Goal: Task Accomplishment & Management: Use online tool/utility

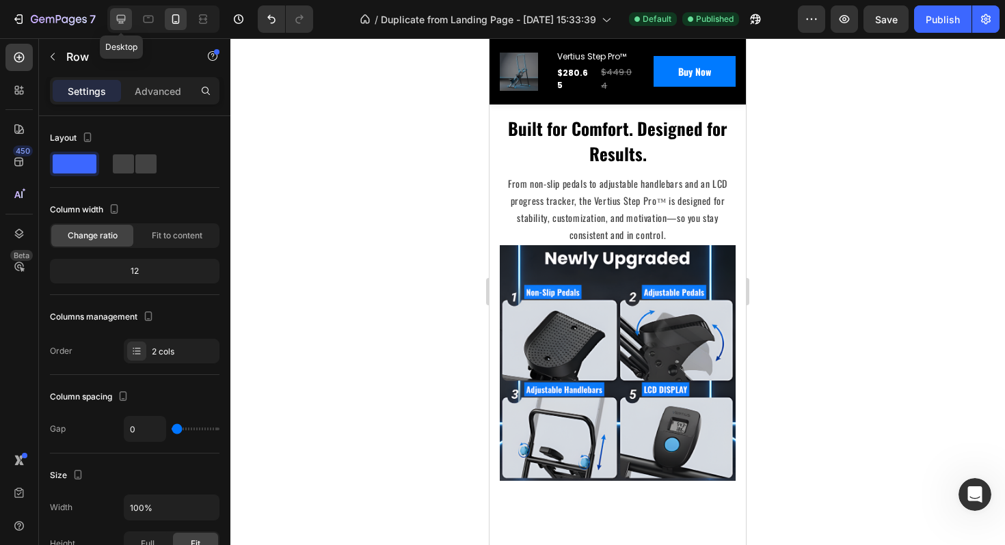
click at [122, 23] on icon at bounding box center [121, 19] width 9 height 9
type input "1200"
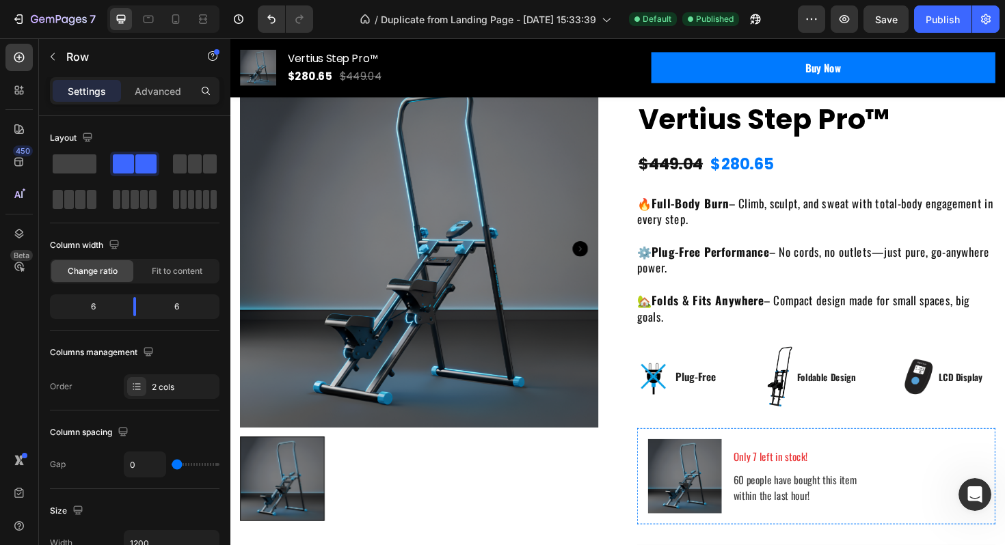
scroll to position [82, 0]
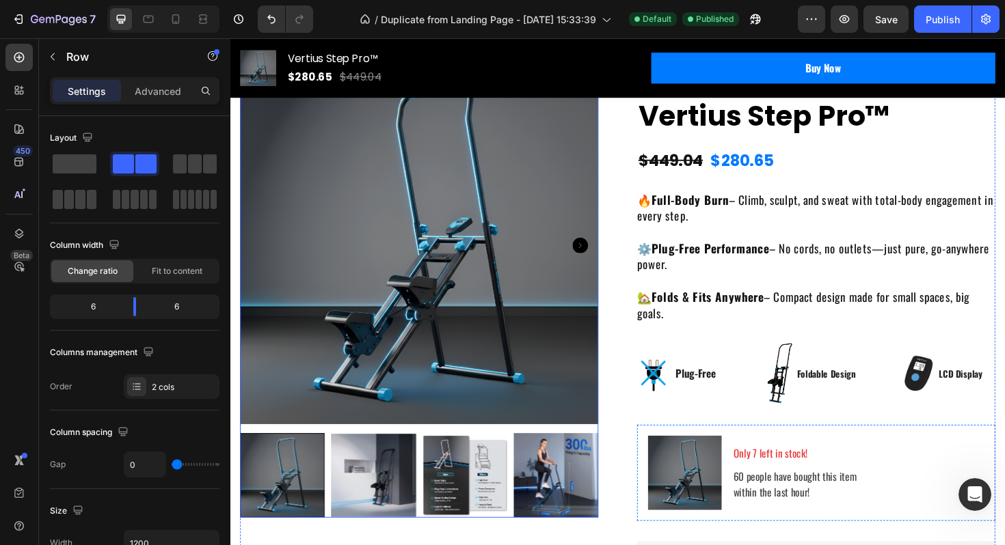
click at [606, 257] on icon "Carousel Next Arrow" at bounding box center [600, 257] width 16 height 16
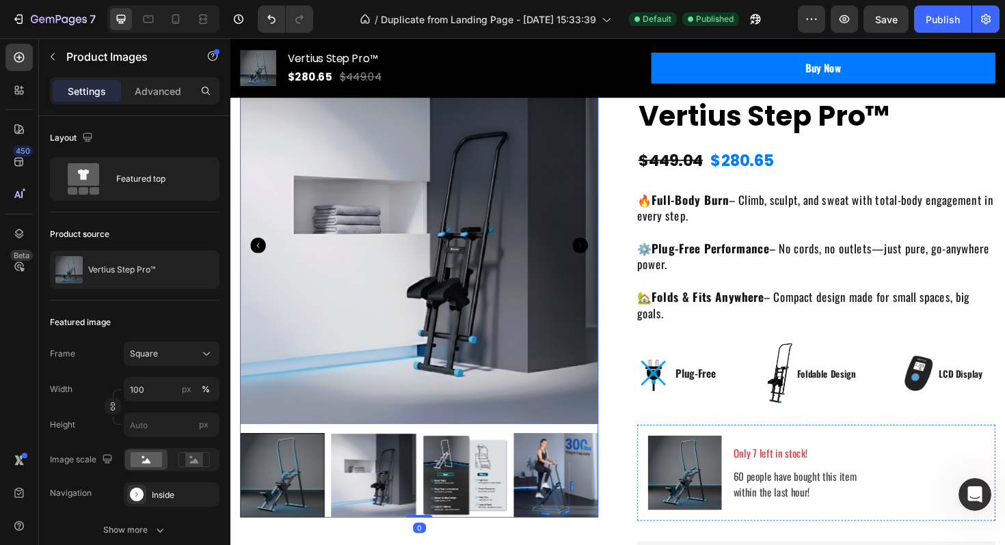
click at [606, 257] on icon "Carousel Next Arrow" at bounding box center [600, 257] width 16 height 16
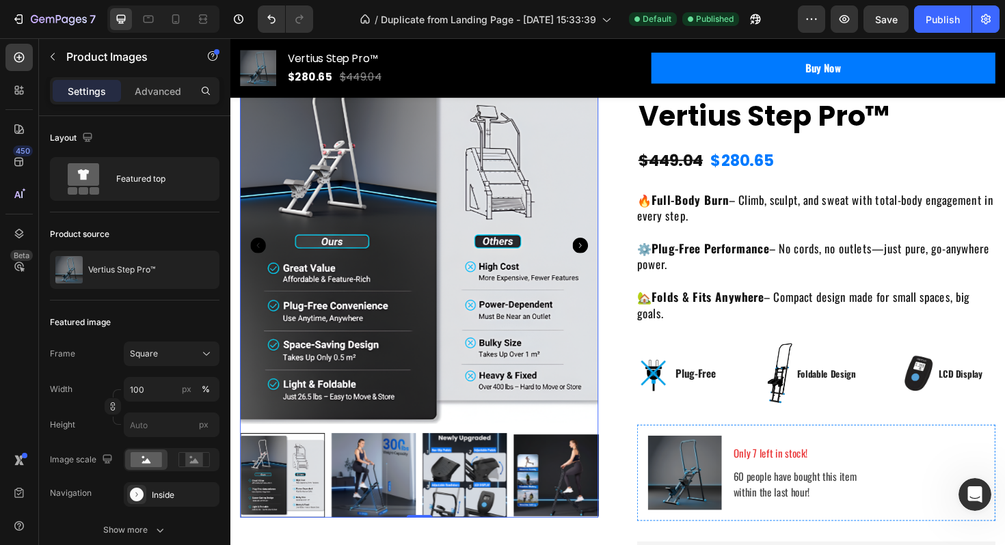
click at [606, 257] on icon "Carousel Next Arrow" at bounding box center [600, 257] width 16 height 16
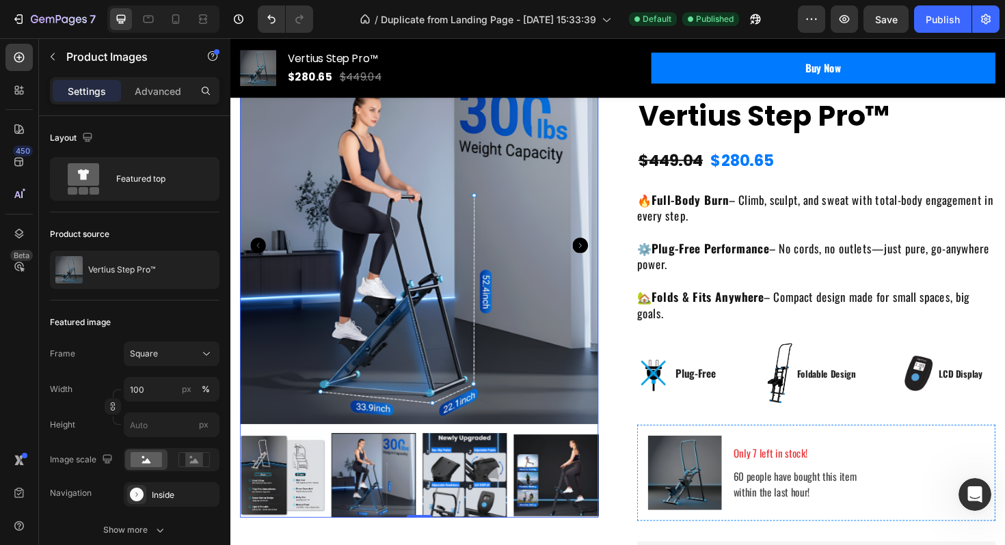
click at [606, 257] on icon "Carousel Next Arrow" at bounding box center [600, 257] width 16 height 16
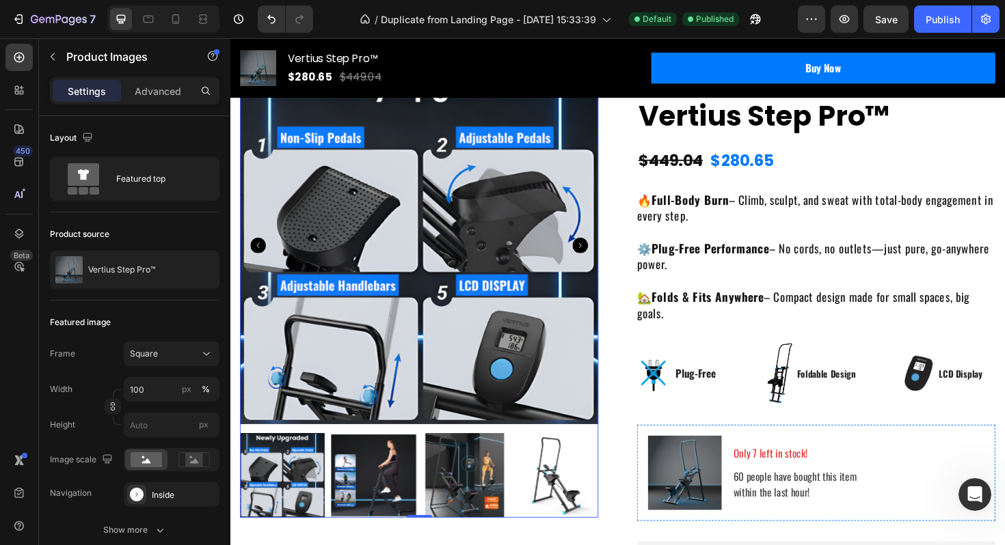
click at [606, 257] on icon "Carousel Next Arrow" at bounding box center [600, 257] width 16 height 16
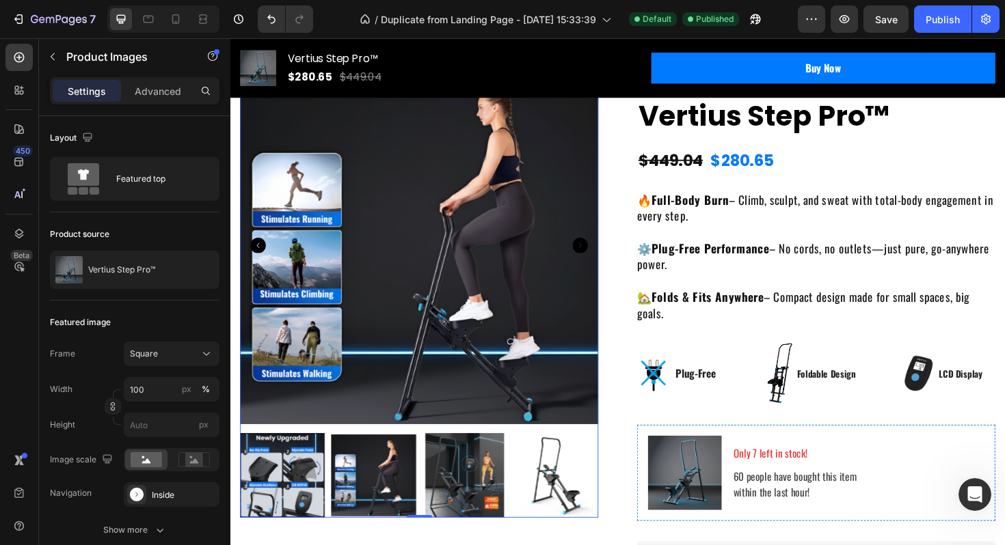
click at [606, 257] on icon "Carousel Next Arrow" at bounding box center [600, 257] width 16 height 16
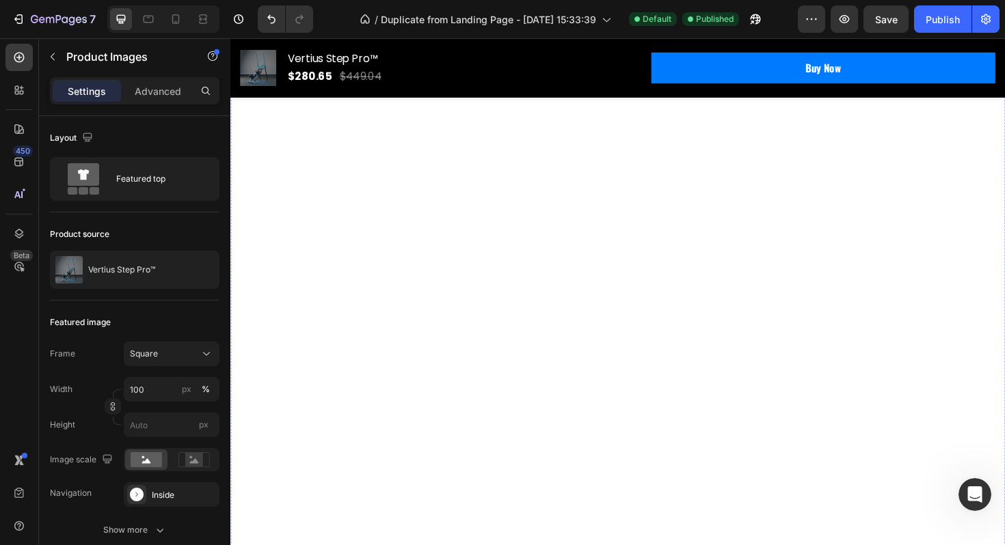
scroll to position [2680, 0]
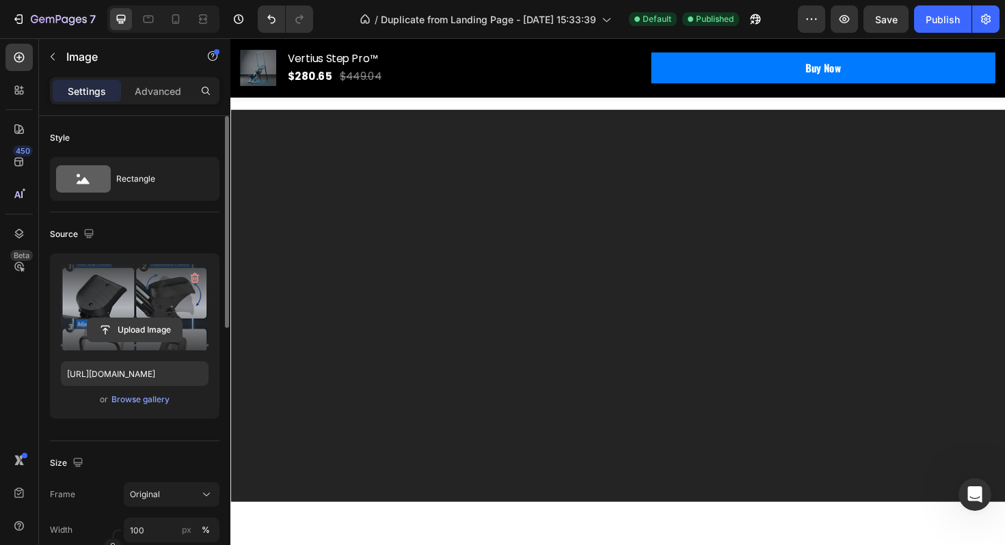
click at [145, 329] on input "file" at bounding box center [134, 329] width 94 height 23
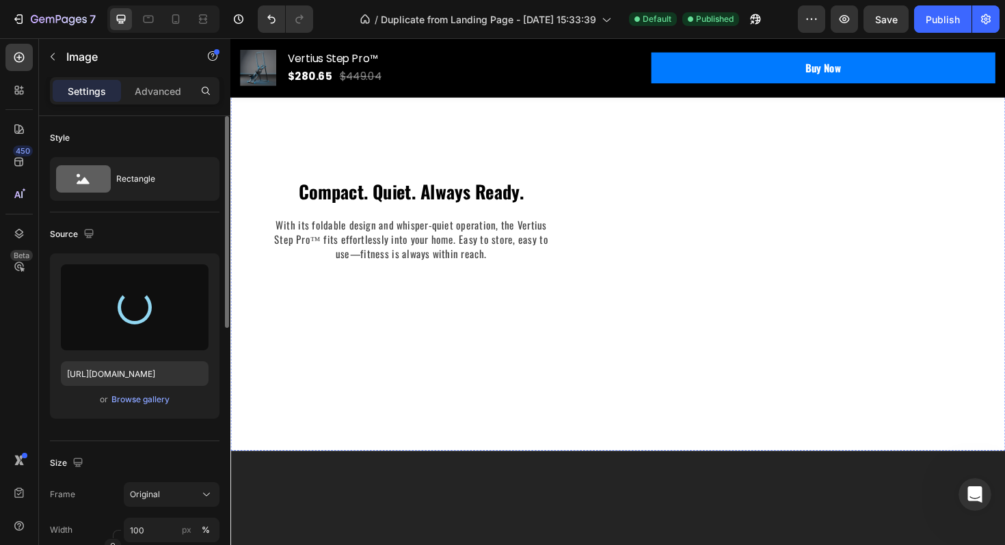
scroll to position [2617, 0]
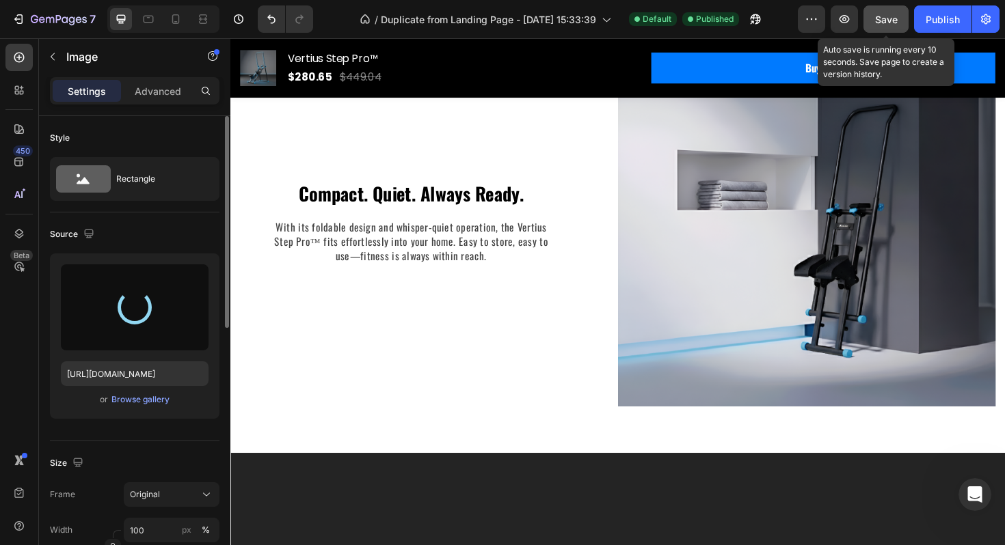
type input "https://cdn.shopify.com/s/files/1/0780/5072/2049/files/gempages_586354401250116…"
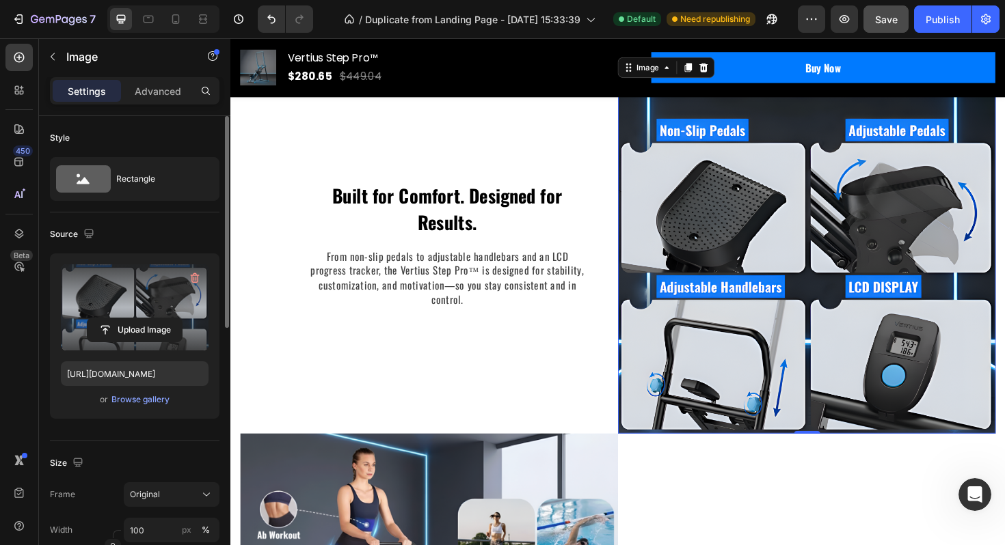
scroll to position [2158, 0]
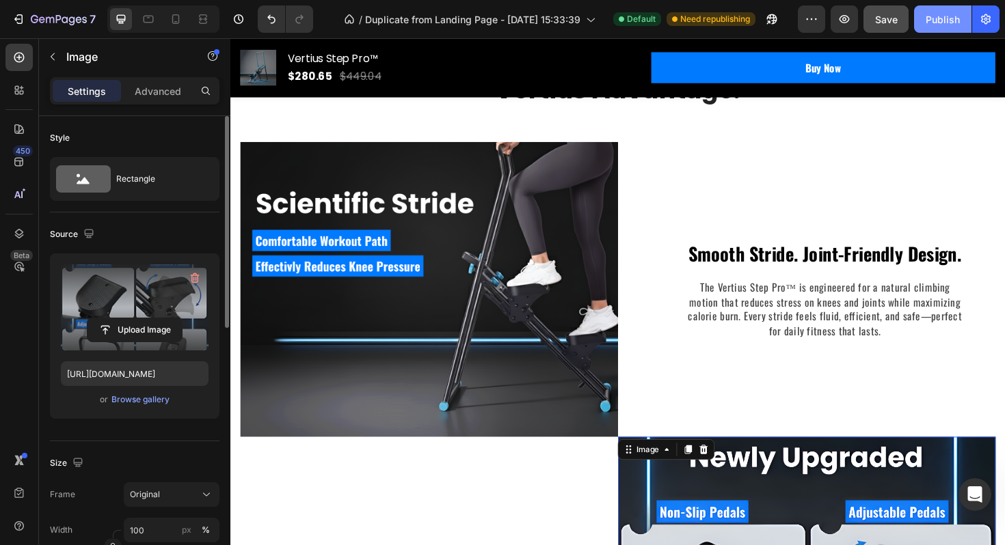
click at [946, 15] on div "Publish" at bounding box center [942, 19] width 34 height 14
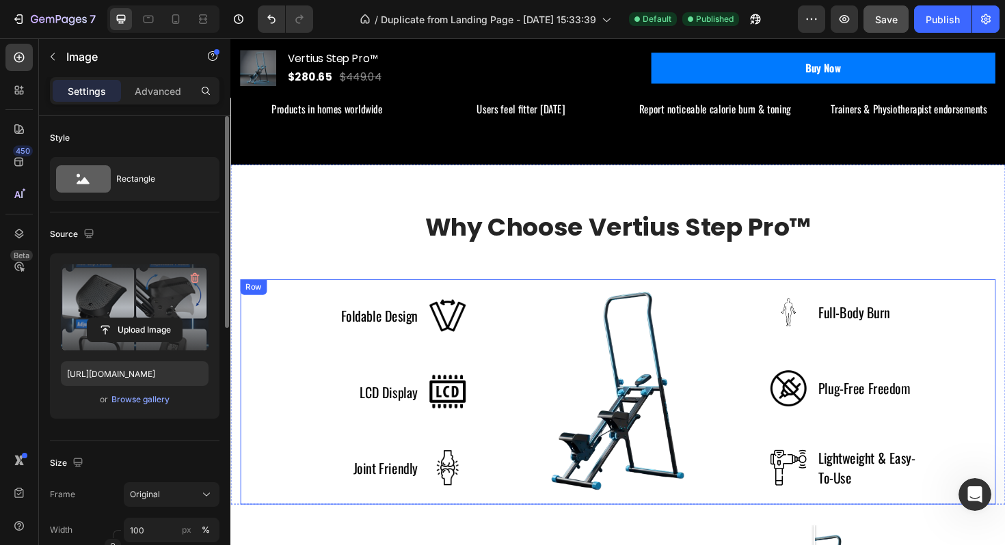
scroll to position [1035, 0]
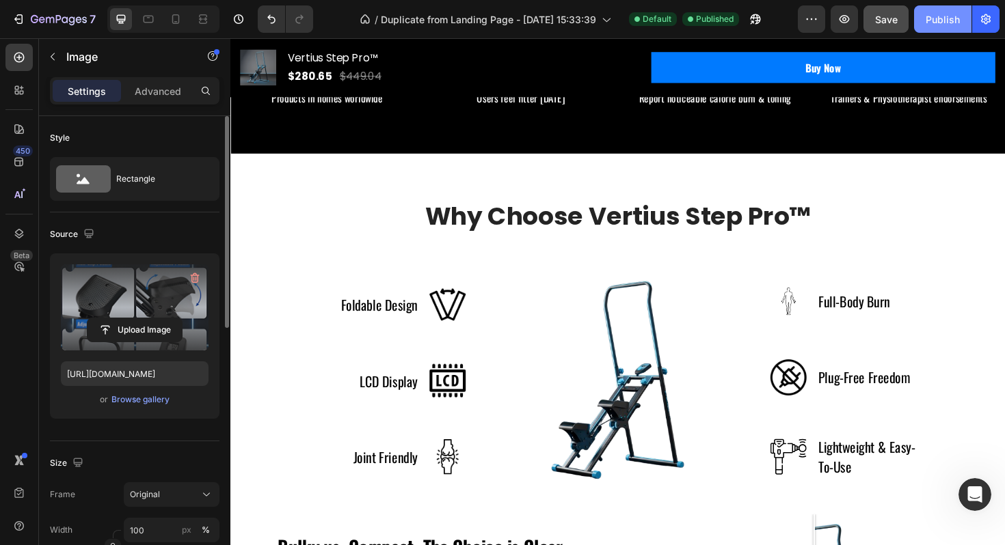
click at [942, 12] on div "Publish" at bounding box center [942, 19] width 34 height 14
click at [808, 16] on icon "button" at bounding box center [811, 19] width 14 height 14
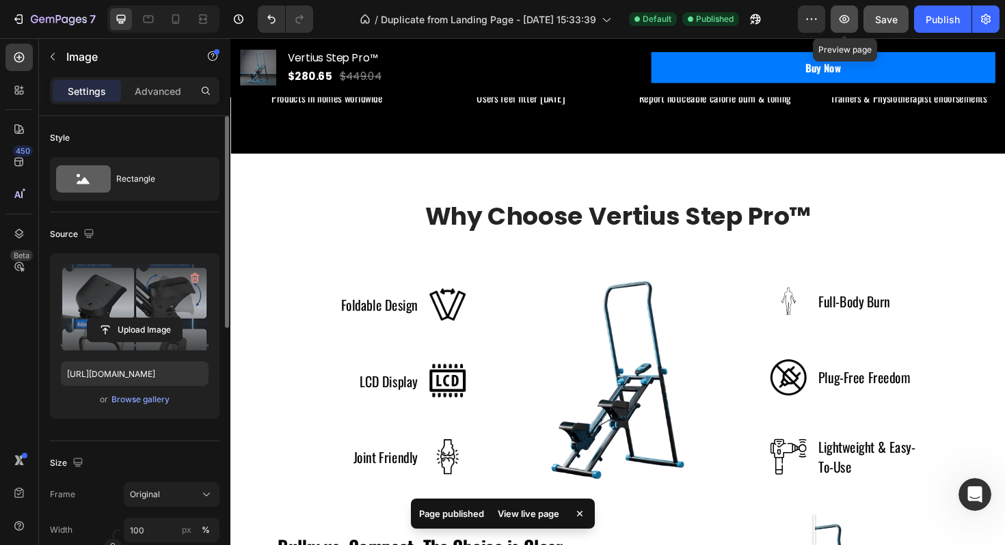
click at [843, 23] on icon "button" at bounding box center [844, 19] width 14 height 14
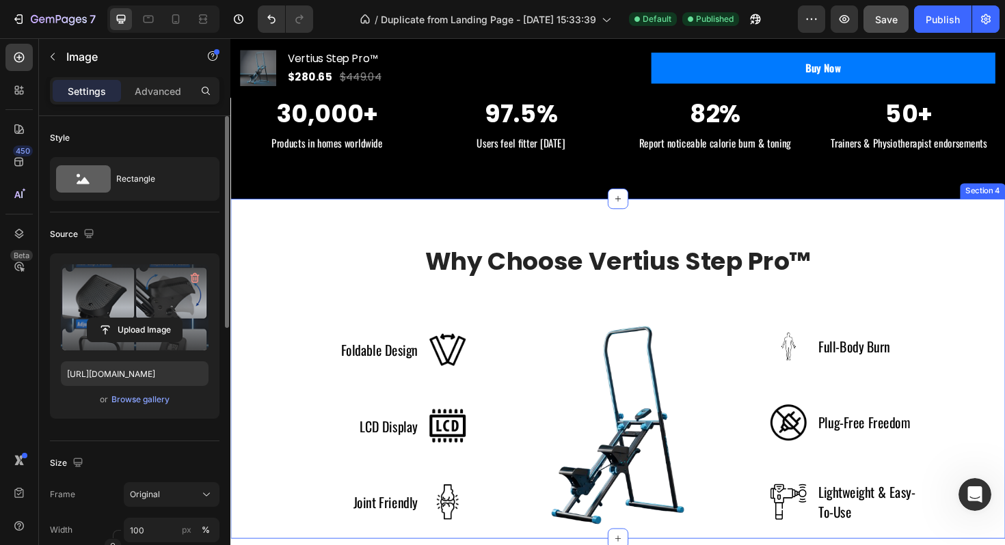
scroll to position [1021, 0]
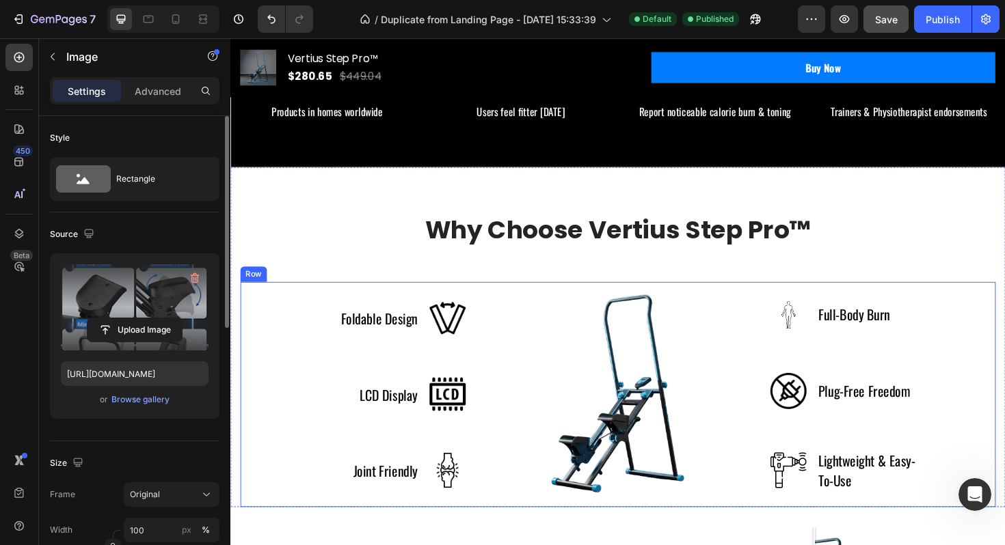
click at [372, 331] on p "Foldable Design" at bounding box center [387, 336] width 81 height 22
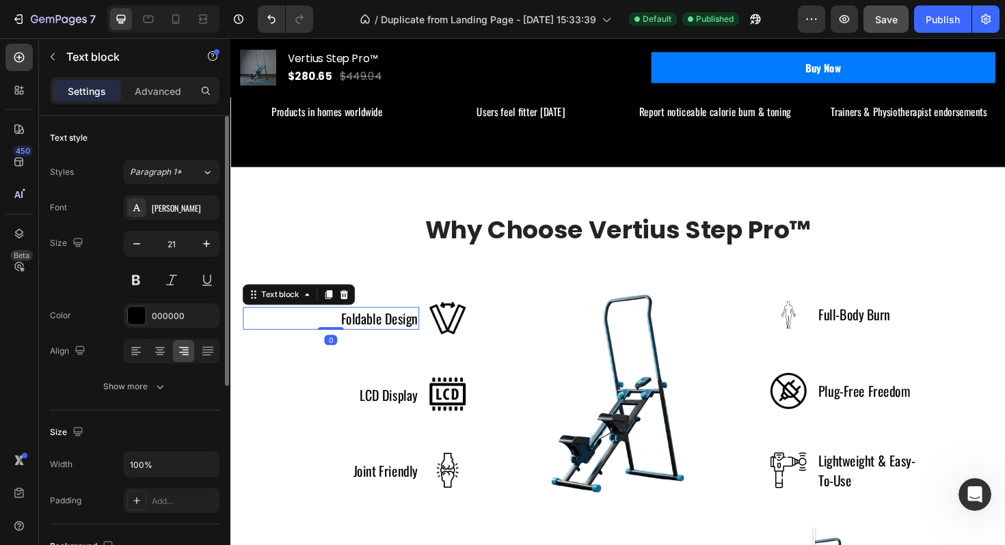
click at [372, 331] on p "Foldable Design" at bounding box center [387, 336] width 81 height 22
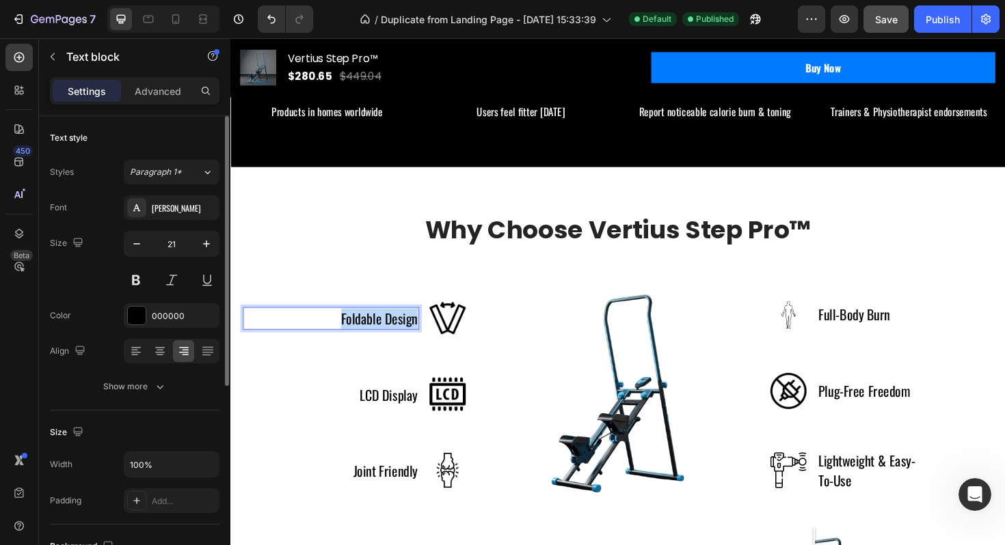
click at [372, 331] on p "Foldable Design" at bounding box center [387, 336] width 81 height 22
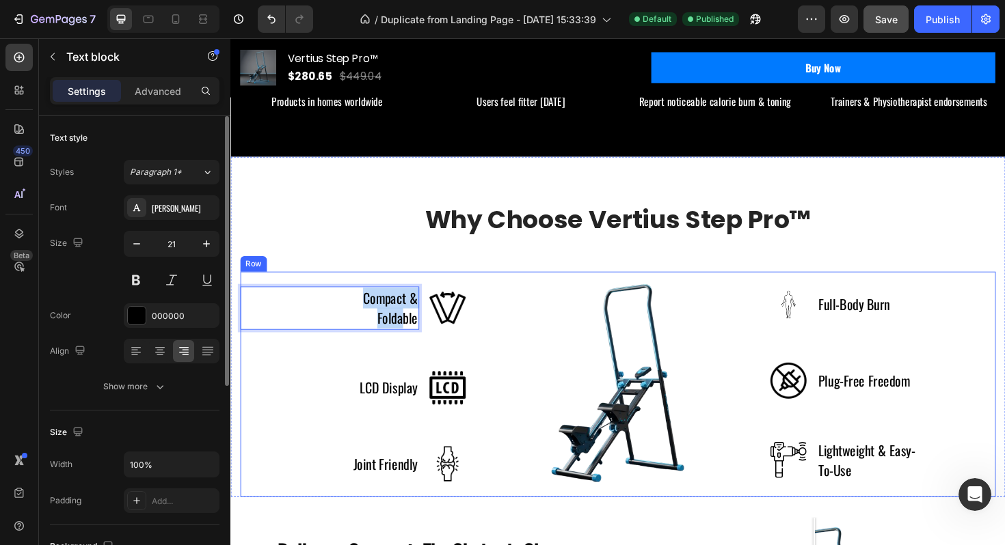
scroll to position [1043, 0]
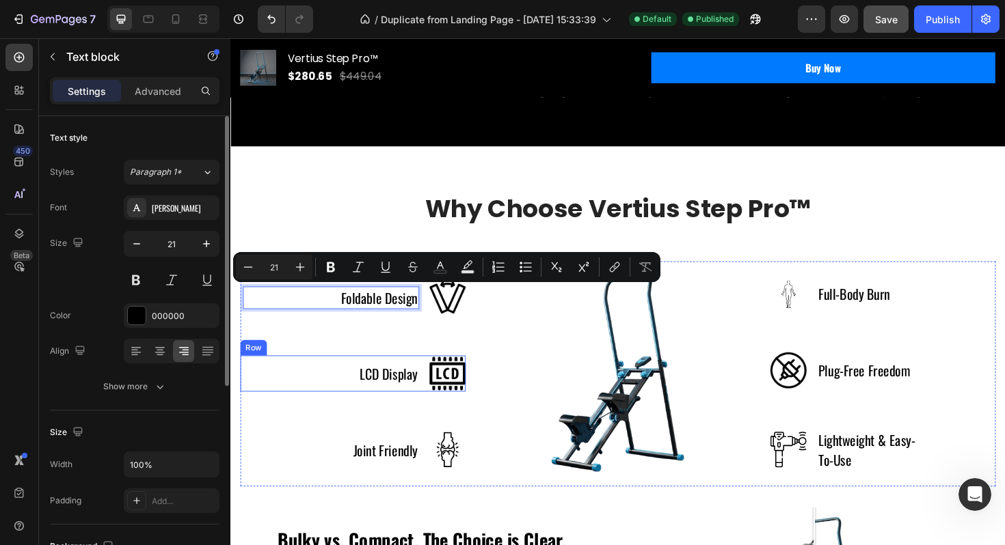
click at [385, 390] on p "LCD Display" at bounding box center [398, 394] width 62 height 22
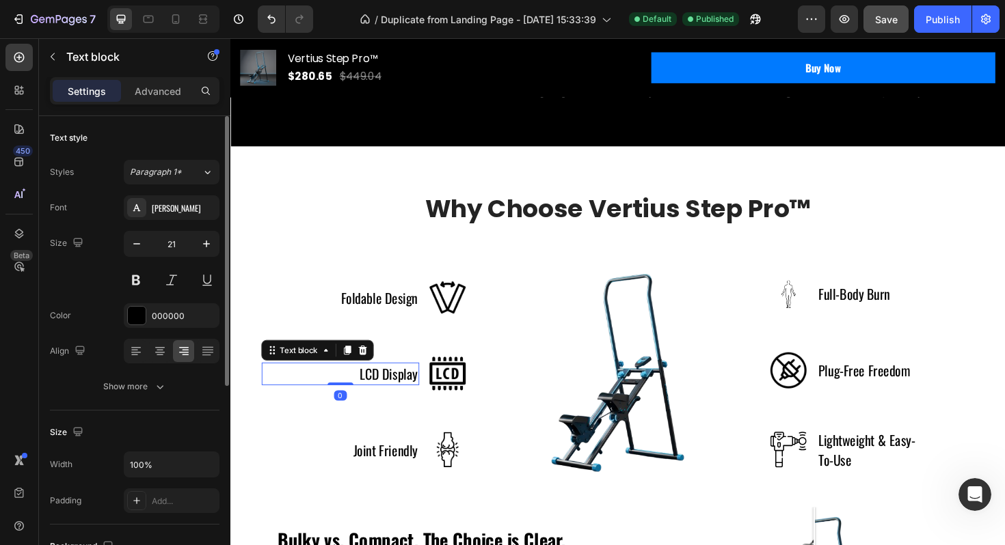
click at [385, 390] on p "LCD Display" at bounding box center [398, 394] width 62 height 22
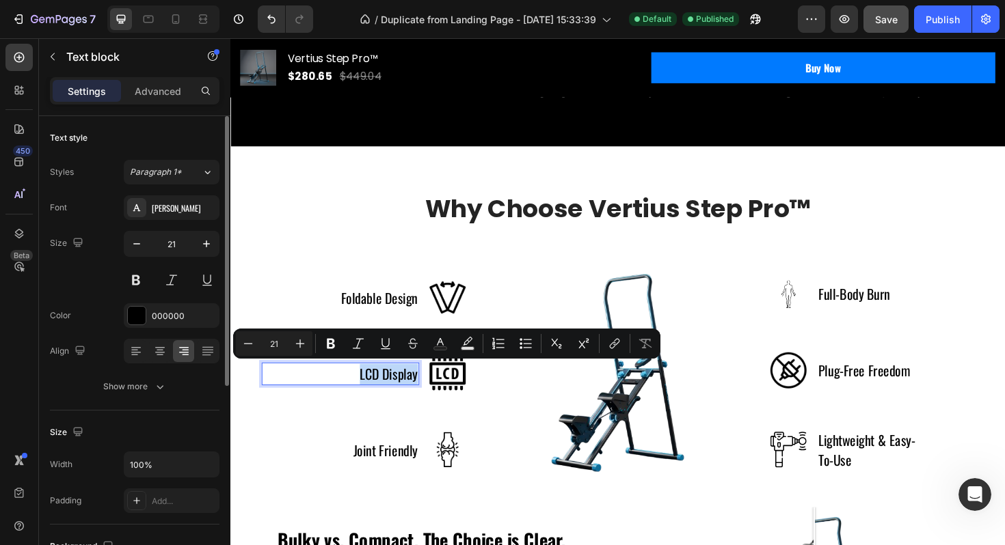
scroll to position [1032, 0]
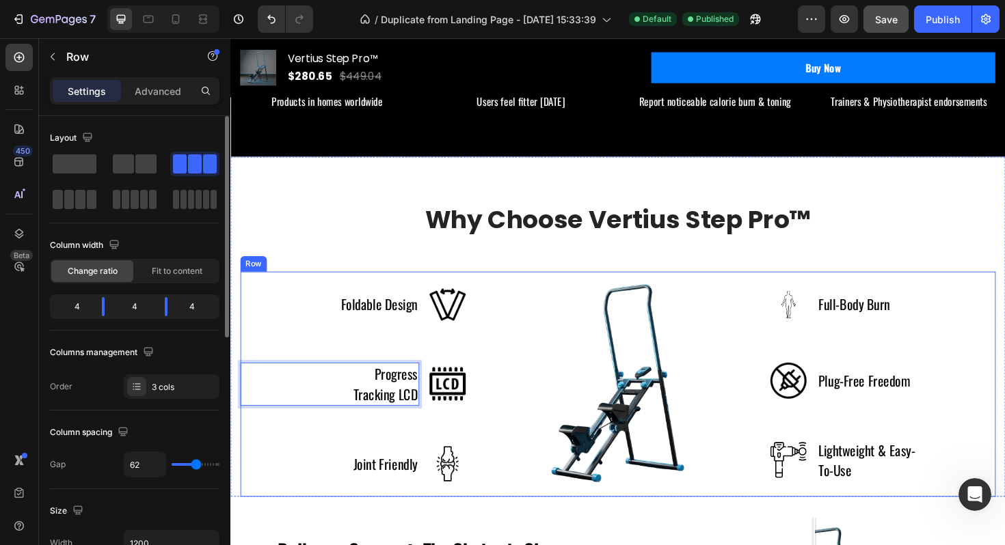
click at [443, 440] on div "Foldable Design Text block Image Row Progress Tracking LCD Text block 0 Image R…" at bounding box center [360, 405] width 238 height 238
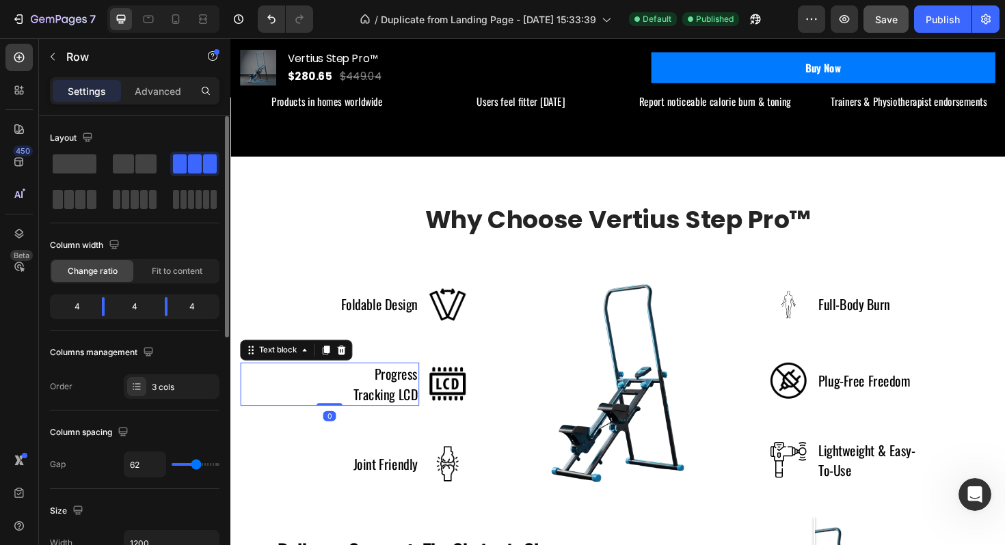
click at [393, 394] on p "Progress Tracking LCD" at bounding box center [386, 404] width 84 height 43
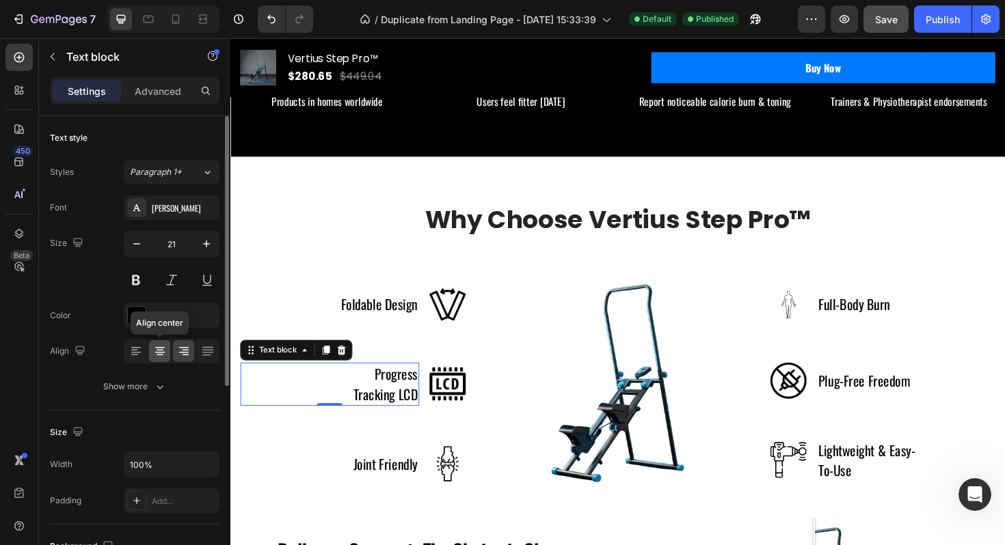
click at [161, 350] on icon at bounding box center [159, 350] width 7 height 1
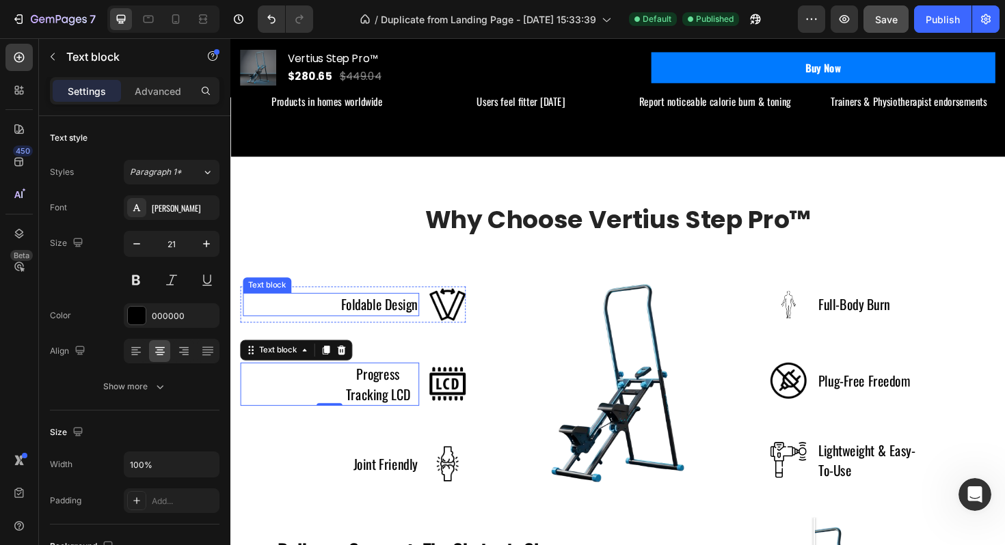
click at [383, 322] on p "Foldable Design" at bounding box center [387, 321] width 81 height 22
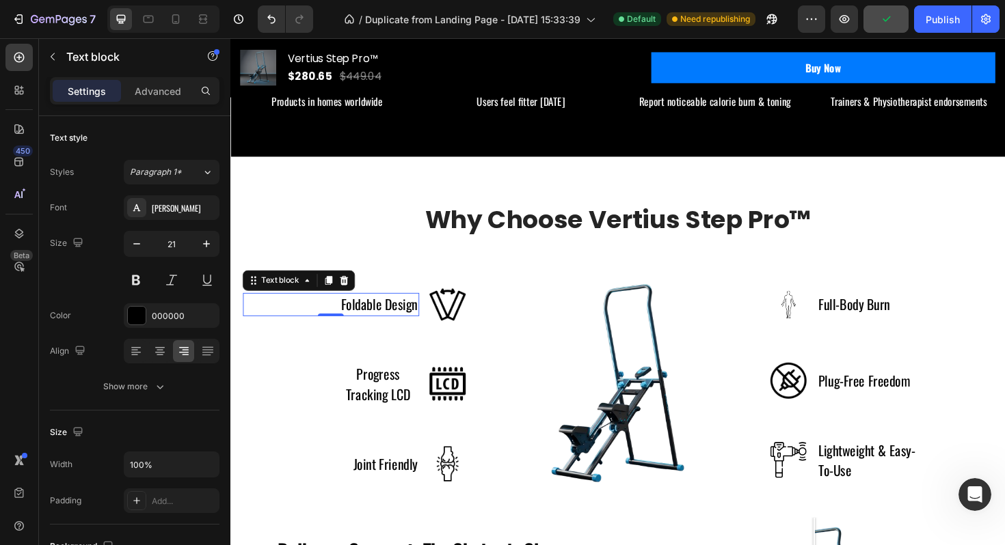
click at [397, 308] on div "Foldable Design Text block 0" at bounding box center [336, 320] width 187 height 38
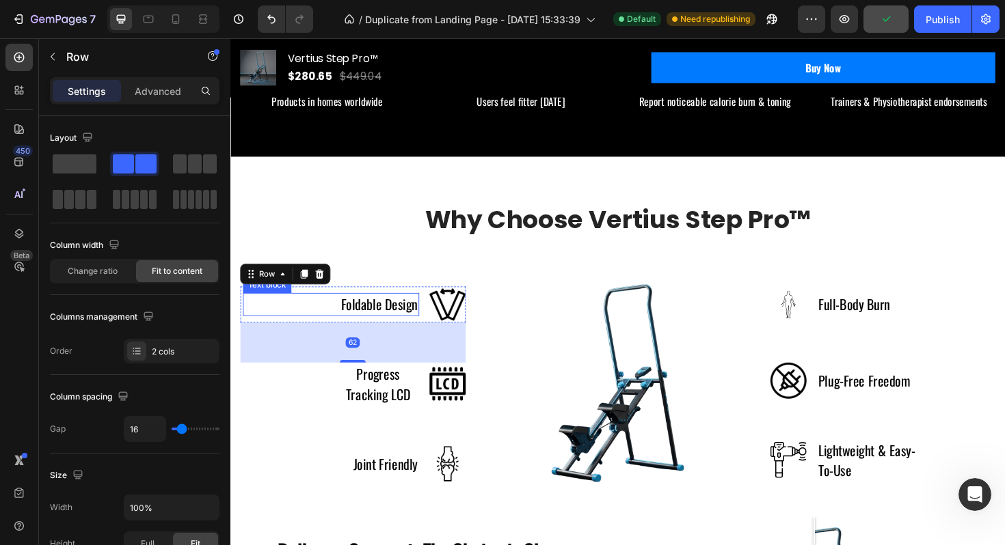
click at [396, 321] on p "Foldable Design" at bounding box center [387, 321] width 81 height 22
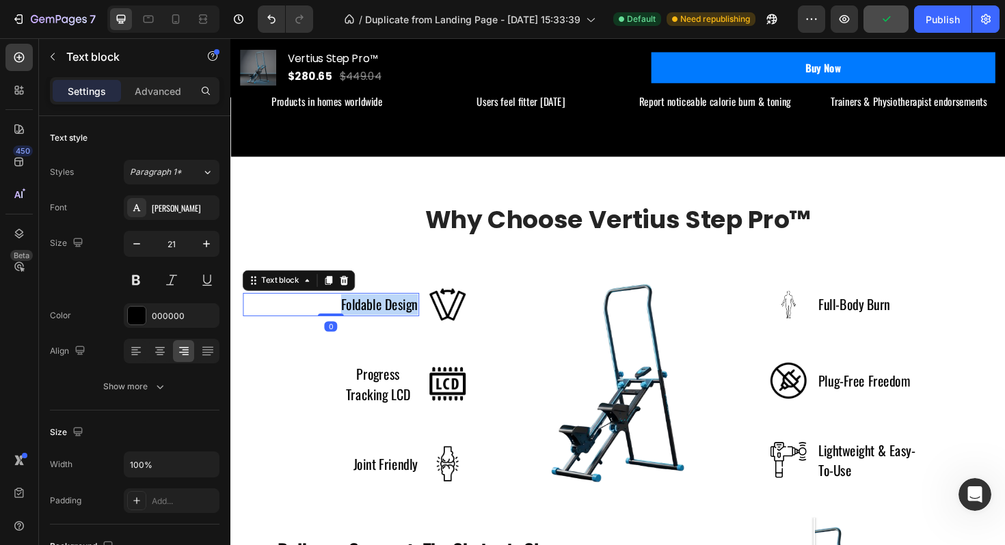
click at [396, 321] on p "Foldable Design" at bounding box center [387, 321] width 81 height 22
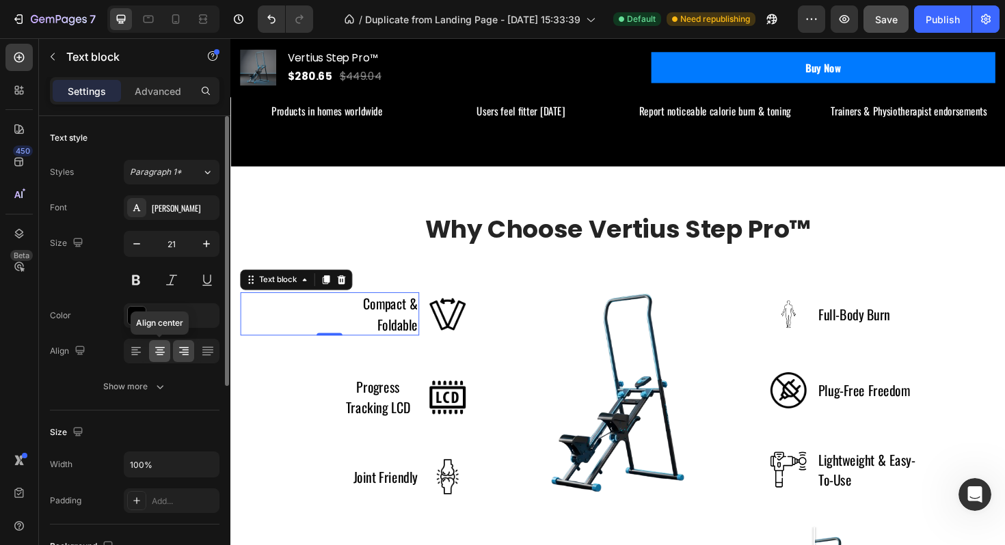
click at [161, 348] on icon at bounding box center [160, 347] width 10 height 1
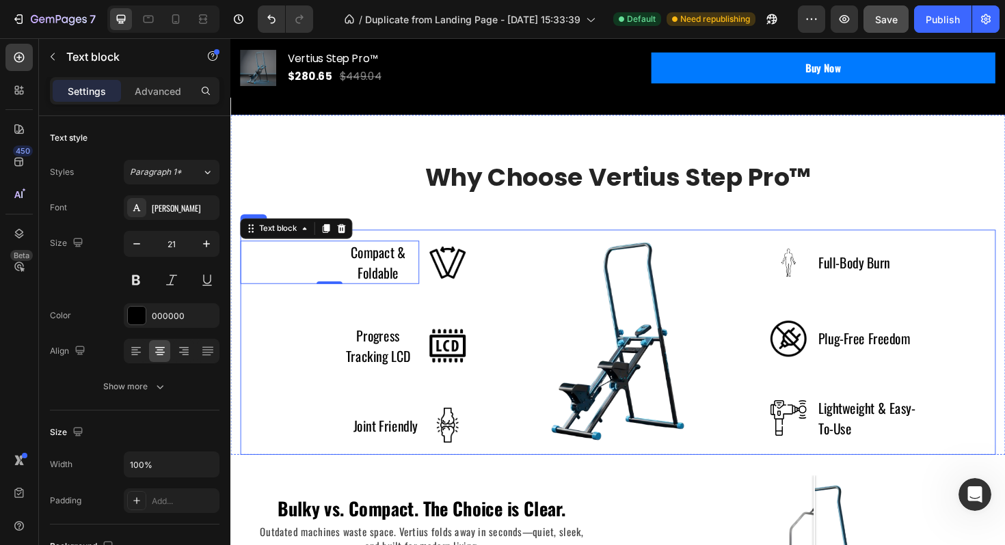
scroll to position [1087, 0]
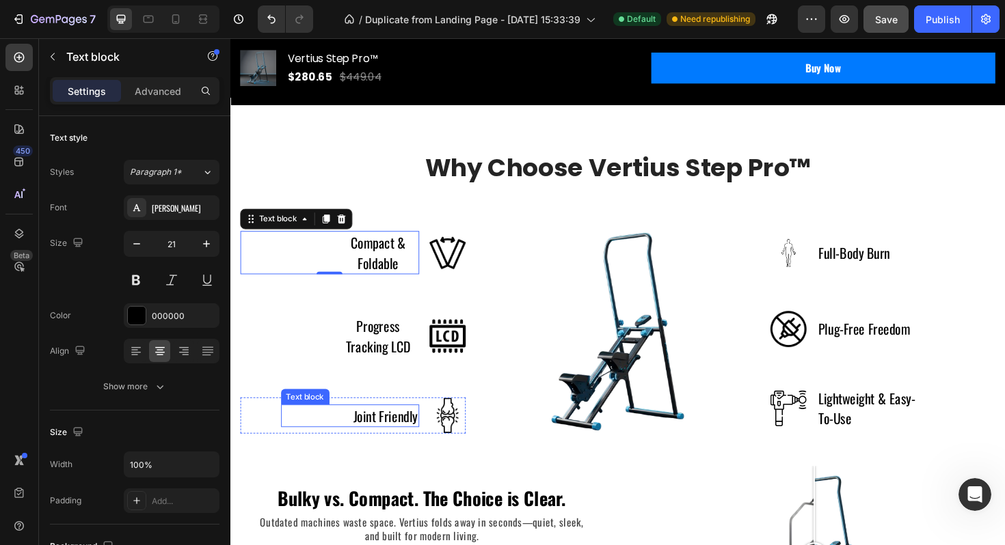
click at [392, 434] on p "Joint Friendly" at bounding box center [394, 439] width 68 height 22
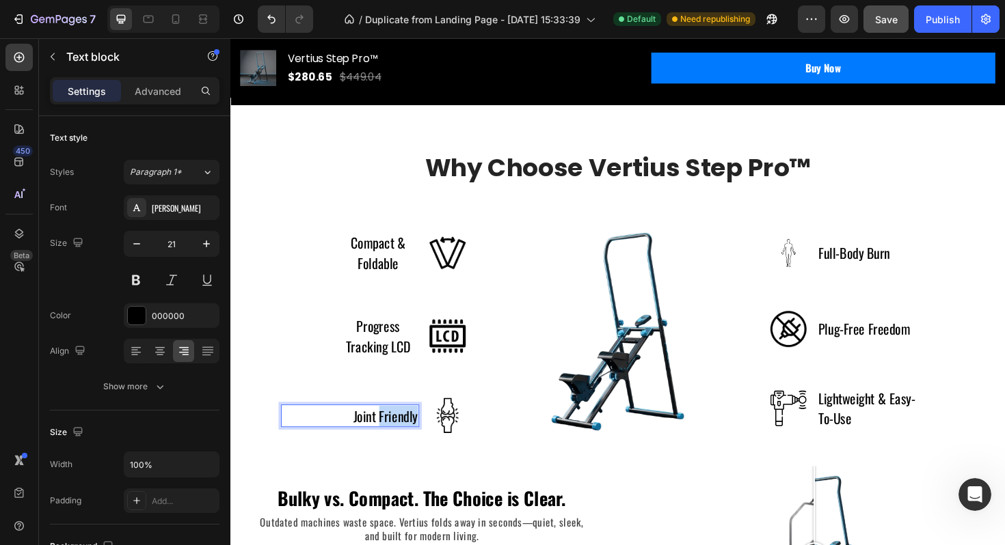
click at [392, 434] on p "Joint Friendly" at bounding box center [394, 439] width 68 height 22
click at [387, 437] on p "Joint-Friendly Motion" at bounding box center [375, 439] width 108 height 22
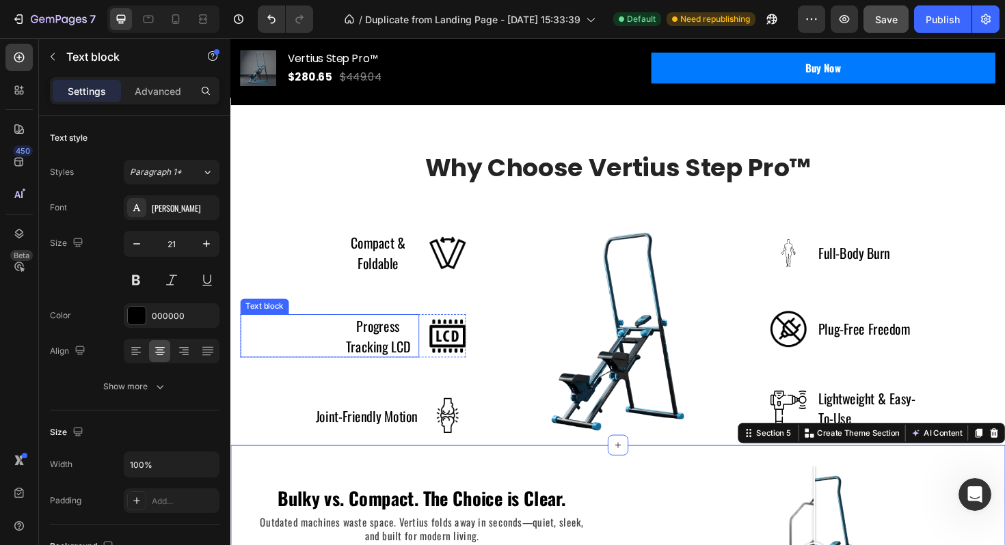
click at [390, 373] on p "Progress Tracking LCD" at bounding box center [386, 353] width 84 height 43
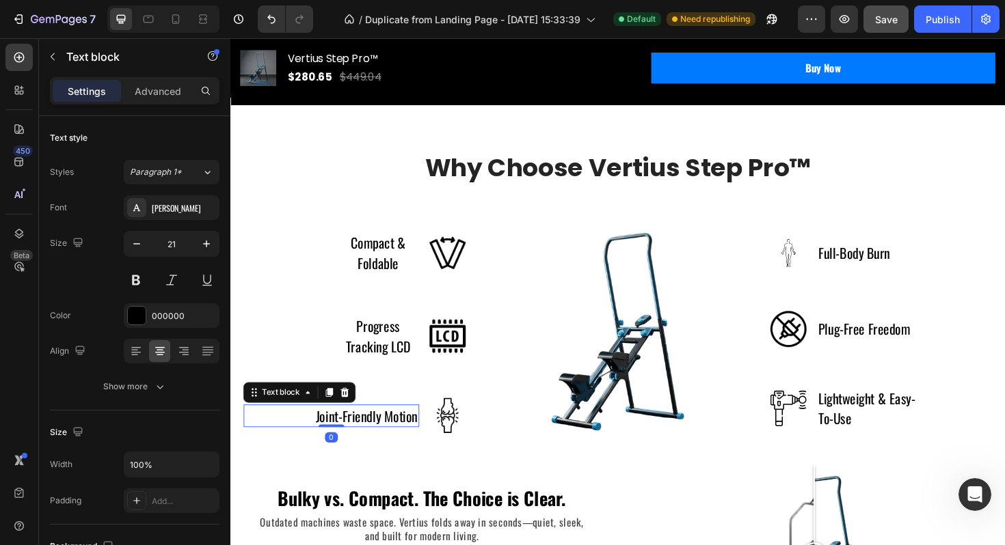
click at [383, 439] on p "Joint-Friendly Motion" at bounding box center [375, 439] width 108 height 22
click at [161, 352] on icon at bounding box center [160, 352] width 10 height 1
click at [437, 432] on div "Joint-Friendly Motion Text block 0 Image Row" at bounding box center [360, 438] width 238 height 38
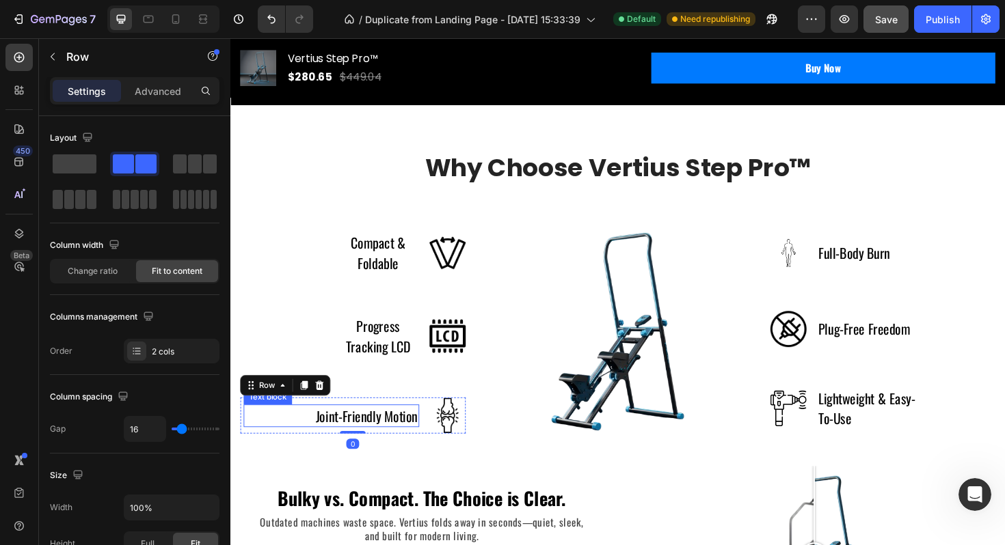
click at [411, 432] on p "Joint-Friendly Motion" at bounding box center [375, 439] width 108 height 22
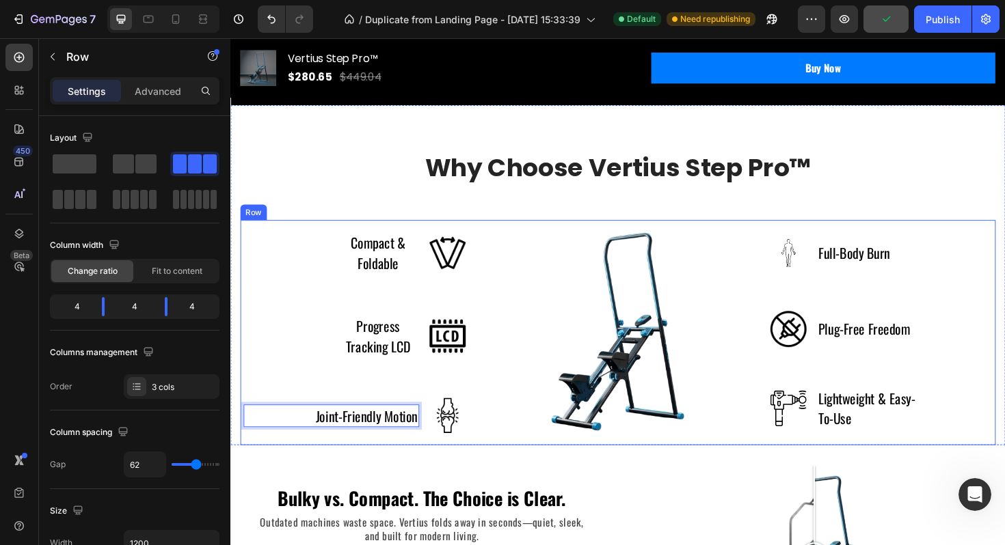
click at [421, 468] on div "Compact & Foldable Text block Image Row Progress Tracking LCD Text block Image …" at bounding box center [360, 350] width 238 height 238
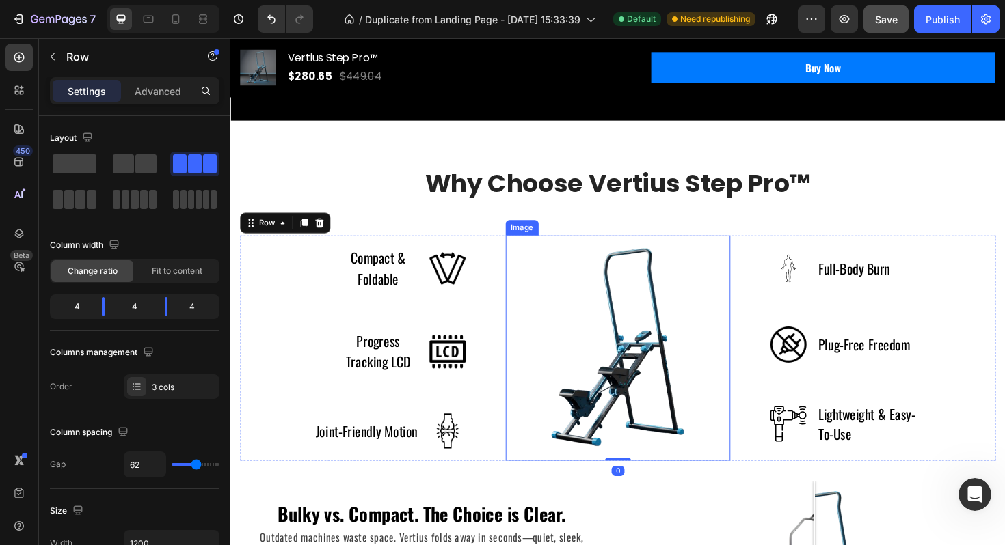
scroll to position [1064, 0]
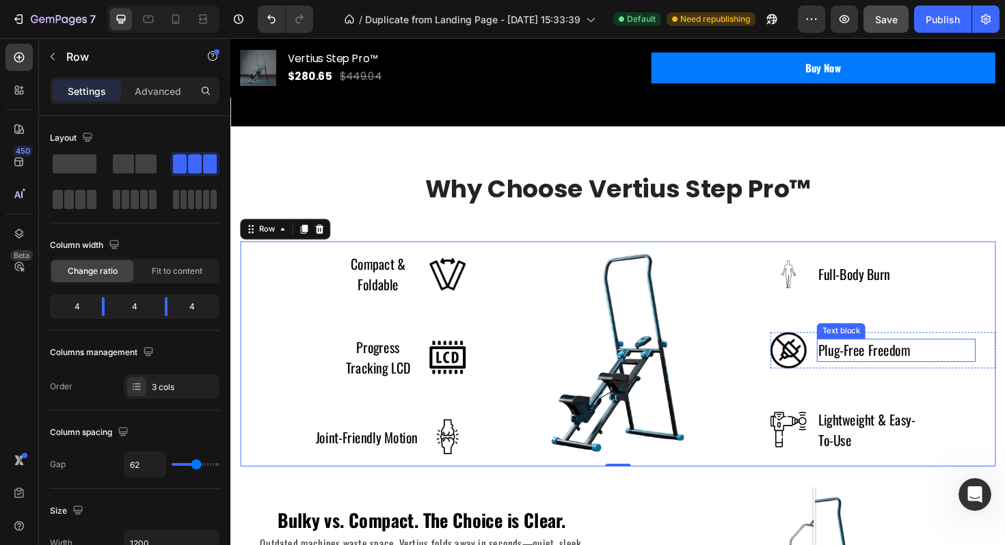
click at [893, 367] on p "Plug-Free Freedom" at bounding box center [900, 369] width 97 height 22
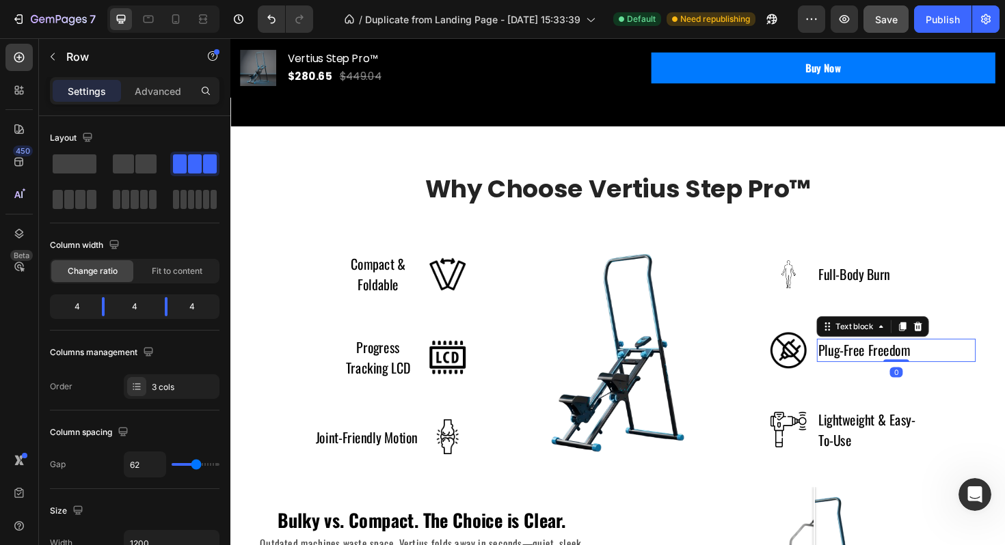
click at [893, 367] on p "Plug-Free Freedom" at bounding box center [900, 369] width 97 height 22
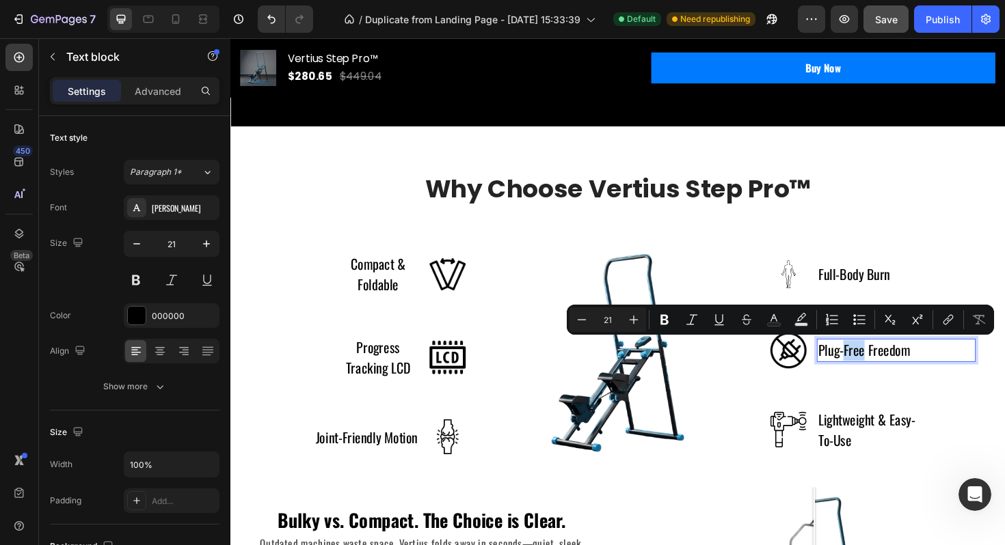
click at [893, 367] on p "Plug-Free Freedom" at bounding box center [900, 369] width 97 height 22
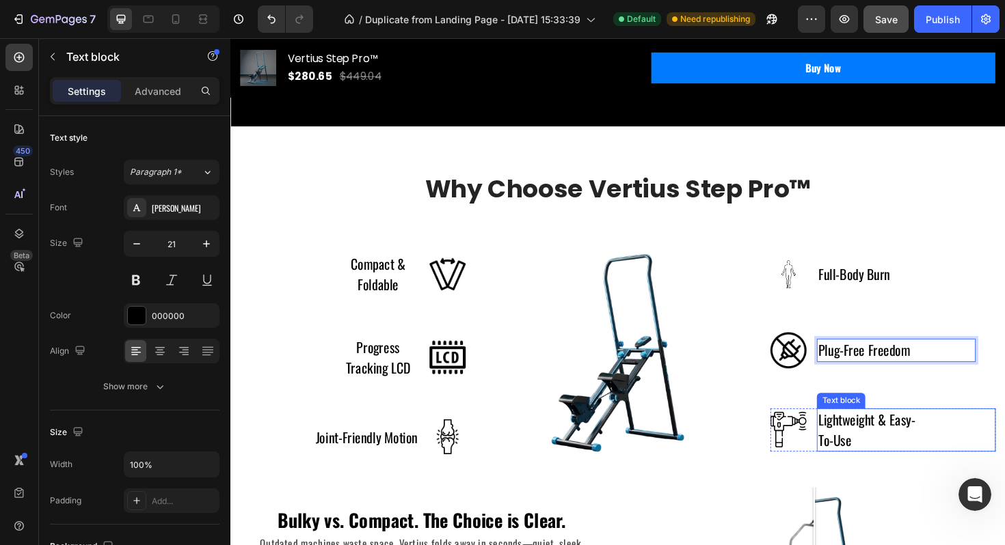
click at [881, 450] on p "Lightweight & Easy-To-Use" at bounding box center [911, 453] width 118 height 43
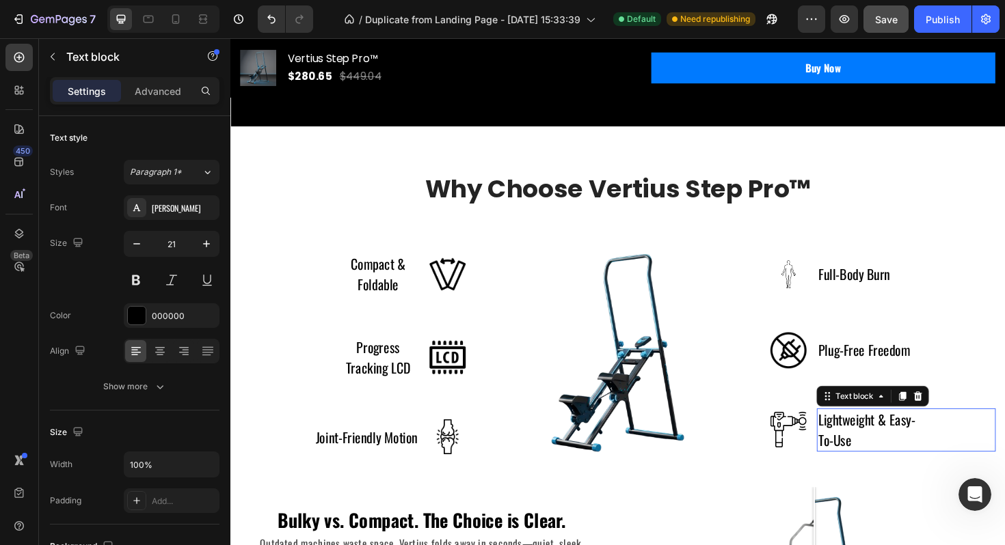
click at [881, 450] on p "Lightweight & Easy-To-Use" at bounding box center [911, 453] width 118 height 43
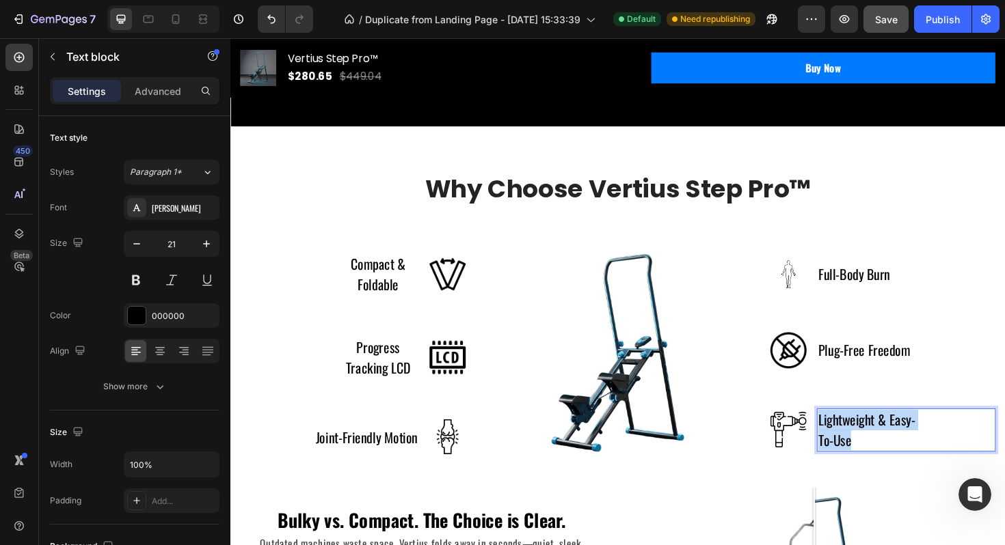
click at [881, 450] on p "Lightweight & Easy-To-Use" at bounding box center [911, 453] width 118 height 43
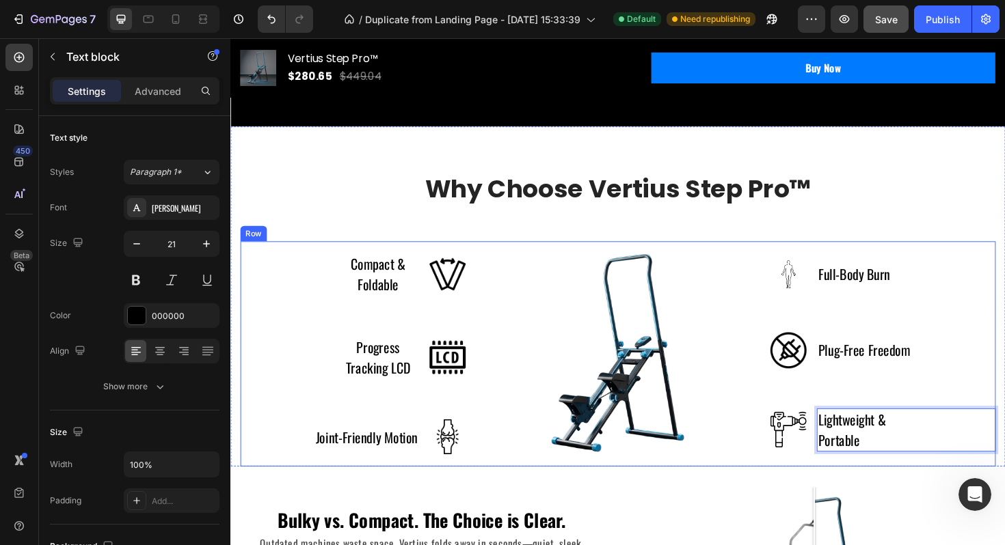
click at [887, 486] on div "Image Full-Body Burn Text block Row Image Plug-Free Freedom Text block Row Imag…" at bounding box center [921, 373] width 238 height 238
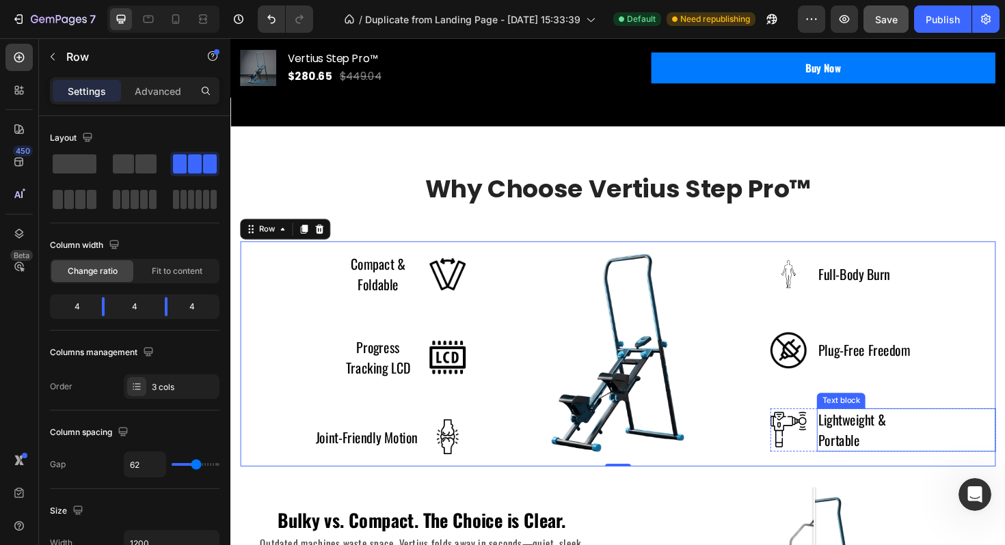
click at [867, 448] on p "Lightweight & Portable" at bounding box center [911, 453] width 118 height 43
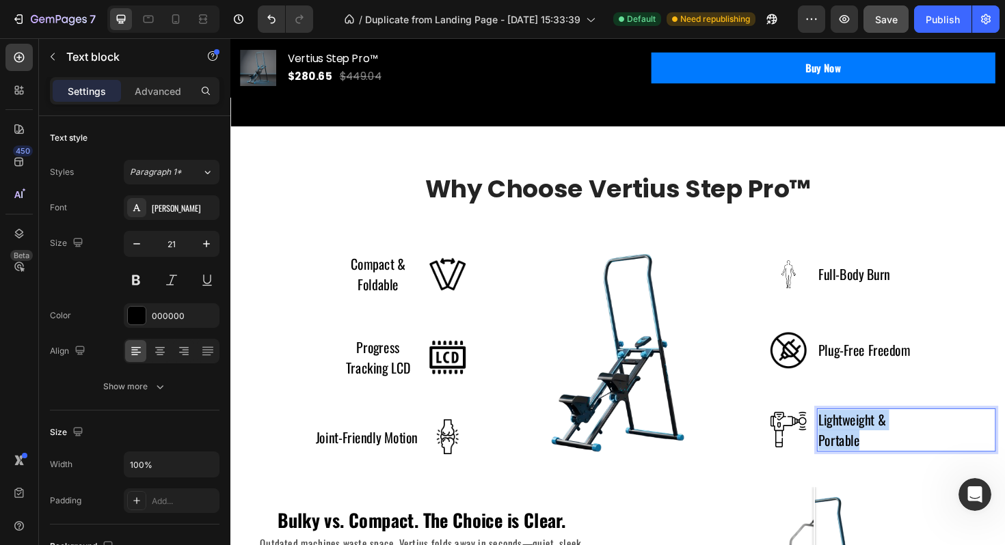
click at [867, 448] on p "Lightweight & Portable" at bounding box center [911, 453] width 118 height 43
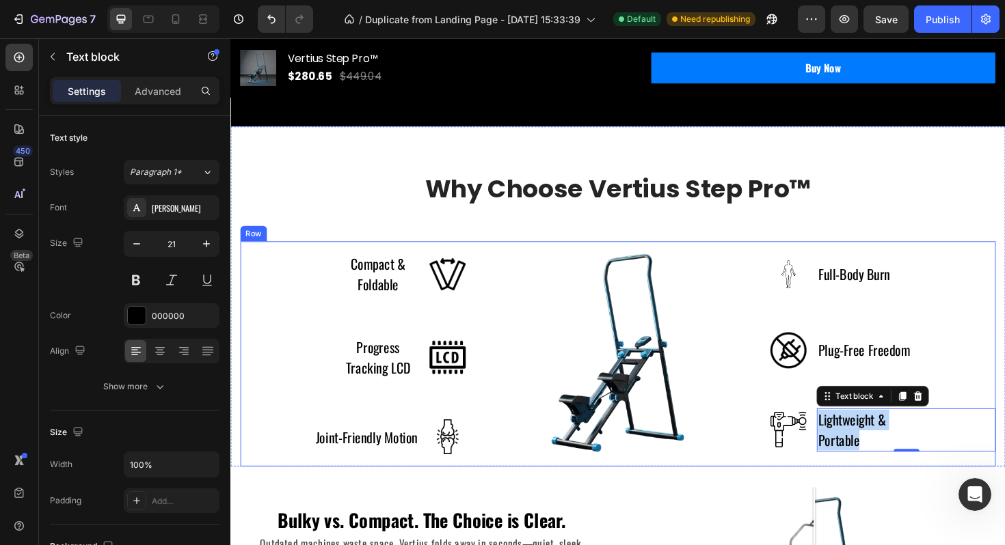
click at [819, 294] on img at bounding box center [821, 288] width 38 height 38
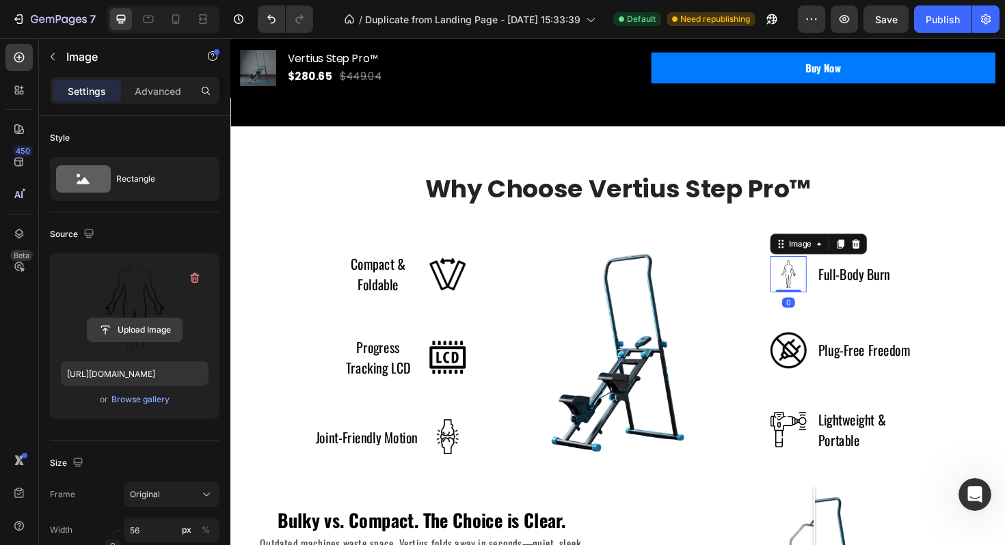
click at [148, 326] on input "file" at bounding box center [134, 329] width 94 height 23
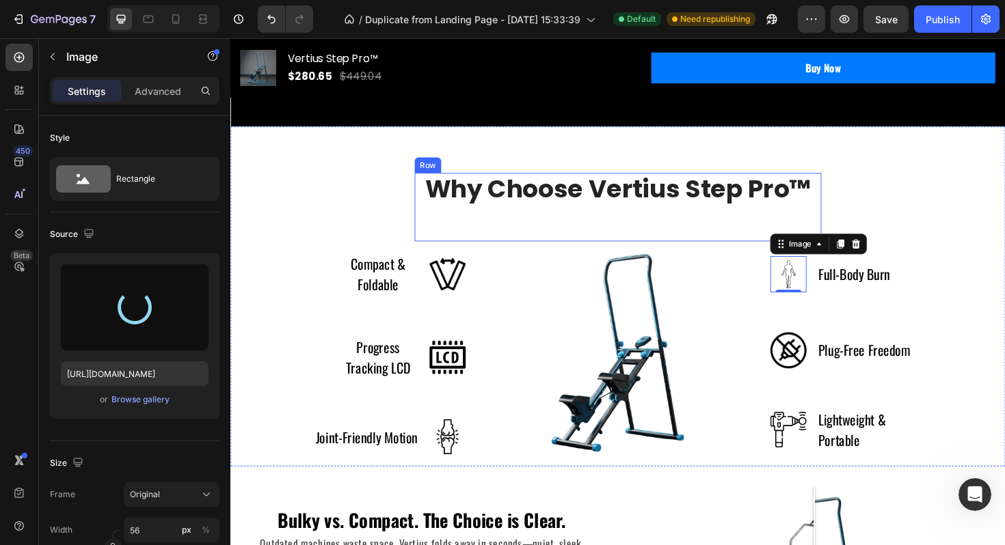
type input "https://cdn.shopify.com/s/files/1/0780/5072/2049/files/gempages_586354401250116…"
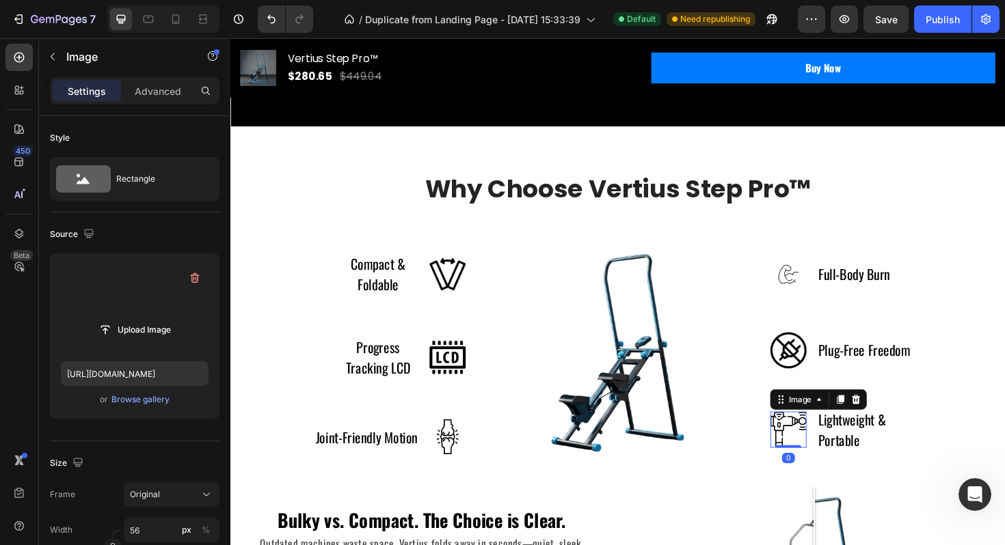
click at [821, 439] on img at bounding box center [821, 453] width 38 height 38
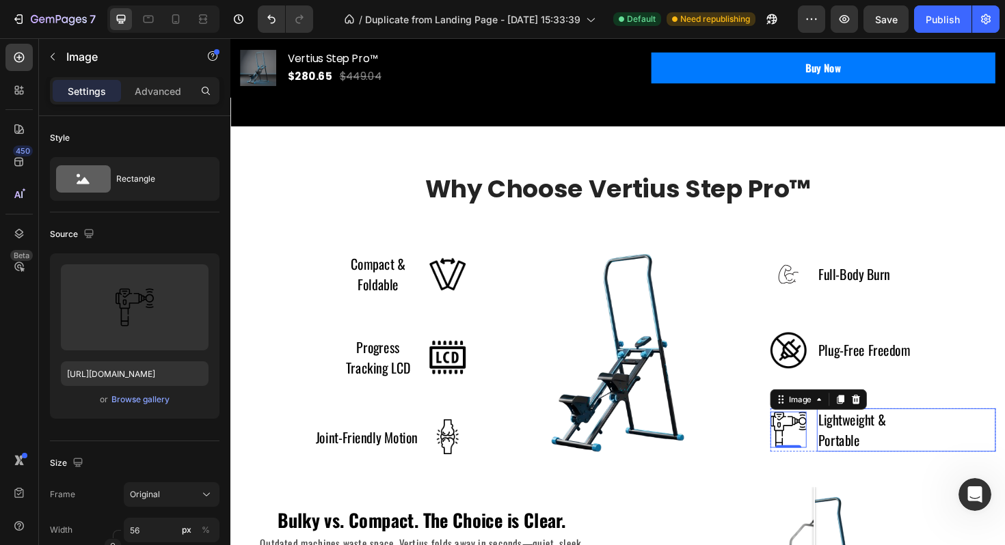
click at [871, 463] on p "Lightweight & Portable" at bounding box center [911, 453] width 118 height 43
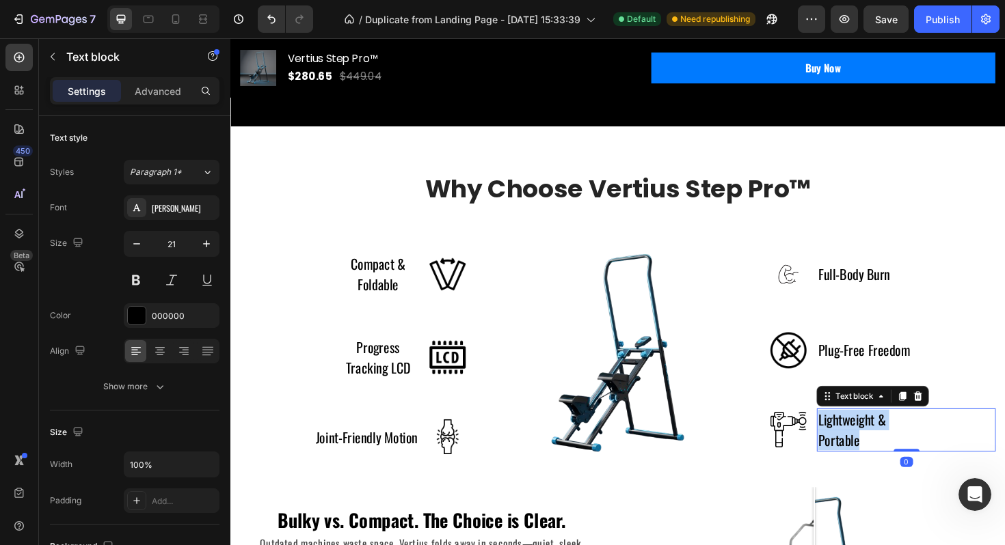
click at [871, 463] on p "Lightweight & Portable" at bounding box center [911, 453] width 118 height 43
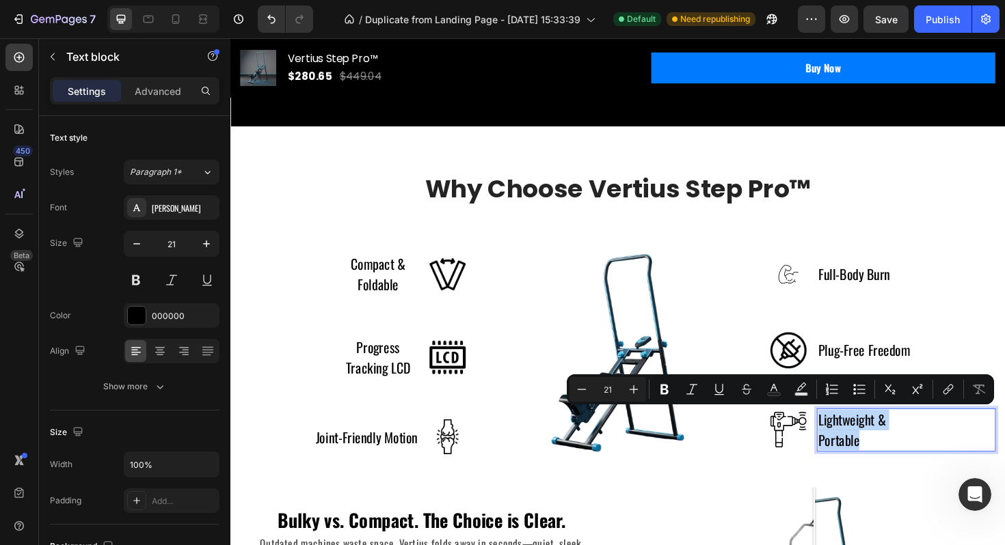
scroll to position [1074, 0]
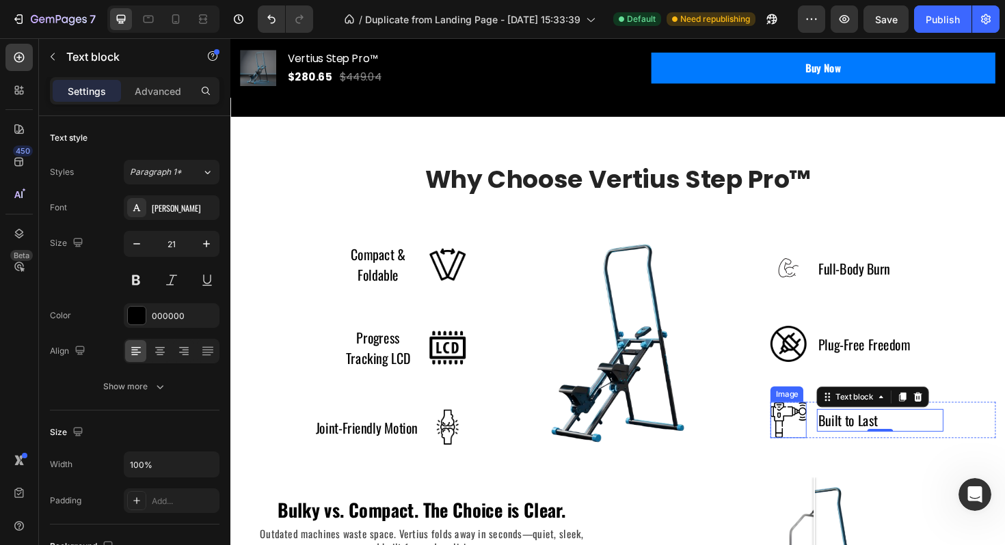
click at [834, 436] on img at bounding box center [821, 443] width 38 height 38
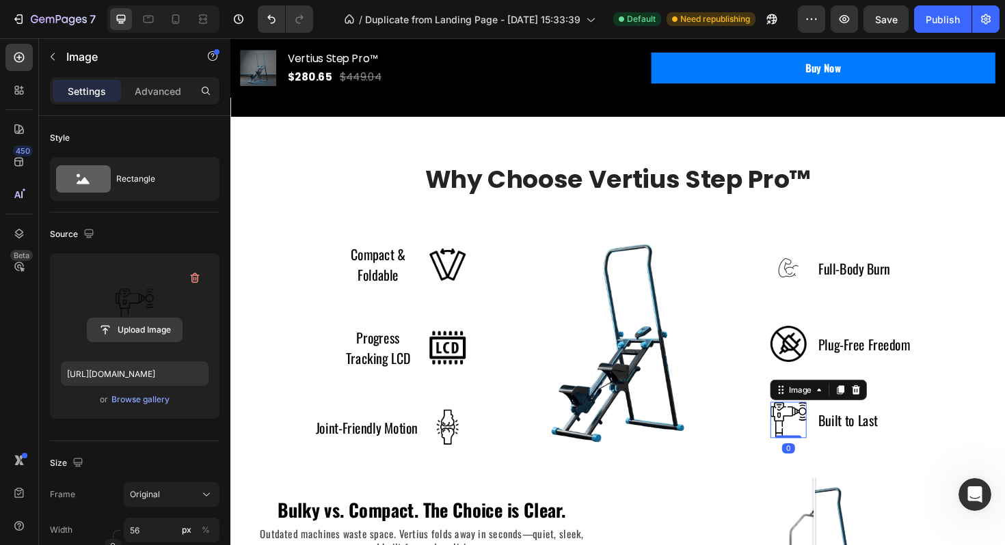
click at [160, 328] on input "file" at bounding box center [134, 329] width 94 height 23
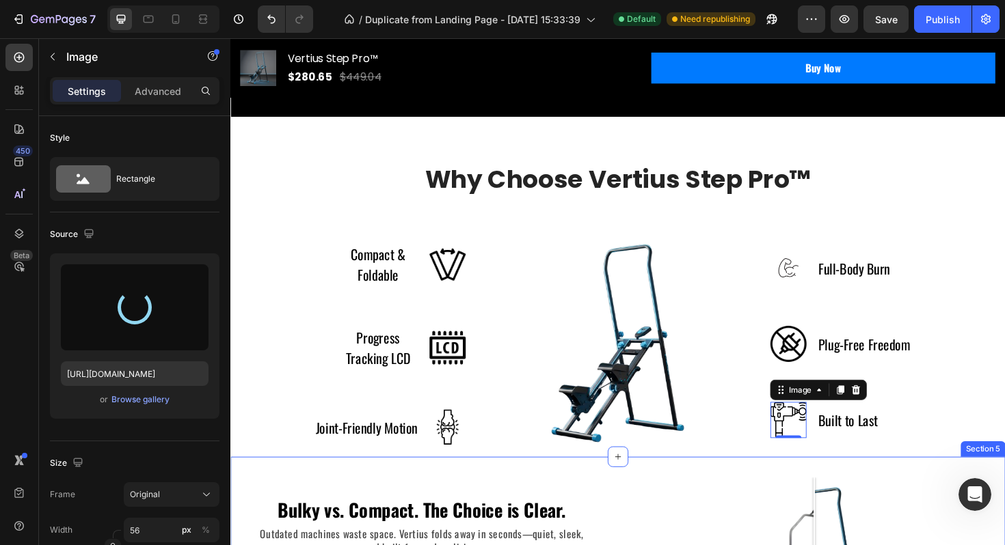
type input "https://cdn.shopify.com/s/files/1/0780/5072/2049/files/gempages_586354401250116…"
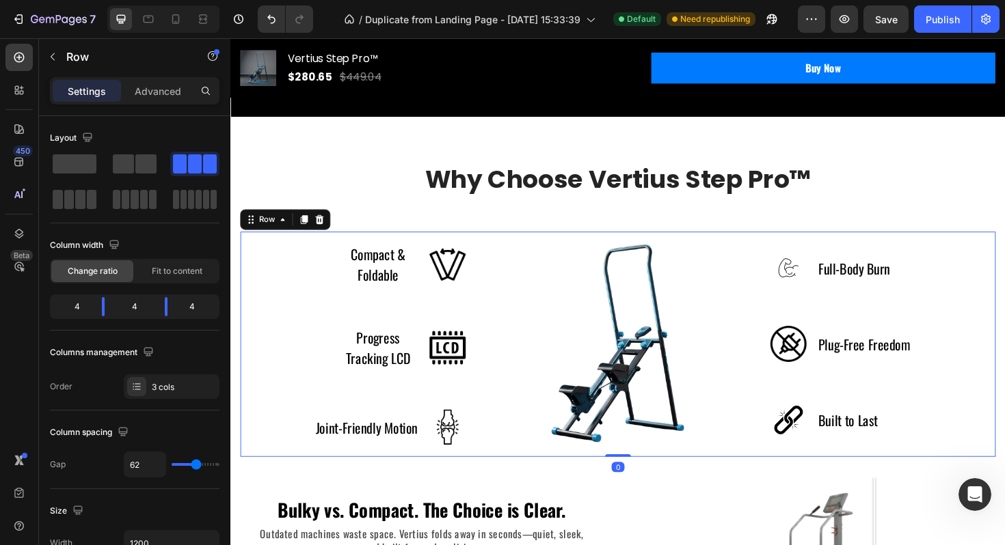
click at [902, 324] on div "Image Full-Body Burn Text block Row Image Plug-Free Freedom Text block Row Imag…" at bounding box center [921, 362] width 238 height 238
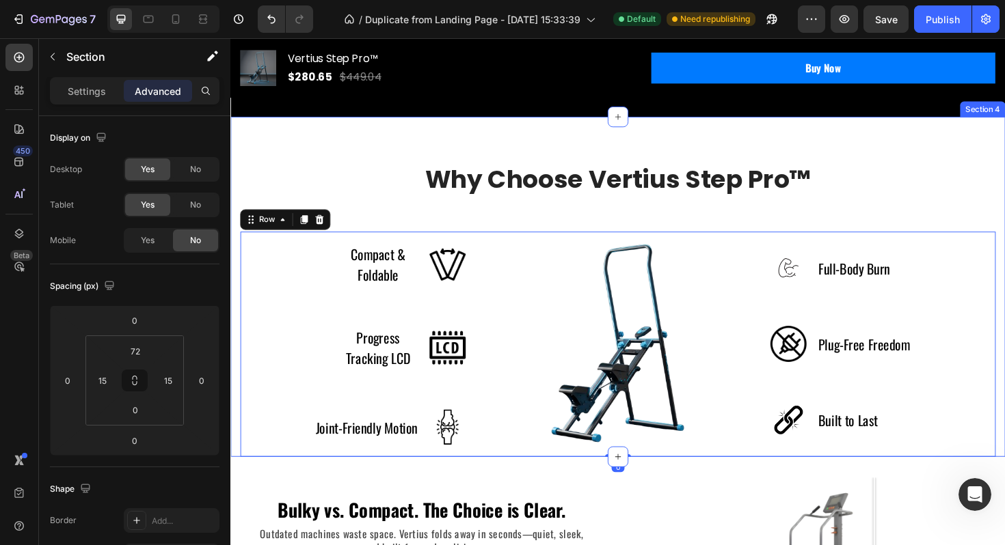
click at [892, 176] on div "Why Choose Vertius Step Pro™ Heading Row Compact & Foldable Text block Image Ro…" at bounding box center [641, 326] width 800 height 311
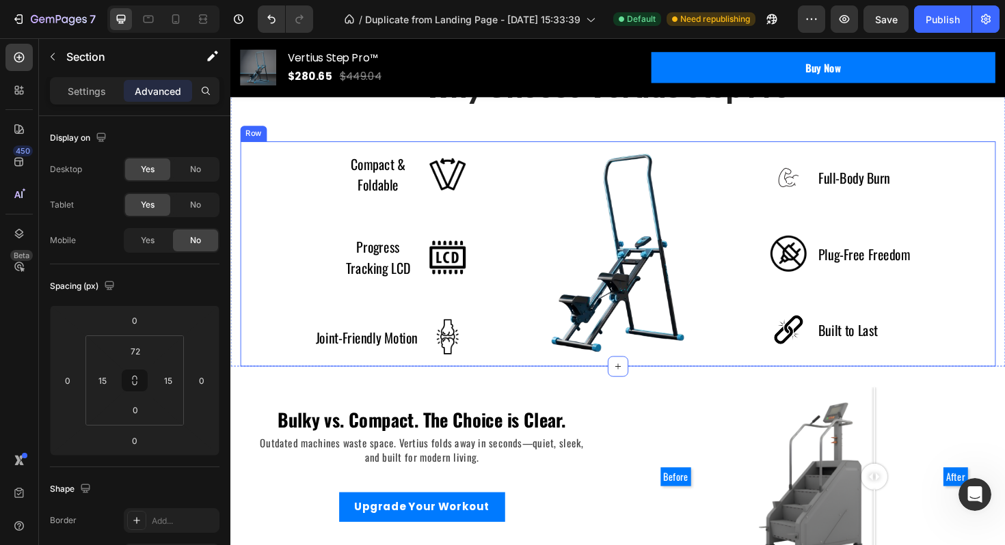
scroll to position [1172, 0]
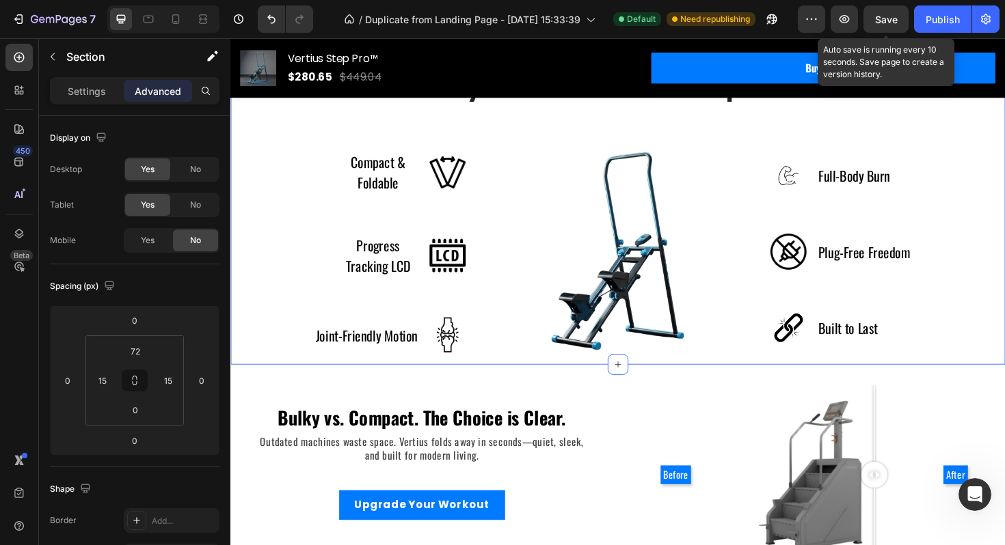
click at [892, 21] on span "Save" at bounding box center [886, 20] width 23 height 12
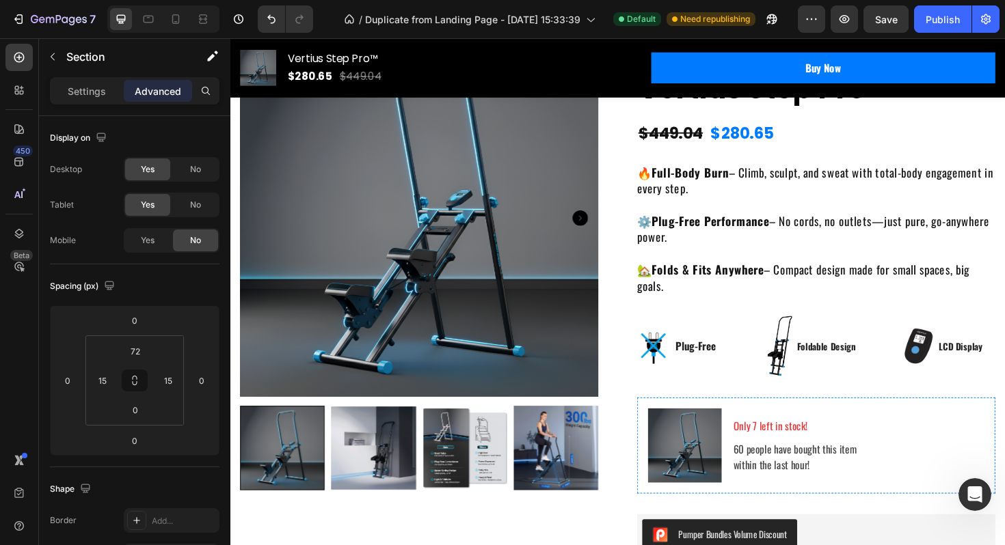
scroll to position [62, 0]
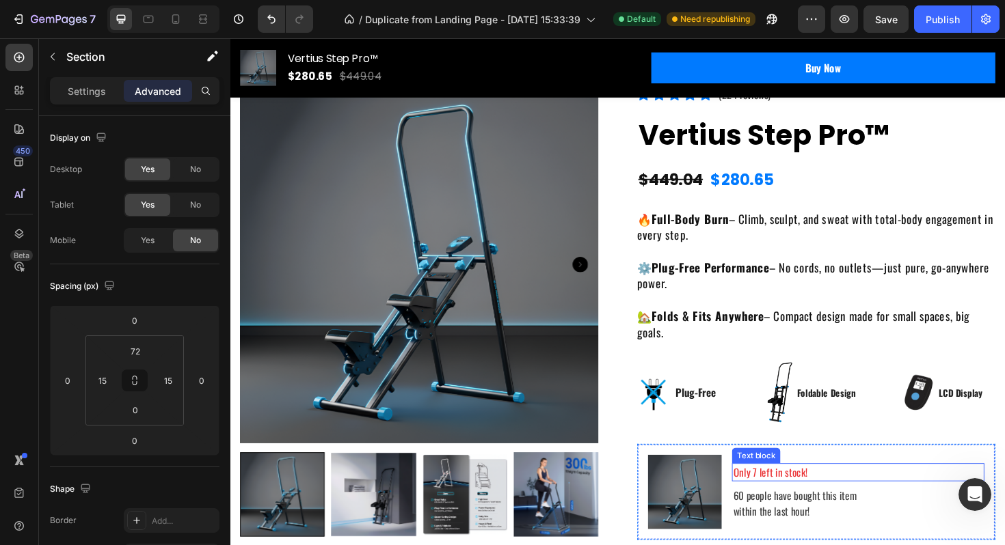
click at [789, 500] on p "Only 7 left in stock!" at bounding box center [895, 498] width 264 height 16
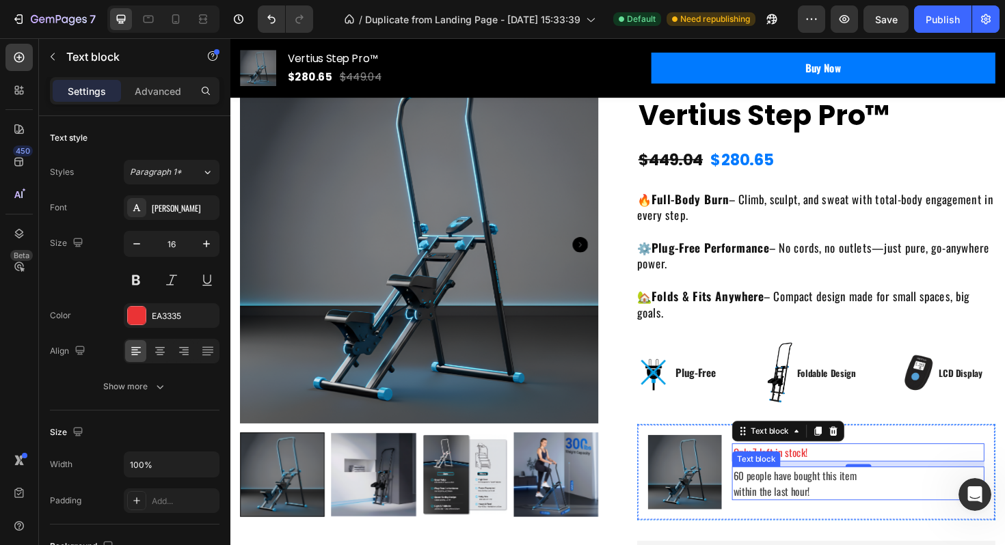
scroll to position [105, 0]
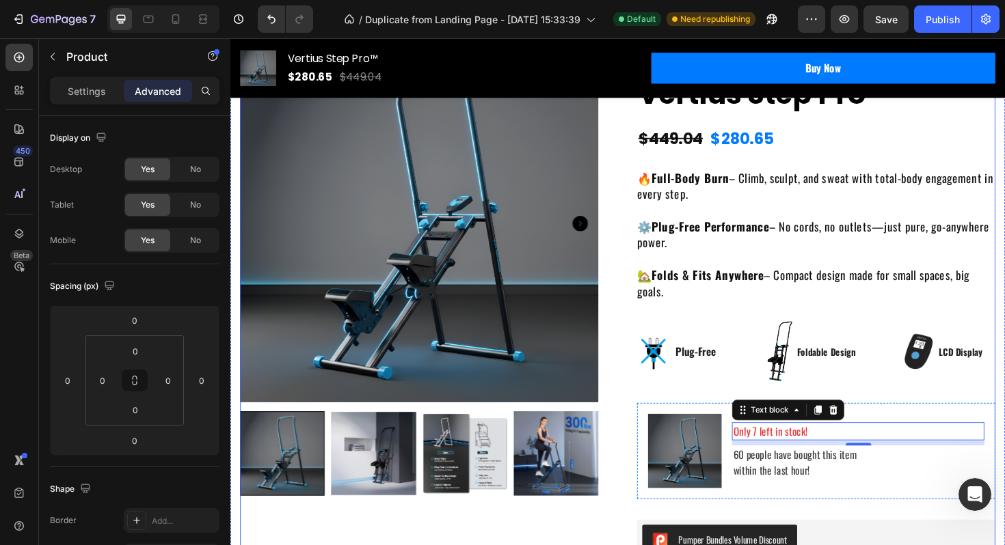
click at [908, 539] on div "Icon Icon Icon Icon Icon Icon List Hoz (224 reviews) Text block Row Vertius Ste…" at bounding box center [850, 465] width 379 height 841
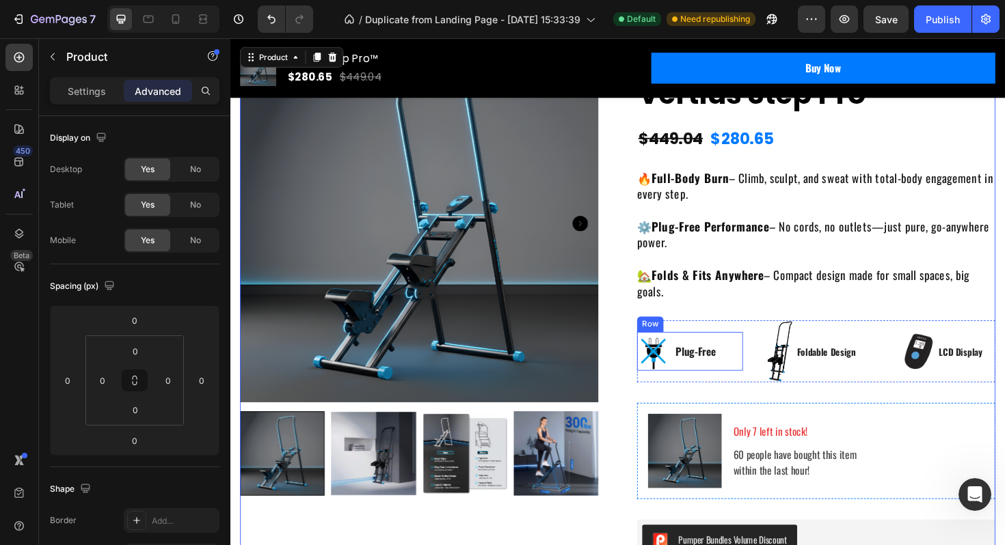
scroll to position [74, 0]
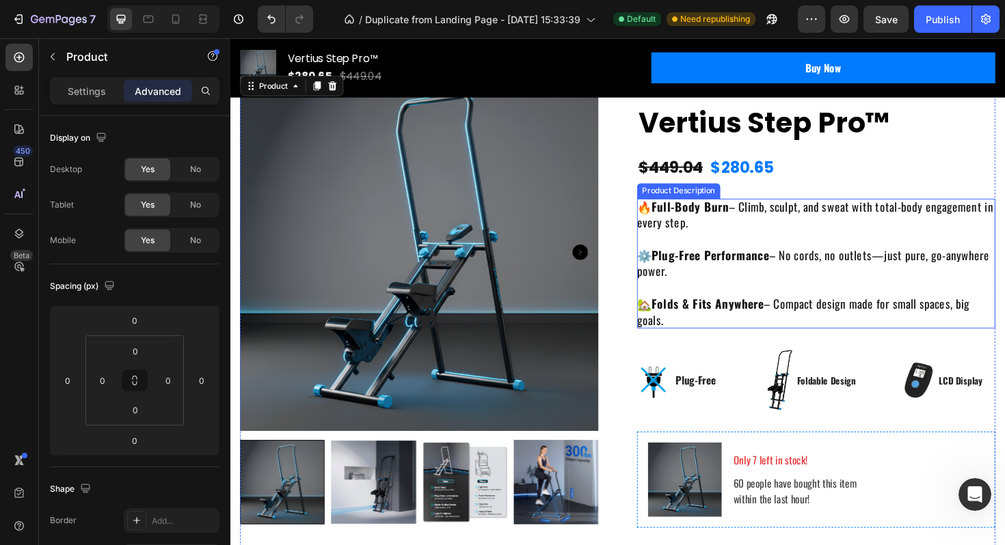
click at [779, 269] on strong "Plug-Free Performance" at bounding box center [739, 268] width 124 height 18
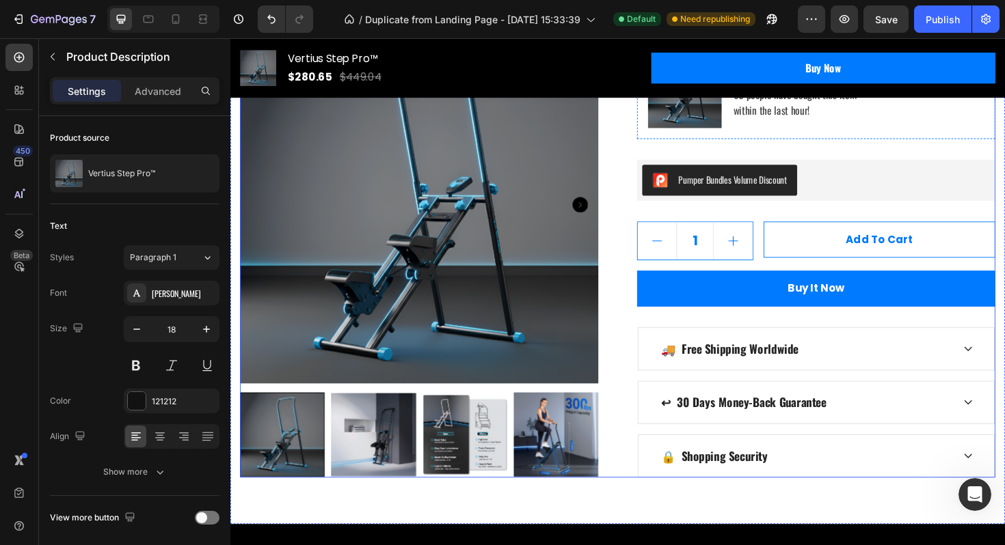
scroll to position [509, 0]
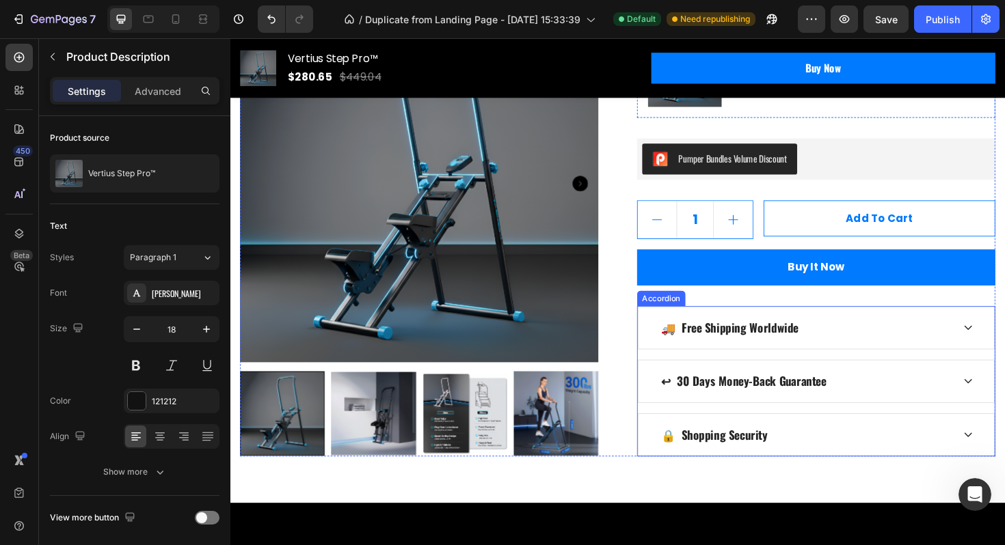
click at [839, 324] on div "🚚 Free Shipping Worldwide" at bounding box center [850, 345] width 377 height 44
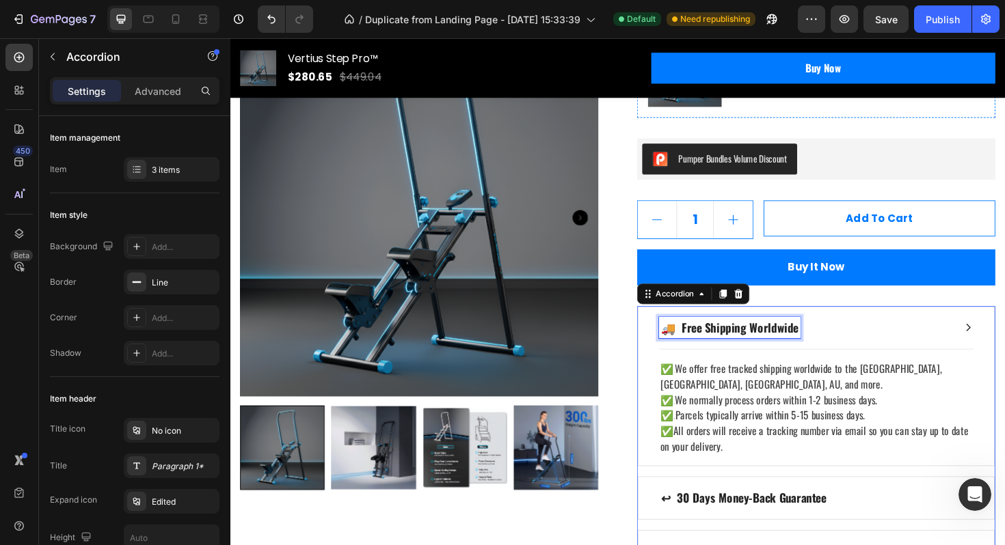
click at [826, 351] on p "🚚 Free Shipping Worldwide" at bounding box center [759, 345] width 146 height 18
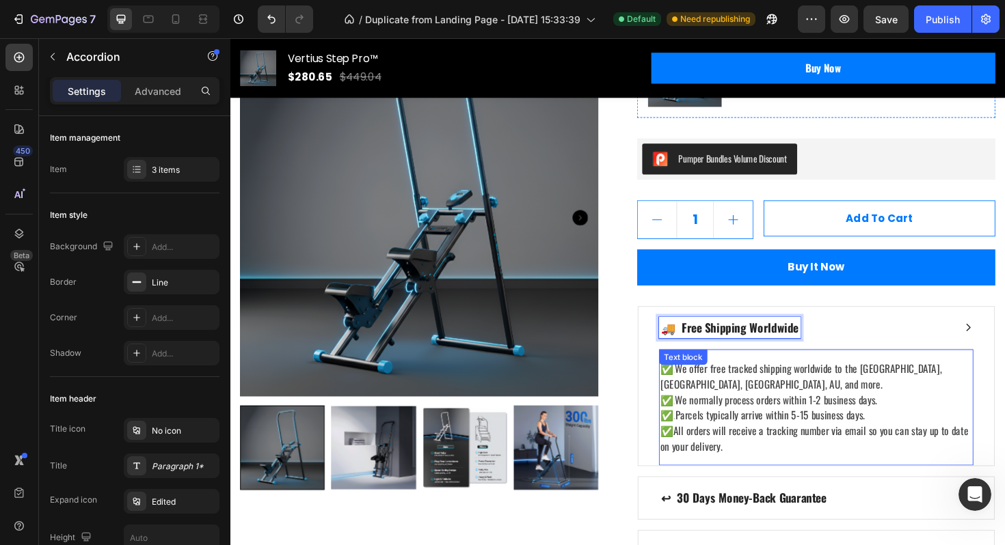
click at [875, 413] on span "We normally process orders within 1-2 business days." at bounding box center [807, 421] width 215 height 16
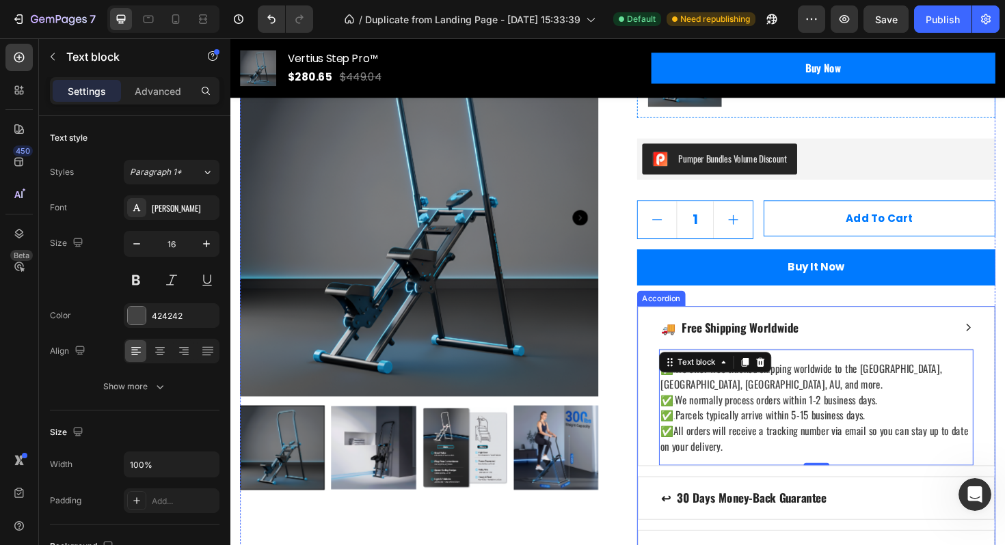
click at [816, 342] on p "🚚 Free Shipping Worldwide" at bounding box center [759, 345] width 146 height 18
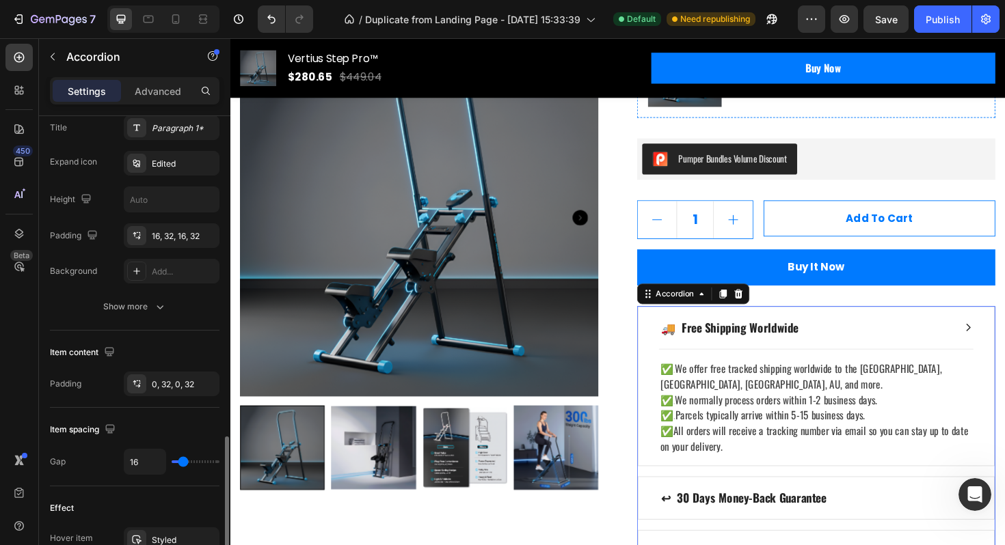
scroll to position [99, 0]
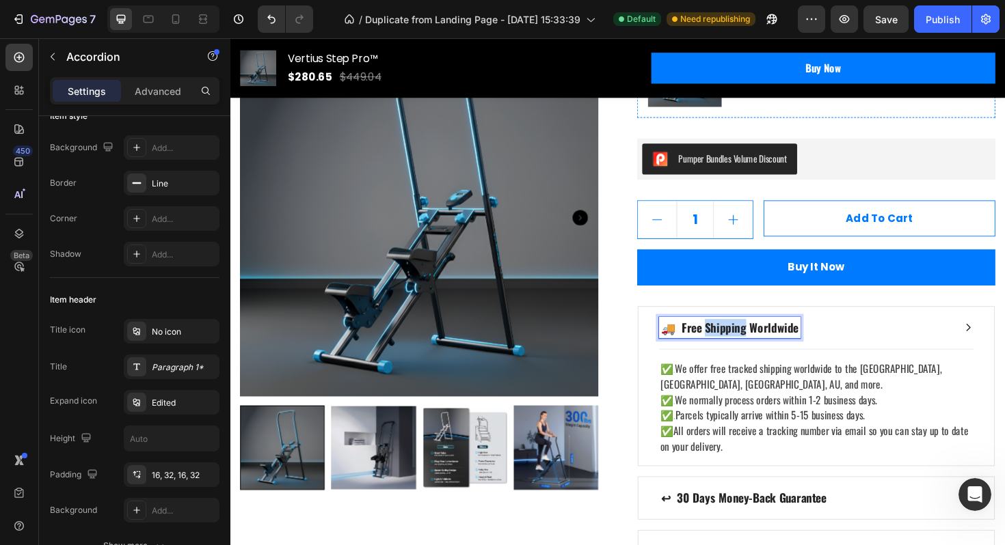
click at [744, 346] on p "🚚 Free Shipping Worldwide" at bounding box center [759, 345] width 146 height 18
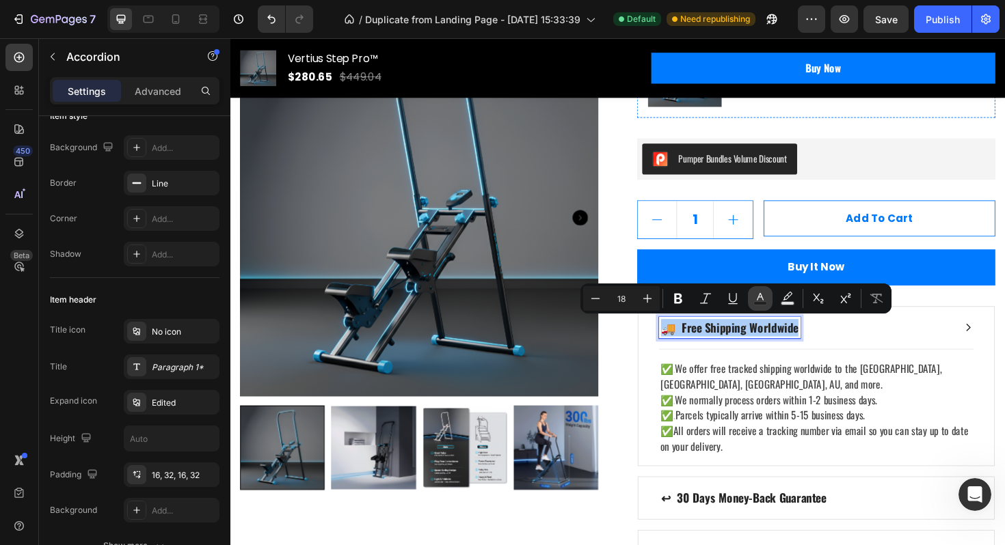
click at [761, 301] on icon "Editor contextual toolbar" at bounding box center [760, 299] width 14 height 14
type input "242424"
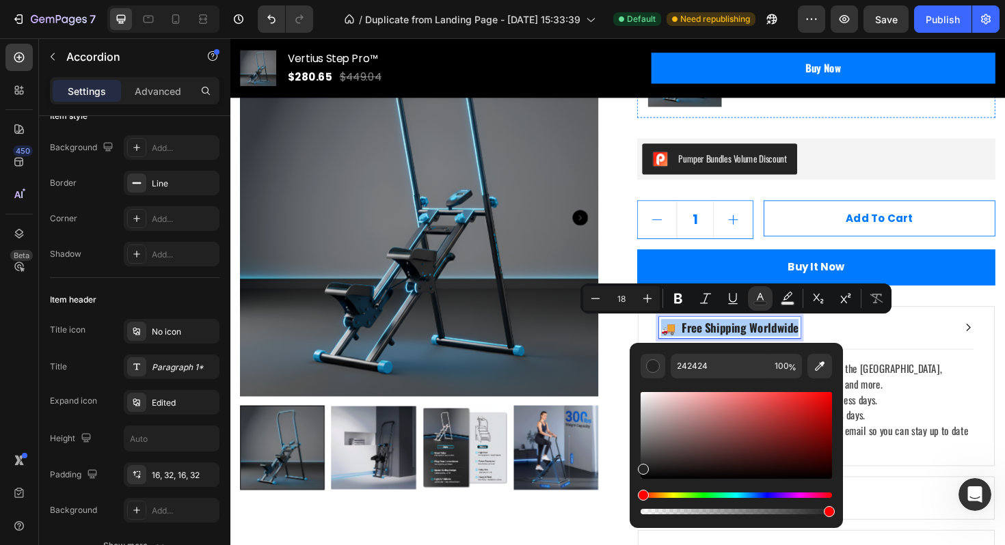
click at [762, 495] on div "Hue" at bounding box center [735, 495] width 191 height 5
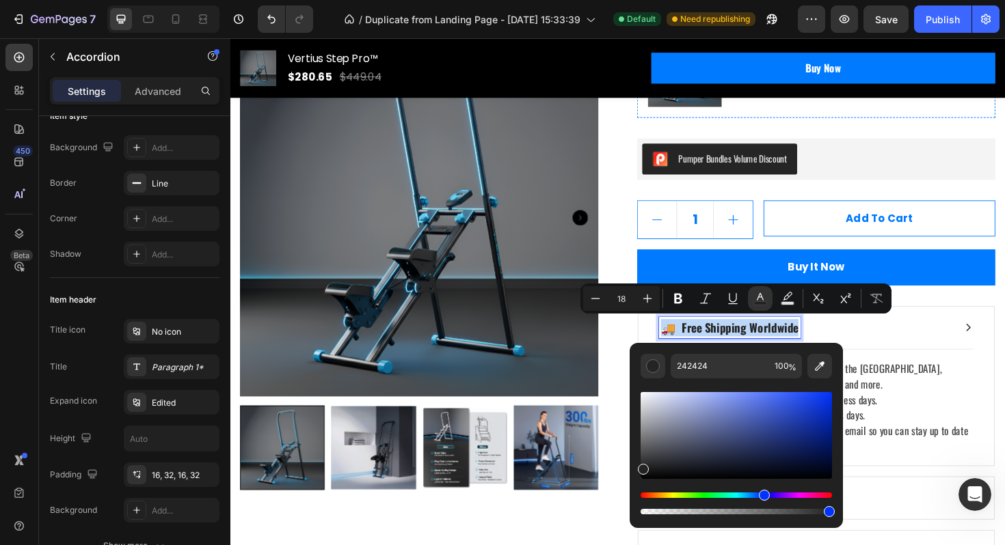
type input "232323"
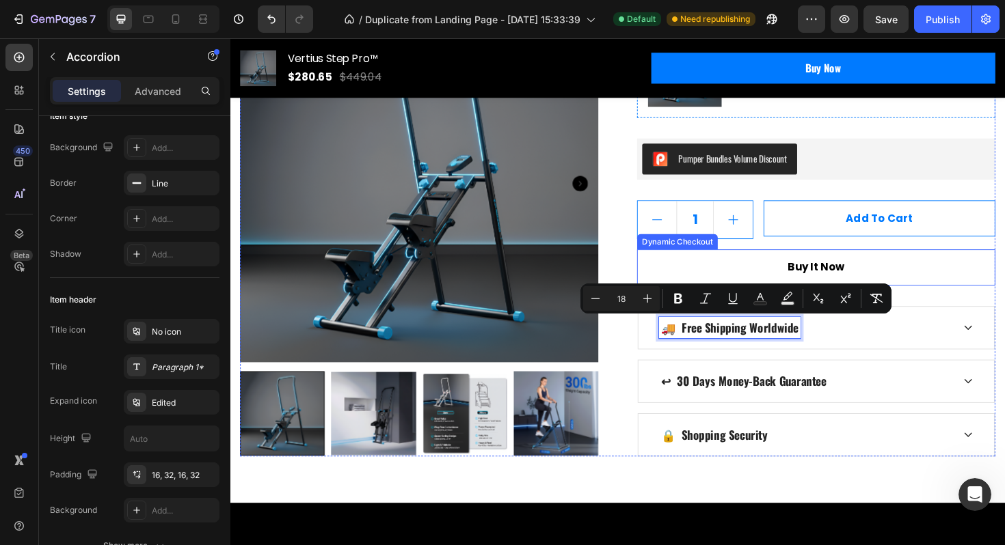
click at [754, 288] on button "Buy it now" at bounding box center [850, 281] width 379 height 38
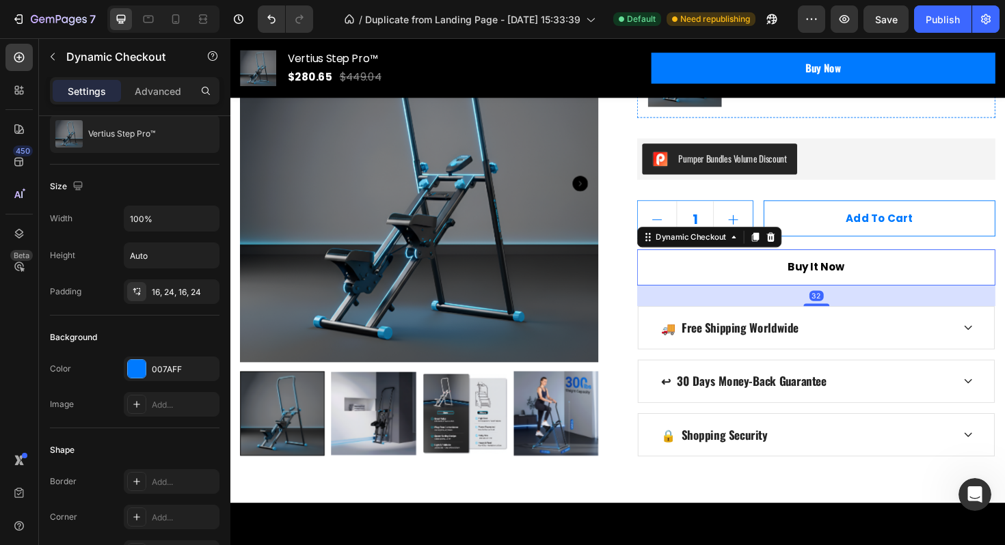
scroll to position [0, 0]
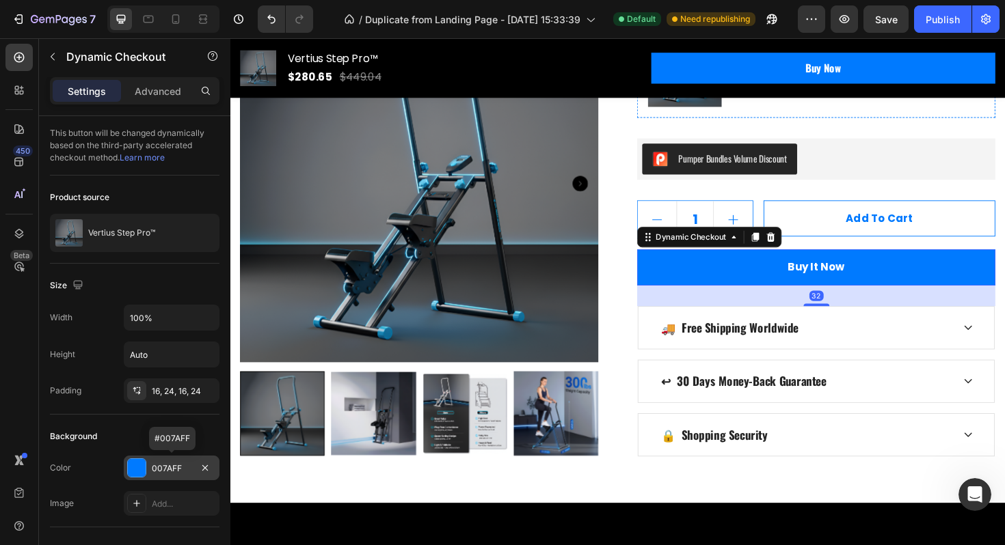
click at [176, 469] on div "007AFF" at bounding box center [172, 469] width 40 height 12
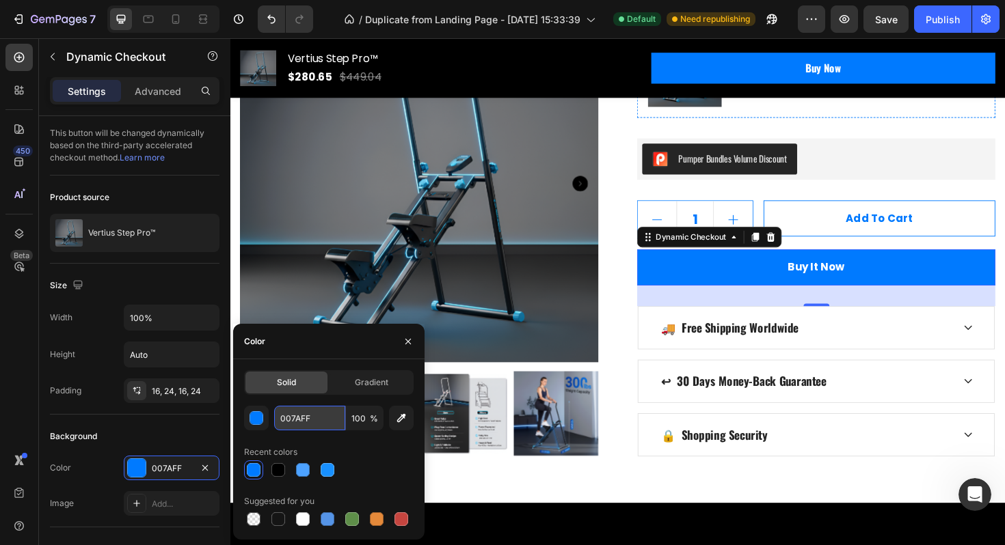
click at [297, 421] on input "007AFF" at bounding box center [309, 418] width 71 height 25
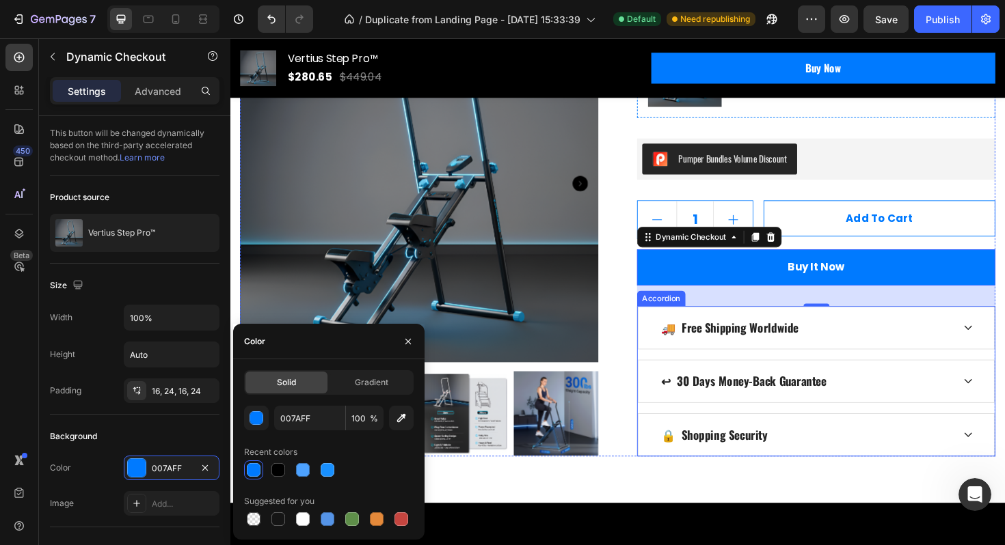
click at [724, 357] on div "🚚 Free Shipping Worldwide" at bounding box center [850, 345] width 377 height 44
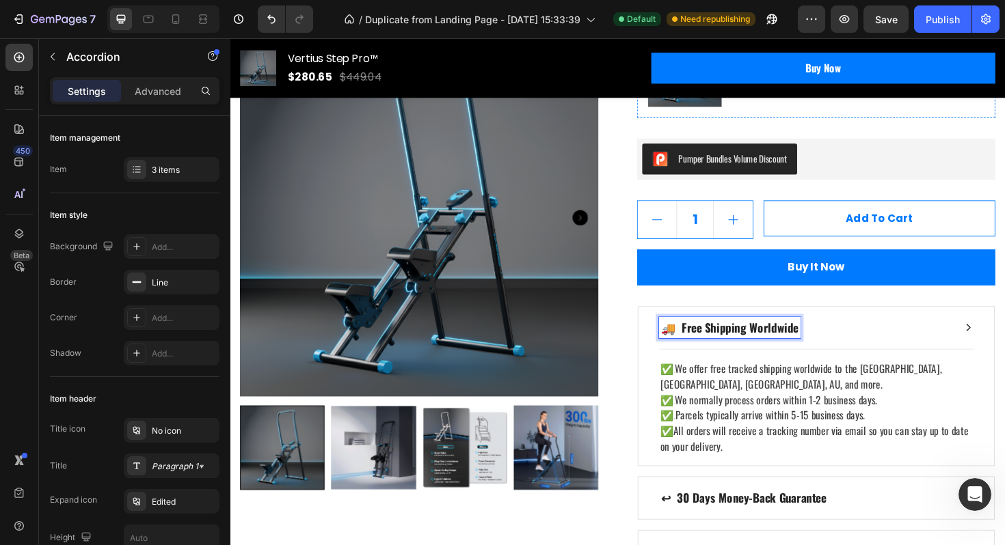
click at [748, 338] on span "🚚 Free Shipping Worldwide" at bounding box center [759, 345] width 146 height 18
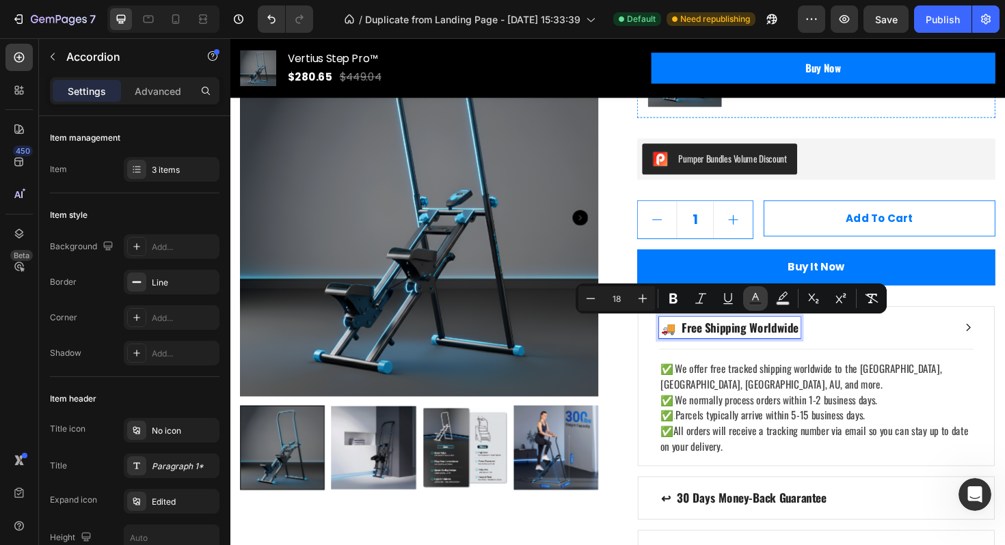
click at [757, 300] on icon "Editor contextual toolbar" at bounding box center [755, 299] width 14 height 14
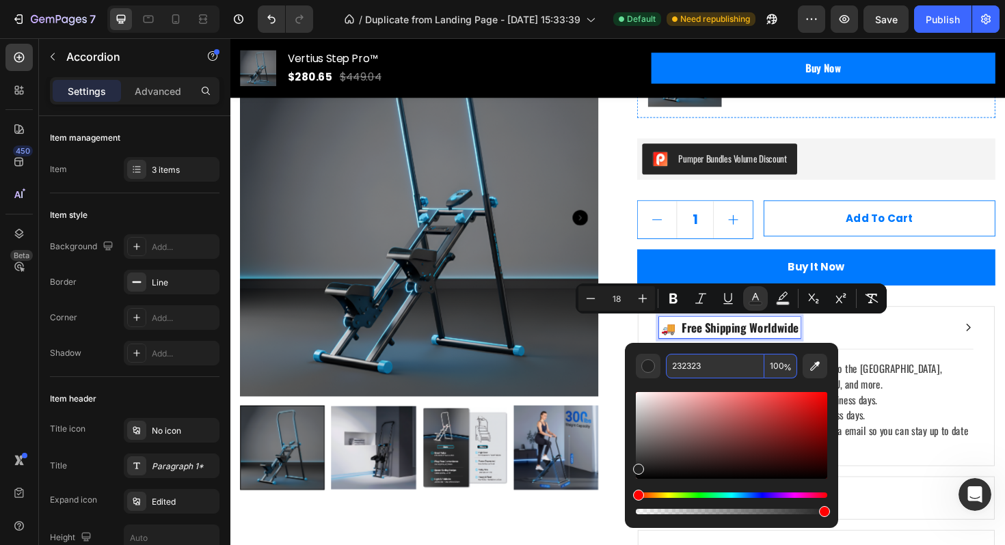
click at [687, 366] on input "232323" at bounding box center [715, 366] width 98 height 25
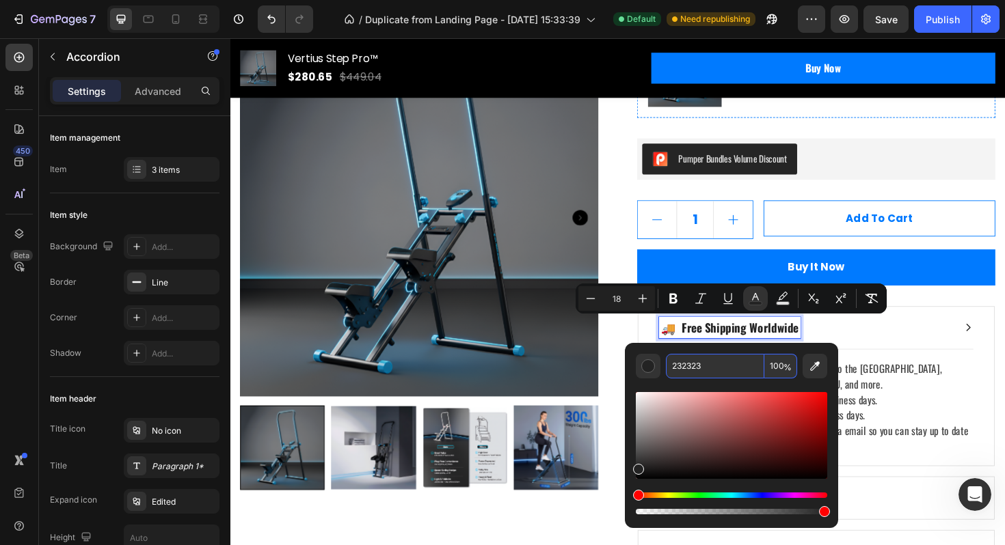
paste input "007AFF"
type input "007AFF"
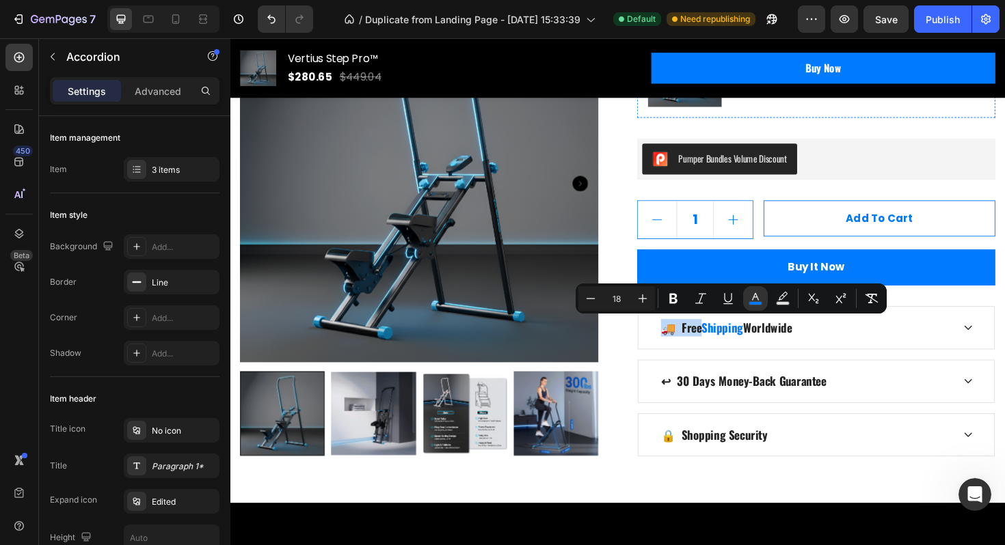
click at [779, 360] on div "🚚 Free Shipping Worldwide" at bounding box center [850, 345] width 377 height 44
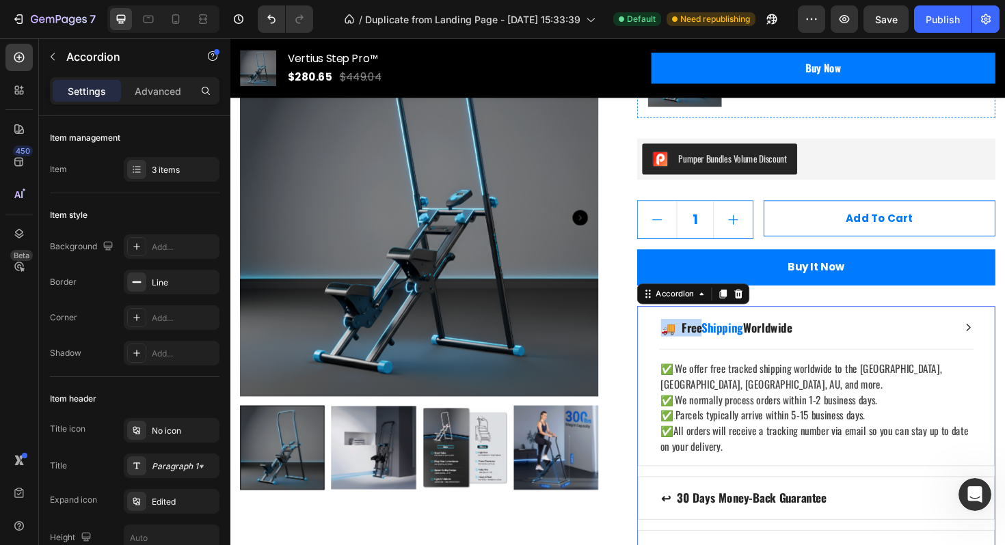
click at [720, 344] on span "🚚 Free" at bounding box center [707, 345] width 43 height 18
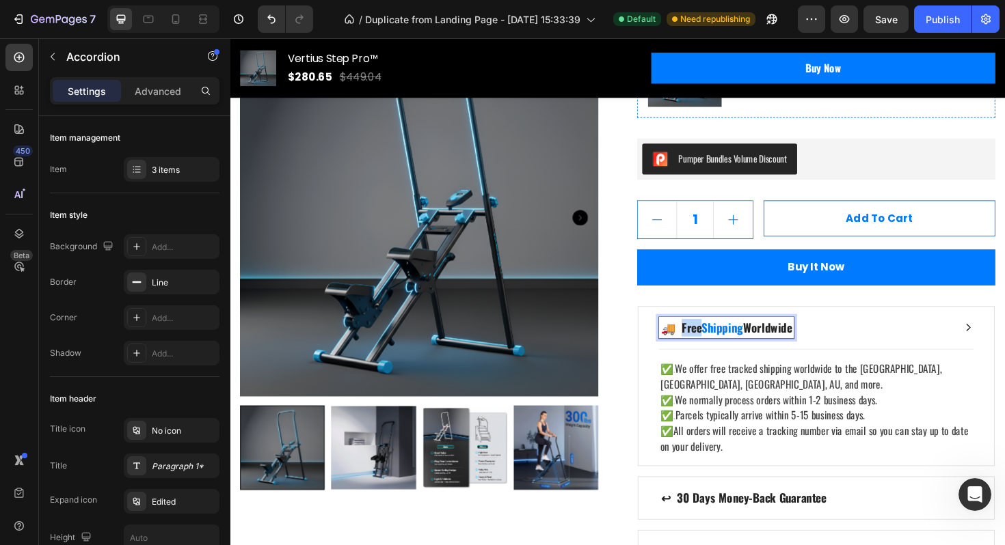
click at [720, 344] on span "🚚 Free" at bounding box center [707, 345] width 43 height 18
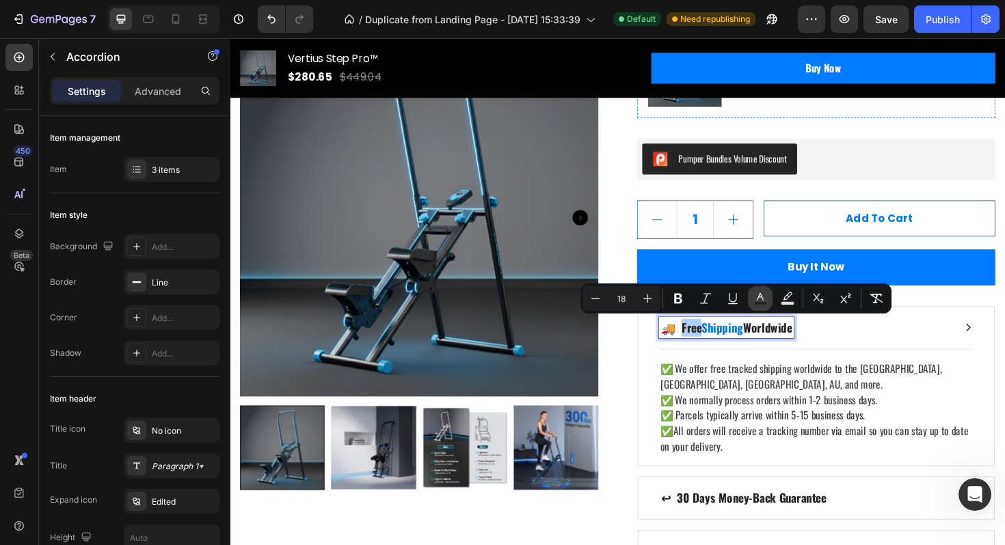
click at [760, 305] on rect "Editor contextual toolbar" at bounding box center [760, 303] width 13 height 3
type input "232323"
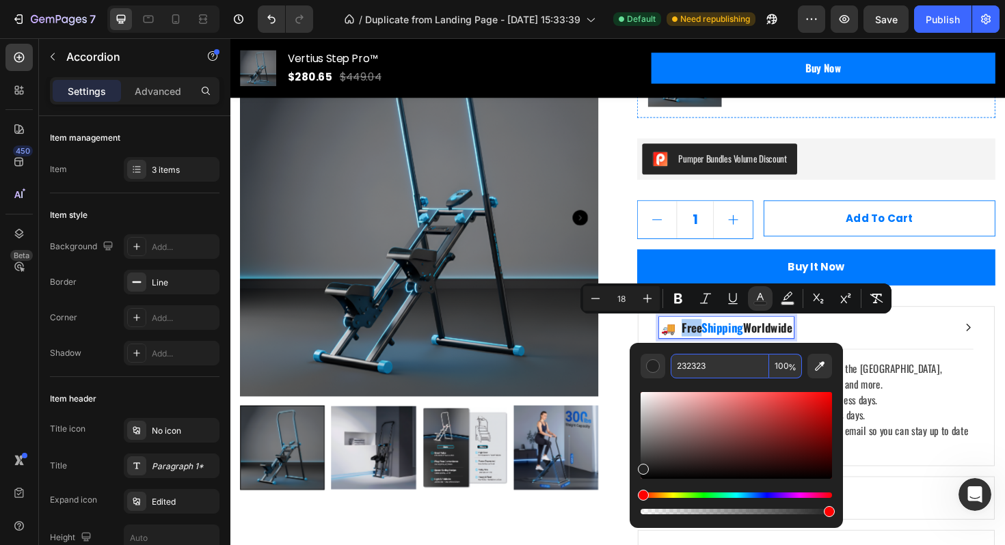
click at [694, 368] on input "232323" at bounding box center [719, 366] width 98 height 25
paste input "007AFF"
type input "007AFF"
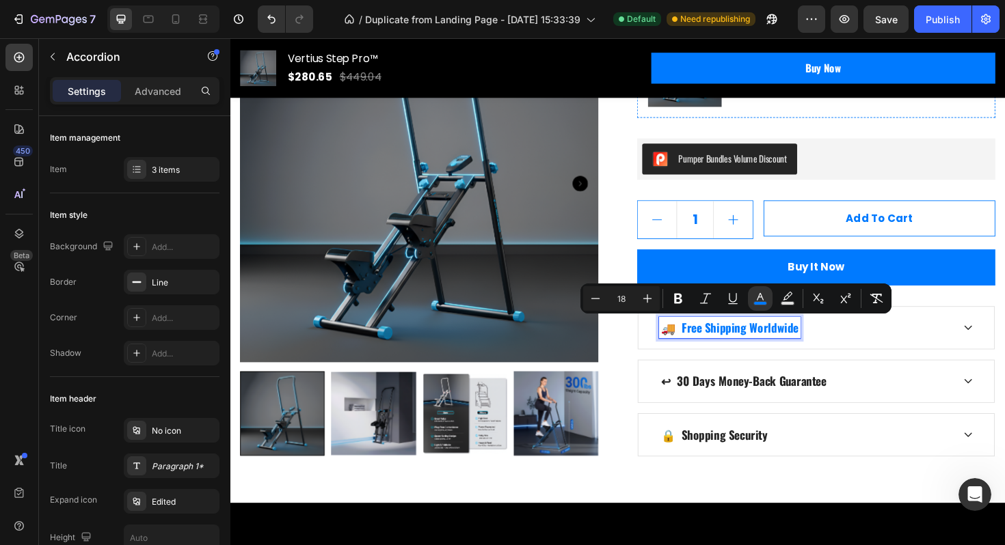
click at [856, 379] on div "↩ 30 Days Money-Back Guarantee" at bounding box center [850, 401] width 377 height 44
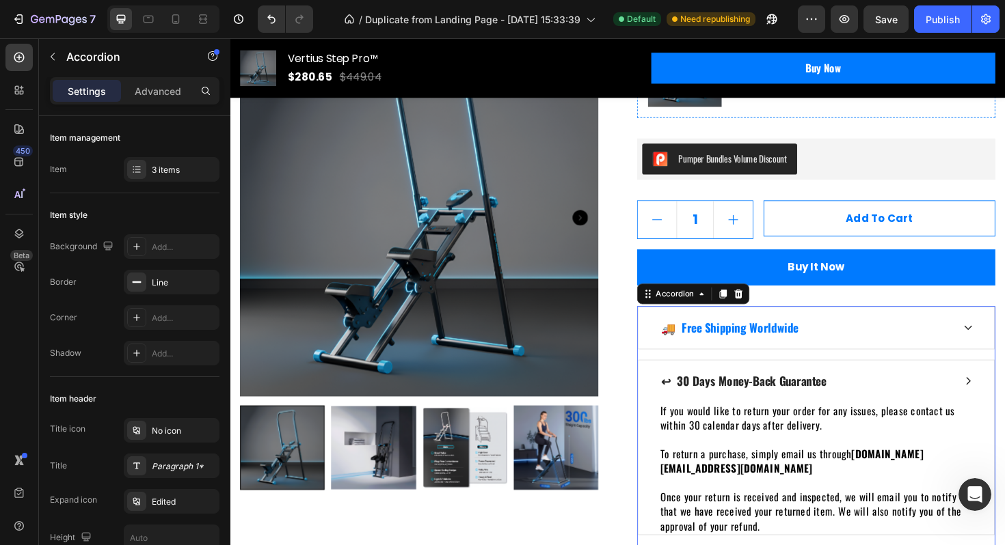
click at [897, 357] on div "🚚 Free Shipping Worldwide" at bounding box center [850, 345] width 377 height 44
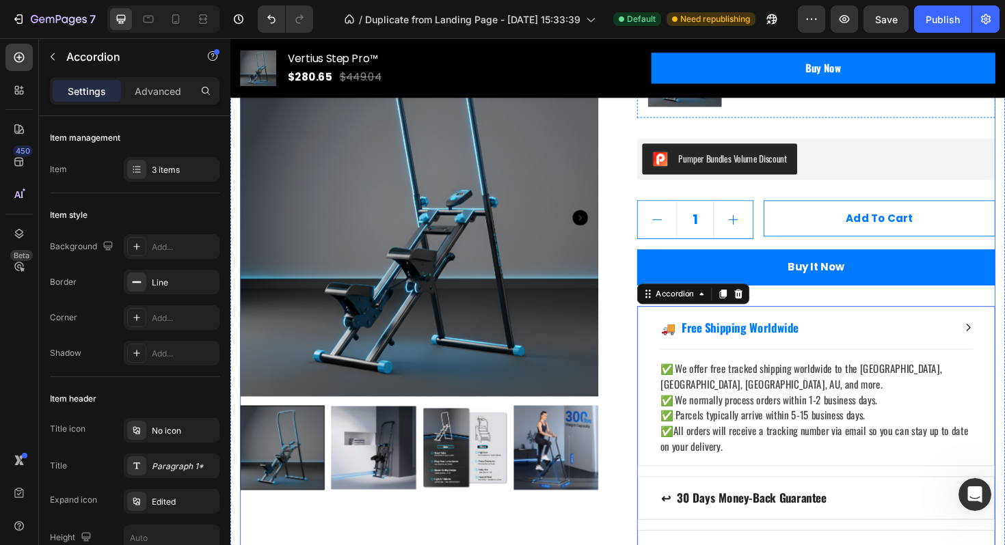
click at [650, 379] on div "Product Images Icon Icon Icon Icon Icon Icon List Hoz (224 reviews) Text block …" at bounding box center [641, 123] width 800 height 964
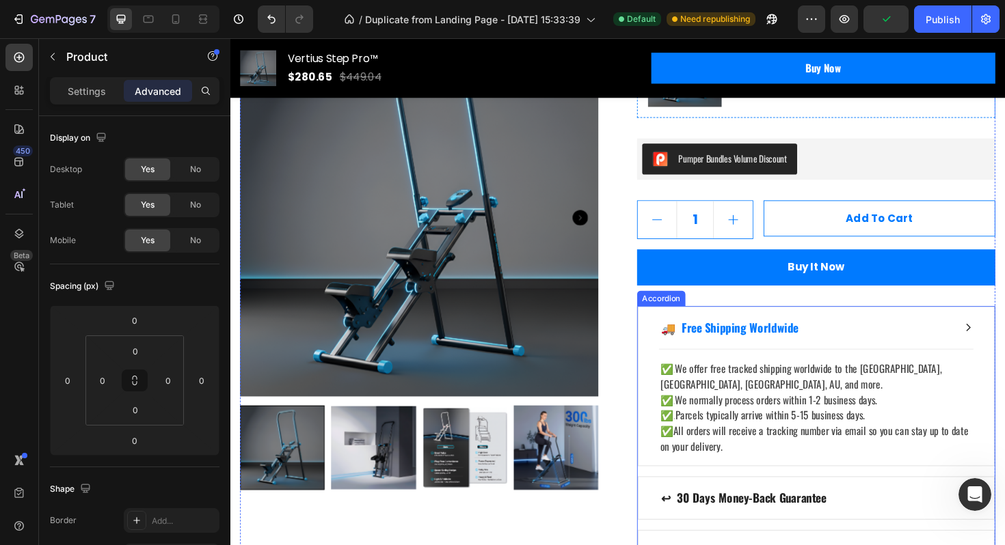
click at [772, 516] on p "↩ 30 Days Money-Back Guarantee" at bounding box center [773, 525] width 175 height 18
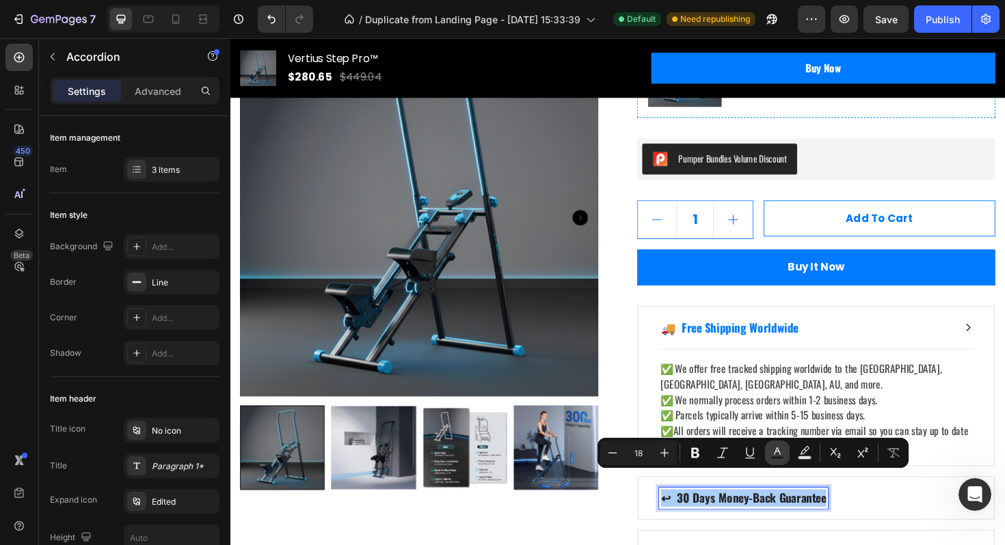
click at [776, 456] on rect "Editor contextual toolbar" at bounding box center [777, 457] width 13 height 3
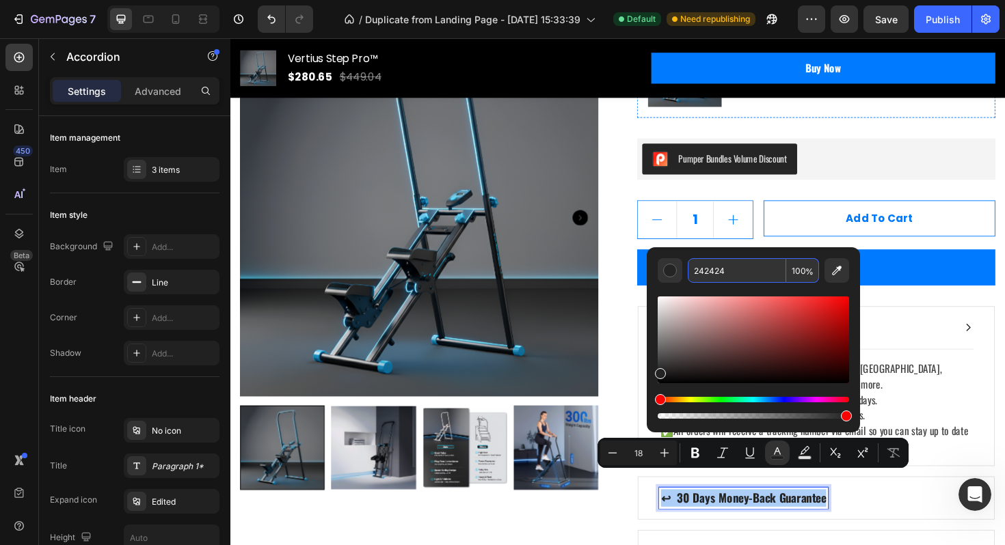
click at [719, 273] on input "242424" at bounding box center [736, 270] width 98 height 25
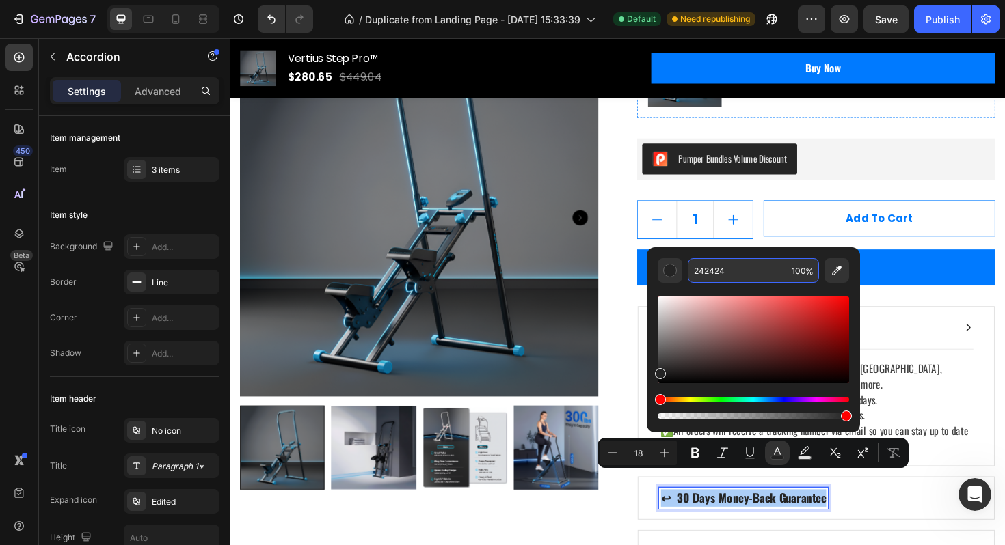
paste input "007AFF"
type input "007AFF"
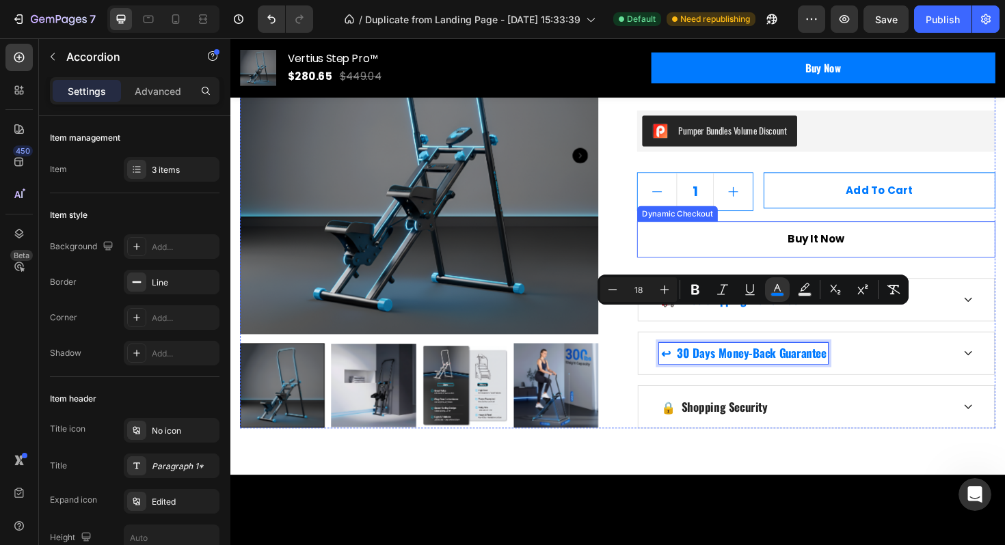
scroll to position [595, 0]
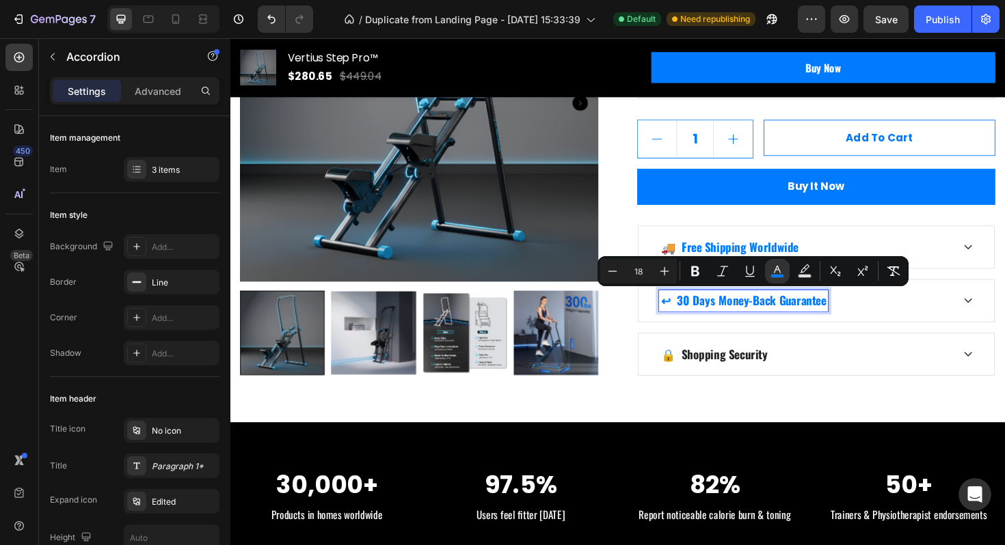
click at [745, 377] on p "🔒 Shopping Security" at bounding box center [742, 373] width 113 height 18
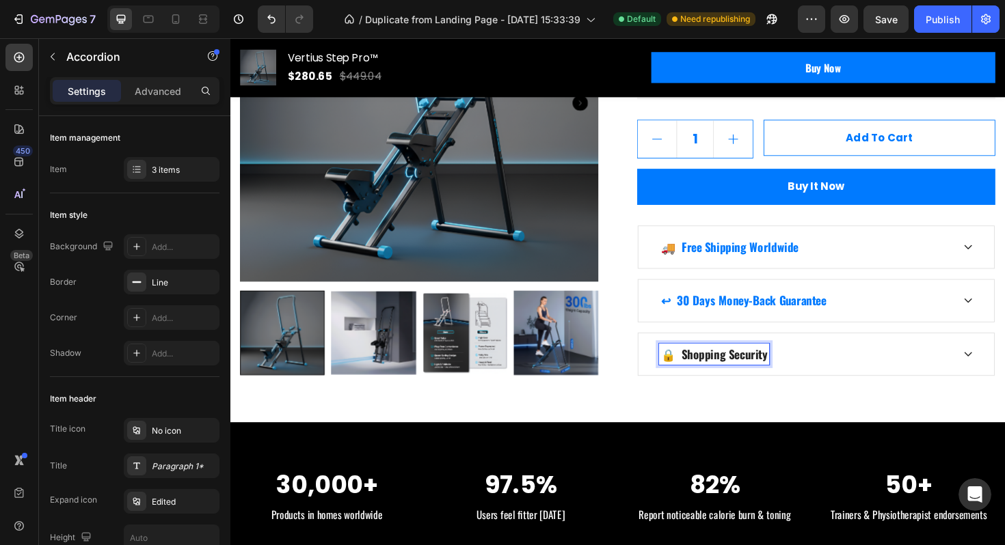
click at [745, 377] on p "🔒 Shopping Security" at bounding box center [742, 373] width 113 height 18
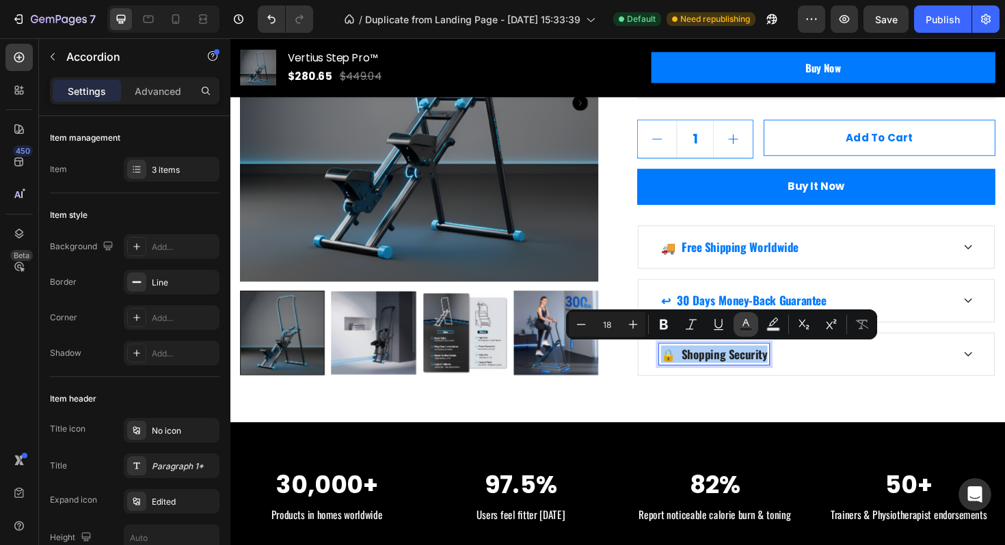
click at [739, 330] on rect "Editor contextual toolbar" at bounding box center [745, 329] width 13 height 3
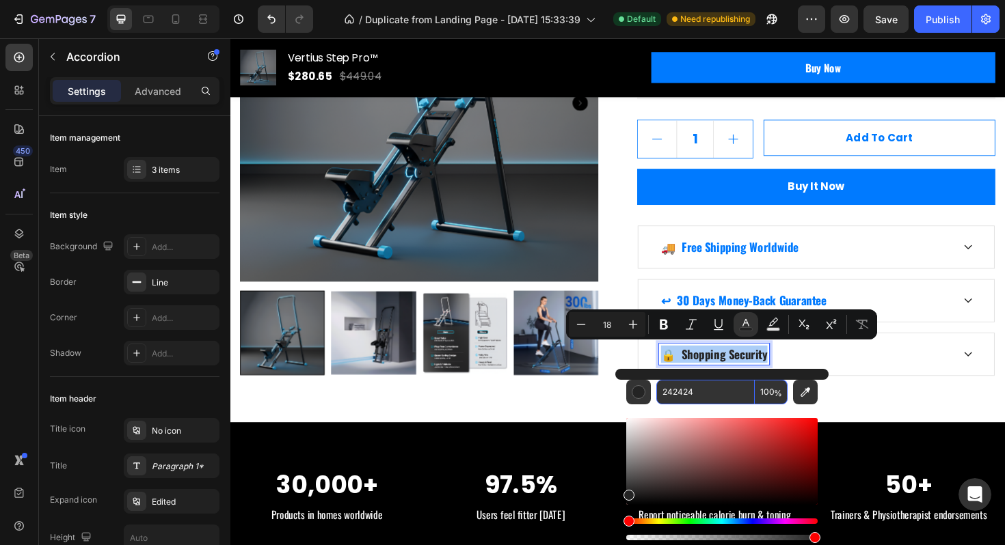
click at [694, 391] on input "242424" at bounding box center [705, 392] width 98 height 25
paste input "007AFF"
type input "007AFF"
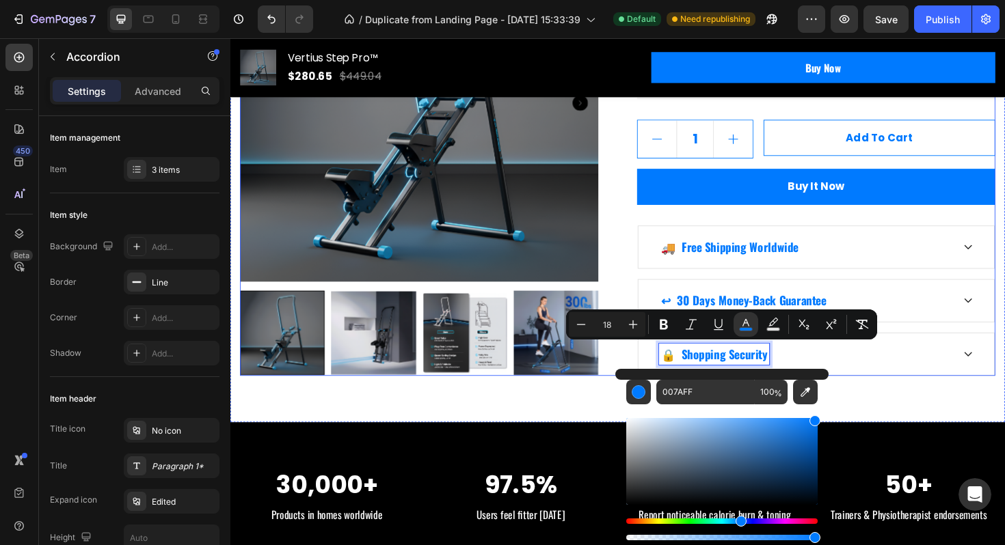
click at [910, 265] on div "🚚 Free Shipping Worldwide" at bounding box center [839, 259] width 311 height 23
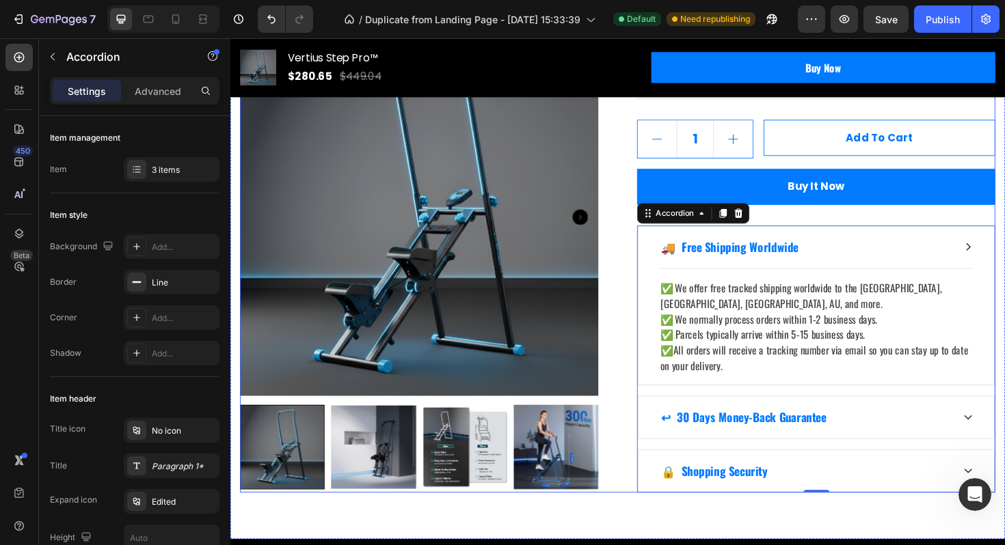
click at [905, 225] on div "Icon Icon Icon Icon Icon Icon List Hoz (224 reviews) Text block Row Vertius Ste…" at bounding box center [850, 37] width 379 height 964
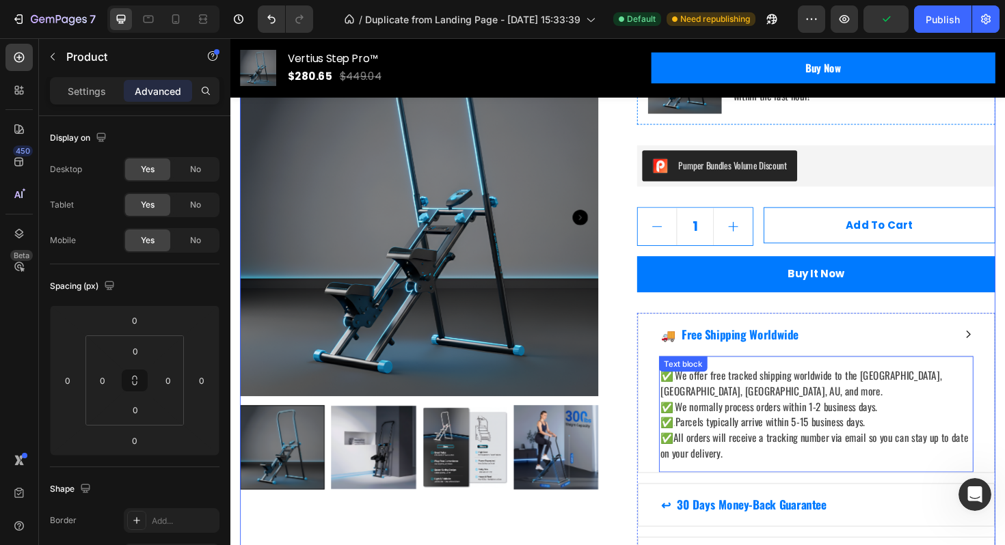
scroll to position [546, 0]
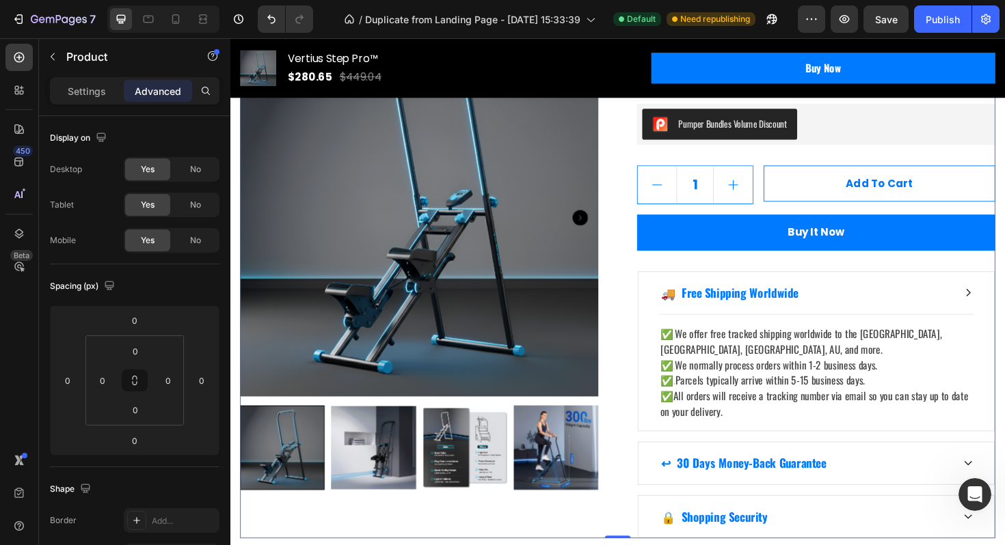
click at [894, 159] on div "Icon Icon Icon Icon Icon Icon List Hoz (224 reviews) Text block Row Vertius Ste…" at bounding box center [850, 86] width 379 height 964
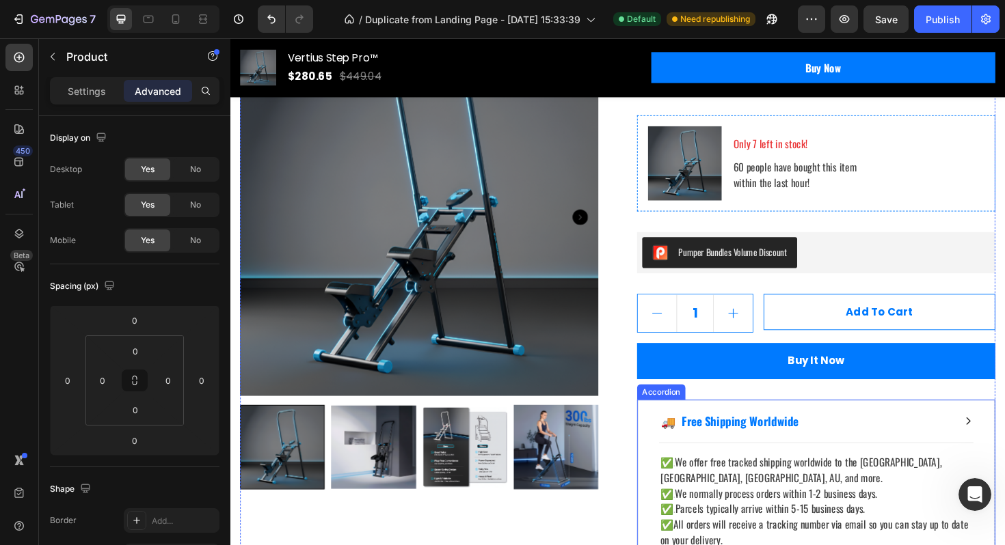
scroll to position [144, 0]
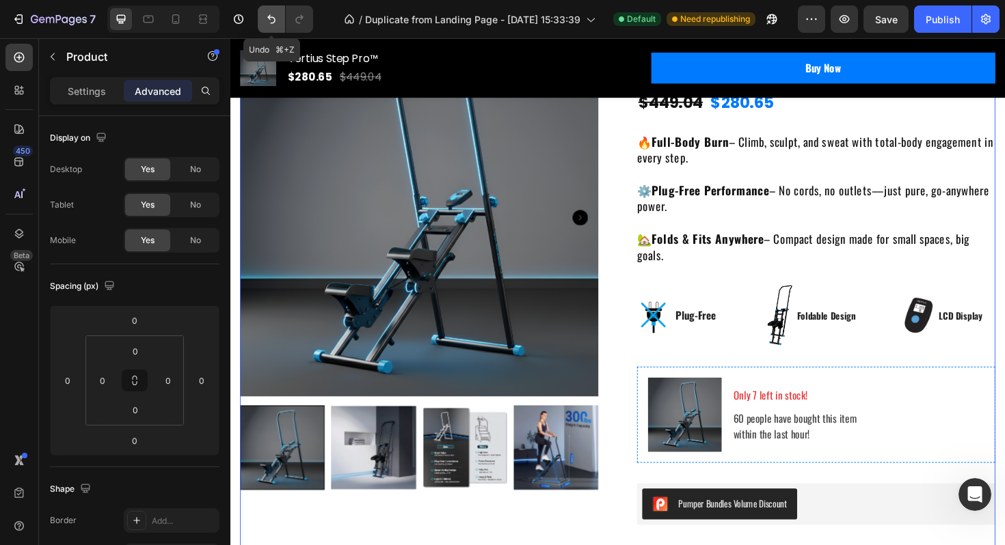
click at [267, 19] on icon "Undo/Redo" at bounding box center [271, 19] width 14 height 14
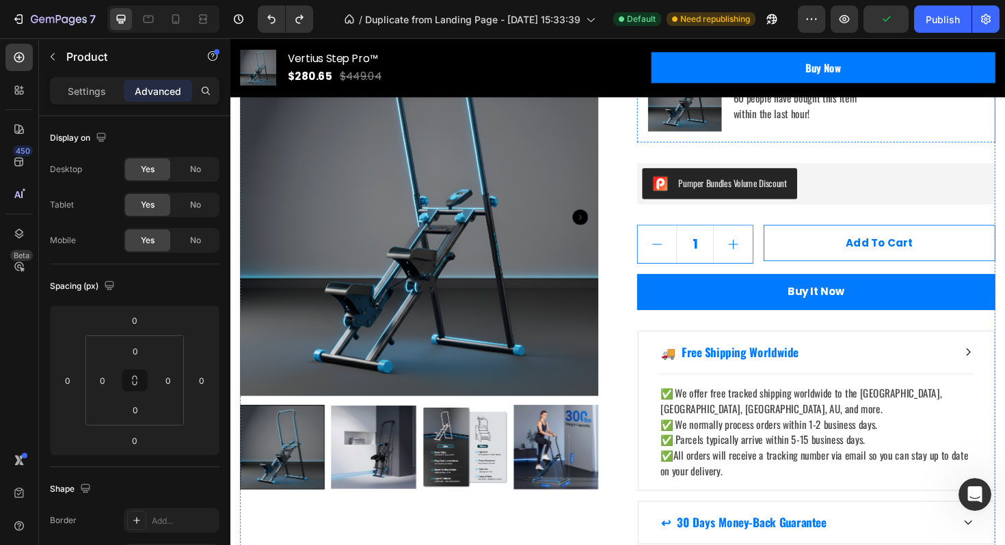
scroll to position [562, 0]
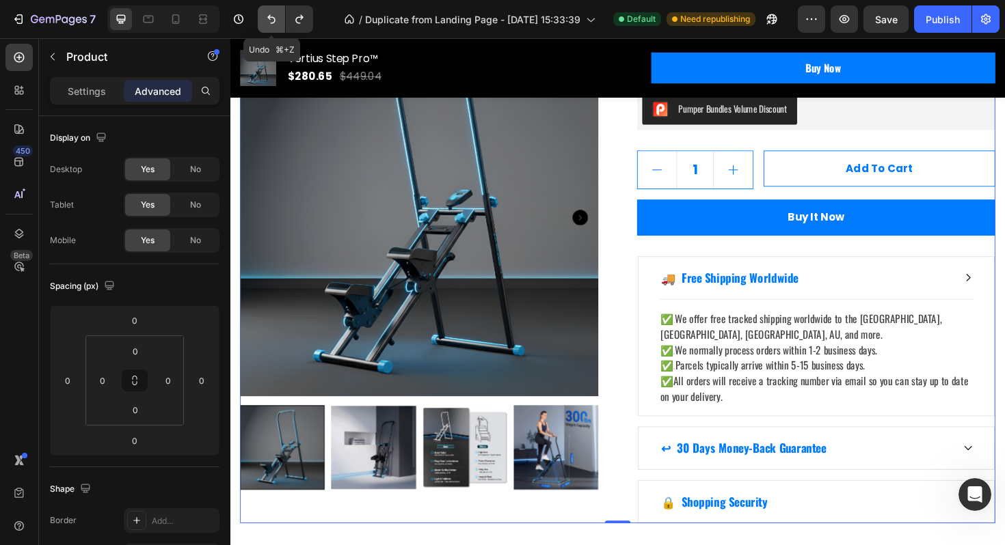
click at [265, 14] on icon "Undo/Redo" at bounding box center [271, 19] width 14 height 14
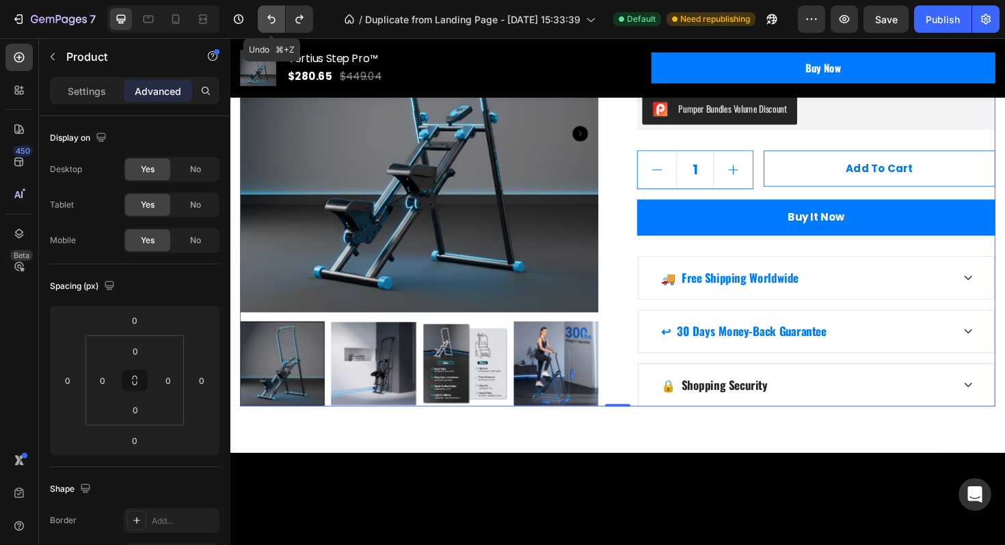
click at [267, 16] on icon "Undo/Redo" at bounding box center [271, 19] width 14 height 14
click at [270, 25] on icon "Undo/Redo" at bounding box center [271, 19] width 14 height 14
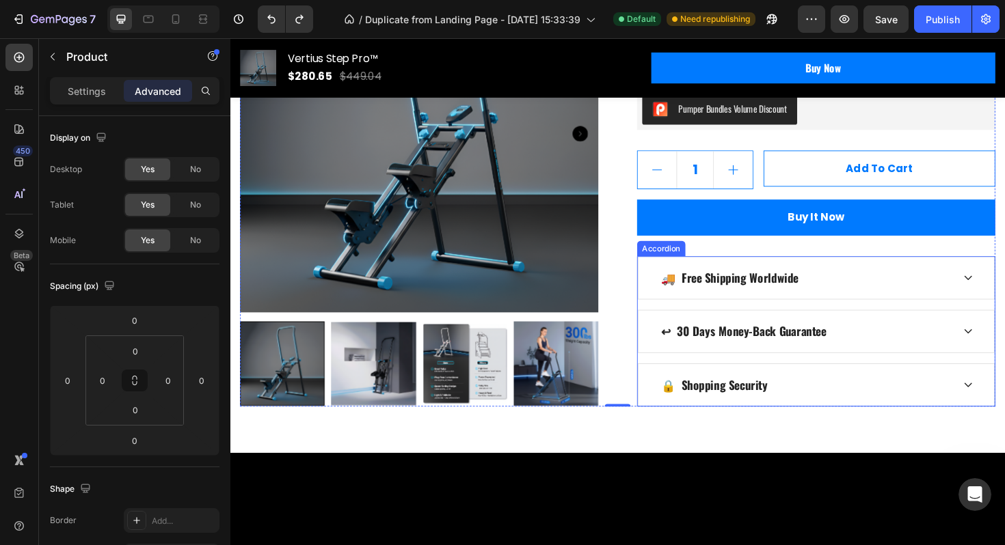
click at [863, 308] on div "🚚 Free Shipping Worldwide" at bounding box center [850, 292] width 377 height 44
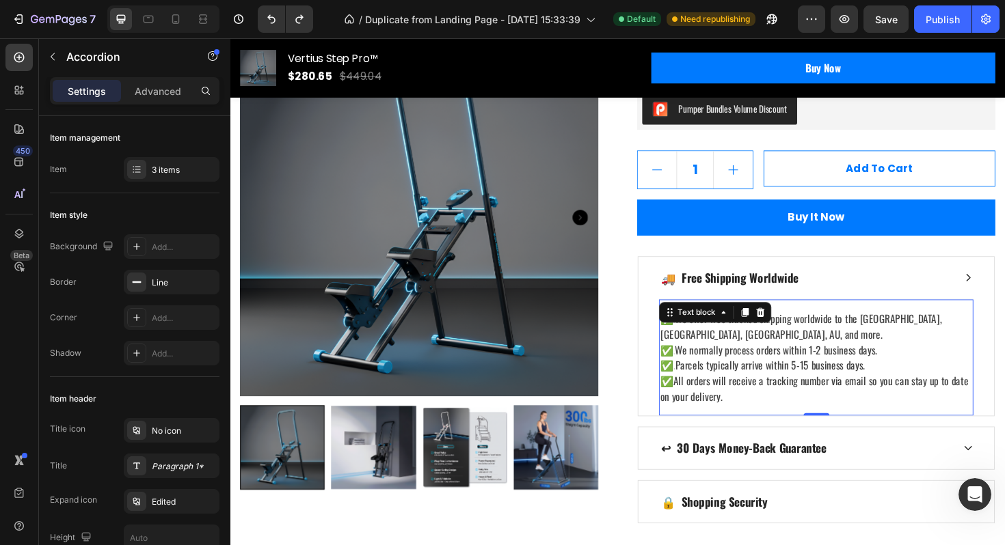
click at [735, 336] on div "✅. We offer free tracked shipping worldwide to the US, UK, CA, AU, and more. ✅.…" at bounding box center [850, 376] width 333 height 124
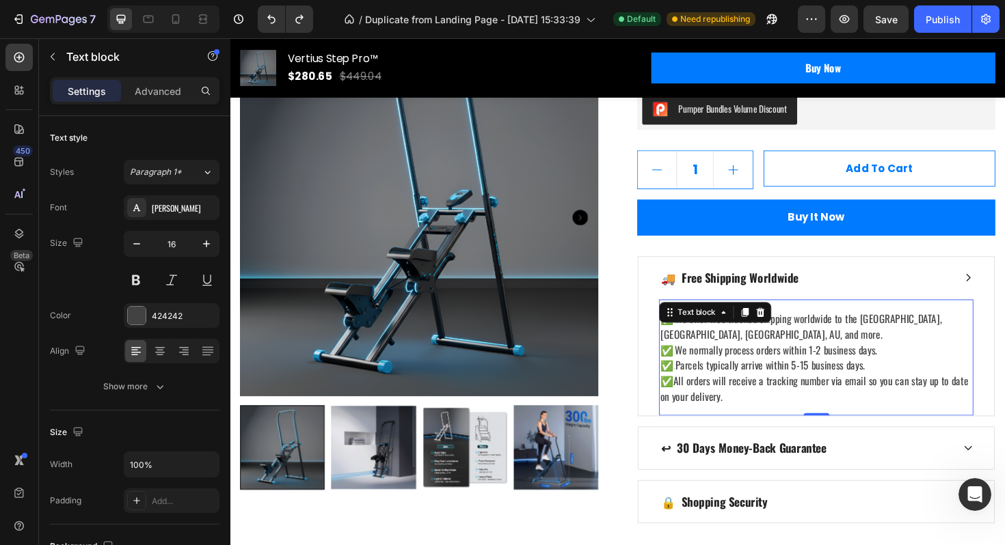
click at [769, 393] on span "All orders will receive a tracking number via email so you can stay up to date …" at bounding box center [848, 409] width 326 height 33
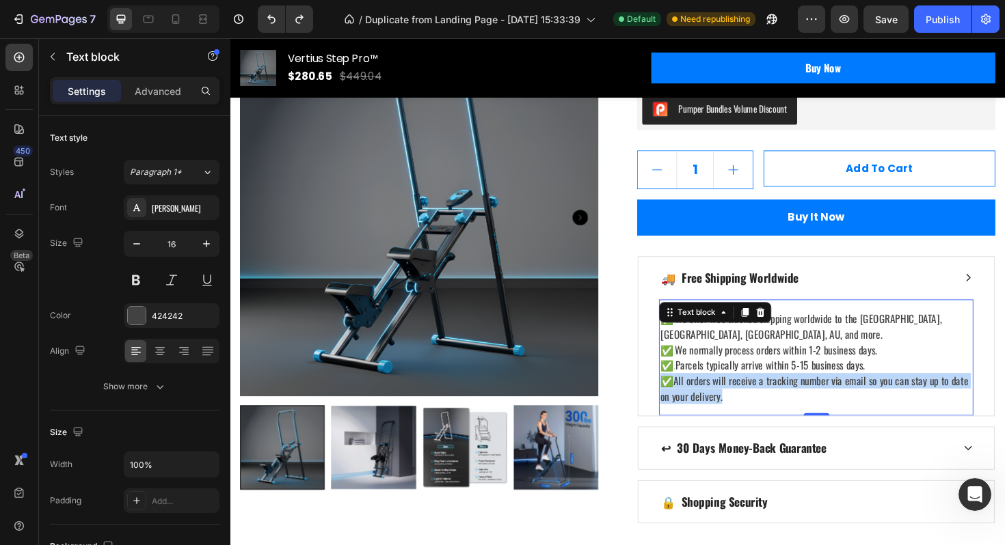
click at [769, 393] on span "All orders will receive a tracking number via email so you can stay up to date …" at bounding box center [848, 409] width 326 height 33
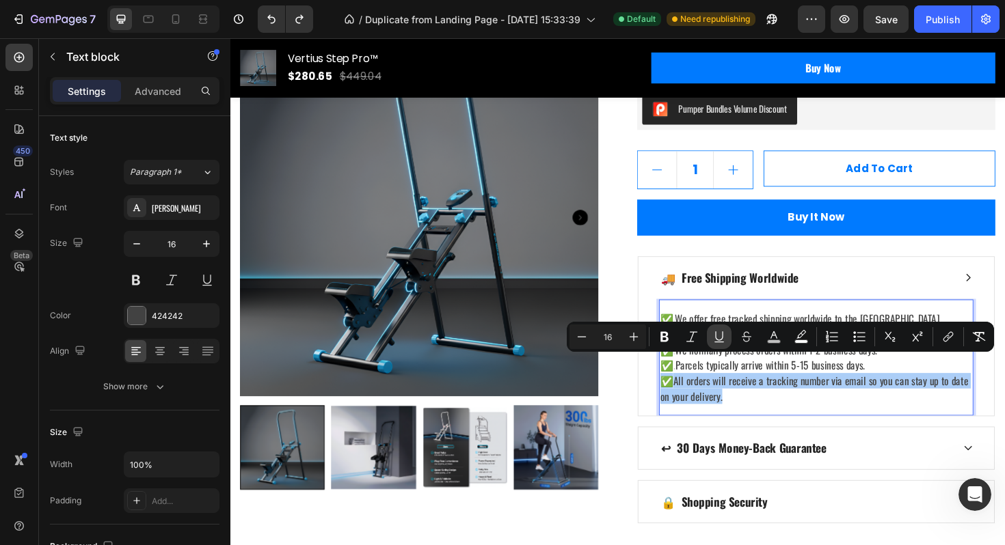
click at [726, 341] on button "Underline" at bounding box center [719, 337] width 25 height 25
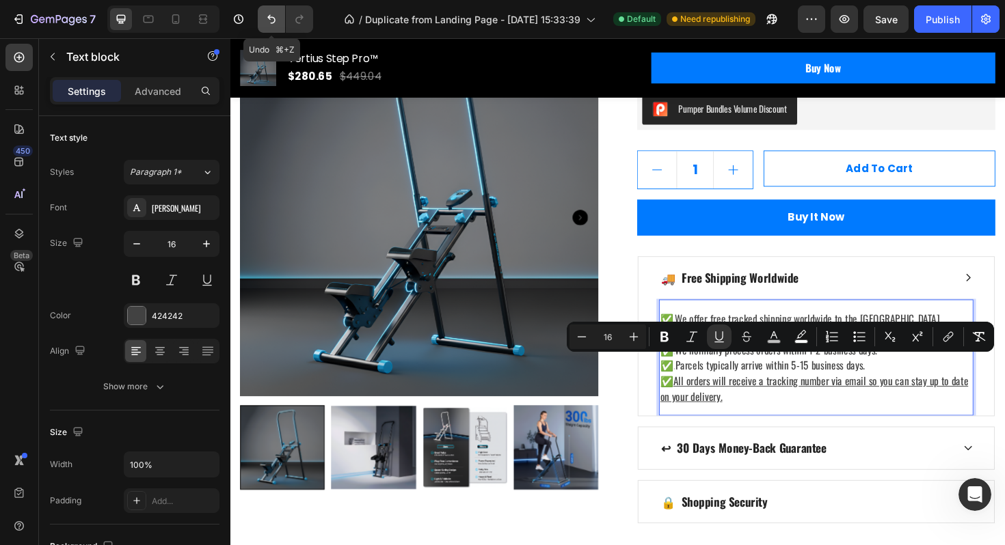
click at [267, 13] on icon "Undo/Redo" at bounding box center [271, 19] width 14 height 14
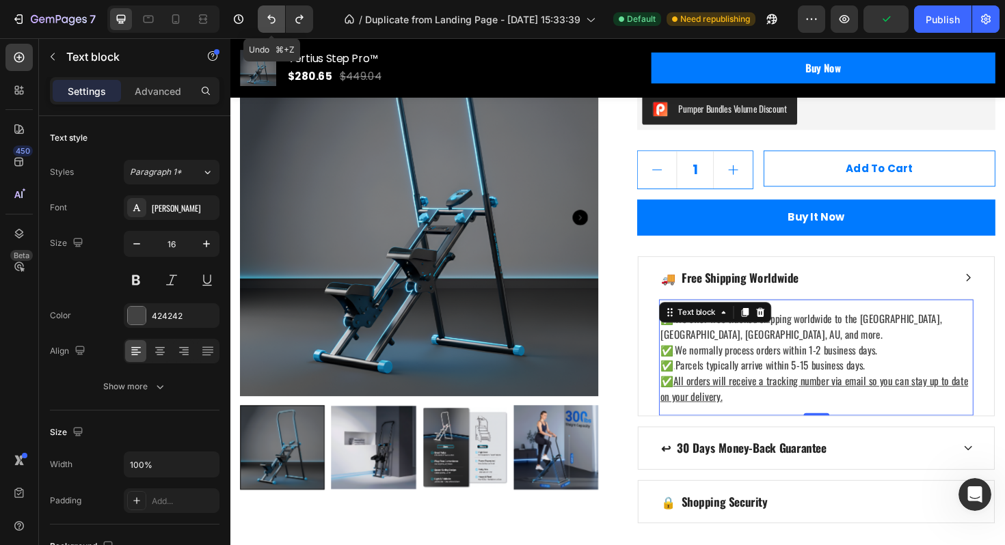
click at [272, 25] on icon "Undo/Redo" at bounding box center [271, 19] width 14 height 14
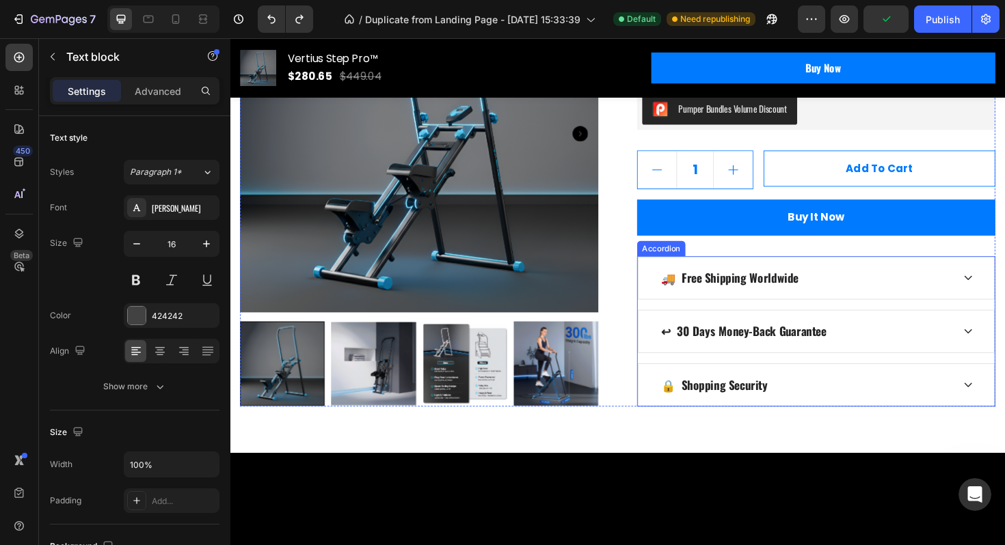
click at [789, 297] on p "🚚 Free Shipping Worldwide" at bounding box center [759, 292] width 146 height 18
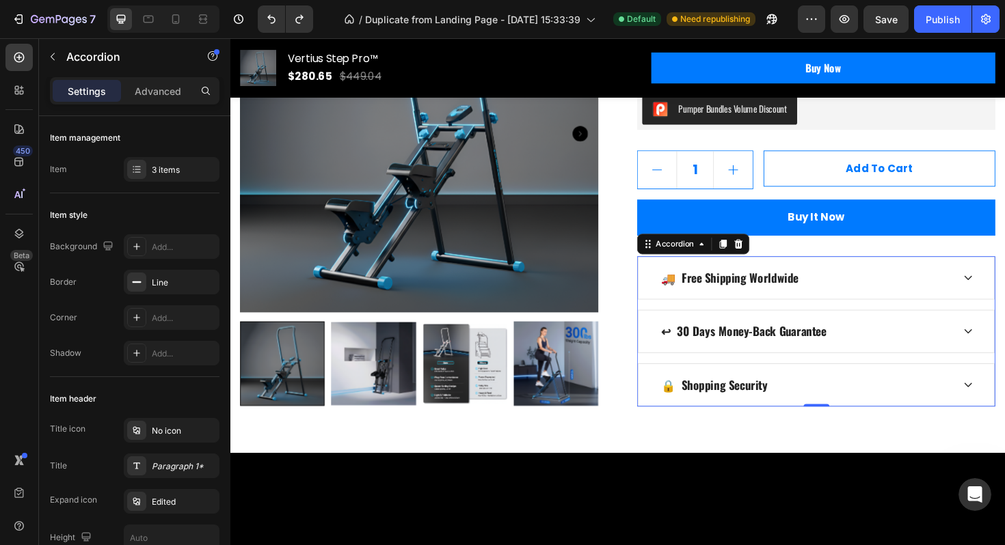
click at [864, 298] on div "🚚 Free Shipping Worldwide" at bounding box center [839, 292] width 311 height 23
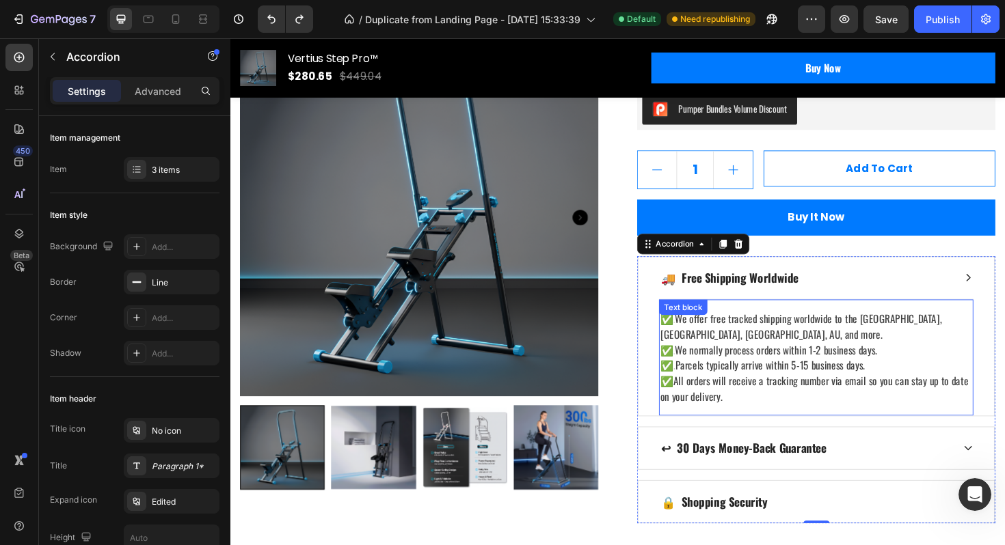
click at [744, 360] on span "We normally process orders within 1-2 business days." at bounding box center [807, 368] width 215 height 16
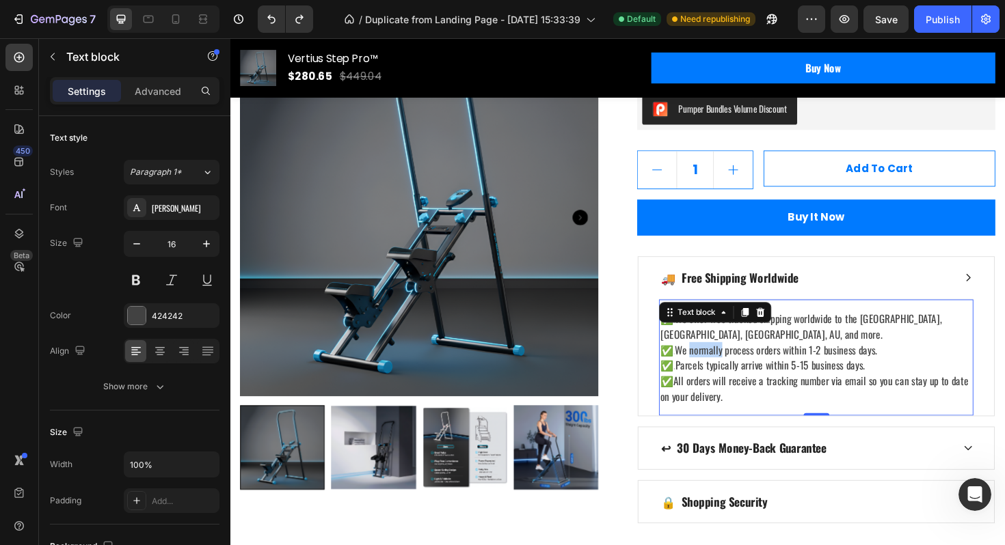
click at [744, 360] on span "We normally process orders within 1-2 business days." at bounding box center [807, 368] width 215 height 16
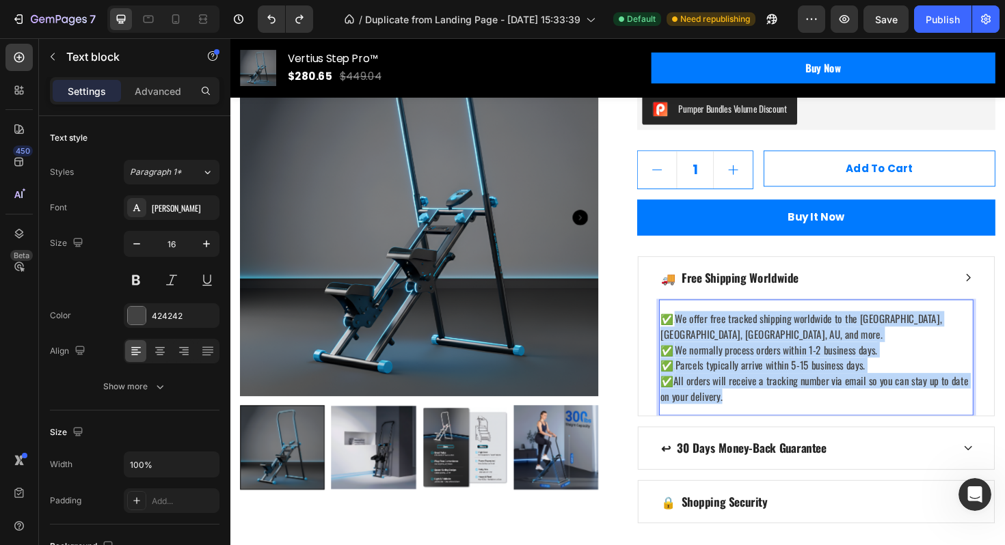
drag, startPoint x: 765, startPoint y: 396, endPoint x: 698, endPoint y: 331, distance: 92.8
click at [698, 331] on div "✅. We offer free tracked shipping worldwide to the US, UK, CA, AU, and more. ✅.…" at bounding box center [850, 376] width 333 height 101
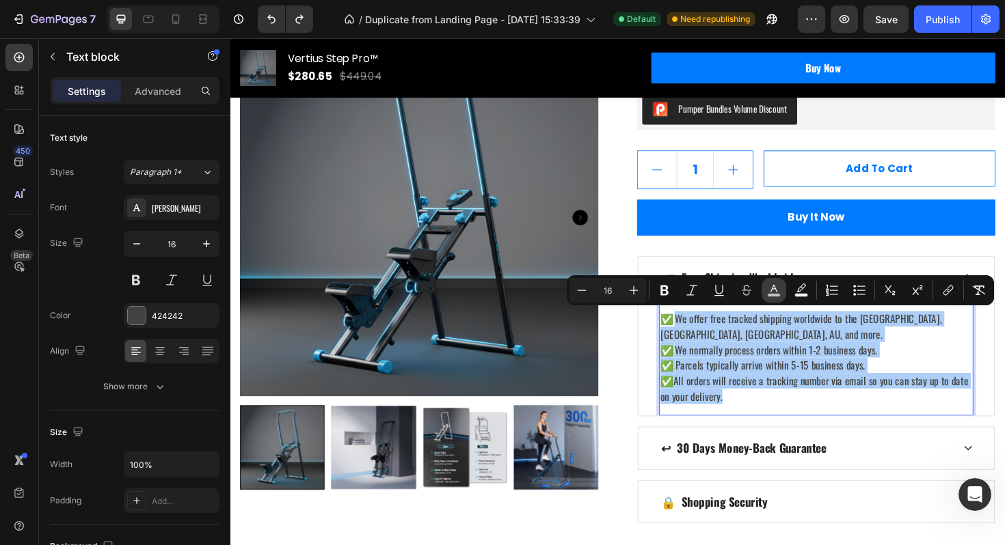
click at [774, 295] on rect "Editor contextual toolbar" at bounding box center [773, 295] width 13 height 3
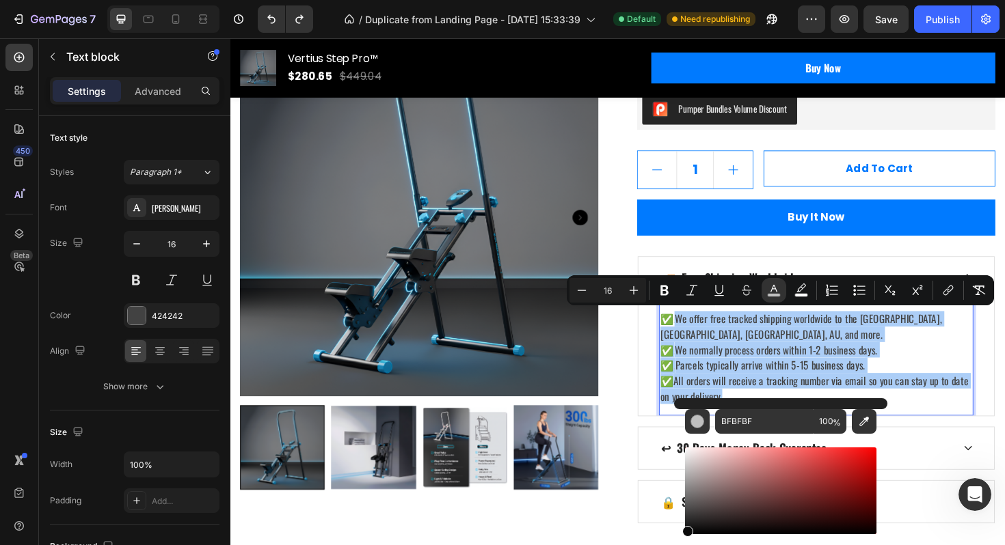
drag, startPoint x: 693, startPoint y: 467, endPoint x: 674, endPoint y: 545, distance: 80.2
click at [674, 545] on div "BFBFBF 100 %" at bounding box center [780, 485] width 213 height 174
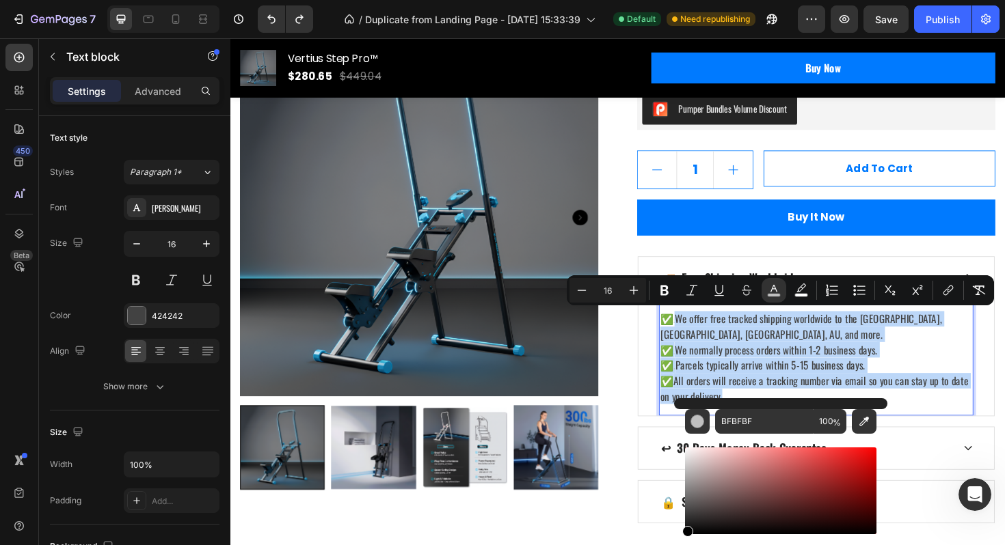
type input "000000"
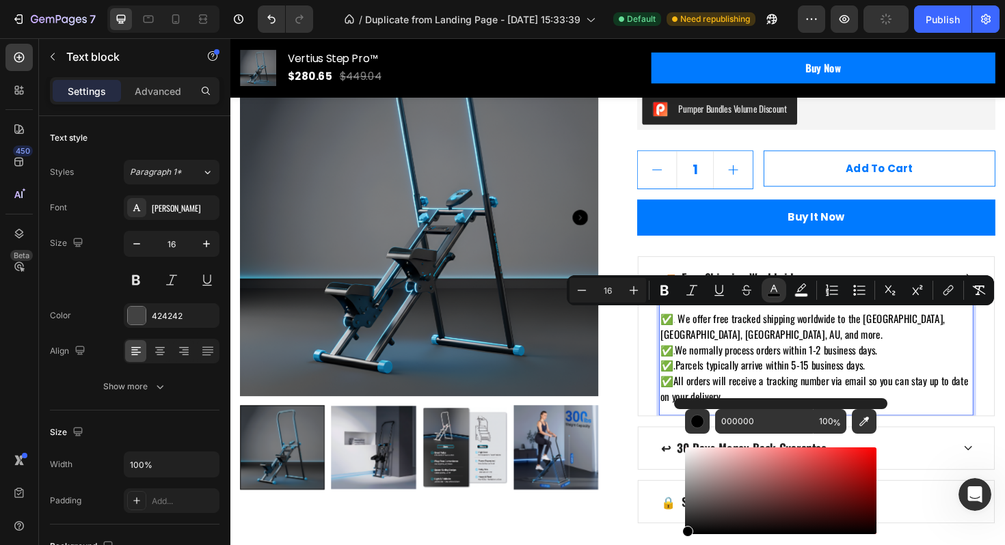
click at [859, 393] on span "All orders will receive a tracking number via email so you can stay up to date …" at bounding box center [848, 409] width 326 height 33
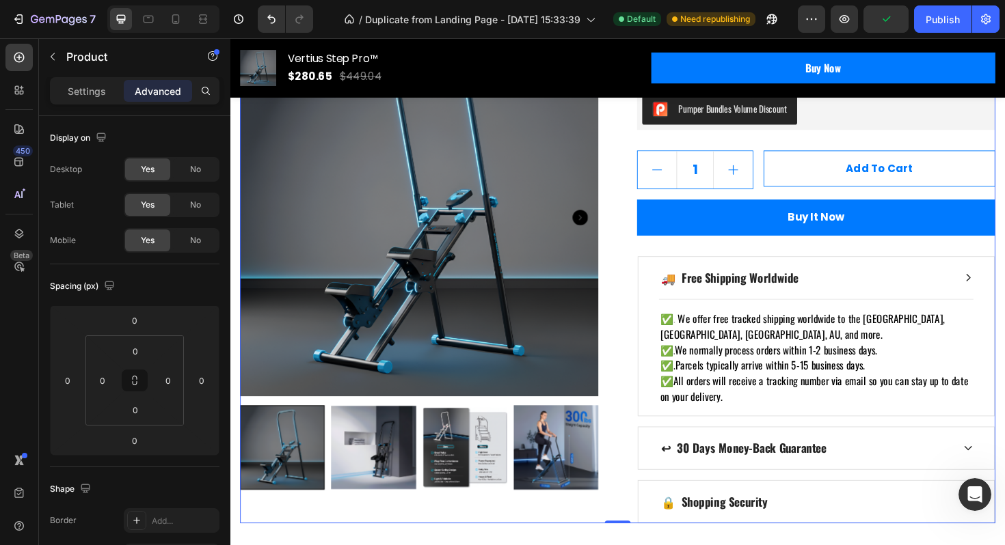
click at [791, 267] on div "Icon Icon Icon Icon Icon Icon List Hoz (224 reviews) Text block Row Vertius Ste…" at bounding box center [850, 70] width 379 height 964
click at [268, 21] on icon "Undo/Redo" at bounding box center [271, 19] width 14 height 14
click at [264, 20] on icon "Undo/Redo" at bounding box center [271, 19] width 14 height 14
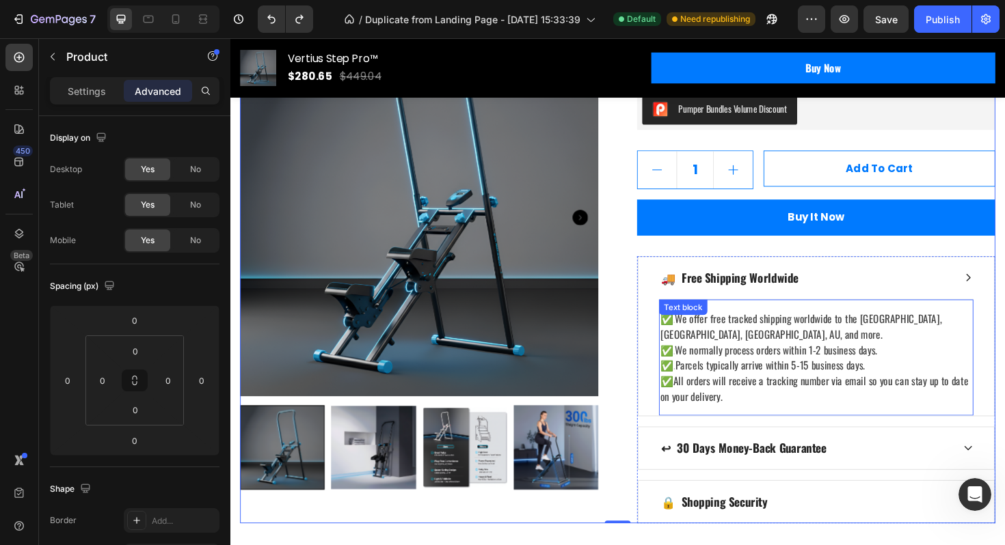
click at [777, 377] on span "Parcels typically arrive within 5-15 business days." at bounding box center [801, 385] width 201 height 16
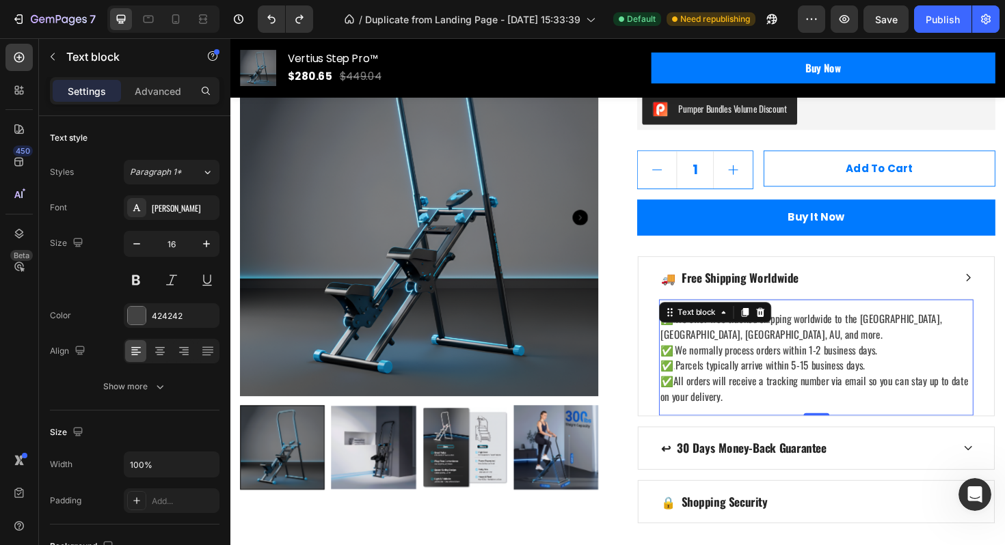
click at [769, 360] on span "We normally process orders within 1-2 business days." at bounding box center [807, 368] width 215 height 16
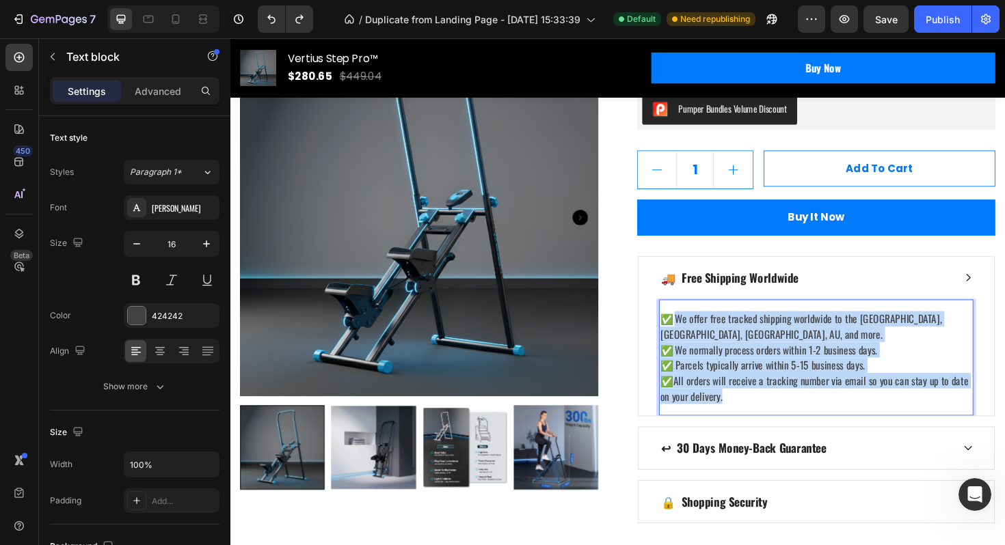
drag, startPoint x: 769, startPoint y: 403, endPoint x: 700, endPoint y: 329, distance: 101.0
click at [700, 329] on div "✅. We offer free tracked shipping worldwide to the US, UK, CA, AU, and more. ✅.…" at bounding box center [850, 376] width 333 height 101
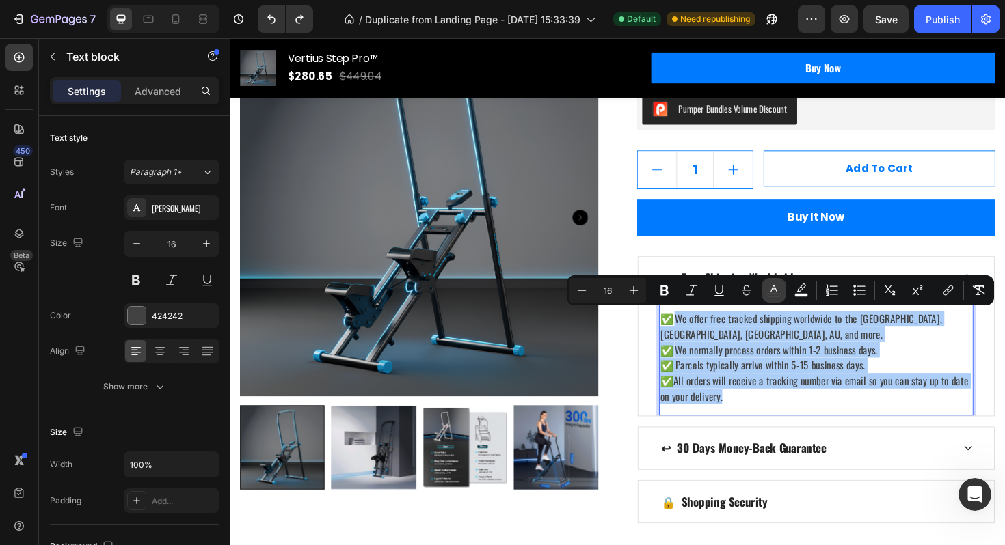
click at [775, 298] on button "color" at bounding box center [773, 290] width 25 height 25
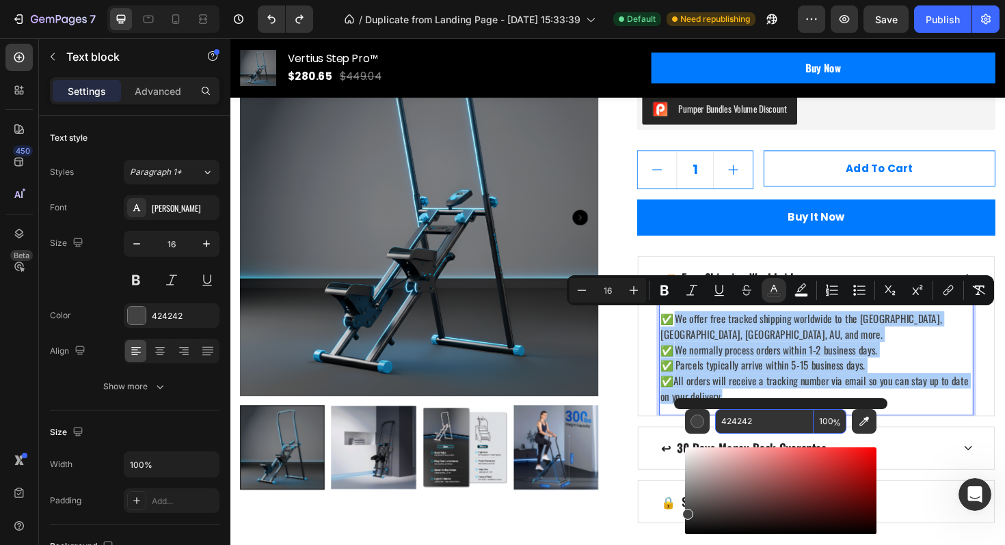
click at [735, 418] on input "424242" at bounding box center [764, 421] width 98 height 25
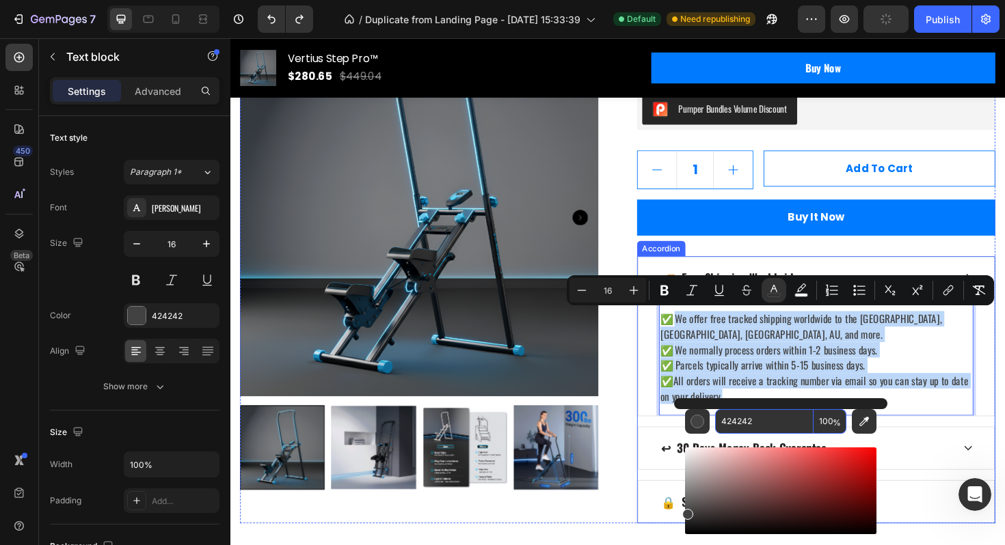
click at [978, 461] on div "↩ 30 Days Money-Back Guarantee" at bounding box center [839, 472] width 311 height 23
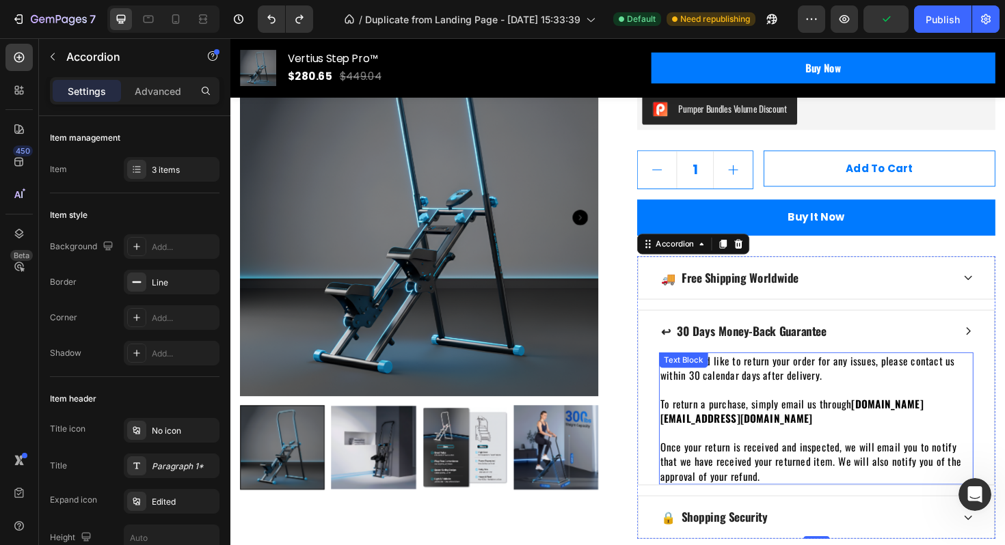
click at [800, 399] on p "If you would like to return your order for any issues, please contact us within…" at bounding box center [850, 387] width 330 height 31
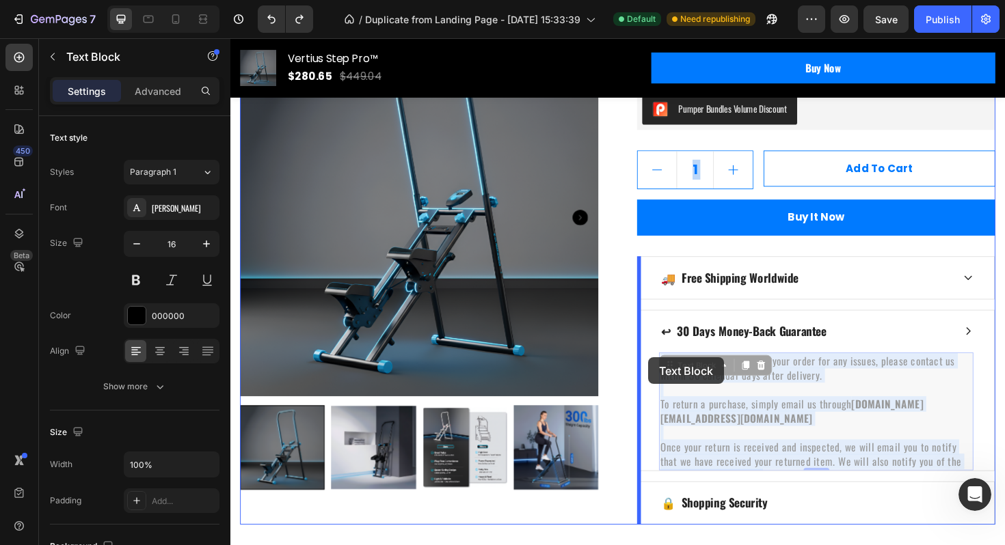
drag, startPoint x: 777, startPoint y: 485, endPoint x: 672, endPoint y: 377, distance: 150.3
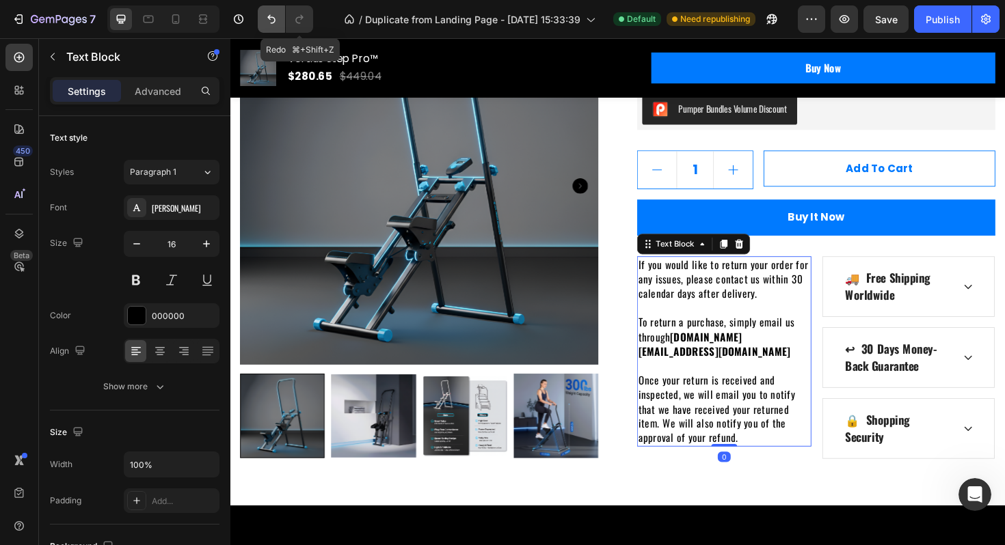
click at [284, 22] on button "Undo/Redo" at bounding box center [271, 18] width 27 height 27
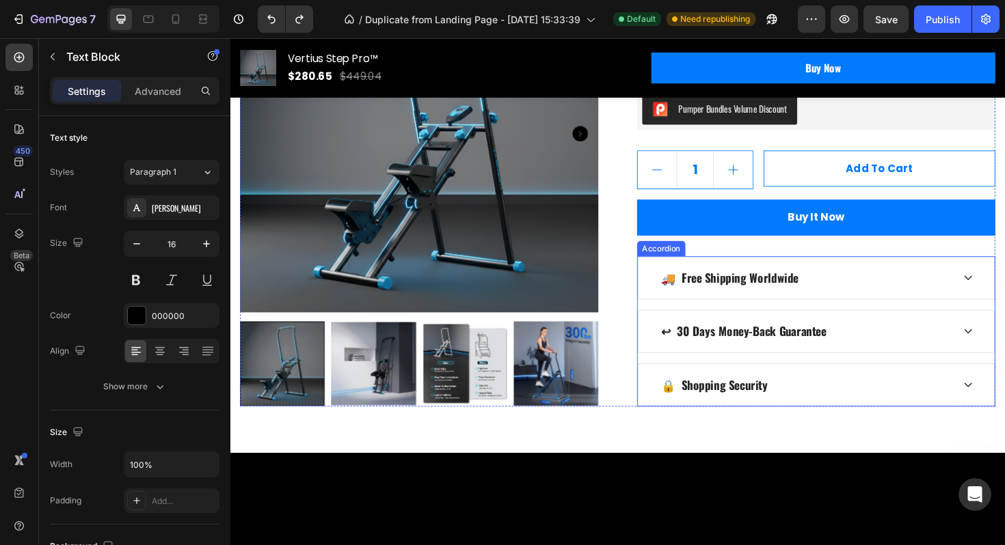
click at [796, 325] on div "🚚 Free Shipping Worldwide ↩ 30 Days Money-Back Guarantee 🔒 Shopping Security" at bounding box center [850, 348] width 379 height 159
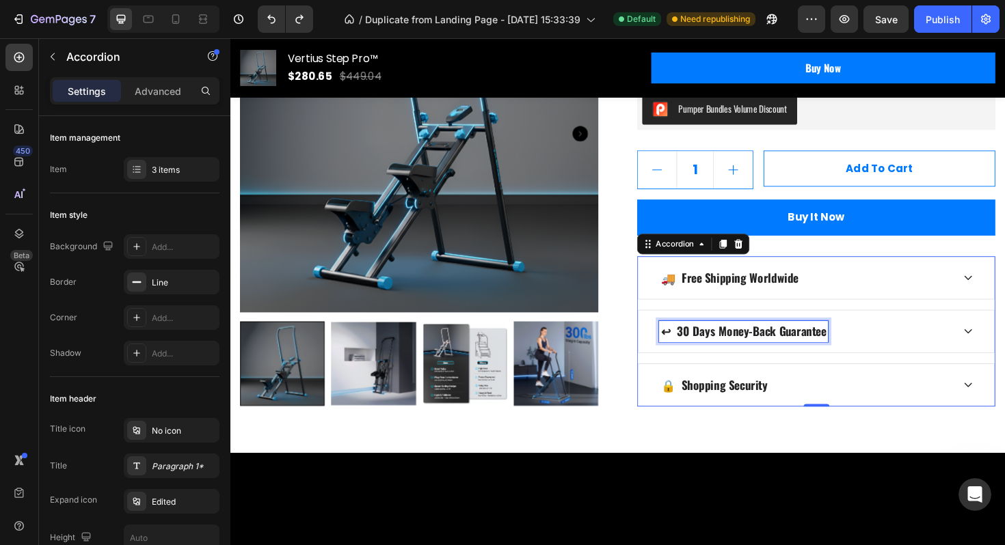
click at [795, 340] on p "↩ 30 Days Money-Back Guarantee" at bounding box center [773, 349] width 175 height 18
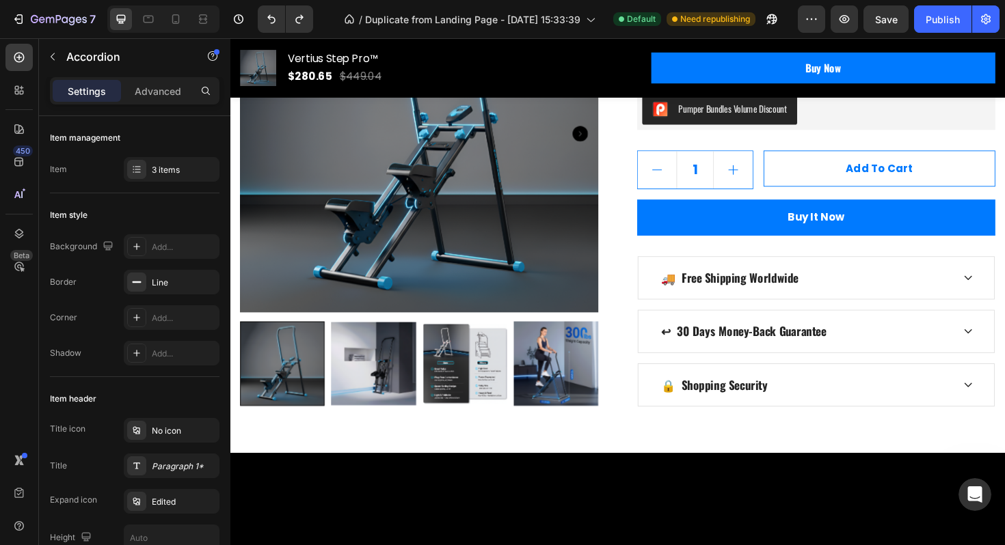
click at [715, 365] on div "↩ 30 Days Money-Back Guarantee" at bounding box center [850, 349] width 377 height 44
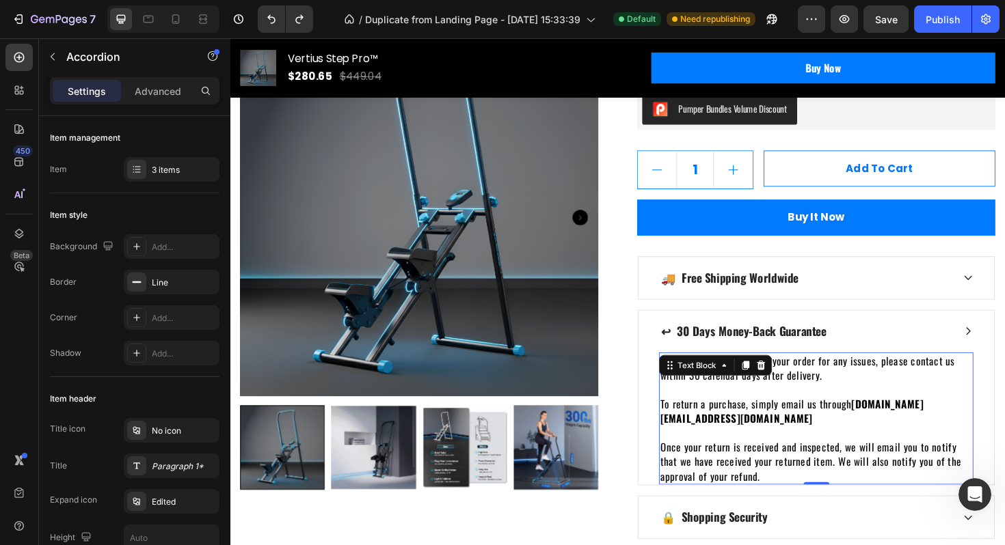
click at [685, 381] on div "Text Block" at bounding box center [744, 385] width 120 height 22
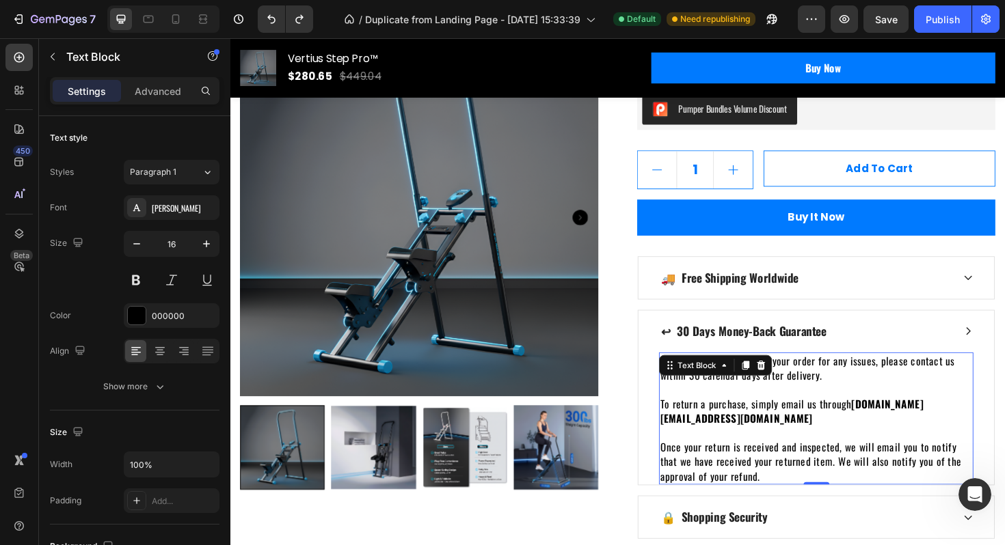
click at [742, 432] on p "To return a purchase, simply email us through dsbiz.team@gmail.com" at bounding box center [850, 433] width 330 height 31
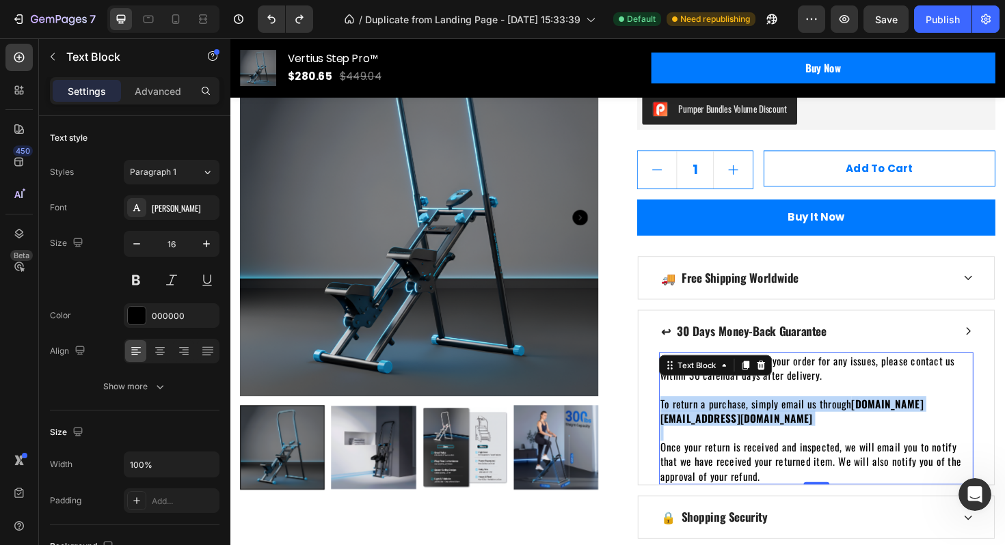
click at [742, 432] on p "To return a purchase, simply email us through dsbiz.team@gmail.com" at bounding box center [850, 433] width 330 height 31
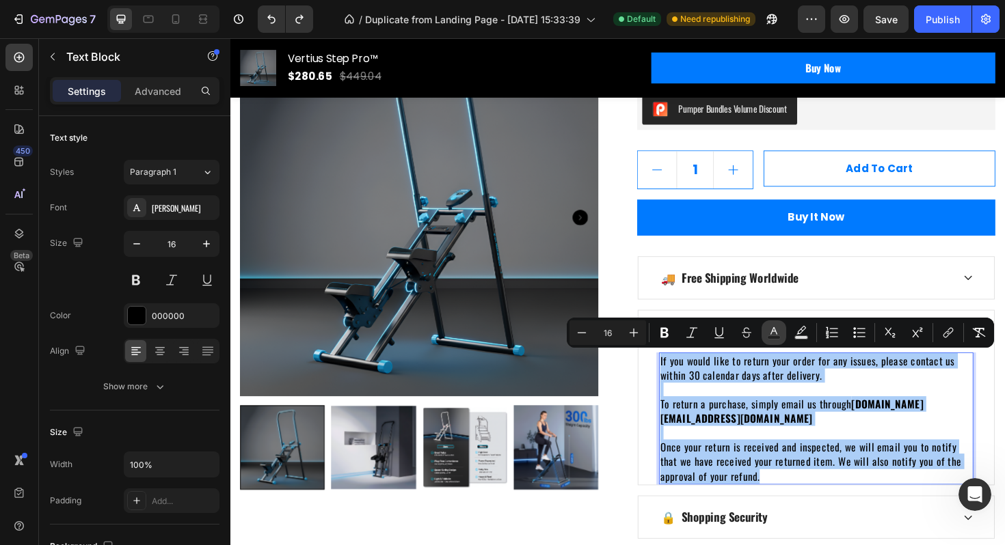
click at [776, 326] on icon "Editor contextual toolbar" at bounding box center [774, 333] width 14 height 14
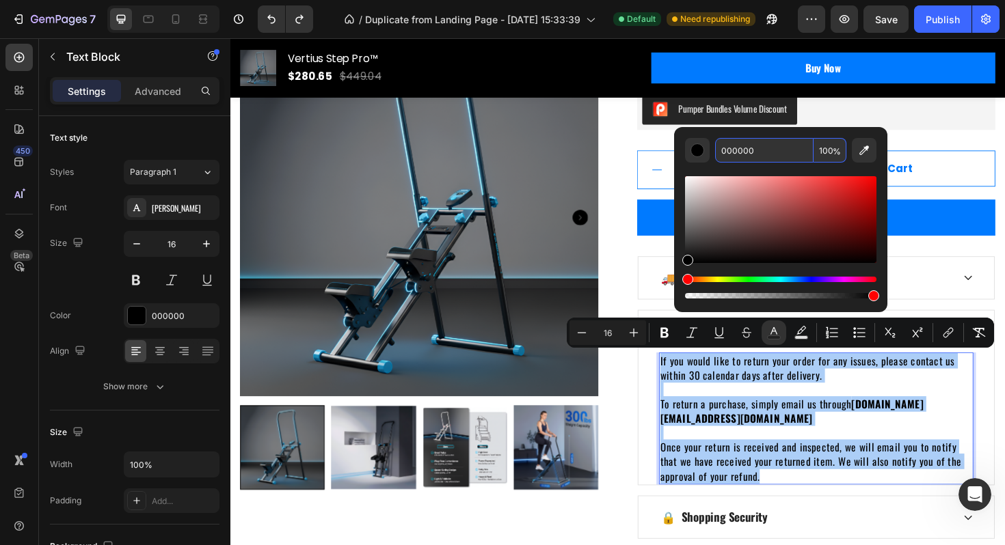
click at [731, 153] on input "000000" at bounding box center [764, 150] width 98 height 25
paste input "424242"
type input "424242"
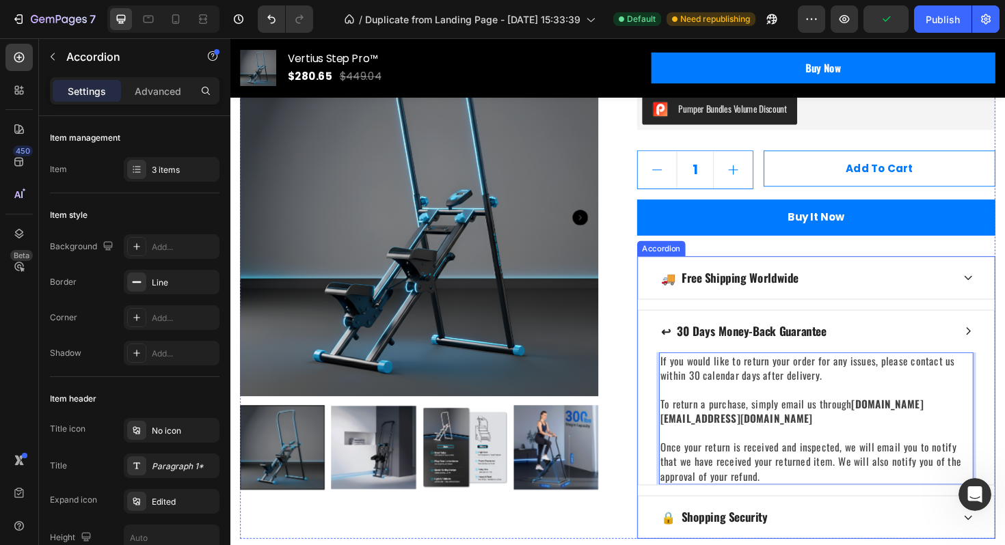
click at [864, 534] on div "🔒 Shopping Security" at bounding box center [839, 545] width 311 height 23
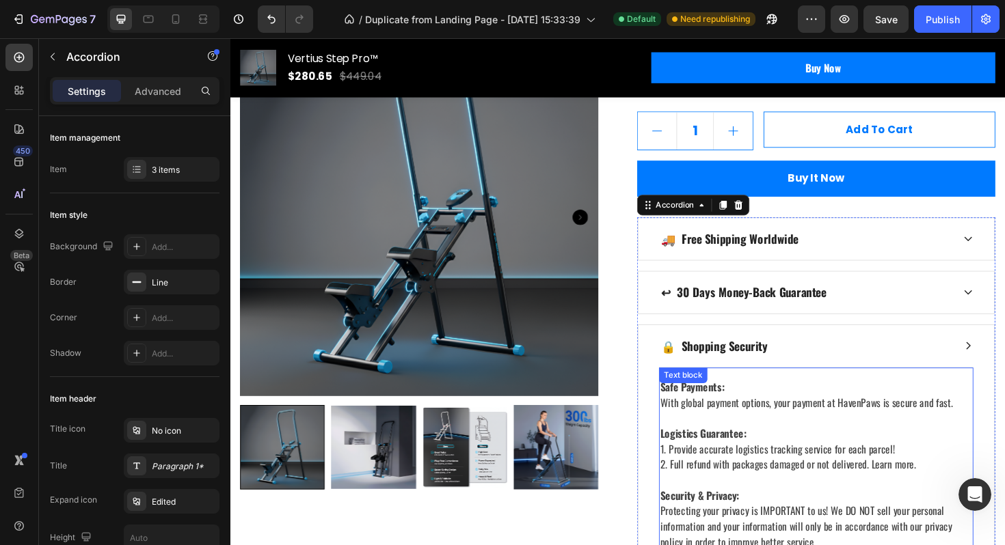
scroll to position [612, 0]
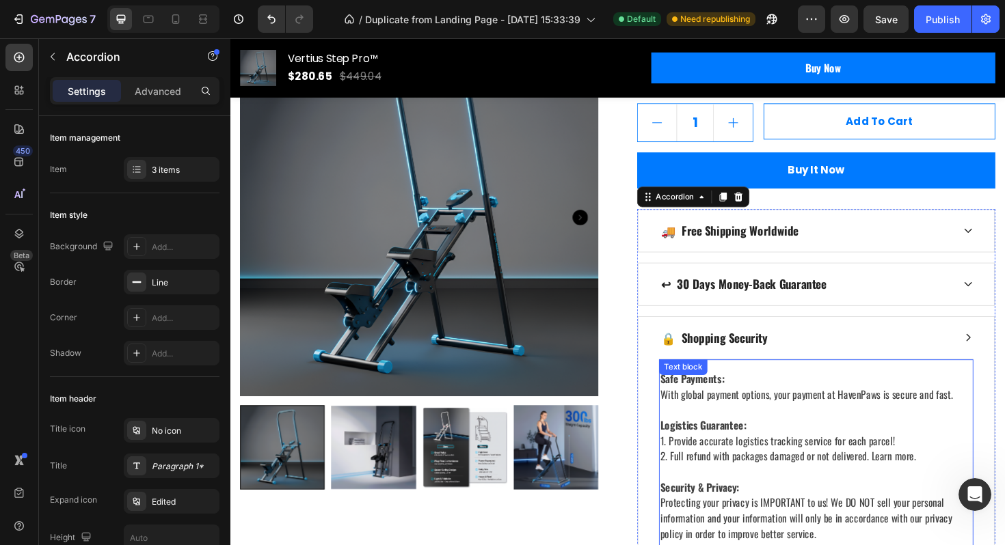
click at [761, 454] on strong "Logistics Guarantee:" at bounding box center [730, 448] width 91 height 16
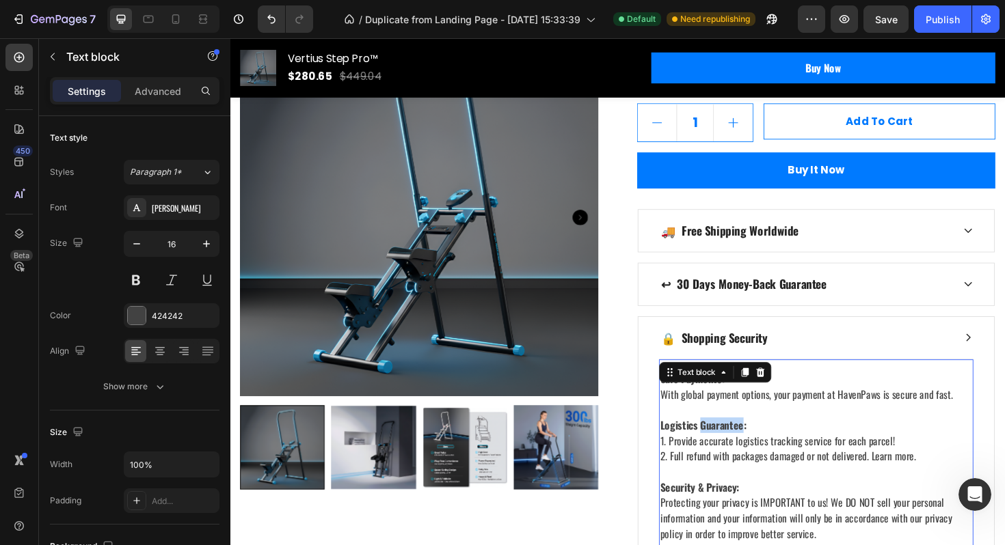
click at [761, 454] on strong "Logistics Guarantee:" at bounding box center [730, 448] width 91 height 16
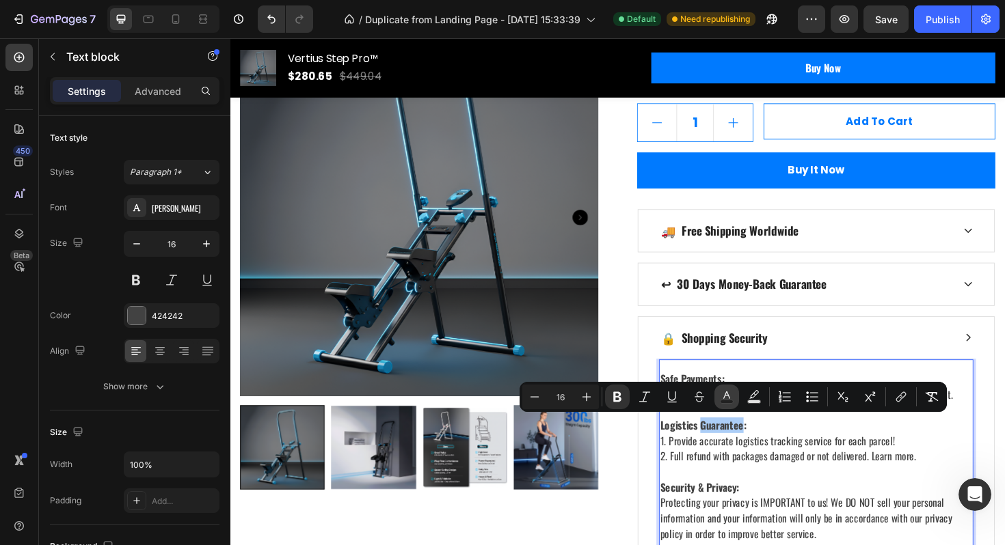
click at [723, 400] on rect "Editor contextual toolbar" at bounding box center [726, 401] width 13 height 3
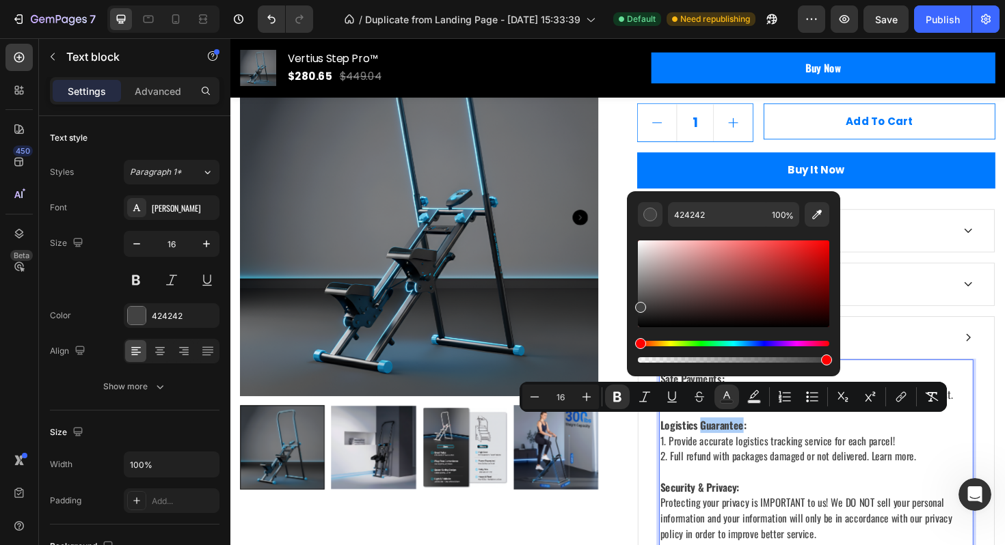
click at [888, 12] on div "Save" at bounding box center [886, 19] width 23 height 14
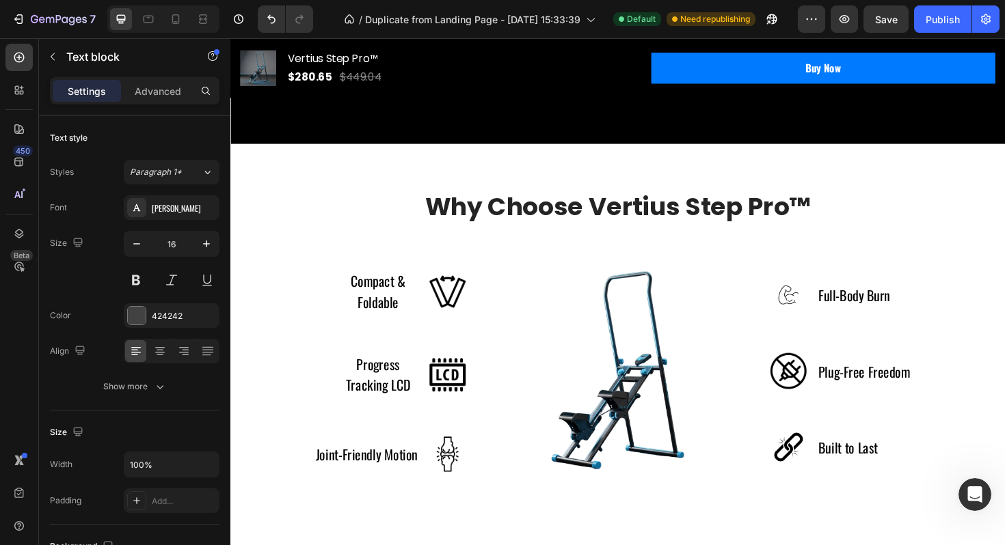
scroll to position [1049, 0]
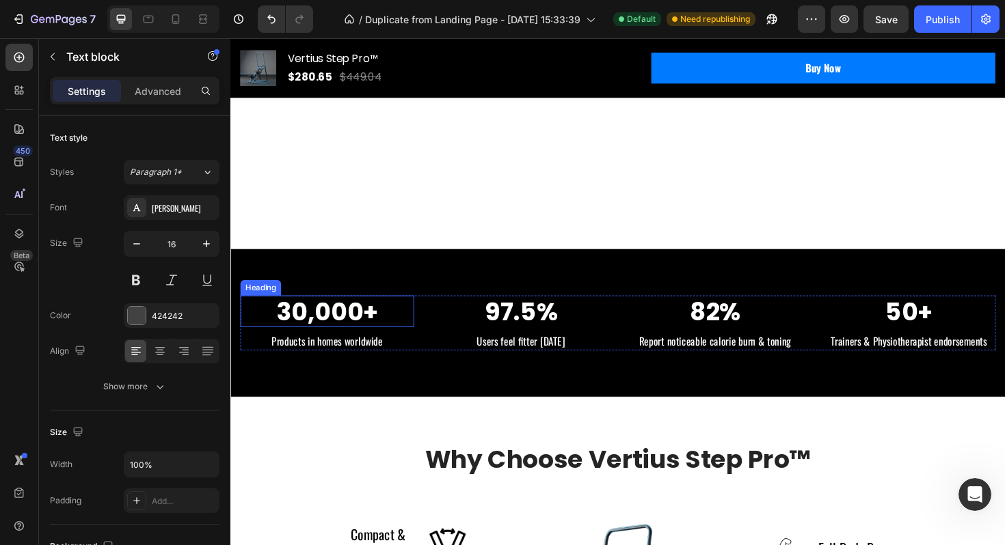
click at [349, 323] on h2 "30,000+" at bounding box center [333, 328] width 184 height 34
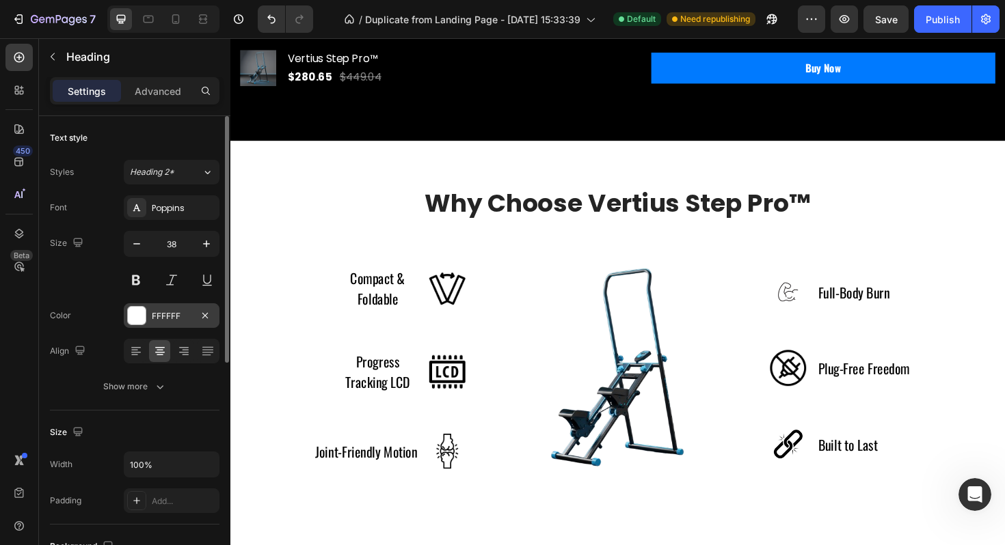
click at [182, 323] on div "FFFFFF" at bounding box center [172, 315] width 96 height 25
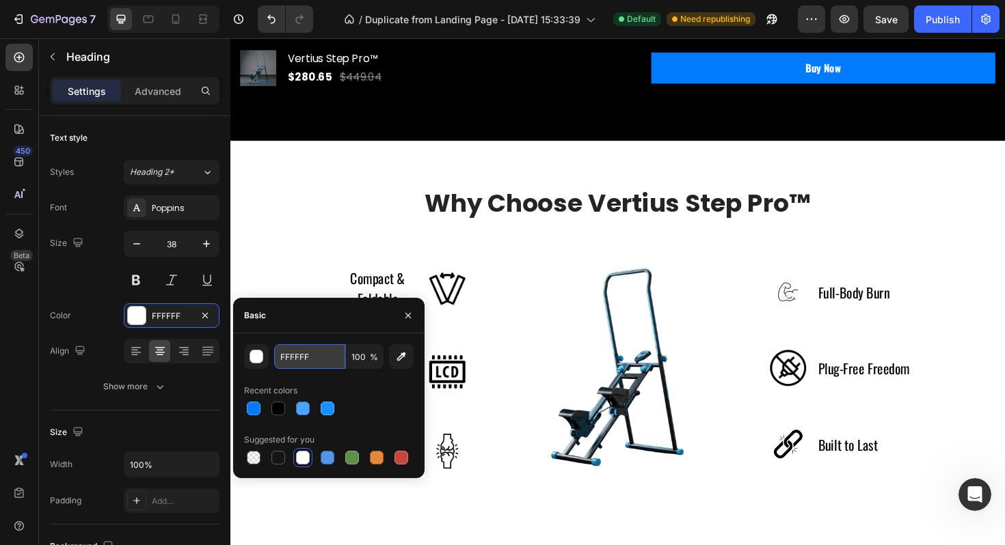
click at [304, 361] on input "FFFFFF" at bounding box center [309, 356] width 71 height 25
paste input "424242"
click at [301, 361] on input "424242" at bounding box center [309, 356] width 71 height 25
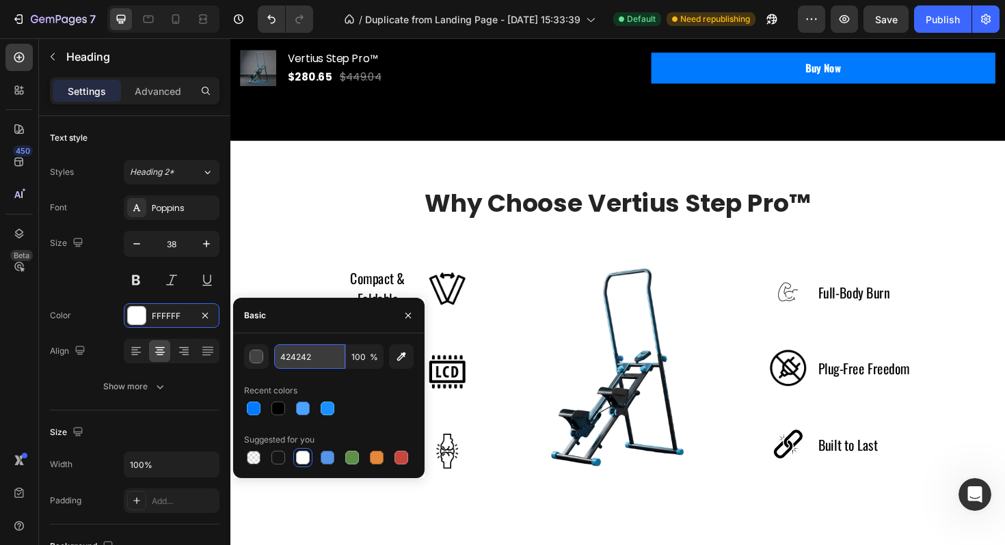
click at [301, 361] on input "424242" at bounding box center [309, 356] width 71 height 25
click at [256, 410] on div at bounding box center [254, 409] width 14 height 14
type input "007AFF"
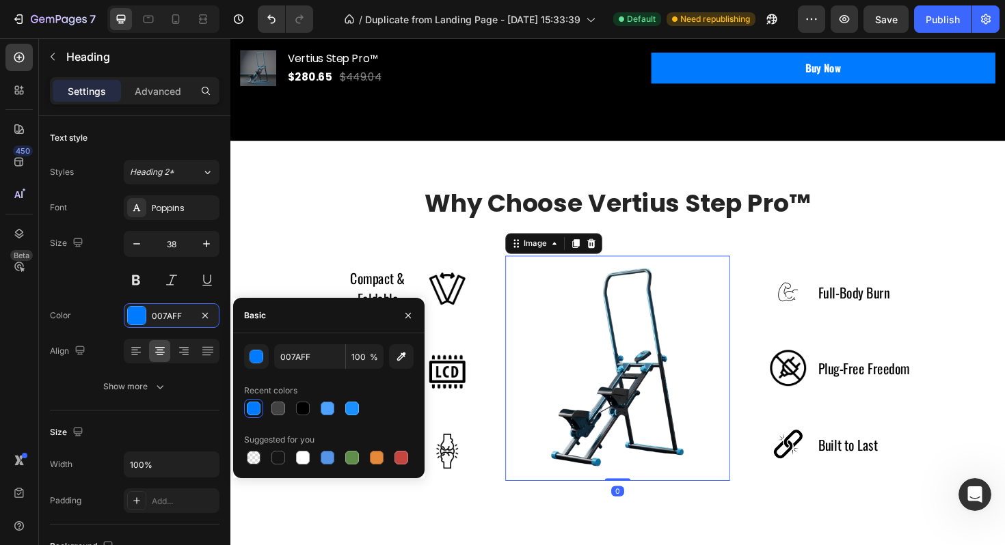
click at [527, 394] on img at bounding box center [640, 388] width 238 height 238
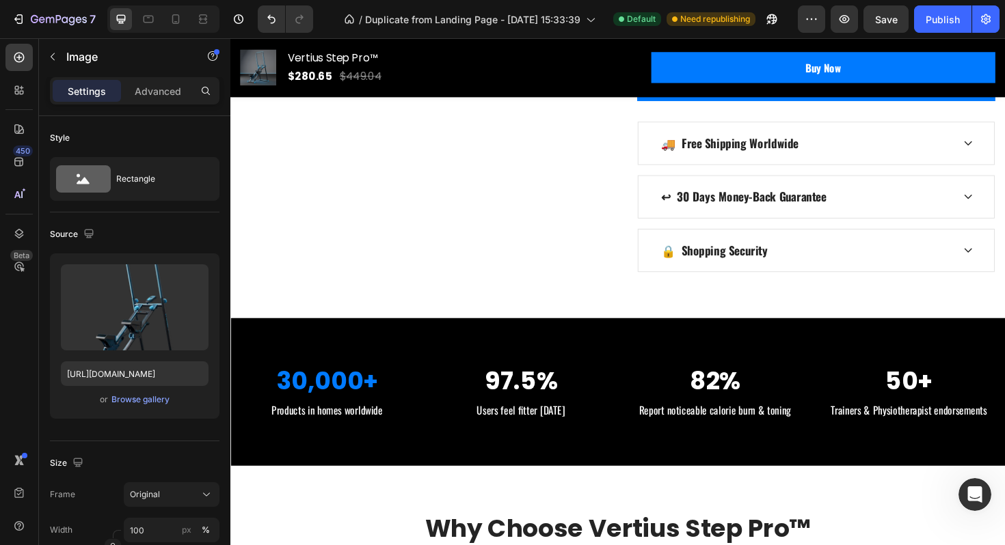
scroll to position [735, 0]
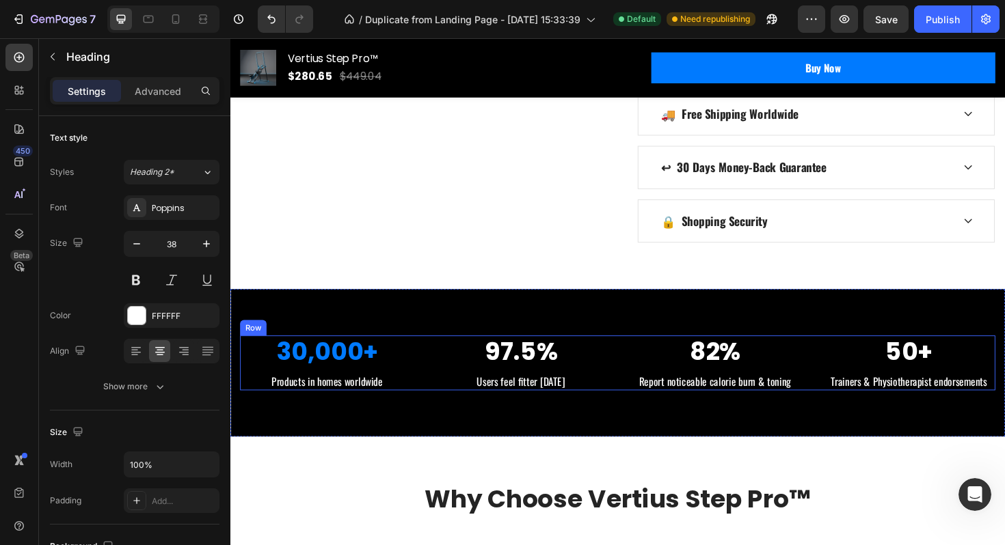
click at [520, 373] on p "97.5%" at bounding box center [538, 370] width 181 height 31
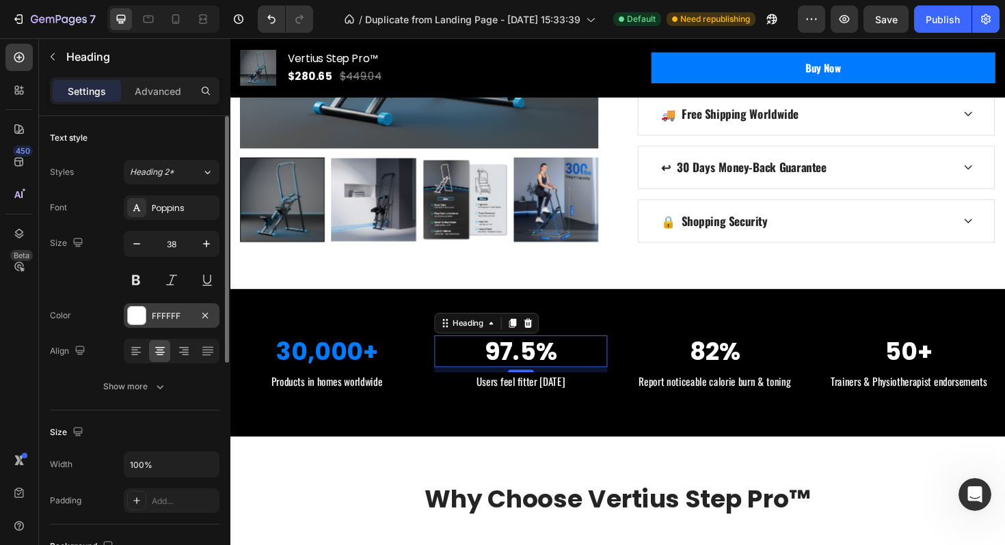
click at [159, 316] on div "FFFFFF" at bounding box center [172, 316] width 40 height 12
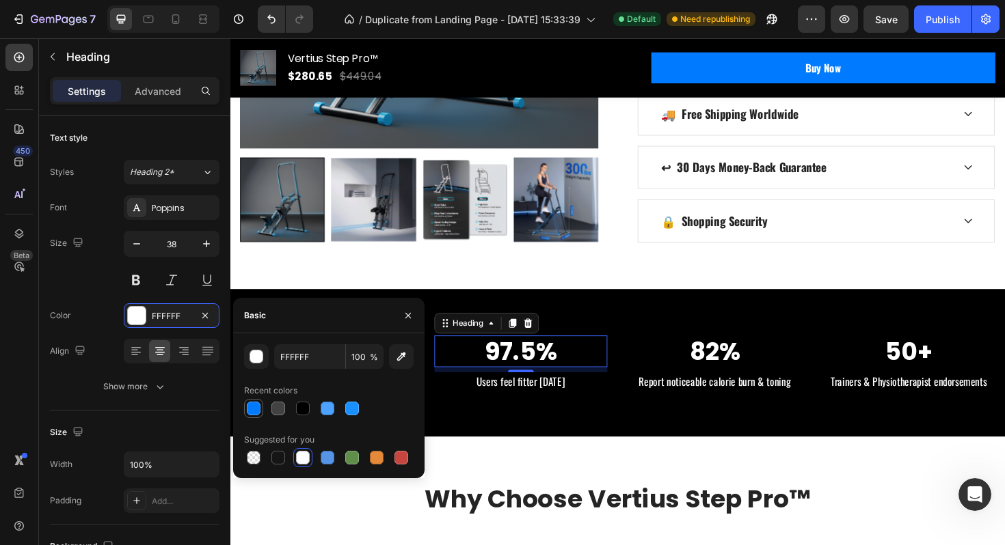
click at [254, 409] on div at bounding box center [254, 409] width 14 height 14
type input "007AFF"
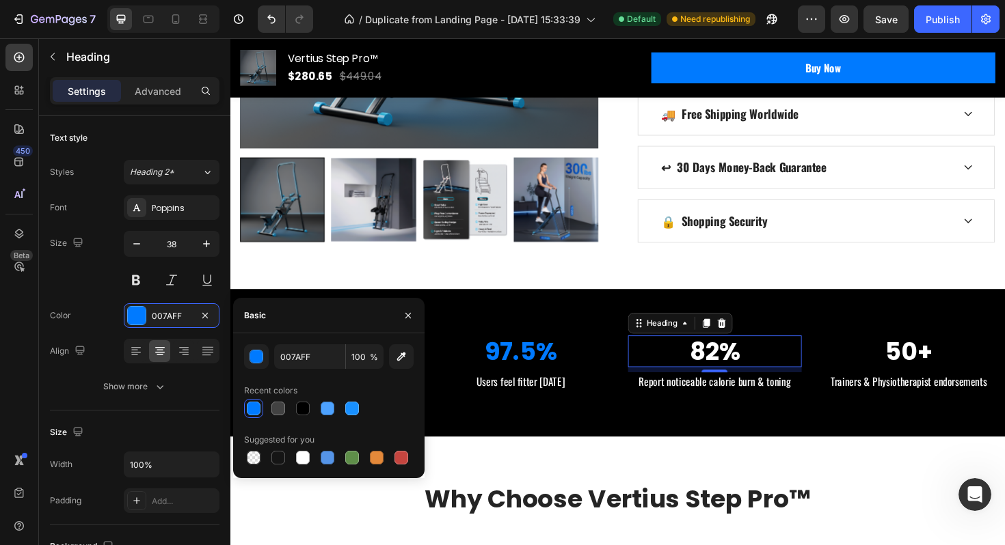
click at [746, 361] on p "82%" at bounding box center [743, 370] width 181 height 31
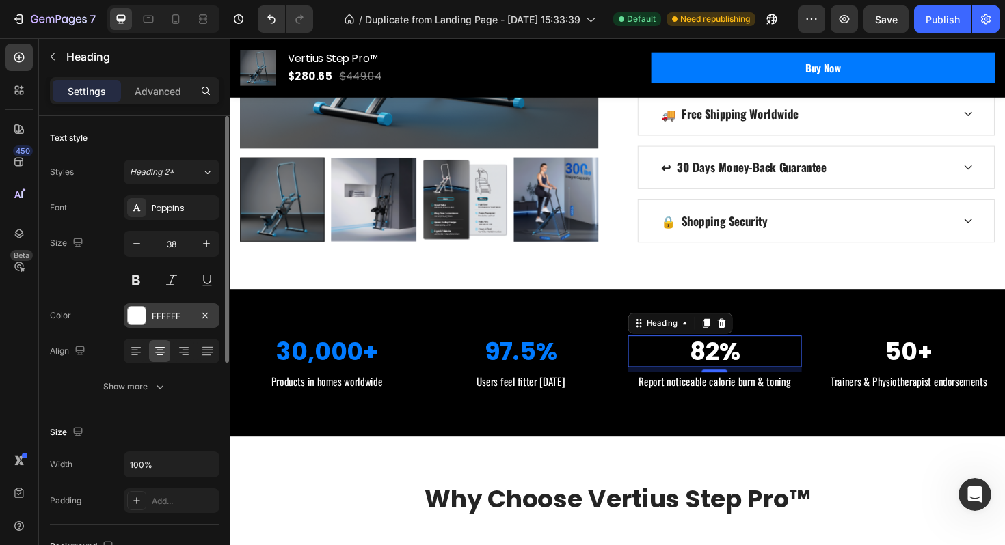
click at [155, 318] on div "FFFFFF" at bounding box center [172, 316] width 40 height 12
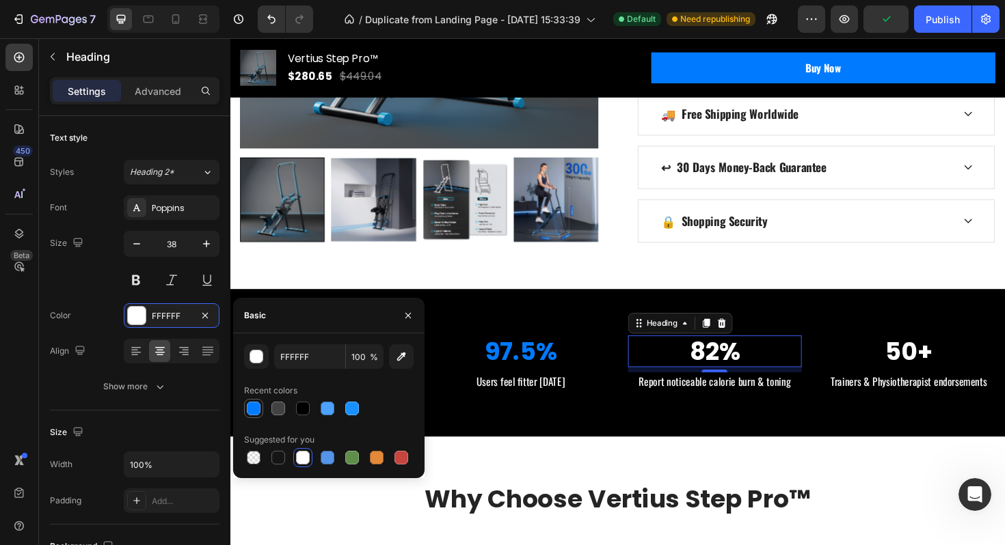
click at [249, 405] on div at bounding box center [254, 409] width 14 height 14
type input "007AFF"
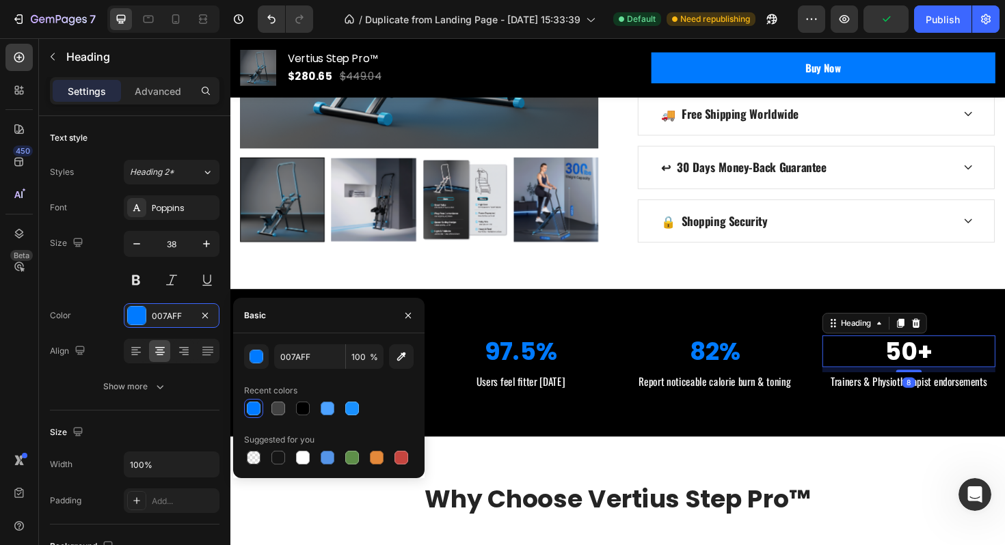
click at [926, 365] on p "50+" at bounding box center [948, 370] width 181 height 31
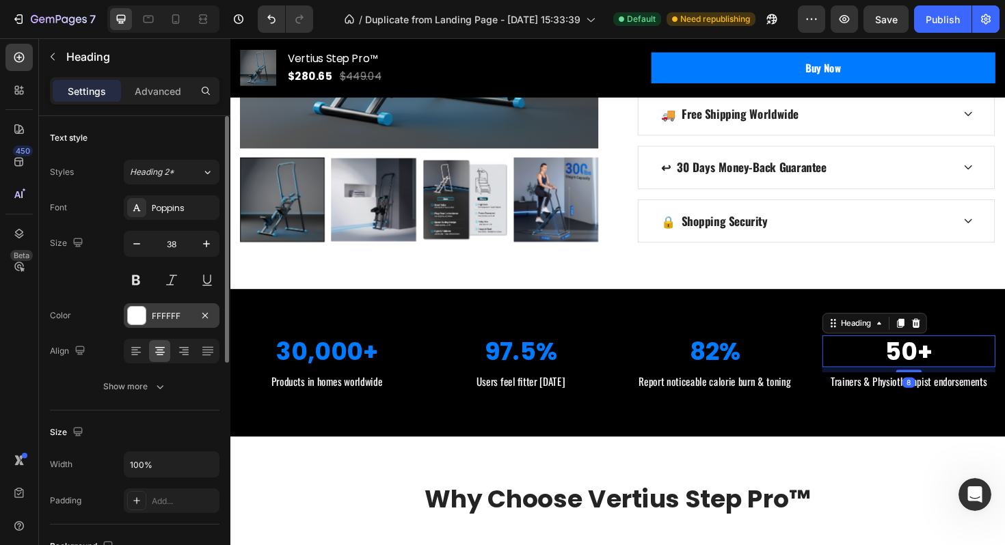
click at [177, 315] on div "FFFFFF" at bounding box center [172, 316] width 40 height 12
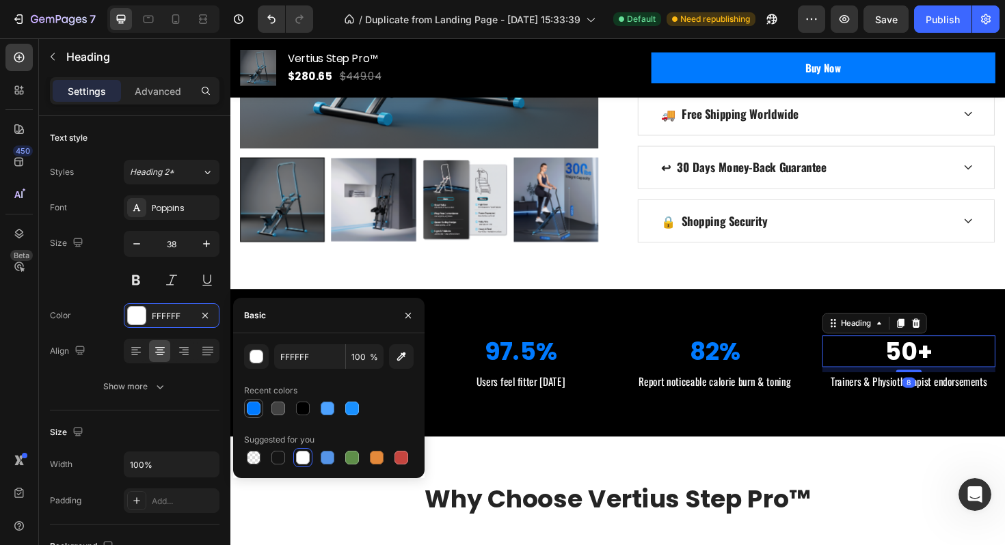
click at [245, 400] on div at bounding box center [253, 408] width 19 height 19
type input "007AFF"
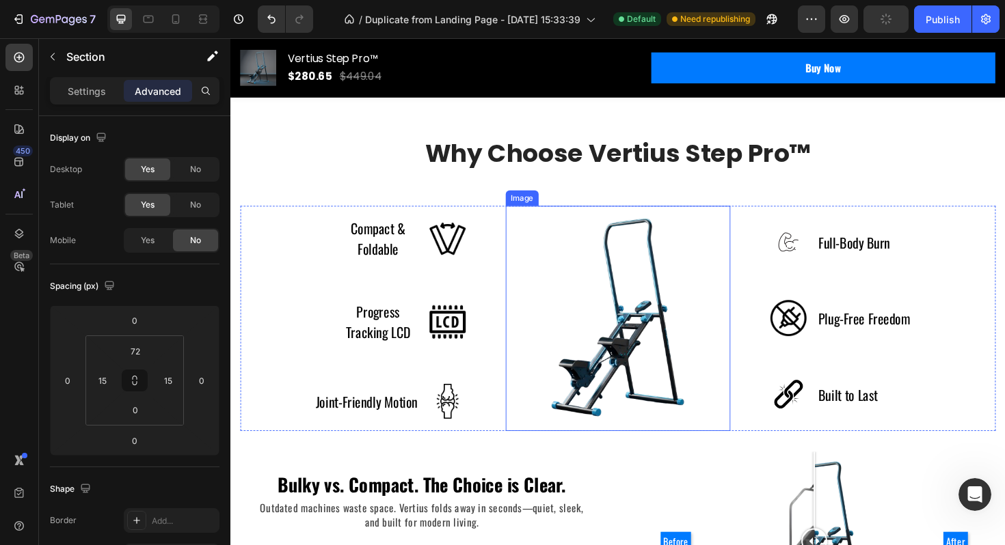
scroll to position [1115, 0]
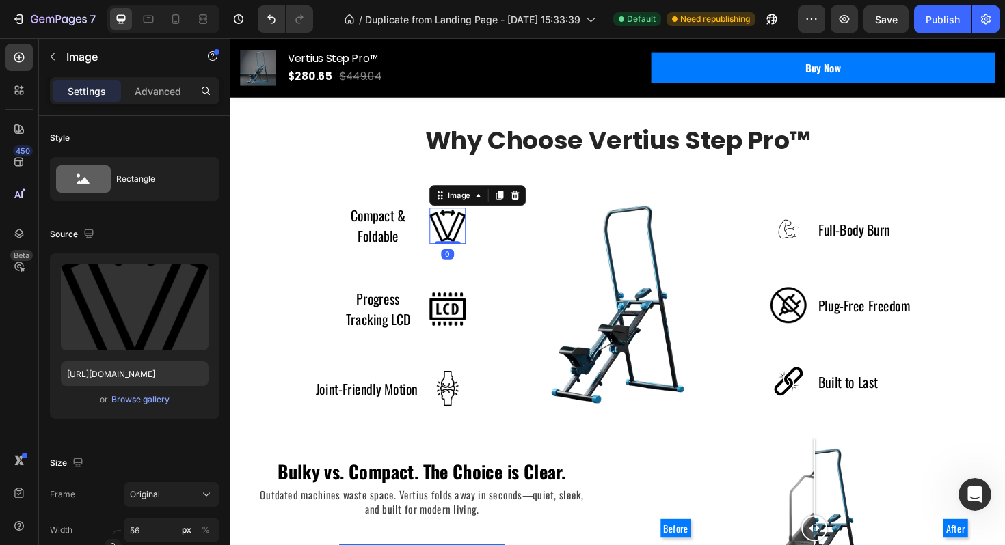
click at [466, 248] on img at bounding box center [460, 237] width 38 height 38
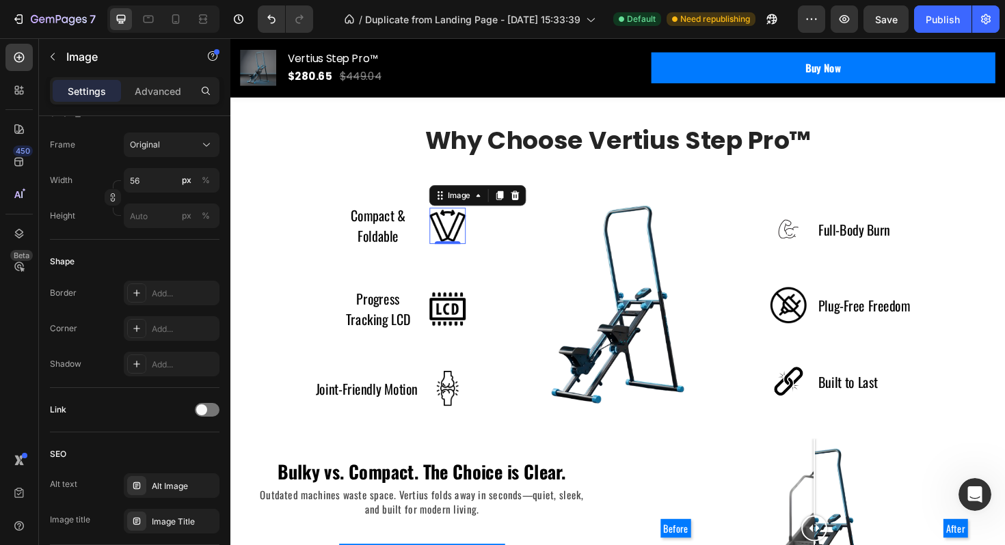
scroll to position [0, 0]
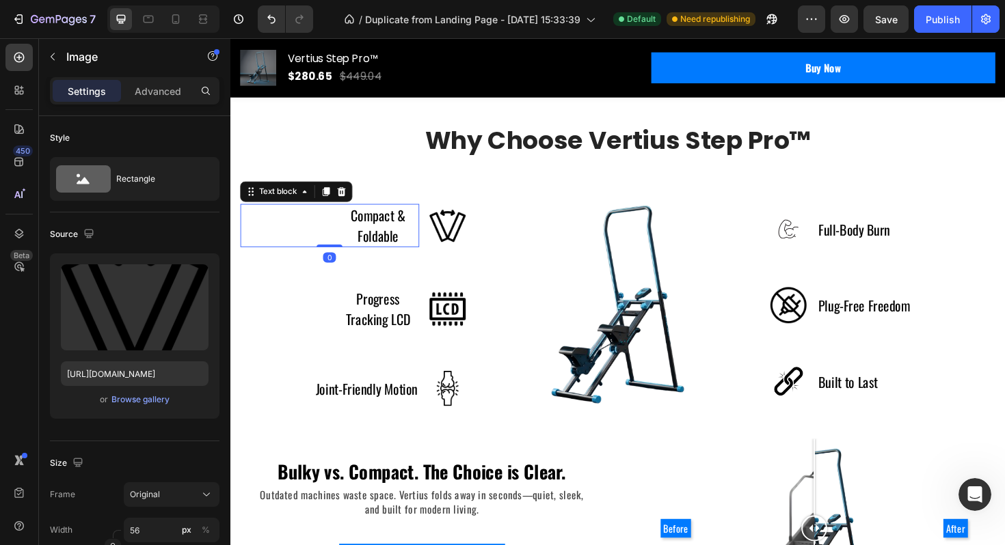
click at [390, 247] on p "Compact & Foldable" at bounding box center [386, 236] width 84 height 43
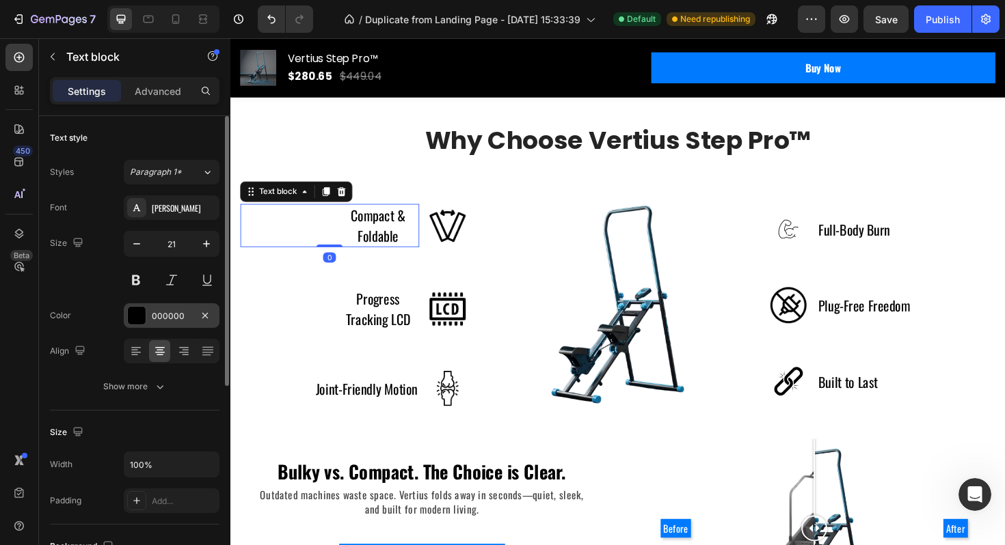
click at [153, 308] on div "000000" at bounding box center [172, 315] width 96 height 25
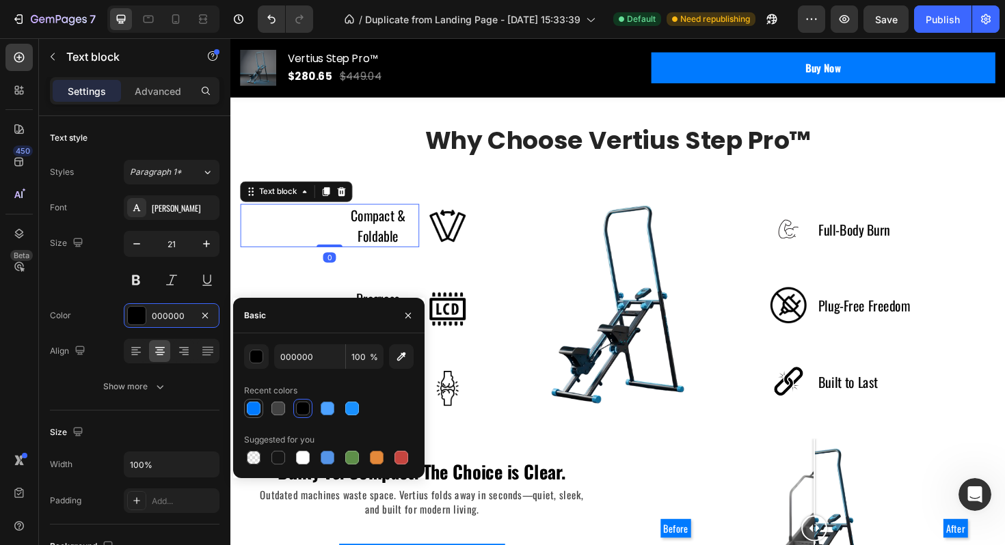
click at [252, 407] on div at bounding box center [254, 409] width 14 height 14
type input "007AFF"
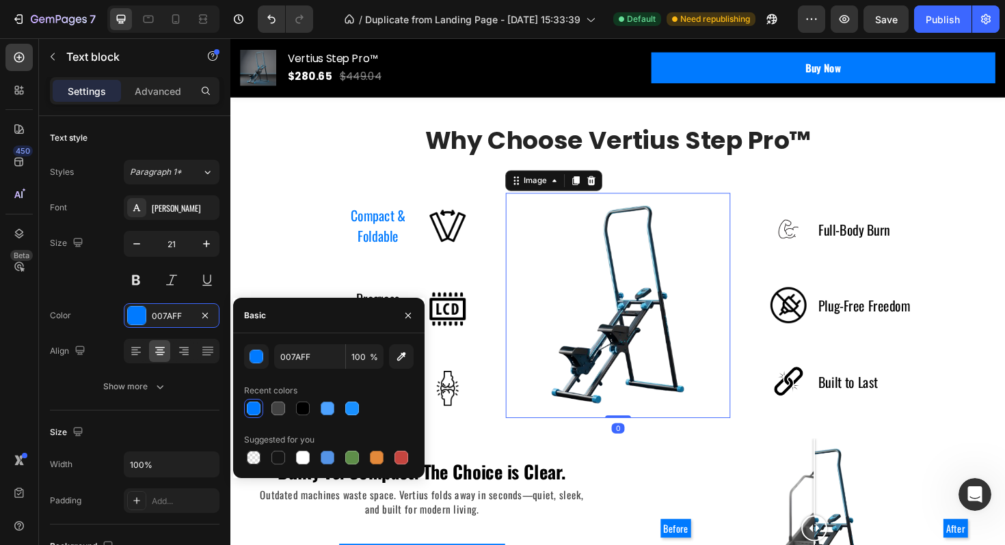
click at [549, 301] on img at bounding box center [640, 321] width 238 height 238
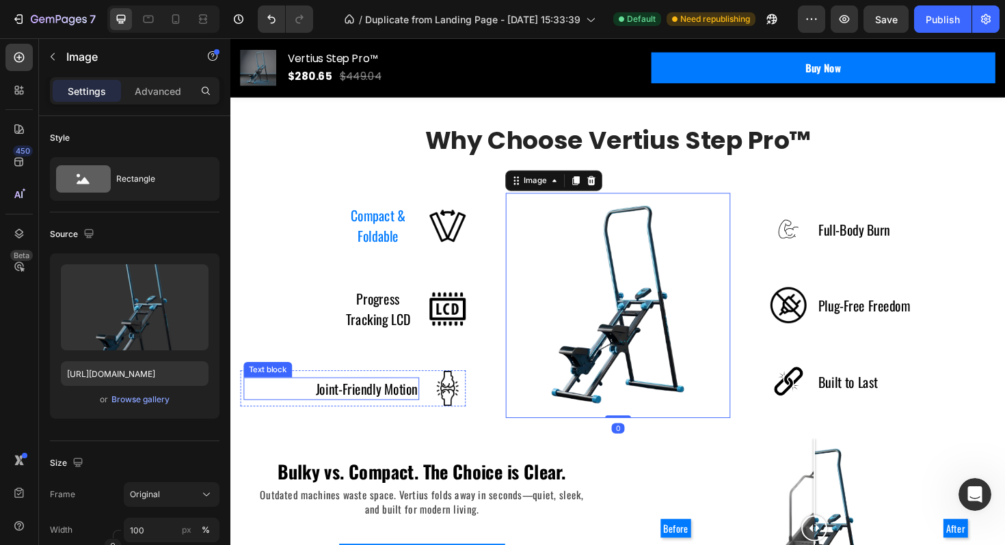
click at [409, 404] on p "Joint-Friendly Motion" at bounding box center [375, 410] width 108 height 22
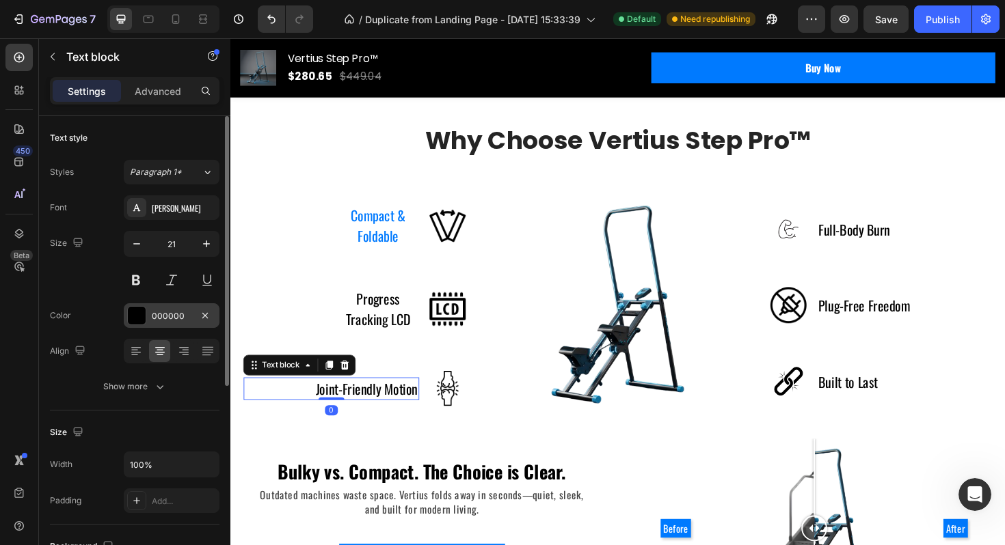
click at [141, 320] on div at bounding box center [137, 316] width 18 height 18
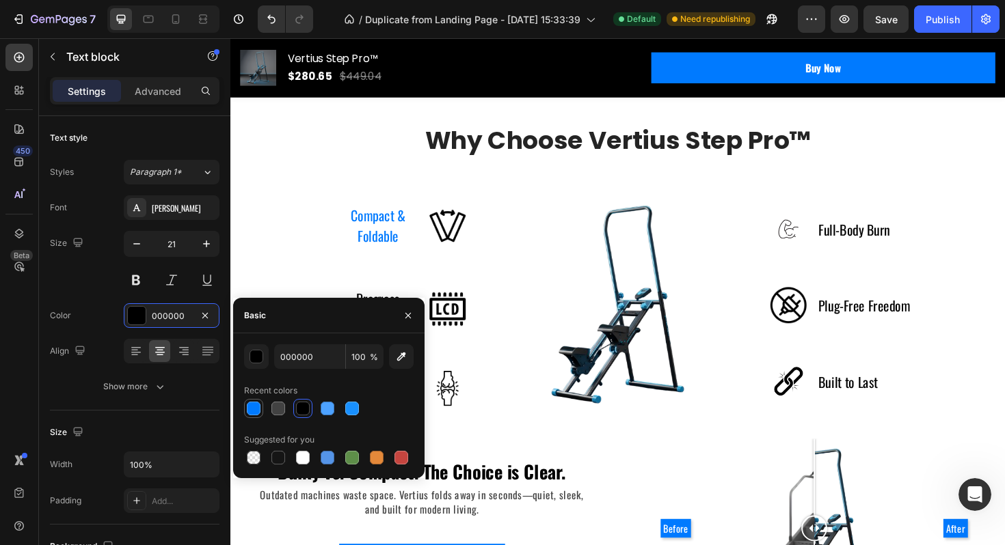
click at [254, 408] on div at bounding box center [254, 409] width 14 height 14
type input "007AFF"
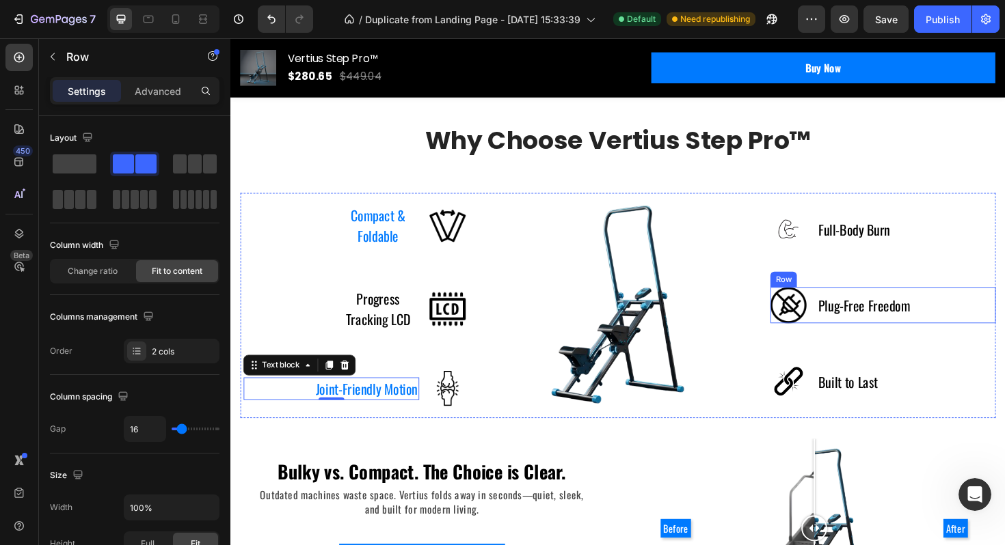
click at [863, 308] on div "Plug-Free Freedom Text block" at bounding box center [935, 321] width 168 height 38
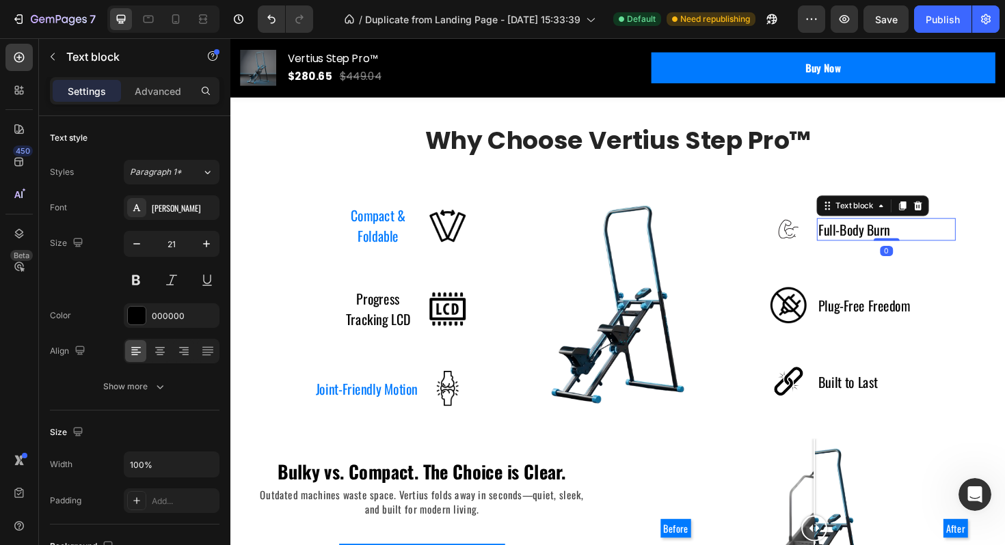
click at [861, 242] on p "Full-Body Burn" at bounding box center [890, 241] width 76 height 22
click at [132, 314] on div at bounding box center [137, 316] width 18 height 18
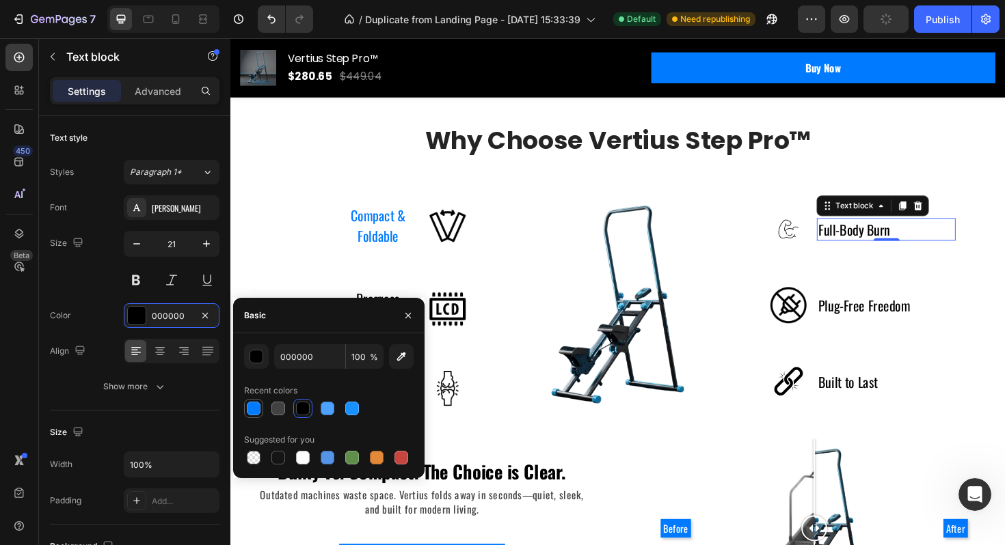
click at [256, 414] on div at bounding box center [254, 409] width 14 height 14
type input "007AFF"
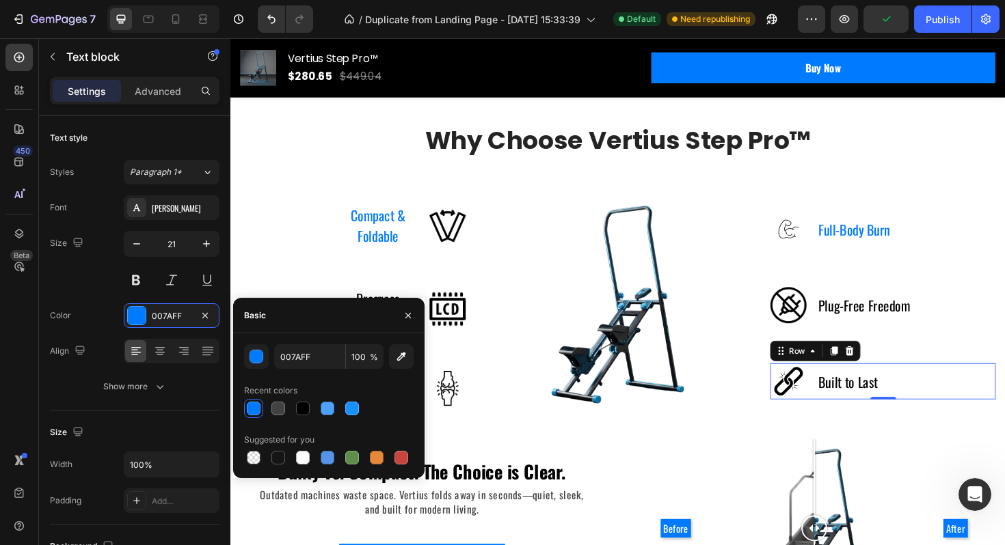
click at [841, 410] on div "Image Built to Last Text block Row 0" at bounding box center [921, 402] width 238 height 38
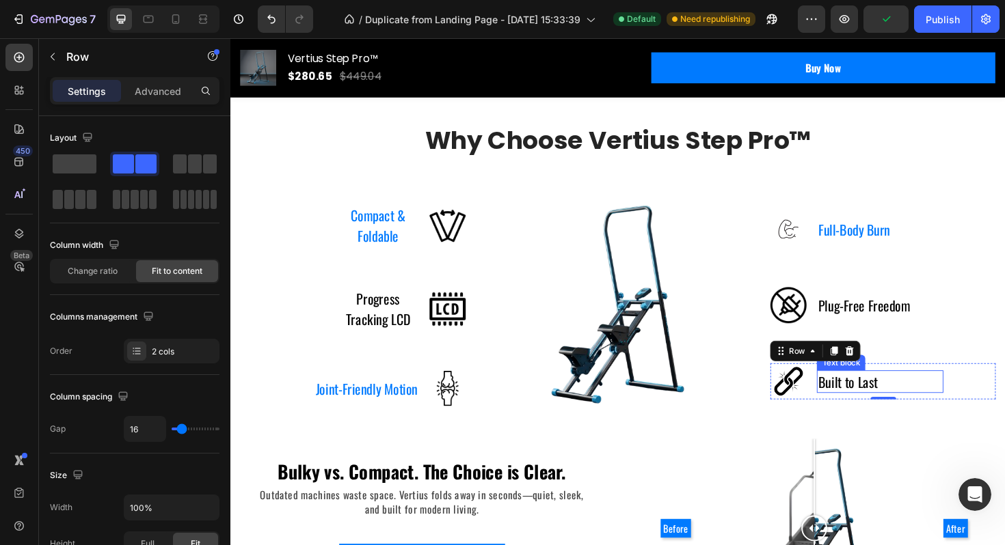
click at [884, 407] on p "Built to Last" at bounding box center [883, 403] width 63 height 22
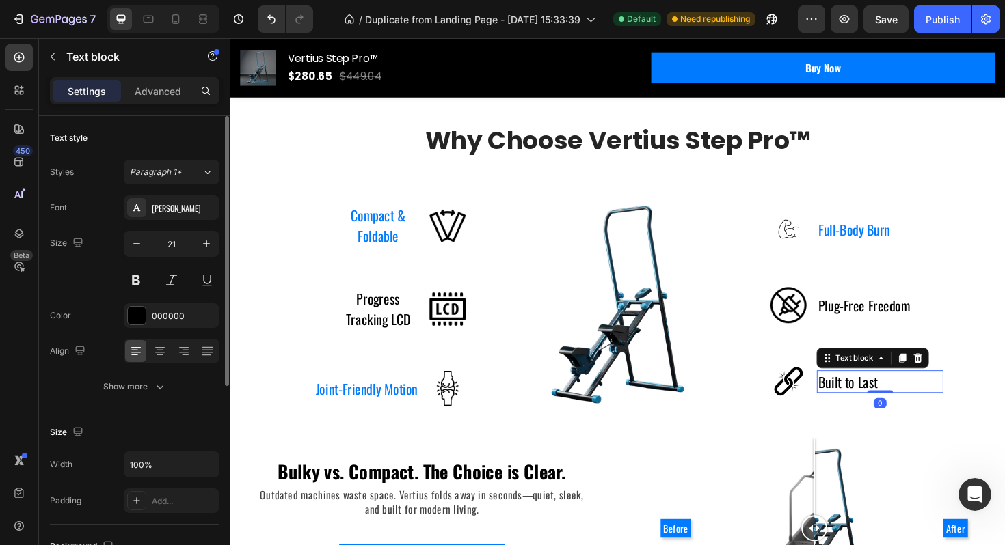
click at [144, 329] on div "Font Oswald Size 21 Color 000000 Align Show more" at bounding box center [134, 297] width 169 height 204
click at [142, 323] on div at bounding box center [137, 316] width 18 height 18
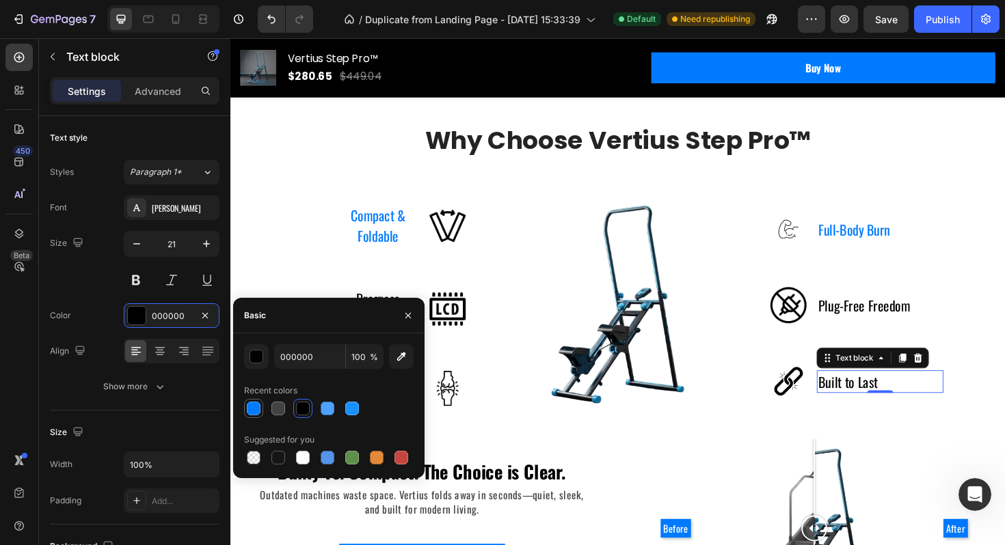
click at [254, 408] on div at bounding box center [254, 409] width 14 height 14
type input "007AFF"
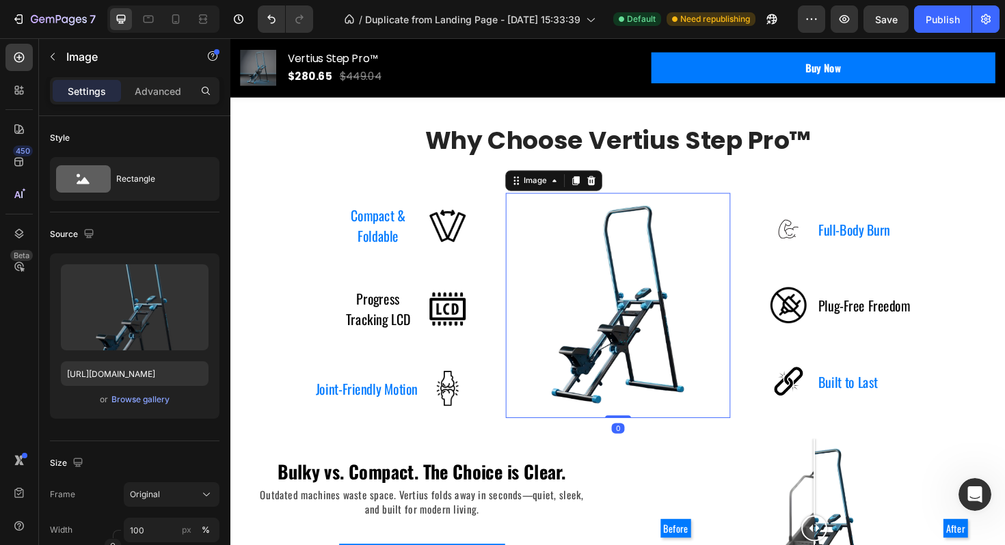
click at [676, 434] on img at bounding box center [640, 321] width 238 height 238
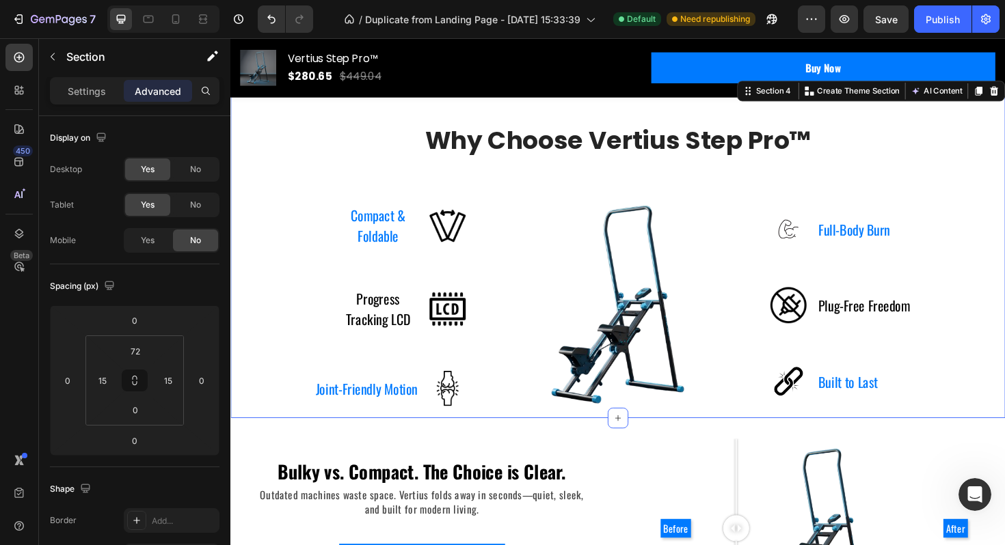
click at [946, 176] on div "Why Choose Vertius Step Pro™ Heading Row Compact & Foldable Text block Image Ro…" at bounding box center [641, 285] width 800 height 311
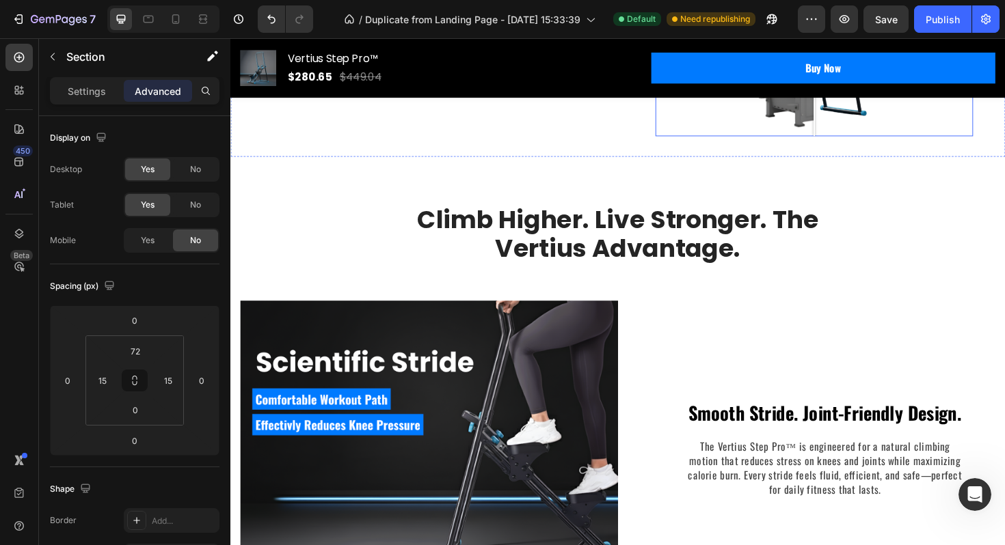
scroll to position [1635, 0]
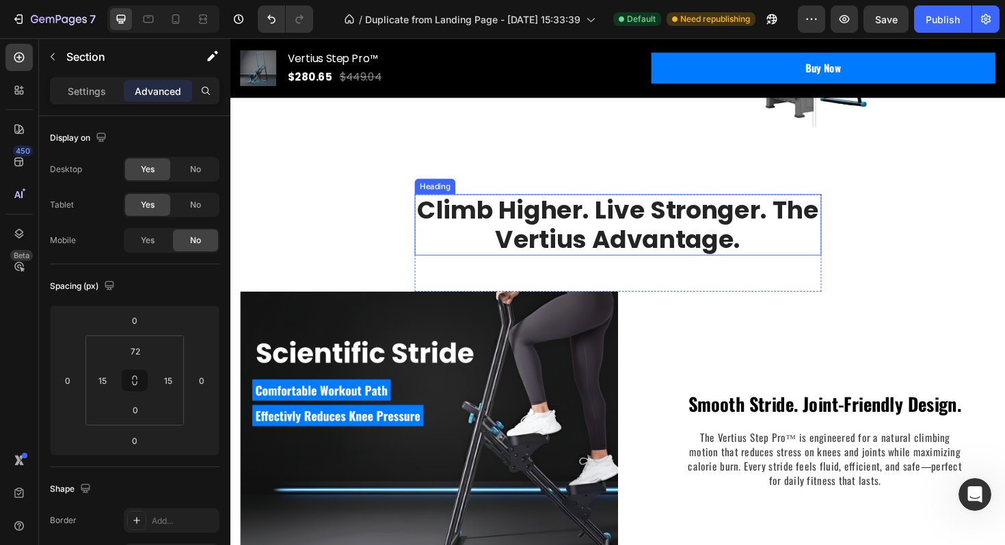
click at [745, 221] on h2 "Climb Higher. Live Stronger. The Vertius Advantage." at bounding box center [640, 236] width 431 height 65
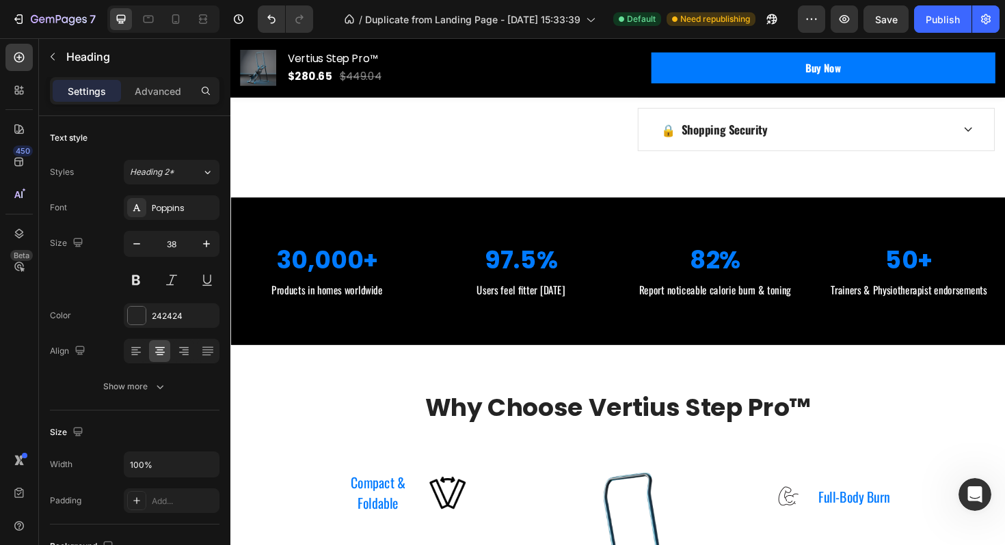
scroll to position [834, 0]
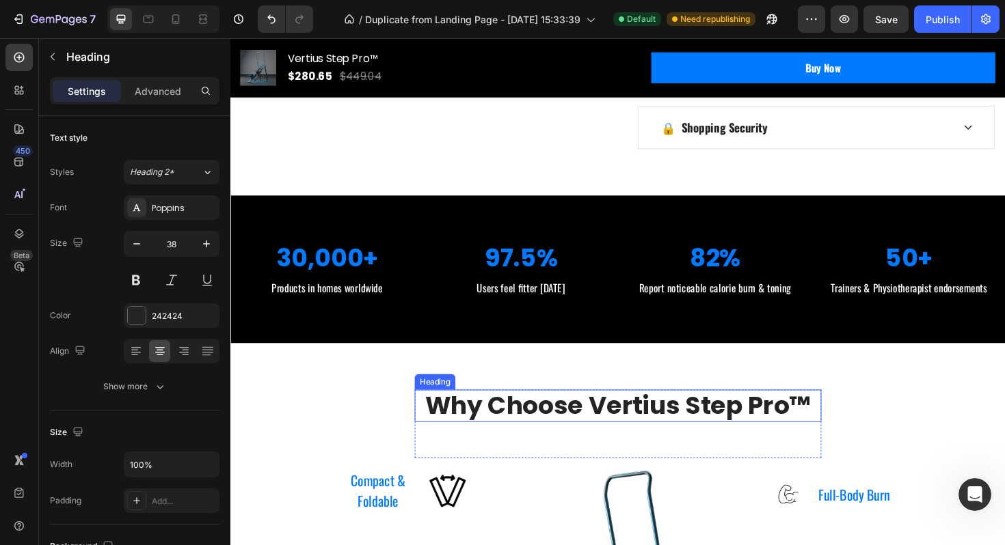
click at [559, 422] on h2 "Why Choose Vertius Step Pro™" at bounding box center [640, 428] width 431 height 34
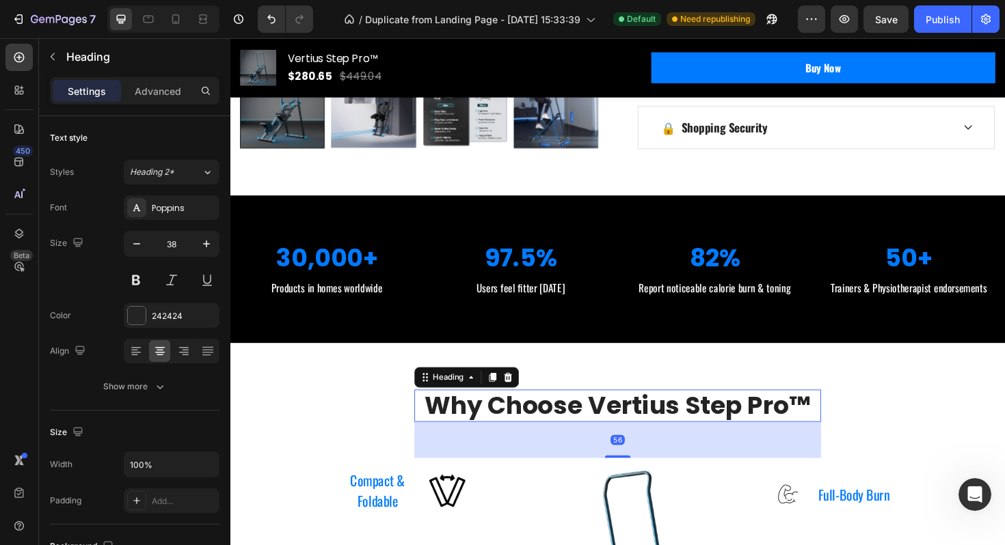
click at [549, 420] on h2 "Why Choose Vertius Step Pro™" at bounding box center [640, 428] width 431 height 34
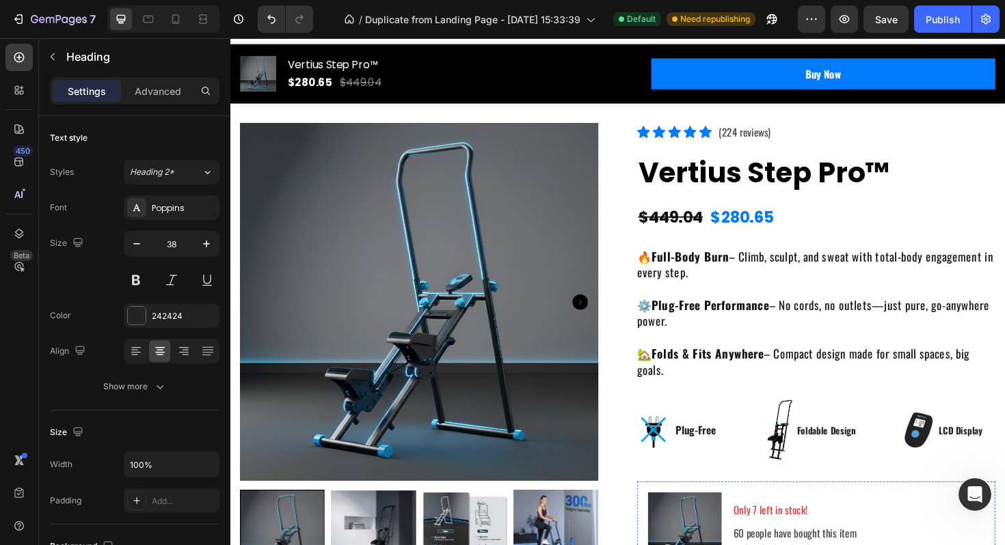
scroll to position [0, 0]
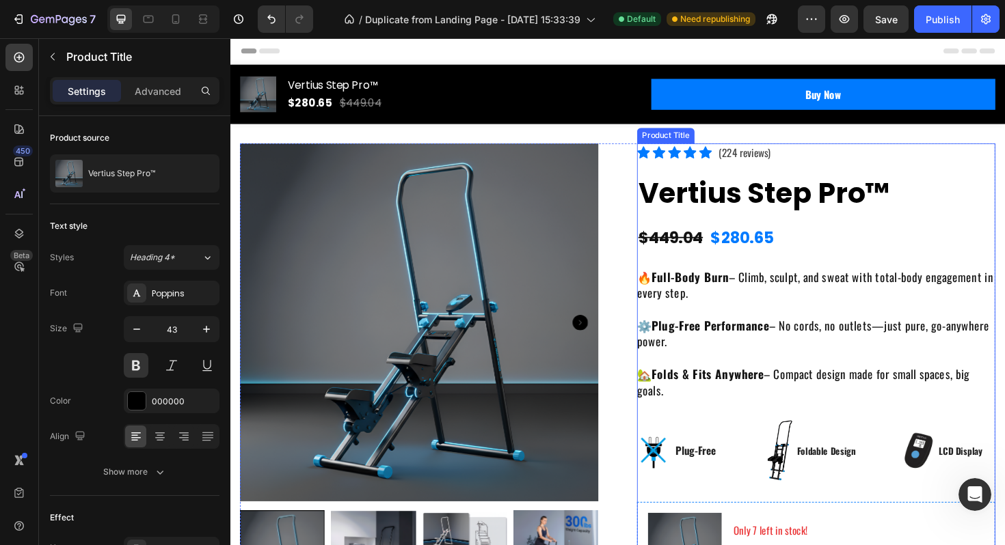
click at [718, 202] on h2 "Vertius Step Pro™" at bounding box center [850, 202] width 379 height 47
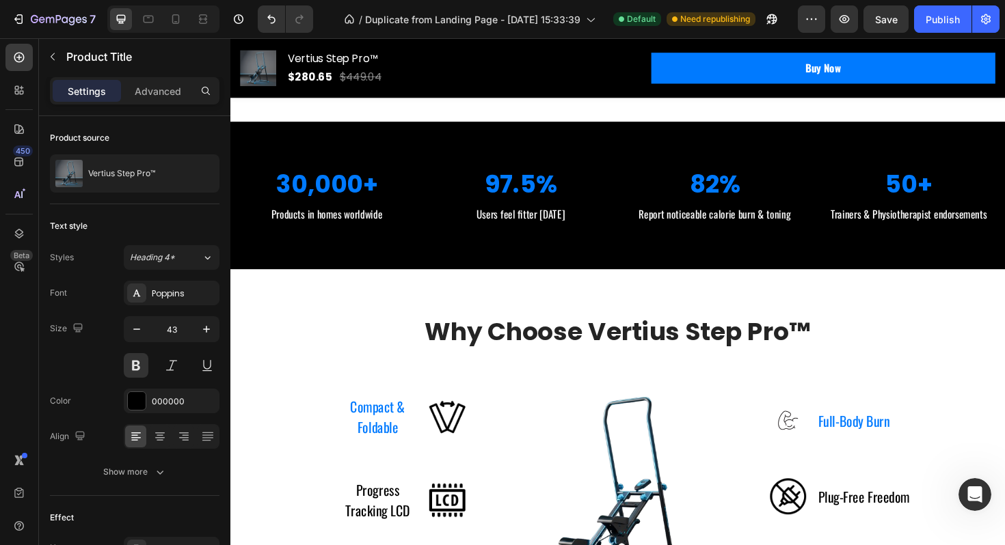
scroll to position [957, 0]
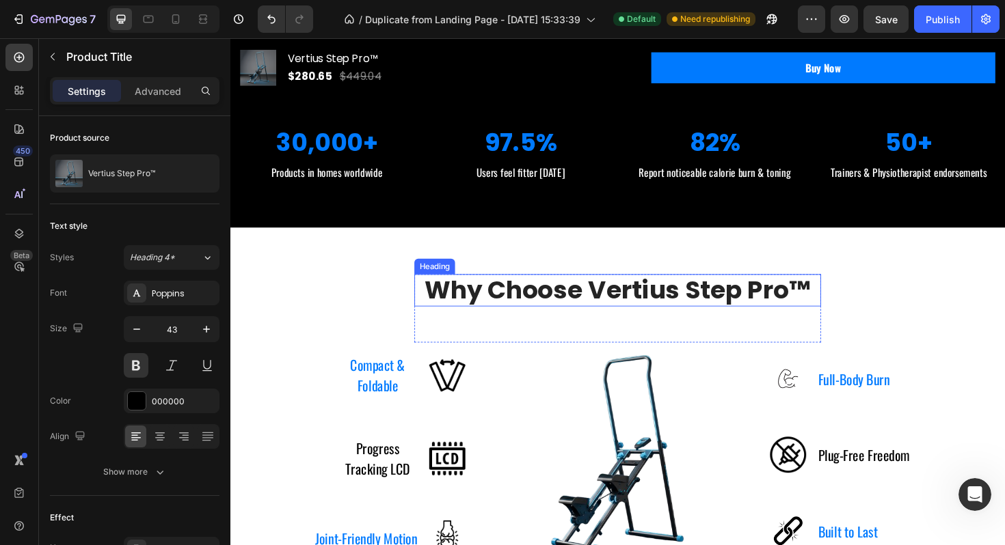
click at [752, 316] on h2 "Why Choose Vertius Step Pro™" at bounding box center [640, 305] width 431 height 34
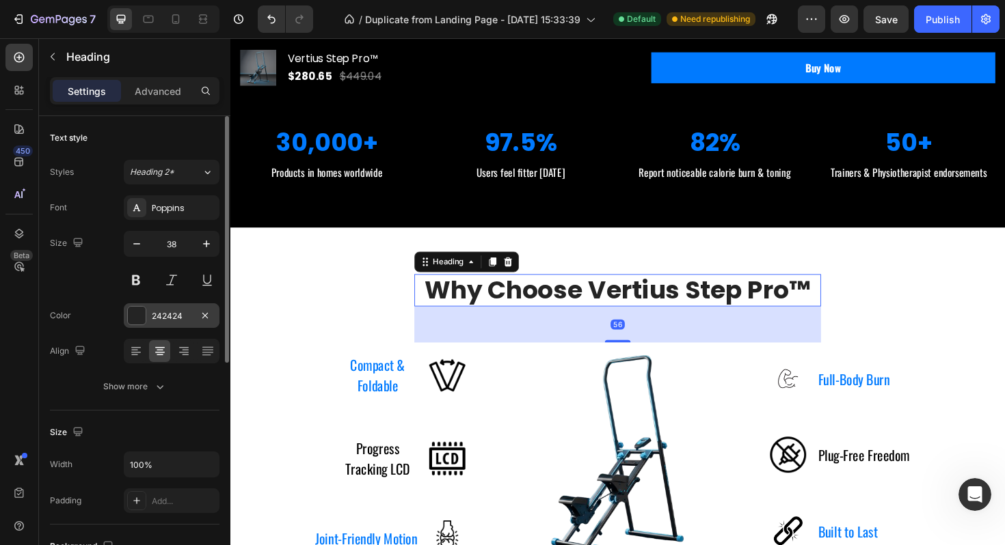
click at [148, 318] on div "242424" at bounding box center [172, 315] width 96 height 25
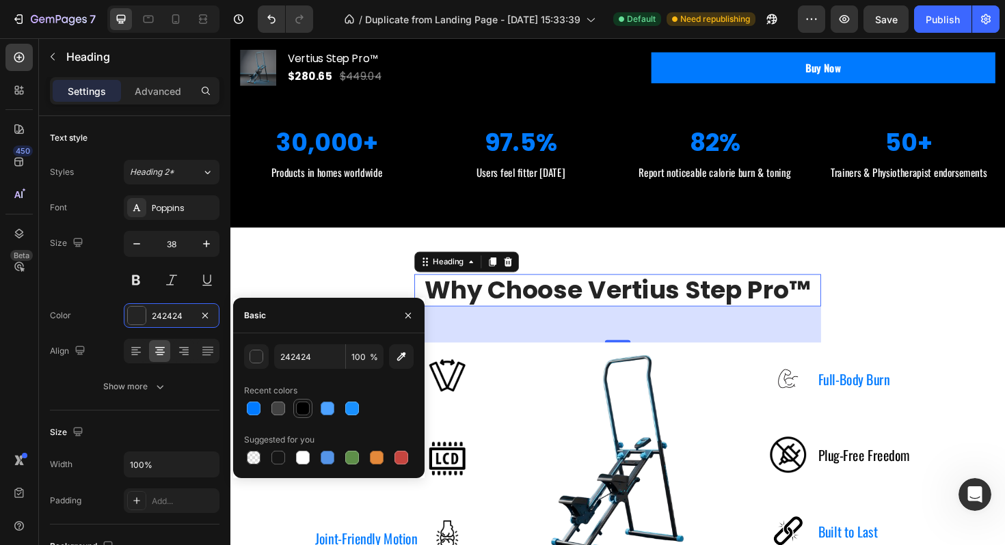
click at [301, 411] on div at bounding box center [303, 409] width 14 height 14
type input "000000"
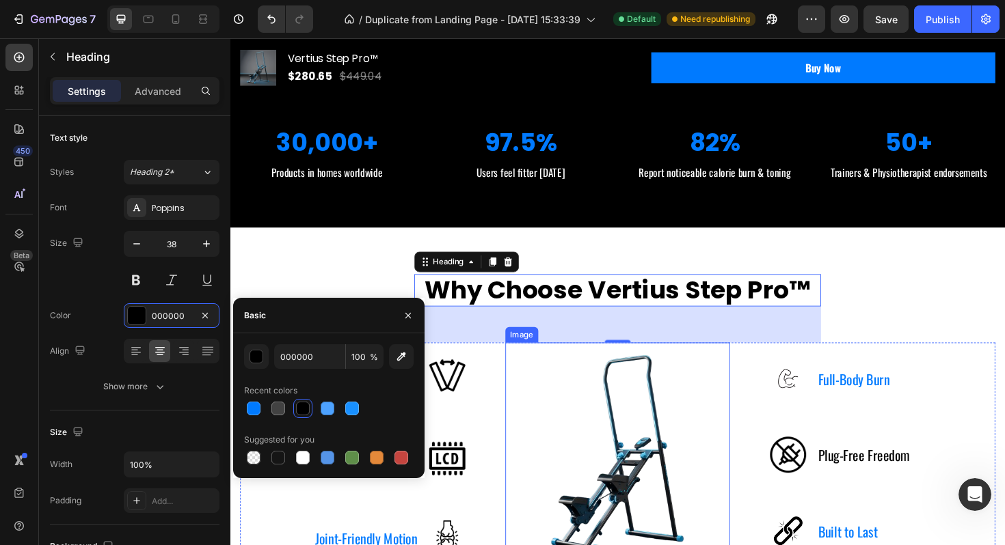
click at [593, 432] on img at bounding box center [640, 480] width 238 height 238
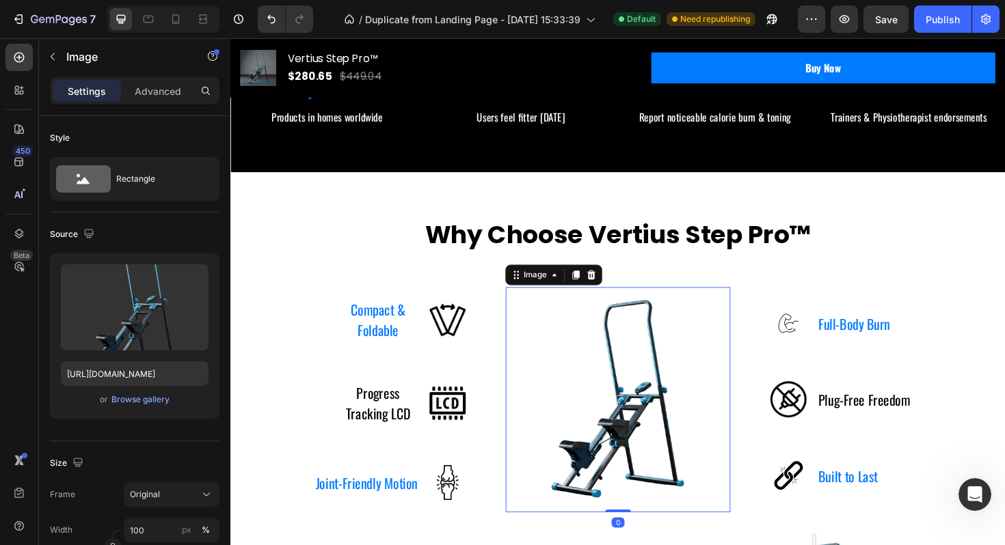
scroll to position [1087, 0]
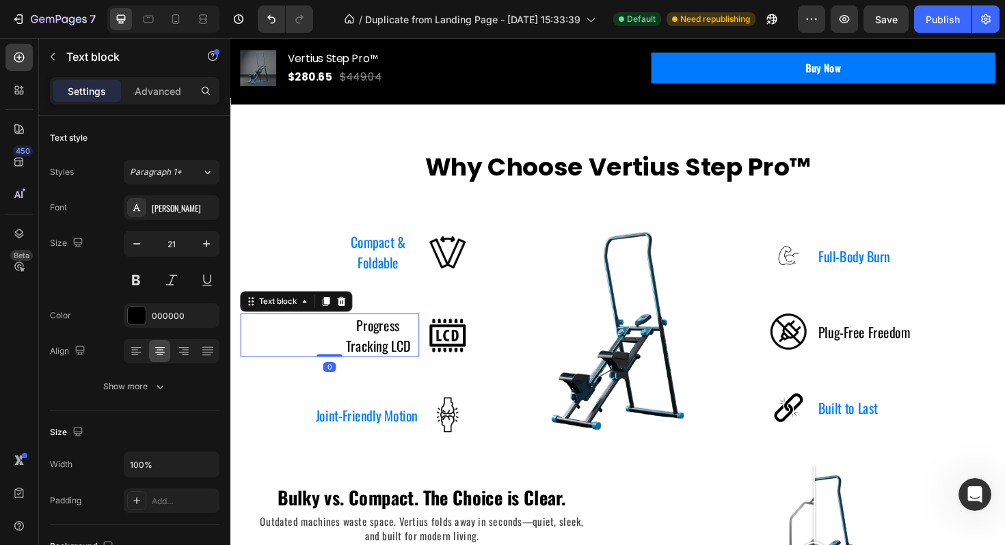
click at [380, 358] on p "Progress Tracking LCD" at bounding box center [386, 352] width 84 height 43
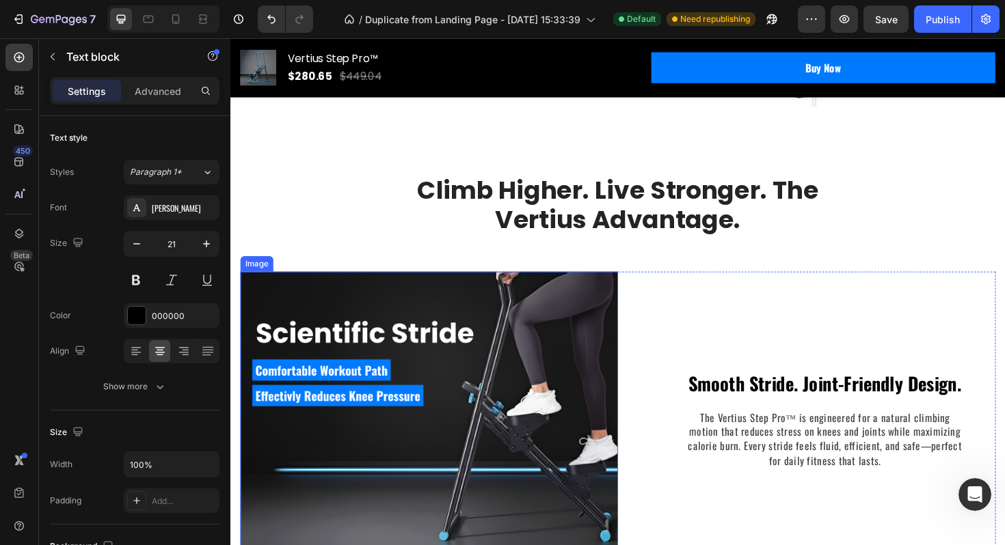
scroll to position [1644, 0]
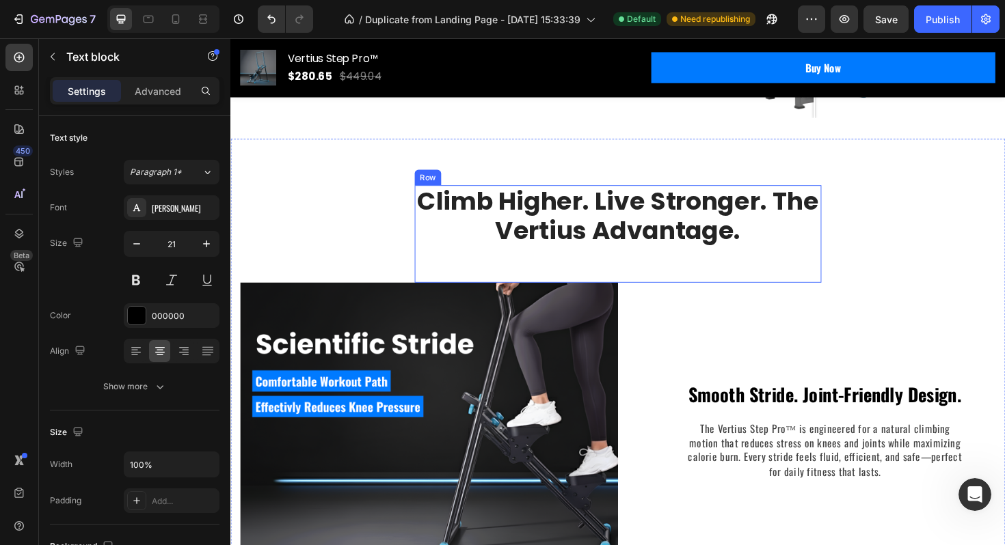
click at [555, 235] on h2 "Climb Higher. Live Stronger. The Vertius Advantage." at bounding box center [640, 226] width 431 height 65
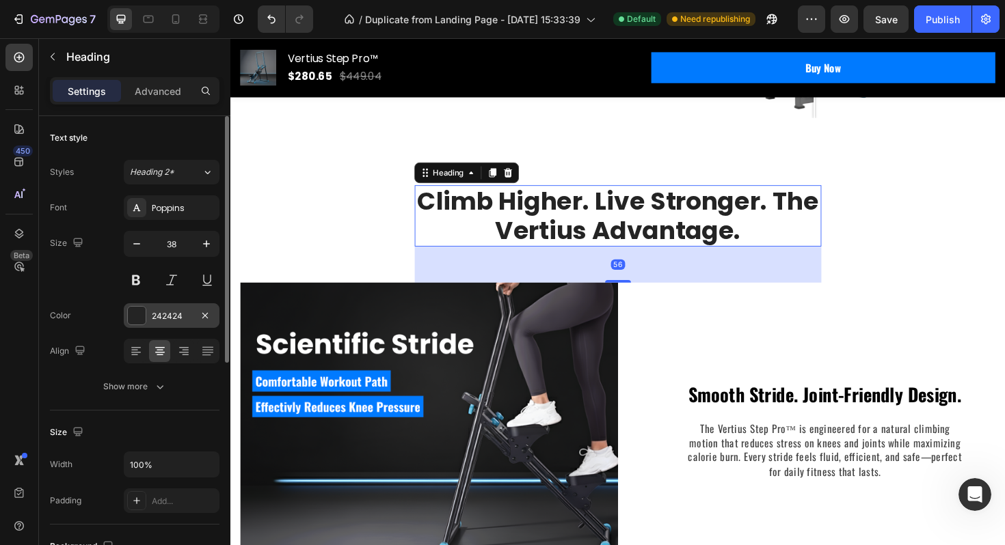
click at [140, 318] on div at bounding box center [137, 316] width 18 height 18
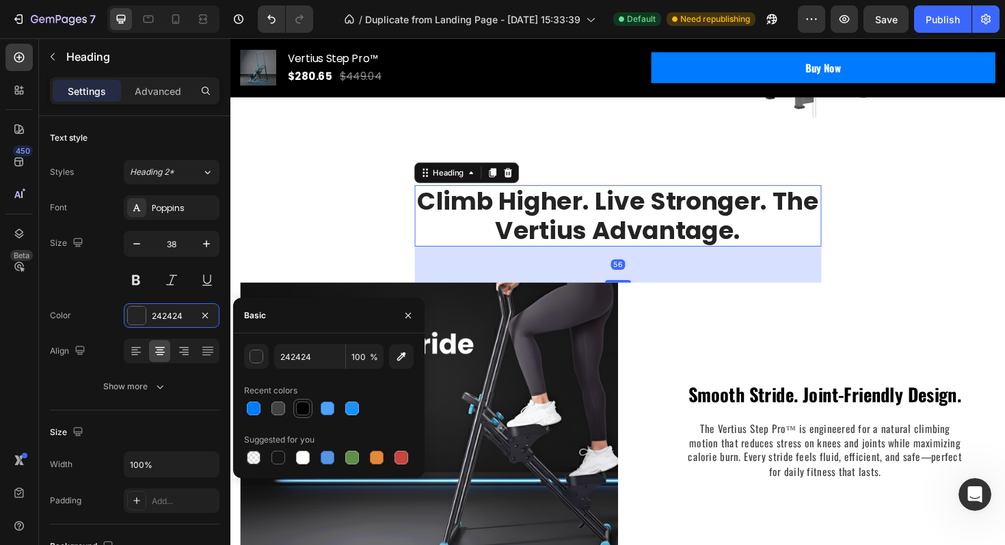
click at [299, 408] on div at bounding box center [303, 409] width 14 height 14
type input "000000"
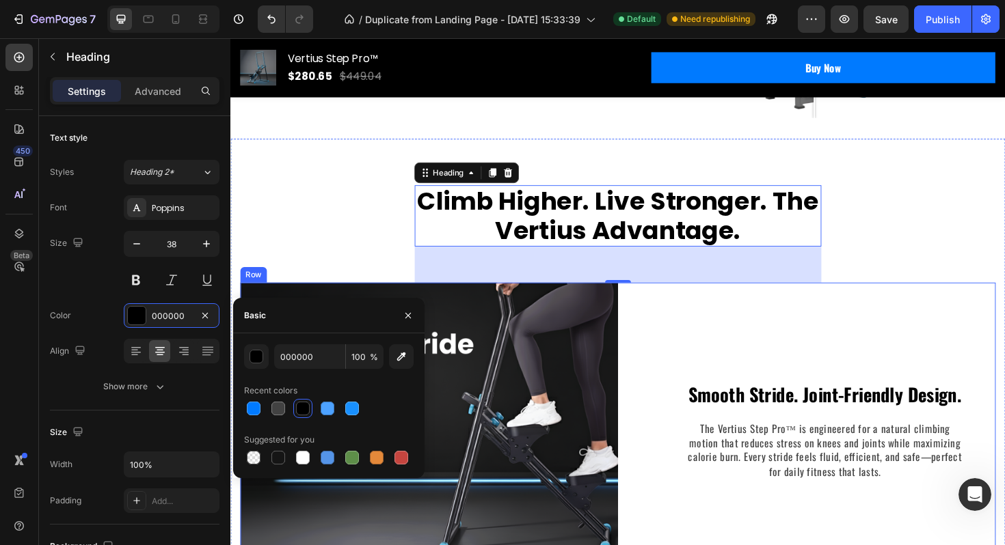
click at [714, 364] on div "Smooth Stride. Joint-Friendly Design. Text block The Vertius Step Pro™ is engin…" at bounding box center [840, 453] width 400 height 312
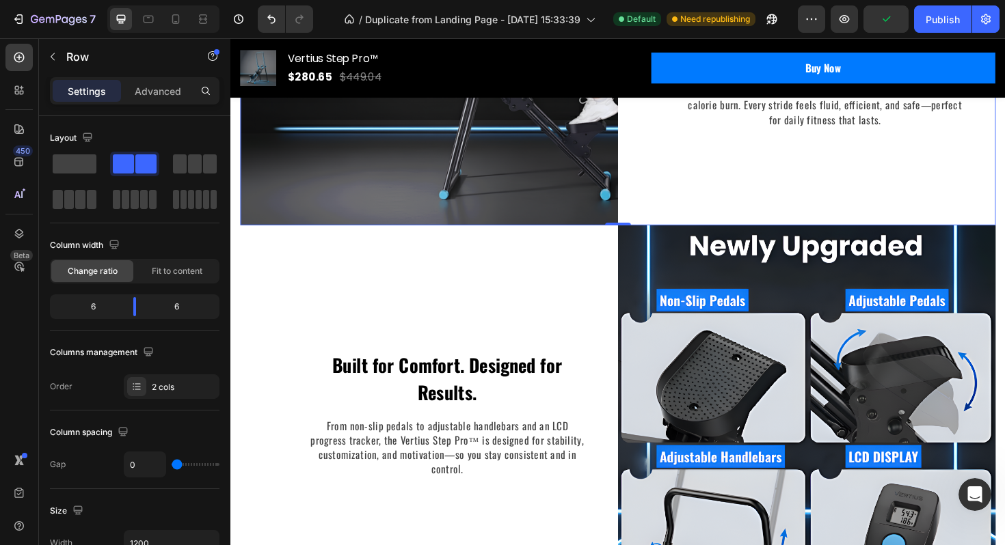
scroll to position [2100, 0]
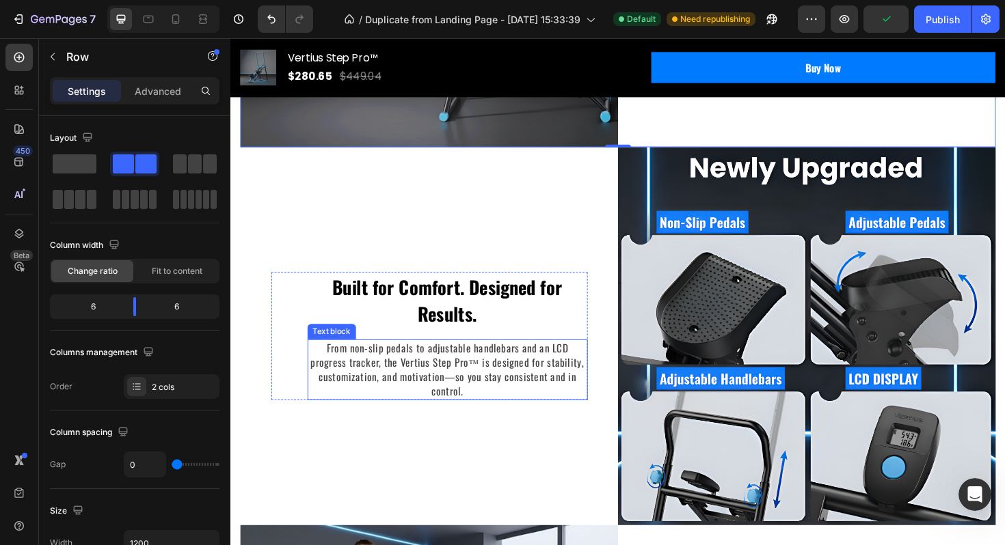
click at [452, 325] on p "Built for Comfort. Designed for Results." at bounding box center [460, 316] width 294 height 57
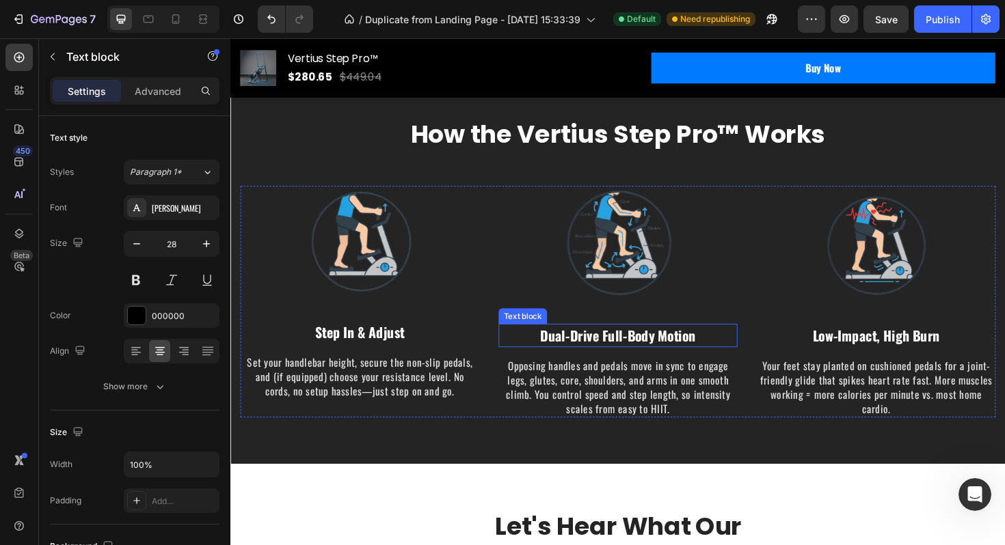
scroll to position [3352, 0]
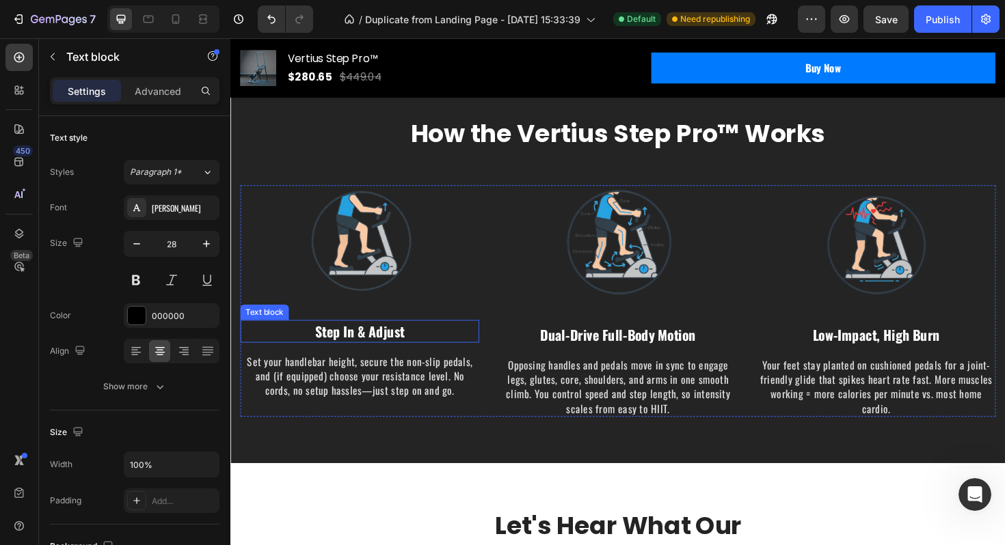
click at [373, 349] on p "Step In & Adjust" at bounding box center [367, 349] width 250 height 22
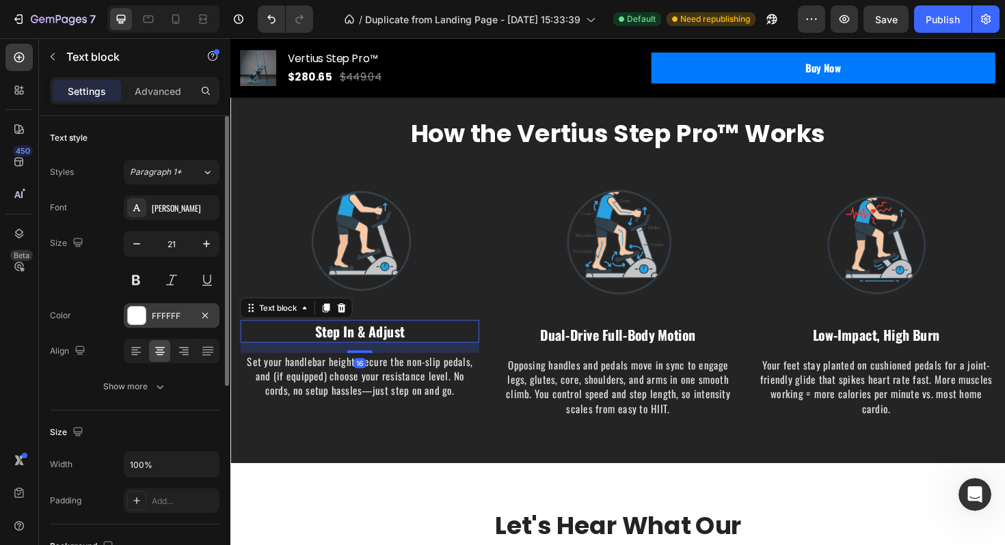
click at [166, 321] on div "FFFFFF" at bounding box center [172, 316] width 40 height 12
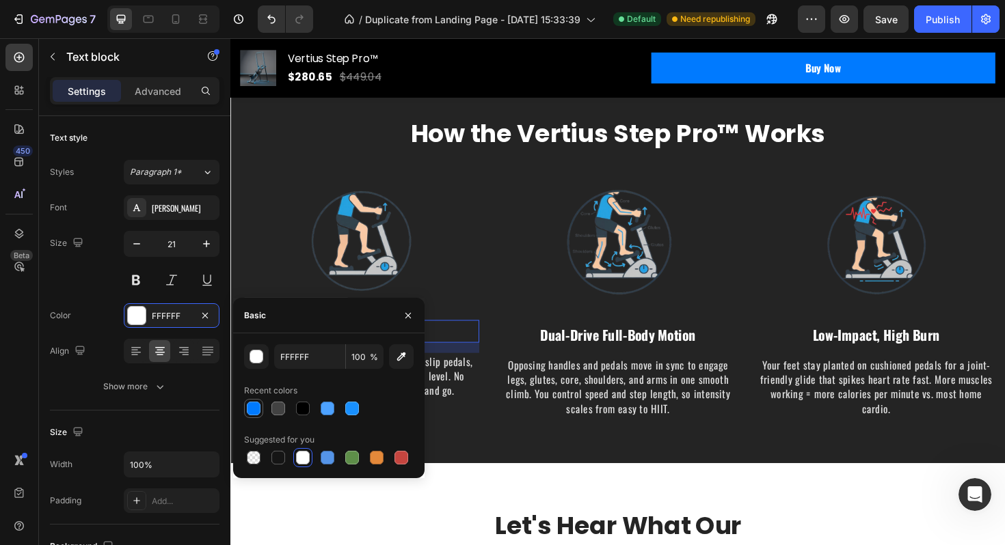
click at [250, 409] on div at bounding box center [254, 409] width 14 height 14
type input "007AFF"
click at [534, 425] on p "Opposing handles and pedals move in sync to engage legs, glutes, core, shoulder…" at bounding box center [640, 408] width 250 height 62
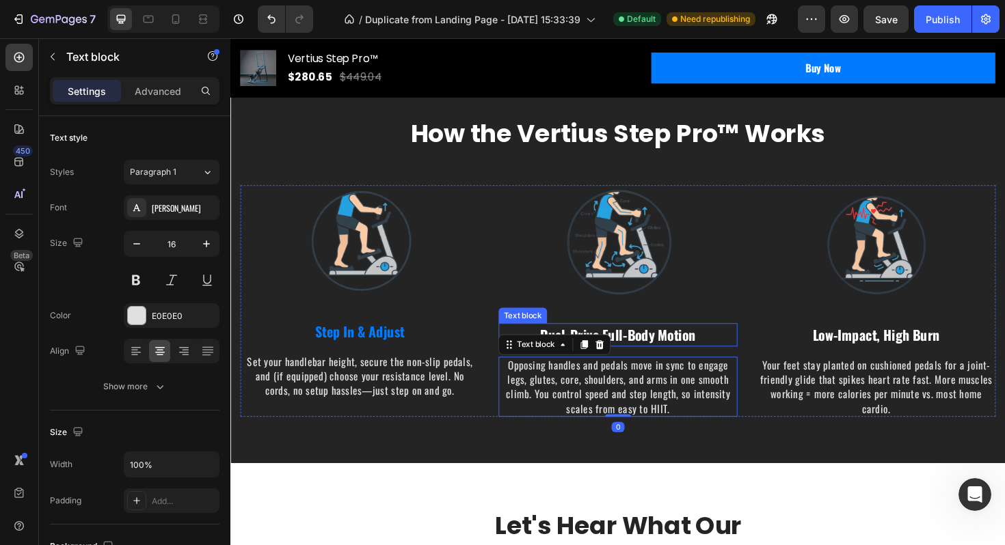
click at [649, 362] on p "Dual-Drive Full-Body Motion" at bounding box center [640, 353] width 250 height 22
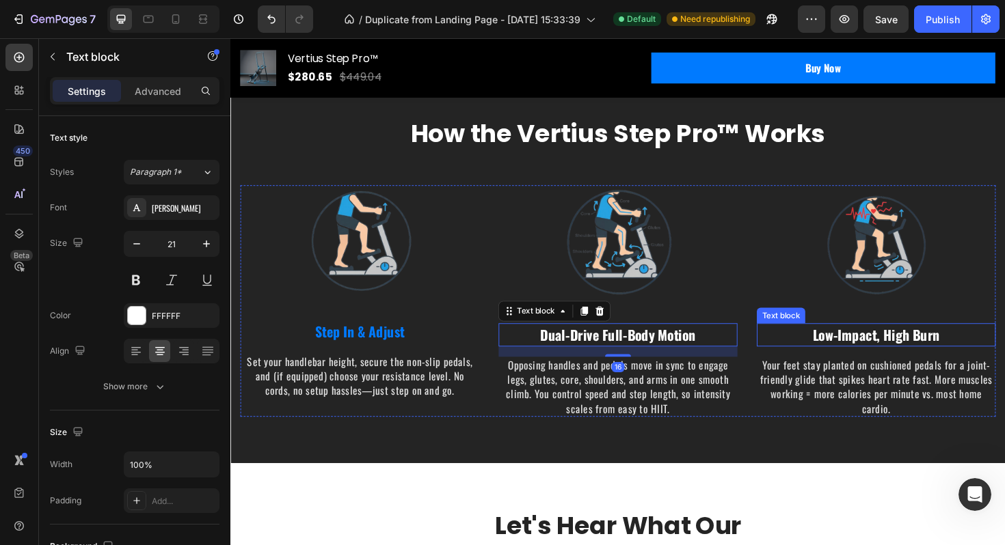
click at [860, 354] on p "Low-Impact, High Burn" at bounding box center [914, 353] width 250 height 22
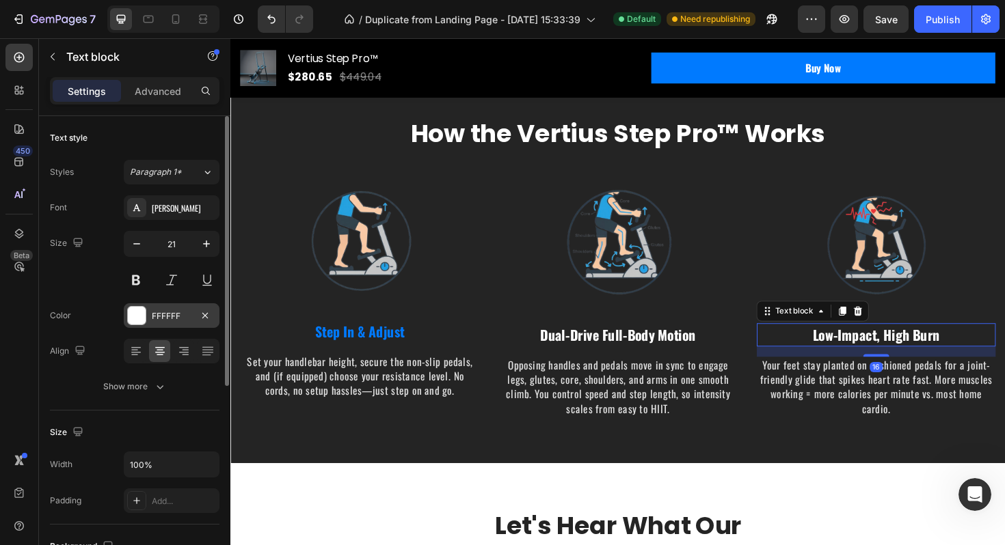
click at [142, 314] on div at bounding box center [137, 316] width 18 height 18
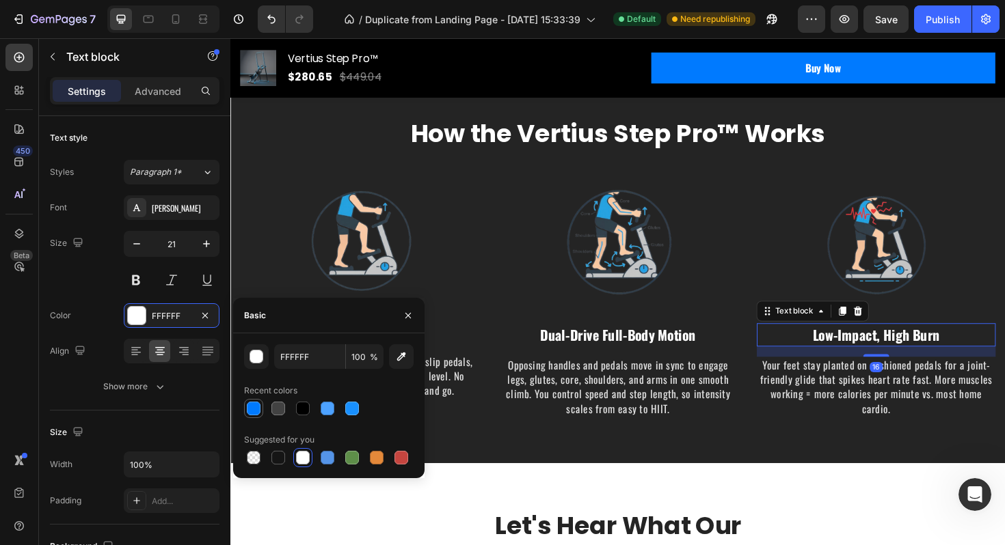
click at [256, 405] on div at bounding box center [254, 409] width 14 height 14
type input "007AFF"
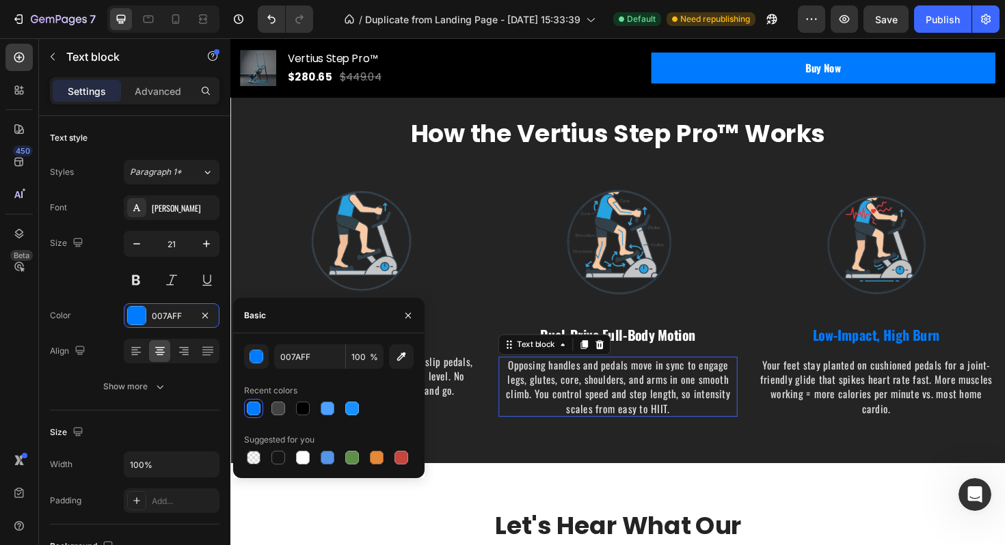
click at [680, 434] on p "Opposing handles and pedals move in sync to engage legs, glutes, core, shoulder…" at bounding box center [640, 408] width 250 height 62
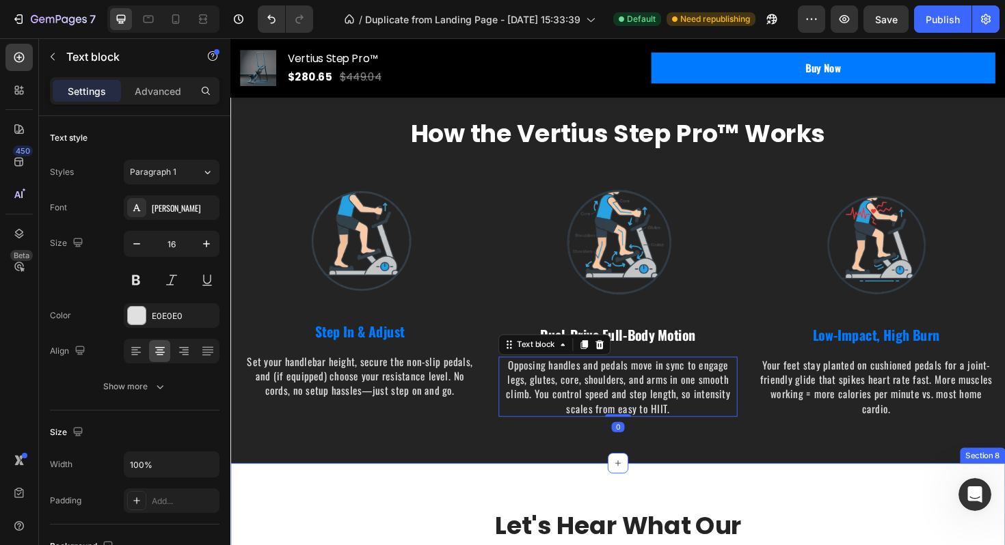
scroll to position [3337, 0]
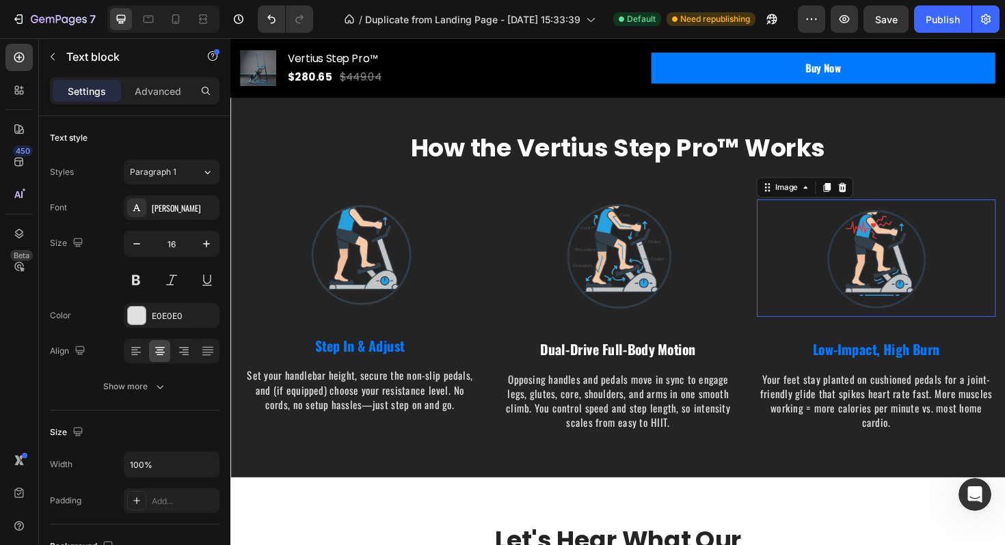
click at [858, 244] on img at bounding box center [913, 271] width 137 height 124
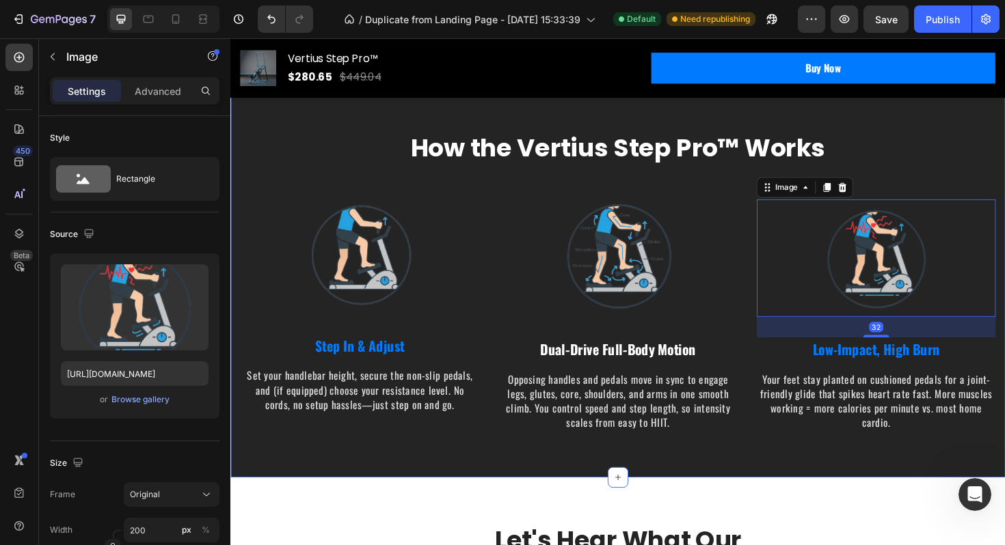
click at [923, 178] on div "How the Vertius Step Pro™ Works Heading Image Step In & Adjust Text block Set y…" at bounding box center [641, 295] width 800 height 317
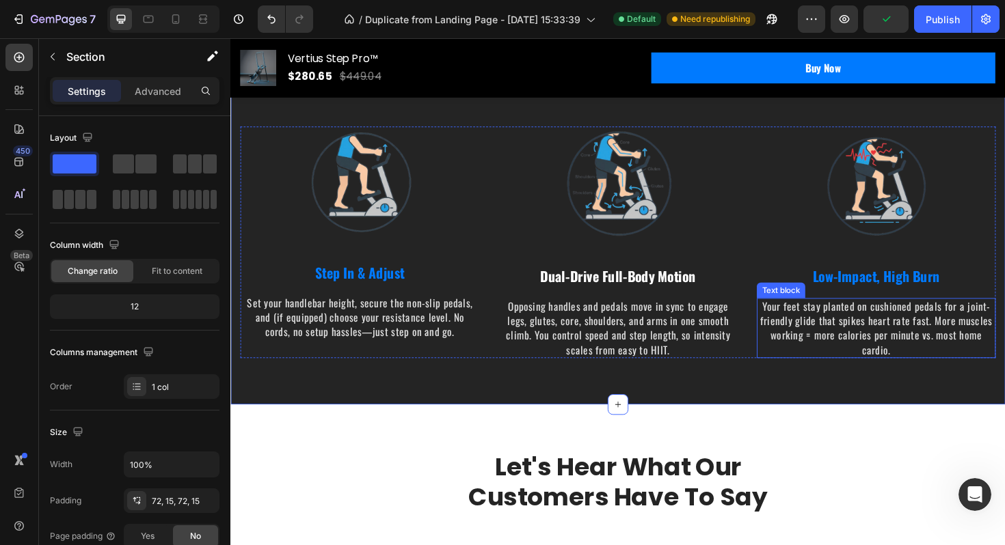
click at [867, 519] on p "Let's Hear What Our Customers Have To Say" at bounding box center [641, 508] width 476 height 62
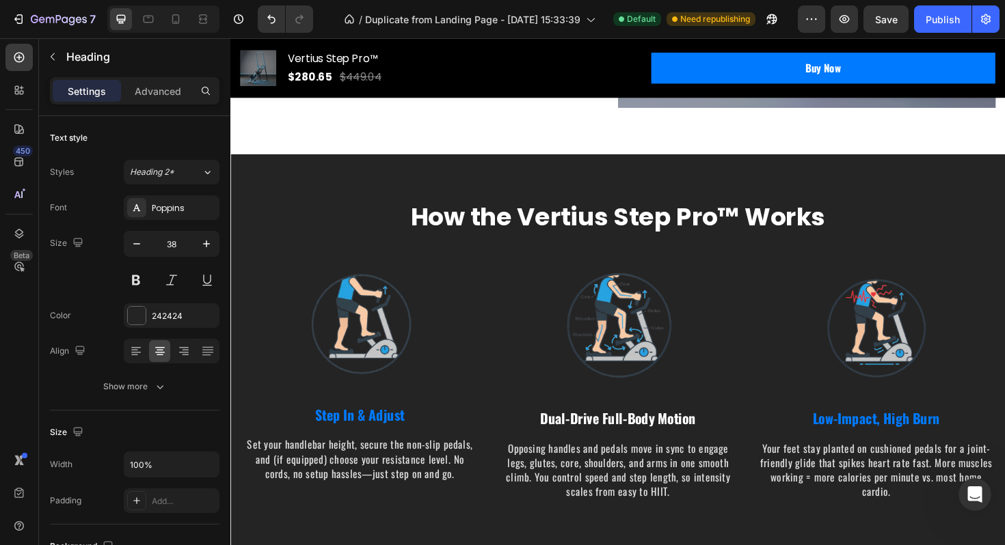
scroll to position [3263, 0]
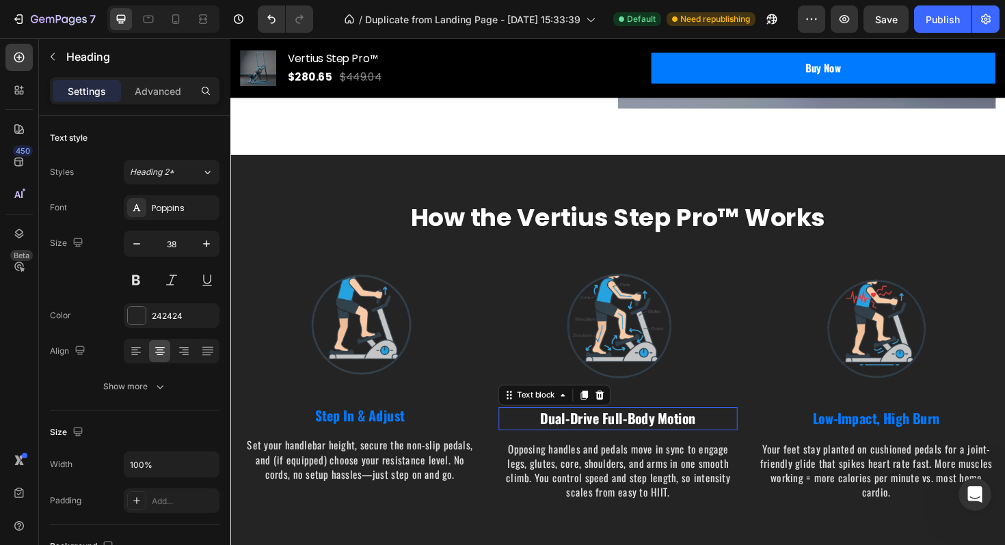
click at [698, 444] on p "Dual-Drive Full-Body Motion" at bounding box center [640, 442] width 250 height 22
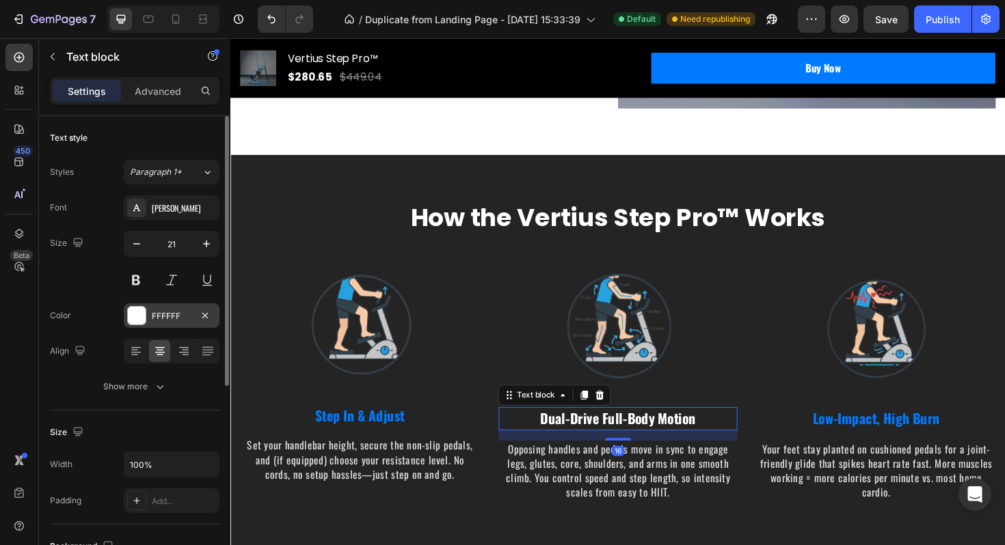
click at [156, 322] on div "FFFFFF" at bounding box center [172, 316] width 40 height 12
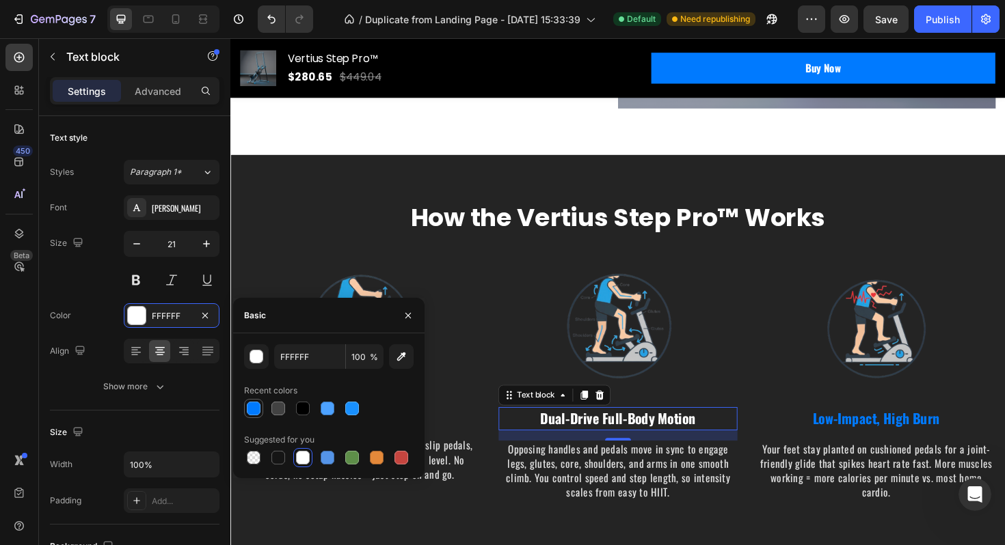
click at [251, 409] on div at bounding box center [254, 409] width 14 height 14
type input "007AFF"
click at [509, 301] on div "Image Step In & Adjust Text block Set your handlebar height, secure the non-sli…" at bounding box center [641, 405] width 800 height 245
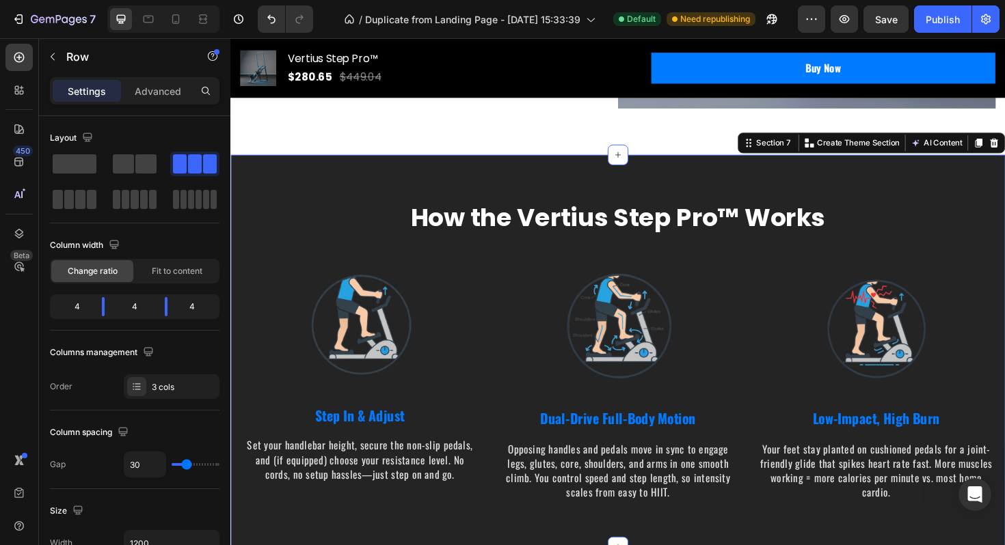
click at [542, 182] on div "How the Vertius Step Pro™ Works Heading Image Step In & Adjust Text block Set y…" at bounding box center [640, 369] width 820 height 415
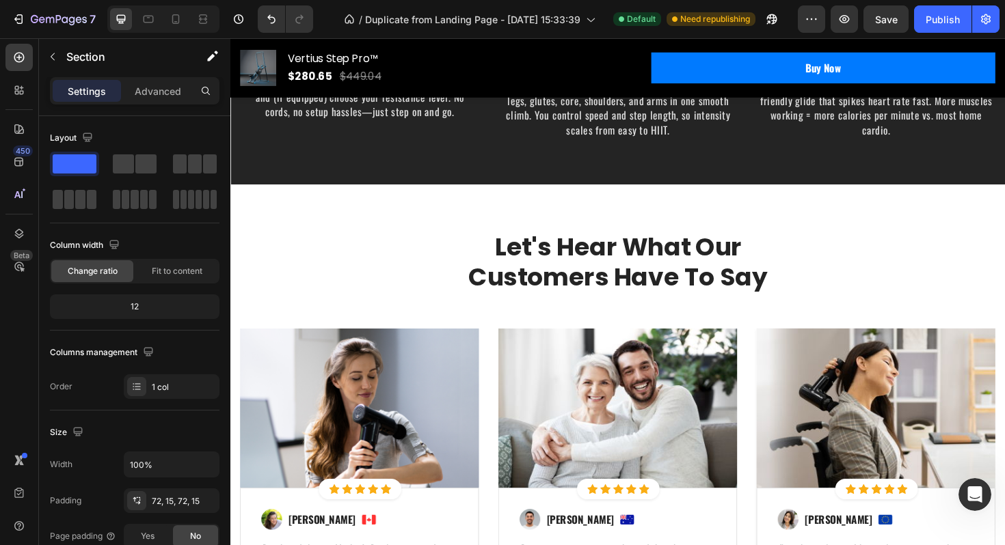
scroll to position [3666, 0]
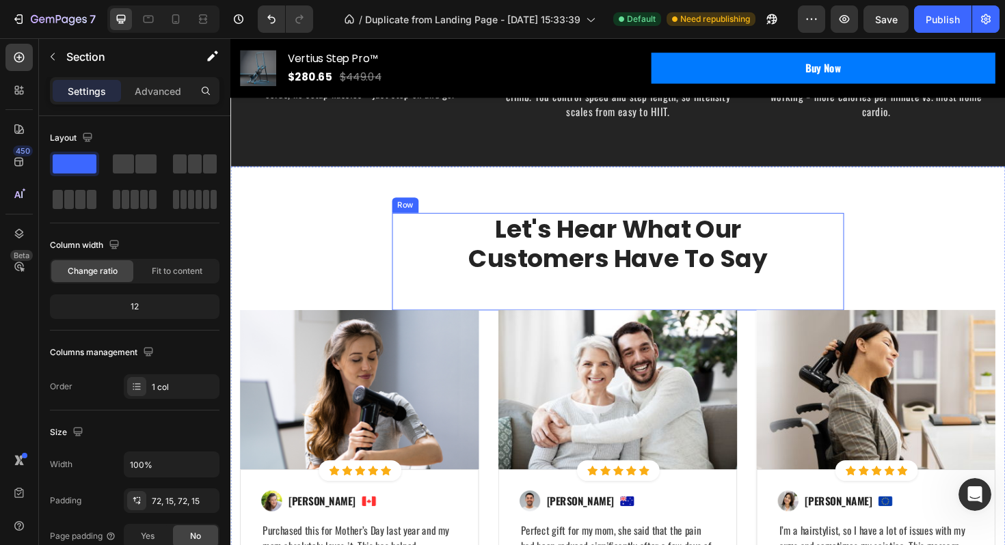
click at [763, 296] on div "Let's Hear What Our Customers Have To Say Heading" at bounding box center [640, 274] width 478 height 103
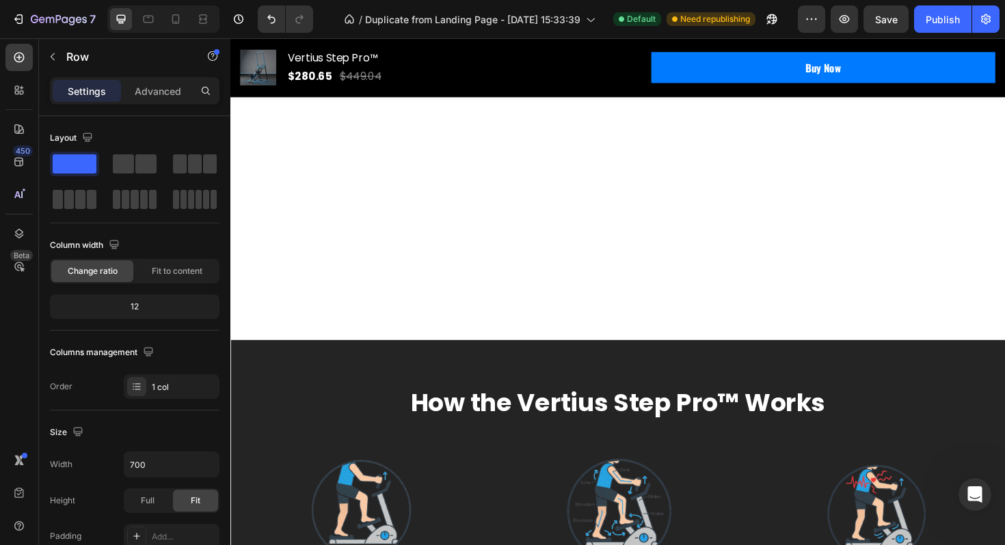
scroll to position [3463, 0]
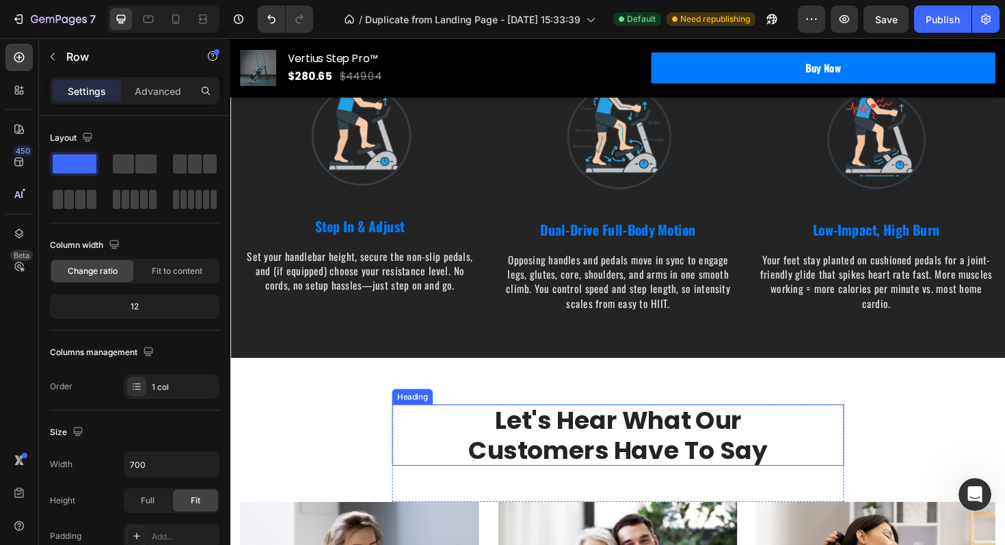
click at [591, 448] on p "Let's Hear What Our Customers Have To Say" at bounding box center [641, 459] width 476 height 62
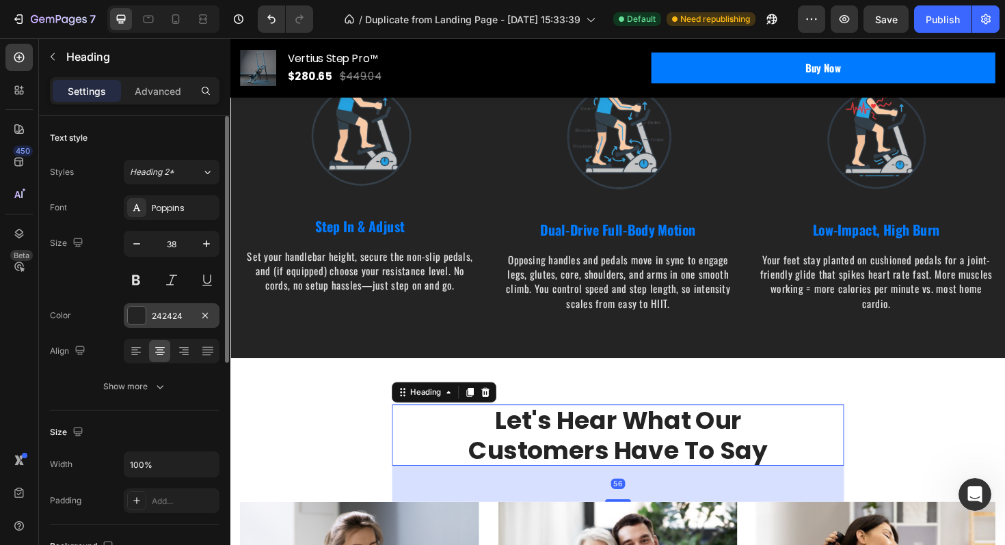
click at [187, 326] on div "242424" at bounding box center [172, 315] width 96 height 25
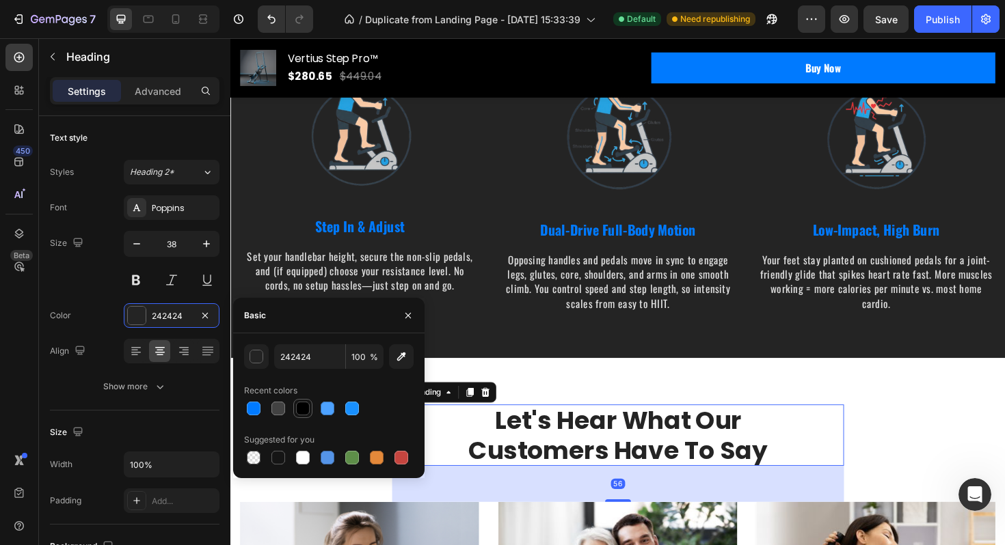
click at [310, 414] on div at bounding box center [302, 408] width 19 height 19
type input "000000"
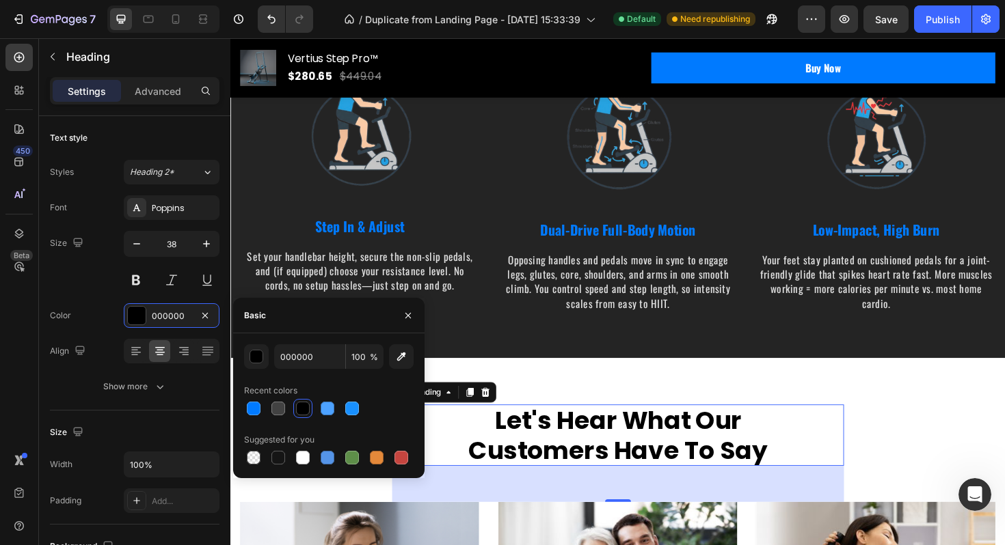
click at [673, 429] on p "Let's Hear What Our Customers Have To Say" at bounding box center [641, 459] width 476 height 62
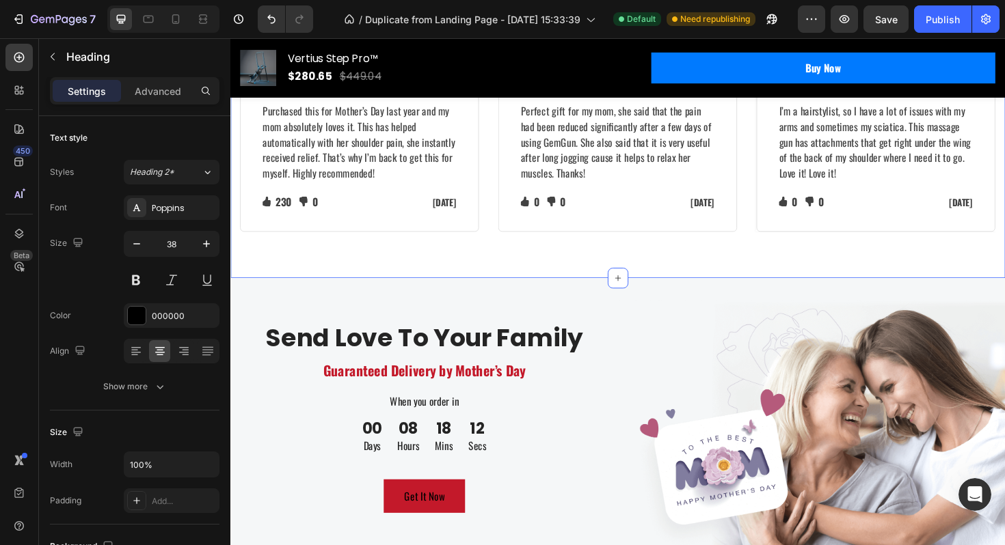
scroll to position [4121, 0]
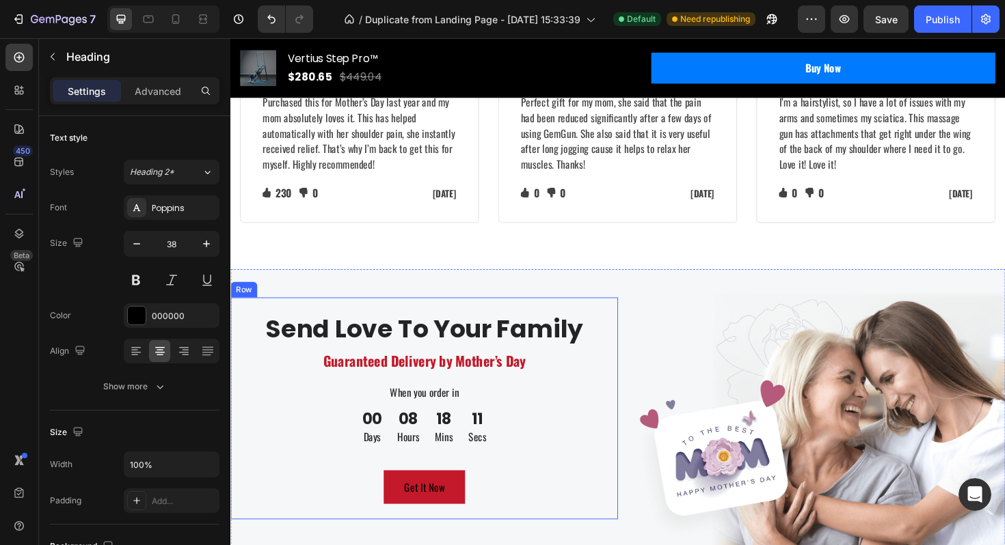
click at [500, 335] on p "Send Love To Your Family" at bounding box center [435, 346] width 387 height 31
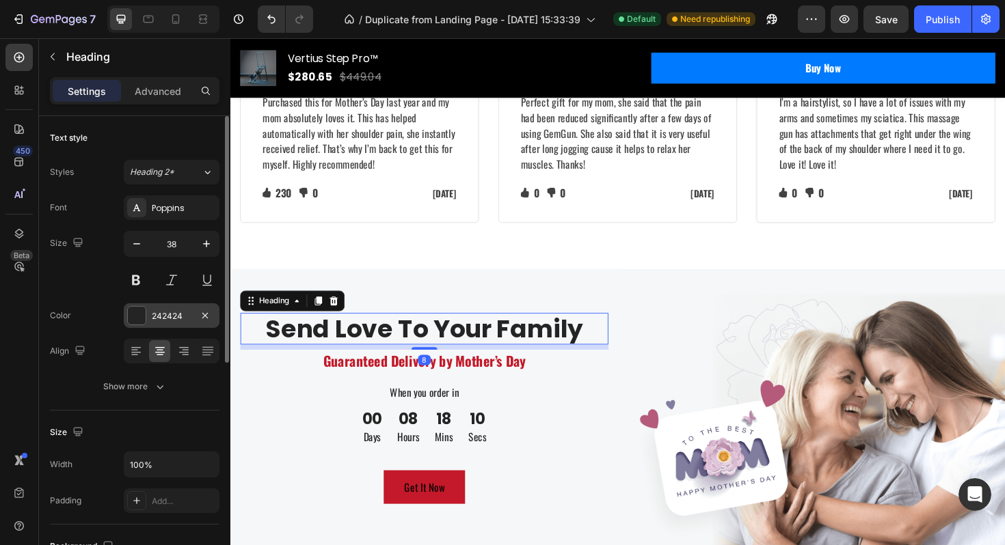
click at [185, 316] on div "242424" at bounding box center [172, 316] width 40 height 12
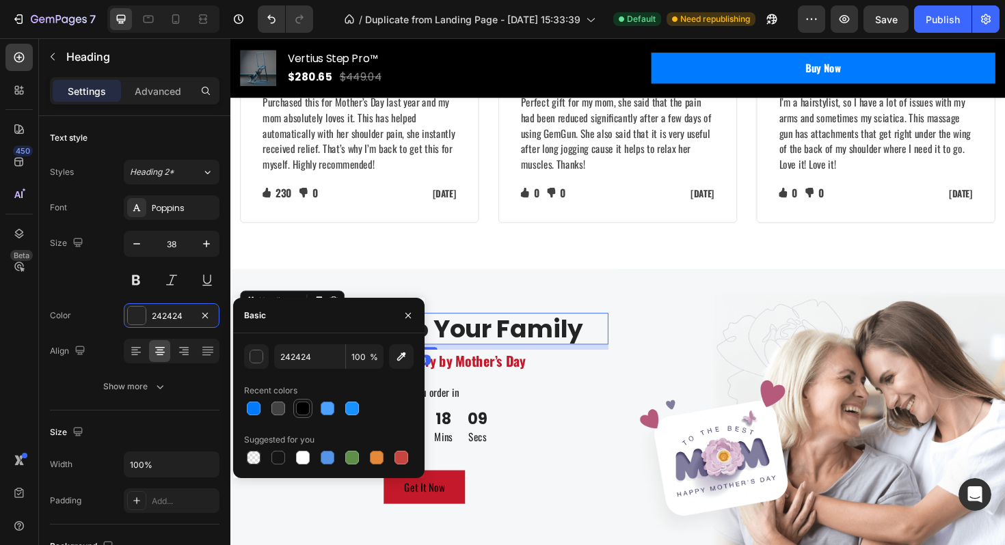
click at [299, 405] on div at bounding box center [303, 409] width 14 height 14
type input "000000"
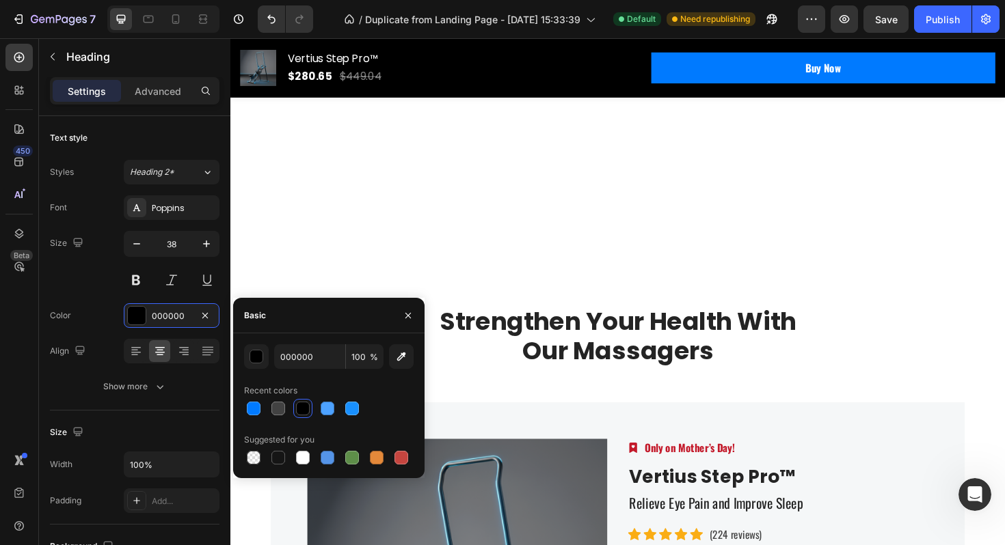
scroll to position [4800, 0]
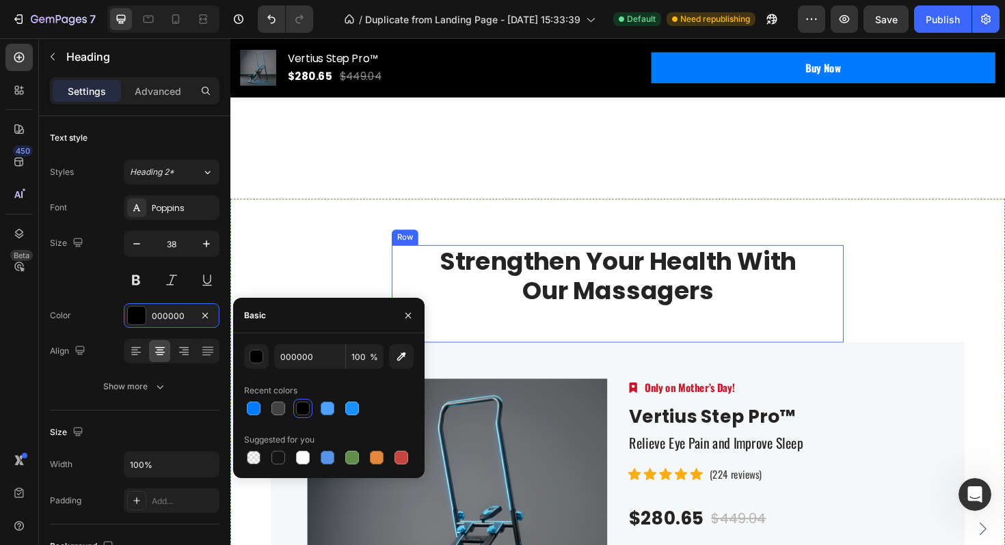
click at [649, 297] on p "Strengthen Your Health With Our Massagers" at bounding box center [641, 290] width 476 height 62
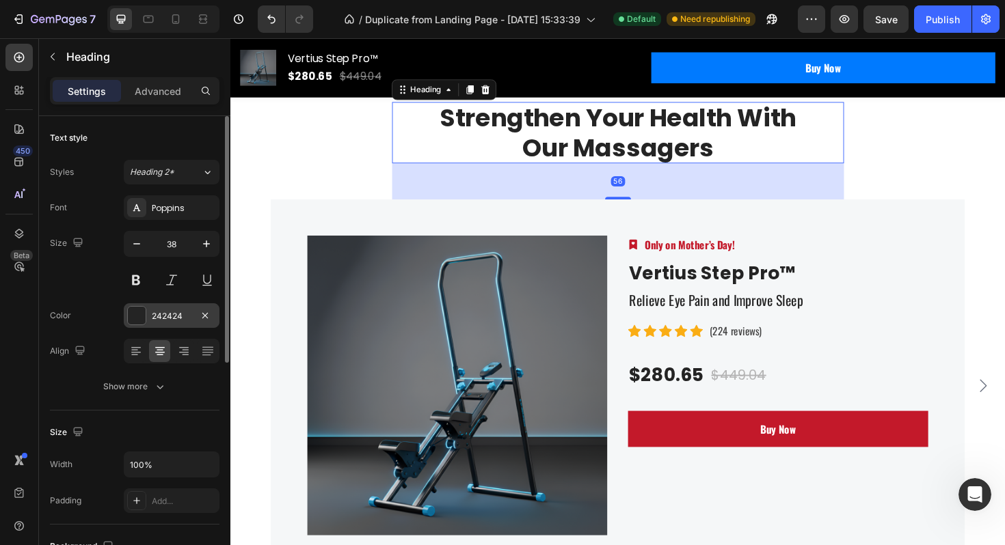
click at [147, 323] on div "242424" at bounding box center [172, 315] width 96 height 25
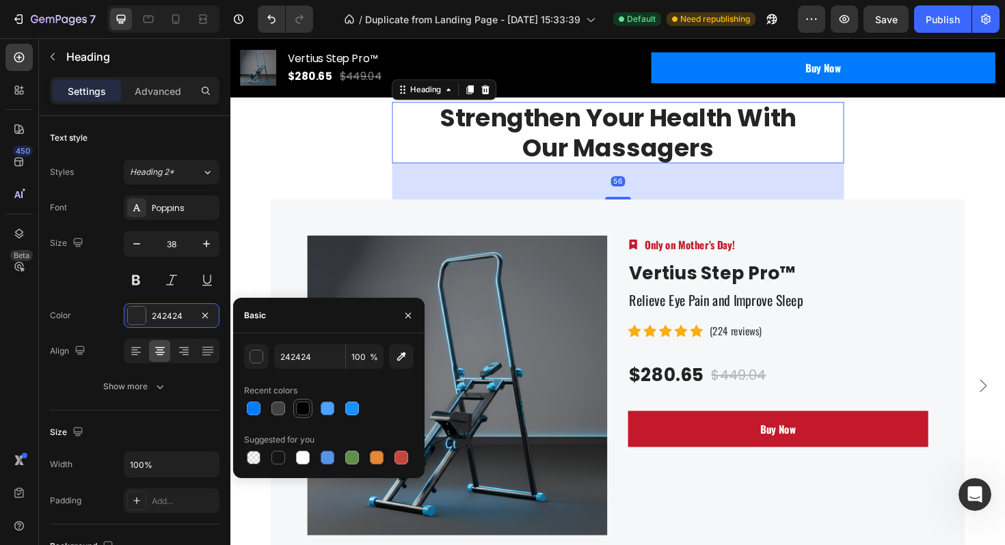
click at [305, 411] on div at bounding box center [303, 409] width 14 height 14
type input "000000"
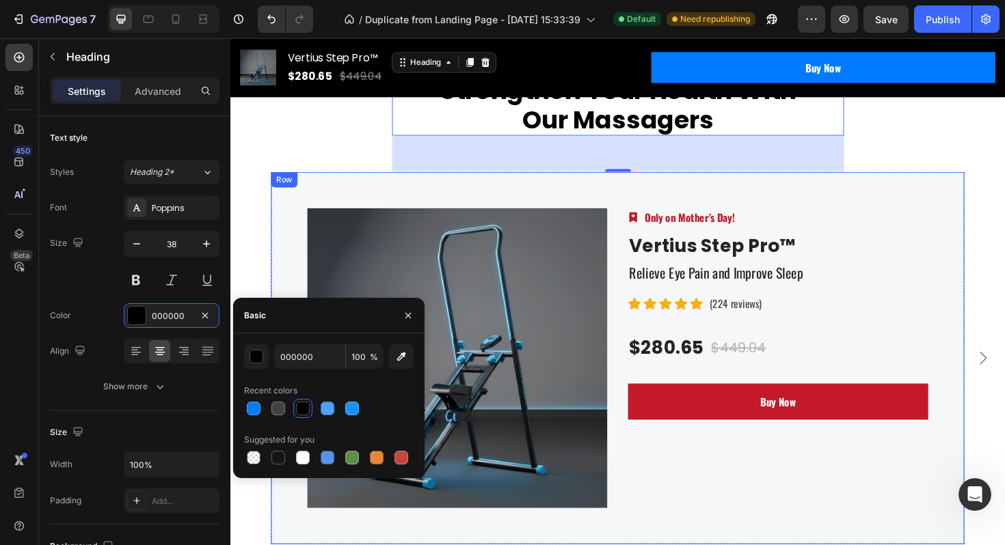
scroll to position [4842, 0]
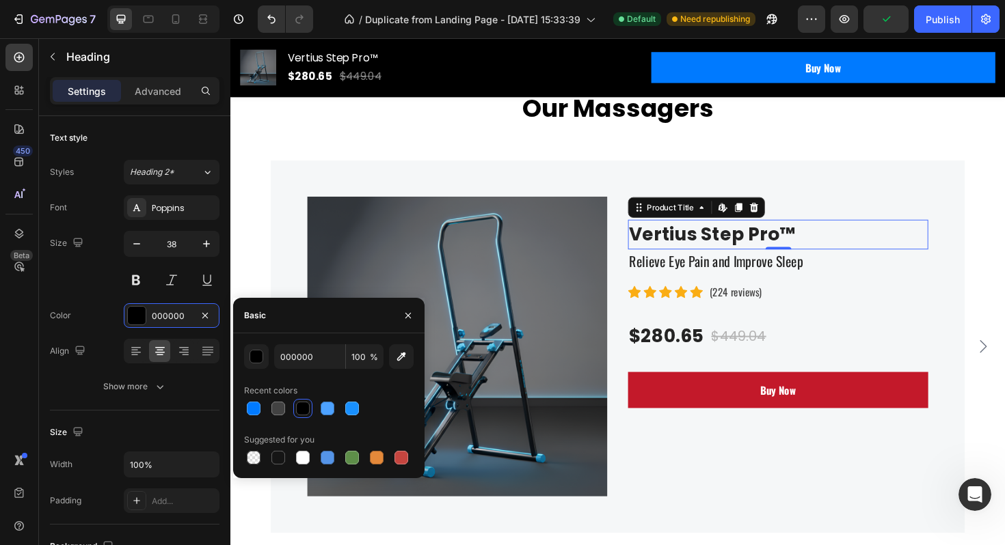
click at [707, 247] on h2 "Vertius Step Pro™" at bounding box center [810, 245] width 318 height 31
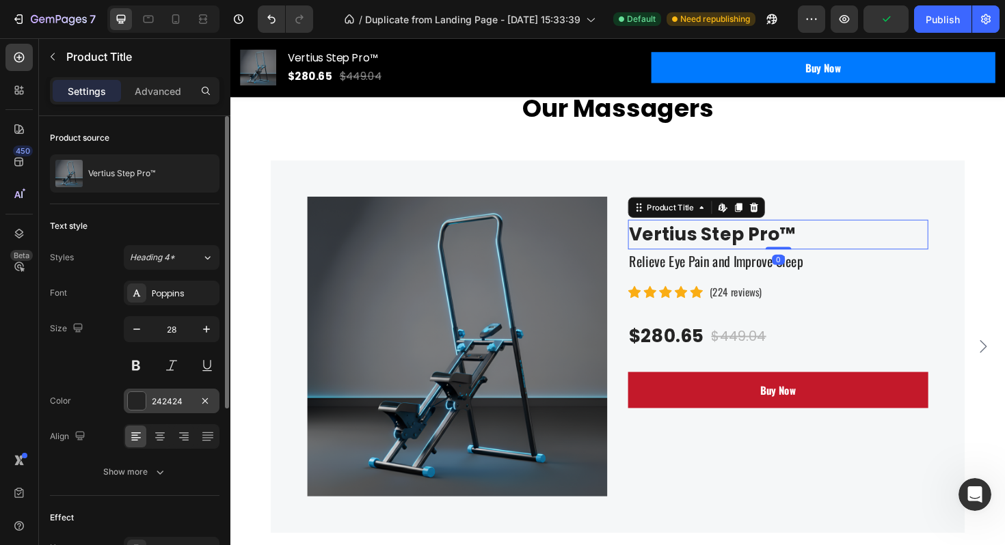
click at [162, 400] on div "242424" at bounding box center [172, 402] width 40 height 12
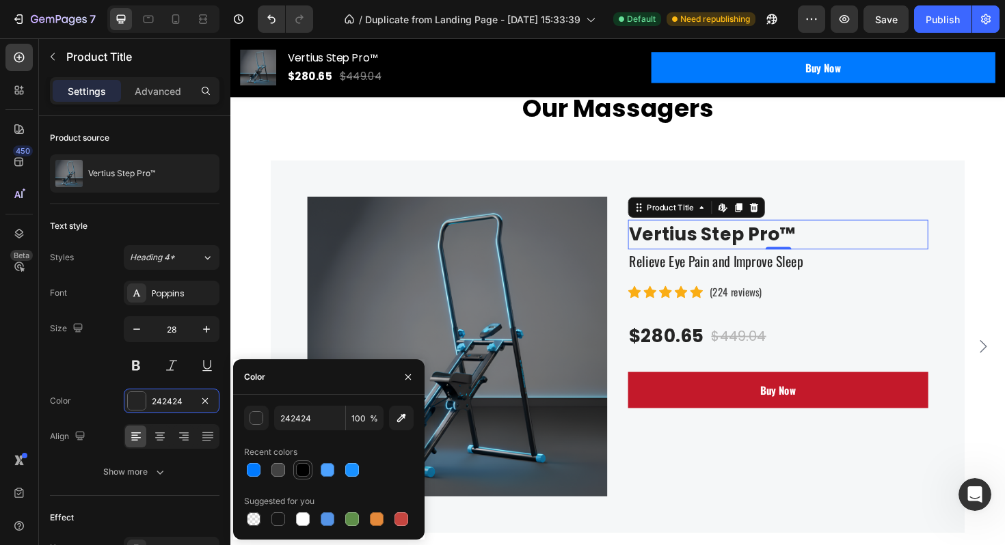
click at [302, 465] on div at bounding box center [303, 470] width 14 height 14
type input "000000"
click at [668, 359] on div "$280.65" at bounding box center [691, 353] width 81 height 31
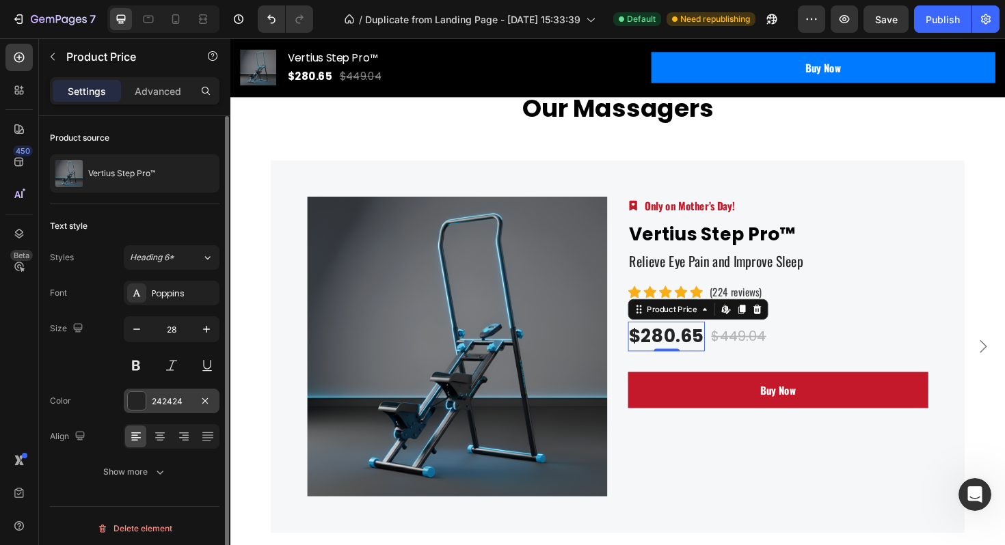
click at [171, 396] on div "242424" at bounding box center [172, 402] width 40 height 12
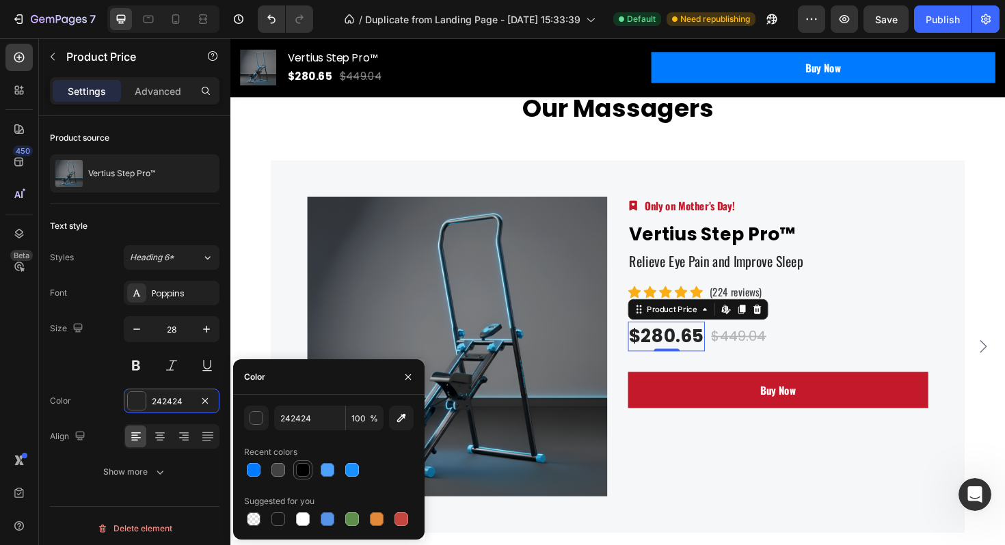
click at [299, 466] on div at bounding box center [303, 470] width 14 height 14
type input "000000"
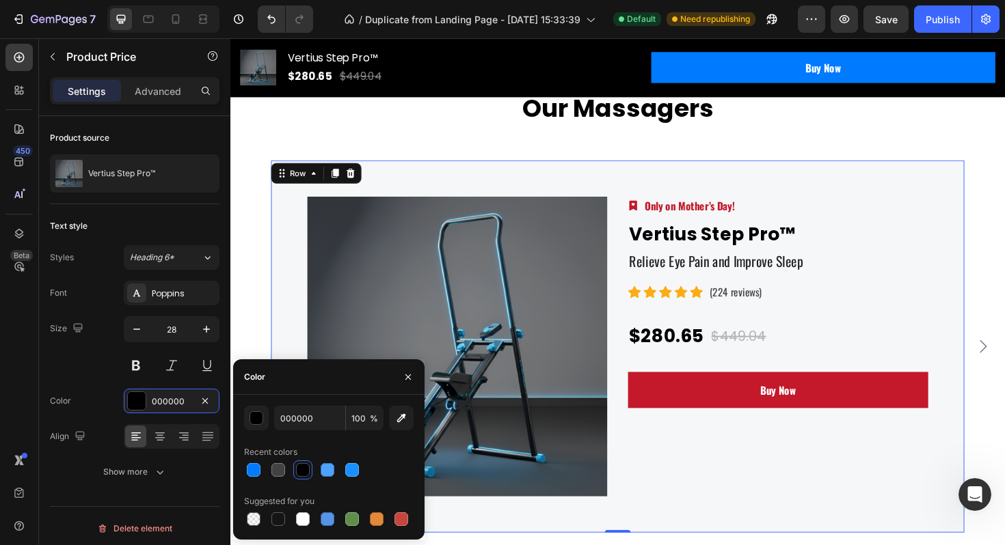
click at [729, 479] on div "Image Only on Mother’s Day! Text block Row Vertius Step Pro™ Product Title Reli…" at bounding box center [810, 365] width 318 height 318
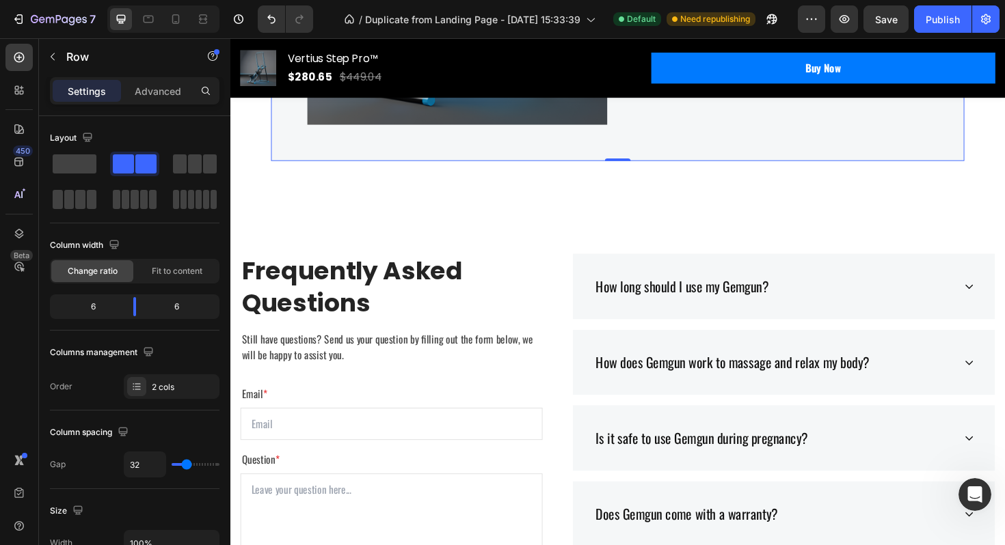
scroll to position [5284, 0]
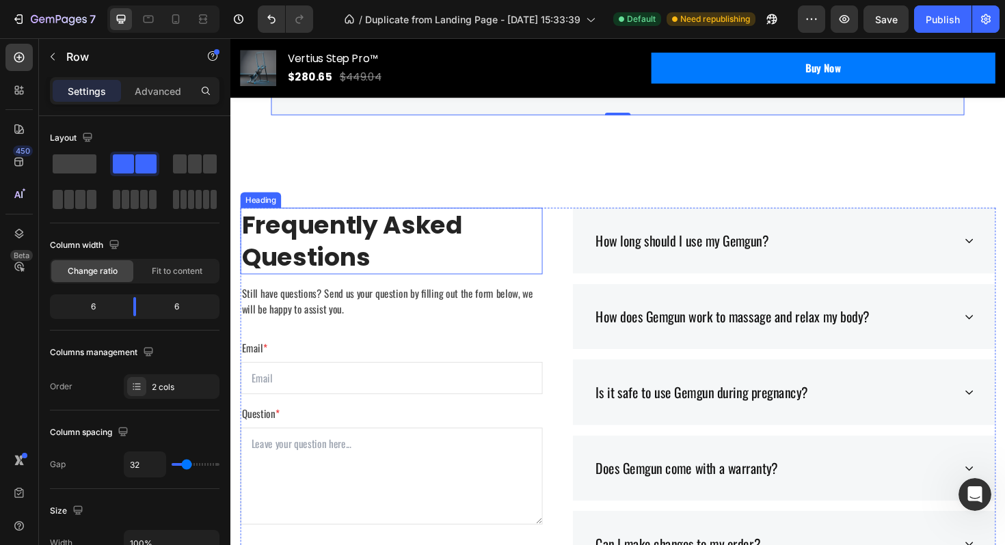
click at [433, 251] on p "Frequently Asked Questions" at bounding box center [400, 253] width 317 height 68
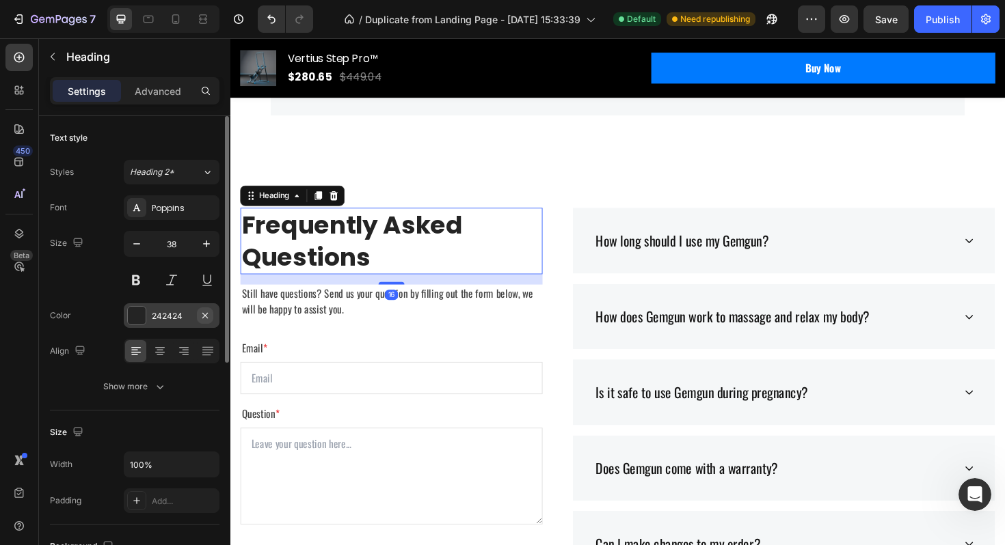
click at [197, 318] on button "button" at bounding box center [205, 316] width 16 height 16
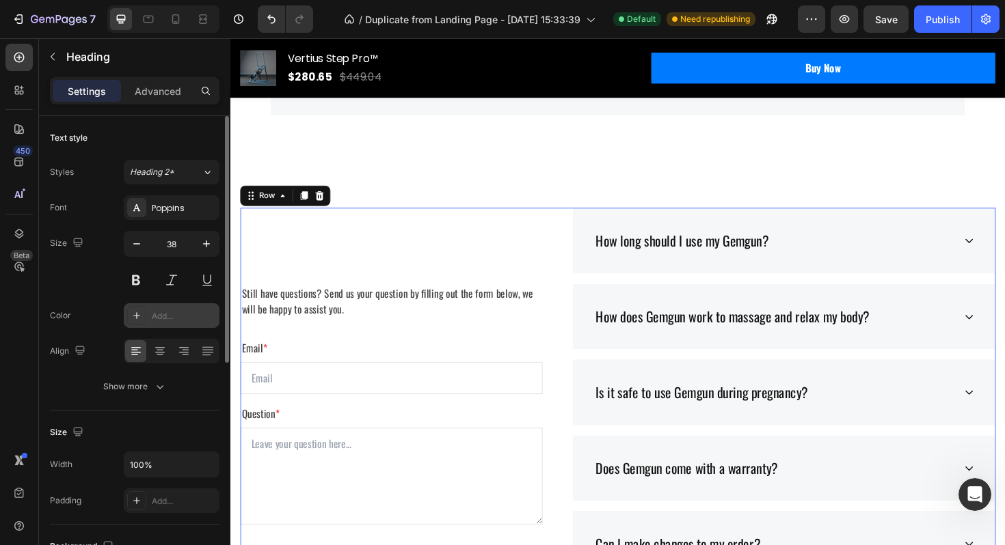
click at [443, 351] on div "Frequently Asked Questions Heading Still have questions? Send us your question …" at bounding box center [401, 499] width 320 height 562
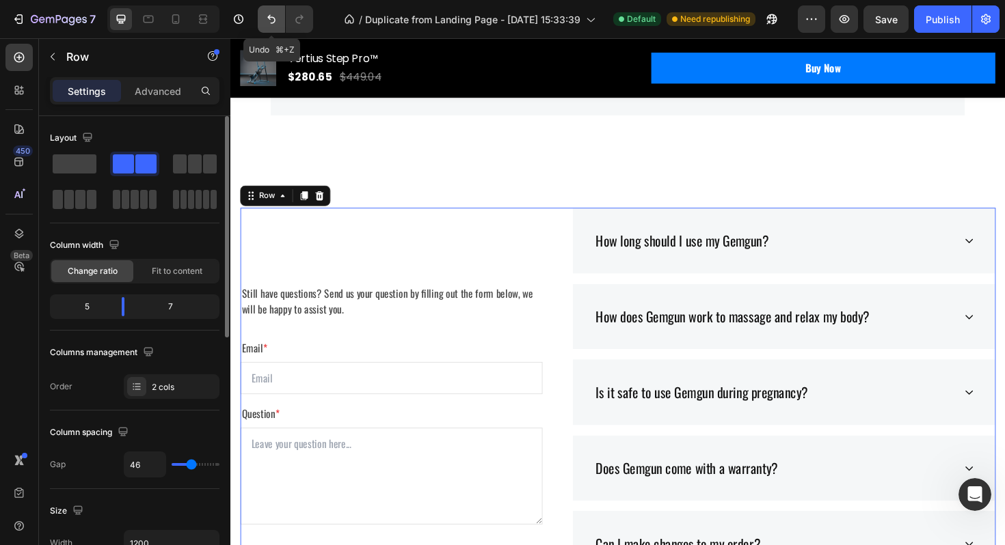
click at [272, 17] on icon "Undo/Redo" at bounding box center [271, 19] width 8 height 9
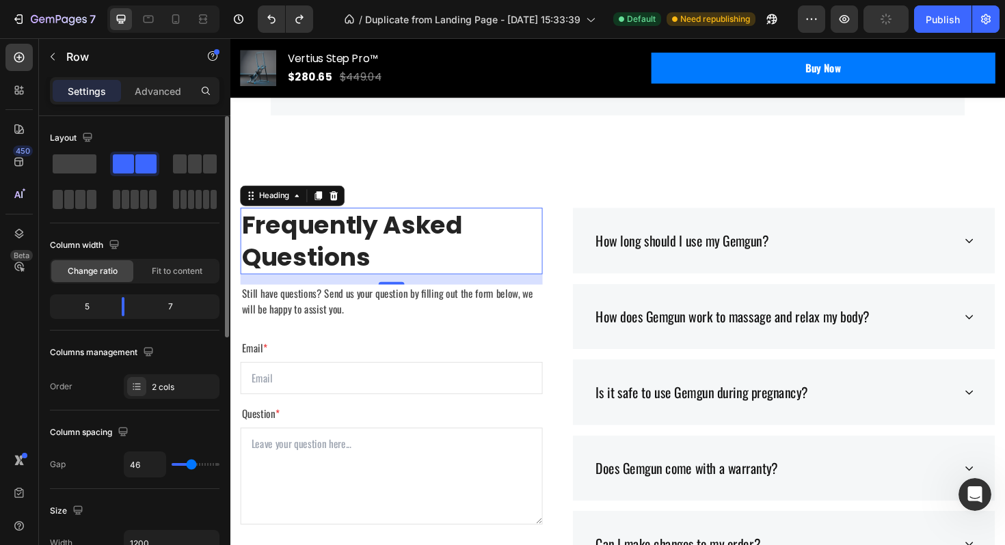
click at [319, 249] on p "Frequently Asked Questions" at bounding box center [400, 253] width 317 height 68
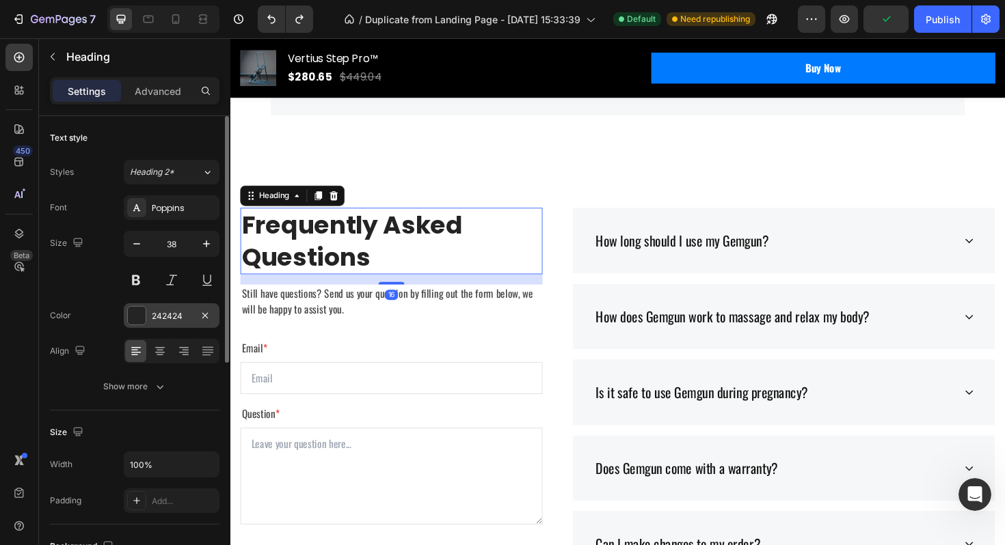
click at [139, 311] on div at bounding box center [137, 316] width 18 height 18
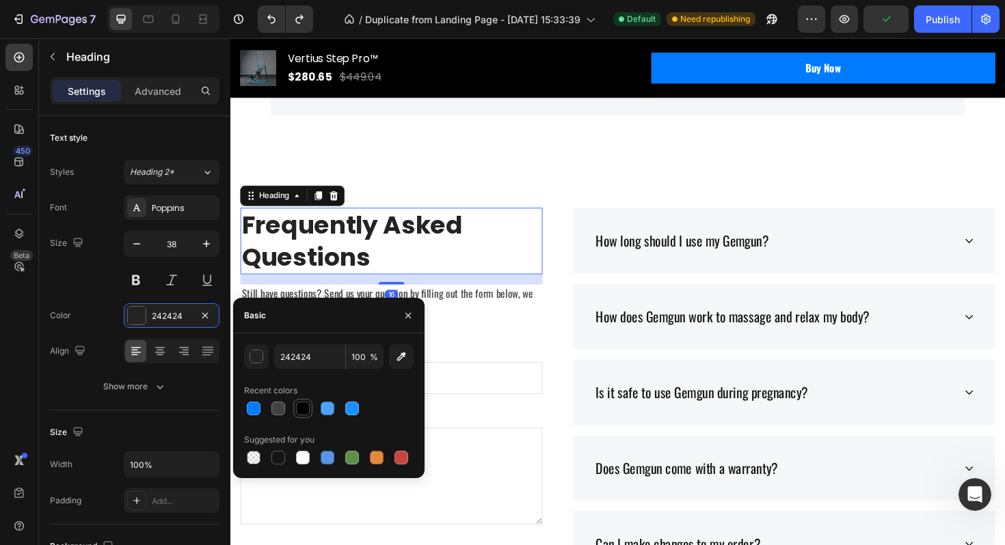
click at [299, 405] on div at bounding box center [303, 409] width 14 height 14
type input "000000"
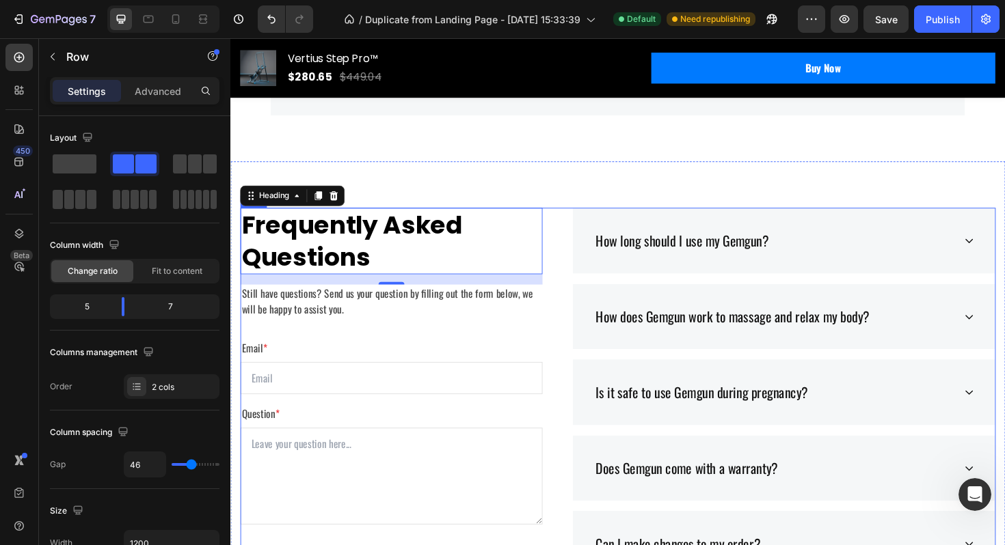
click at [576, 341] on div "Frequently Asked Questions Heading 16 Still have questions? Send us your questi…" at bounding box center [641, 499] width 800 height 562
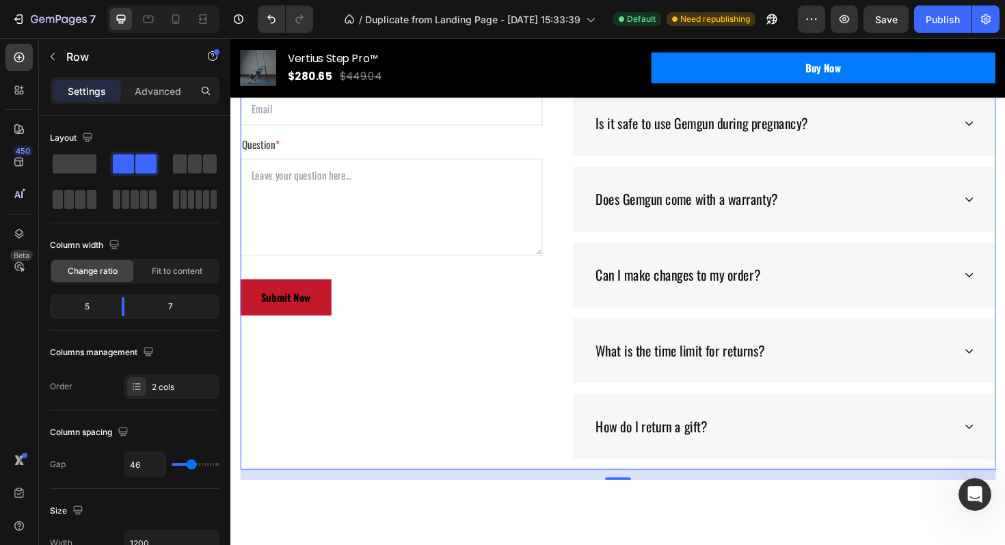
scroll to position [5509, 0]
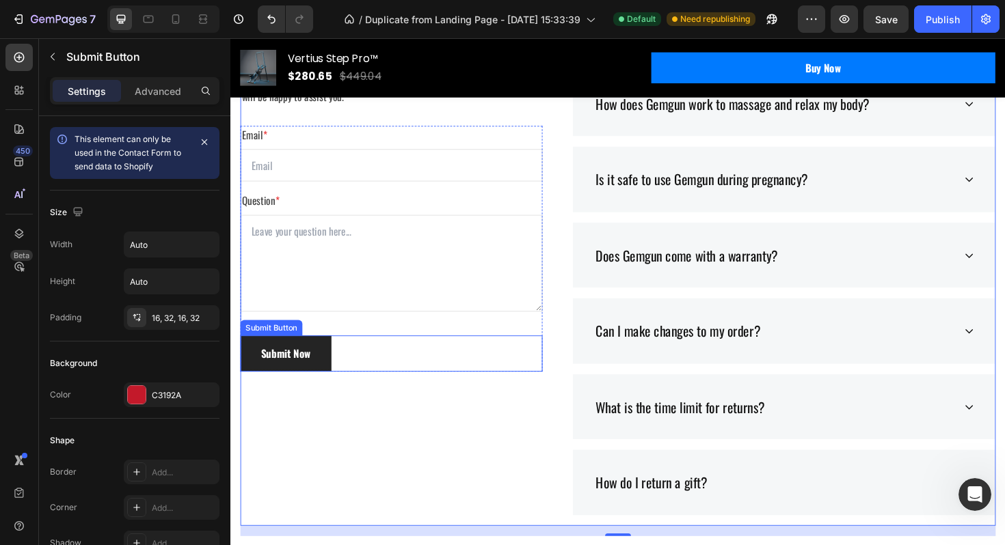
click at [324, 383] on button "Submit Now" at bounding box center [289, 372] width 96 height 38
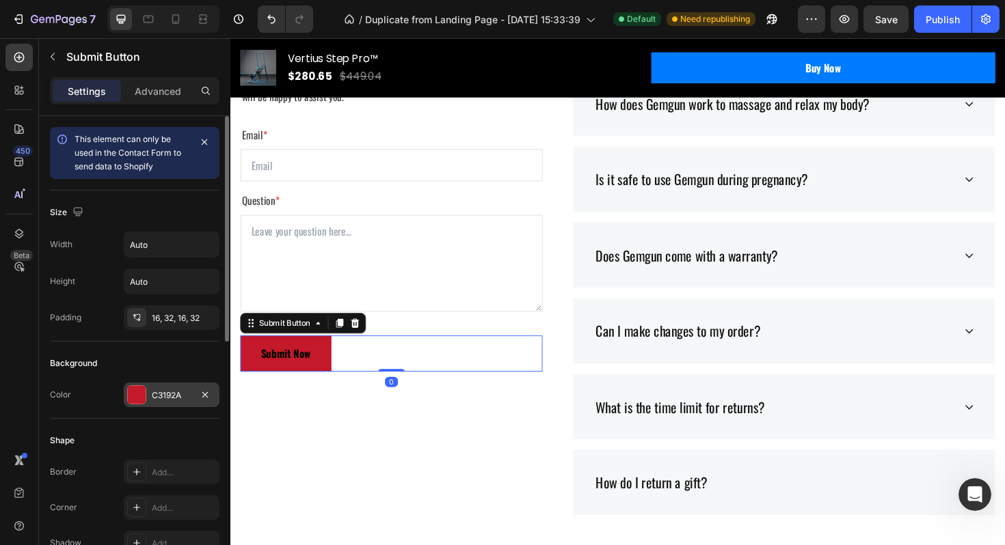
click at [163, 396] on div "C3192A" at bounding box center [172, 396] width 40 height 12
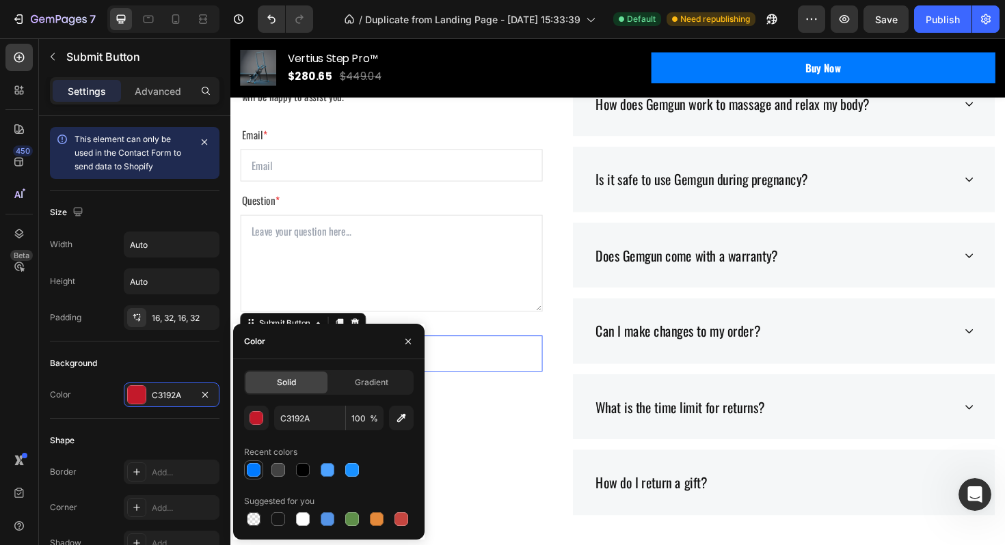
click at [256, 471] on div at bounding box center [254, 470] width 14 height 14
type input "007AFF"
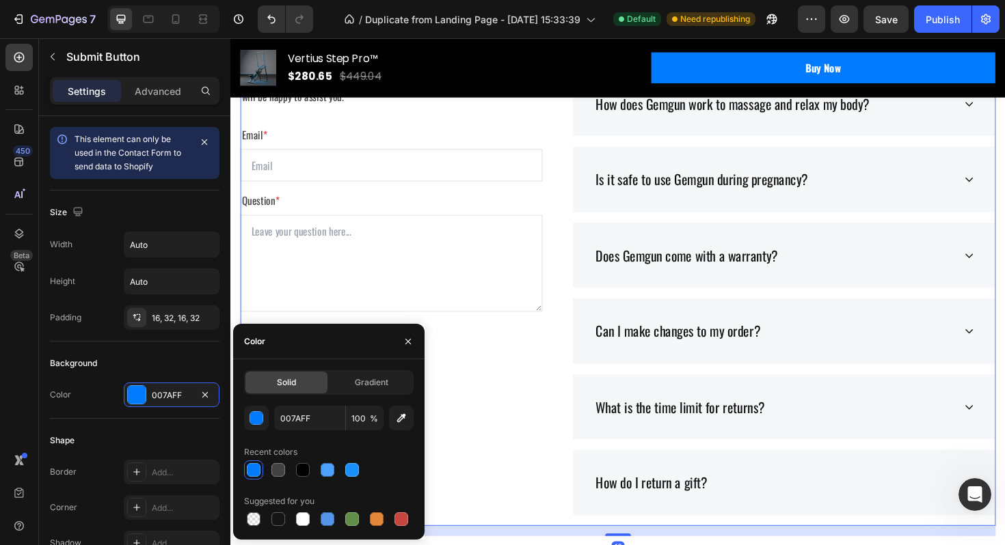
click at [534, 455] on div "Frequently Asked Questions Heading Still have questions? Send us your question …" at bounding box center [401, 273] width 320 height 562
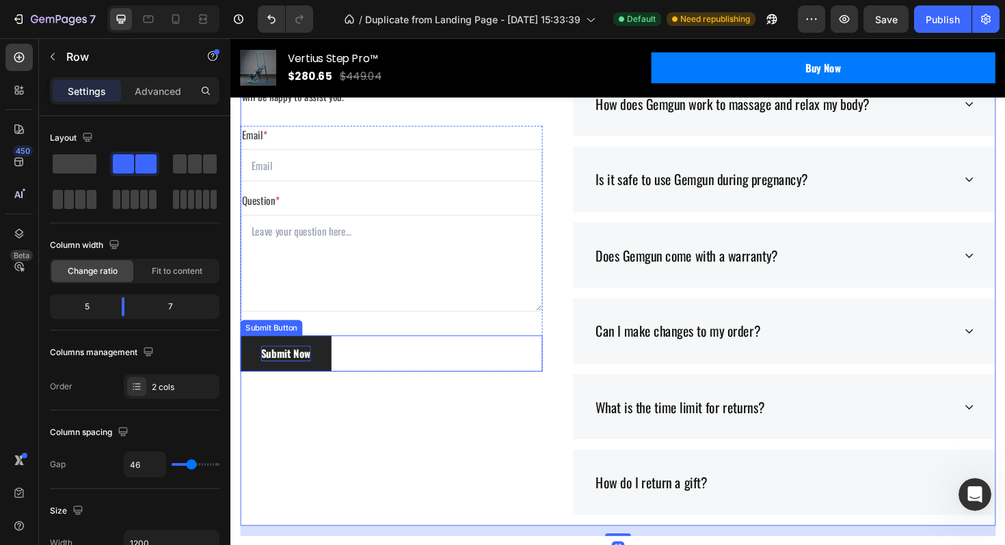
click at [307, 372] on div "Submit Now" at bounding box center [288, 372] width 53 height 16
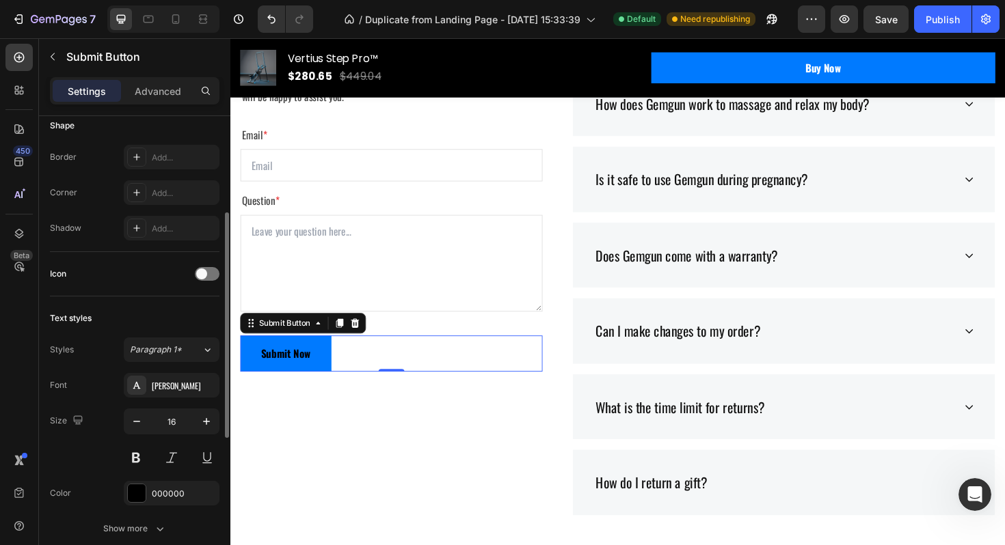
scroll to position [344, 0]
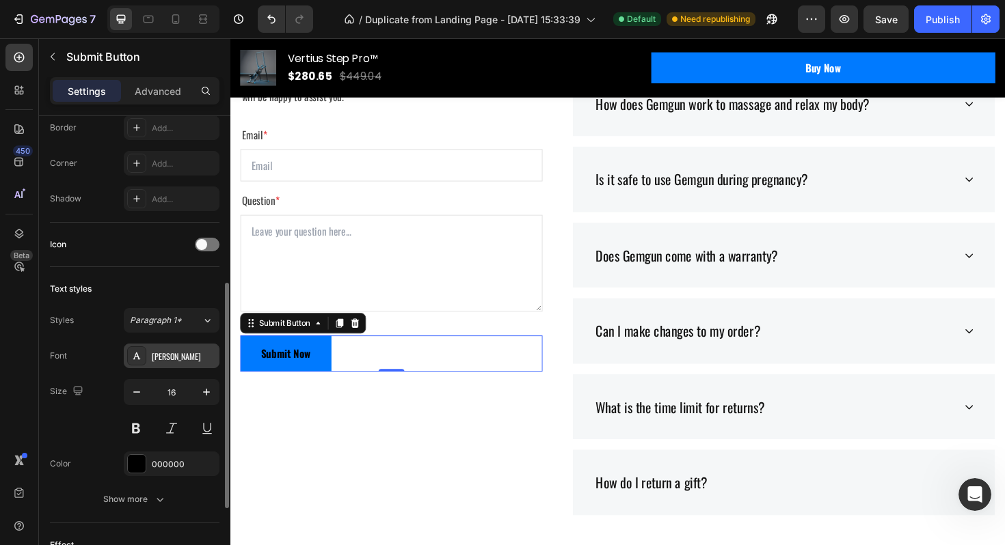
click at [180, 356] on div "[PERSON_NAME]" at bounding box center [184, 357] width 64 height 12
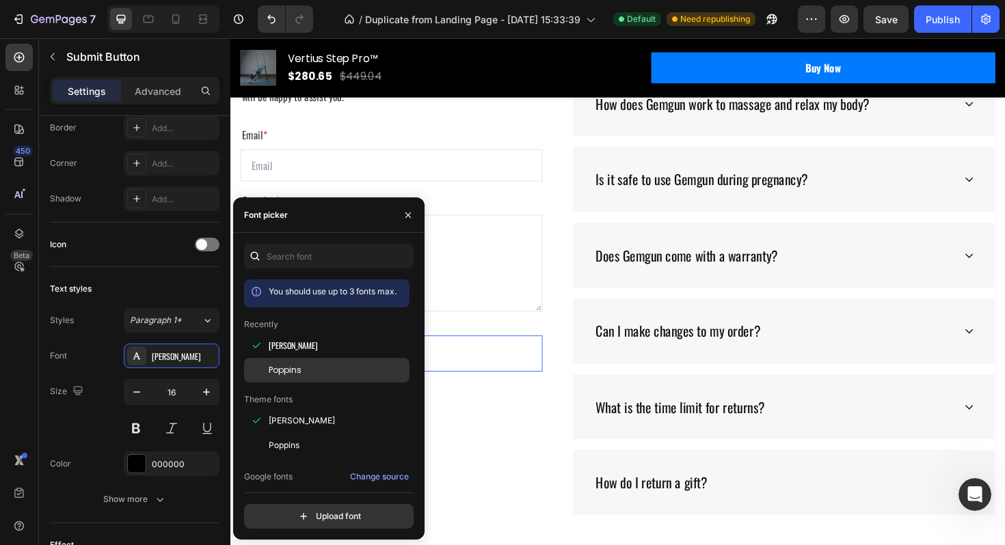
click at [337, 370] on div "Poppins" at bounding box center [338, 370] width 138 height 12
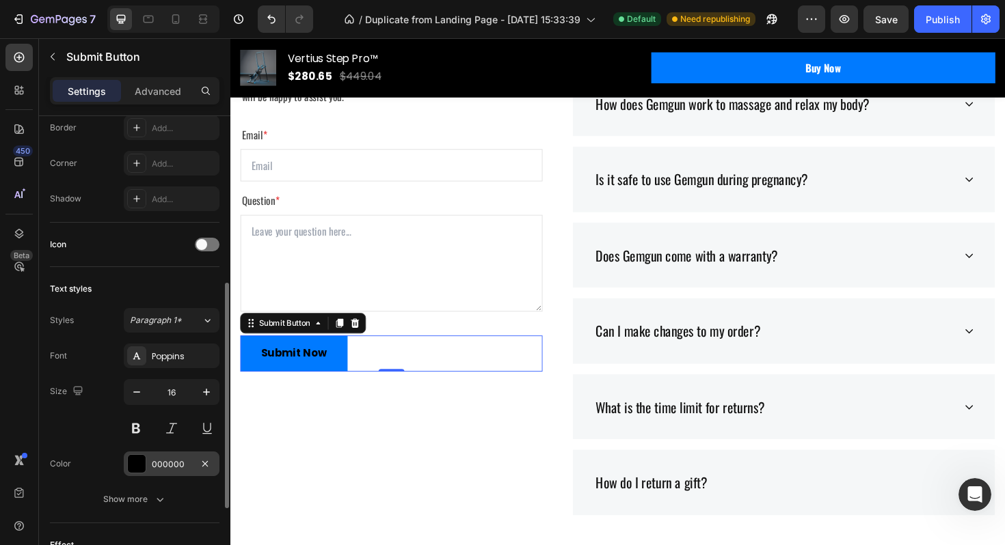
click at [161, 463] on div "000000" at bounding box center [172, 465] width 40 height 12
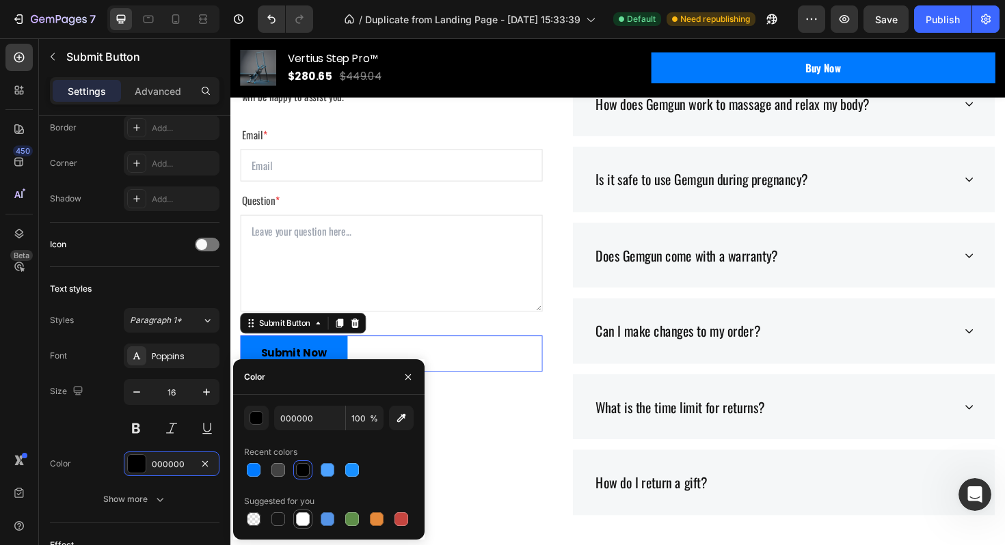
click at [300, 521] on div at bounding box center [303, 520] width 14 height 14
type input "FFFFFF"
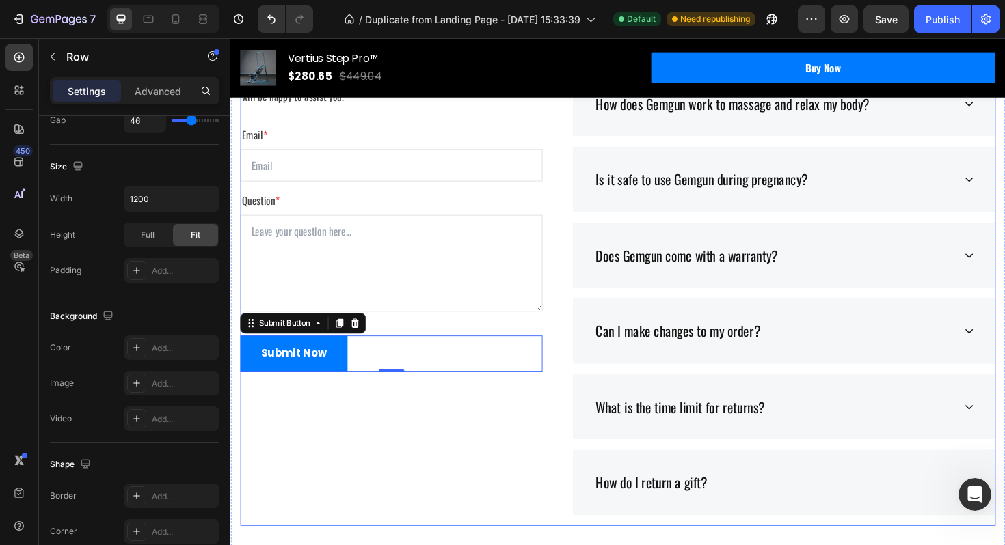
click at [499, 478] on div "Frequently Asked Questions Heading Still have questions? Send us your question …" at bounding box center [401, 273] width 320 height 562
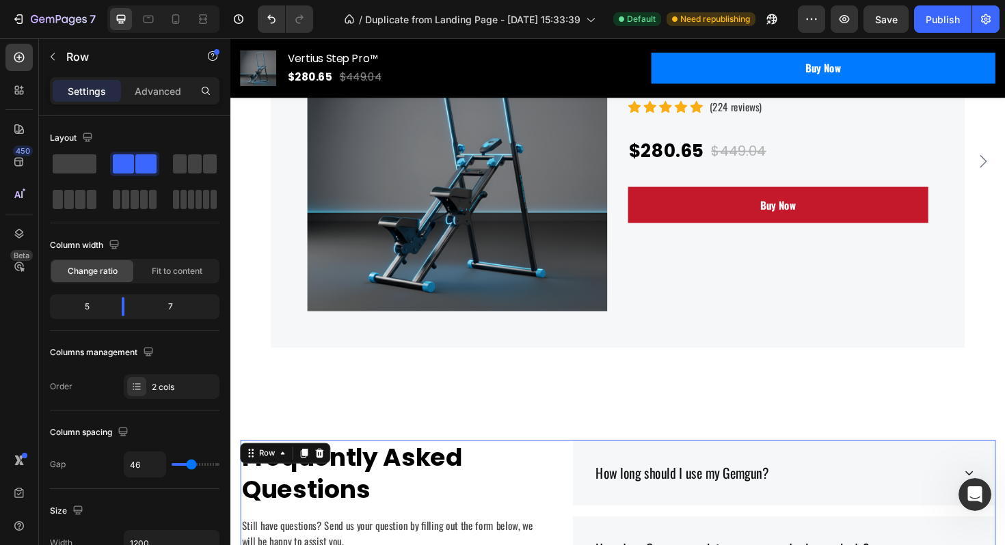
scroll to position [5037, 0]
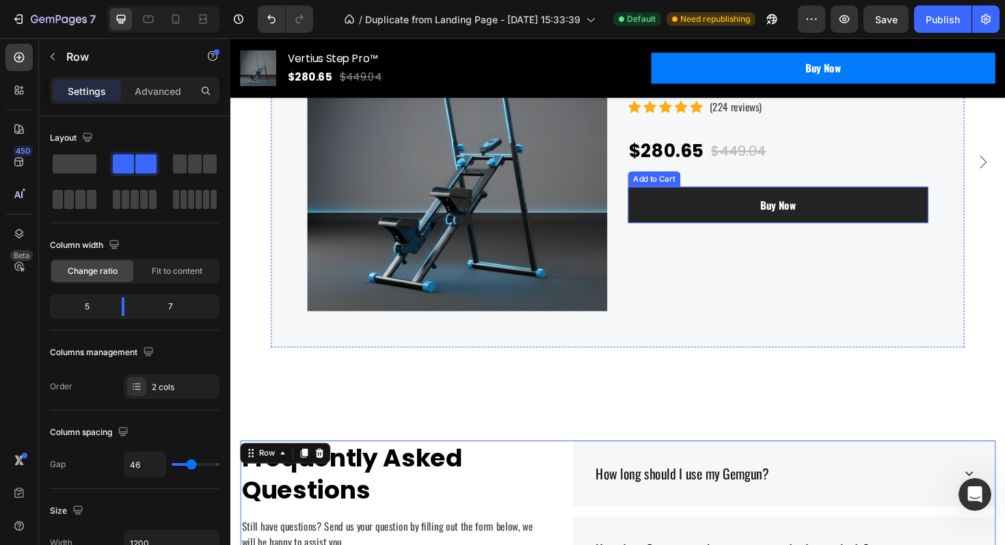
click at [685, 223] on button "Buy Now" at bounding box center [810, 215] width 318 height 38
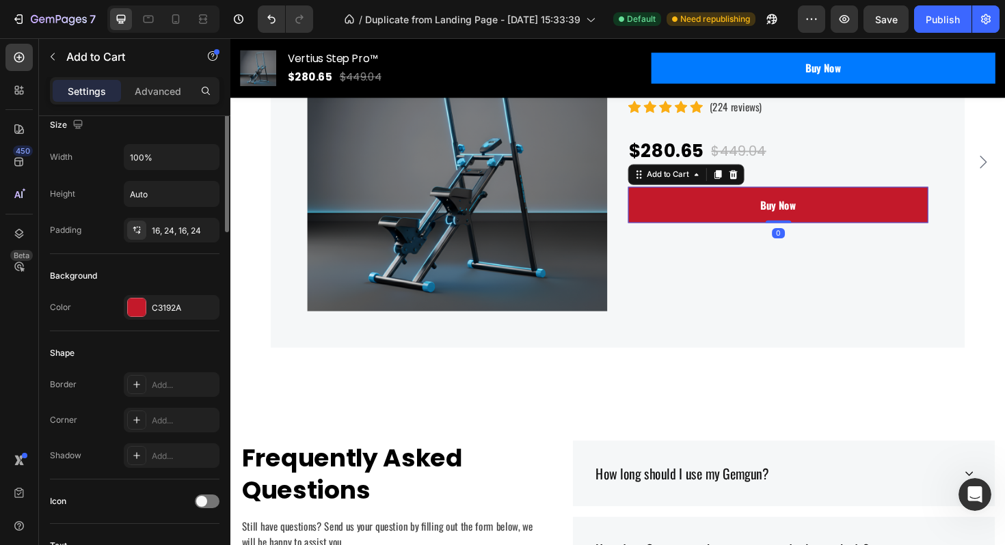
scroll to position [224, 0]
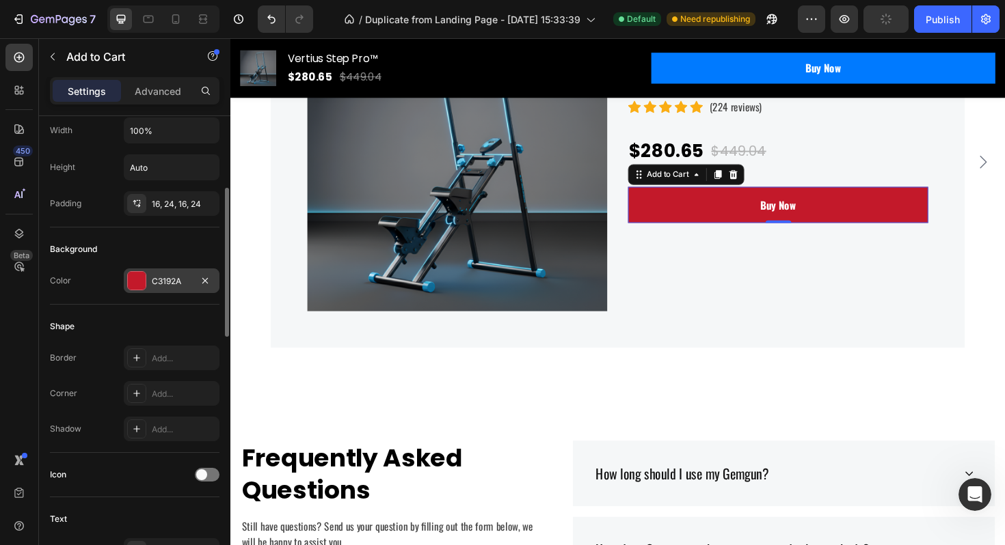
click at [176, 289] on div "C3192A" at bounding box center [172, 281] width 96 height 25
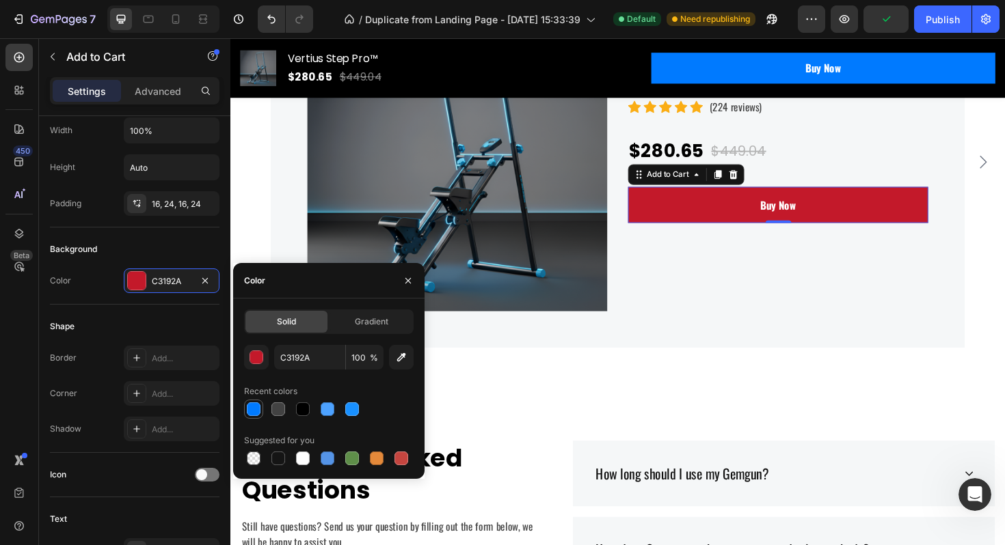
click at [253, 411] on div at bounding box center [254, 410] width 14 height 14
type input "007AFF"
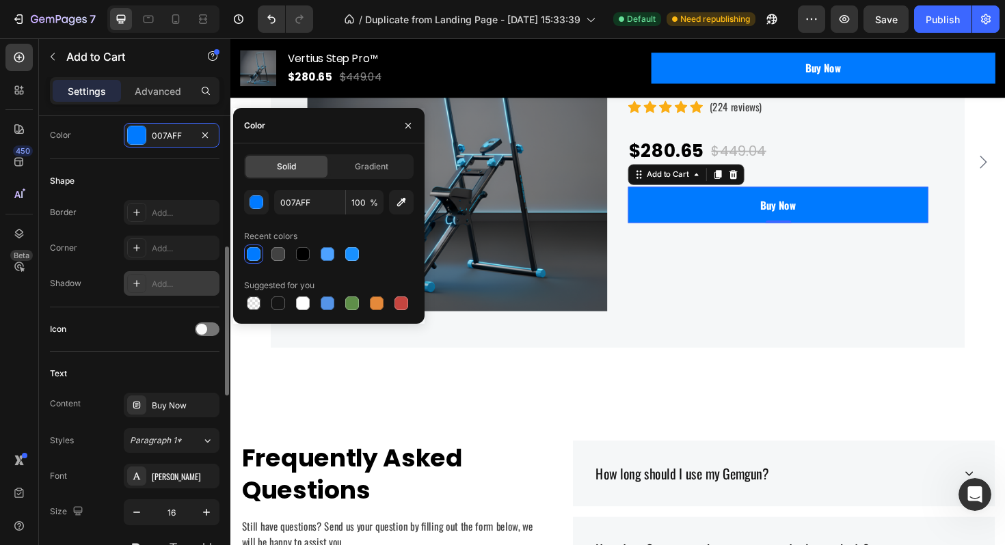
scroll to position [424, 0]
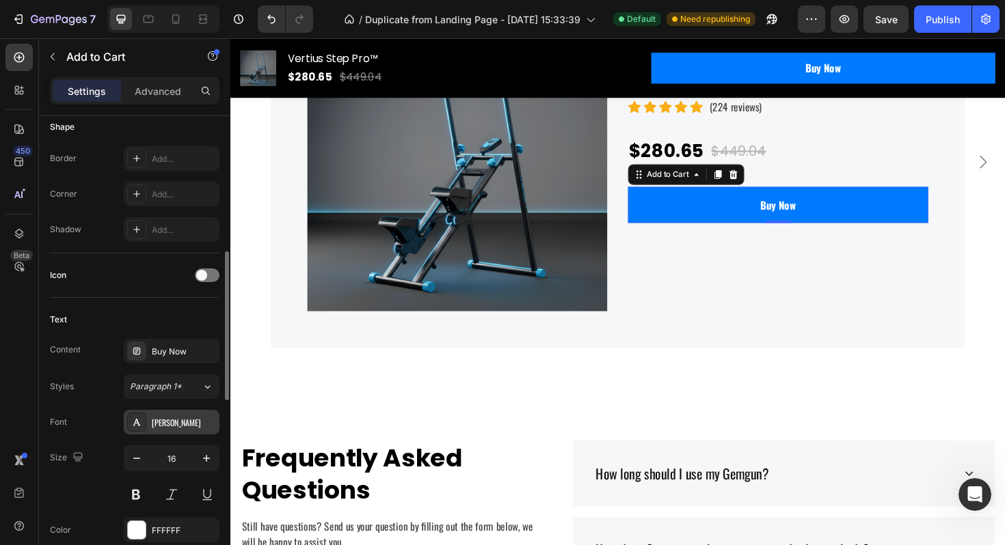
click at [182, 415] on div "[PERSON_NAME]" at bounding box center [172, 422] width 96 height 25
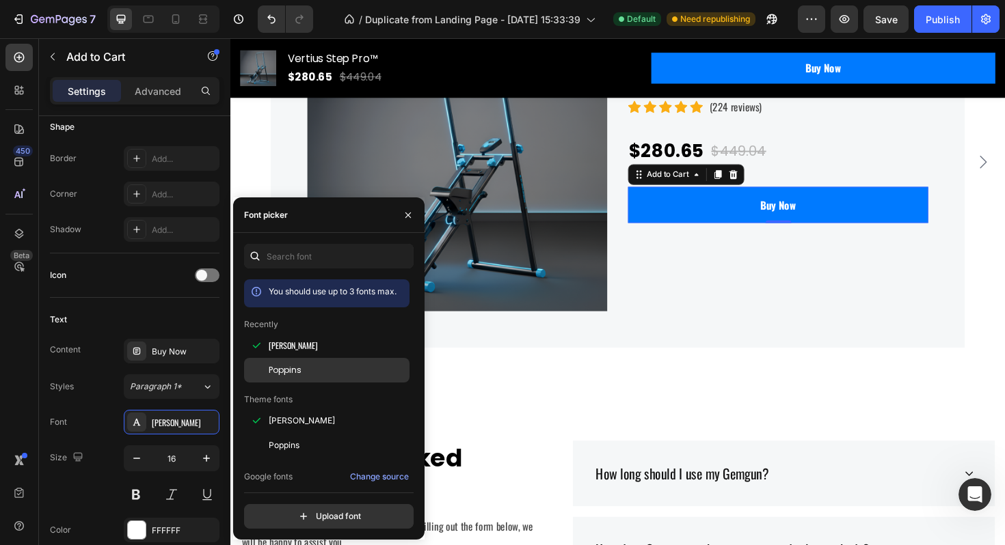
click at [318, 365] on div "Poppins" at bounding box center [338, 370] width 138 height 12
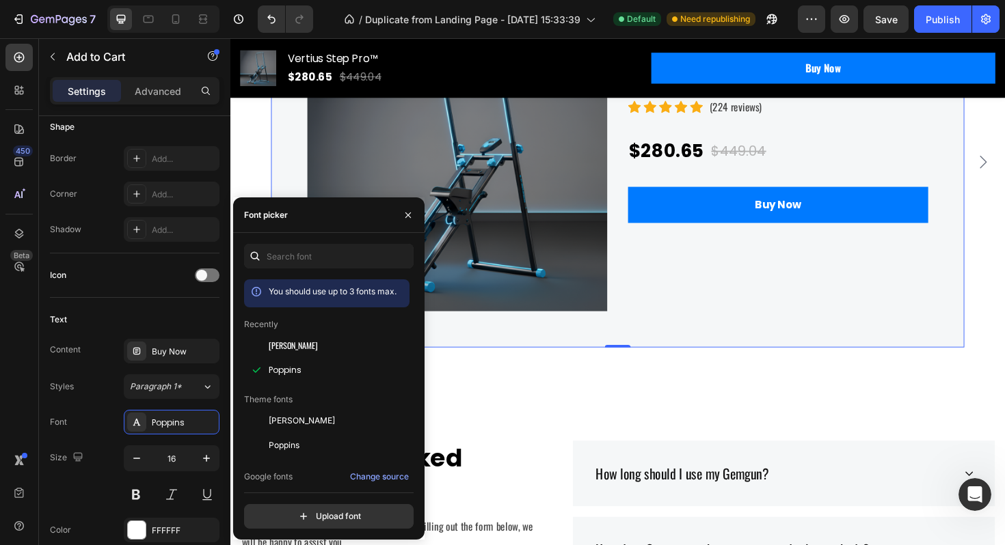
click at [660, 355] on div "Product Images Image Only on Mother’s Day! Text block Row Vertius Step Pro™ Pro…" at bounding box center [640, 169] width 734 height 394
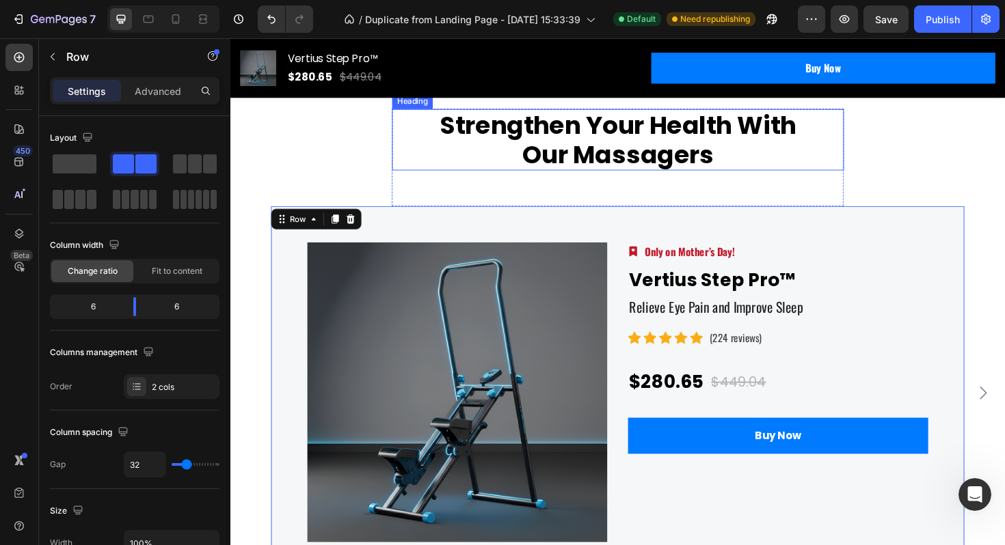
scroll to position [4804, 0]
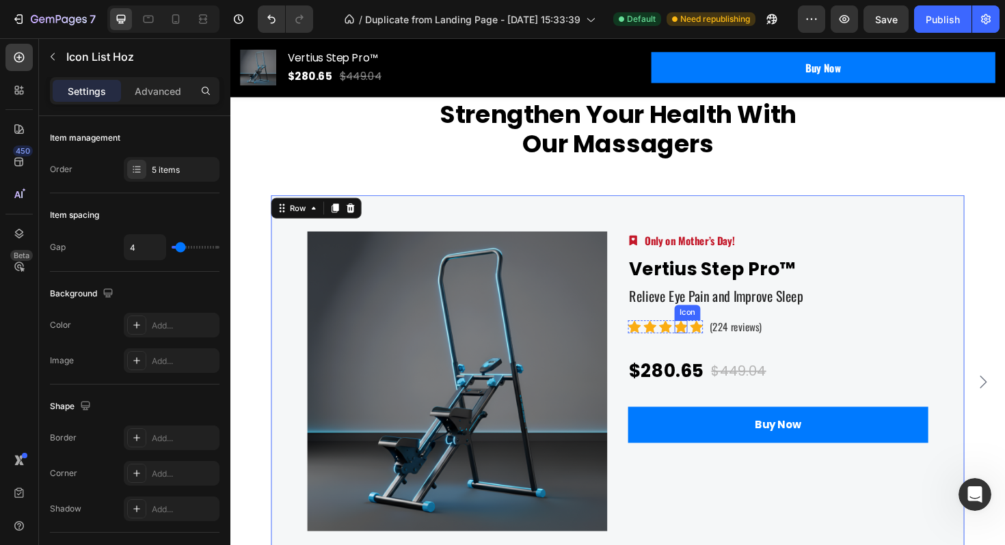
click at [699, 338] on div "Icon Icon Icon Icon Icon" at bounding box center [690, 345] width 79 height 14
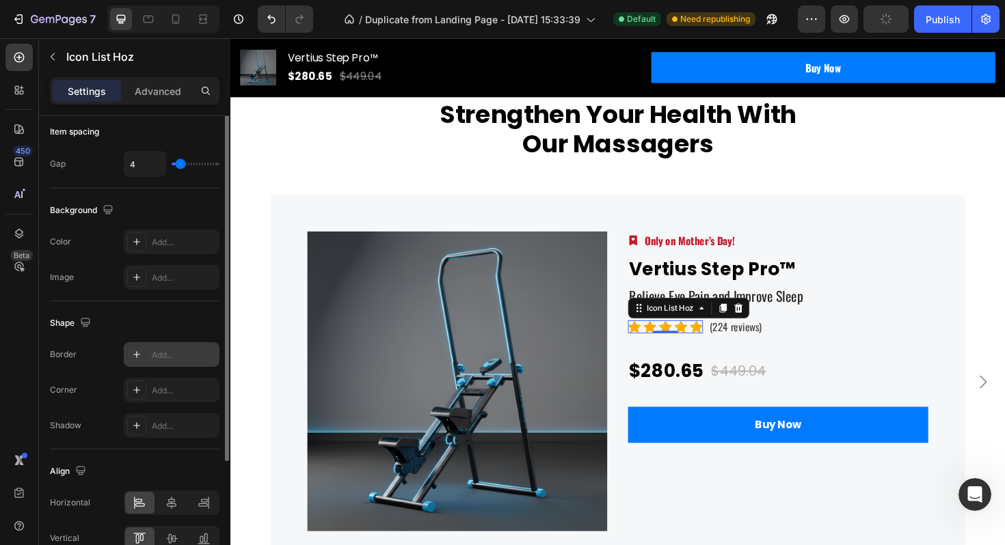
scroll to position [0, 0]
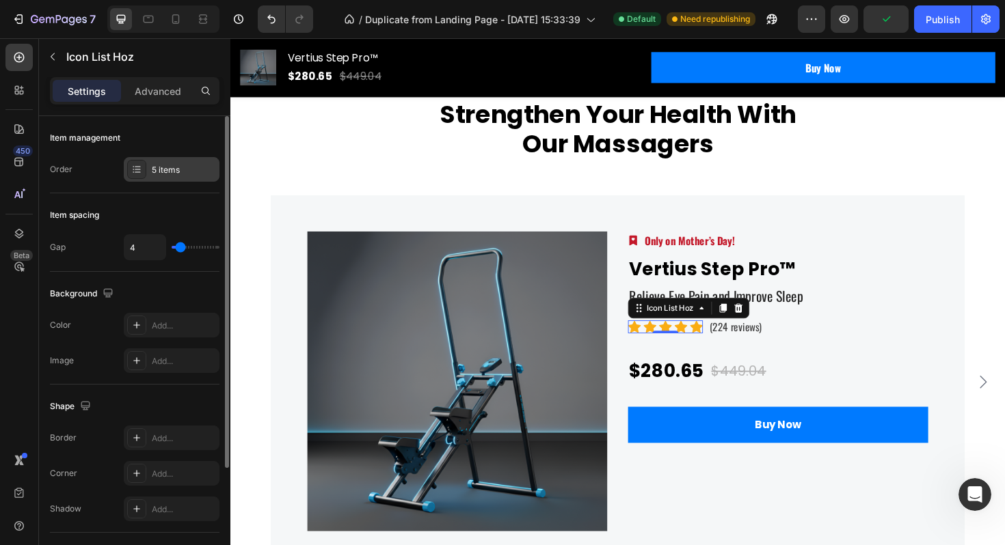
click at [175, 172] on div "5 items" at bounding box center [184, 170] width 64 height 12
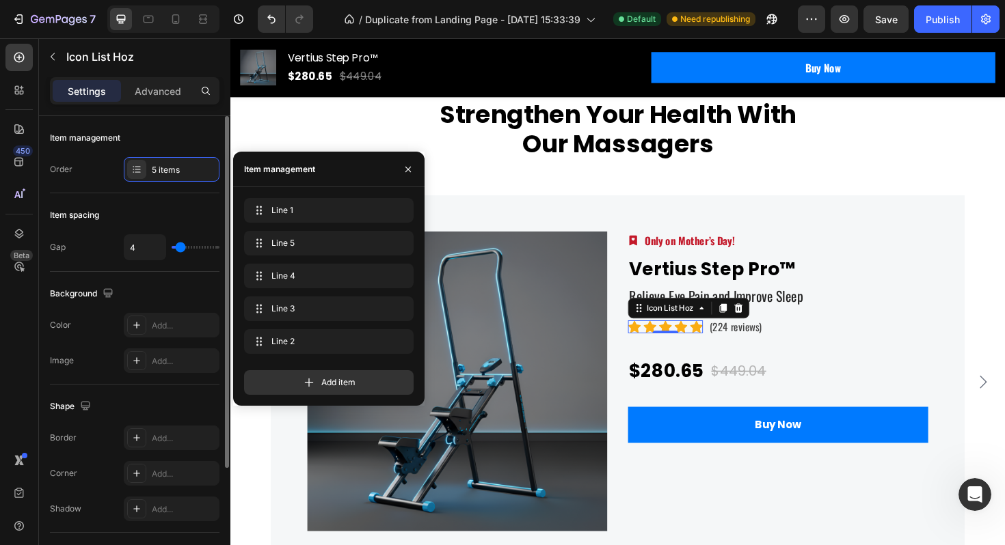
click at [185, 141] on div "Item management" at bounding box center [134, 138] width 169 height 22
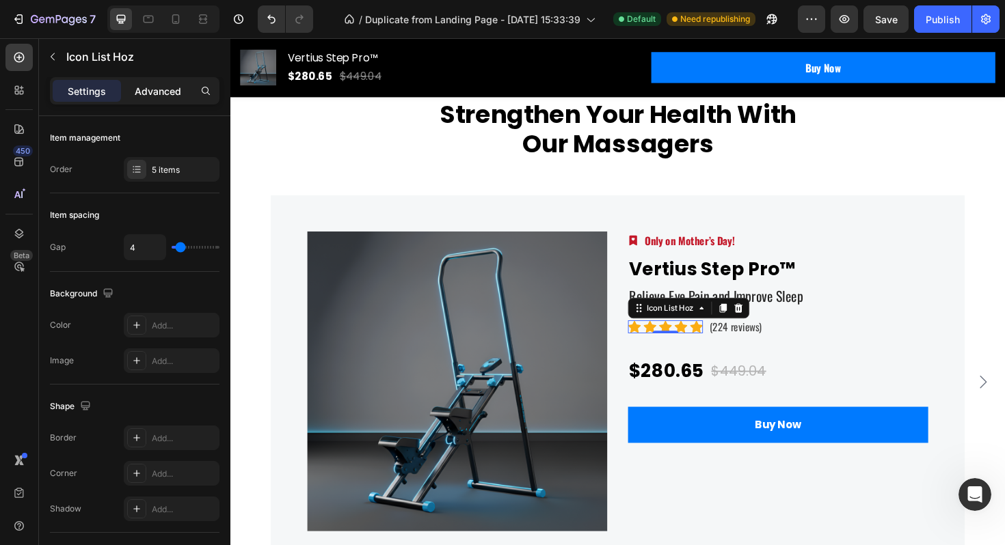
click at [156, 92] on p "Advanced" at bounding box center [158, 91] width 46 height 14
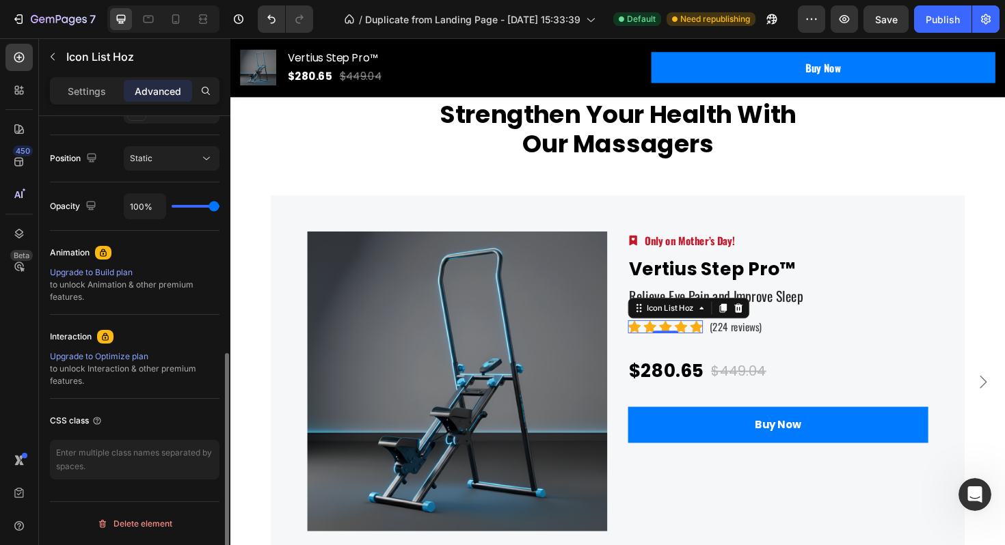
scroll to position [78, 0]
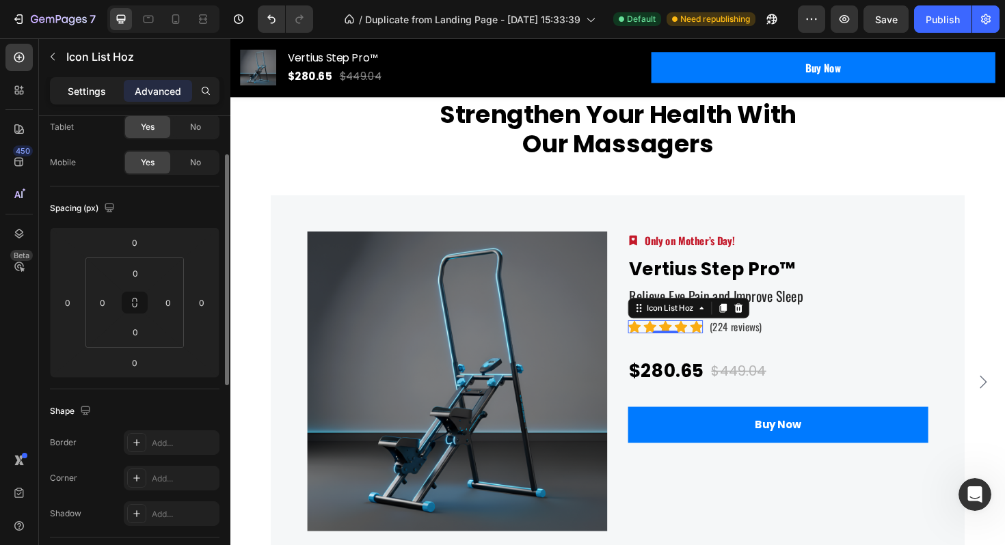
click at [95, 90] on p "Settings" at bounding box center [87, 91] width 38 height 14
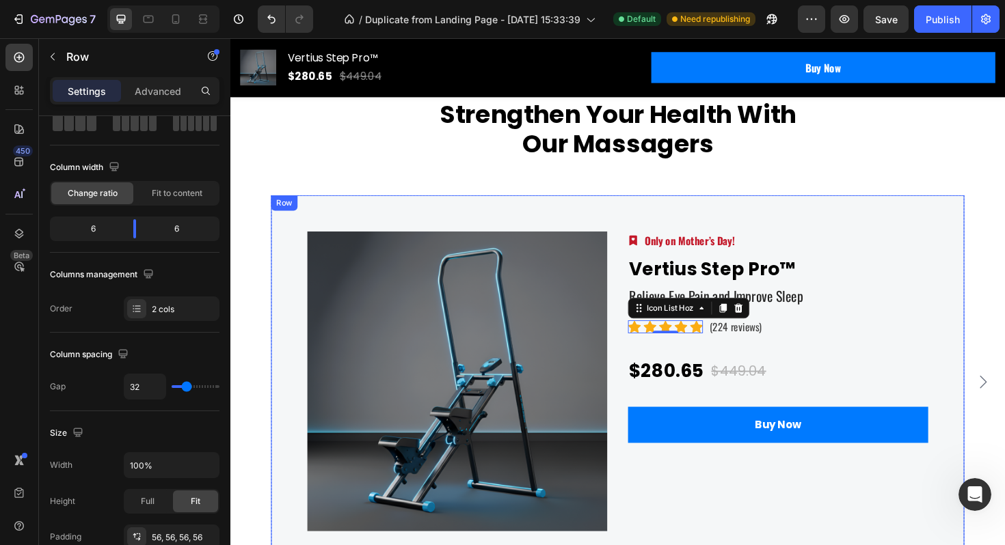
click at [814, 215] on div "Product Images Image Only on Mother’s Day! Text block Row Vertius Step Pro™ Pro…" at bounding box center [640, 402] width 734 height 394
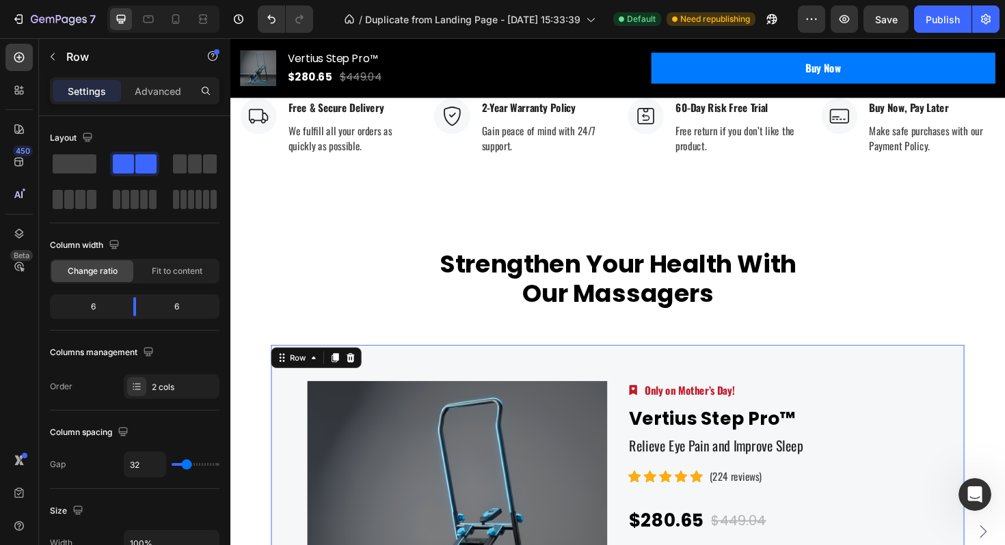
scroll to position [4434, 0]
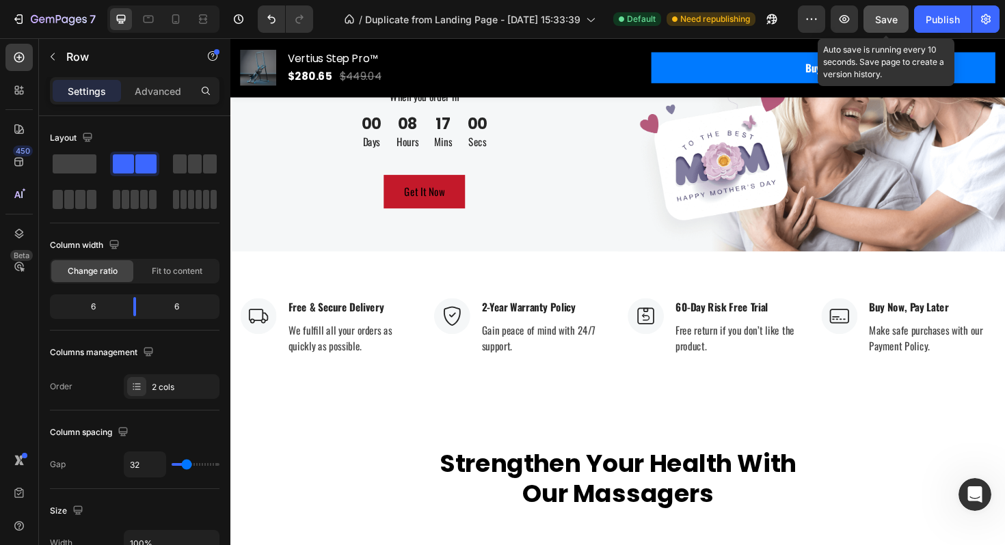
click at [899, 20] on button "Save" at bounding box center [885, 18] width 45 height 27
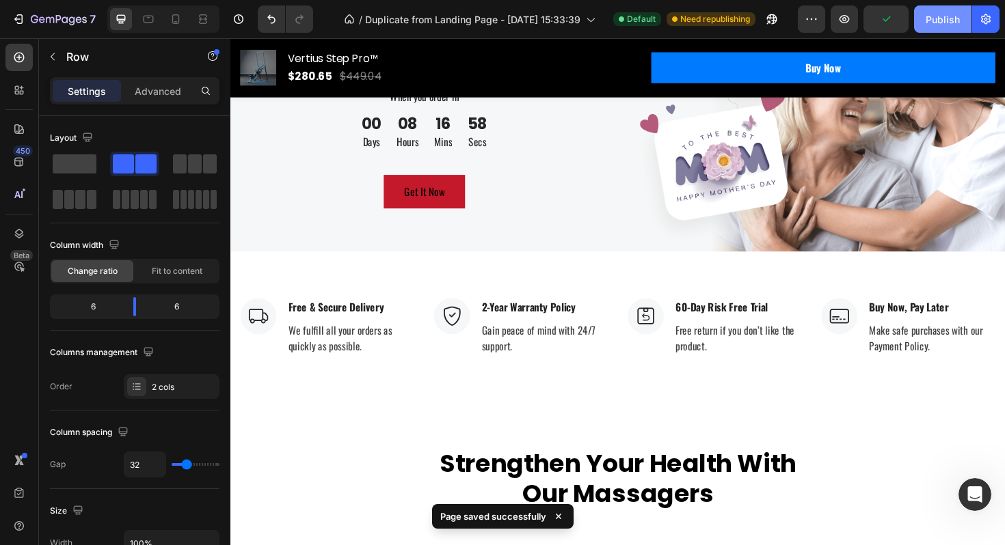
click at [940, 25] on div "Publish" at bounding box center [942, 19] width 34 height 14
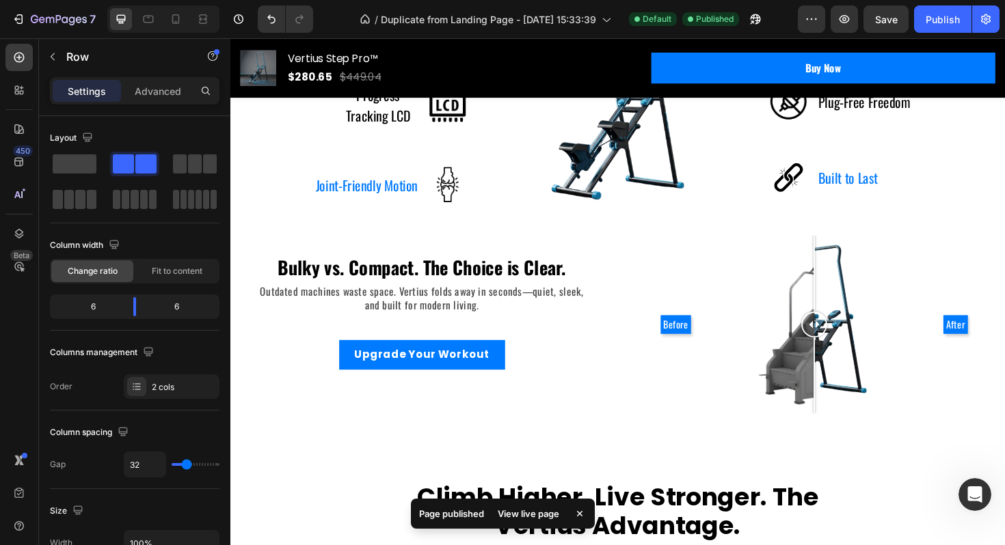
scroll to position [1341, 0]
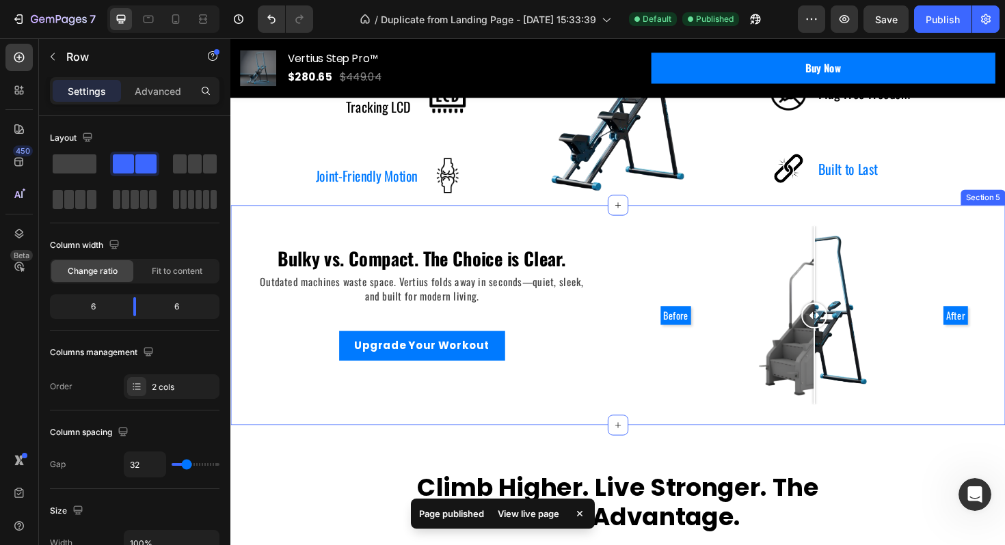
click at [652, 234] on div "Bulky vs. Compact. The Choice is Clear. Text block Outdated machines waste spac…" at bounding box center [640, 331] width 820 height 233
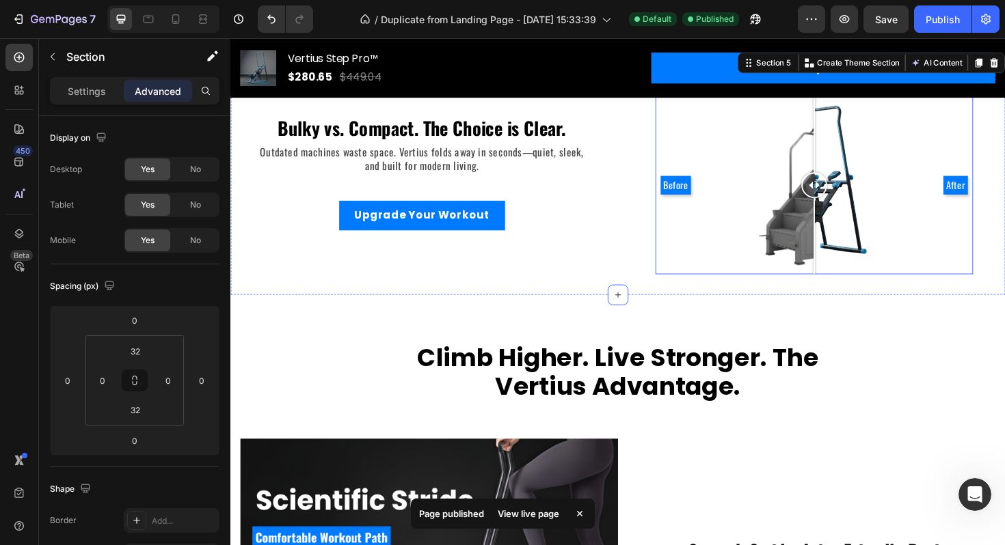
scroll to position [1482, 0]
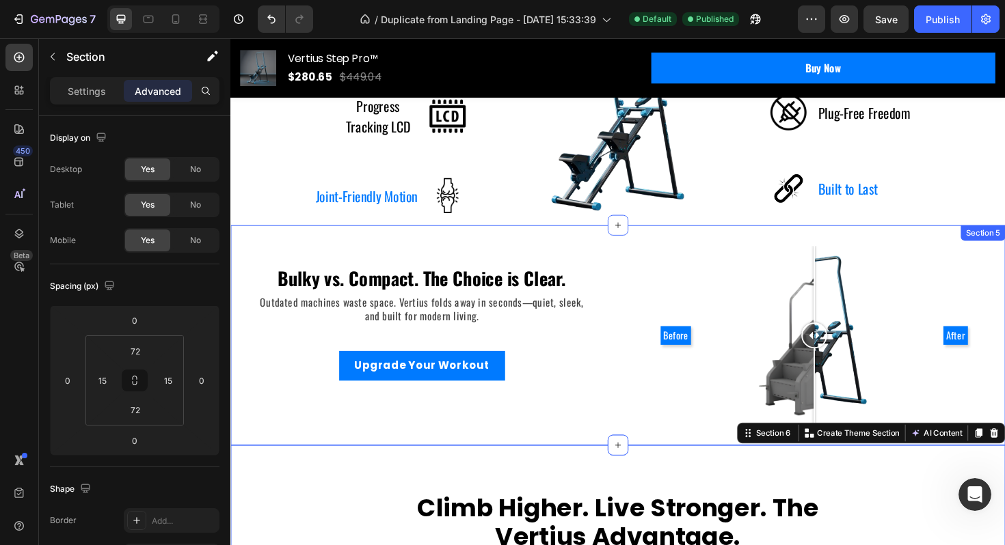
scroll to position [1268, 0]
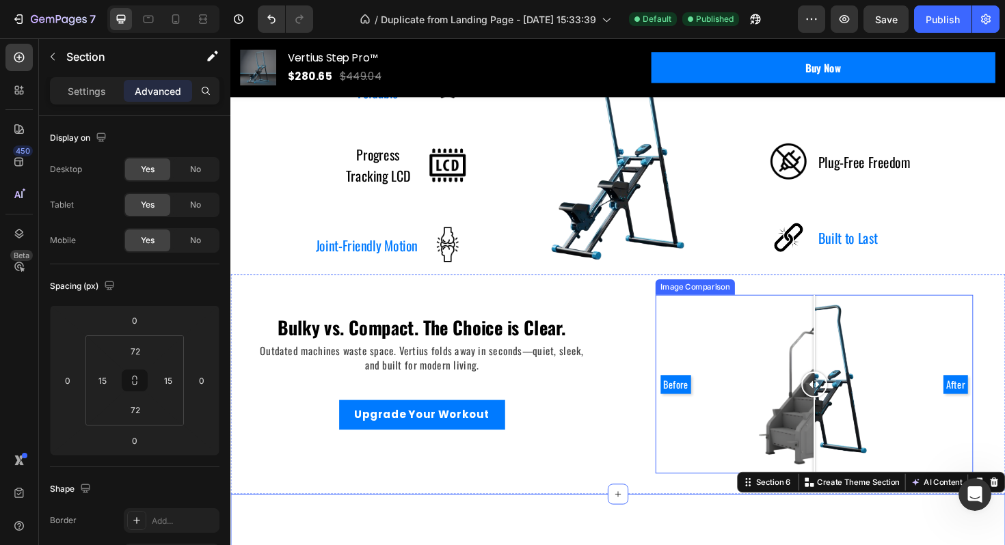
click at [706, 327] on div "Before After" at bounding box center [848, 404] width 336 height 189
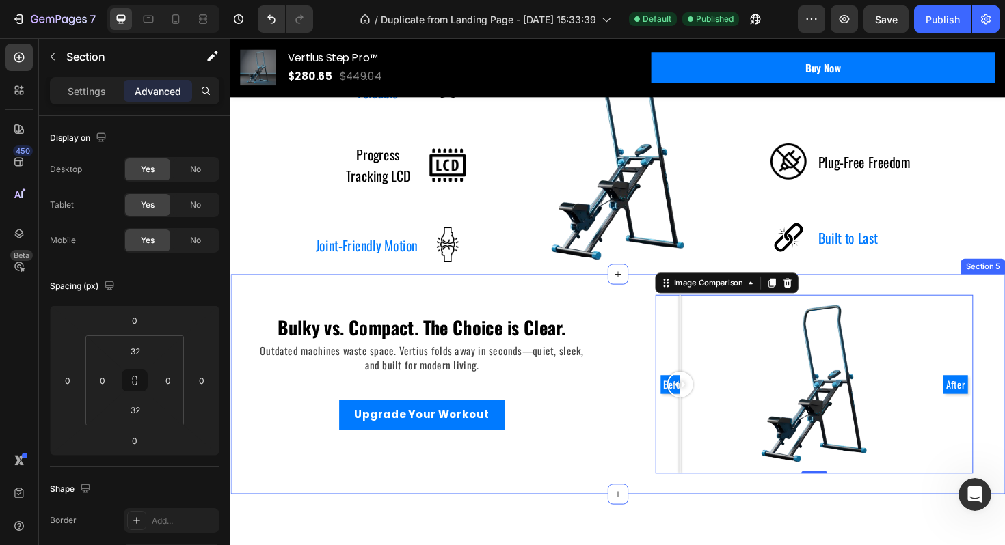
click at [640, 338] on div "Bulky vs. Compact. The Choice is Clear. Text block Outdated machines waste spac…" at bounding box center [640, 404] width 820 height 233
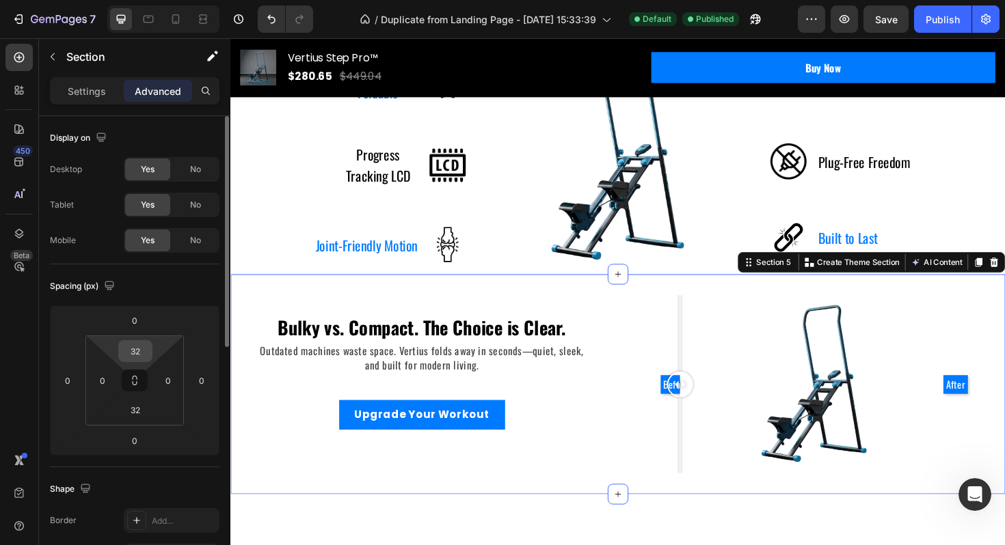
click at [133, 350] on input "32" at bounding box center [135, 351] width 27 height 21
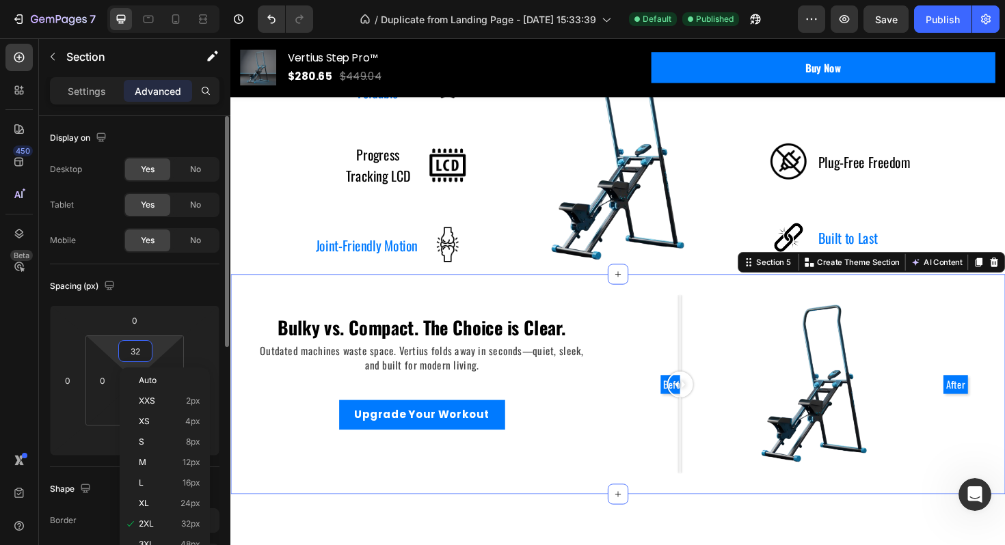
click at [133, 350] on input "32" at bounding box center [135, 351] width 27 height 21
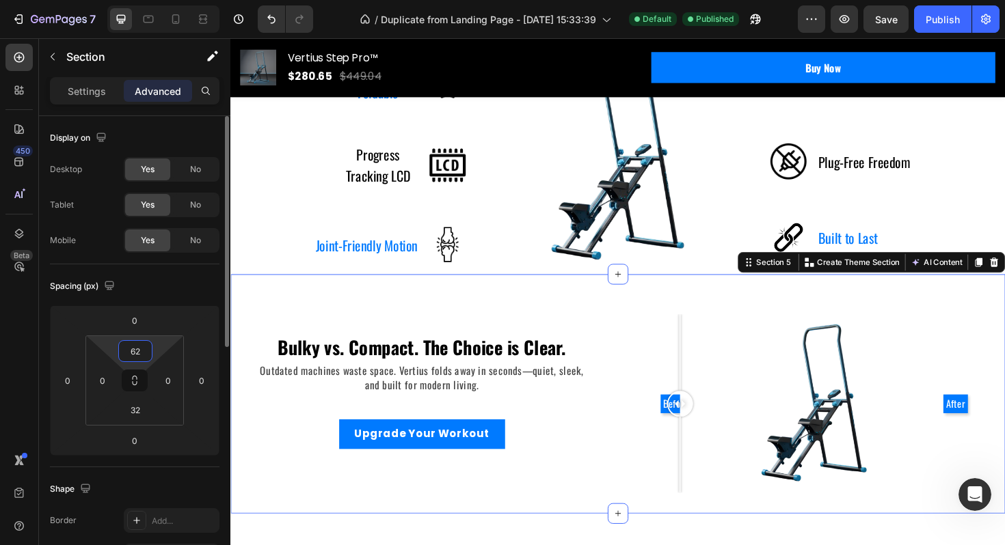
type input "6"
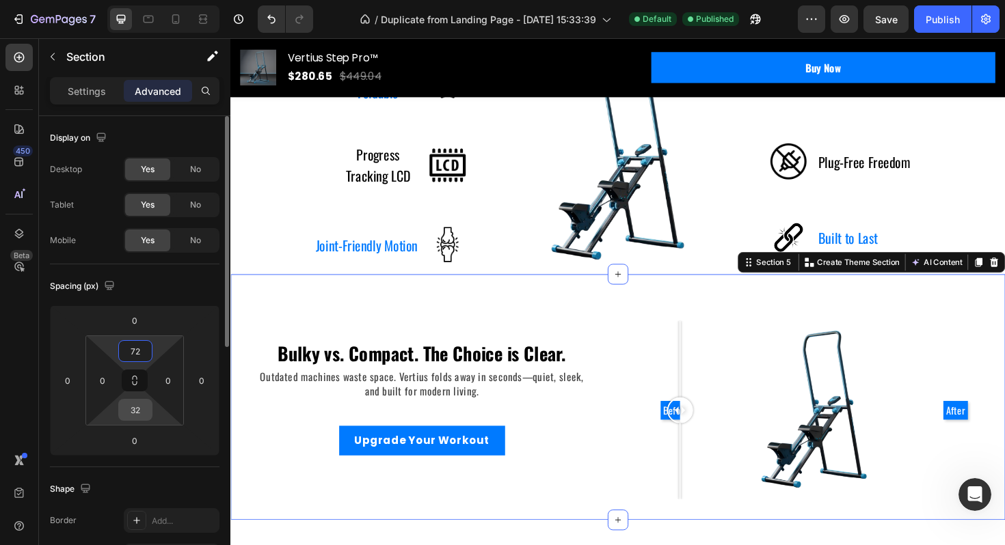
type input "72"
click at [126, 416] on input "32" at bounding box center [135, 410] width 27 height 21
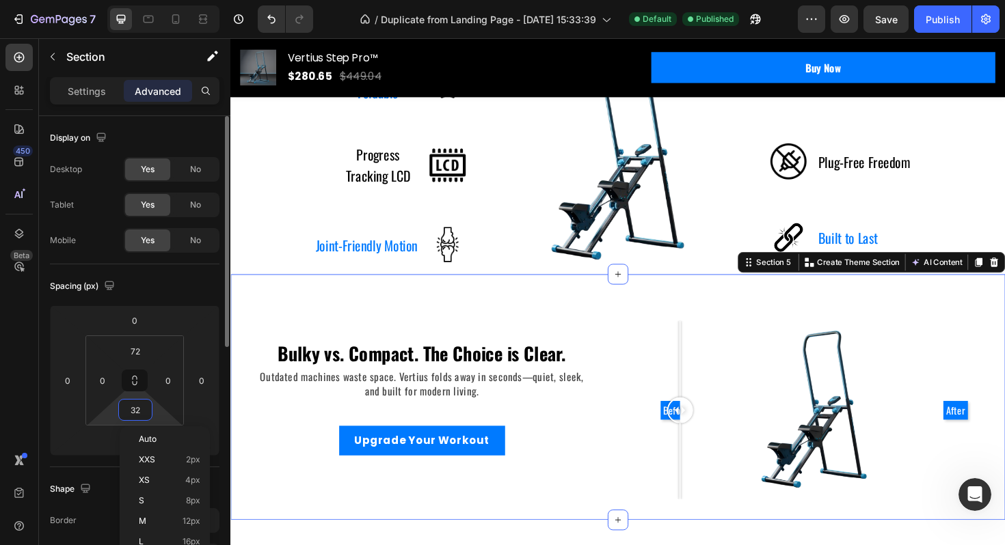
click at [126, 416] on input "32" at bounding box center [135, 410] width 27 height 21
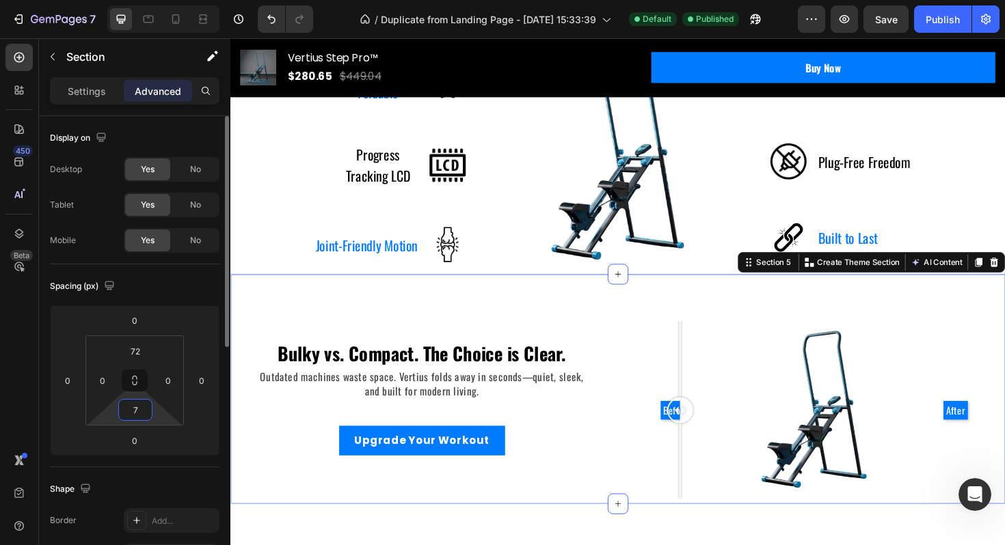
type input "72"
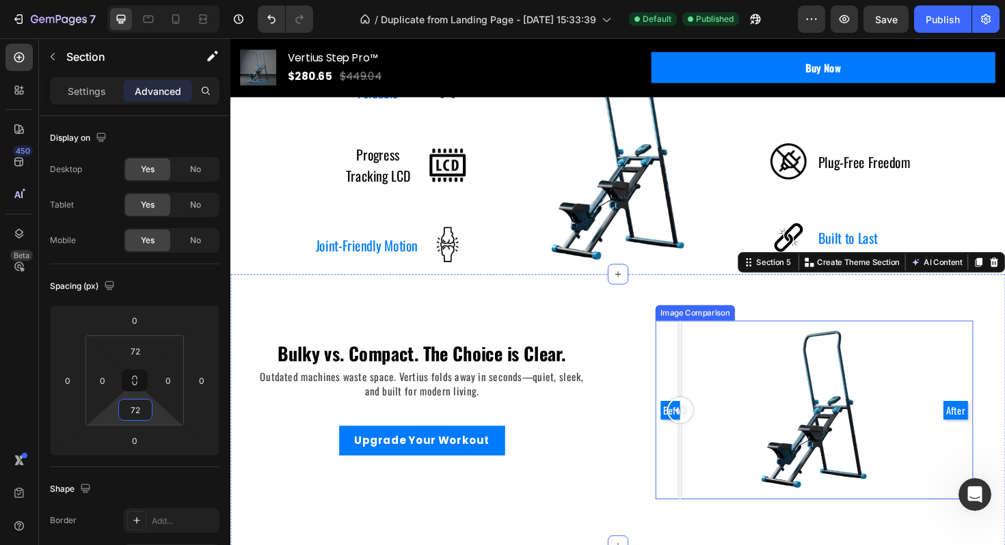
click at [711, 415] on div at bounding box center [705, 432] width 27 height 189
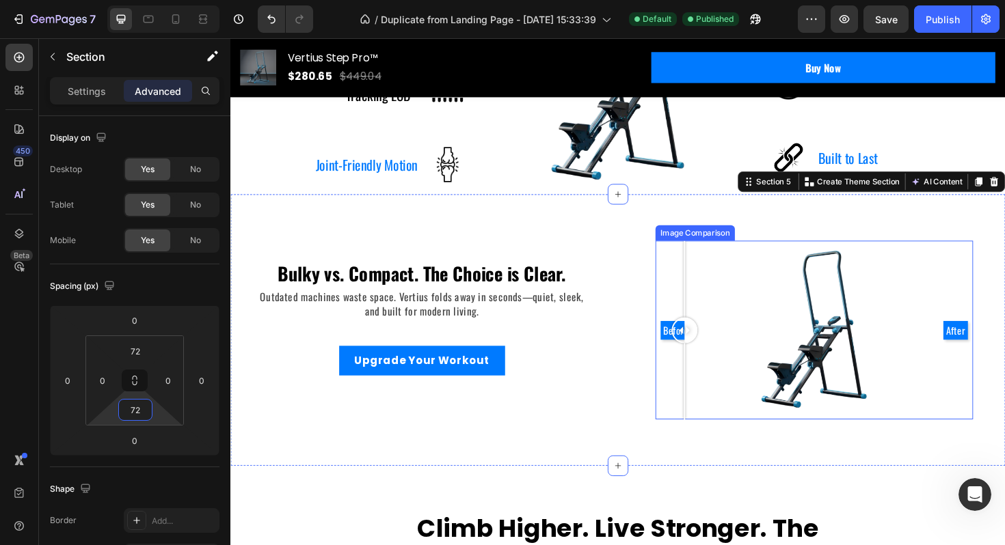
scroll to position [1453, 0]
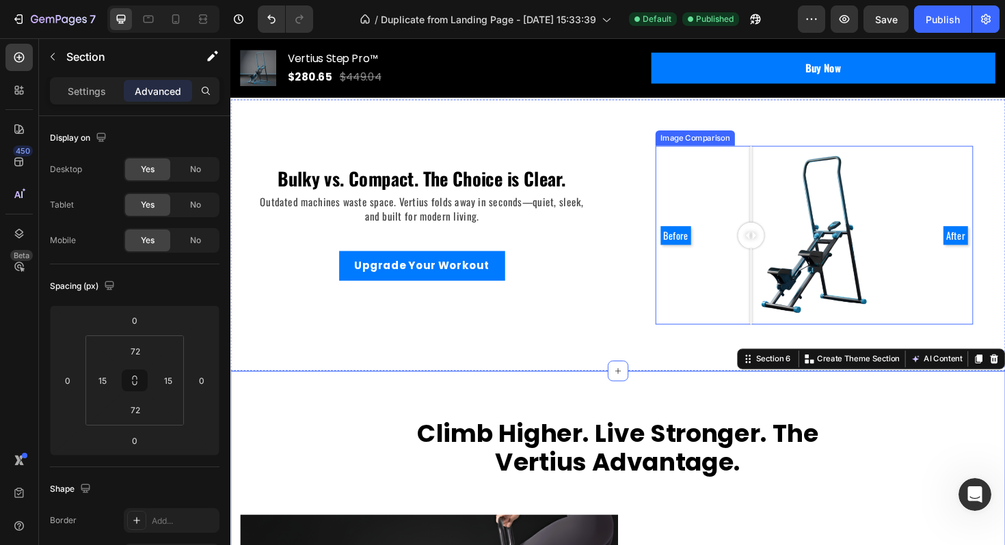
click at [781, 314] on div "Before After" at bounding box center [848, 246] width 336 height 189
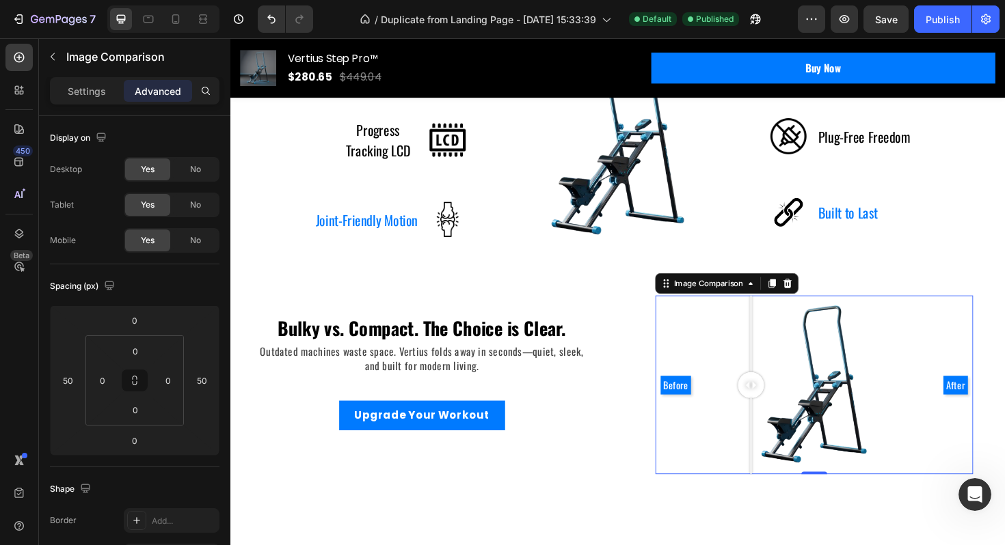
scroll to position [1295, 0]
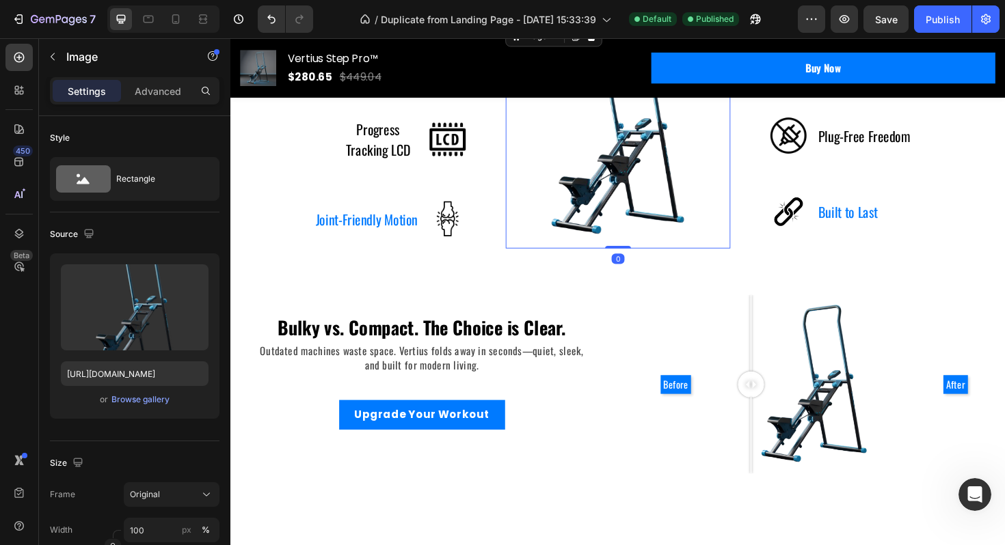
click at [678, 239] on img at bounding box center [640, 142] width 238 height 238
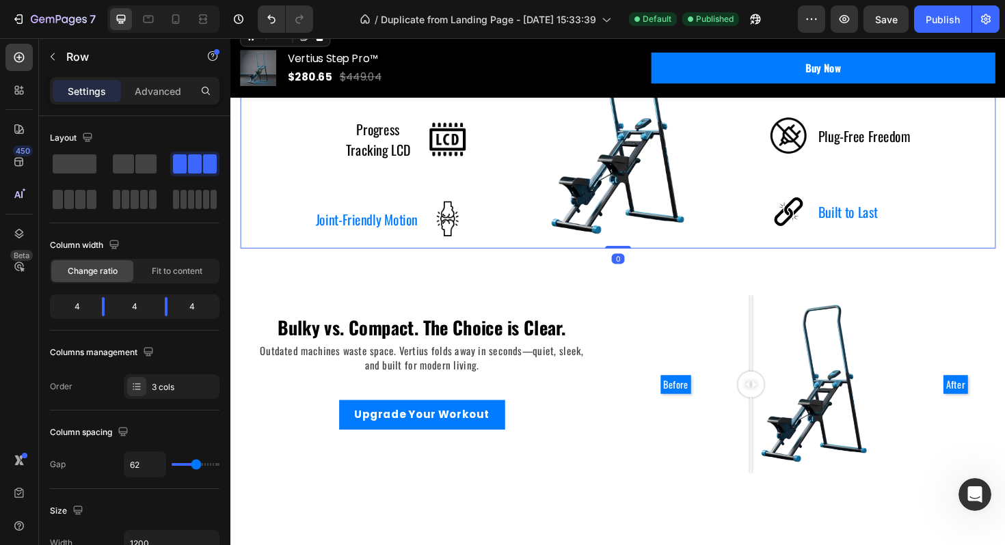
click at [776, 239] on div "Compact & Foldable Text block Image Row Progress Tracking LCD Text block Image …" at bounding box center [641, 142] width 800 height 238
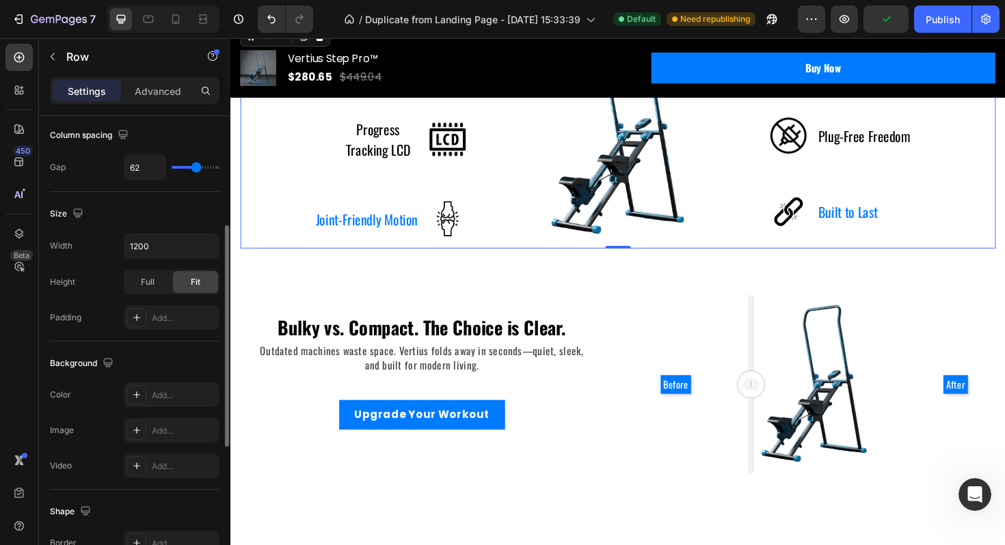
scroll to position [310, 0]
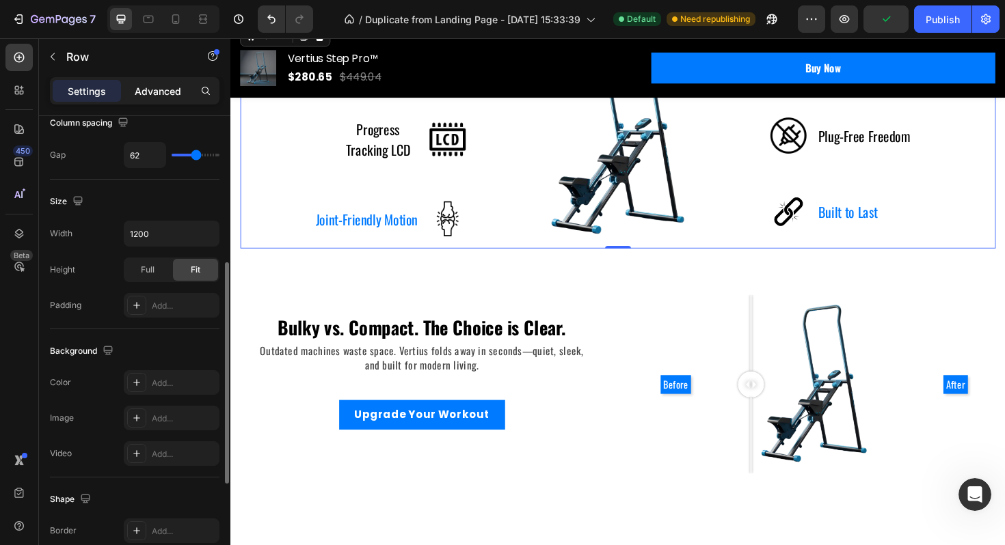
click at [146, 90] on p "Advanced" at bounding box center [158, 91] width 46 height 14
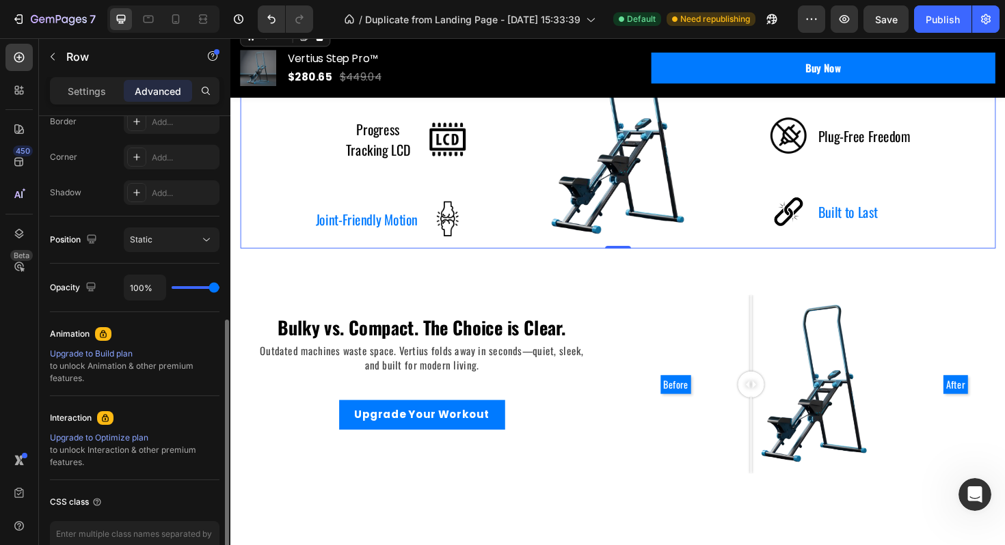
scroll to position [400, 0]
click at [98, 85] on p "Settings" at bounding box center [87, 91] width 38 height 14
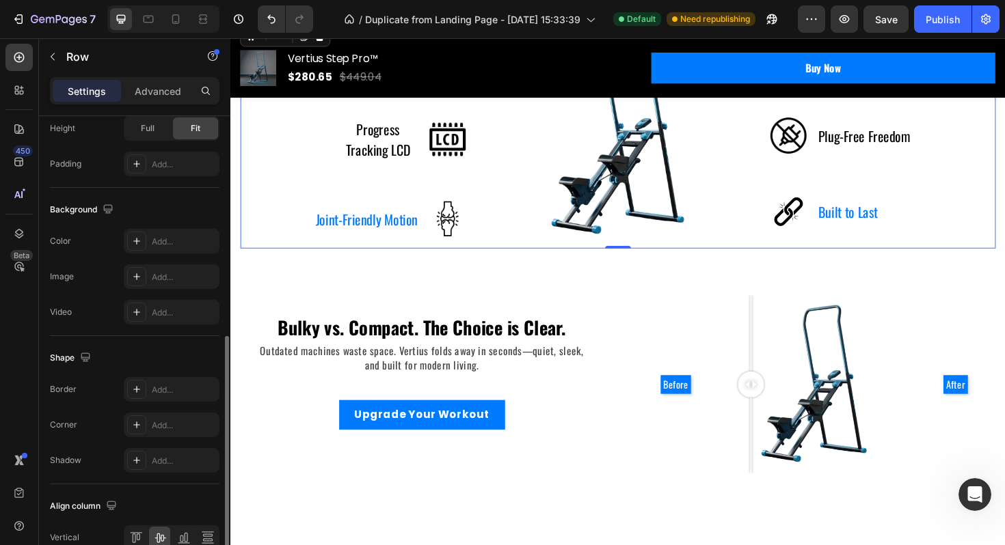
scroll to position [521, 0]
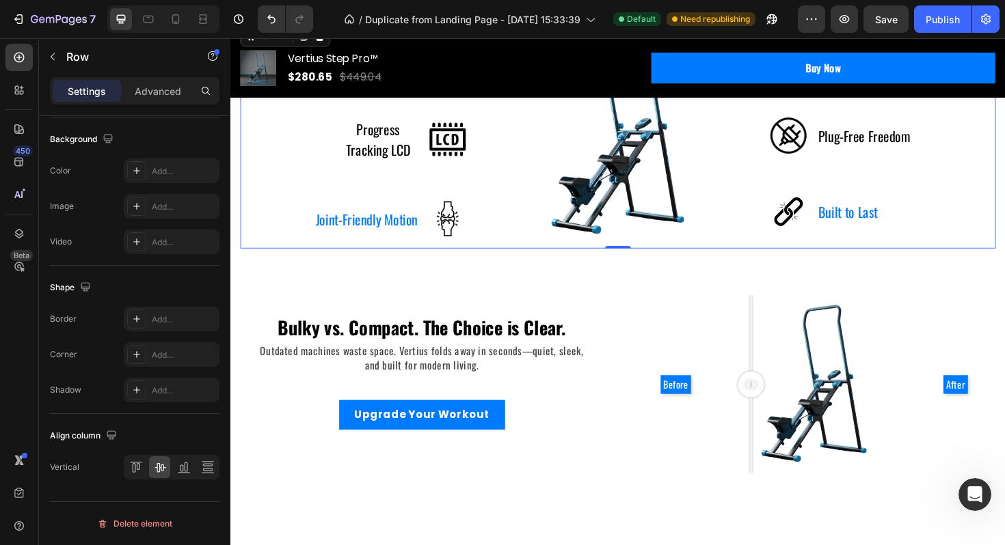
click at [510, 256] on div "Compact & Foldable Text block Image Row Progress Tracking LCD Text block Image …" at bounding box center [641, 142] width 800 height 238
click at [144, 99] on div "Advanced" at bounding box center [158, 91] width 68 height 22
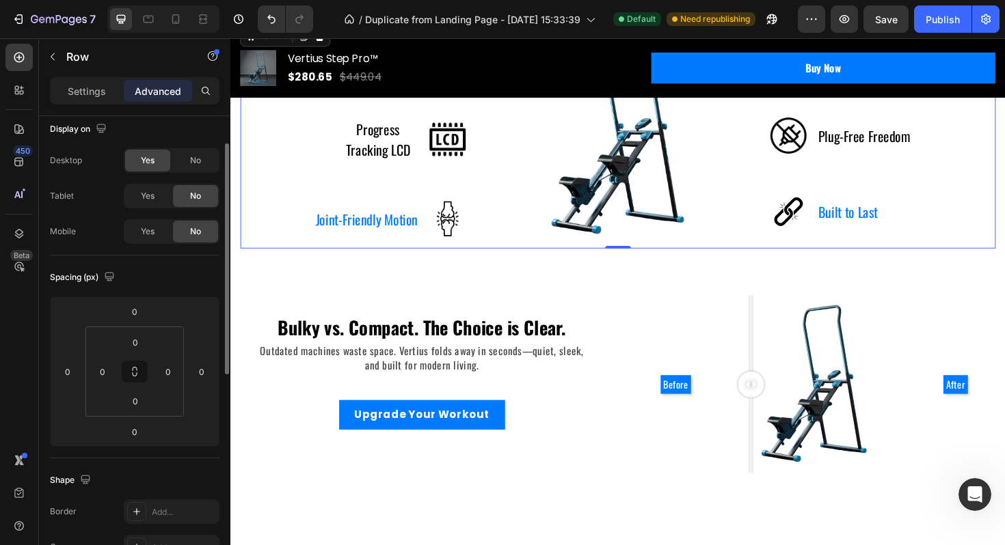
scroll to position [0, 0]
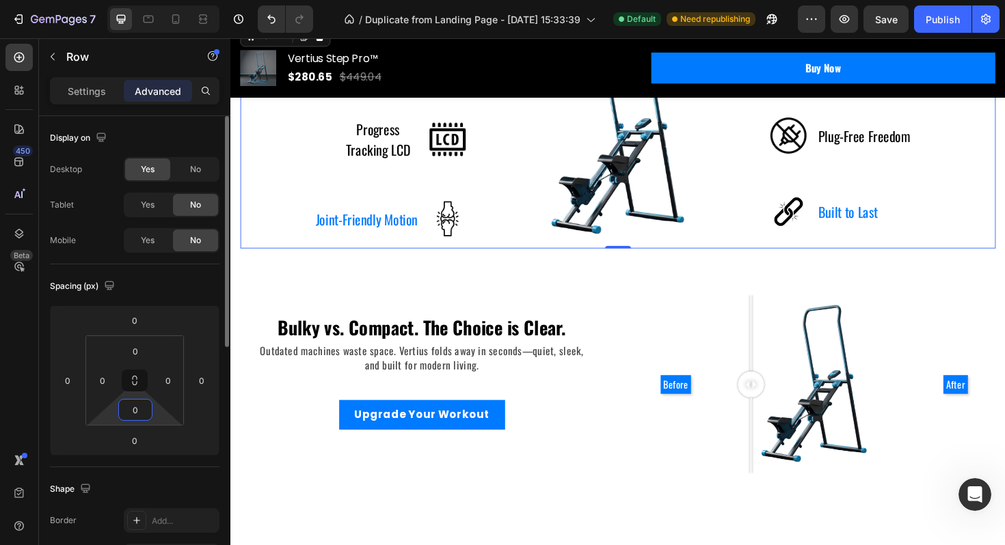
click at [131, 413] on input "0" at bounding box center [135, 410] width 27 height 21
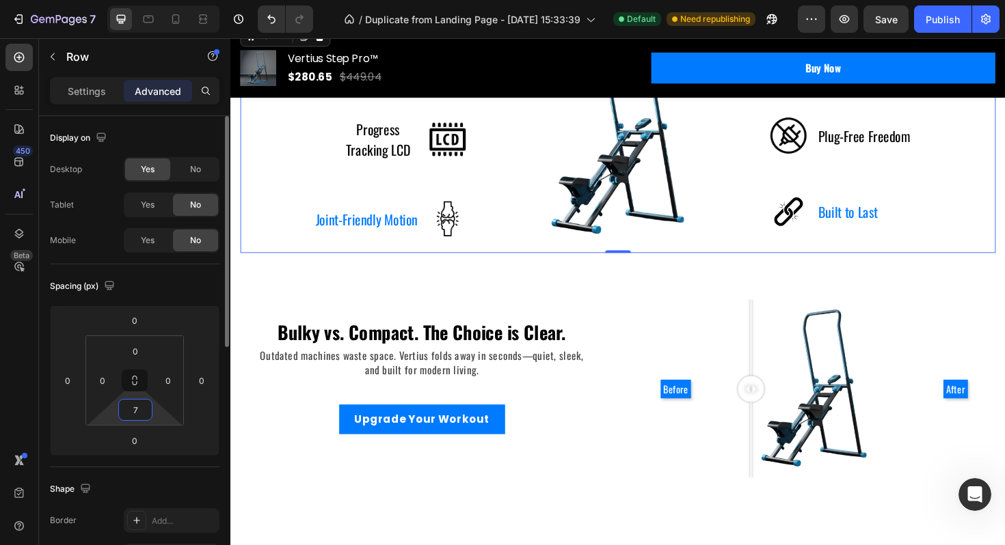
type input "72"
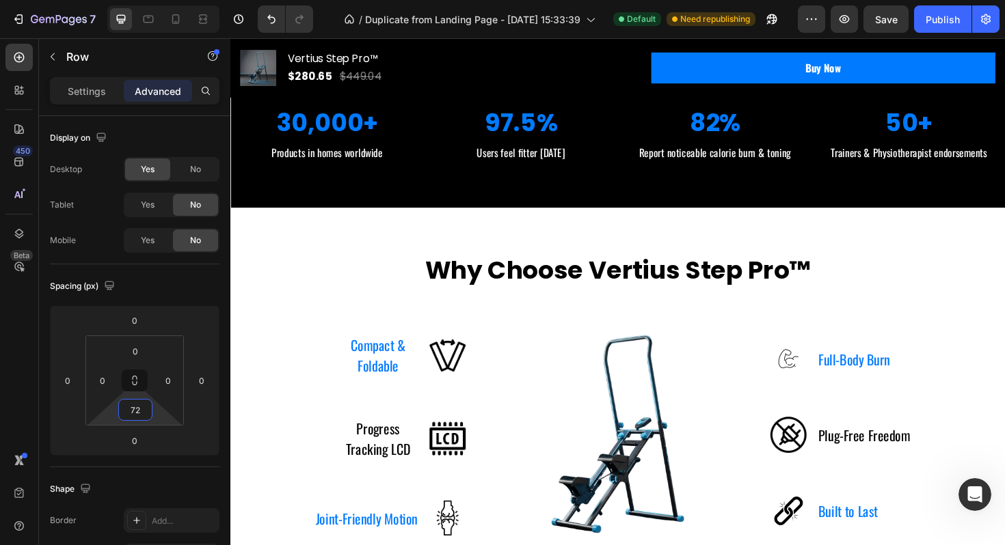
scroll to position [1011, 0]
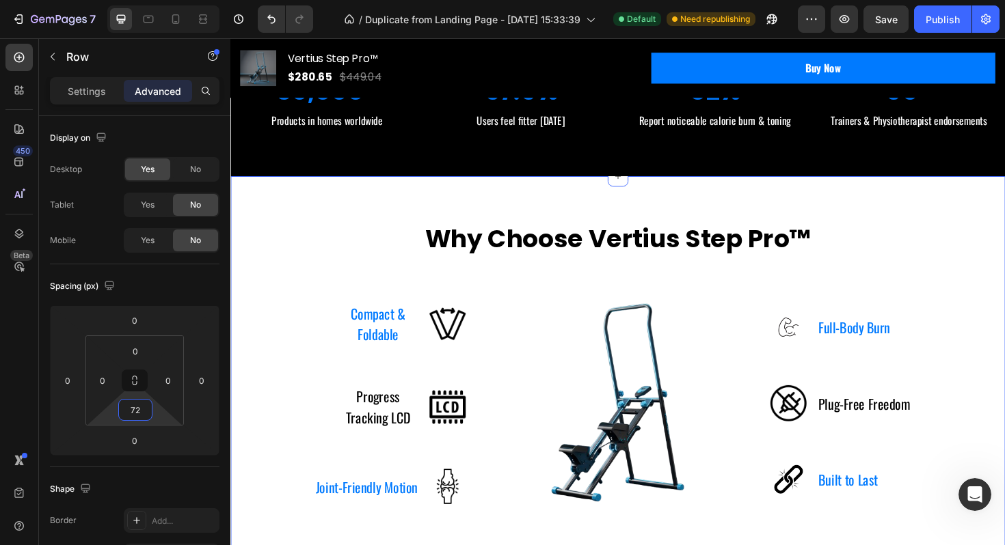
click at [544, 212] on div "Why Choose Vertius Step Pro™ Heading Row Compact & Foldable Text block Image Ro…" at bounding box center [640, 389] width 820 height 409
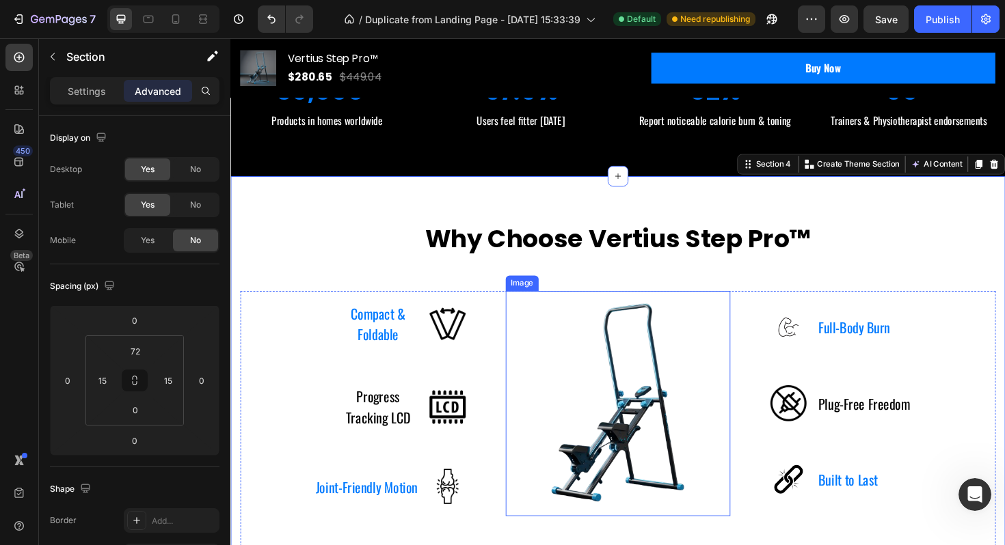
scroll to position [1175, 0]
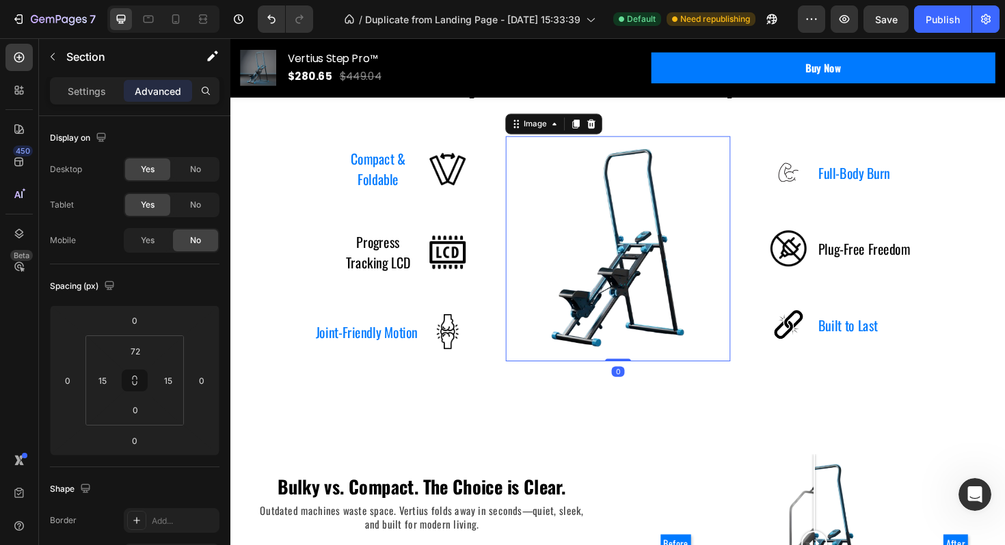
click at [579, 164] on img at bounding box center [640, 261] width 238 height 238
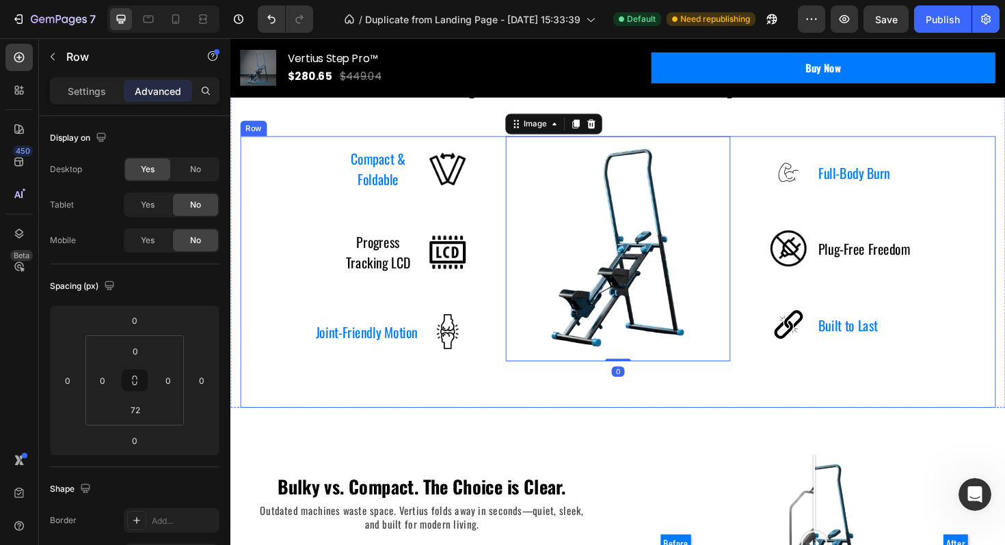
click at [497, 403] on div "Compact & Foldable Text block Image Row Progress Tracking LCD Text block Image …" at bounding box center [641, 286] width 800 height 288
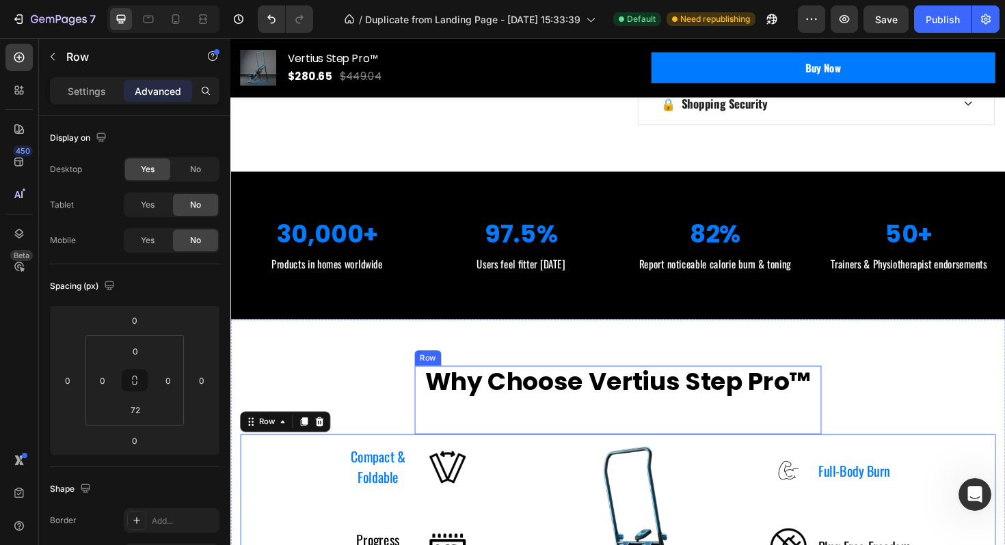
scroll to position [737, 0]
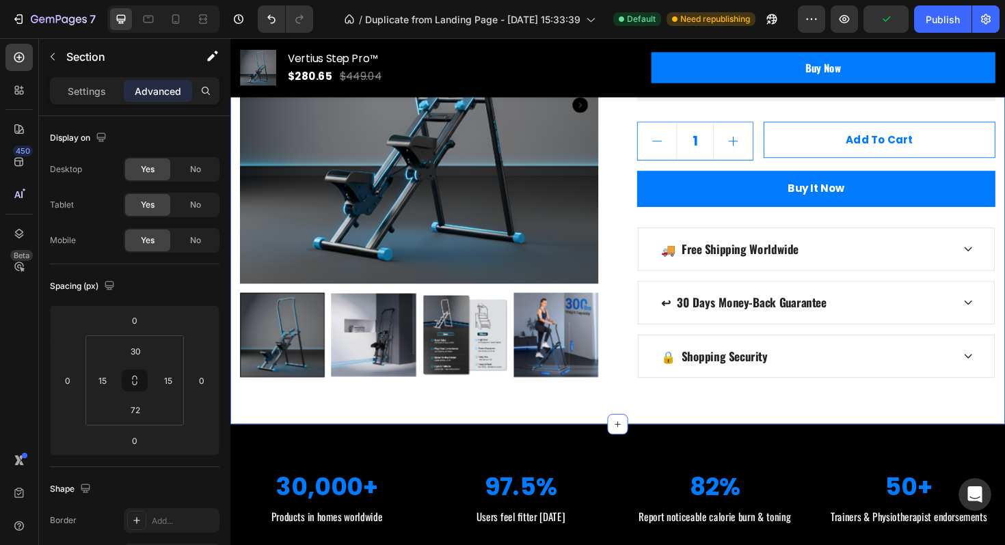
scroll to position [580, 0]
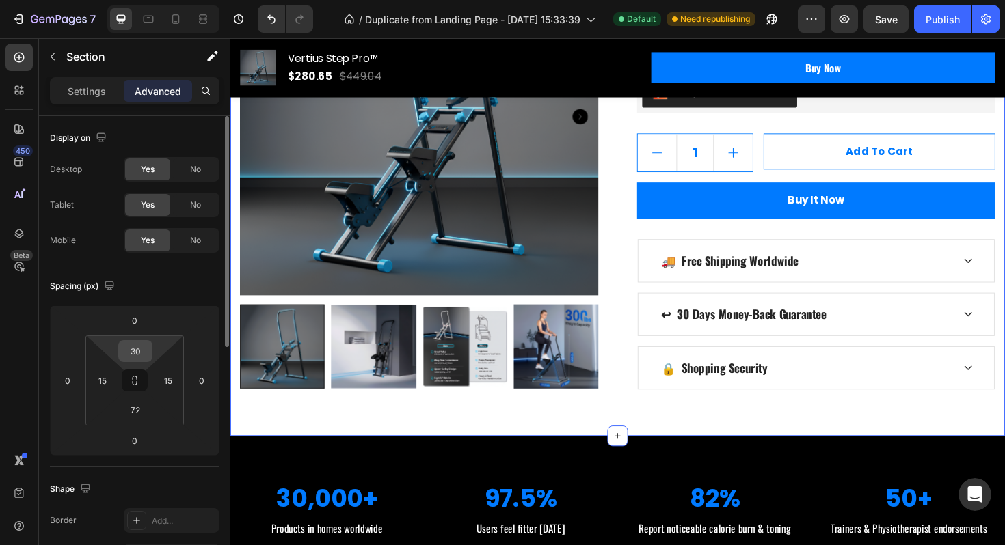
click at [139, 353] on input "30" at bounding box center [135, 351] width 27 height 21
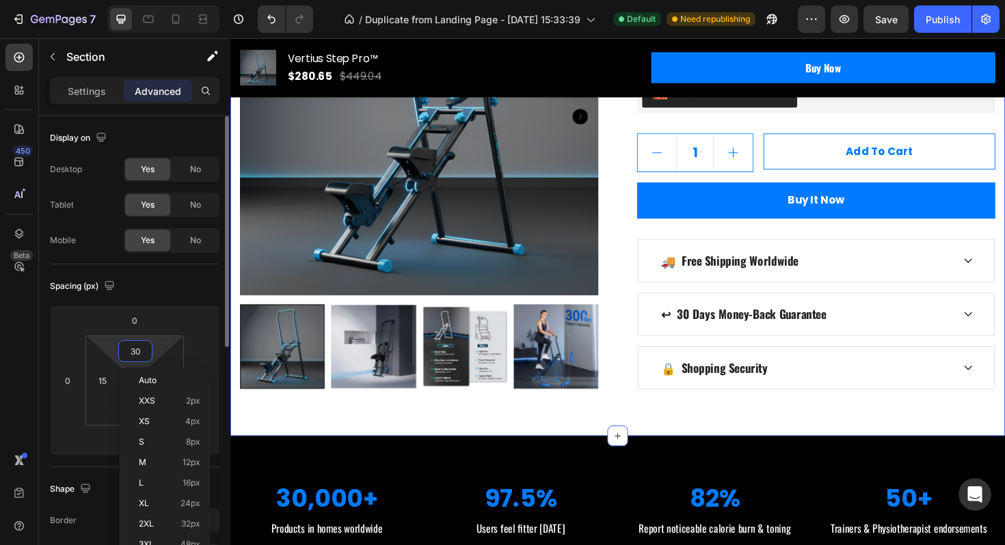
click at [139, 353] on input "30" at bounding box center [135, 351] width 27 height 21
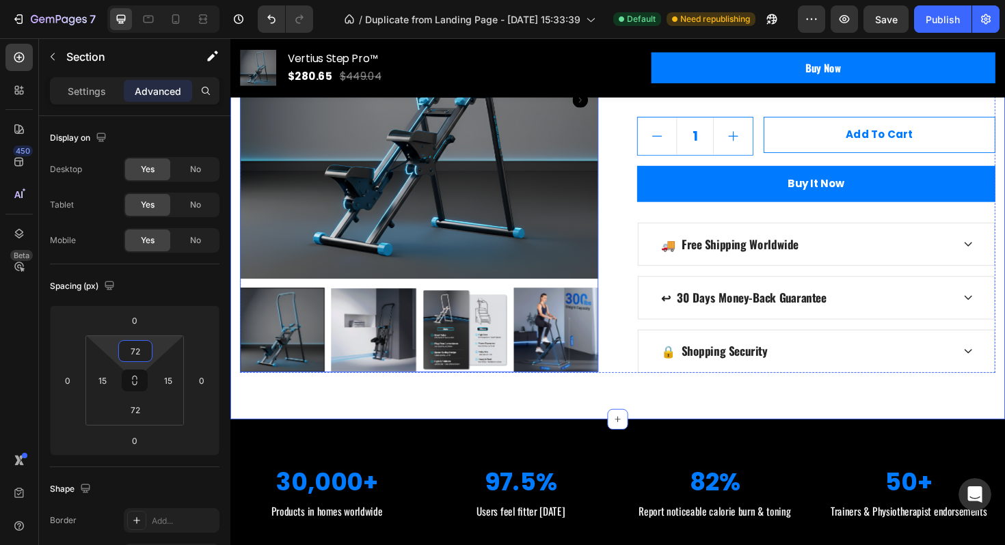
scroll to position [627, 0]
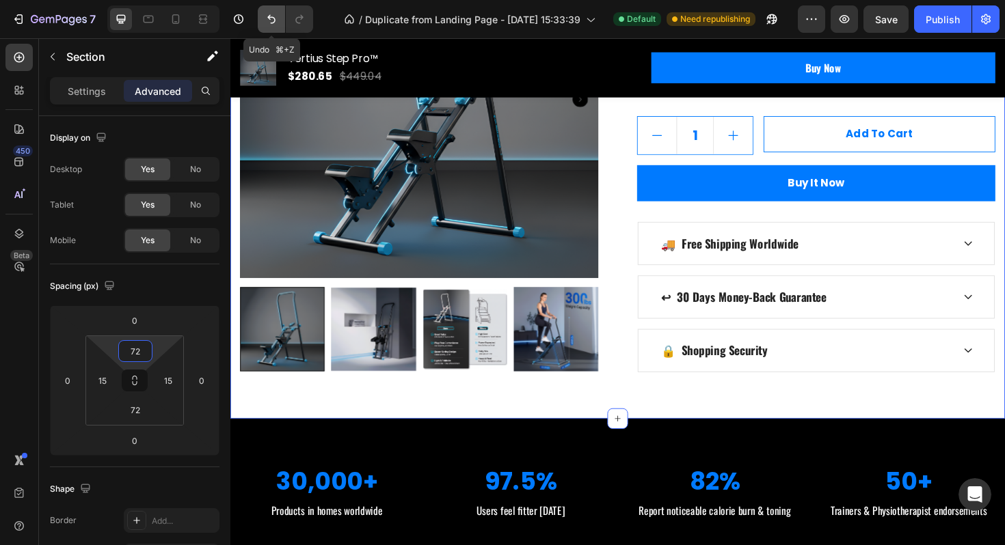
click at [268, 10] on button "Undo/Redo" at bounding box center [271, 18] width 27 height 27
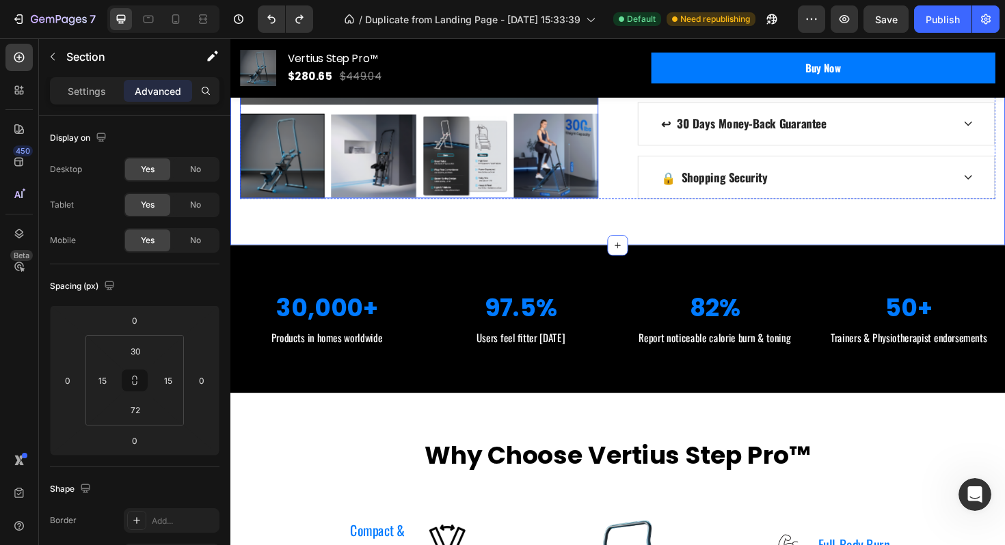
scroll to position [780, 0]
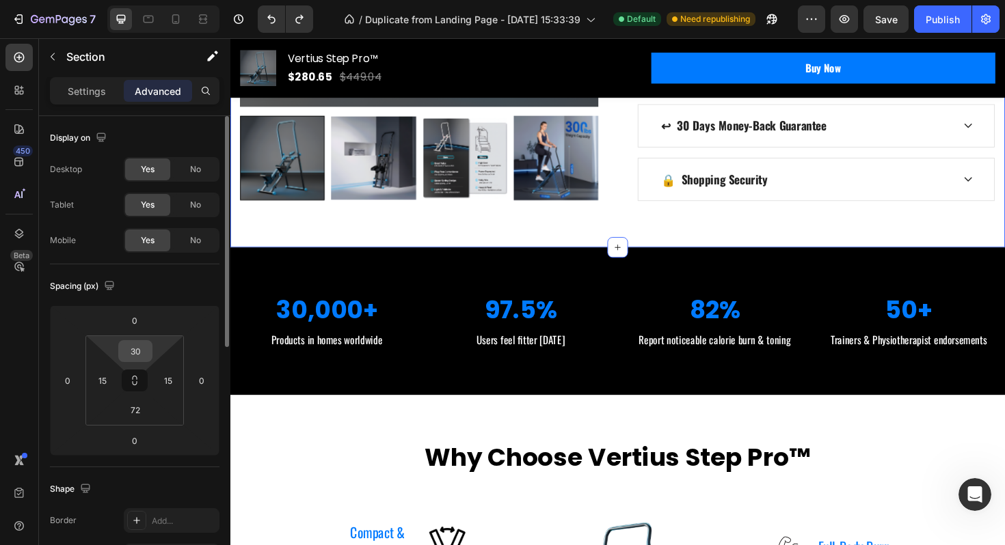
click at [149, 346] on div "30" at bounding box center [135, 351] width 34 height 22
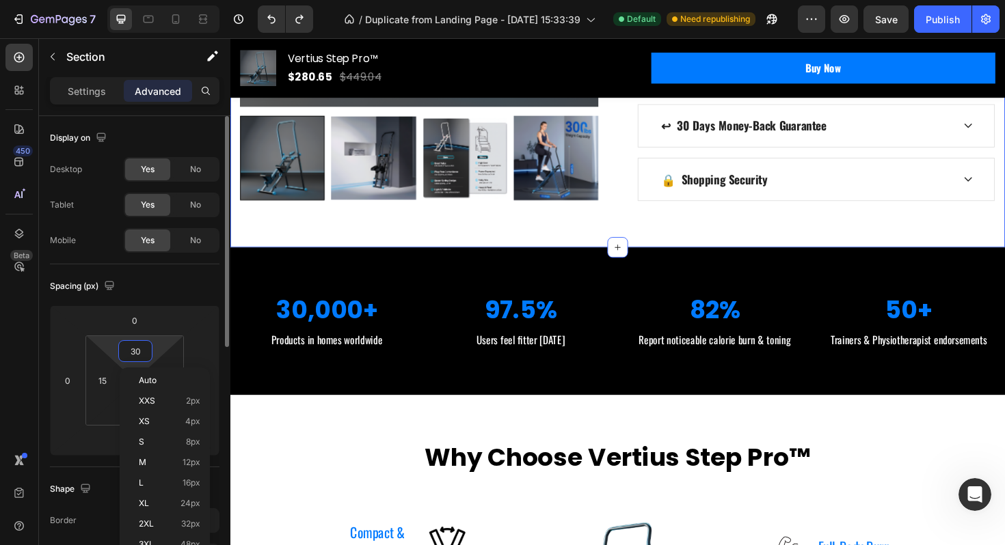
click at [137, 347] on input "30" at bounding box center [135, 351] width 27 height 21
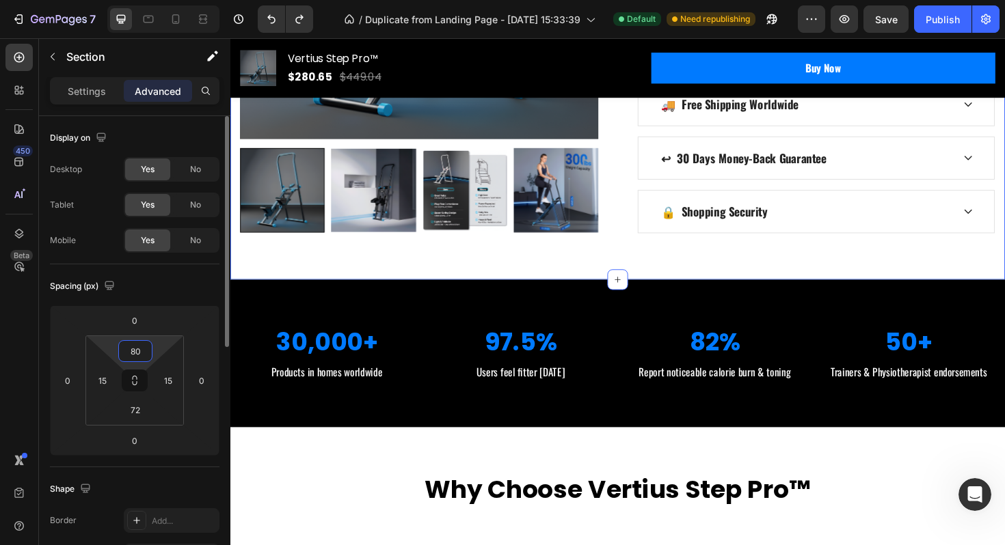
type input "8"
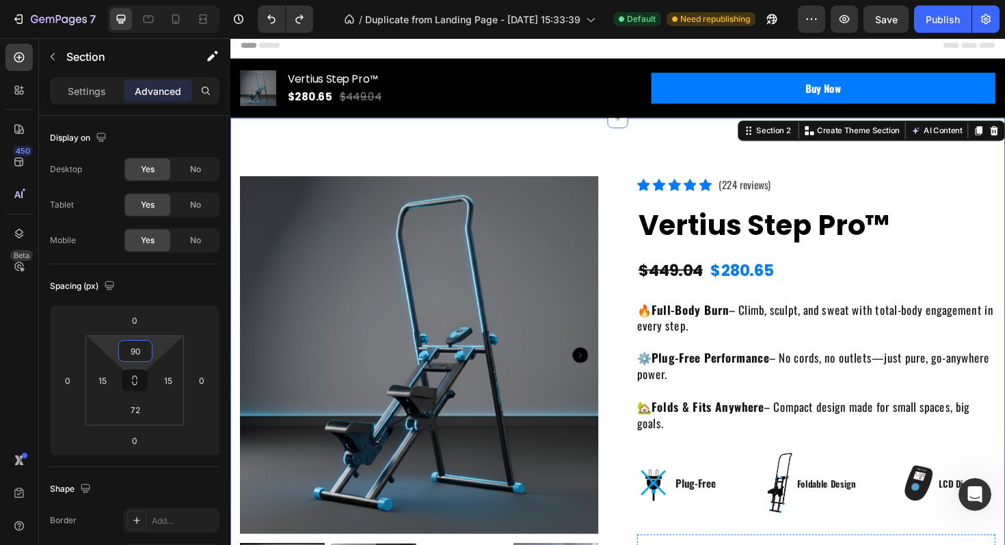
scroll to position [4, 0]
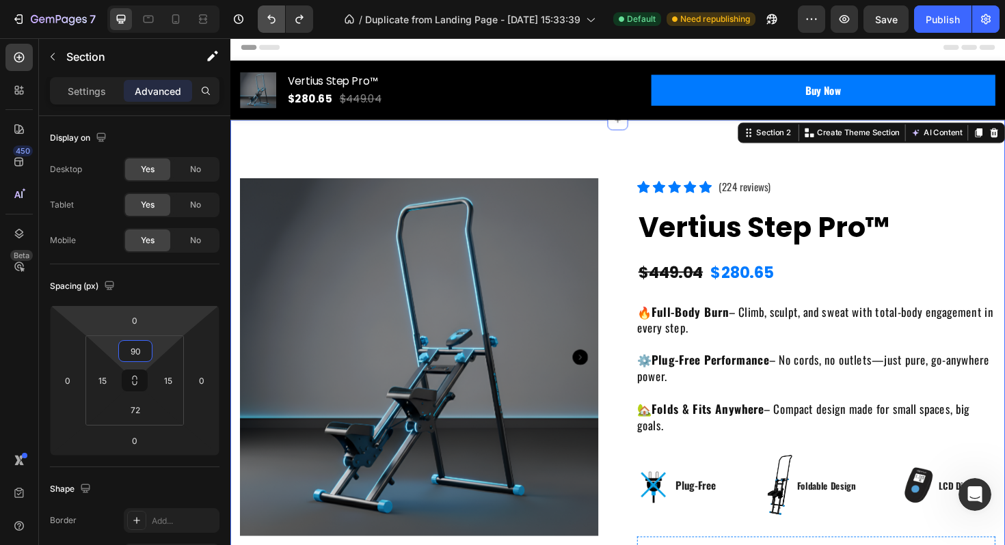
click at [268, 10] on button "Undo/Redo" at bounding box center [271, 18] width 27 height 27
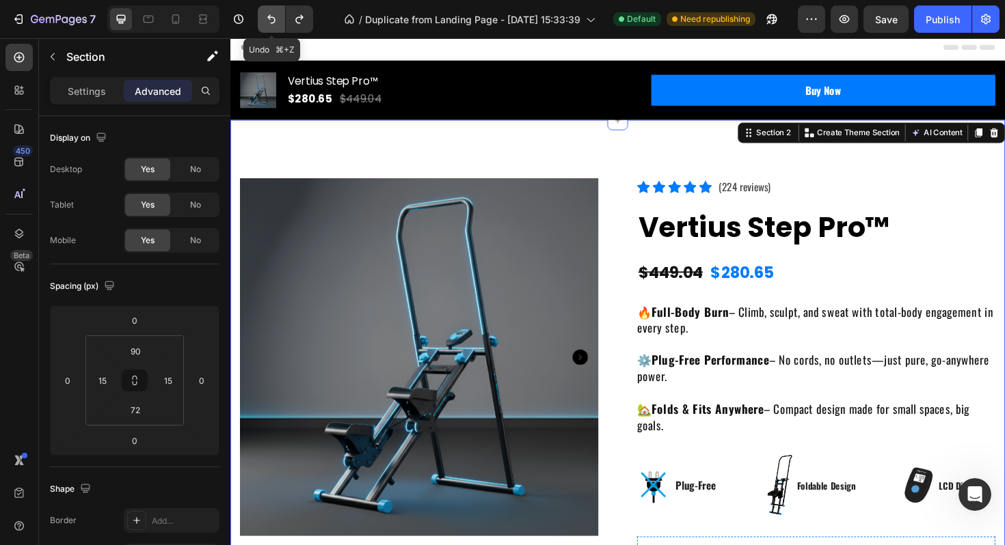
click at [268, 16] on icon "Undo/Redo" at bounding box center [271, 19] width 8 height 9
type input "30"
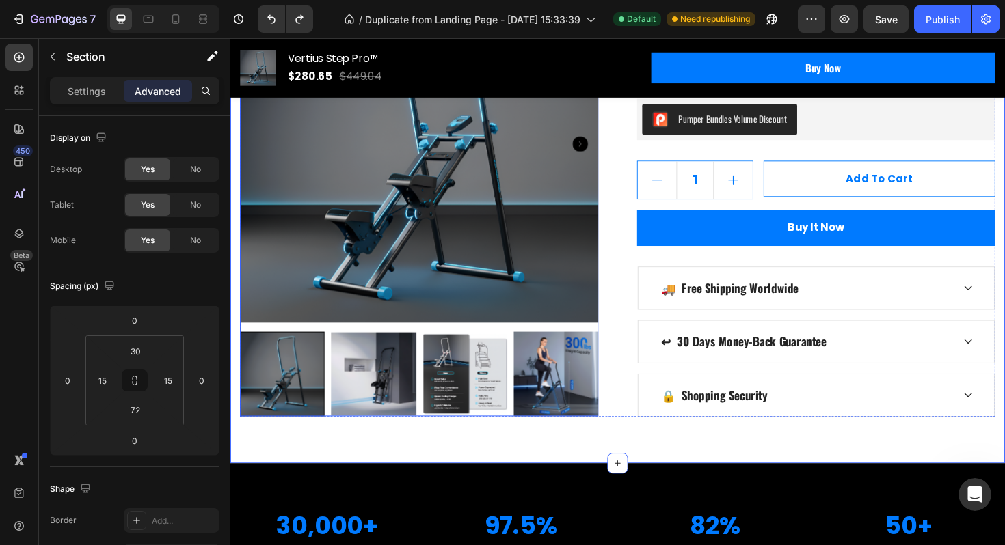
scroll to position [778, 0]
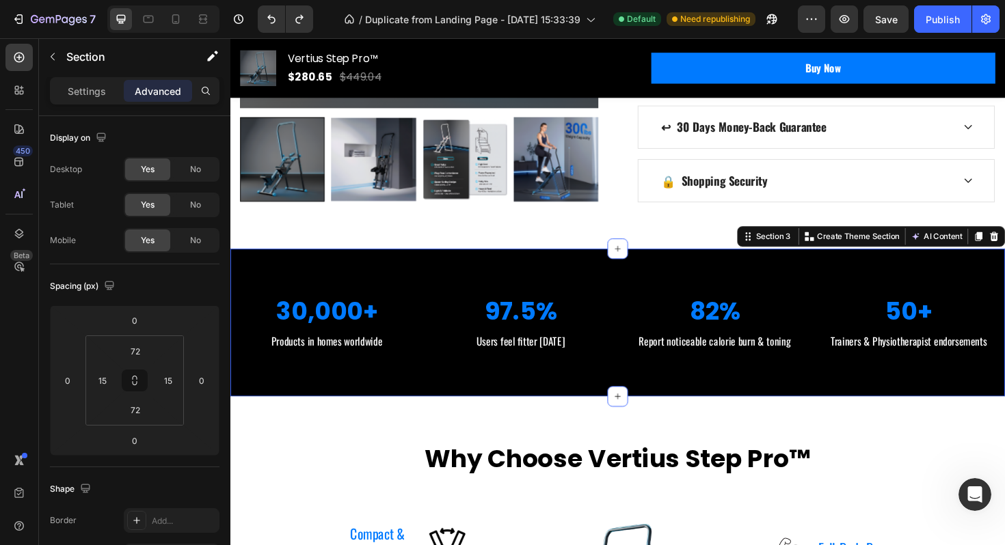
click at [528, 288] on div "30,000+ Heading Products in homes worldwide Text block 97.5% Heading Users feel…" at bounding box center [640, 339] width 820 height 157
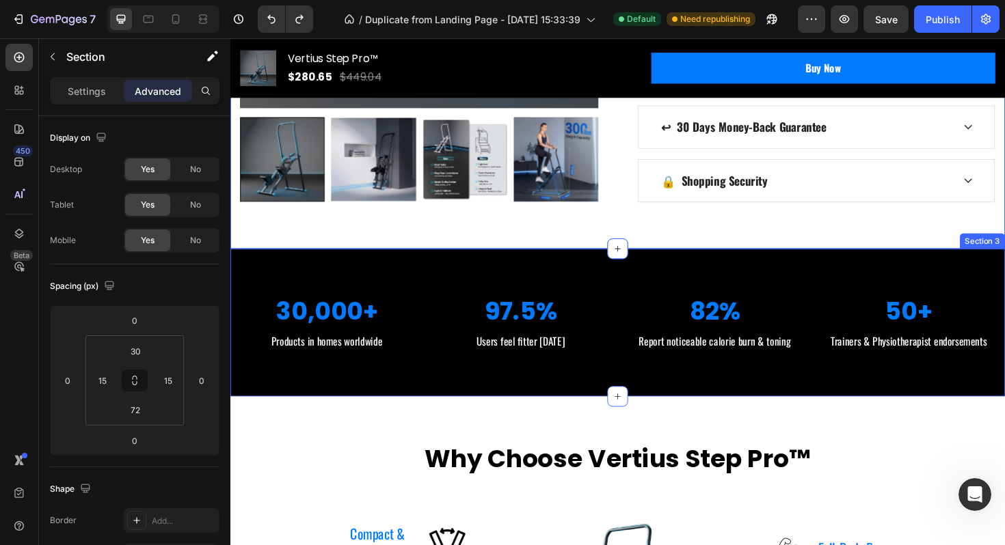
click at [549, 299] on div "30,000+ Heading Products in homes worldwide Text block 97.5% Heading Users feel…" at bounding box center [640, 339] width 820 height 157
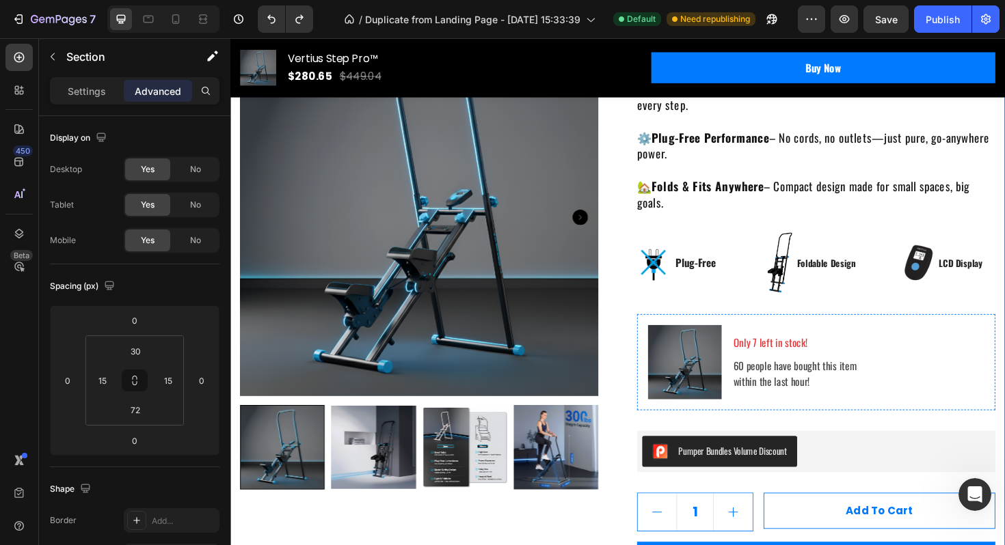
scroll to position [0, 0]
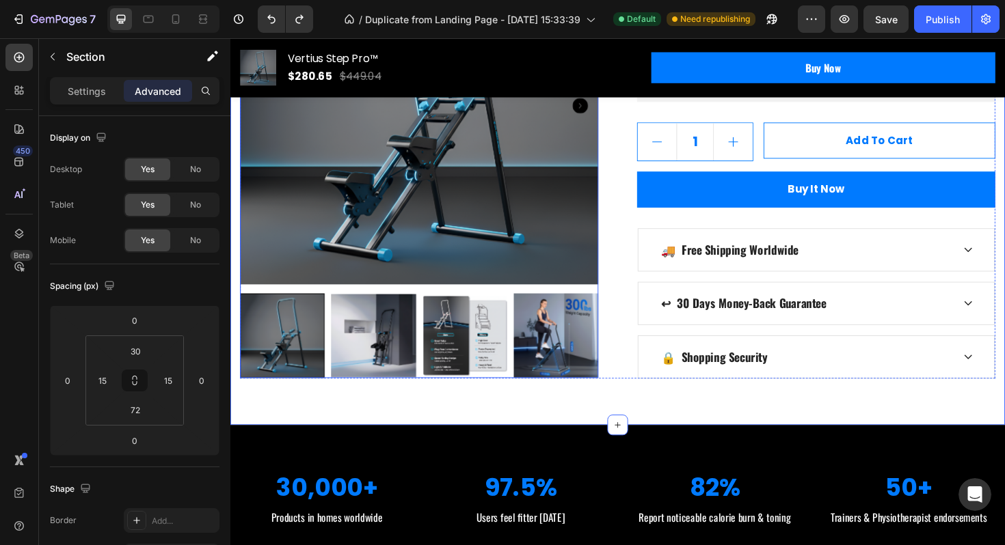
scroll to position [597, 0]
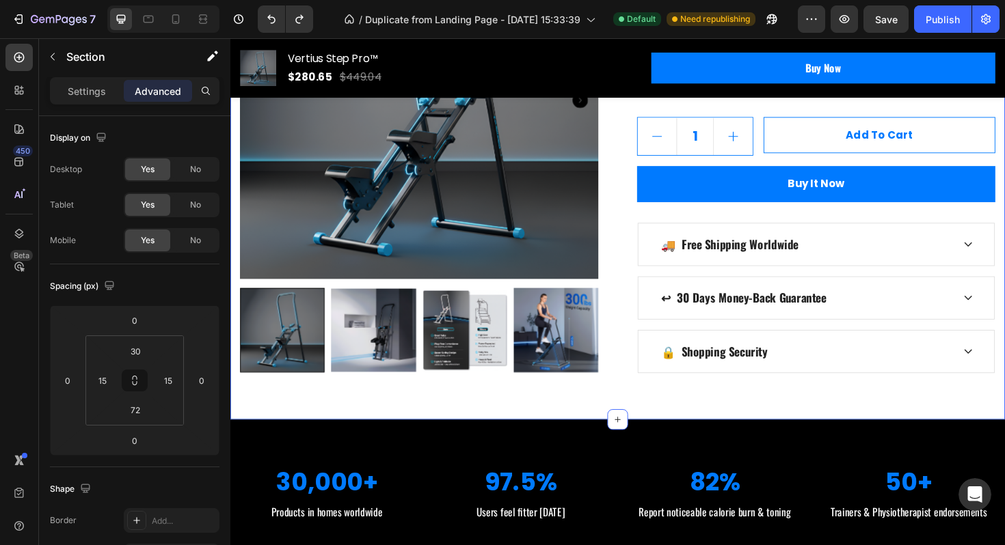
click at [137, 444] on input "0" at bounding box center [134, 441] width 27 height 21
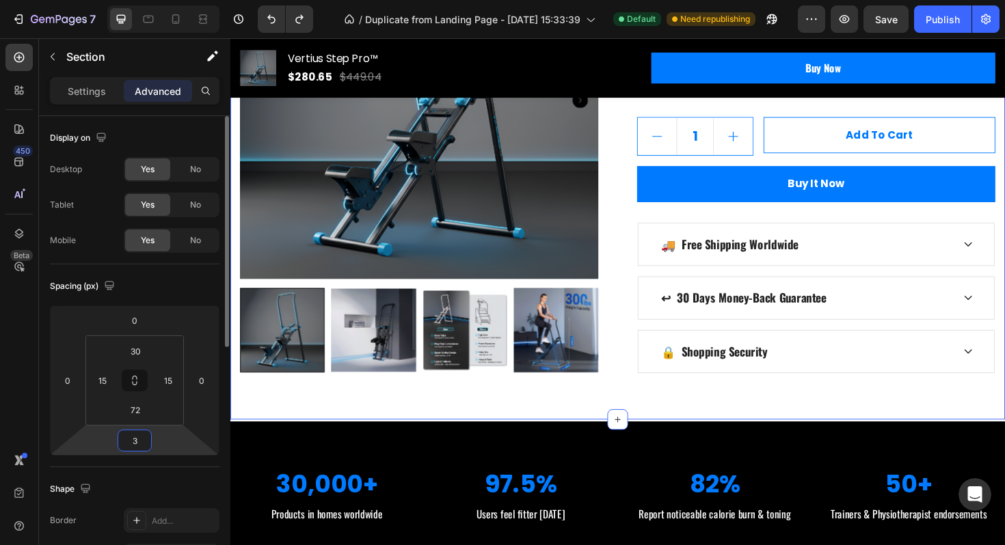
type input "30"
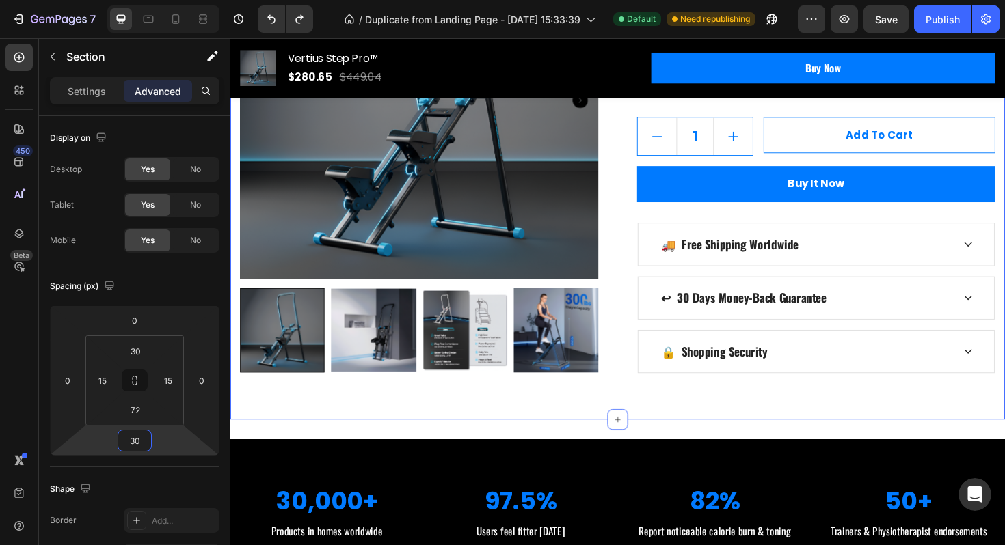
click at [618, 491] on div "30,000+ Heading Products in homes worldwide Text block 97.5% Heading Users feel…" at bounding box center [640, 541] width 820 height 157
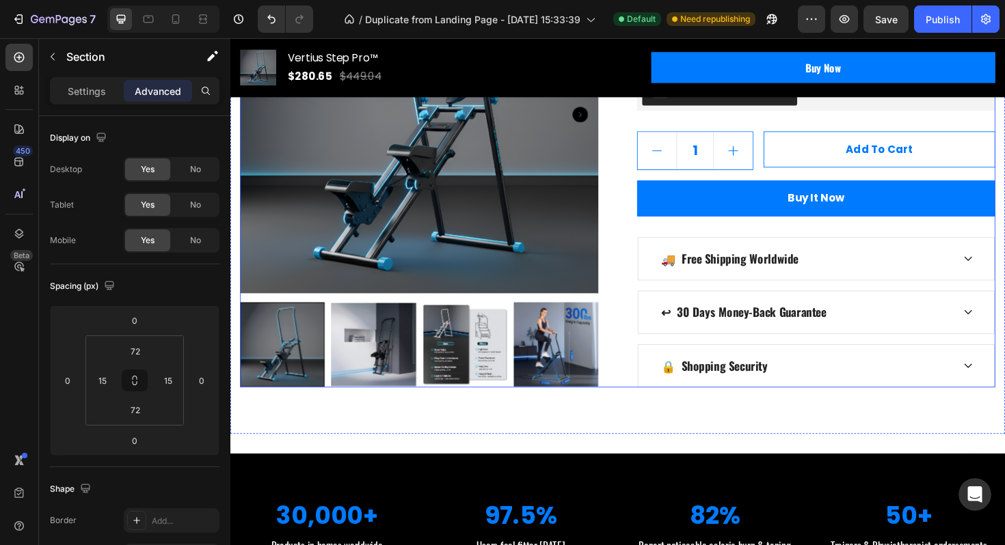
scroll to position [584, 0]
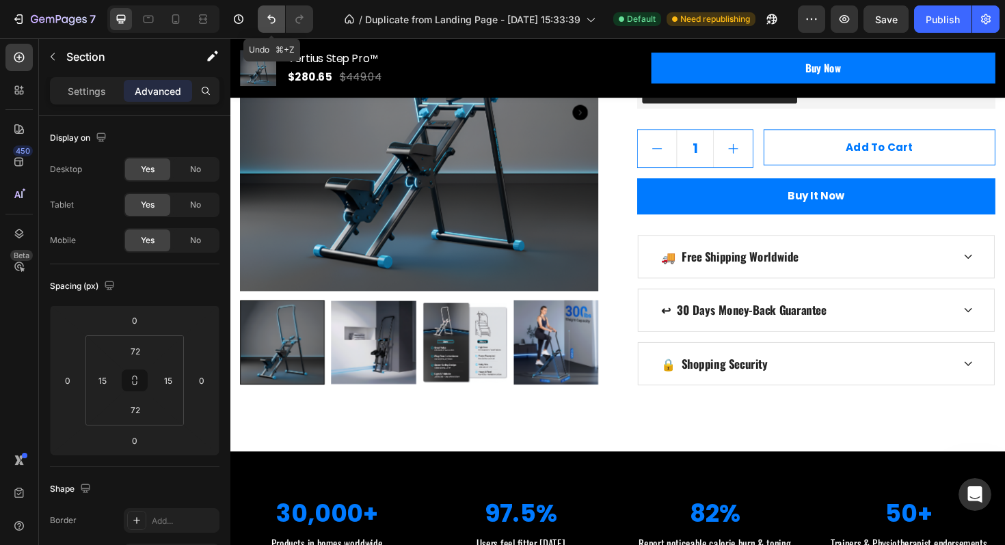
click at [258, 14] on button "Undo/Redo" at bounding box center [271, 18] width 27 height 27
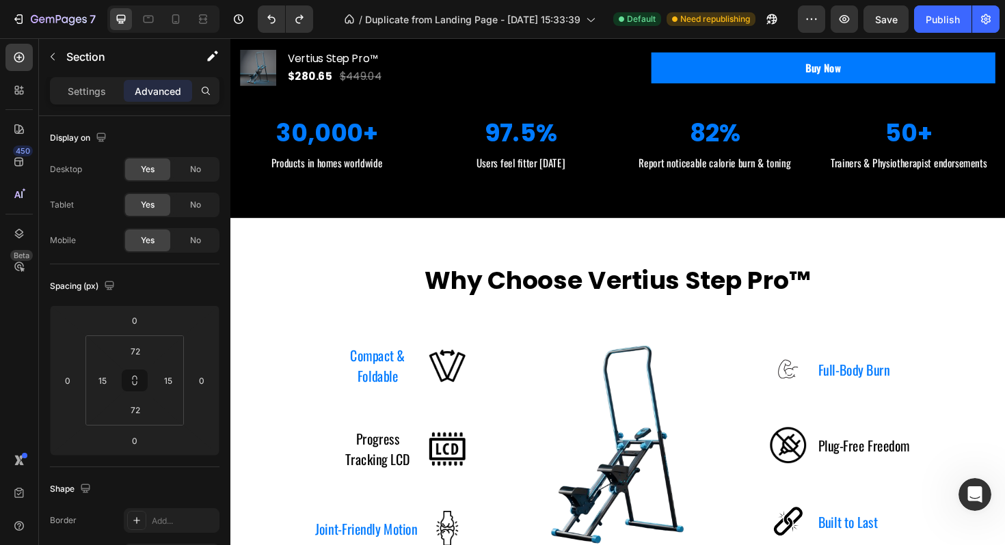
scroll to position [968, 0]
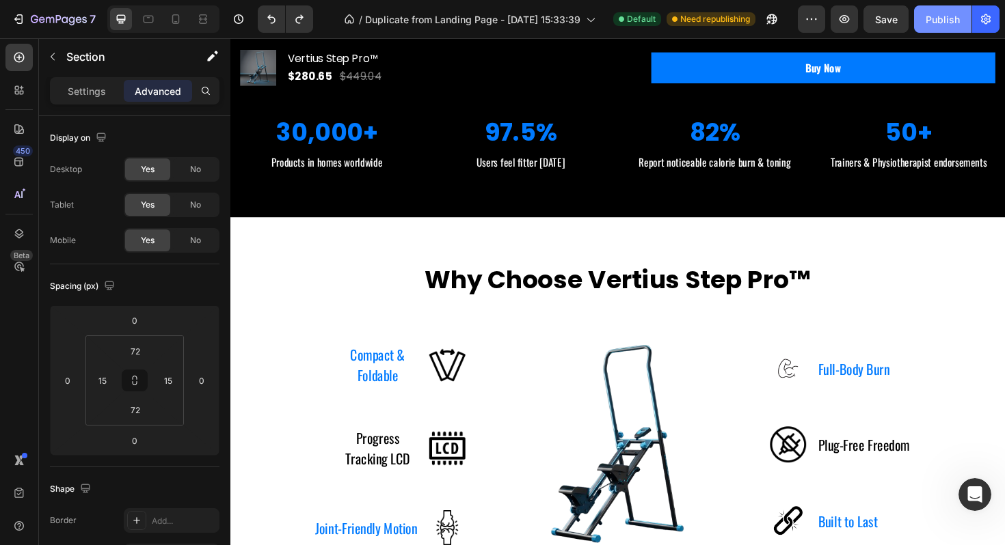
click at [943, 22] on div "Publish" at bounding box center [942, 19] width 34 height 14
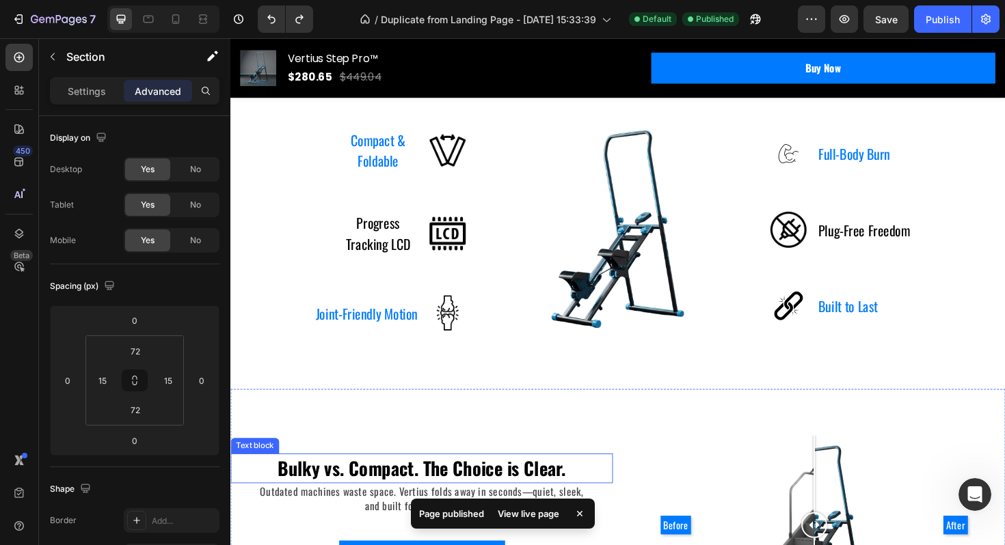
scroll to position [1357, 0]
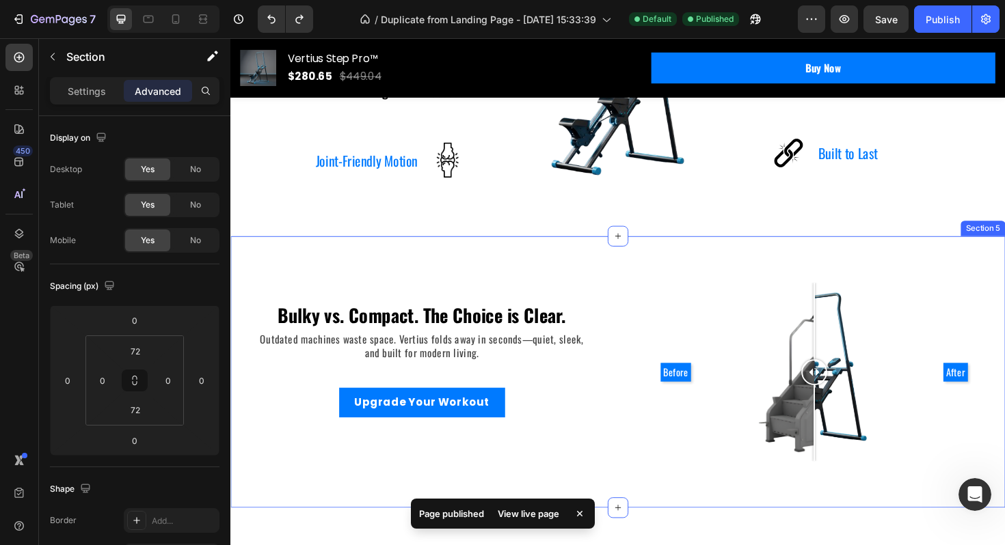
click at [631, 280] on div "Bulky vs. Compact. The Choice is Clear. Text block Outdated machines waste spac…" at bounding box center [640, 392] width 820 height 288
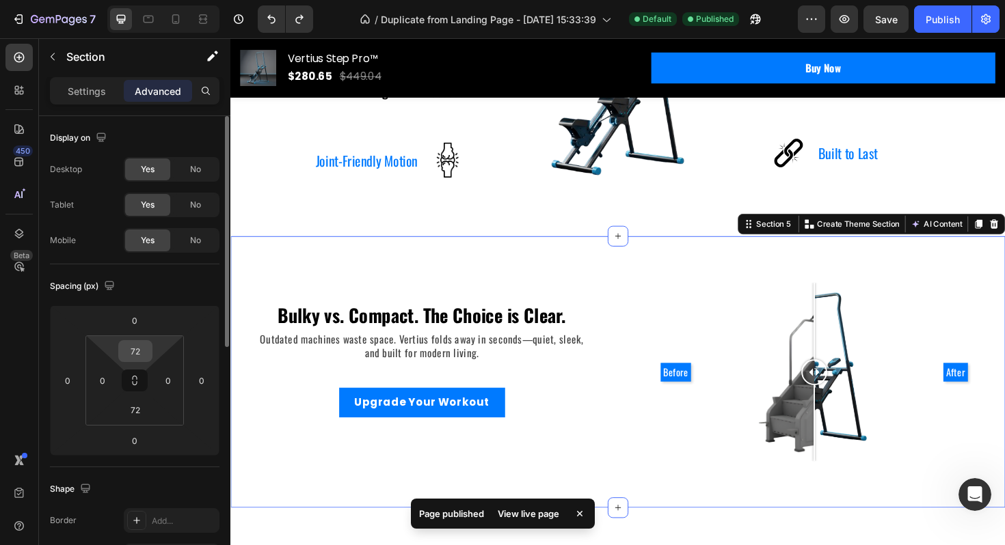
click at [137, 345] on input "72" at bounding box center [135, 351] width 27 height 21
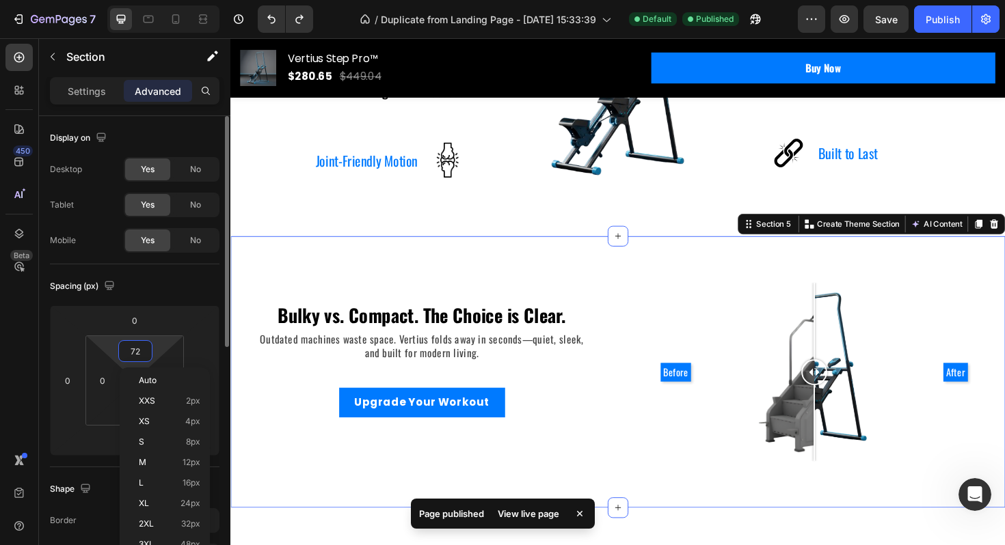
click at [137, 345] on input "72" at bounding box center [135, 351] width 27 height 21
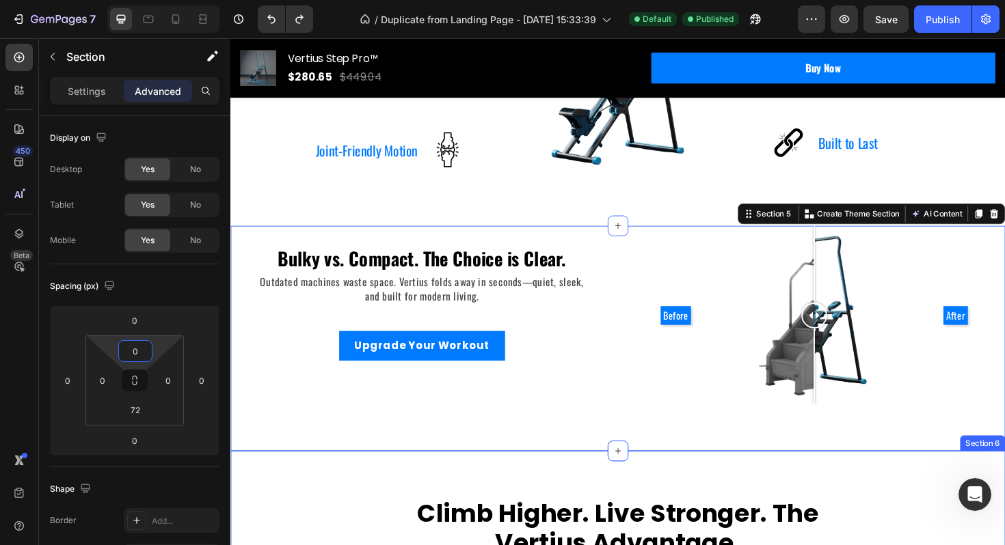
scroll to position [1372, 0]
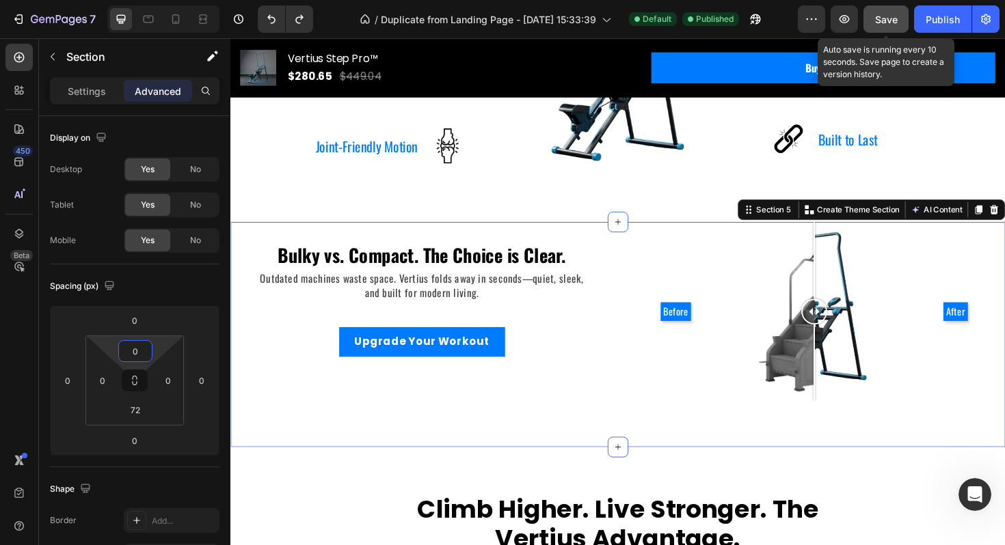
type input "0"
click at [895, 21] on span "Save" at bounding box center [886, 20] width 23 height 12
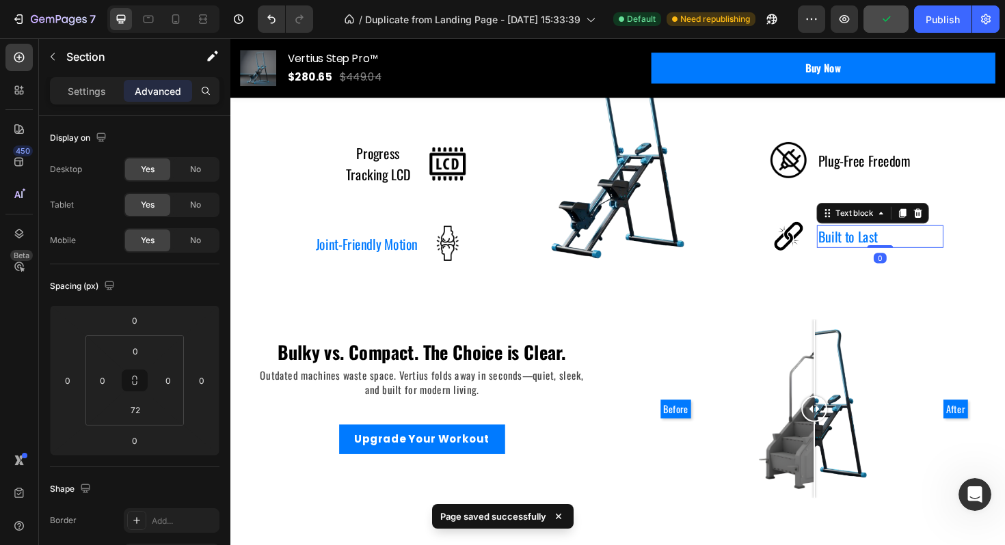
click at [929, 247] on div "Built to Last Text block 0" at bounding box center [918, 248] width 134 height 25
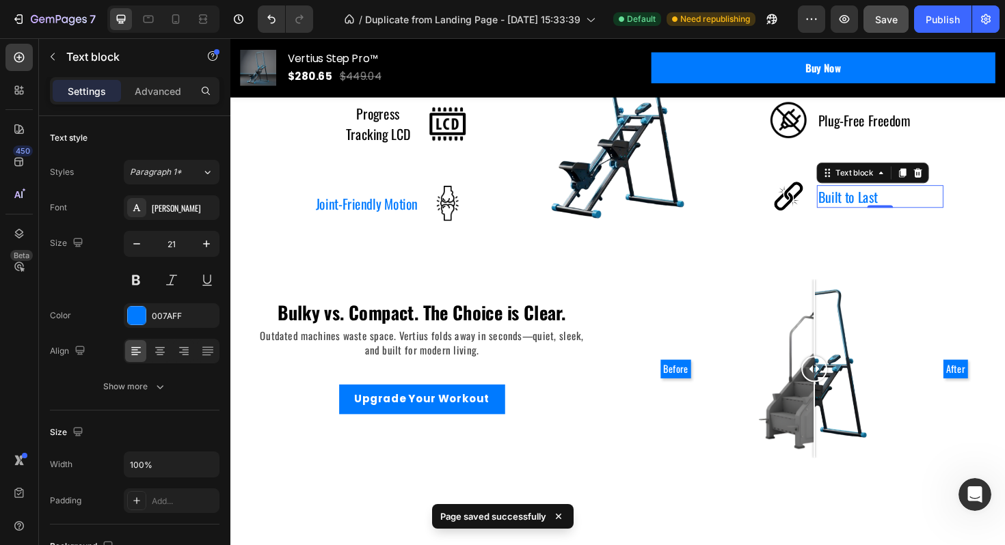
scroll to position [1312, 0]
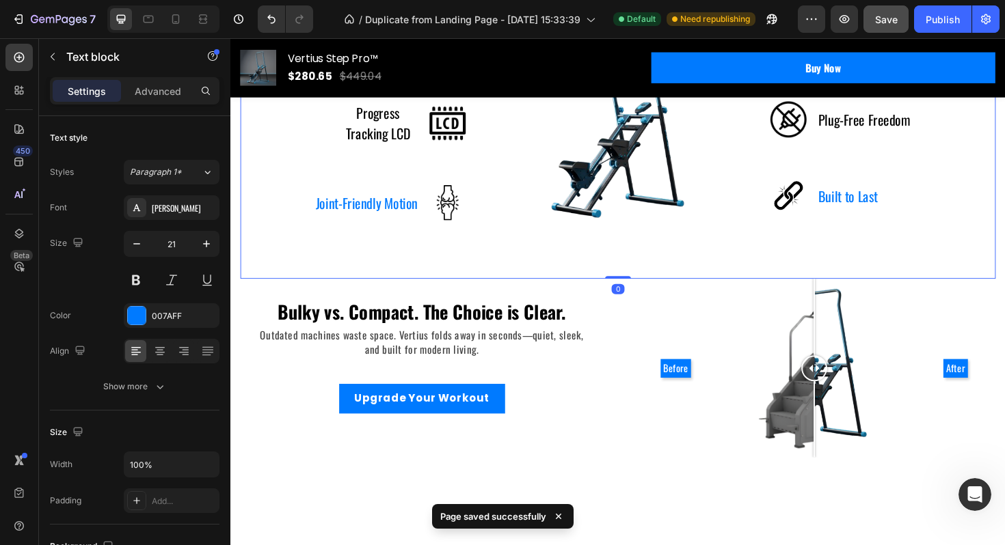
click at [735, 254] on div "Compact & Foldable Text block Image Row Progress Tracking LCD Text block Image …" at bounding box center [641, 149] width 800 height 288
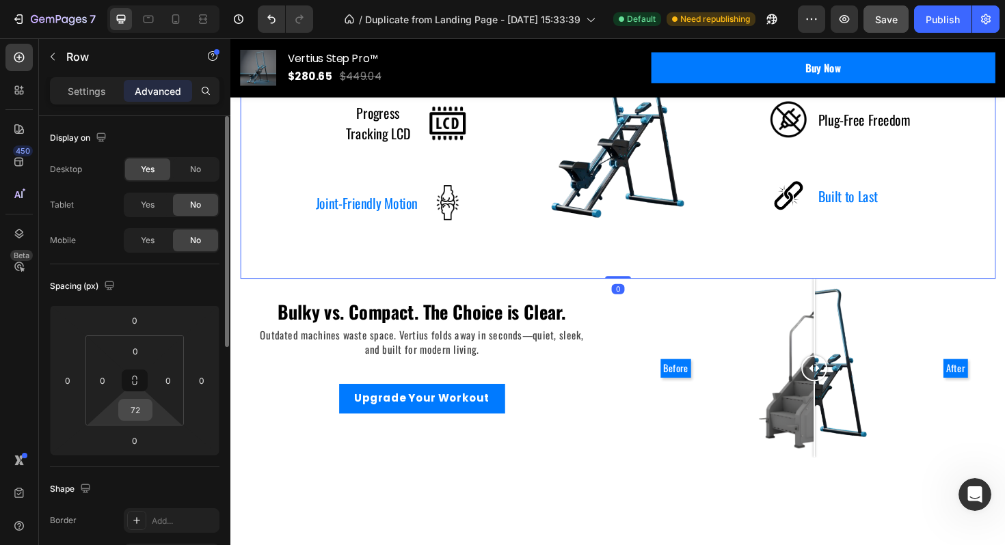
click at [137, 416] on input "72" at bounding box center [135, 410] width 27 height 21
type input "0"
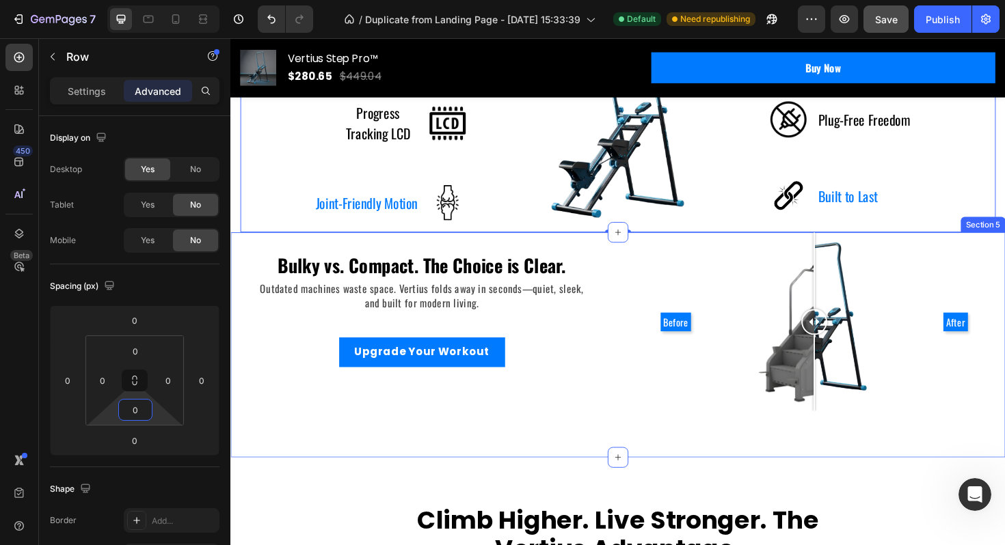
click at [562, 431] on div "Bulky vs. Compact. The Choice is Clear. Text block Outdated machines waste spac…" at bounding box center [432, 338] width 405 height 189
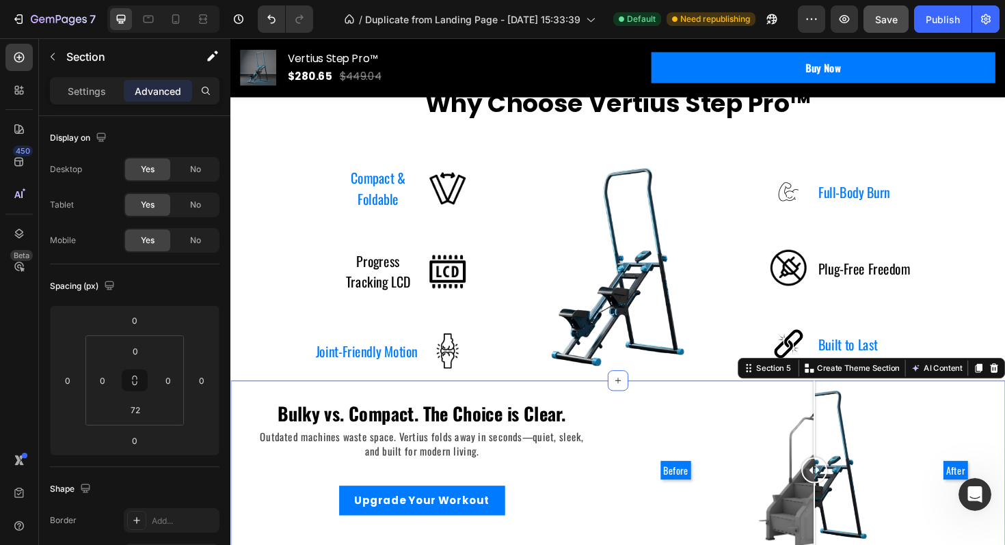
scroll to position [1139, 0]
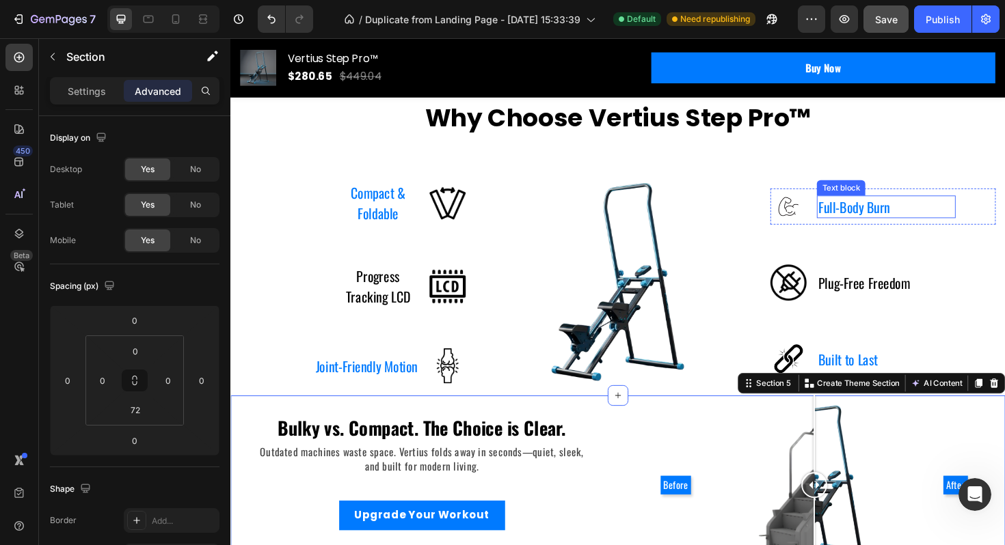
click at [856, 216] on p "Full-Body Burn" at bounding box center [890, 217] width 76 height 22
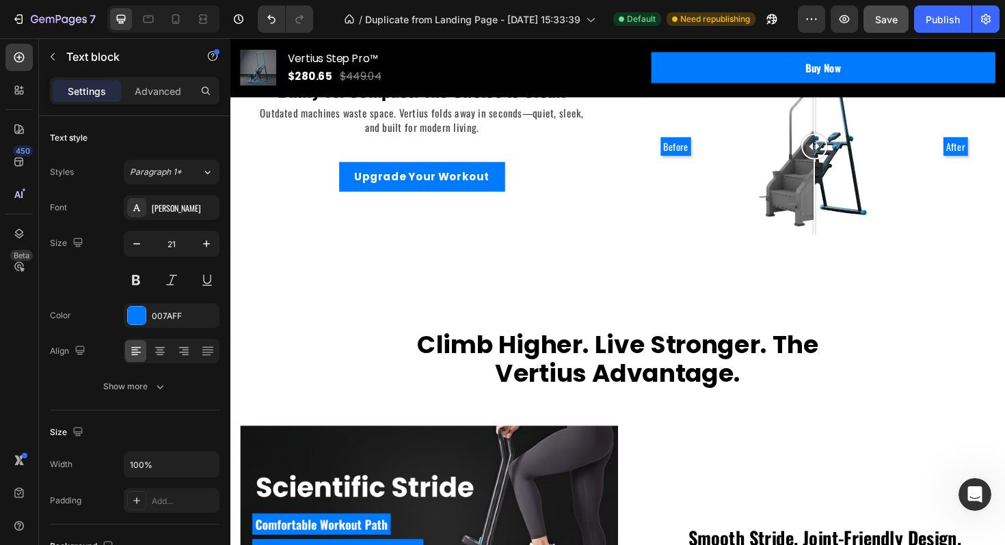
scroll to position [1501, 0]
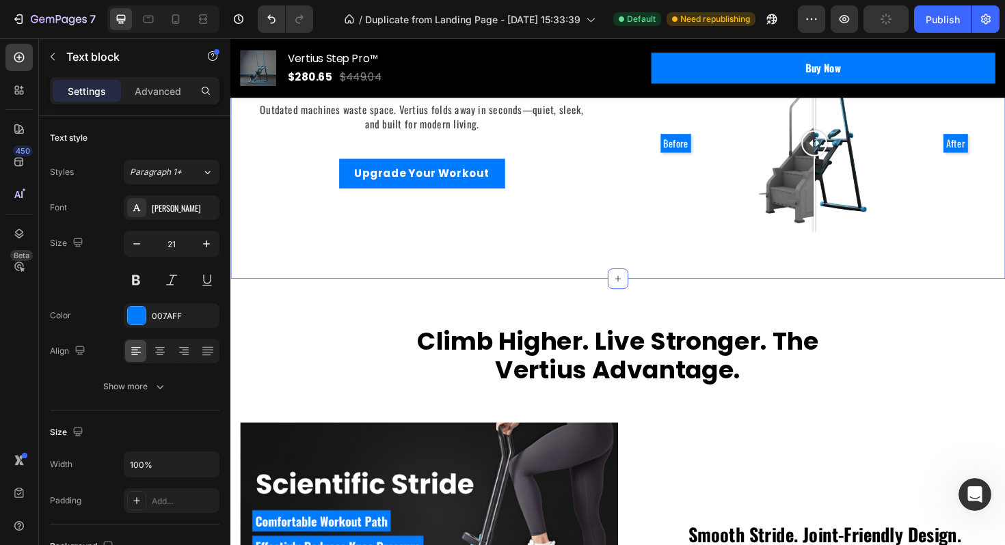
click at [898, 221] on div "Before After" at bounding box center [848, 149] width 336 height 189
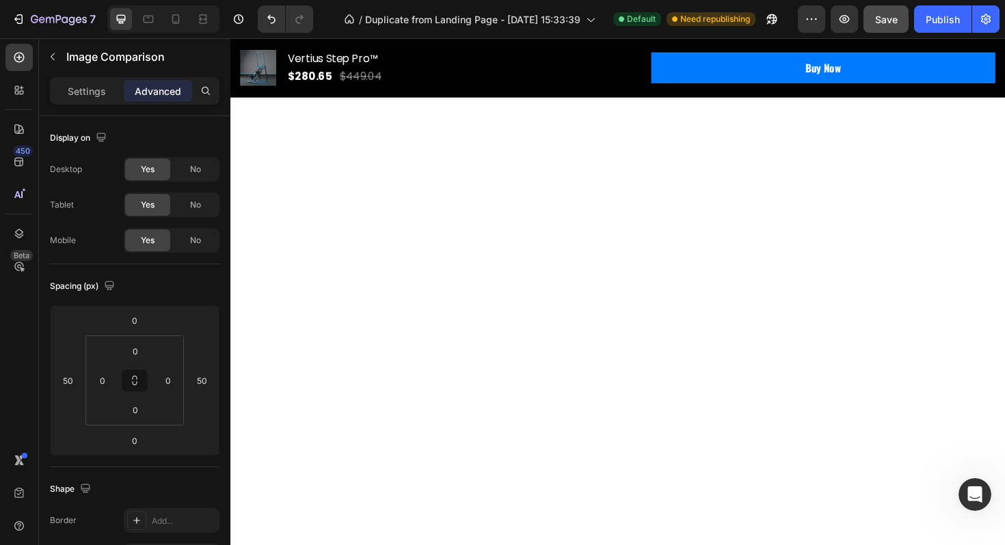
scroll to position [3016, 0]
click at [946, 18] on div "Publish" at bounding box center [942, 19] width 34 height 14
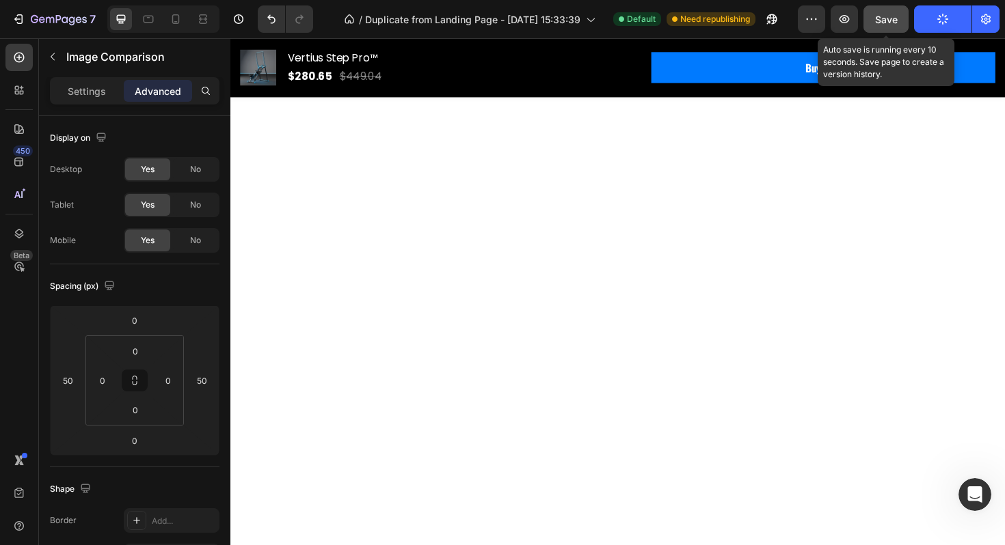
click at [882, 11] on button "Save" at bounding box center [885, 18] width 45 height 27
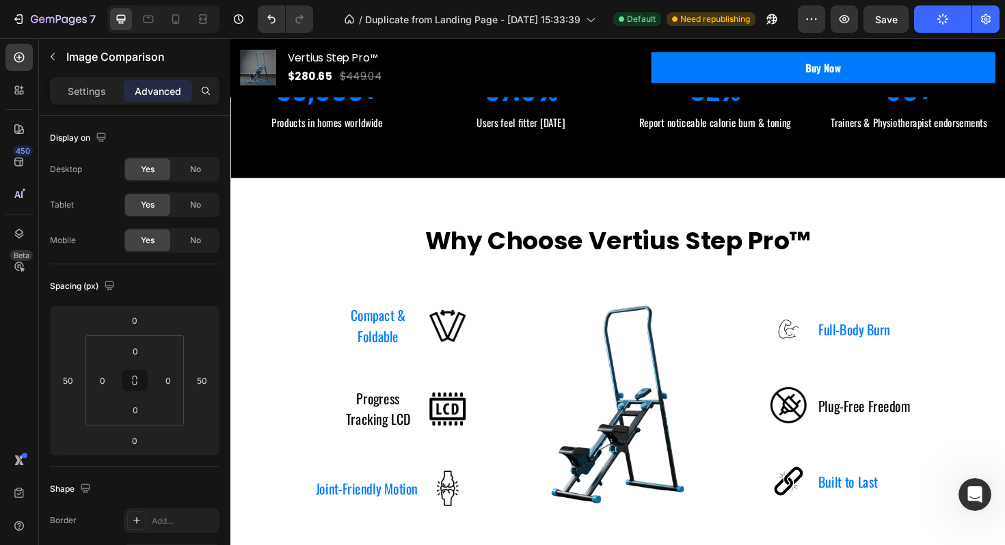
scroll to position [0, 0]
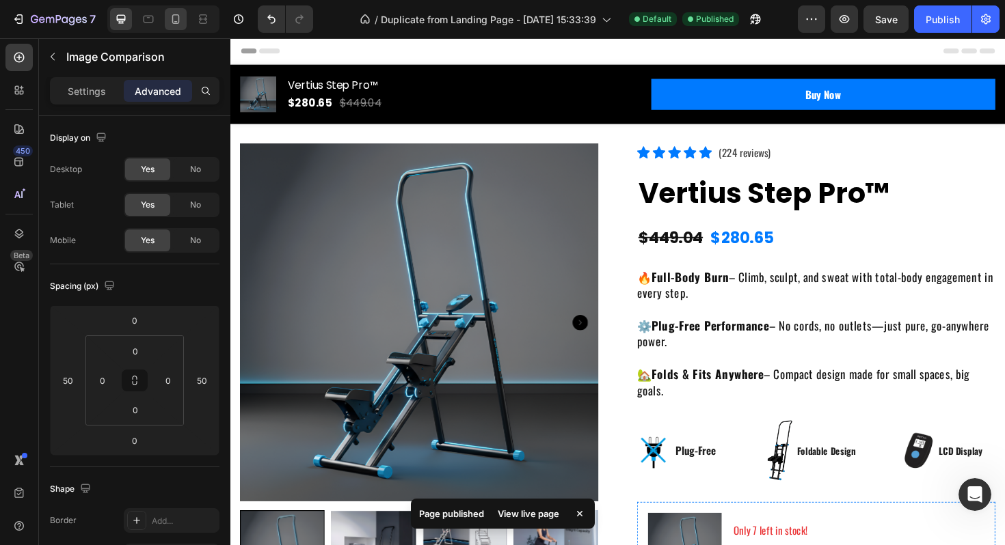
click at [174, 22] on icon at bounding box center [176, 19] width 14 height 14
type input "24"
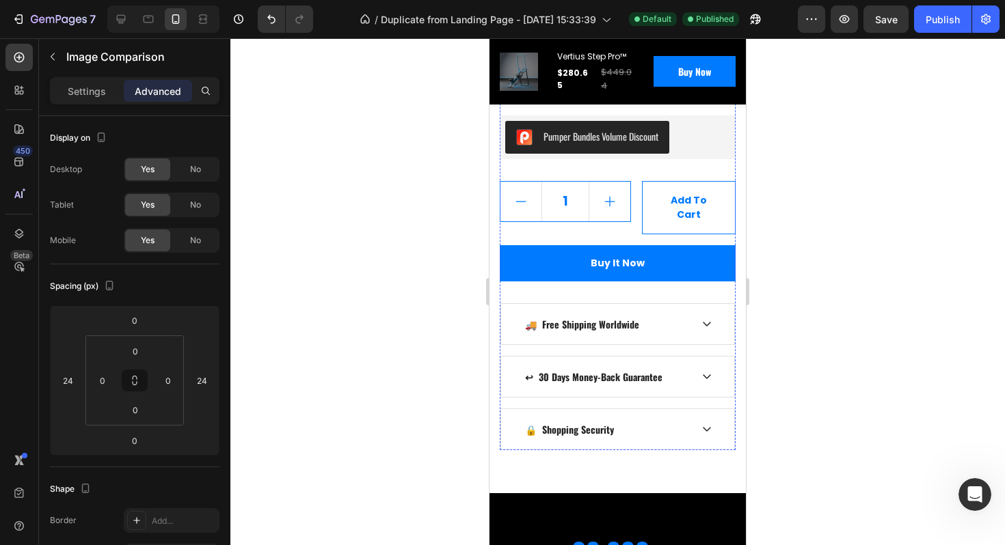
scroll to position [945, 0]
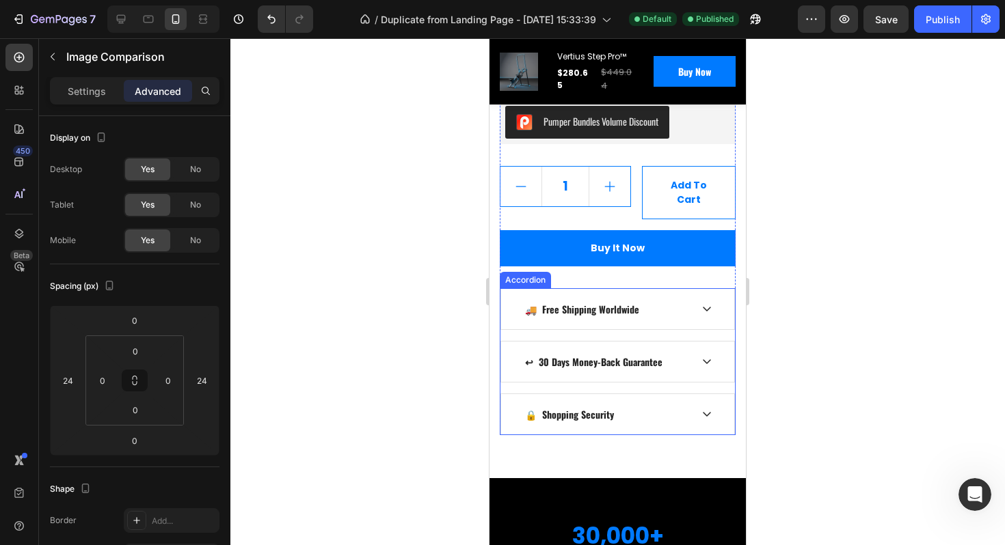
click at [629, 302] on p "🚚 Free Shipping Worldwide" at bounding box center [582, 309] width 114 height 14
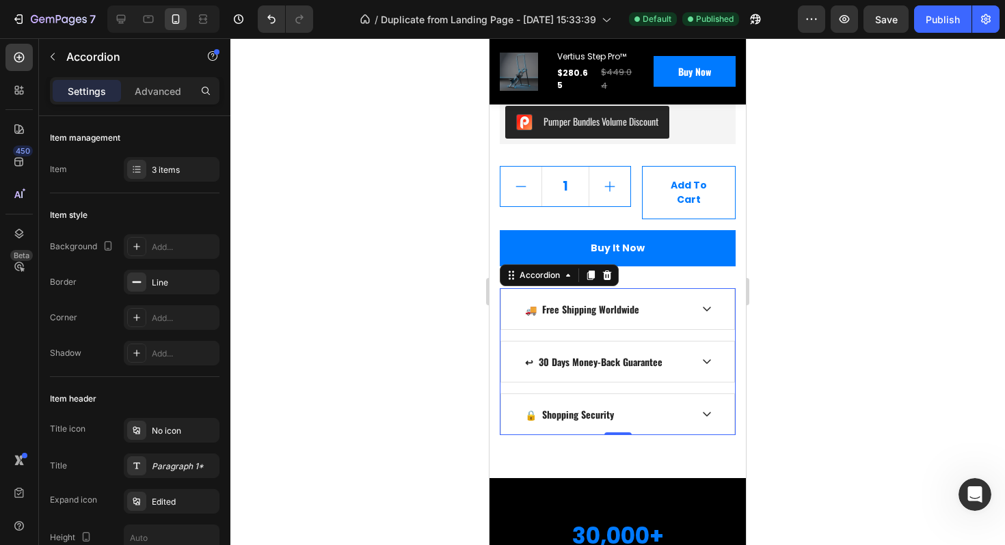
click at [678, 300] on div "🚚 Free Shipping Worldwide" at bounding box center [606, 309] width 167 height 18
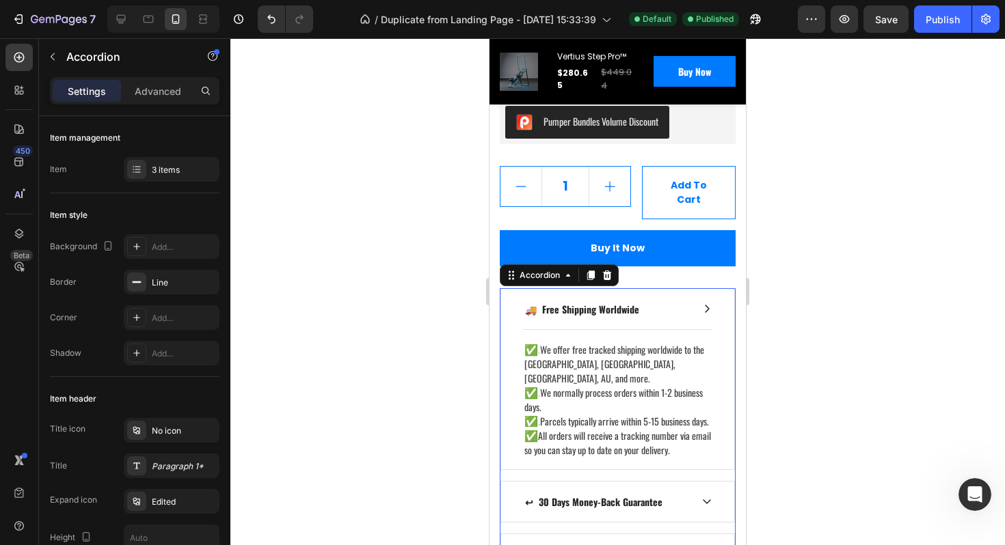
click at [679, 300] on div "🚚 Free Shipping Worldwide" at bounding box center [606, 309] width 167 height 18
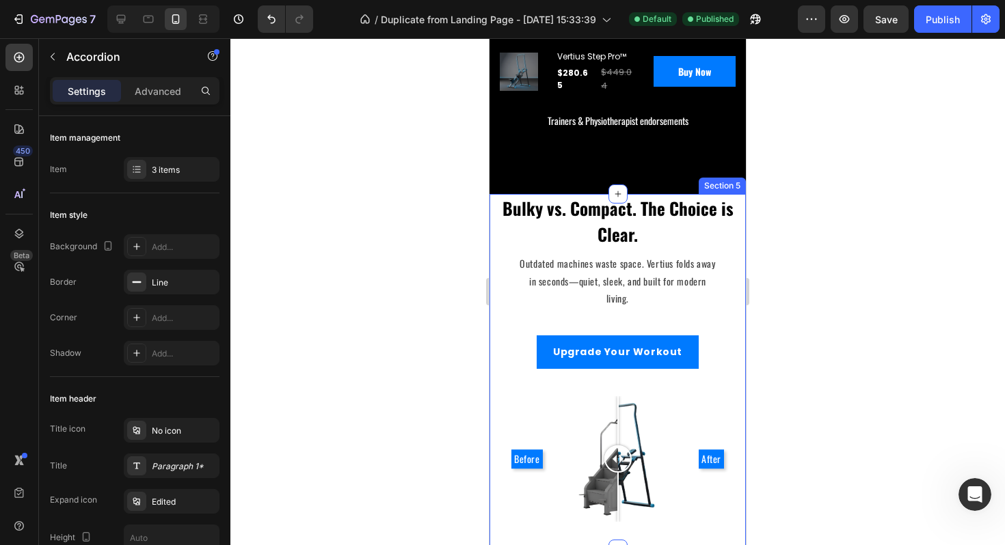
scroll to position [1546, 0]
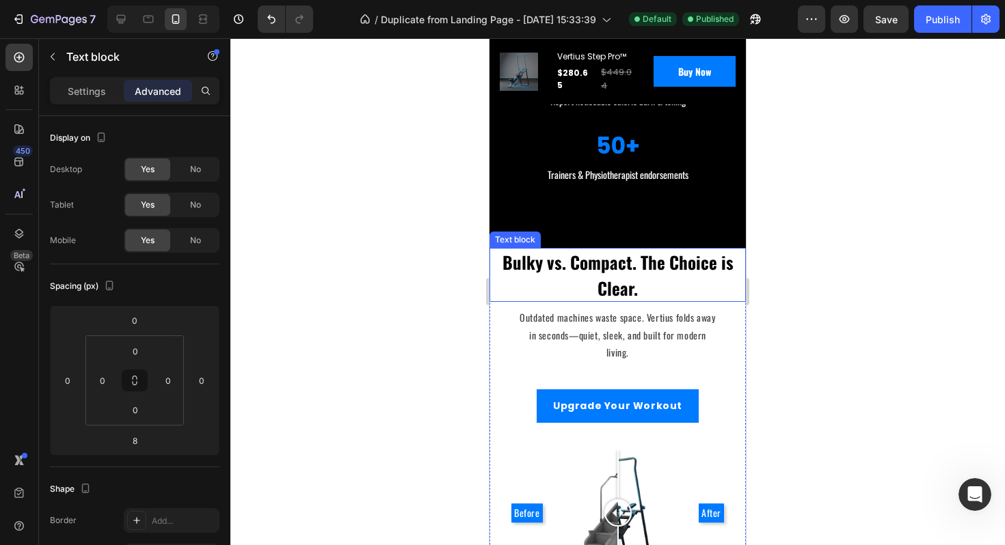
click at [631, 251] on p "Bulky vs. Compact. The Choice is Clear." at bounding box center [618, 274] width 254 height 51
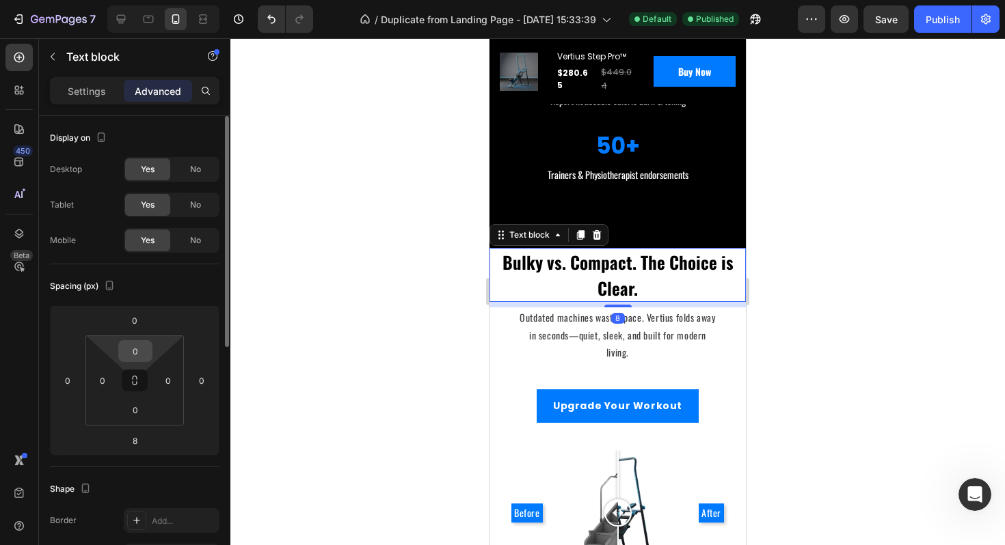
click at [141, 349] on input "0" at bounding box center [135, 351] width 27 height 21
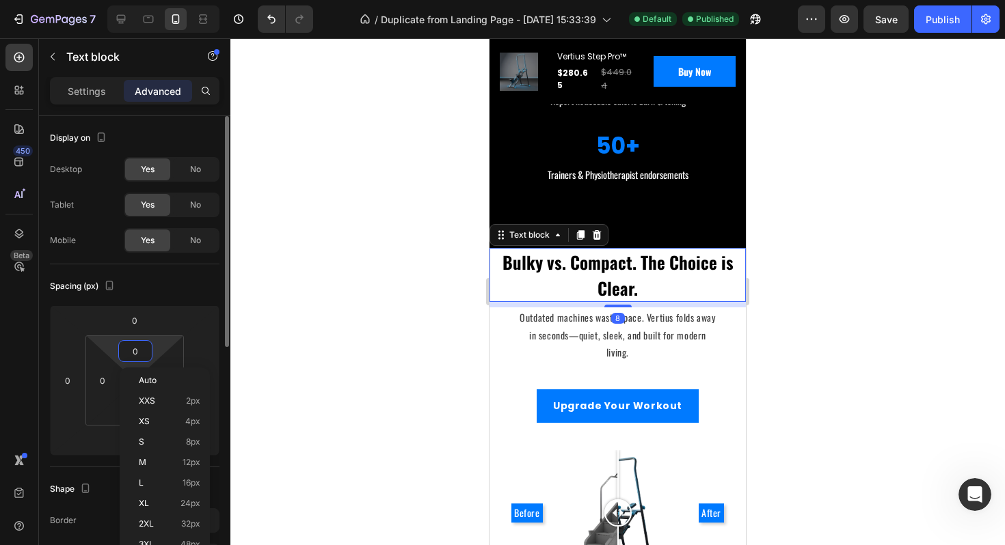
click at [141, 349] on input "0" at bounding box center [135, 351] width 27 height 21
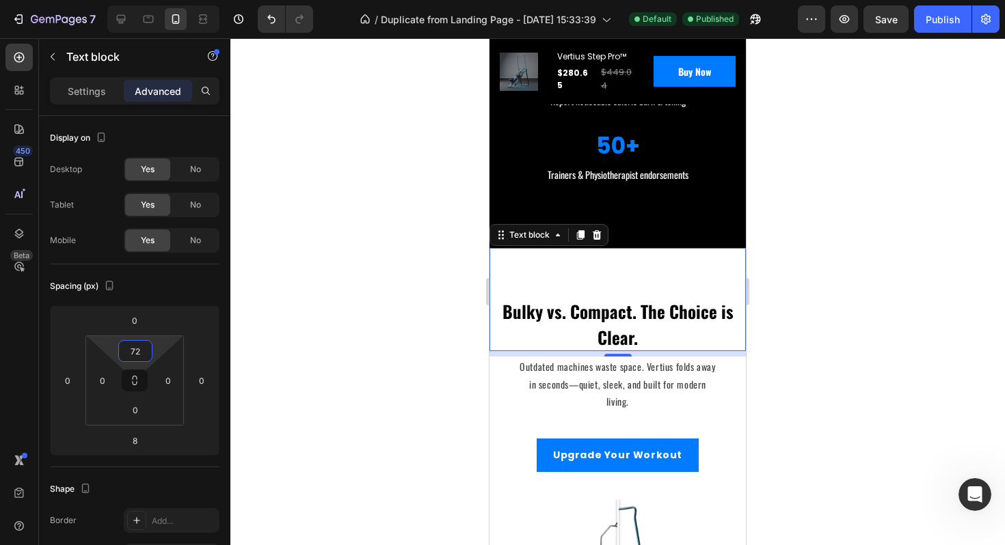
type input "72"
click at [804, 349] on div at bounding box center [617, 291] width 774 height 507
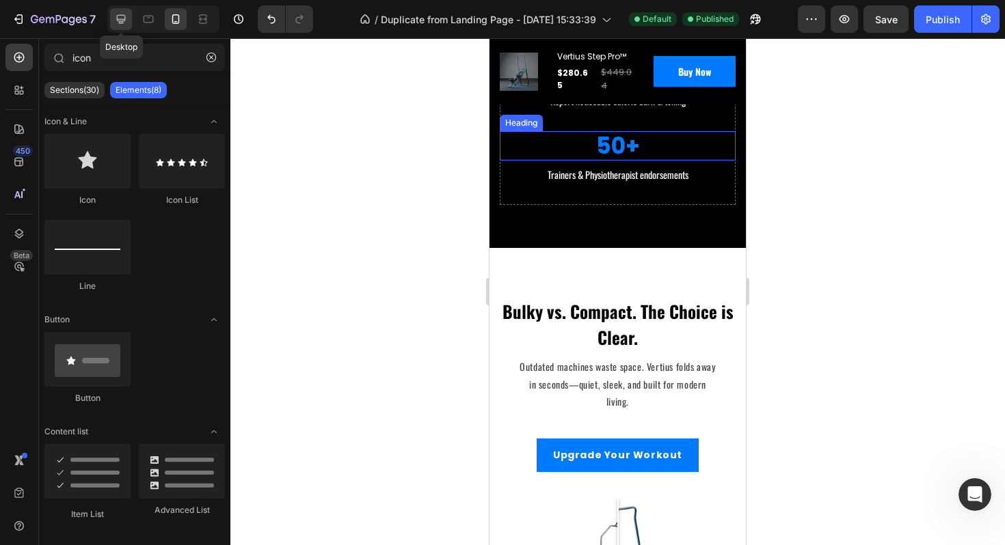
click at [122, 19] on icon at bounding box center [121, 19] width 9 height 9
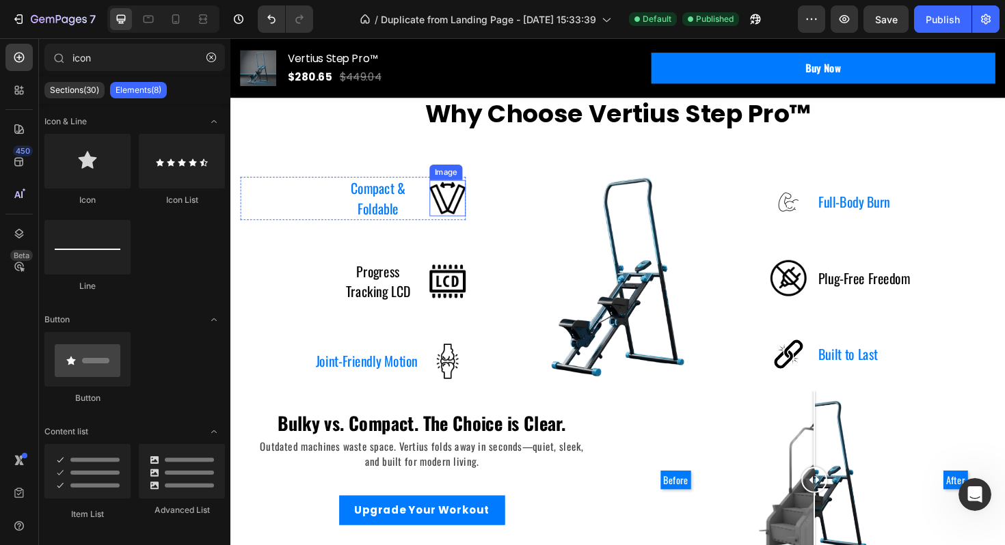
scroll to position [1541, 0]
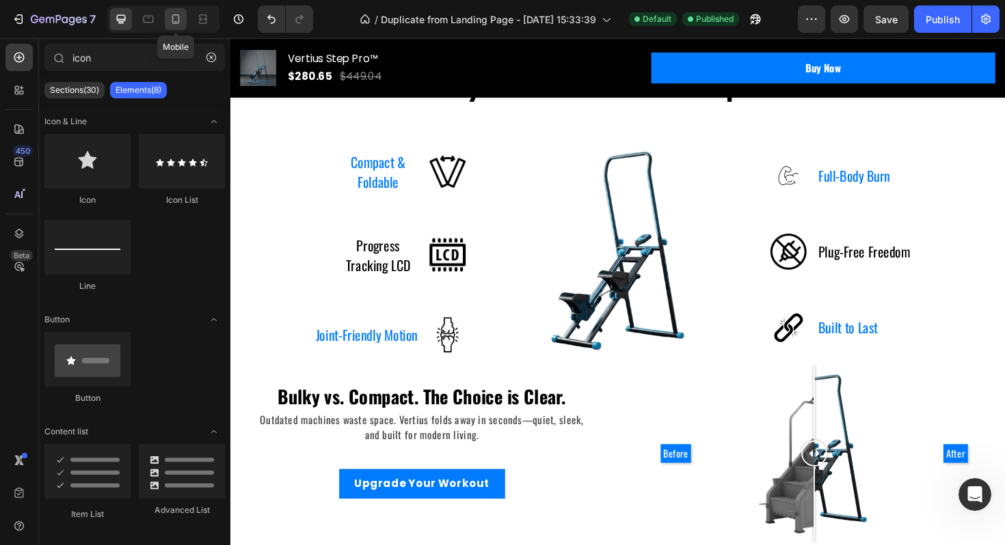
click at [174, 20] on icon at bounding box center [176, 19] width 14 height 14
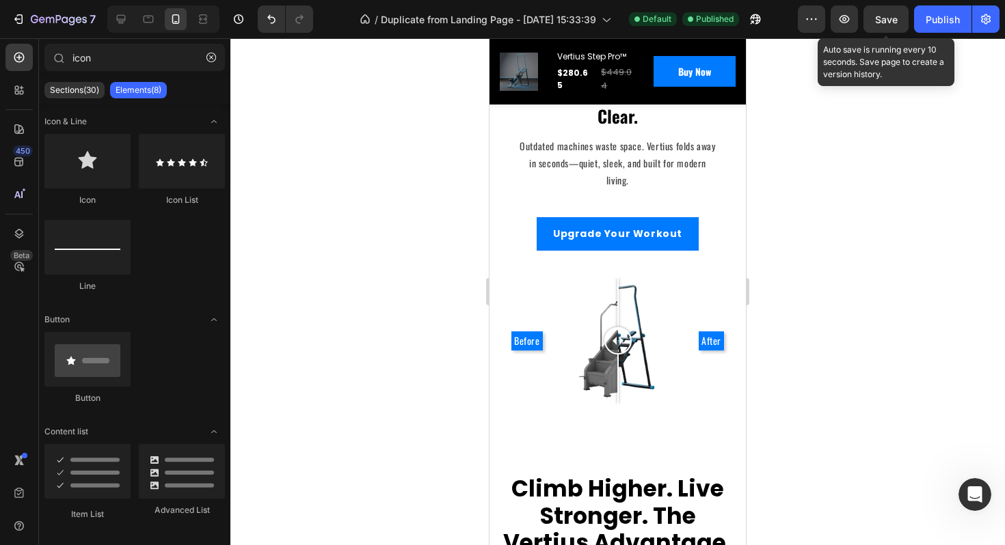
click at [877, 24] on span "Save" at bounding box center [886, 20] width 23 height 12
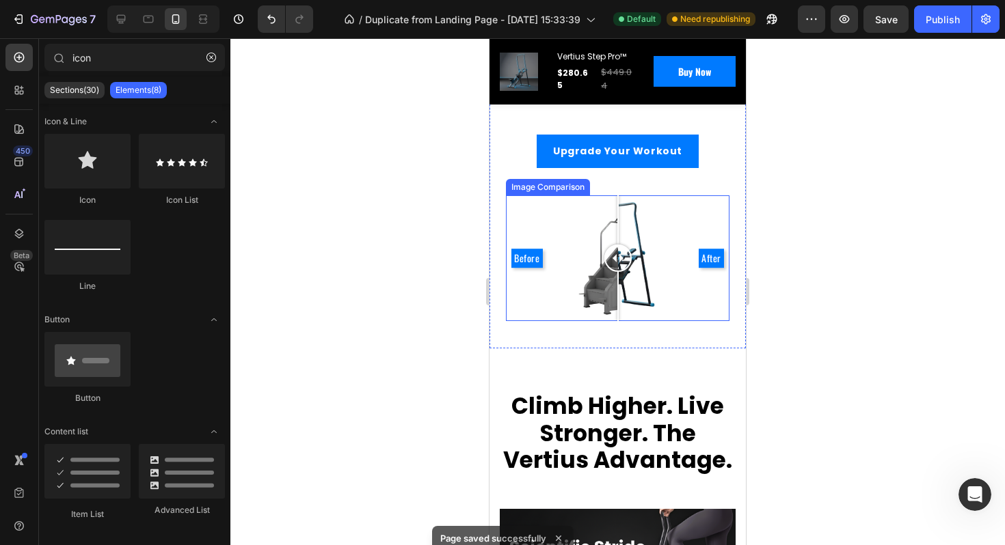
scroll to position [1840, 0]
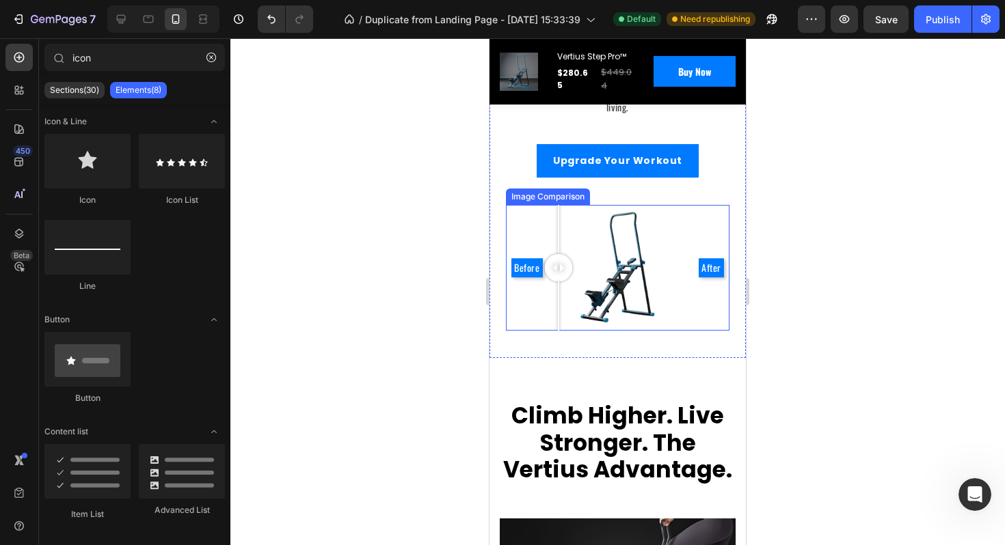
drag, startPoint x: 618, startPoint y: 267, endPoint x: 558, endPoint y: 277, distance: 60.3
click at [558, 277] on div at bounding box center [558, 267] width 27 height 27
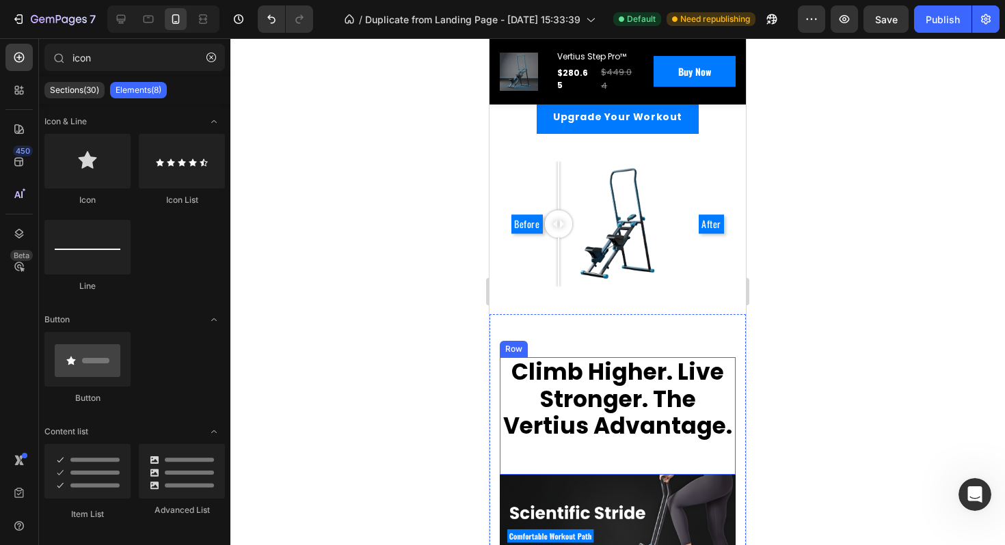
scroll to position [1870, 0]
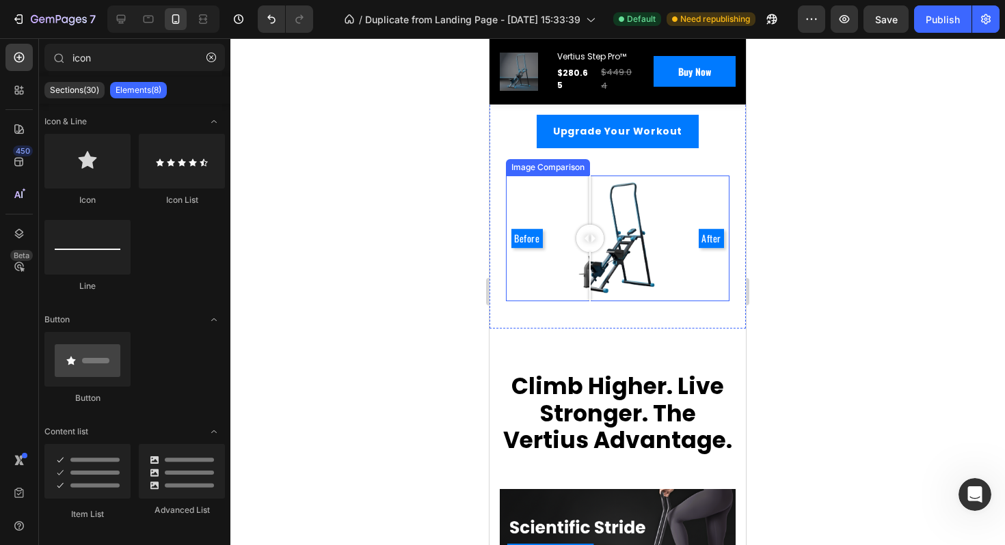
drag, startPoint x: 560, startPoint y: 231, endPoint x: 596, endPoint y: 231, distance: 35.5
click at [599, 231] on div at bounding box center [589, 238] width 27 height 27
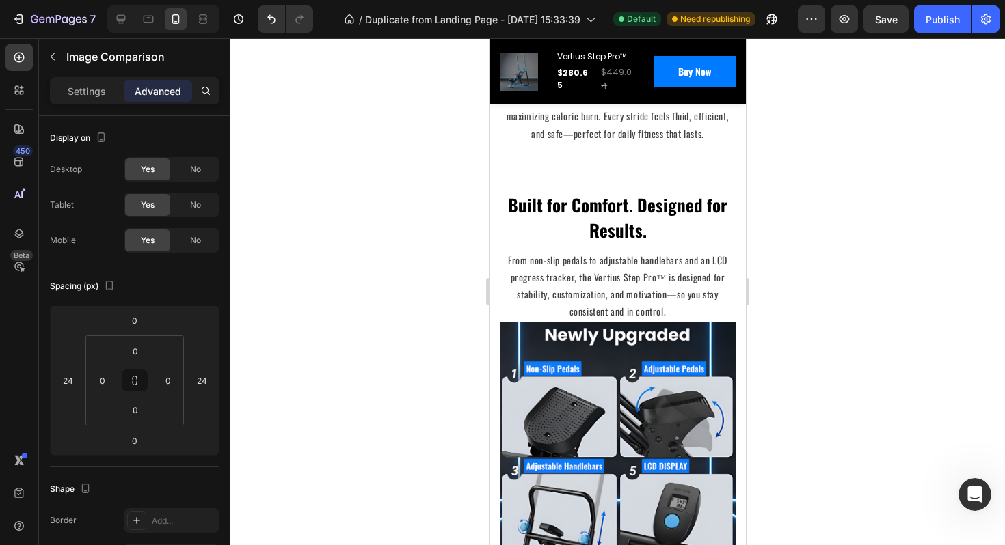
scroll to position [2632, 0]
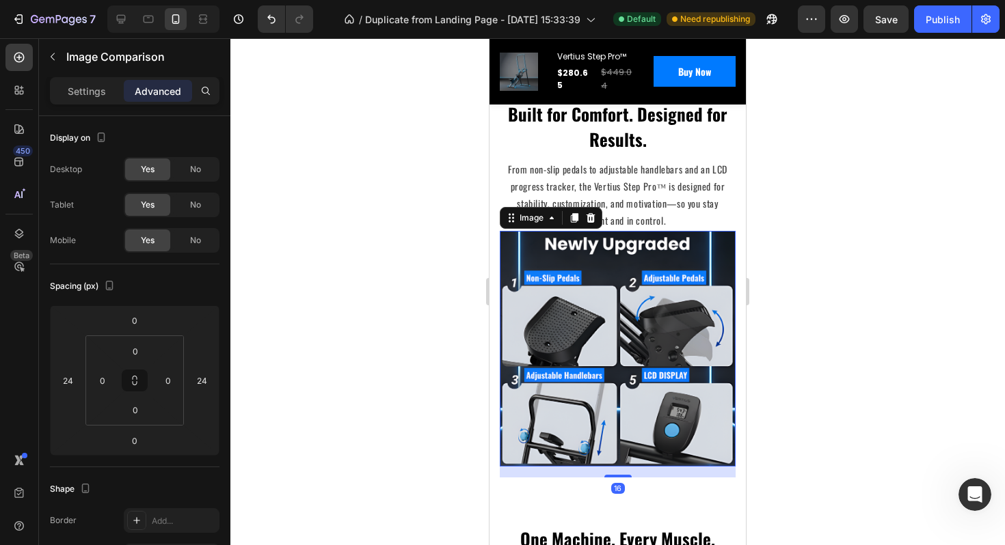
click at [594, 329] on img at bounding box center [618, 349] width 236 height 236
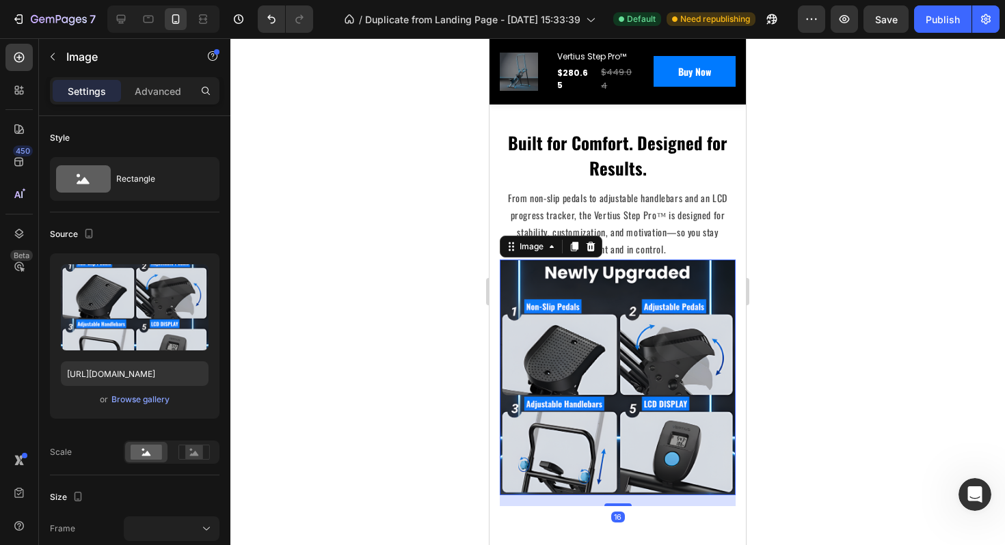
scroll to position [2591, 0]
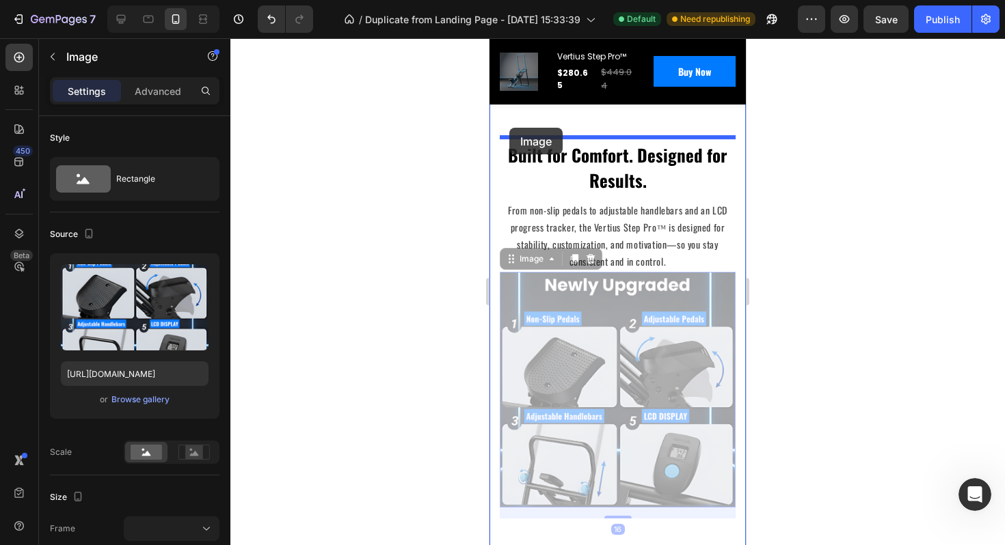
drag, startPoint x: 513, startPoint y: 258, endPoint x: 509, endPoint y: 128, distance: 129.2
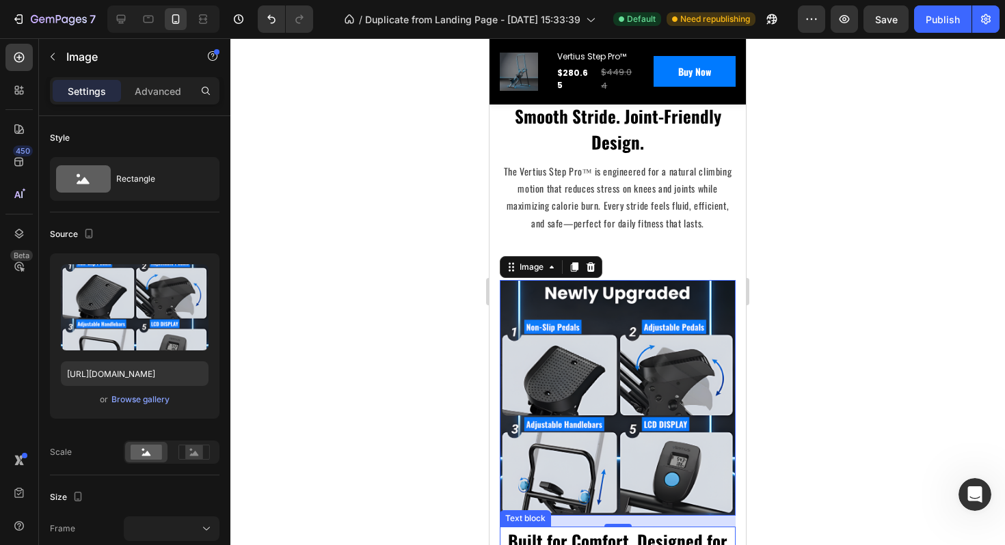
scroll to position [2425, 0]
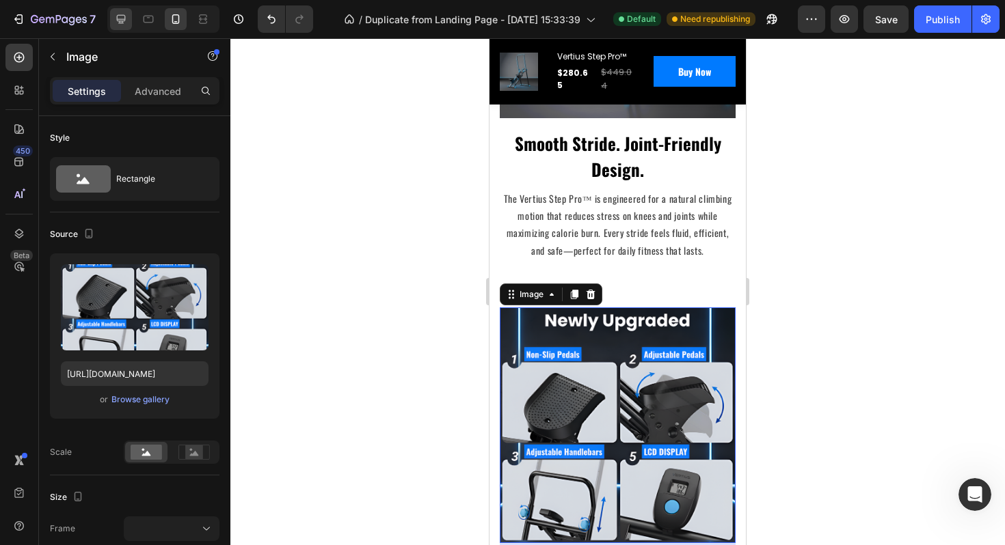
click at [123, 23] on icon at bounding box center [121, 19] width 14 height 14
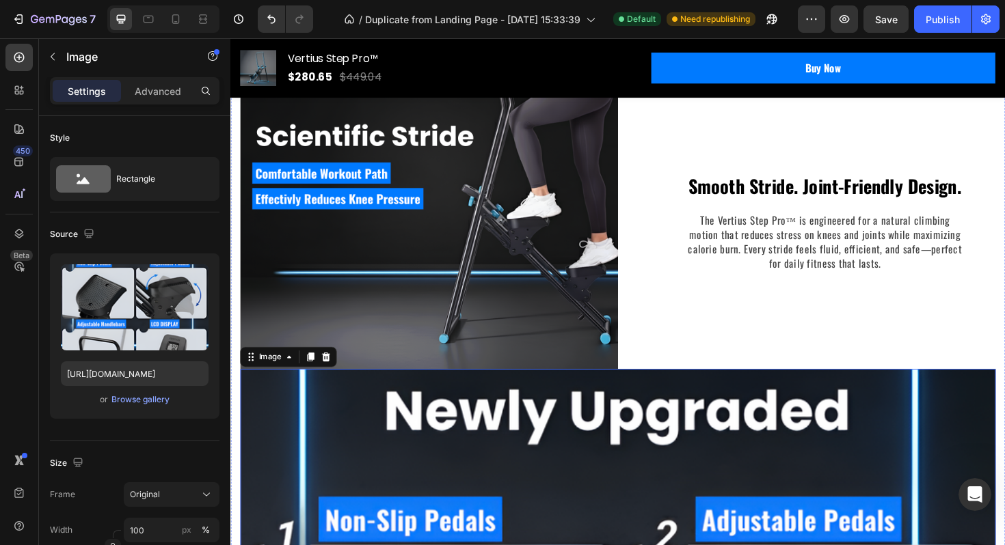
scroll to position [2603, 0]
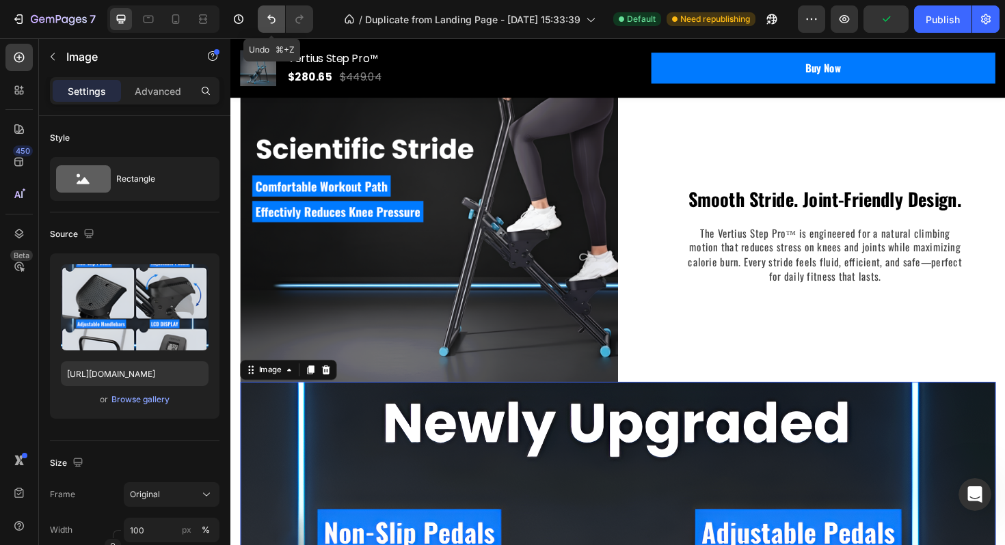
click at [260, 16] on button "Undo/Redo" at bounding box center [271, 18] width 27 height 27
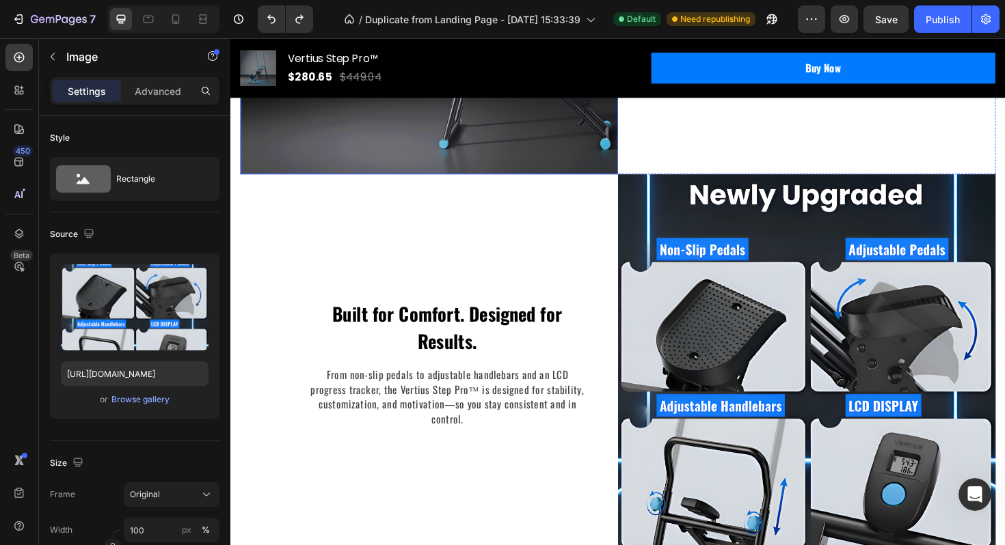
scroll to position [2826, 0]
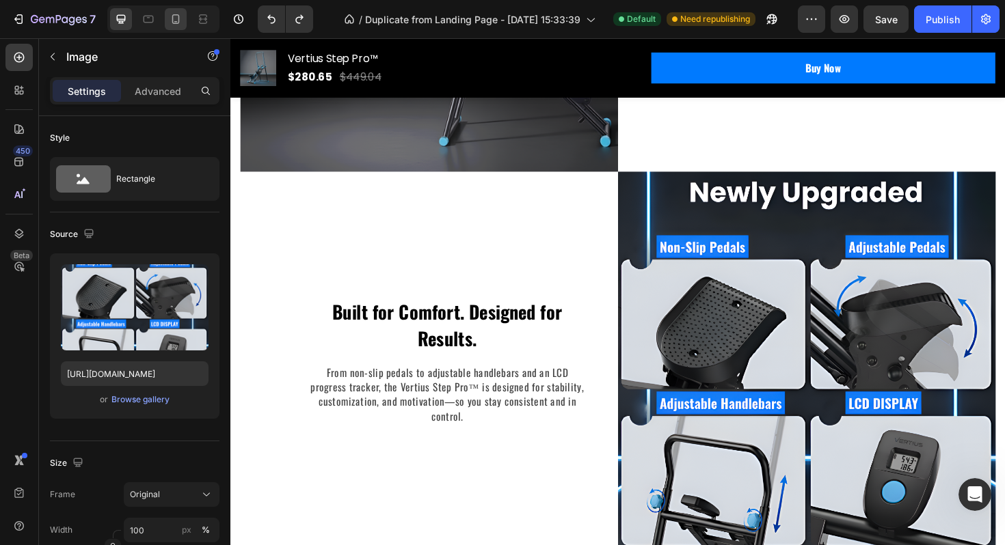
click at [176, 21] on icon at bounding box center [176, 19] width 14 height 14
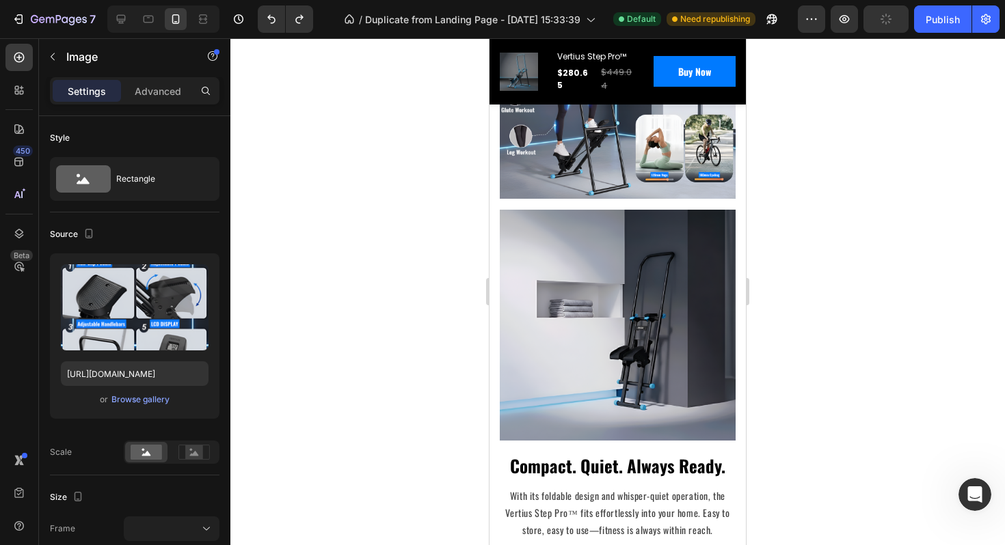
scroll to position [3262, 0]
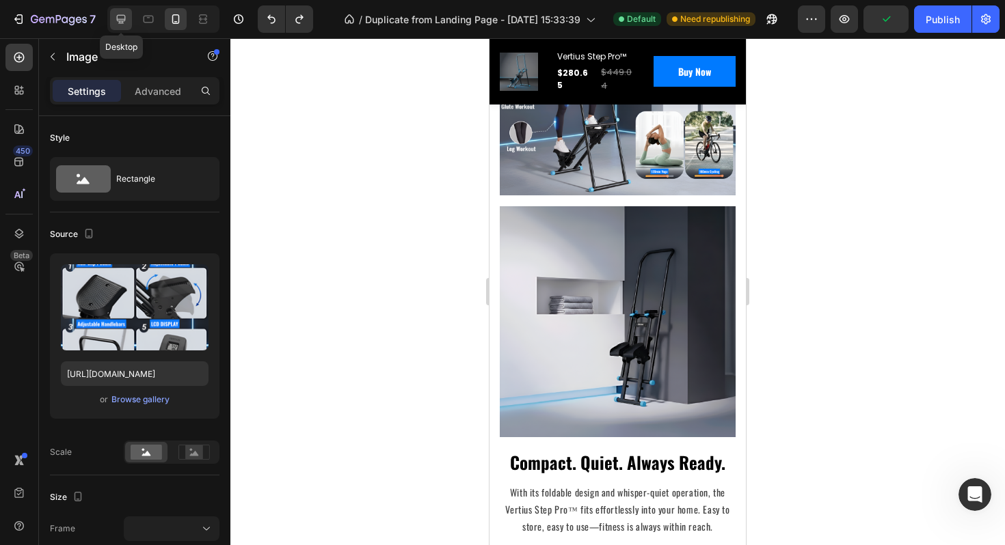
click at [118, 18] on icon at bounding box center [121, 19] width 14 height 14
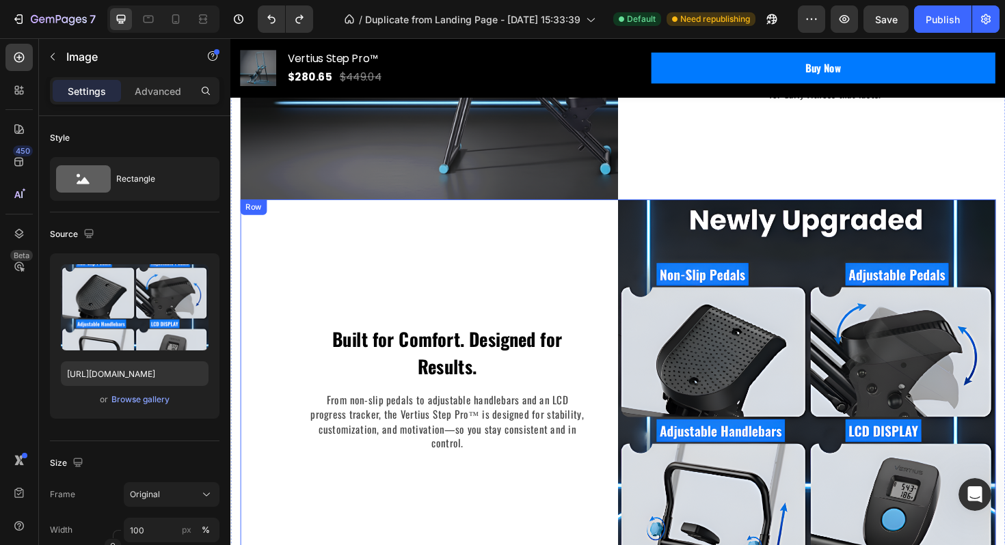
scroll to position [2845, 0]
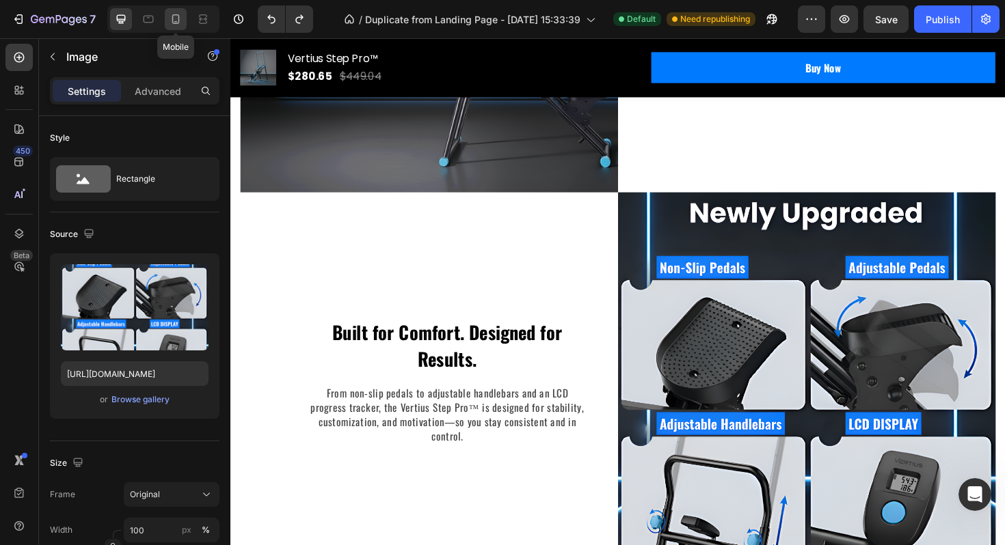
click at [174, 24] on icon at bounding box center [176, 19] width 14 height 14
type input "https://cdn.shopify.com/s/files/1/0780/5072/2049/files/gempages_586354401250116…"
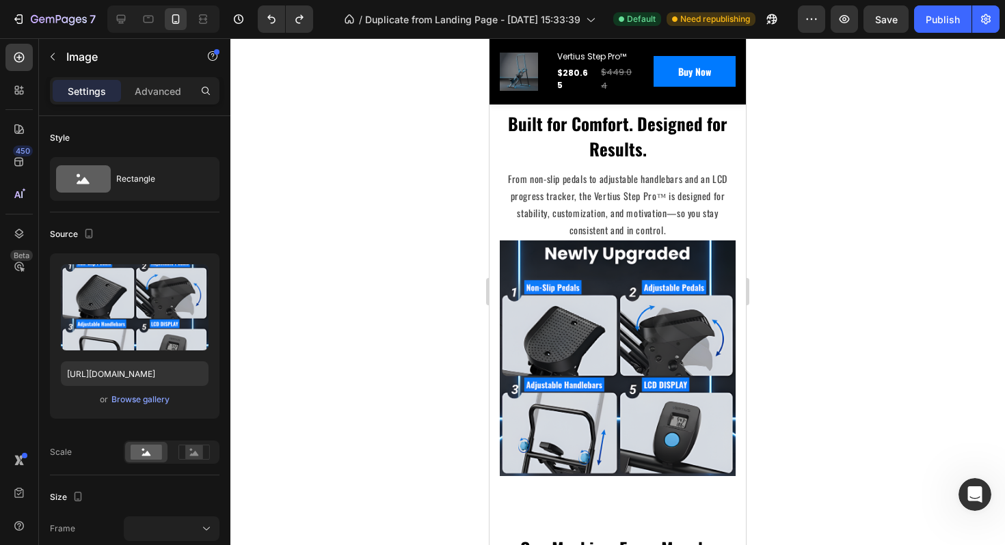
scroll to position [2619, 0]
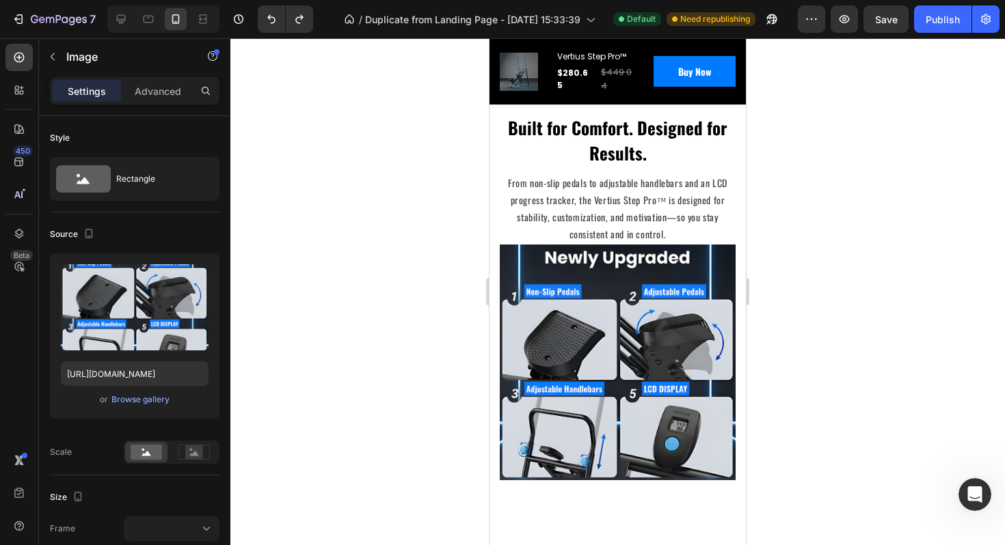
click at [584, 303] on img at bounding box center [618, 363] width 236 height 236
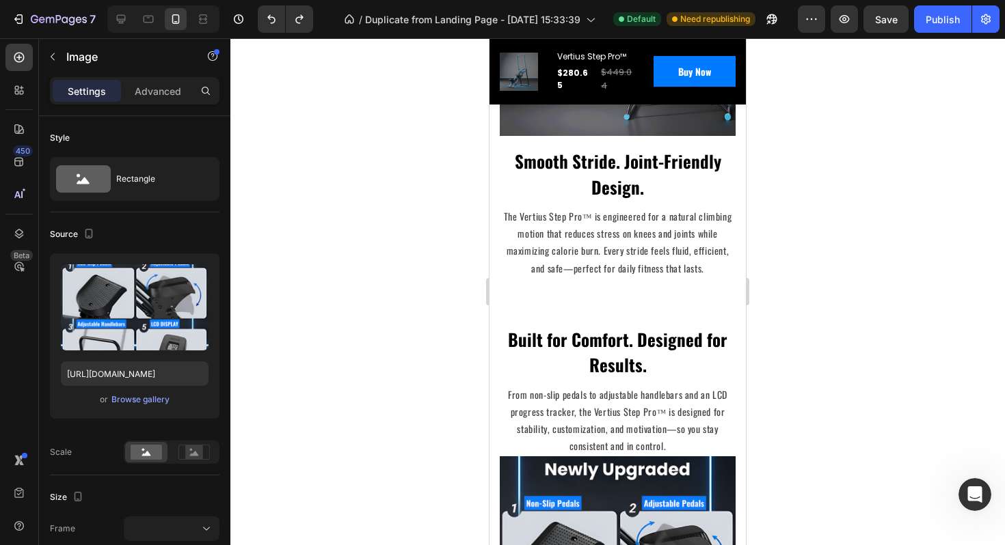
scroll to position [2427, 0]
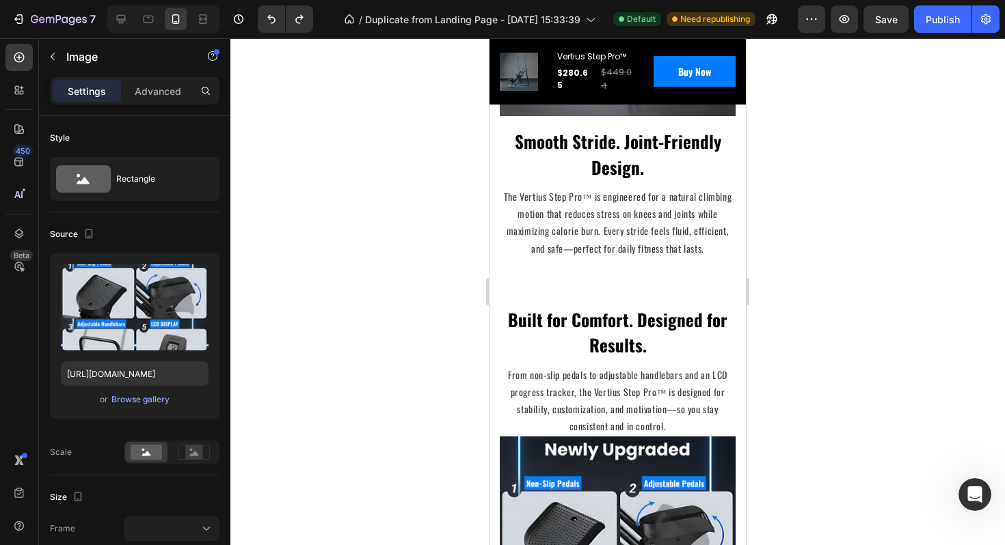
click at [555, 307] on p "Built for Comfort. Designed for Results." at bounding box center [617, 332] width 233 height 51
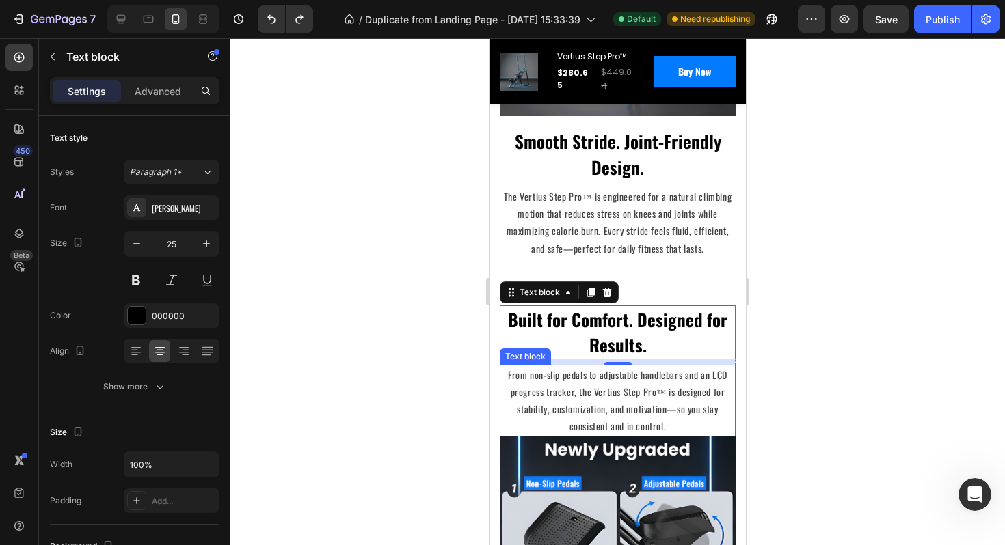
click at [527, 397] on p "From non-slip pedals to adjustable handlebars and an LCD progress tracker, the …" at bounding box center [617, 400] width 233 height 69
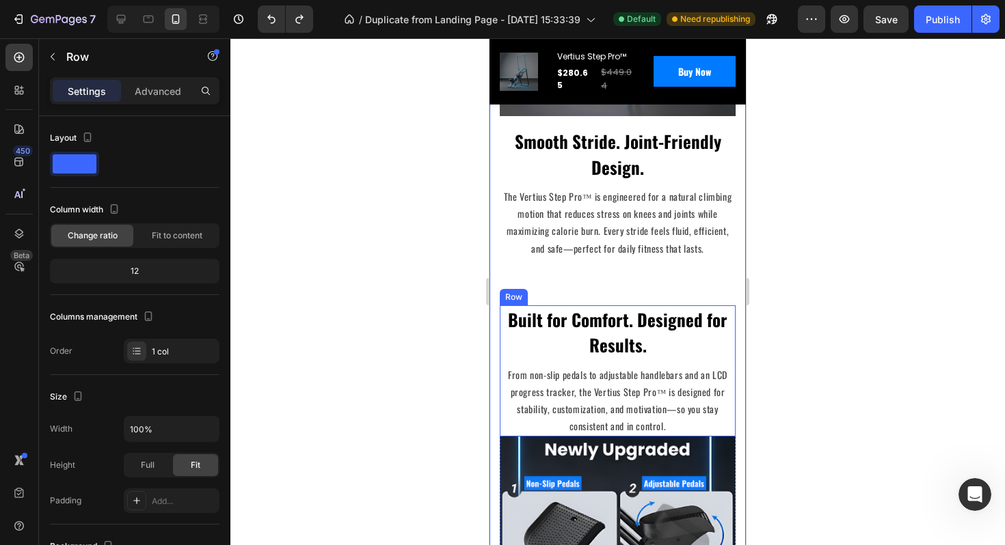
click at [500, 355] on div "Built for Comfort. Designed for Results. Text block From non-slip pedals to adj…" at bounding box center [618, 370] width 236 height 131
click at [150, 100] on div "Advanced" at bounding box center [158, 91] width 68 height 22
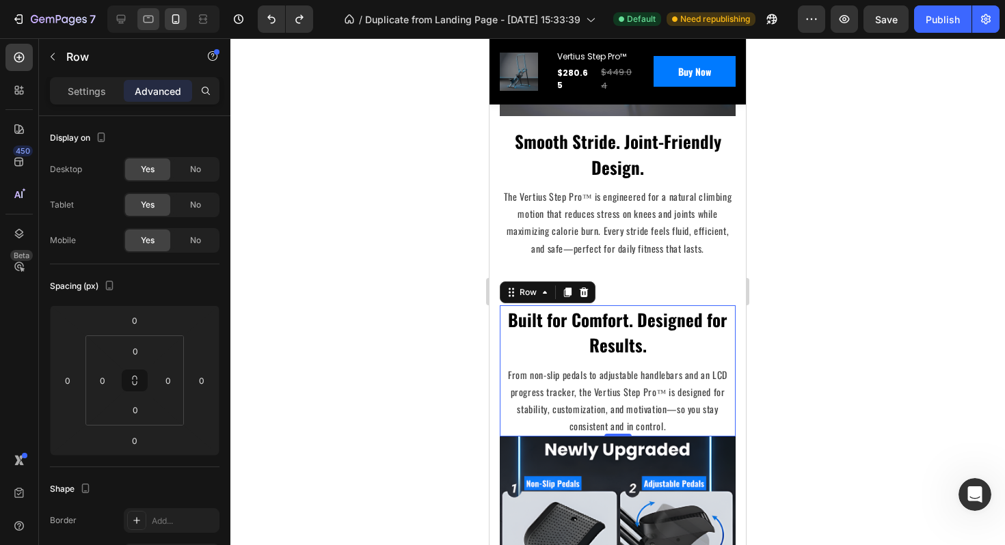
click at [150, 21] on icon at bounding box center [148, 19] width 14 height 14
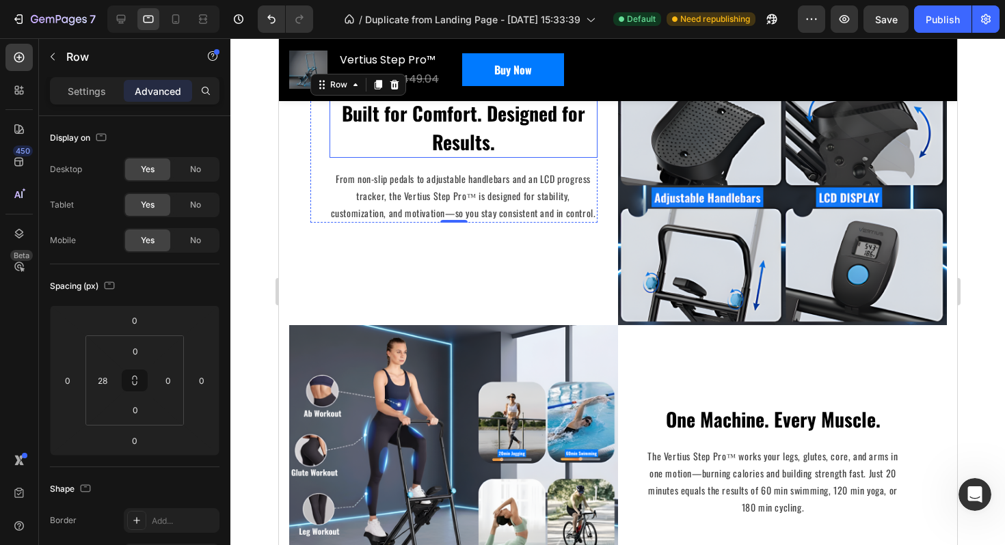
scroll to position [2677, 0]
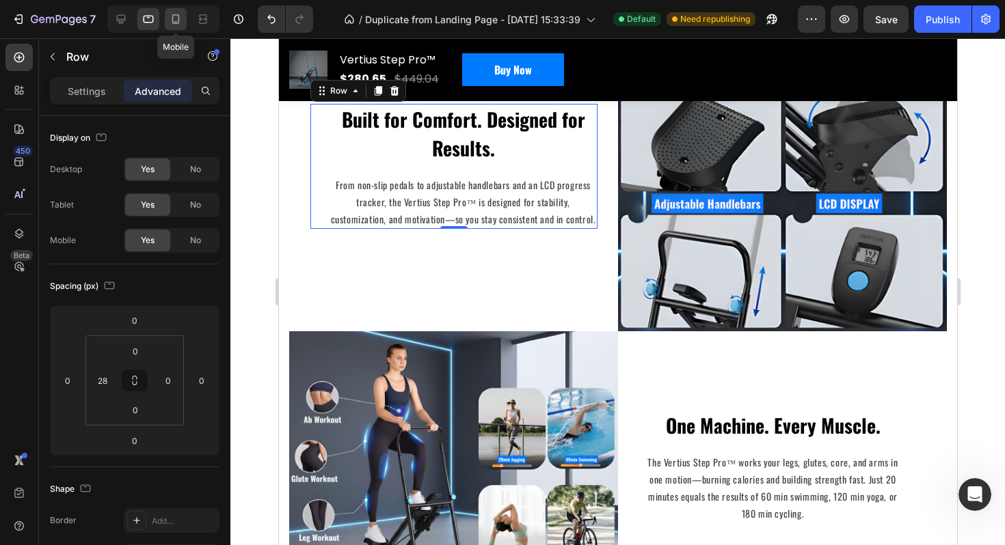
click at [176, 25] on icon at bounding box center [176, 19] width 14 height 14
type input "0"
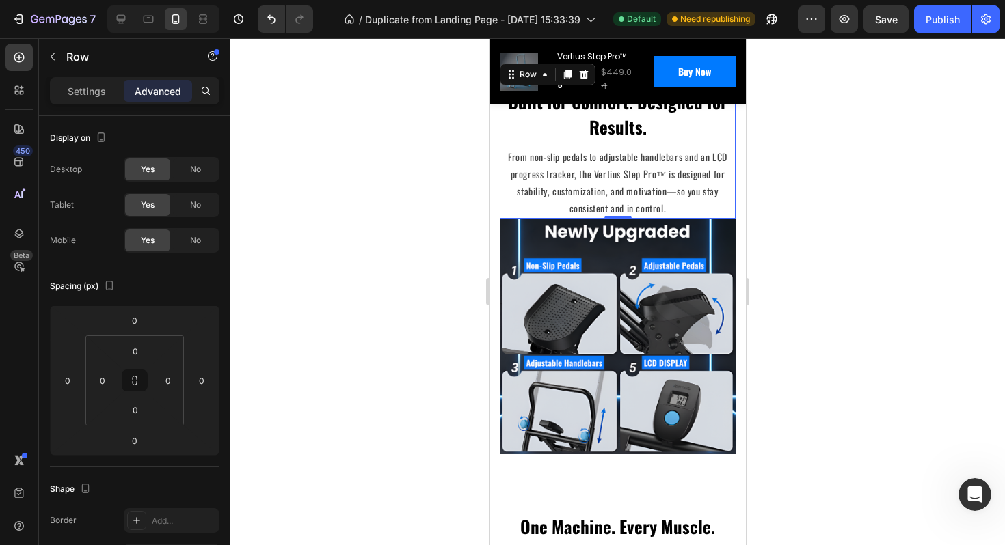
scroll to position [2643, 0]
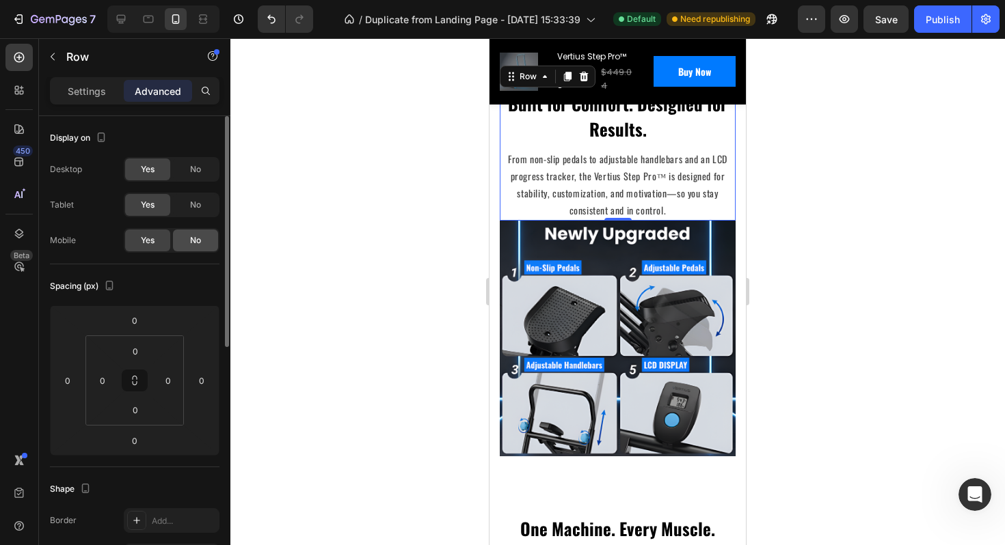
click at [197, 243] on span "No" at bounding box center [195, 240] width 11 height 12
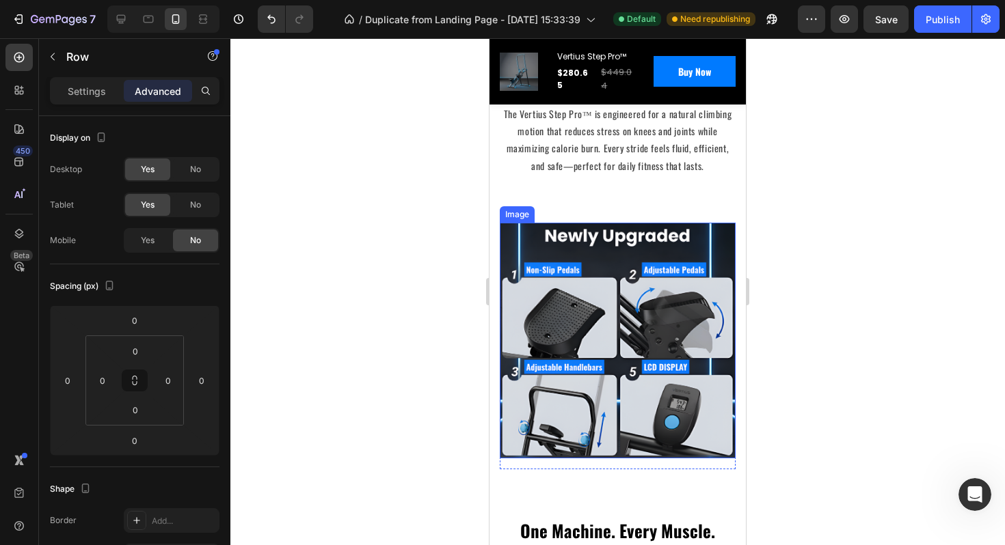
scroll to position [2547, 0]
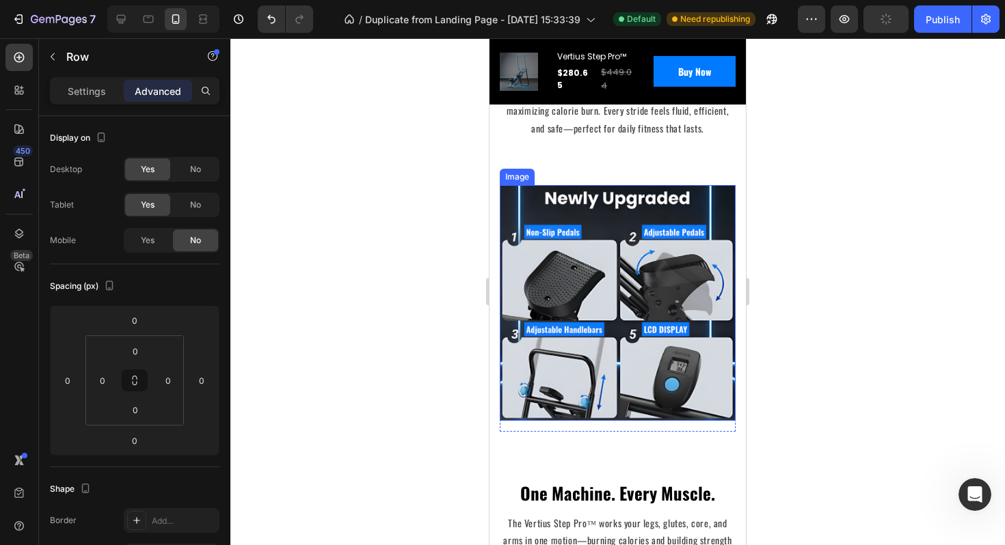
click at [571, 258] on img at bounding box center [618, 303] width 236 height 236
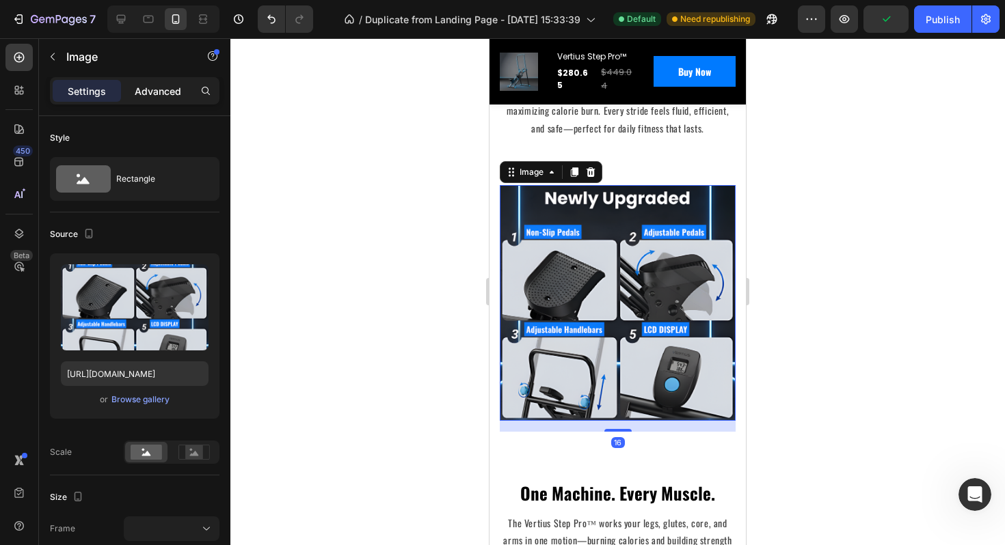
click at [161, 98] on div "Advanced" at bounding box center [158, 91] width 68 height 22
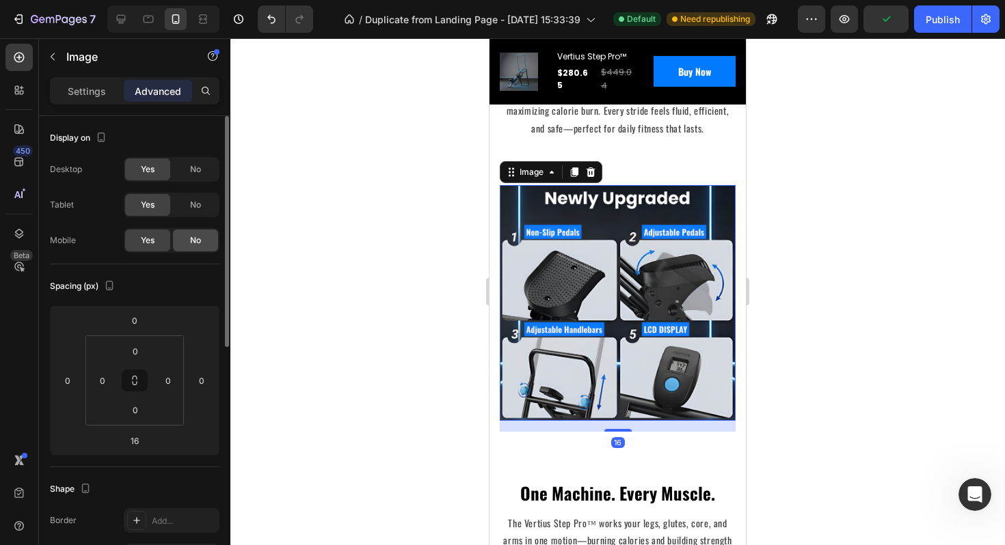
click at [195, 238] on span "No" at bounding box center [195, 240] width 11 height 12
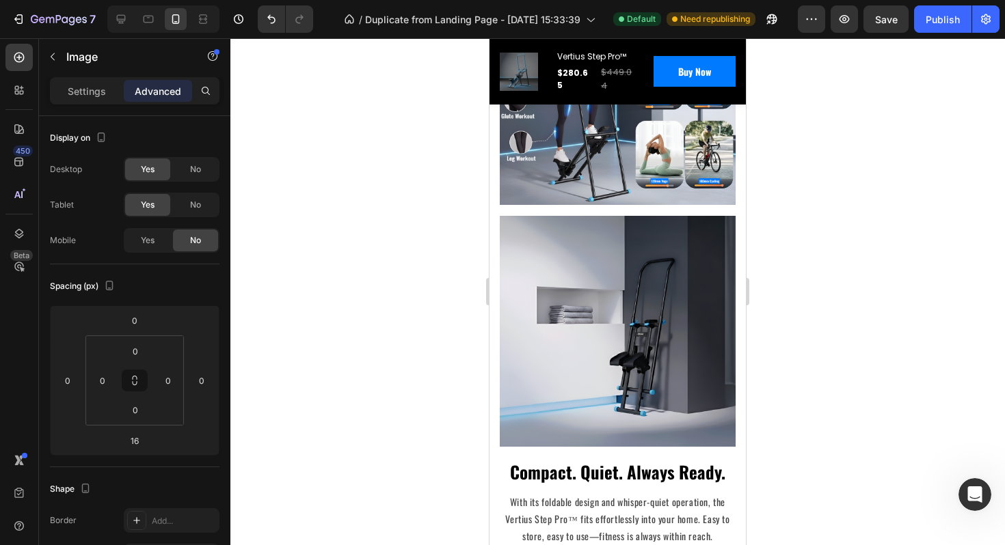
scroll to position [2886, 0]
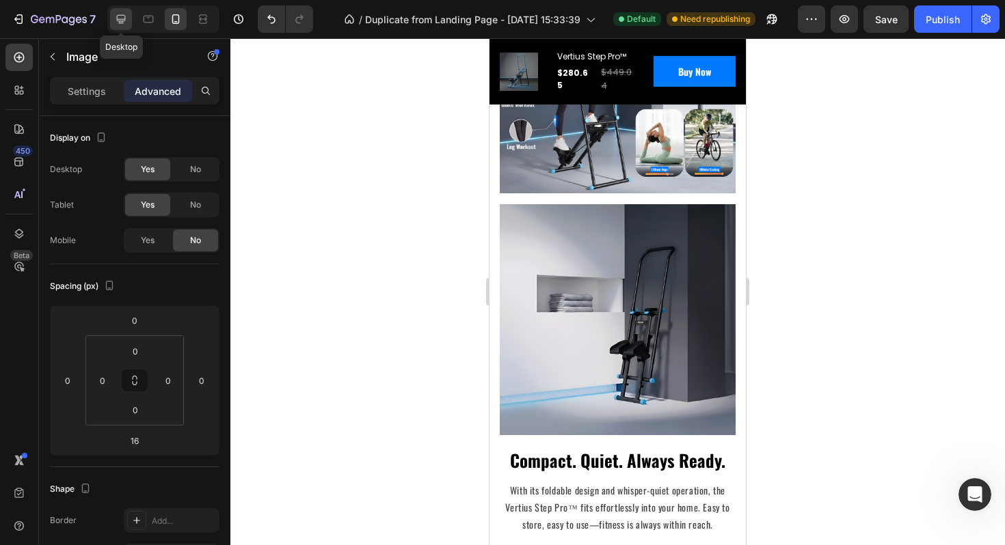
click at [113, 12] on div at bounding box center [121, 19] width 22 height 22
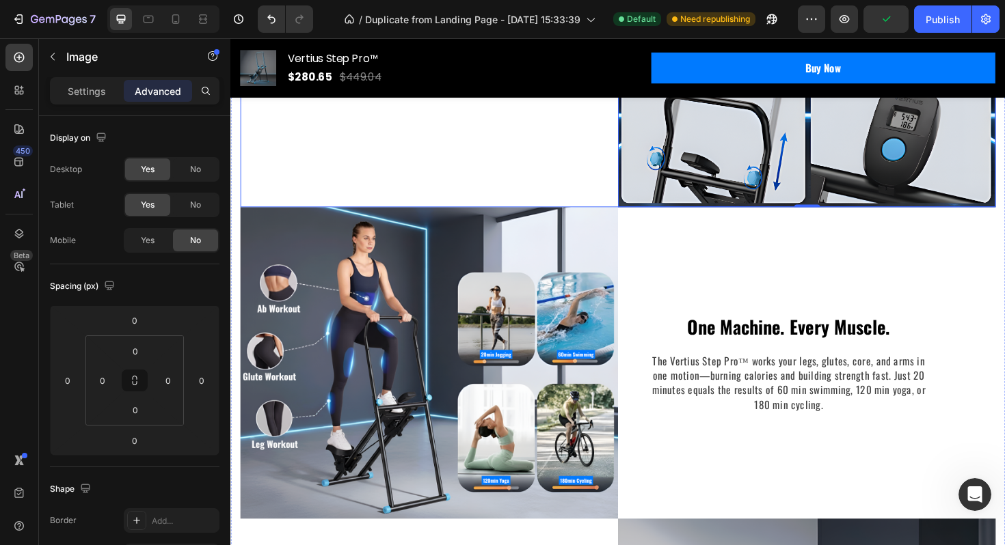
scroll to position [3195, 0]
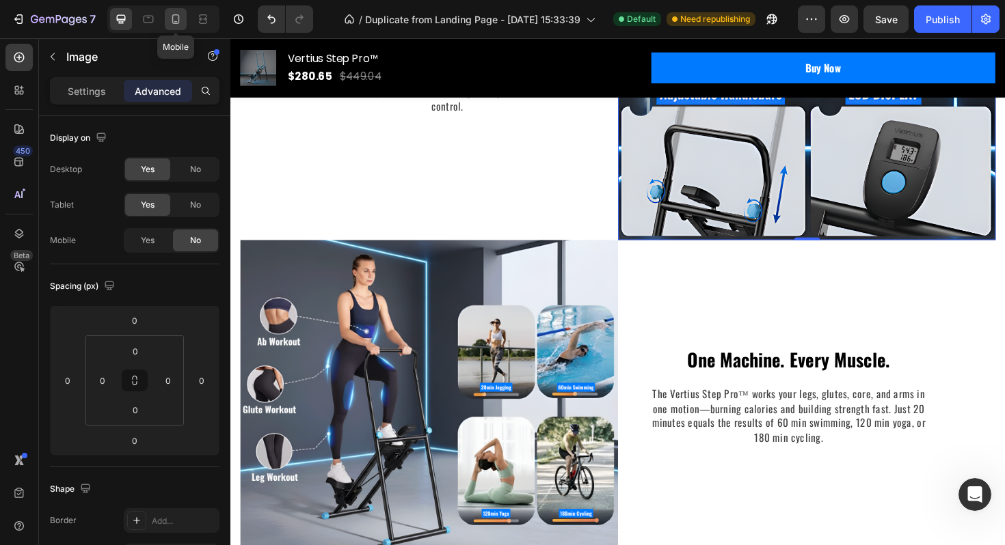
click at [177, 18] on icon at bounding box center [176, 19] width 14 height 14
type input "16"
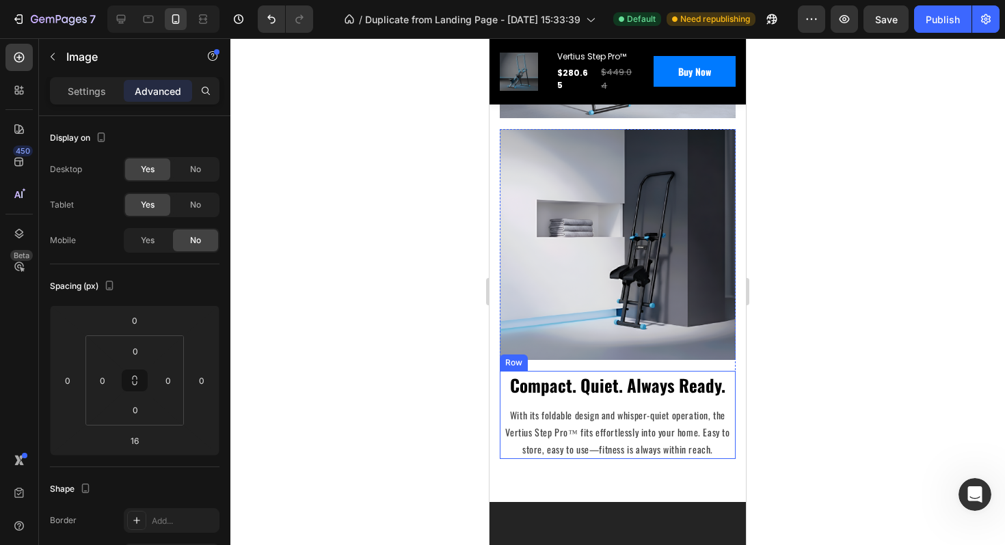
scroll to position [2972, 0]
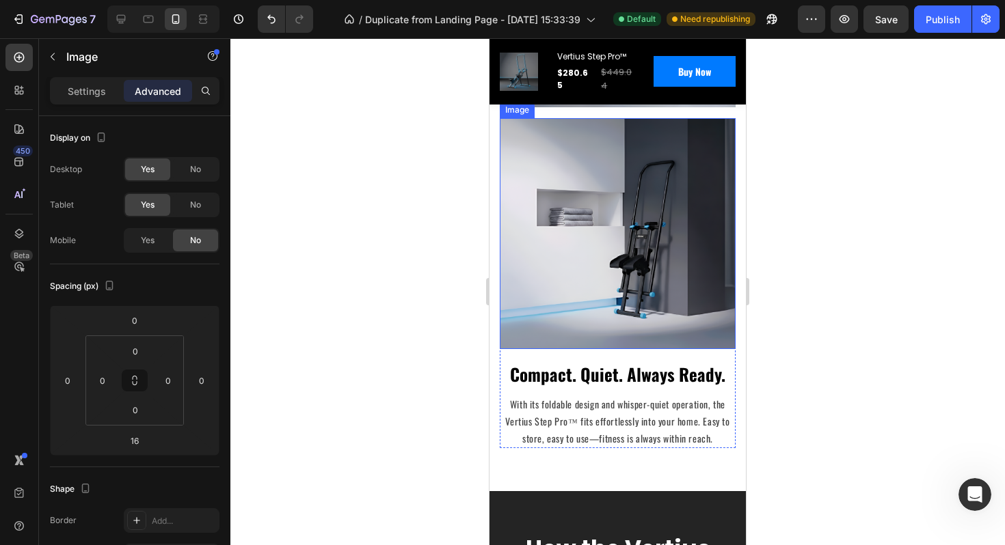
click at [562, 288] on img at bounding box center [618, 233] width 236 height 231
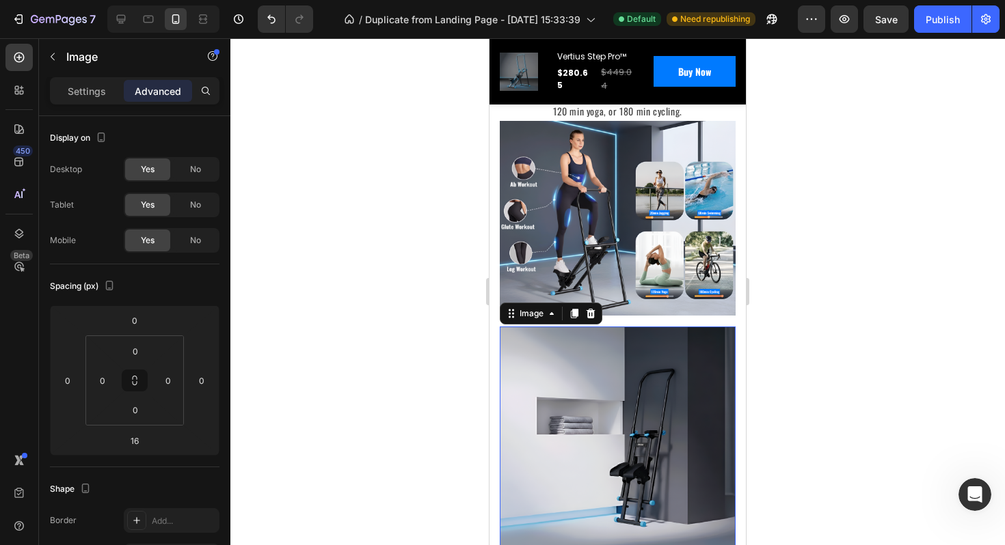
scroll to position [2763, 0]
click at [119, 18] on icon at bounding box center [121, 19] width 14 height 14
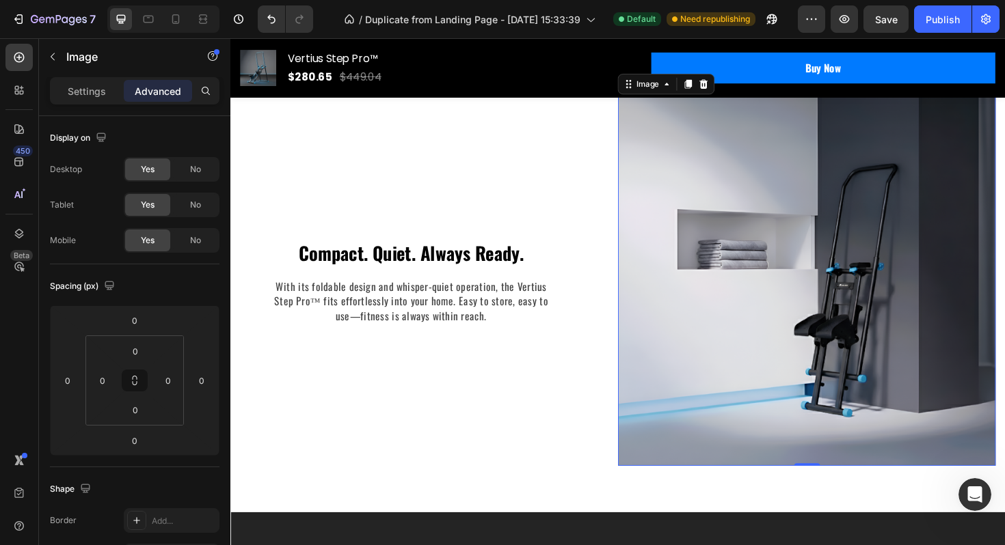
scroll to position [3374, 0]
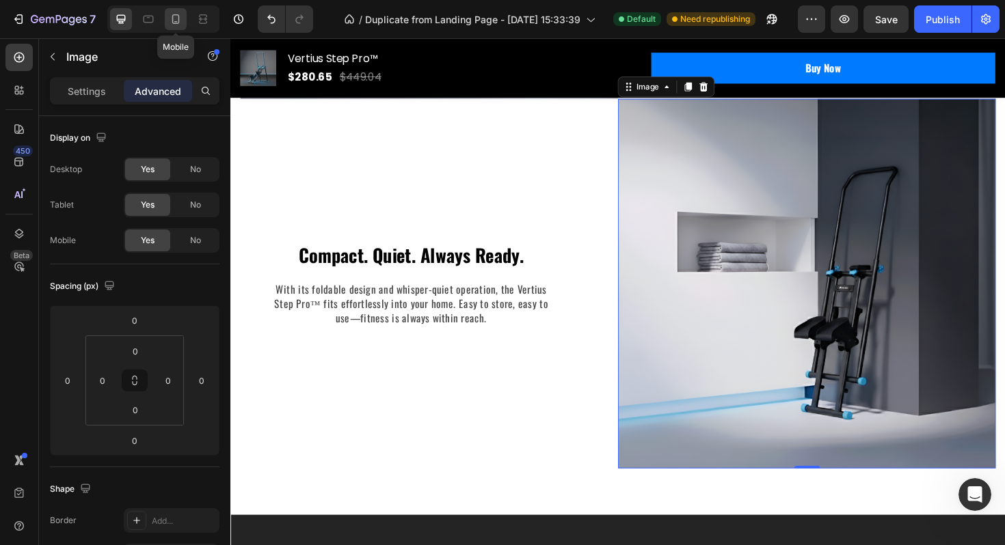
click at [177, 26] on div at bounding box center [176, 19] width 22 height 22
type input "16"
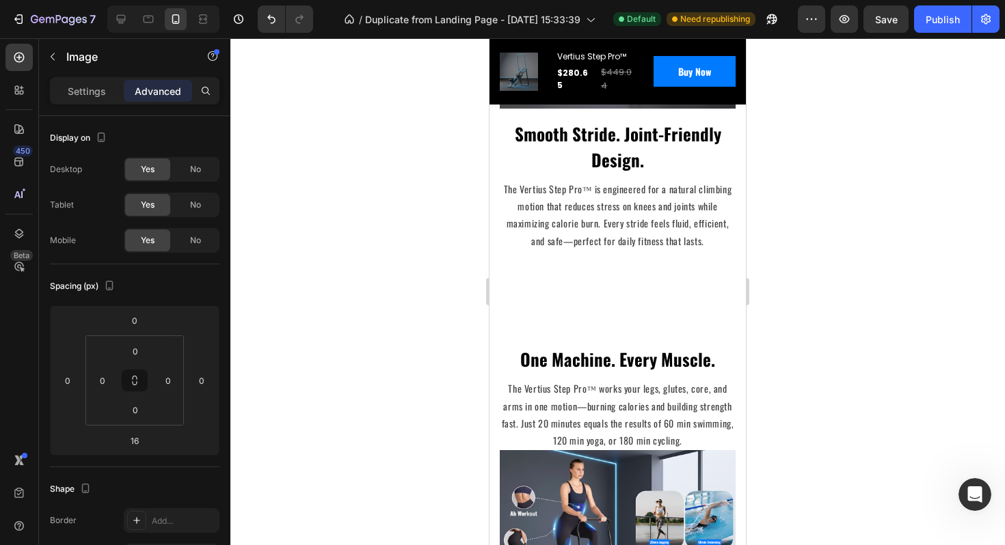
scroll to position [2443, 0]
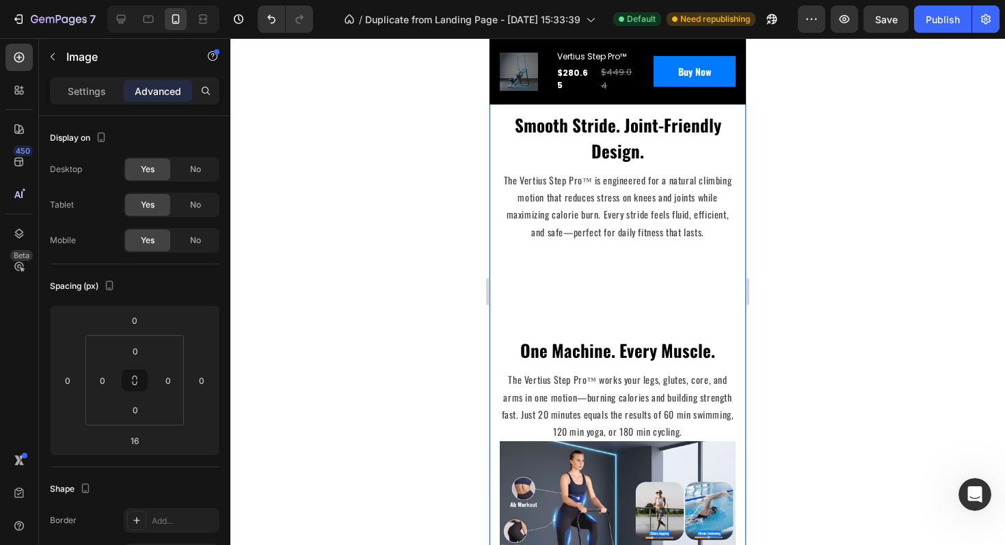
click at [554, 286] on div "Climb Higher. Live Stronger. The Vertius Advantage. Heading Row Image Smooth St…" at bounding box center [618, 387] width 236 height 1179
click at [609, 225] on p "The Vertius Step Pro™ is engineered for a natural climbing motion that reduces …" at bounding box center [617, 206] width 233 height 69
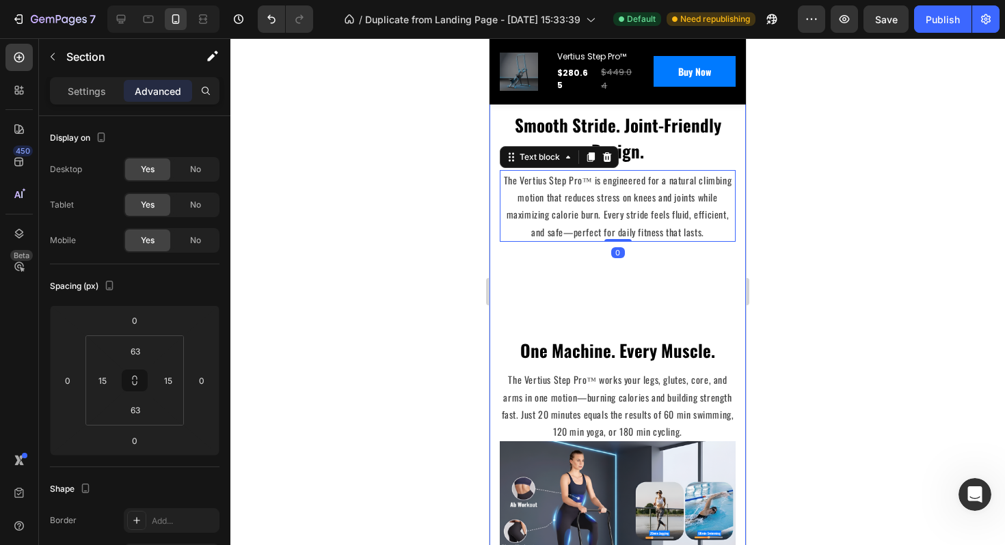
click at [609, 285] on div "Climb Higher. Live Stronger. The Vertius Advantage. Heading Row Image Smooth St…" at bounding box center [618, 387] width 236 height 1179
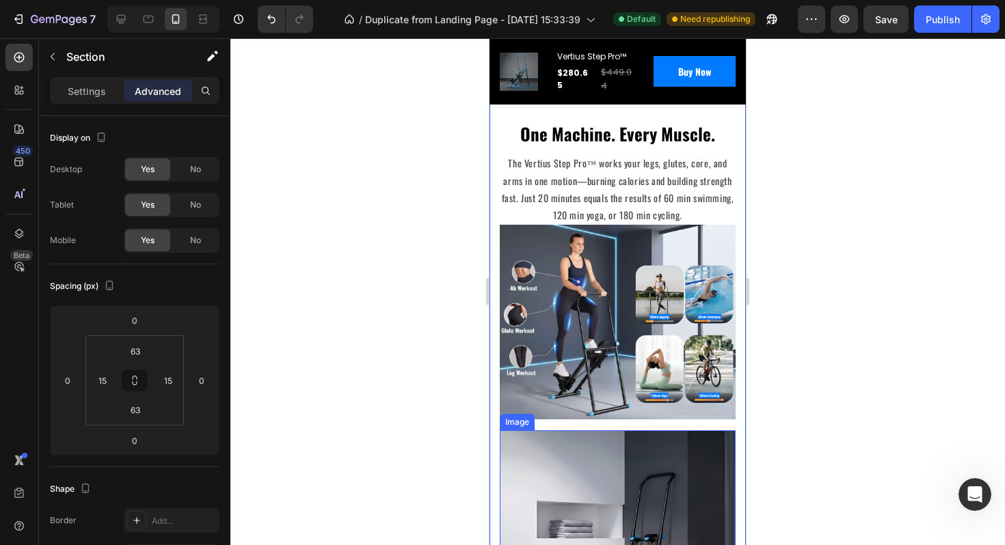
scroll to position [2644, 0]
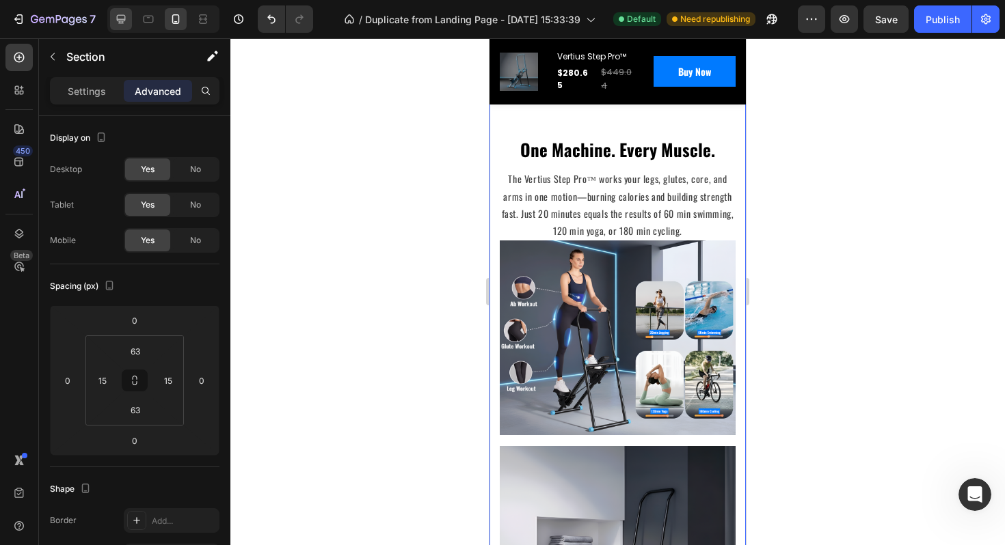
click at [124, 23] on icon at bounding box center [121, 19] width 14 height 14
type input "72"
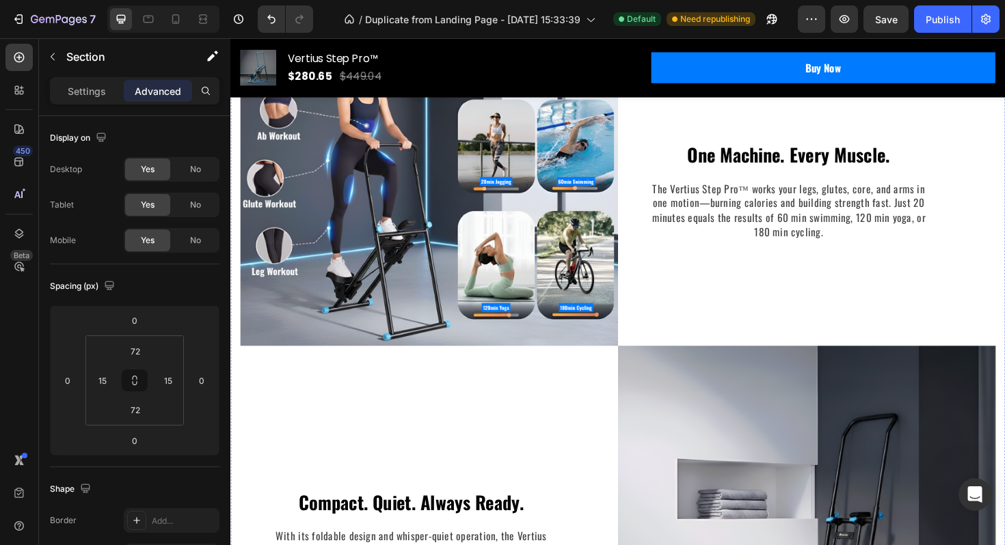
scroll to position [3122, 0]
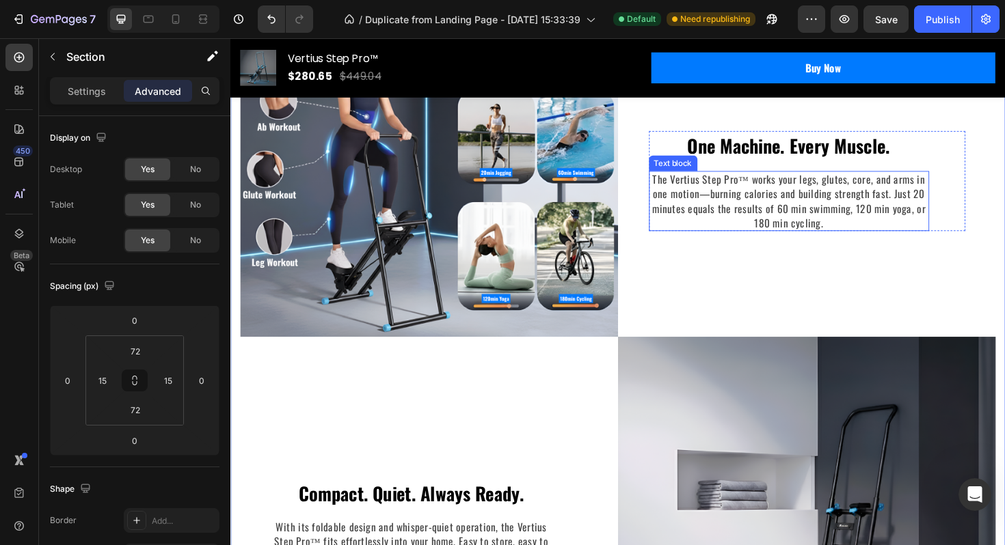
click at [800, 188] on p "The Vertius Step Pro™ works your legs, glutes, core, and arms in one motion—bur…" at bounding box center [821, 211] width 294 height 62
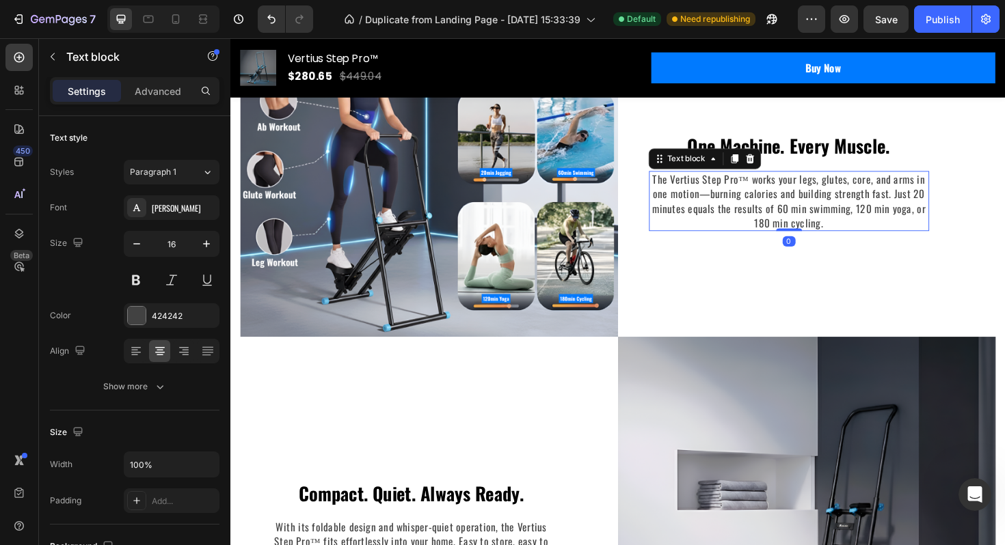
click at [797, 188] on p "The Vertius Step Pro™ works your legs, glutes, core, and arms in one motion—bur…" at bounding box center [821, 211] width 294 height 62
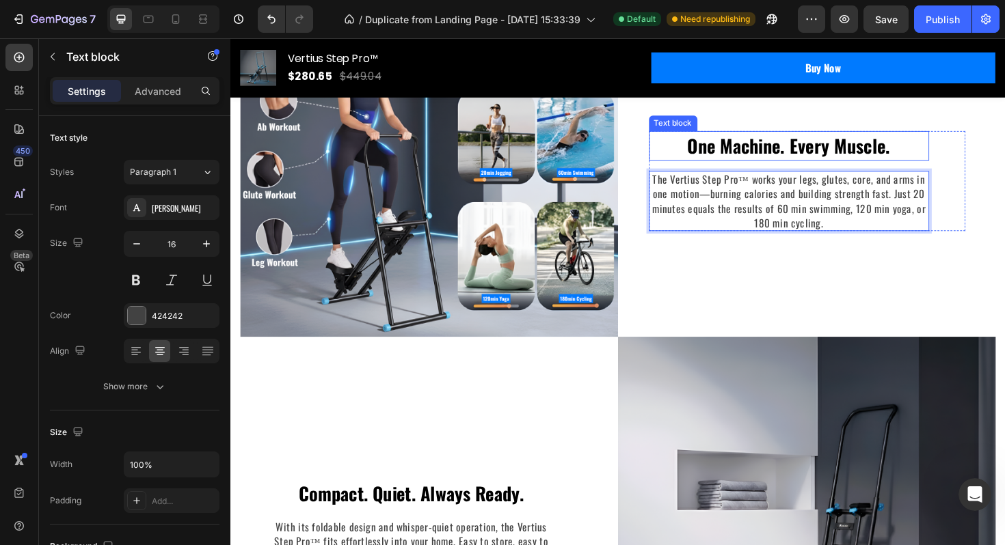
click at [754, 151] on p "One Machine. Every Muscle." at bounding box center [821, 152] width 294 height 29
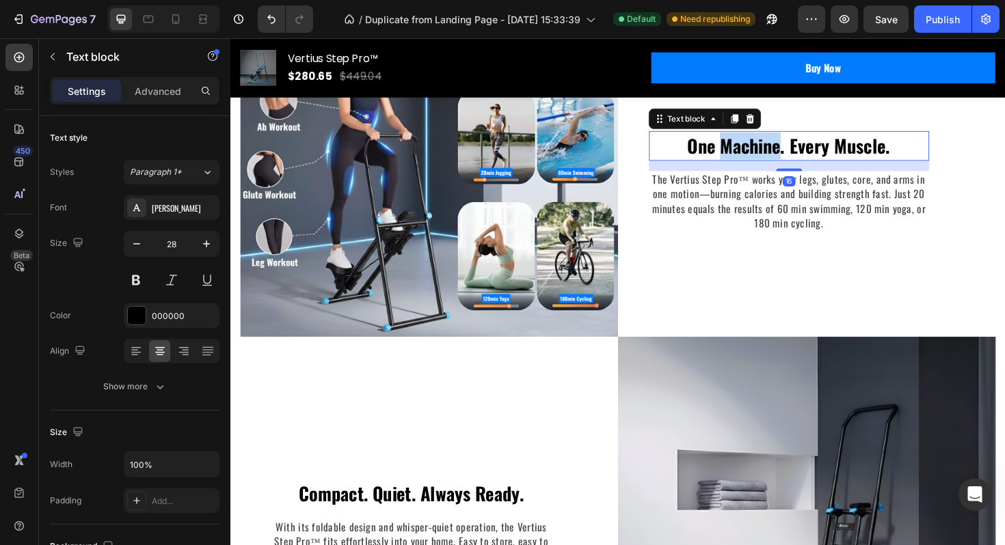
click at [754, 151] on p "One Machine. Every Muscle." at bounding box center [821, 152] width 294 height 29
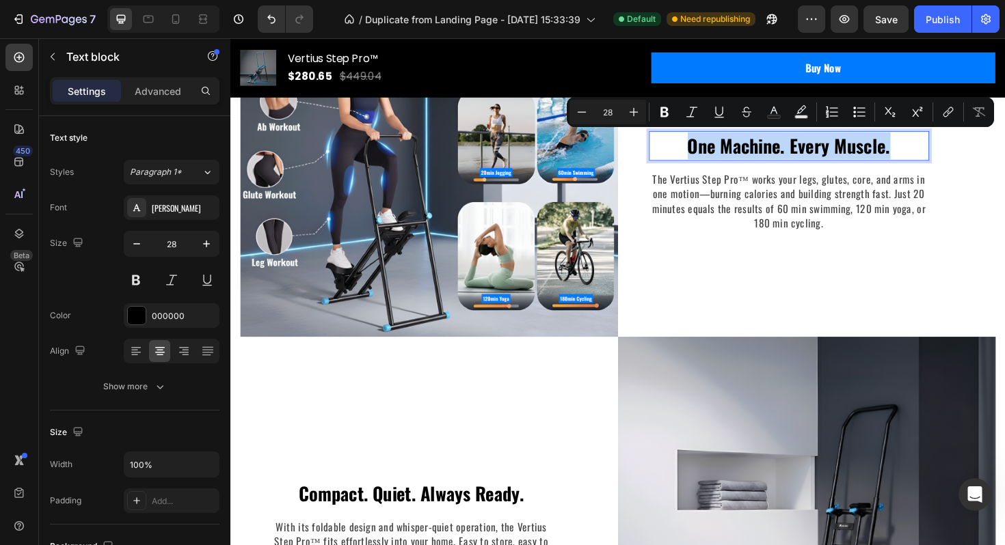
copy p "One Machine. Every Muscle."
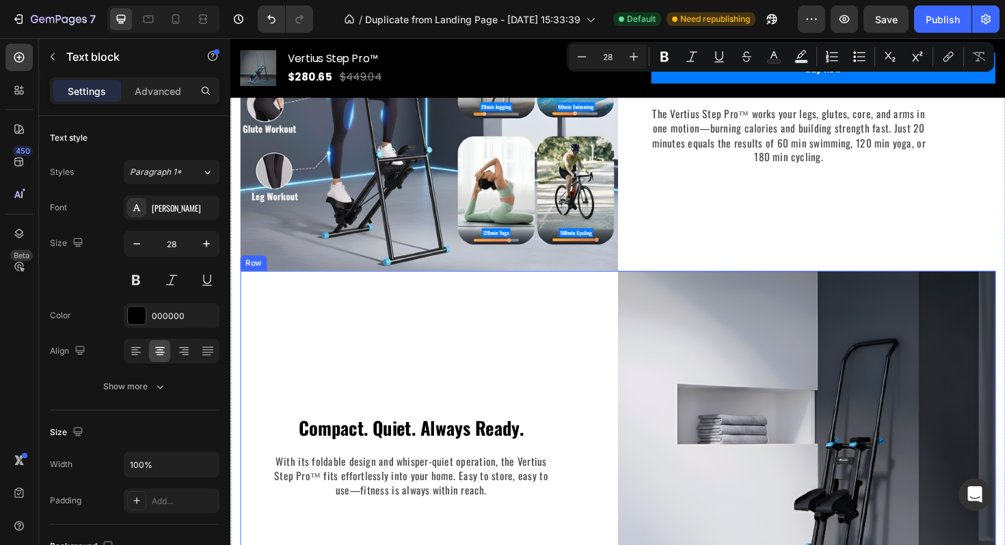
scroll to position [3181, 0]
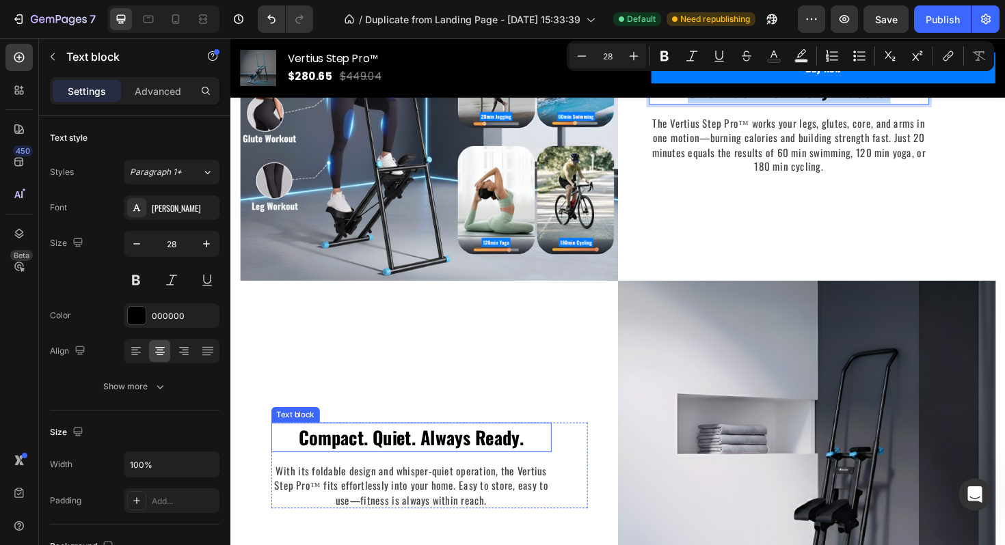
click at [540, 464] on p "Compact. Quiet. Always Ready." at bounding box center [422, 461] width 294 height 29
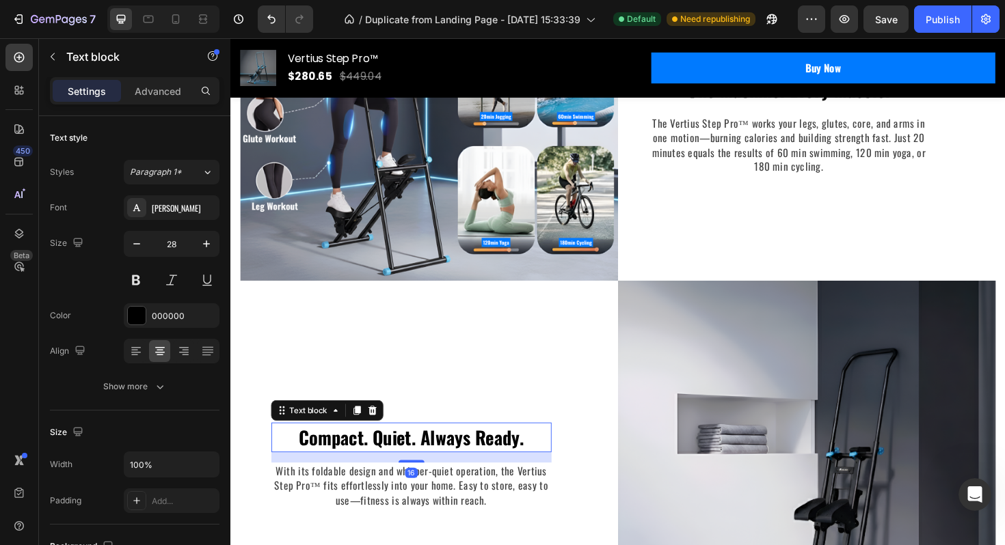
click at [540, 464] on p "Compact. Quiet. Always Ready." at bounding box center [422, 461] width 294 height 29
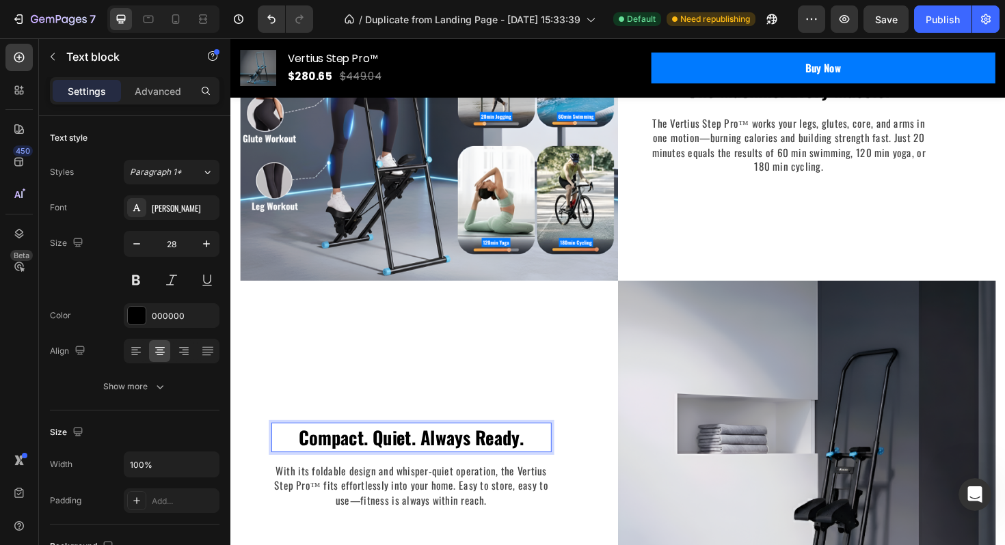
scroll to position [3167, 0]
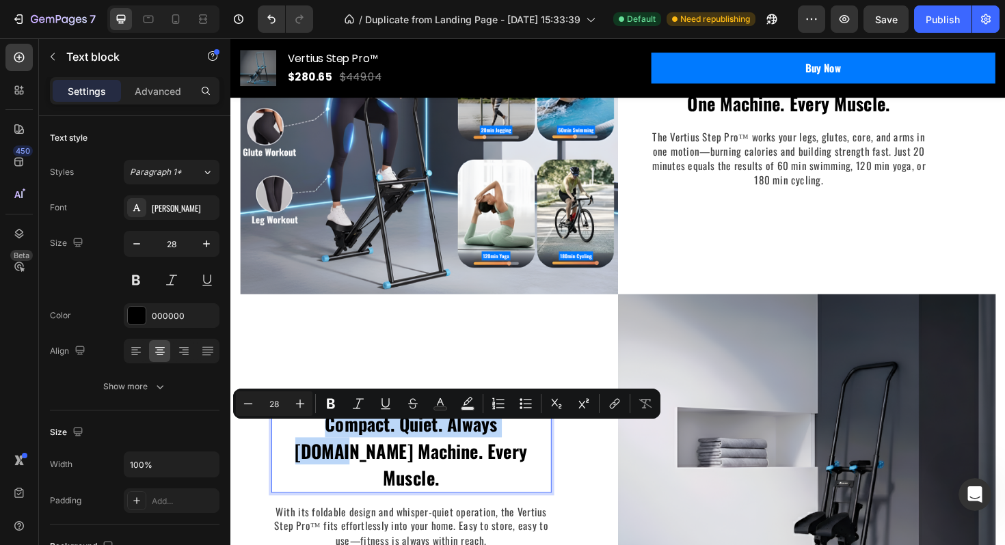
drag, startPoint x: 525, startPoint y: 465, endPoint x: 282, endPoint y: 451, distance: 243.0
click at [282, 451] on p "Compact. Quiet. Always Ready.One Machine. Every Muscle." at bounding box center [422, 476] width 294 height 86
copy p "Compact. Quiet. Always Ready."
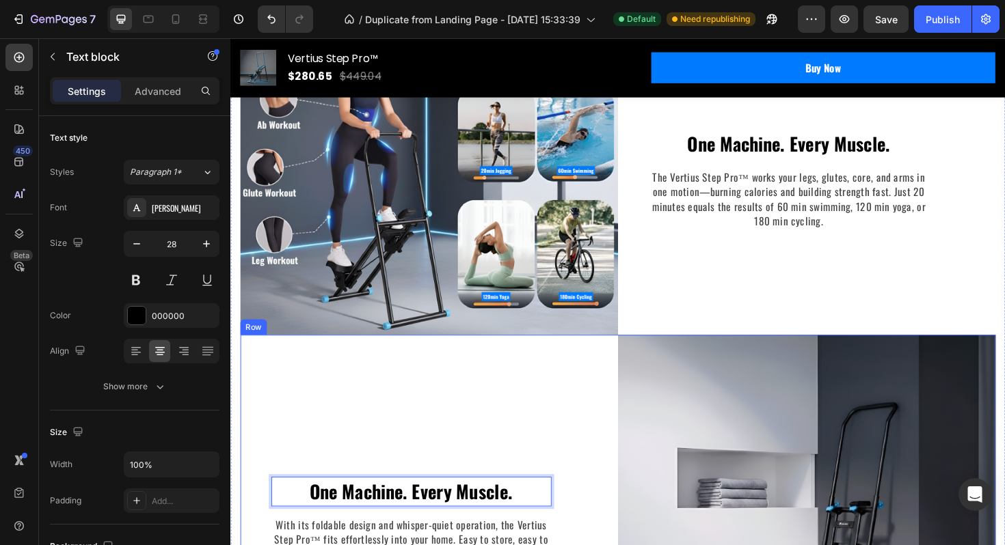
scroll to position [3046, 0]
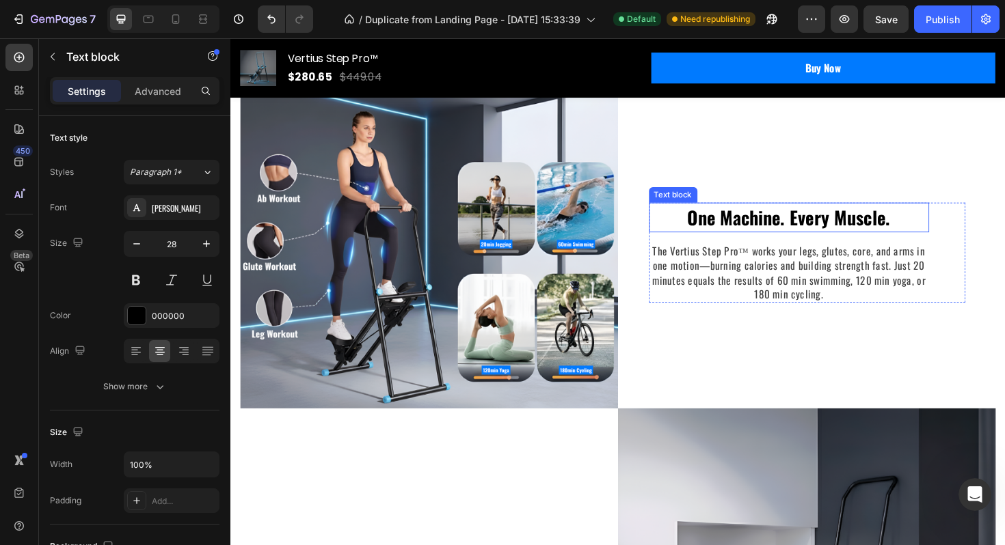
click at [748, 216] on p "One Machine. Every Muscle." at bounding box center [821, 228] width 294 height 29
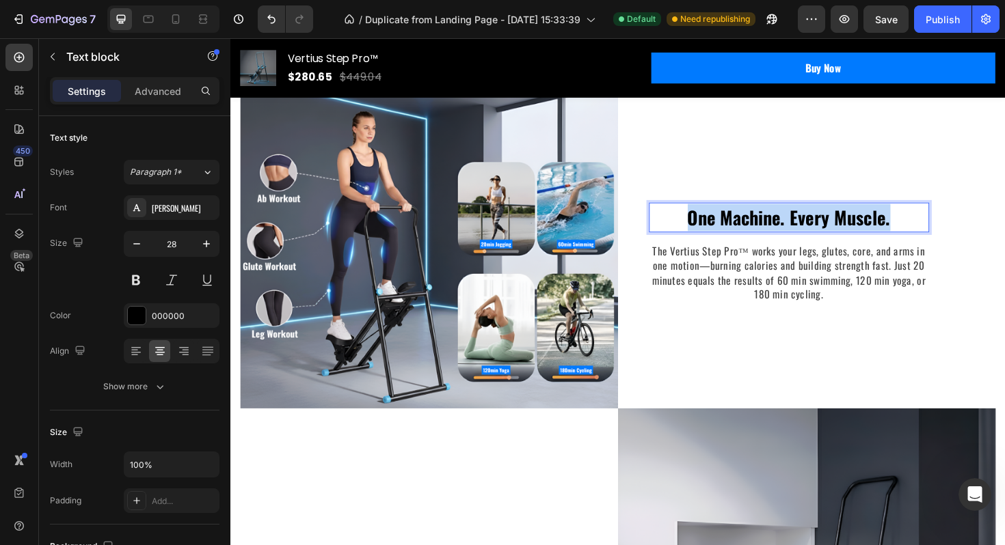
click at [748, 223] on p "One Machine. Every Muscle." at bounding box center [821, 228] width 294 height 29
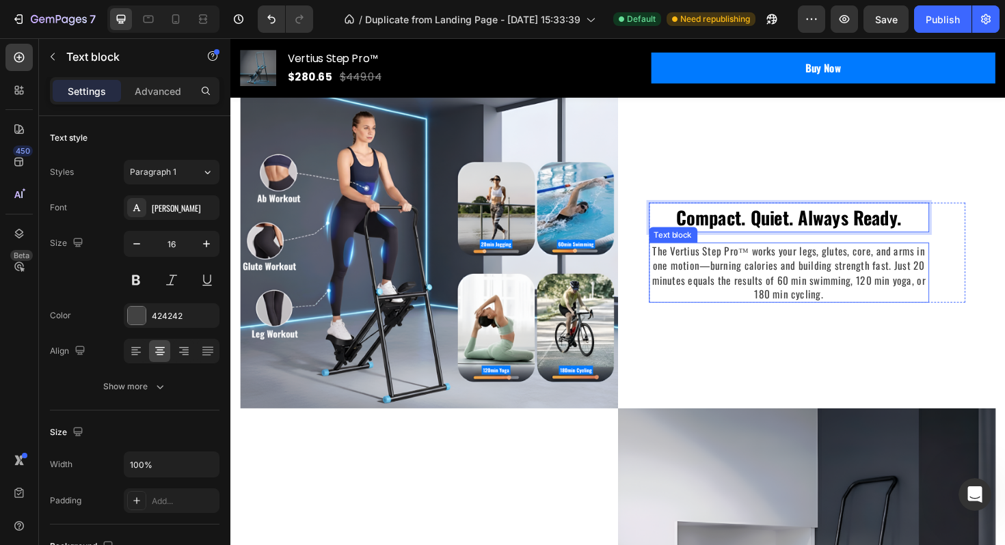
click at [822, 278] on p "The Vertius Step Pro™ works your legs, glutes, core, and arms in one motion—bur…" at bounding box center [821, 287] width 294 height 62
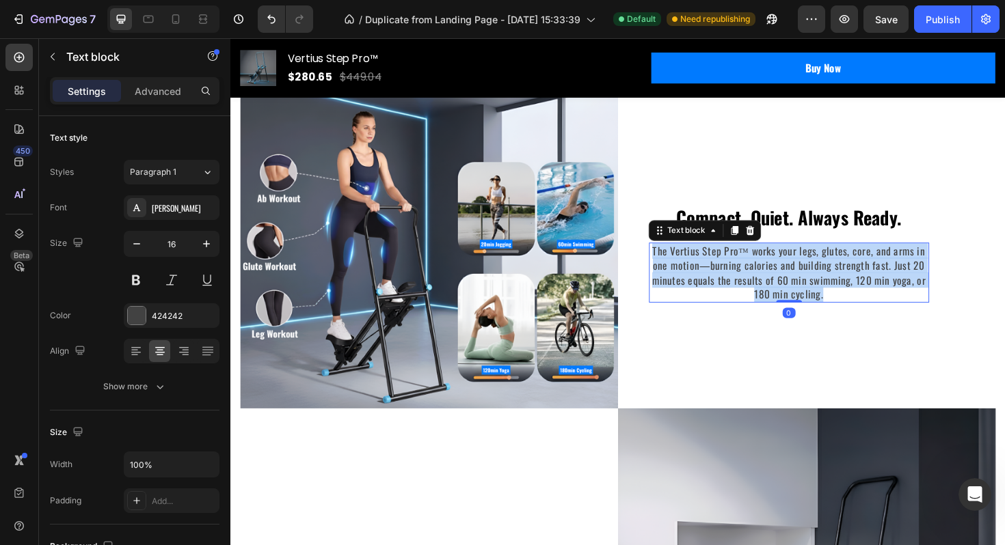
click at [822, 278] on p "The Vertius Step Pro™ works your legs, glutes, core, and arms in one motion—bur…" at bounding box center [821, 287] width 294 height 62
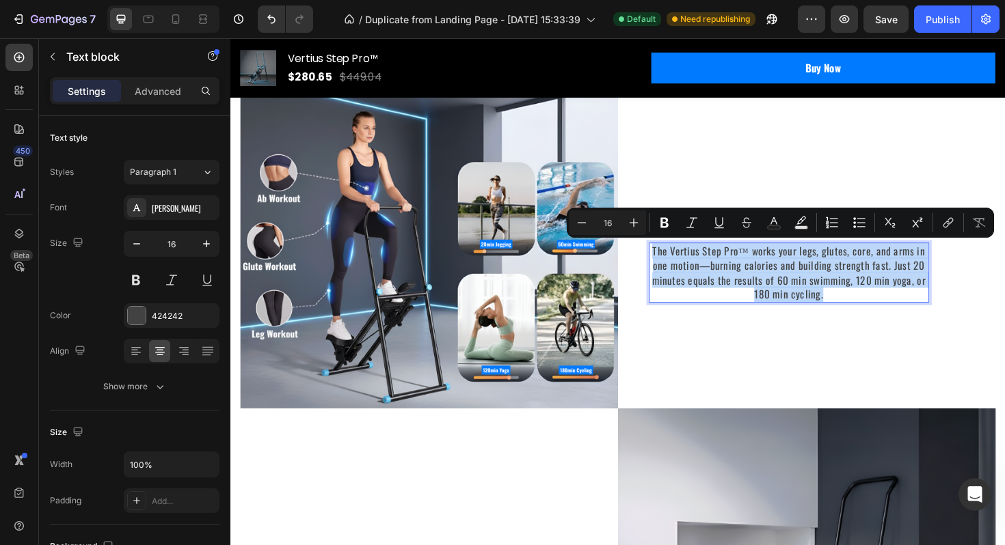
copy p "The Vertius Step Pro™ works your legs, glutes, core, and arms in one motion—bur…"
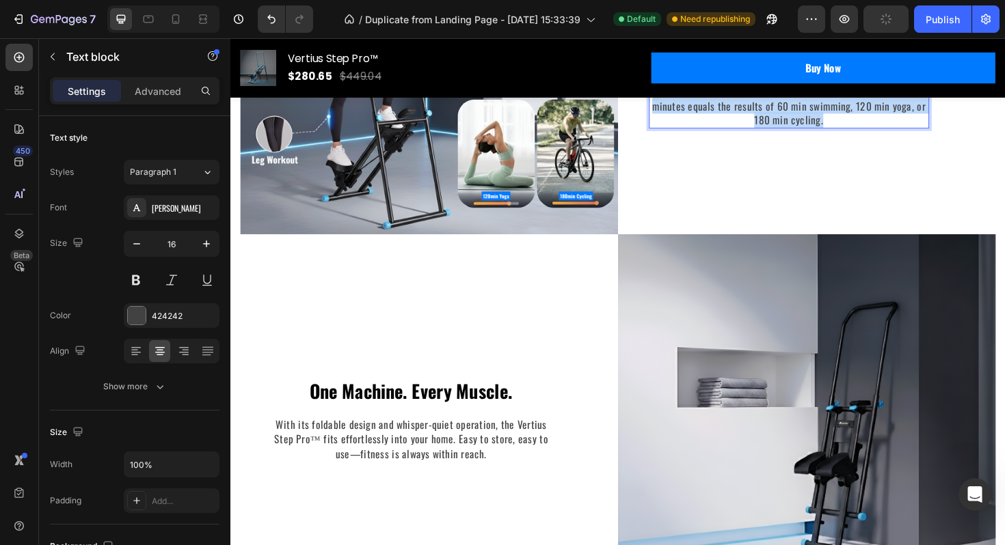
scroll to position [3343, 0]
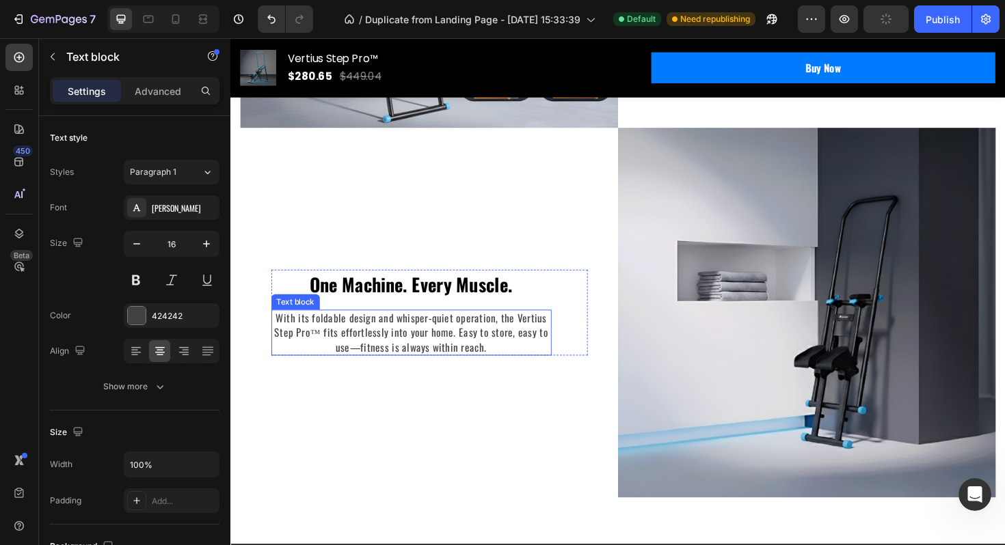
click at [510, 368] on p "With its foldable design and whisper-quiet operation, the Vertius Step Pro™ fit…" at bounding box center [422, 350] width 294 height 46
click at [510, 367] on p "With its foldable design and whisper-quiet operation, the Vertius Step Pro™ fit…" at bounding box center [422, 350] width 294 height 46
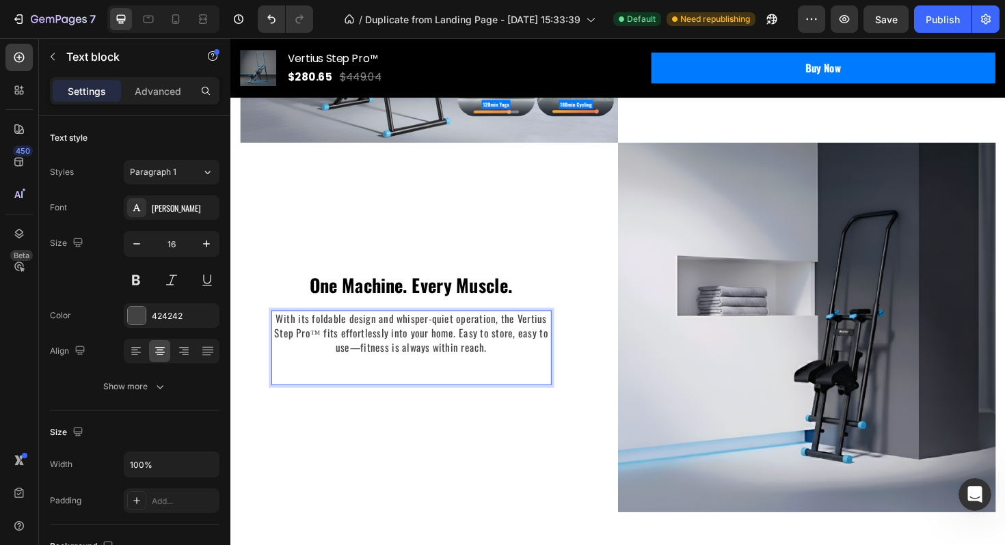
scroll to position [3305, 0]
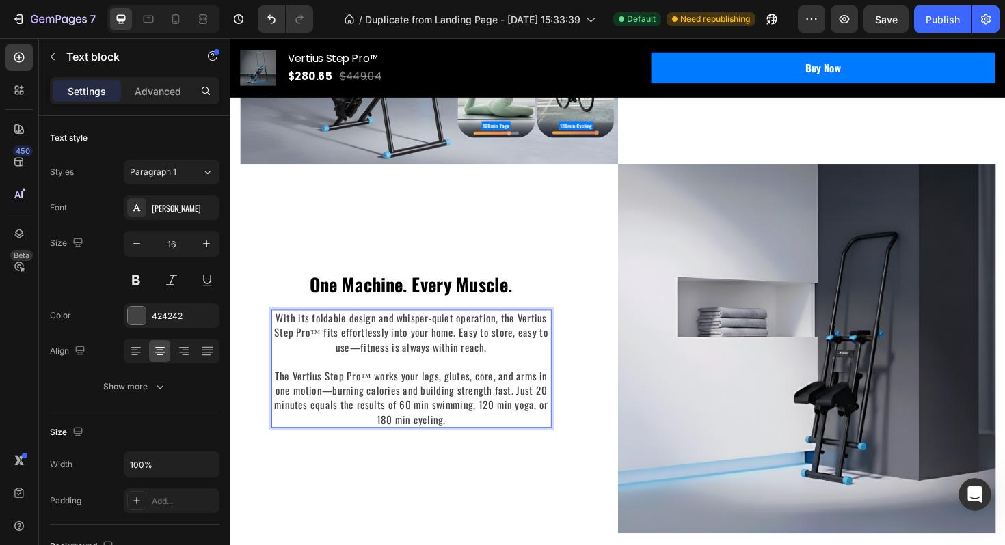
click at [470, 351] on p "With its foldable design and whisper-quiet operation, the Vertius Step Pro™ fit…" at bounding box center [422, 388] width 294 height 122
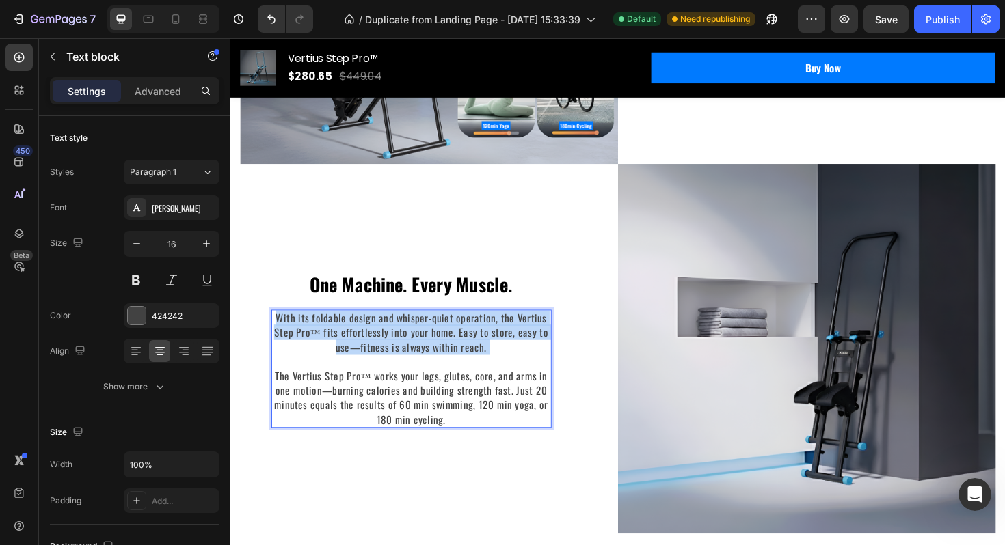
click at [470, 351] on p "With its foldable design and whisper-quiet operation, the Vertius Step Pro™ fit…" at bounding box center [422, 388] width 294 height 122
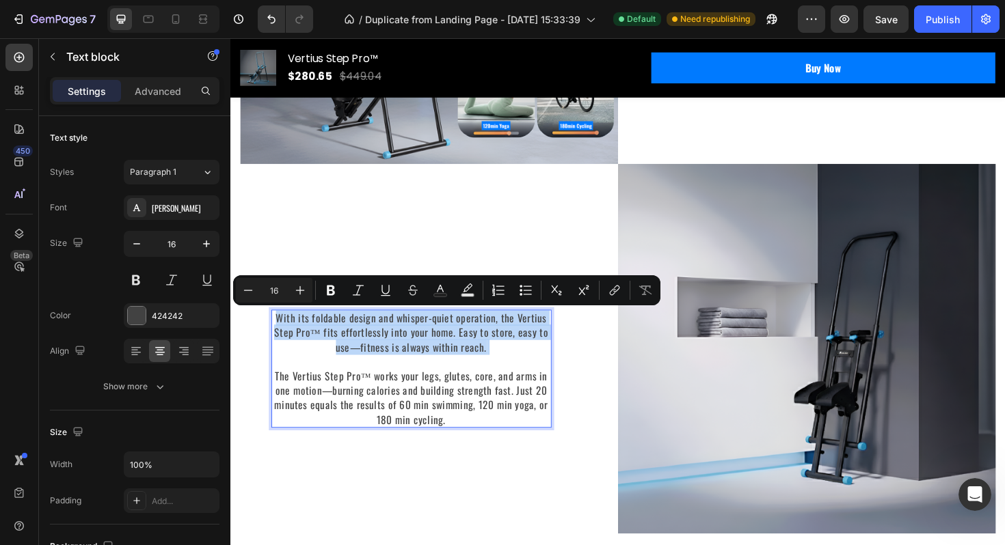
copy p "With its foldable design and whisper-quiet operation, the Vertius Step Pro™ fit…"
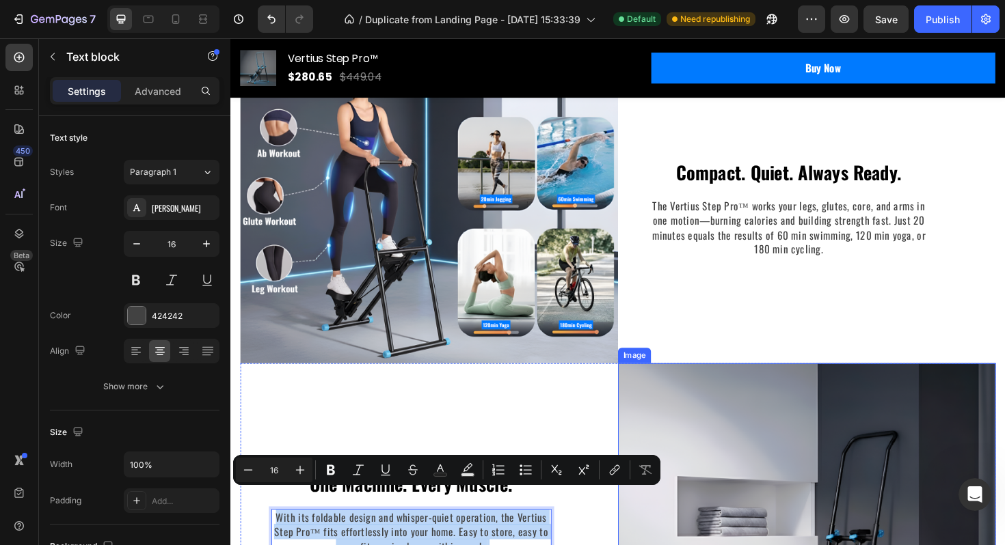
scroll to position [3084, 0]
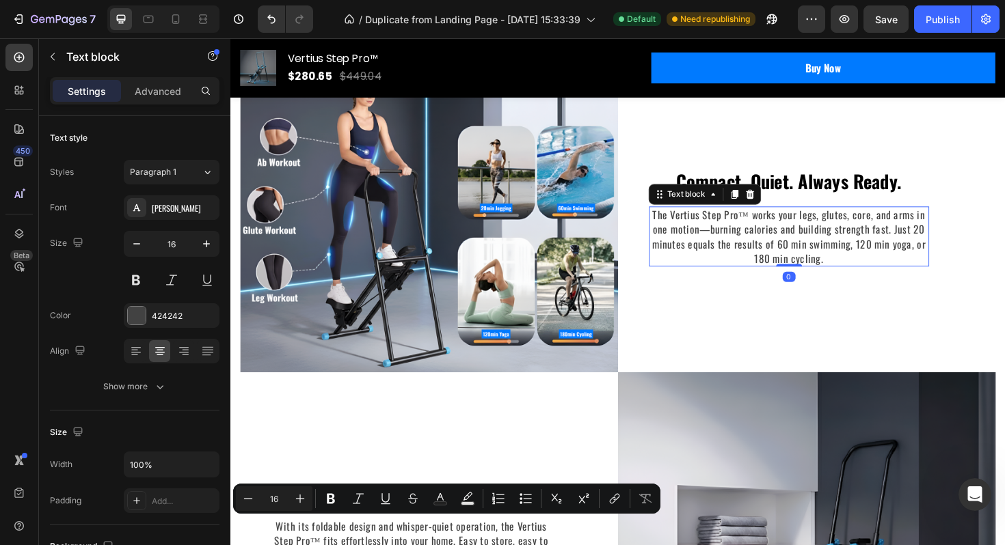
click at [792, 245] on p "The Vertius Step Pro™ works your legs, glutes, core, and arms in one motion—bur…" at bounding box center [821, 249] width 294 height 62
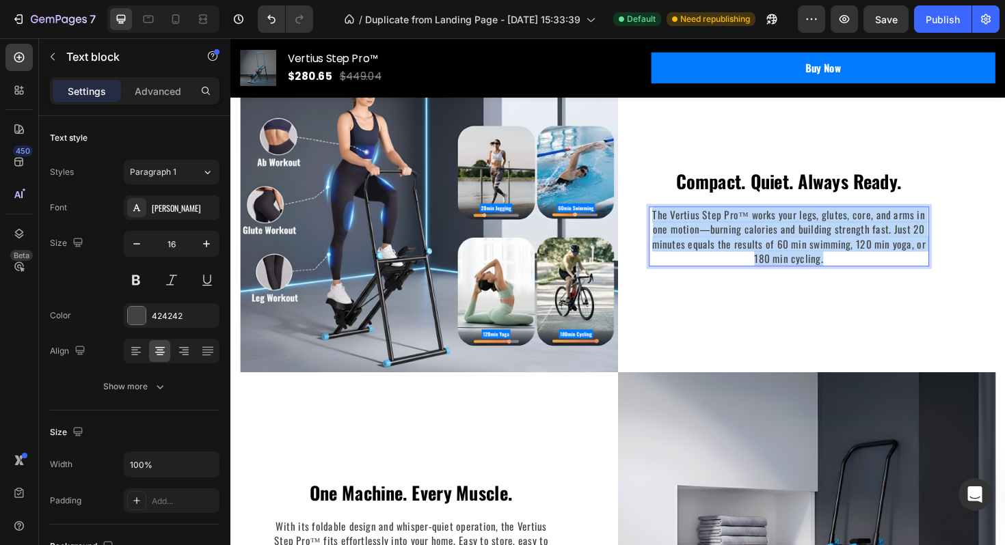
click at [792, 245] on p "The Vertius Step Pro™ works your legs, glutes, core, and arms in one motion—bur…" at bounding box center [821, 249] width 294 height 62
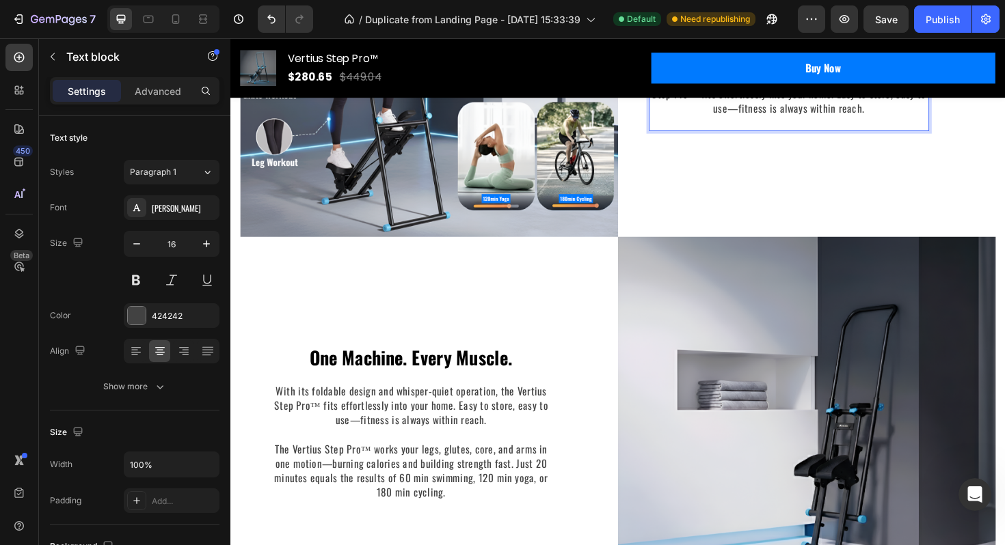
scroll to position [3281, 0]
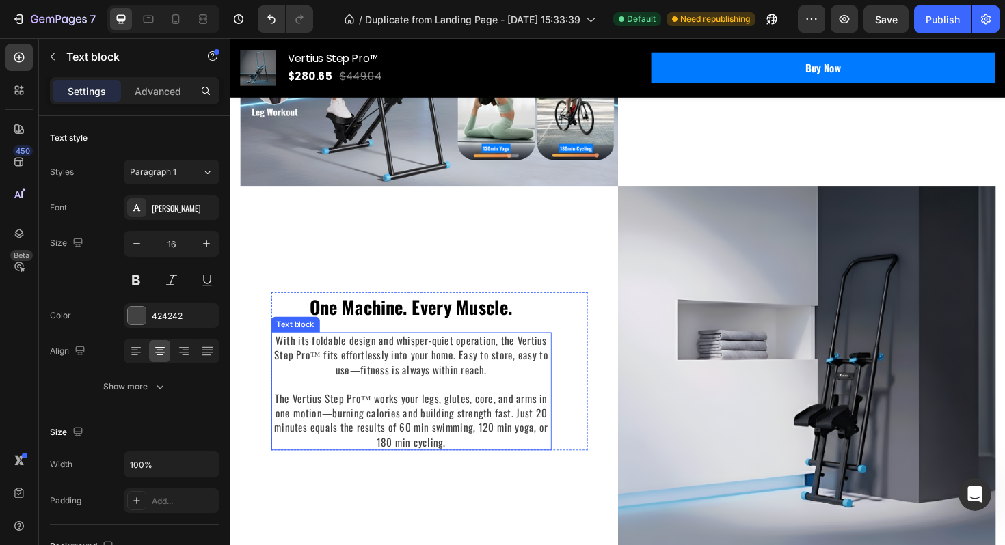
click at [415, 375] on p "With its foldable design and whisper-quiet operation, the Vertius Step Pro™ fit…" at bounding box center [422, 412] width 294 height 122
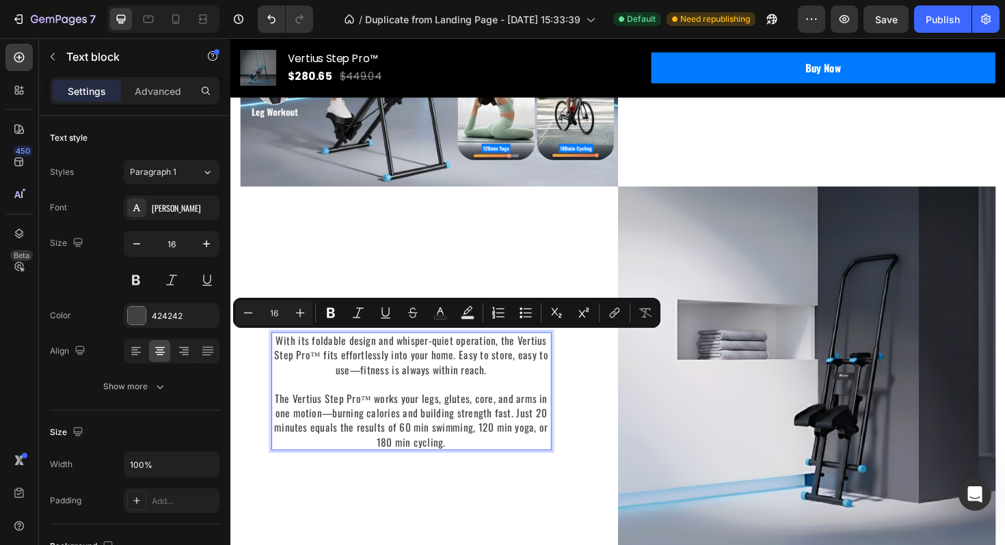
scroll to position [3303, 0]
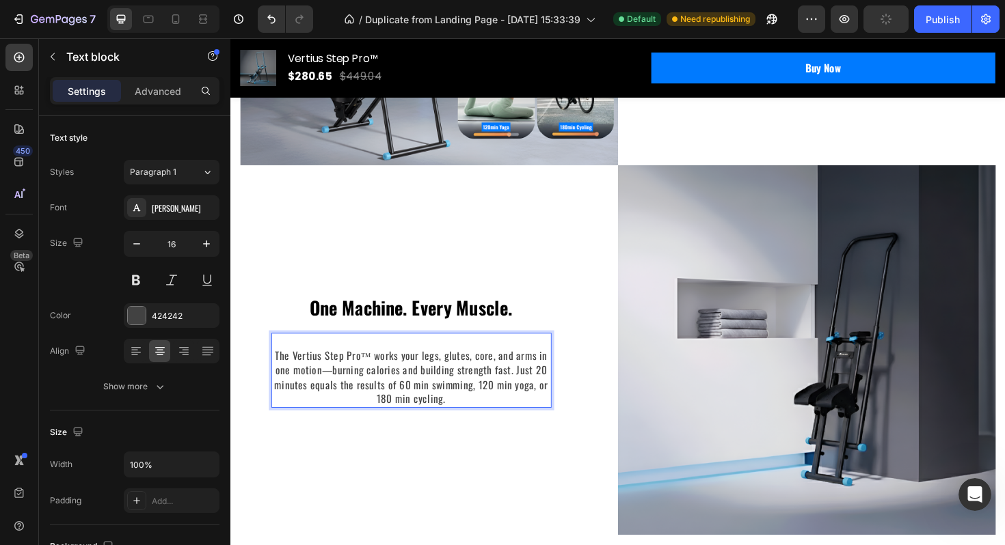
click at [280, 369] on p "⁠⁠⁠⁠⁠⁠⁠ The Vertius Step Pro™ works your legs, glutes, core, and arms in one mo…" at bounding box center [422, 390] width 294 height 77
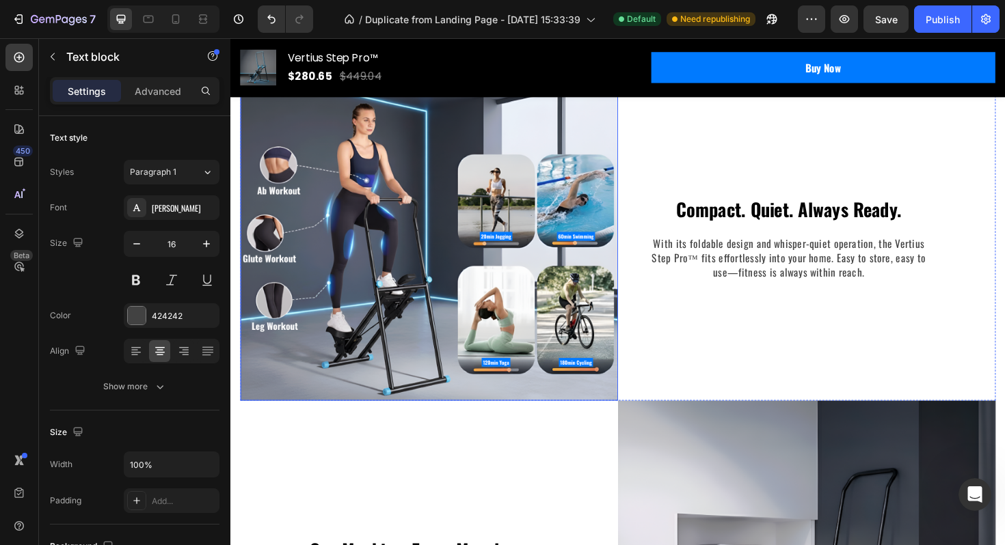
scroll to position [3076, 0]
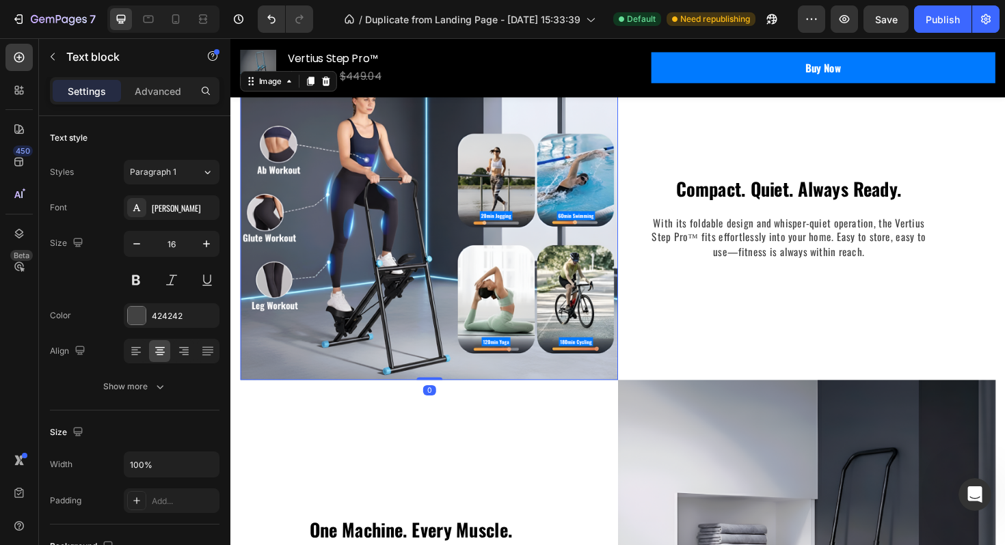
click at [531, 257] on img at bounding box center [441, 235] width 400 height 330
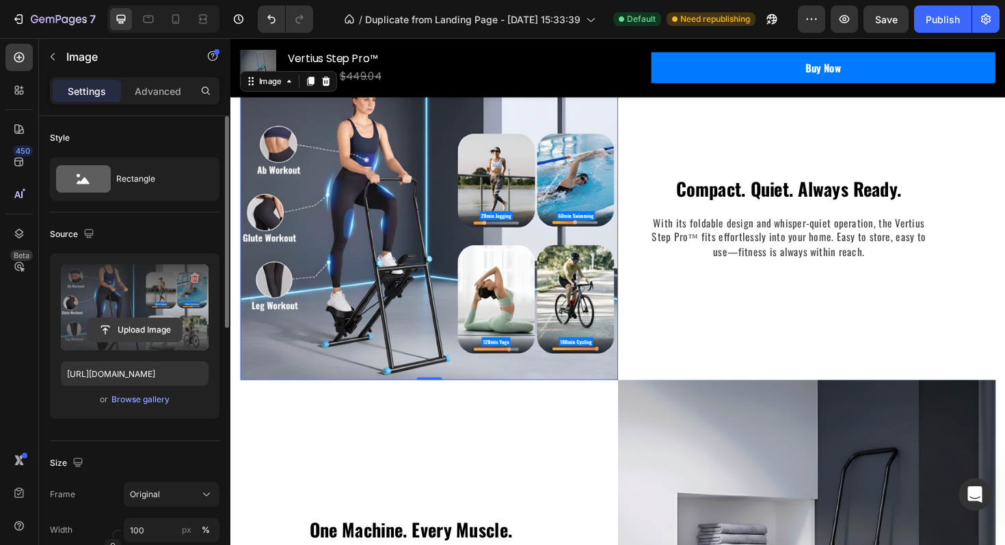
click at [145, 329] on input "file" at bounding box center [134, 329] width 94 height 23
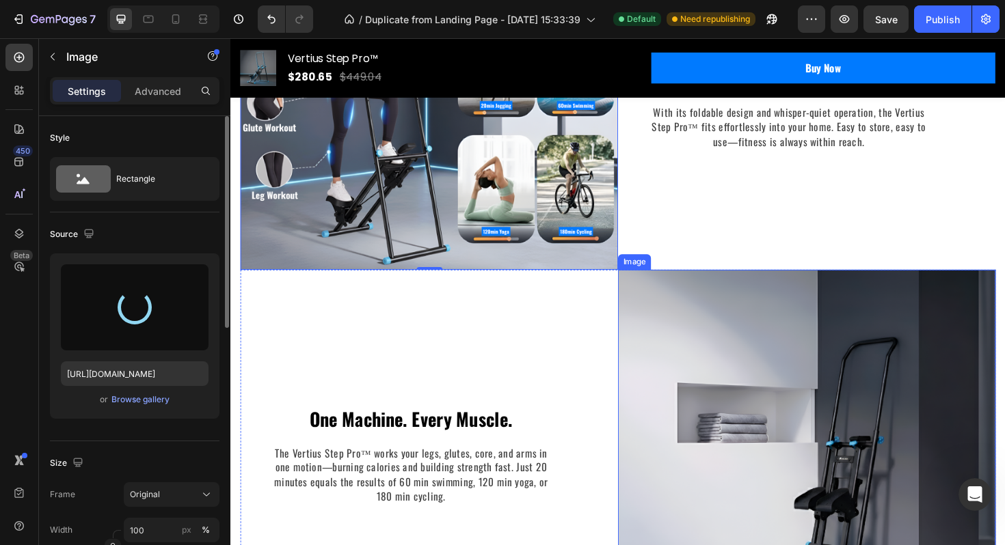
scroll to position [3310, 0]
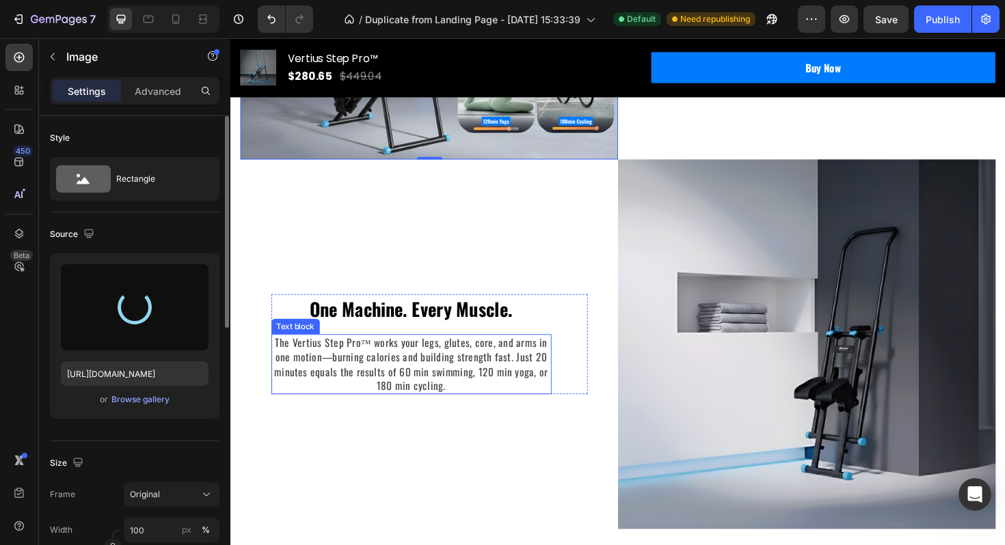
type input "https://cdn.shopify.com/s/files/1/0780/5072/2049/files/gempages_586354401250116…"
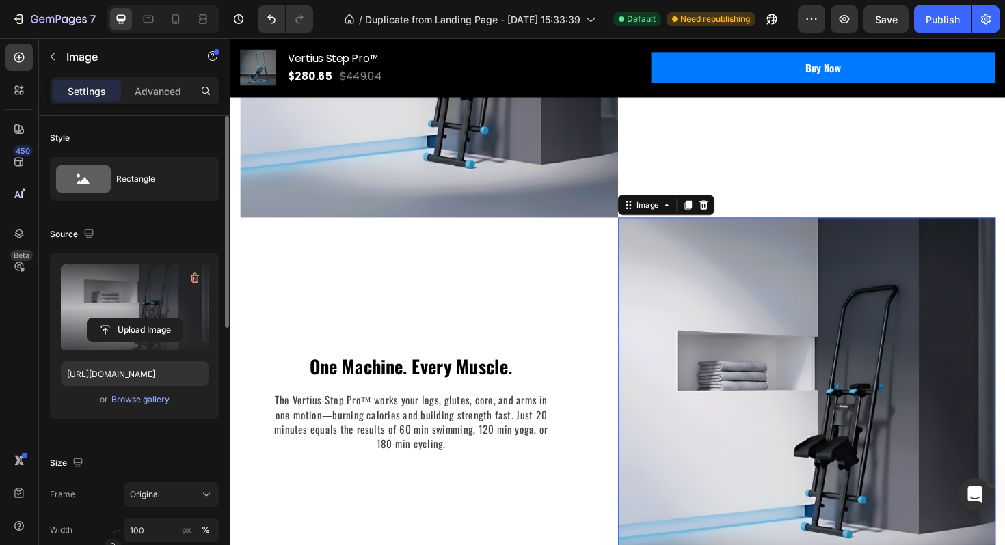
click at [728, 429] on img at bounding box center [840, 424] width 400 height 392
click at [115, 323] on input "file" at bounding box center [134, 329] width 94 height 23
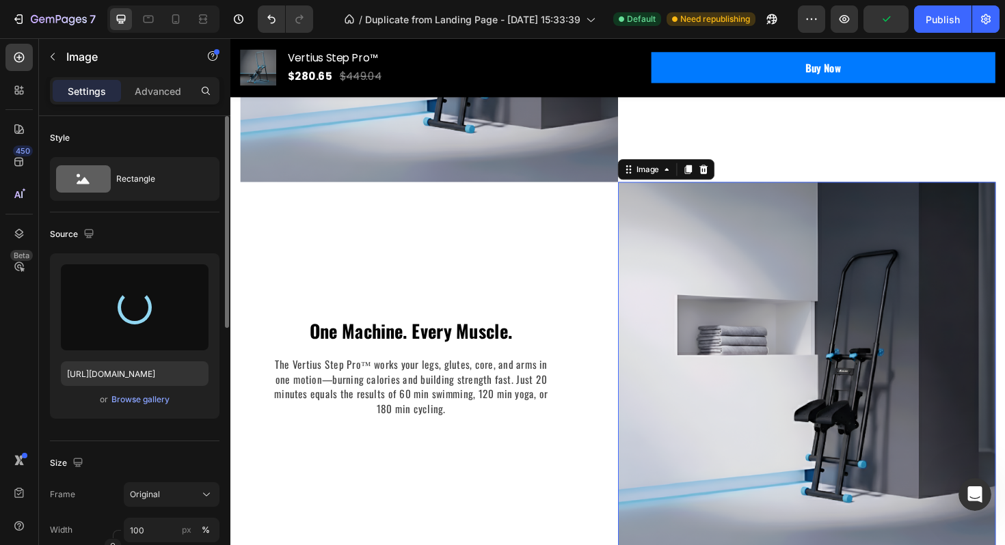
type input "https://cdn.shopify.com/s/files/1/0780/5072/2049/files/gempages_586354401250116…"
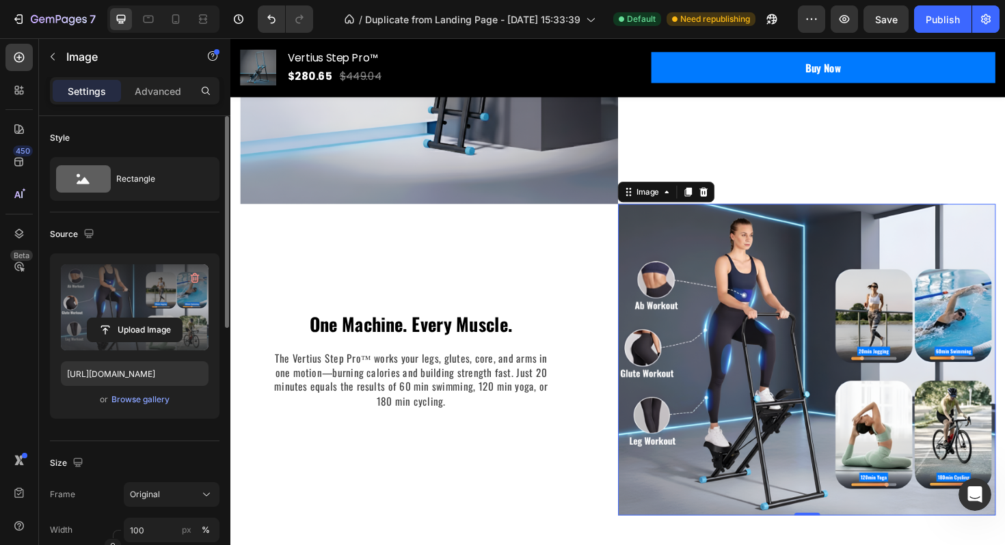
scroll to position [3325, 0]
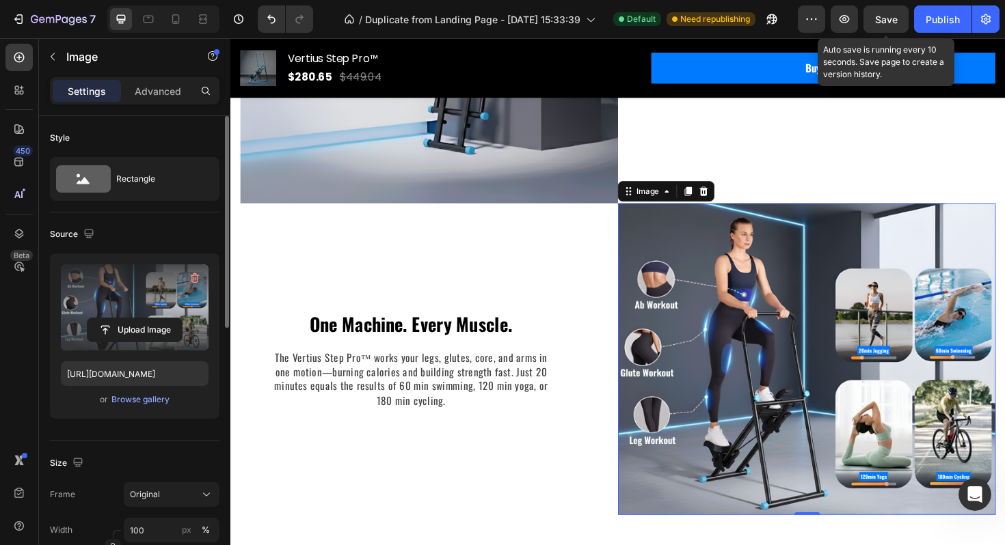
click at [886, 23] on span "Save" at bounding box center [886, 20] width 23 height 12
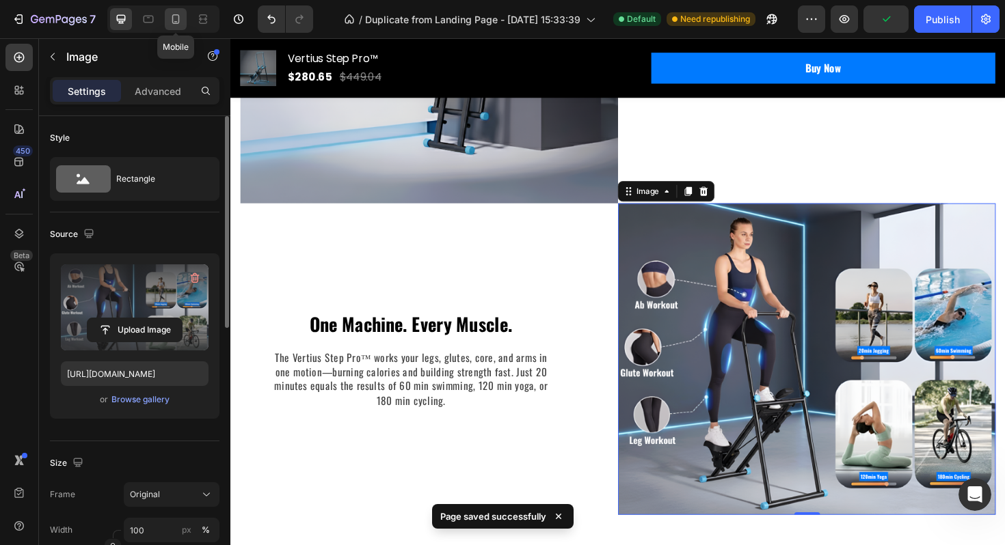
click at [172, 25] on icon at bounding box center [176, 19] width 14 height 14
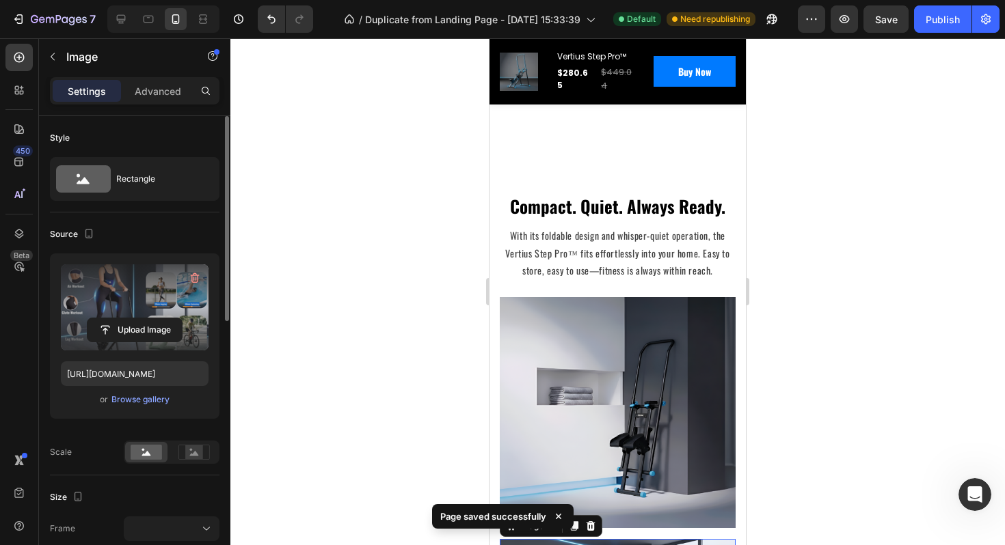
scroll to position [2522, 0]
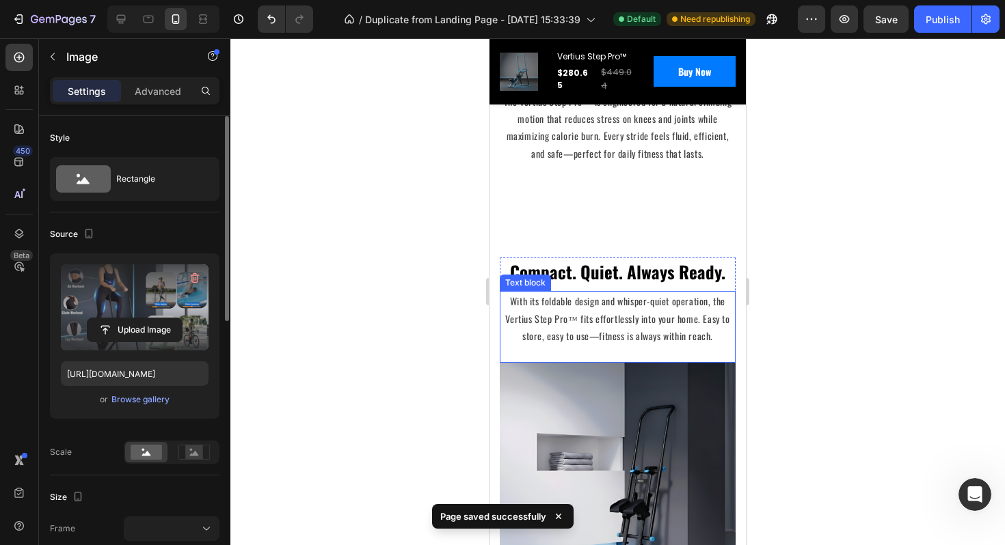
click at [595, 303] on p "With its foldable design and whisper-quiet operation, the Vertius Step Pro™ fit…" at bounding box center [617, 326] width 233 height 69
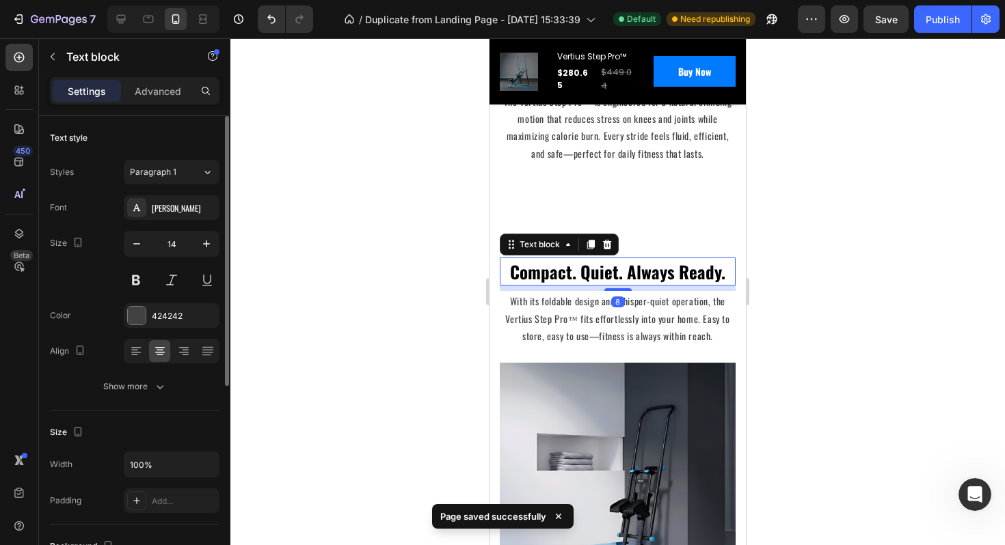
click at [642, 271] on p "Compact. Quiet. Always Ready." at bounding box center [617, 272] width 233 height 26
click at [498, 290] on div "Climb Higher. Live Stronger. The Vertius Advantage. Heading Row Image Smooth St…" at bounding box center [617, 318] width 256 height 1282
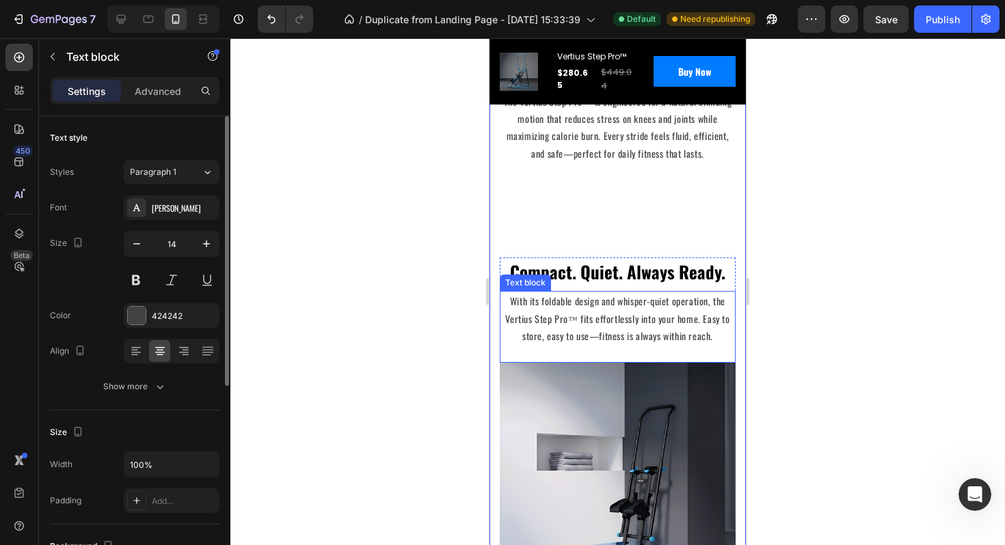
click at [502, 292] on p "With its foldable design and whisper-quiet operation, the Vertius Step Pro™ fit…" at bounding box center [617, 326] width 233 height 69
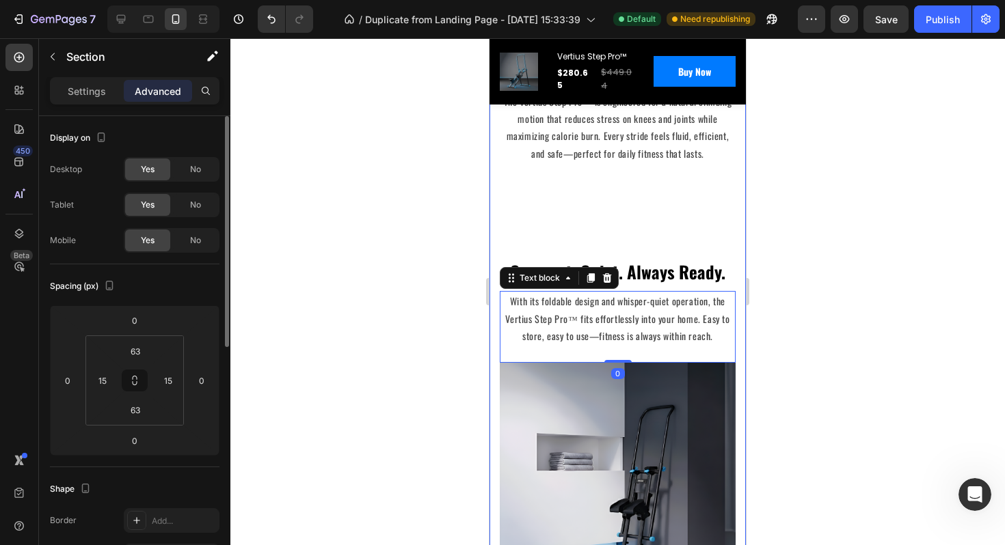
click at [498, 284] on div "Climb Higher. Live Stronger. The Vertius Advantage. Heading Row Image Smooth St…" at bounding box center [617, 318] width 256 height 1282
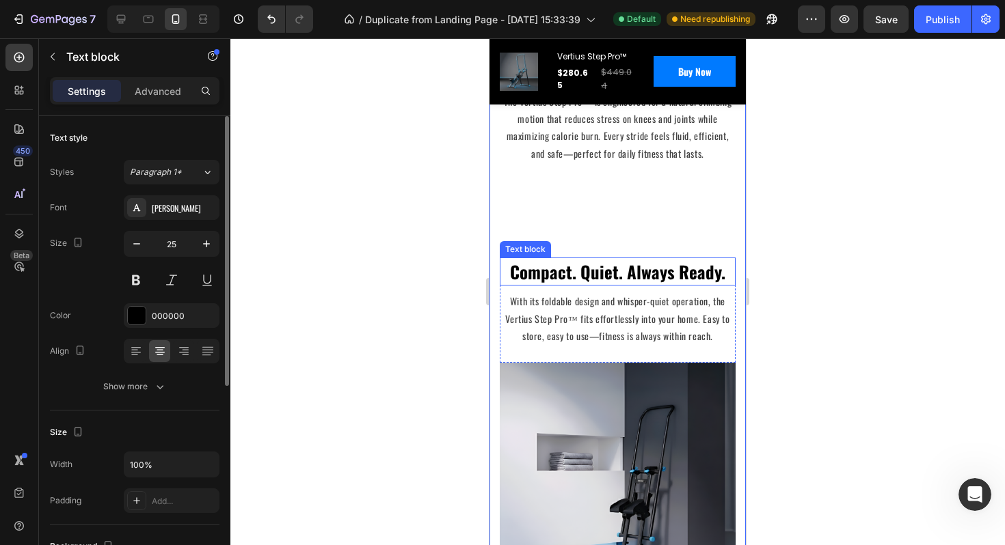
click at [501, 274] on p "Compact. Quiet. Always Ready." at bounding box center [617, 272] width 233 height 26
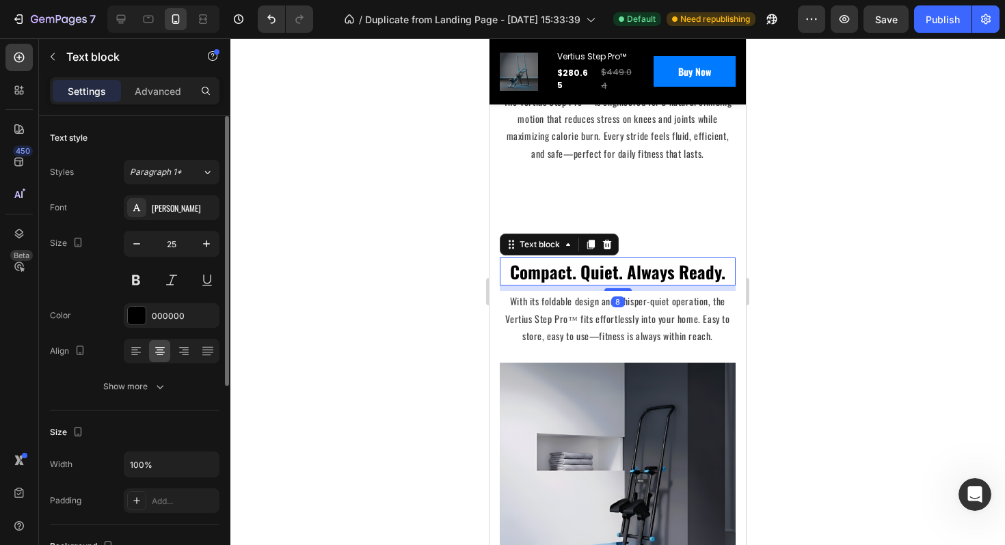
click at [502, 286] on div "8" at bounding box center [618, 288] width 236 height 5
click at [502, 287] on div "8" at bounding box center [618, 288] width 236 height 5
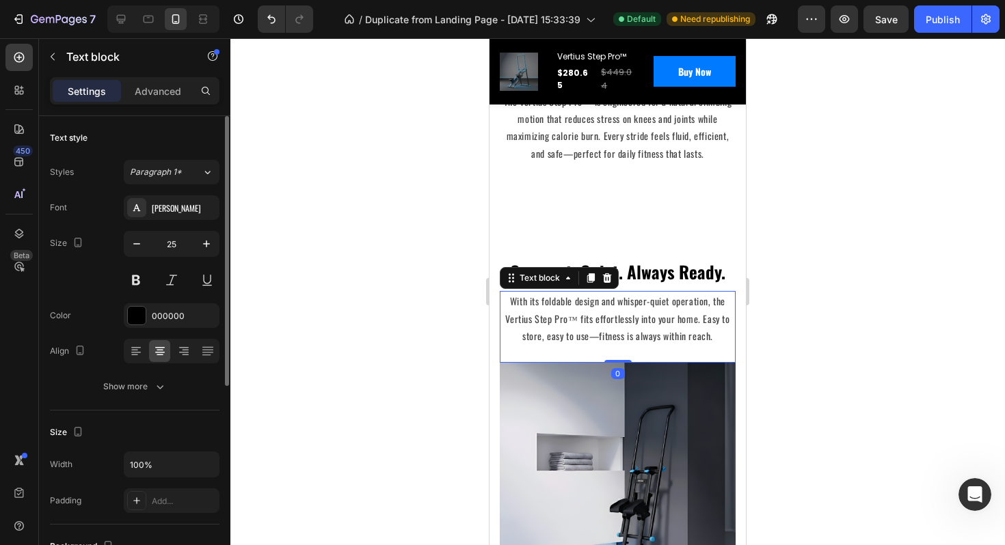
click at [503, 292] on p "With its foldable design and whisper-quiet operation, the Vertius Step Pro™ fit…" at bounding box center [617, 326] width 233 height 69
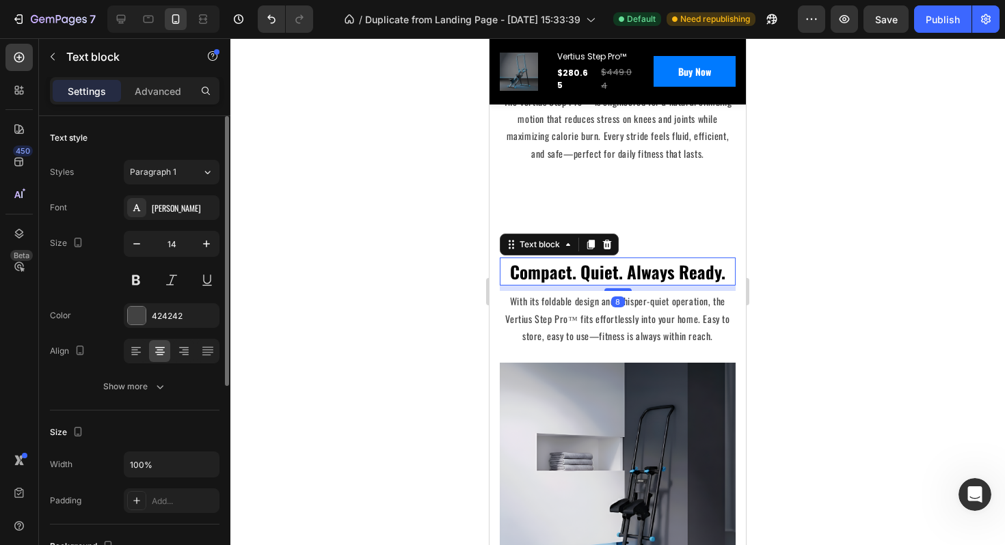
click at [641, 282] on div "Compact. Quiet. Always Ready." at bounding box center [618, 272] width 236 height 29
click at [641, 286] on div "8" at bounding box center [618, 288] width 236 height 5
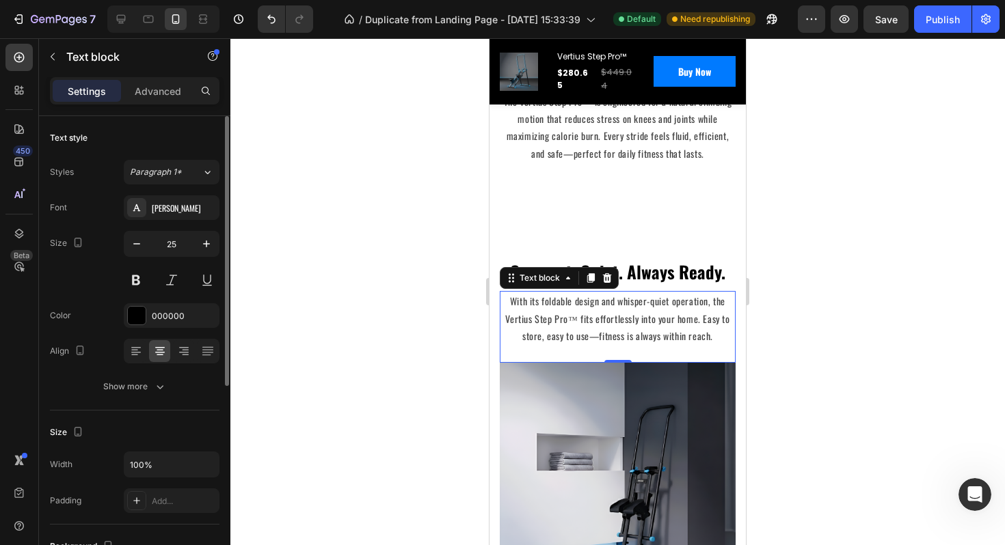
click at [641, 292] on p "With its foldable design and whisper-quiet operation, the Vertius Step Pro™ fit…" at bounding box center [617, 326] width 233 height 69
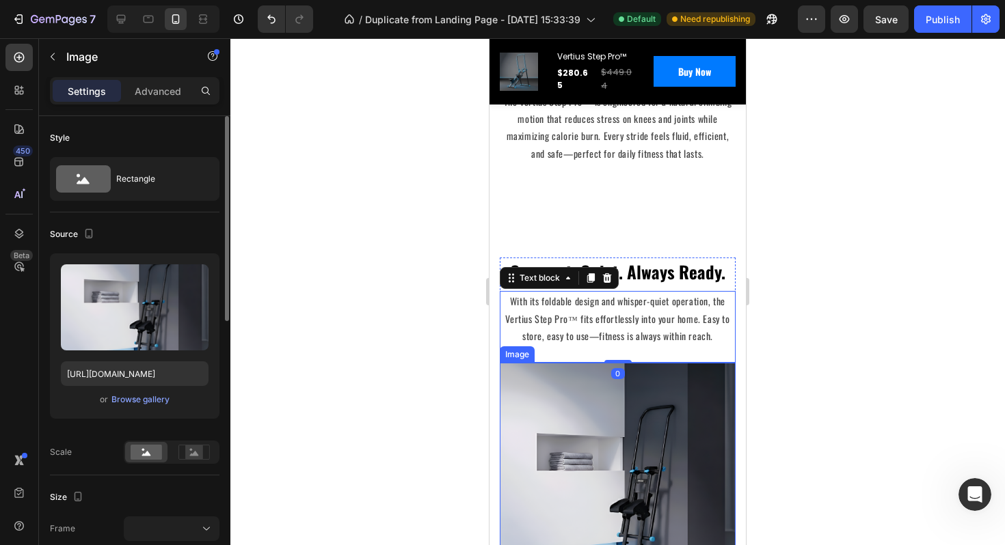
click at [674, 370] on img at bounding box center [618, 478] width 236 height 231
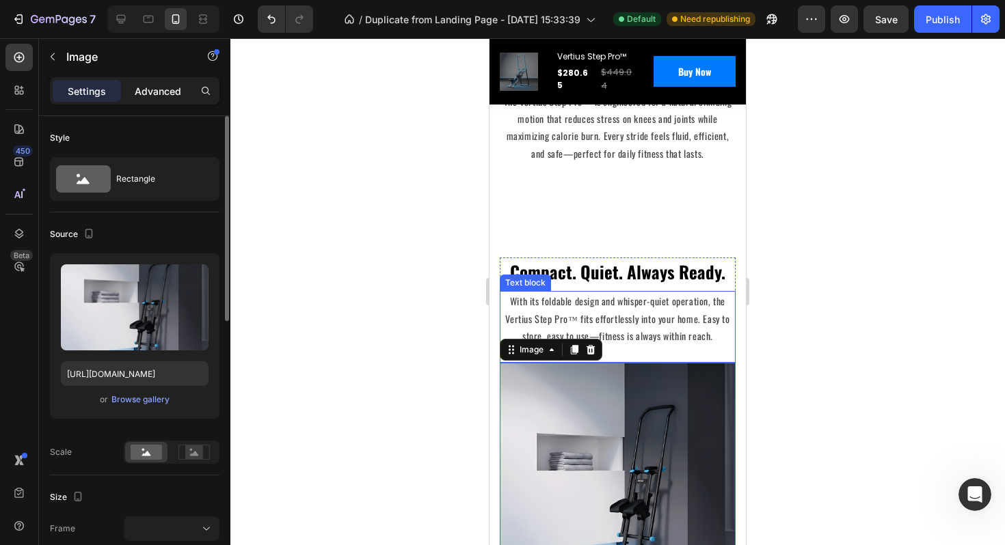
click at [155, 94] on p "Advanced" at bounding box center [158, 91] width 46 height 14
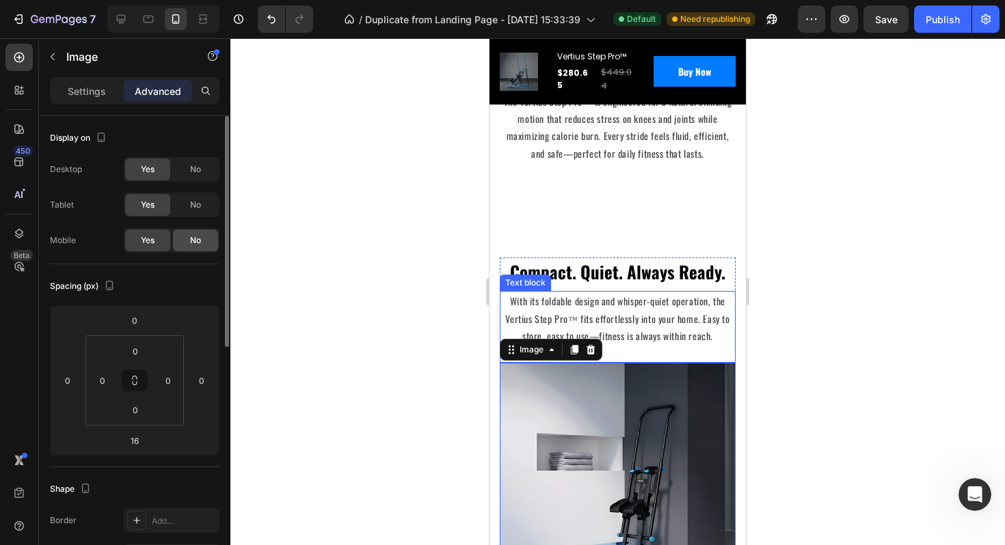
click at [196, 245] on span "No" at bounding box center [195, 240] width 11 height 12
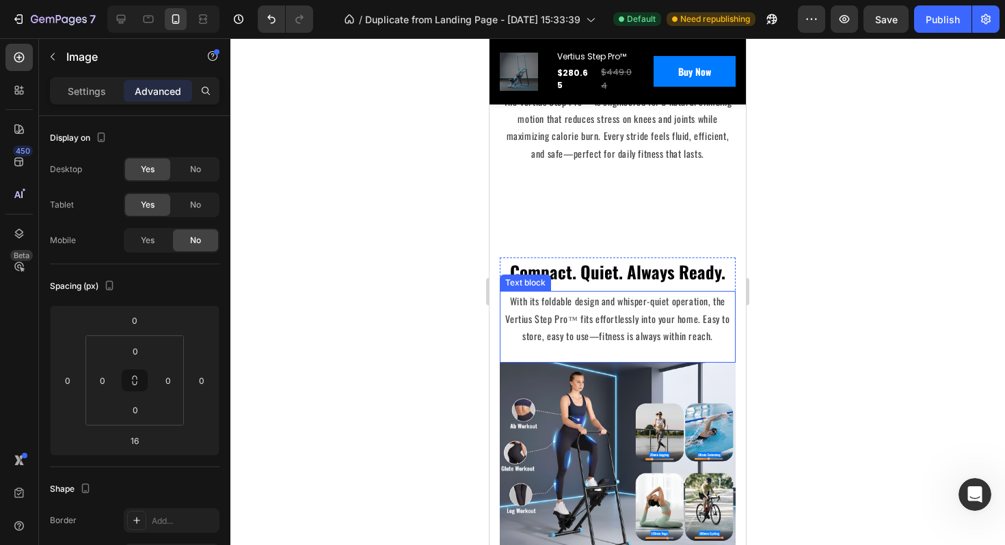
click at [636, 291] on div "With its foldable design and whisper-quiet operation, the Vertius Step Pro™ fit…" at bounding box center [618, 327] width 236 height 72
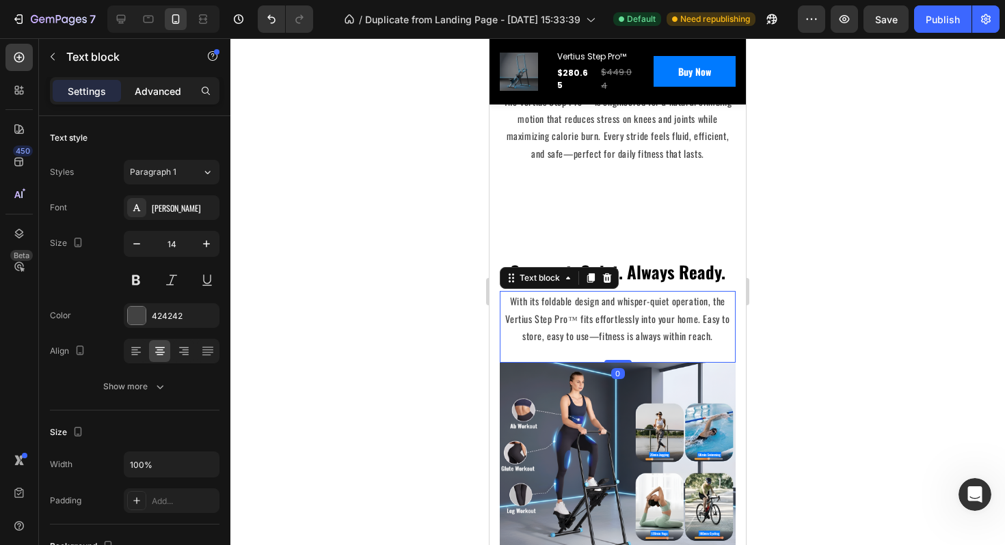
click at [161, 99] on div "Advanced" at bounding box center [158, 91] width 68 height 22
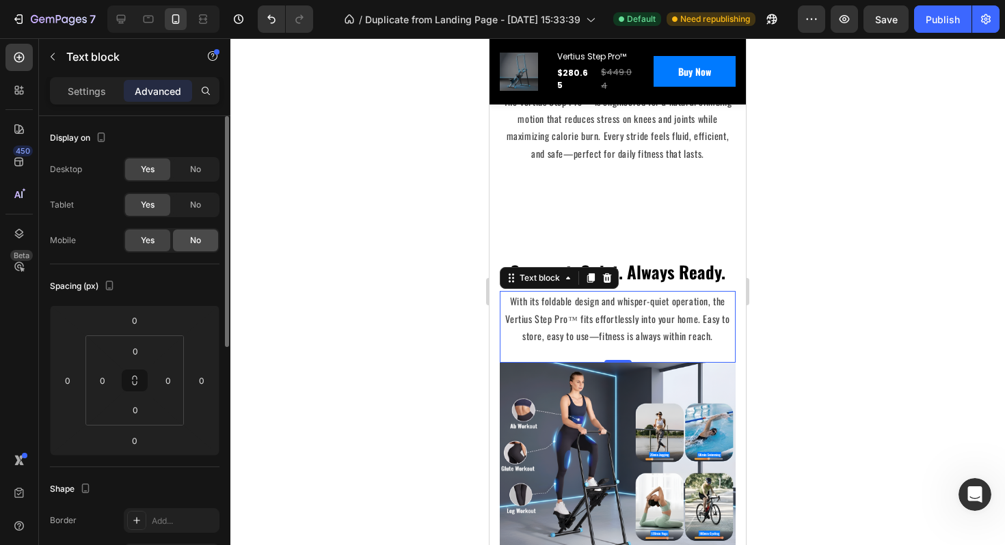
click at [202, 240] on div "No" at bounding box center [195, 241] width 45 height 22
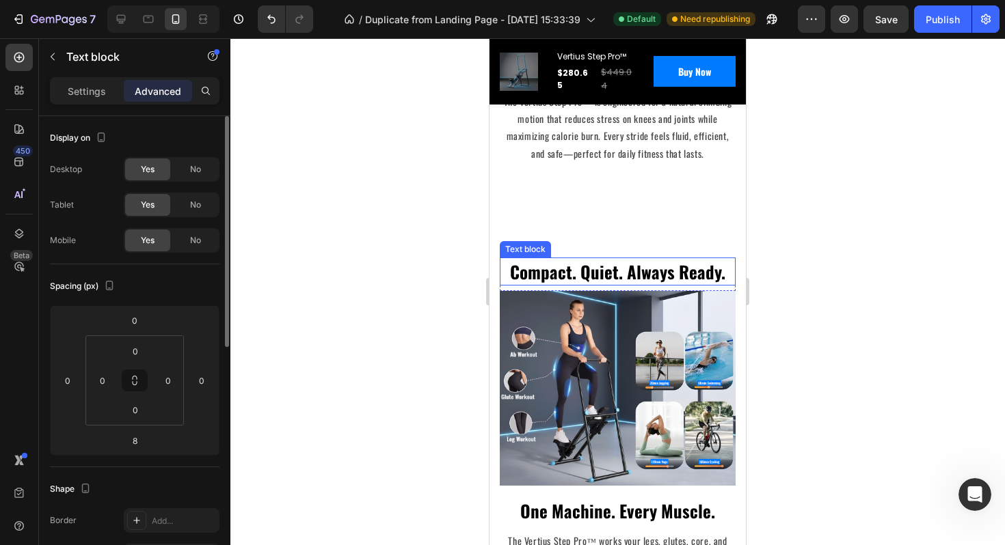
click at [647, 268] on p "Compact. Quiet. Always Ready." at bounding box center [617, 272] width 233 height 26
click at [182, 243] on div "No" at bounding box center [195, 241] width 45 height 22
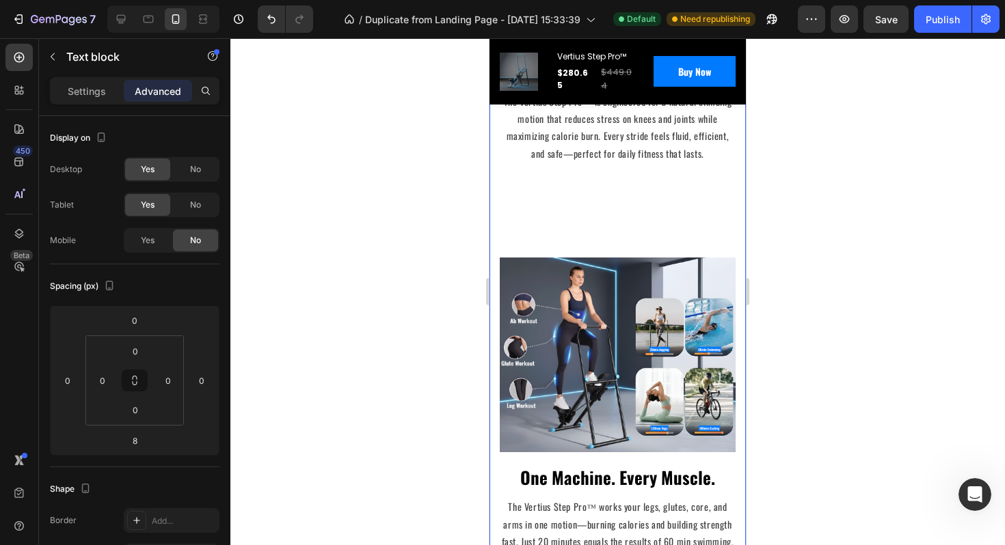
click at [566, 235] on div "Climb Higher. Live Stronger. The Vertius Advantage. Heading Row Image Smooth St…" at bounding box center [618, 144] width 236 height 849
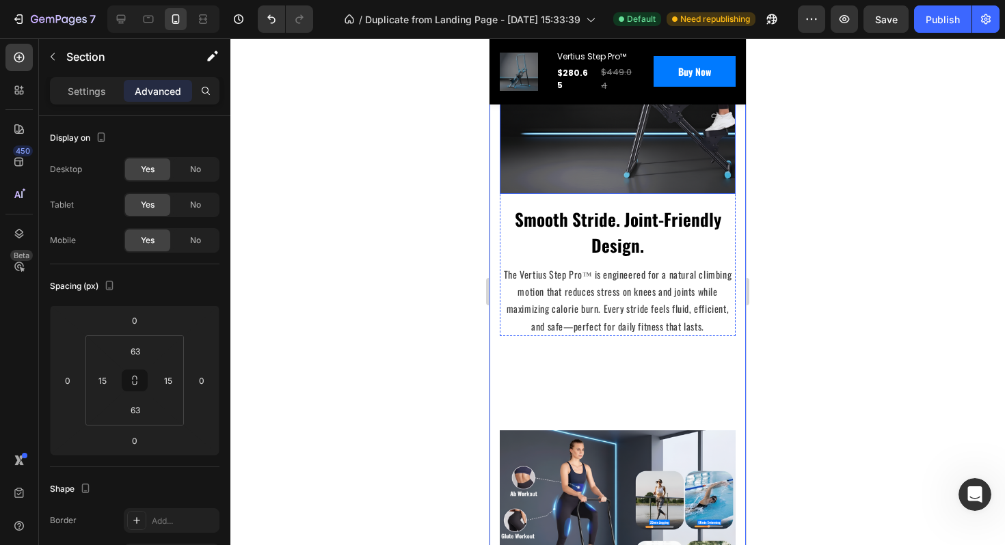
scroll to position [2446, 0]
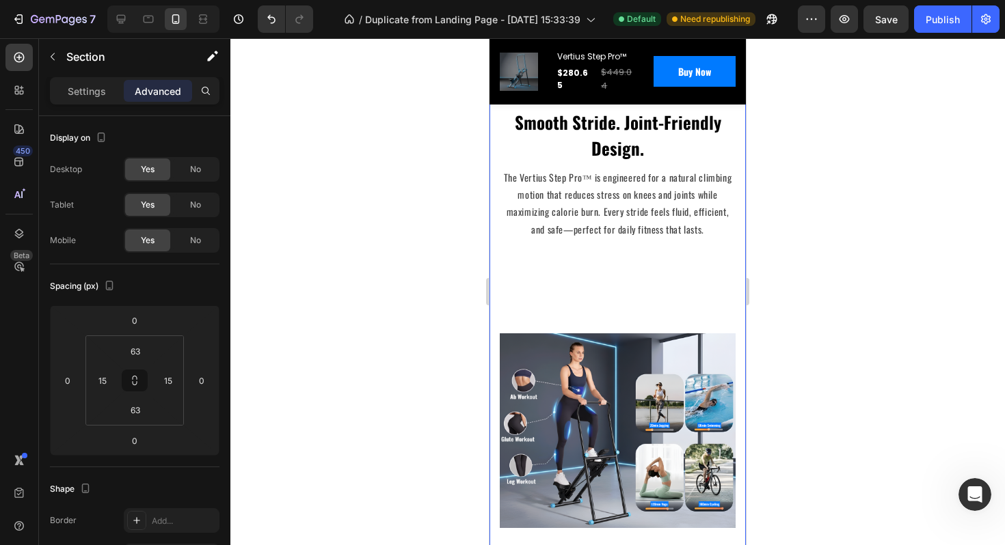
click at [582, 284] on div "Climb Higher. Live Stronger. The Vertius Advantage. Heading Row Image Smooth St…" at bounding box center [618, 220] width 236 height 849
click at [570, 222] on p "The Vertius Step Pro™ is engineered for a natural climbing motion that reduces …" at bounding box center [617, 203] width 233 height 69
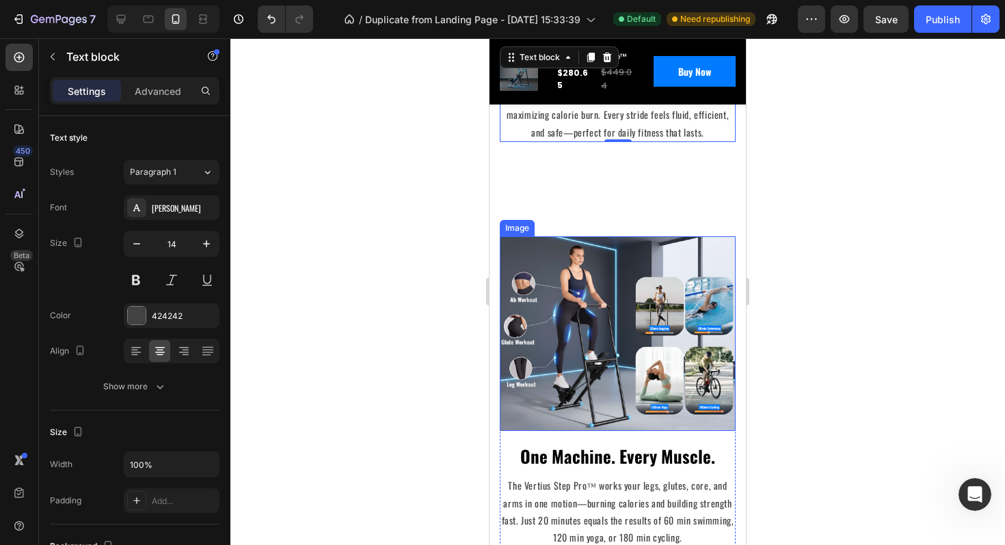
scroll to position [2544, 0]
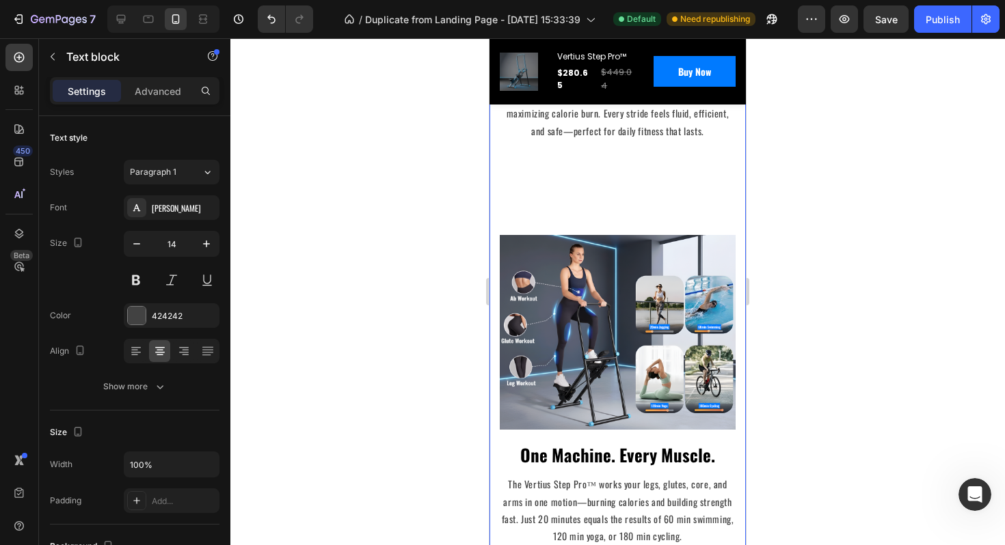
click at [568, 206] on div "Climb Higher. Live Stronger. The Vertius Advantage. Heading Row Image Smooth St…" at bounding box center [618, 121] width 236 height 849
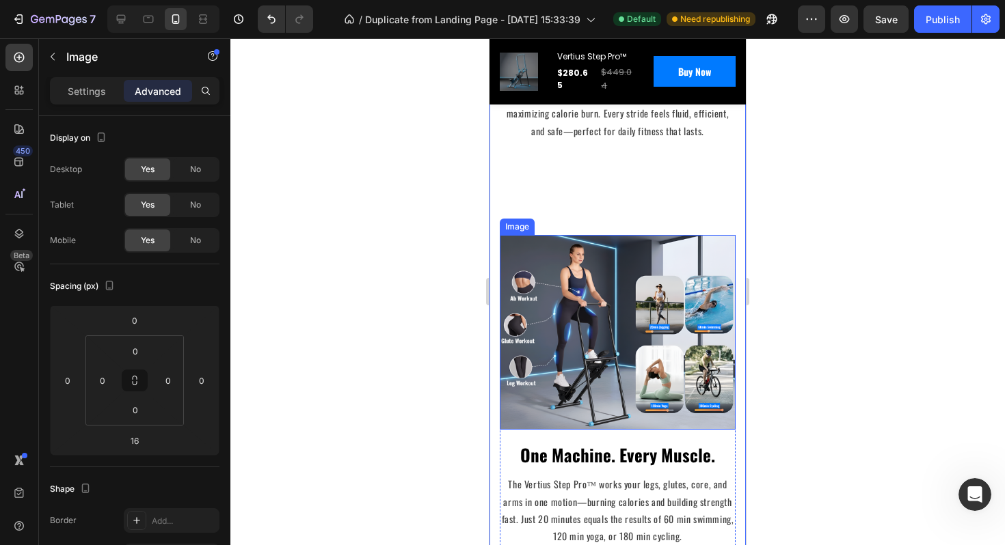
click at [599, 316] on img at bounding box center [618, 332] width 236 height 195
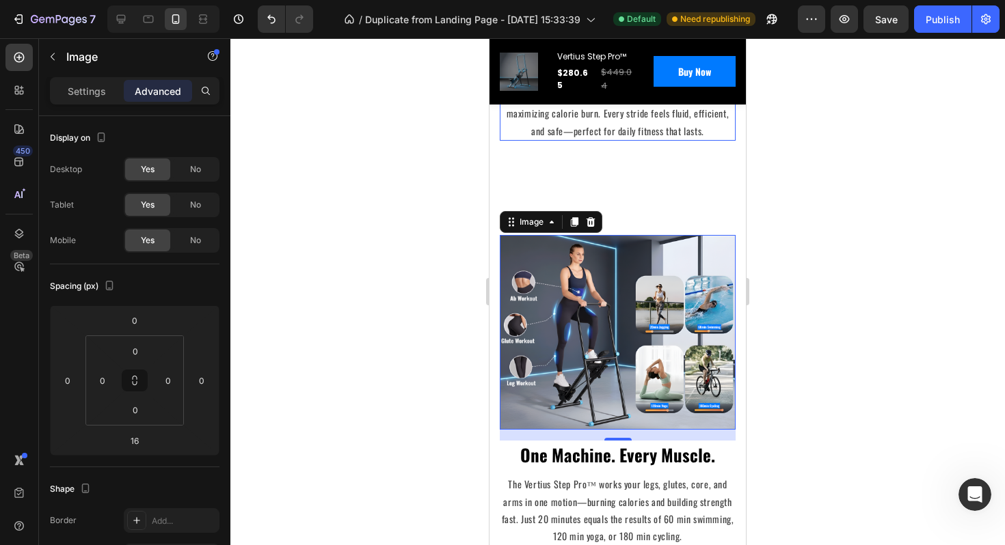
click at [638, 129] on p "The Vertius Step Pro™ is engineered for a natural climbing motion that reduces …" at bounding box center [617, 104] width 233 height 69
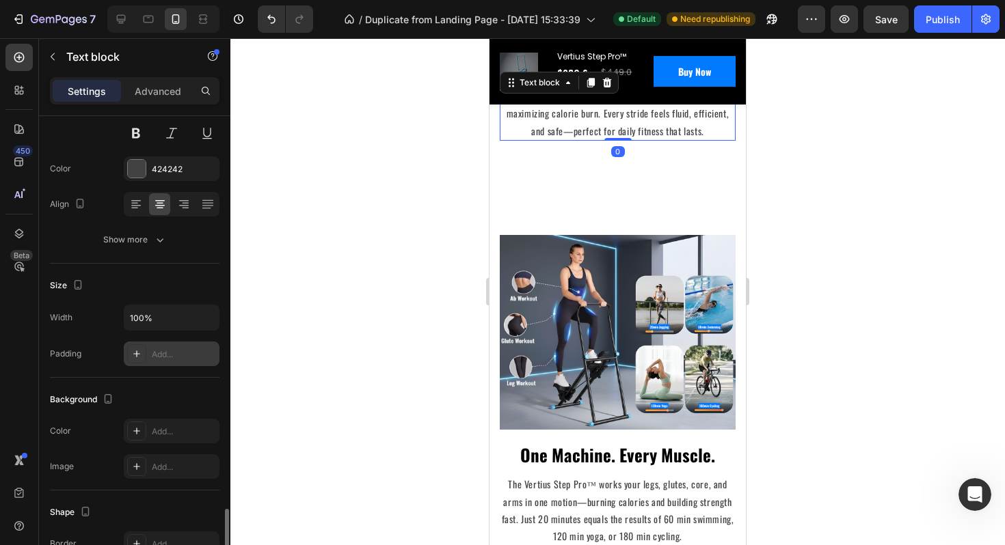
scroll to position [342, 0]
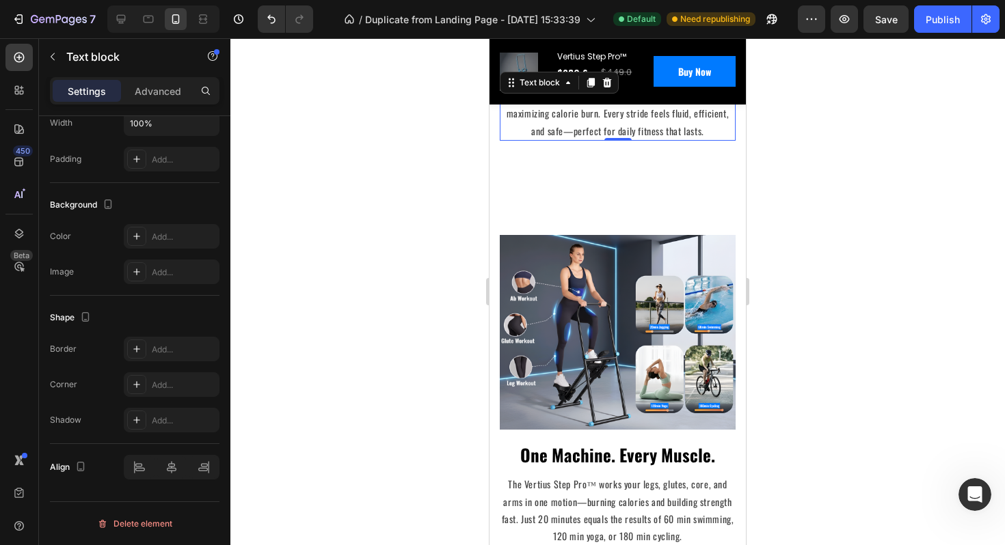
click at [162, 104] on div "Settings Advanced" at bounding box center [134, 90] width 169 height 27
click at [162, 95] on p "Advanced" at bounding box center [158, 91] width 46 height 14
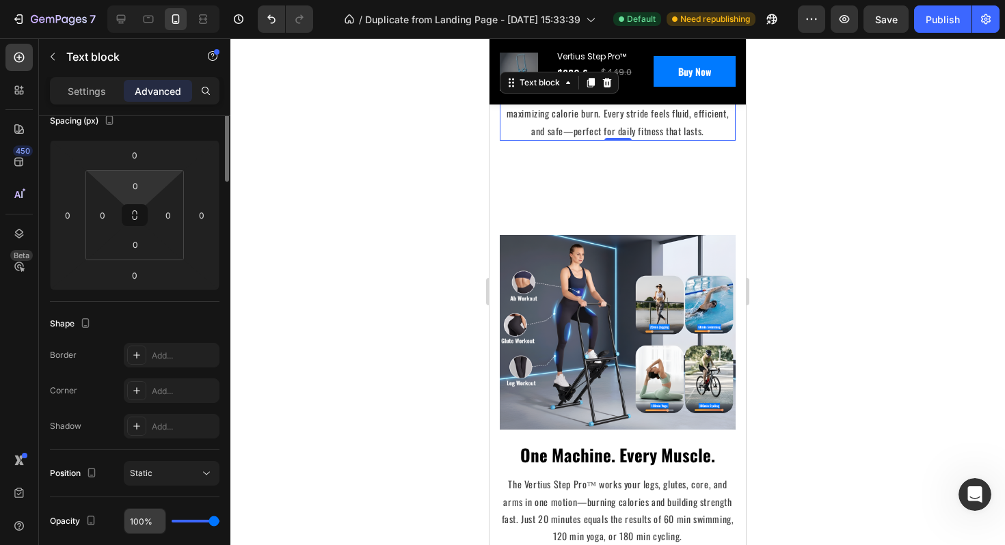
scroll to position [0, 0]
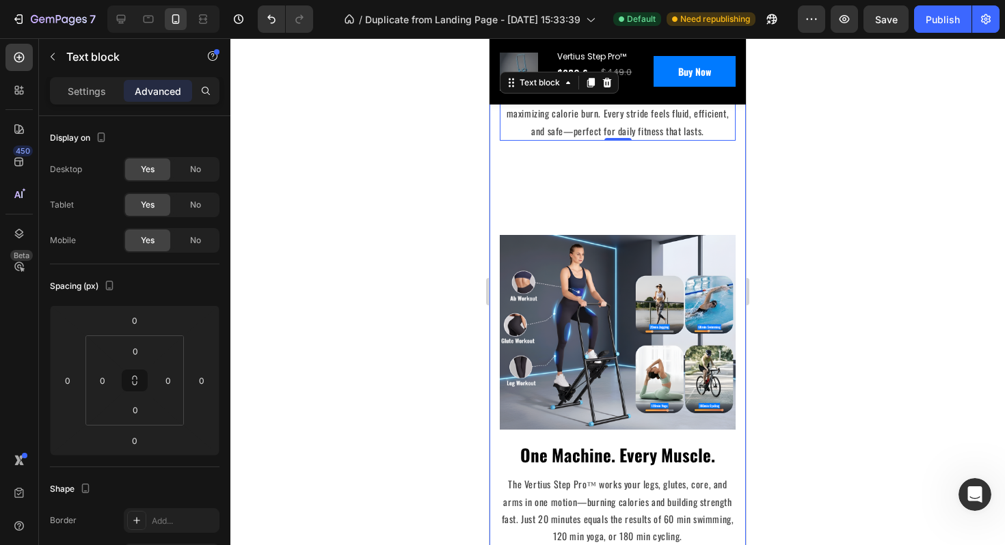
click at [643, 204] on div "Climb Higher. Live Stronger. The Vertius Advantage. Heading Row Image Smooth St…" at bounding box center [618, 121] width 236 height 849
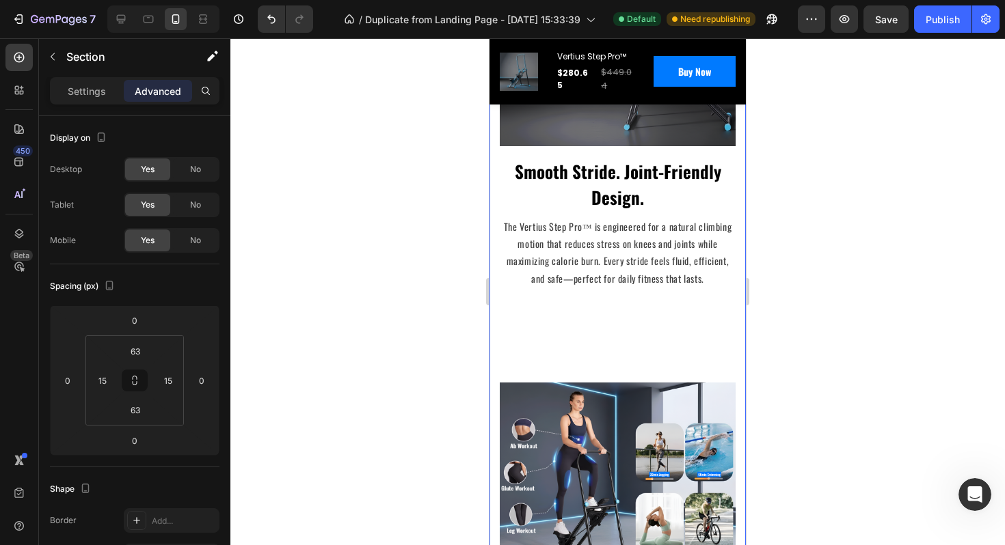
scroll to position [2364, 0]
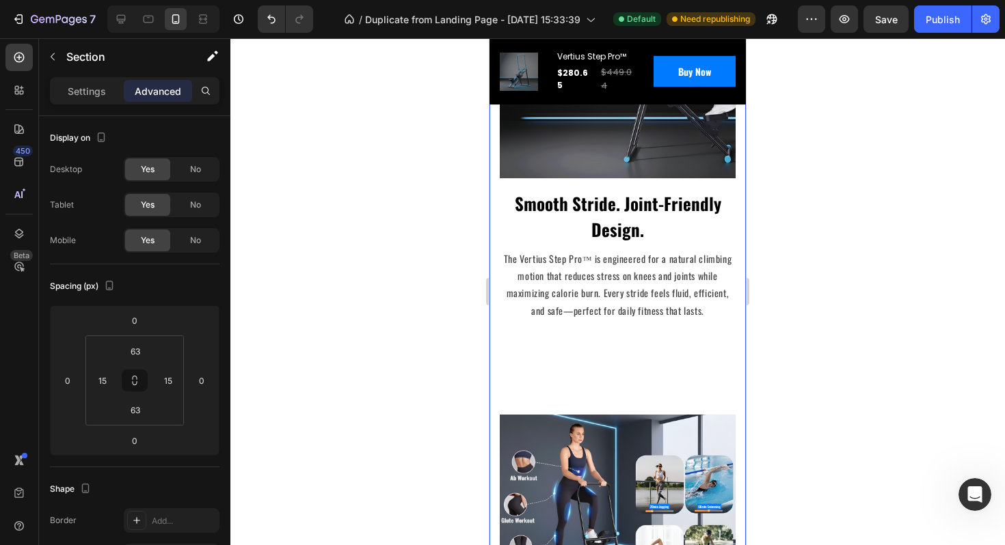
click at [590, 368] on div "Climb Higher. Live Stronger. The Vertius Advantage. Heading Row Image Smooth St…" at bounding box center [618, 301] width 236 height 849
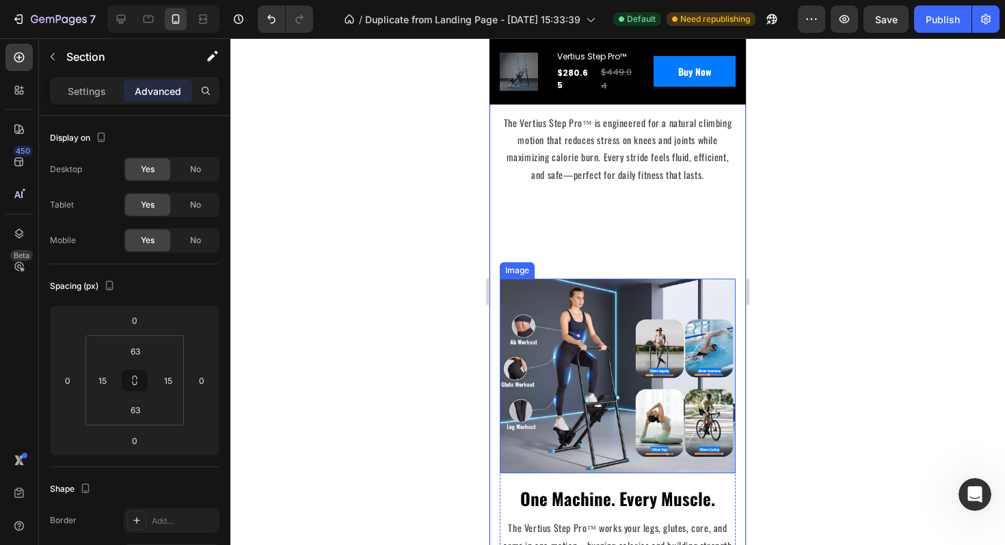
scroll to position [2482, 0]
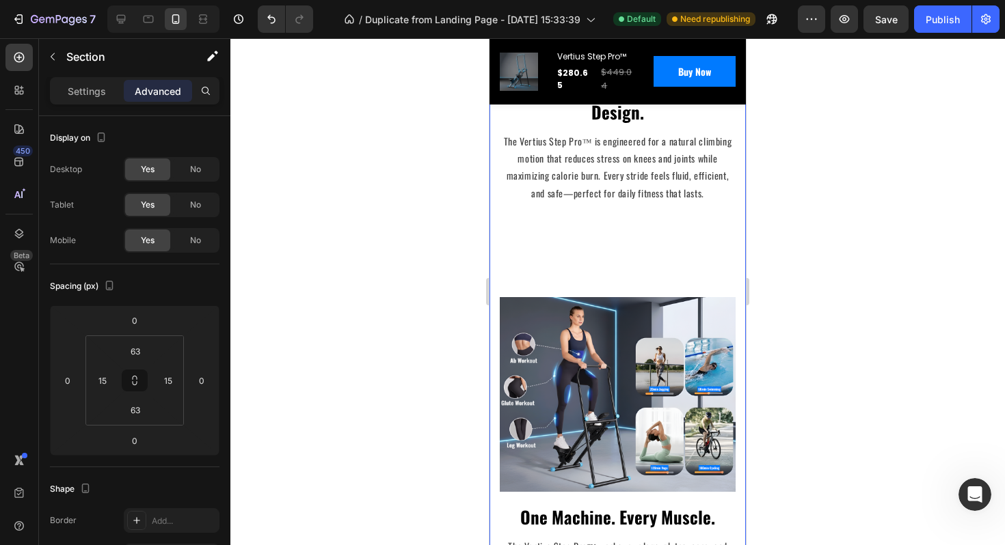
click at [605, 223] on div "Climb Higher. Live Stronger. The Vertius Advantage. Heading Row Image Smooth St…" at bounding box center [618, 183] width 236 height 849
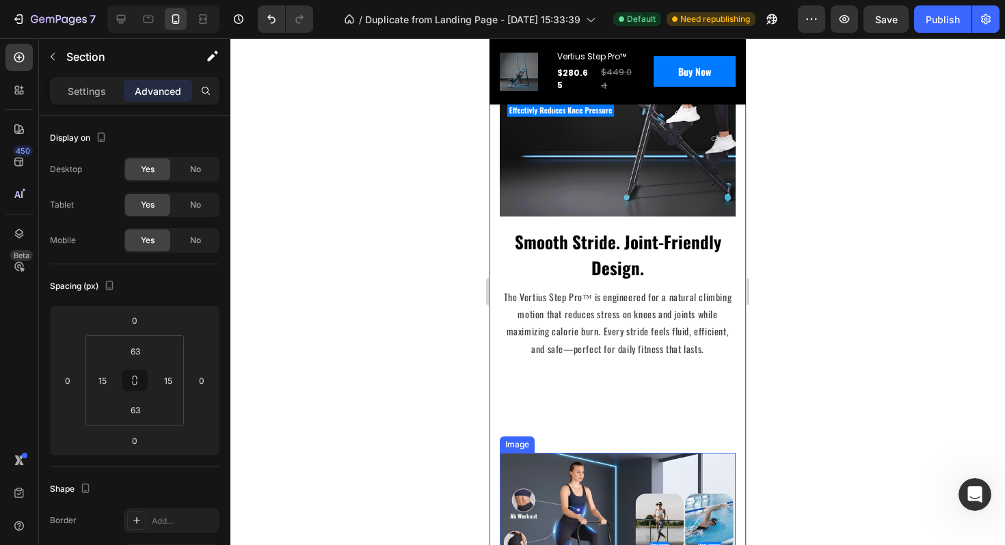
scroll to position [2323, 0]
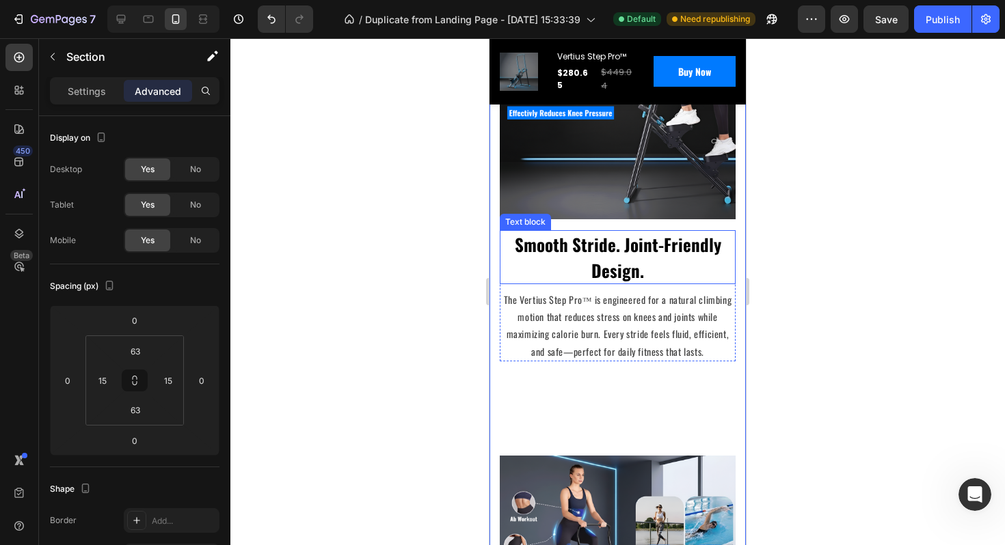
click at [580, 234] on p "Smooth Stride. Joint-Friendly Design." at bounding box center [617, 257] width 233 height 51
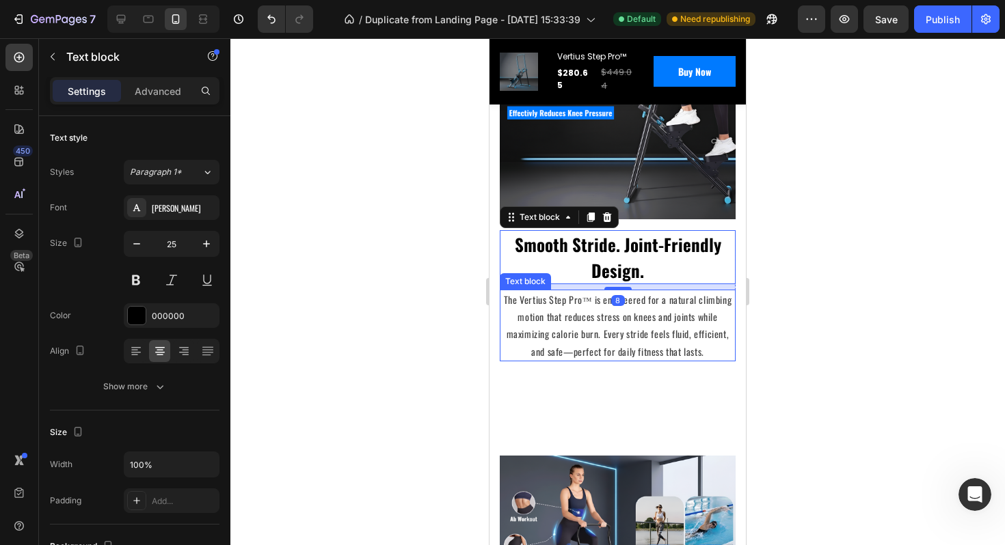
click at [596, 331] on p "The Vertius Step Pro™ is engineered for a natural climbing motion that reduces …" at bounding box center [617, 325] width 233 height 69
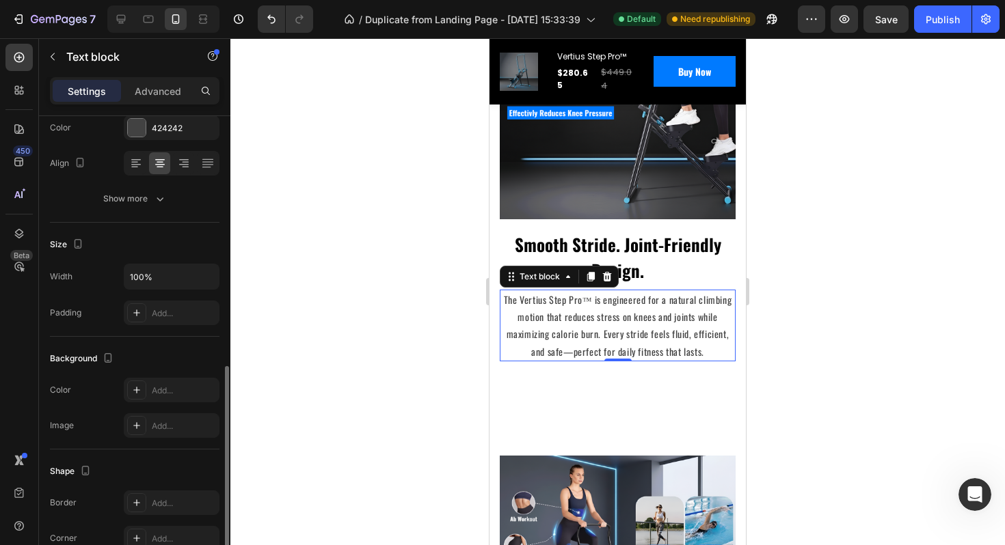
scroll to position [163, 0]
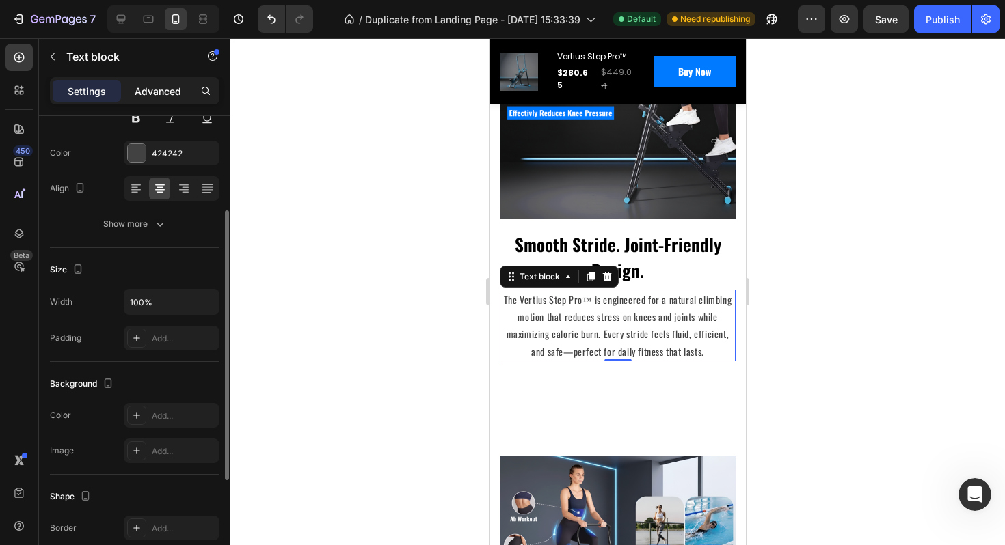
click at [139, 91] on p "Advanced" at bounding box center [158, 91] width 46 height 14
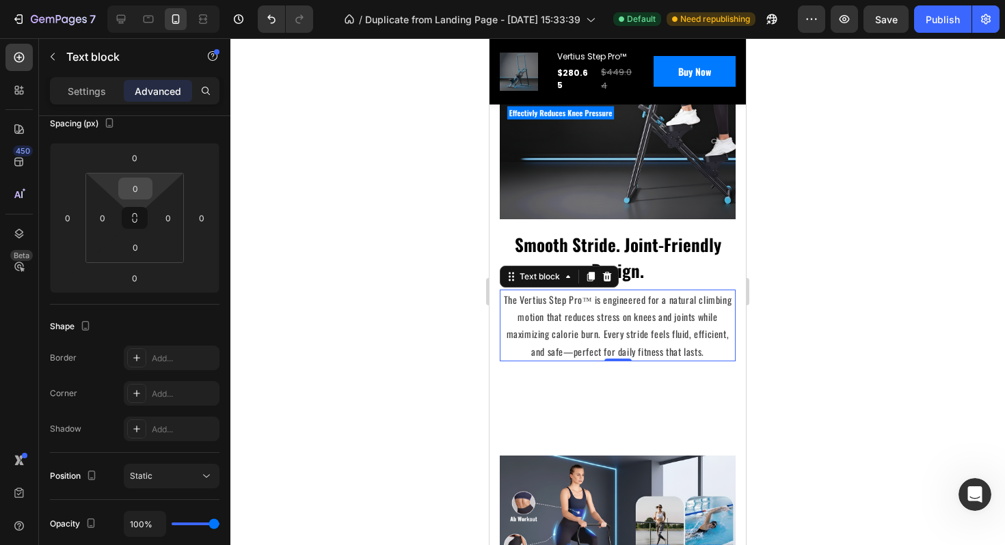
click at [139, 185] on input "0" at bounding box center [135, 188] width 27 height 21
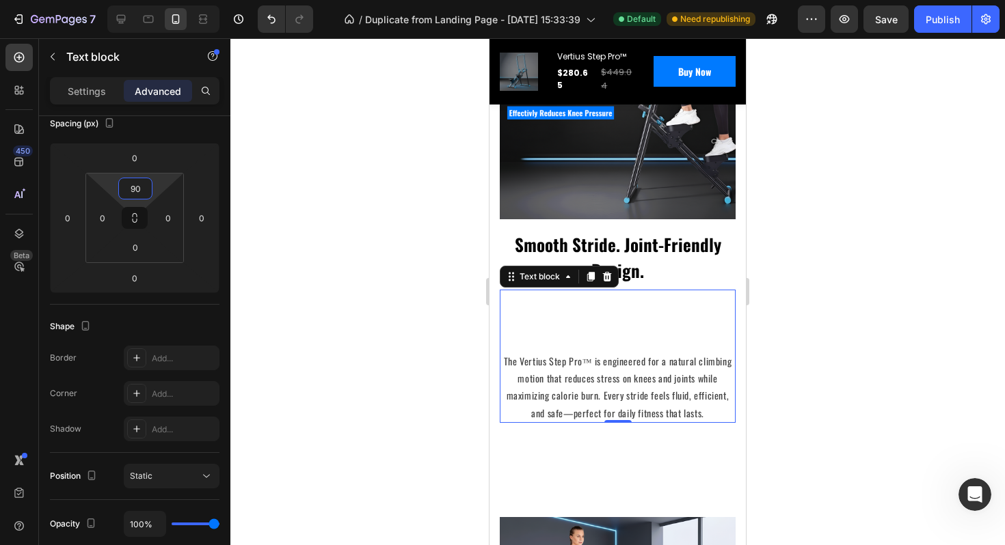
type input "9"
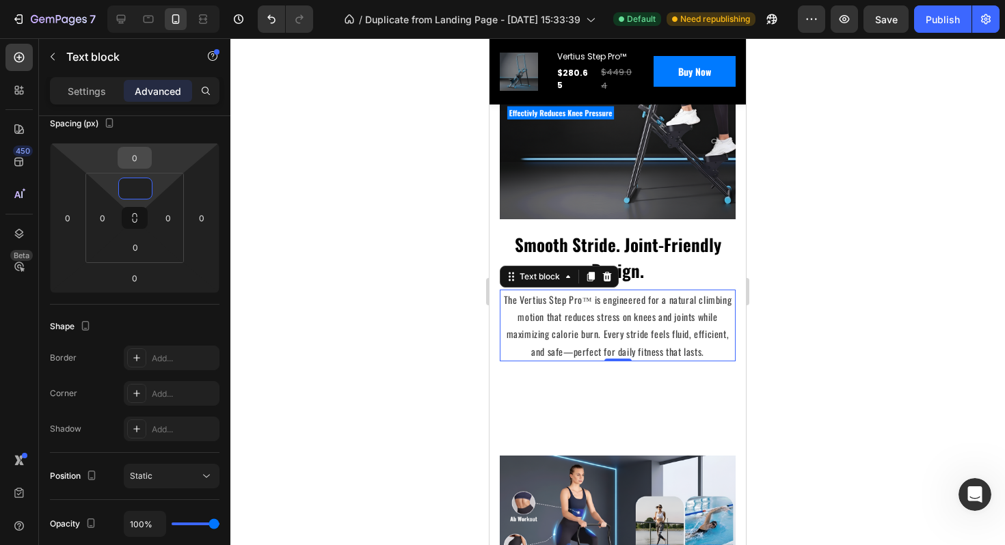
click at [134, 161] on input "0" at bounding box center [134, 158] width 27 height 21
type input "0"
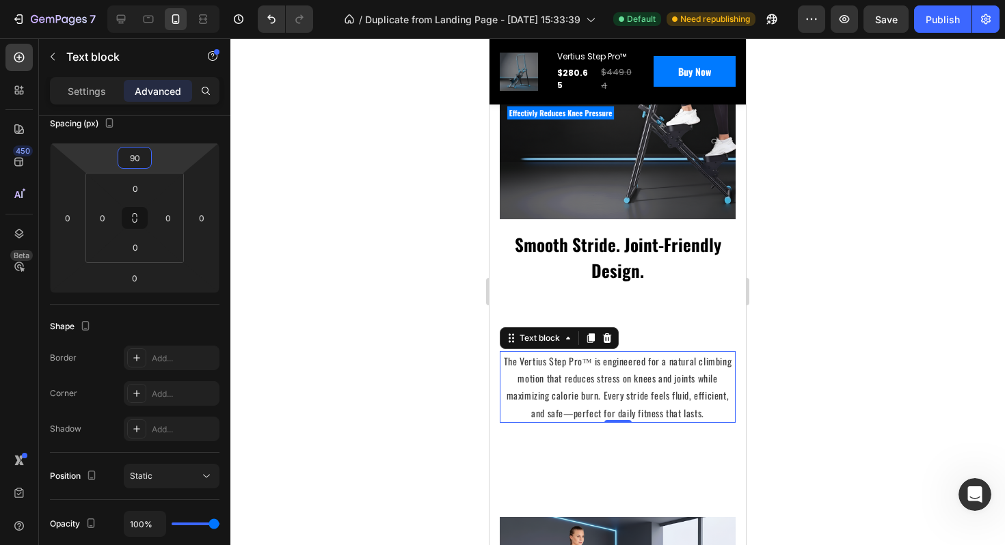
type input "9"
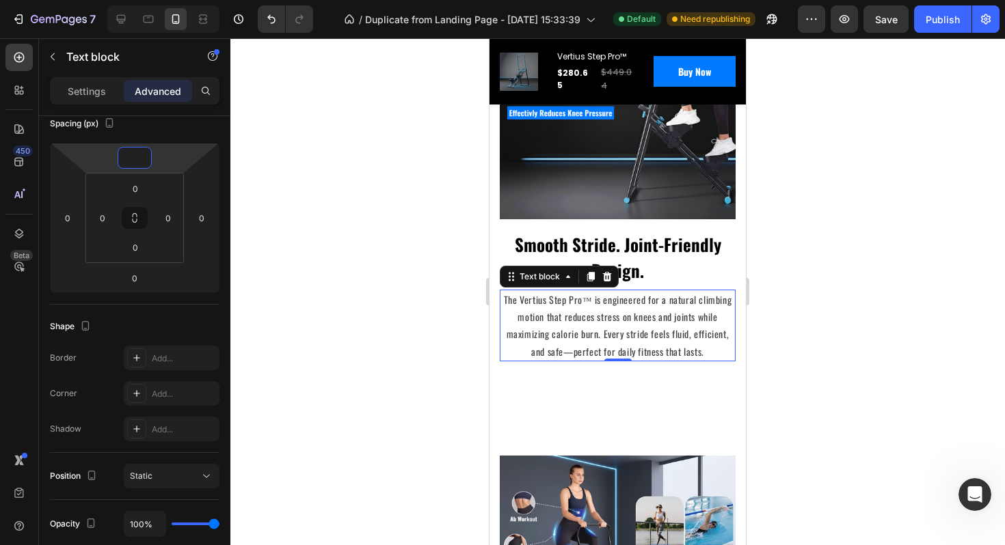
type input "0"
click at [812, 436] on div at bounding box center [617, 291] width 774 height 507
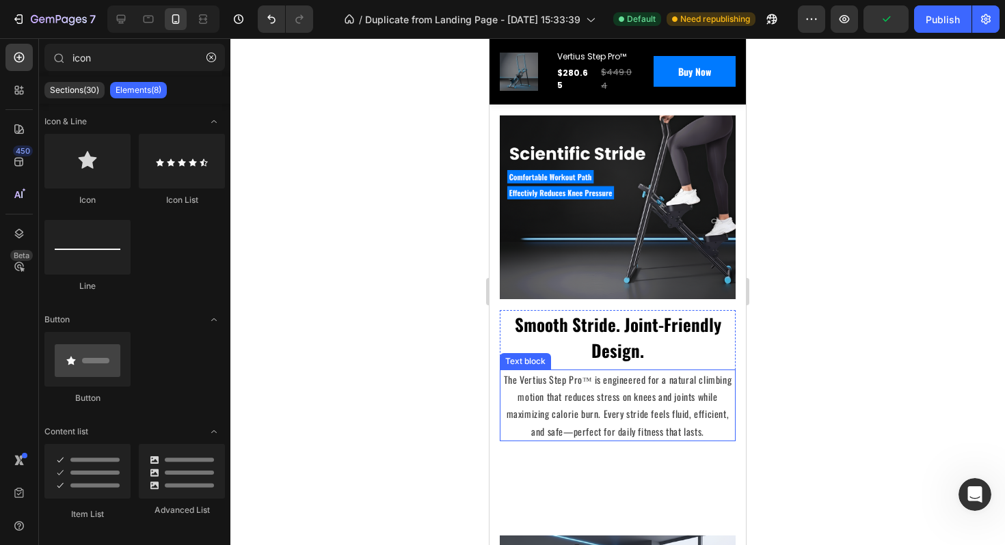
scroll to position [2118, 0]
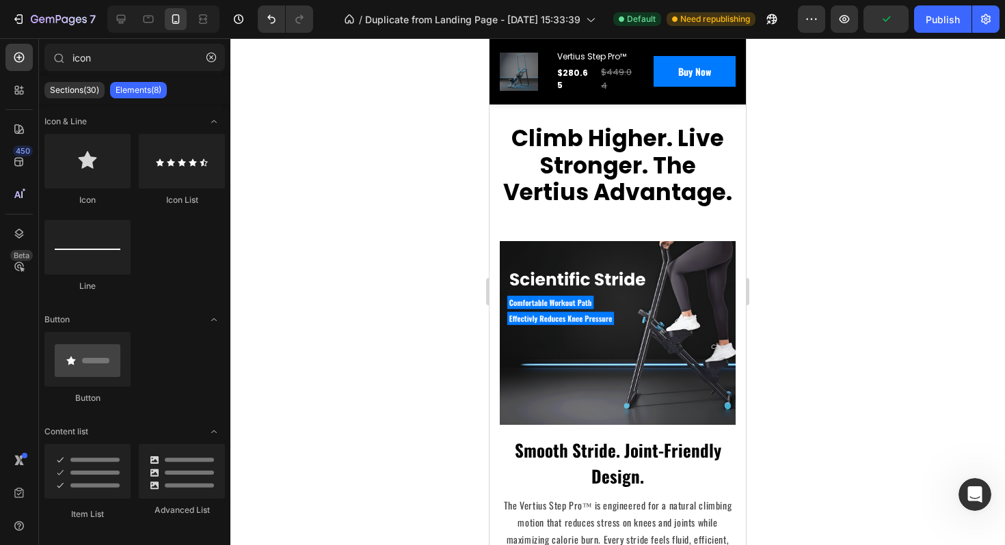
click at [884, 296] on div at bounding box center [617, 291] width 774 height 507
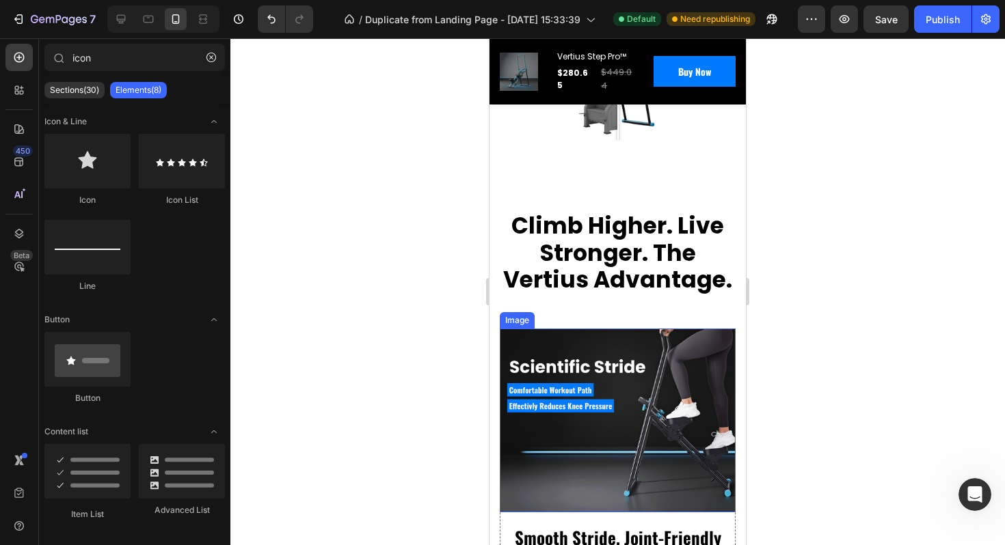
scroll to position [2080, 0]
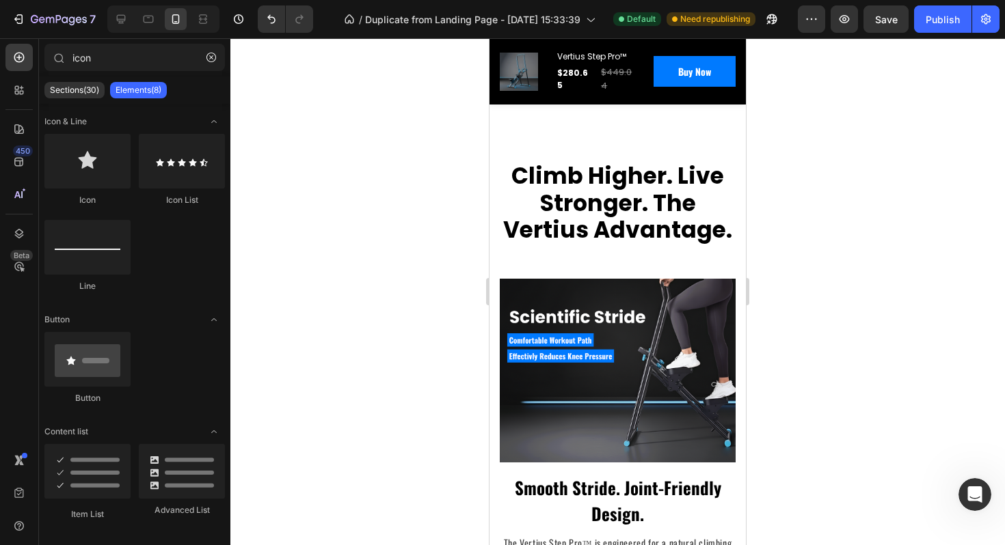
click at [800, 358] on div at bounding box center [617, 291] width 774 height 507
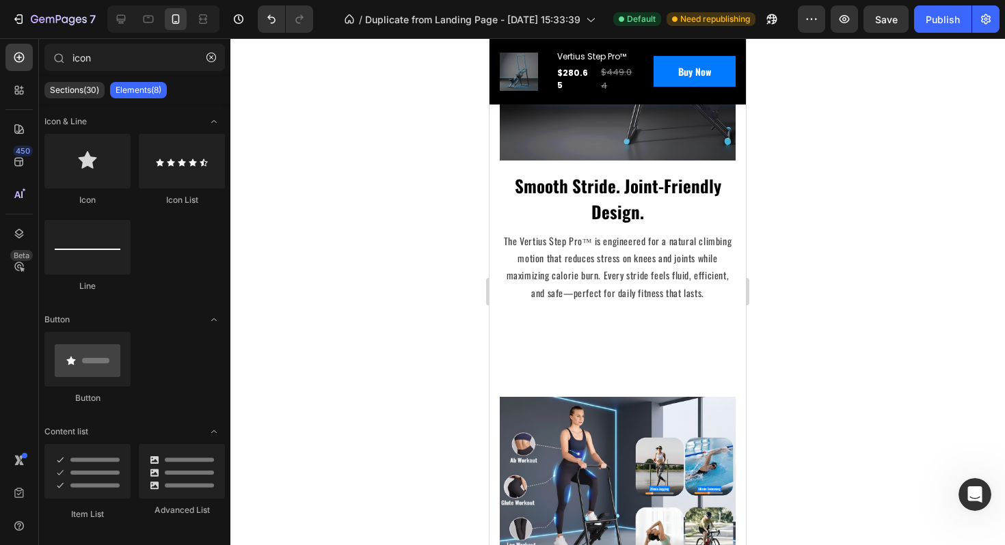
click at [907, 352] on div at bounding box center [617, 291] width 774 height 507
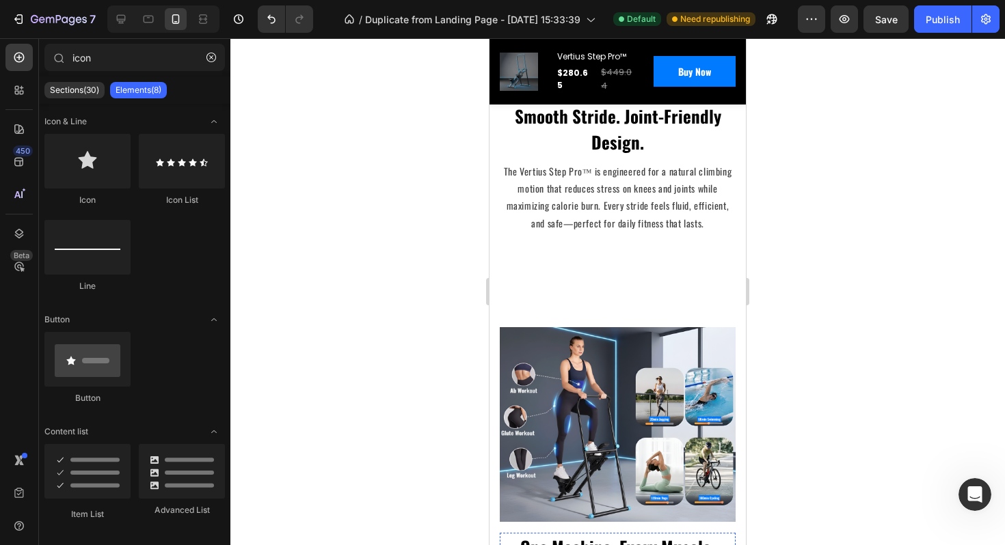
scroll to position [2453, 0]
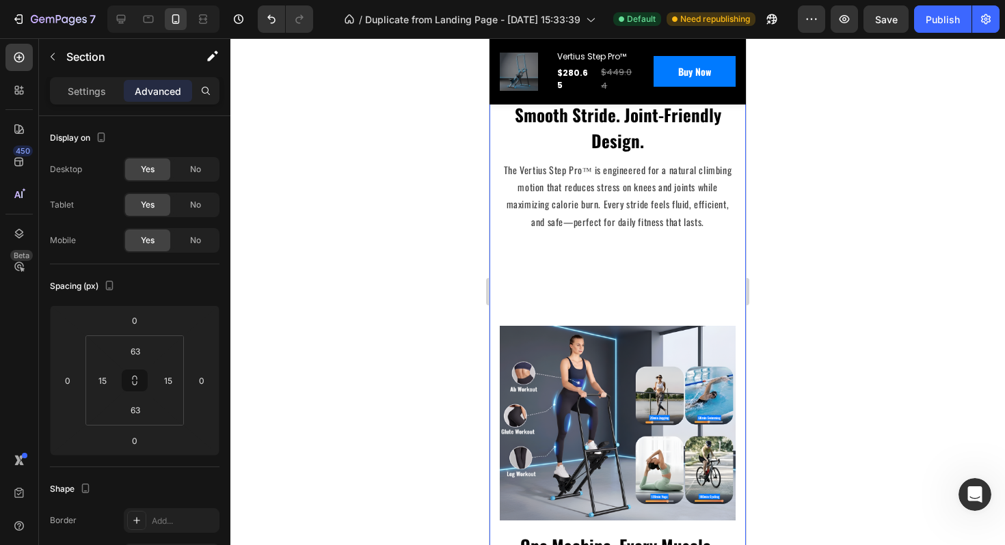
click at [593, 300] on div "Climb Higher. Live Stronger. The Vertius Advantage. Heading Row Image Smooth St…" at bounding box center [618, 212] width 236 height 849
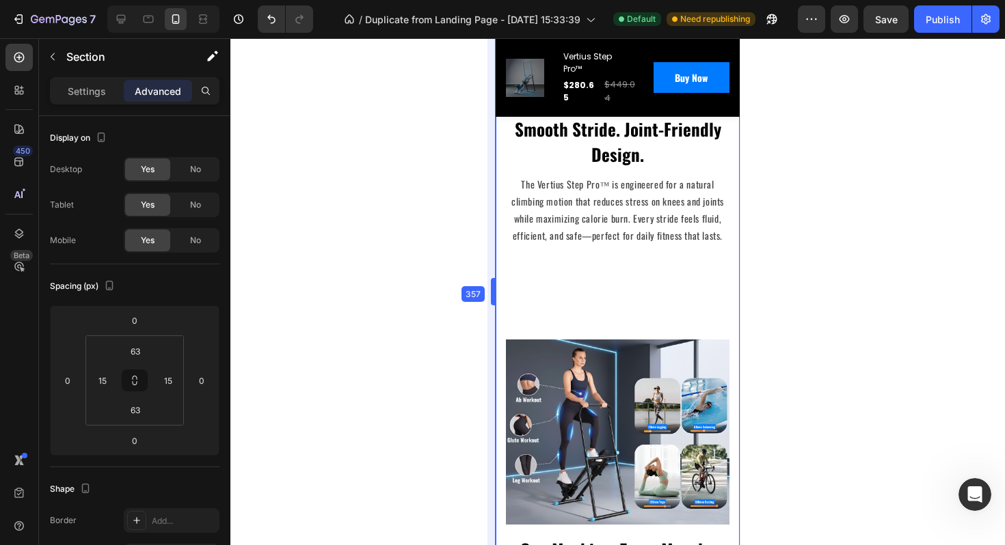
scroll to position [2496, 0]
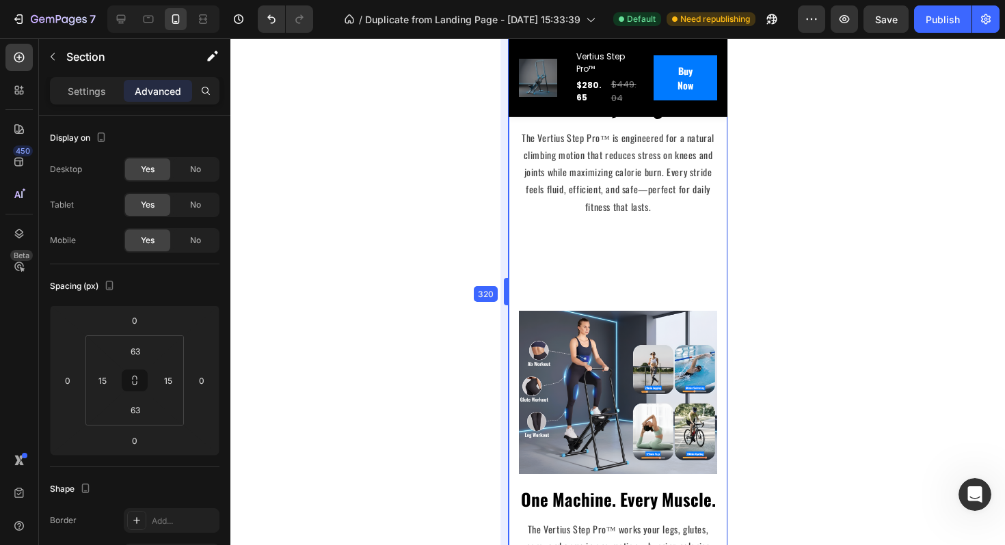
drag, startPoint x: 487, startPoint y: 295, endPoint x: 539, endPoint y: 458, distance: 171.6
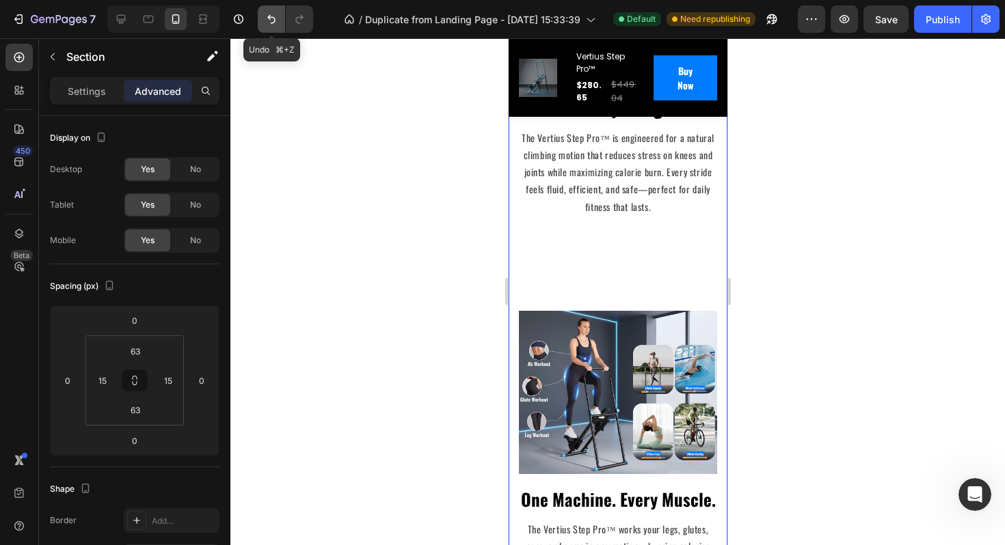
click at [269, 24] on icon "Undo/Redo" at bounding box center [271, 19] width 14 height 14
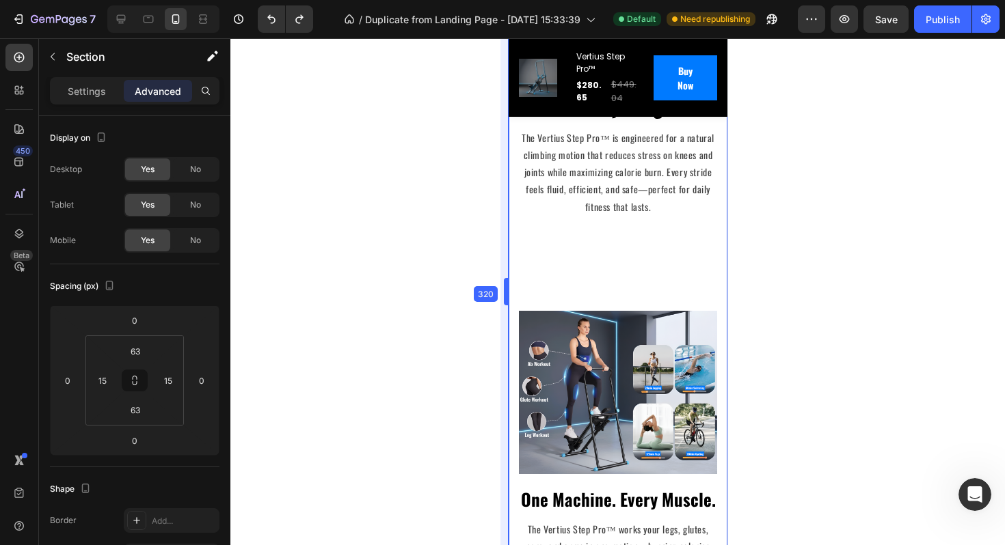
drag, startPoint x: 506, startPoint y: 290, endPoint x: 515, endPoint y: 287, distance: 8.9
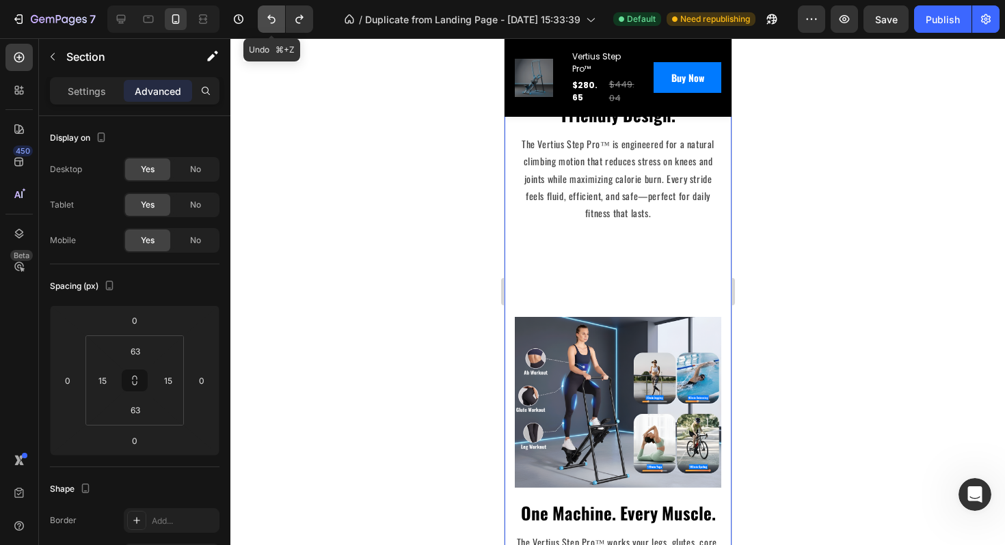
click at [269, 20] on icon "Undo/Redo" at bounding box center [271, 19] width 14 height 14
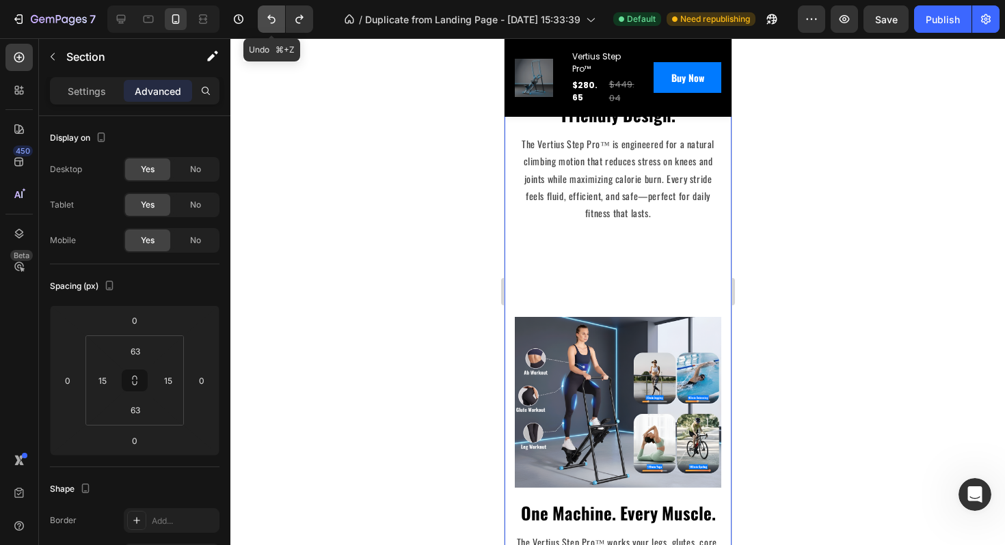
click at [269, 20] on icon "Undo/Redo" at bounding box center [271, 19] width 14 height 14
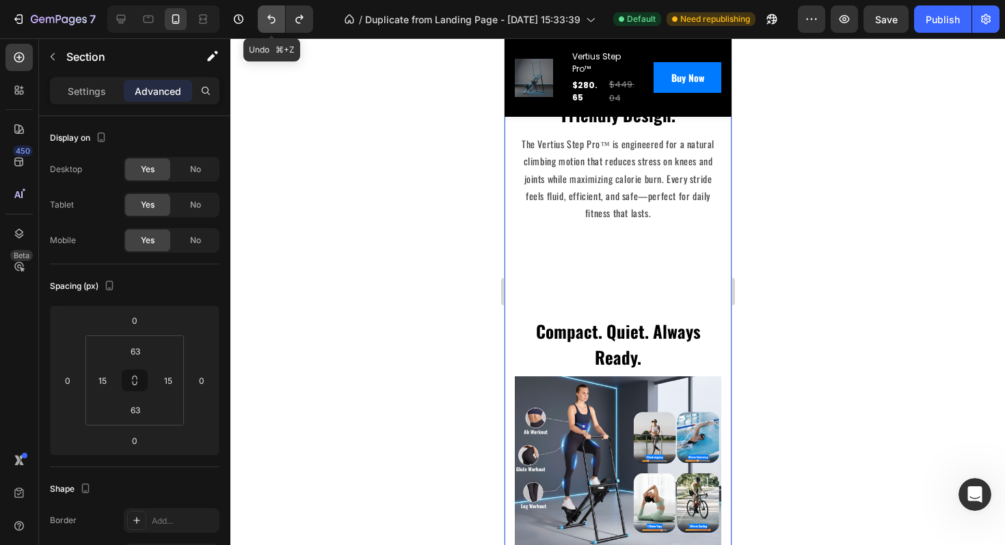
click at [269, 20] on icon "Undo/Redo" at bounding box center [271, 19] width 14 height 14
click at [313, 25] on div "7" at bounding box center [162, 18] width 324 height 27
click at [305, 25] on icon "Undo/Redo" at bounding box center [299, 19] width 14 height 14
click at [297, 24] on icon "Undo/Redo" at bounding box center [299, 19] width 14 height 14
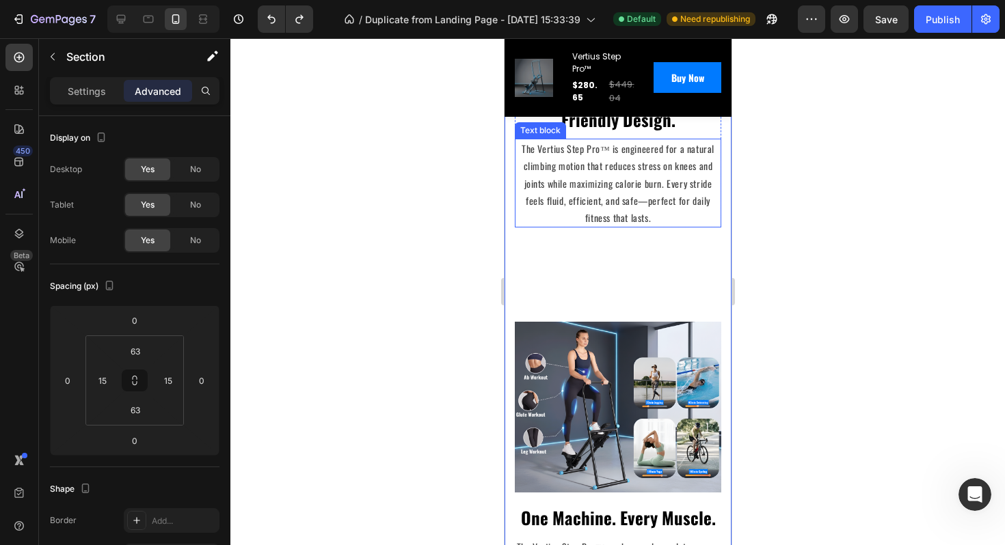
scroll to position [2494, 0]
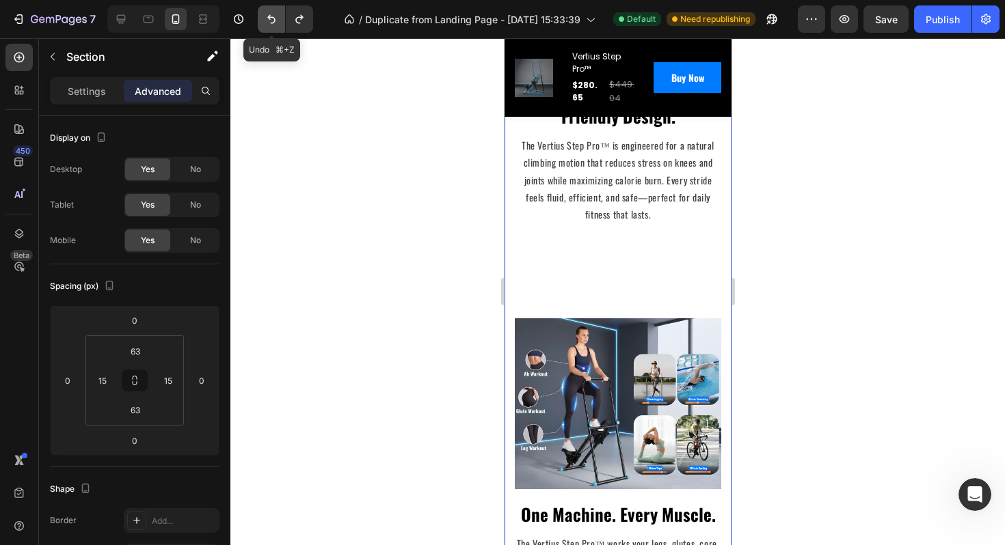
click at [271, 17] on icon "Undo/Redo" at bounding box center [271, 19] width 8 height 9
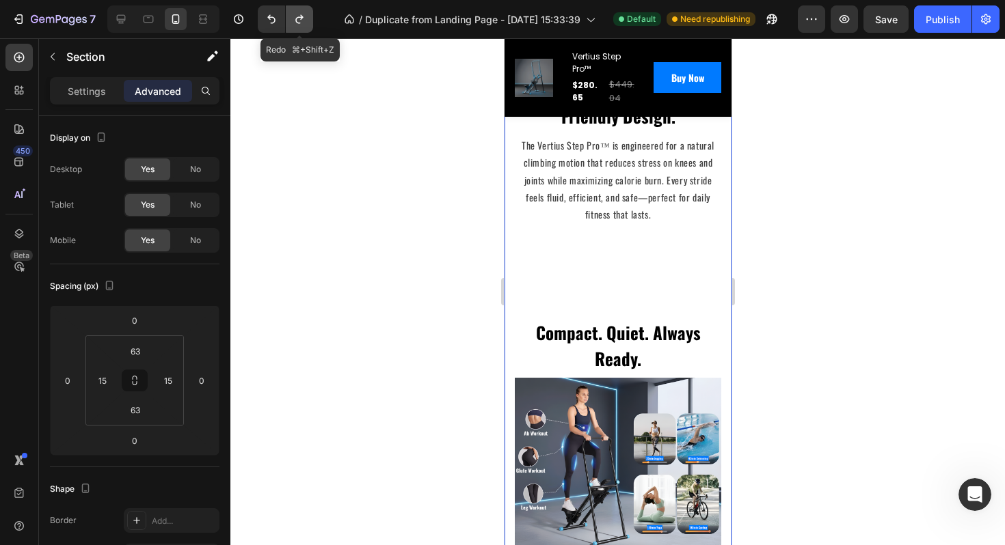
click at [295, 17] on icon "Undo/Redo" at bounding box center [299, 19] width 14 height 14
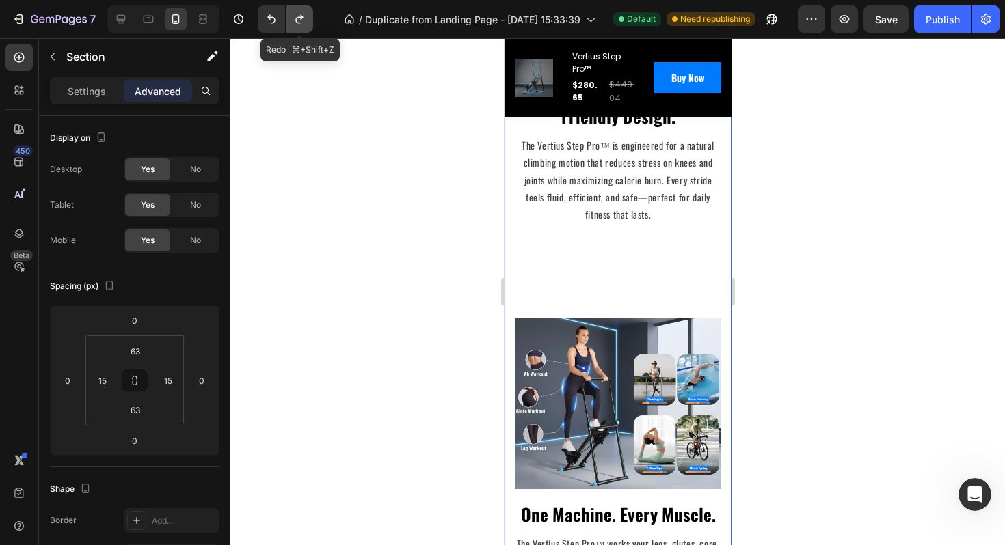
click at [295, 17] on icon "Undo/Redo" at bounding box center [299, 19] width 14 height 14
click at [617, 417] on img at bounding box center [617, 403] width 206 height 171
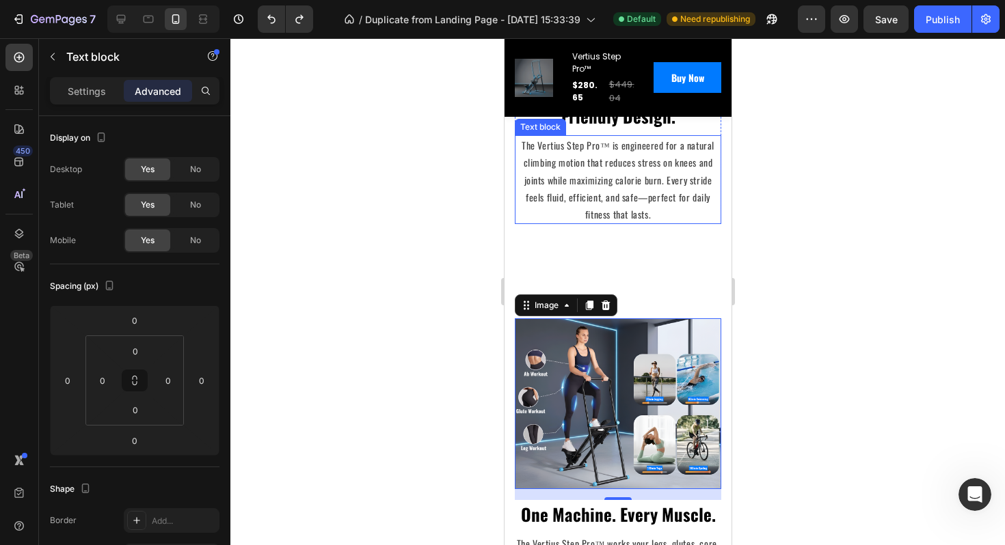
click at [543, 174] on p "The Vertius Step Pro™ is engineered for a natural climbing motion that reduces …" at bounding box center [617, 180] width 204 height 86
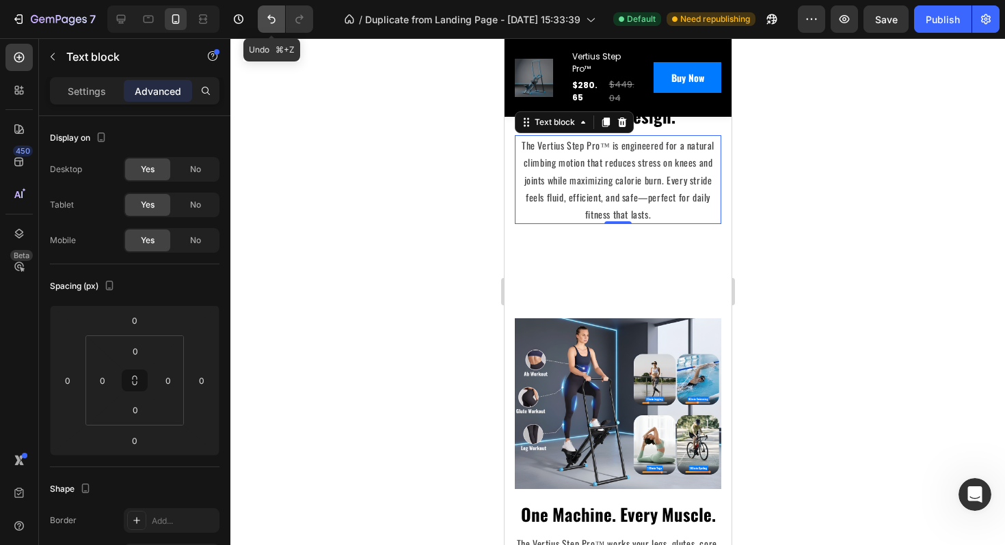
click at [281, 20] on button "Undo/Redo" at bounding box center [271, 18] width 27 height 27
click at [297, 17] on icon "Undo/Redo" at bounding box center [299, 19] width 8 height 9
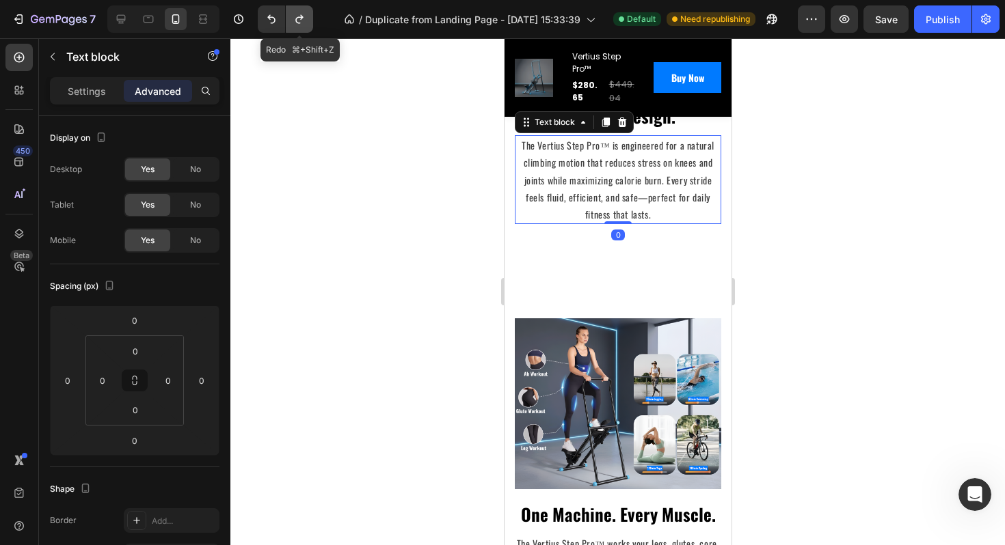
click at [296, 17] on icon "Undo/Redo" at bounding box center [299, 19] width 14 height 14
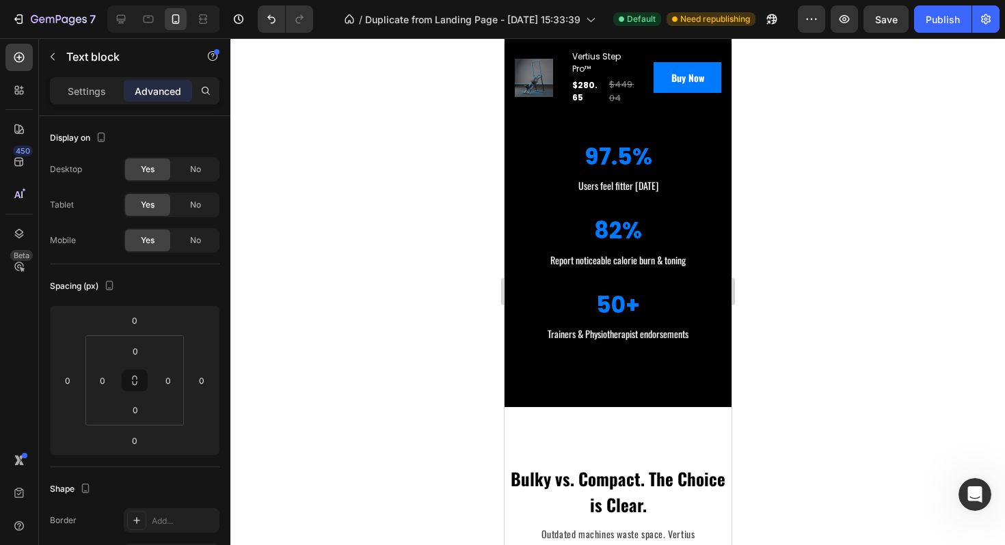
scroll to position [1354, 0]
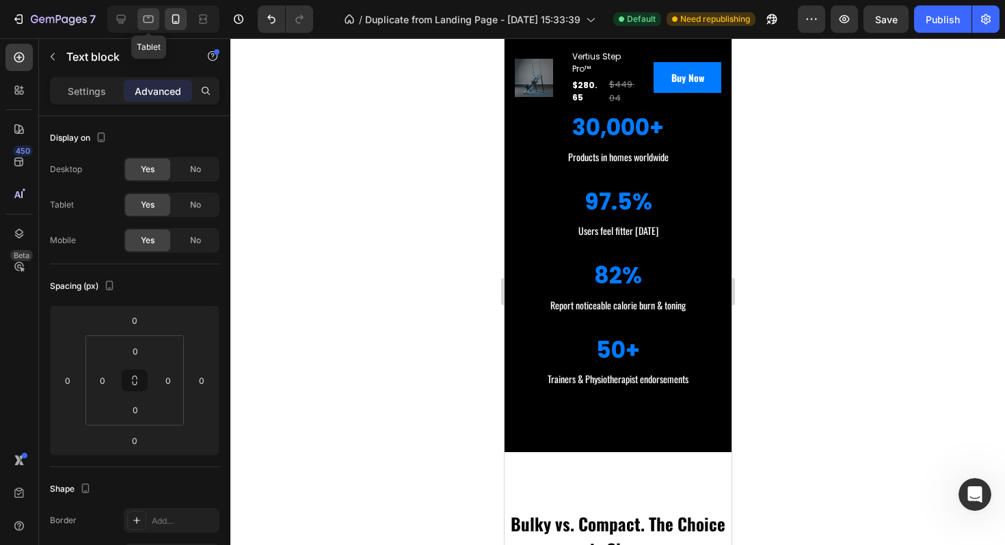
click at [145, 17] on icon at bounding box center [148, 19] width 14 height 14
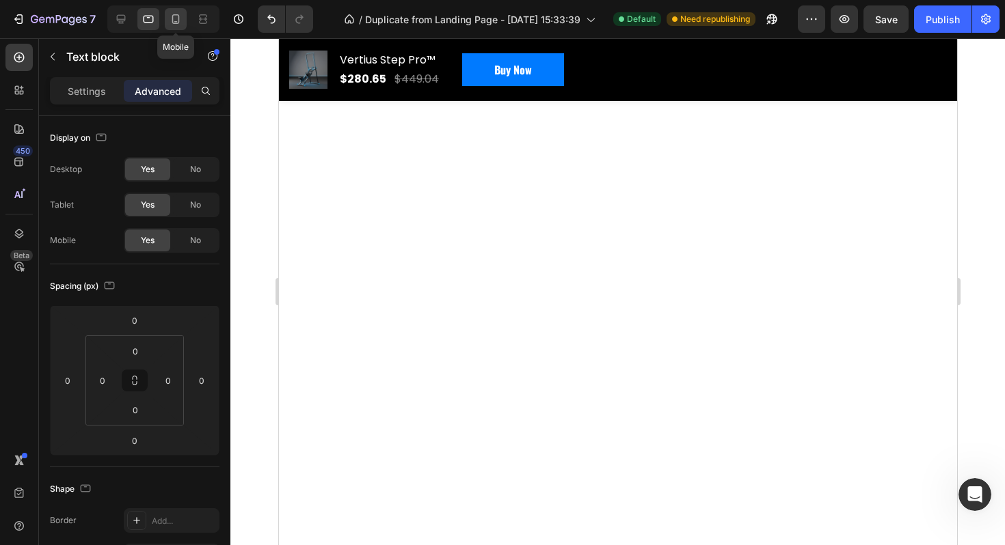
click at [170, 18] on icon at bounding box center [176, 19] width 14 height 14
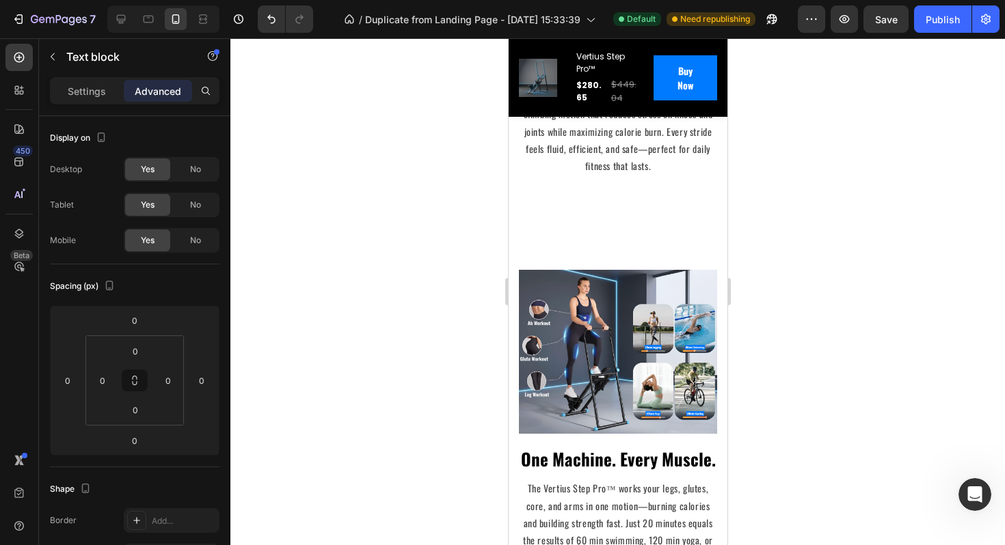
scroll to position [1895, 0]
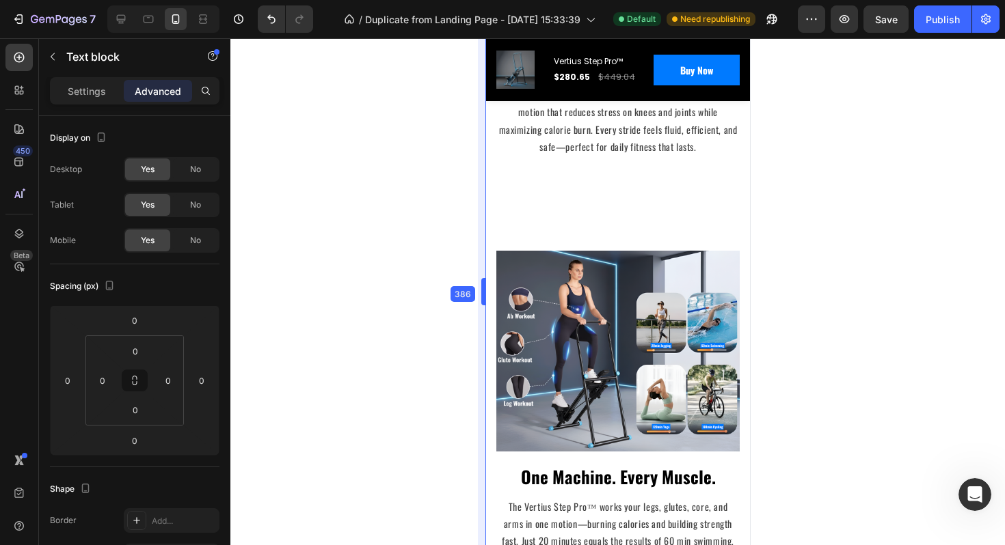
drag, startPoint x: 504, startPoint y: 284, endPoint x: 450, endPoint y: 264, distance: 56.9
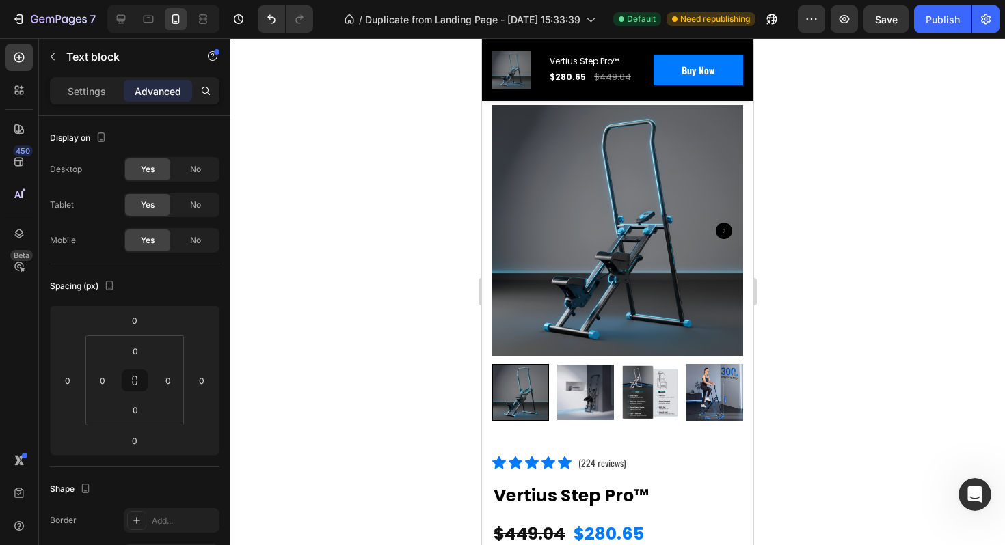
scroll to position [0, 0]
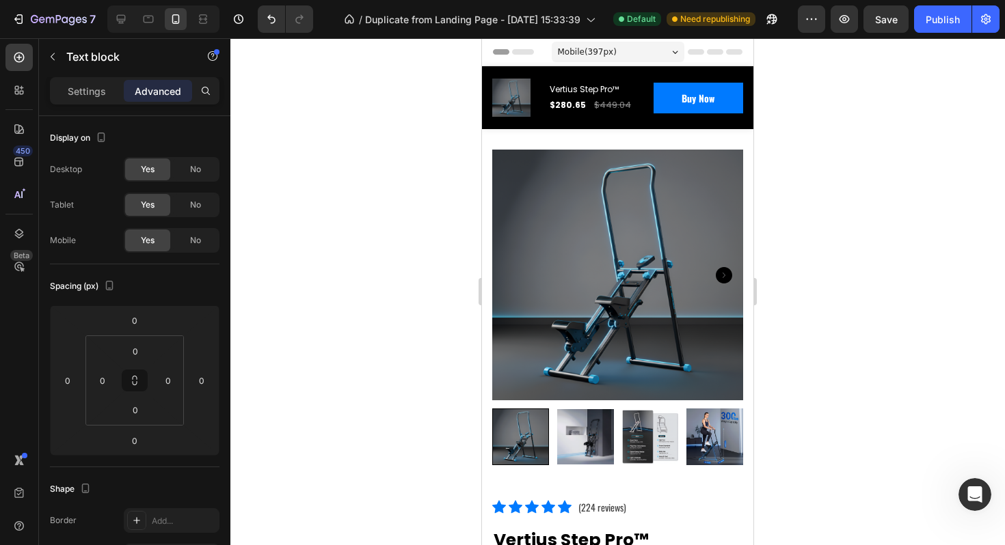
click at [605, 51] on span "Mobile ( 397 px)" at bounding box center [587, 52] width 59 height 14
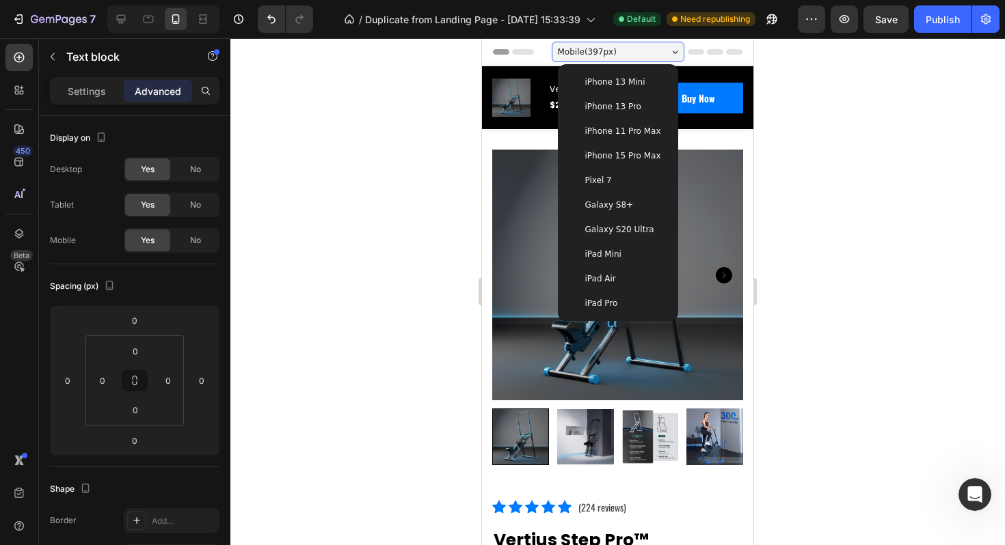
click at [629, 87] on span "iPhone 13 Mini" at bounding box center [615, 82] width 60 height 14
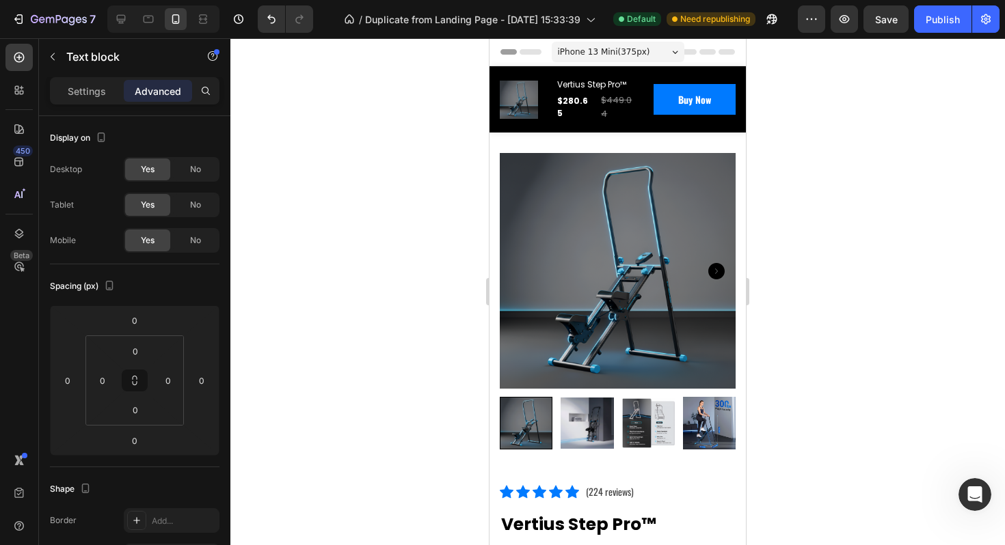
click at [602, 55] on span "iPhone 13 Mini ( 375 px)" at bounding box center [604, 52] width 92 height 14
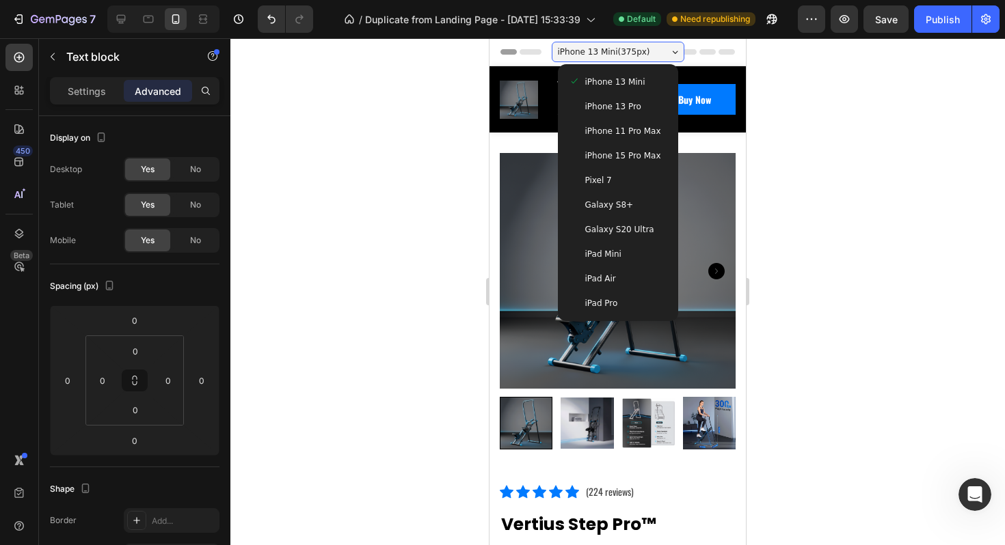
click at [623, 305] on div "iPad Pro" at bounding box center [618, 304] width 98 height 14
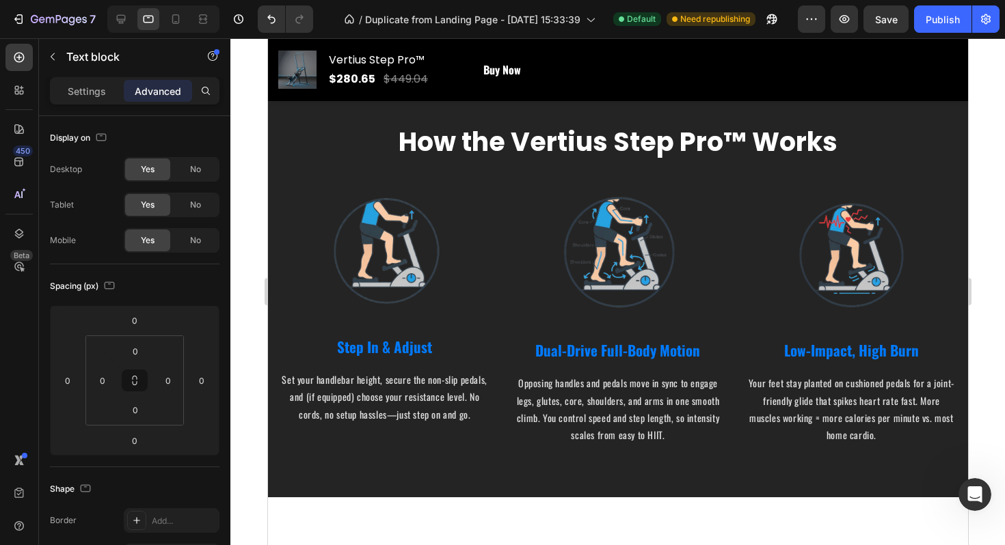
scroll to position [2627, 0]
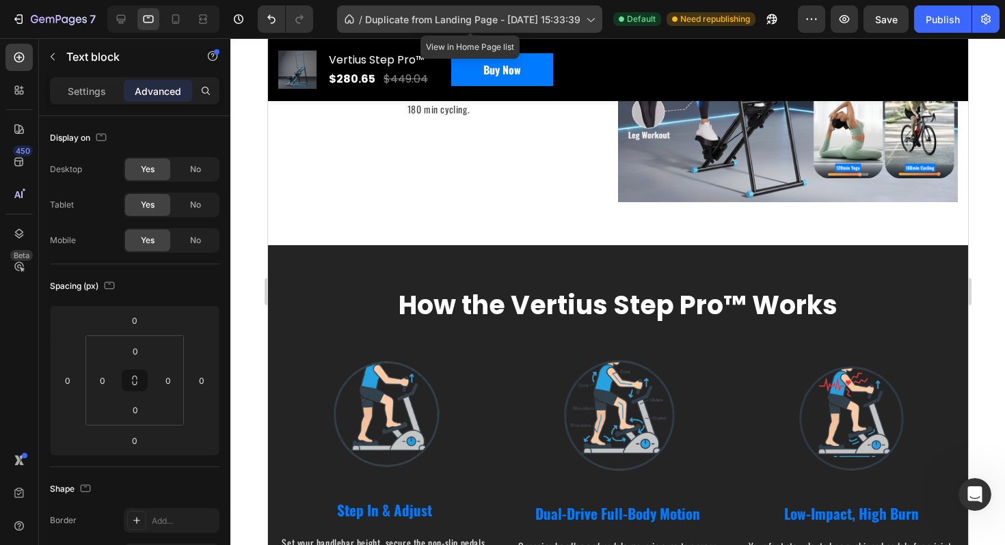
click at [591, 17] on icon at bounding box center [590, 19] width 14 height 14
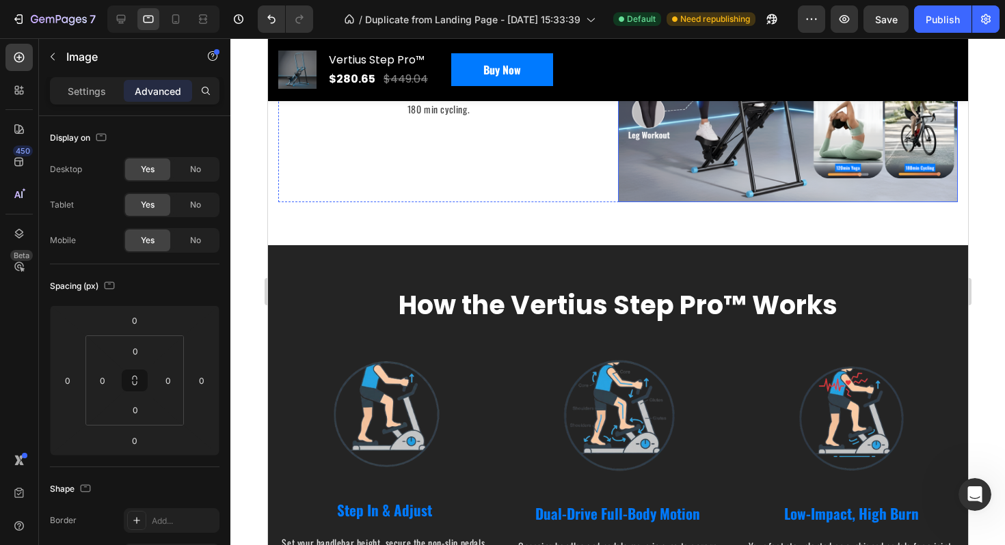
click at [647, 168] on img at bounding box center [787, 61] width 340 height 281
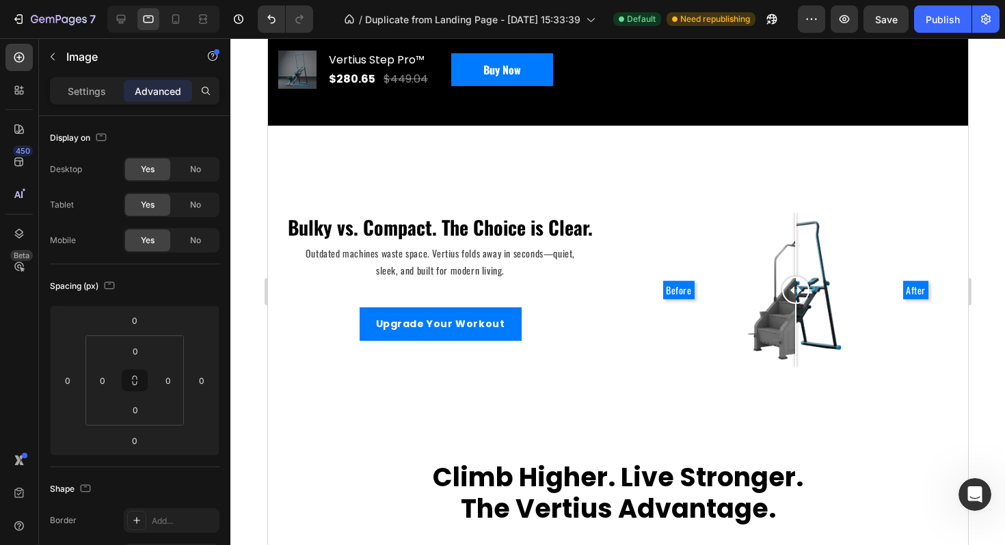
scroll to position [0, 0]
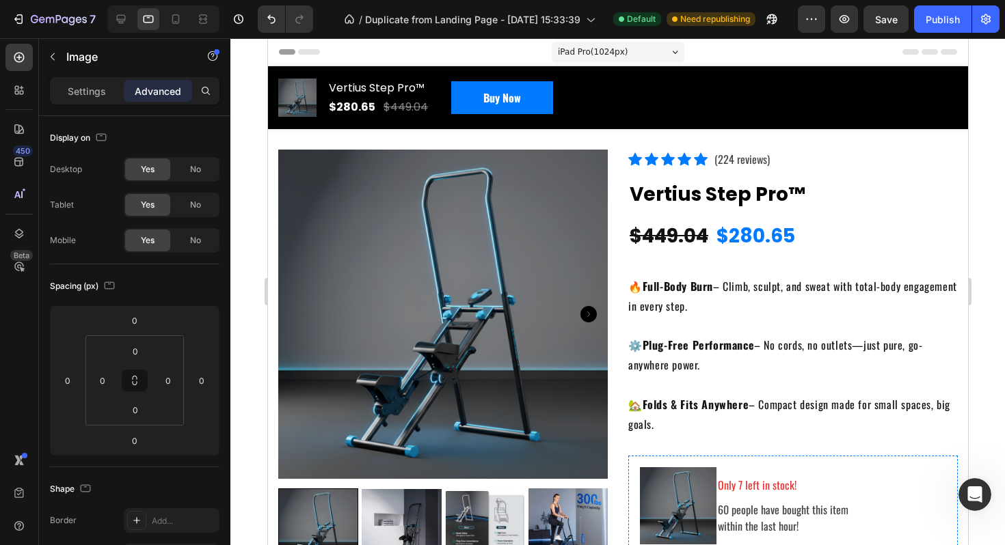
click at [608, 51] on span "iPad Pro ( 1024 px)" at bounding box center [592, 52] width 70 height 14
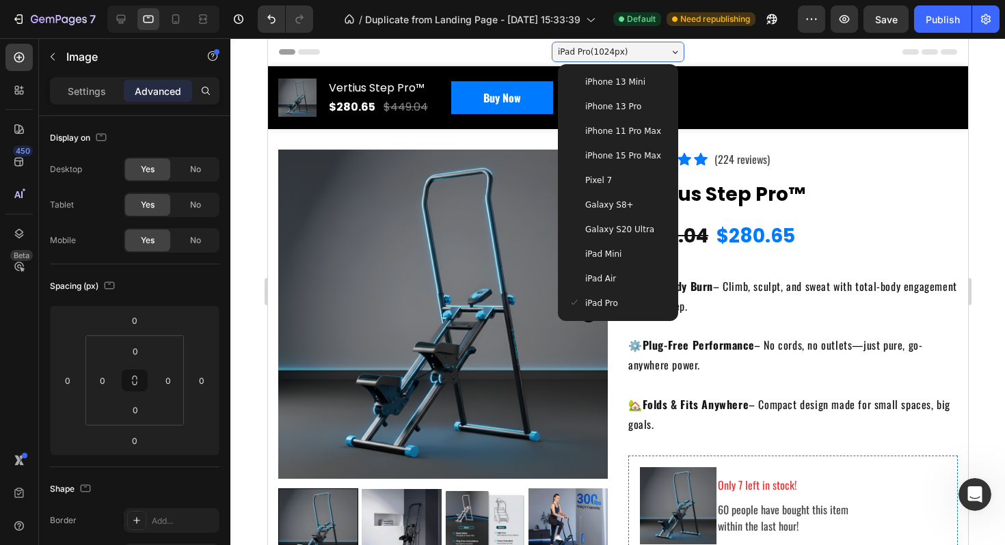
click at [620, 83] on span "iPhone 13 Mini" at bounding box center [614, 82] width 60 height 14
type input "16"
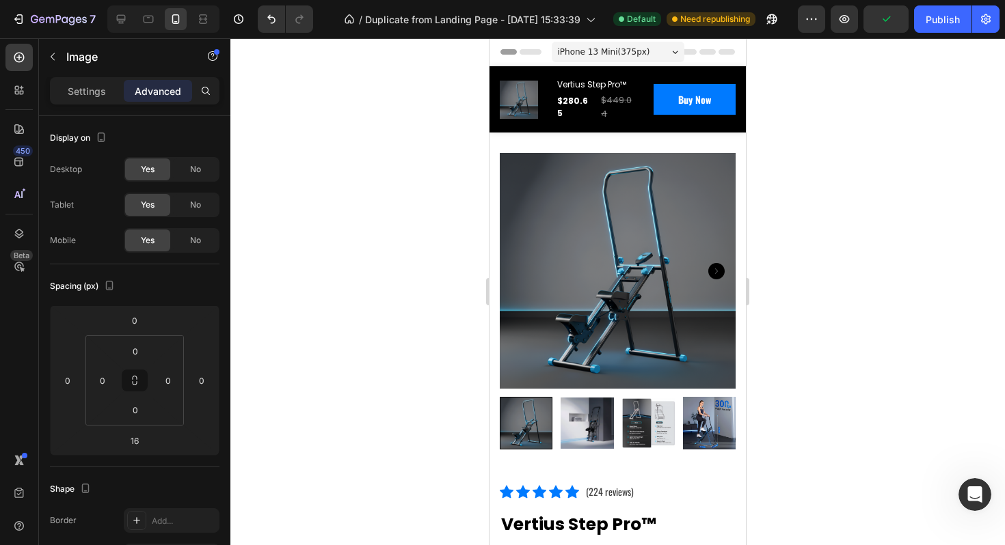
click at [622, 53] on span "iPhone 13 Mini ( 375 px)" at bounding box center [604, 52] width 92 height 14
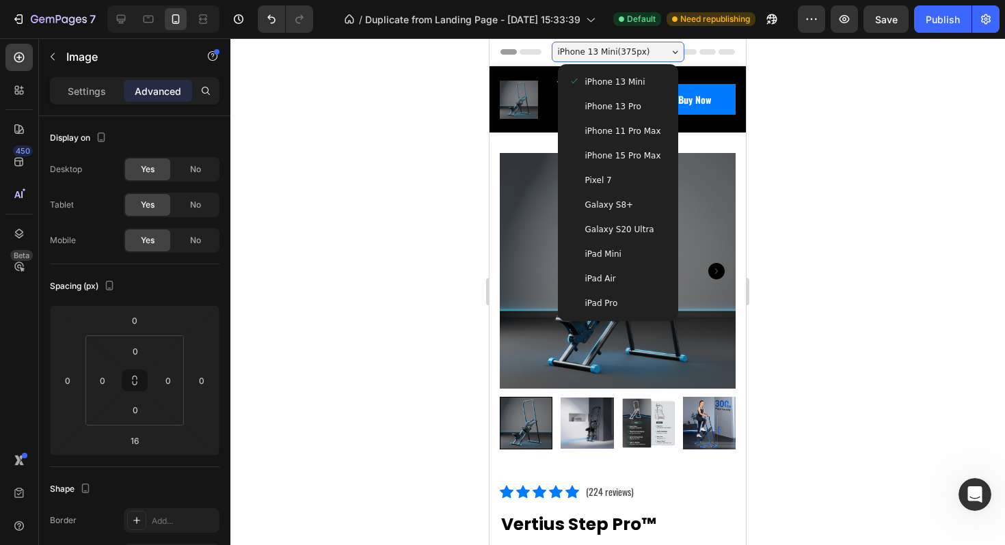
click at [628, 131] on span "iPhone 11 Pro Max" at bounding box center [623, 131] width 76 height 14
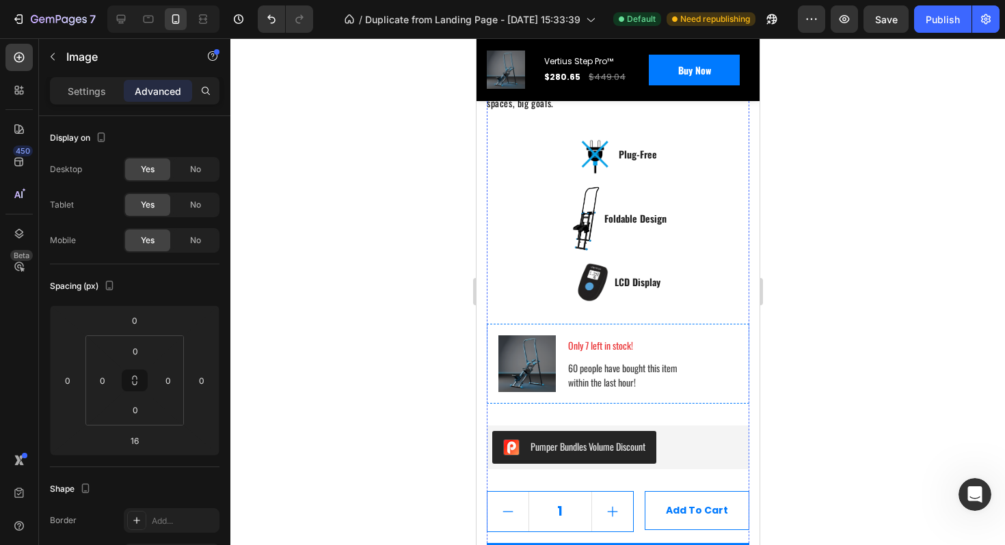
scroll to position [651, 0]
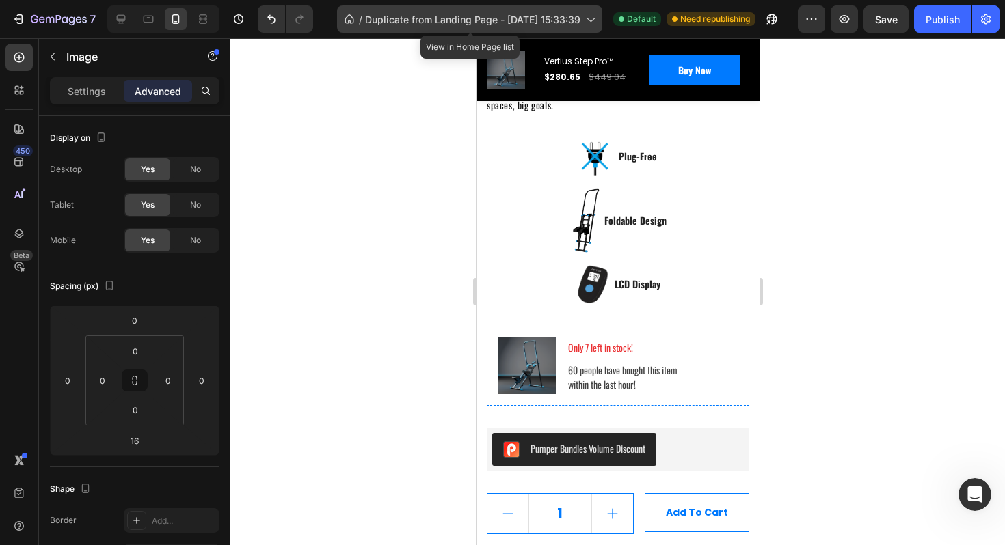
click at [591, 14] on icon at bounding box center [590, 19] width 14 height 14
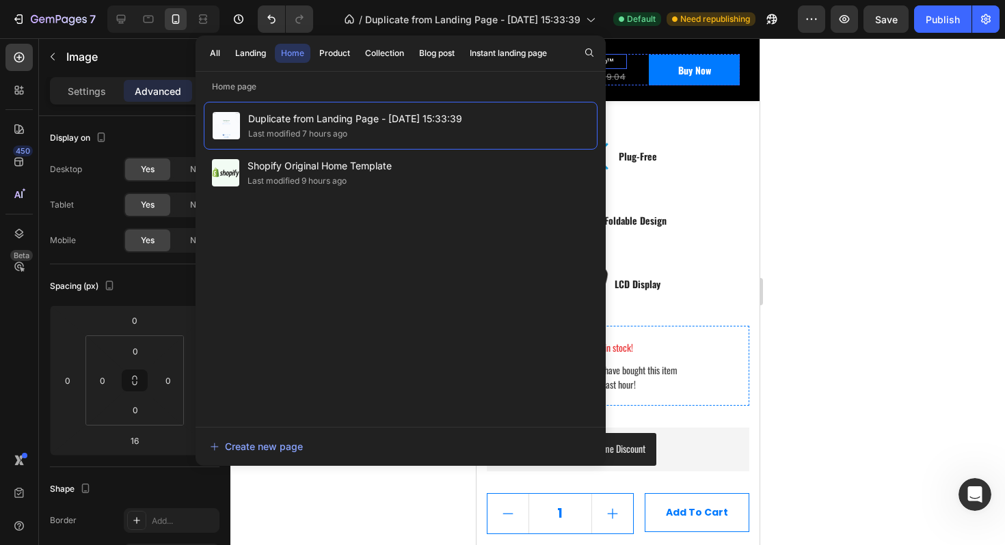
click at [666, 183] on div "Image Plug-Free Text block Row" at bounding box center [617, 162] width 262 height 52
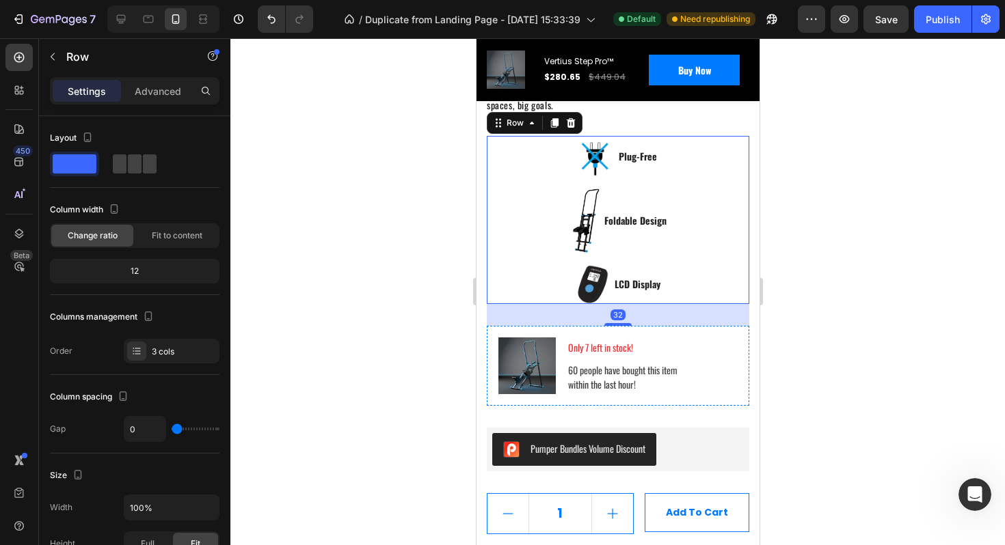
scroll to position [0, 0]
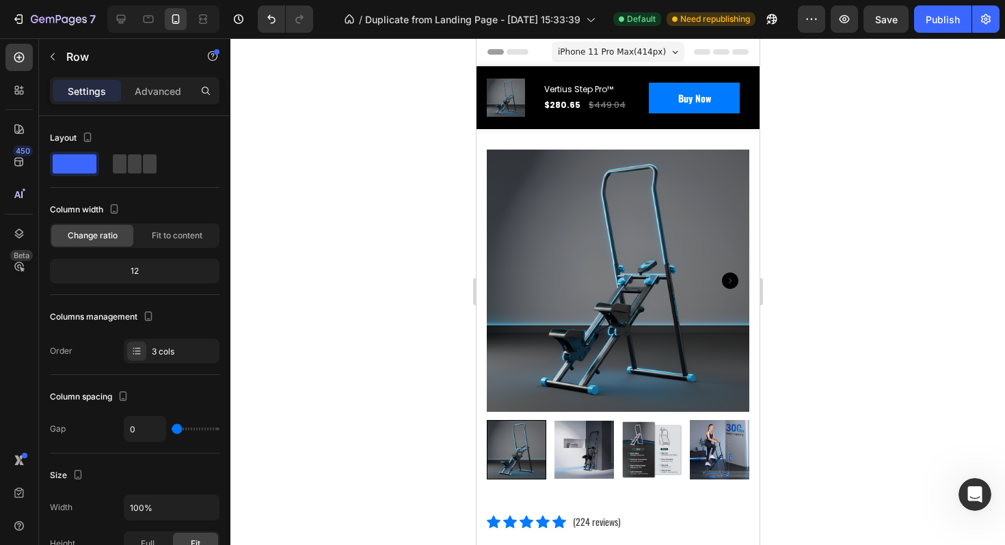
click at [631, 62] on div "iPhone 11 Pro Max ( 414 px) iPhone 13 Mini iPhone 13 Pro iPhone 11 Pro Max iPho…" at bounding box center [617, 53] width 133 height 27
click at [624, 53] on span "iPhone 11 Pro Max ( 414 px)" at bounding box center [611, 52] width 108 height 14
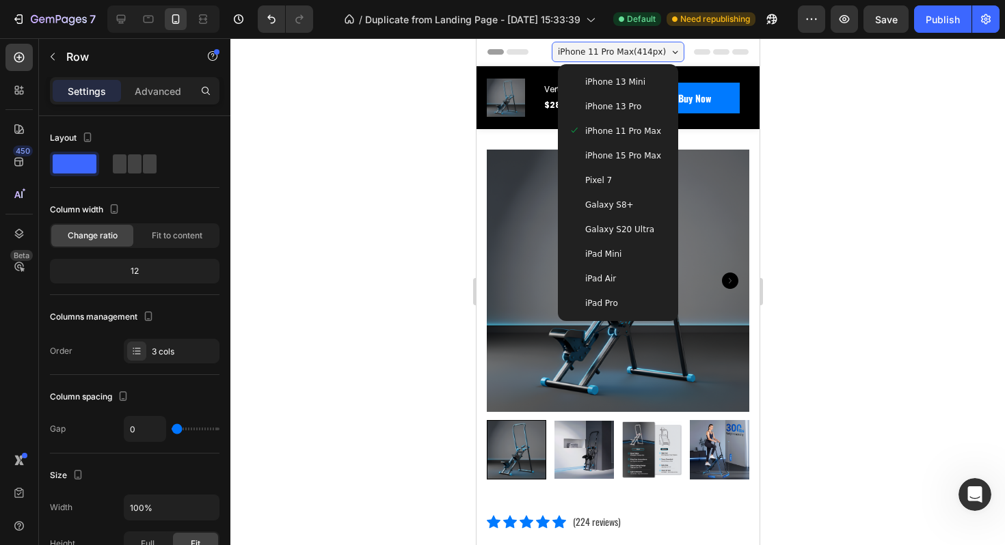
click at [623, 81] on span "iPhone 13 Mini" at bounding box center [614, 82] width 60 height 14
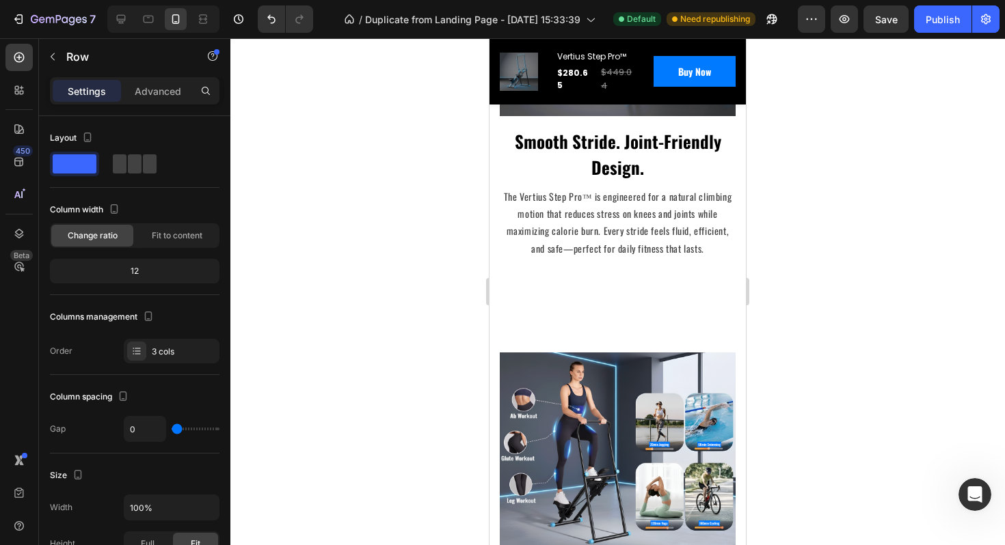
scroll to position [2466, 0]
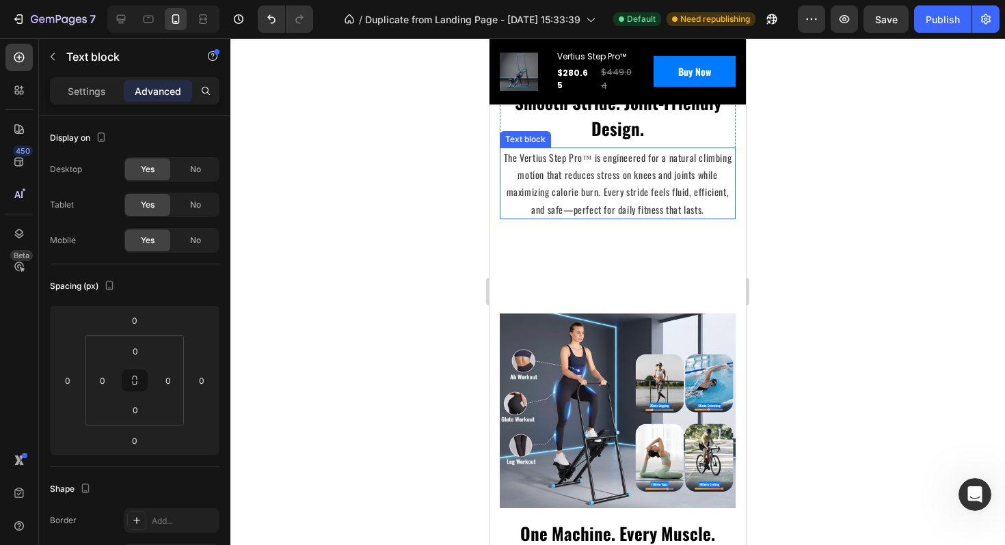
click at [593, 195] on p "The Vertius Step Pro™ is engineered for a natural climbing motion that reduces …" at bounding box center [617, 183] width 233 height 69
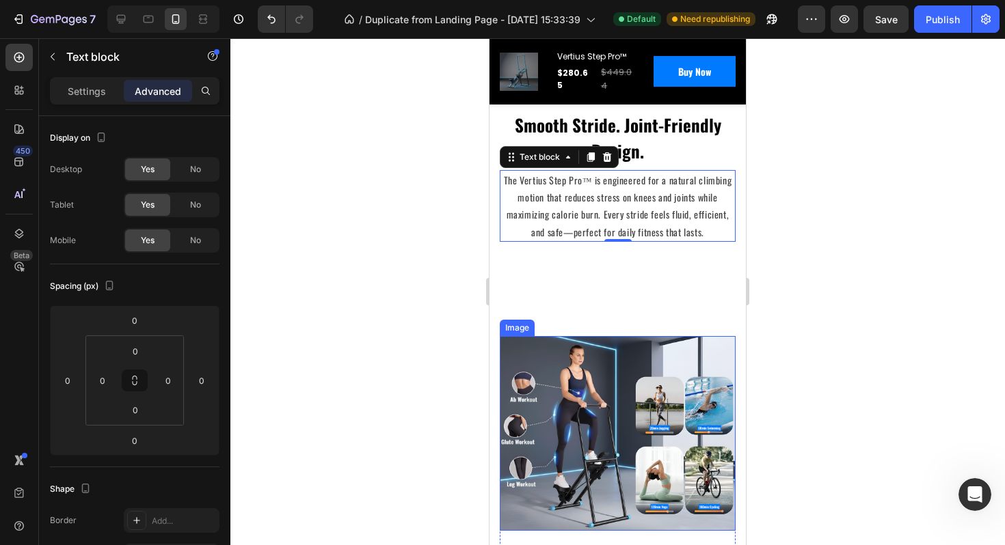
scroll to position [2426, 0]
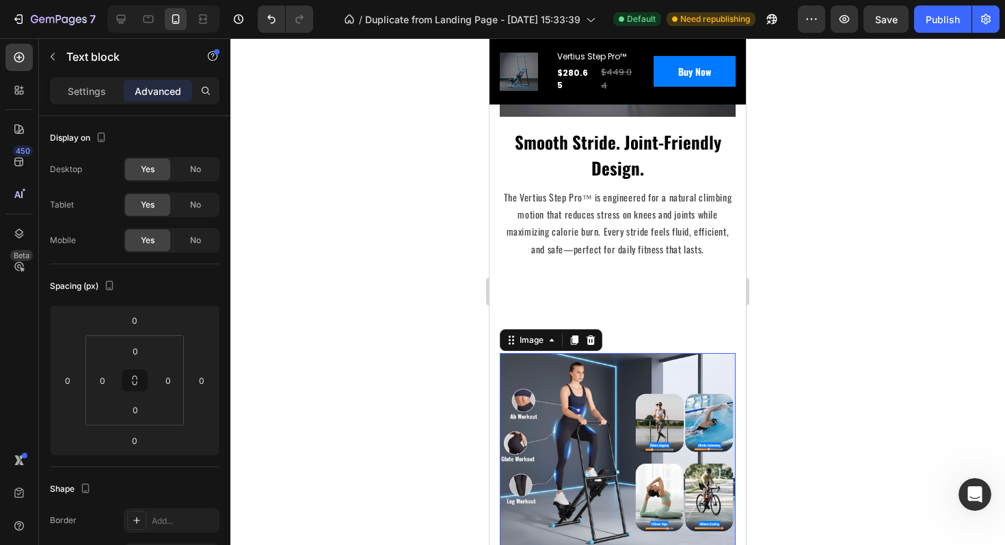
click at [605, 418] on img at bounding box center [618, 450] width 236 height 195
click at [606, 213] on p "The Vertius Step Pro™ is engineered for a natural climbing motion that reduces …" at bounding box center [617, 223] width 233 height 69
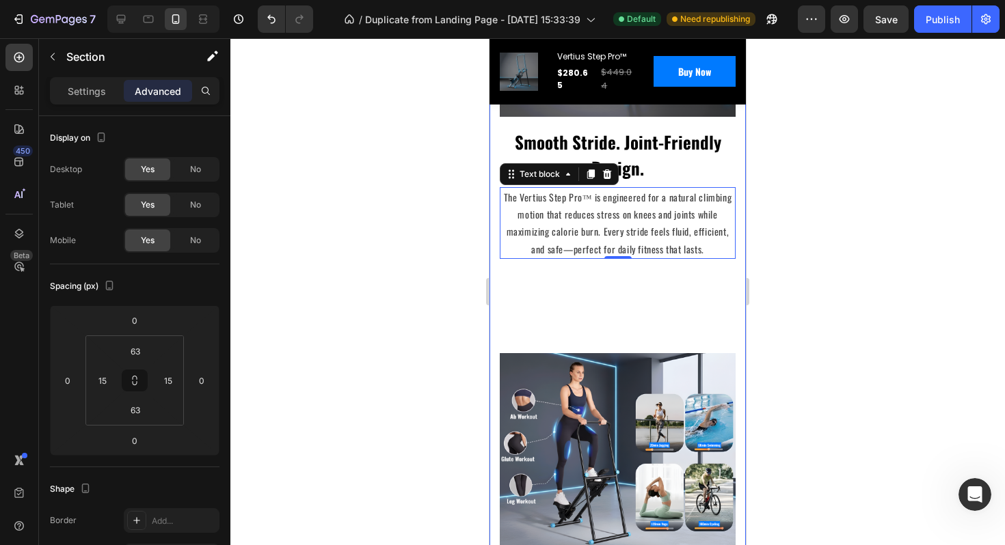
click at [668, 318] on div "Climb Higher. Live Stronger. The Vertius Advantage. Heading Row Image Smooth St…" at bounding box center [618, 239] width 236 height 849
click at [659, 244] on p "The Vertius Step Pro™ is engineered for a natural climbing motion that reduces …" at bounding box center [617, 223] width 233 height 69
click at [659, 293] on div "Climb Higher. Live Stronger. The Vertius Advantage. Heading Row Image Smooth St…" at bounding box center [618, 239] width 236 height 849
click at [659, 324] on div "Climb Higher. Live Stronger. The Vertius Advantage. Heading Row Image Smooth St…" at bounding box center [618, 239] width 236 height 849
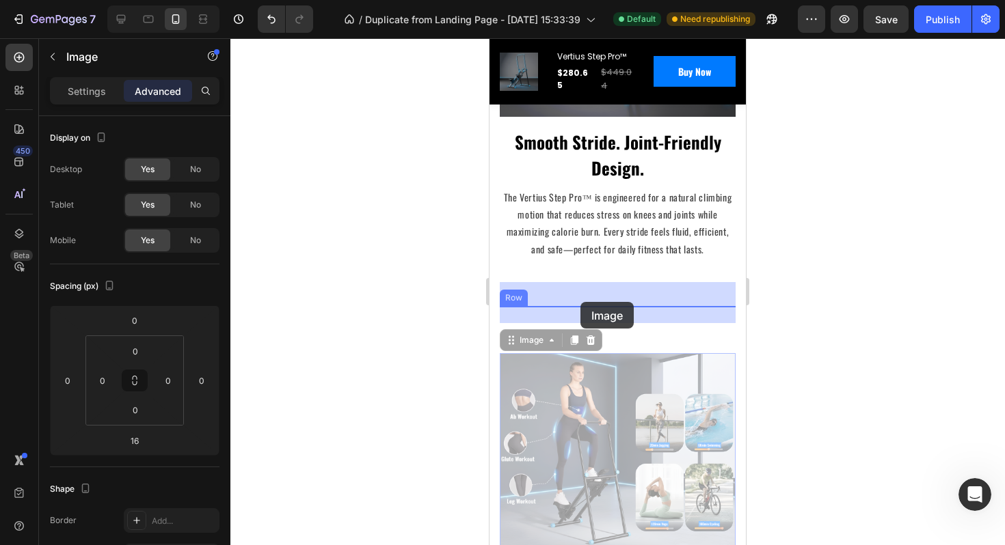
drag, startPoint x: 599, startPoint y: 409, endPoint x: 580, endPoint y: 302, distance: 109.0
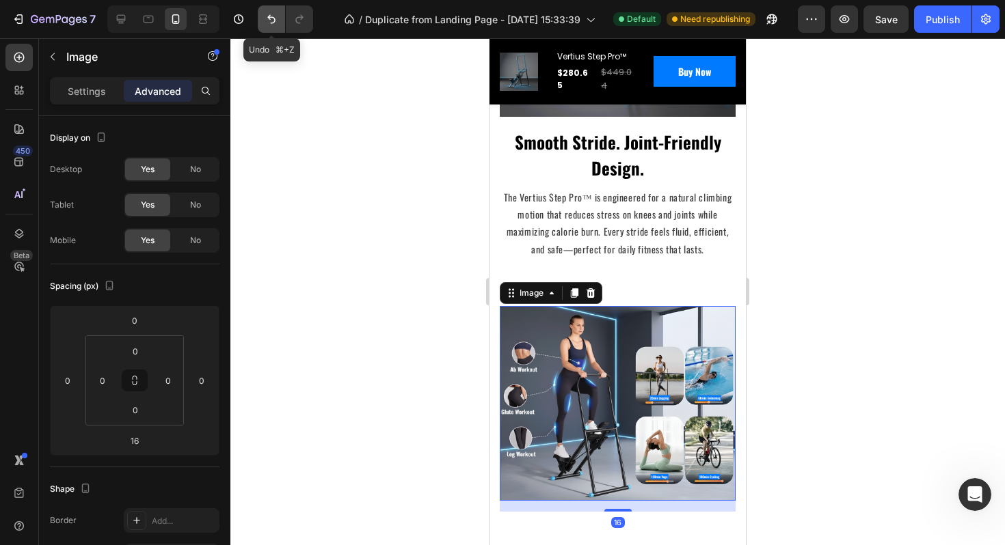
click at [271, 26] on button "Undo/Redo" at bounding box center [271, 18] width 27 height 27
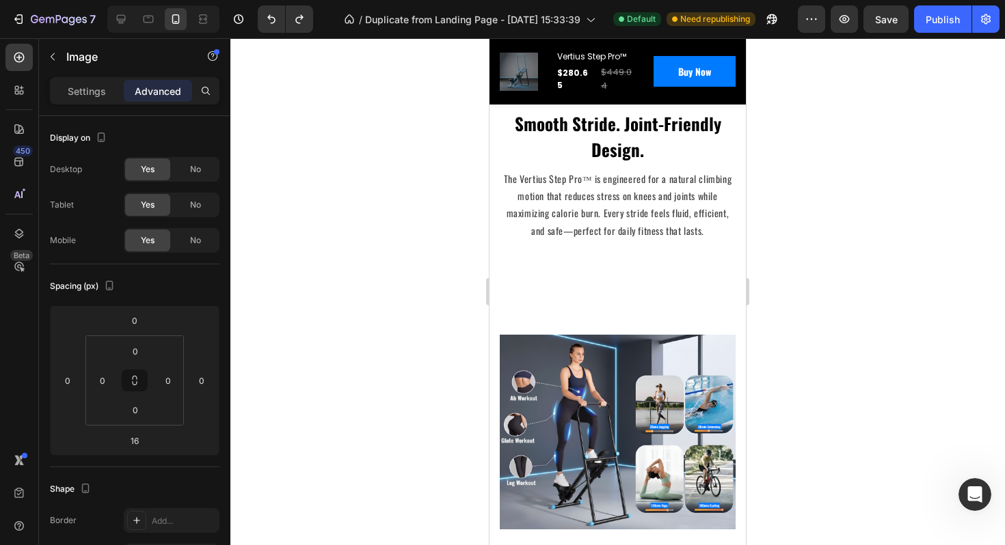
scroll to position [2421, 0]
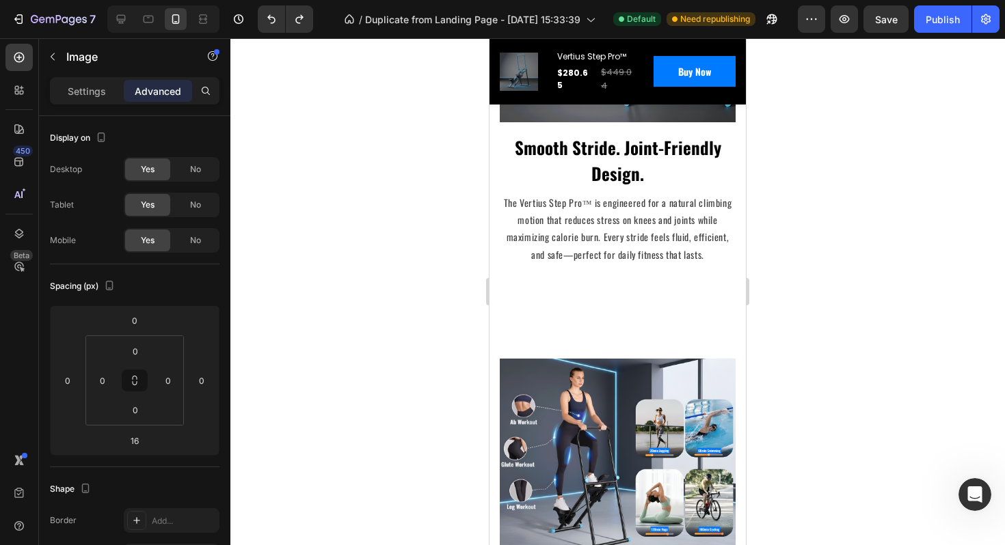
click at [541, 388] on img at bounding box center [618, 456] width 236 height 195
click at [510, 364] on img at bounding box center [618, 456] width 236 height 195
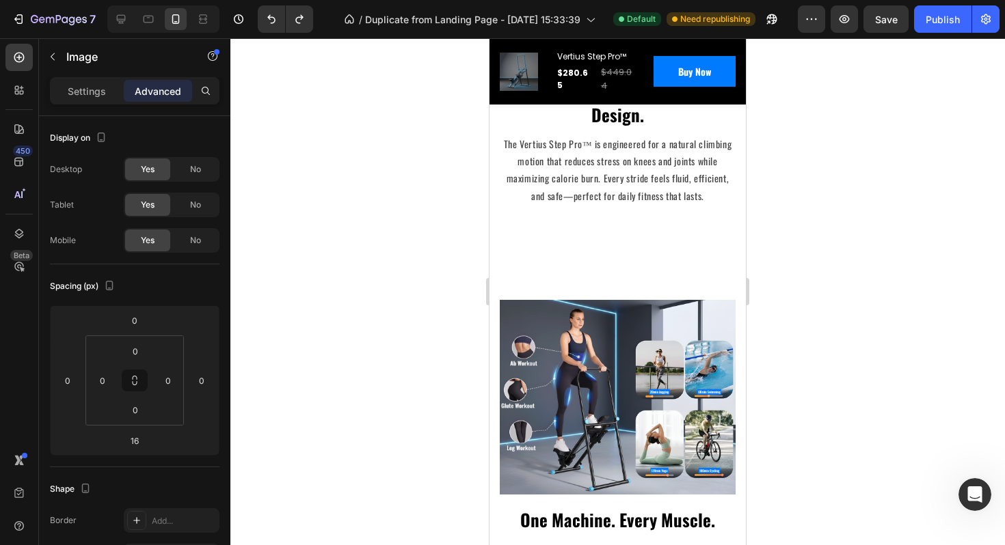
scroll to position [2542, 0]
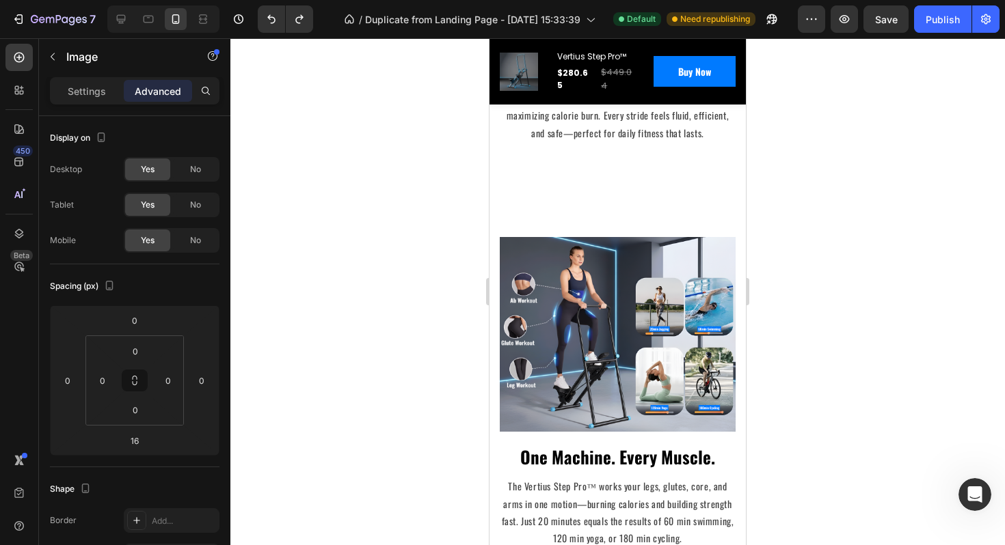
click at [555, 377] on img at bounding box center [618, 334] width 236 height 195
click at [633, 383] on img at bounding box center [618, 334] width 236 height 195
click at [518, 196] on div "Climb Higher. Live Stronger. The Vertius Advantage. Heading Row Image Smooth St…" at bounding box center [618, 123] width 236 height 849
click at [597, 485] on p "The Vertius Step Pro™ works your legs, glutes, core, and arms in one motion—bur…" at bounding box center [617, 512] width 233 height 69
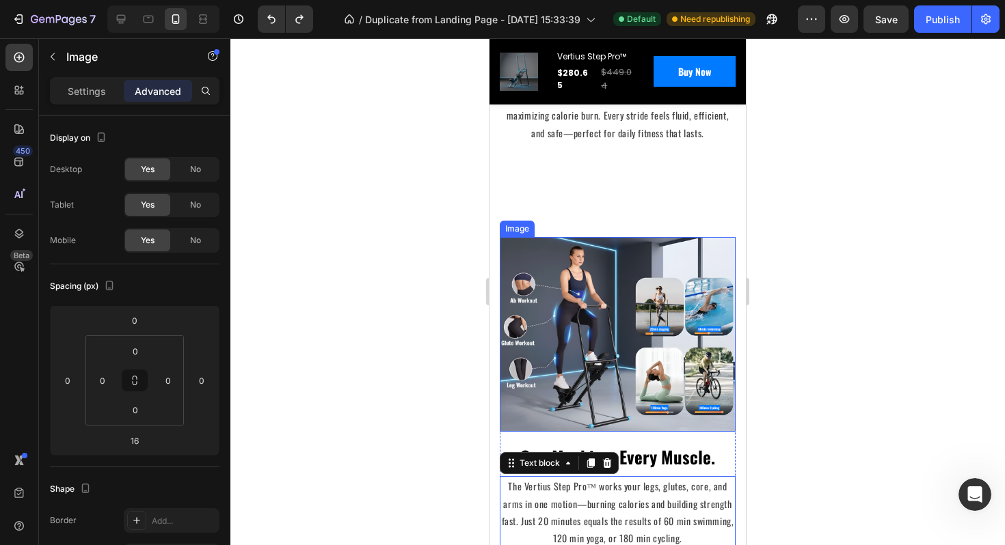
click at [595, 319] on img at bounding box center [618, 334] width 236 height 195
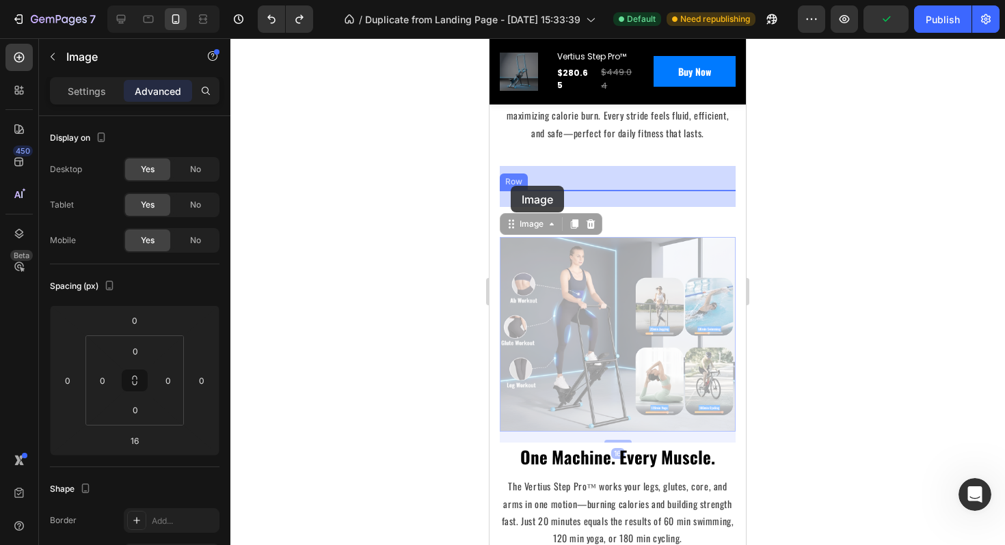
drag, startPoint x: 511, startPoint y: 223, endPoint x: 510, endPoint y: 187, distance: 36.2
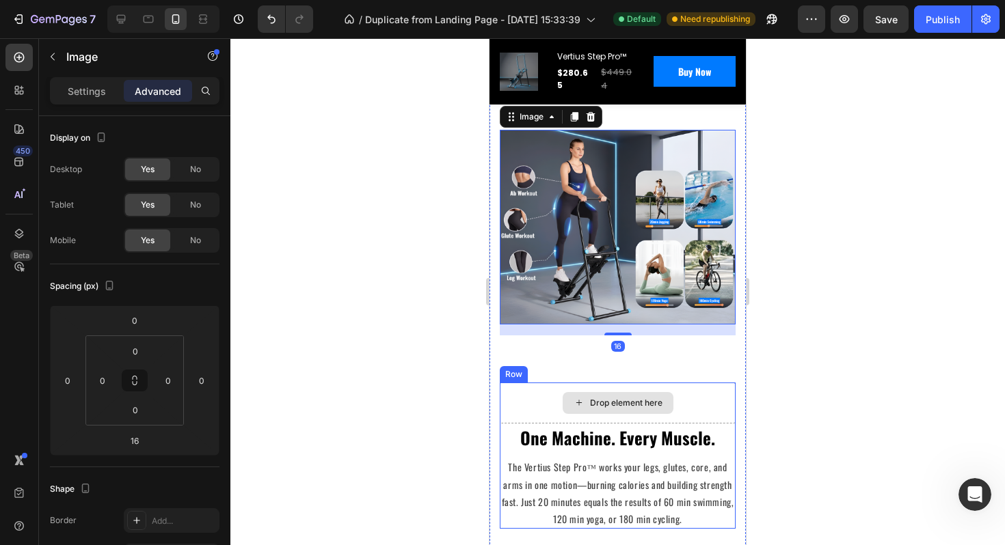
scroll to position [2606, 0]
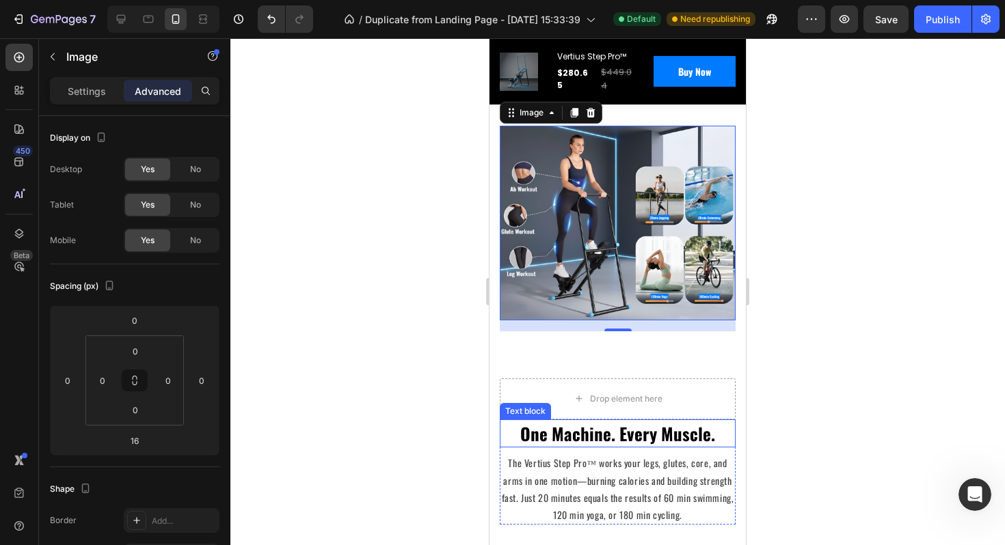
click at [526, 427] on p "One Machine. Every Muscle." at bounding box center [617, 434] width 233 height 26
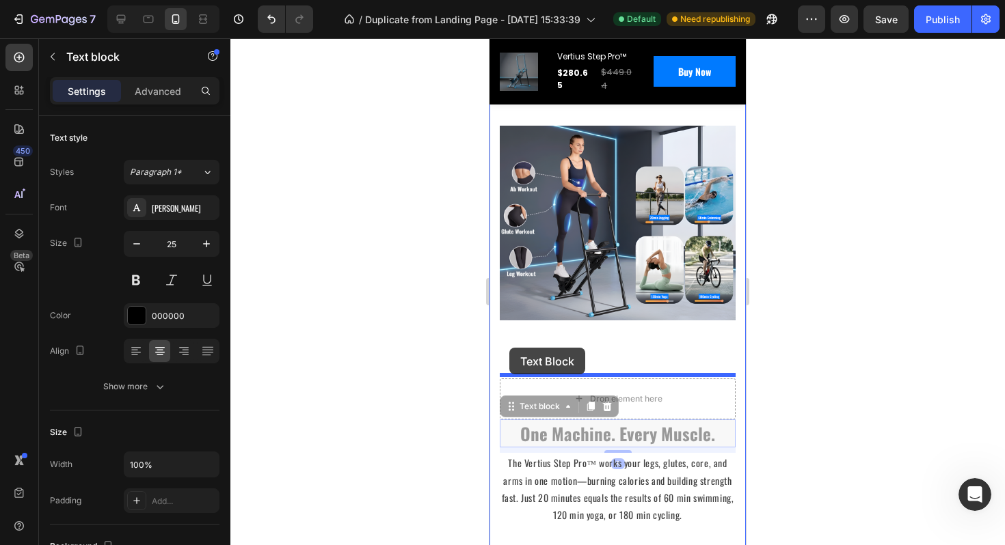
drag, startPoint x: 513, startPoint y: 407, endPoint x: 509, endPoint y: 350, distance: 56.8
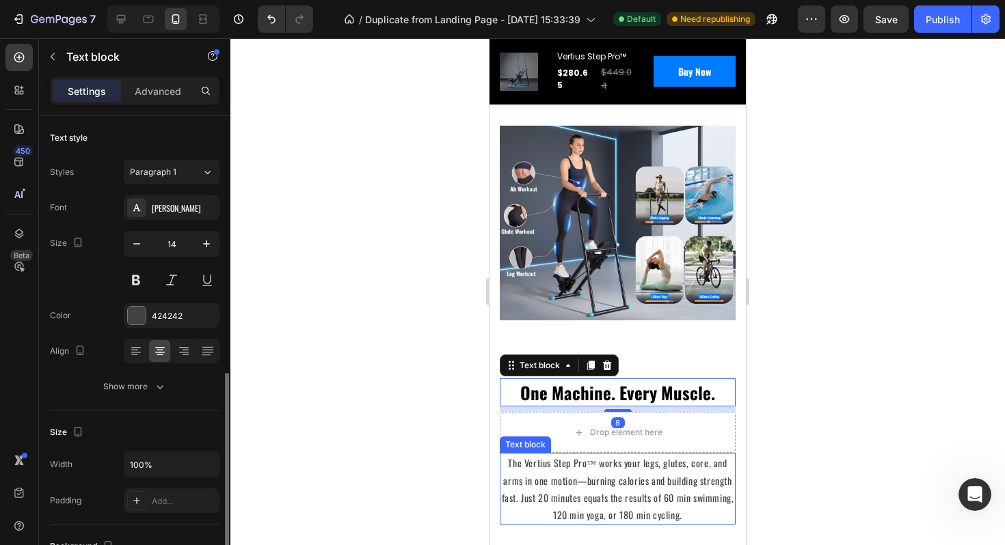
click at [526, 477] on p "The Vertius Step Pro™ works your legs, glutes, core, and arms in one motion—bur…" at bounding box center [617, 488] width 233 height 69
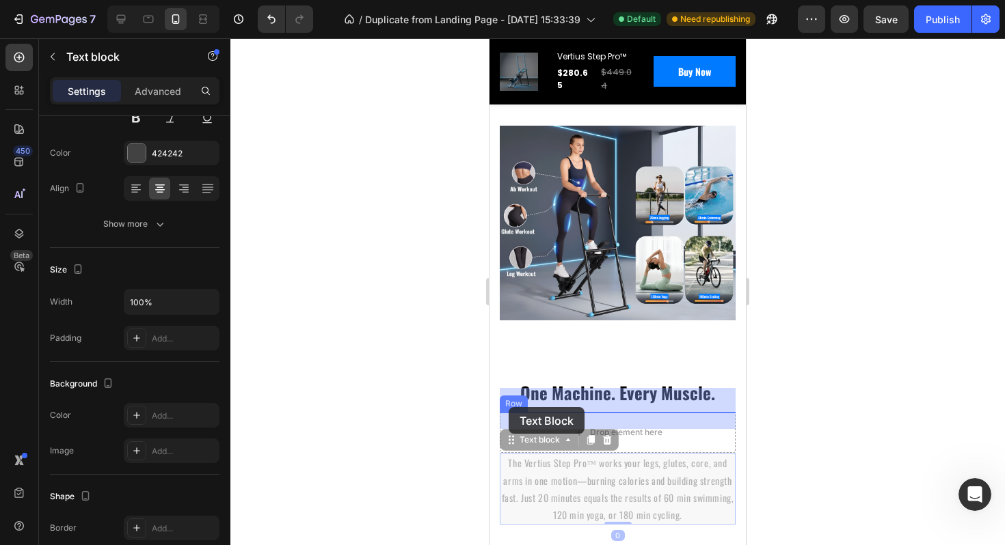
drag, startPoint x: 508, startPoint y: 435, endPoint x: 508, endPoint y: 407, distance: 27.3
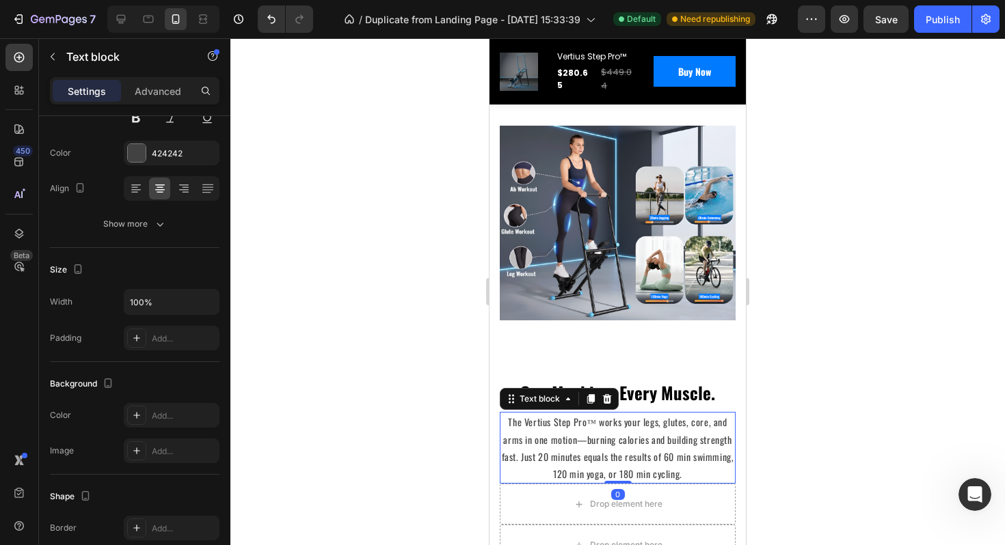
click at [657, 419] on p "The Vertius Step Pro™ works your legs, glutes, core, and arms in one motion—bur…" at bounding box center [617, 447] width 233 height 69
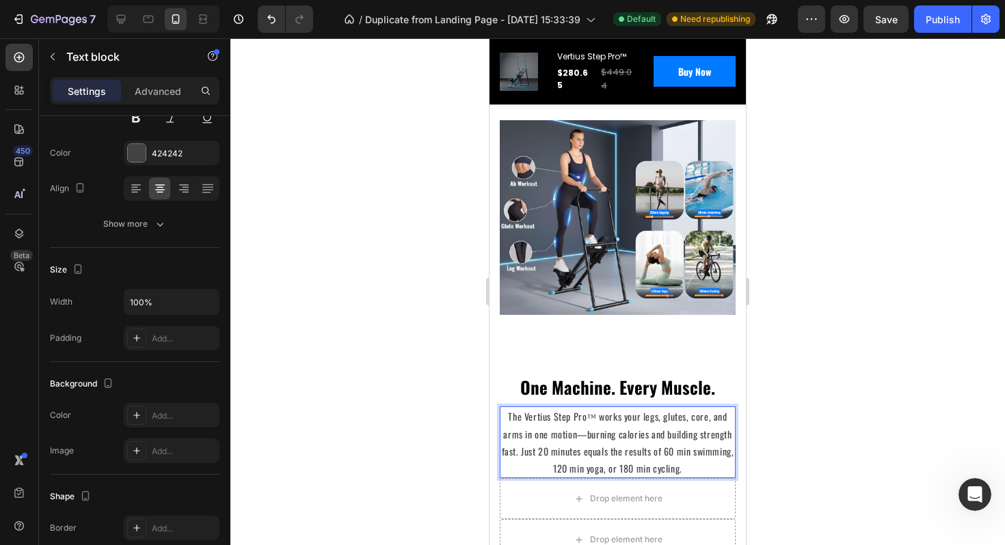
scroll to position [2585, 0]
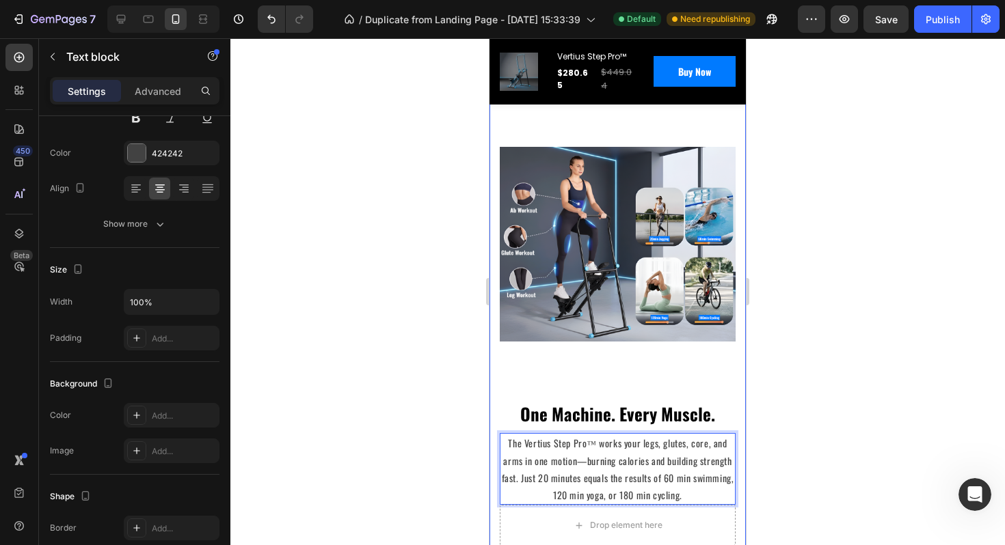
click at [586, 435] on p "The Vertius Step Pro™ works your legs, glutes, core, and arms in one motion—bur…" at bounding box center [617, 469] width 233 height 69
click at [580, 402] on p "One Machine. Every Muscle." at bounding box center [617, 414] width 233 height 26
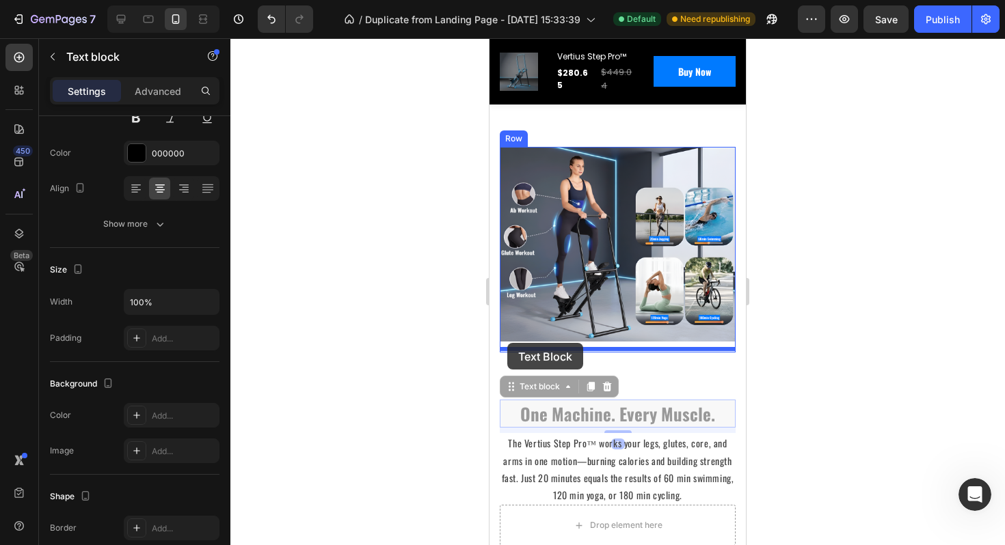
drag, startPoint x: 507, startPoint y: 381, endPoint x: 507, endPoint y: 343, distance: 38.3
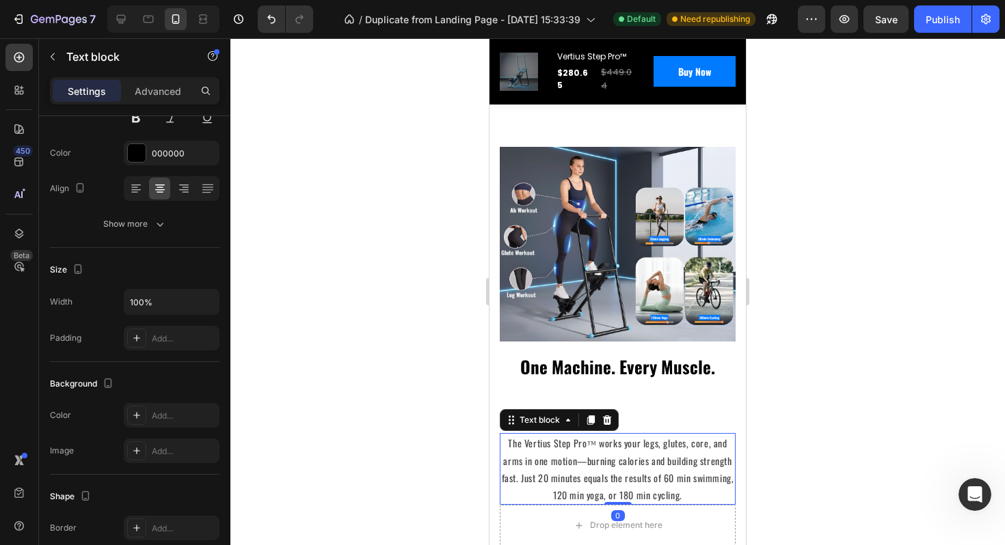
click at [537, 437] on p "The Vertius Step Pro™ works your legs, glutes, core, and arms in one motion—bur…" at bounding box center [617, 469] width 233 height 69
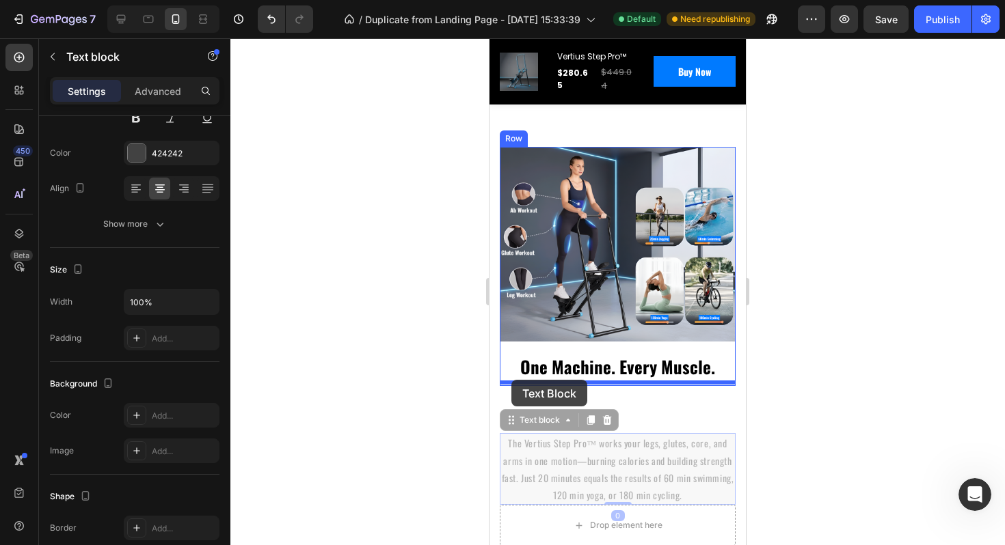
drag, startPoint x: 511, startPoint y: 420, endPoint x: 511, endPoint y: 380, distance: 39.6
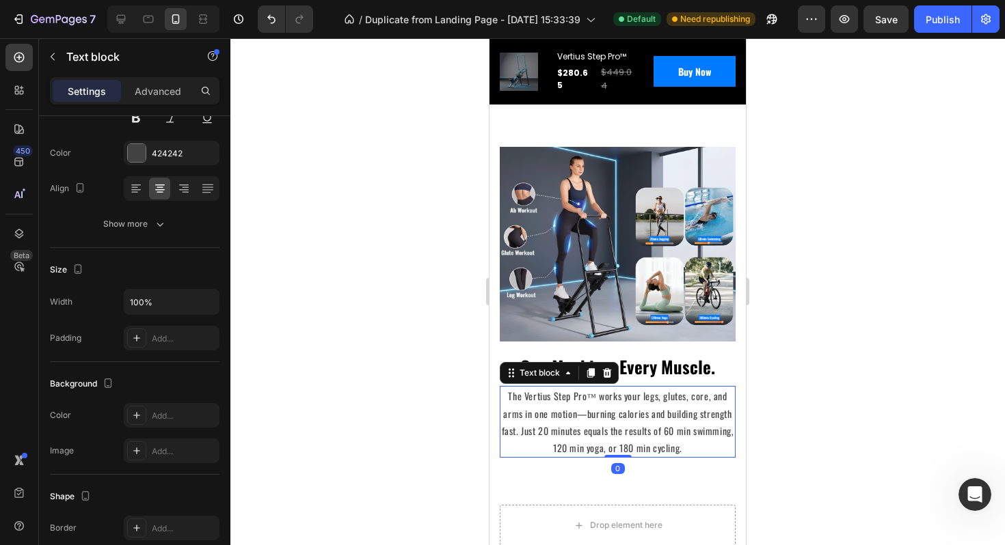
click at [710, 413] on p "The Vertius Step Pro™ works your legs, glutes, core, and arms in one motion—bur…" at bounding box center [617, 421] width 233 height 69
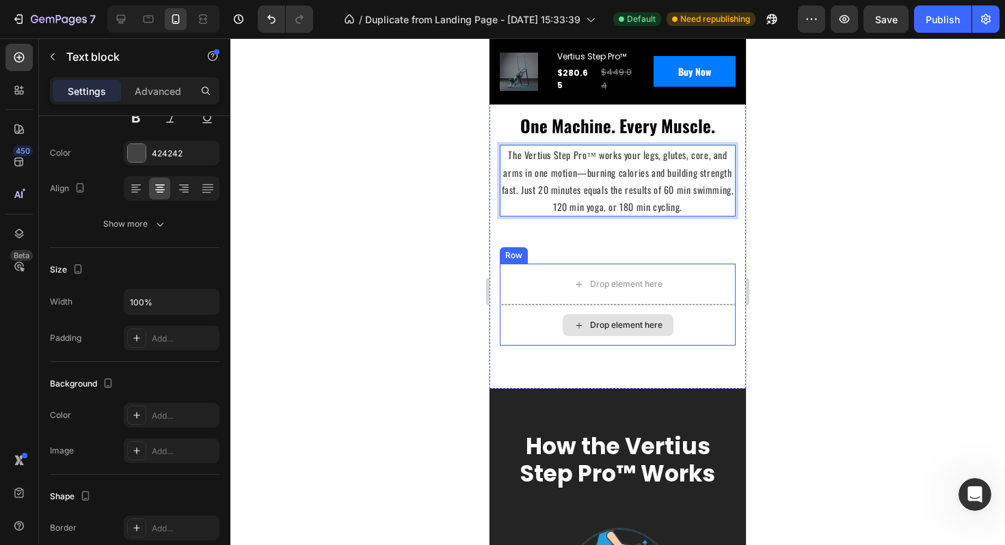
scroll to position [2831, 0]
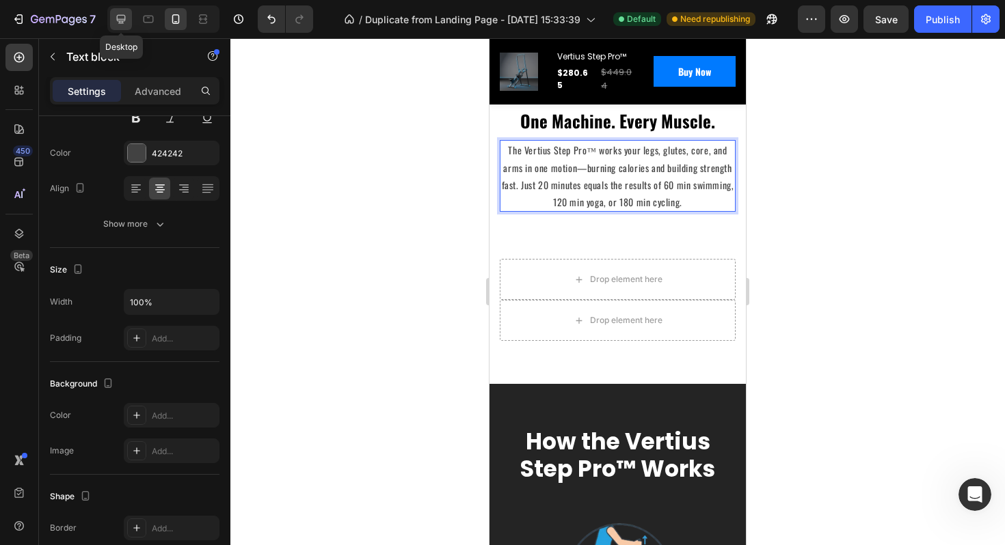
click at [130, 21] on div at bounding box center [121, 19] width 22 height 22
type input "16"
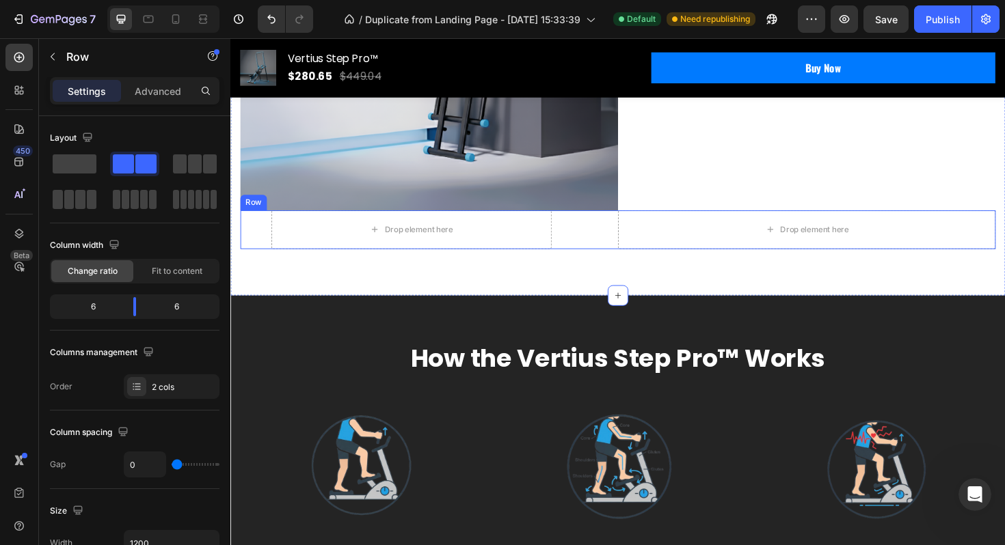
click at [626, 240] on div "Drop element here Row" at bounding box center [441, 241] width 400 height 41
click at [324, 204] on icon at bounding box center [324, 207] width 11 height 11
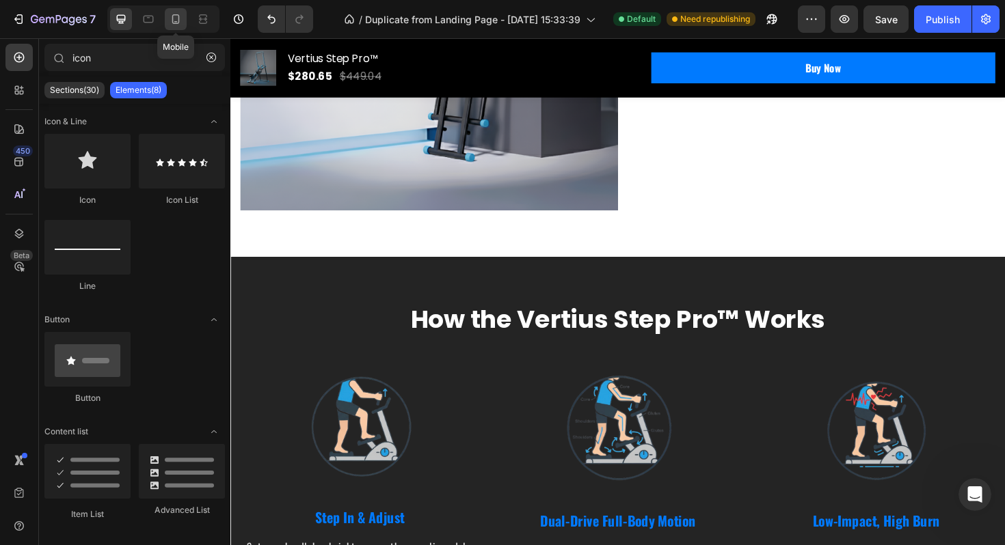
click at [173, 26] on div at bounding box center [176, 19] width 22 height 22
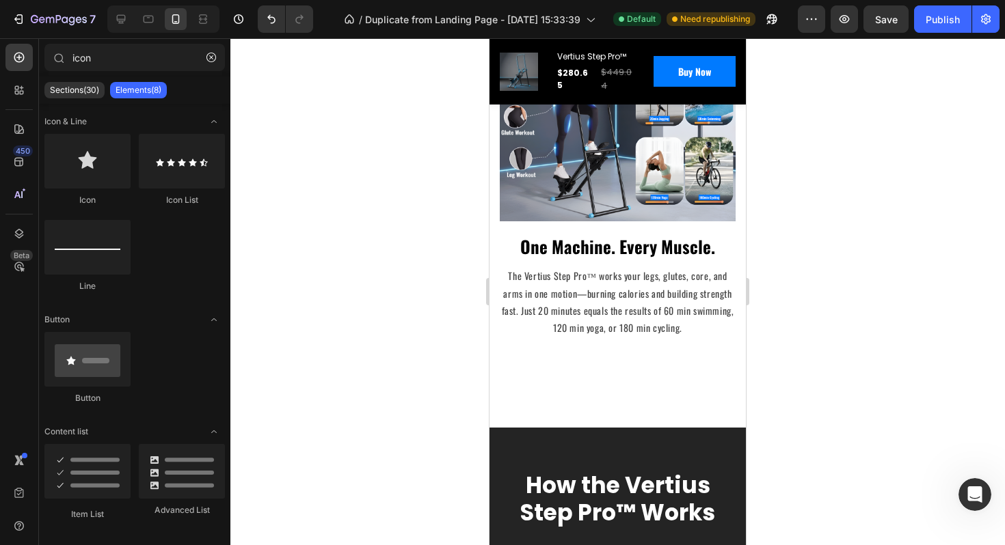
scroll to position [2740, 0]
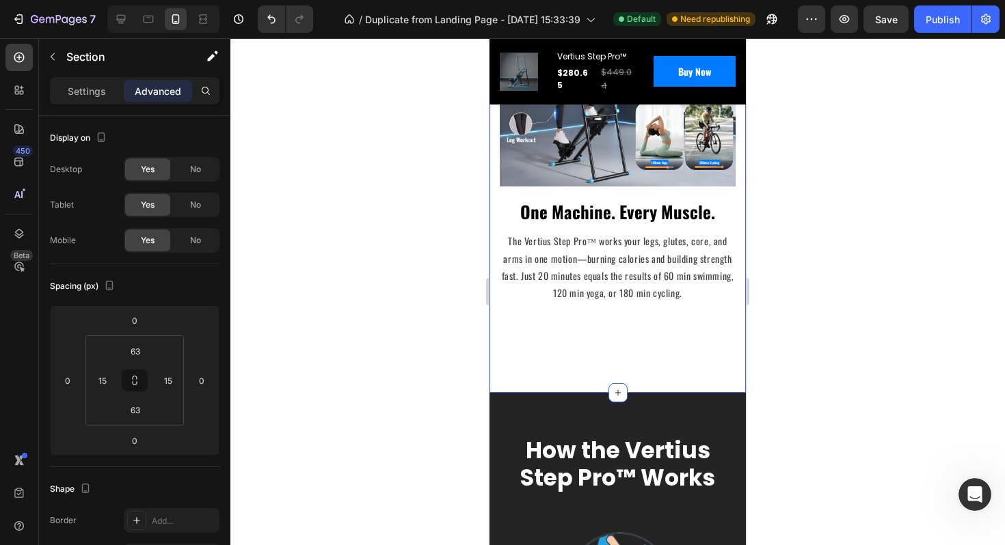
drag, startPoint x: 570, startPoint y: 437, endPoint x: 554, endPoint y: 437, distance: 16.4
click at [570, 437] on h2 "How the Vertius Step Pro™ Works" at bounding box center [618, 464] width 236 height 57
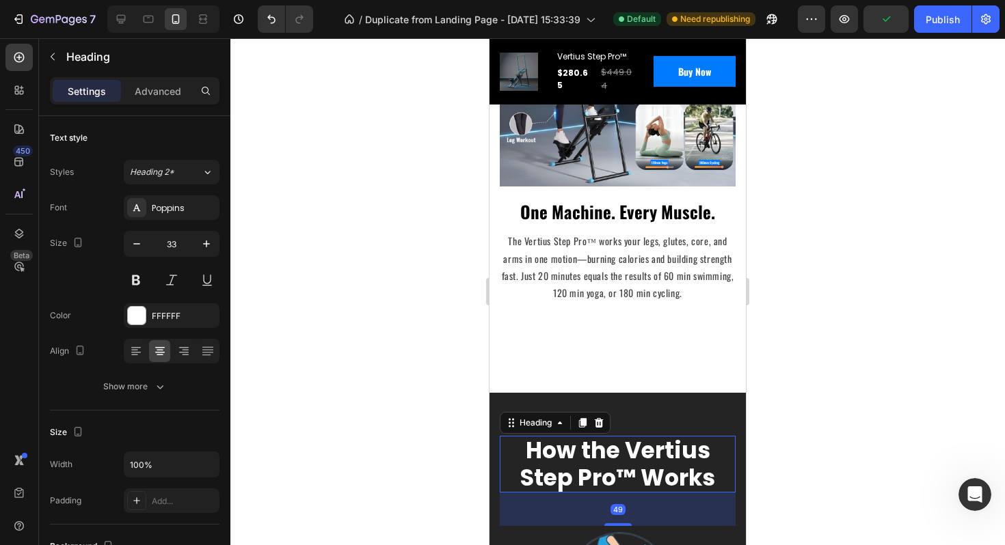
click at [800, 352] on div at bounding box center [617, 291] width 774 height 507
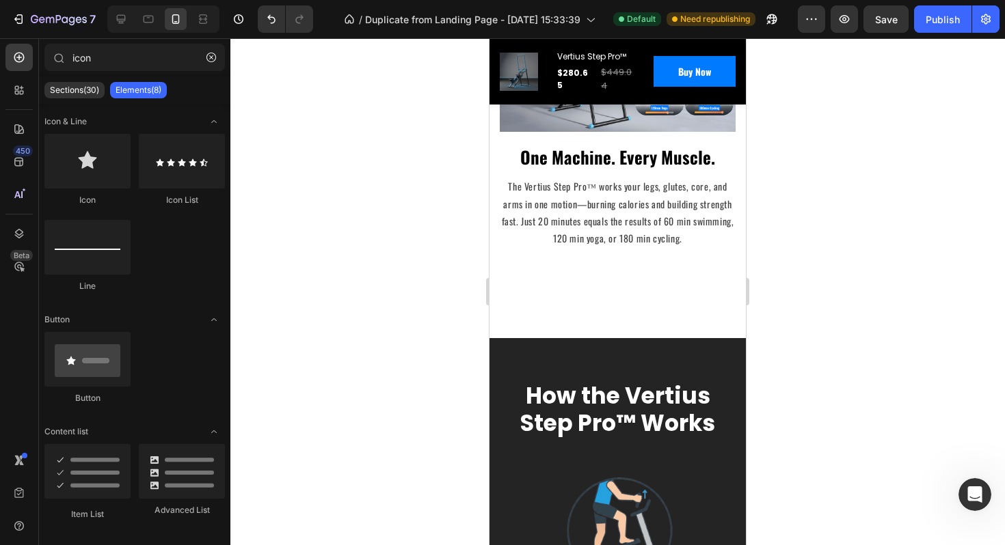
scroll to position [2770, 0]
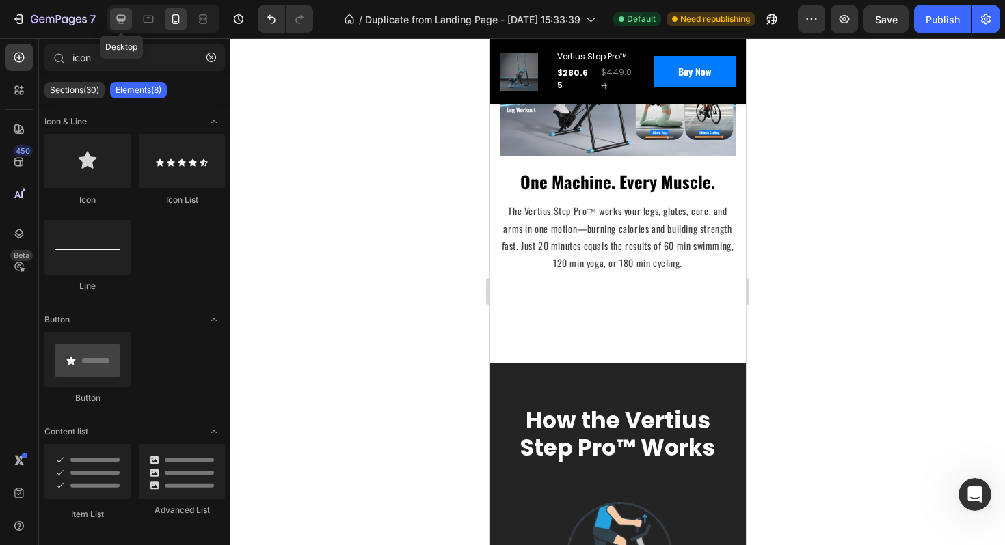
click at [122, 19] on icon at bounding box center [121, 19] width 9 height 9
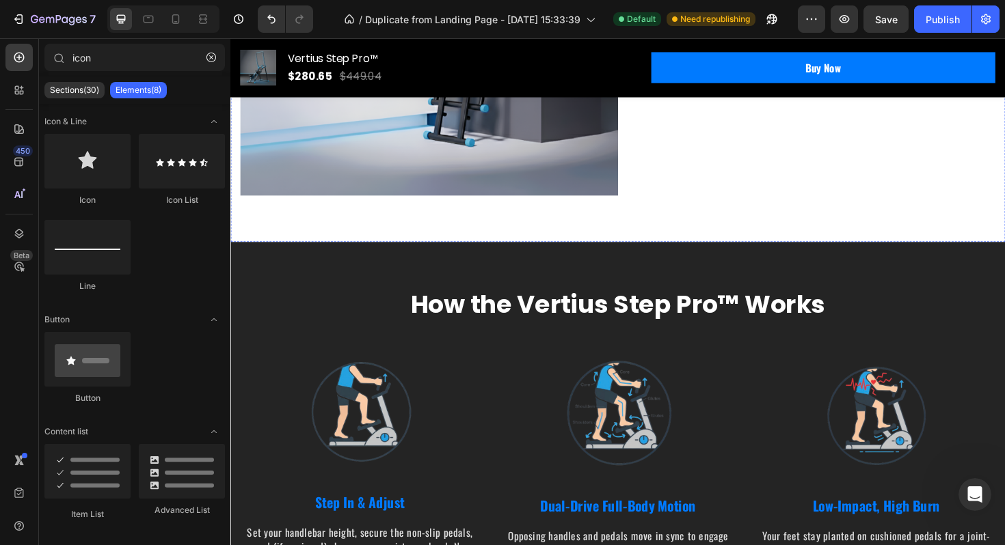
scroll to position [4115, 0]
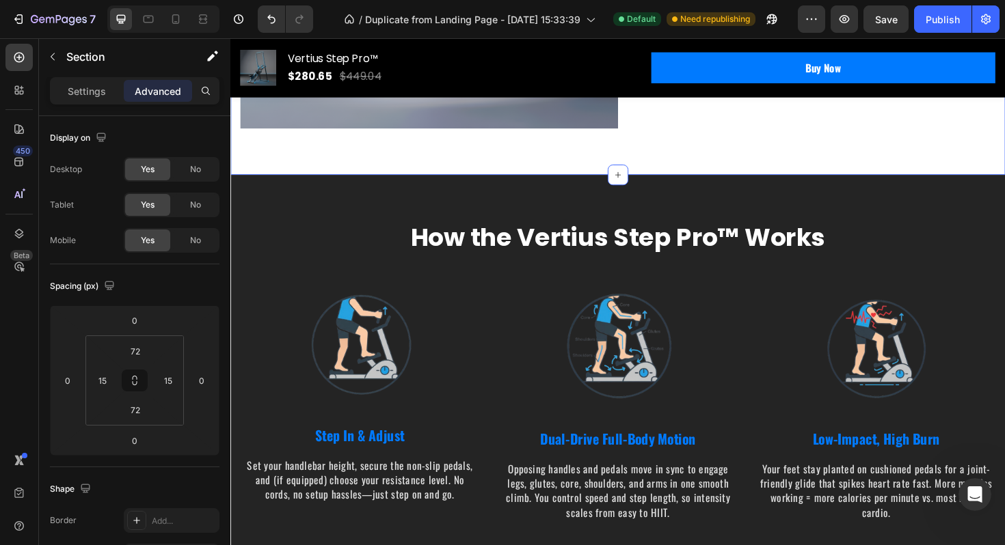
click at [173, 24] on icon at bounding box center [176, 19] width 14 height 14
type input "63"
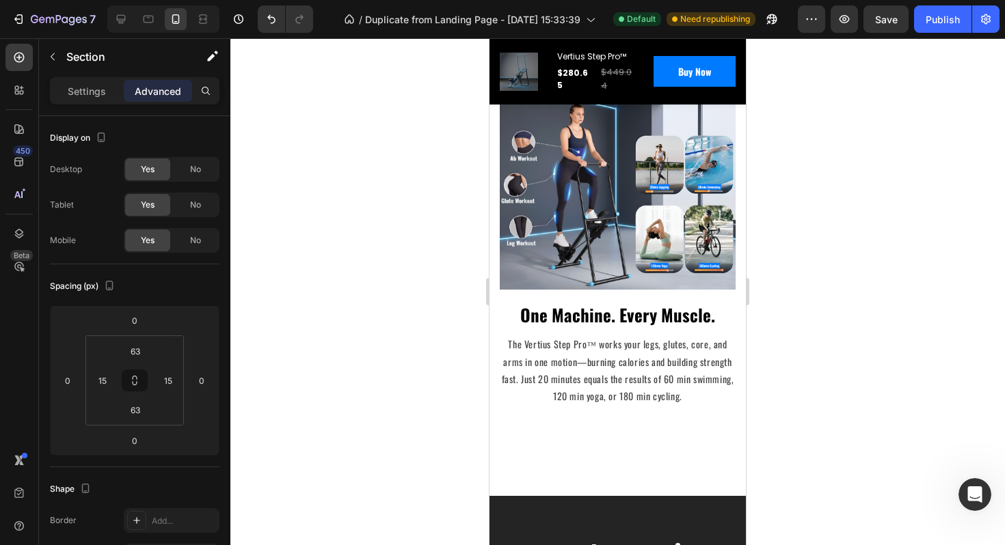
scroll to position [2654, 0]
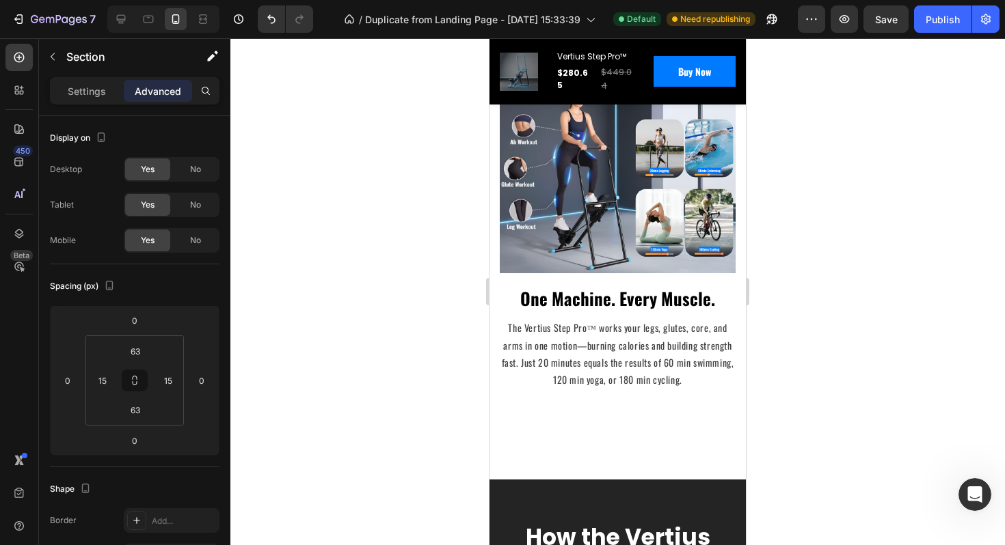
click at [592, 417] on div "Climb Higher. Live Stronger. The Vertius Advantage. Heading Row Image Smooth St…" at bounding box center [618, 12] width 236 height 849
drag, startPoint x: 549, startPoint y: 450, endPoint x: 548, endPoint y: 424, distance: 26.7
click at [548, 450] on div "Climb Higher. Live Stronger. The Vertius Advantage. Heading Row Image Smooth St…" at bounding box center [617, 12] width 256 height 935
click at [559, 354] on p "The Vertius Step Pro™ works your legs, glutes, core, and arms in one motion—bur…" at bounding box center [617, 353] width 233 height 69
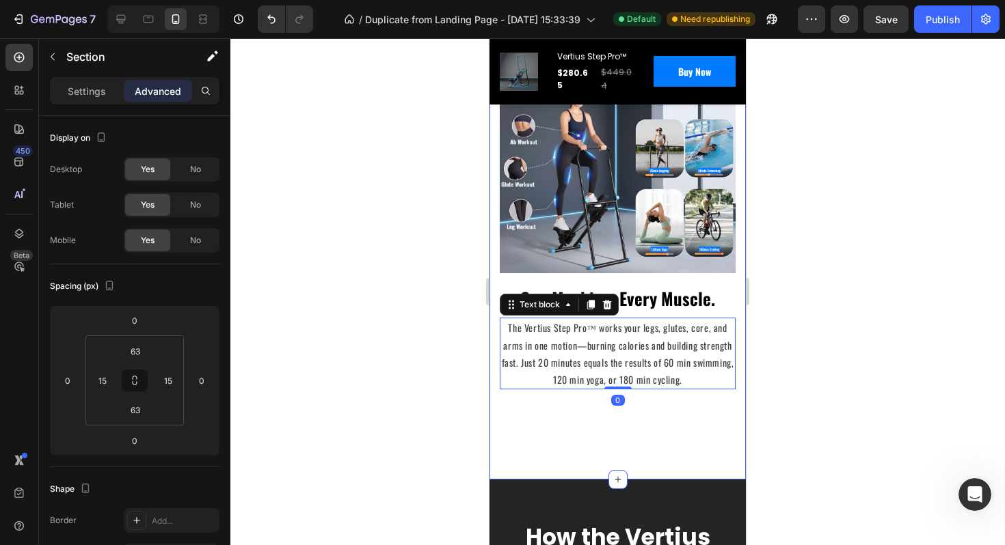
click at [558, 437] on div "Climb Higher. Live Stronger. The Vertius Advantage. Heading Row Image Smooth St…" at bounding box center [617, 12] width 256 height 935
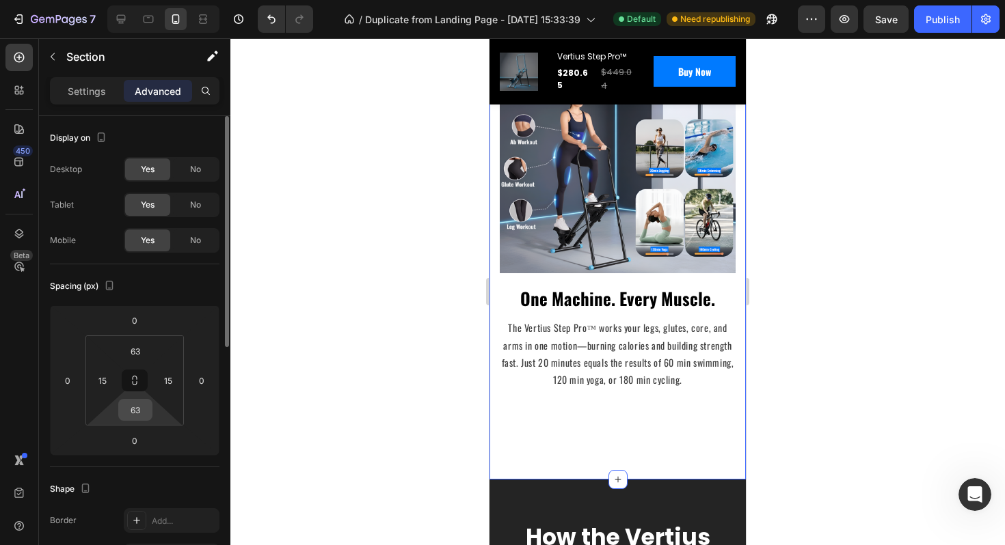
click at [135, 406] on input "63" at bounding box center [135, 410] width 27 height 21
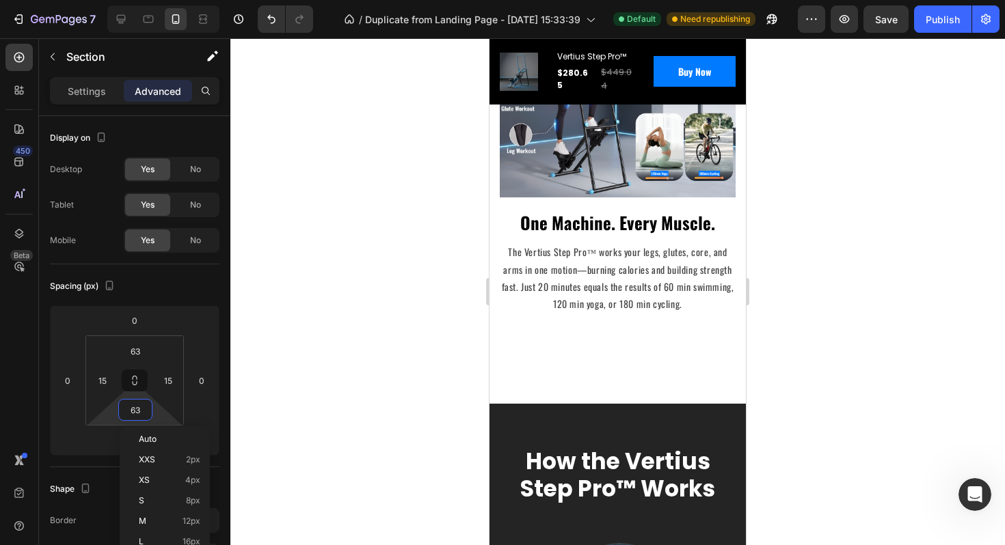
scroll to position [2704, 0]
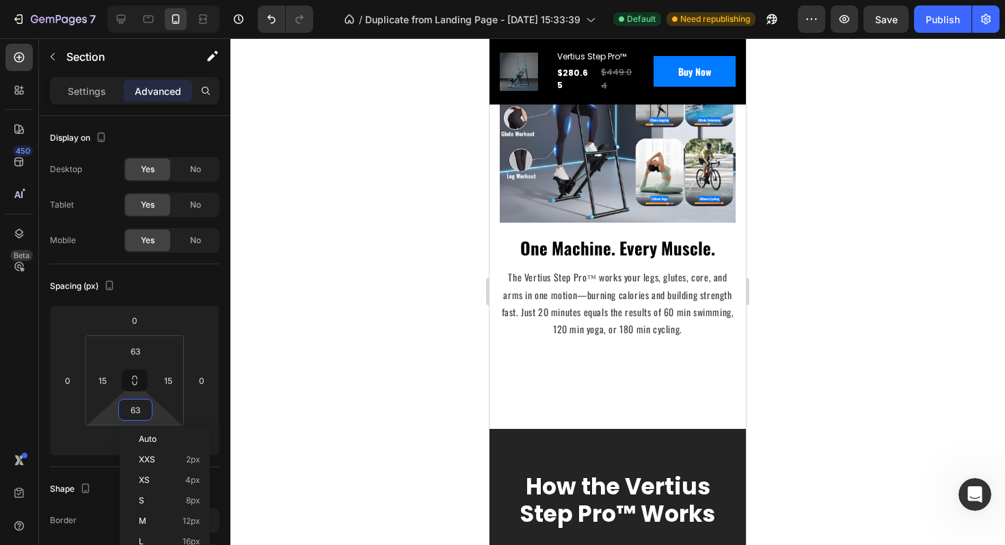
drag, startPoint x: 478, startPoint y: 387, endPoint x: 8, endPoint y: 330, distance: 473.7
click at [478, 387] on div at bounding box center [617, 291] width 774 height 507
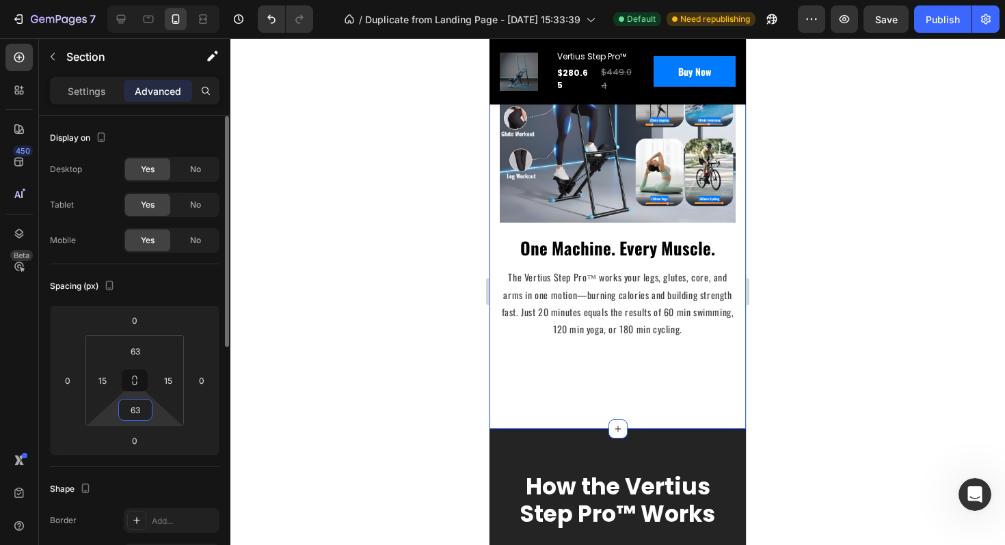
click at [132, 415] on input "63" at bounding box center [135, 410] width 27 height 21
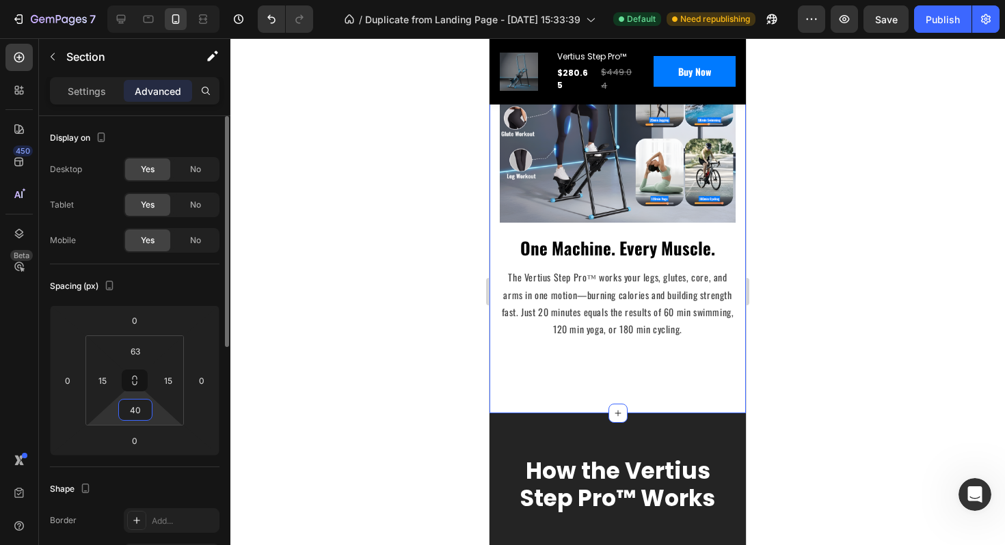
type input "4"
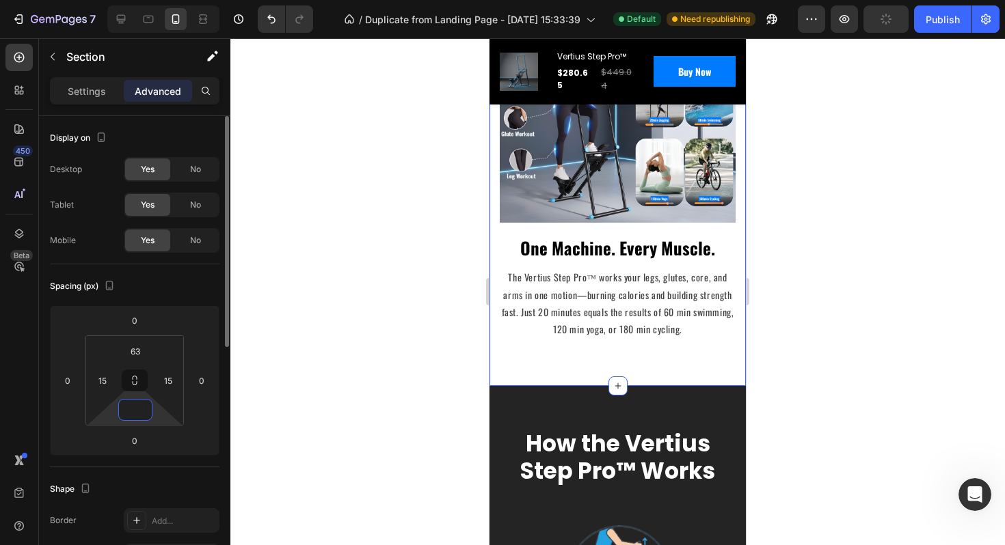
type input "0"
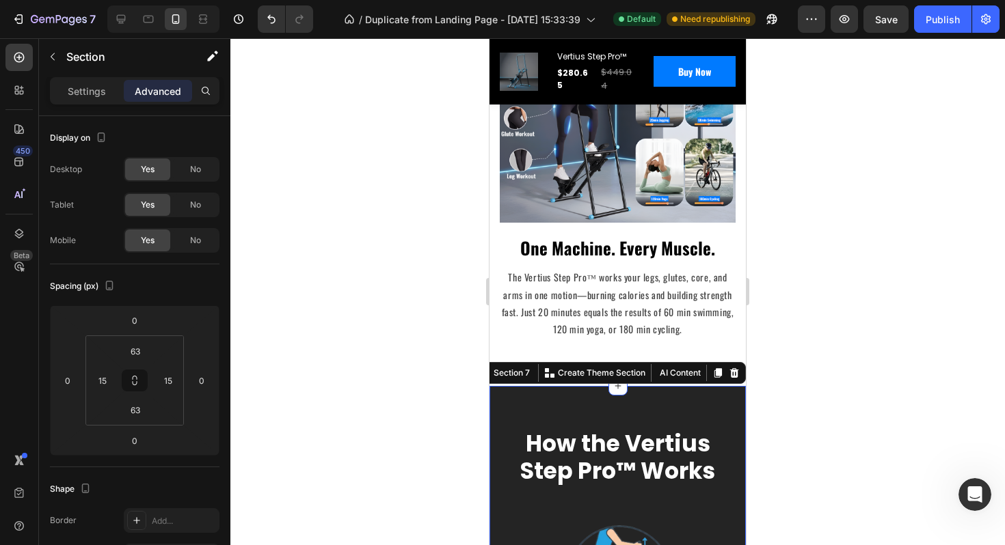
click at [834, 434] on div at bounding box center [617, 291] width 774 height 507
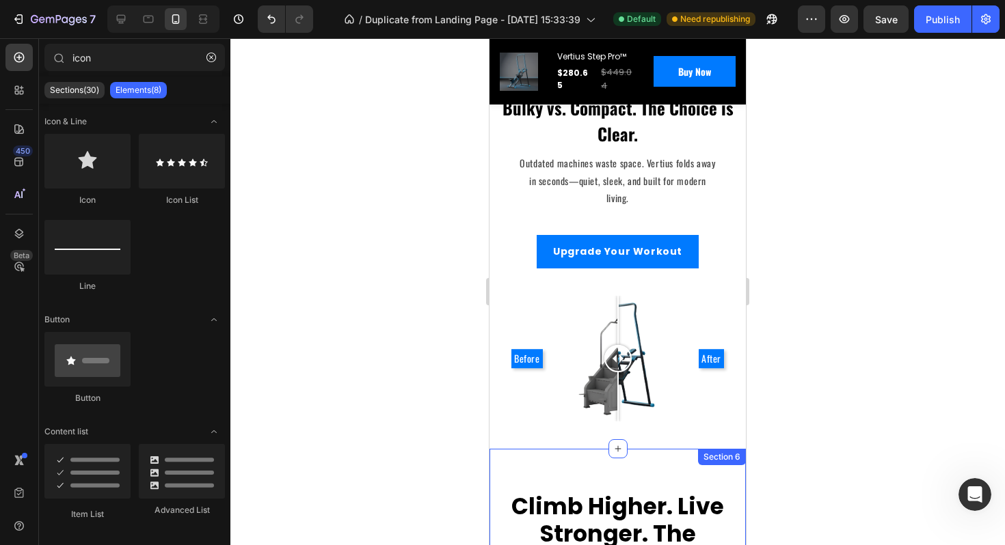
scroll to position [1752, 0]
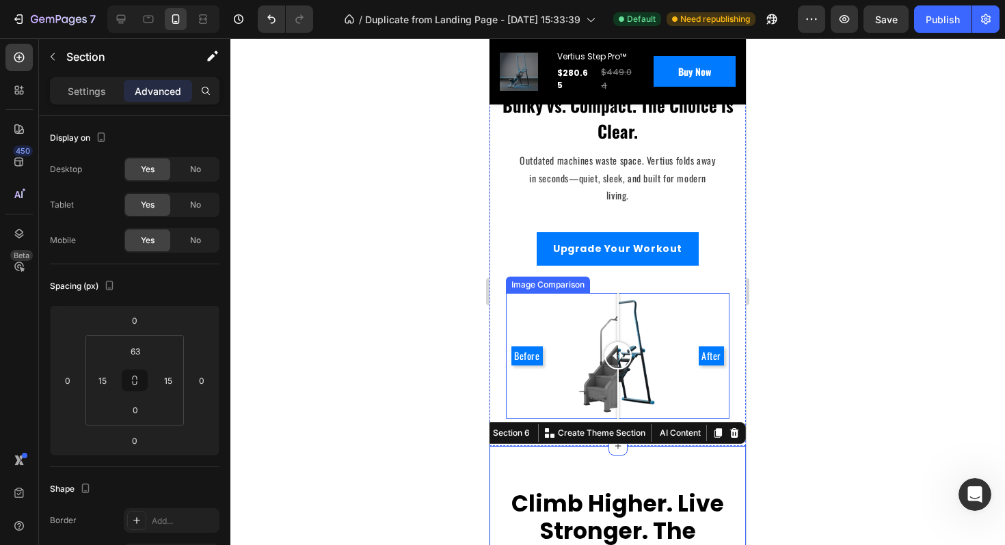
click at [696, 406] on div "Before After" at bounding box center [617, 356] width 223 height 126
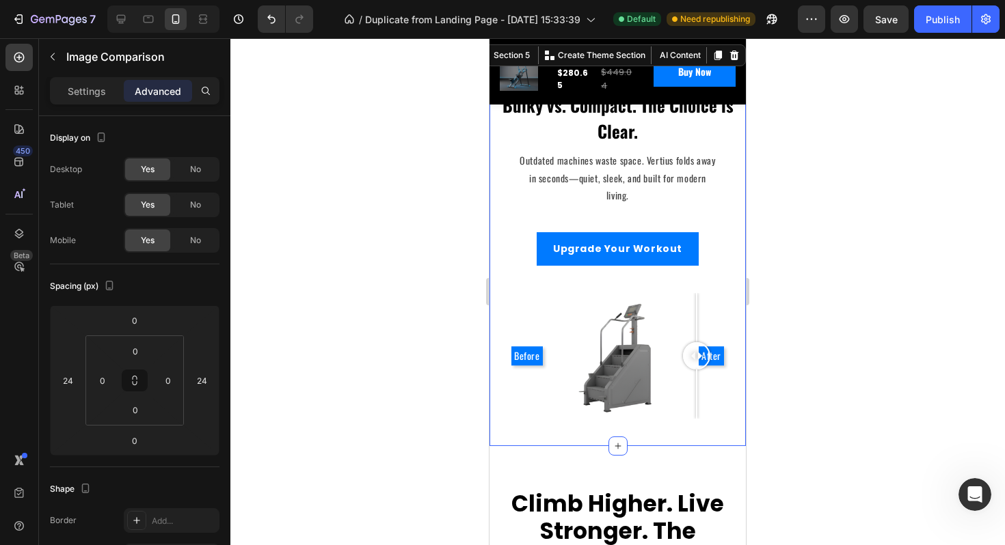
click at [723, 420] on div "Bulky vs. Compact. The Choice is Clear. Text block Outdated machines waste spac…" at bounding box center [617, 244] width 256 height 405
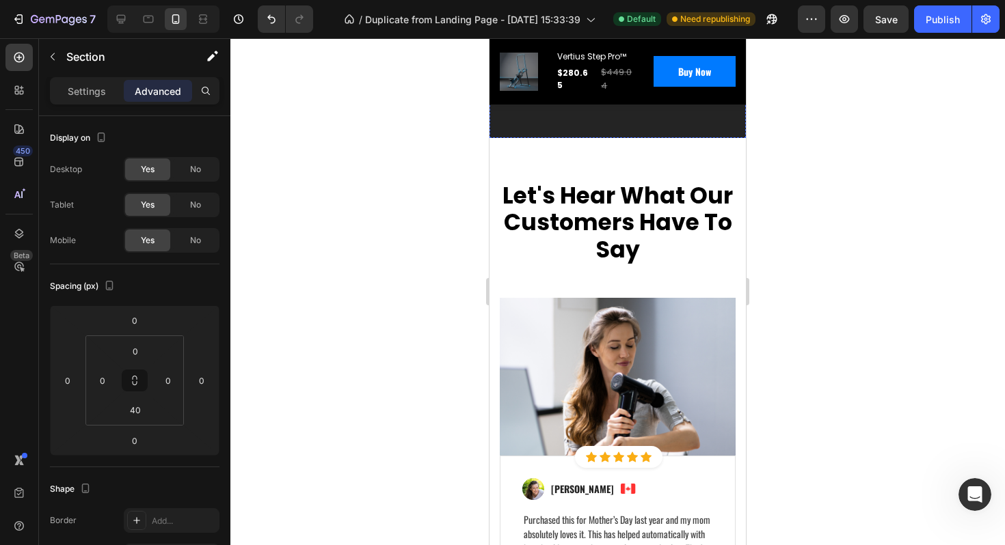
scroll to position [3898, 0]
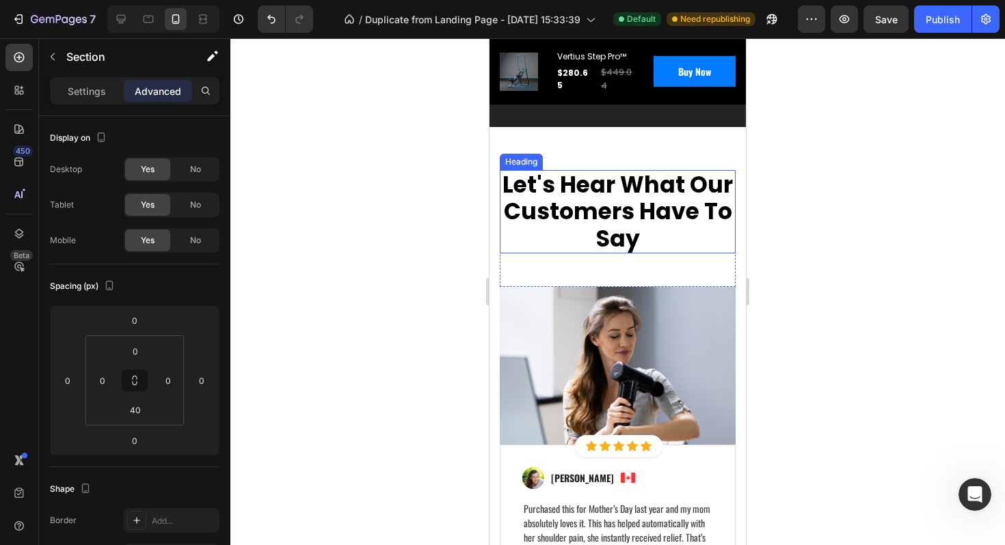
click at [597, 232] on p "Let's Hear What Our Customers Have To Say" at bounding box center [617, 212] width 233 height 81
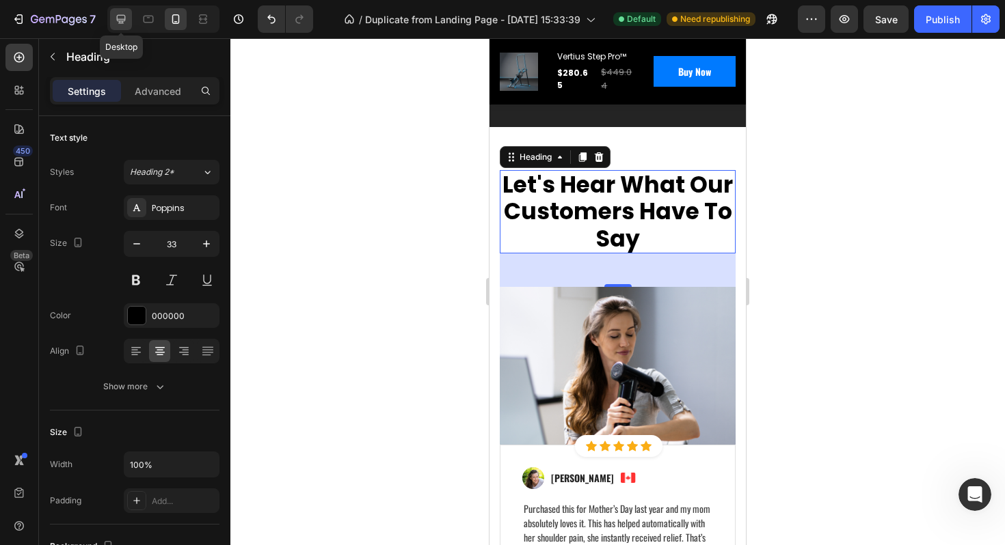
click at [118, 15] on icon at bounding box center [121, 19] width 9 height 9
type input "38"
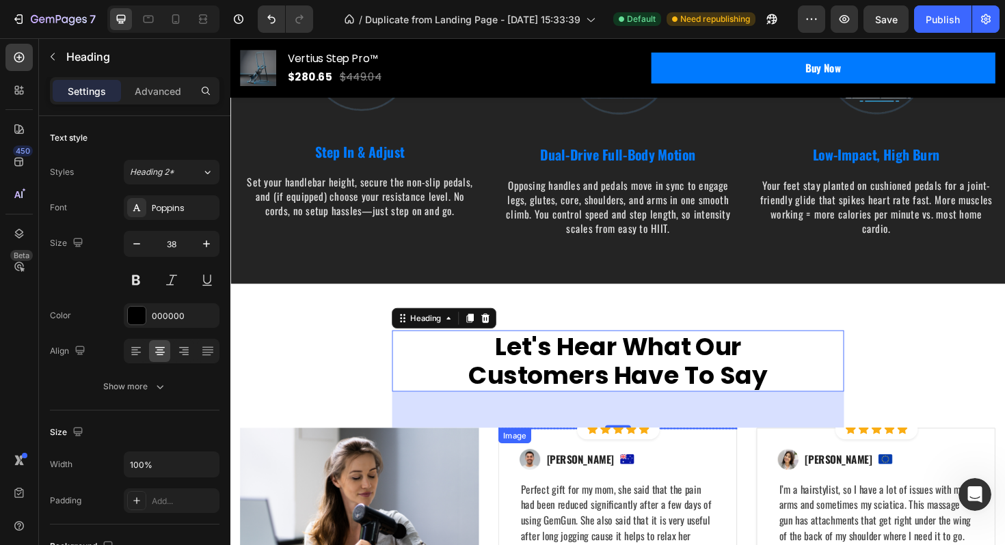
scroll to position [3177, 0]
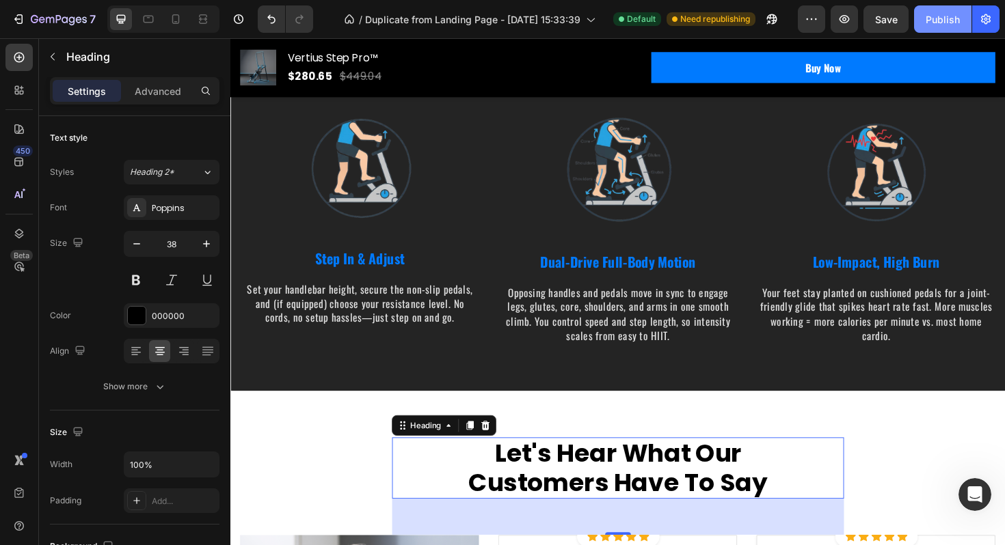
click at [933, 19] on div "Publish" at bounding box center [942, 19] width 34 height 14
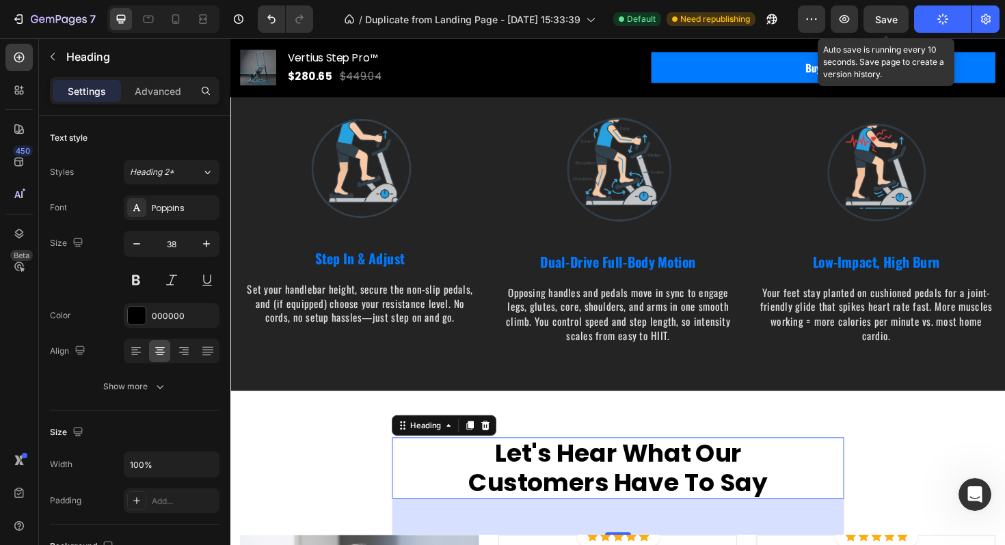
click at [879, 24] on span "Save" at bounding box center [886, 20] width 23 height 12
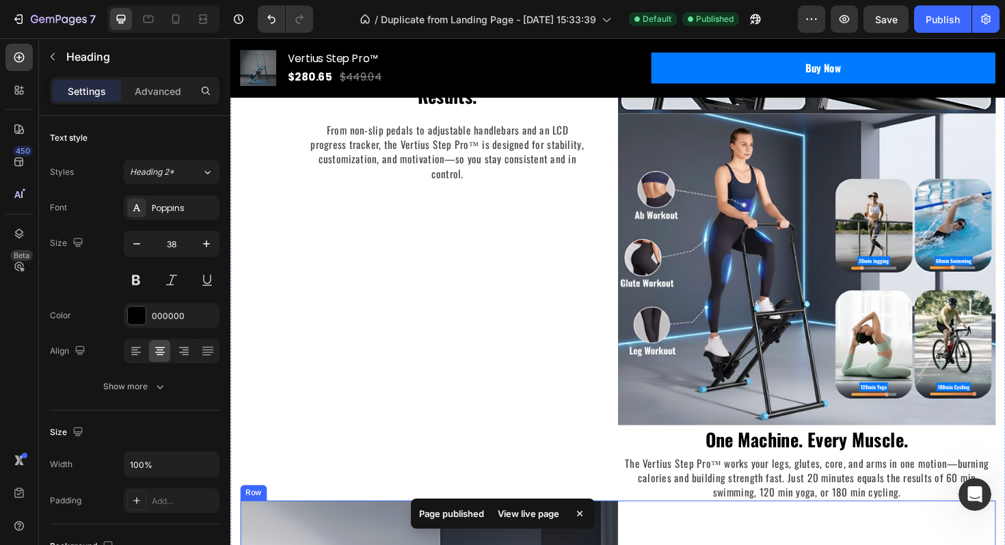
scroll to position [2869, 0]
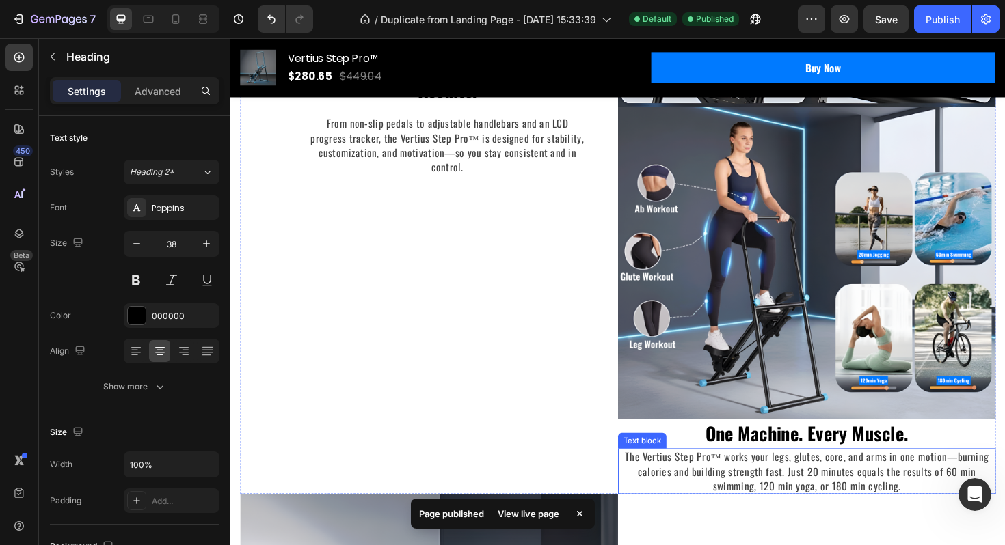
click at [785, 467] on p "One Machine. Every Muscle." at bounding box center [840, 457] width 397 height 29
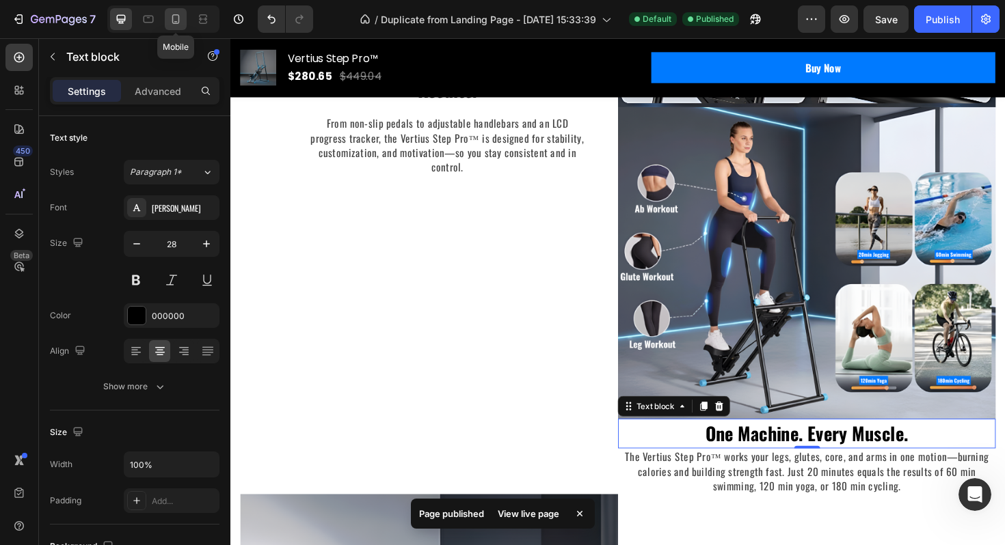
click at [178, 26] on div at bounding box center [176, 19] width 22 height 22
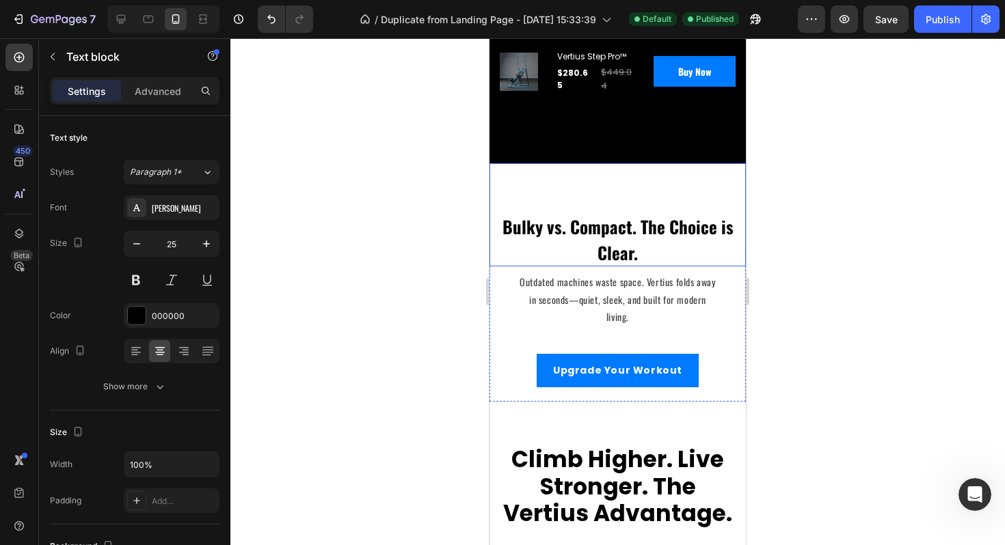
scroll to position [1618, 0]
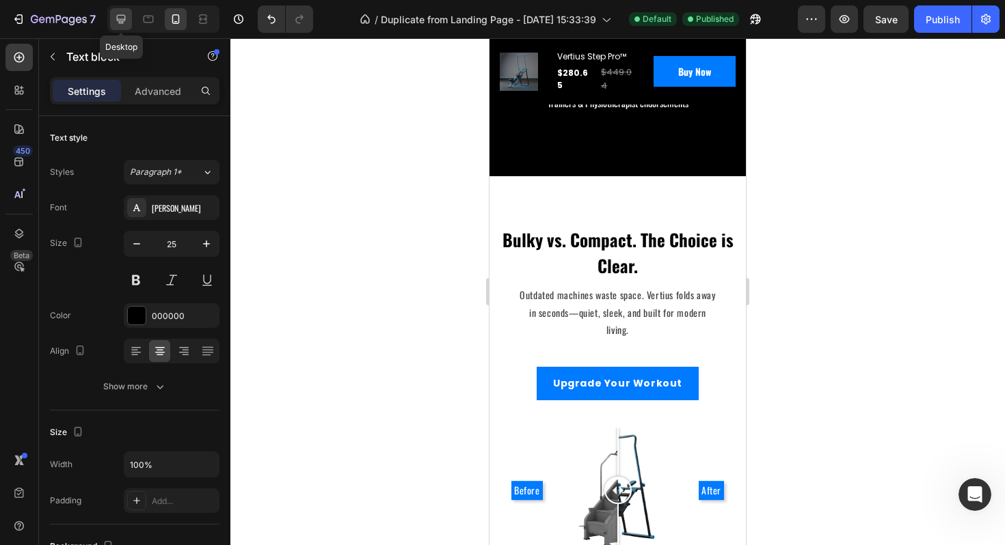
click at [121, 18] on icon at bounding box center [121, 19] width 14 height 14
type input "28"
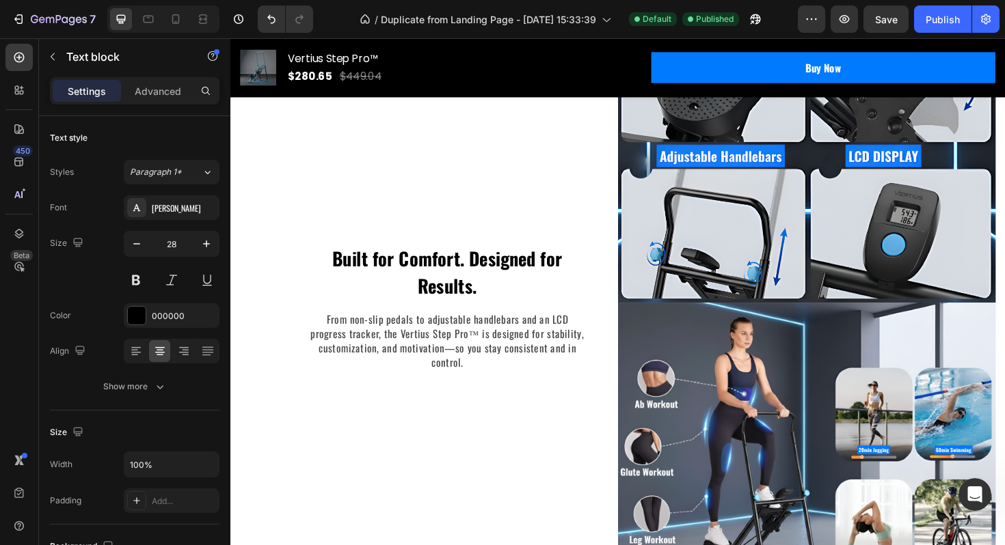
scroll to position [2711, 0]
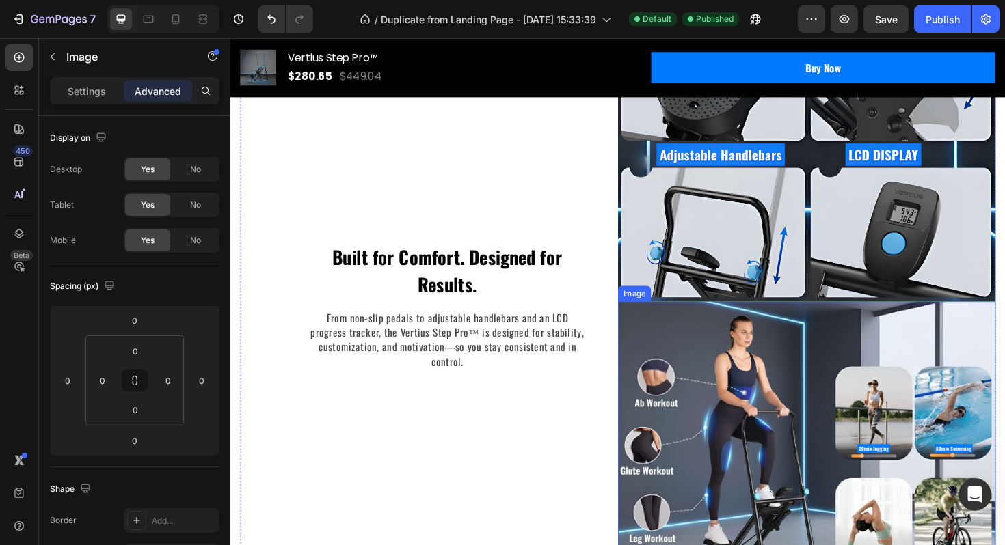
click at [667, 350] on img at bounding box center [840, 482] width 400 height 330
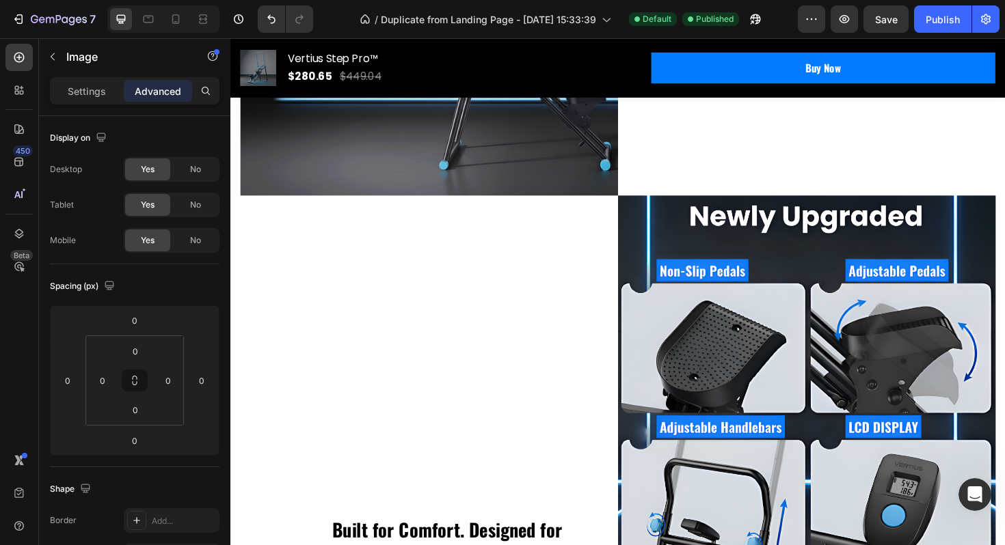
scroll to position [2397, 0]
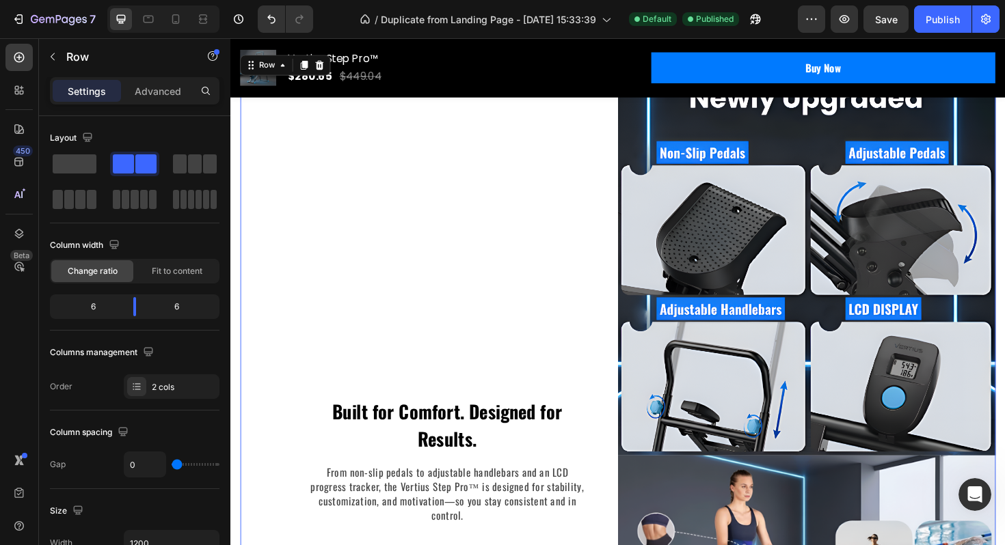
scroll to position [2549, 0]
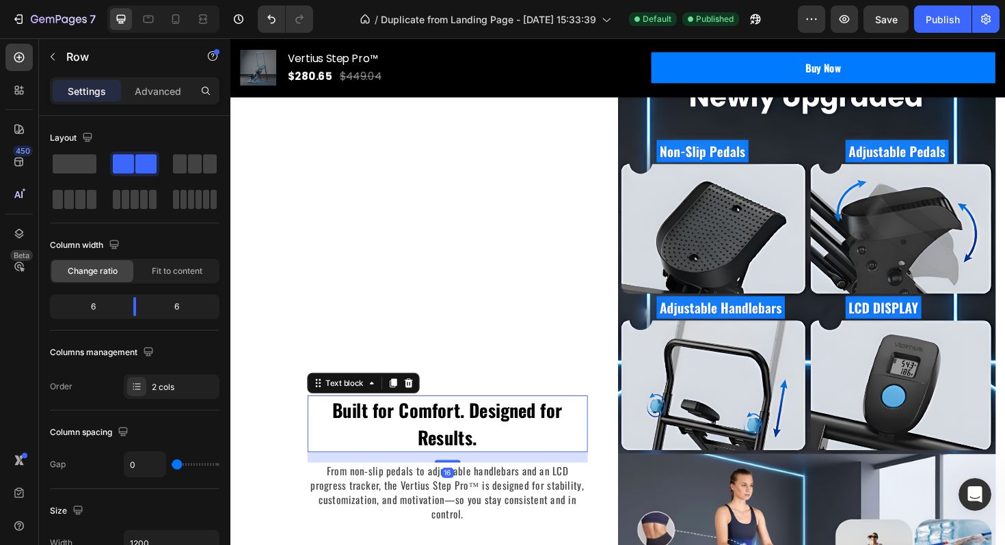
click at [461, 432] on p "Built for Comfort. Designed for Results." at bounding box center [460, 446] width 294 height 57
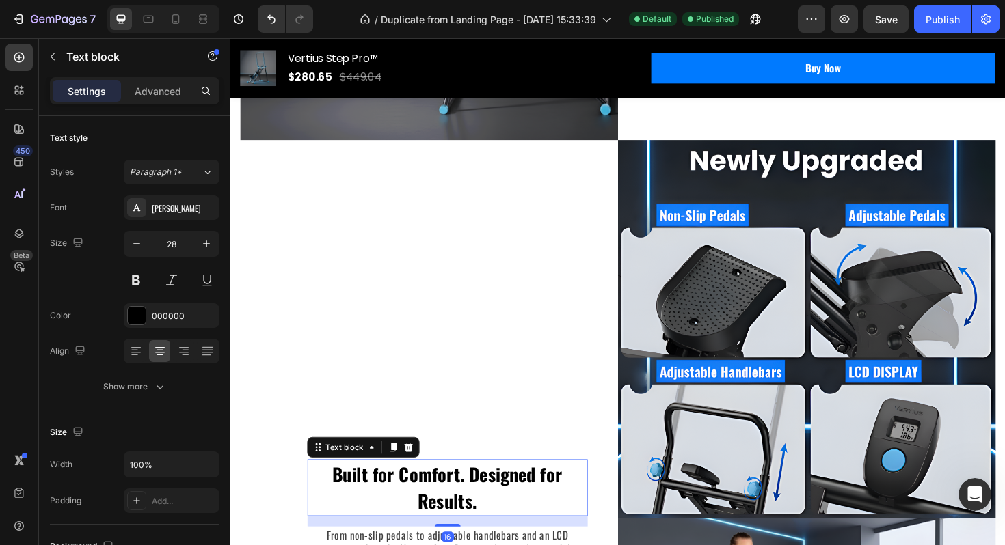
scroll to position [2479, 0]
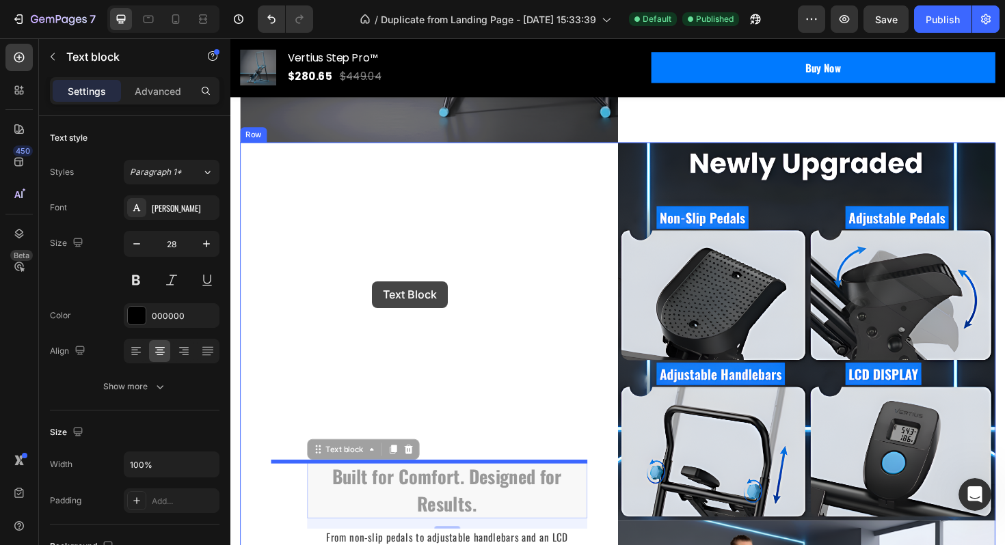
drag, startPoint x: 320, startPoint y: 475, endPoint x: 380, endPoint y: 297, distance: 188.2
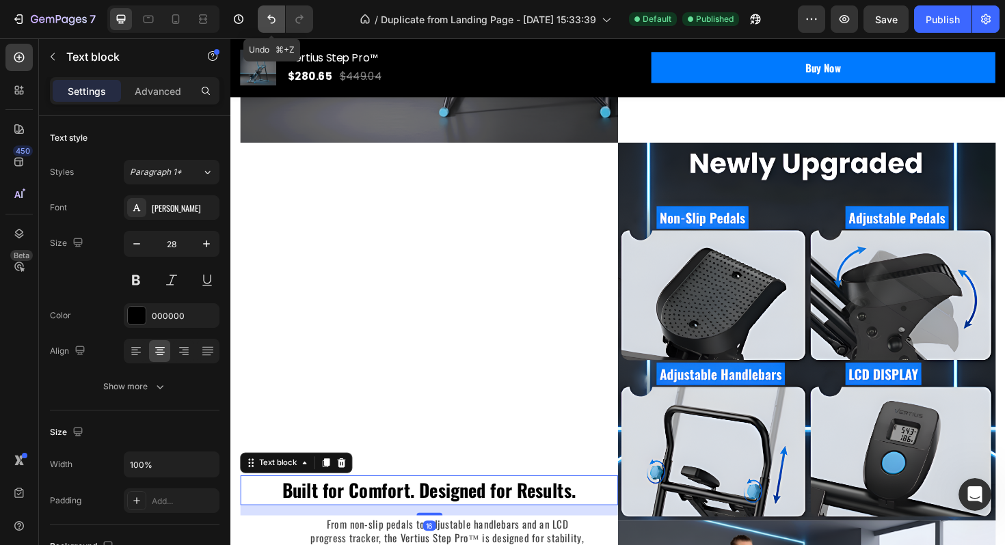
click at [269, 23] on icon "Undo/Redo" at bounding box center [271, 19] width 14 height 14
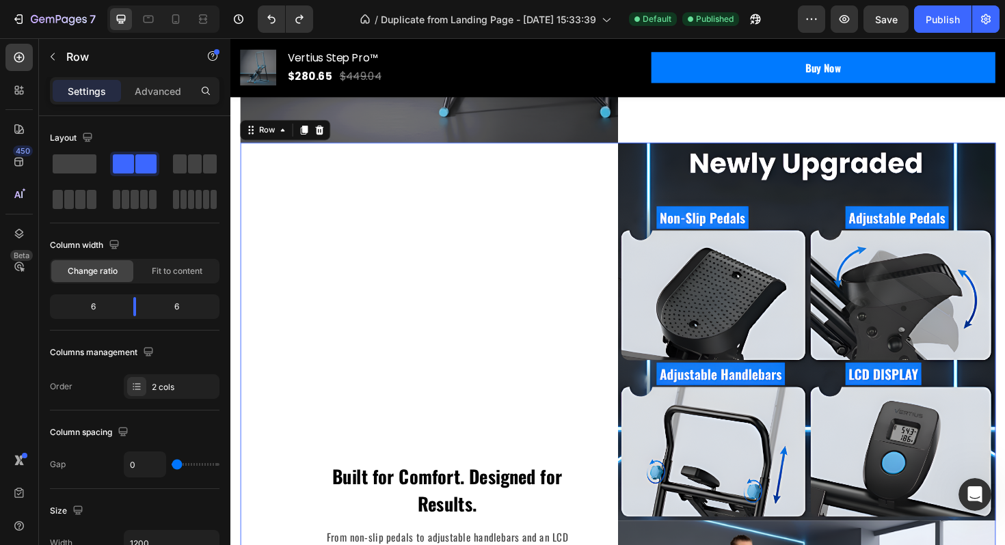
click at [381, 415] on div "Built for Comfort. Designed for Results. Text block From non-slip pedals to adj…" at bounding box center [441, 554] width 400 height 811
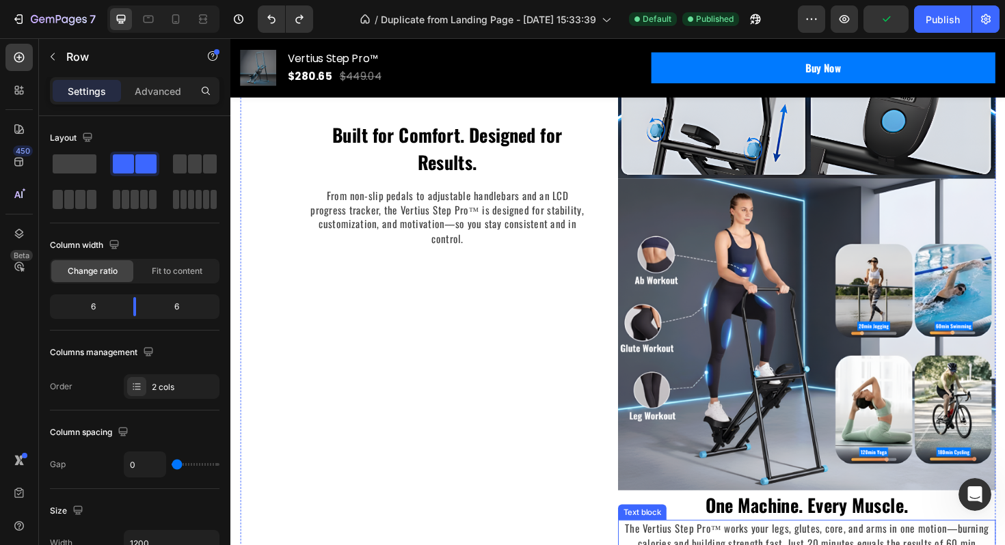
scroll to position [2904, 0]
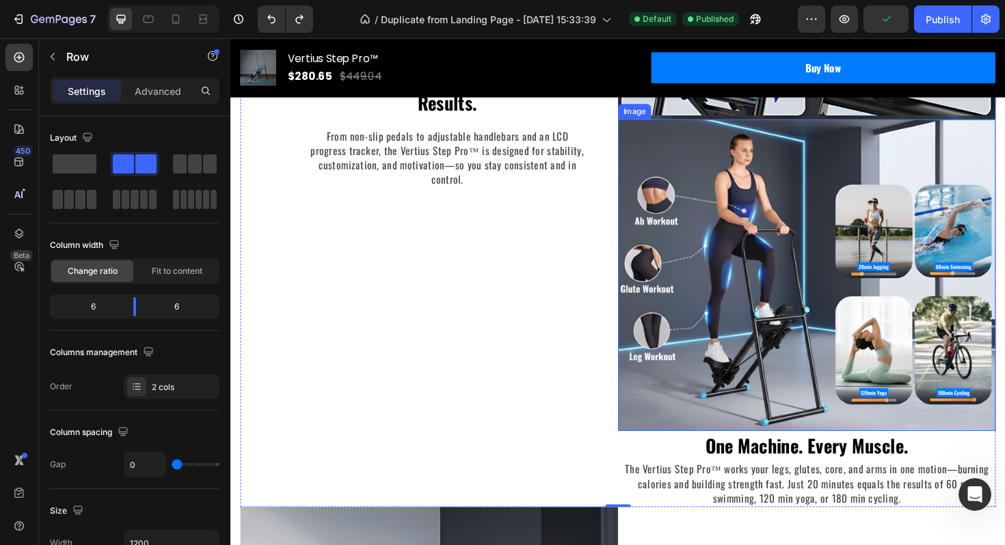
click at [696, 323] on img at bounding box center [840, 289] width 400 height 330
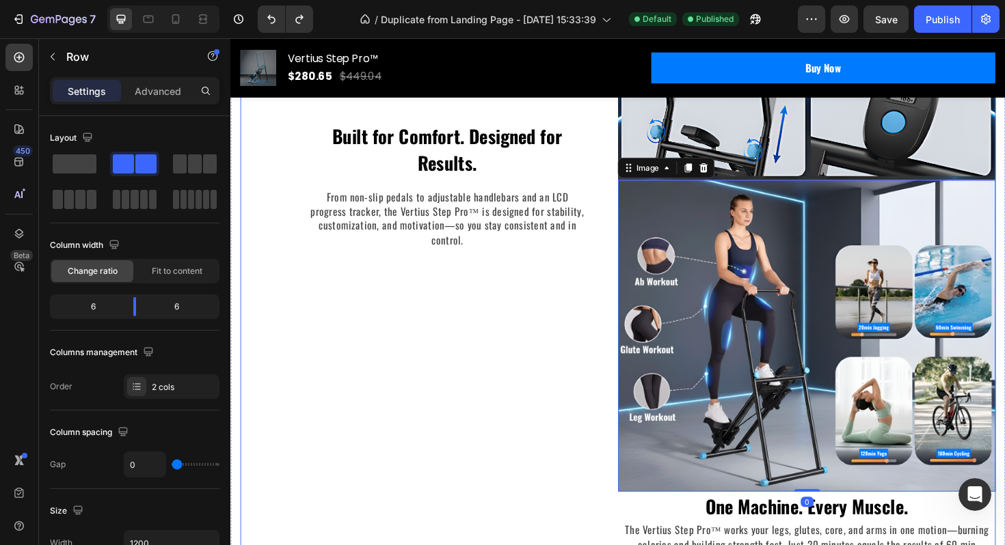
click at [526, 341] on div "Built for Comfort. Designed for Results. Text block From non-slip pedals to adj…" at bounding box center [441, 193] width 400 height 811
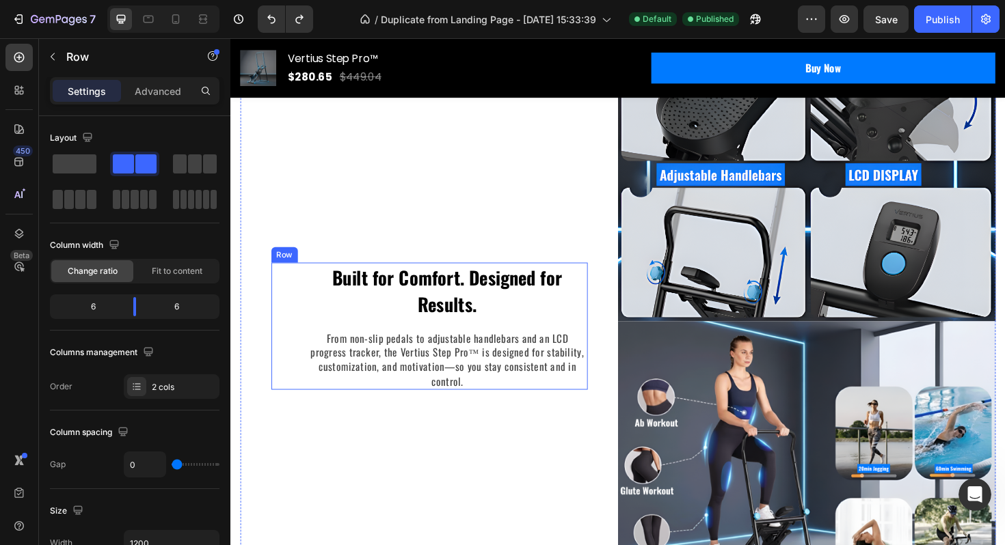
click at [504, 342] on div "Built for Comfort. Designed for Results. Text block From non-slip pedals to adj…" at bounding box center [460, 343] width 297 height 135
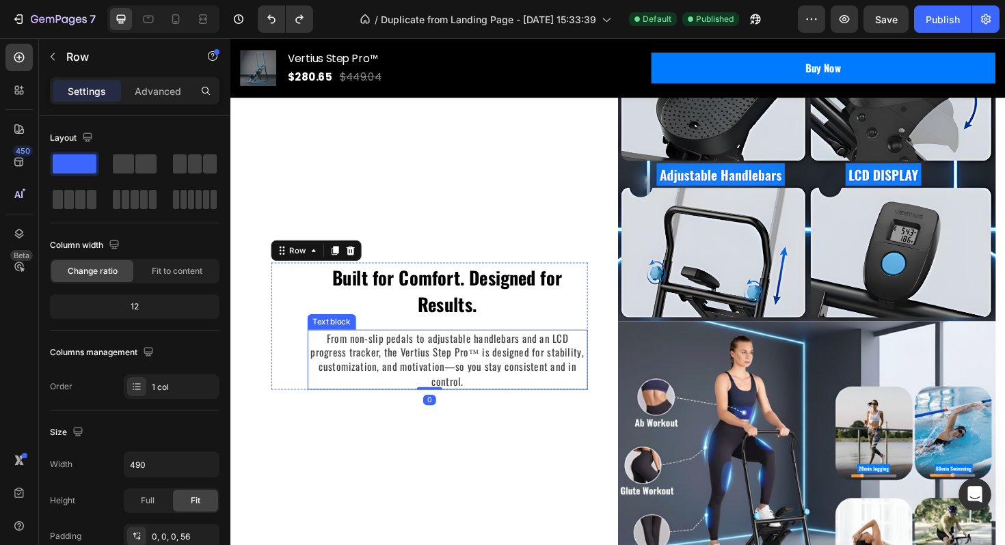
click at [486, 417] on div "Built for Comfort. Designed for Results. Text block From non-slip pedals to adj…" at bounding box center [441, 343] width 400 height 811
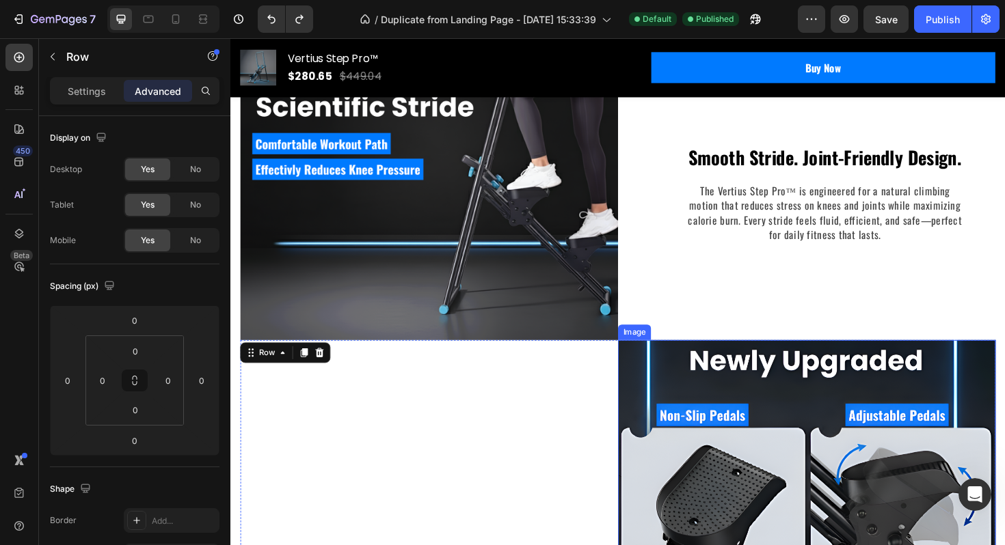
scroll to position [2113, 0]
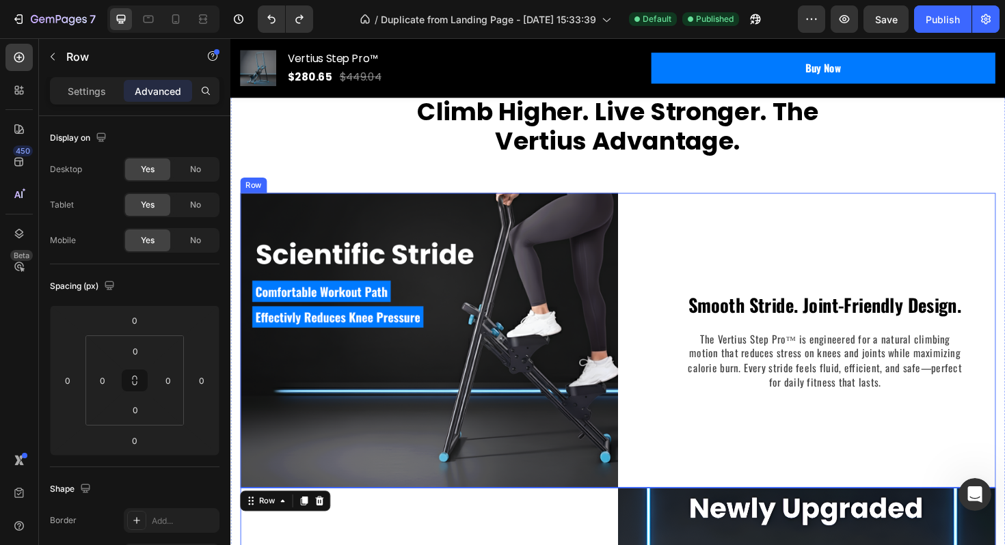
click at [724, 299] on div "Smooth Stride. Joint-Friendly Design. Text block The Vertius Step Pro™ is engin…" at bounding box center [840, 358] width 400 height 312
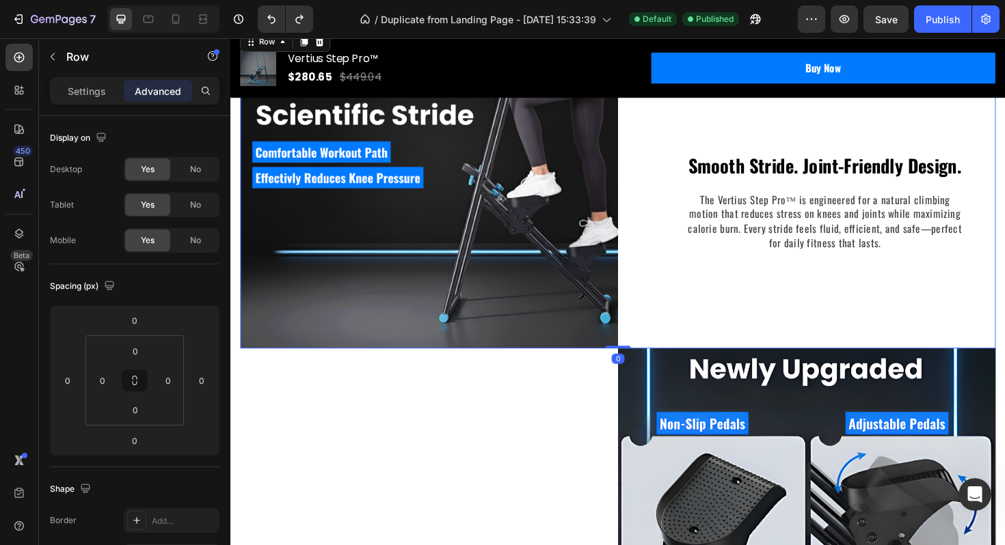
scroll to position [2261, 0]
click at [707, 277] on div "Smooth Stride. Joint-Friendly Design. Text block The Vertius Step Pro™ is engin…" at bounding box center [840, 210] width 400 height 312
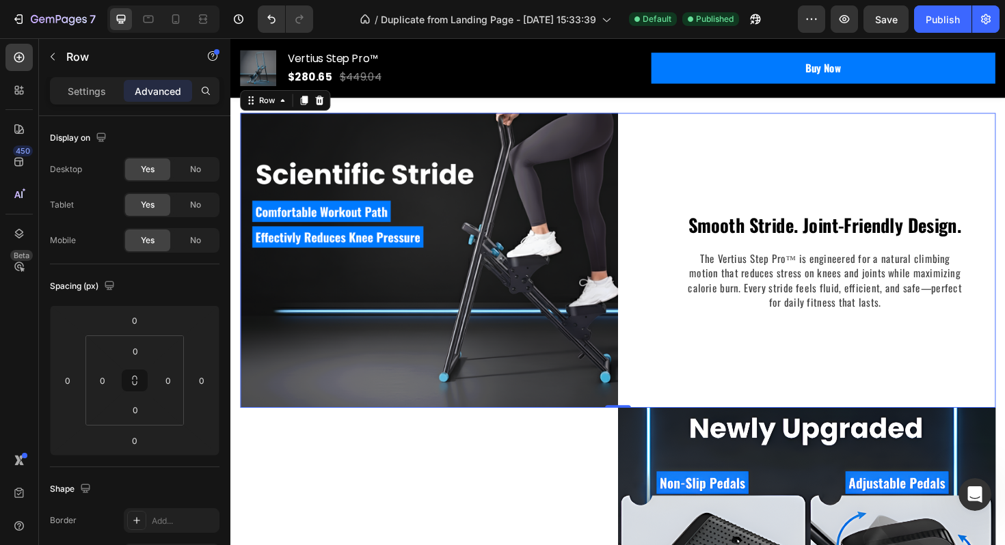
scroll to position [2116, 0]
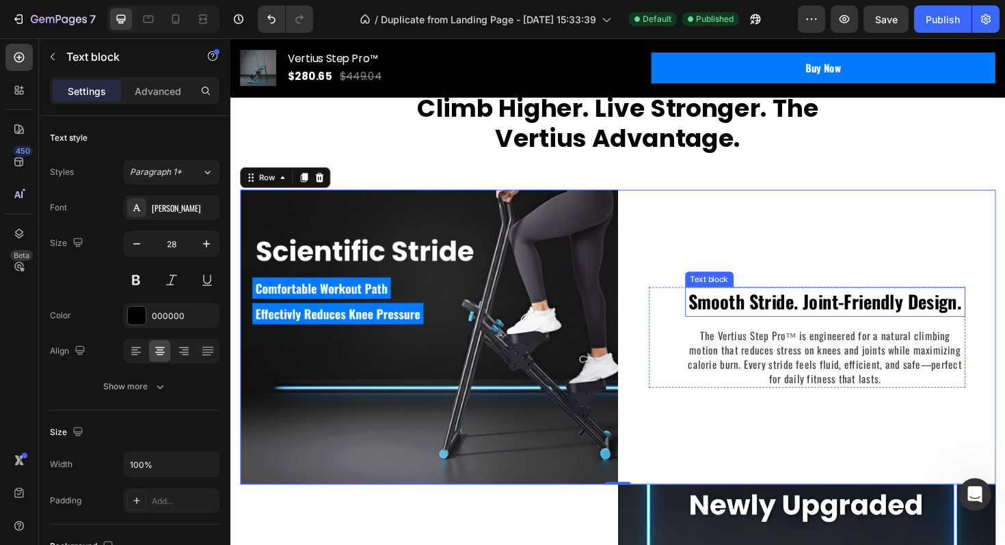
click at [720, 308] on p "Smooth Stride. Joint-Friendly Design." at bounding box center [860, 317] width 294 height 29
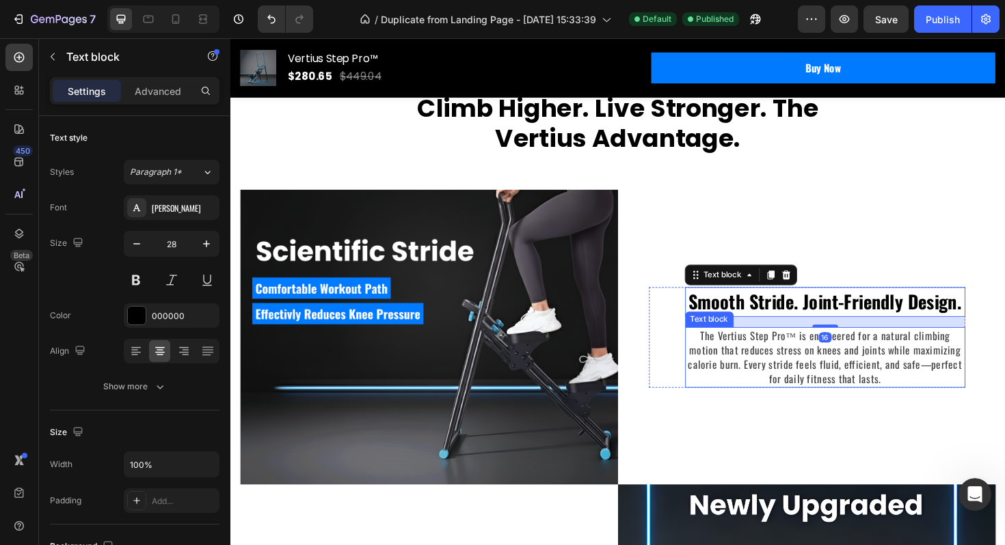
scroll to position [2375, 0]
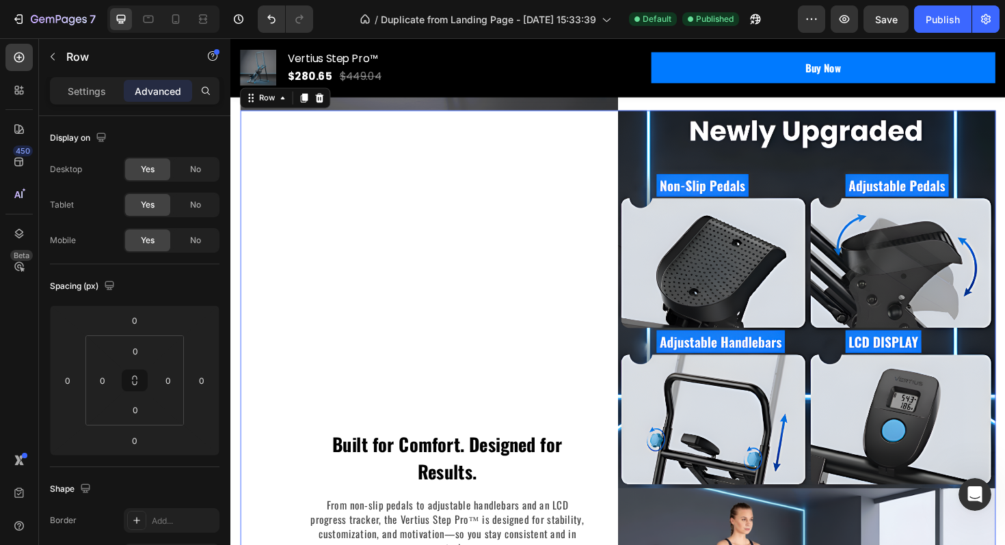
scroll to position [2492, 0]
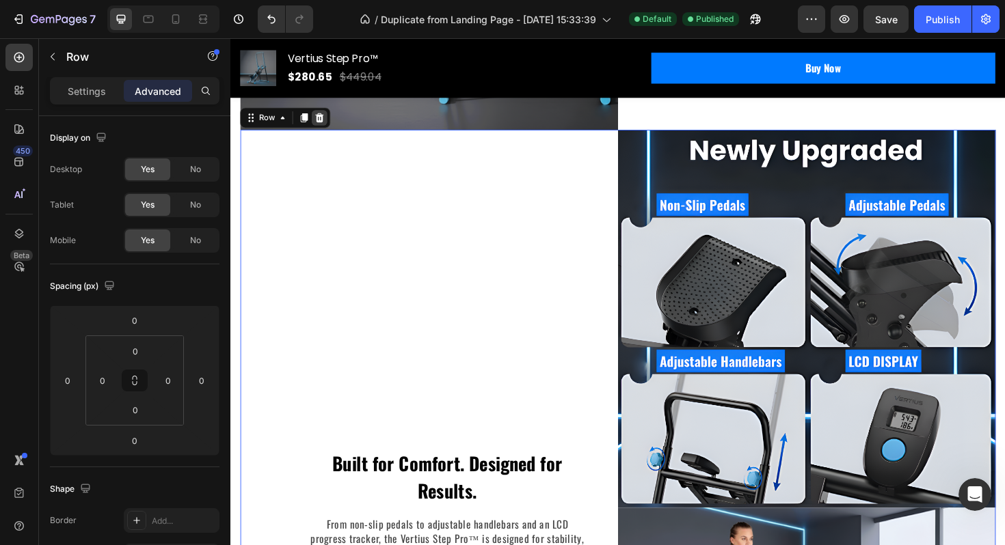
click at [325, 122] on icon at bounding box center [324, 122] width 11 height 11
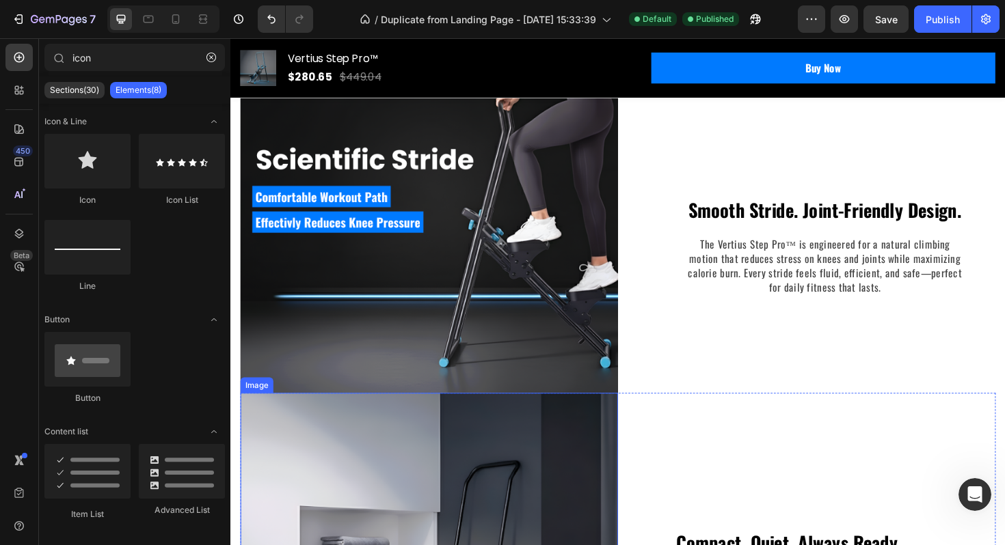
scroll to position [2017, 0]
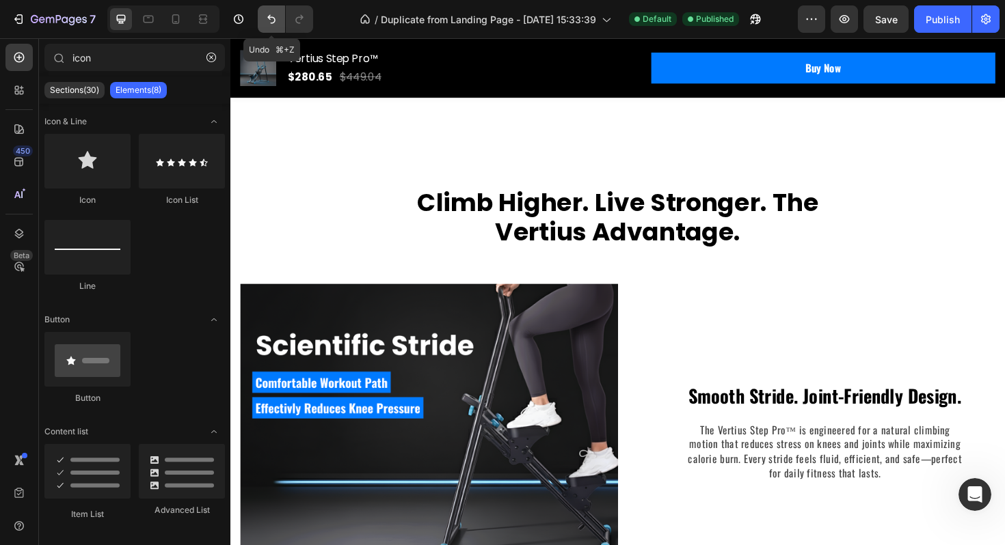
click at [275, 22] on icon "Undo/Redo" at bounding box center [271, 19] width 14 height 14
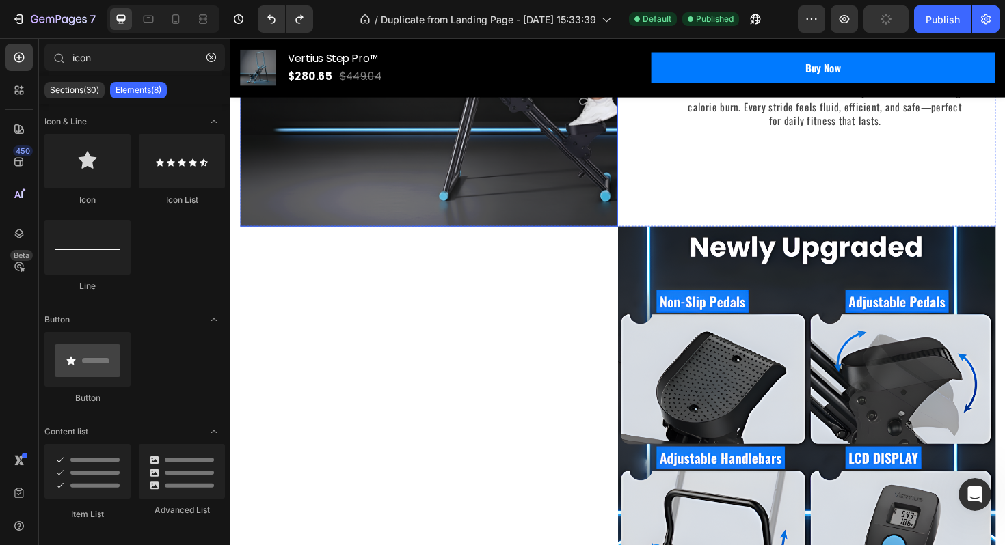
scroll to position [2511, 0]
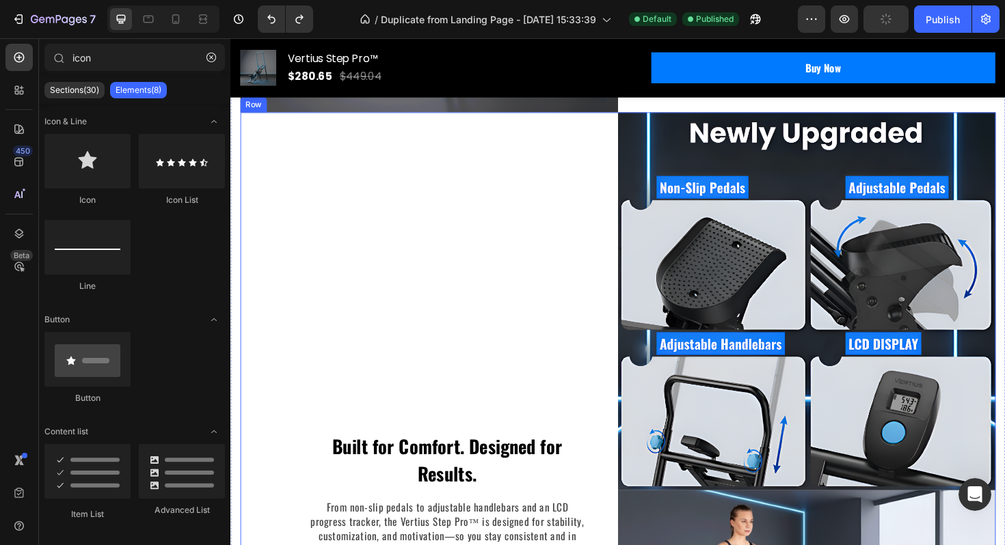
click at [508, 401] on div "Built for Comfort. Designed for Results. Text block From non-slip pedals to adj…" at bounding box center [441, 522] width 400 height 811
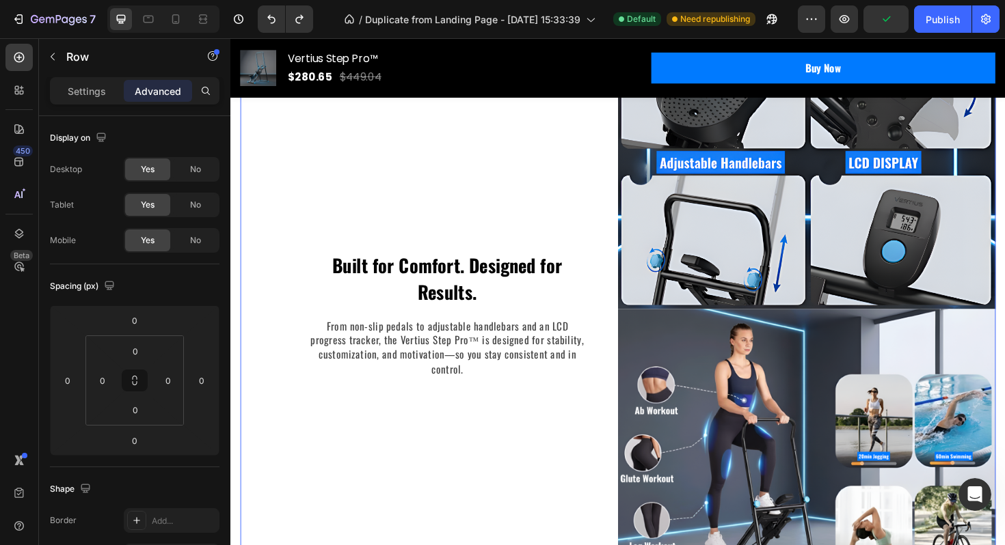
scroll to position [2718, 0]
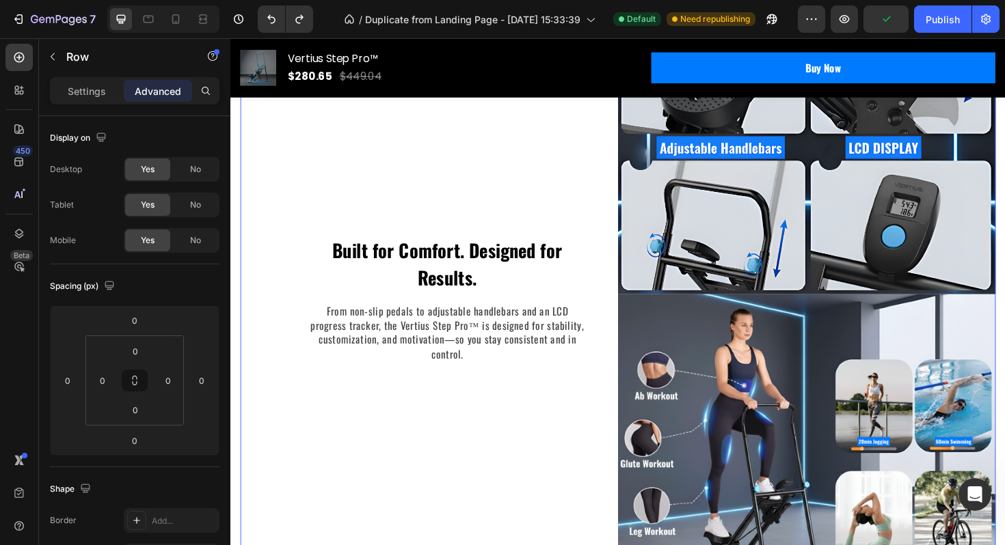
click at [366, 213] on div "Built for Comfort. Designed for Results. Text block From non-slip pedals to adj…" at bounding box center [441, 314] width 400 height 811
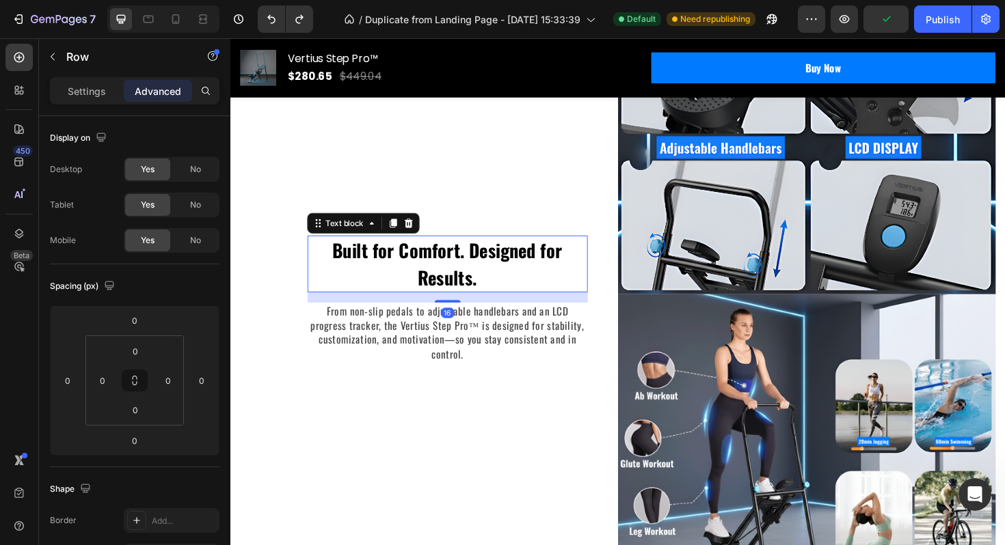
click at [359, 267] on p "Built for Comfort. Designed for Results." at bounding box center [460, 277] width 294 height 57
click at [337, 409] on div "Built for Comfort. Designed for Results. Text block 16 From non-slip pedals to …" at bounding box center [441, 314] width 400 height 811
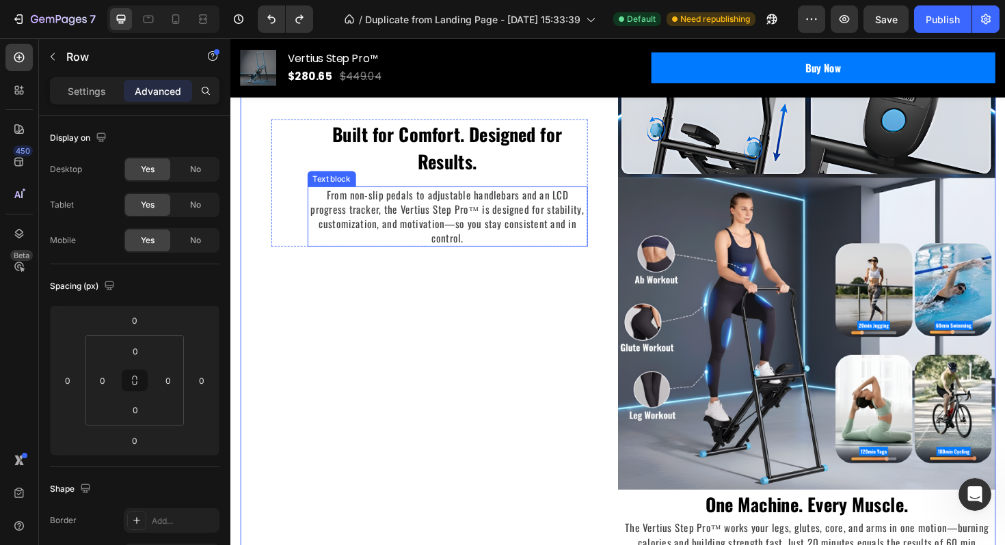
scroll to position [2829, 0]
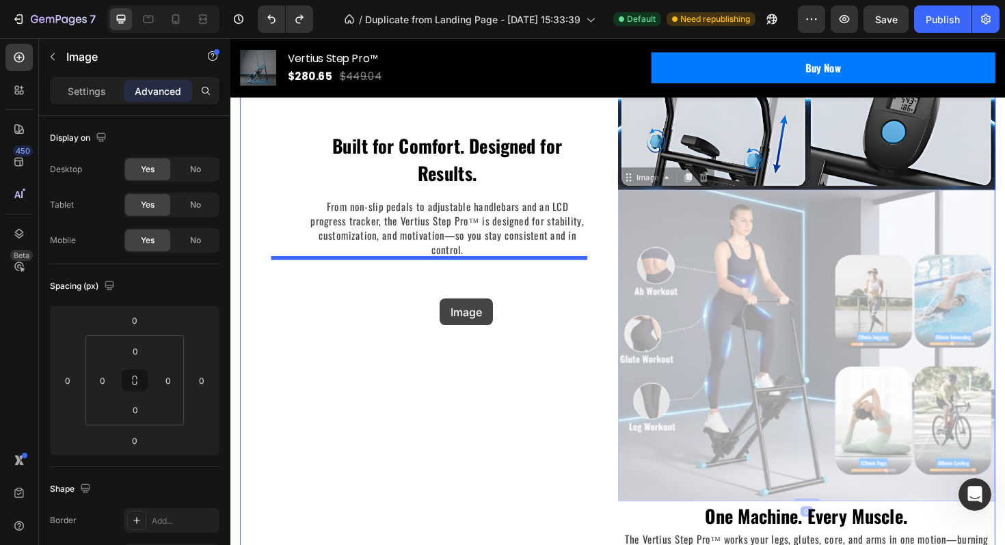
drag, startPoint x: 730, startPoint y: 282, endPoint x: 452, endPoint y: 314, distance: 280.1
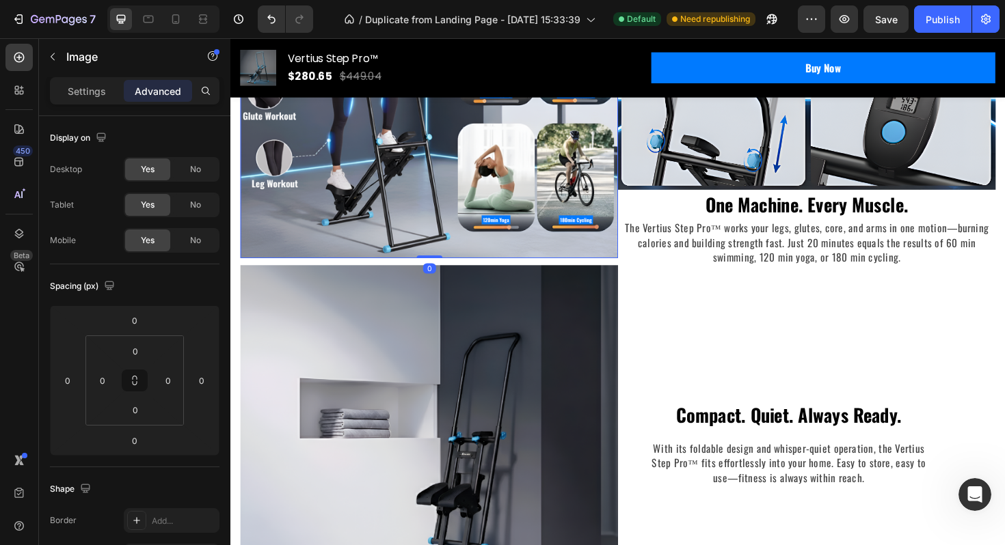
scroll to position [2499, 0]
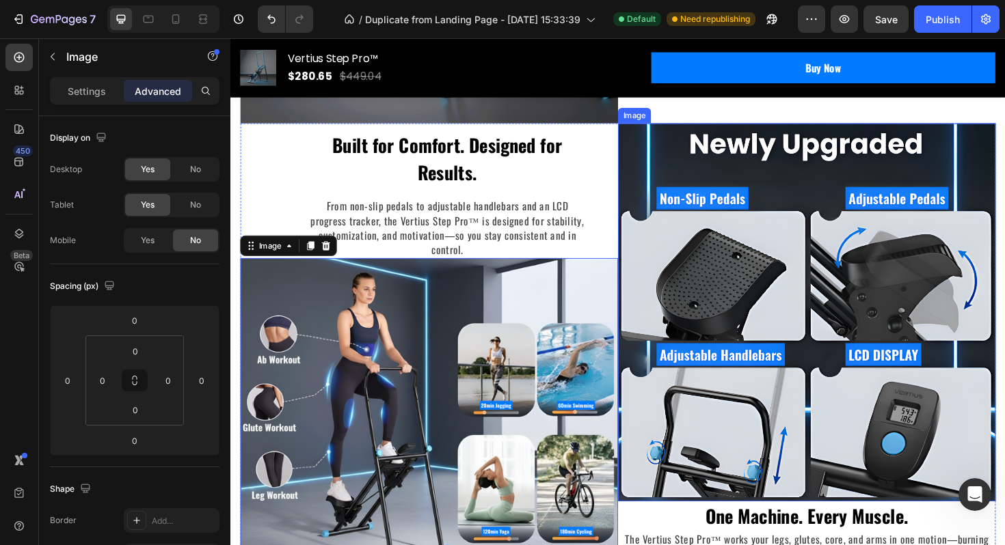
click at [687, 316] on img at bounding box center [840, 328] width 400 height 400
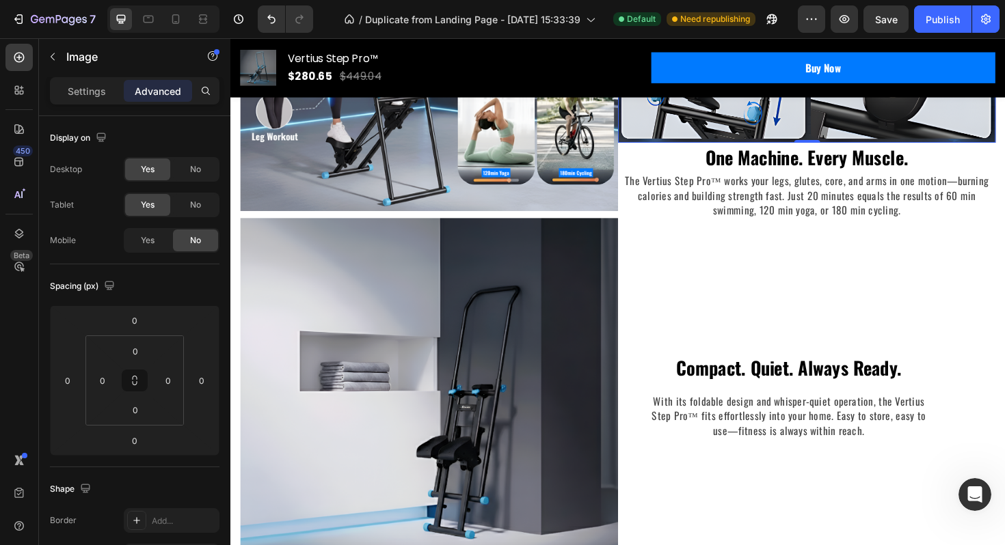
scroll to position [2882, 0]
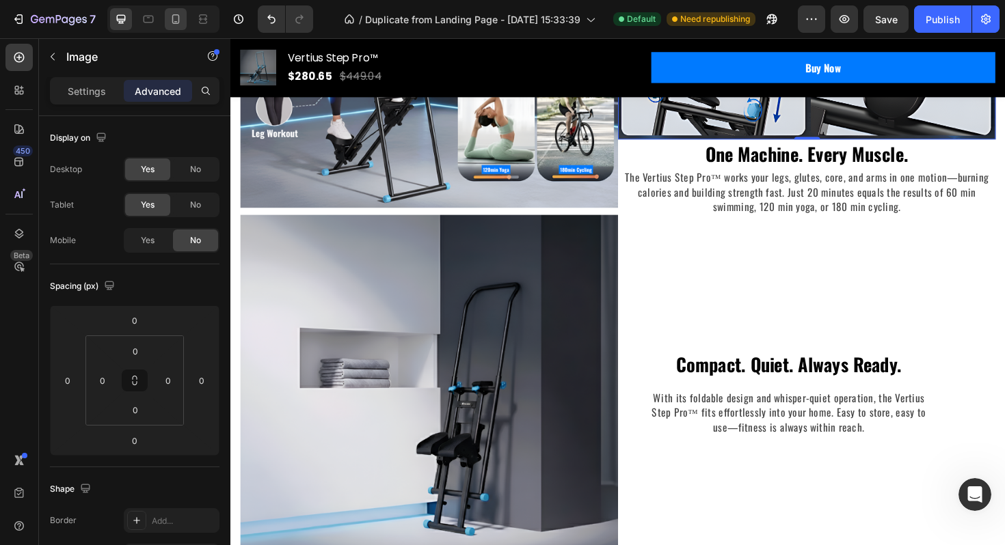
click at [179, 27] on div at bounding box center [176, 19] width 22 height 22
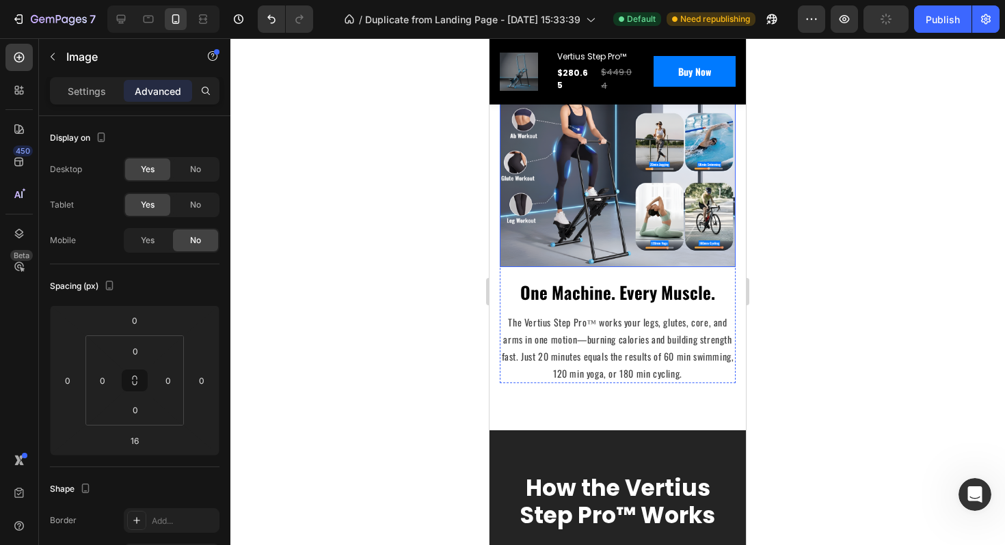
scroll to position [2316, 0]
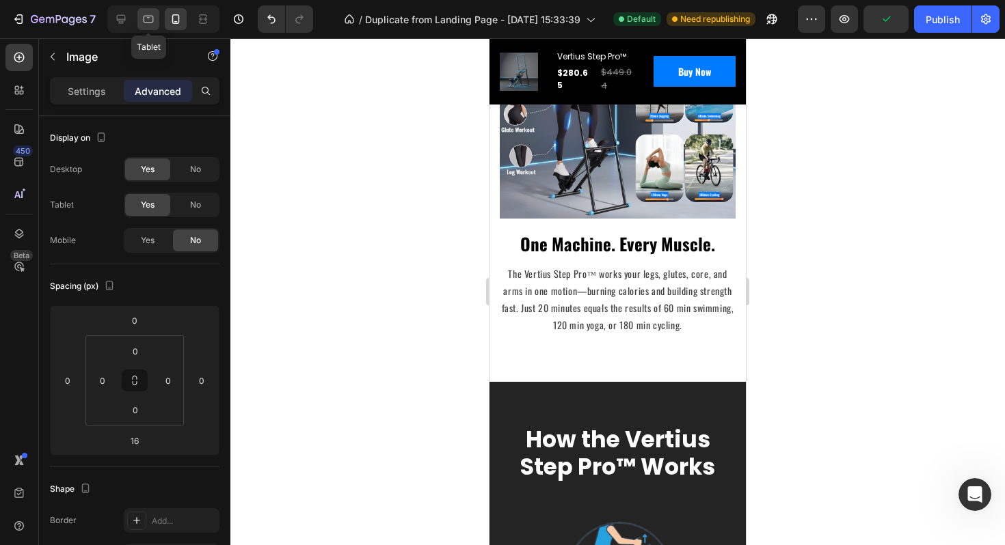
click at [148, 22] on icon at bounding box center [149, 20] width 10 height 8
type input "0"
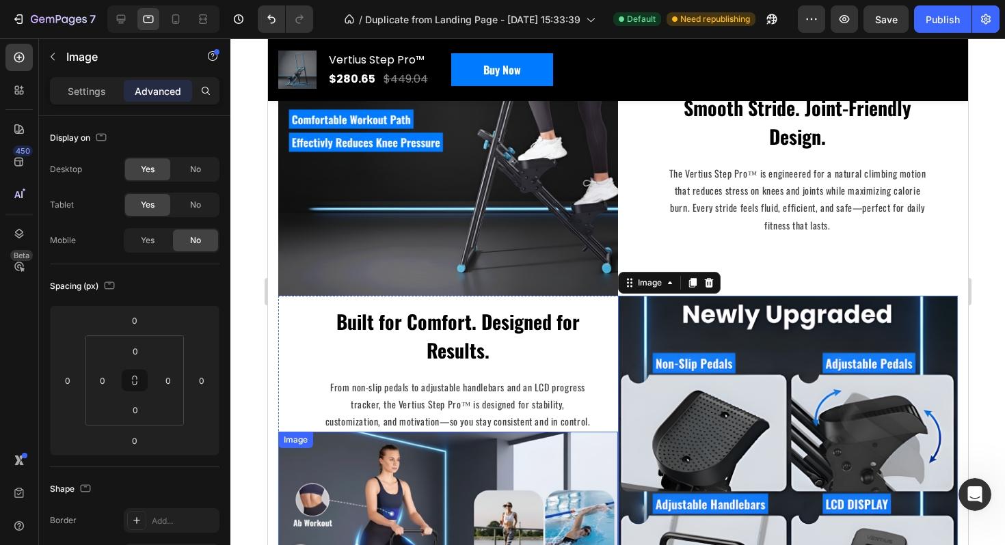
scroll to position [1883, 0]
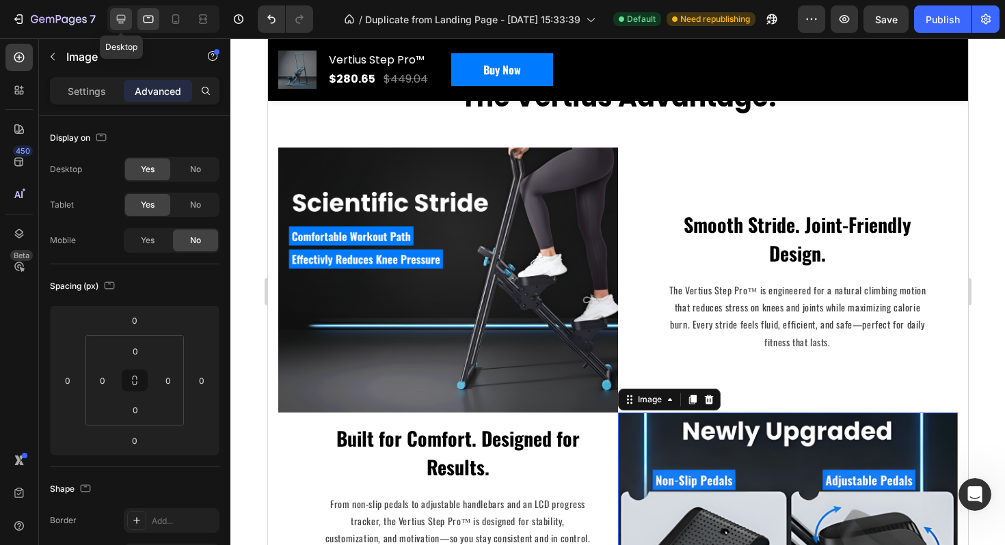
click at [128, 21] on icon at bounding box center [121, 19] width 14 height 14
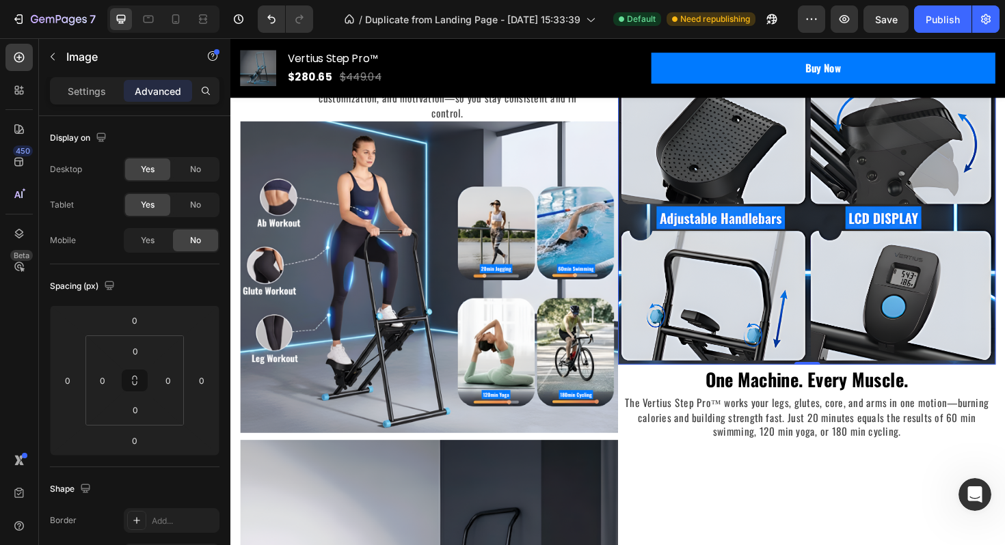
scroll to position [2380, 0]
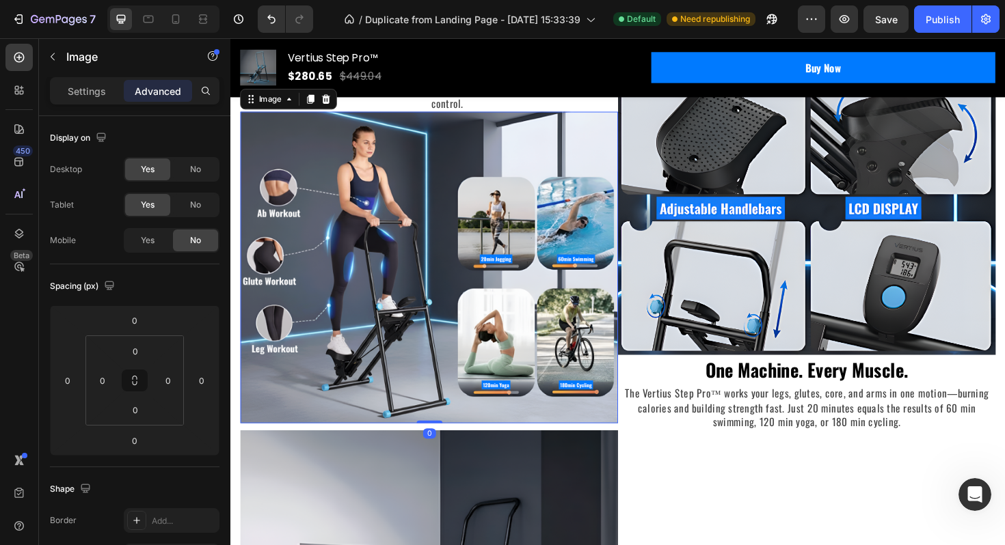
click at [610, 218] on img at bounding box center [441, 281] width 400 height 330
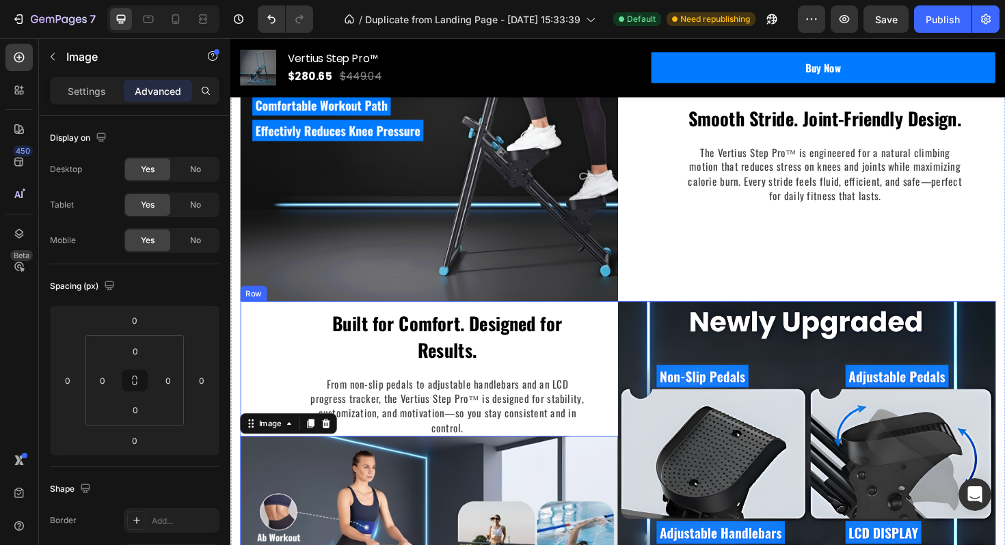
scroll to position [1895, 0]
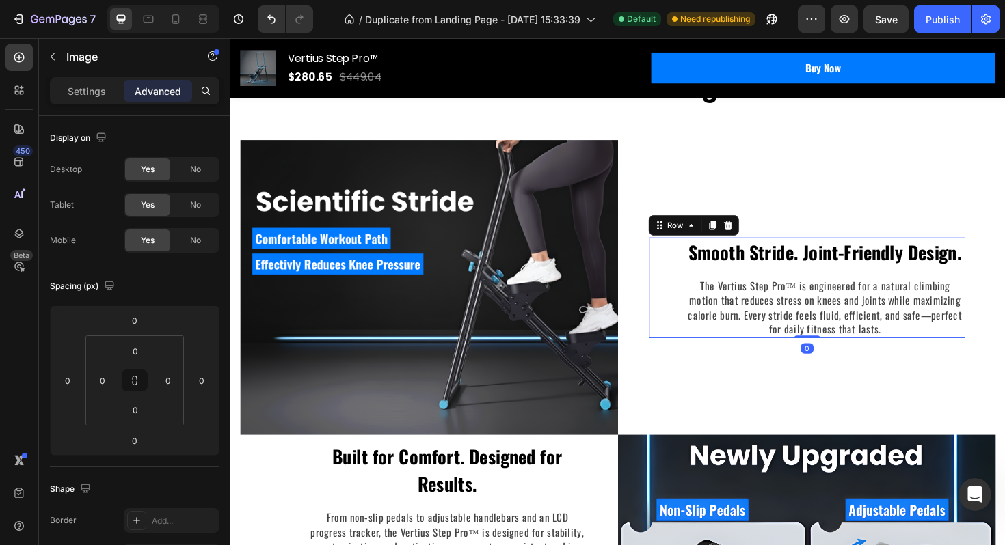
click at [681, 284] on div "Smooth Stride. Joint-Friendly Design. Text block The Vertius Step Pro™ is engin…" at bounding box center [840, 302] width 335 height 107
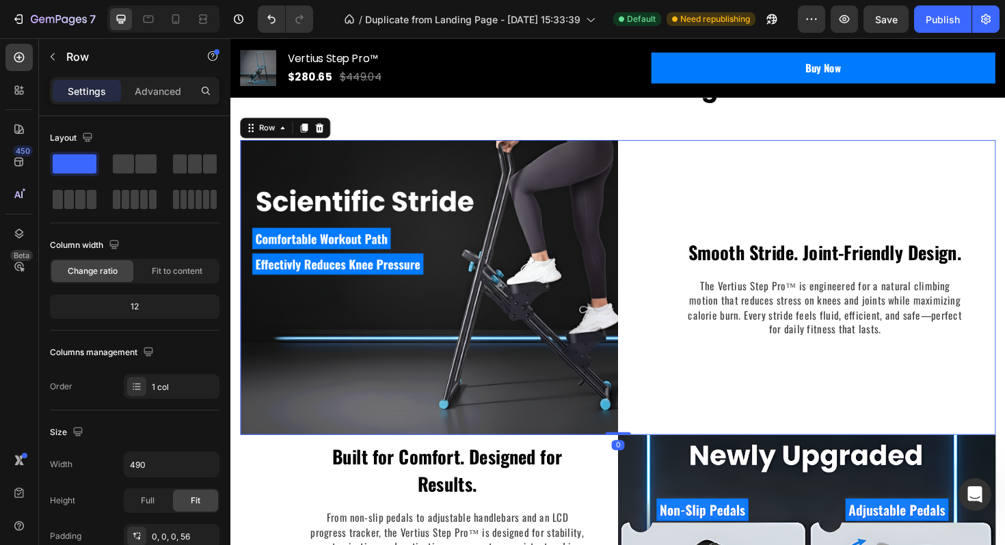
click at [657, 281] on div "Smooth Stride. Joint-Friendly Design. Text block The Vertius Step Pro™ is engin…" at bounding box center [840, 302] width 400 height 312
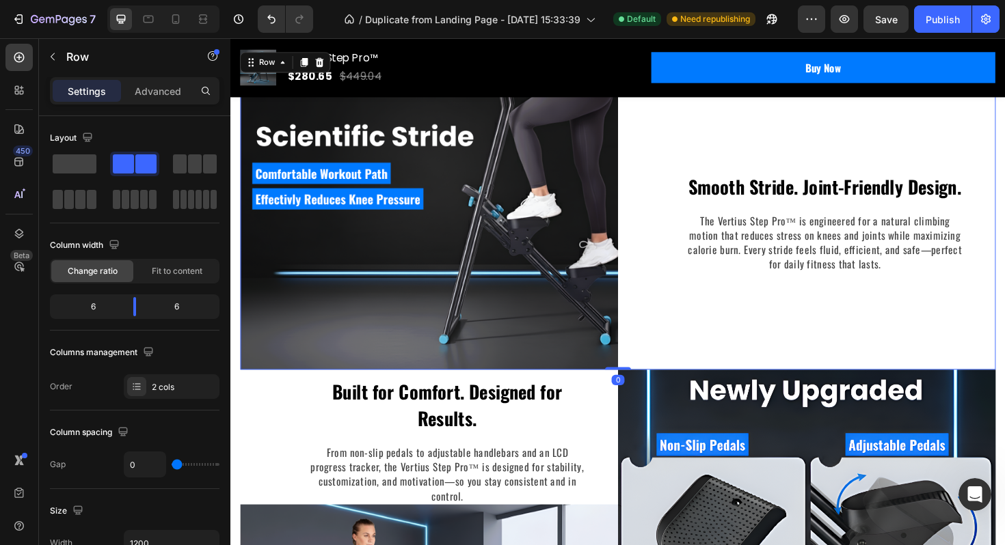
scroll to position [2019, 0]
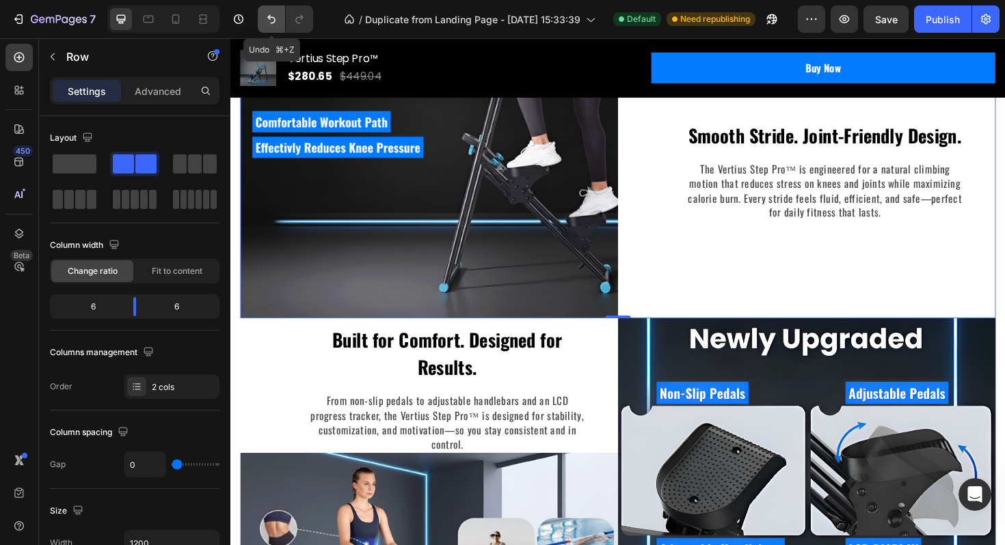
click at [264, 30] on button "Undo/Redo" at bounding box center [271, 18] width 27 height 27
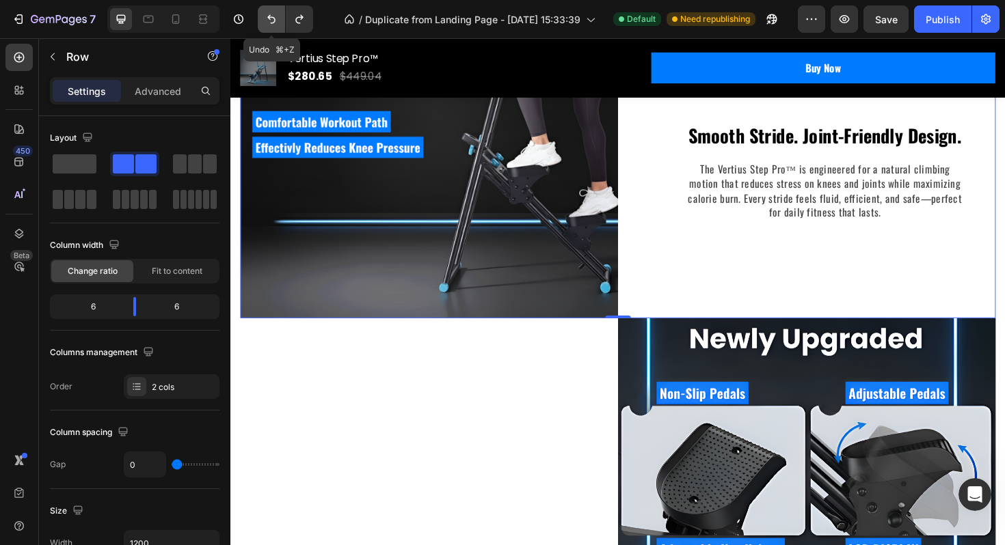
click at [264, 30] on button "Undo/Redo" at bounding box center [271, 18] width 27 height 27
click at [178, 25] on icon at bounding box center [176, 19] width 14 height 14
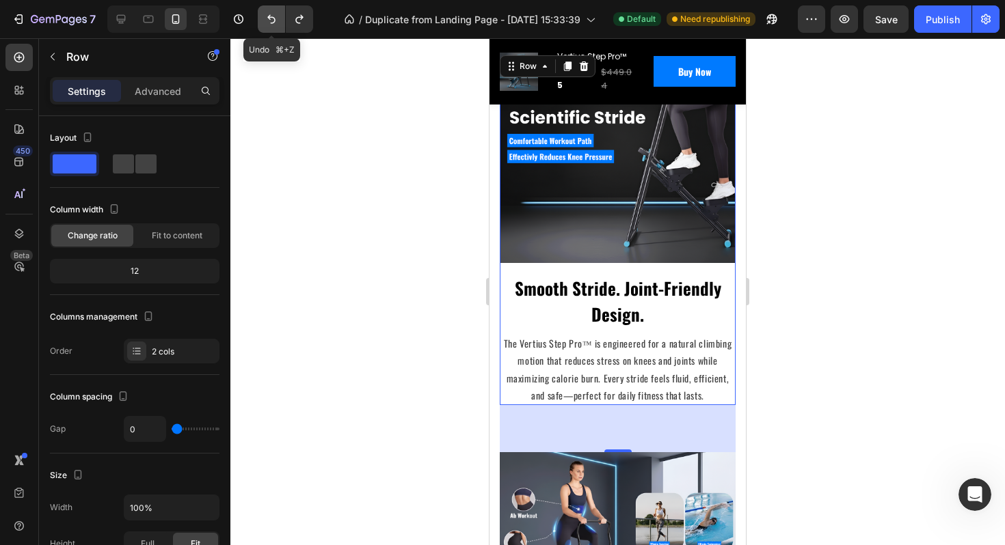
click at [271, 22] on icon "Undo/Redo" at bounding box center [271, 19] width 14 height 14
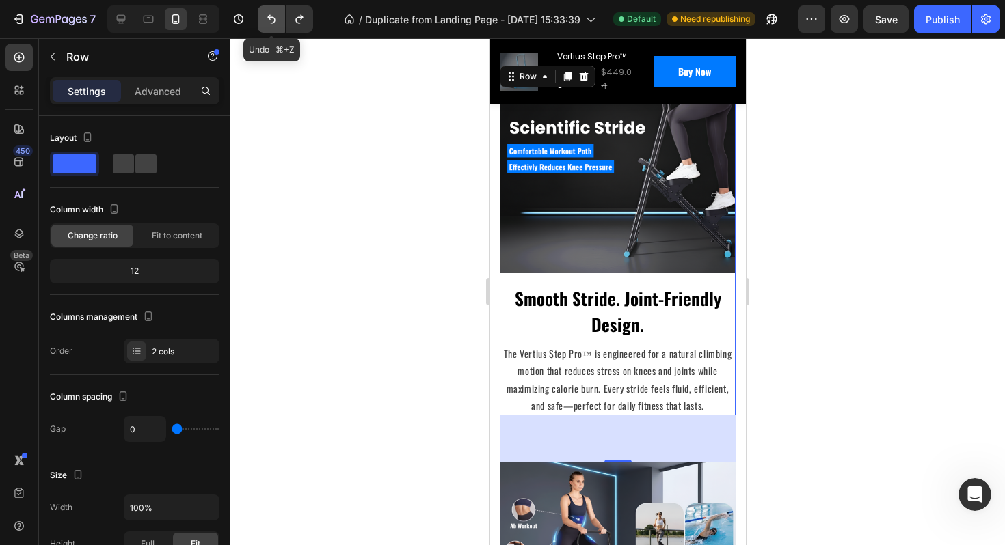
click at [271, 22] on icon "Undo/Redo" at bounding box center [271, 19] width 14 height 14
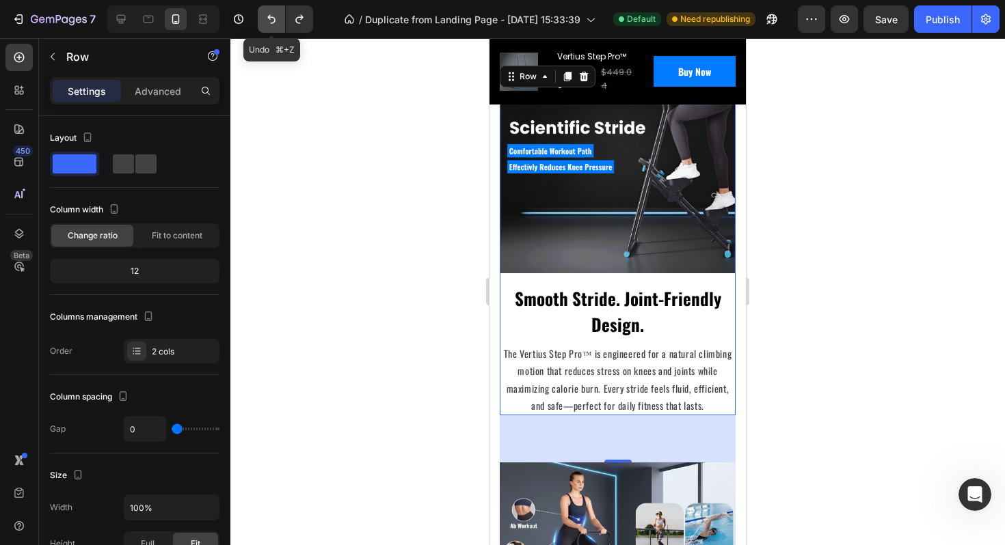
click at [271, 22] on icon "Undo/Redo" at bounding box center [271, 19] width 14 height 14
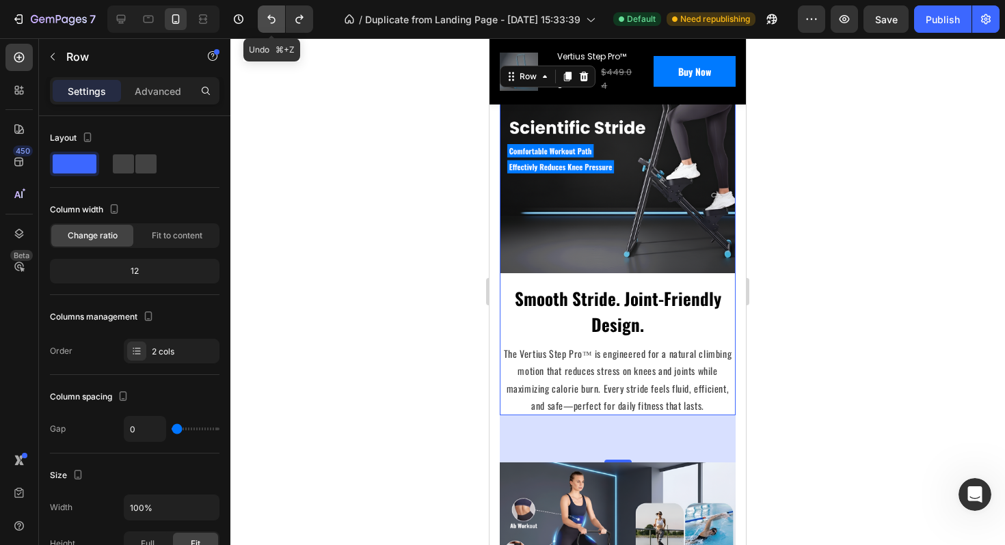
click at [271, 22] on icon "Undo/Redo" at bounding box center [271, 19] width 14 height 14
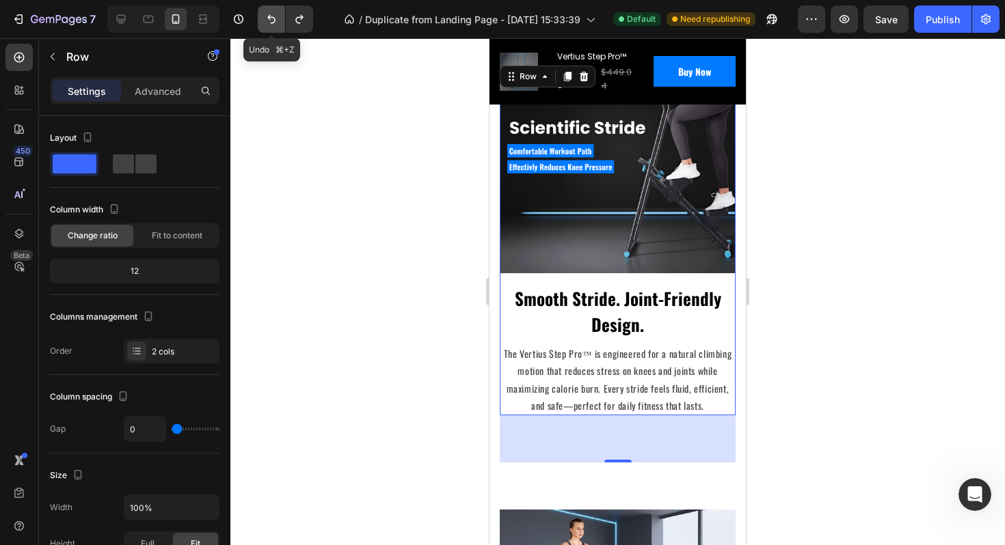
click at [271, 22] on icon "Undo/Redo" at bounding box center [271, 19] width 14 height 14
click at [262, 17] on button "Undo/Redo" at bounding box center [271, 18] width 27 height 27
click at [547, 437] on div "0" at bounding box center [618, 438] width 236 height 47
click at [113, 12] on div at bounding box center [121, 19] width 22 height 22
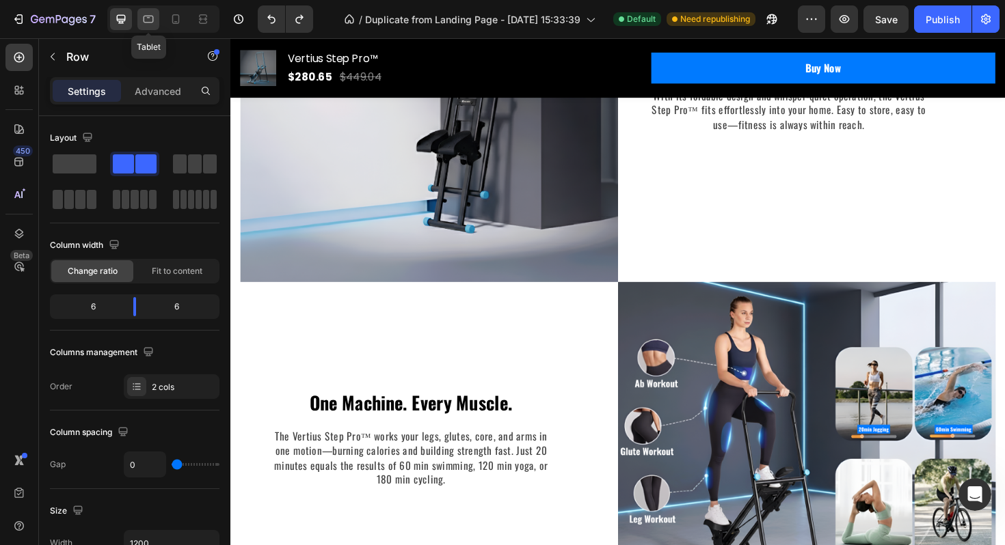
click at [154, 19] on icon at bounding box center [148, 19] width 14 height 14
type input "100%"
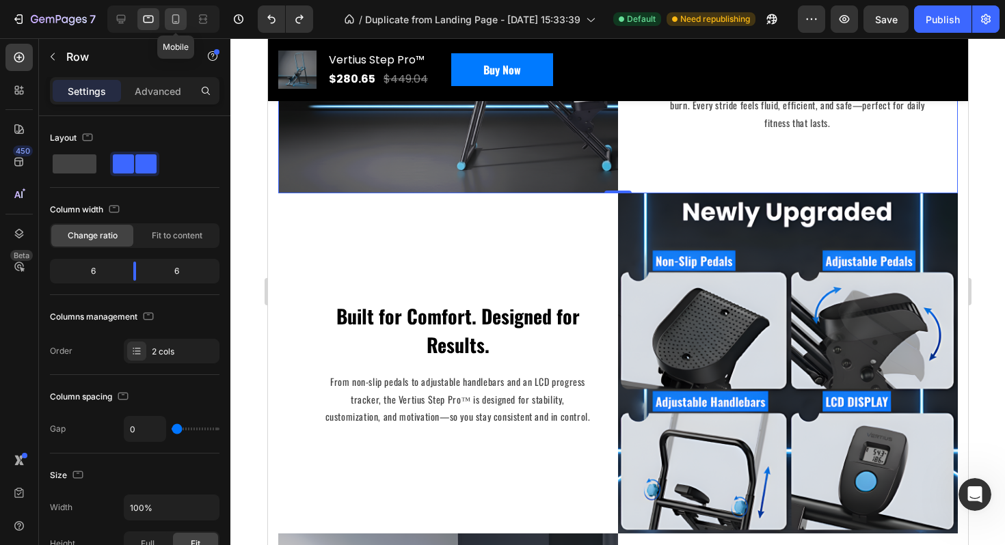
click at [180, 20] on icon at bounding box center [176, 19] width 14 height 14
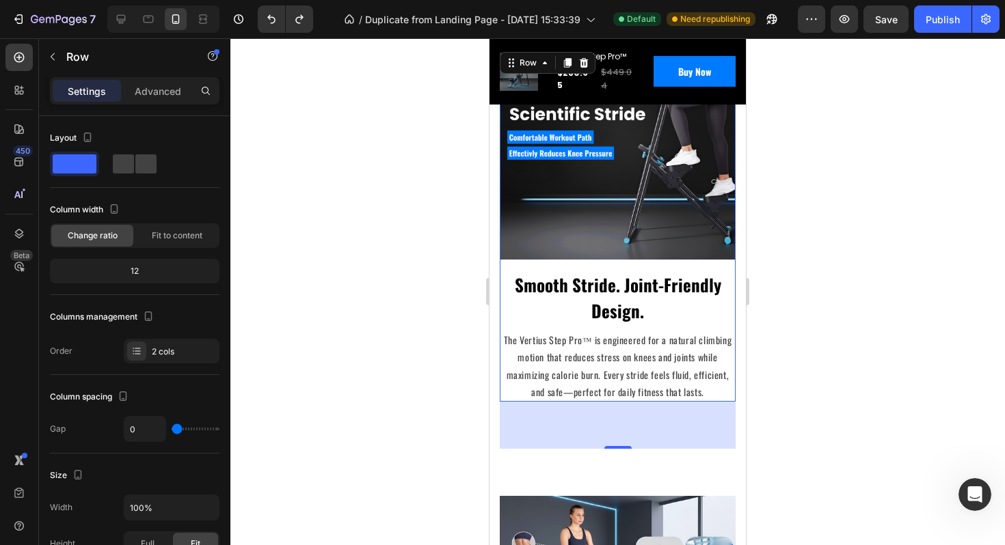
scroll to position [1877, 0]
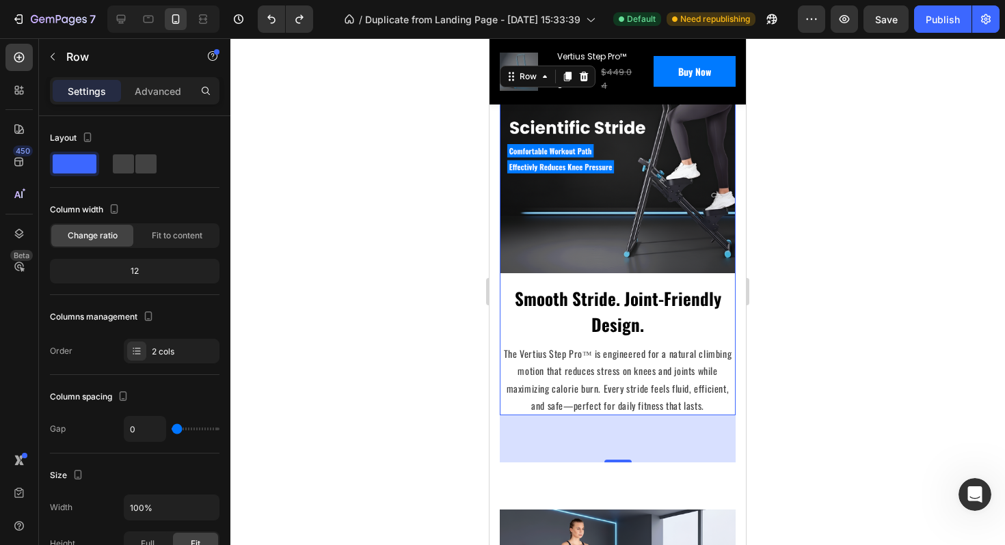
click at [777, 369] on div at bounding box center [617, 291] width 774 height 507
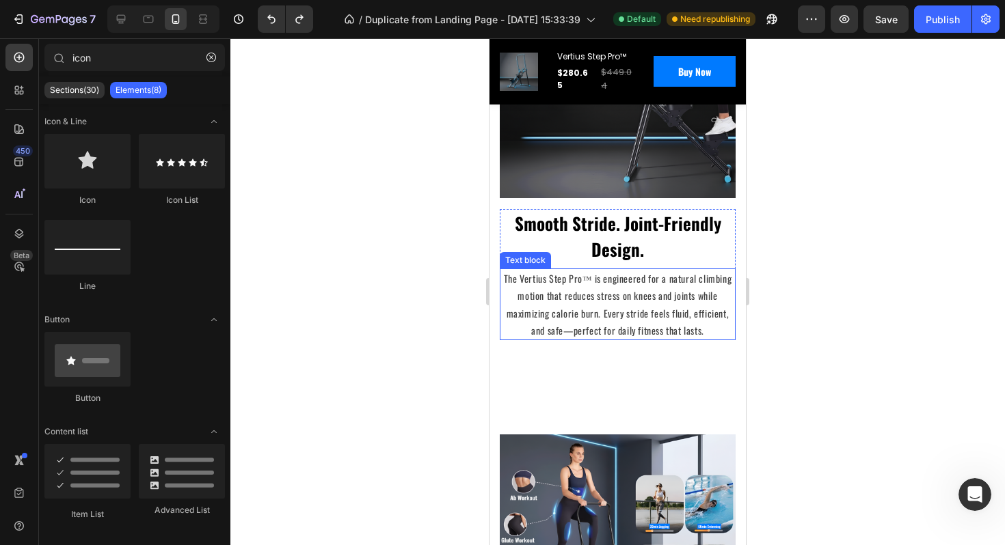
scroll to position [1962, 0]
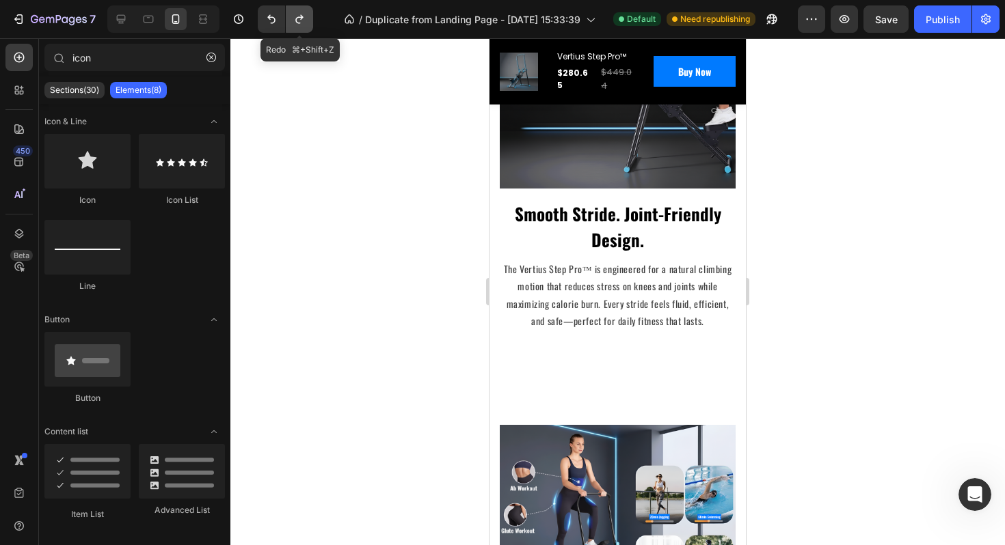
click at [300, 25] on icon "Undo/Redo" at bounding box center [299, 19] width 14 height 14
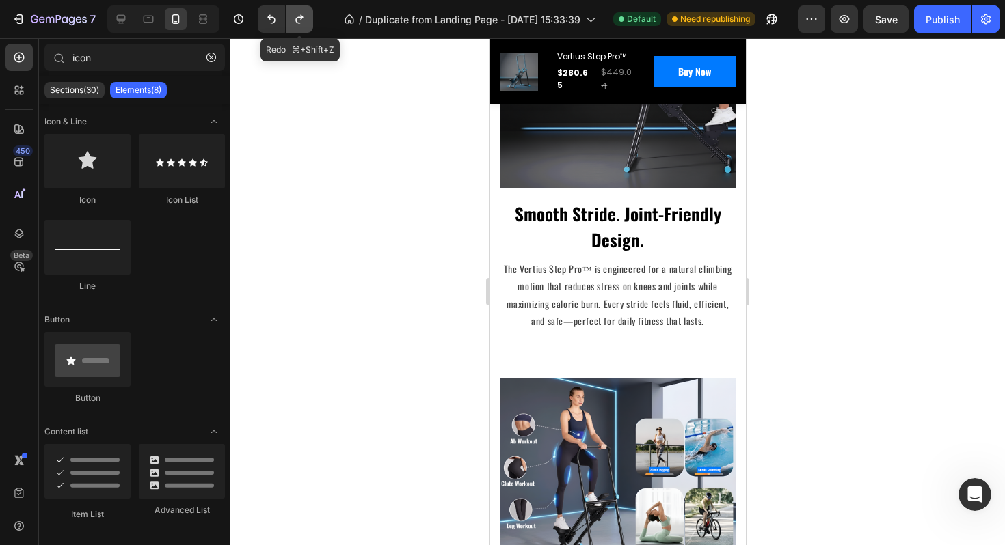
click at [300, 25] on icon "Undo/Redo" at bounding box center [299, 19] width 14 height 14
click at [275, 24] on icon "Undo/Redo" at bounding box center [271, 19] width 14 height 14
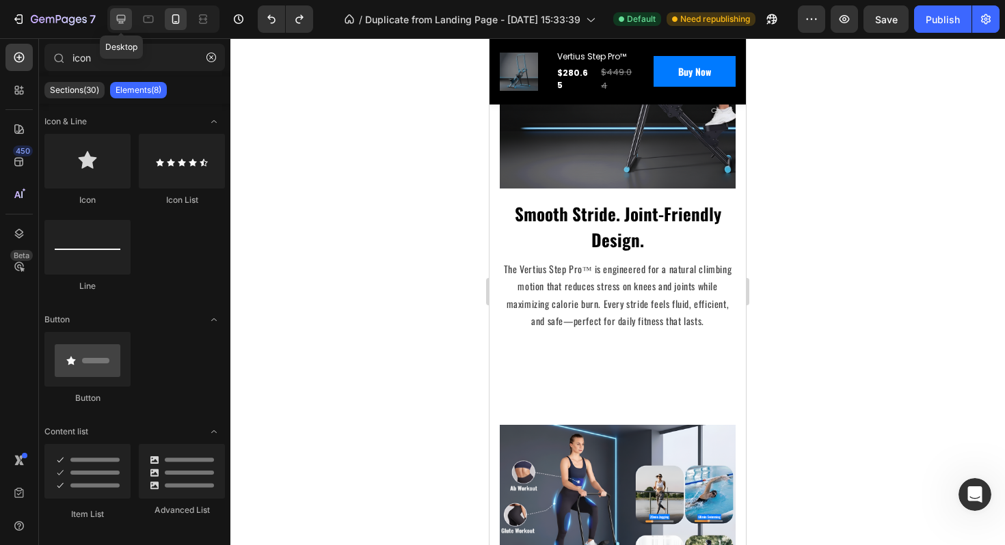
click at [122, 21] on icon at bounding box center [121, 19] width 14 height 14
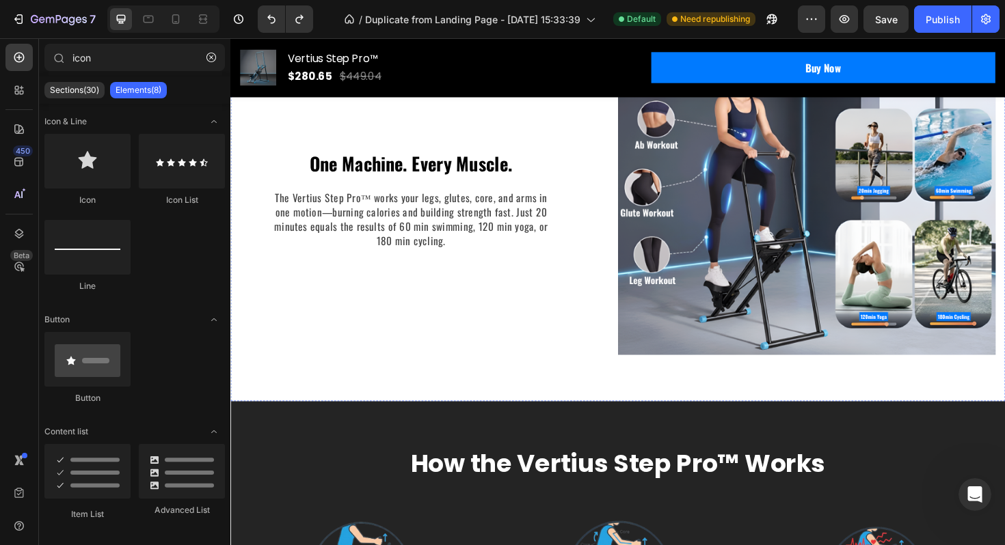
scroll to position [3108, 0]
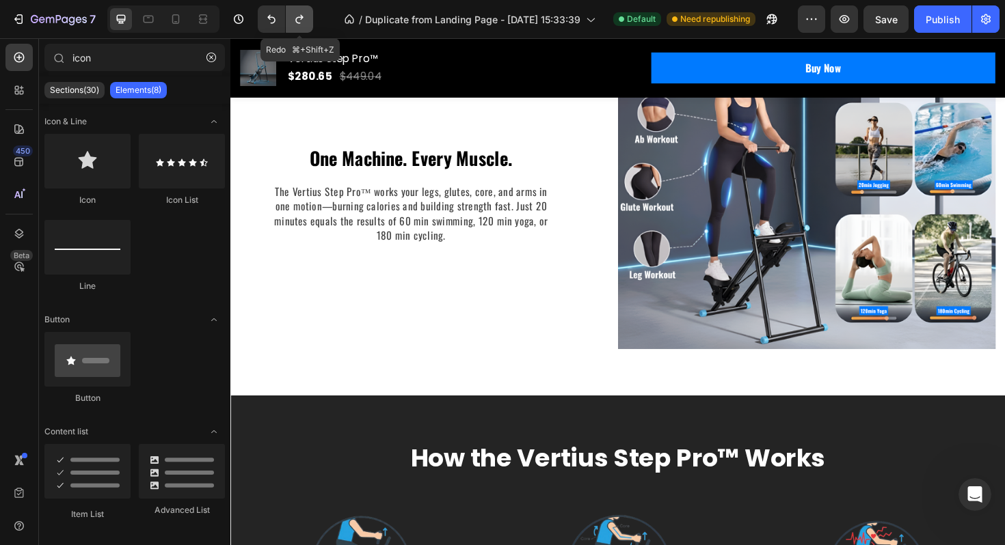
click at [300, 11] on button "Undo/Redo" at bounding box center [299, 18] width 27 height 27
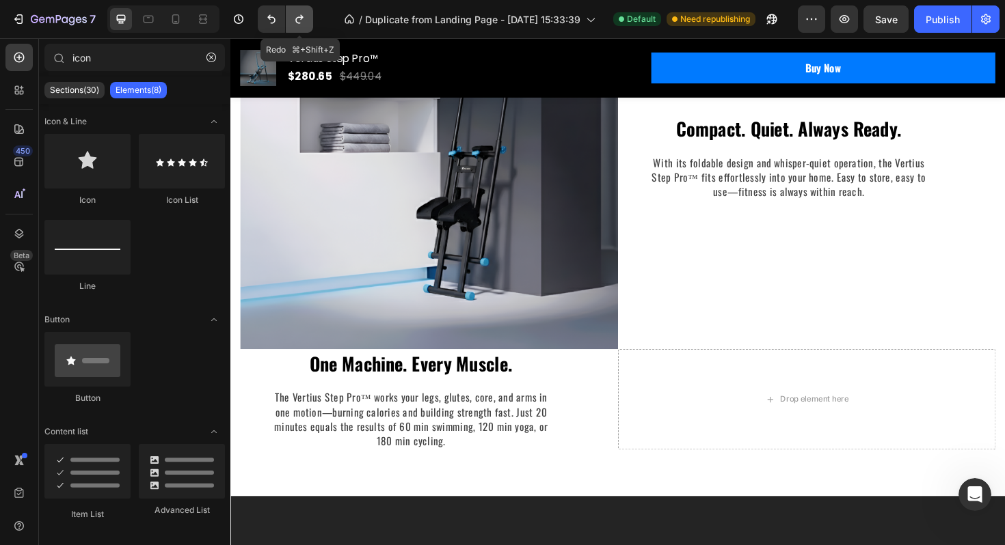
scroll to position [3327, 0]
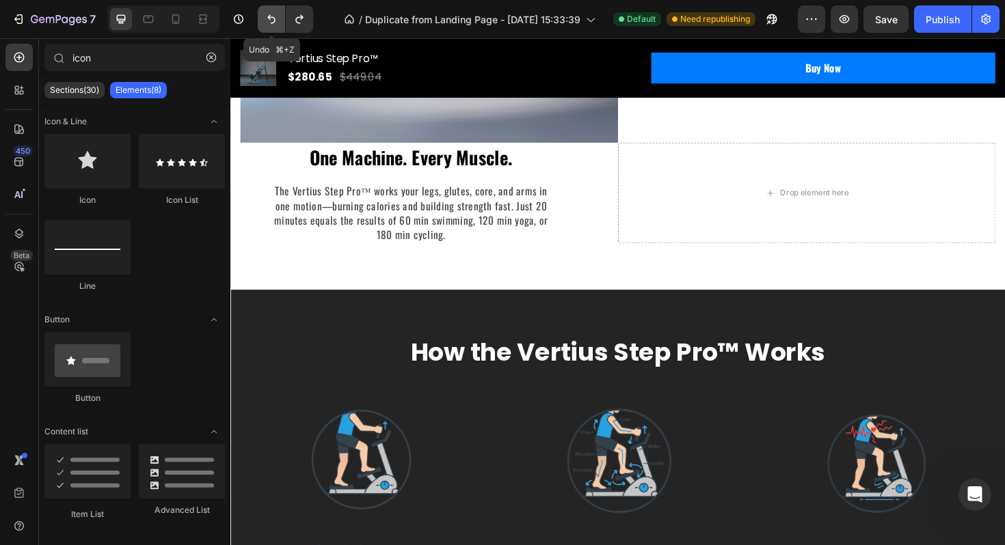
click at [272, 21] on icon "Undo/Redo" at bounding box center [271, 19] width 14 height 14
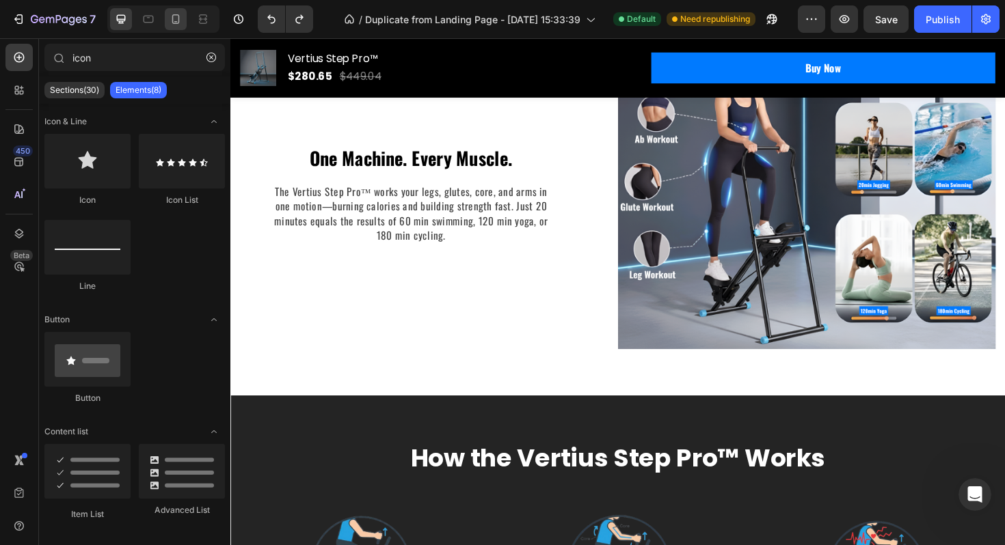
click at [173, 24] on icon at bounding box center [176, 19] width 14 height 14
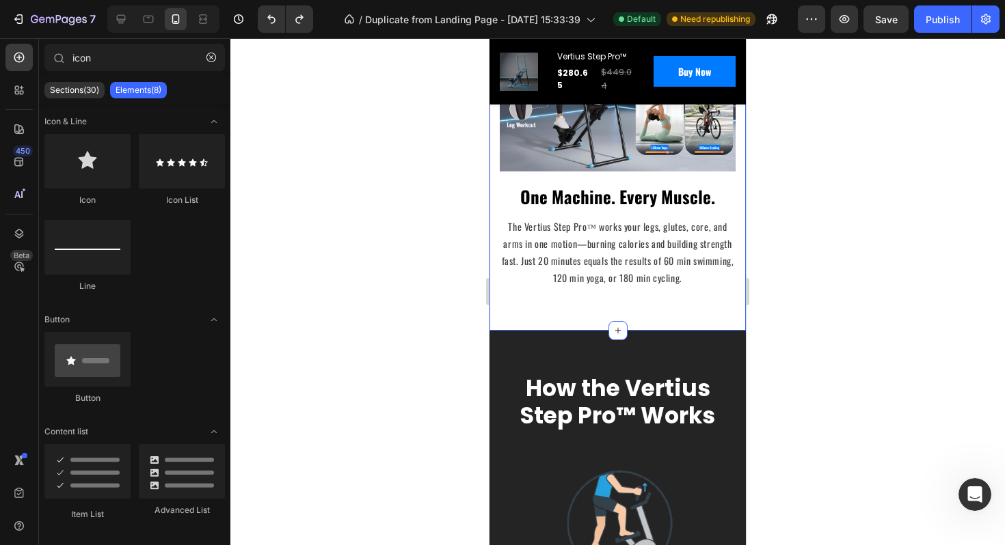
scroll to position [2414, 0]
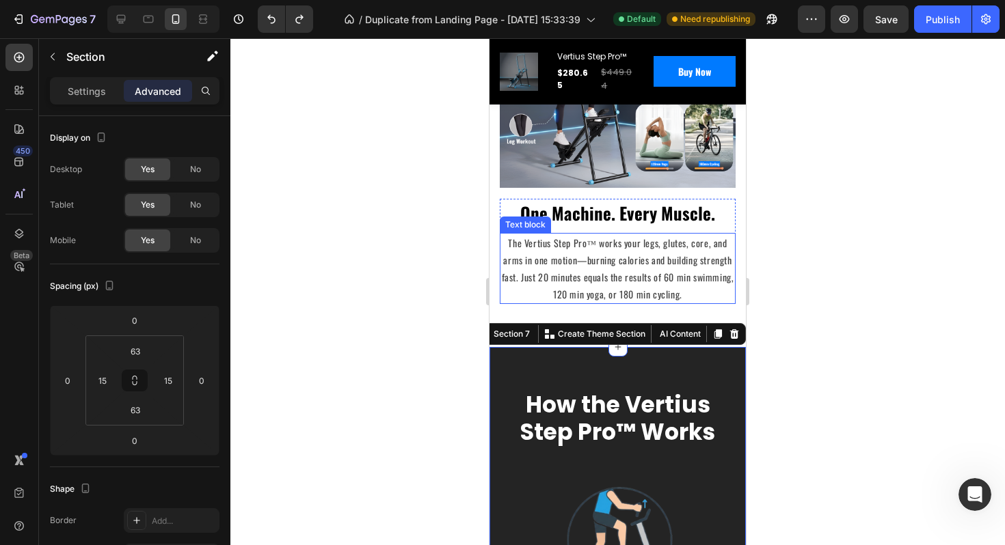
scroll to position [2386, 0]
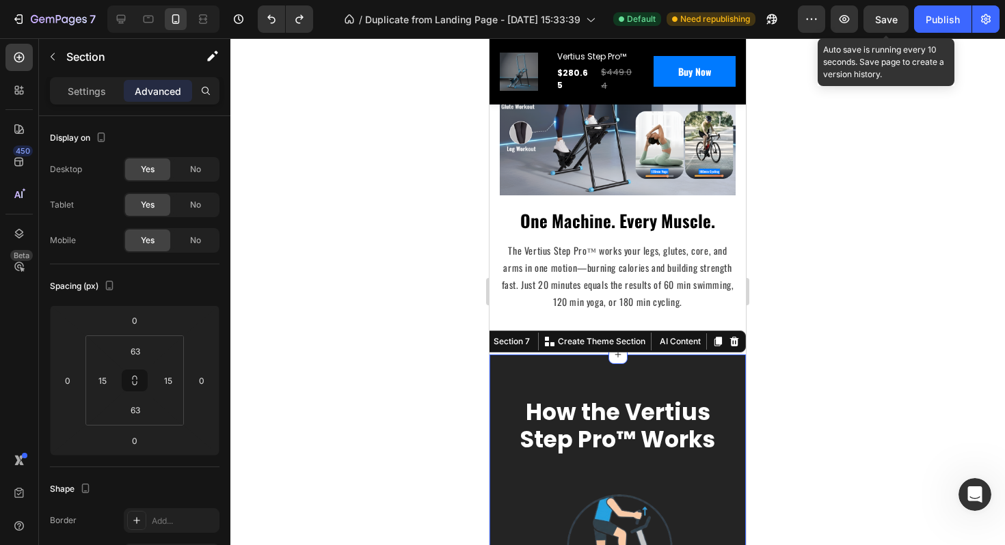
click at [884, 25] on div "Save" at bounding box center [886, 19] width 23 height 14
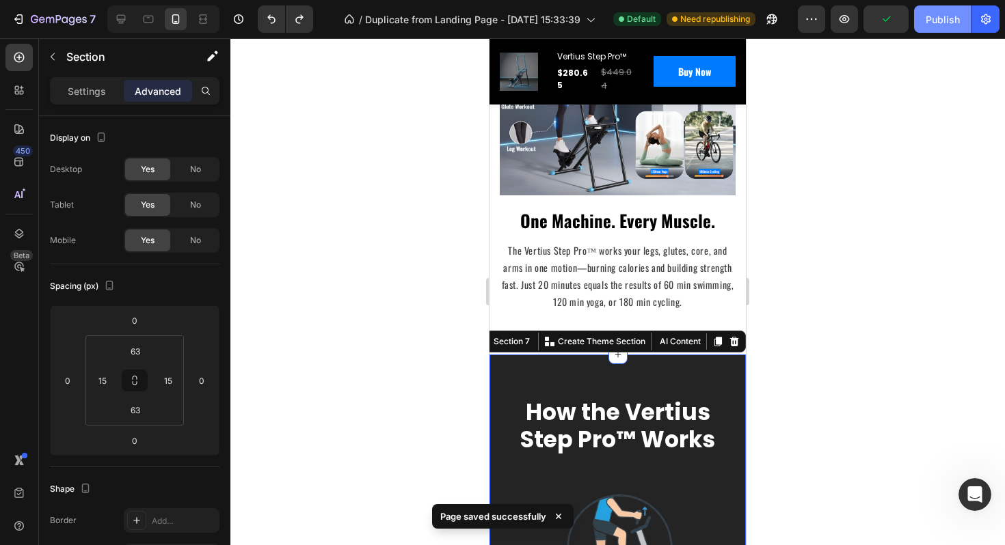
click at [931, 21] on div "Publish" at bounding box center [942, 19] width 34 height 14
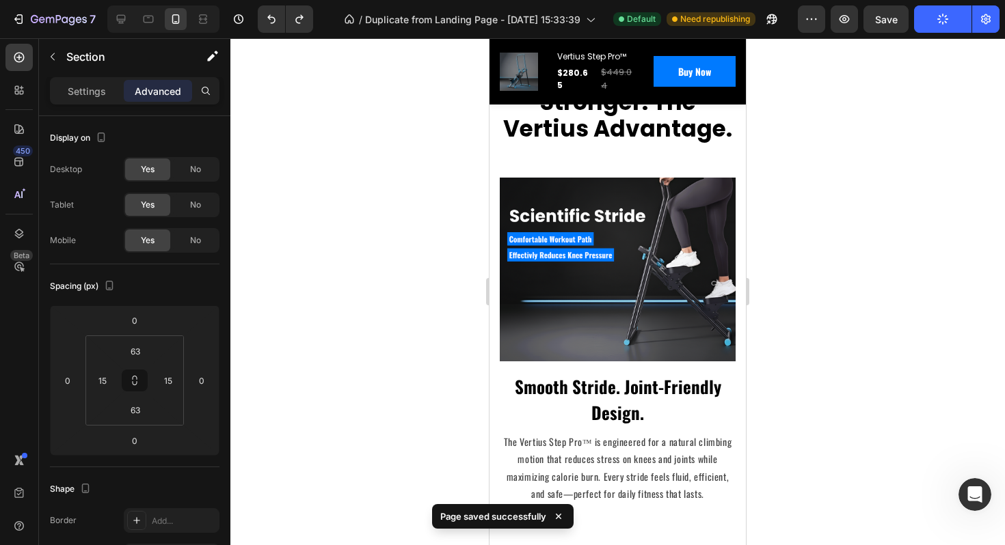
scroll to position [2071, 0]
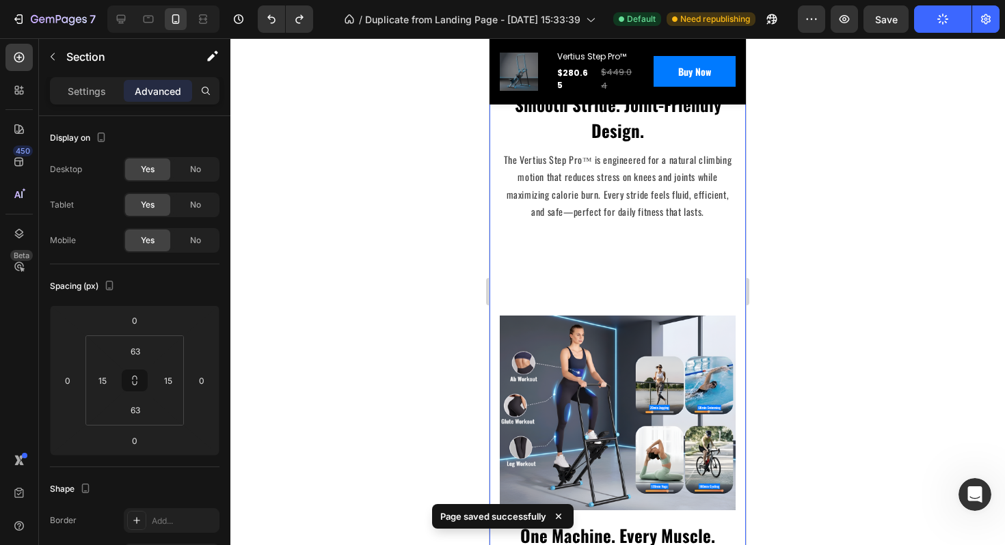
click at [629, 270] on div "Climb Higher. Live Stronger. The Vertius Advantage. Heading Row Image Smooth St…" at bounding box center [618, 202] width 236 height 849
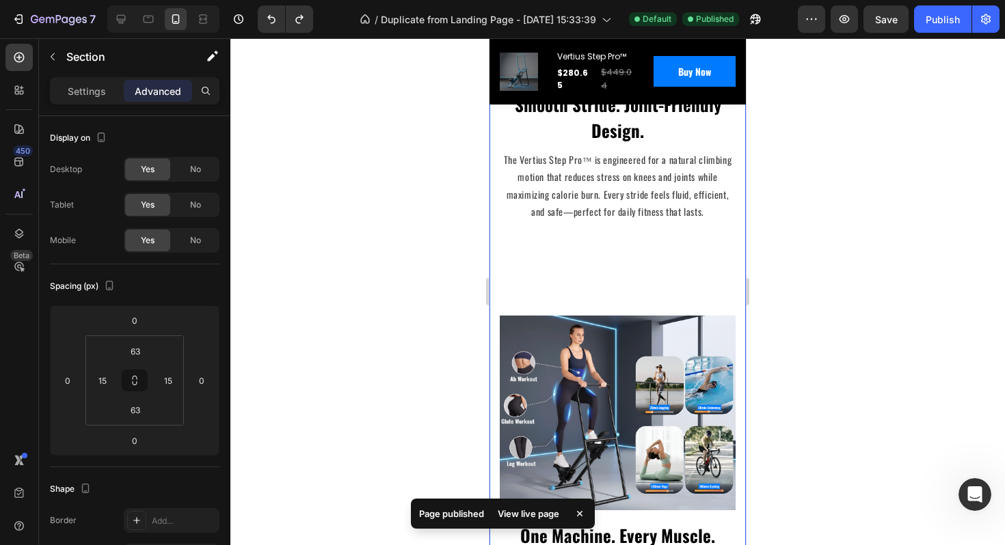
click at [595, 269] on div "Climb Higher. Live Stronger. The Vertius Advantage. Heading Row Image Smooth St…" at bounding box center [618, 202] width 236 height 849
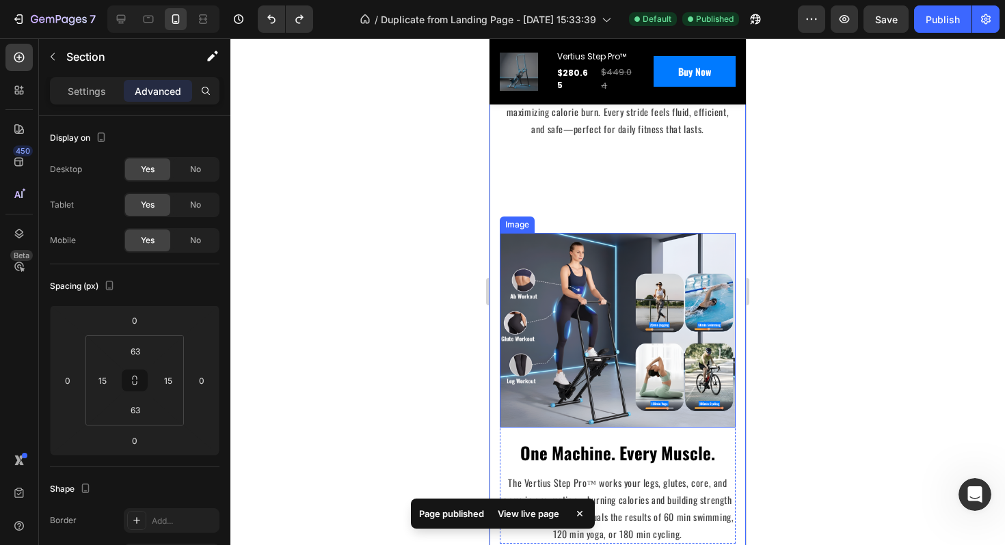
scroll to position [2096, 0]
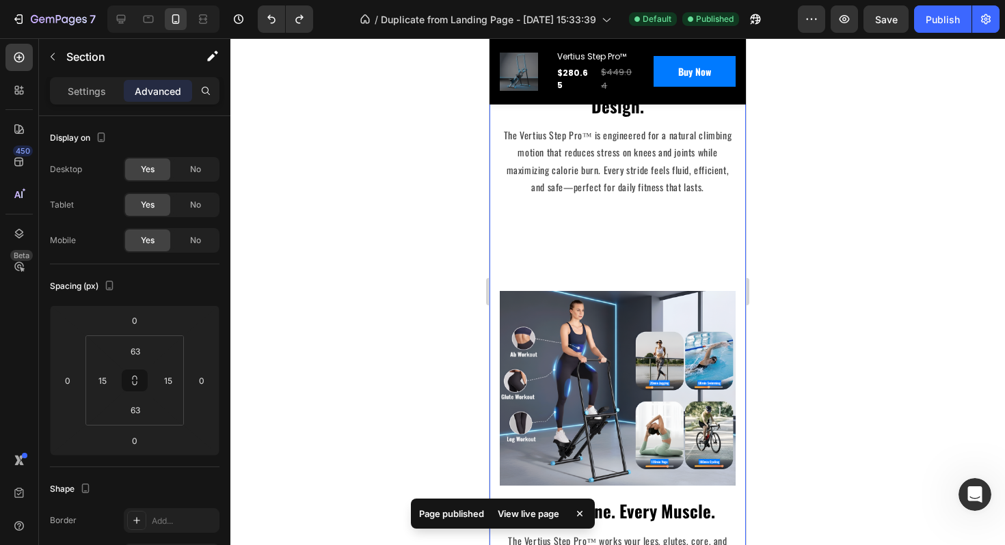
click at [564, 239] on div "Climb Higher. Live Stronger. The Vertius Advantage. Heading Row Image Smooth St…" at bounding box center [618, 177] width 236 height 849
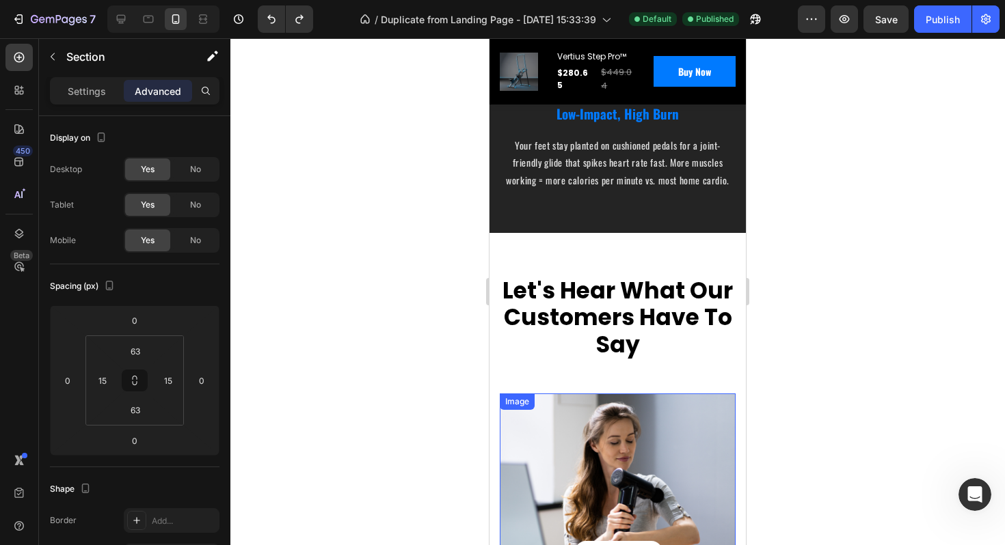
scroll to position [3457, 0]
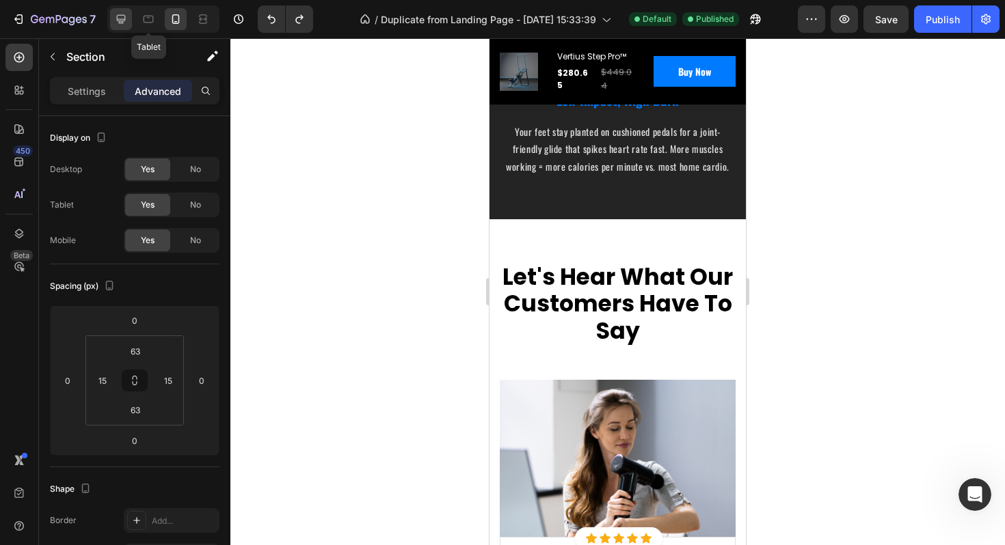
click at [124, 13] on icon at bounding box center [121, 19] width 14 height 14
type input "72"
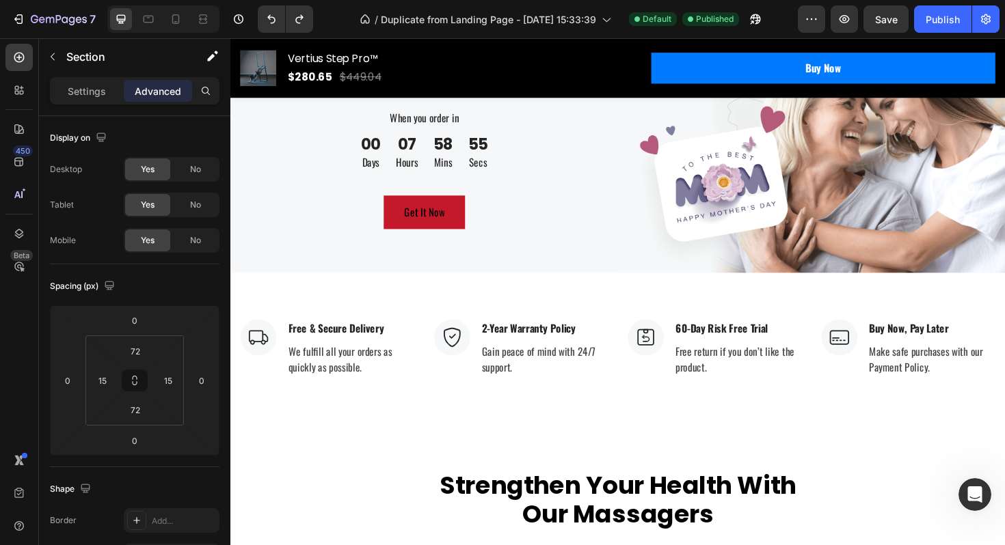
scroll to position [4518, 0]
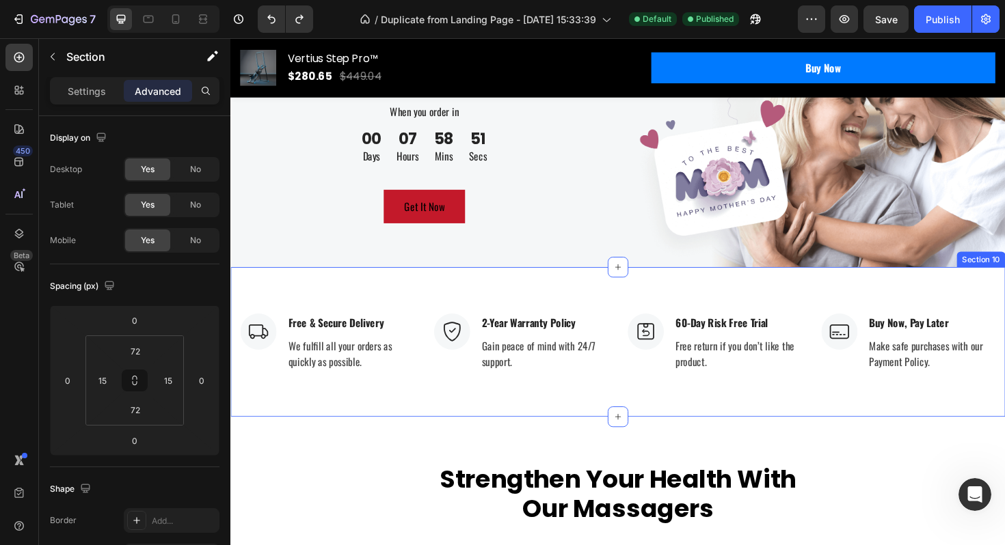
click at [621, 321] on div "Image Free & Secure Delivery Text block We fulfill all your orders as quickly a…" at bounding box center [640, 360] width 820 height 159
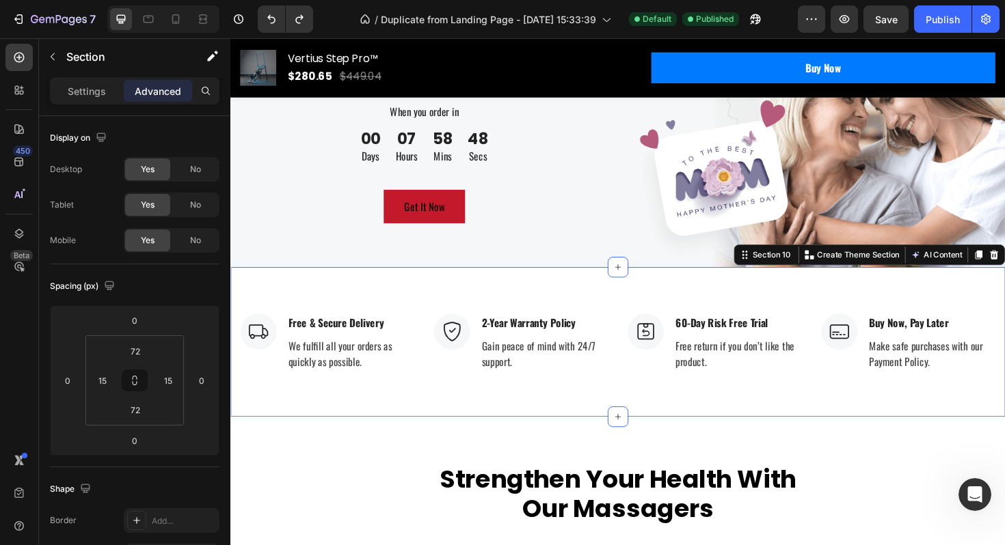
scroll to position [4527, 0]
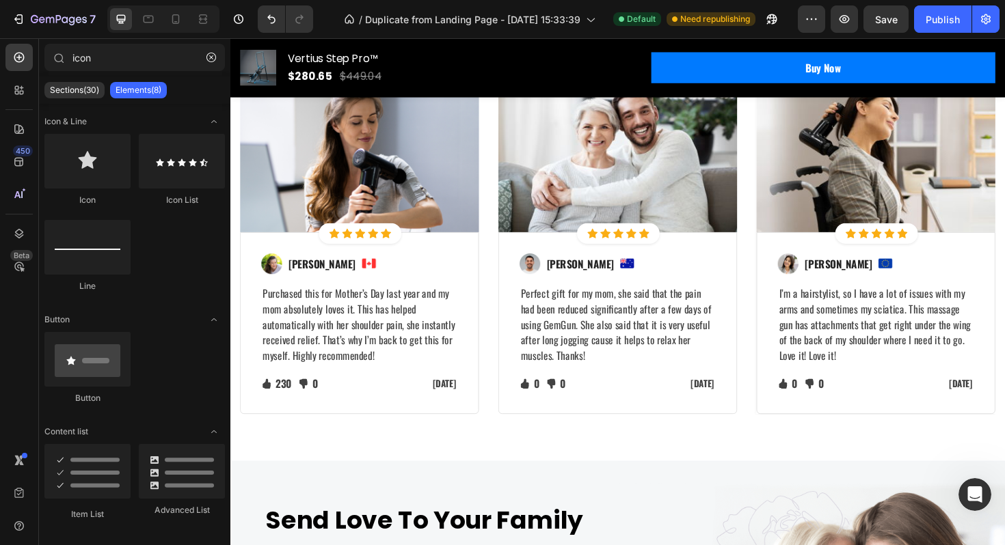
scroll to position [4026, 0]
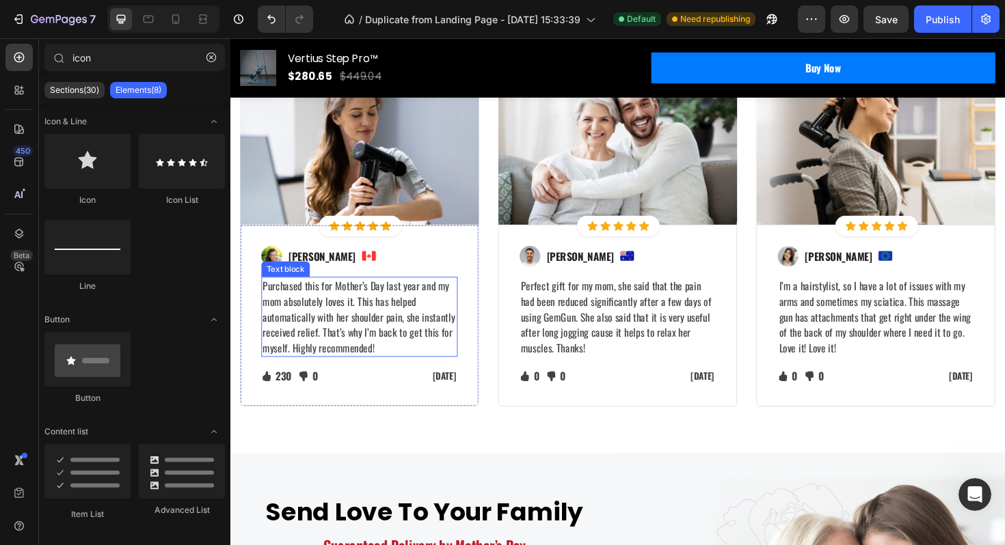
click at [338, 321] on p "Purchased this for Mother’s Day last year and my mom absolutely loves it. This …" at bounding box center [366, 333] width 205 height 82
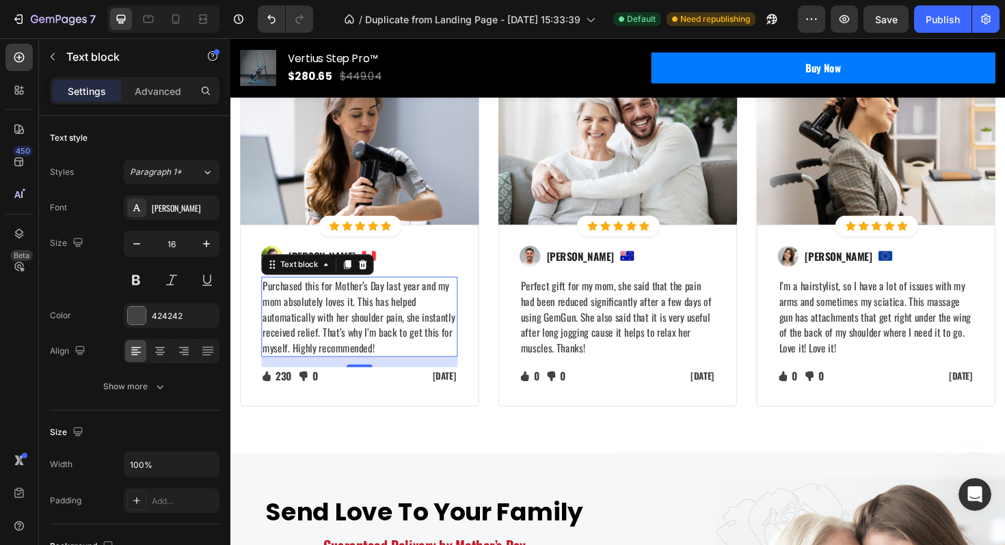
click at [338, 321] on p "Purchased this for Mother’s Day last year and my mom absolutely loves it. This …" at bounding box center [366, 333] width 205 height 82
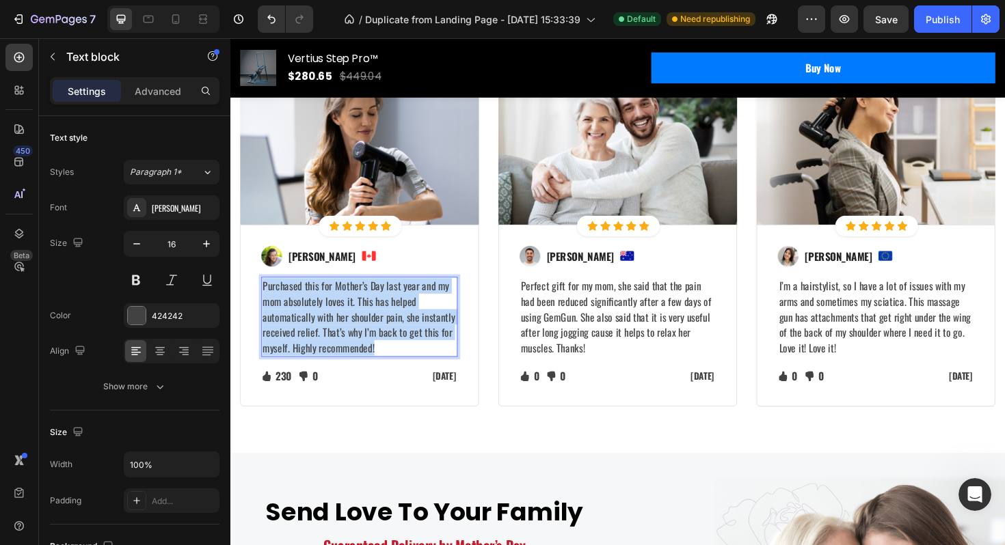
click at [338, 321] on p "Purchased this for Mother’s Day last year and my mom absolutely loves it. This …" at bounding box center [366, 333] width 205 height 82
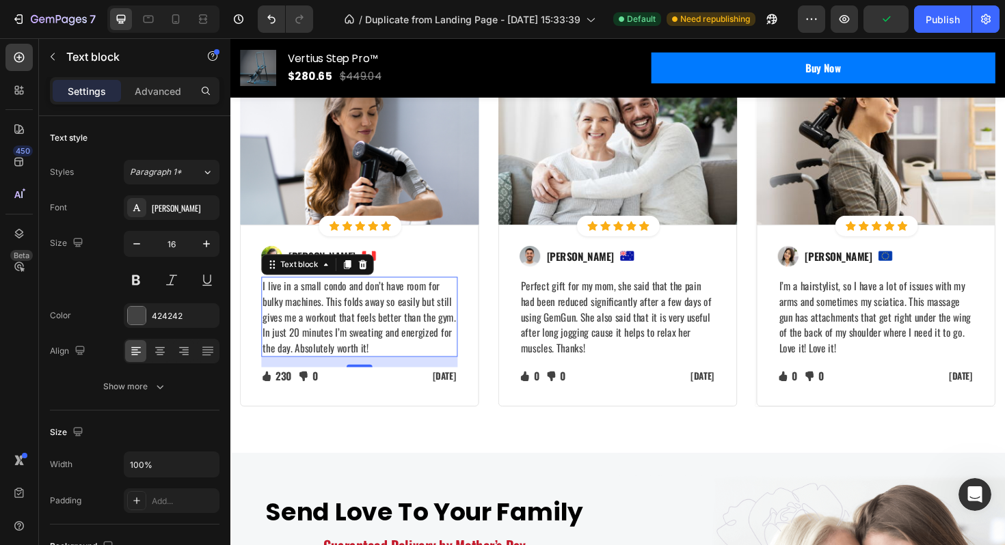
click at [569, 318] on p "Perfect gift for my mom, she said that the pain had been reduced significantly …" at bounding box center [640, 333] width 205 height 82
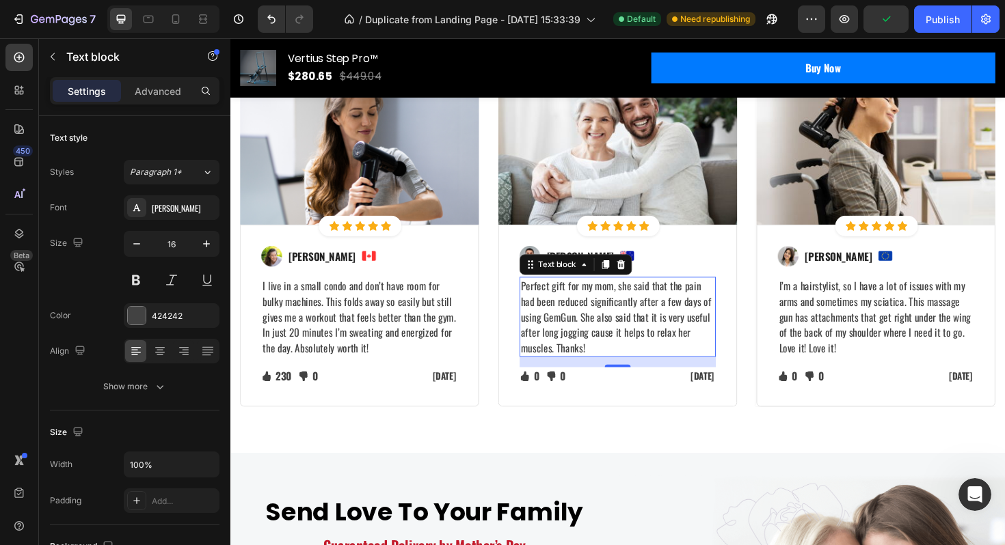
click at [569, 318] on p "Perfect gift for my mom, she said that the pain had been reduced significantly …" at bounding box center [640, 333] width 205 height 82
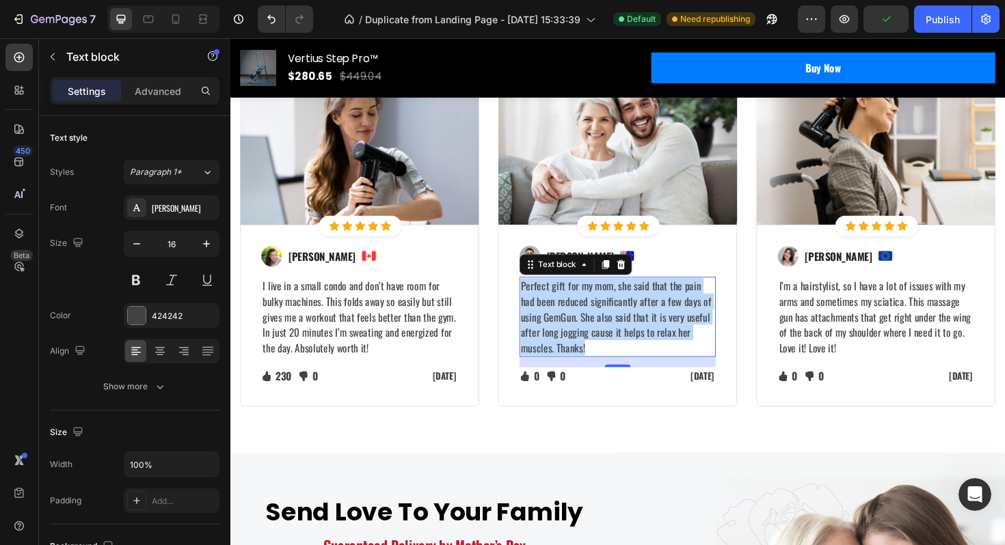
click at [569, 318] on p "Perfect gift for my mom, she said that the pain had been reduced significantly …" at bounding box center [640, 333] width 205 height 82
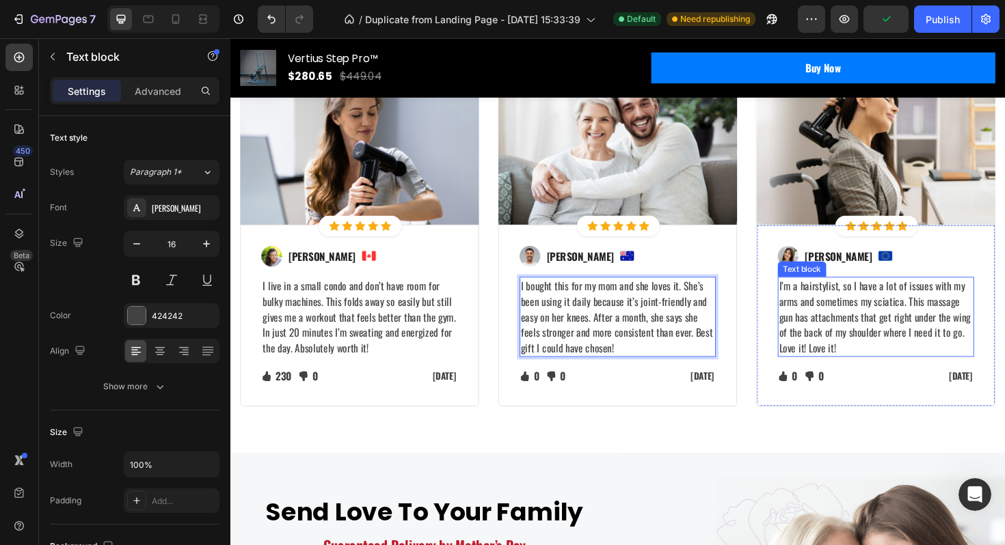
click at [873, 319] on p "I’m a hairstylist, so I have a lot of issues with my arms and sometimes my scia…" at bounding box center [913, 333] width 205 height 82
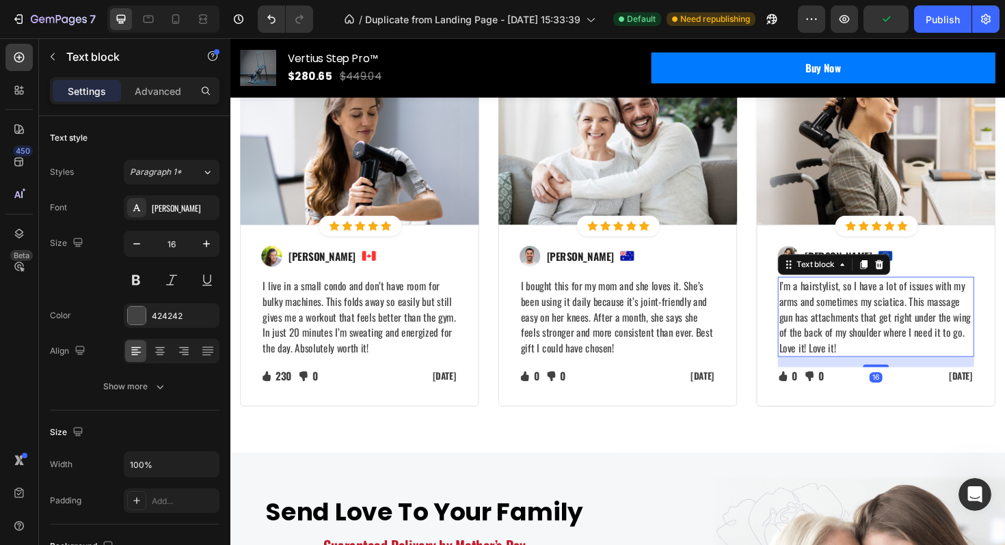
click at [873, 319] on p "I’m a hairstylist, so I have a lot of issues with my arms and sometimes my scia…" at bounding box center [913, 333] width 205 height 82
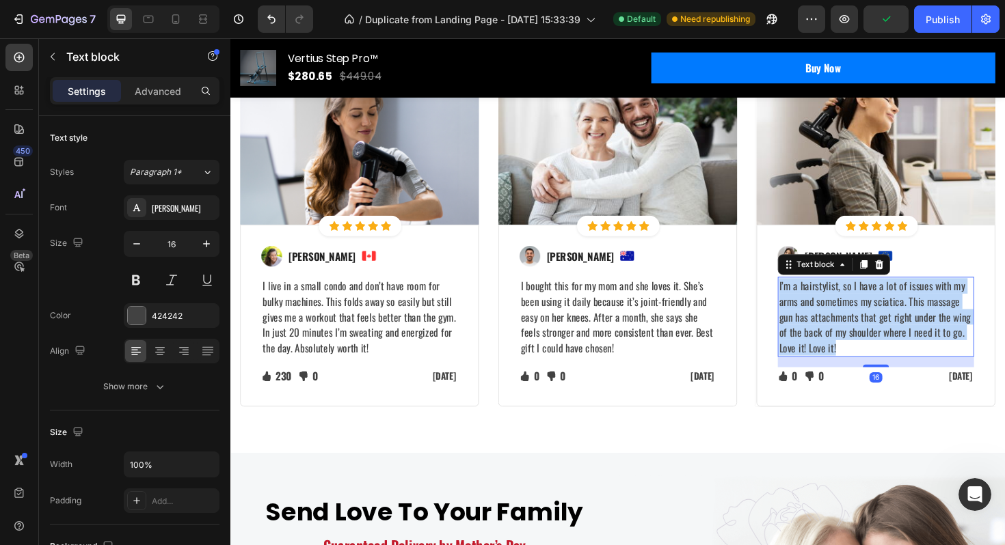
click at [873, 319] on p "I’m a hairstylist, so I have a lot of issues with my arms and sometimes my scia…" at bounding box center [913, 333] width 205 height 82
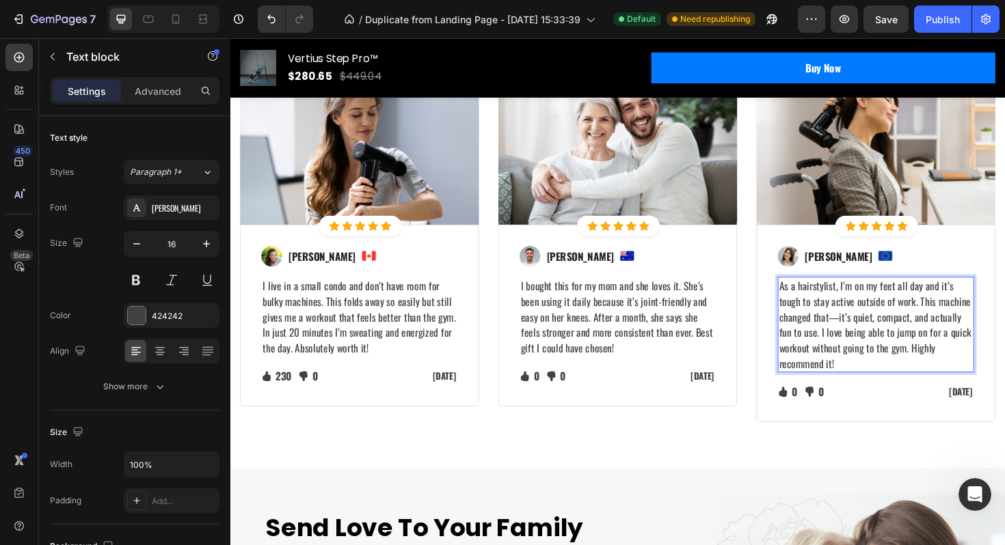
click at [834, 324] on p "As a hairstylist, I’m on my feet all day and it’s tough to stay active outside …" at bounding box center [913, 341] width 205 height 98
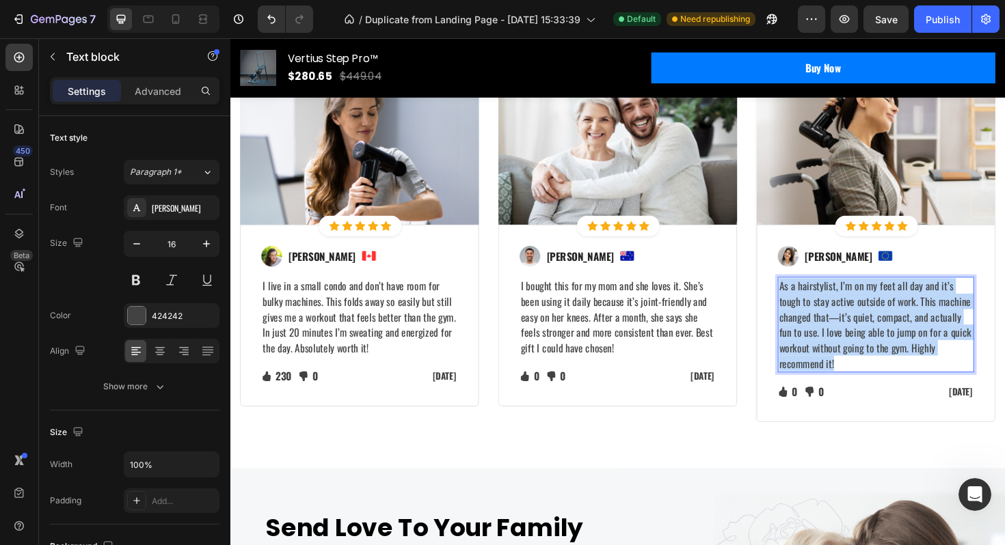
click at [834, 324] on p "As a hairstylist, I’m on my feet all day and it’s tough to stay active outside …" at bounding box center [913, 341] width 205 height 98
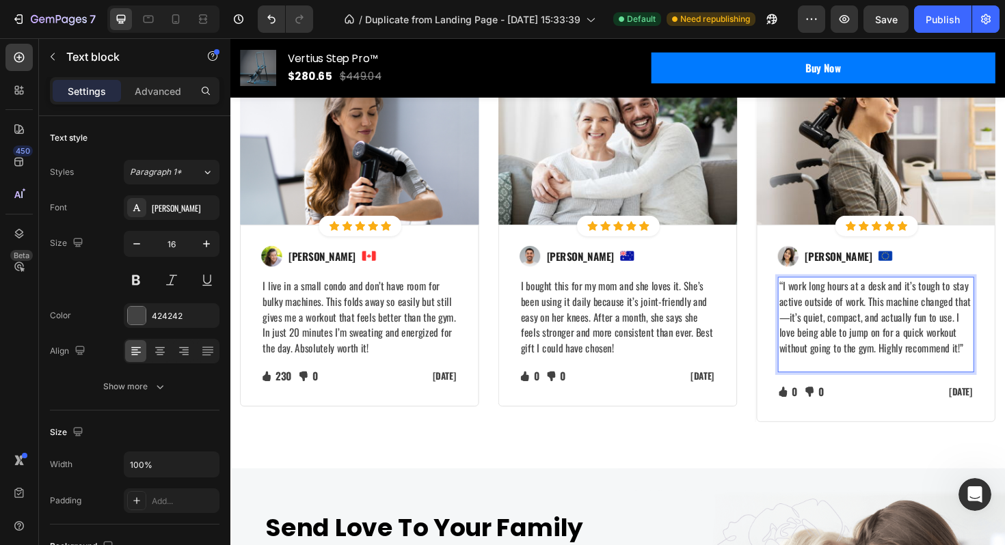
click at [813, 299] on p "“I work long hours at a desk and it’s tough to stay active outside of work. Thi…" at bounding box center [913, 341] width 205 height 98
click at [985, 357] on p "I work long hours at a desk and it’s tough to stay active outside of work. This…" at bounding box center [913, 341] width 205 height 98
click at [821, 330] on p "I work long hours at a desk and it’s tough to stay active outside of work. This…" at bounding box center [913, 341] width 205 height 98
click at [1004, 379] on div "Image Sabrina Miller Text block Image Row I work long hours at a desk and it’s …" at bounding box center [913, 340] width 253 height 209
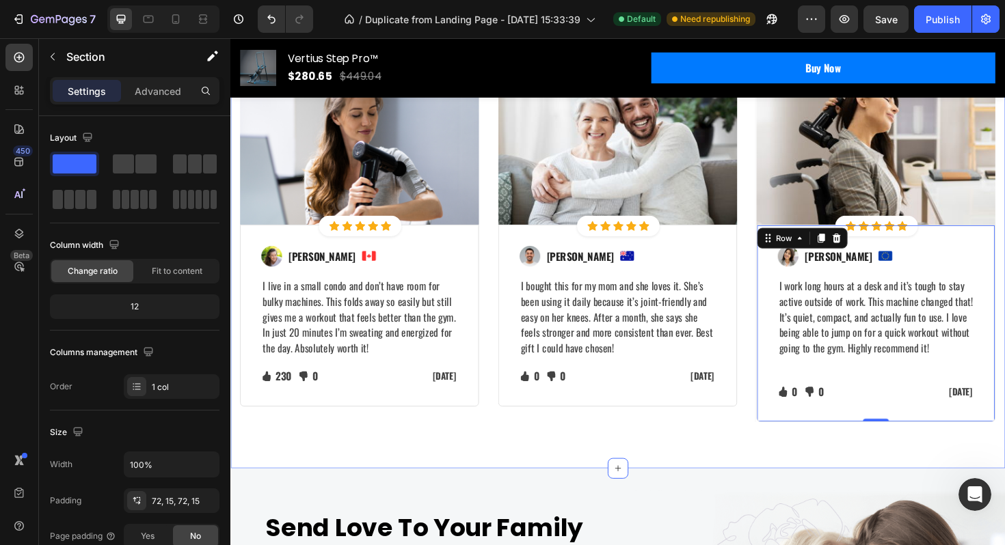
click at [713, 467] on div "Let's Hear What Our Customers Have To Say Heading Row Image Icon Icon Icon Icon…" at bounding box center [640, 205] width 820 height 580
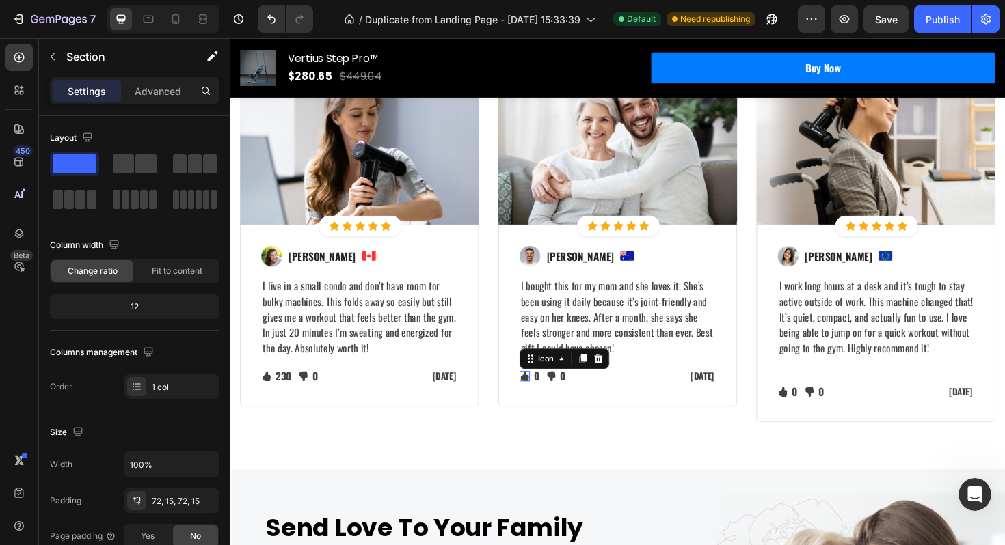
click at [541, 394] on icon at bounding box center [542, 396] width 8 height 11
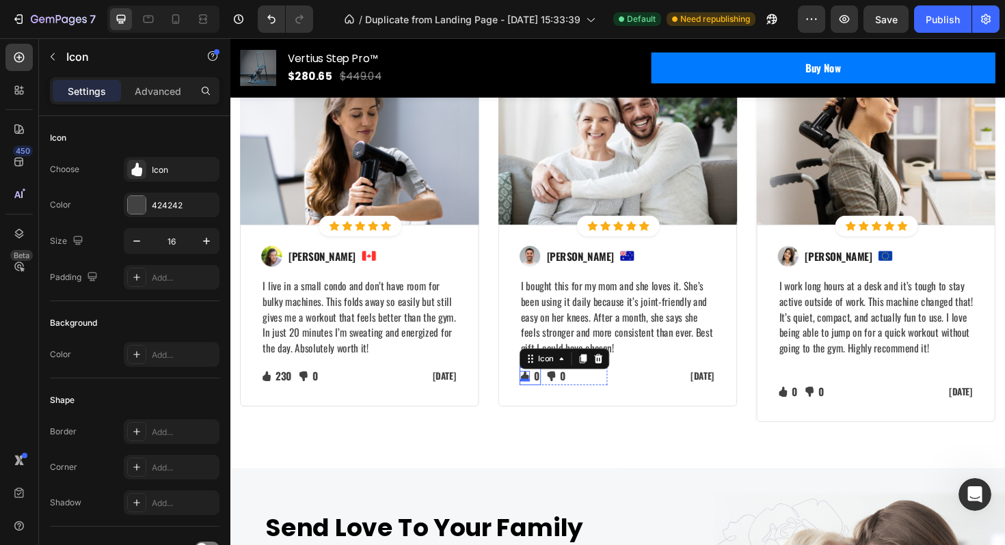
click at [550, 396] on div "0" at bounding box center [554, 396] width 9 height 19
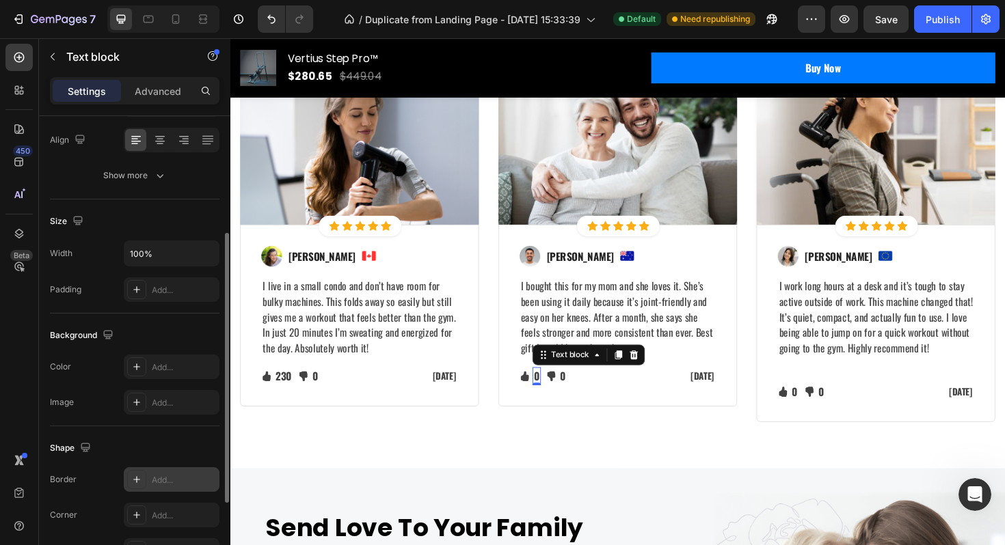
scroll to position [221, 0]
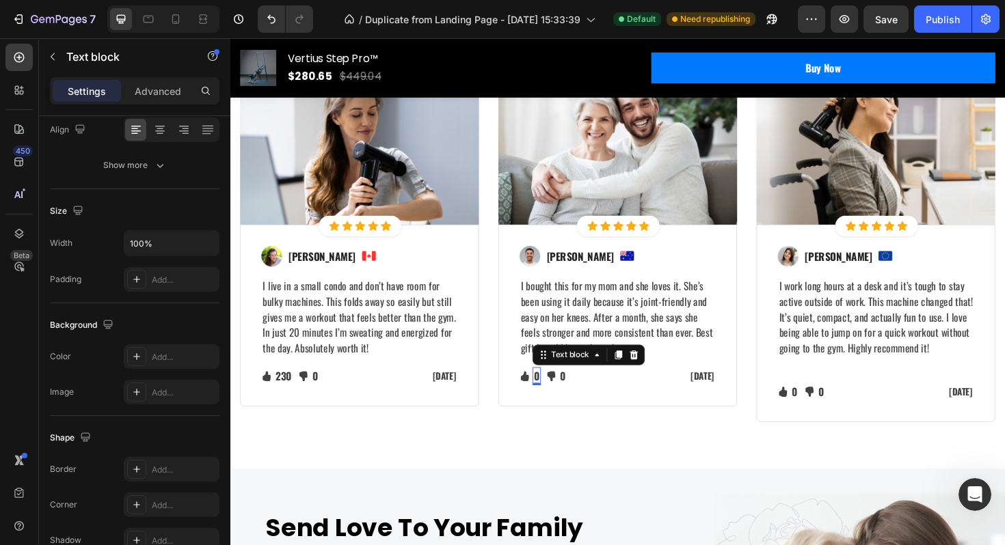
click at [554, 393] on p "0" at bounding box center [554, 396] width 6 height 16
click at [594, 396] on p "0" at bounding box center [593, 396] width 6 height 16
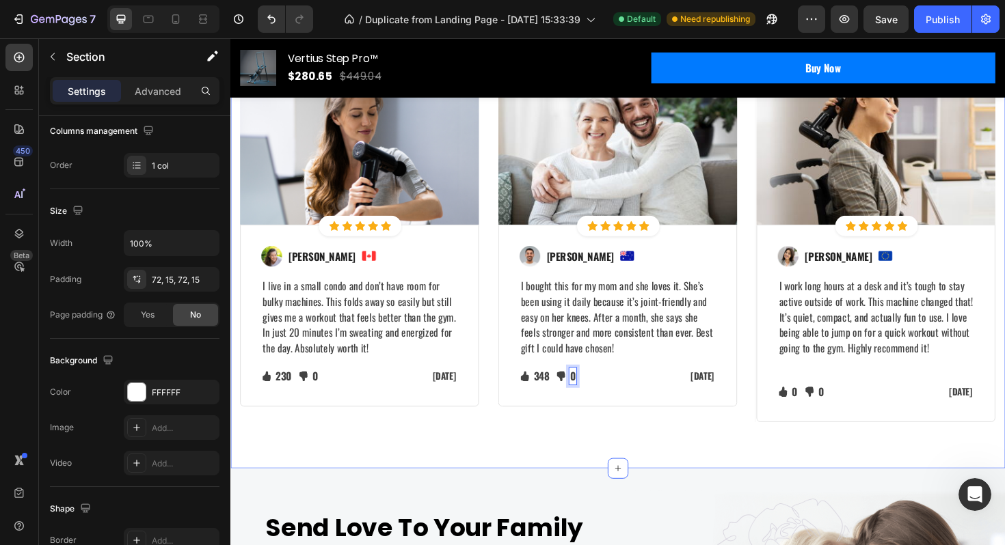
click at [627, 455] on div "Let's Hear What Our Customers Have To Say Heading Row Image Icon Icon Icon Icon…" at bounding box center [640, 205] width 820 height 580
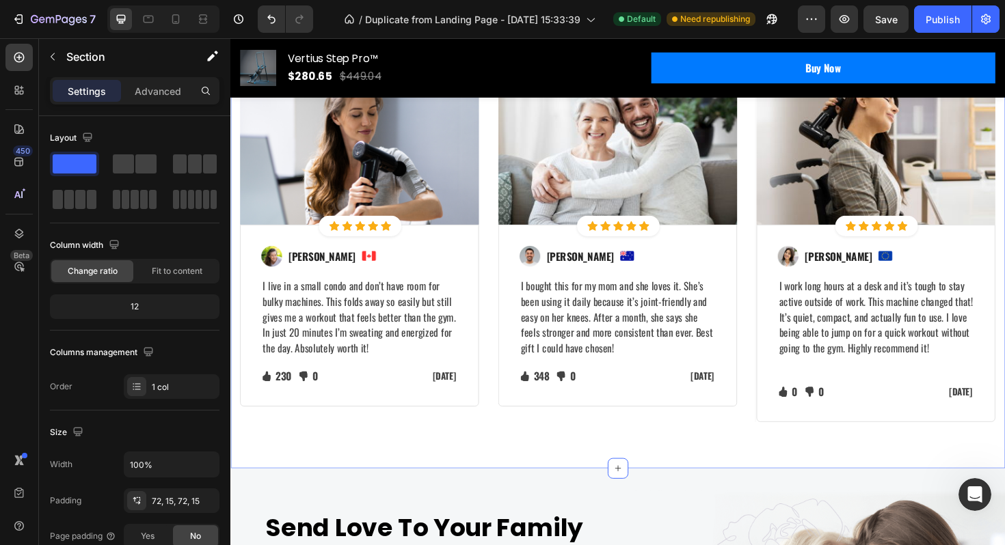
click at [391, 455] on div "Let's Hear What Our Customers Have To Say Heading Row Image Icon Icon Icon Icon…" at bounding box center [640, 205] width 820 height 580
click at [830, 414] on p "0" at bounding box center [828, 413] width 6 height 16
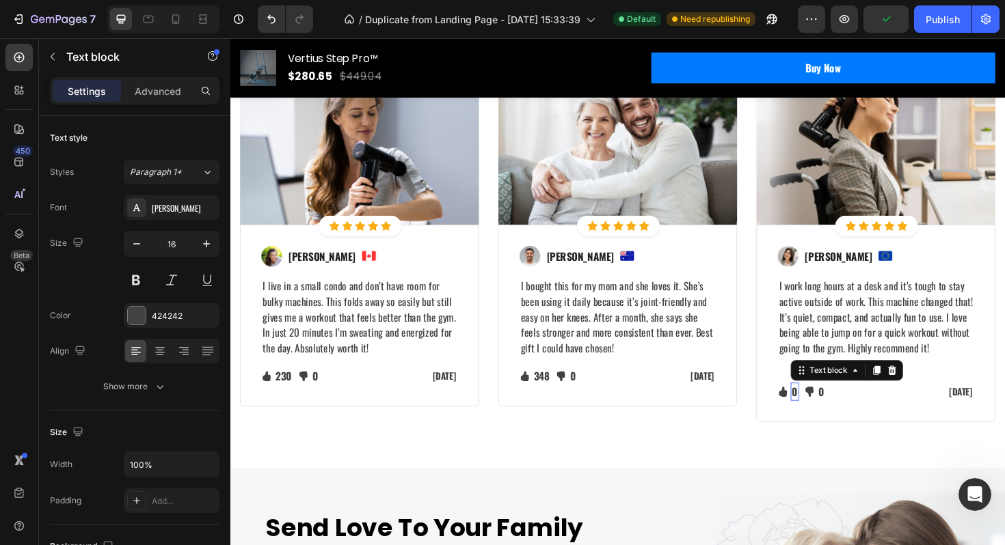
click at [830, 414] on p "0" at bounding box center [828, 413] width 6 height 16
click at [884, 487] on div "Let's Hear What Our Customers Have To Say Heading Row Image Icon Icon Icon Icon…" at bounding box center [640, 205] width 820 height 580
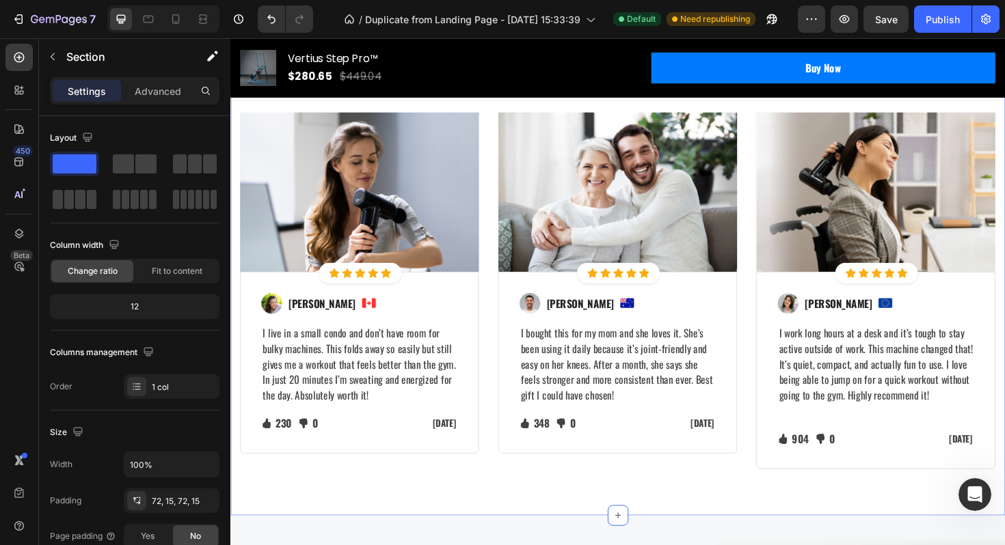
scroll to position [3976, 0]
click at [917, 321] on img at bounding box center [923, 319] width 15 height 10
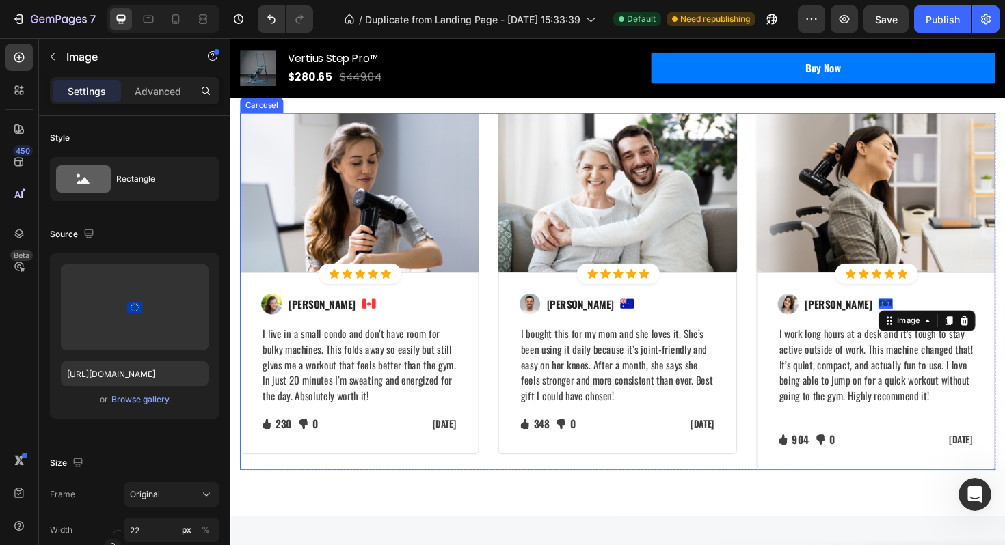
scroll to position [3979, 0]
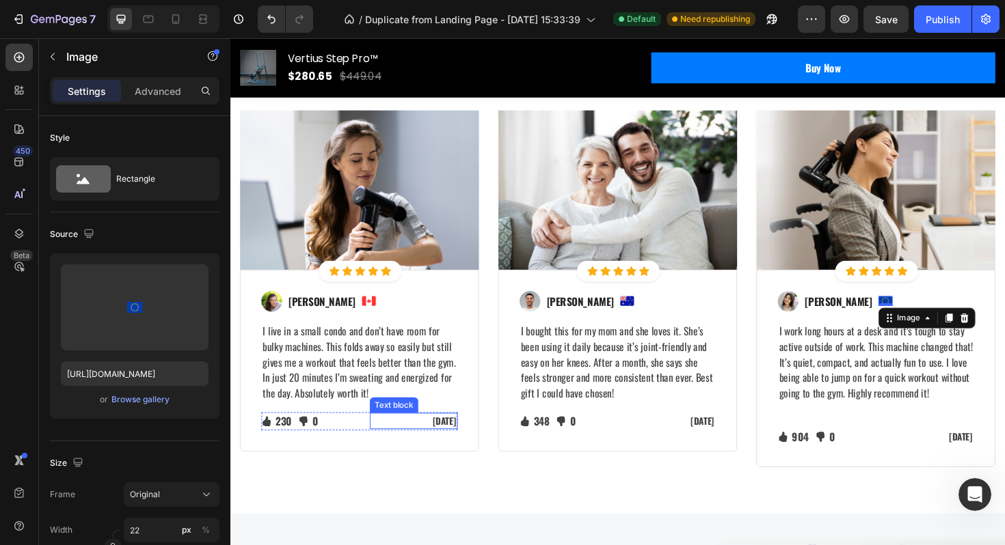
click at [461, 444] on p "Feb 22, 2022" at bounding box center [424, 444] width 90 height 14
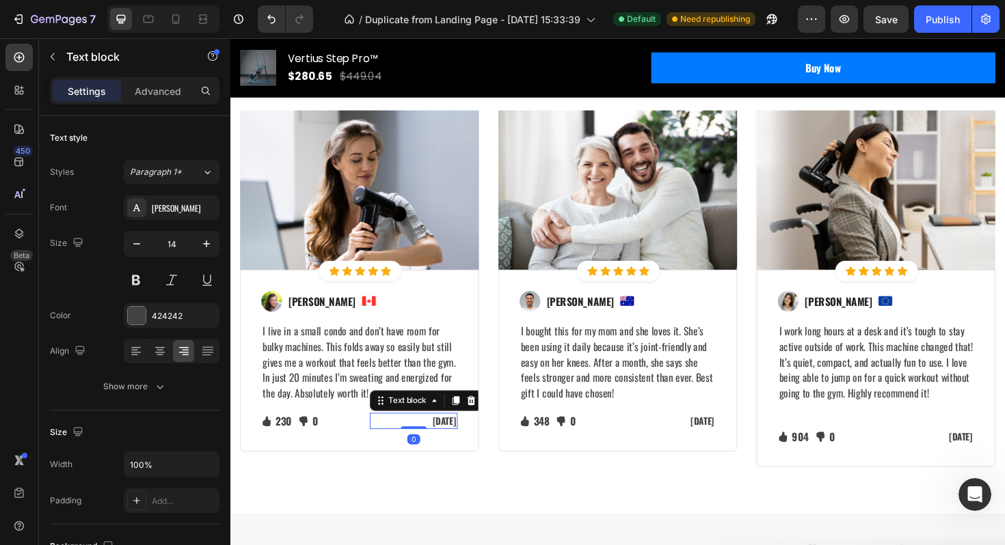
click at [466, 444] on p "Feb 22, 2022" at bounding box center [424, 444] width 90 height 14
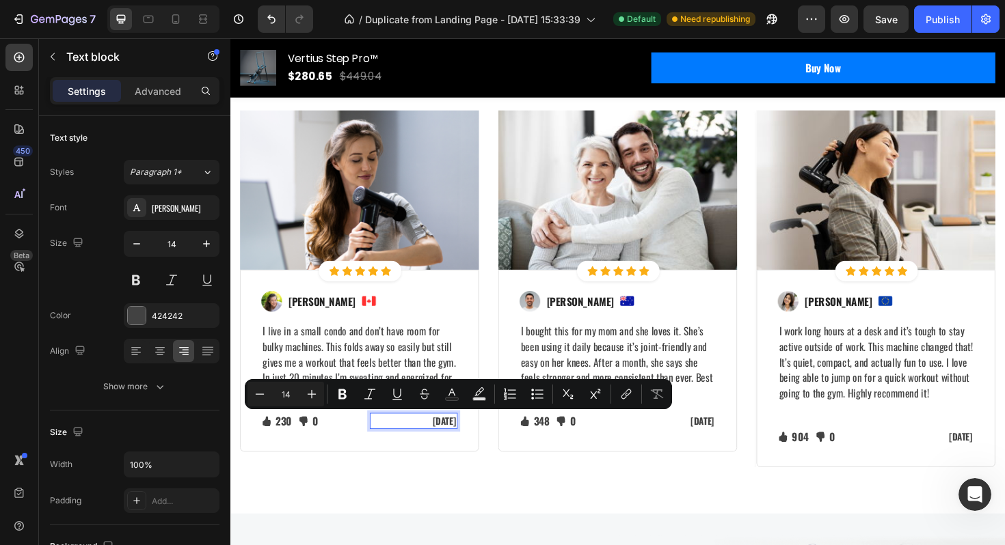
click at [466, 444] on p "Feb 22, 2022" at bounding box center [424, 444] width 90 height 14
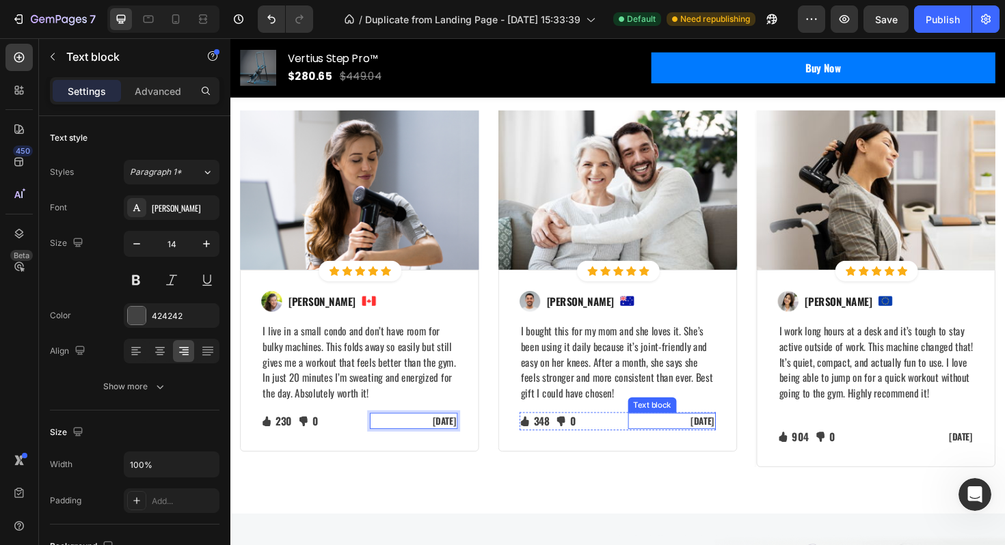
click at [738, 445] on p "Jan 13, 2022" at bounding box center [698, 444] width 90 height 14
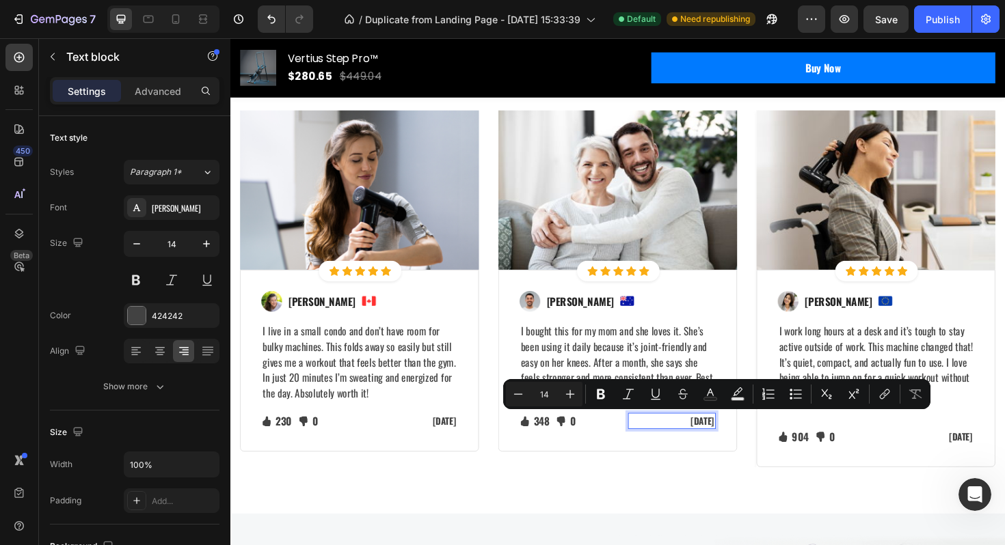
click at [741, 443] on p "Jan 13, 2022" at bounding box center [698, 444] width 90 height 14
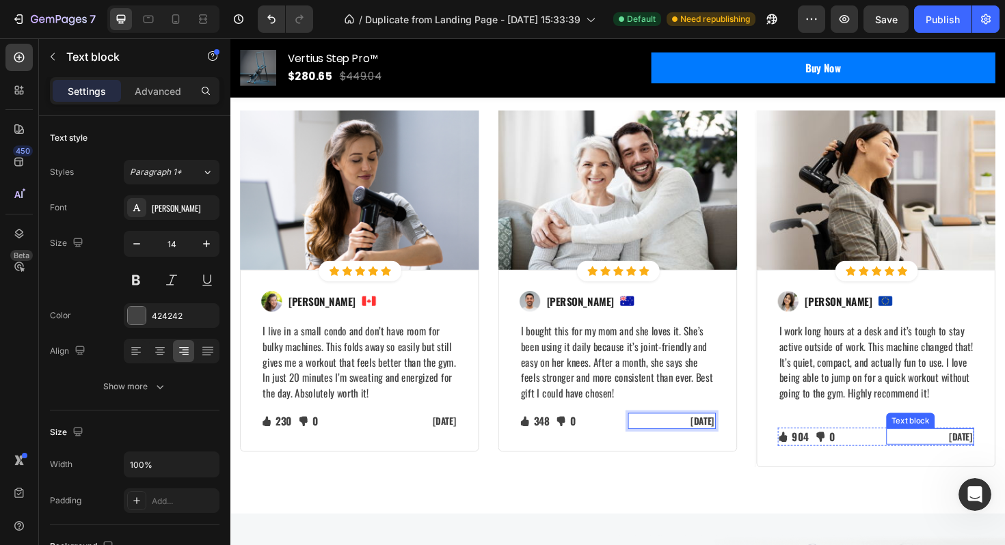
click at [1004, 459] on p "Mar 3, 2022" at bounding box center [971, 460] width 90 height 14
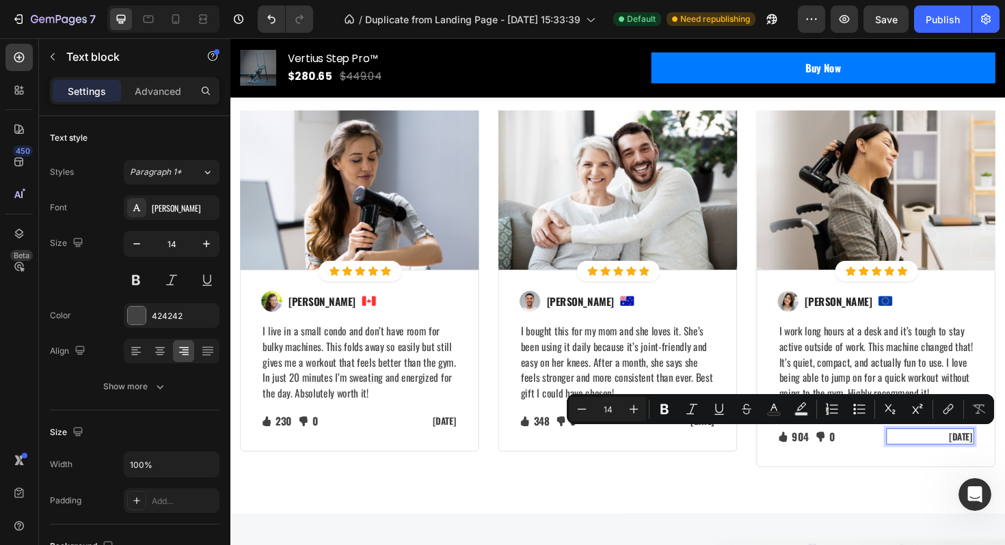
click at [1004, 460] on p "Mar 3, 2022" at bounding box center [971, 460] width 90 height 14
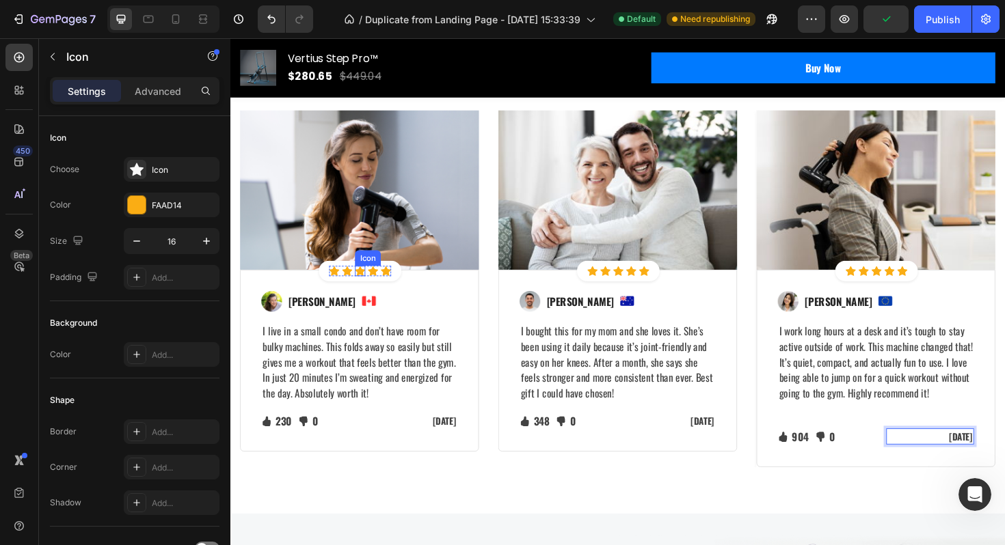
click at [364, 284] on icon at bounding box center [367, 285] width 11 height 10
click at [338, 284] on icon at bounding box center [340, 285] width 11 height 10
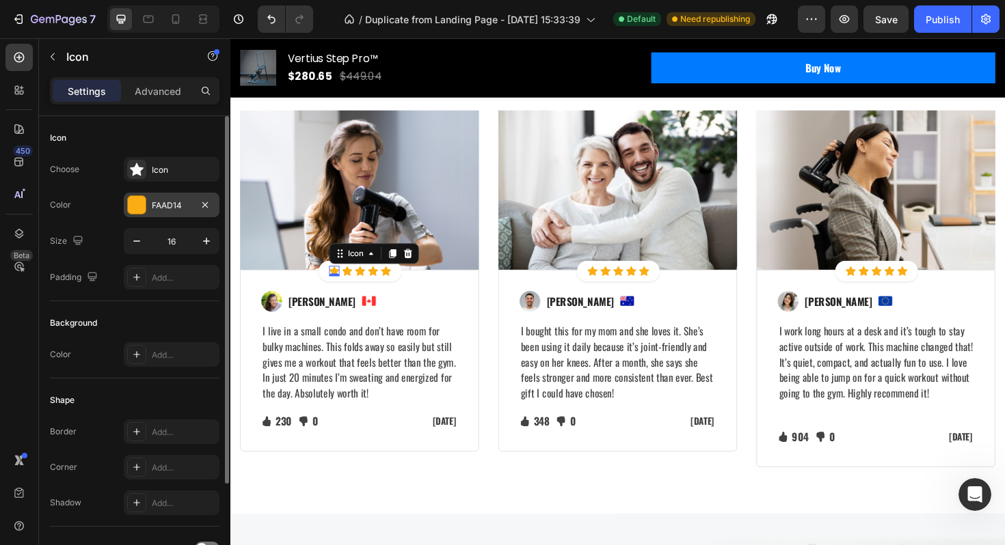
click at [155, 197] on div "FAAD14" at bounding box center [172, 205] width 96 height 25
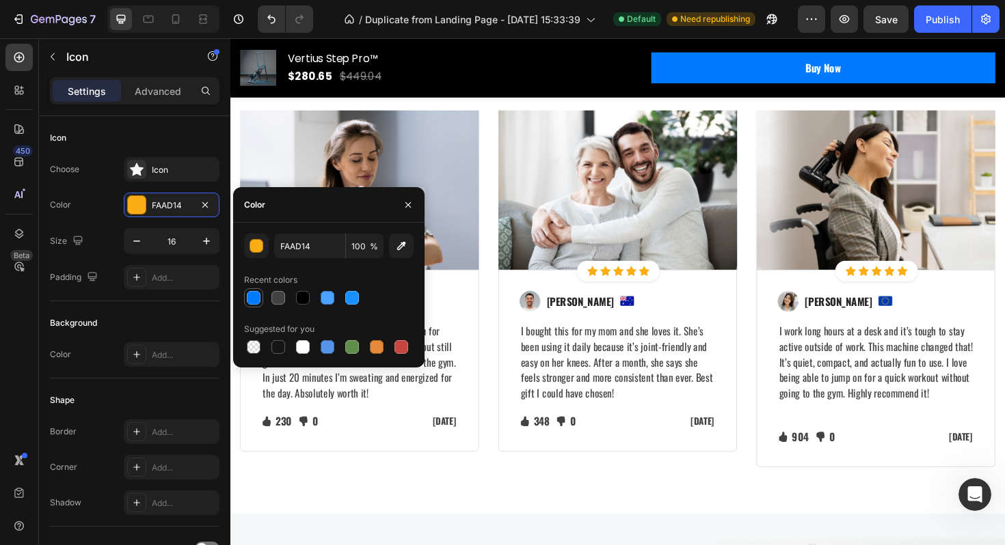
click at [254, 298] on div at bounding box center [254, 298] width 14 height 14
type input "007AFF"
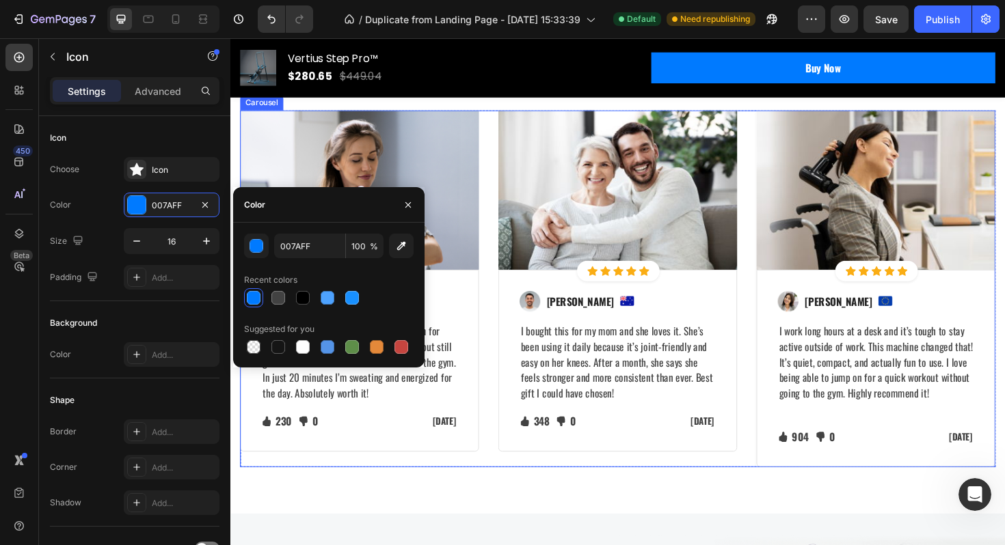
click at [500, 274] on div "Image Icon 0 Icon Icon Icon Icon Icon List Hoz Row Row Image Regina Moore Text …" at bounding box center [641, 304] width 800 height 378
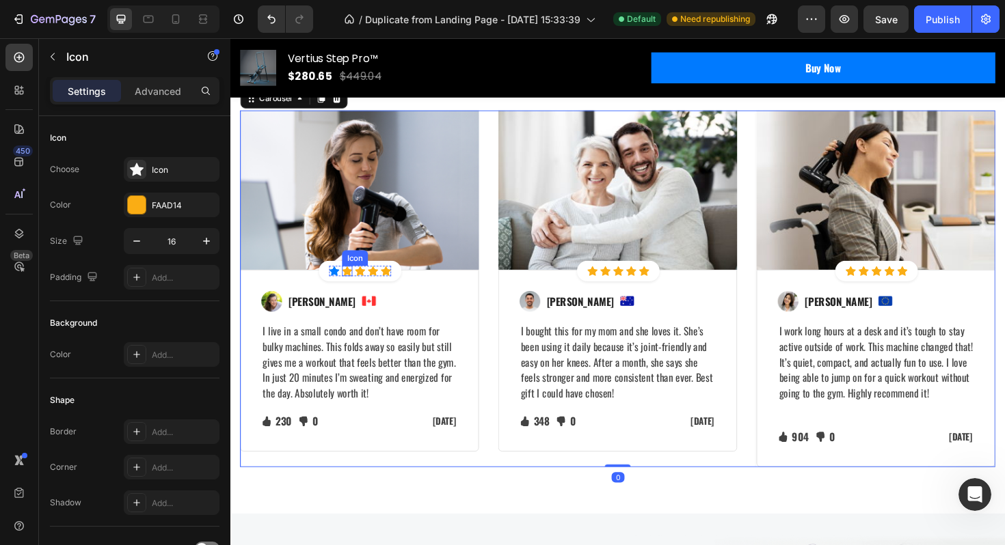
click at [353, 286] on div "Icon" at bounding box center [354, 285] width 11 height 11
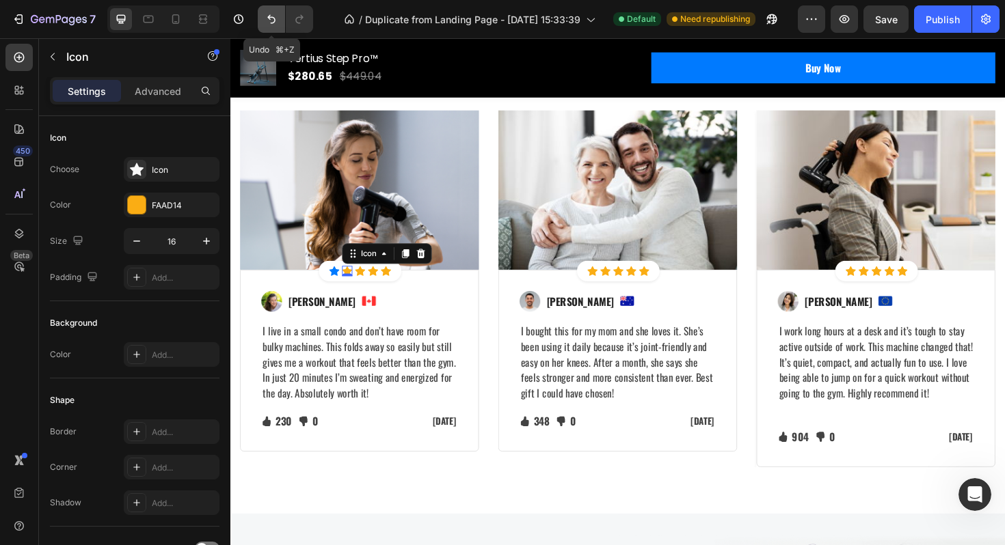
click at [275, 19] on icon "Undo/Redo" at bounding box center [271, 19] width 14 height 14
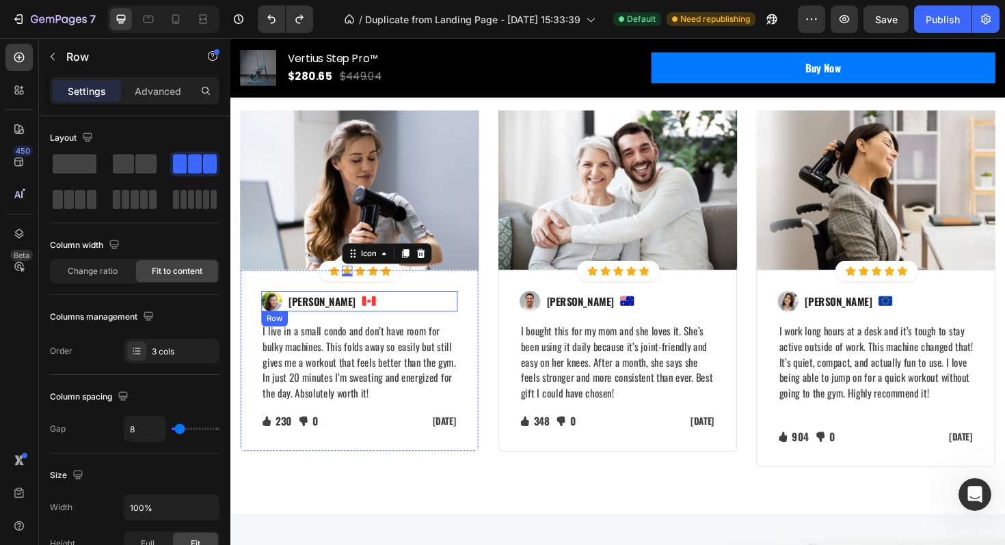
click at [463, 322] on div "Image Regina Moore Text block Image Row" at bounding box center [367, 317] width 208 height 22
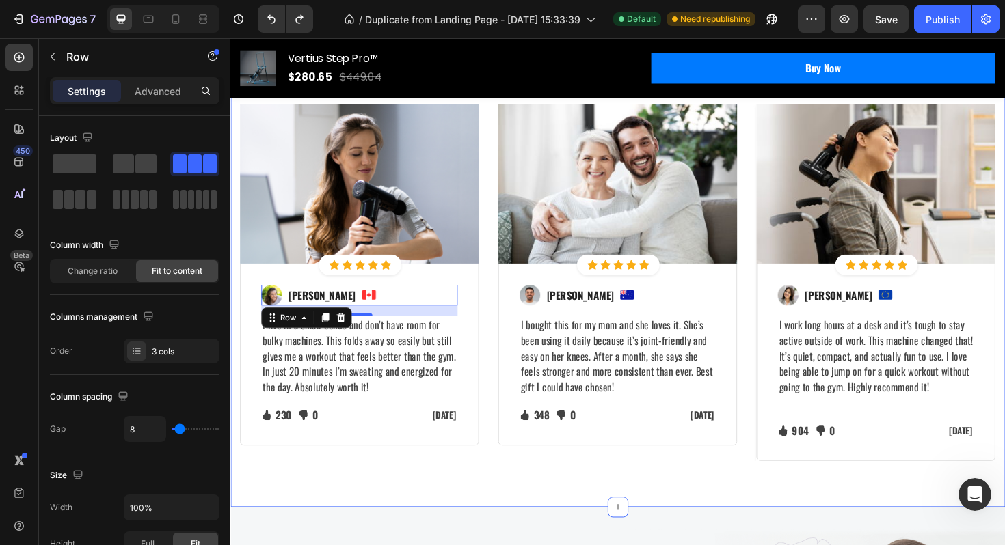
scroll to position [3978, 0]
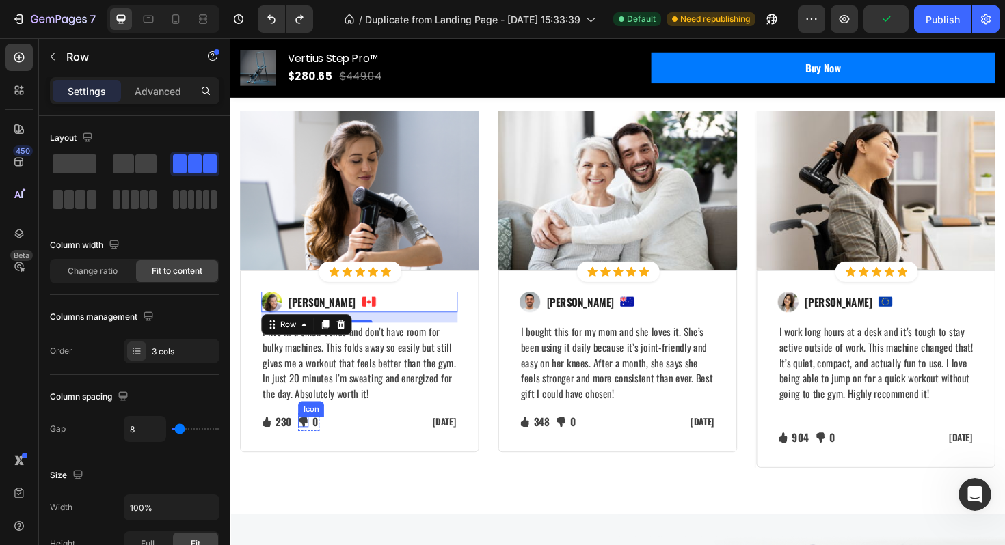
click at [312, 444] on icon at bounding box center [307, 444] width 11 height 11
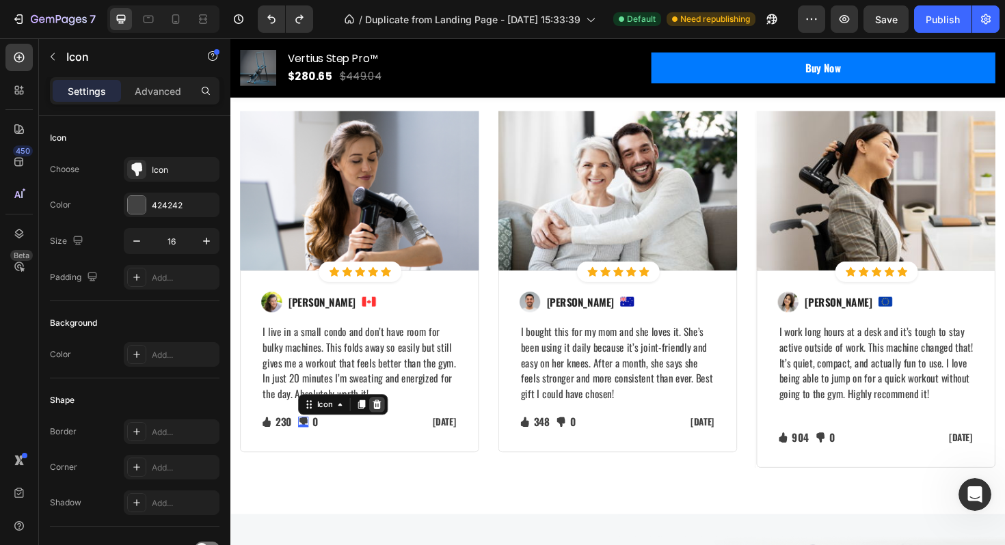
click at [386, 428] on icon at bounding box center [385, 427] width 9 height 10
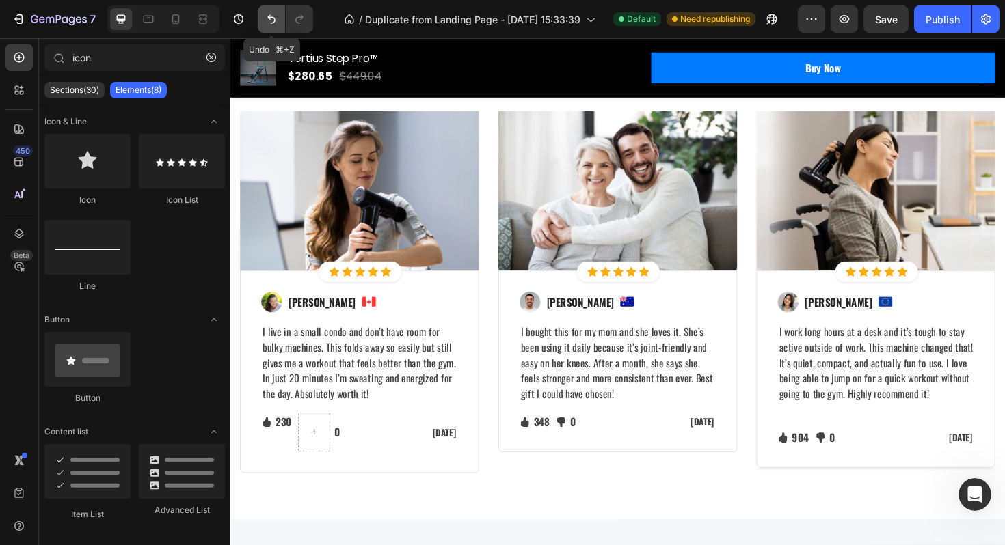
click at [272, 18] on icon "Undo/Redo" at bounding box center [271, 19] width 14 height 14
click at [319, 442] on p "0" at bounding box center [320, 445] width 6 height 16
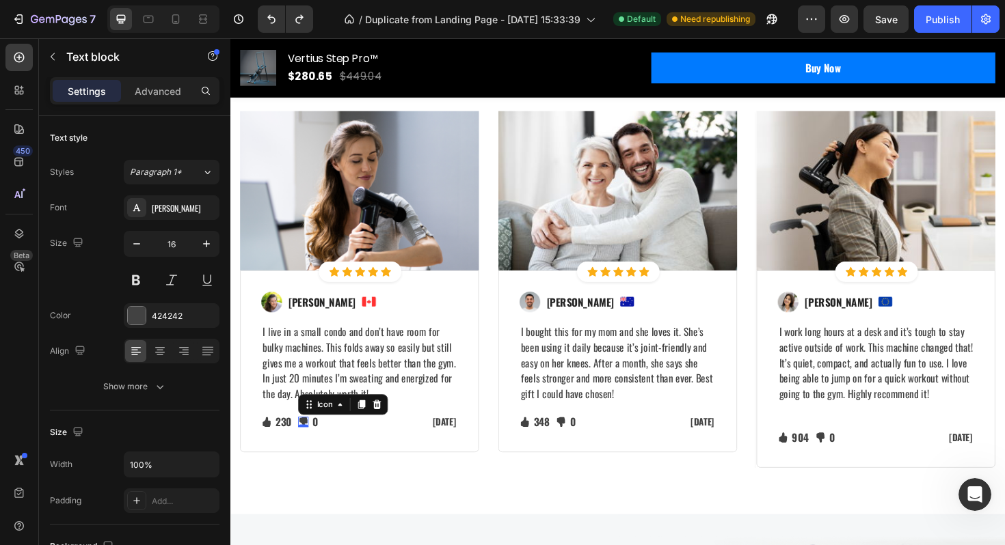
click at [312, 441] on icon at bounding box center [307, 444] width 11 height 11
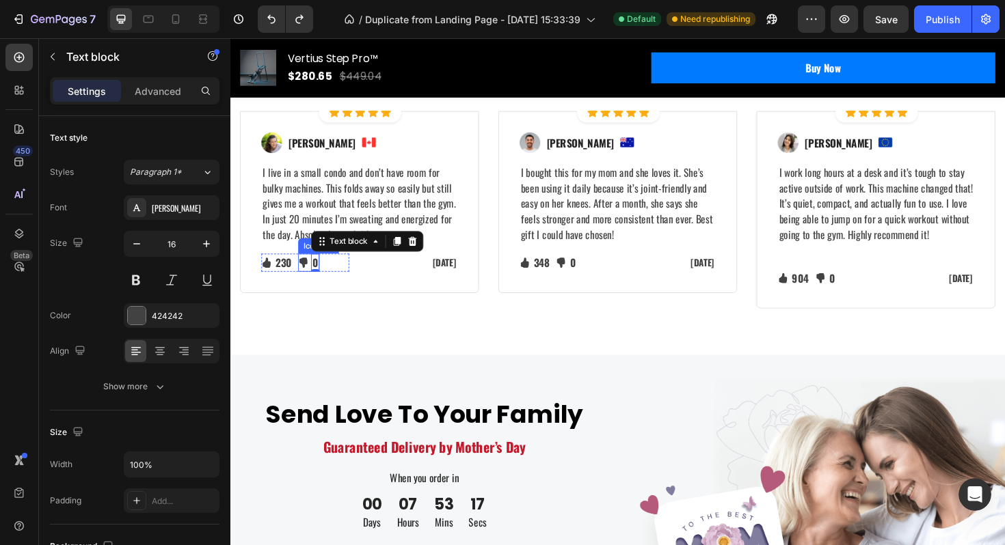
click at [314, 286] on li "Icon 0 Text block 0" at bounding box center [313, 276] width 23 height 19
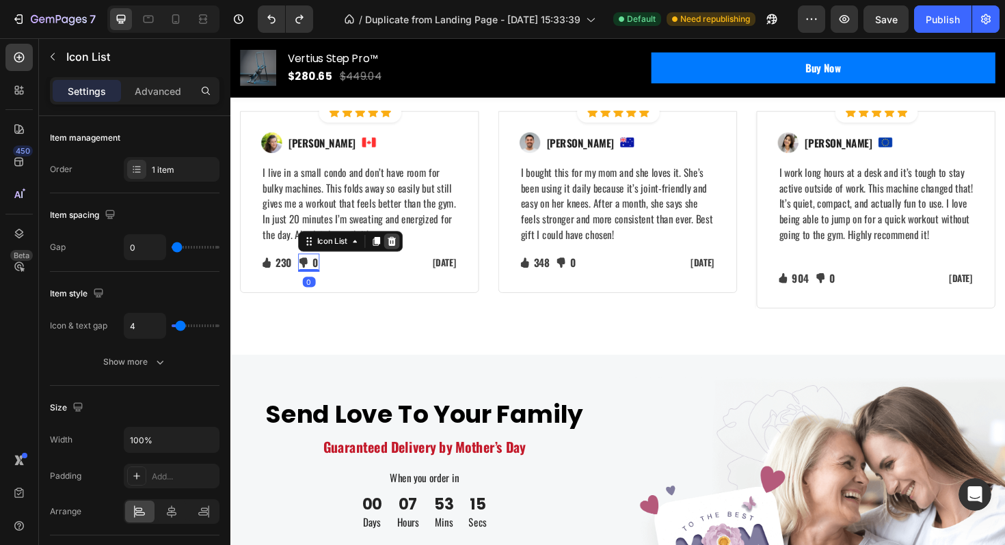
click at [404, 258] on icon at bounding box center [401, 254] width 9 height 10
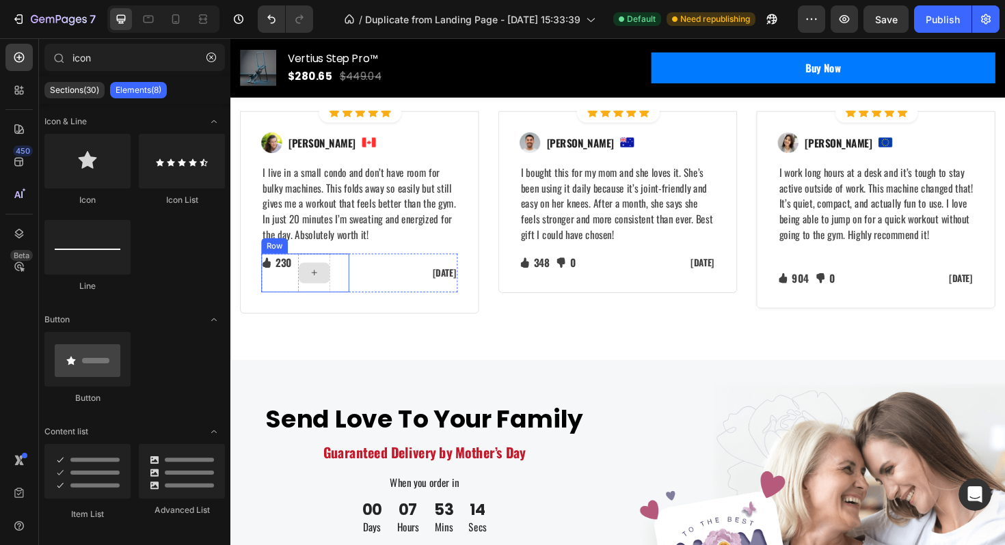
click at [331, 308] on div at bounding box center [319, 287] width 34 height 41
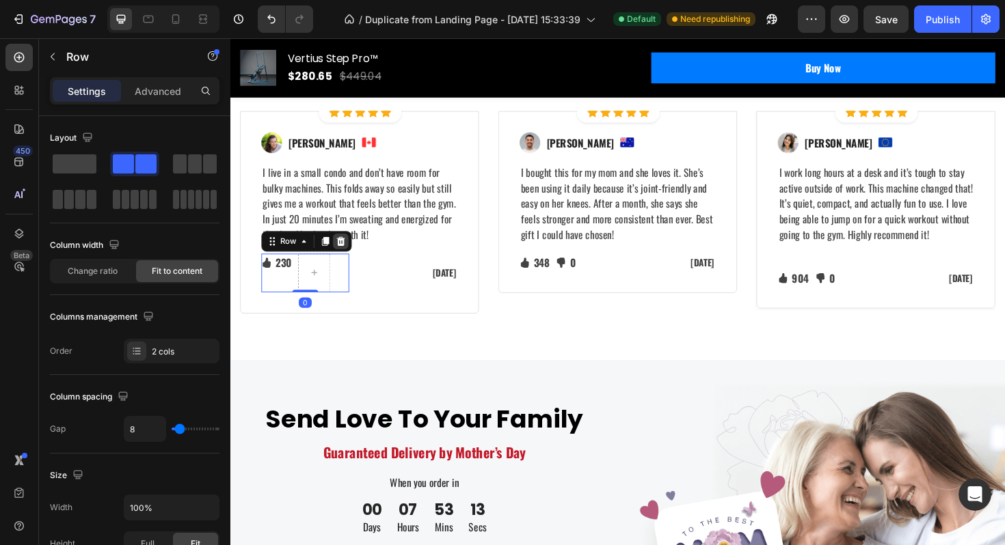
click at [350, 258] on icon at bounding box center [347, 254] width 9 height 10
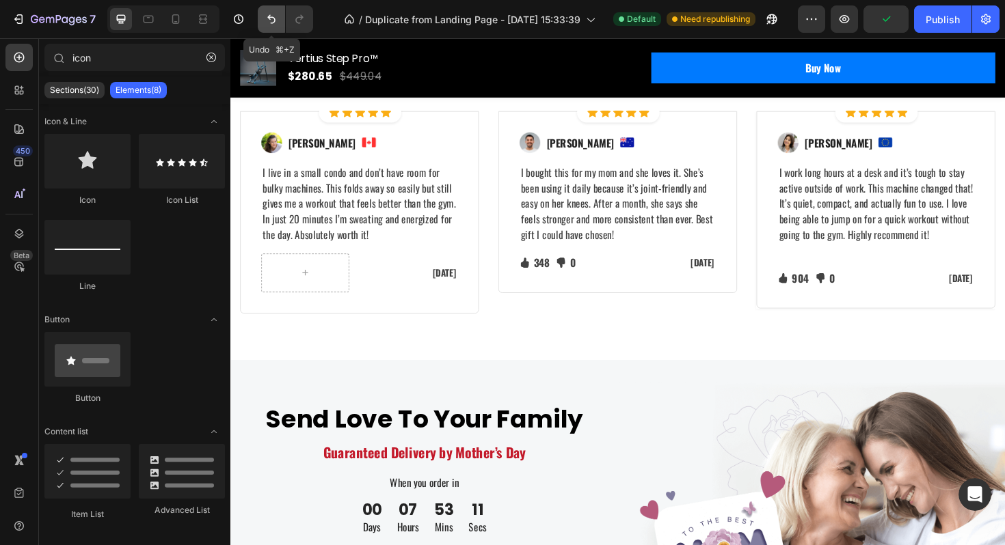
click at [267, 23] on icon "Undo/Redo" at bounding box center [271, 19] width 14 height 14
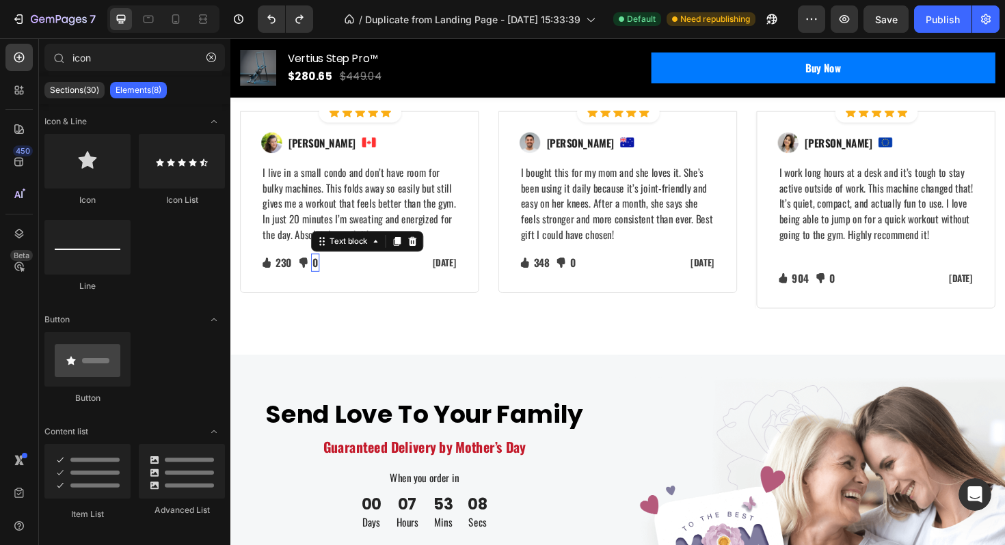
click at [317, 284] on p "0" at bounding box center [320, 276] width 6 height 16
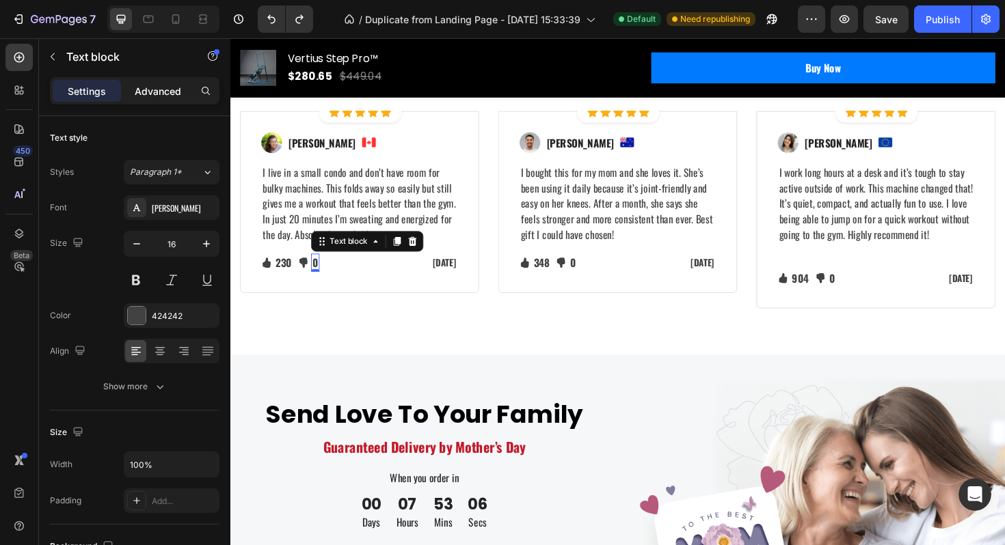
click at [176, 98] on div "Advanced" at bounding box center [158, 91] width 68 height 22
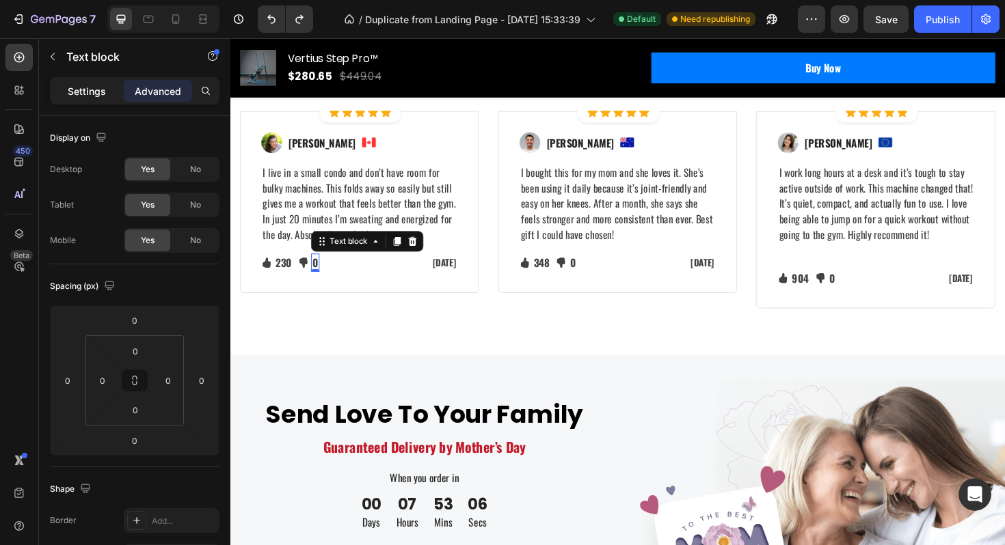
click at [105, 87] on p "Settings" at bounding box center [87, 91] width 38 height 14
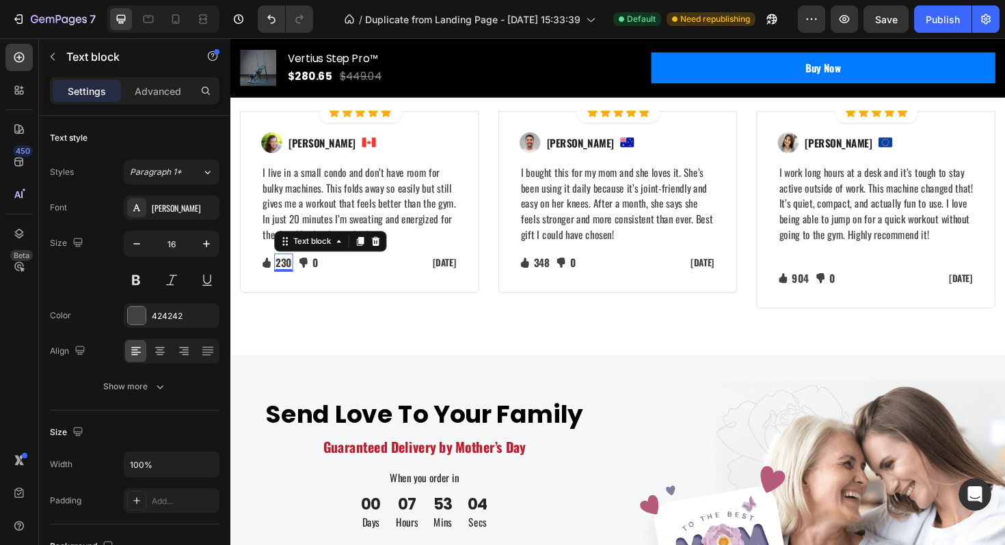
click at [296, 286] on div "230" at bounding box center [287, 276] width 20 height 19
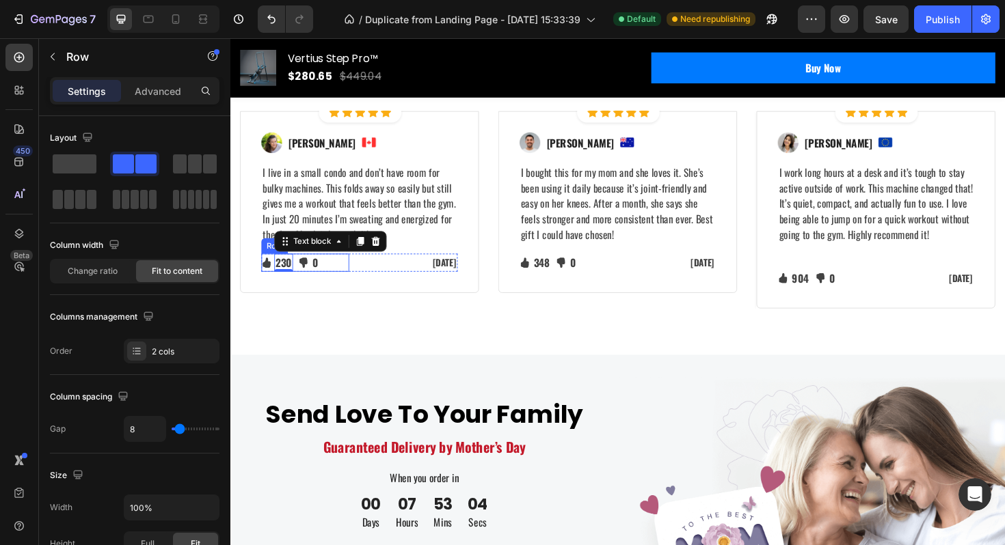
click at [301, 286] on div "Icon 230 Text block 0 Icon List Icon 0 Text block Icon List Row" at bounding box center [309, 276] width 93 height 19
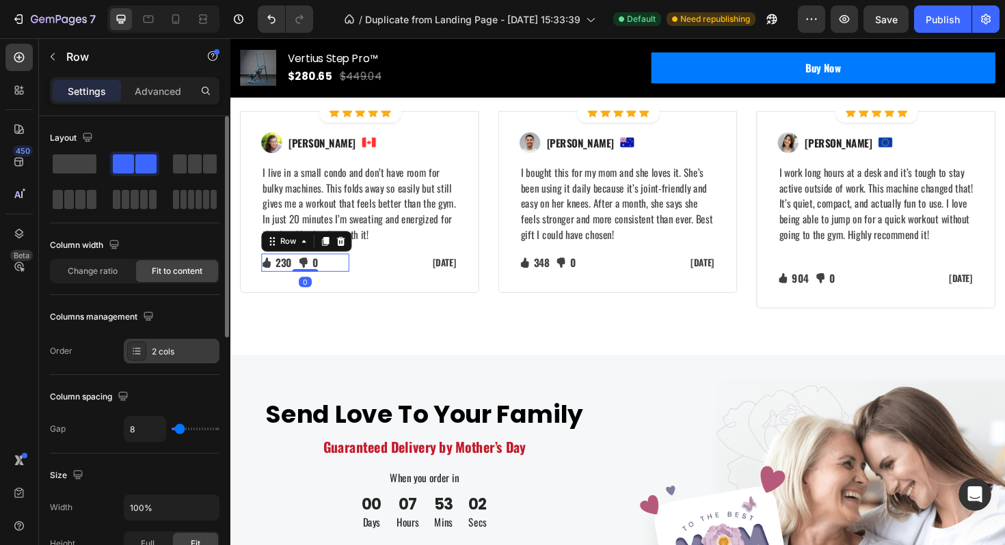
click at [195, 344] on div "2 cols" at bounding box center [172, 351] width 96 height 25
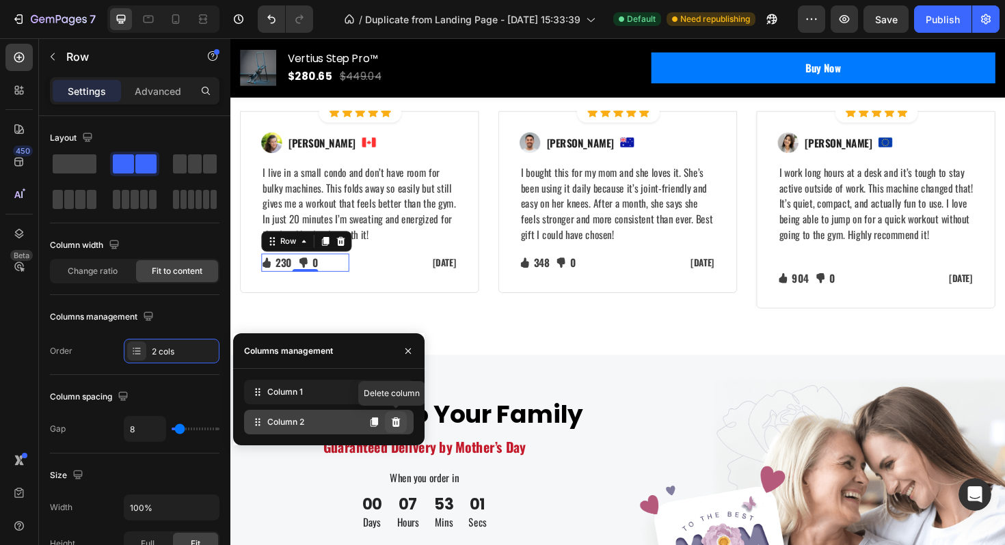
click at [396, 422] on icon at bounding box center [395, 422] width 11 height 11
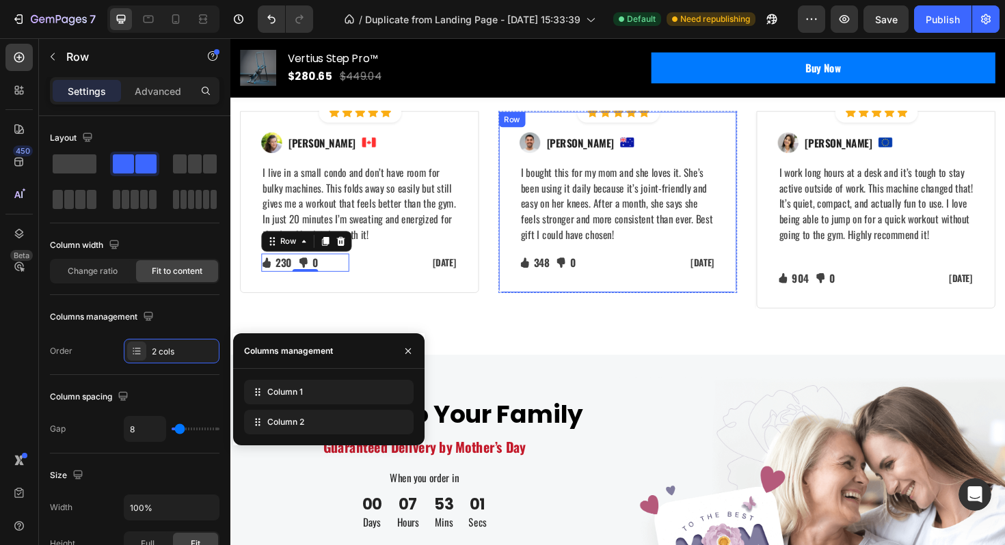
click at [585, 282] on div "Icon" at bounding box center [580, 276] width 11 height 11
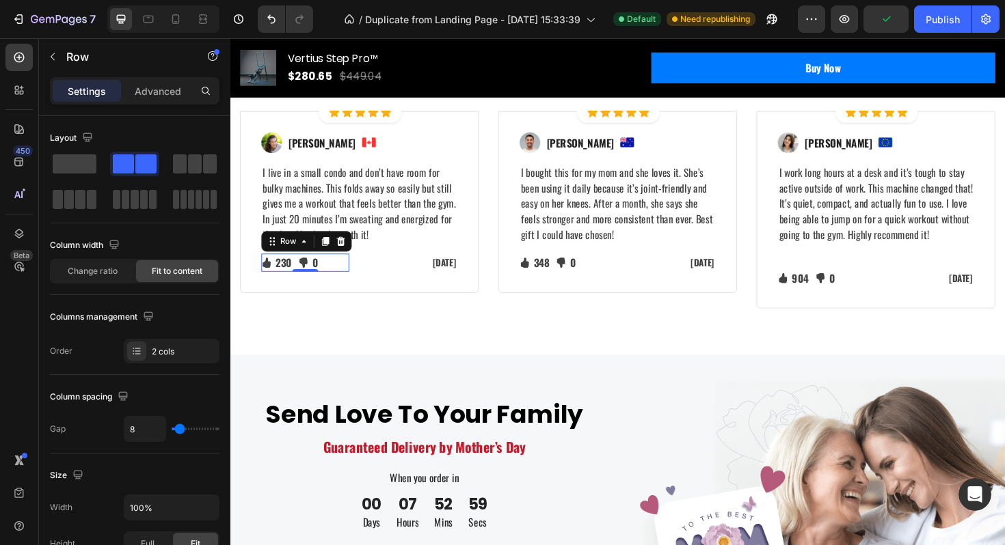
click at [299, 286] on div "Icon 230 Text block Icon List Icon 0 Text block Icon List Row 0" at bounding box center [309, 276] width 93 height 19
click at [194, 347] on div "2 cols" at bounding box center [184, 352] width 64 height 12
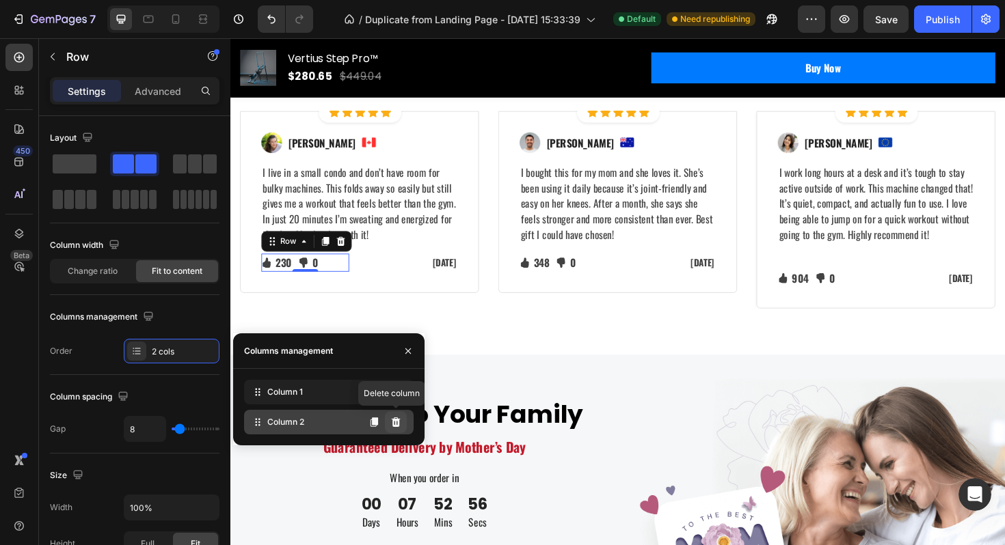
click at [396, 420] on icon at bounding box center [396, 423] width 9 height 10
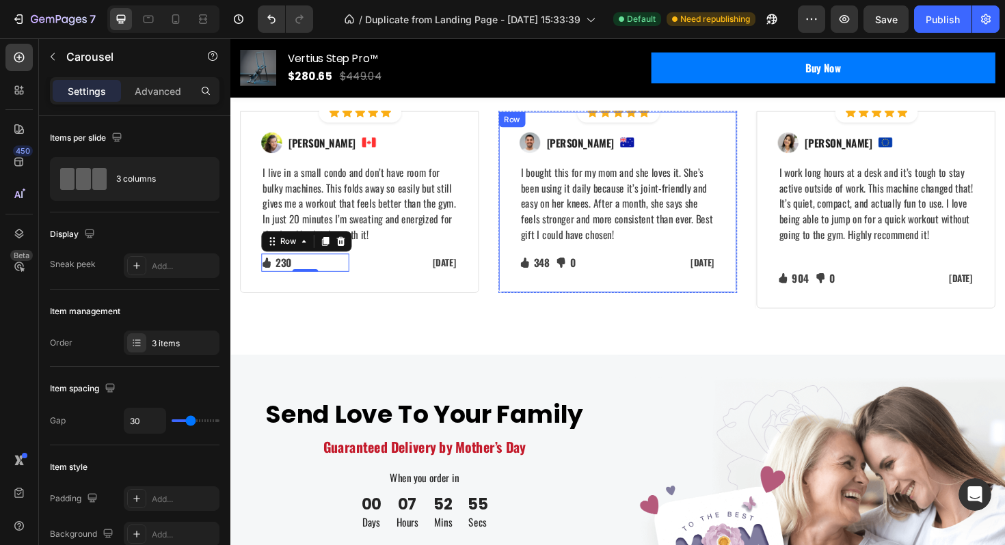
click at [570, 325] on div "Image Icon Icon Icon Icon Icon Icon List Hoz Row Row Image [PERSON_NAME] Text b…" at bounding box center [640, 219] width 253 height 209
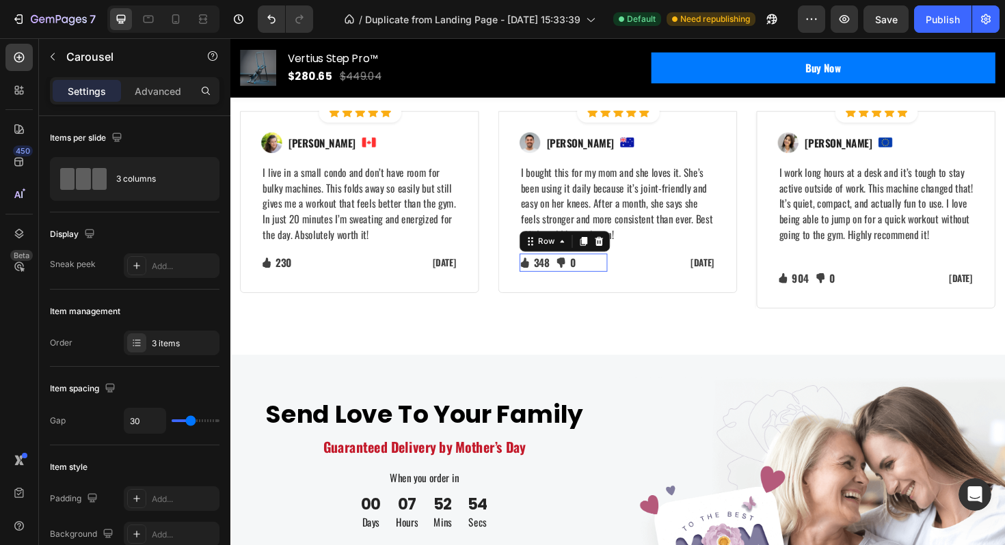
click at [571, 286] on div "Icon 348 Text block Icon List Icon 0 Text block Icon List Row 0" at bounding box center [582, 276] width 93 height 19
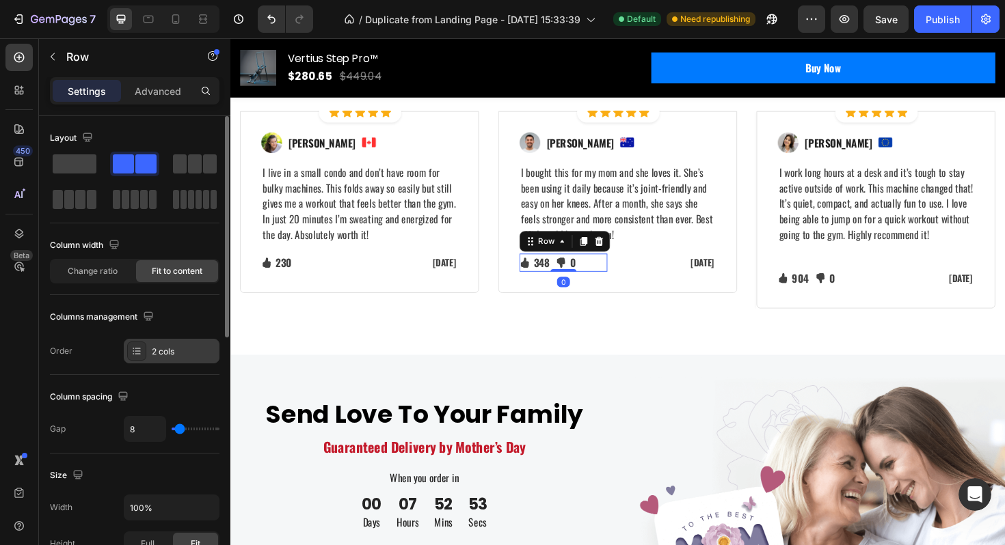
click at [184, 354] on div "2 cols" at bounding box center [184, 352] width 64 height 12
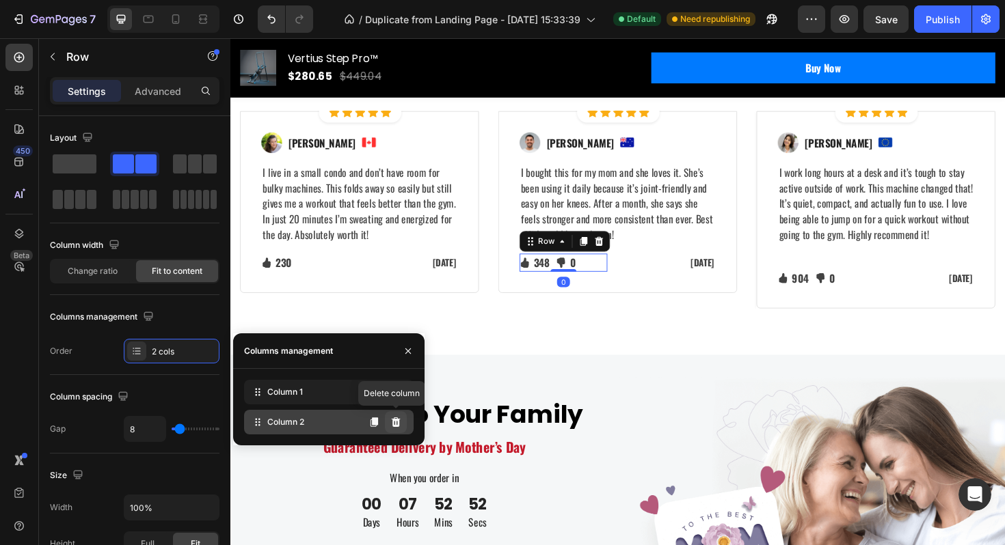
click at [400, 420] on icon at bounding box center [395, 422] width 11 height 11
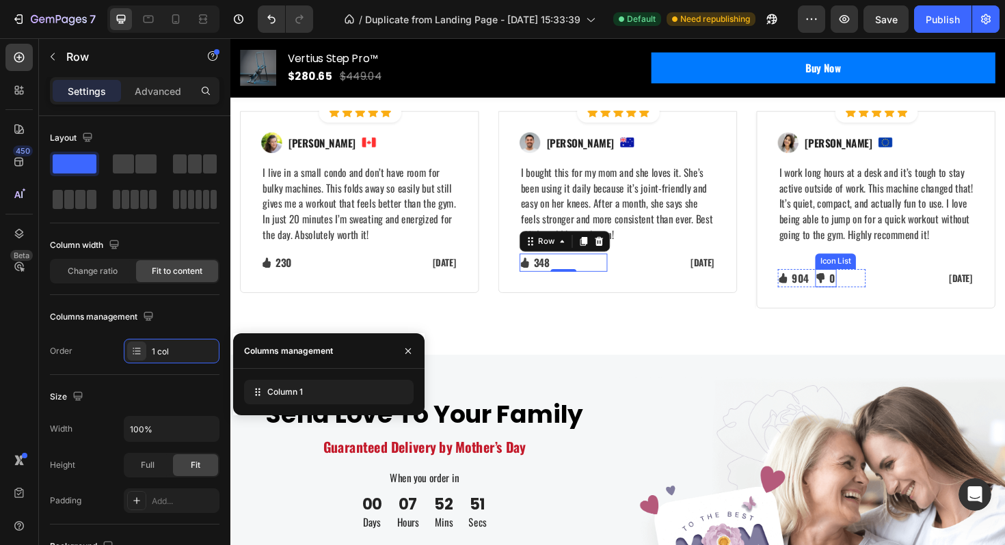
click at [849, 302] on div "Icon 904 Text block Icon List Icon 0 Text block Icon List Row" at bounding box center [856, 292] width 93 height 19
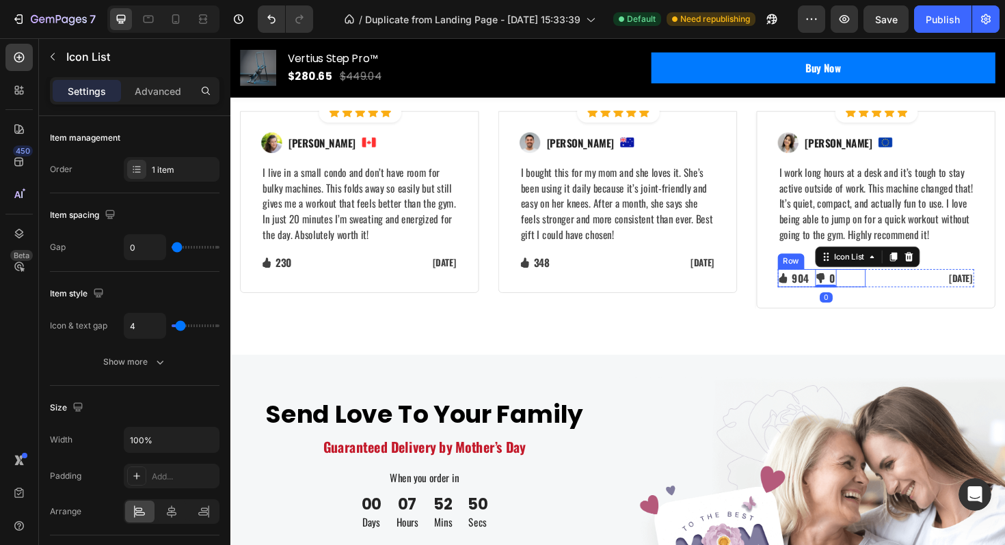
click at [845, 302] on div "Icon 904 Text block Icon List Icon 0 Text block Icon List 0 Row" at bounding box center [856, 292] width 93 height 19
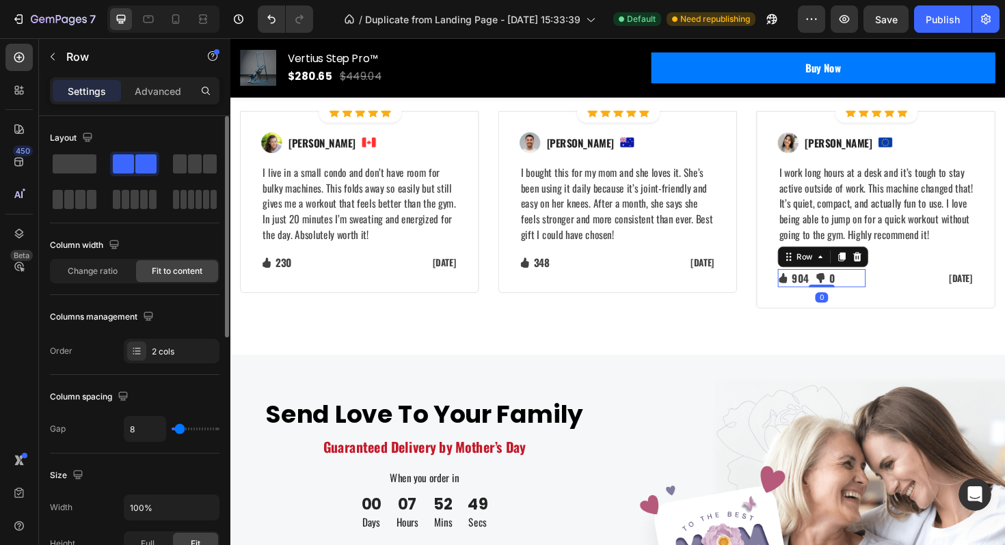
click at [167, 338] on div "Columns management Order 2 cols" at bounding box center [134, 334] width 169 height 57
click at [170, 346] on div "2 cols" at bounding box center [184, 352] width 64 height 12
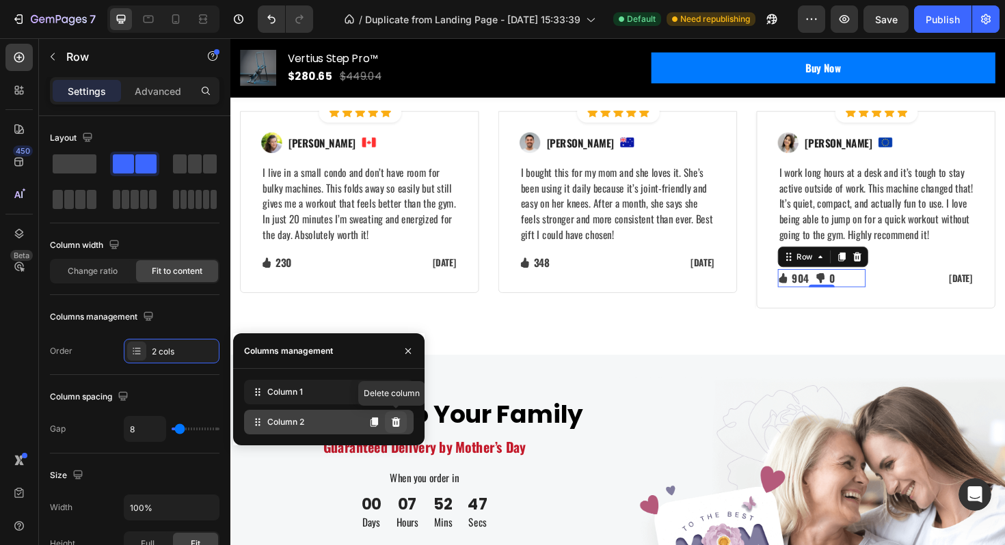
click at [396, 422] on icon at bounding box center [395, 422] width 11 height 11
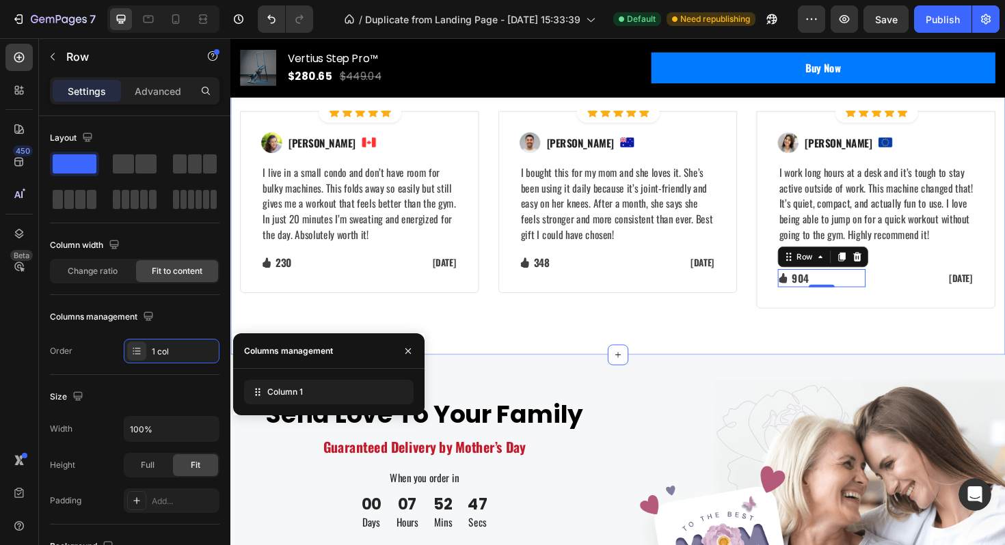
click at [670, 374] on div "Let's Hear What Our Customers Have To Say Heading Row Image Icon Icon Icon Icon…" at bounding box center [640, 168] width 820 height 411
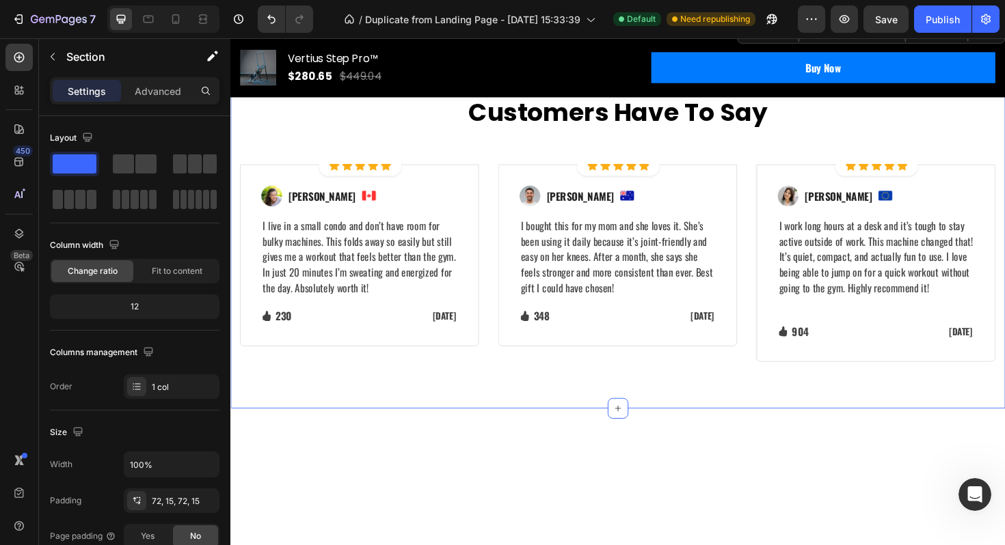
scroll to position [3923, 0]
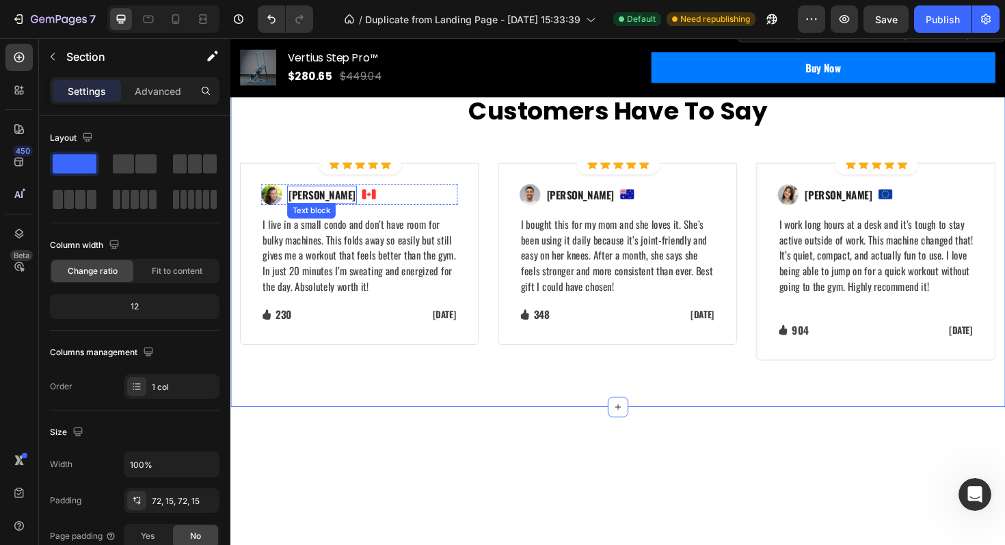
click at [325, 213] on p "[PERSON_NAME]" at bounding box center [327, 204] width 71 height 16
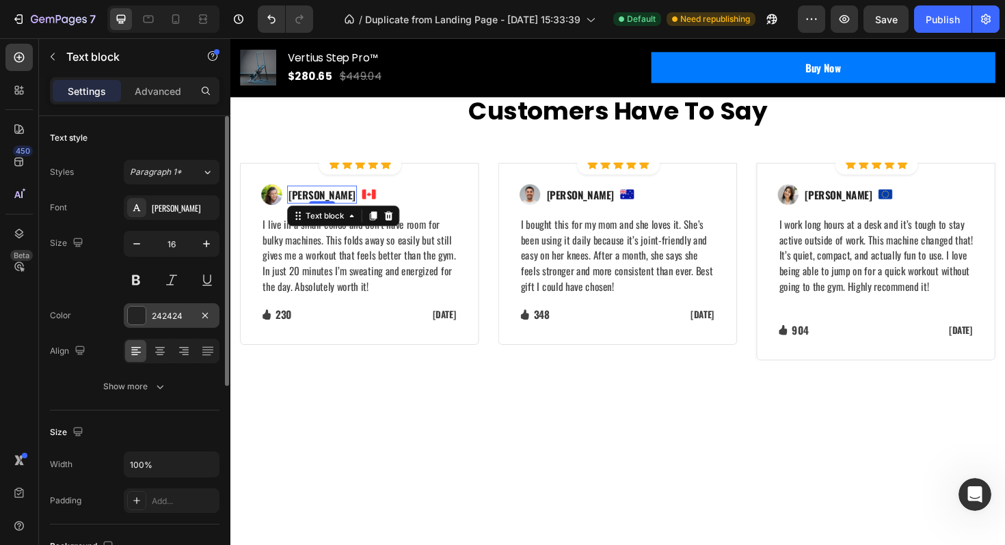
click at [155, 314] on div "242424" at bounding box center [172, 316] width 40 height 12
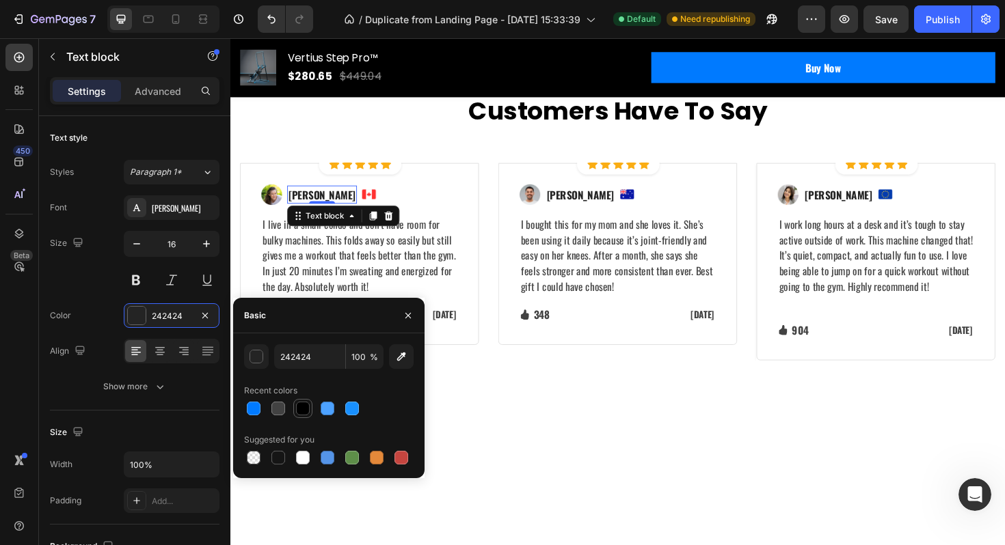
click at [303, 408] on div at bounding box center [303, 409] width 14 height 14
type input "000000"
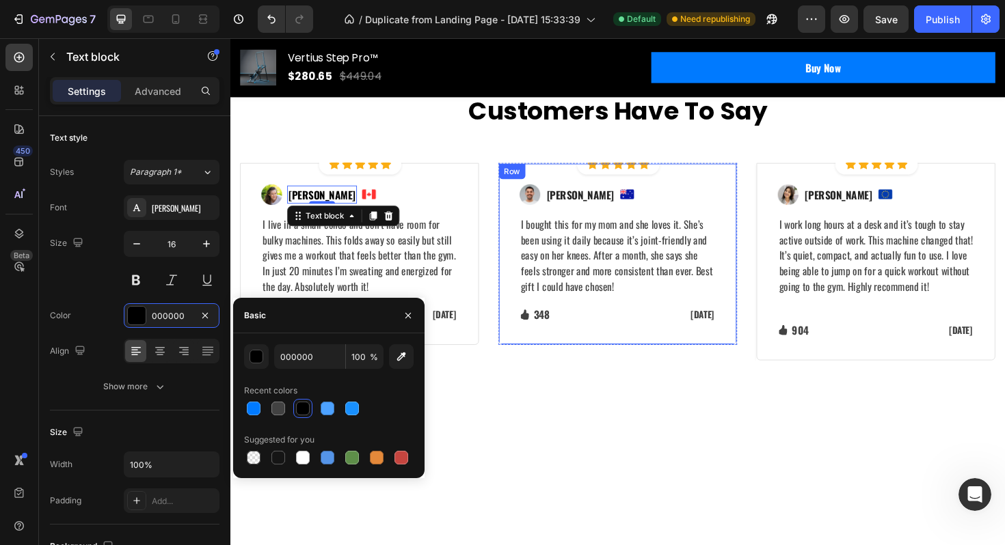
click at [597, 213] on p "[PERSON_NAME]" at bounding box center [600, 204] width 71 height 16
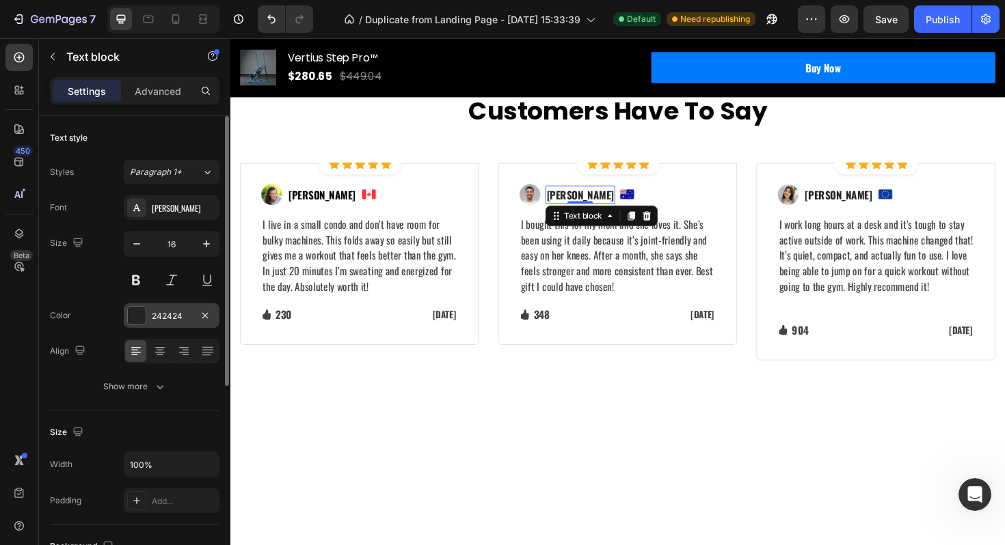
click at [189, 309] on div "242424" at bounding box center [172, 315] width 96 height 25
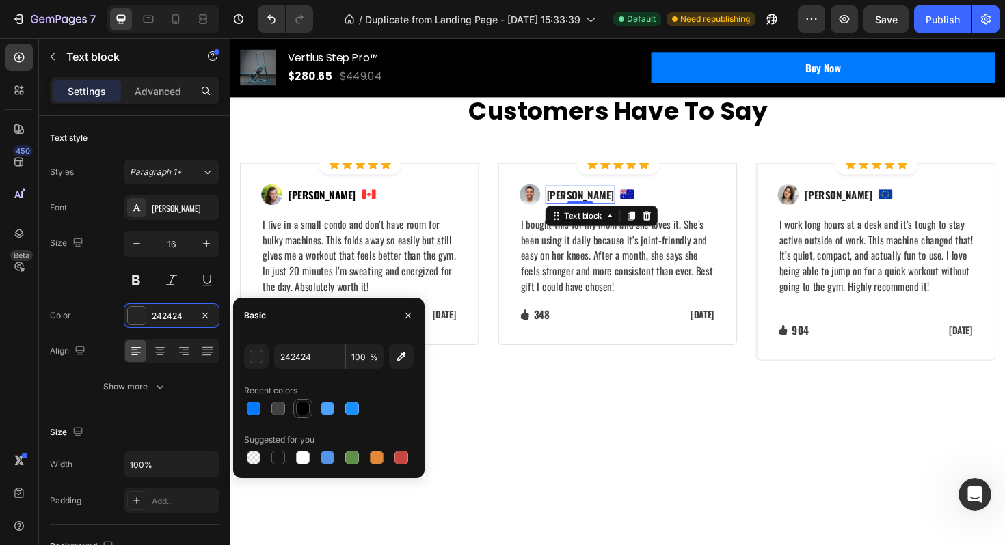
click at [301, 407] on div at bounding box center [303, 409] width 14 height 14
type input "000000"
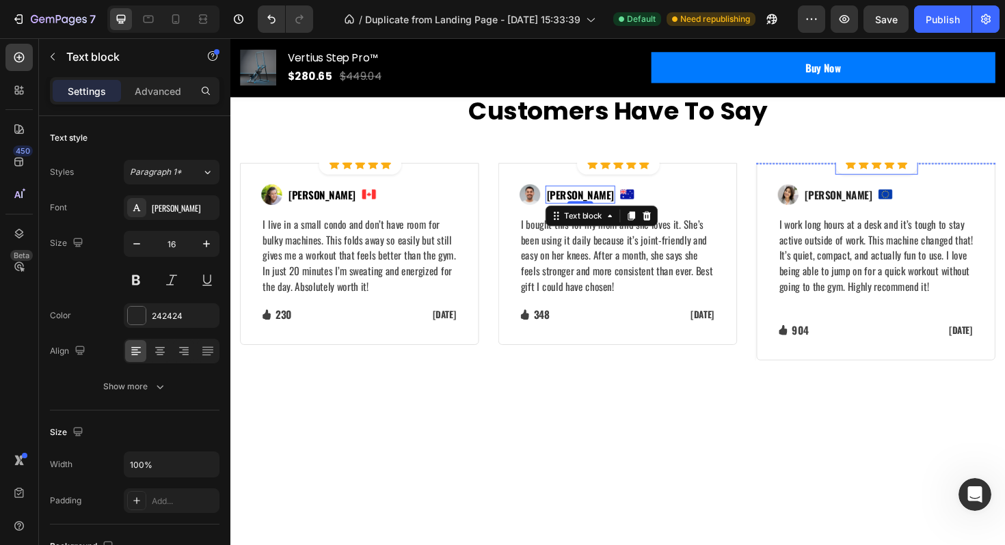
click at [873, 213] on p "[PERSON_NAME]" at bounding box center [874, 204] width 71 height 16
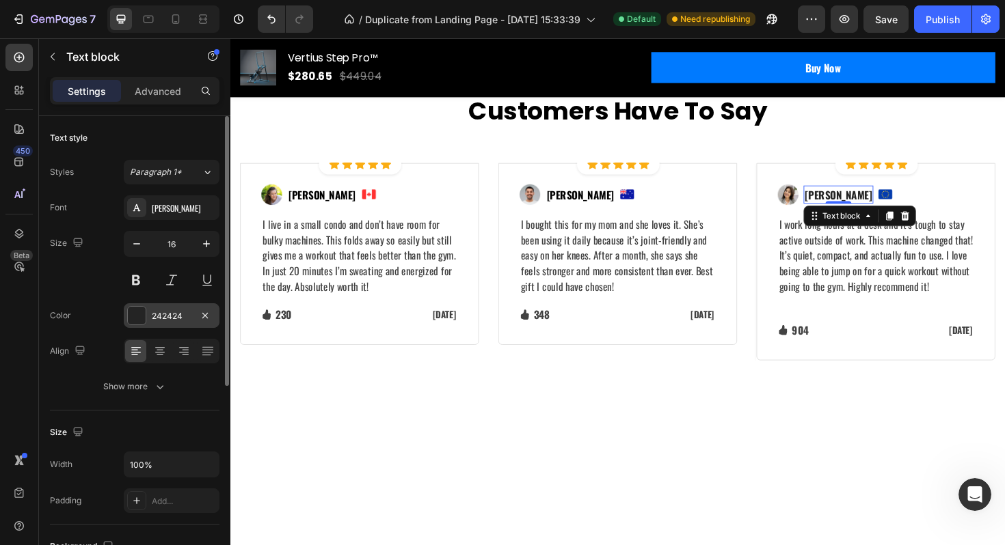
click at [172, 321] on div "242424" at bounding box center [172, 316] width 40 height 12
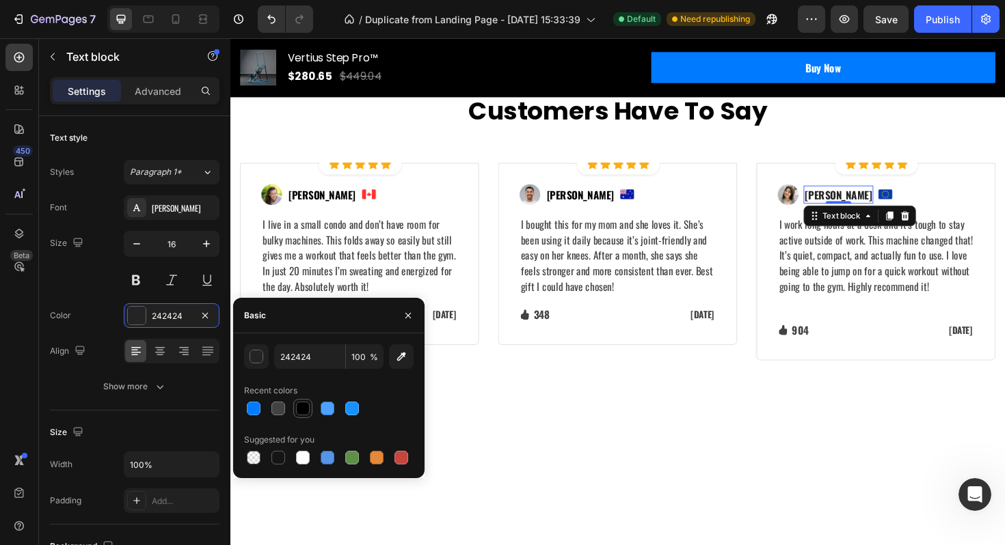
click at [301, 409] on div at bounding box center [303, 409] width 14 height 14
type input "000000"
click at [545, 310] on p "I bought this for my mom and she loves it. She’s been using it daily because it…" at bounding box center [640, 269] width 205 height 82
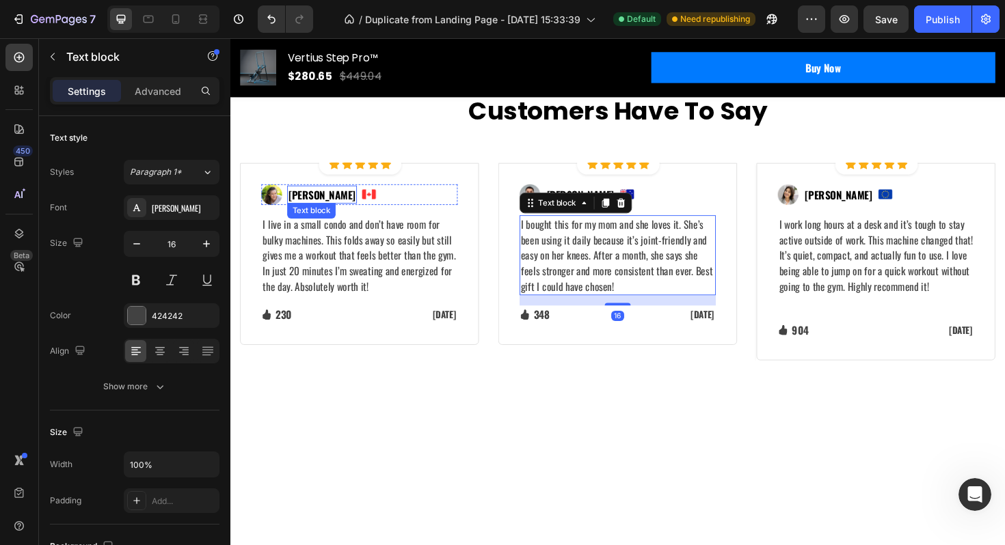
click at [321, 213] on p "[PERSON_NAME]" at bounding box center [327, 204] width 71 height 16
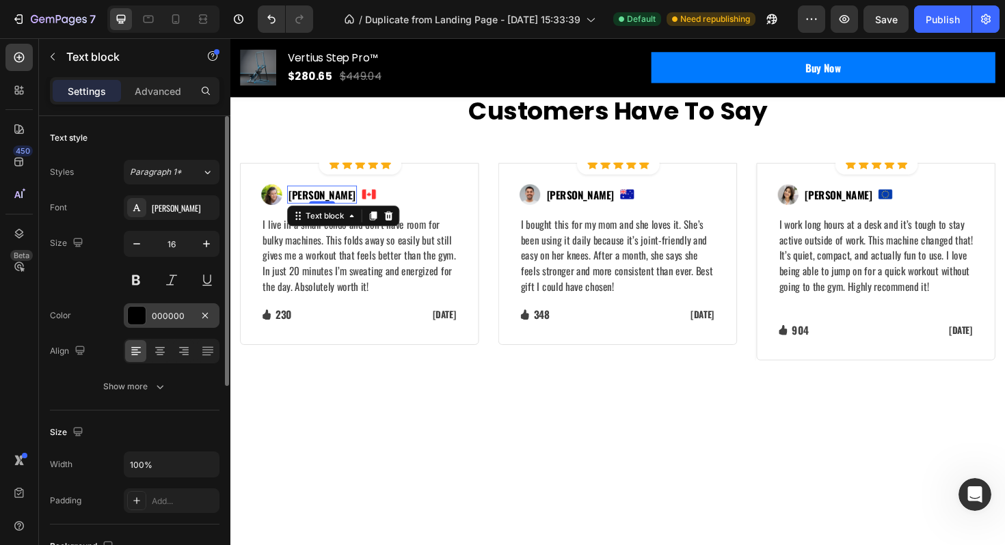
click at [179, 324] on div "000000" at bounding box center [172, 315] width 96 height 25
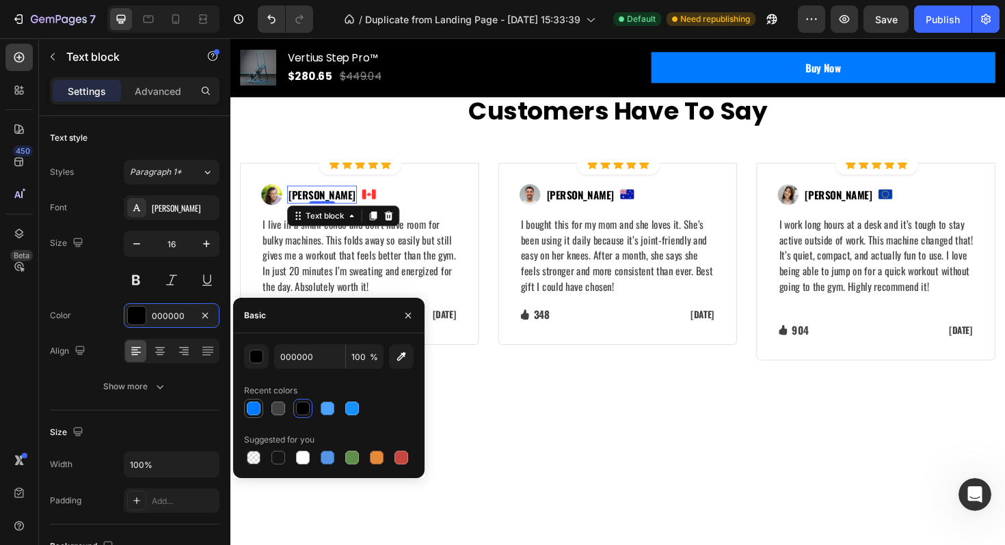
click at [256, 407] on div at bounding box center [254, 409] width 14 height 14
type input "007AFF"
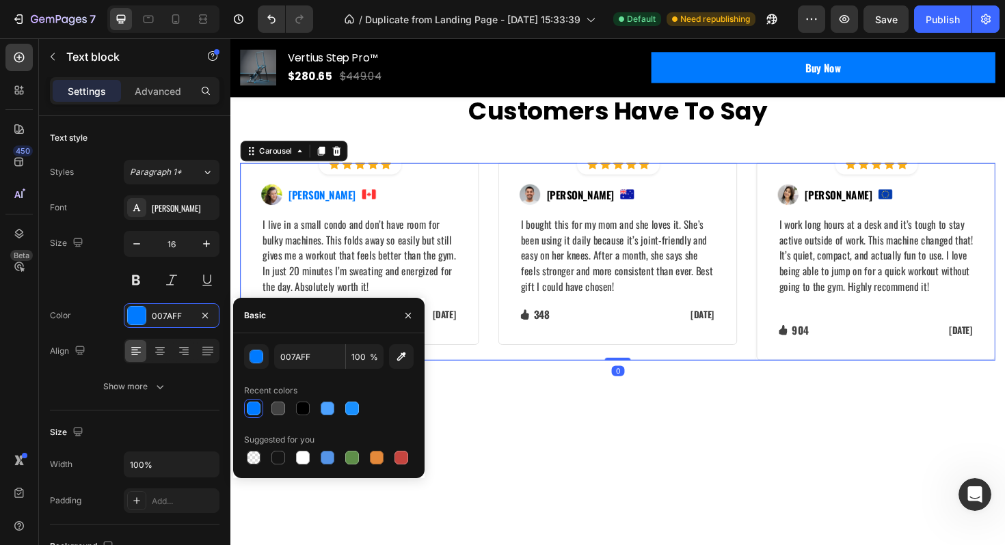
click at [511, 380] on div "Image Icon Icon Icon Icon Icon Icon List Hoz Row Row Image Regina Moore Text bl…" at bounding box center [641, 275] width 800 height 209
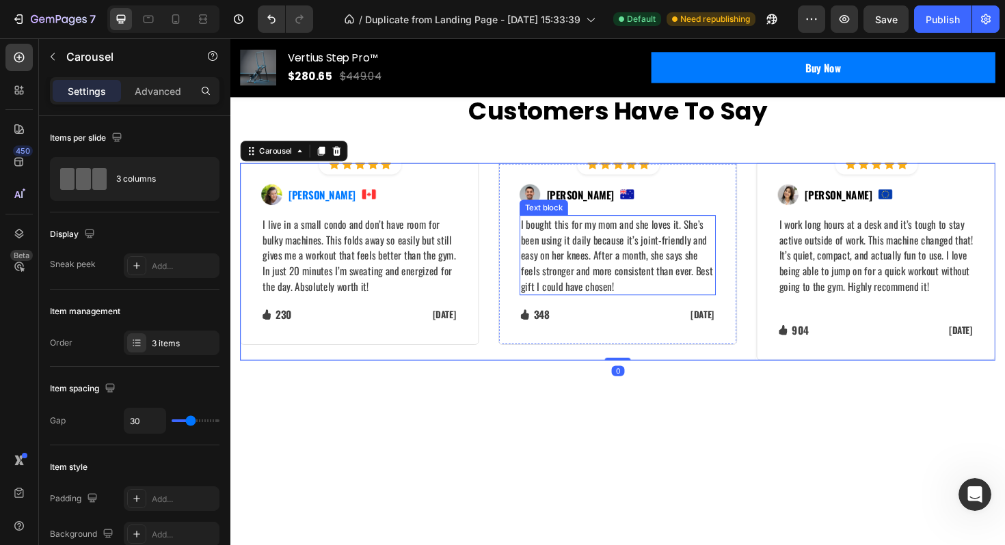
click at [584, 213] on p "[PERSON_NAME]" at bounding box center [600, 204] width 71 height 16
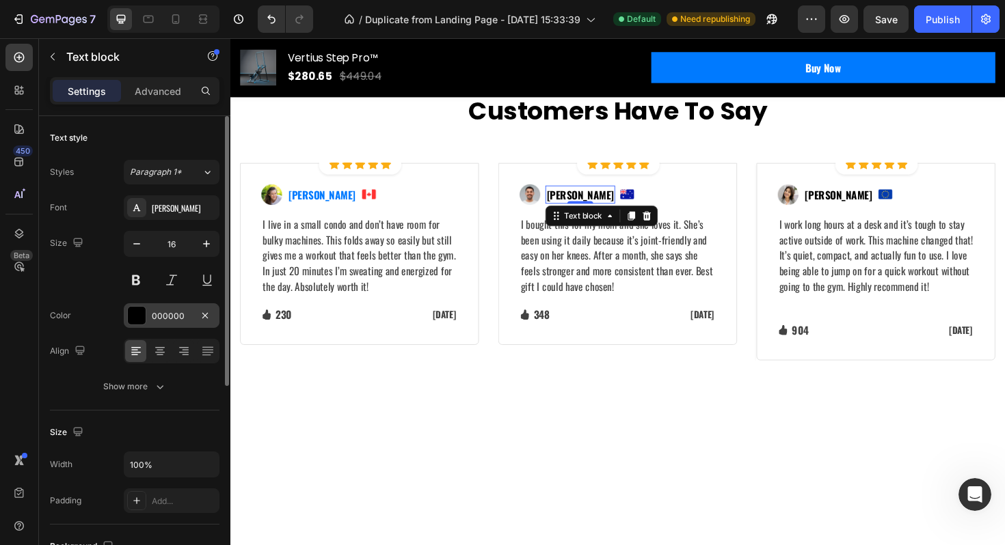
click at [185, 315] on div "000000" at bounding box center [172, 316] width 40 height 12
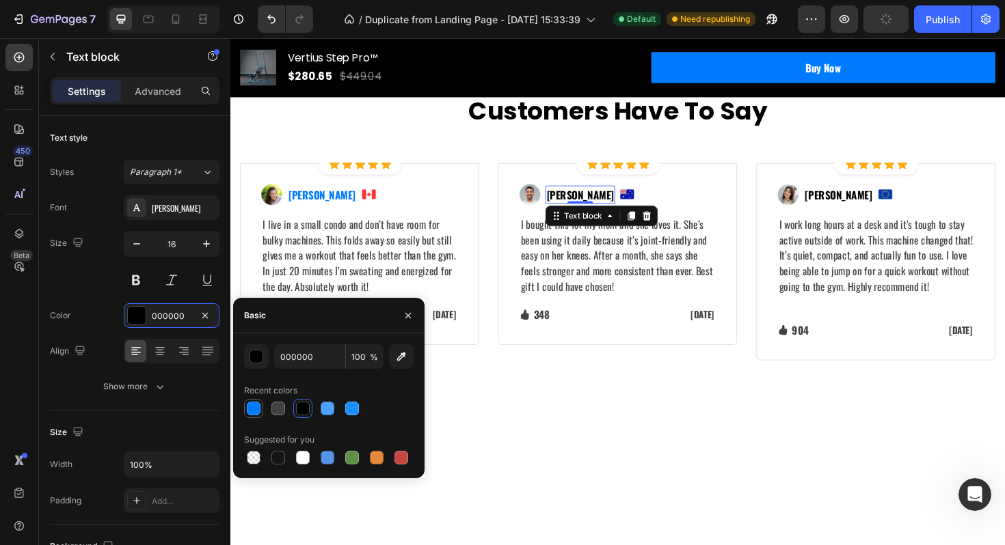
click at [256, 407] on div at bounding box center [254, 409] width 14 height 14
type input "007AFF"
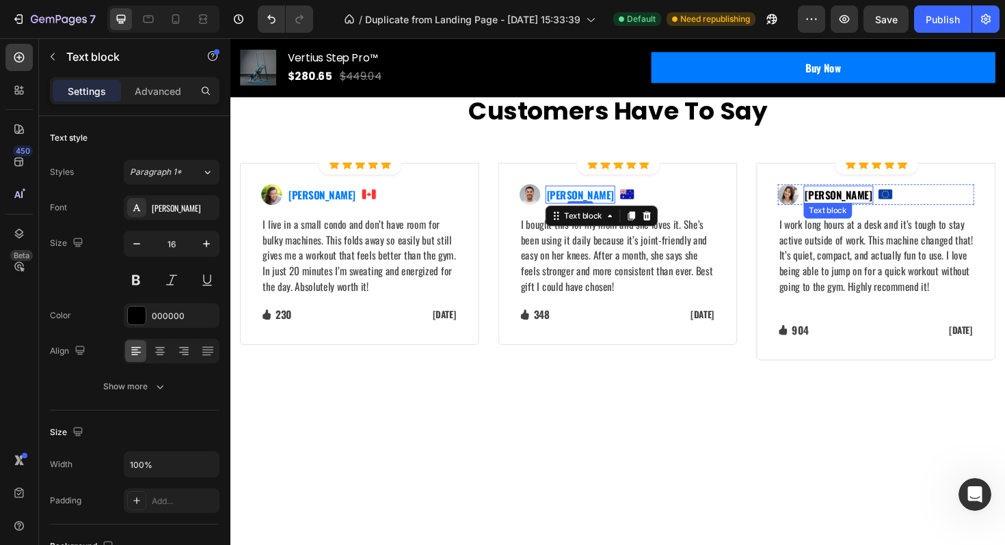
click at [864, 213] on p "[PERSON_NAME]" at bounding box center [874, 204] width 71 height 16
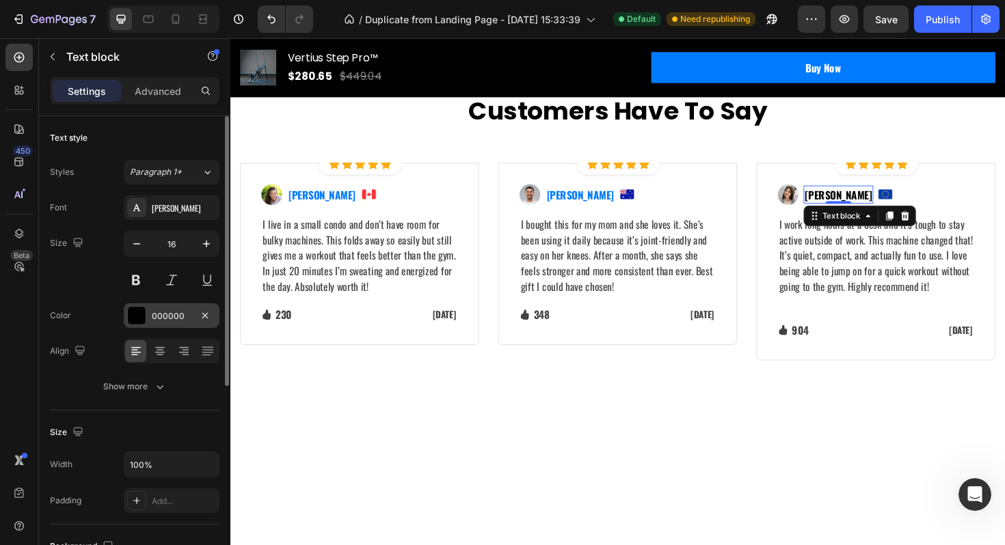
click at [168, 315] on div "000000" at bounding box center [172, 316] width 40 height 12
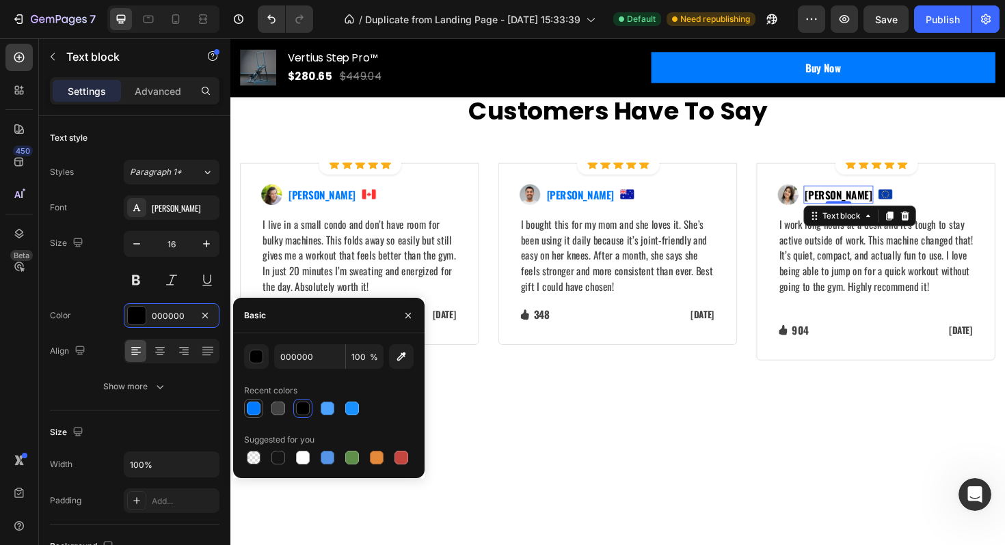
drag, startPoint x: 254, startPoint y: 408, endPoint x: 247, endPoint y: 407, distance: 6.9
click at [254, 408] on div at bounding box center [254, 409] width 14 height 14
type input "007AFF"
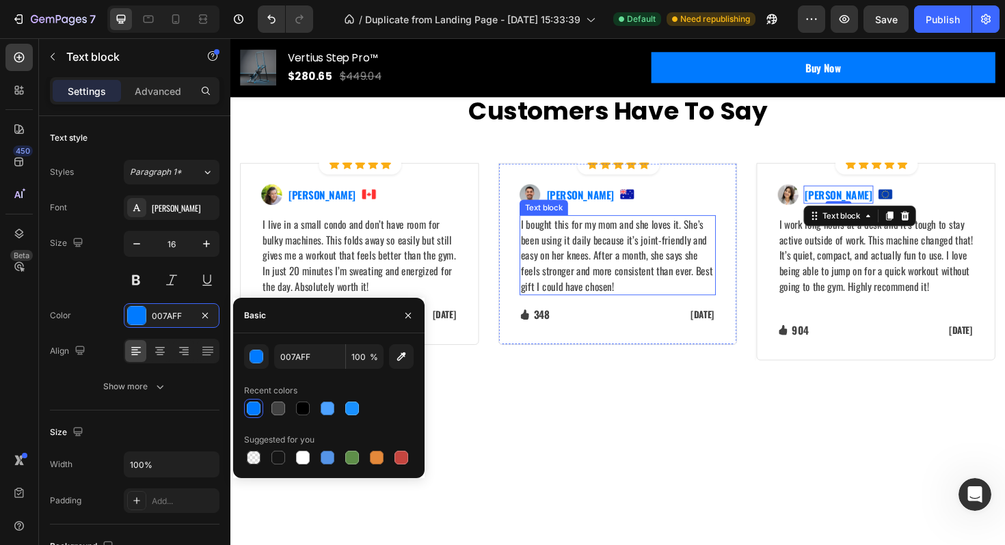
click at [649, 310] on p "I bought this for my mom and she loves it. She’s been using it daily because it…" at bounding box center [640, 269] width 205 height 82
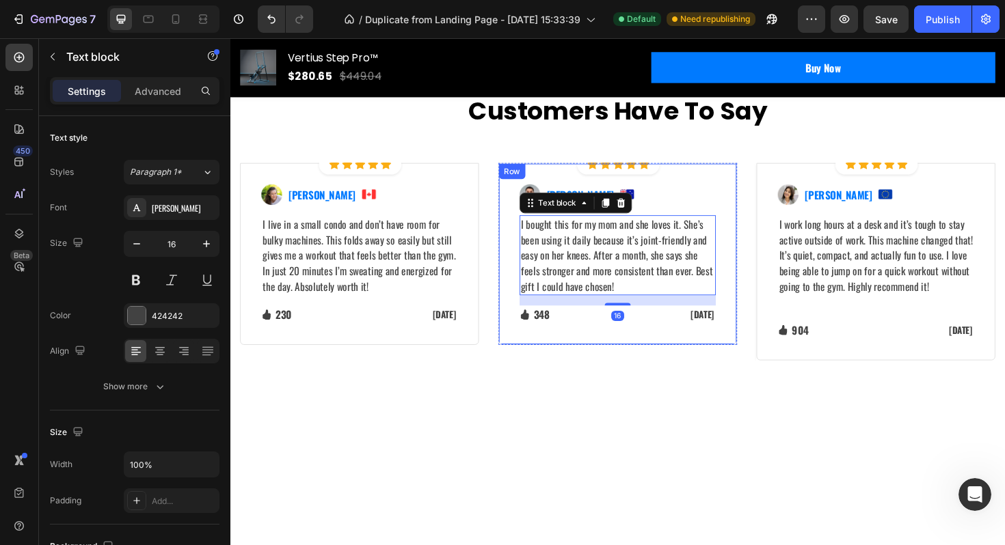
click at [722, 364] on div "Image Ned Jacobs Text block Image Row I bought this for my mom and she loves it…" at bounding box center [640, 267] width 253 height 193
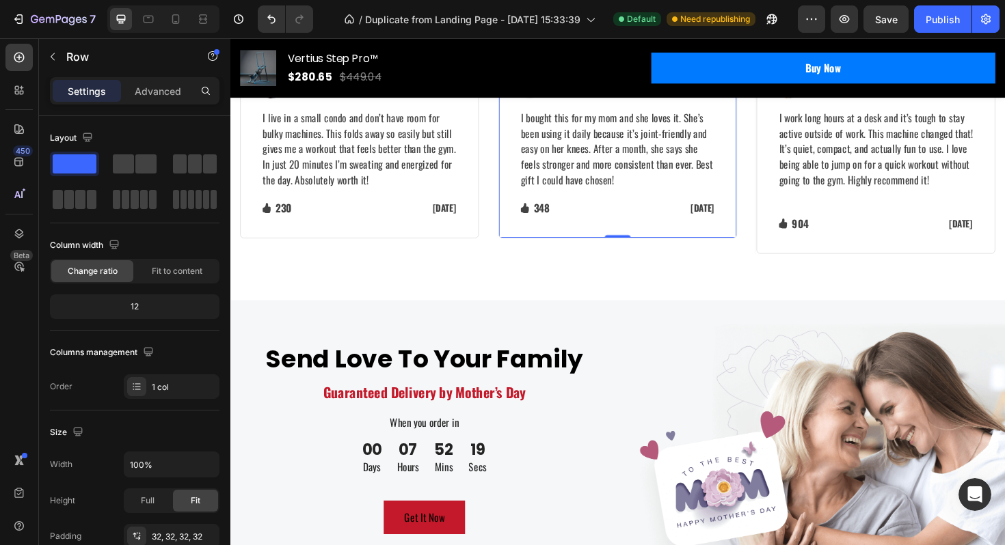
scroll to position [4031, 0]
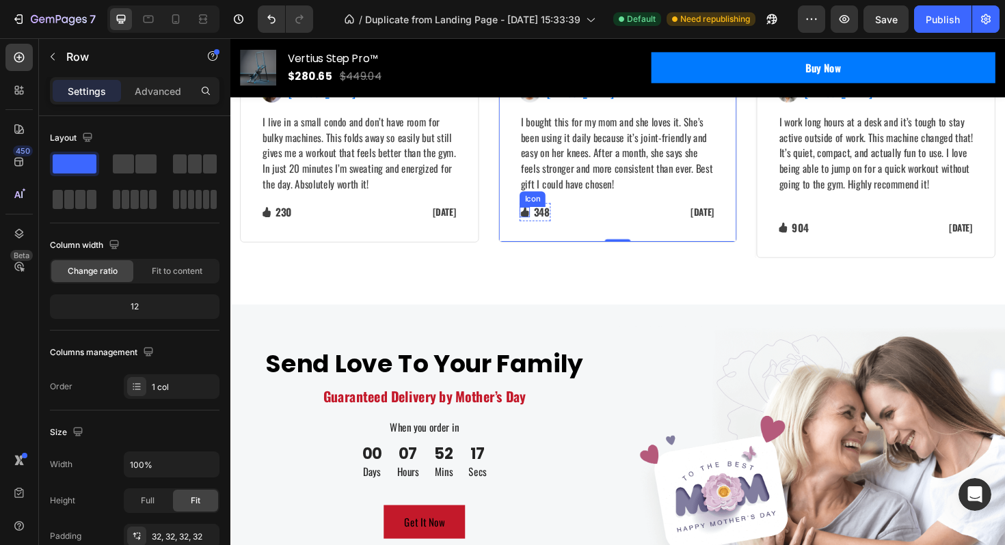
click at [542, 228] on div "Icon" at bounding box center [541, 222] width 11 height 11
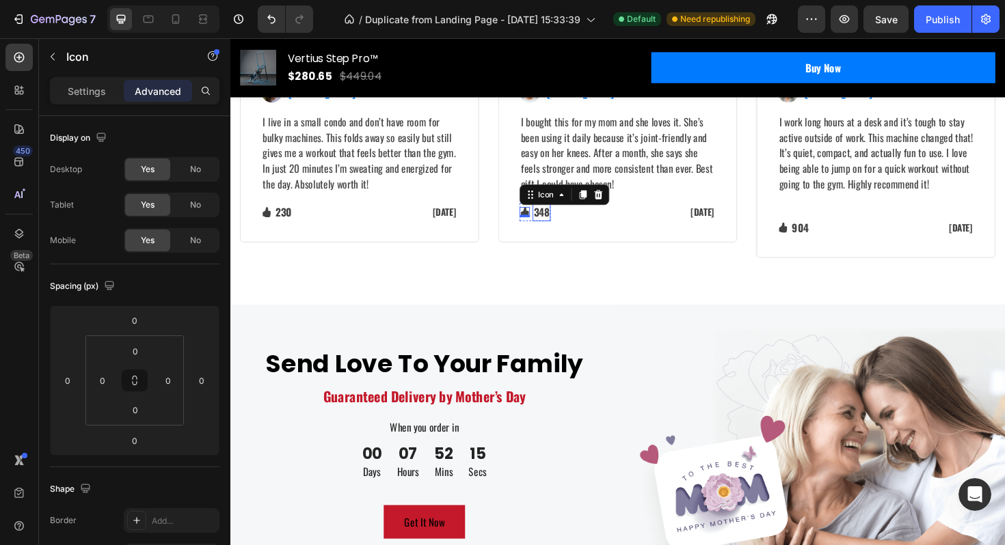
click at [558, 231] on p "348" at bounding box center [559, 223] width 16 height 16
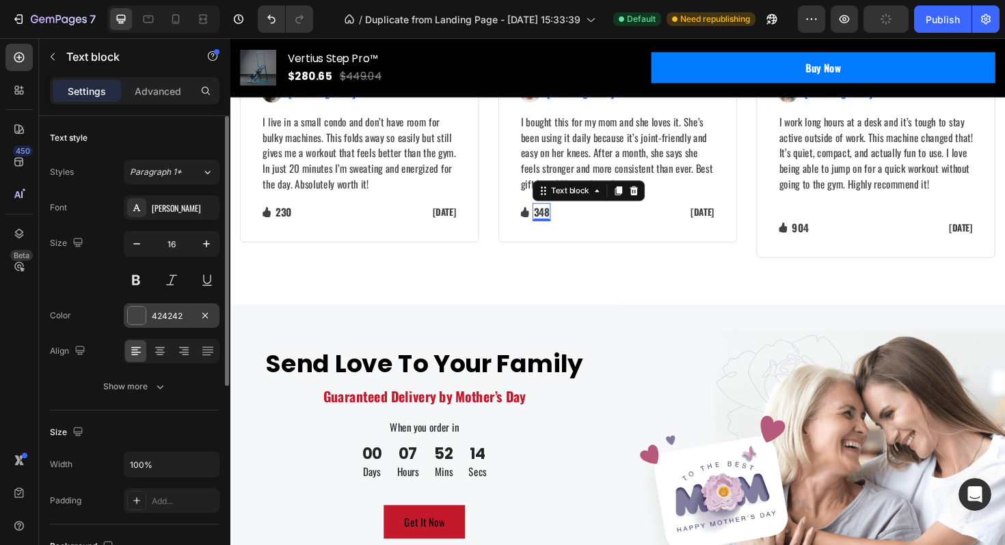
click at [137, 316] on div at bounding box center [137, 316] width 18 height 18
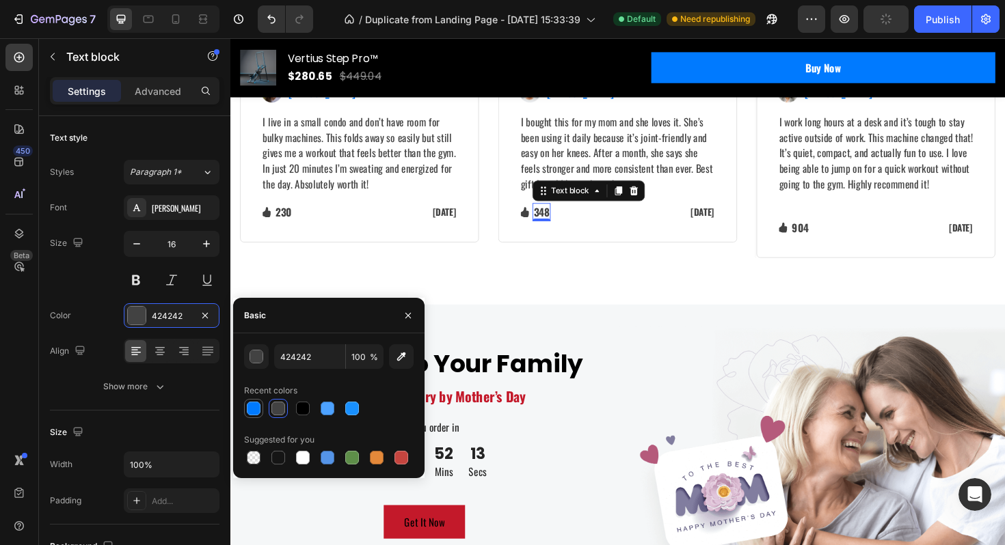
click at [249, 412] on div at bounding box center [254, 409] width 14 height 14
type input "007AFF"
click at [545, 321] on div "Let's Hear What Our Customers Have To Say Heading Row Image Icon Icon Icon Icon…" at bounding box center [640, 115] width 820 height 411
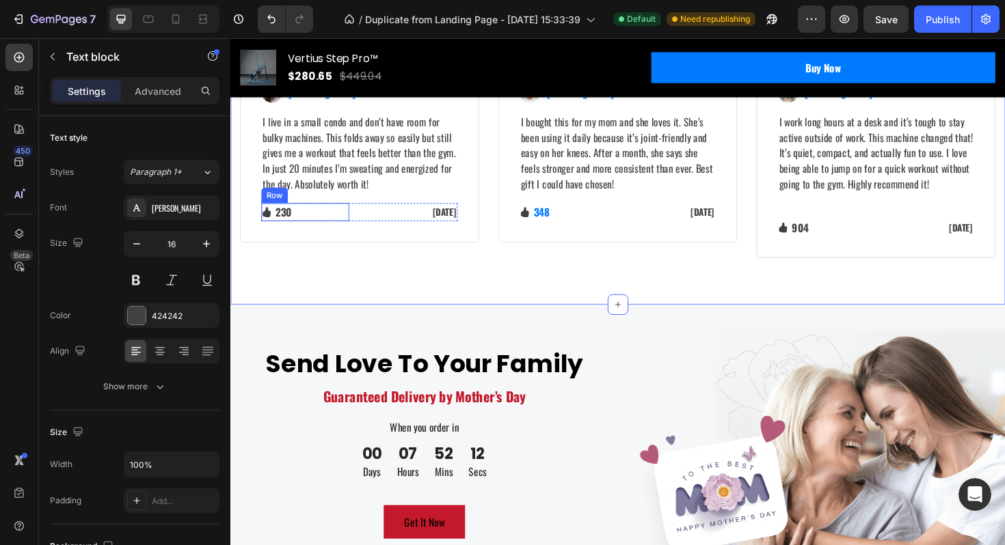
click at [287, 231] on p "230" at bounding box center [286, 223] width 17 height 16
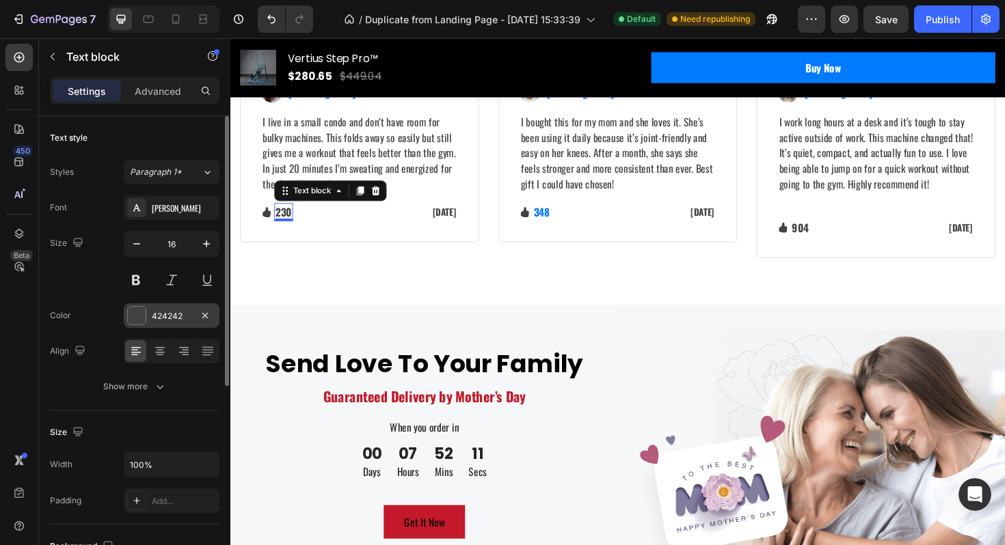
click at [183, 316] on div "424242" at bounding box center [172, 316] width 40 height 12
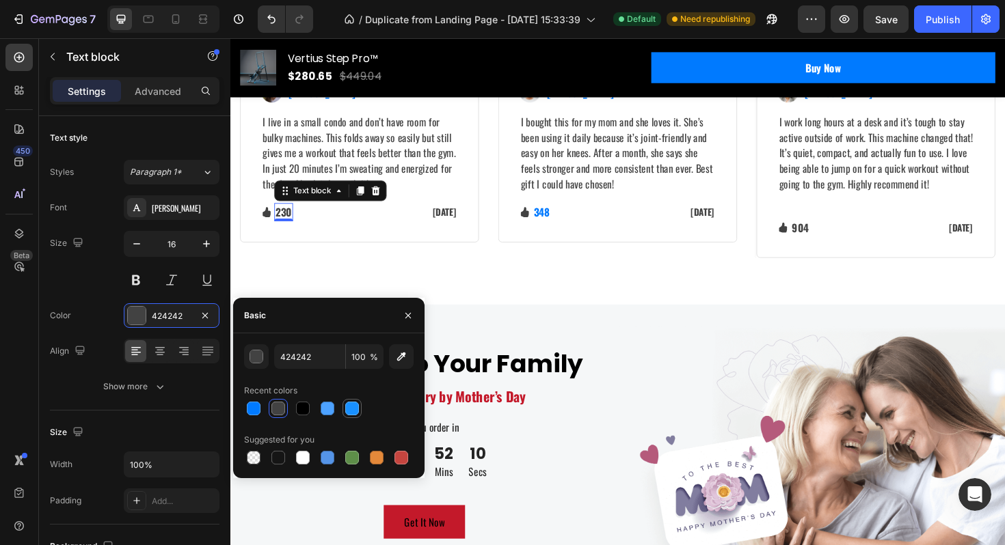
click at [349, 410] on div at bounding box center [352, 409] width 14 height 14
click at [260, 407] on div at bounding box center [254, 409] width 14 height 14
type input "007AFF"
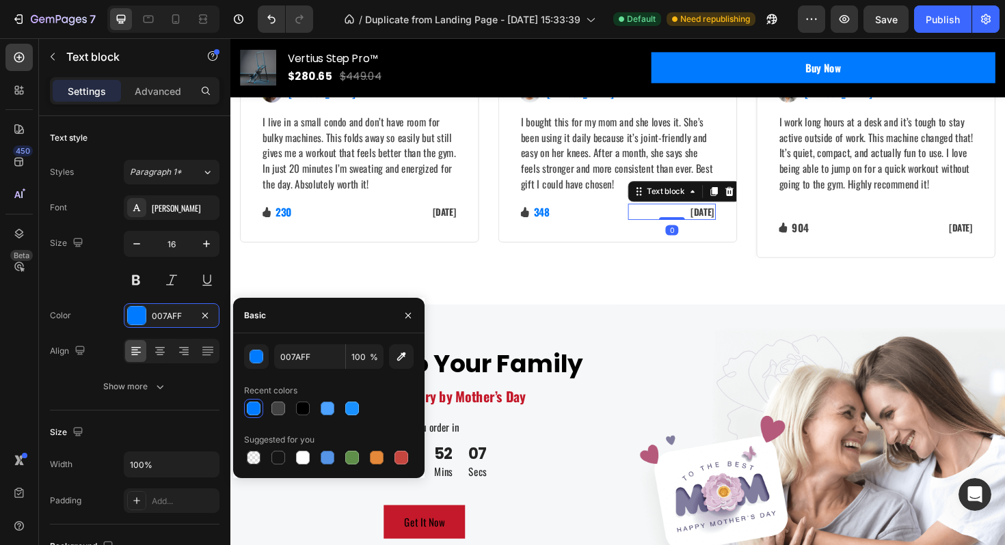
click at [728, 230] on p "[DATE]" at bounding box center [698, 222] width 90 height 14
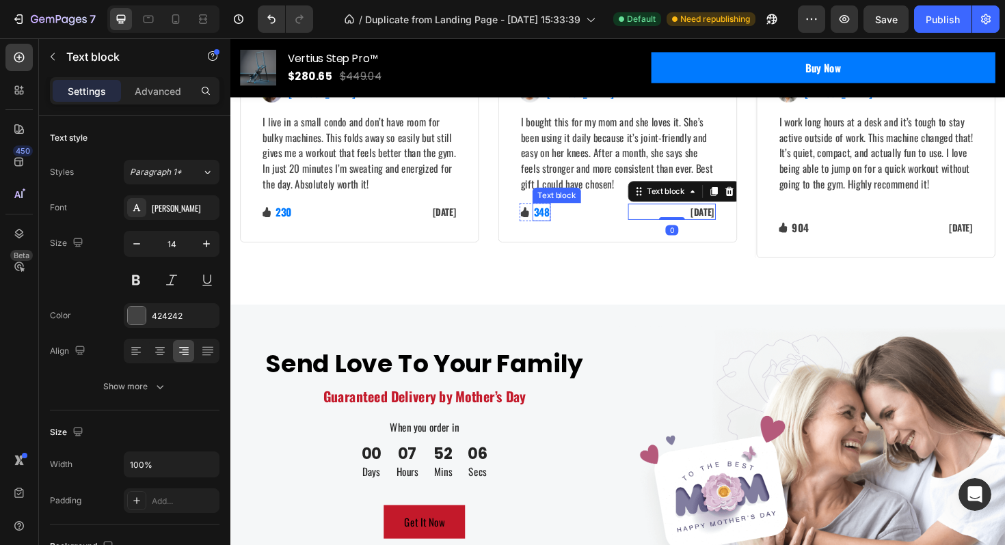
click at [567, 231] on p "348" at bounding box center [559, 223] width 16 height 16
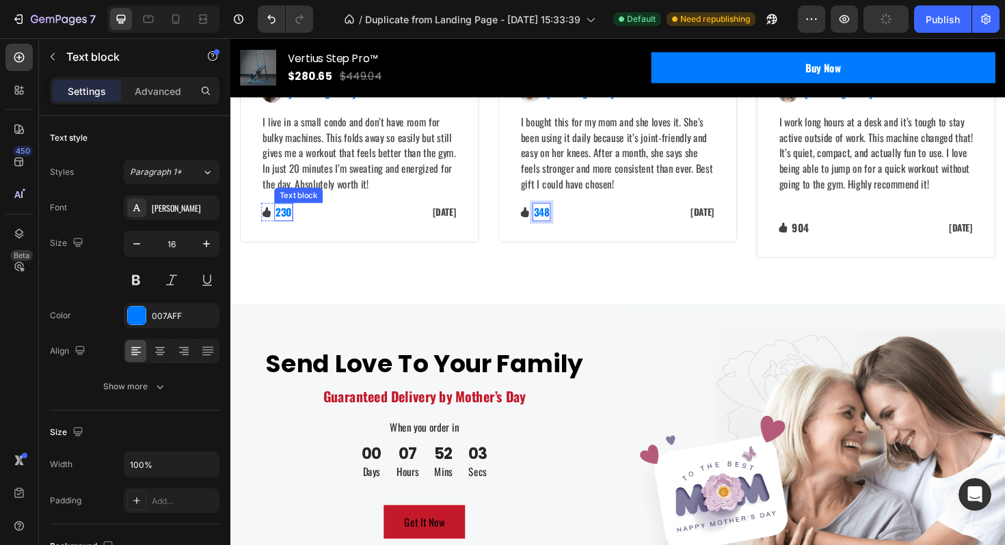
click at [287, 231] on p "230" at bounding box center [286, 223] width 17 height 16
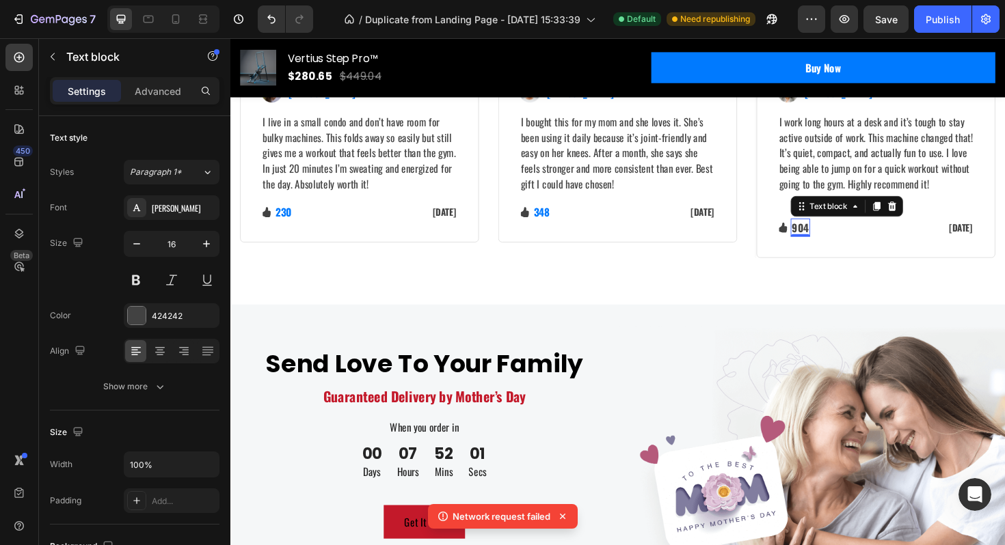
click at [830, 247] on p "904" at bounding box center [834, 239] width 18 height 16
click at [153, 318] on div "424242" at bounding box center [172, 316] width 40 height 12
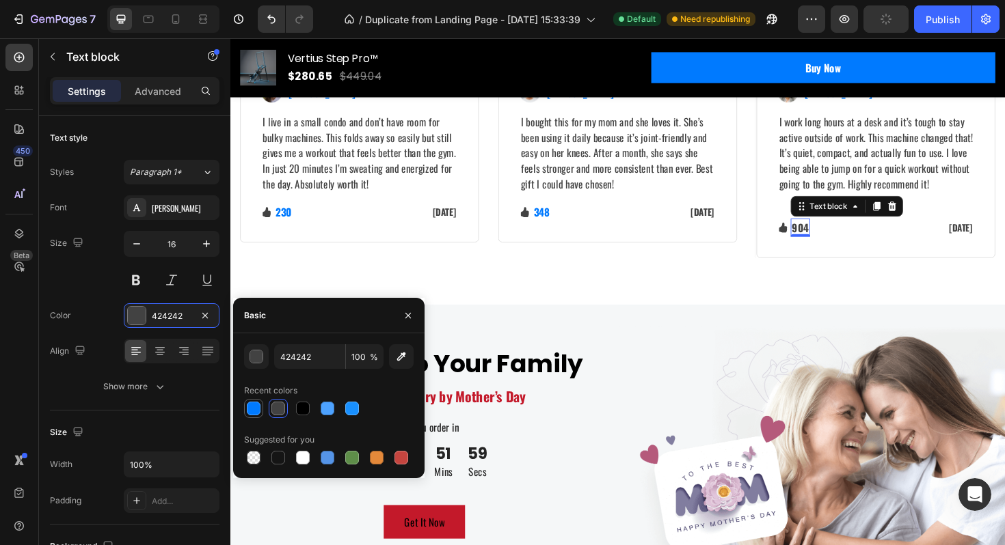
click at [256, 409] on div at bounding box center [254, 409] width 14 height 14
type input "007AFF"
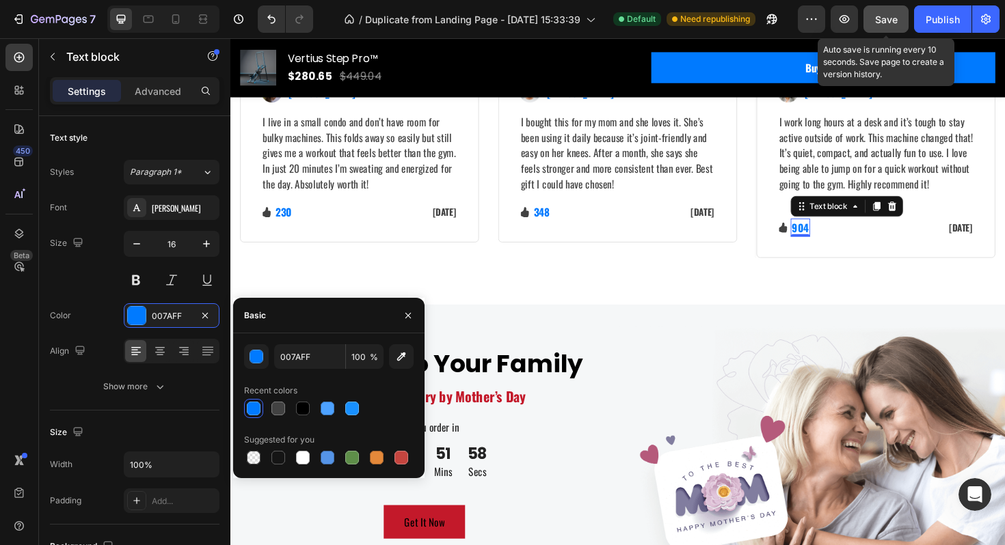
click at [890, 25] on div "Save" at bounding box center [886, 19] width 23 height 14
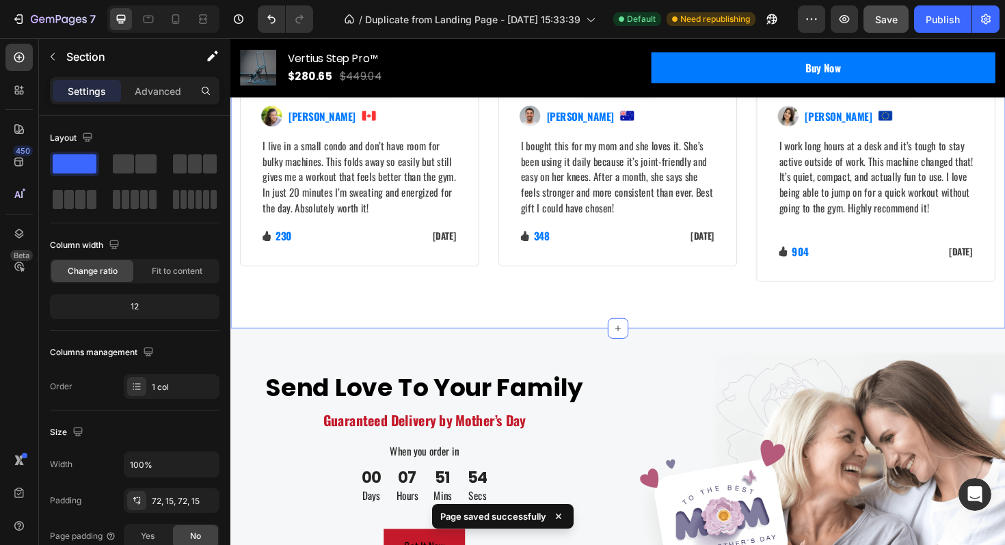
click at [794, 346] on div "Let's Hear What Our Customers Have To Say Heading Row Image Icon Icon Icon Icon…" at bounding box center [640, 140] width 820 height 411
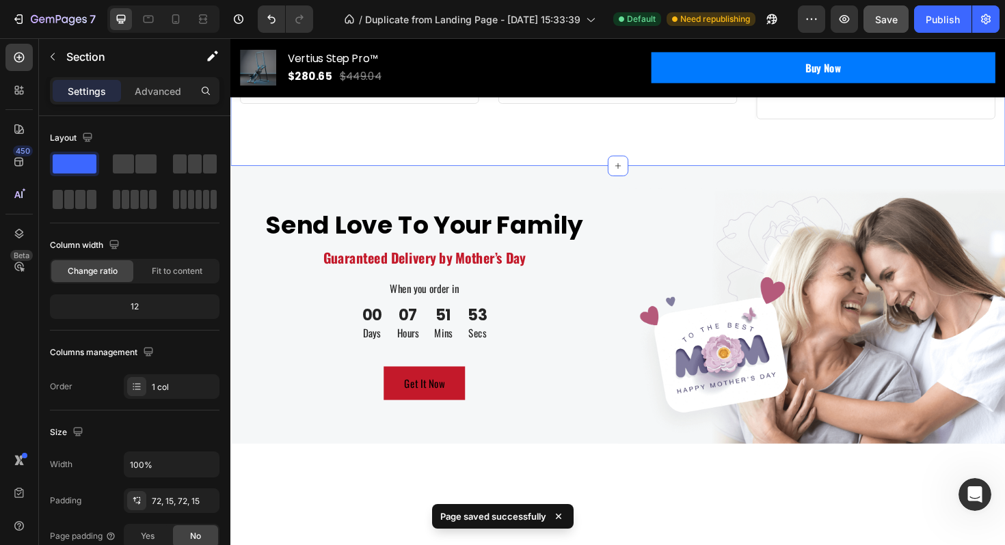
scroll to position [4180, 0]
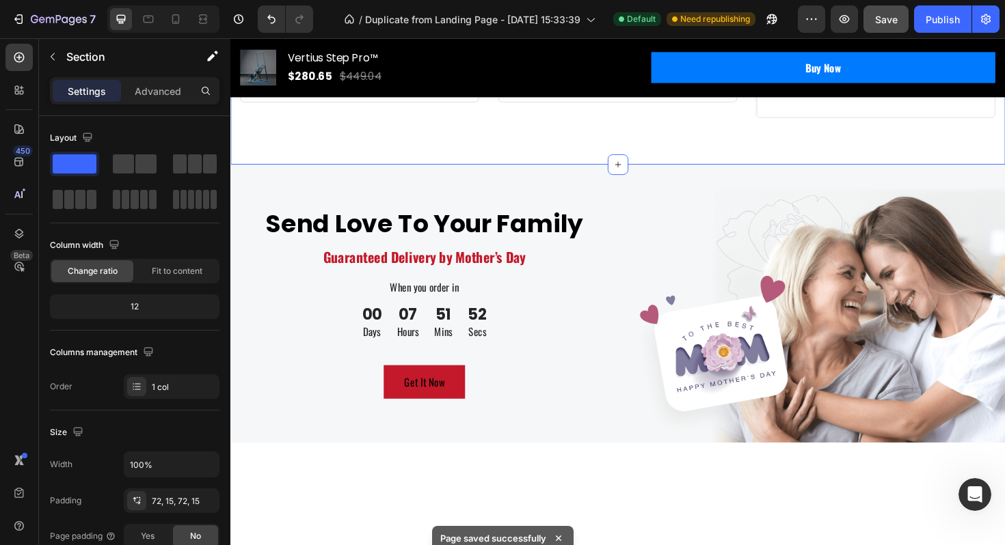
click at [455, 81] on p "[DATE]" at bounding box center [424, 74] width 90 height 14
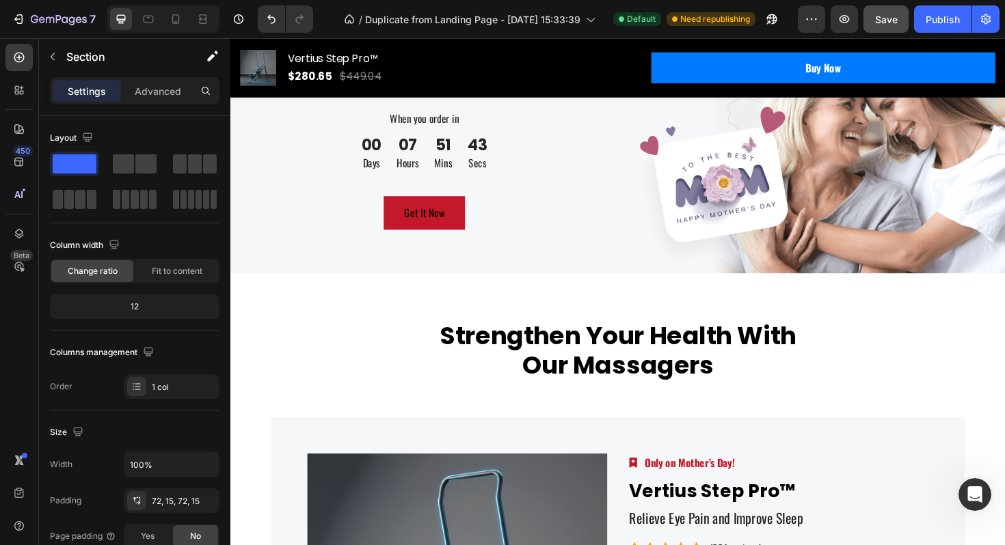
scroll to position [4371, 0]
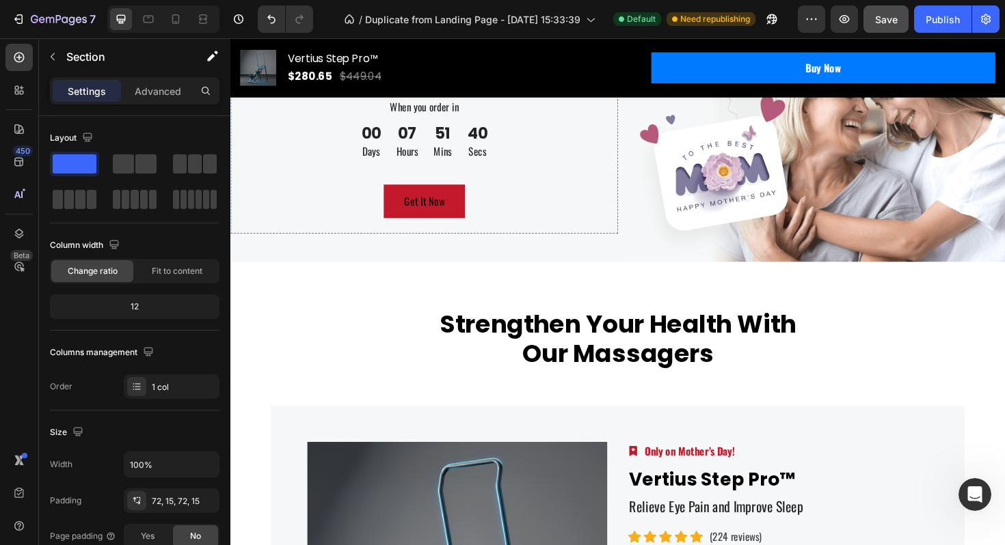
click at [475, 90] on p "Guaranteed Delivery by Mother’s Day" at bounding box center [435, 79] width 387 height 22
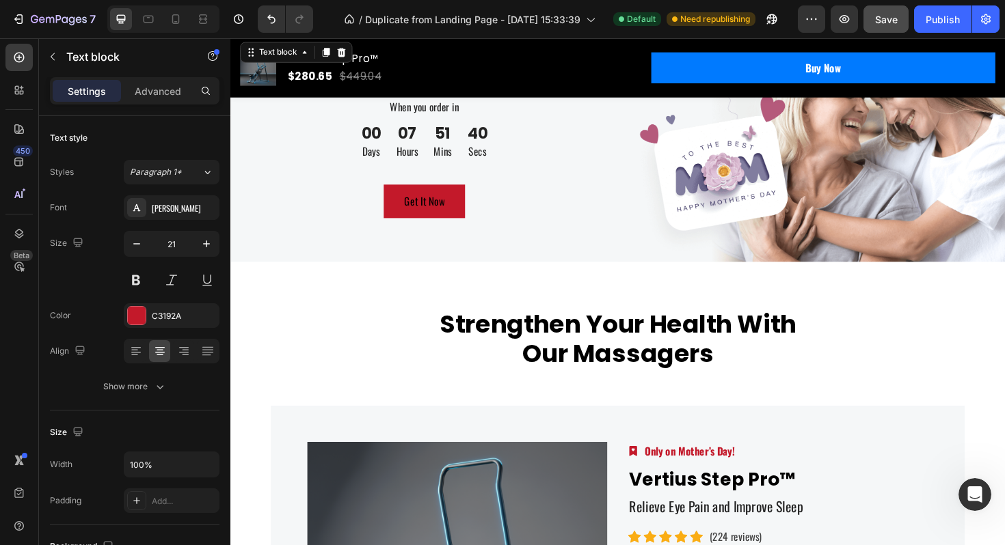
click at [475, 90] on p "Guaranteed Delivery by Mother’s Day" at bounding box center [435, 79] width 387 height 22
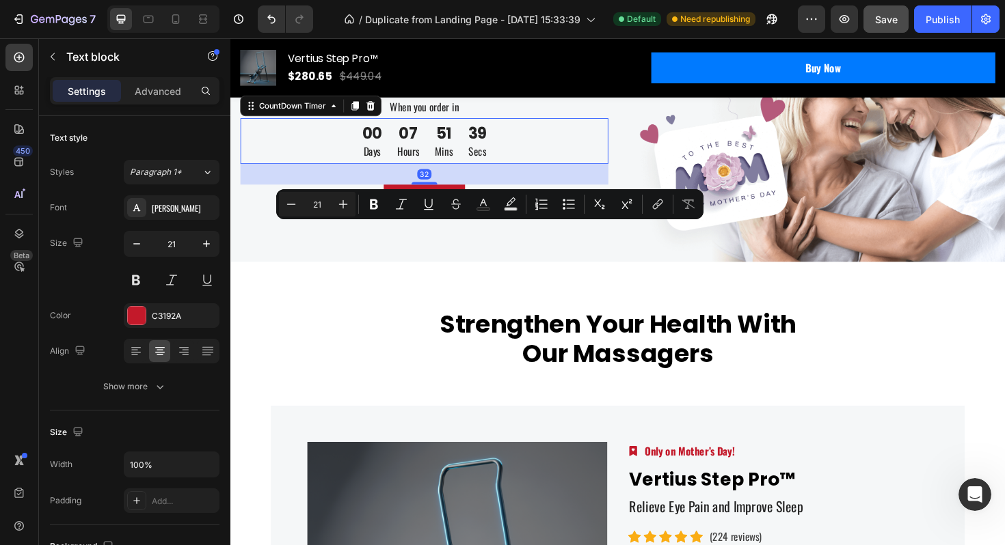
click at [483, 172] on div "39 Secs" at bounding box center [492, 147] width 36 height 49
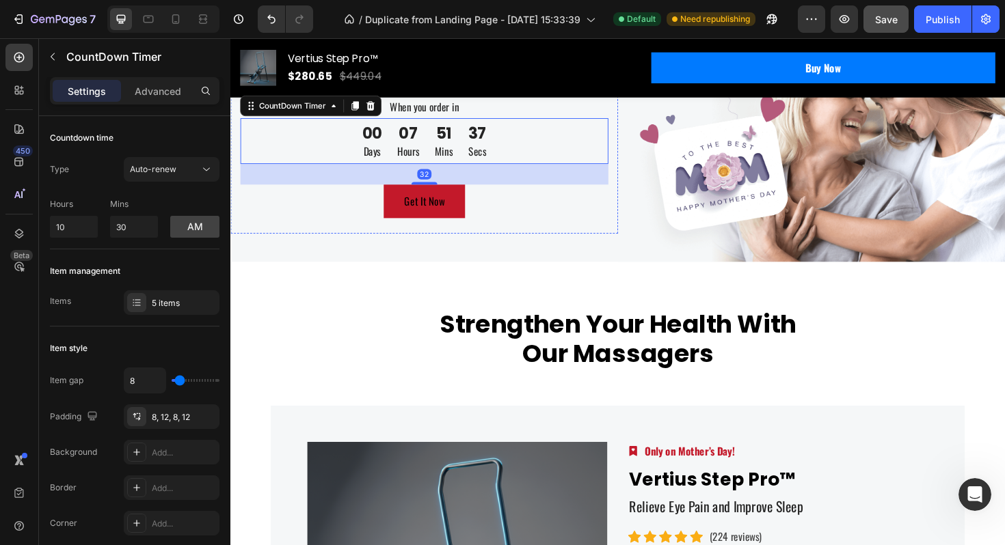
click at [490, 90] on p "Guaranteed Delivery by Mother’s Day" at bounding box center [435, 79] width 387 height 22
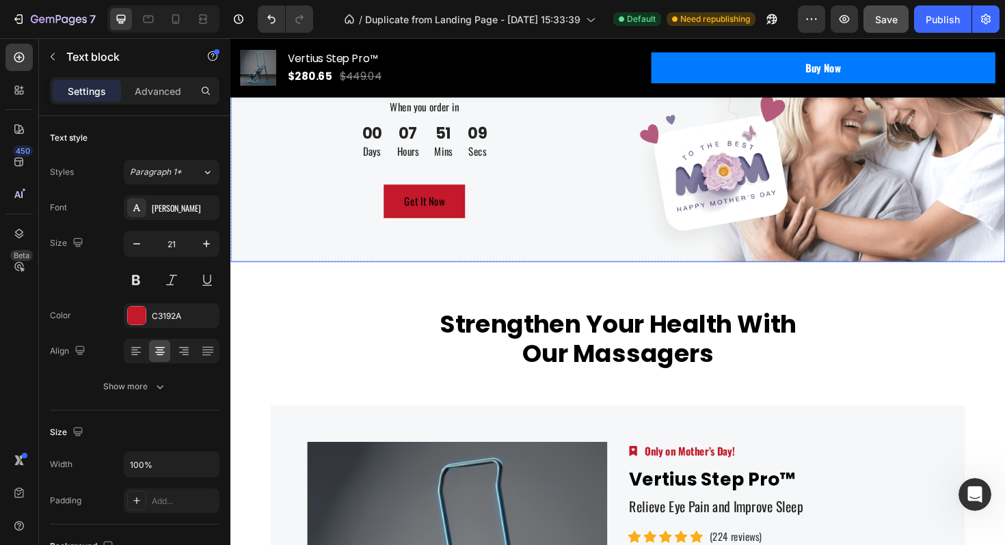
click at [628, 156] on div "Send Love To Your Family Heading Guaranteed Delivery by Mother’s Day Text block…" at bounding box center [435, 128] width 410 height 295
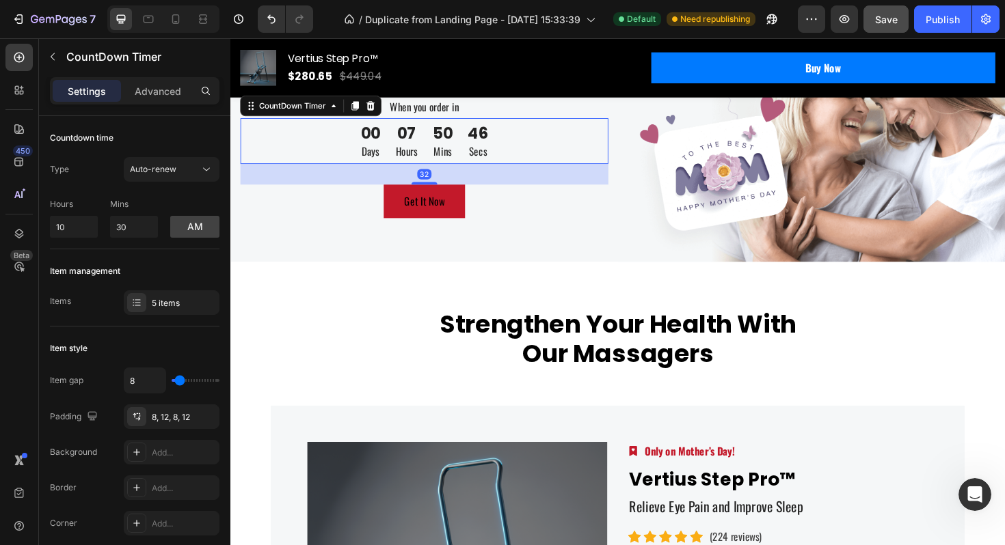
click at [334, 172] on div "00 Days 07 Hours 50 Mins 46 Secs" at bounding box center [436, 147] width 390 height 49
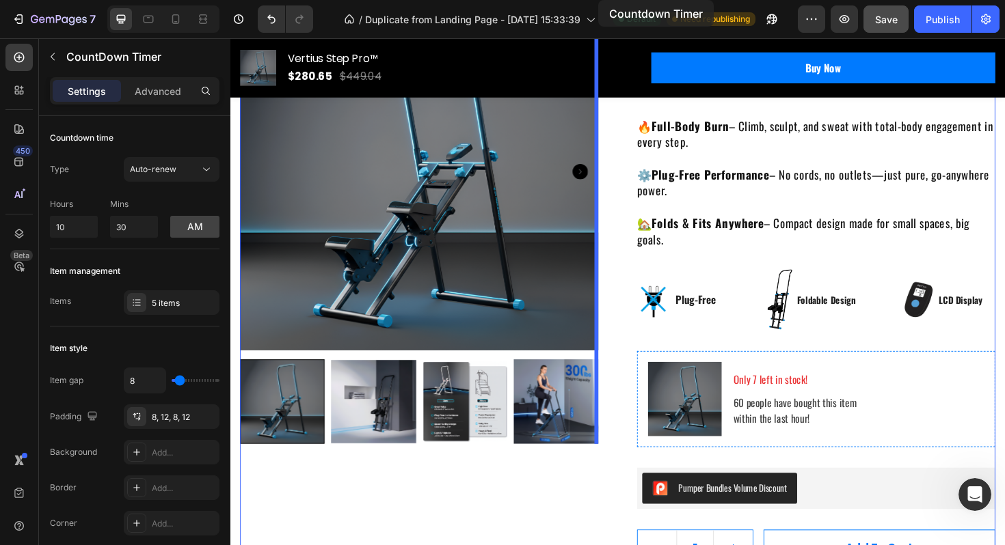
scroll to position [0, 0]
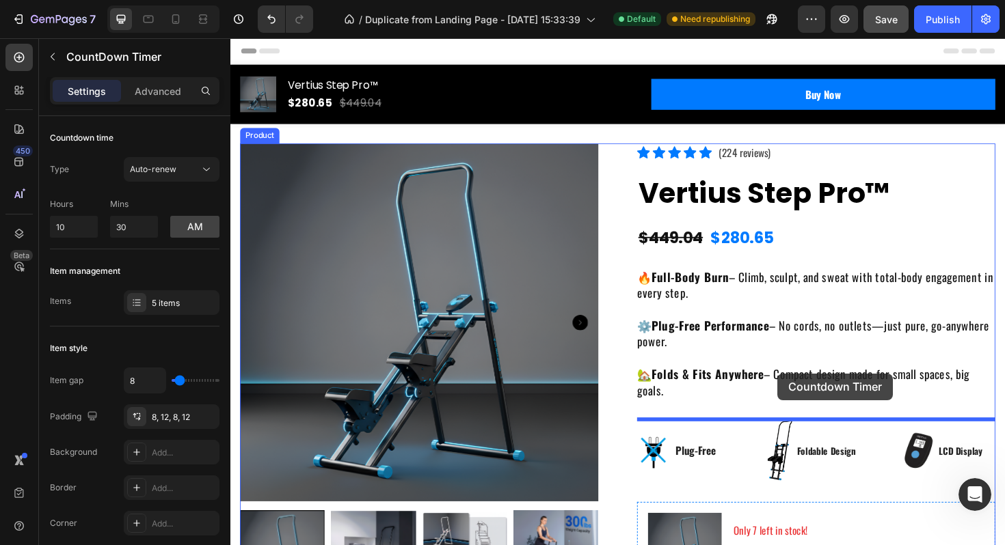
drag, startPoint x: 251, startPoint y: 284, endPoint x: 809, endPoint y: 394, distance: 569.1
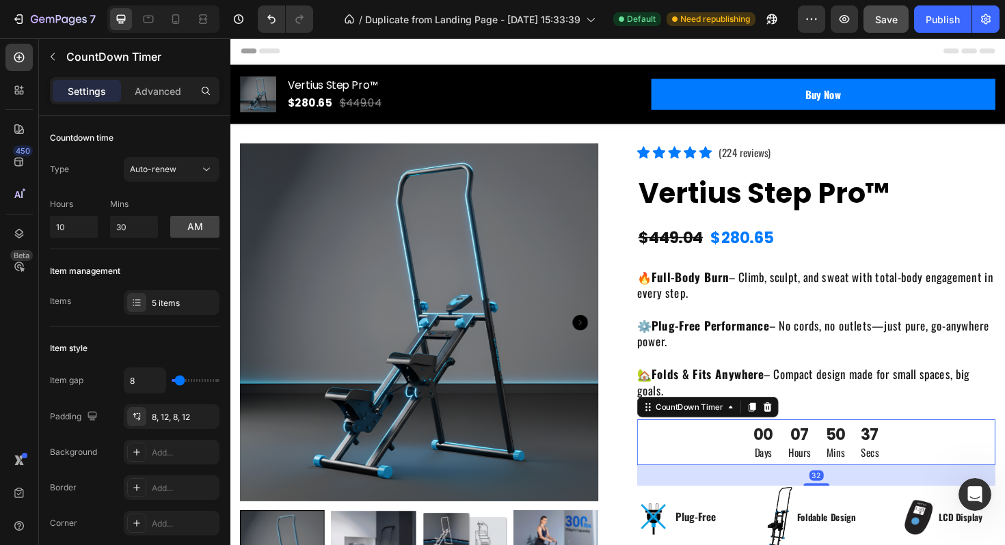
click at [923, 495] on div "32" at bounding box center [850, 502] width 379 height 22
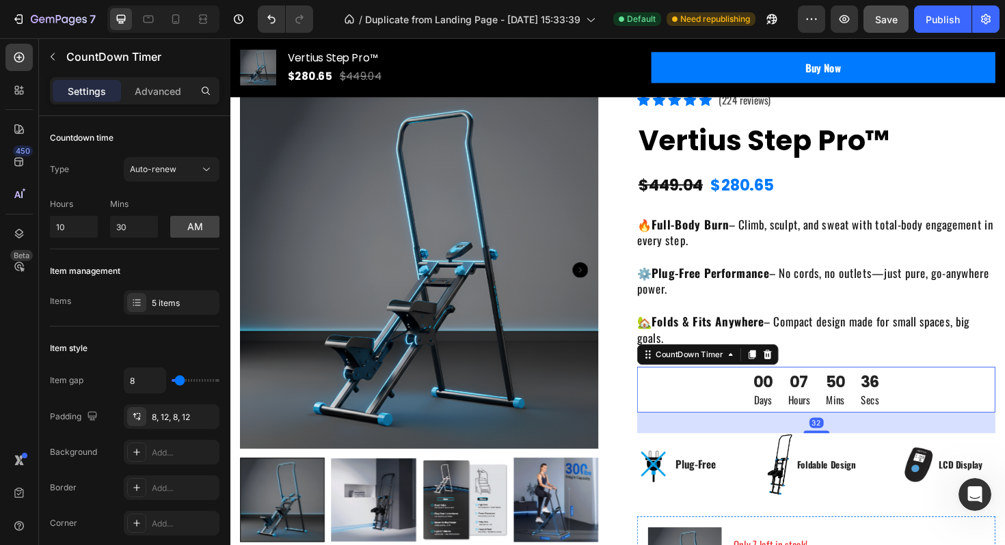
scroll to position [66, 0]
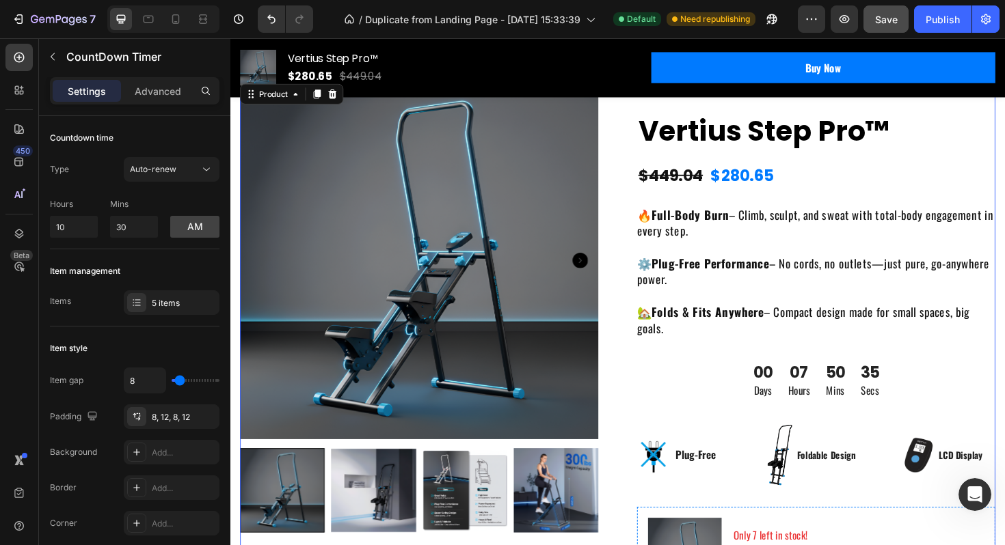
click at [905, 517] on div "Icon Icon Icon Icon Icon Icon List Hoz (224 reviews) Text block Row Vertius Ste…" at bounding box center [850, 539] width 379 height 911
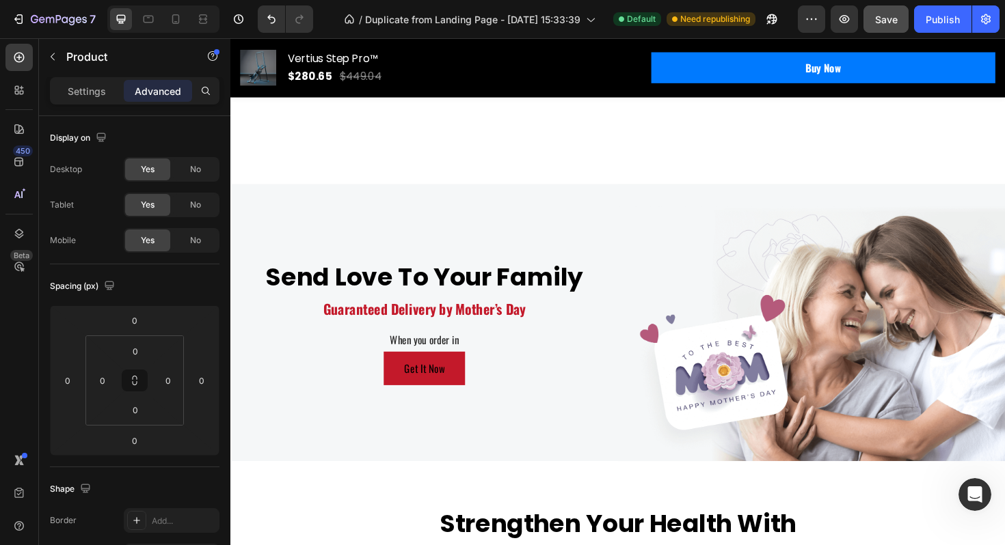
scroll to position [4020, 0]
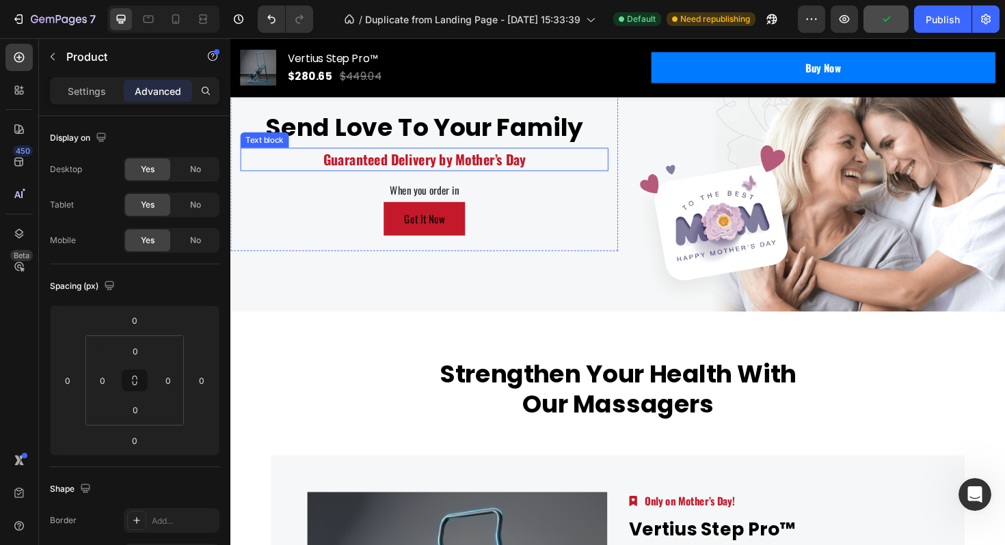
click at [441, 178] on p "Guaranteed Delivery by Mother’s Day" at bounding box center [435, 167] width 387 height 22
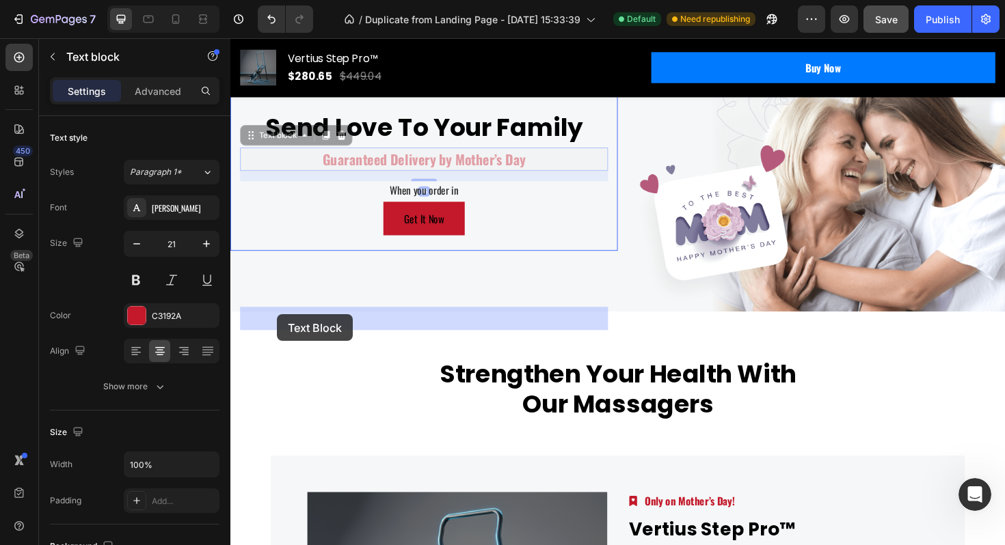
drag, startPoint x: 254, startPoint y: 312, endPoint x: 280, endPoint y: 331, distance: 31.3
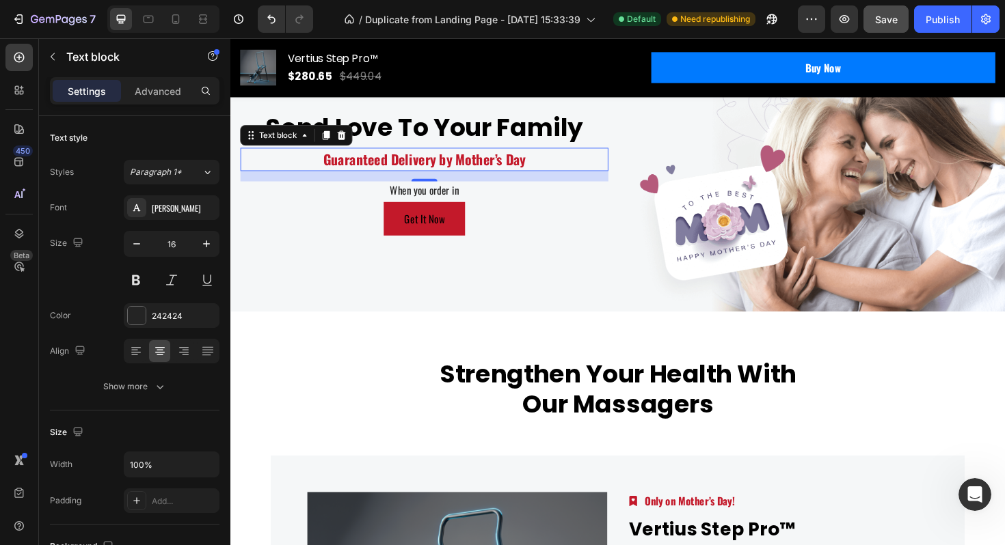
click at [275, 208] on p "When you order in" at bounding box center [435, 199] width 387 height 16
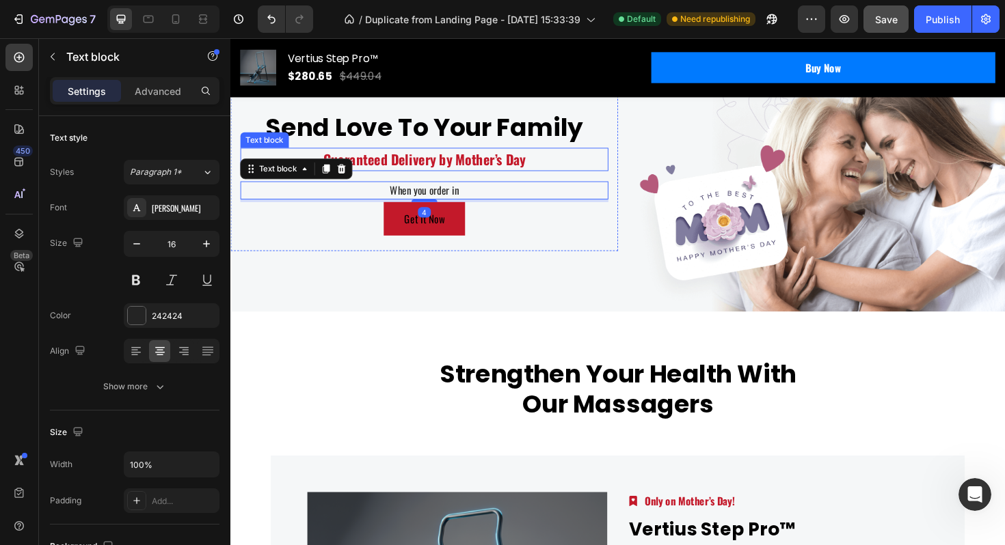
click at [263, 154] on div "Text block" at bounding box center [266, 146] width 51 height 16
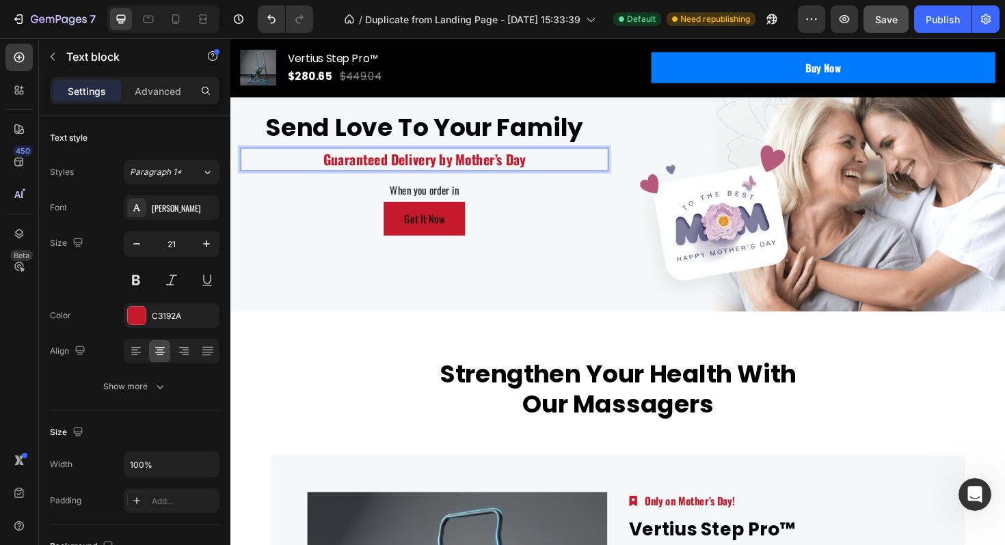
click at [303, 178] on p "Guaranteed Delivery by Mother’s Day" at bounding box center [435, 167] width 387 height 22
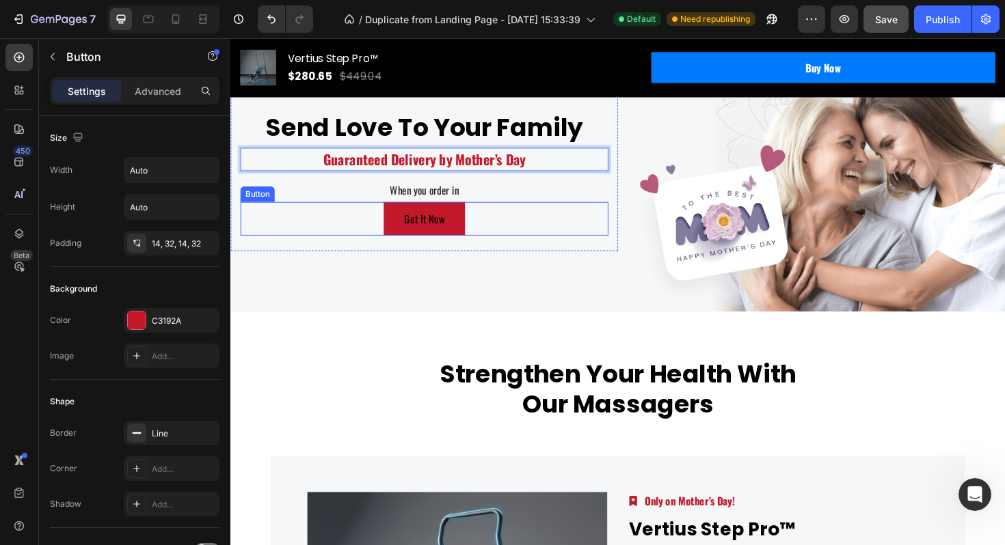
click at [303, 247] on div "Get It Now Button" at bounding box center [436, 230] width 390 height 36
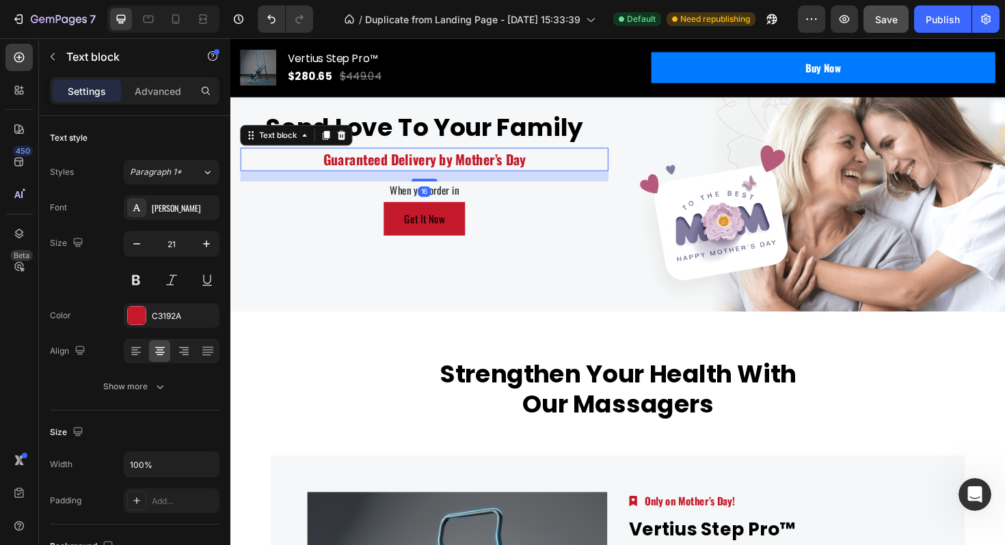
click at [282, 178] on p "Guaranteed Delivery by Mother’s Day" at bounding box center [435, 167] width 387 height 22
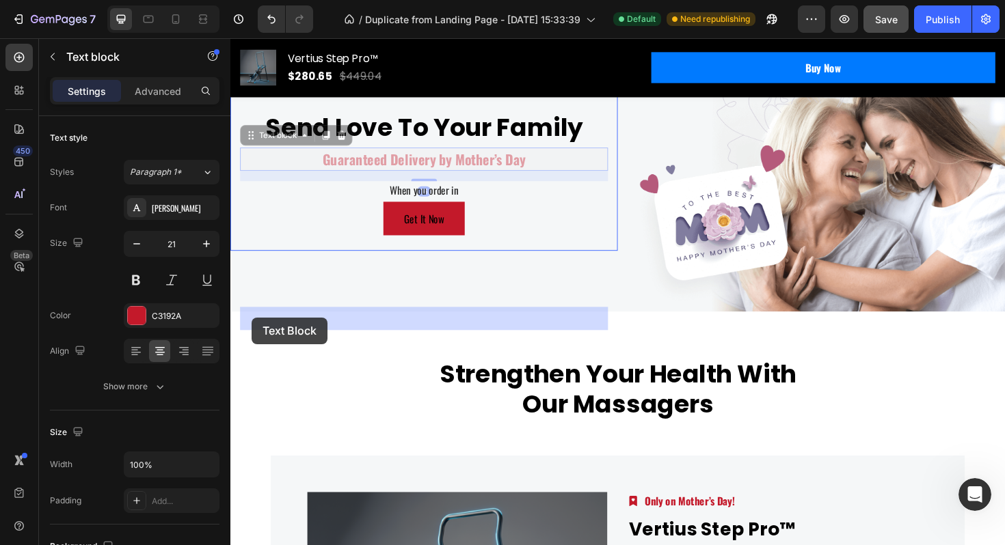
drag, startPoint x: 251, startPoint y: 311, endPoint x: 253, endPoint y: 333, distance: 22.6
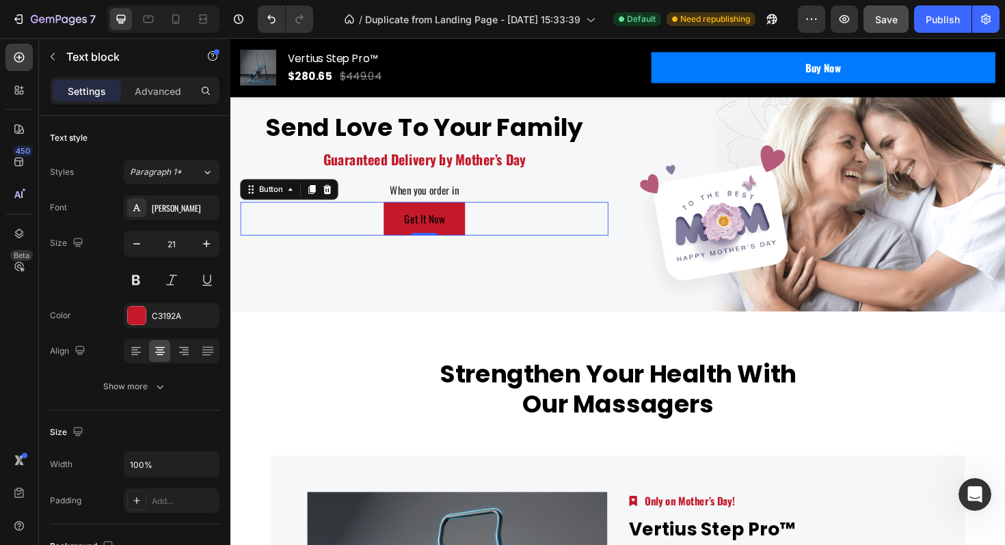
click at [275, 247] on div "Get It Now Button 0" at bounding box center [436, 230] width 390 height 36
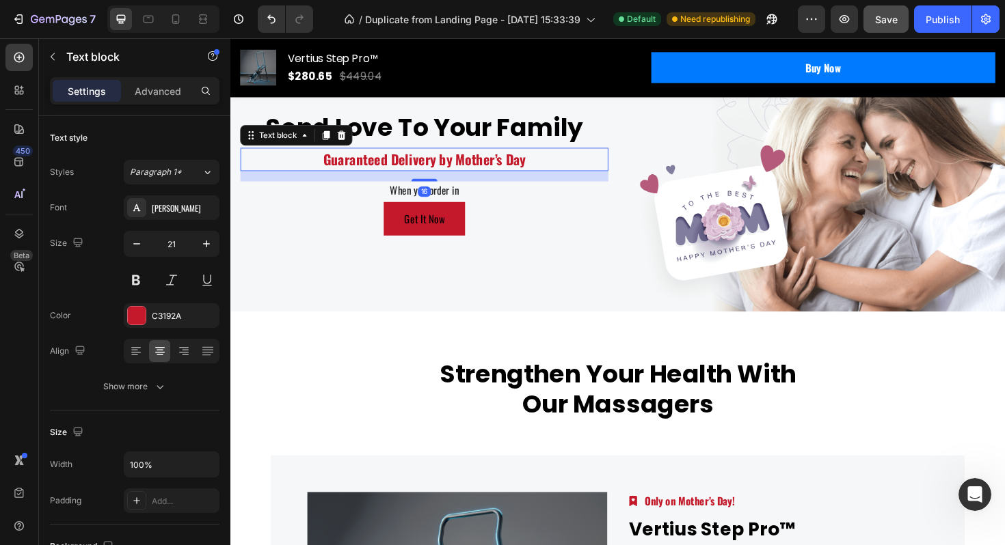
click at [260, 178] on p "Guaranteed Delivery by Mother’s Day" at bounding box center [435, 167] width 387 height 22
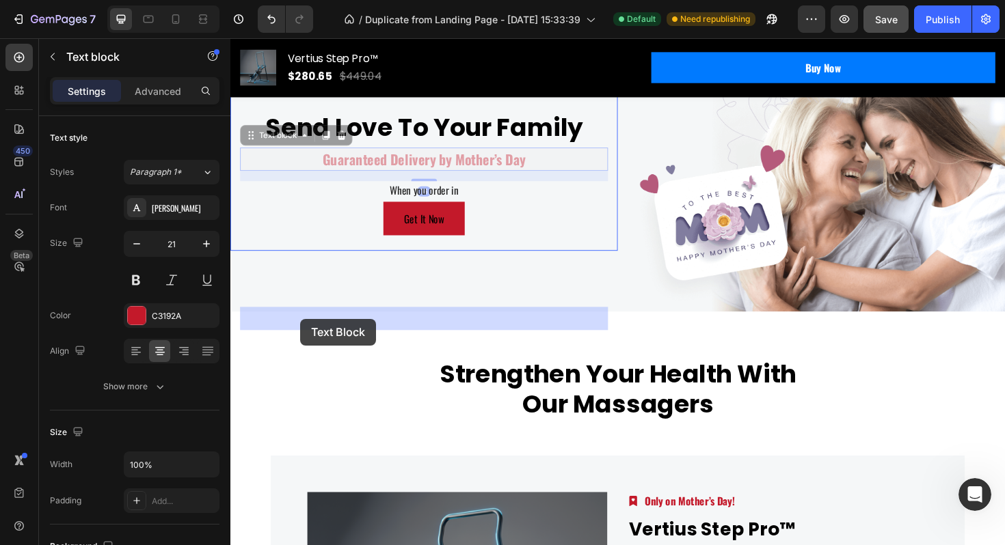
drag, startPoint x: 249, startPoint y: 310, endPoint x: 304, endPoint y: 336, distance: 60.9
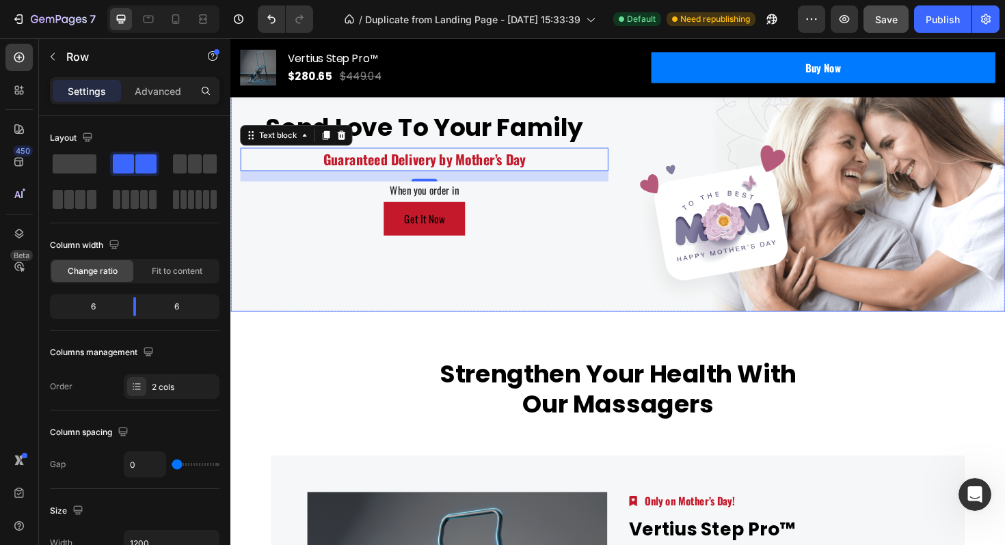
click at [574, 329] on div "Send Love To Your Family Heading Guaranteed Delivery by Mother’s Day Text block…" at bounding box center [435, 181] width 410 height 295
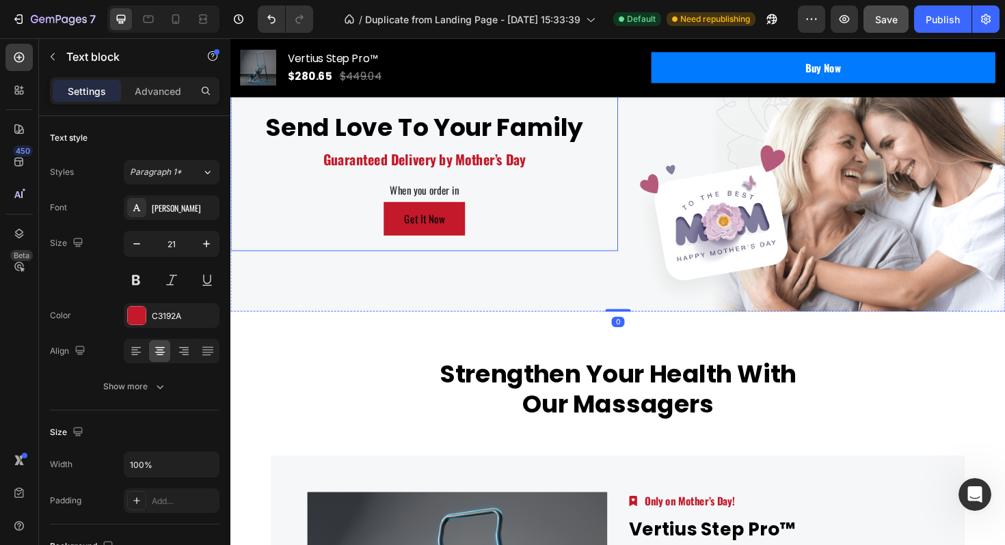
click at [342, 178] on p "Guaranteed Delivery by Mother’s Day" at bounding box center [435, 167] width 387 height 22
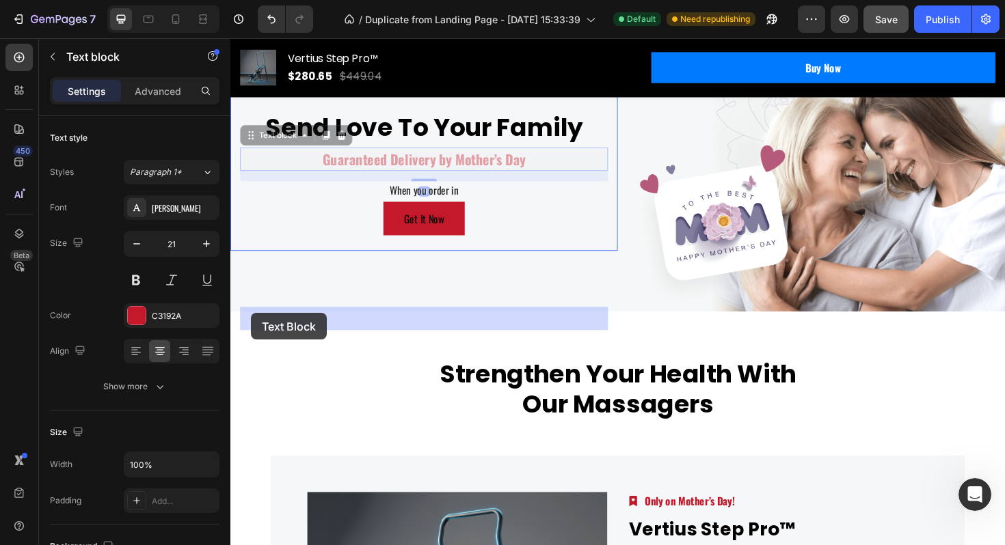
drag, startPoint x: 249, startPoint y: 313, endPoint x: 252, endPoint y: 330, distance: 17.3
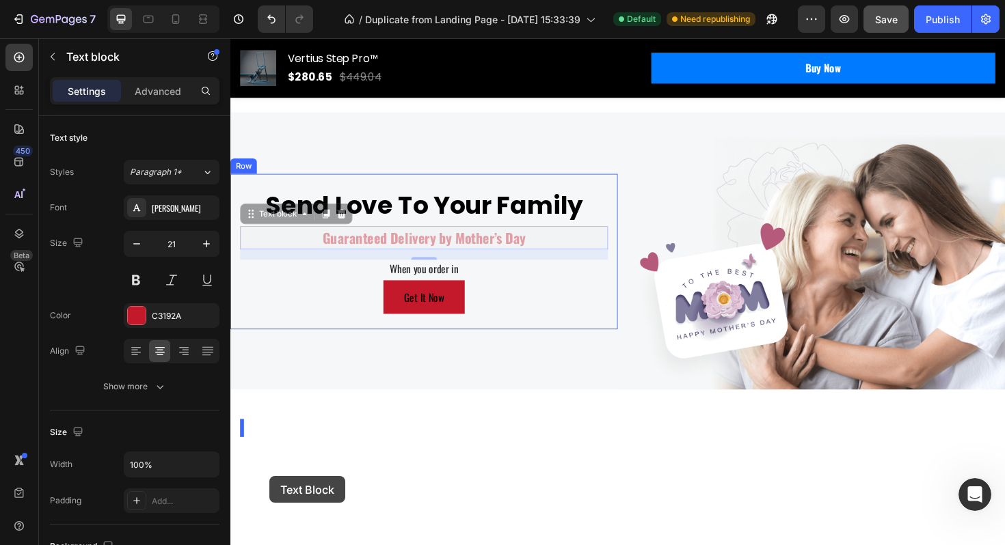
scroll to position [3958, 0]
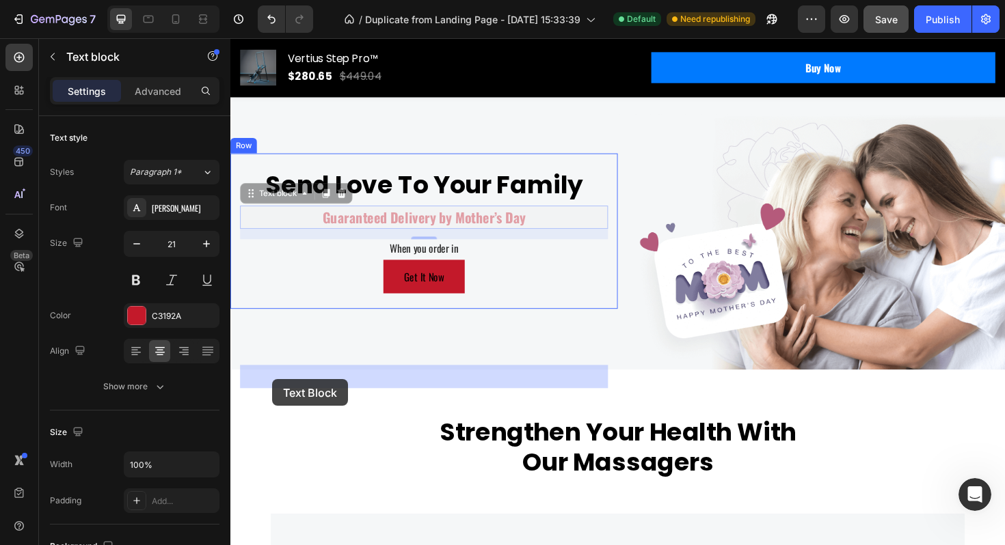
drag, startPoint x: 253, startPoint y: 480, endPoint x: 275, endPoint y: 400, distance: 83.7
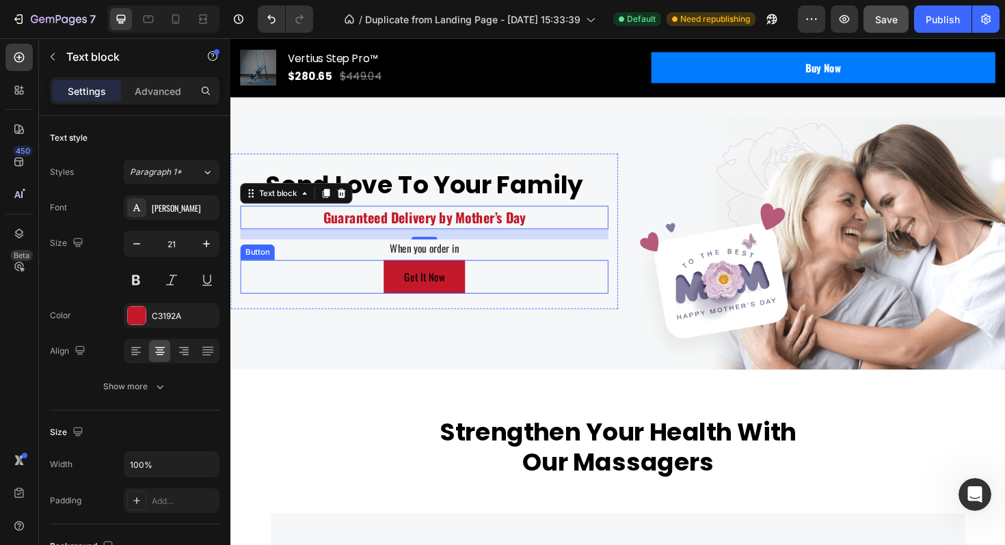
click at [351, 309] on div "Get It Now Button" at bounding box center [436, 291] width 390 height 36
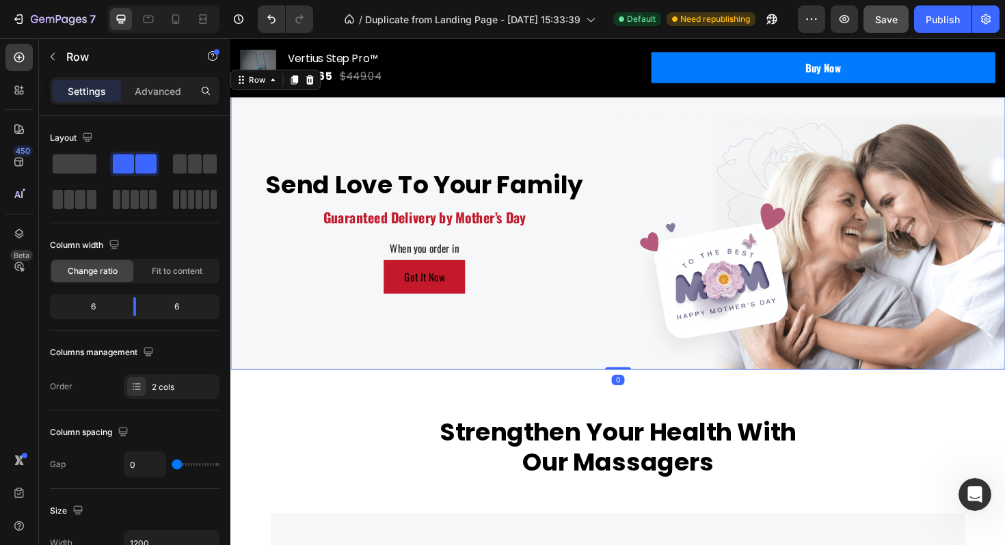
click at [377, 390] on div "Send Love To Your Family Heading Guaranteed Delivery by Mother’s Day Text block…" at bounding box center [435, 243] width 410 height 295
click at [533, 282] on div "Send Love To Your Family Heading Guaranteed Delivery by Mother’s Day Text block…" at bounding box center [435, 243] width 410 height 295
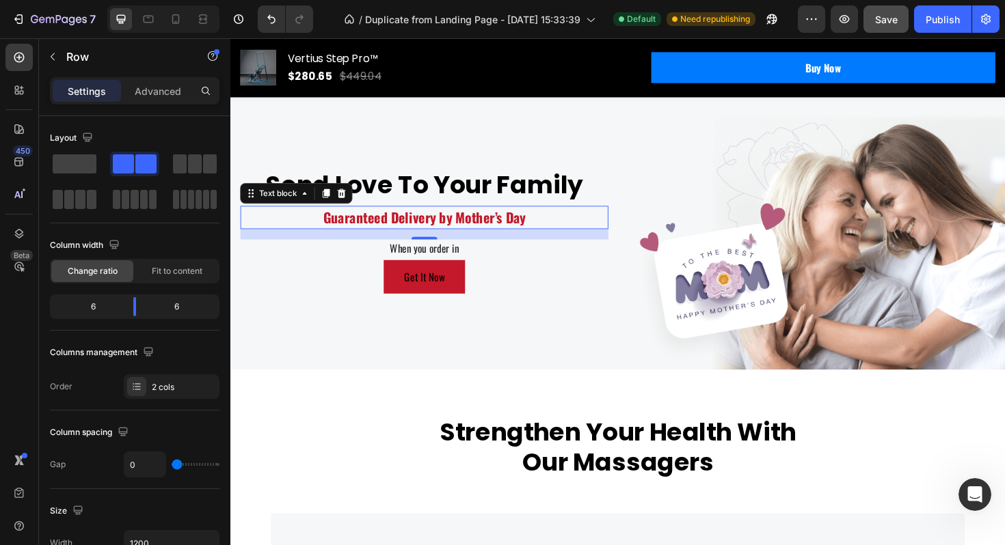
click at [359, 239] on p "Guaranteed Delivery by Mother’s Day" at bounding box center [435, 228] width 387 height 22
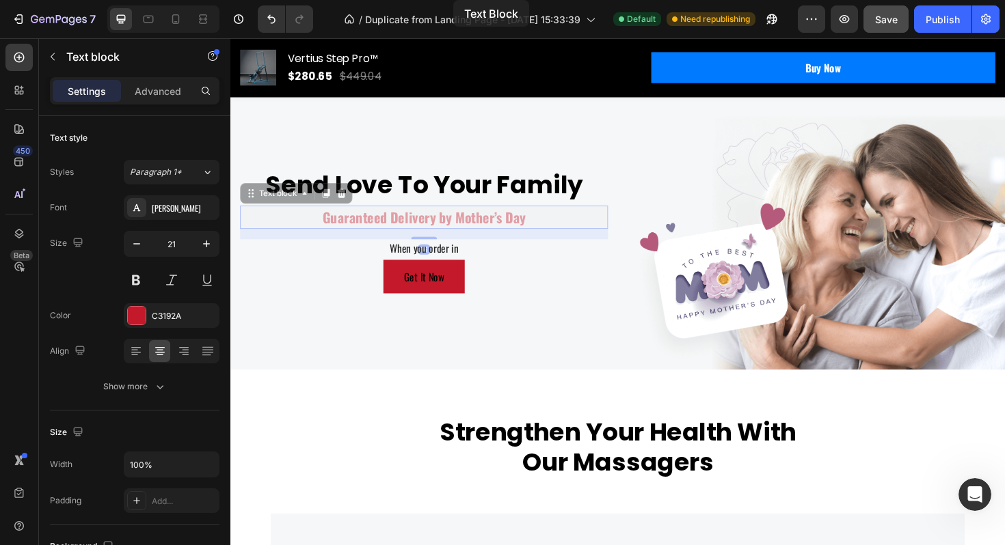
scroll to position [3948, 0]
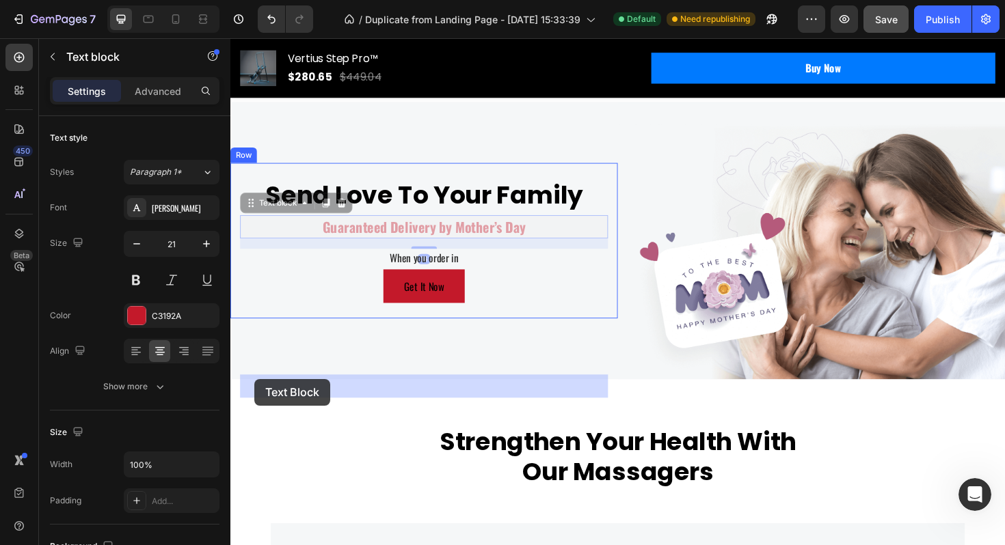
drag, startPoint x: 254, startPoint y: 374, endPoint x: 256, endPoint y: 403, distance: 29.5
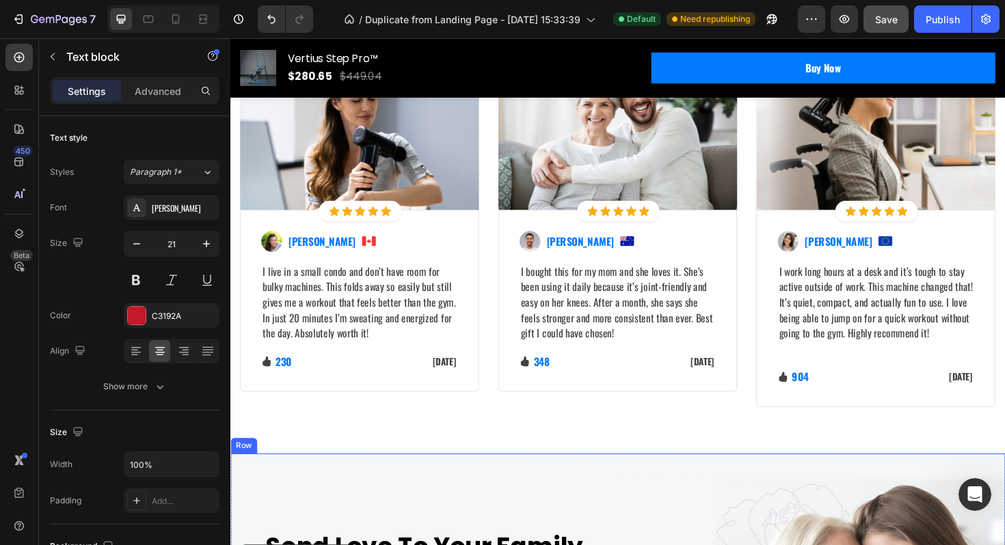
scroll to position [3754, 0]
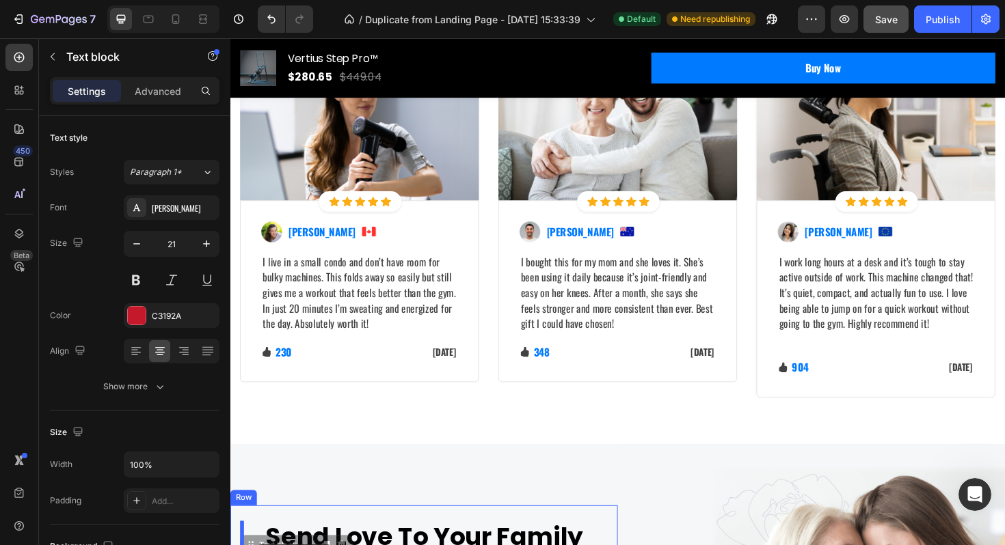
drag, startPoint x: 251, startPoint y: 571, endPoint x: 258, endPoint y: 575, distance: 8.0
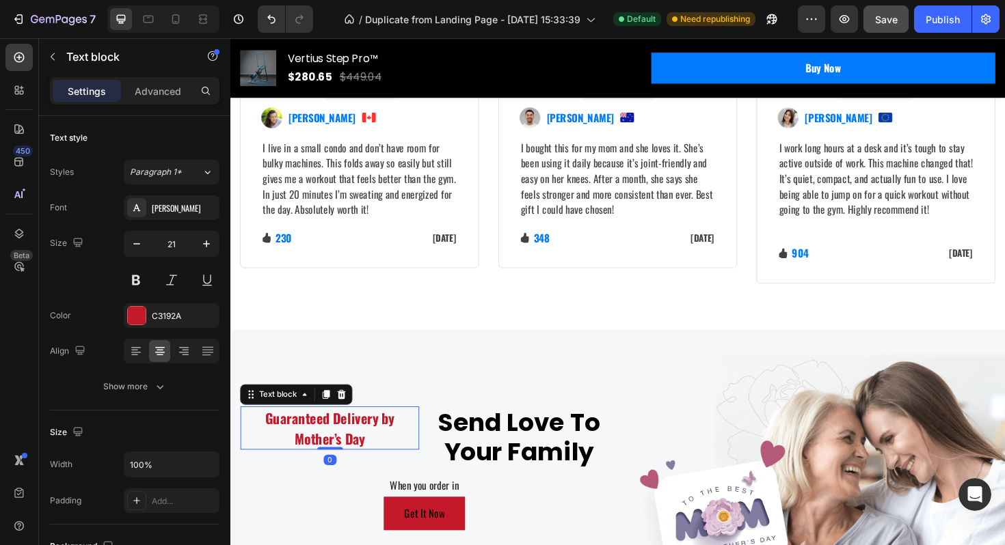
scroll to position [3893, 0]
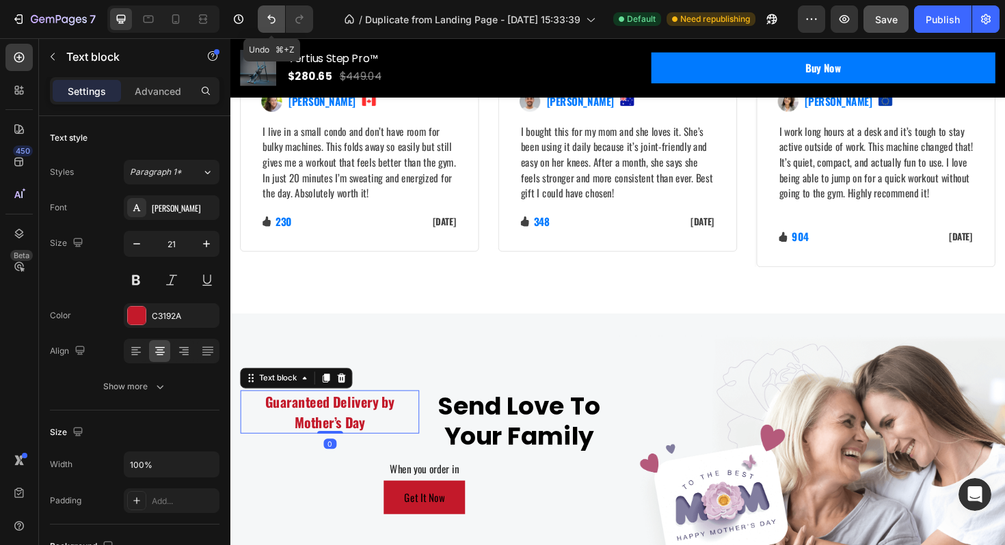
click at [270, 15] on icon "Undo/Redo" at bounding box center [271, 19] width 14 height 14
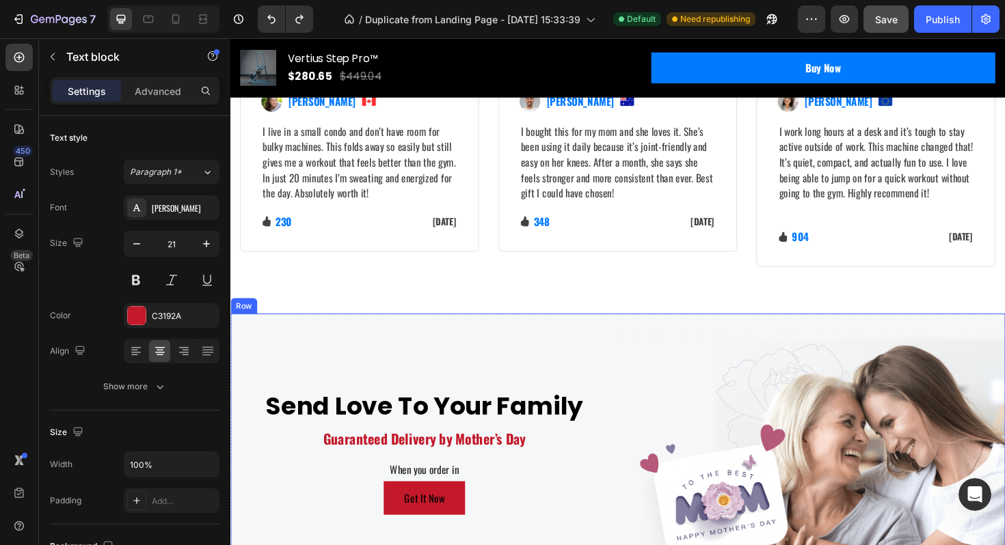
scroll to position [4017, 0]
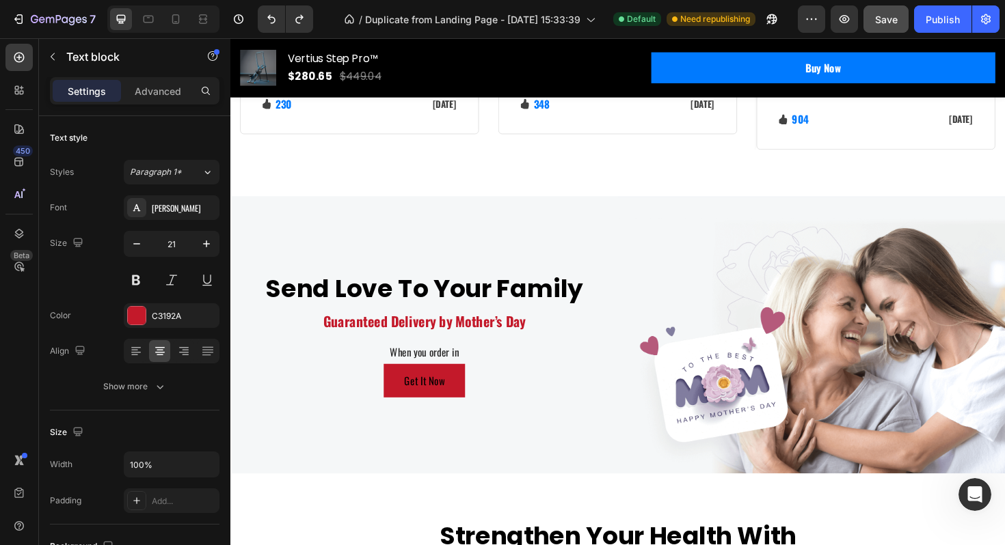
click at [409, 333] on p "Guaranteed Delivery by Mother’s Day" at bounding box center [435, 338] width 387 height 22
click at [349, 331] on p "Guaranteed Delivery by Mother’s Day" at bounding box center [435, 338] width 387 height 22
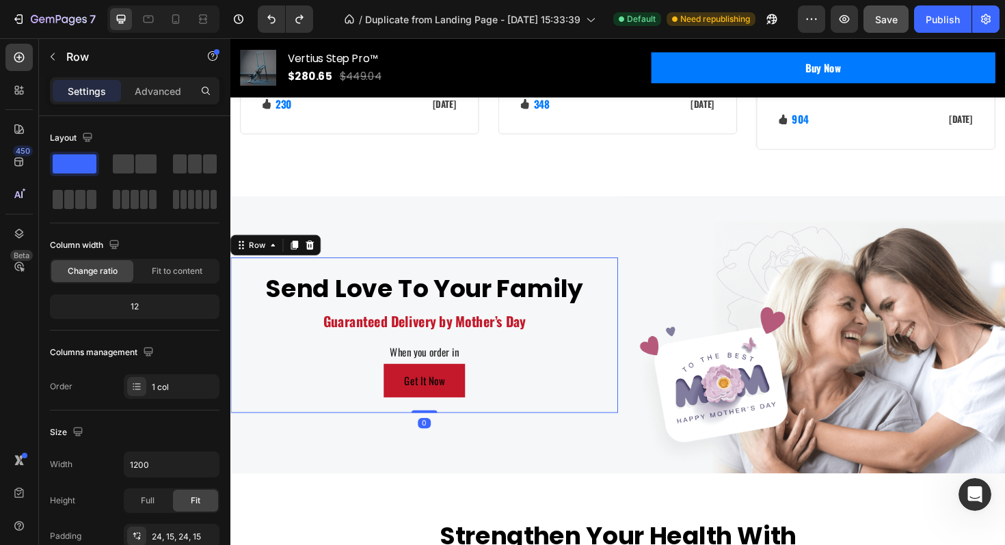
click at [357, 357] on div "Send Love To Your Family Heading Guaranteed Delivery by Mother’s Day Text block…" at bounding box center [436, 353] width 390 height 132
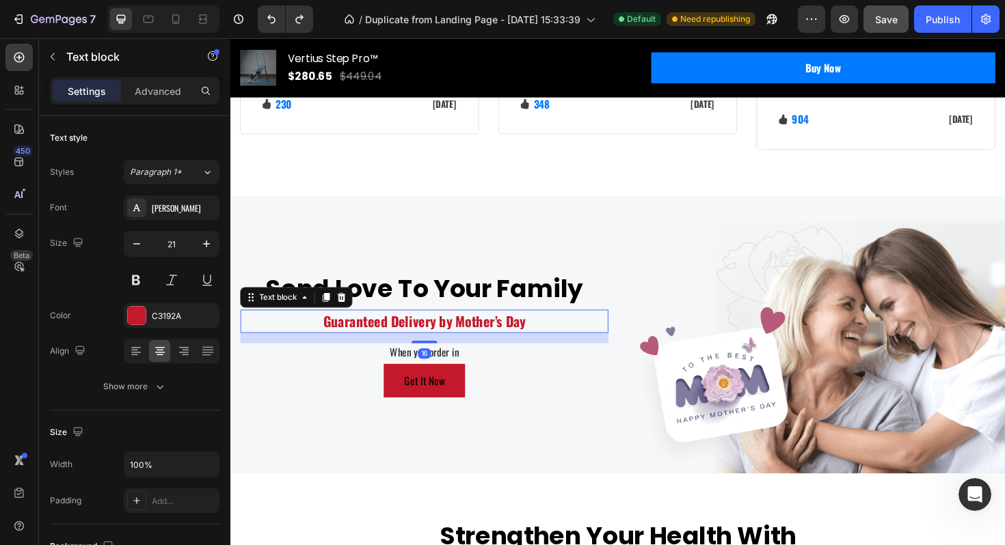
click at [319, 333] on p "Guaranteed Delivery by Mother’s Day" at bounding box center [435, 338] width 387 height 22
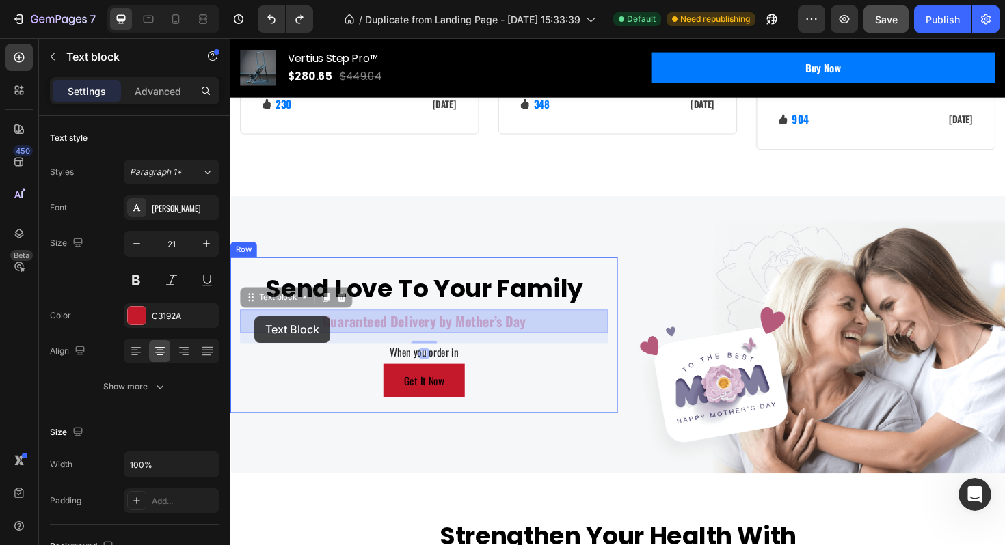
drag, startPoint x: 266, startPoint y: 315, endPoint x: 256, endPoint y: 333, distance: 20.5
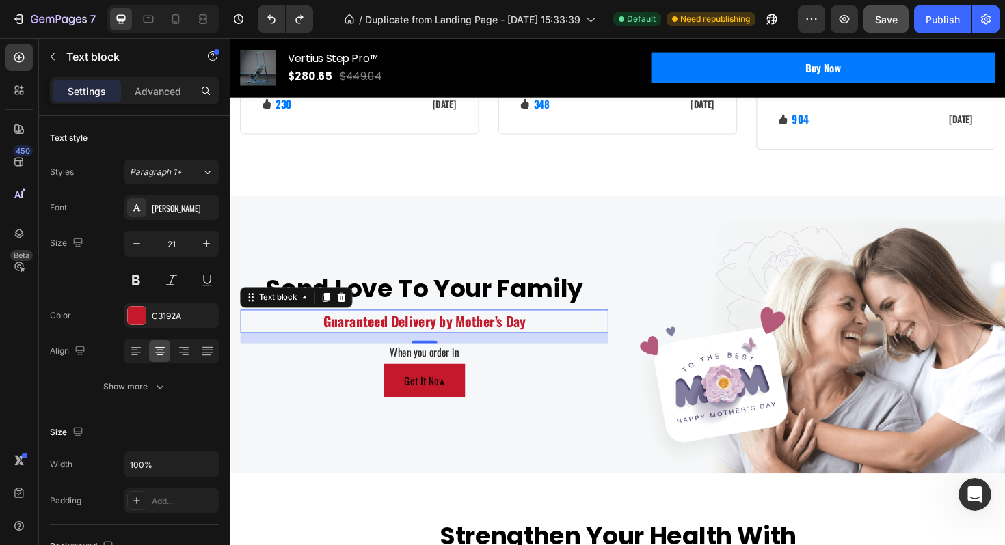
click at [330, 314] on icon at bounding box center [332, 313] width 8 height 10
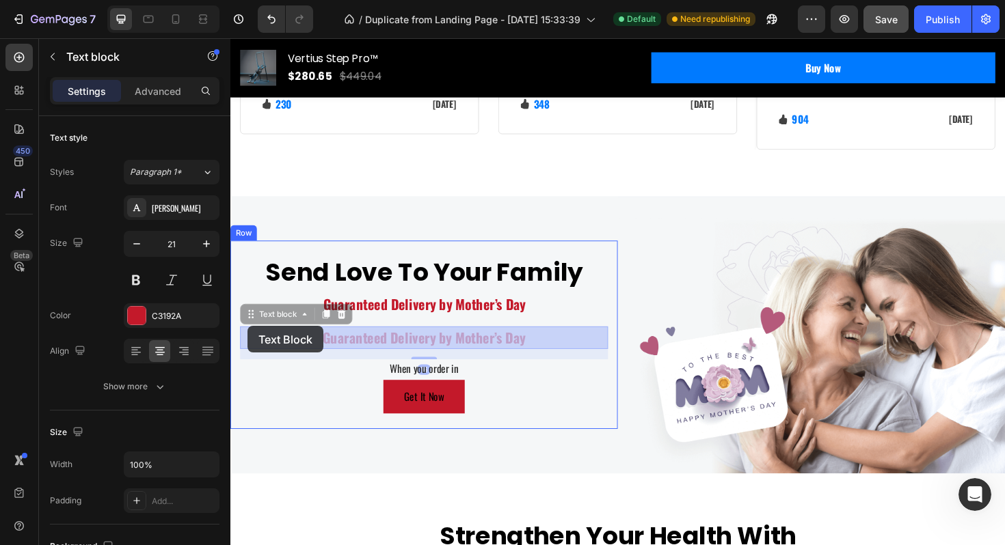
drag, startPoint x: 253, startPoint y: 333, endPoint x: 248, endPoint y: 344, distance: 11.9
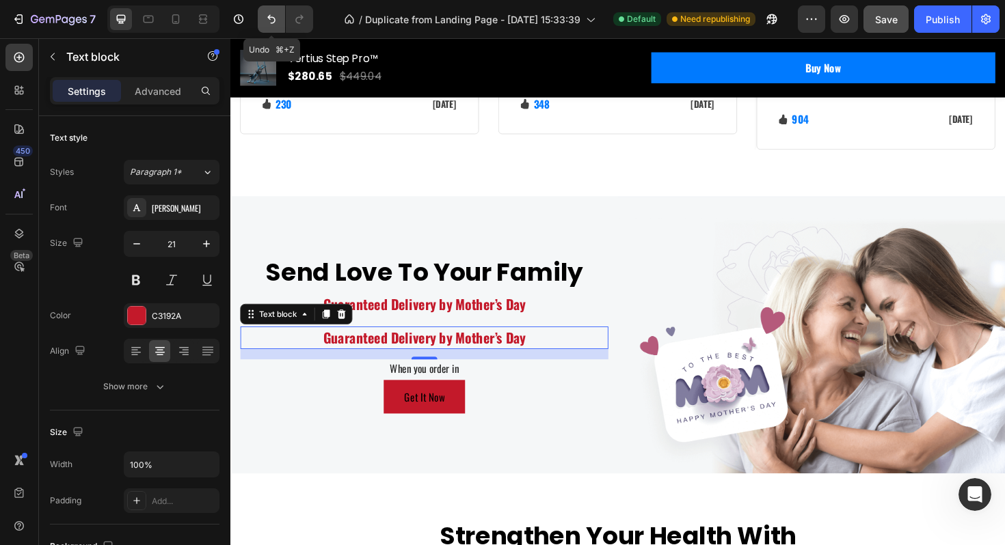
click at [271, 17] on icon "Undo/Redo" at bounding box center [271, 19] width 8 height 9
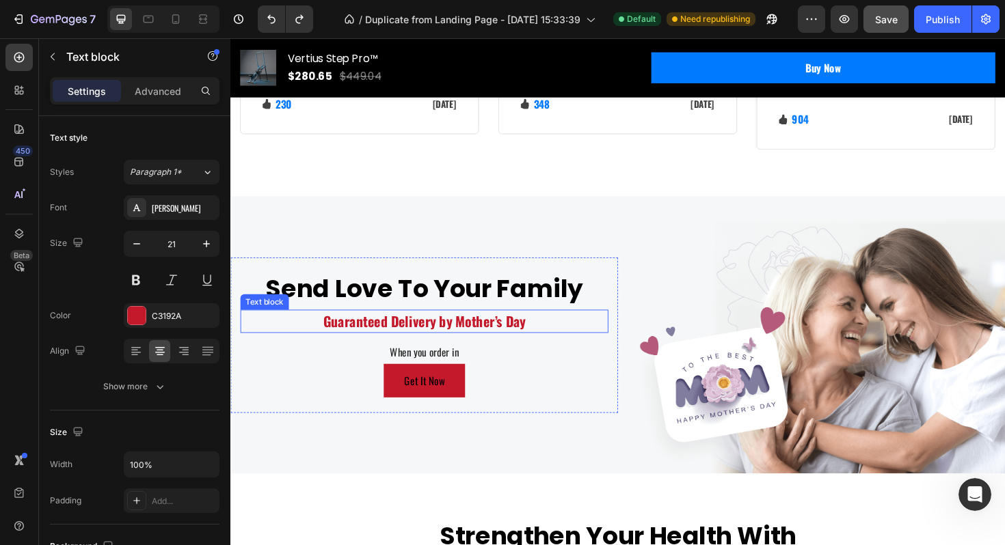
click at [303, 331] on p "Guaranteed Delivery by Mother’s Day" at bounding box center [435, 338] width 387 height 22
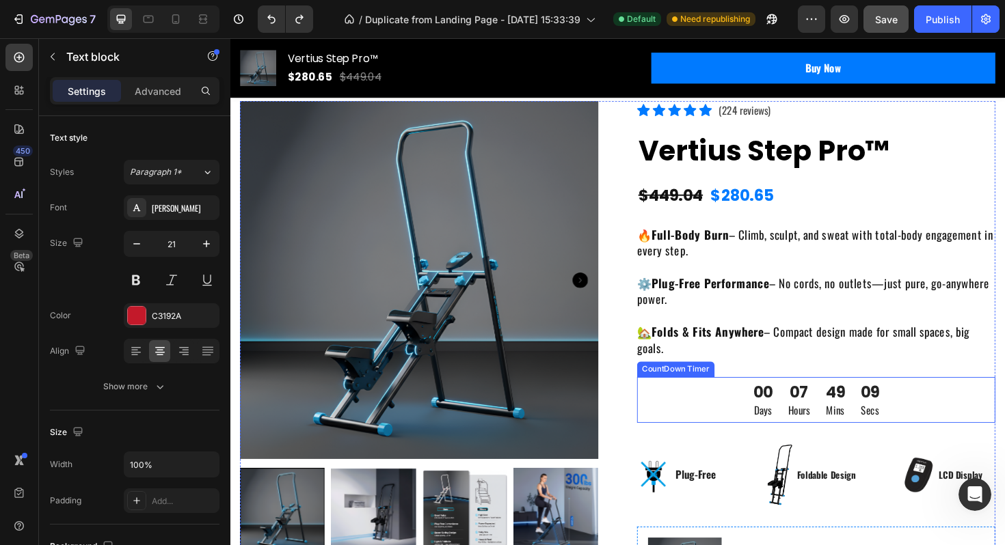
scroll to position [46, 0]
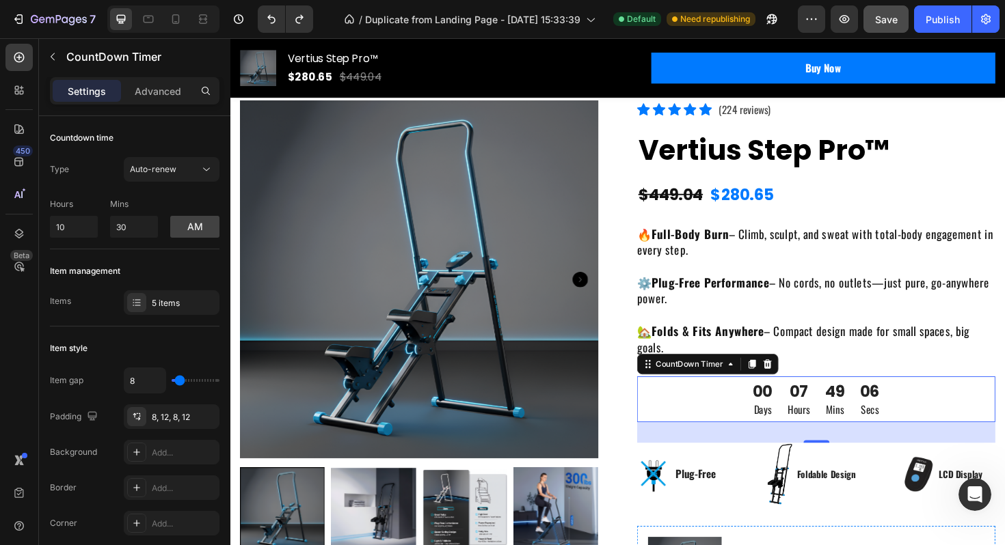
click at [835, 416] on div "07" at bounding box center [832, 412] width 23 height 21
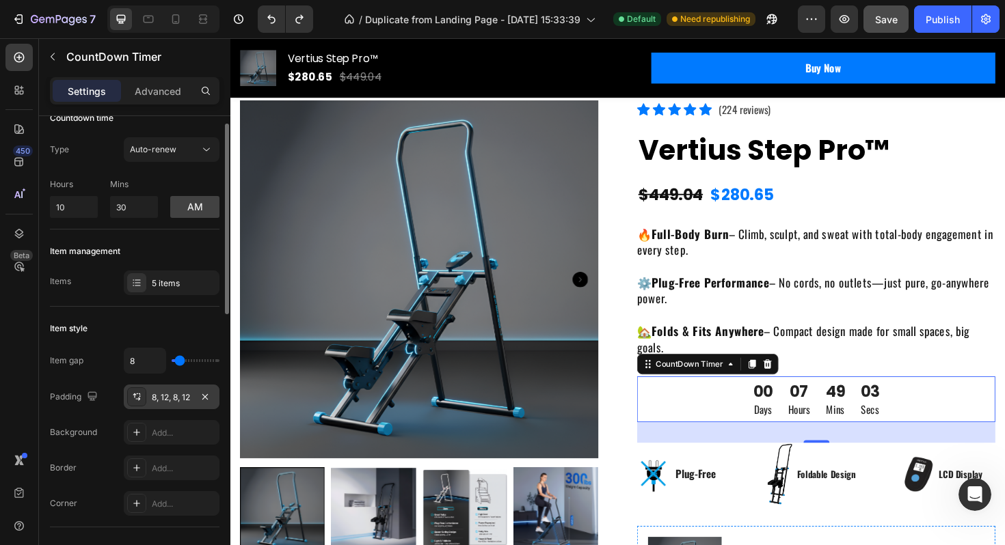
scroll to position [14, 0]
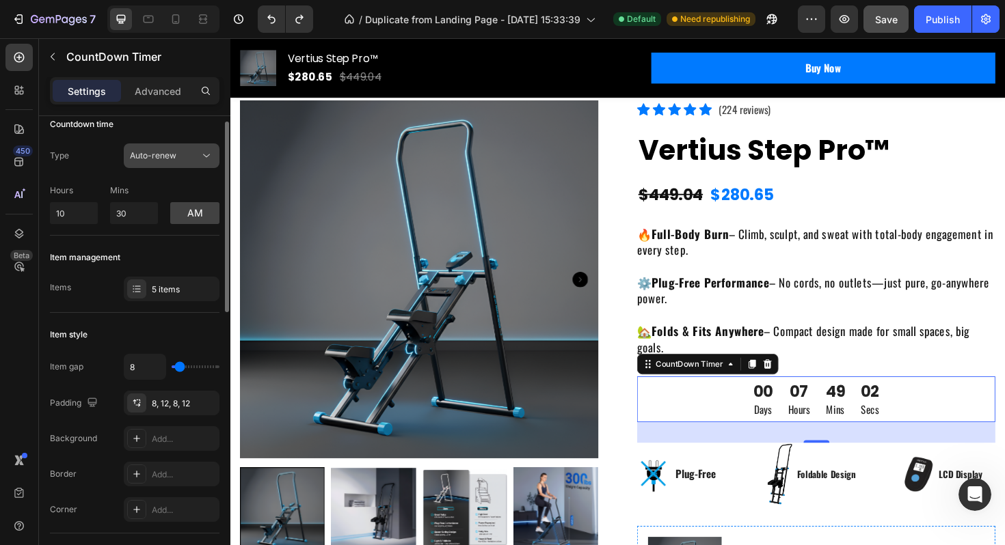
click at [180, 158] on div "Auto-renew" at bounding box center [165, 156] width 70 height 12
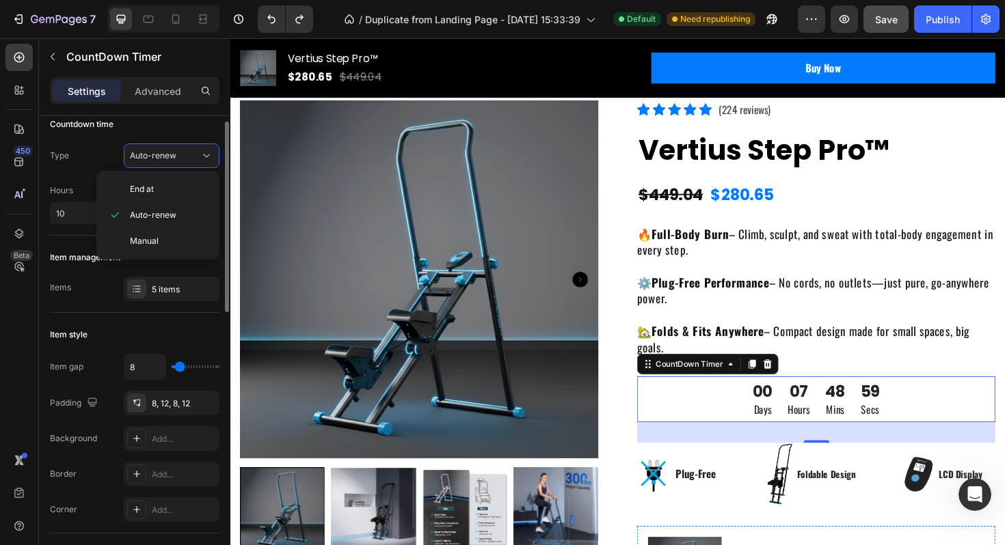
click at [100, 155] on div "Type Auto-renew" at bounding box center [134, 156] width 169 height 25
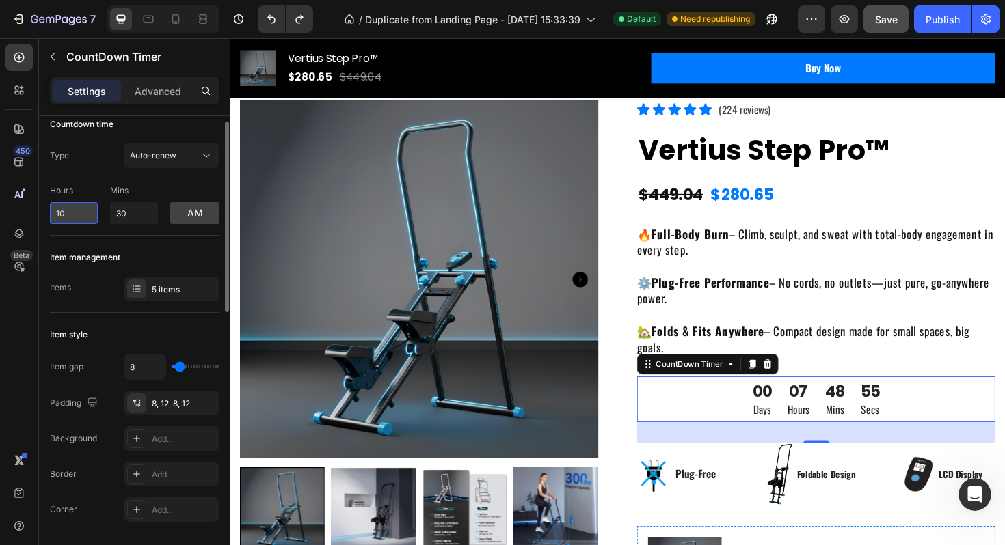
click at [90, 209] on input "10" at bounding box center [74, 213] width 48 height 22
click at [132, 209] on input "30" at bounding box center [134, 213] width 48 height 22
click at [193, 161] on div "Auto-renew" at bounding box center [165, 156] width 70 height 12
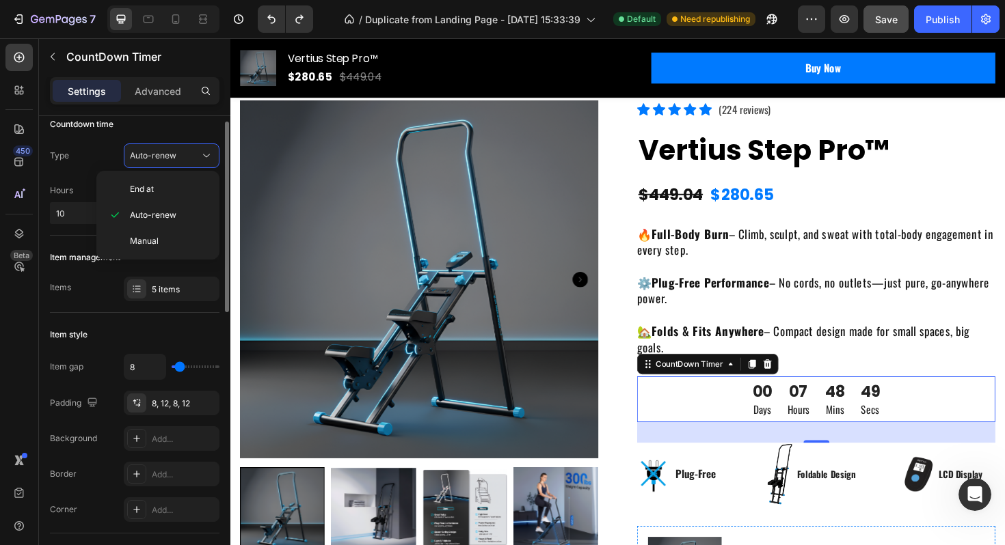
click at [96, 146] on div "Type Auto-renew" at bounding box center [134, 156] width 169 height 25
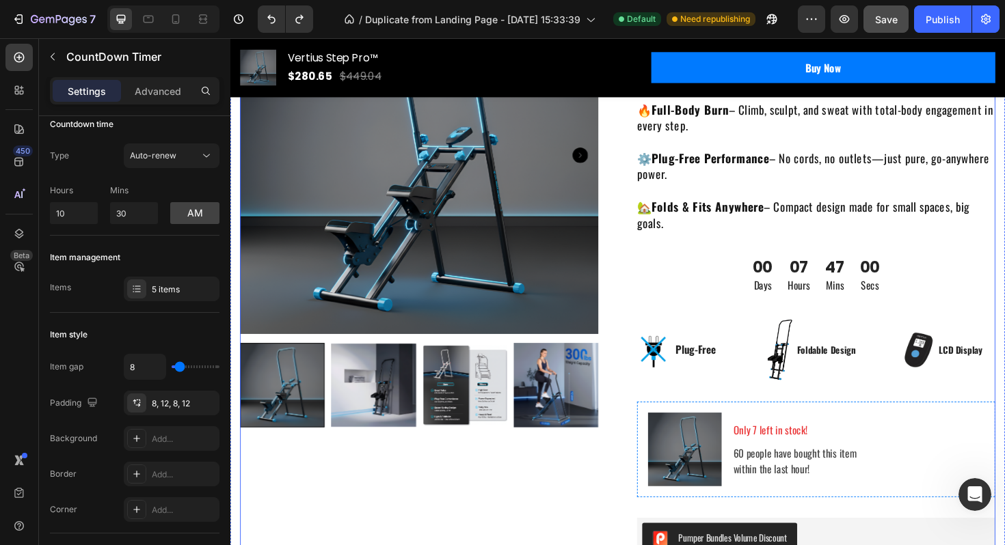
scroll to position [204, 0]
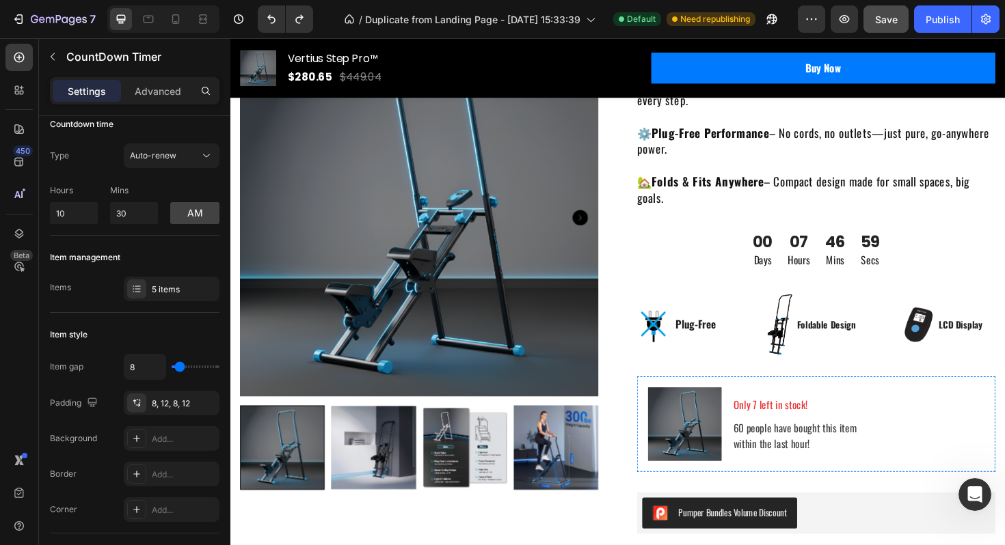
click at [817, 252] on div "07 Hours" at bounding box center [833, 262] width 40 height 49
click at [835, 233] on div "Icon Icon Icon Icon Icon Icon List Hoz (224 reviews) Text block Row Vertius Ste…" at bounding box center [850, 400] width 379 height 911
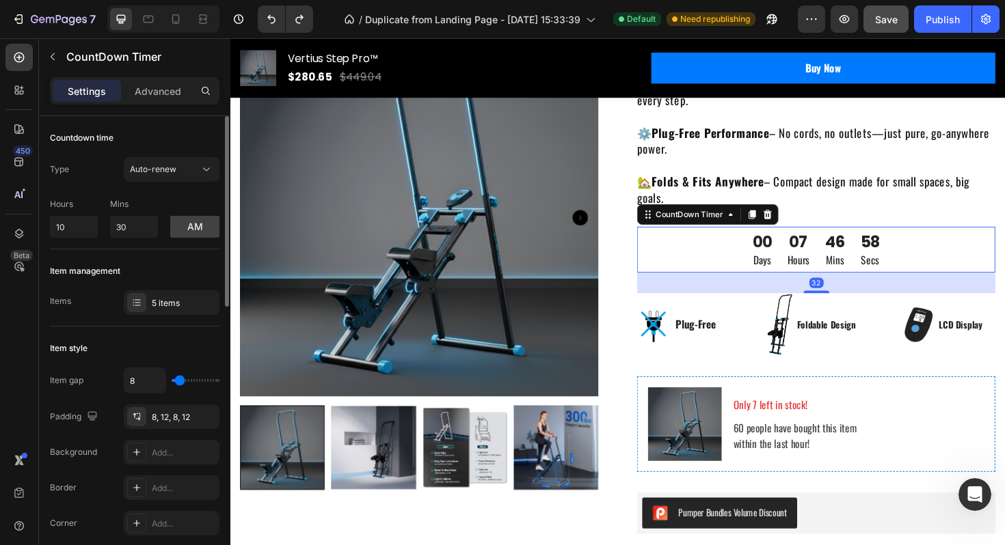
click at [835, 257] on div "07" at bounding box center [831, 253] width 23 height 21
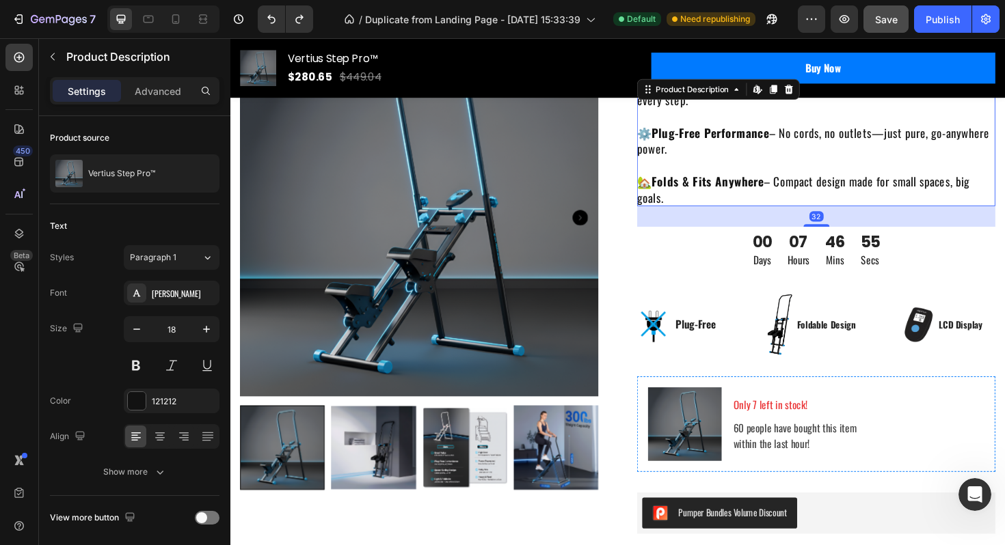
click at [849, 208] on div "🔥 Full-Body Burn – Climb, sculpt, and sweat with total-body engagement in every…" at bounding box center [850, 148] width 379 height 138
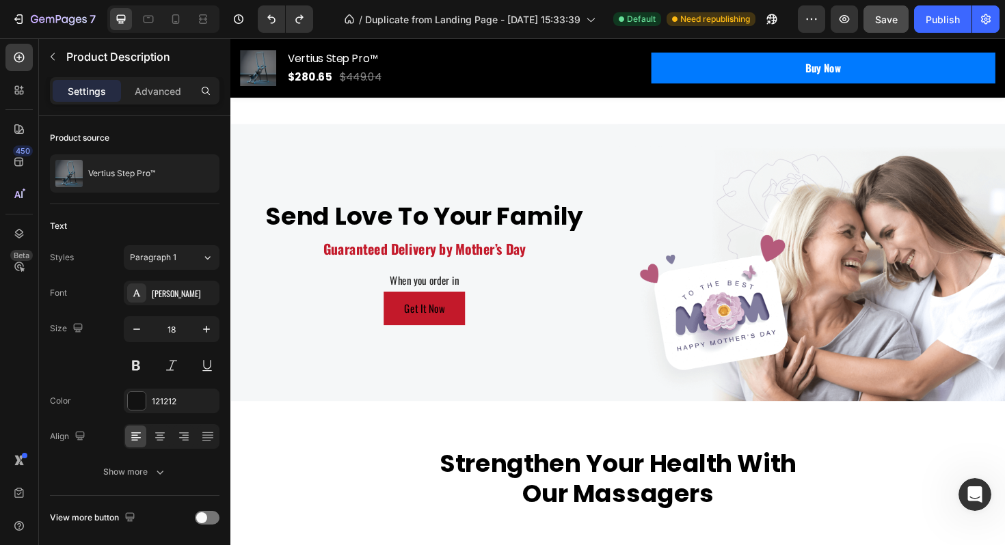
scroll to position [4430, 0]
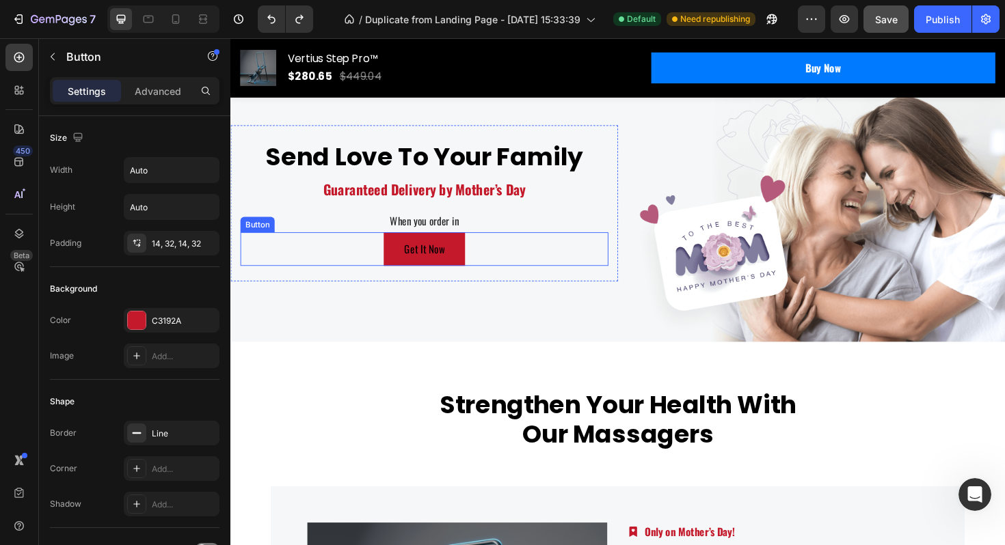
click at [247, 263] on div "Get It Now Button" at bounding box center [436, 262] width 390 height 36
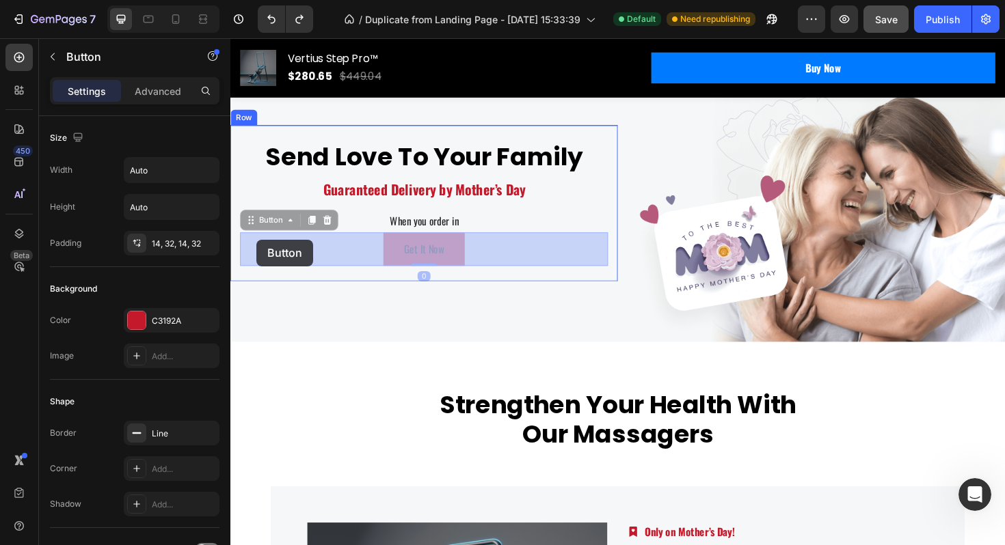
drag, startPoint x: 249, startPoint y: 234, endPoint x: 258, endPoint y: 251, distance: 19.9
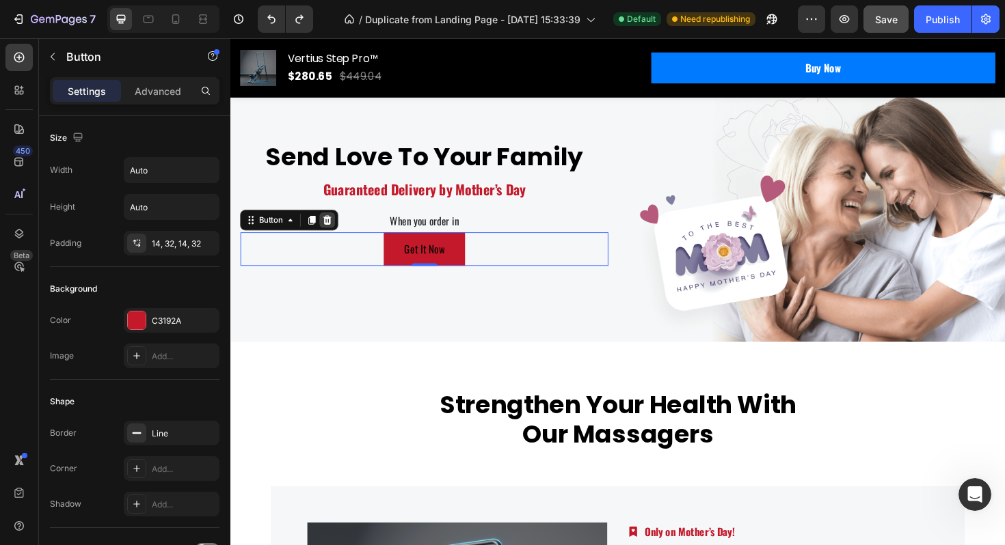
click at [332, 230] on icon at bounding box center [333, 231] width 9 height 10
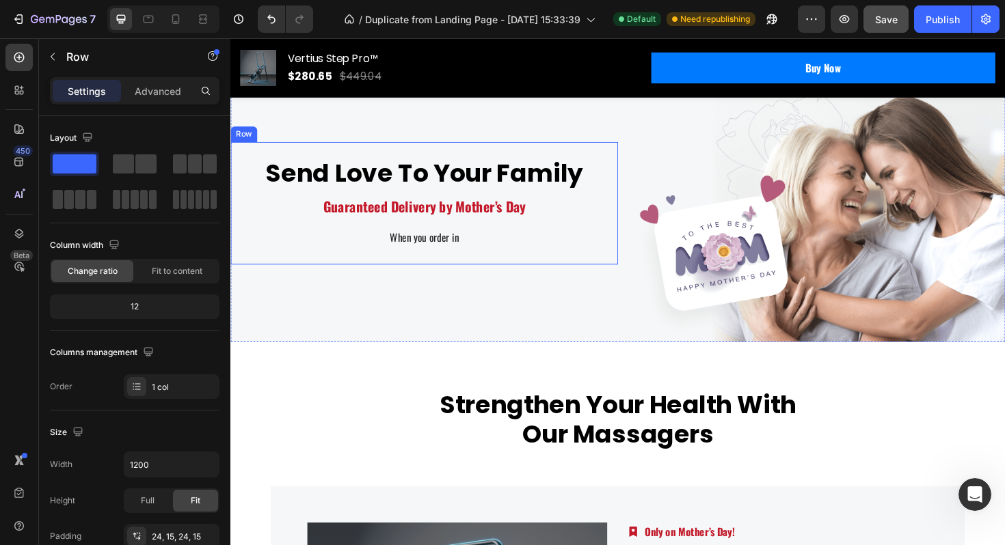
click at [352, 259] on div "Send Love To Your Family Heading Guaranteed Delivery by Mother’s Day Text block…" at bounding box center [436, 213] width 390 height 96
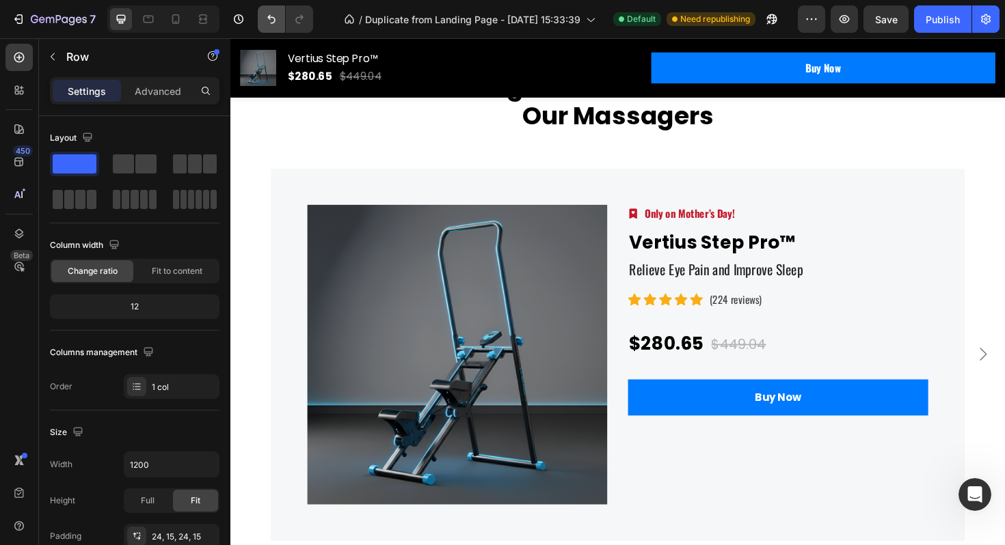
click at [269, 19] on icon "Undo/Redo" at bounding box center [271, 19] width 14 height 14
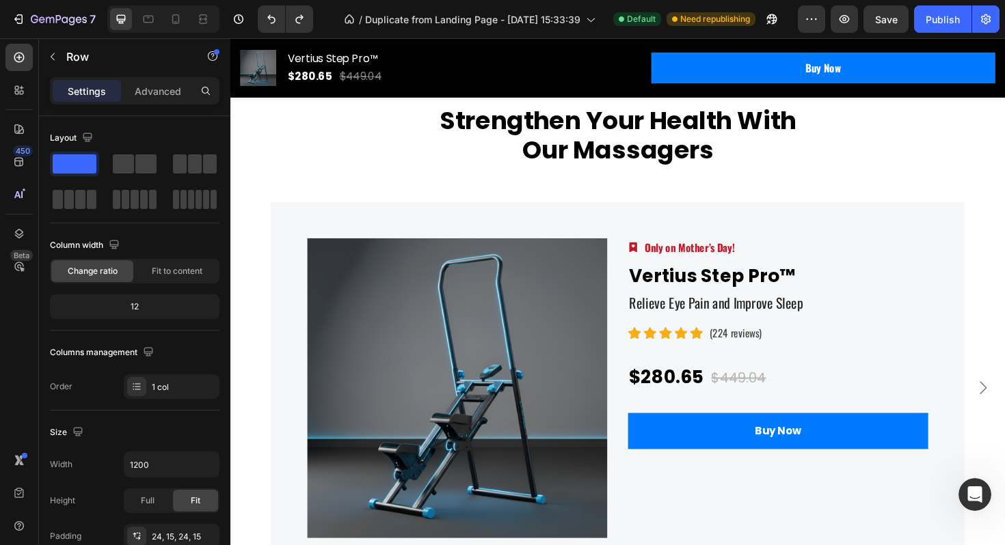
click at [411, 43] on button "Get It Now" at bounding box center [435, 26] width 86 height 36
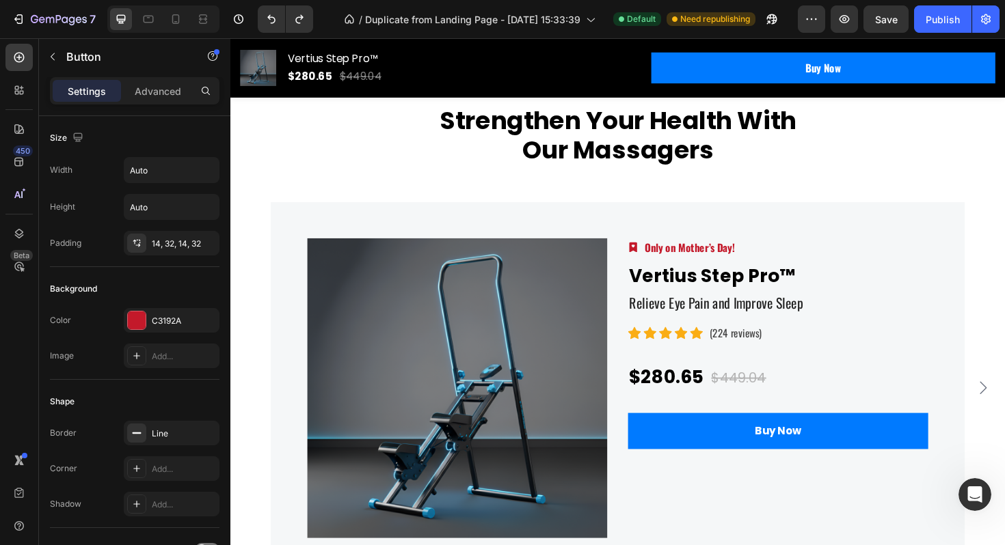
click at [426, 33] on div "Get It Now" at bounding box center [435, 25] width 42 height 16
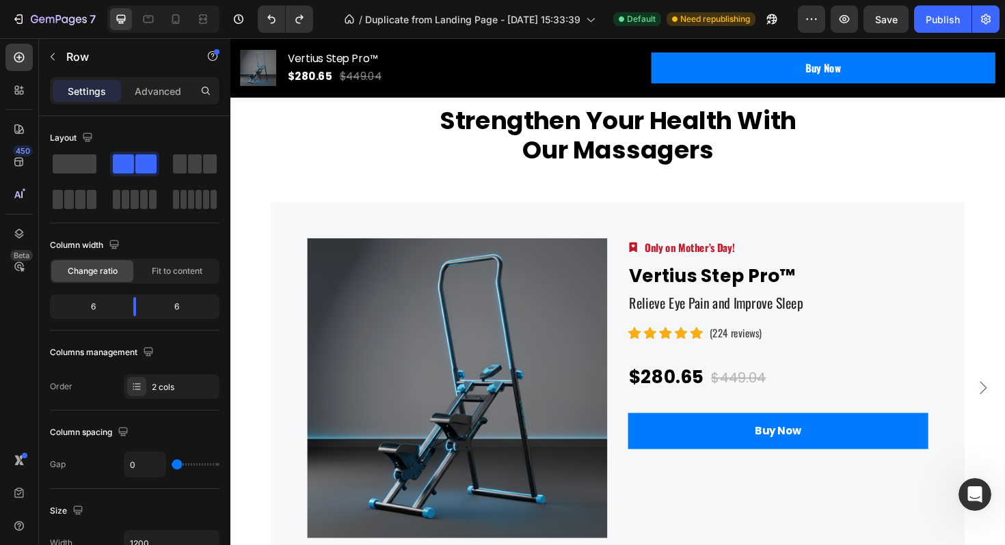
click at [447, 33] on p "Get It Now" at bounding box center [435, 25] width 42 height 16
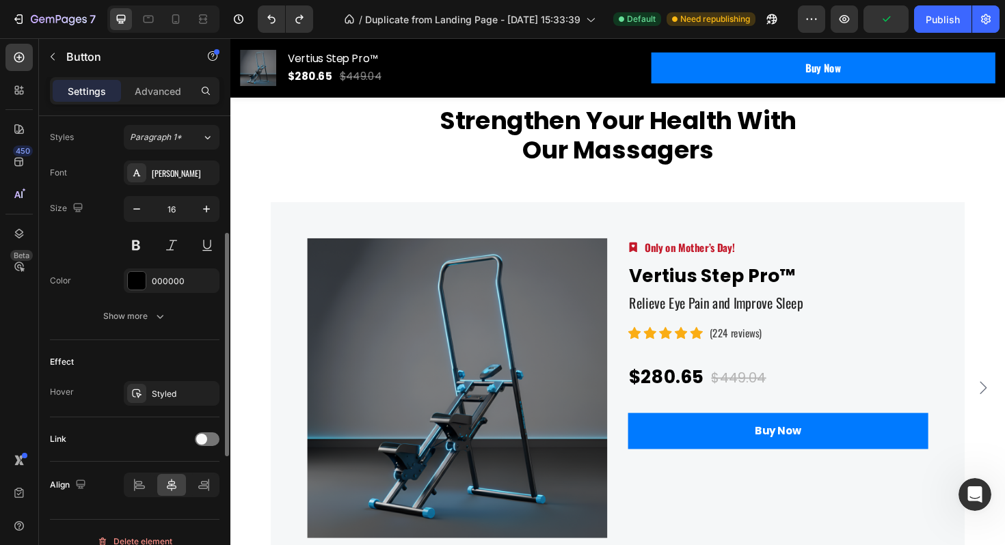
scroll to position [512, 0]
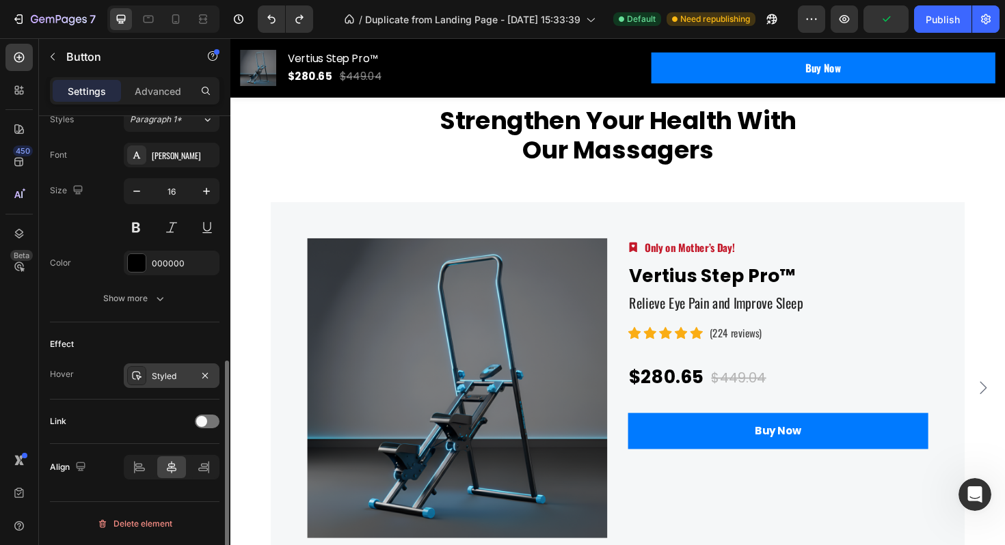
click at [181, 374] on div "Styled" at bounding box center [172, 376] width 40 height 12
click at [165, 342] on div "Effect" at bounding box center [134, 344] width 169 height 22
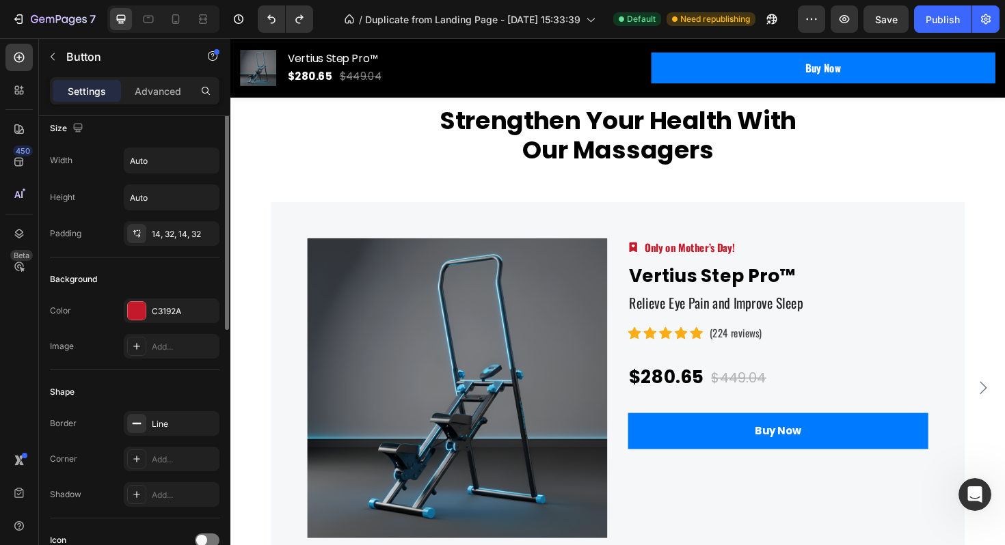
scroll to position [0, 0]
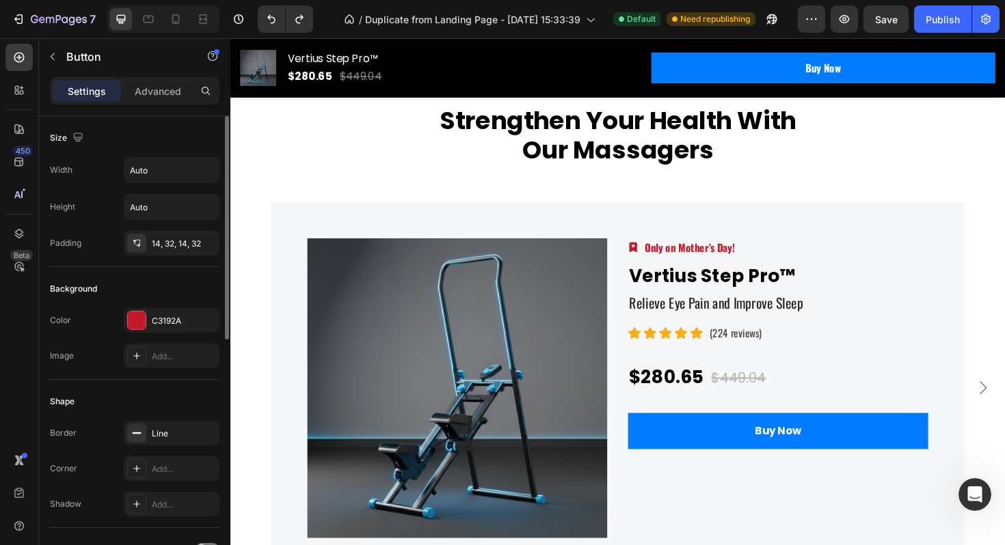
click at [141, 103] on div "Settings Advanced" at bounding box center [134, 90] width 169 height 27
click at [143, 87] on p "Advanced" at bounding box center [158, 91] width 46 height 14
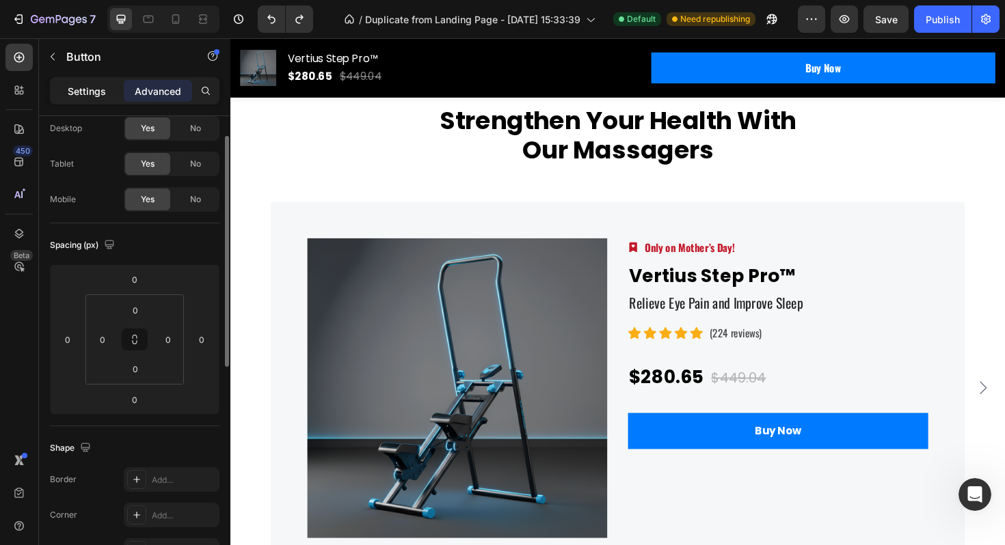
click at [83, 96] on p "Settings" at bounding box center [87, 91] width 38 height 14
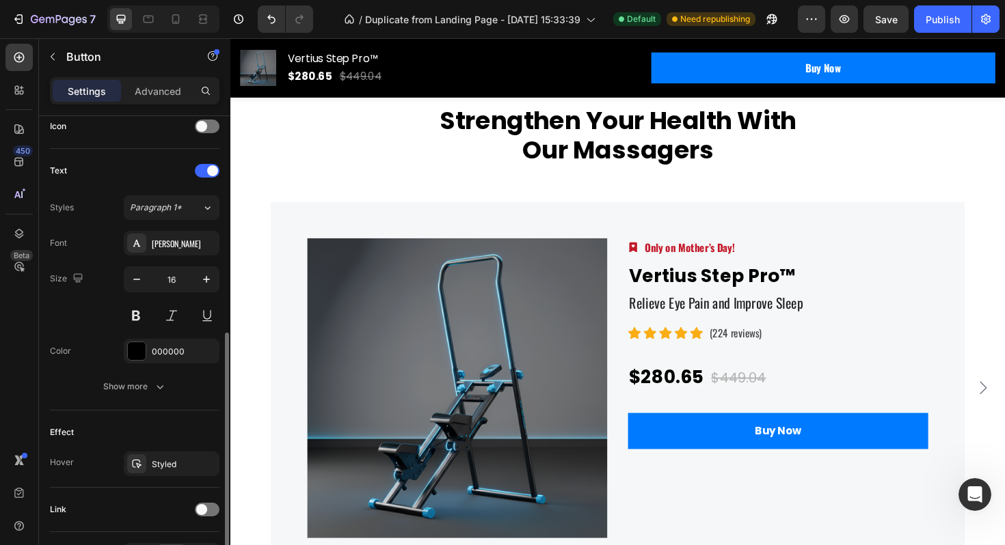
scroll to position [512, 0]
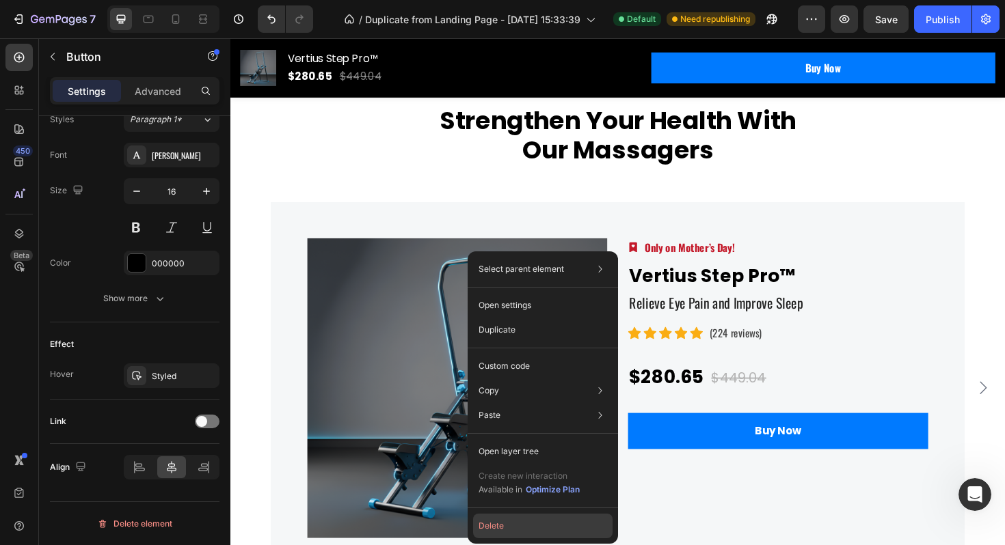
click at [503, 518] on button "Delete" at bounding box center [542, 526] width 139 height 25
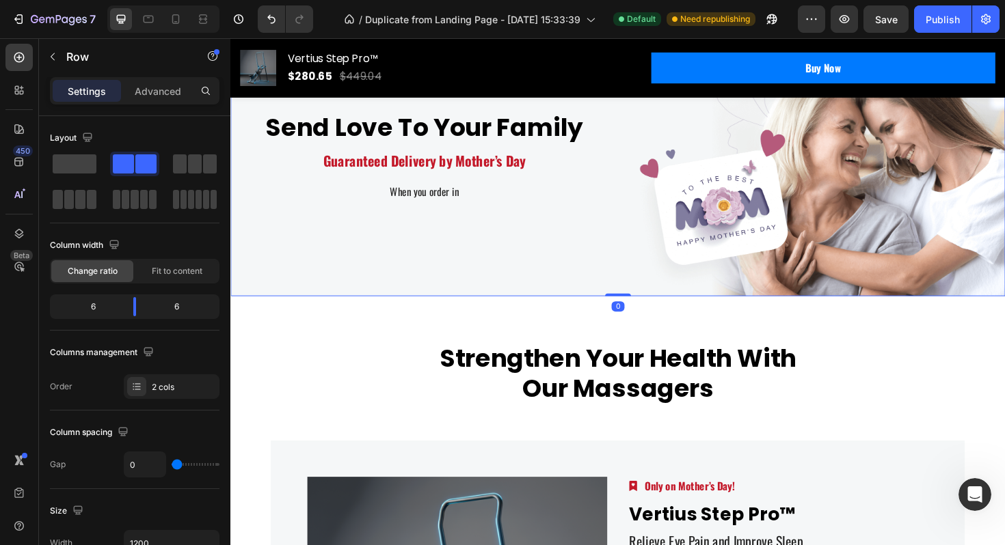
scroll to position [366, 0]
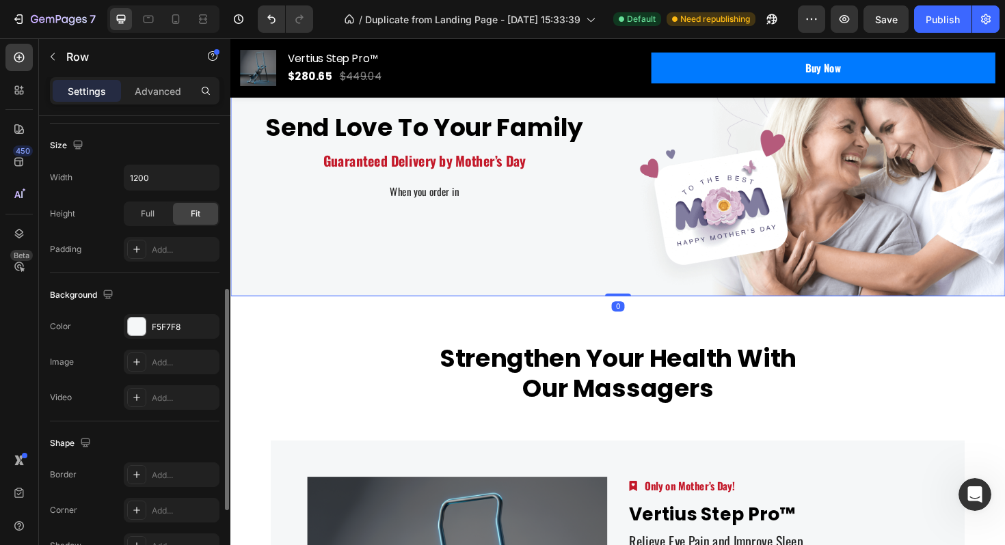
click at [504, 226] on div "Send Love To Your Family Heading Guaranteed Delivery by Mother’s Day Text block…" at bounding box center [435, 165] width 410 height 295
click at [317, 10] on icon at bounding box center [314, 4] width 11 height 11
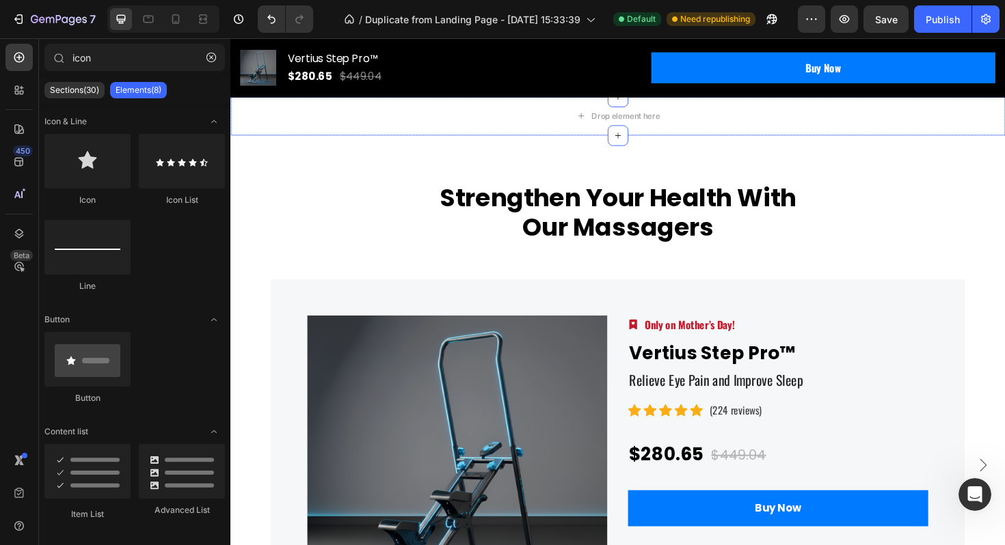
scroll to position [4208, 0]
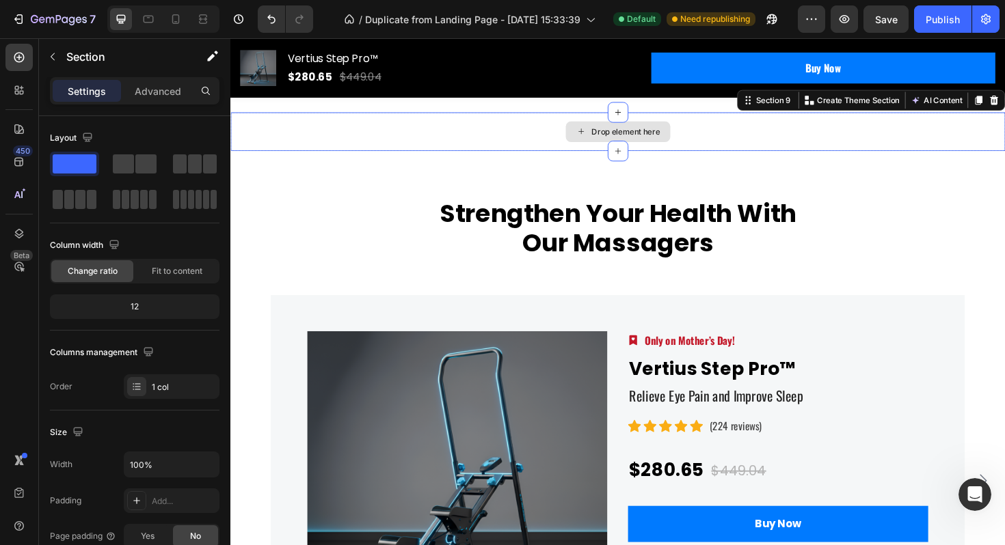
click at [555, 158] on div "Drop element here" at bounding box center [640, 137] width 820 height 41
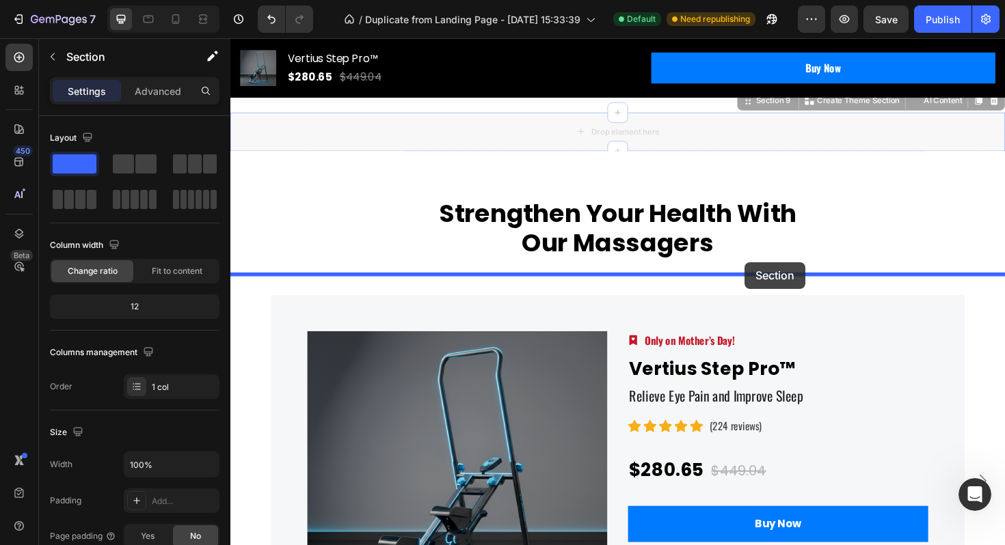
drag, startPoint x: 778, startPoint y: 275, endPoint x: 782, endPoint y: 268, distance: 8.3
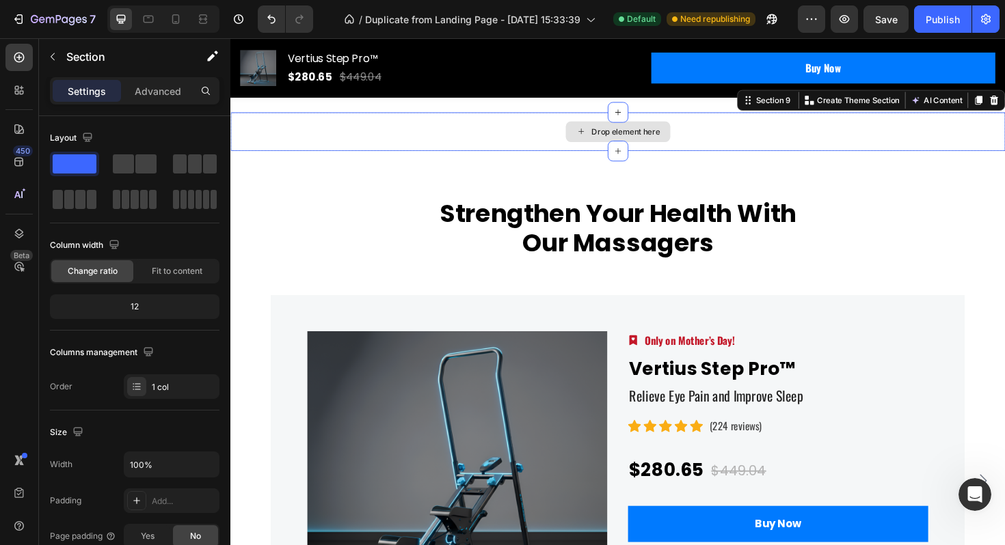
click at [648, 143] on div "Drop element here" at bounding box center [648, 137] width 72 height 11
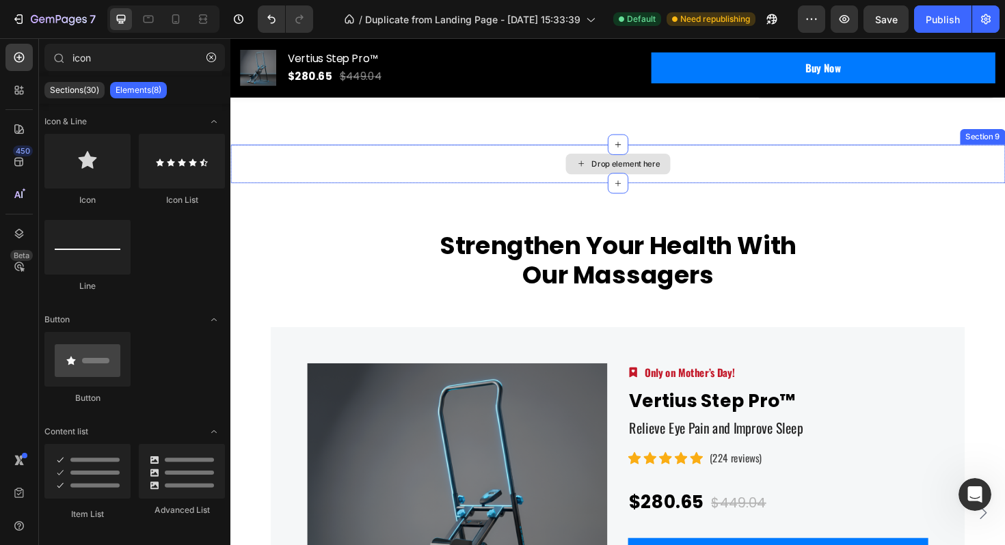
scroll to position [4175, 0]
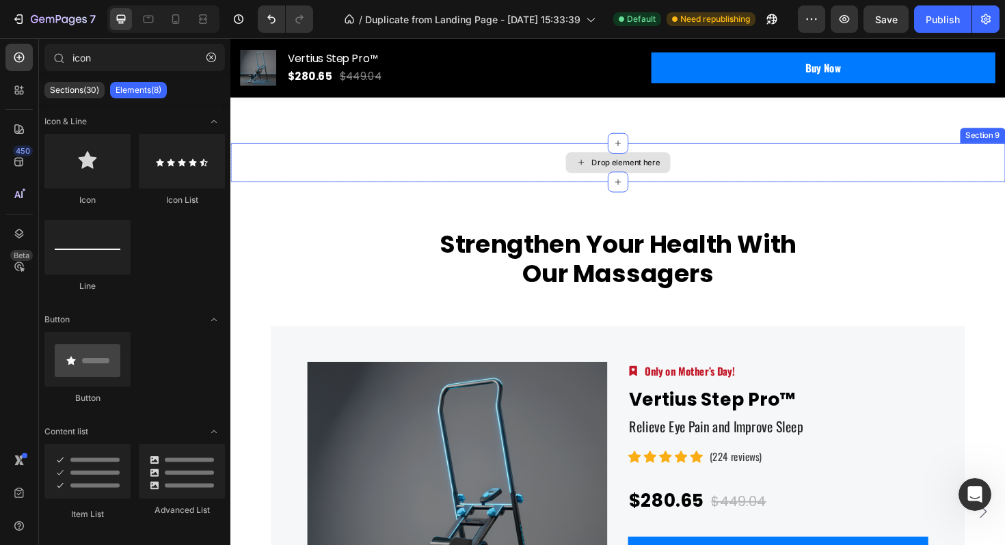
click at [732, 191] on div "Drop element here" at bounding box center [640, 170] width 820 height 41
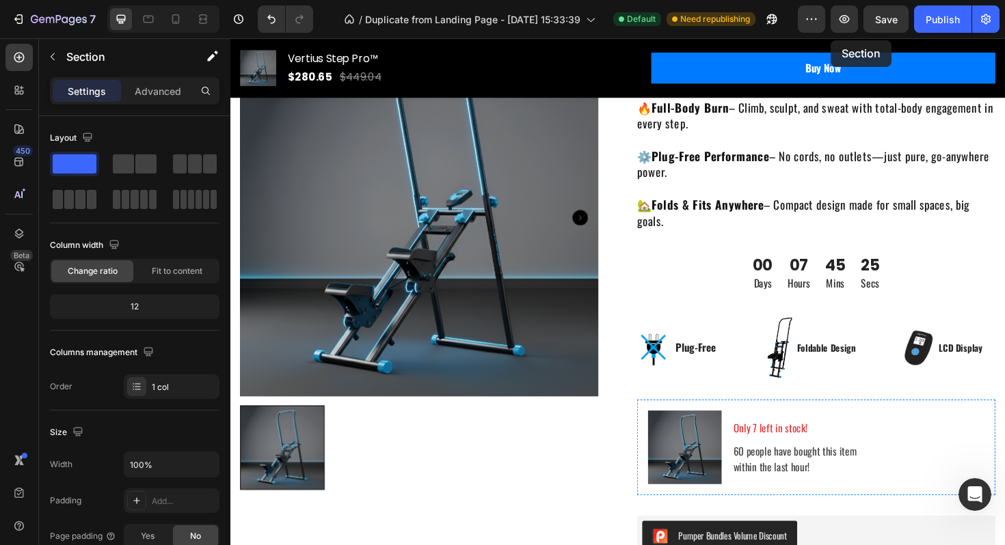
scroll to position [170, 0]
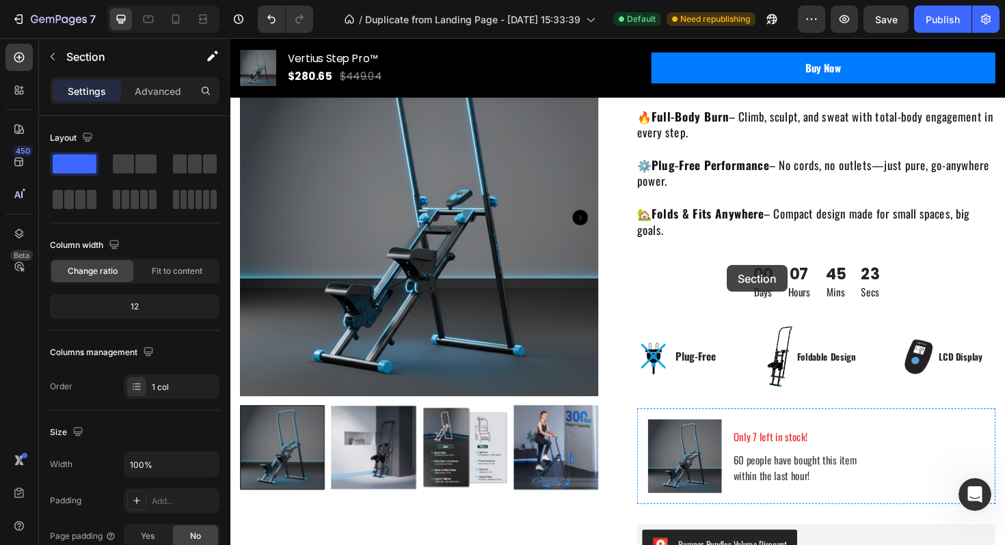
drag, startPoint x: 781, startPoint y: 310, endPoint x: 756, endPoint y: 282, distance: 38.3
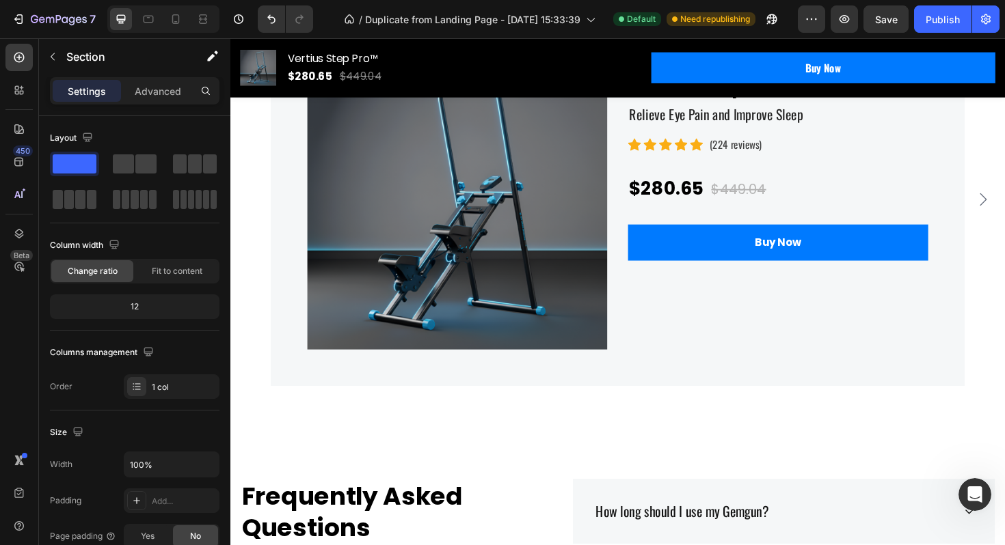
scroll to position [4658, 0]
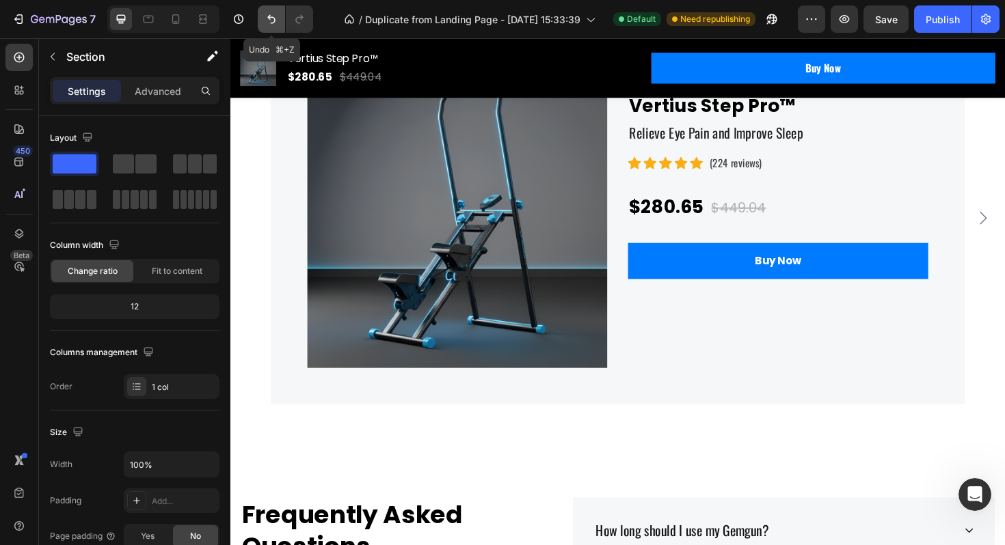
click at [267, 15] on icon "Undo/Redo" at bounding box center [271, 19] width 14 height 14
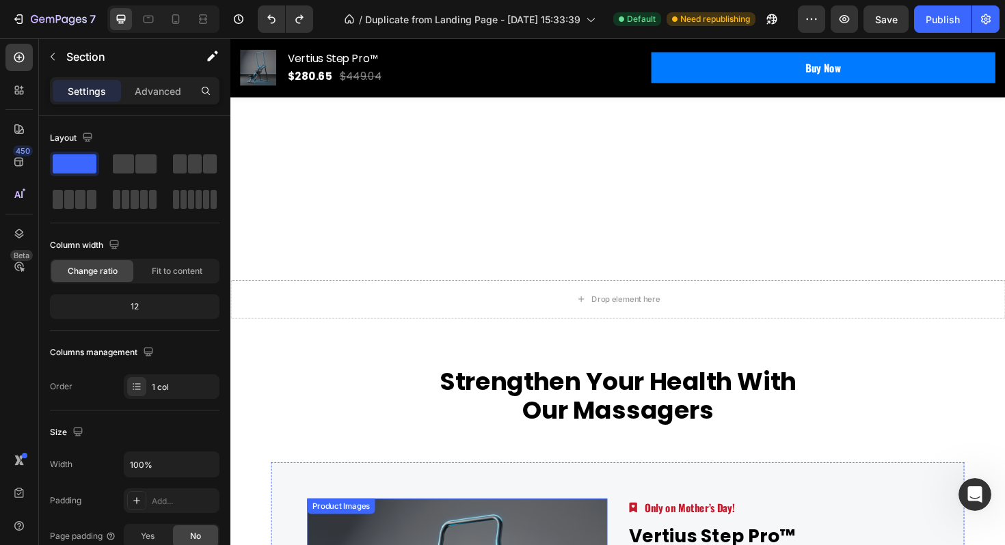
scroll to position [4132, 0]
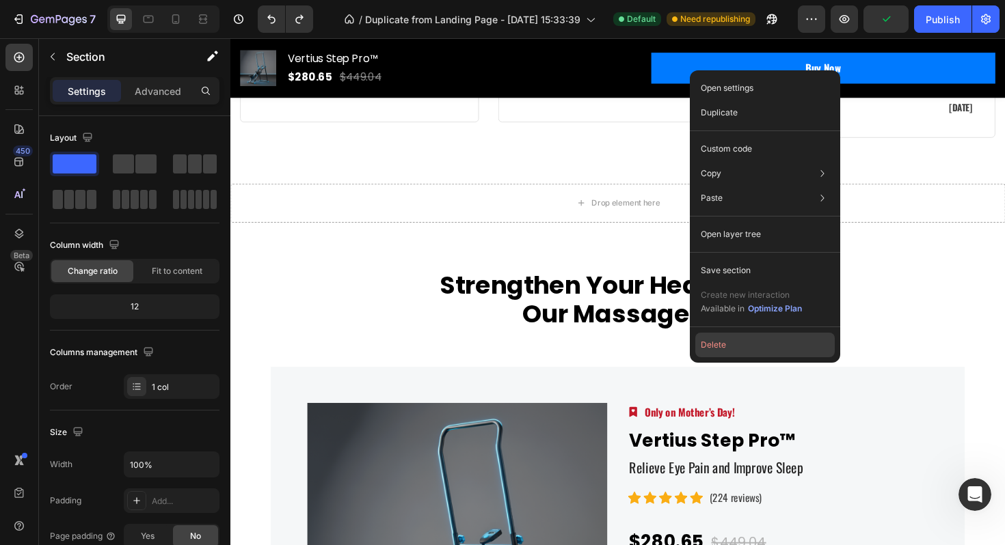
click at [729, 346] on button "Delete" at bounding box center [764, 345] width 139 height 25
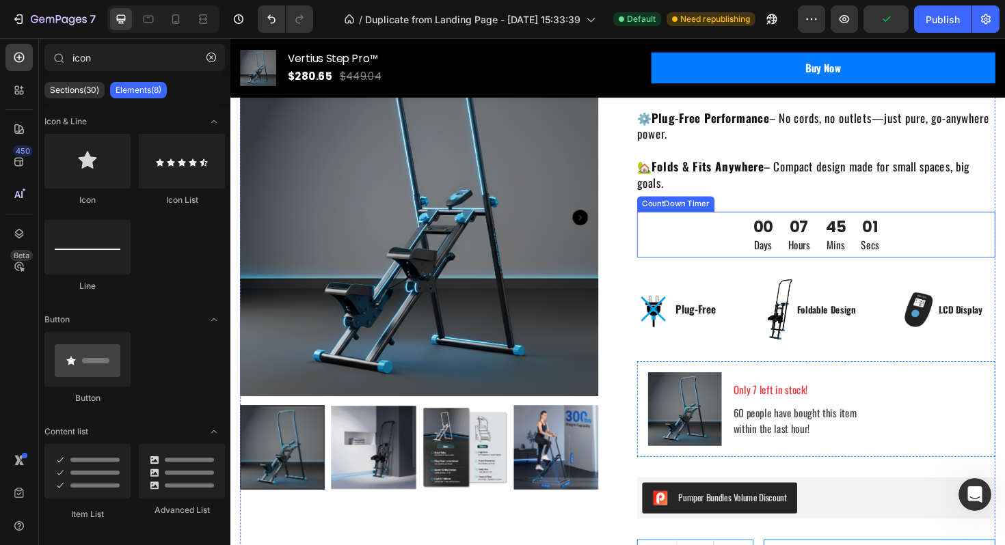
scroll to position [90, 0]
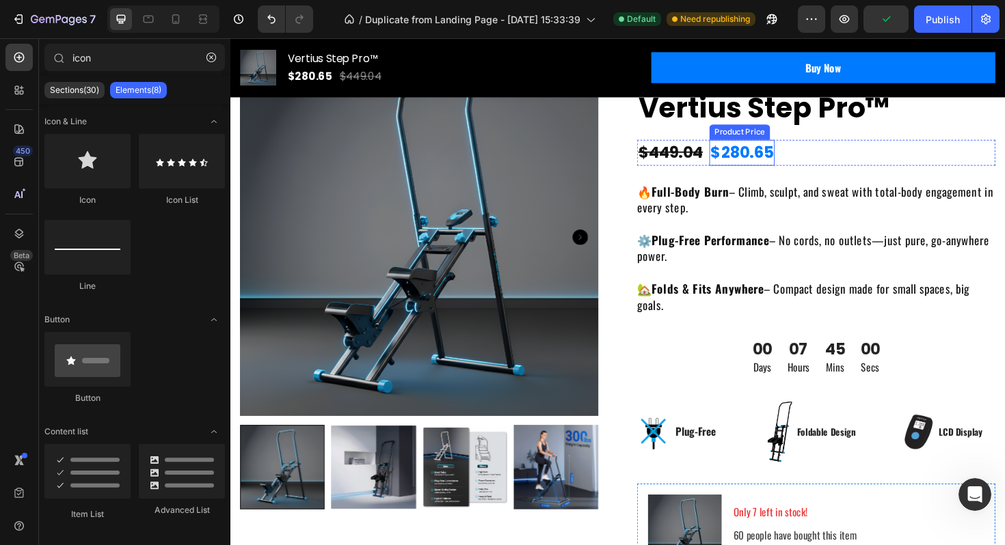
click at [754, 163] on div "$280.65" at bounding box center [771, 159] width 69 height 27
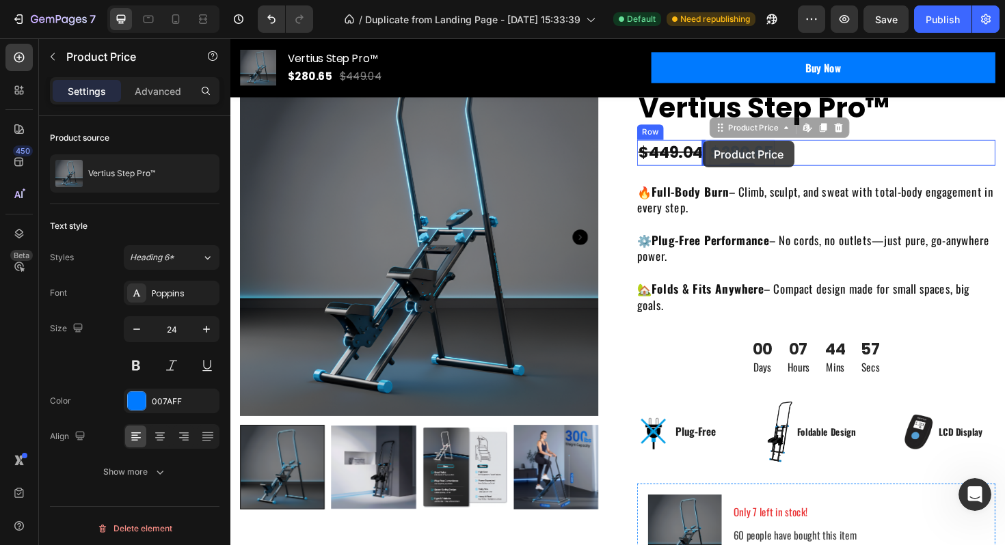
drag, startPoint x: 748, startPoint y: 133, endPoint x: 735, endPoint y: 150, distance: 21.5
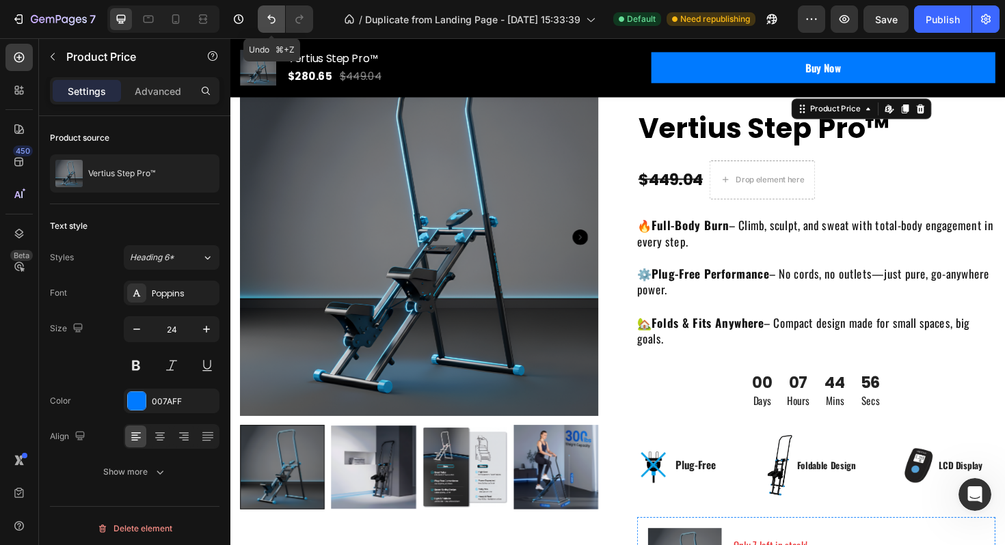
click at [267, 10] on button "Undo/Redo" at bounding box center [271, 18] width 27 height 27
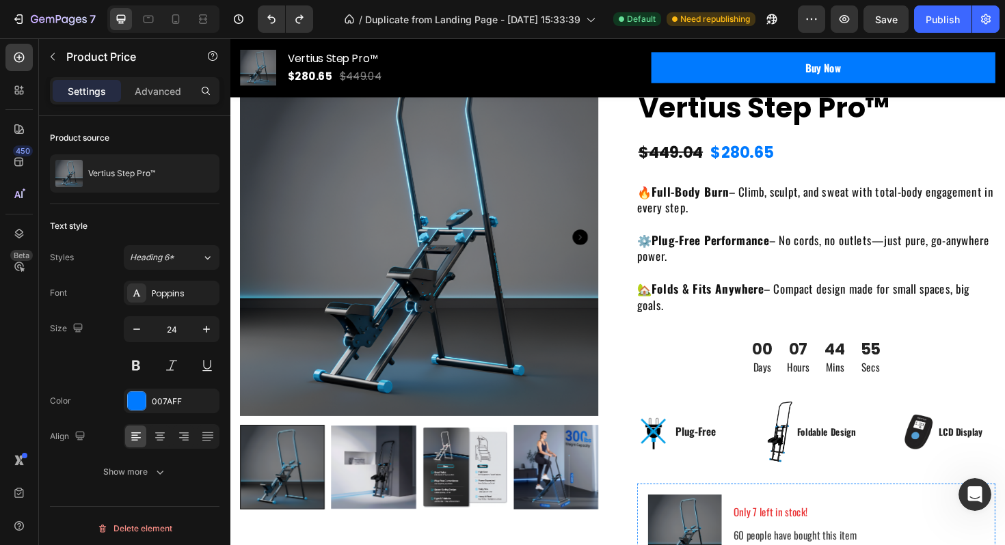
click at [763, 159] on div "$280.65" at bounding box center [771, 159] width 69 height 27
click at [747, 162] on div "$280.65" at bounding box center [771, 159] width 69 height 27
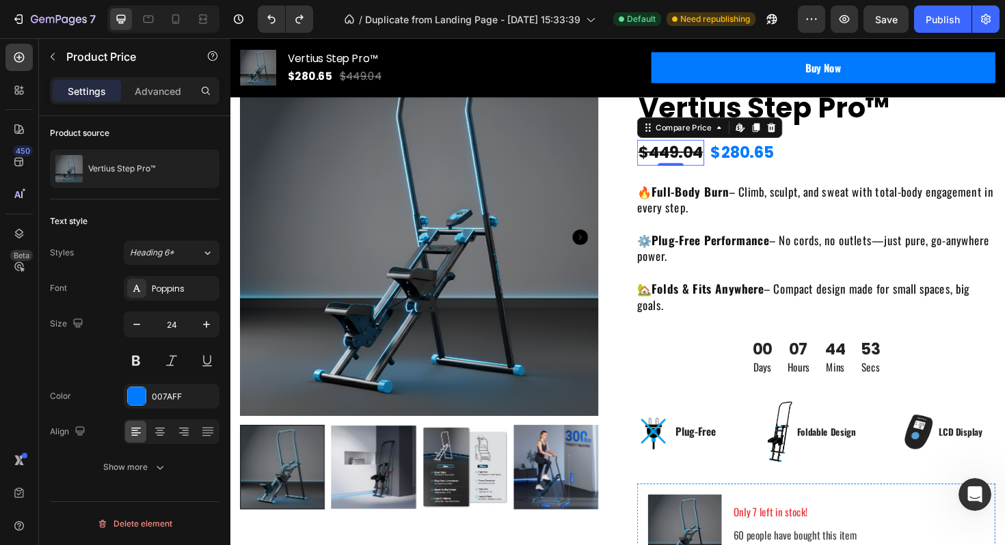
click at [704, 154] on div "$449.04" at bounding box center [696, 159] width 71 height 27
click at [784, 138] on icon at bounding box center [786, 133] width 11 height 11
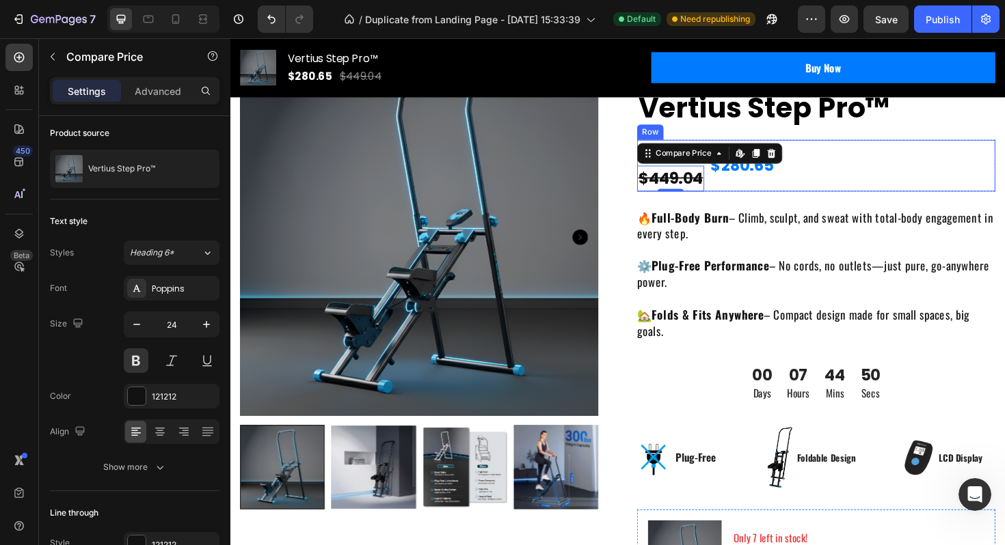
click at [806, 195] on div "$280.65 Product Price Product Price" at bounding box center [771, 173] width 69 height 55
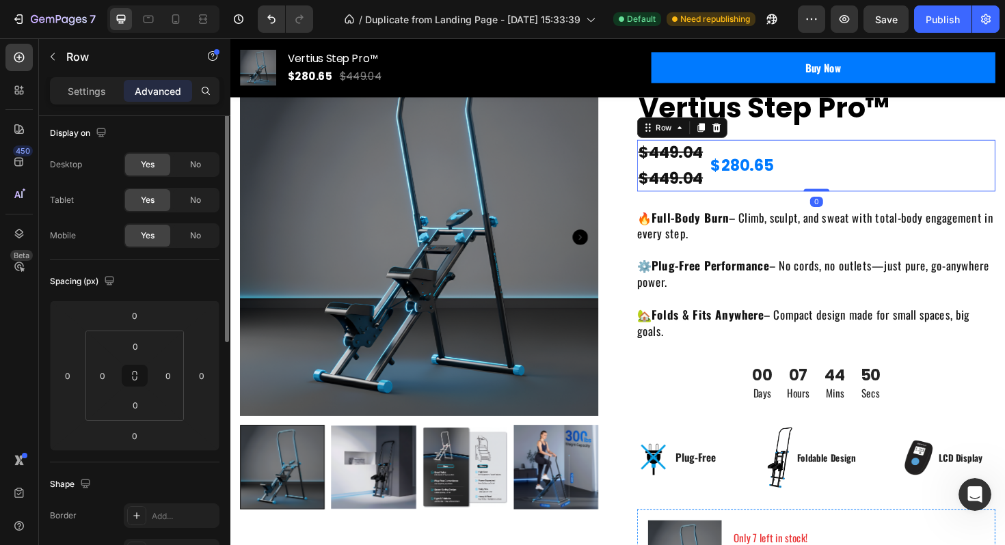
scroll to position [0, 0]
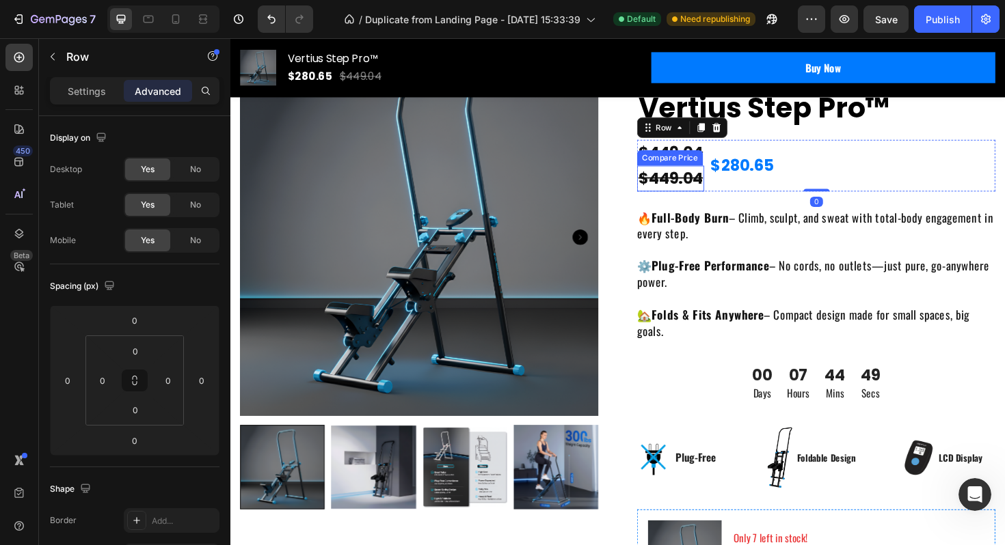
click at [710, 187] on div "$449.04" at bounding box center [696, 187] width 71 height 27
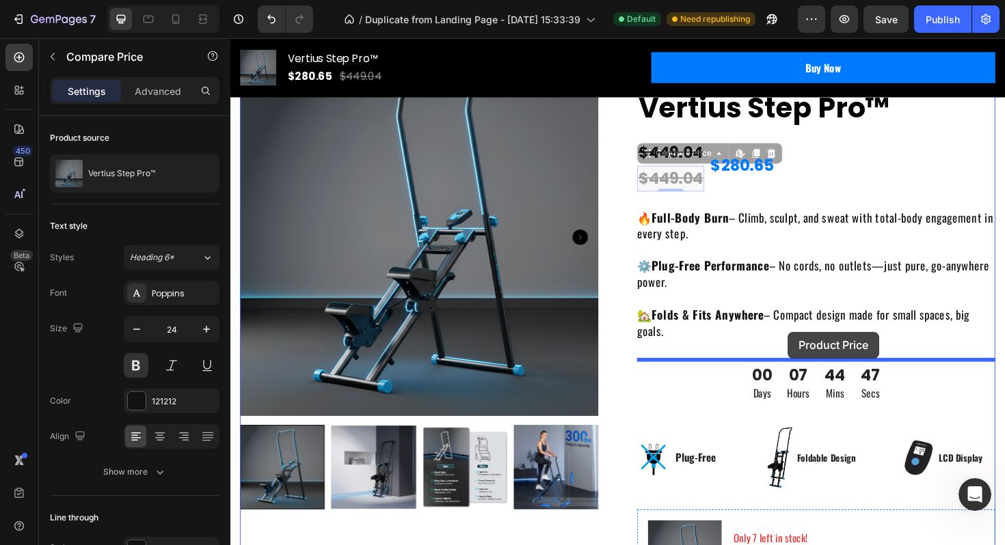
drag, startPoint x: 674, startPoint y: 163, endPoint x: 820, endPoint y: 349, distance: 236.6
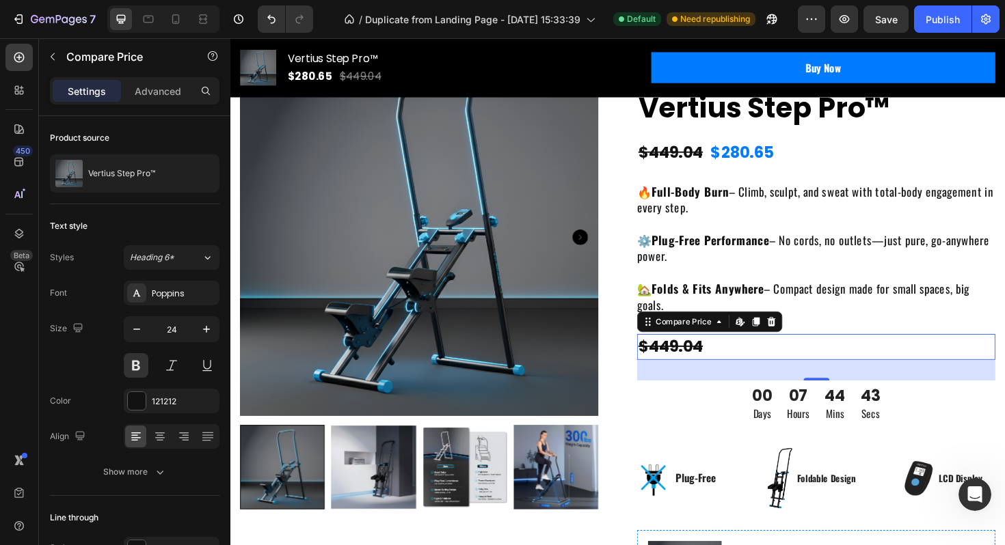
click at [688, 366] on div "$449.04" at bounding box center [850, 365] width 379 height 27
click at [798, 340] on icon at bounding box center [803, 338] width 11 height 11
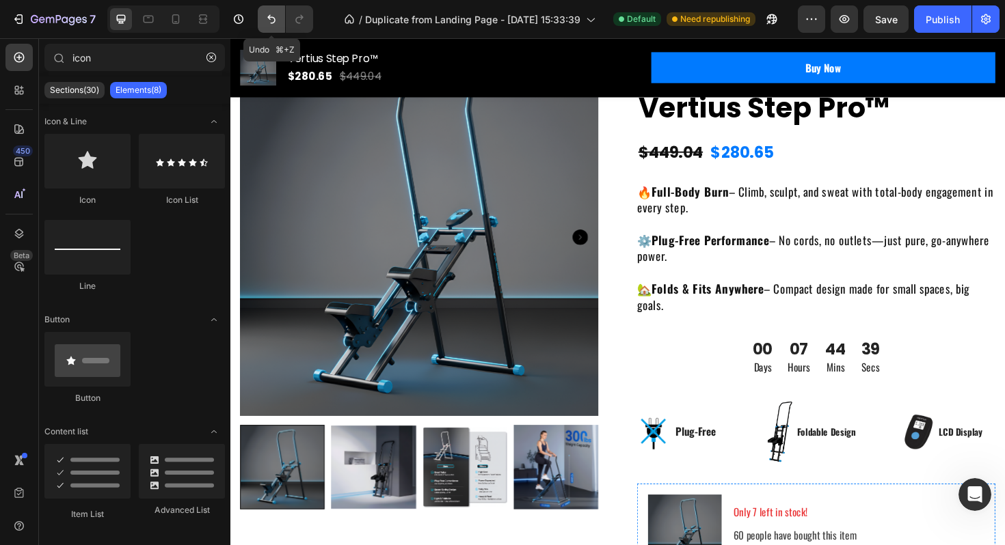
click at [273, 15] on icon "Undo/Redo" at bounding box center [271, 19] width 14 height 14
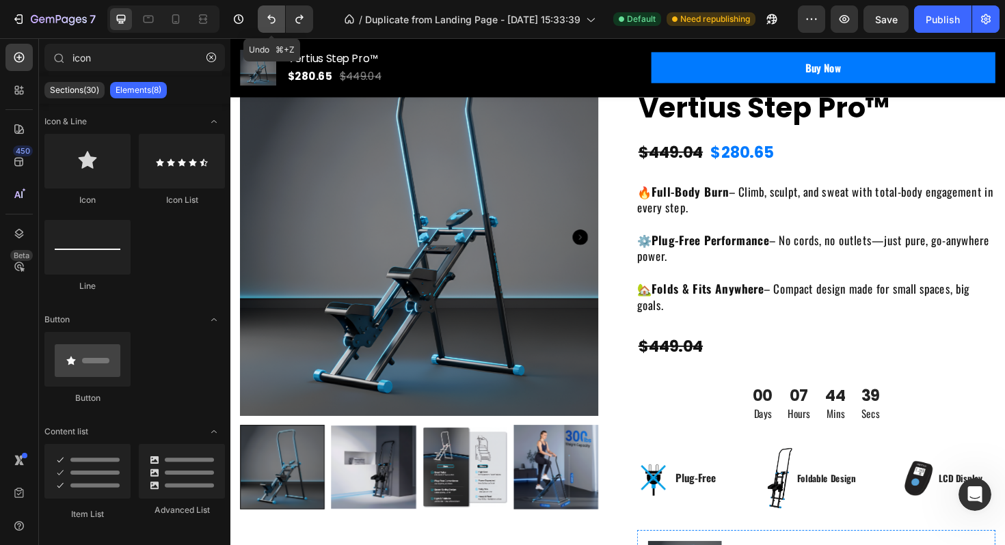
click at [273, 15] on icon "Undo/Redo" at bounding box center [271, 19] width 14 height 14
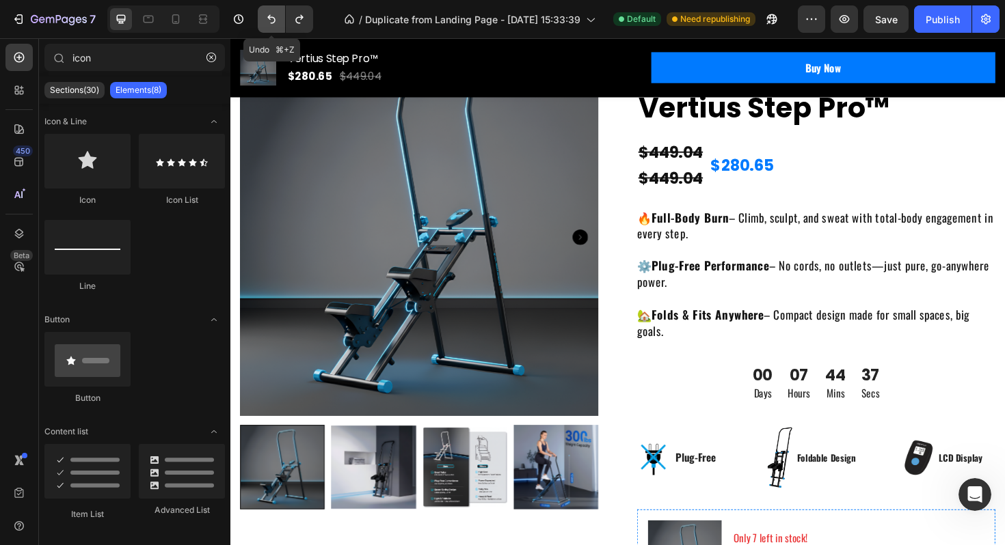
click at [273, 15] on icon "Undo/Redo" at bounding box center [271, 19] width 14 height 14
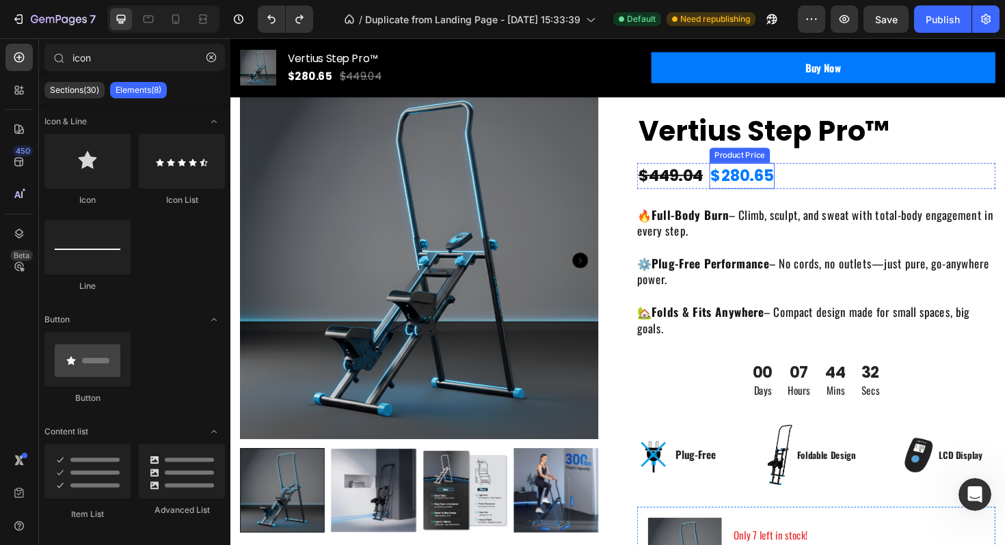
scroll to position [66, 0]
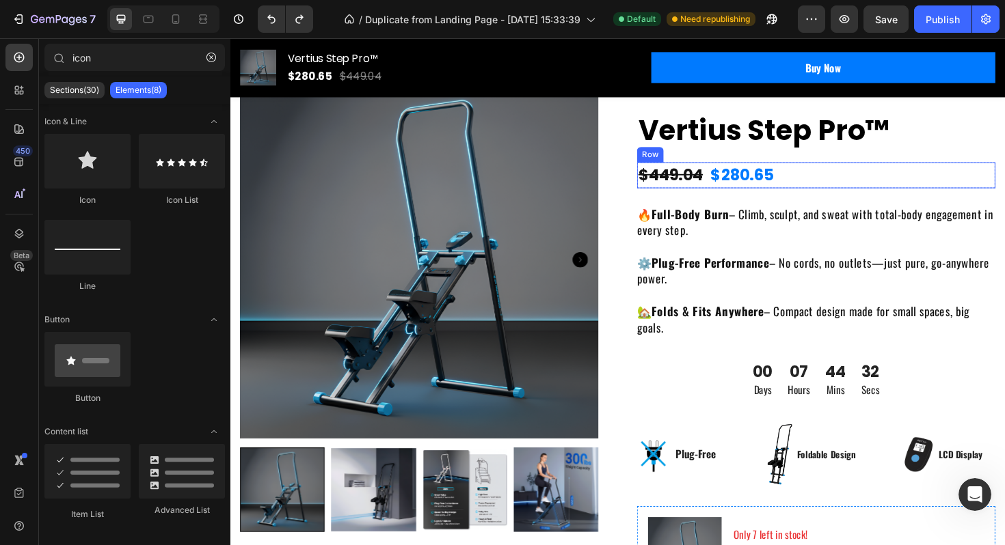
click at [828, 185] on div "$280.65 Product Price Product Price $449.04 Compare Price Compare Price Row" at bounding box center [850, 183] width 379 height 27
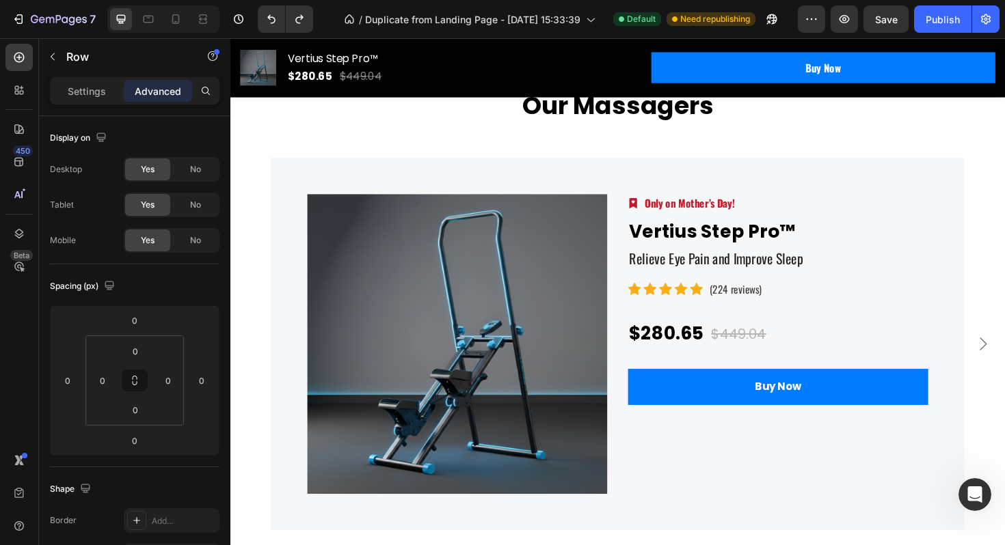
scroll to position [4471, 0]
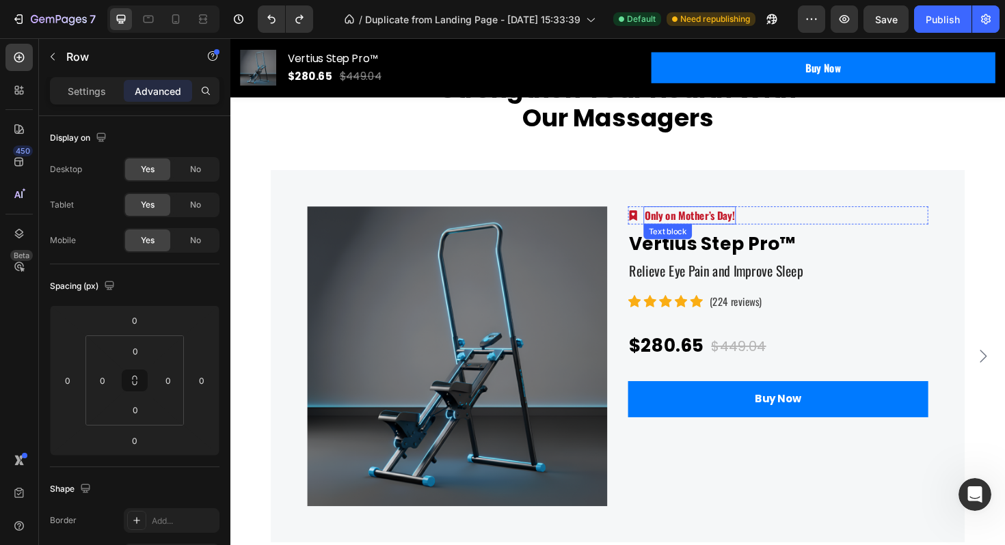
click at [715, 228] on p "Only on Mother’s Day!" at bounding box center [716, 226] width 95 height 16
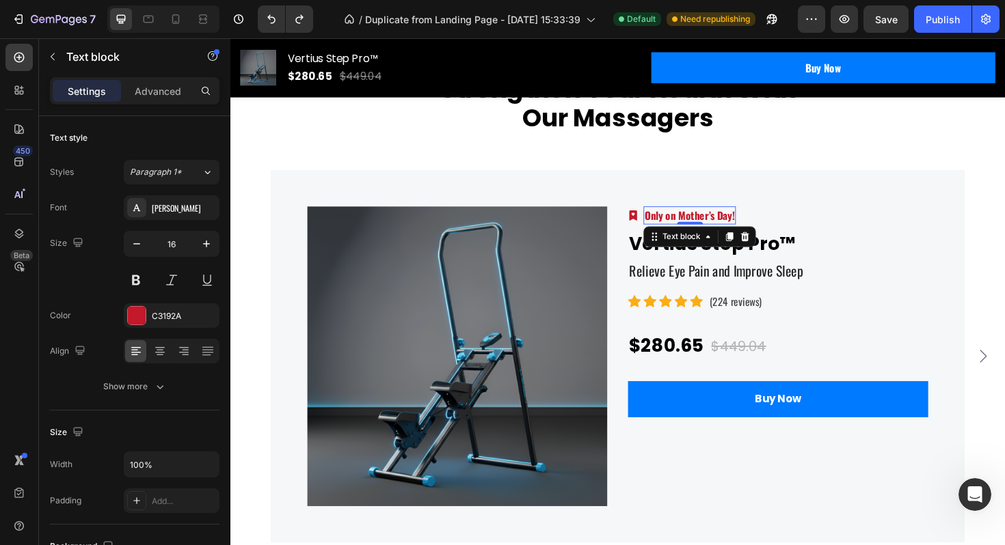
click at [715, 228] on p "Only on Mother’s Day!" at bounding box center [716, 226] width 95 height 16
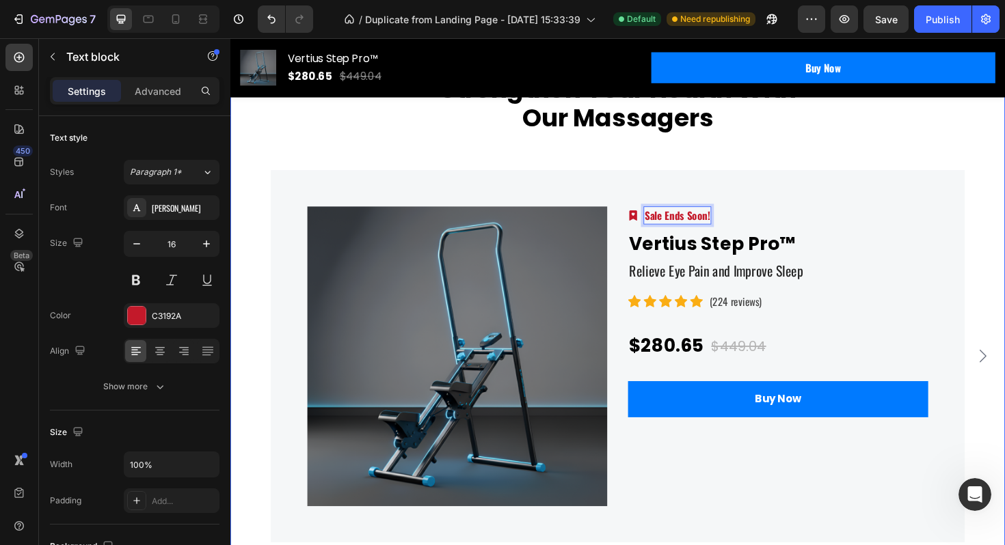
click at [911, 159] on div "Strengthen Your Health With Our Massagers Heading Row Product Images Image Sale…" at bounding box center [641, 323] width 800 height 497
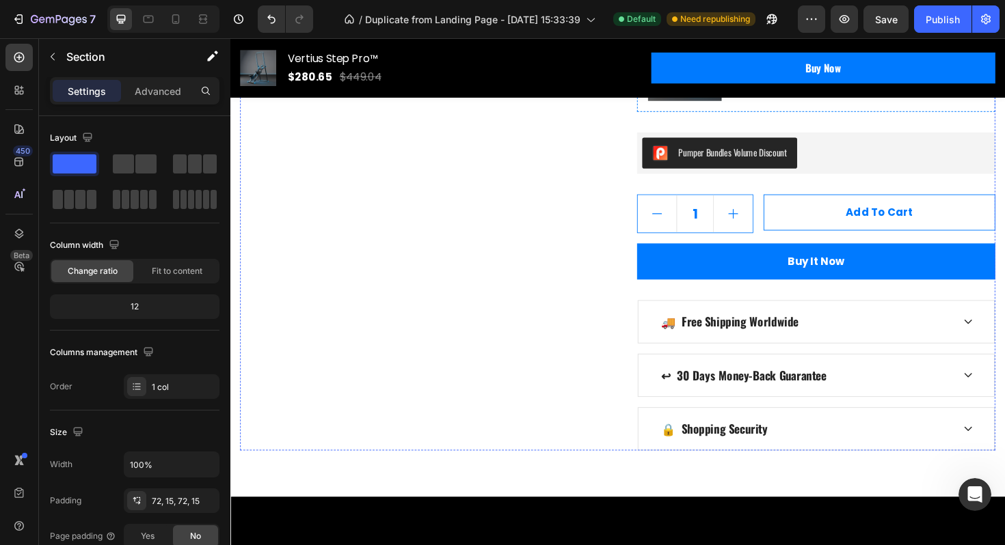
scroll to position [0, 0]
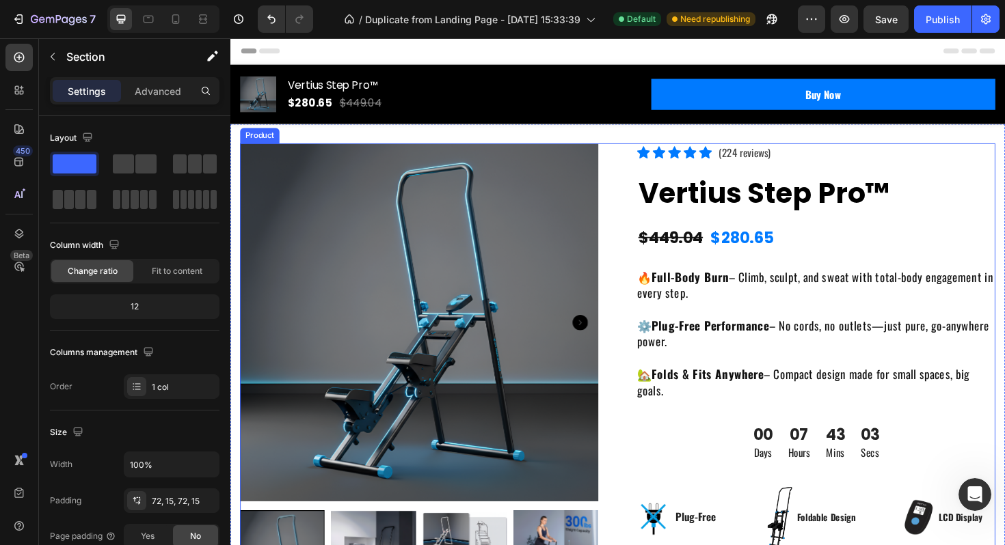
click at [823, 455] on div "07" at bounding box center [832, 458] width 23 height 21
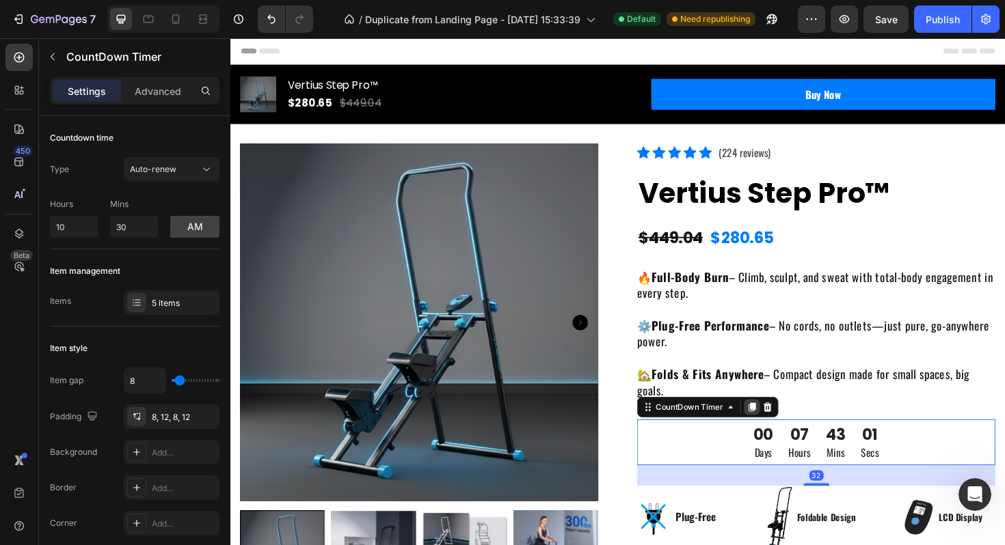
click at [780, 429] on icon at bounding box center [782, 429] width 11 height 11
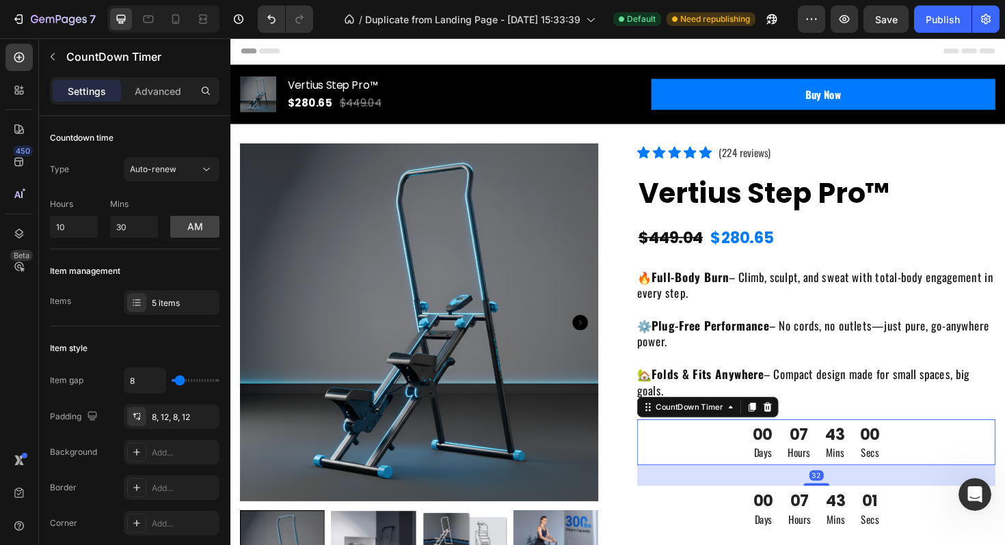
click at [826, 472] on p "Hours" at bounding box center [832, 477] width 23 height 16
click at [797, 431] on icon at bounding box center [798, 429] width 11 height 11
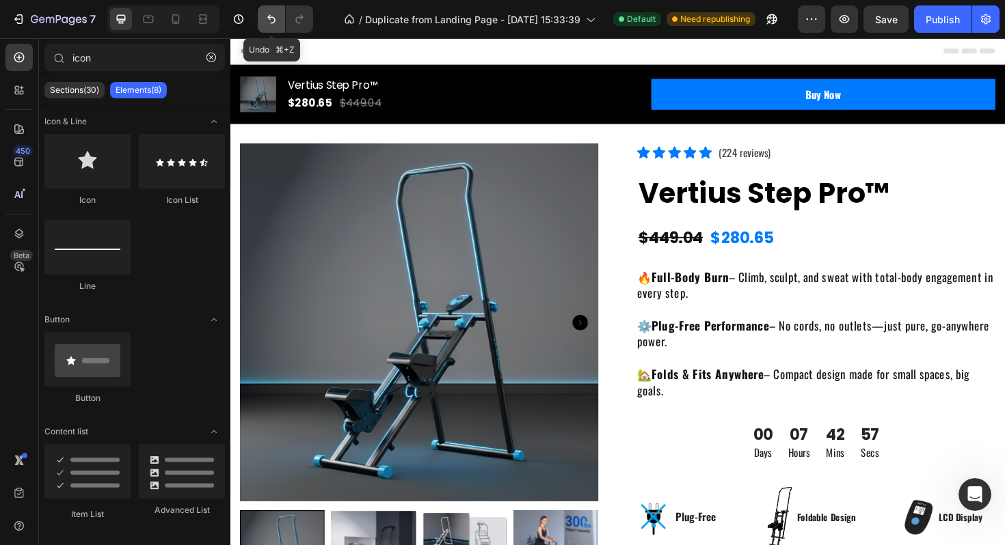
click at [274, 14] on icon "Undo/Redo" at bounding box center [271, 19] width 14 height 14
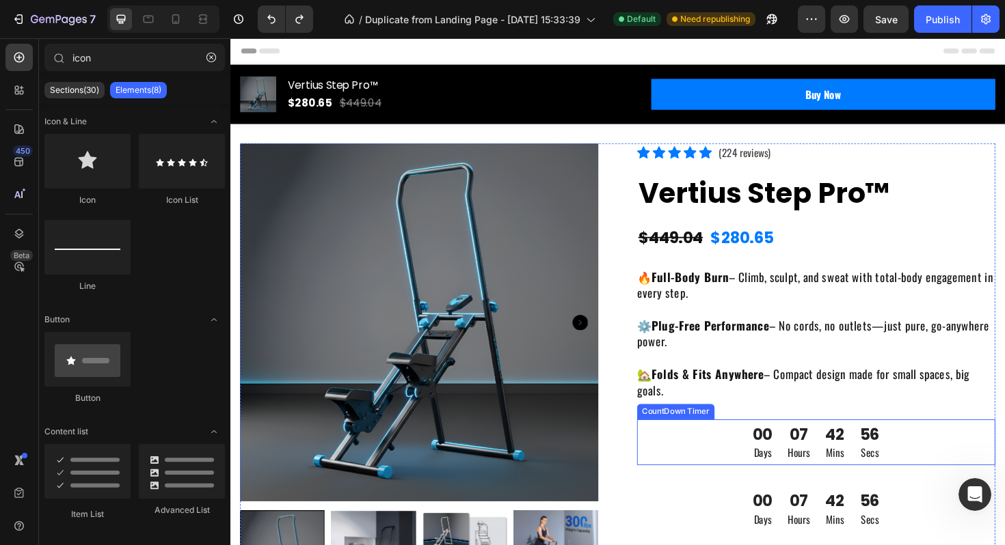
click at [830, 466] on div "07" at bounding box center [832, 458] width 23 height 21
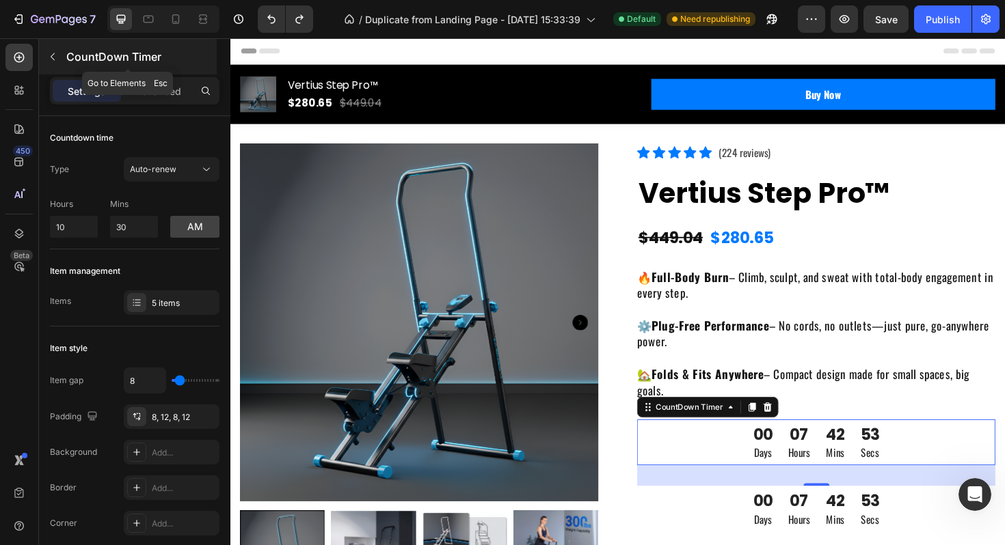
click at [54, 61] on icon "button" at bounding box center [52, 56] width 11 height 11
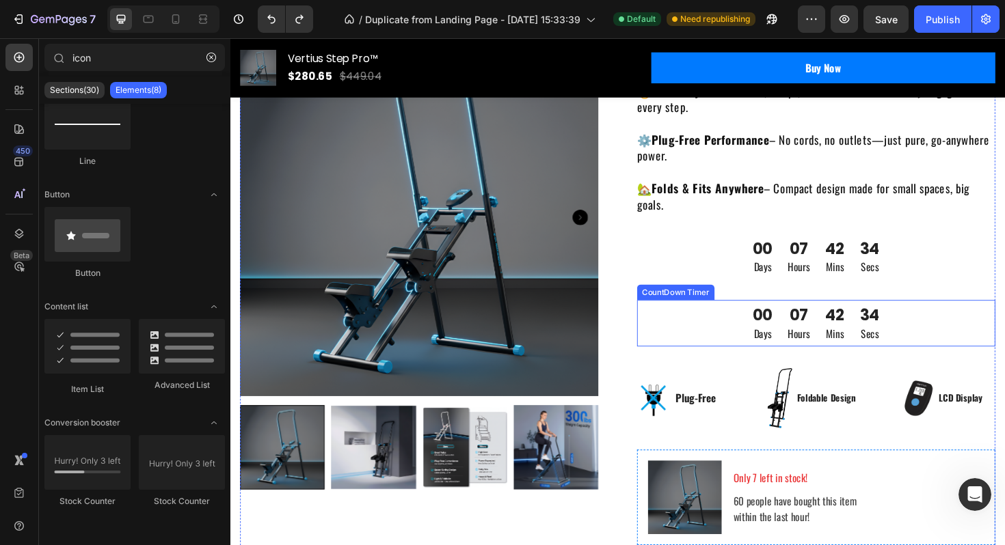
scroll to position [195, 0]
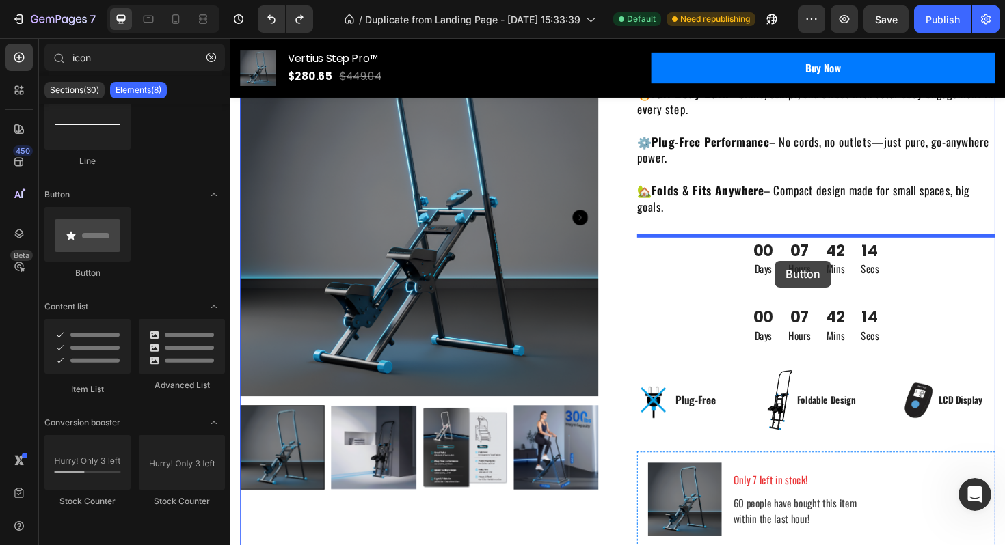
drag, startPoint x: 338, startPoint y: 261, endPoint x: 806, endPoint y: 274, distance: 469.0
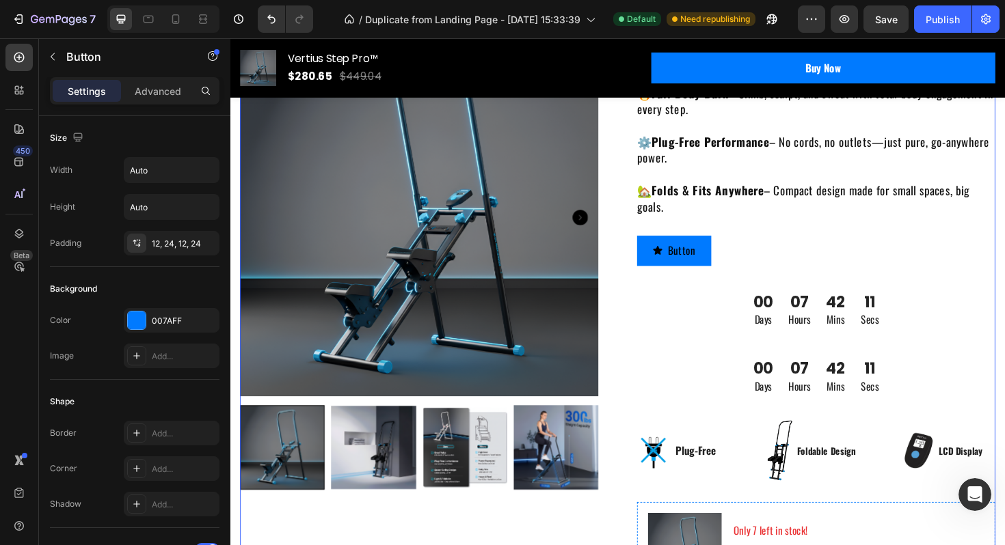
click at [841, 361] on div "Icon Icon Icon Icon Icon Icon List Hoz (224 reviews) Text block Row Vertius Ste…" at bounding box center [850, 472] width 379 height 1035
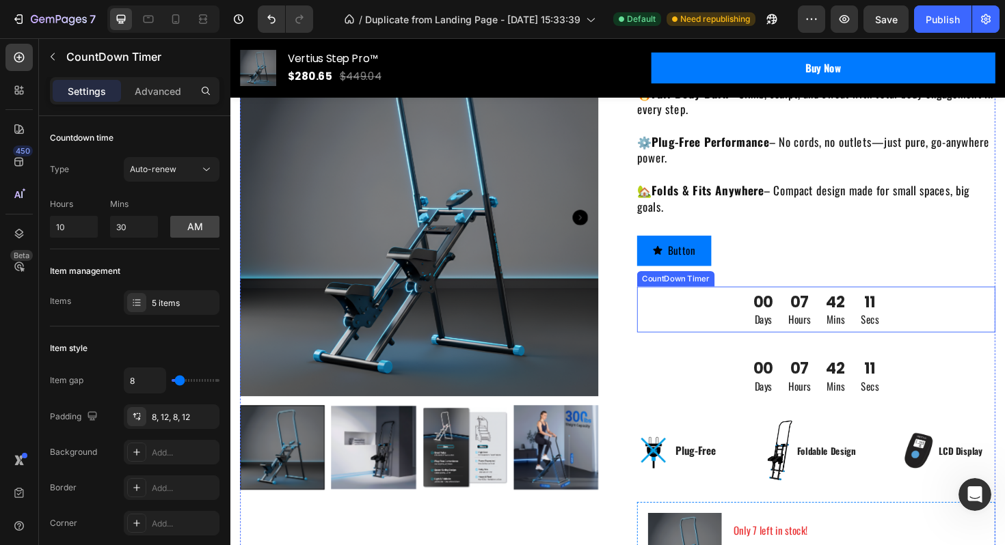
click at [844, 330] on p "Hours" at bounding box center [832, 336] width 23 height 16
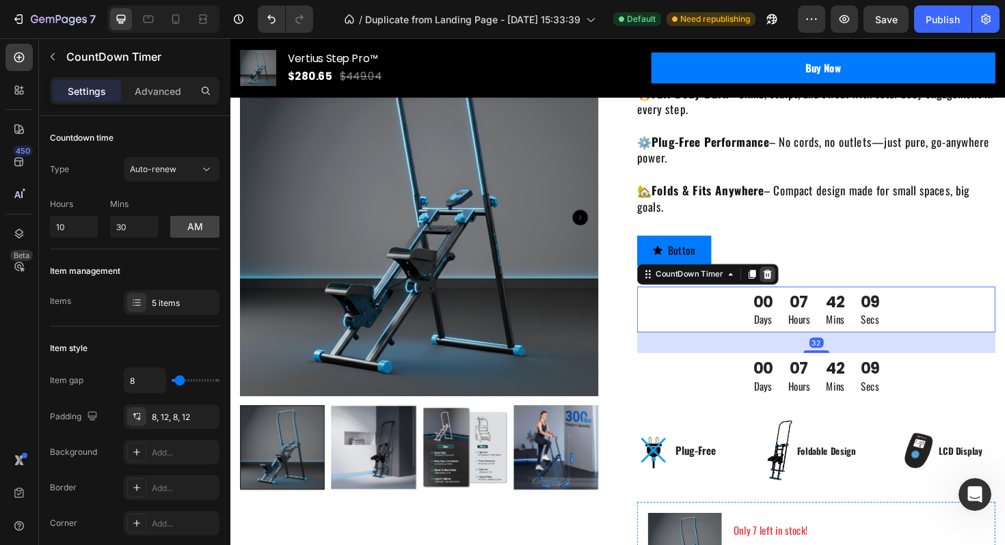
click at [798, 292] on icon at bounding box center [798, 288] width 11 height 11
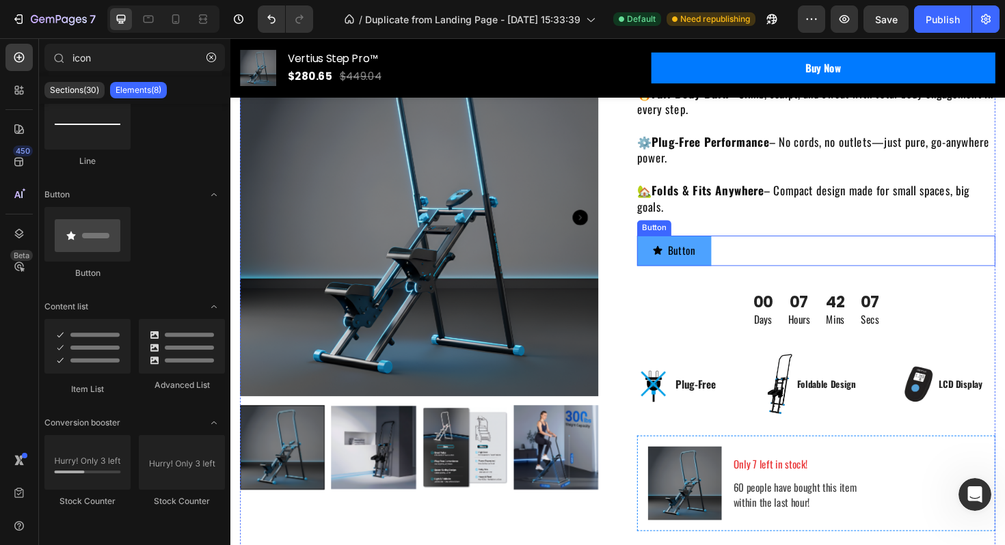
click at [733, 251] on button "Button" at bounding box center [700, 262] width 79 height 31
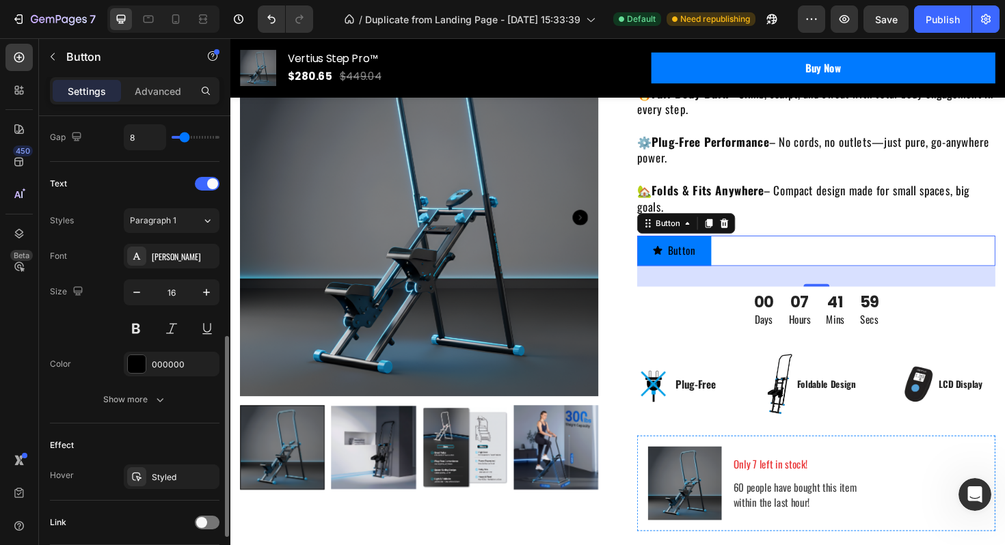
scroll to position [528, 0]
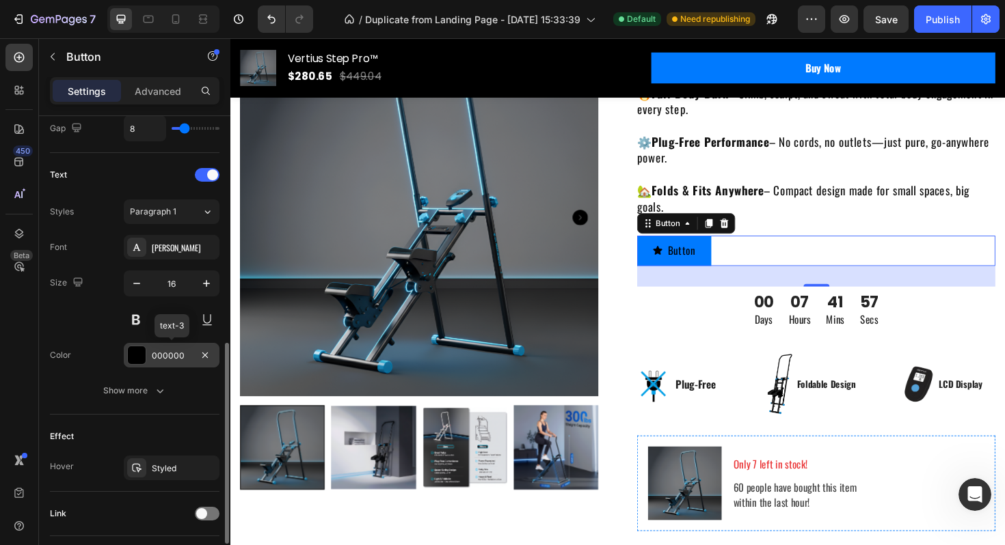
click at [176, 358] on div "000000" at bounding box center [172, 356] width 40 height 12
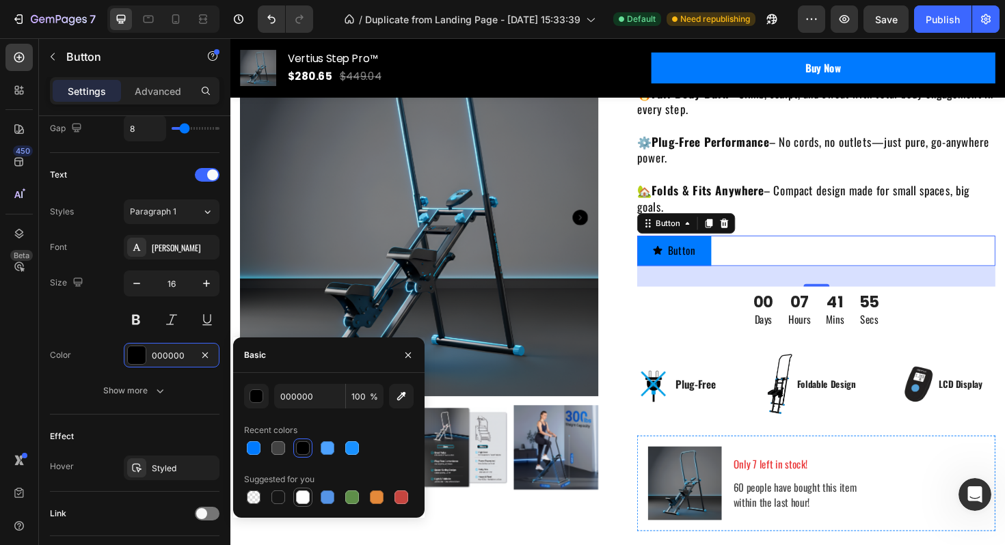
click at [303, 495] on div at bounding box center [303, 498] width 14 height 14
type input "FFFFFF"
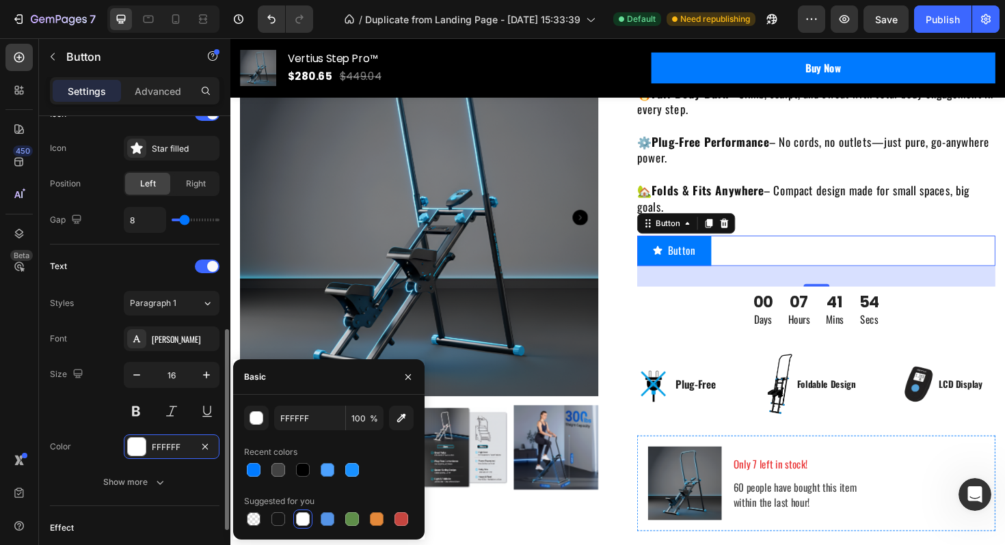
scroll to position [372, 0]
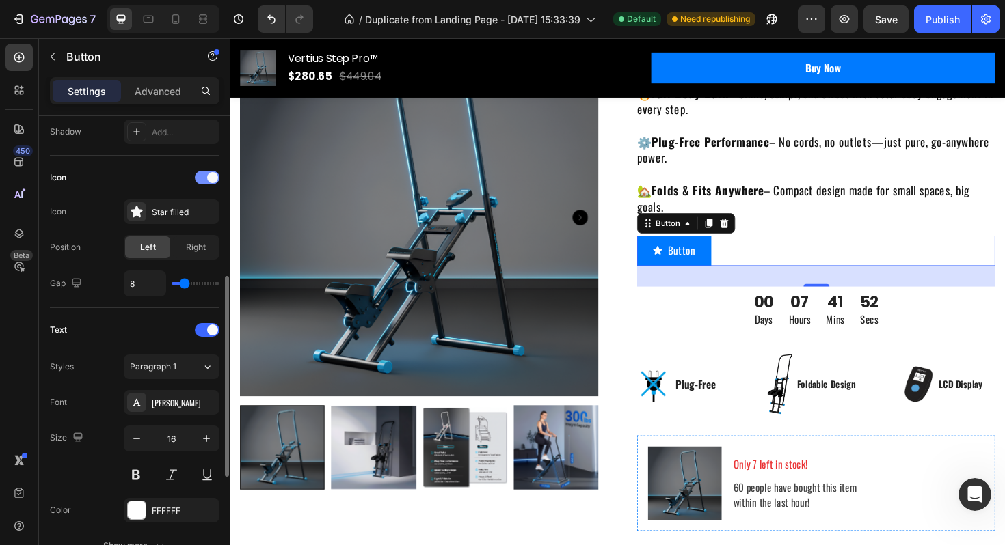
click at [206, 182] on div at bounding box center [207, 178] width 25 height 14
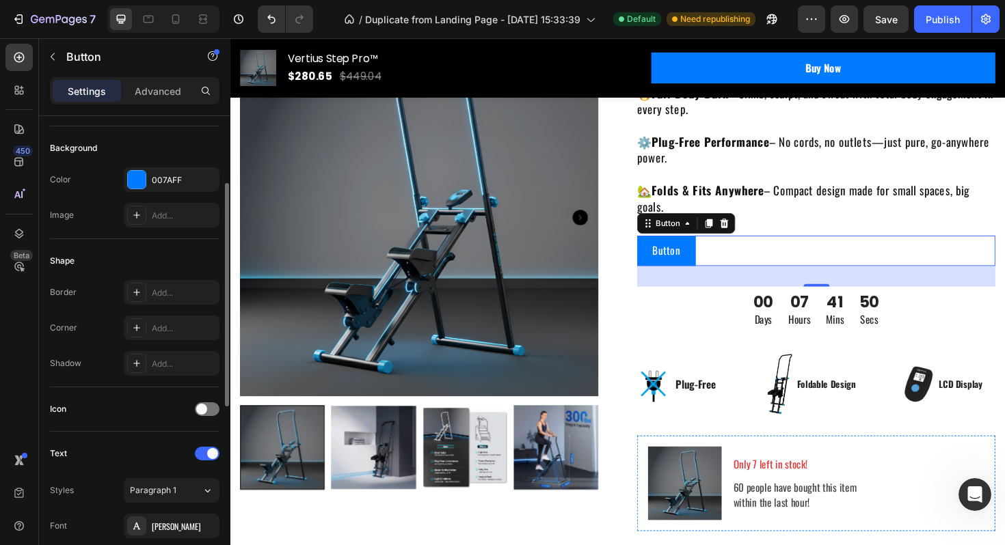
scroll to position [142, 0]
click at [158, 182] on div "007AFF" at bounding box center [172, 179] width 40 height 12
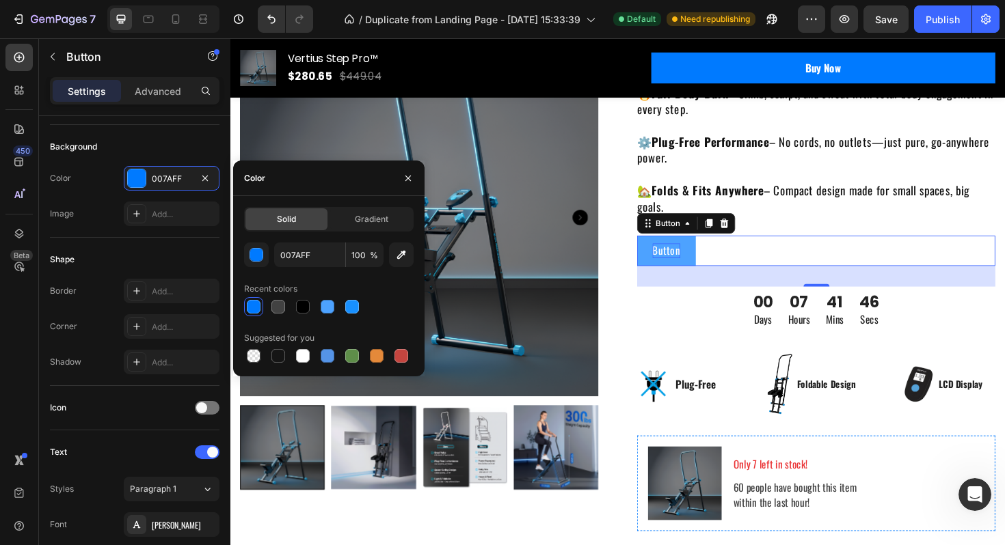
click at [696, 265] on p "Button" at bounding box center [691, 263] width 29 height 15
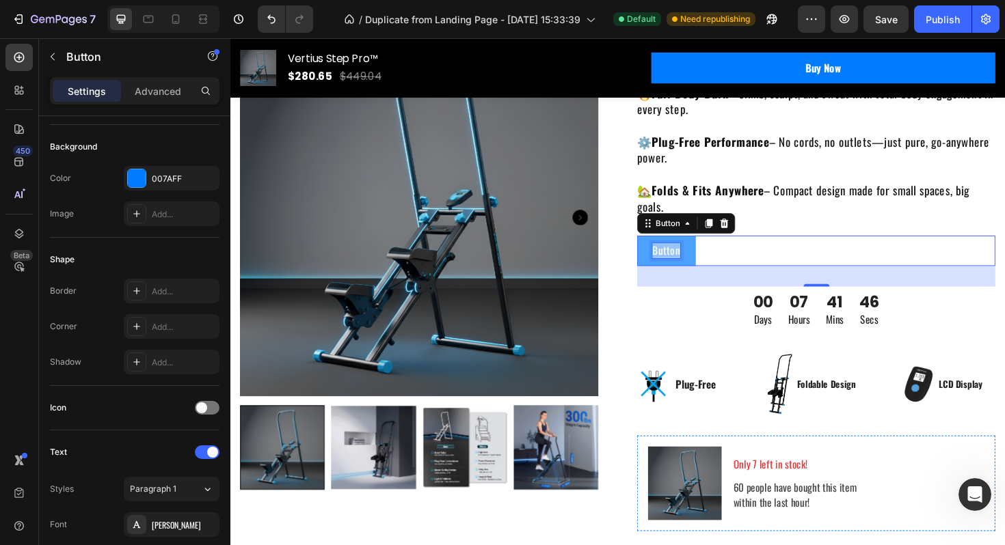
click at [696, 265] on p "Button" at bounding box center [691, 263] width 29 height 15
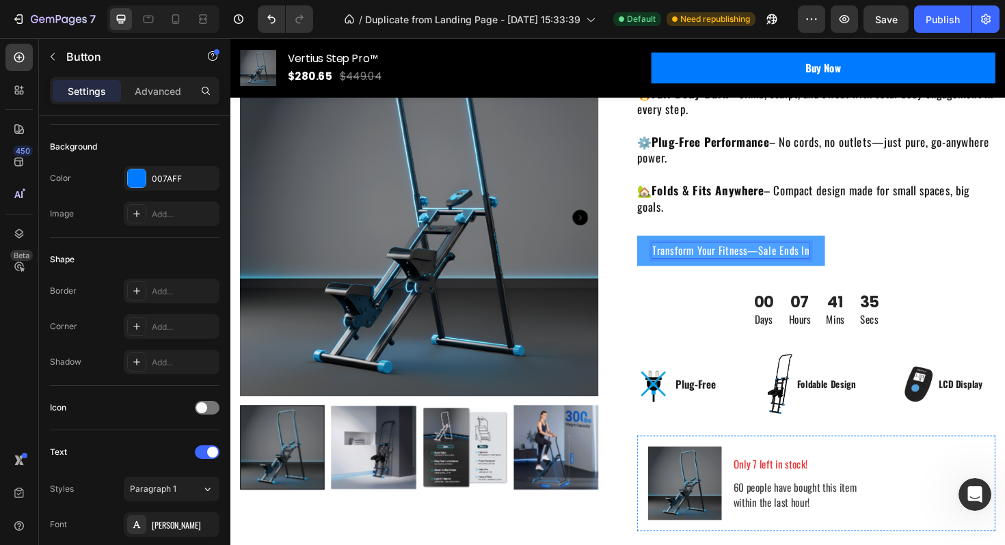
click at [804, 273] on button "Transform Your Fitness—Sale Ends In" at bounding box center [760, 262] width 199 height 31
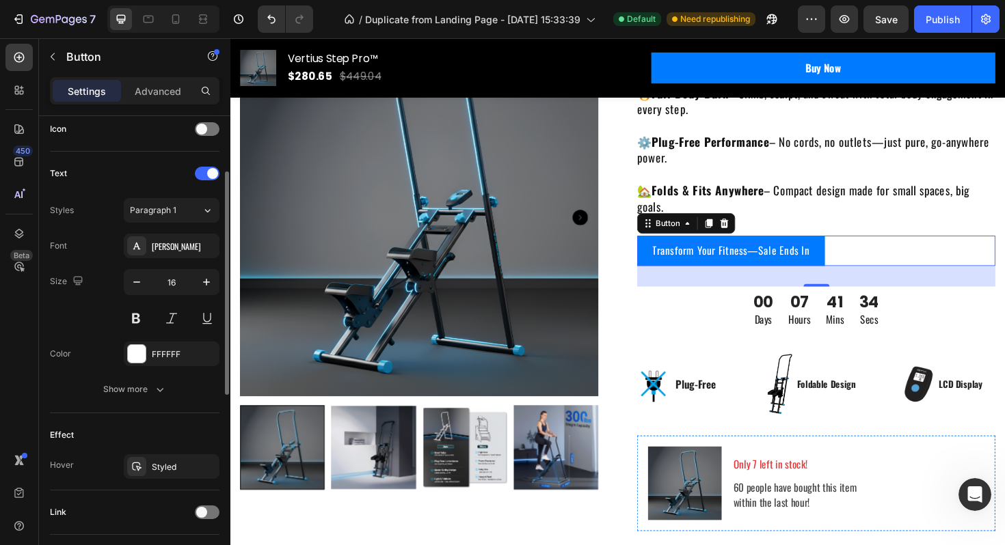
scroll to position [512, 0]
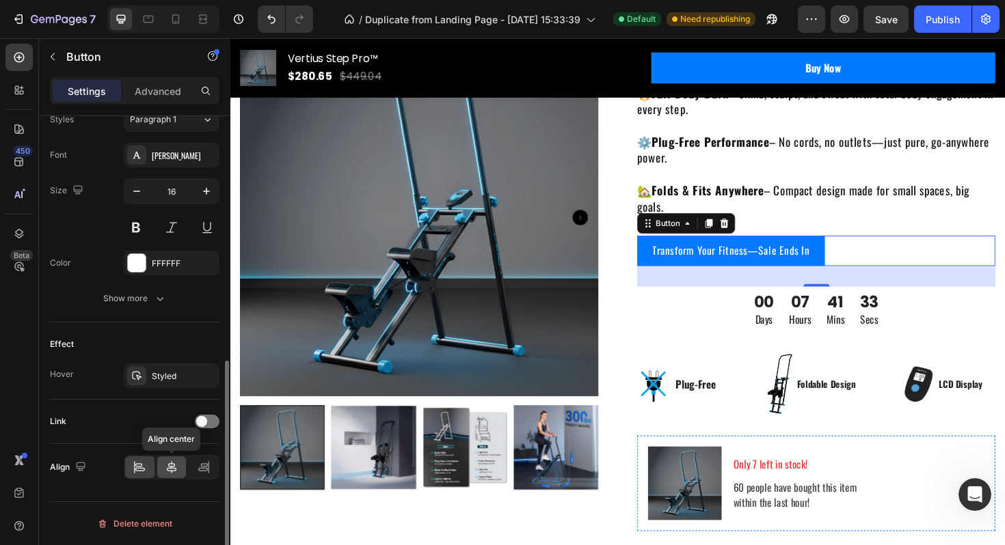
click at [171, 471] on icon at bounding box center [172, 468] width 14 height 14
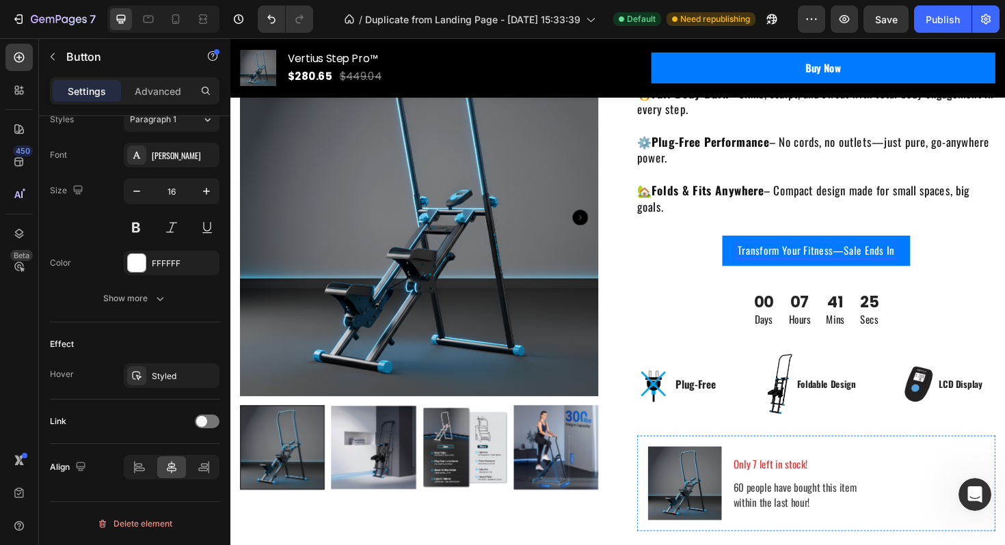
click at [874, 265] on p "Transform Your Fitness—Sale Ends In" at bounding box center [850, 263] width 166 height 15
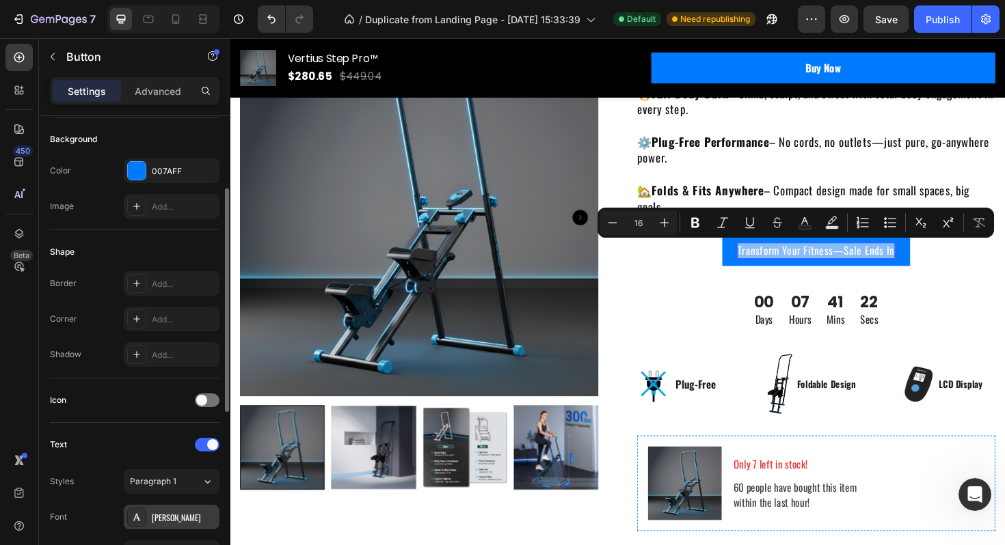
scroll to position [168, 0]
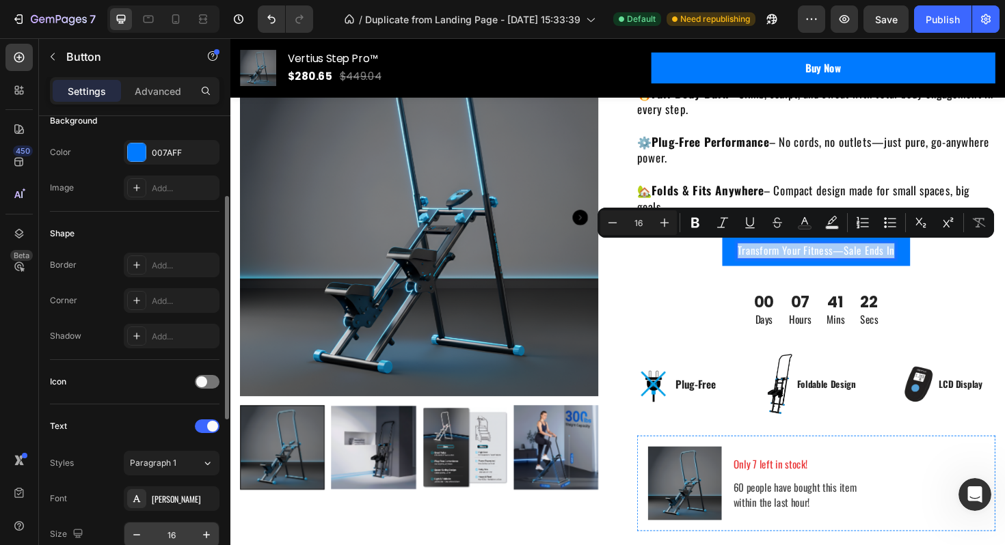
click at [181, 526] on input "16" at bounding box center [171, 535] width 45 height 25
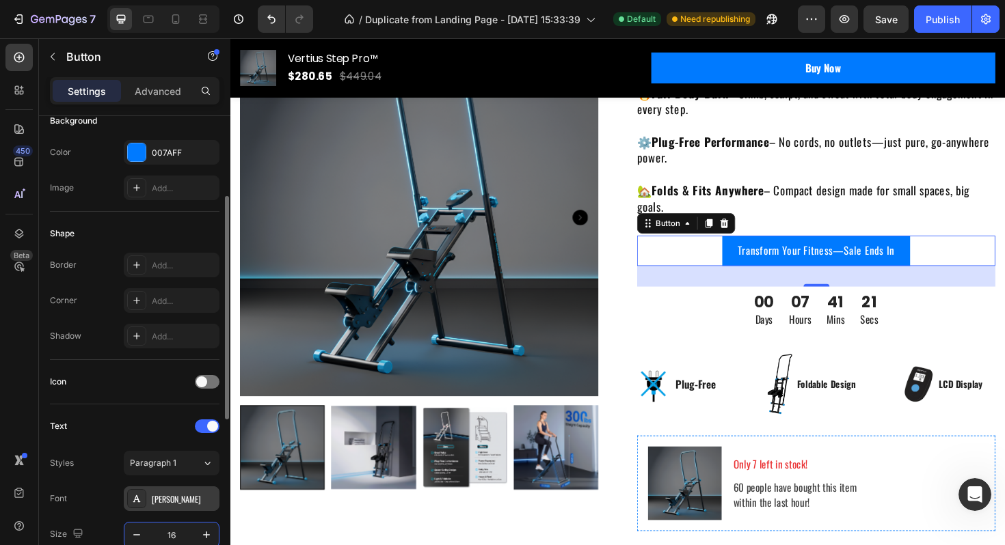
click at [181, 501] on div "[PERSON_NAME]" at bounding box center [184, 499] width 64 height 12
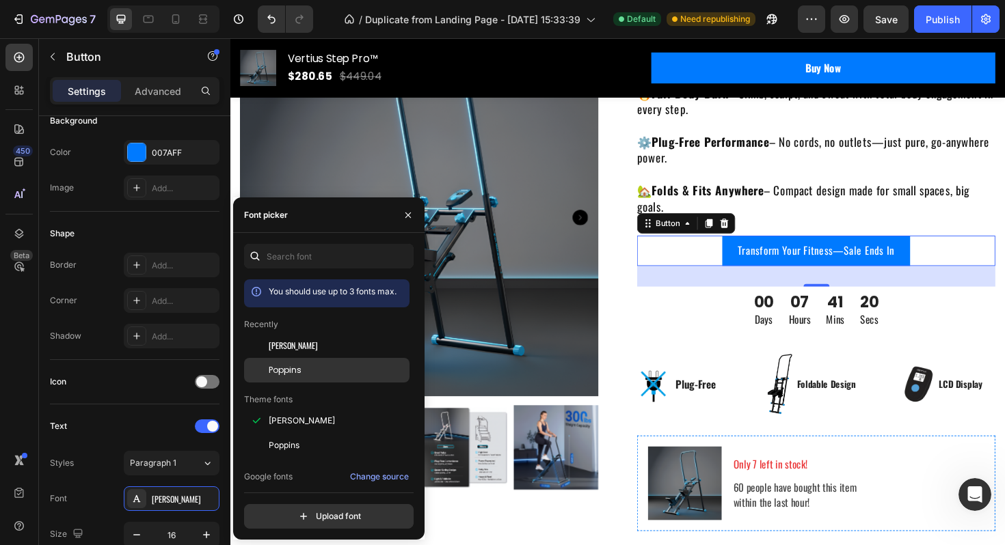
click at [302, 379] on div "Poppins" at bounding box center [326, 370] width 165 height 25
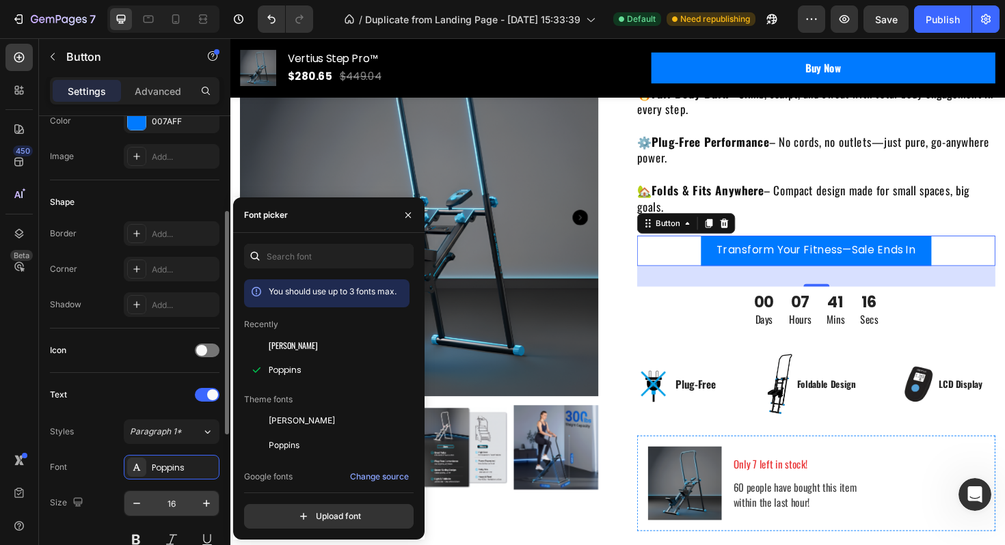
scroll to position [202, 0]
click at [136, 539] on button at bounding box center [136, 538] width 25 height 25
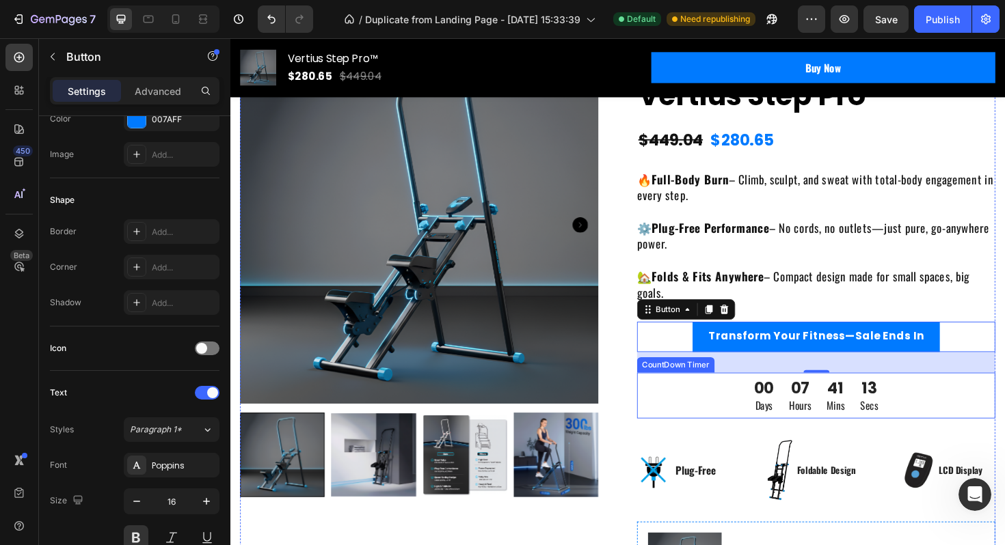
scroll to position [92, 0]
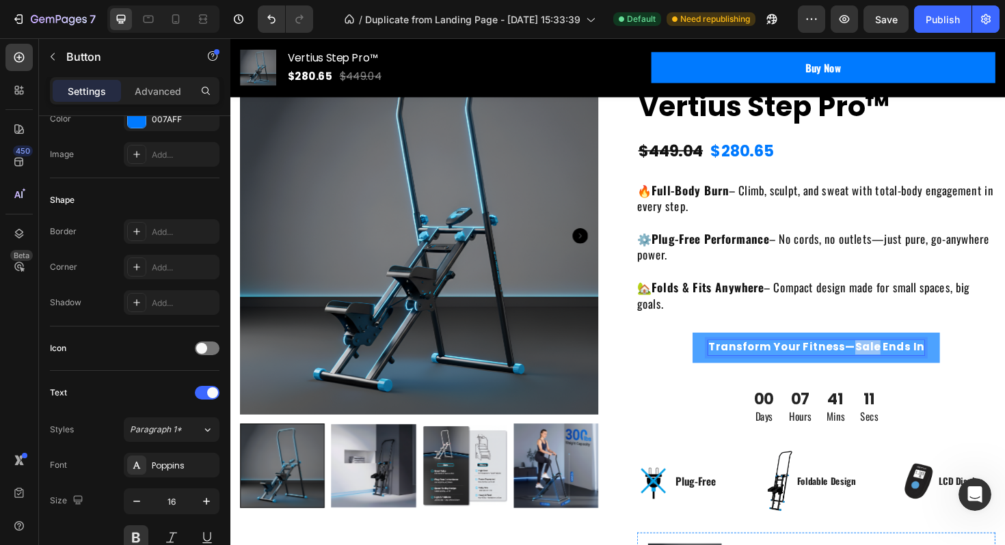
click at [886, 366] on p "Transform Your Fitness—Sale Ends In" at bounding box center [850, 366] width 229 height 15
click at [709, 351] on button "Transform Your Fitness.Sale Ends In" at bounding box center [851, 366] width 284 height 31
click at [956, 364] on p "Transform Your Fitness. Sale Ends In" at bounding box center [851, 366] width 224 height 15
click at [1004, 419] on div "00 Days 07 Hours 41 Mins 01 Secs" at bounding box center [850, 429] width 379 height 49
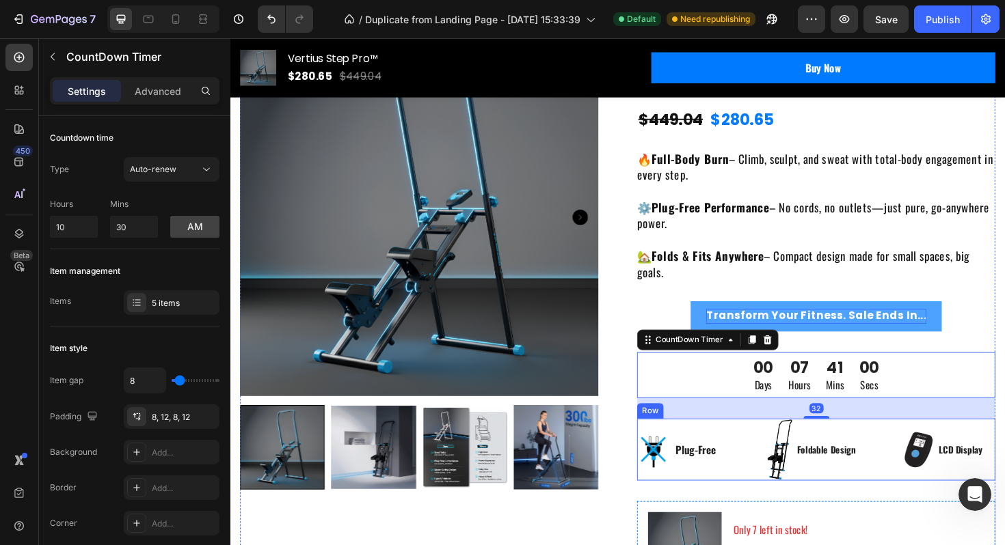
scroll to position [143, 0]
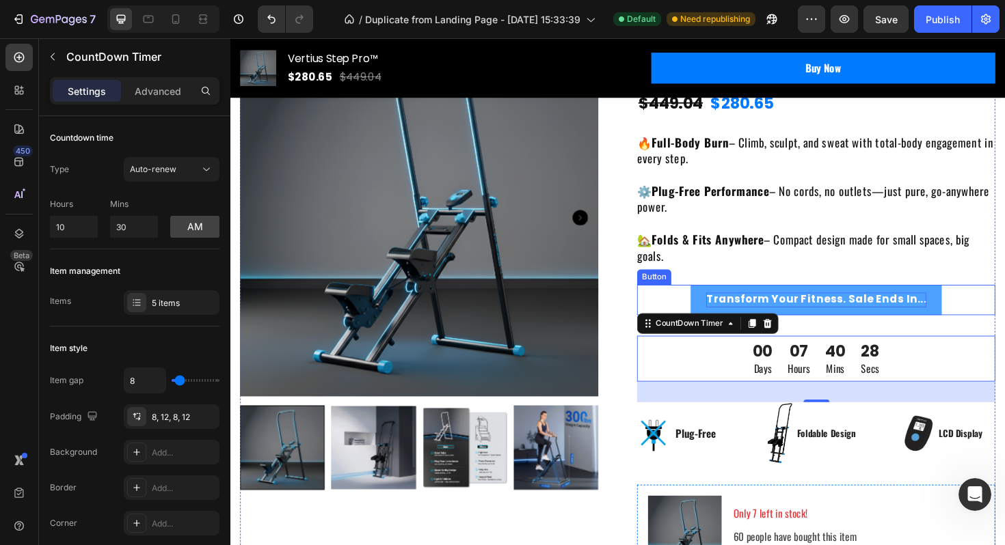
click at [965, 312] on button "Transform Your Fitness. Sale Ends In..." at bounding box center [851, 314] width 266 height 31
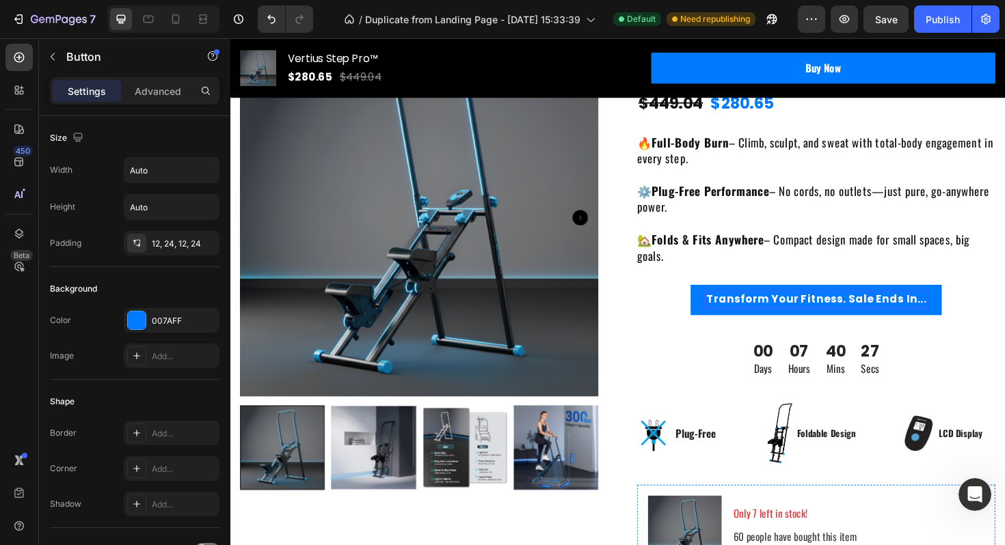
click at [957, 308] on p "Transform Your Fitness. Sale Ends In..." at bounding box center [850, 315] width 233 height 15
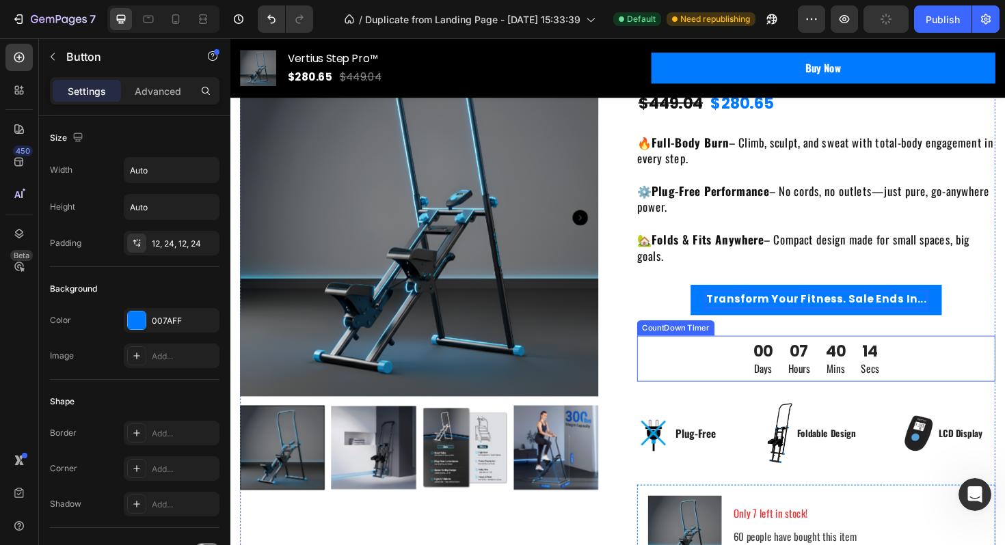
click at [962, 369] on div "00 Days 07 Hours 40 Mins 14 Secs" at bounding box center [850, 377] width 379 height 49
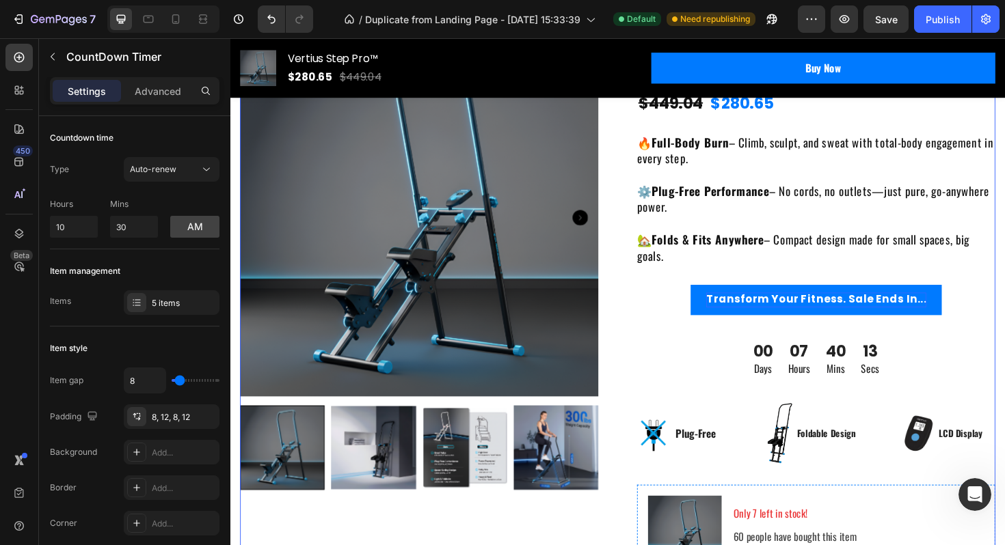
click at [939, 338] on div "Transform Your Fitness. Sale Ends In... Button" at bounding box center [850, 325] width 379 height 53
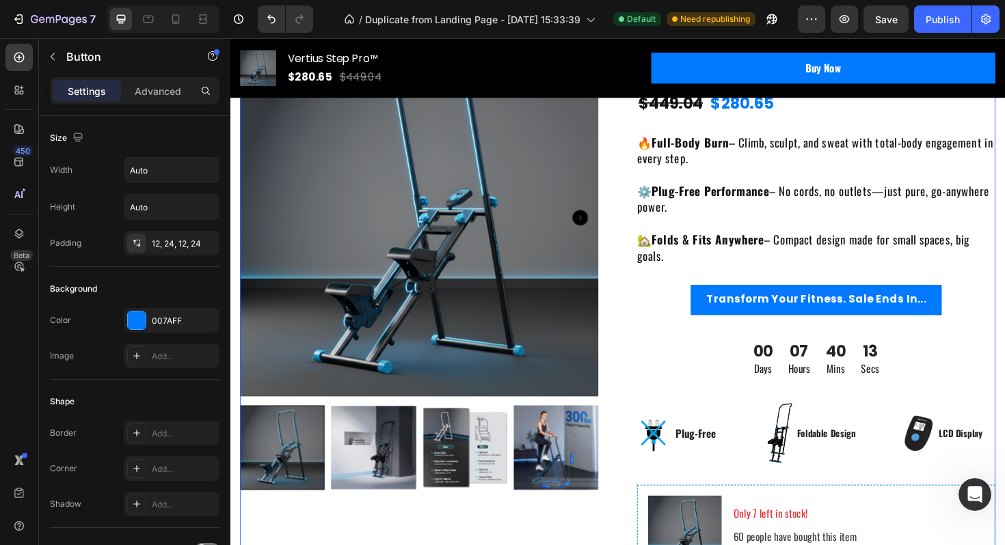
click at [920, 318] on p "Transform Your Fitness. Sale Ends In..." at bounding box center [850, 315] width 233 height 15
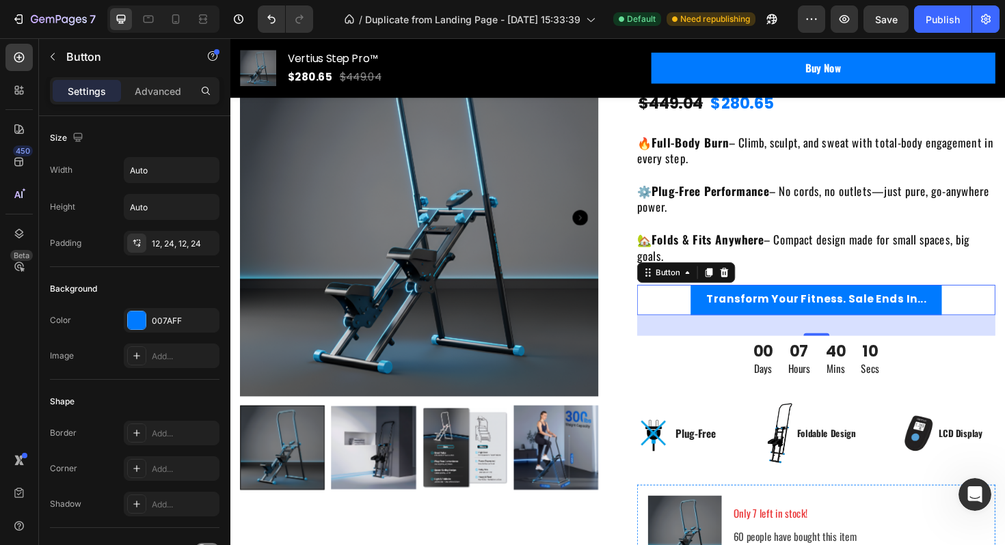
drag, startPoint x: 849, startPoint y: 349, endPoint x: 851, endPoint y: 337, distance: 11.8
click at [851, 337] on div "32" at bounding box center [850, 342] width 379 height 22
drag, startPoint x: 851, startPoint y: 346, endPoint x: 851, endPoint y: 333, distance: 13.0
click at [851, 333] on div "32" at bounding box center [850, 342] width 379 height 22
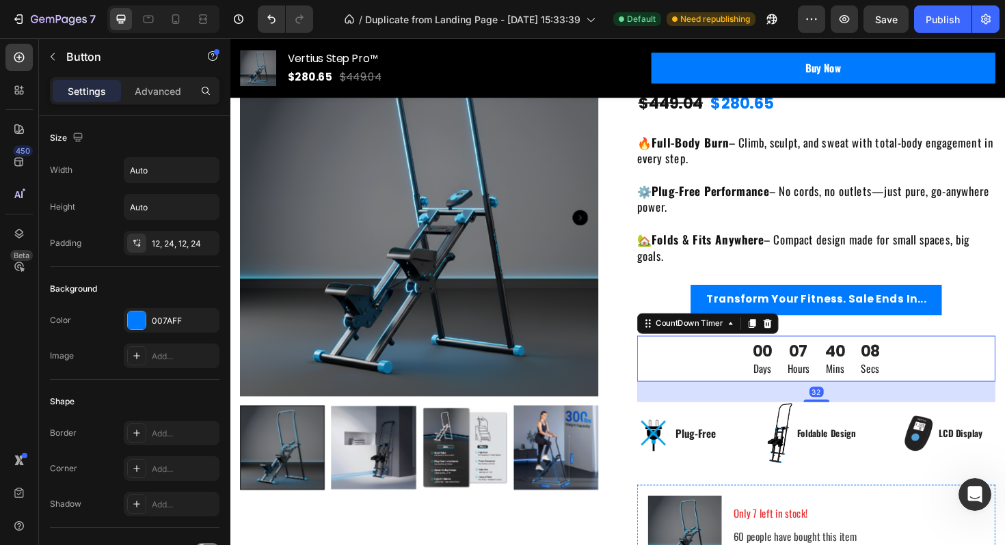
click at [853, 370] on div "40 Mins" at bounding box center [870, 377] width 38 height 49
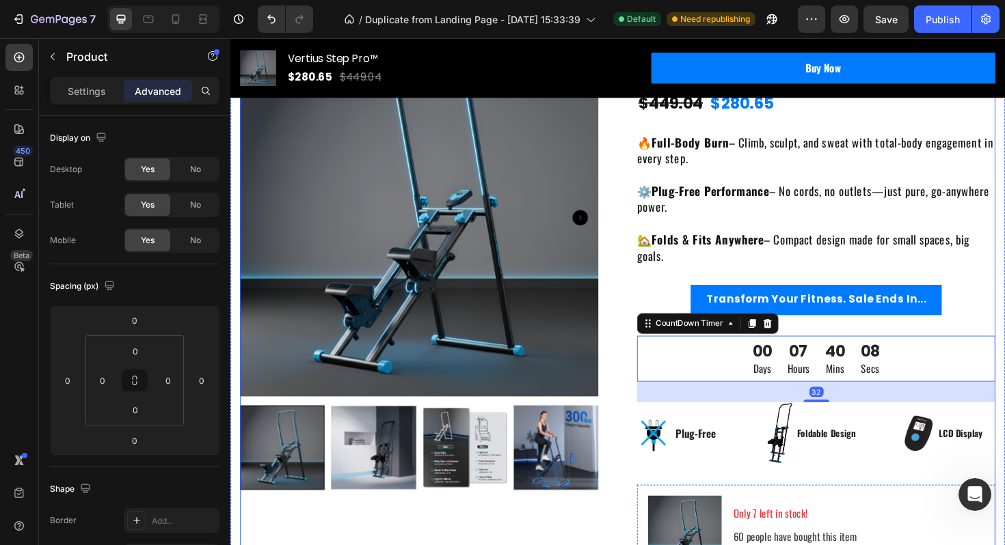
click at [853, 341] on div "Transform Your Fitness. Sale Ends In... Button" at bounding box center [850, 325] width 379 height 53
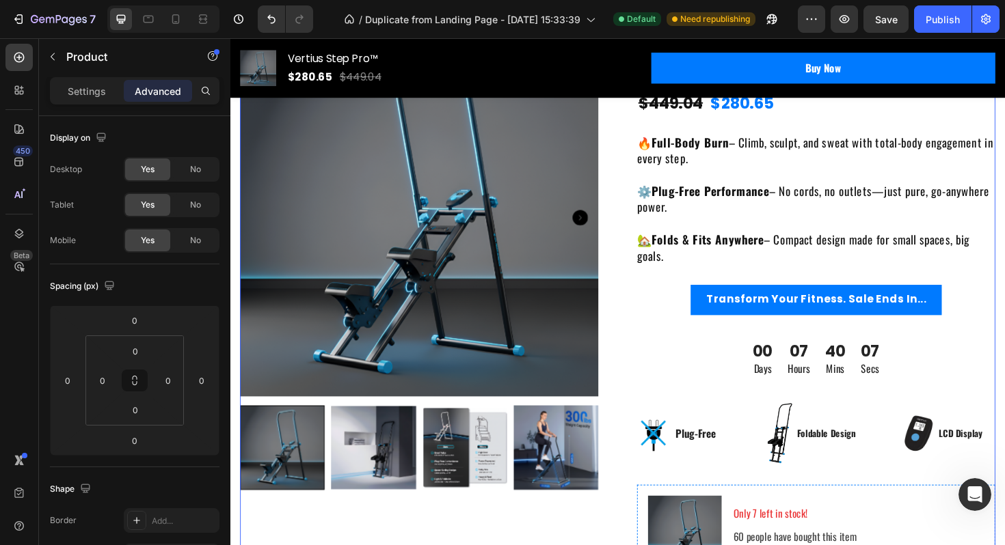
click at [851, 346] on div "Transform Your Fitness. Sale Ends In... Button" at bounding box center [850, 325] width 379 height 53
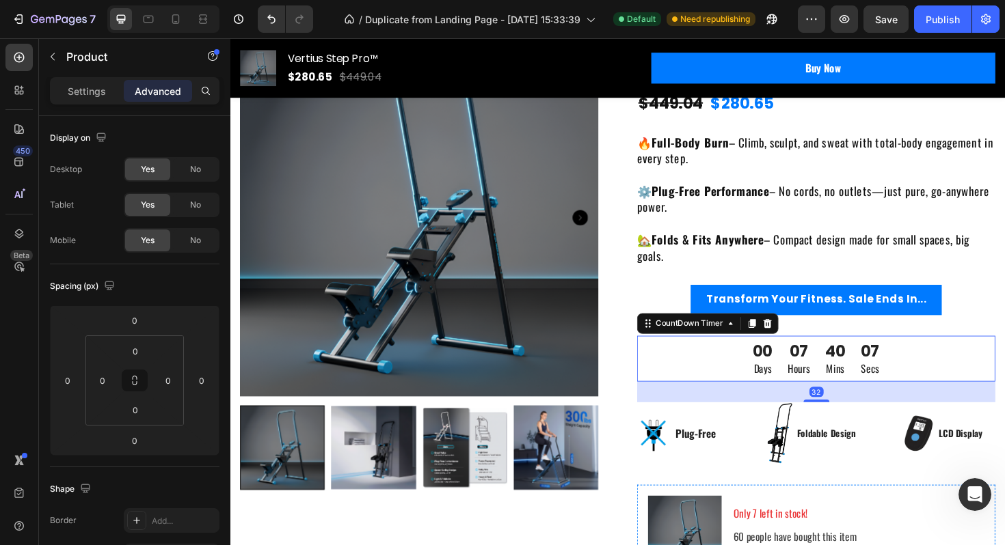
click at [852, 366] on div "40 Mins" at bounding box center [871, 377] width 38 height 49
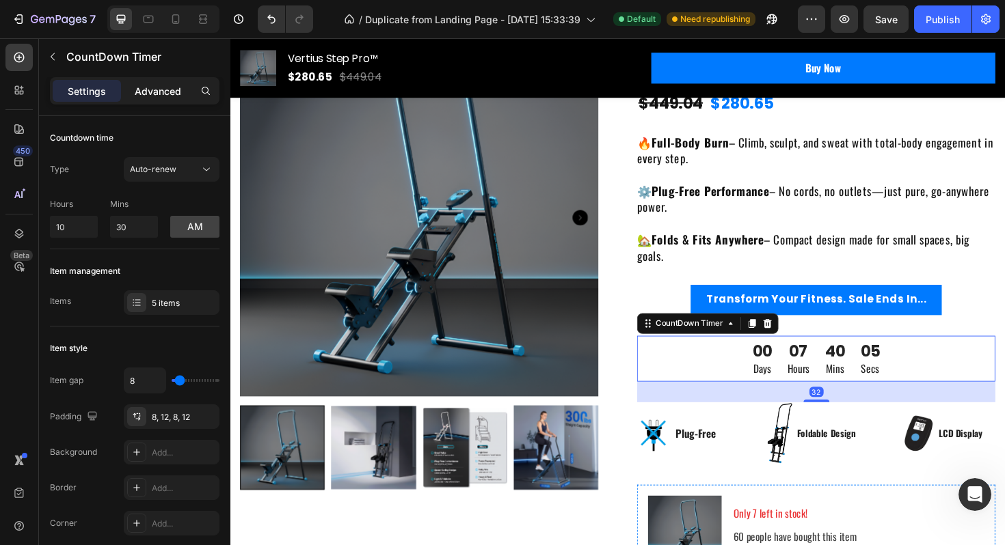
click at [155, 87] on p "Advanced" at bounding box center [158, 91] width 46 height 14
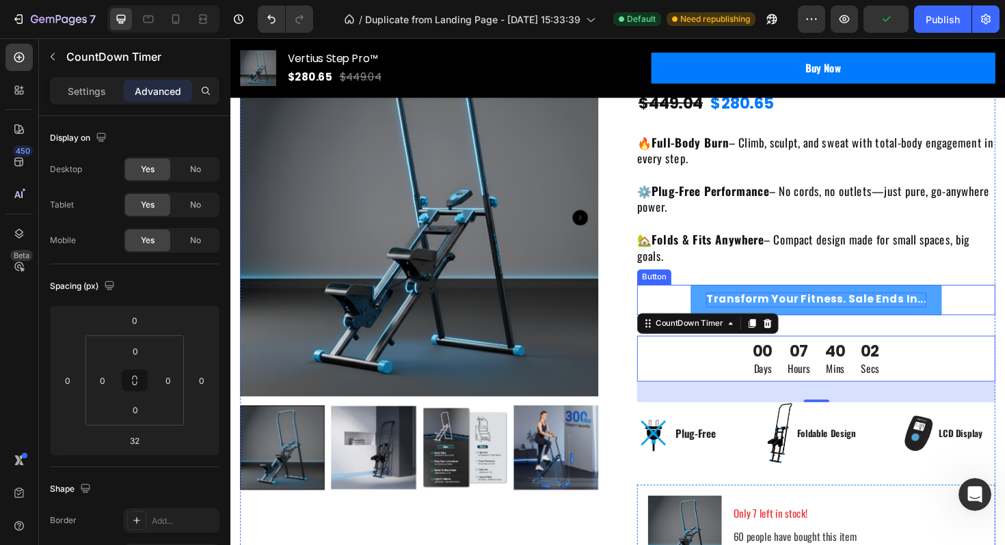
click at [864, 320] on p "Transform Your Fitness. Sale Ends In..." at bounding box center [850, 315] width 233 height 15
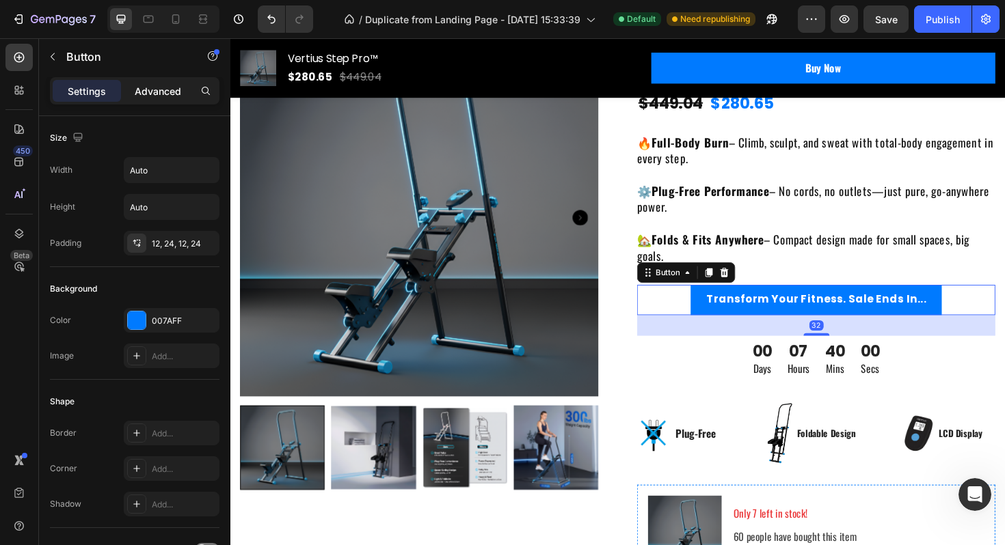
click at [149, 94] on p "Advanced" at bounding box center [158, 91] width 46 height 14
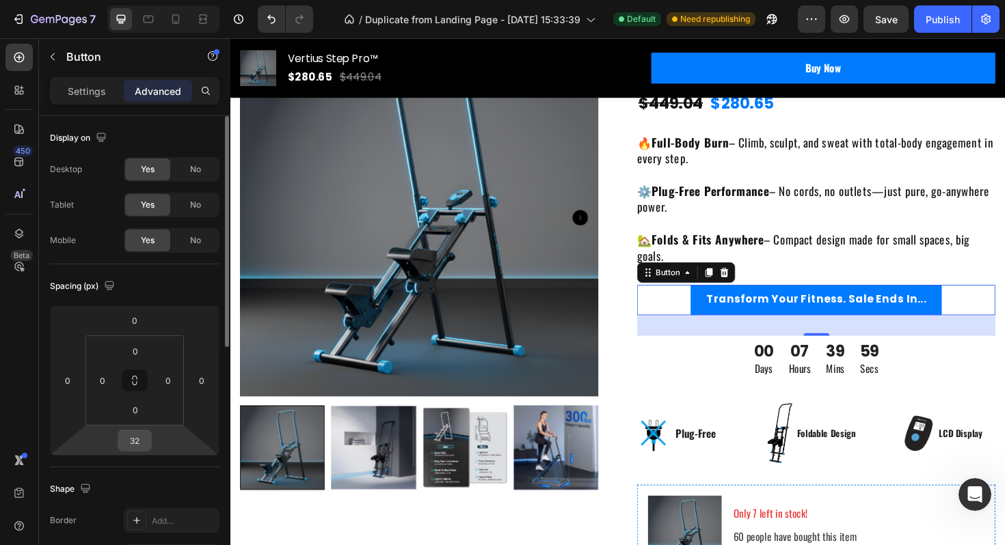
click at [142, 440] on input "32" at bounding box center [134, 441] width 27 height 21
type input "0"
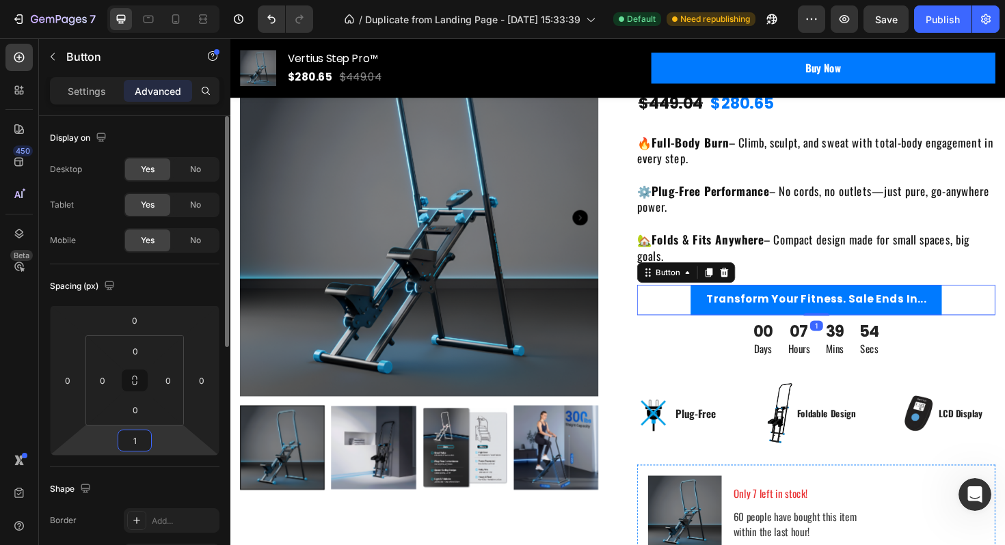
type input "15"
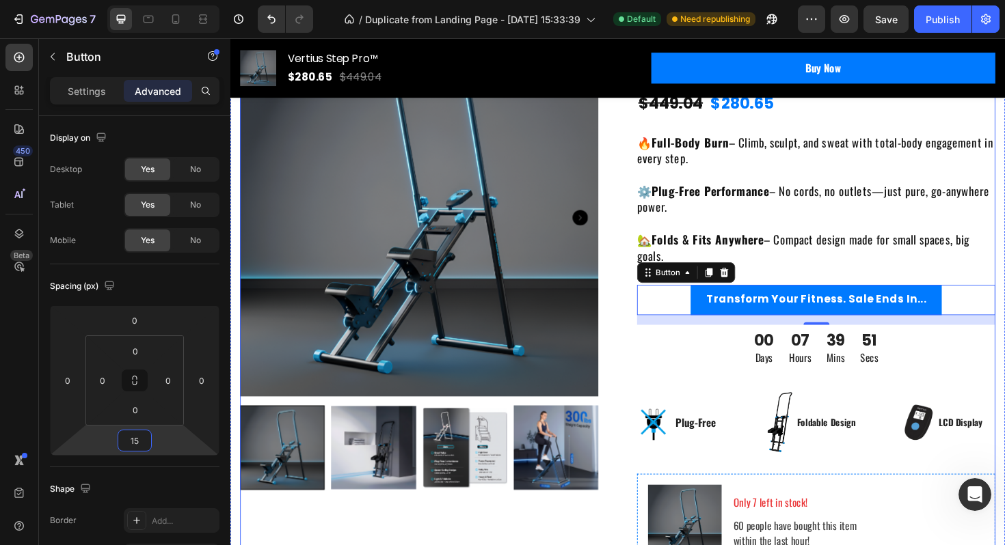
click at [862, 406] on div "Icon Icon Icon Icon Icon Icon List Hoz (224 reviews) Text block Row Vertius Ste…" at bounding box center [850, 483] width 379 height 953
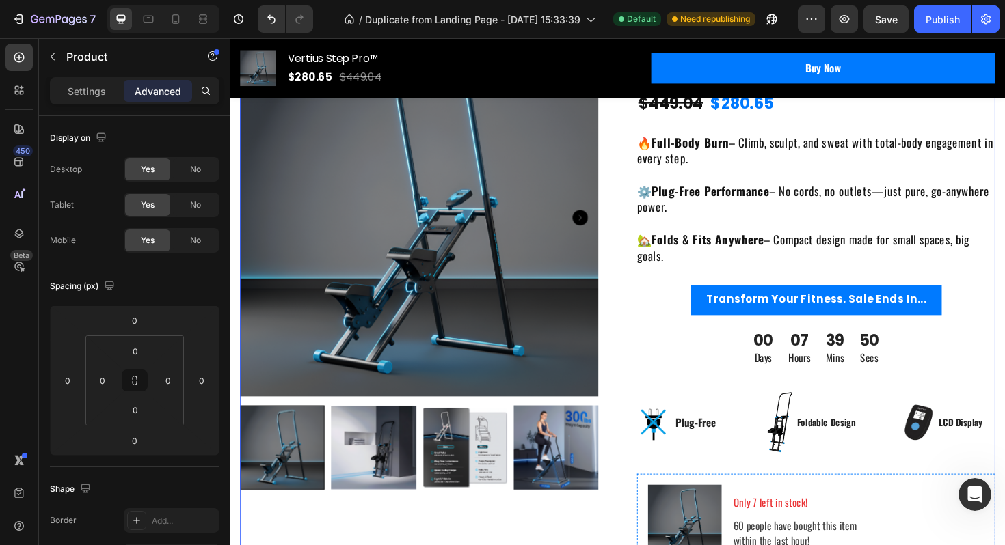
click at [855, 335] on div "Transform Your Fitness. Sale Ends In... Button" at bounding box center [850, 320] width 379 height 42
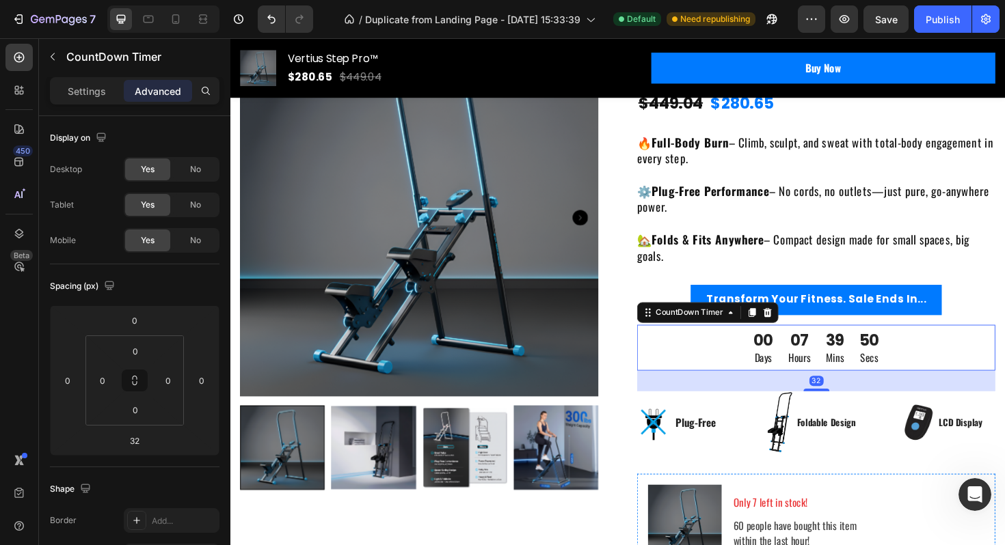
click at [853, 349] on div "39 Mins" at bounding box center [871, 366] width 36 height 49
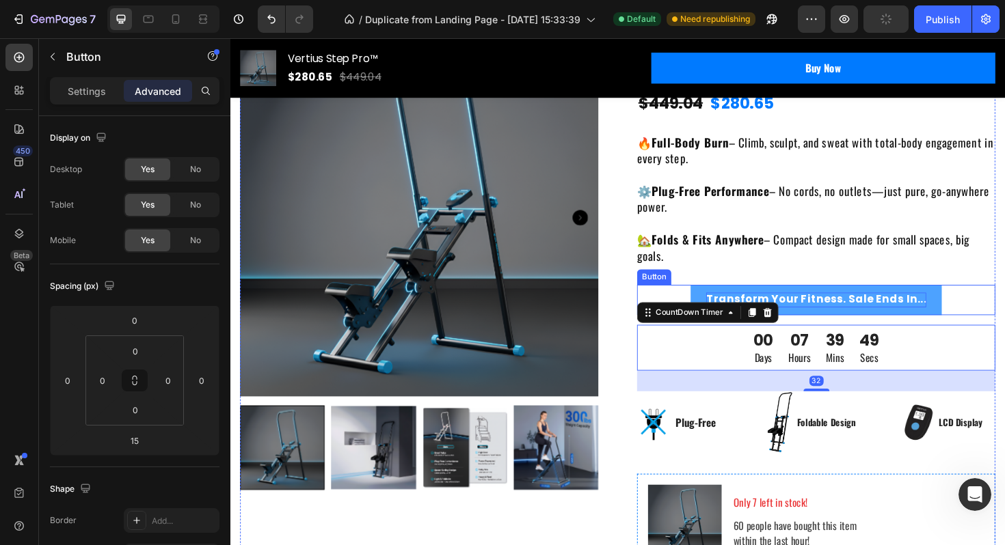
click at [830, 318] on p "Transform Your Fitness. Sale Ends In..." at bounding box center [850, 315] width 233 height 15
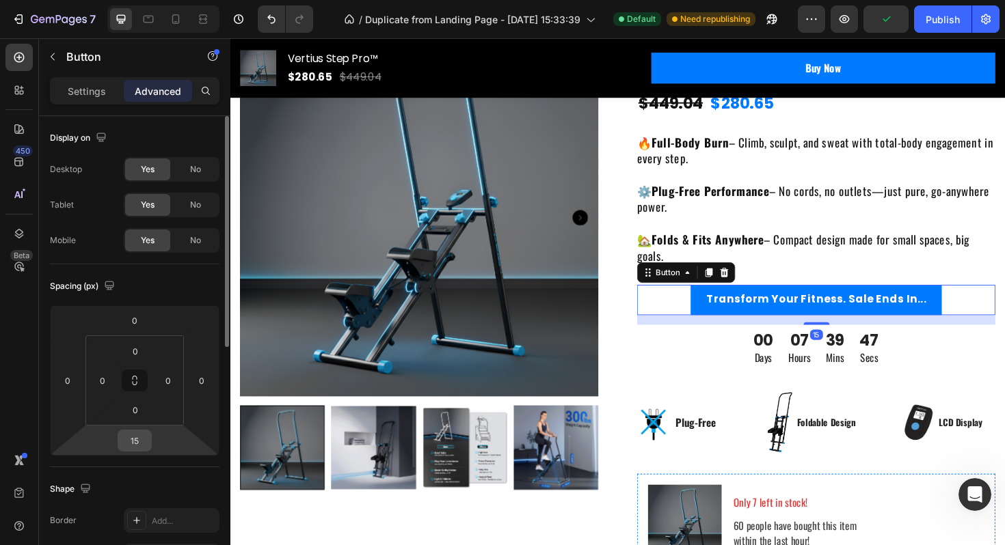
click at [147, 439] on input "15" at bounding box center [134, 441] width 27 height 21
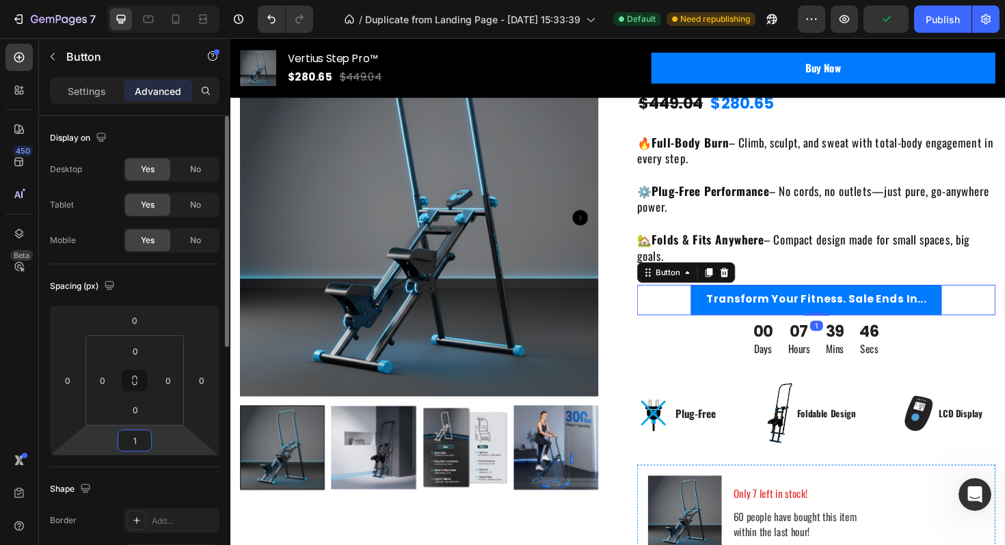
type input "16"
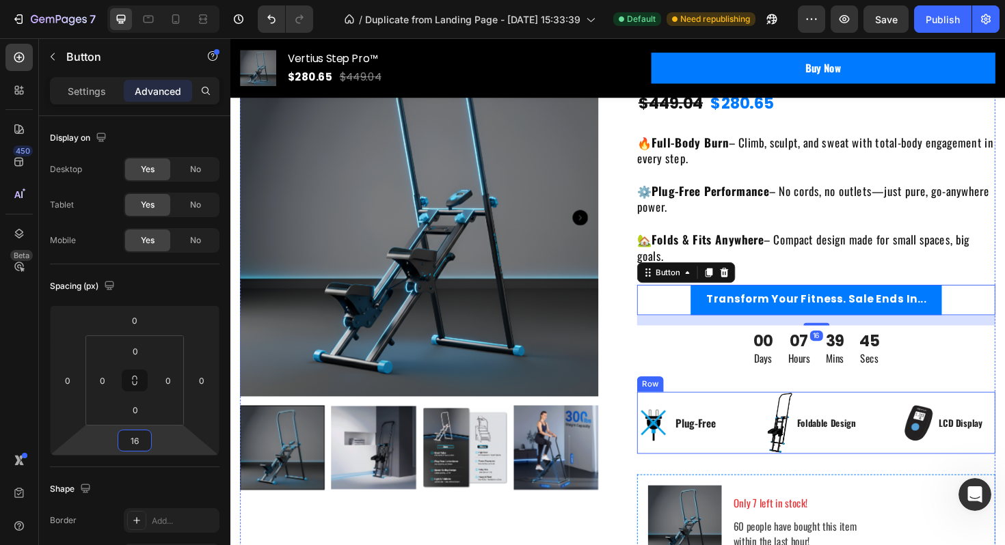
click at [907, 423] on div "Image Plug-Free Text block Row Image Foldable Design Text block Row Image LCD D…" at bounding box center [850, 446] width 379 height 66
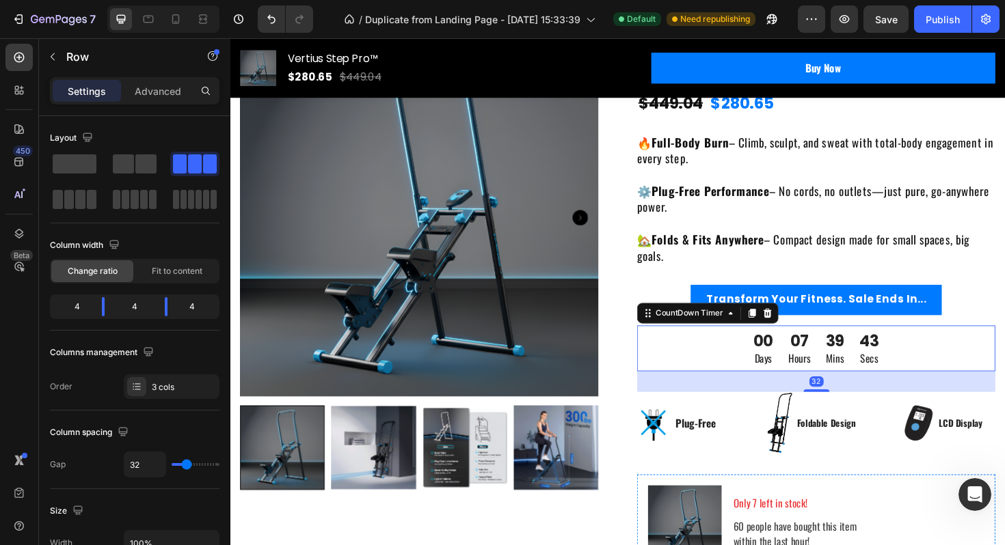
click at [953, 359] on div "00 Days 07 Hours 39 Mins 43 Secs" at bounding box center [850, 366] width 379 height 49
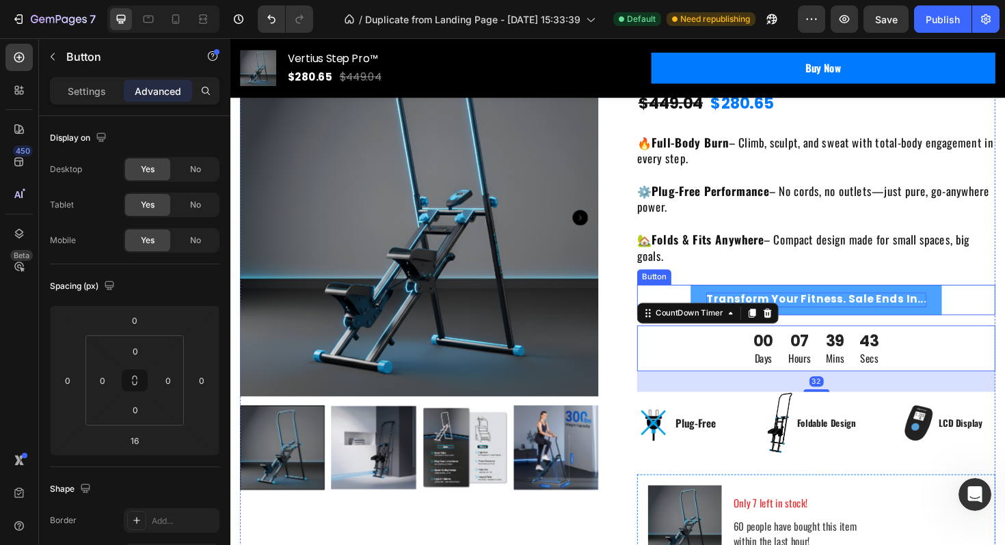
click at [953, 315] on p "Transform Your Fitness. Sale Ends In..." at bounding box center [850, 315] width 233 height 15
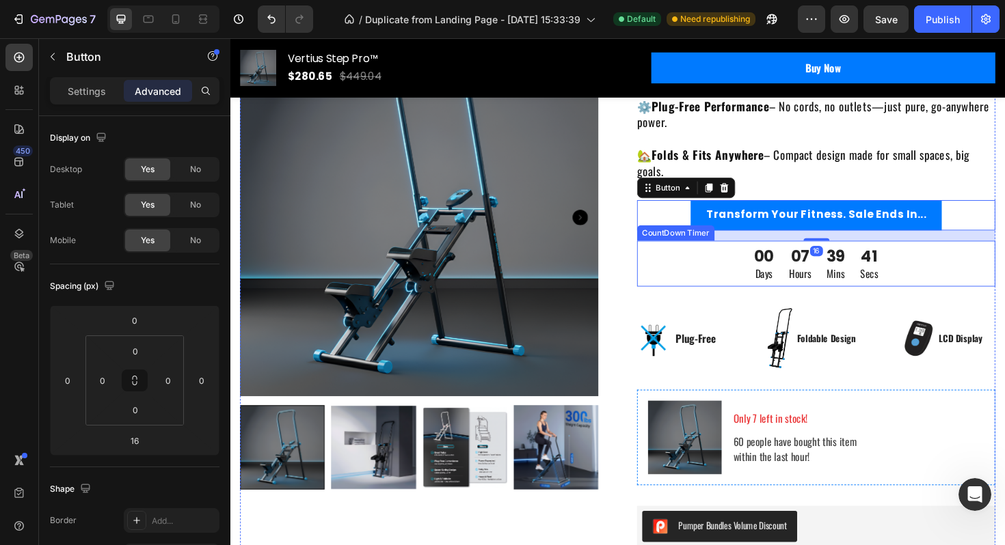
scroll to position [576, 0]
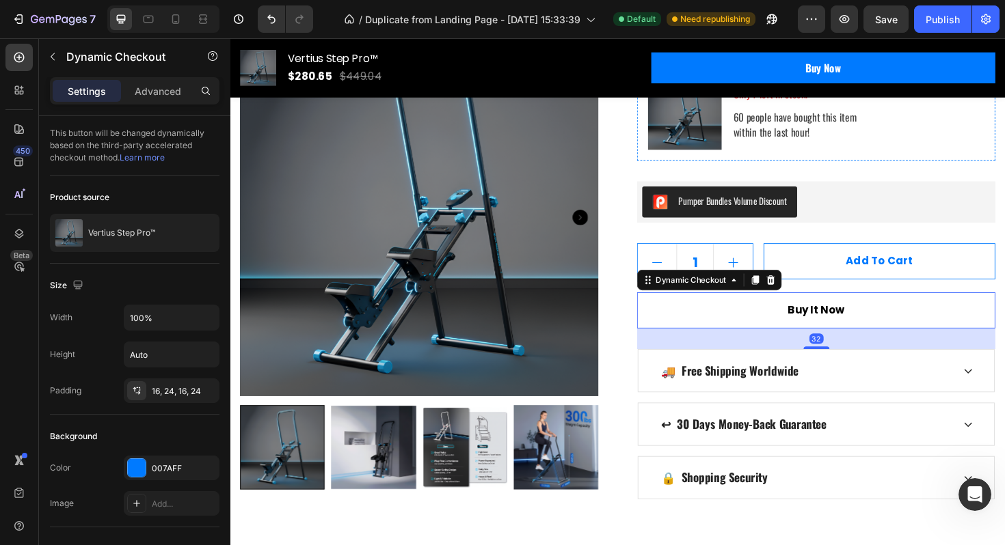
click at [812, 328] on button "Buy it now" at bounding box center [850, 327] width 379 height 38
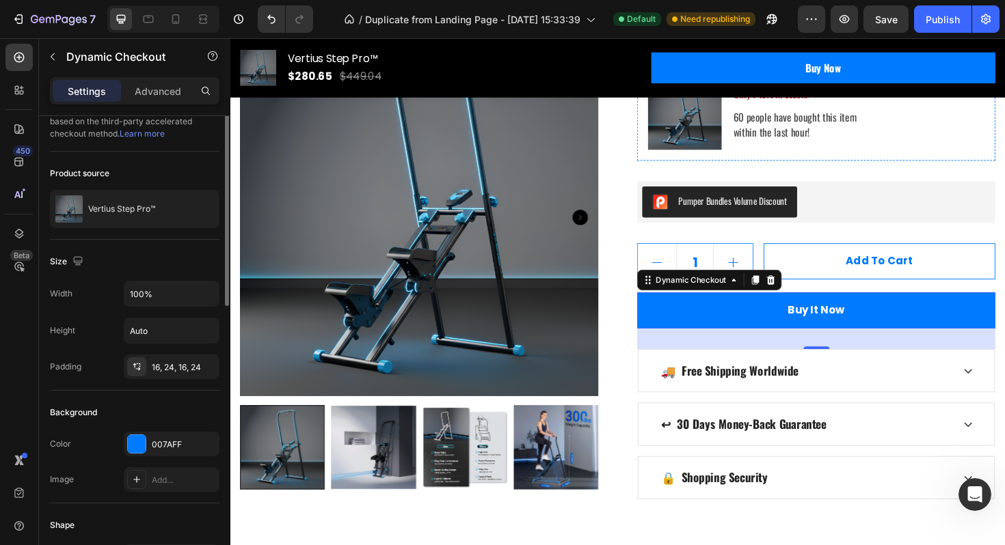
scroll to position [0, 0]
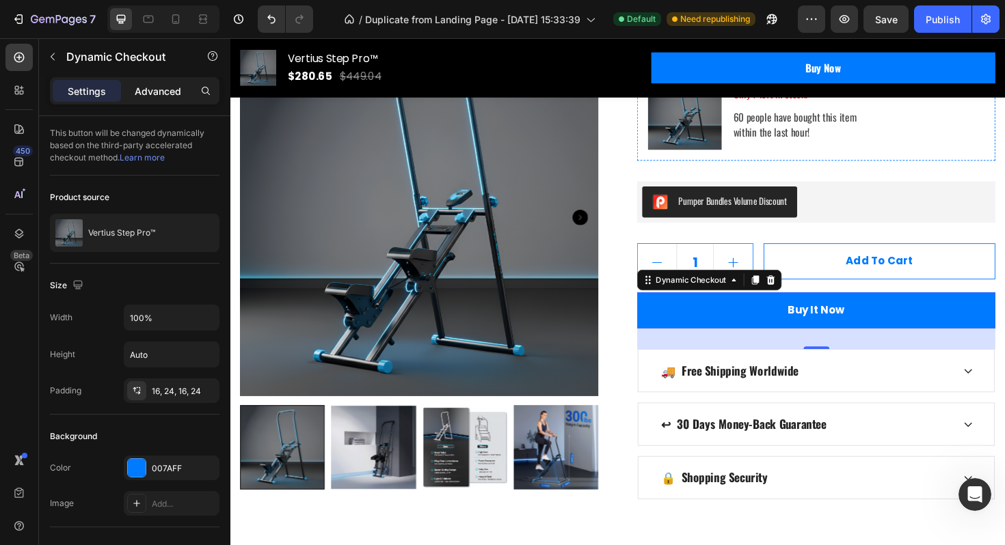
click at [172, 91] on p "Advanced" at bounding box center [158, 91] width 46 height 14
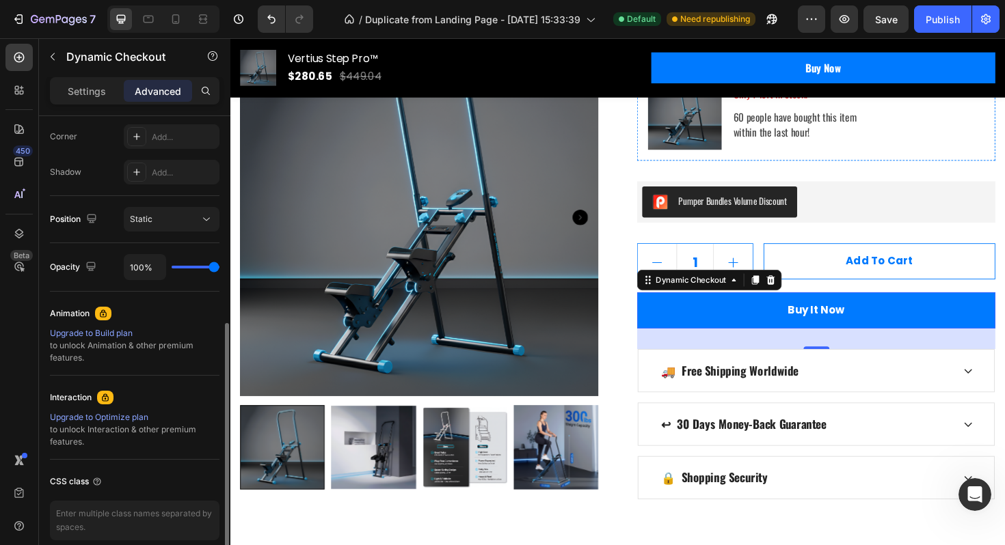
scroll to position [480, 0]
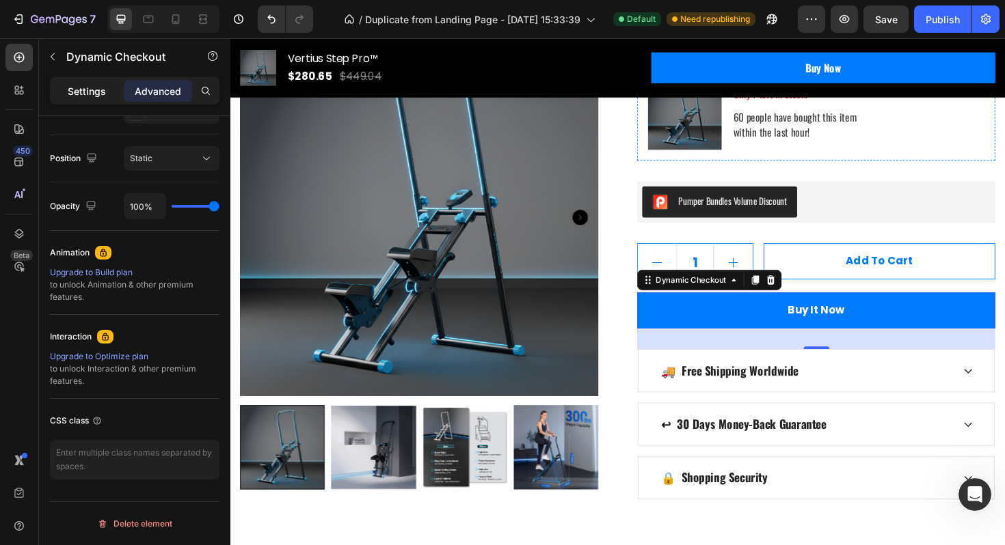
drag, startPoint x: 463, startPoint y: 193, endPoint x: 115, endPoint y: 98, distance: 360.4
click at [92, 88] on p "Settings" at bounding box center [87, 91] width 38 height 14
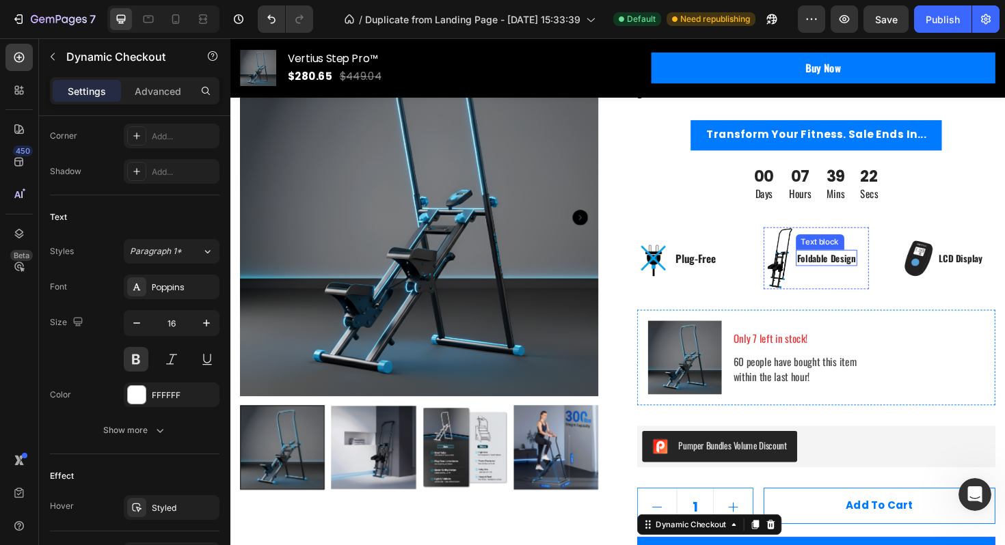
scroll to position [284, 0]
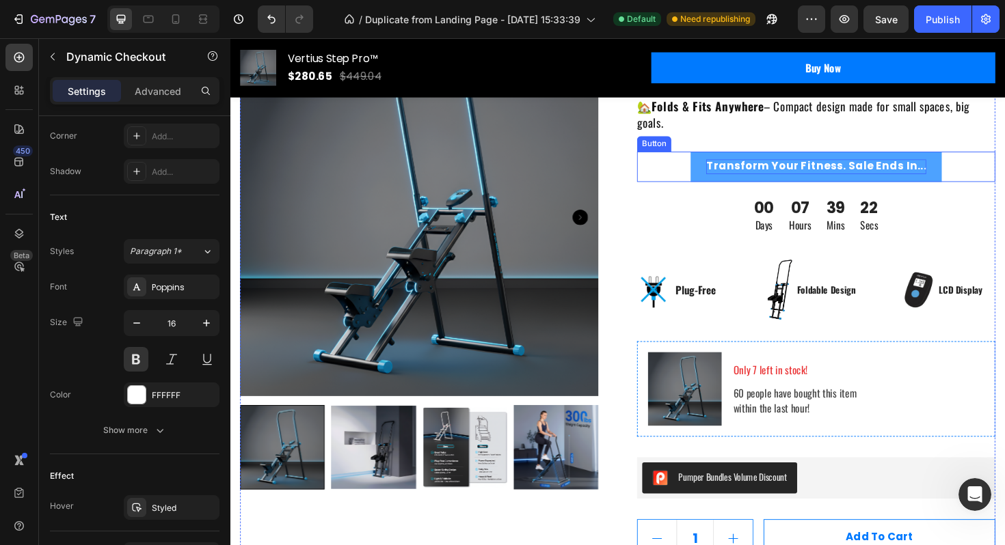
click at [843, 180] on p "Transform Your Fitness. Sale Ends In..." at bounding box center [850, 174] width 233 height 15
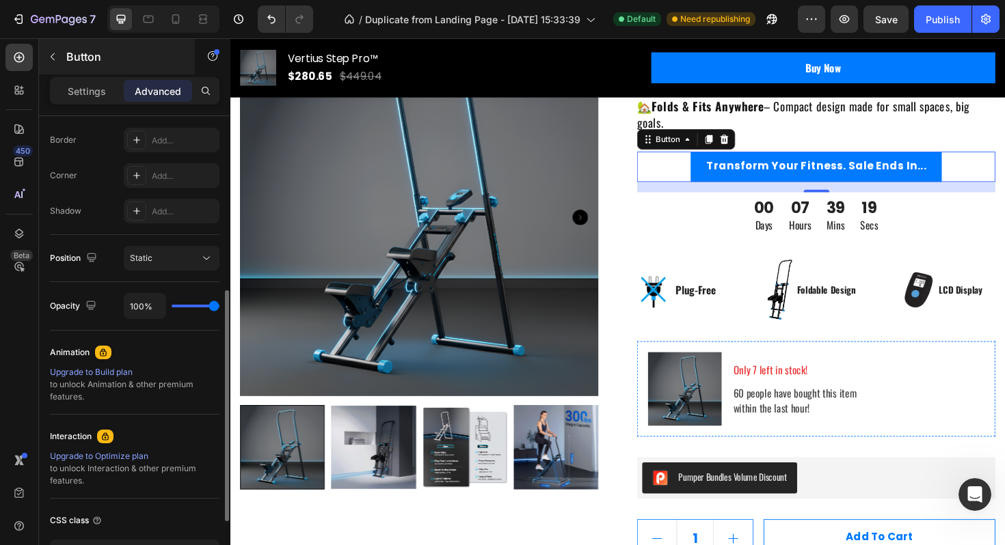
scroll to position [352, 0]
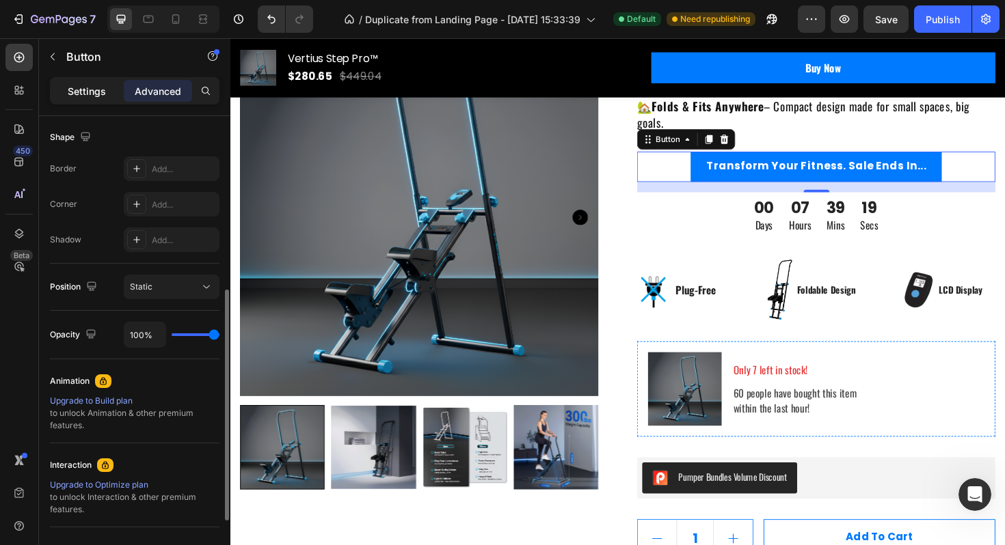
click at [89, 93] on p "Settings" at bounding box center [87, 91] width 38 height 14
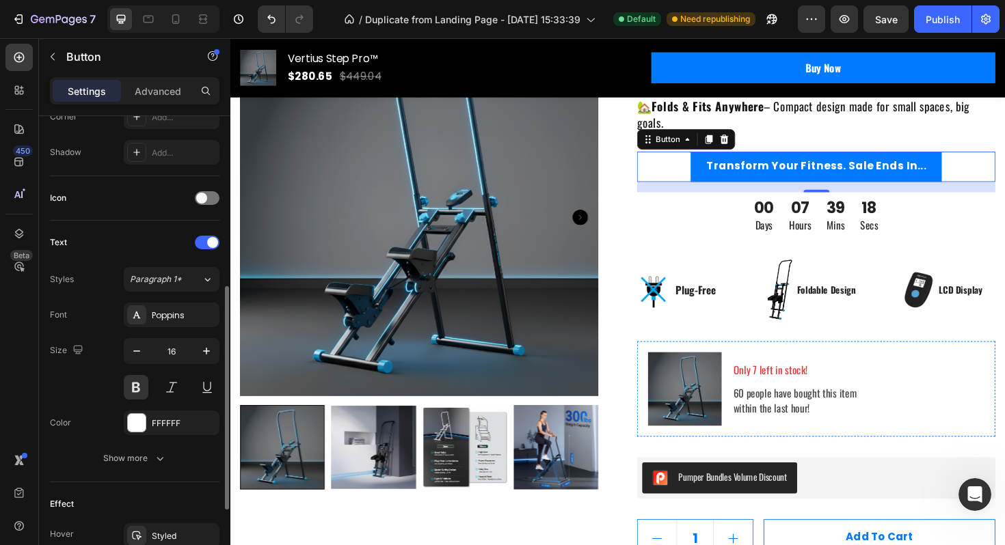
scroll to position [512, 0]
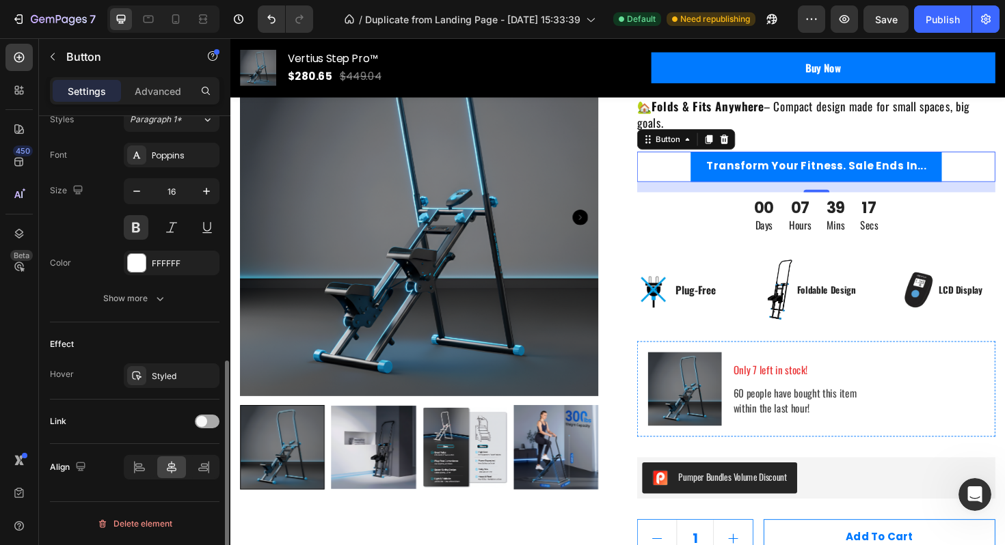
click at [202, 426] on span at bounding box center [201, 421] width 11 height 11
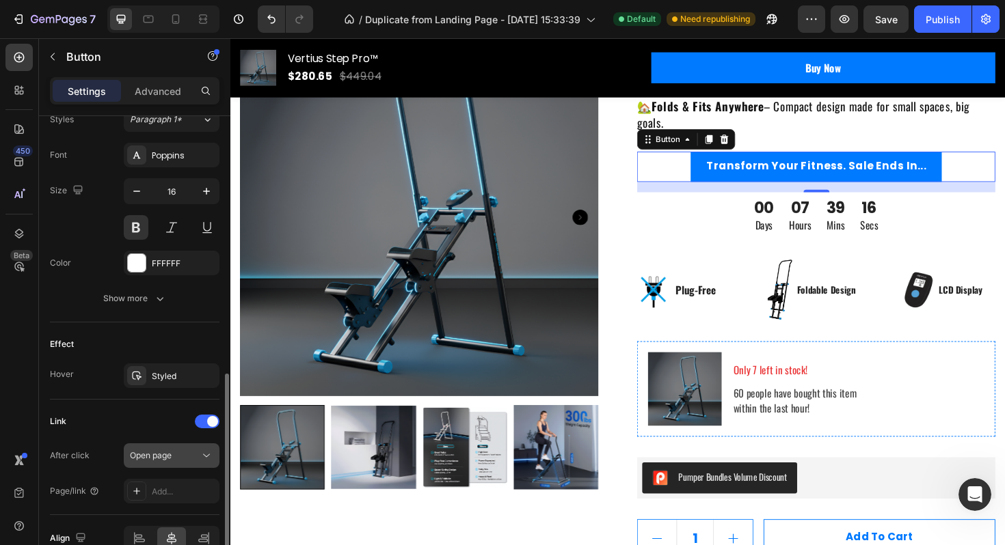
scroll to position [583, 0]
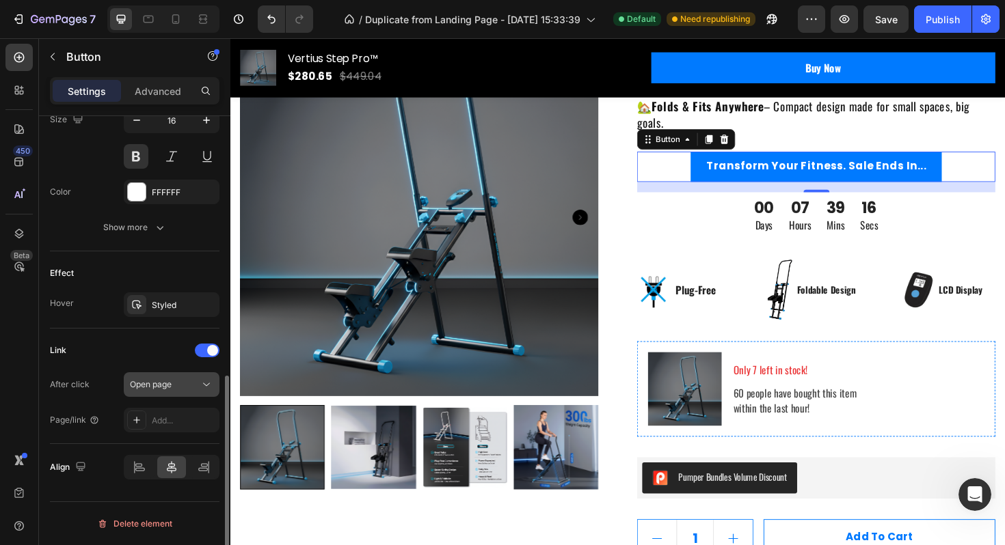
click at [172, 389] on span "Open page" at bounding box center [151, 385] width 42 height 12
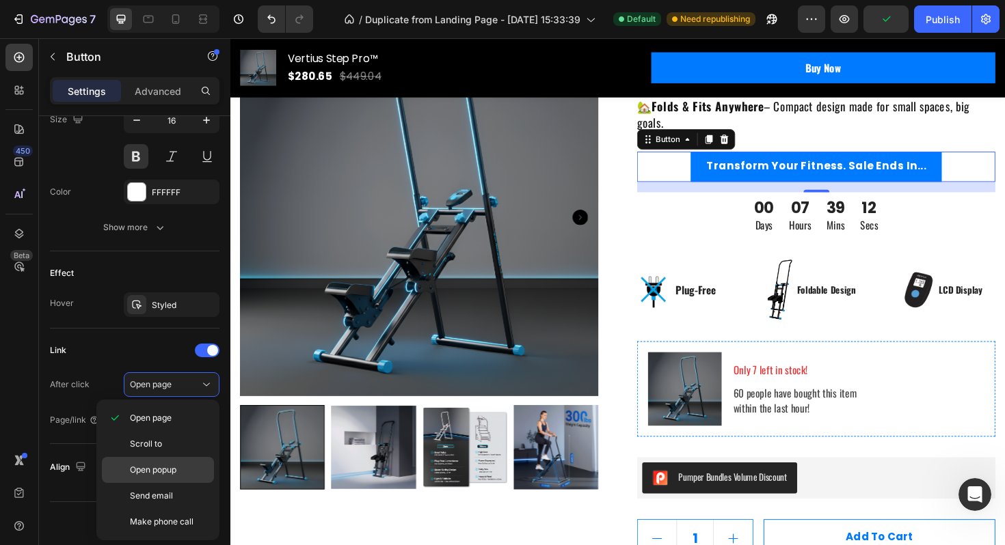
click at [176, 472] on span "Open popup" at bounding box center [153, 470] width 46 height 12
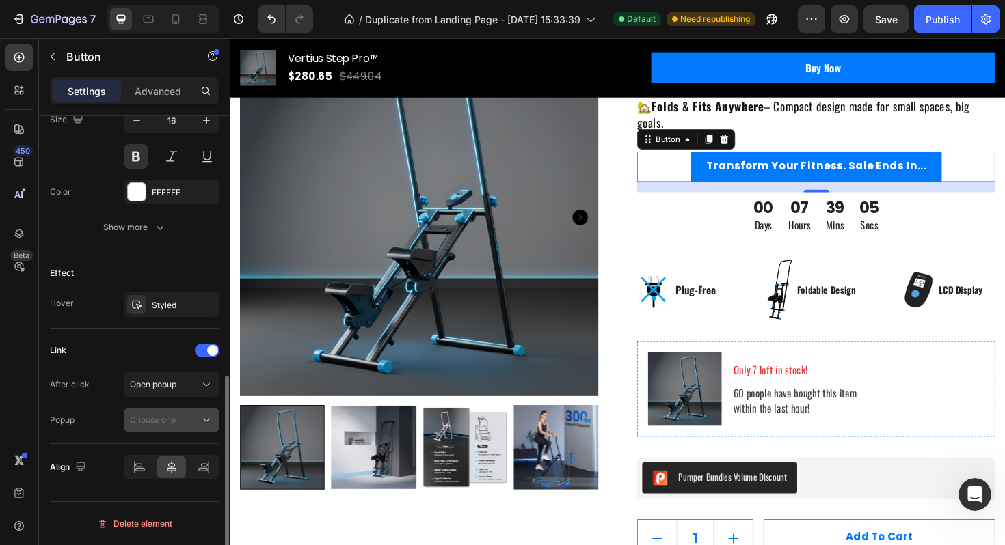
click at [174, 407] on div "After click Open popup Popup Choose one" at bounding box center [134, 402] width 169 height 60
click at [174, 416] on span "Choose one" at bounding box center [153, 420] width 46 height 10
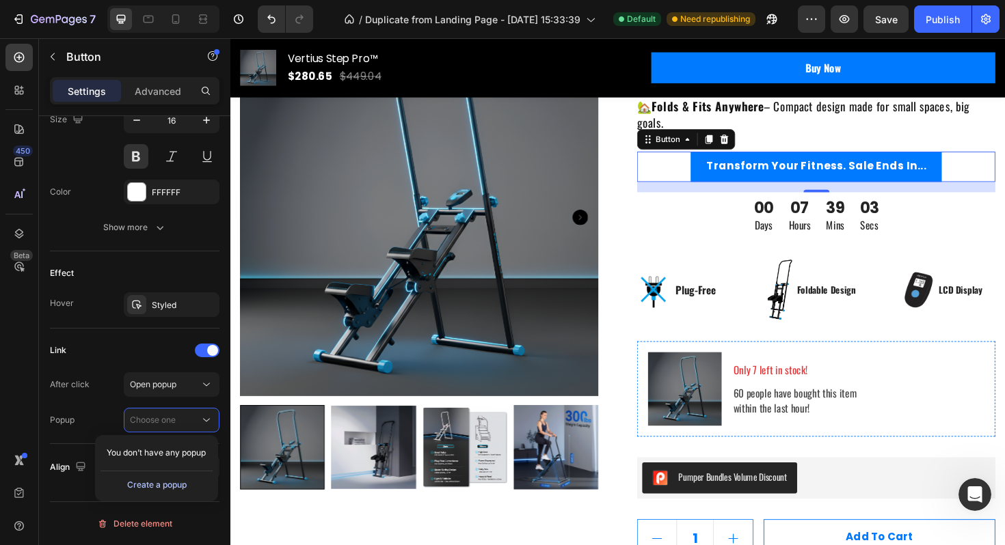
click at [182, 483] on div "Create a popup" at bounding box center [156, 485] width 59 height 12
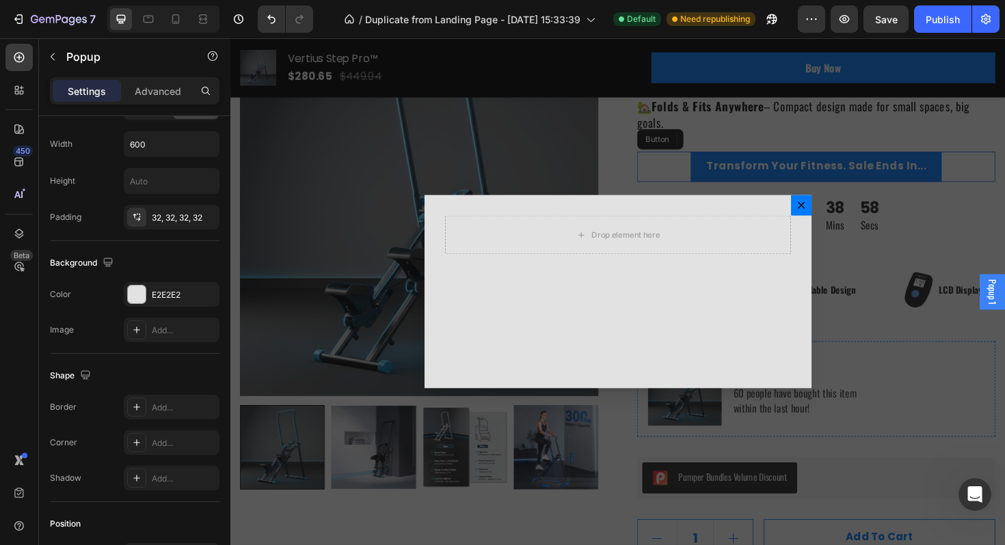
scroll to position [0, 0]
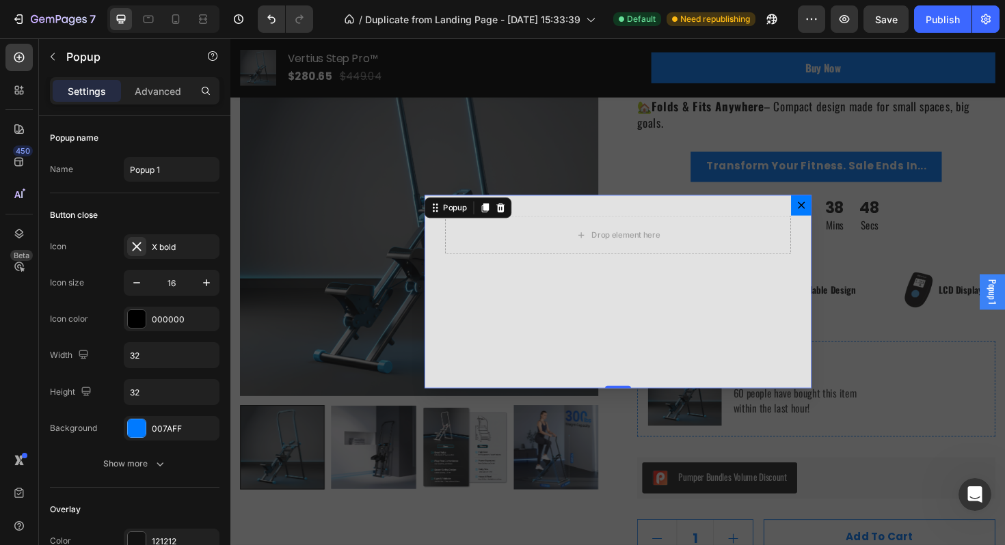
click at [833, 209] on button "Dialog content" at bounding box center [834, 215] width 22 height 22
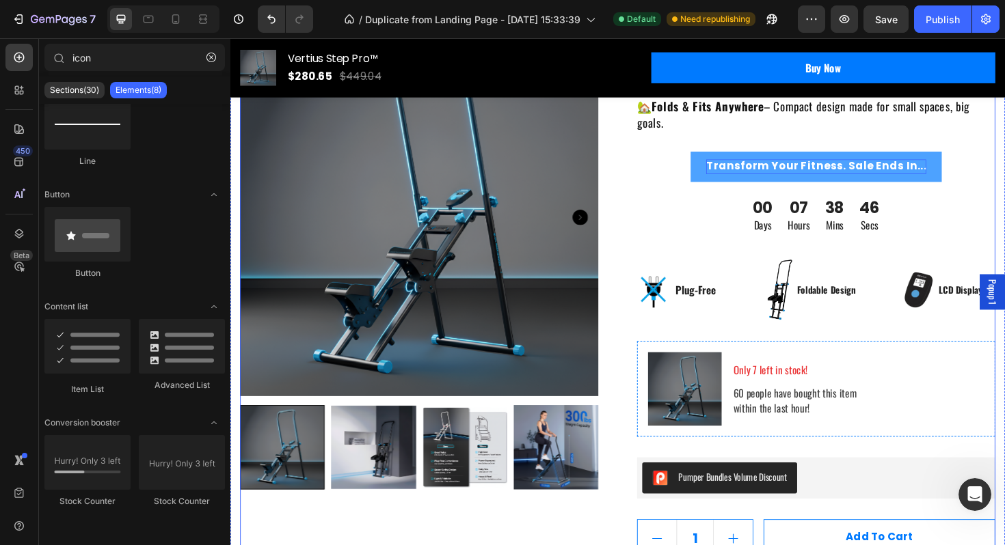
click at [813, 172] on p "Transform Your Fitness. Sale Ends In..." at bounding box center [850, 174] width 233 height 15
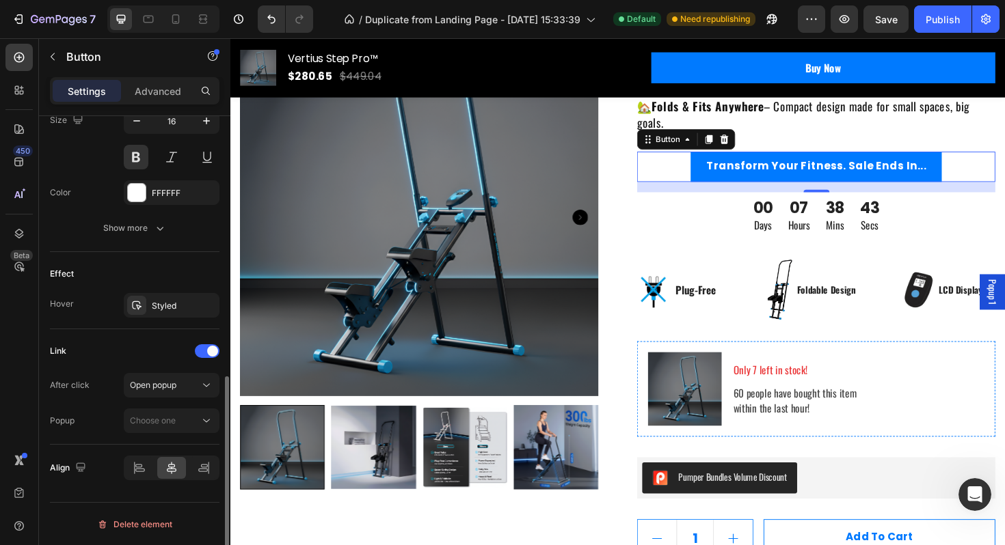
scroll to position [583, 0]
click at [181, 382] on div "Open popup" at bounding box center [165, 385] width 70 height 12
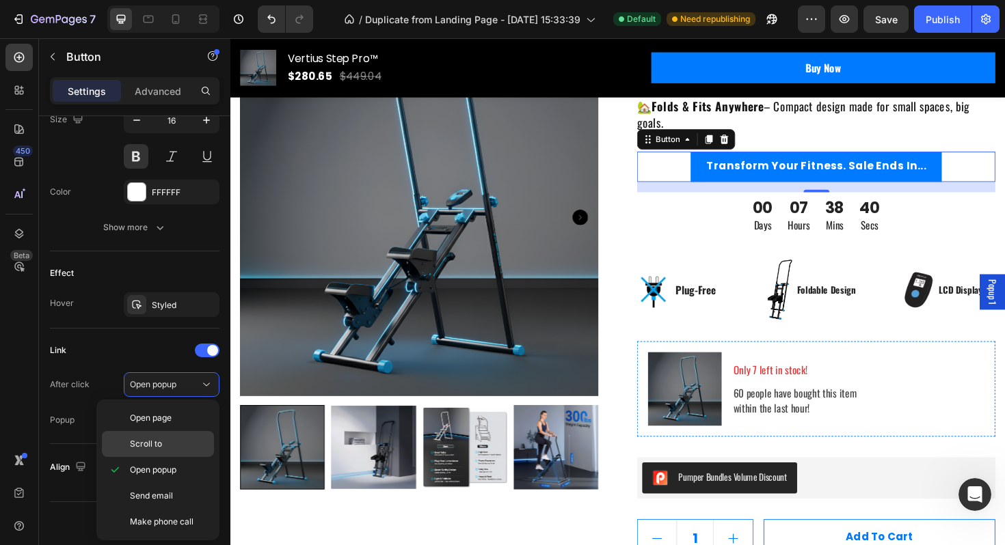
click at [158, 441] on span "Scroll to" at bounding box center [146, 444] width 32 height 12
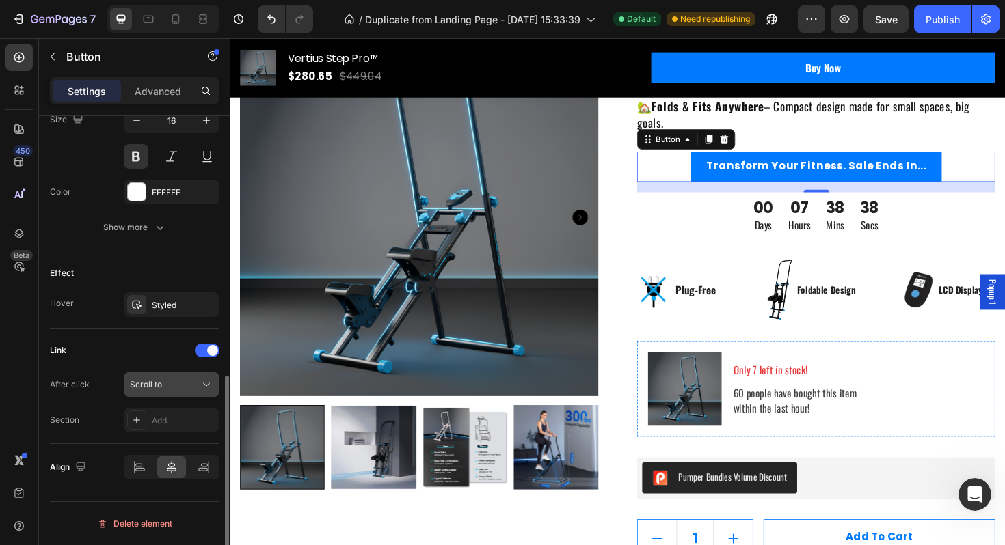
click at [179, 392] on button "Scroll to" at bounding box center [172, 384] width 96 height 25
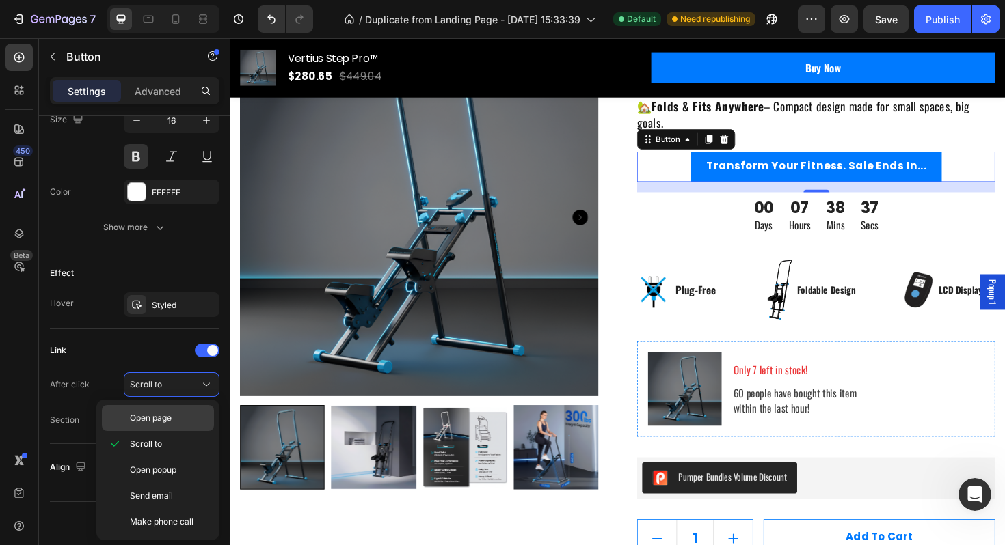
click at [174, 420] on p "Open page" at bounding box center [169, 418] width 78 height 12
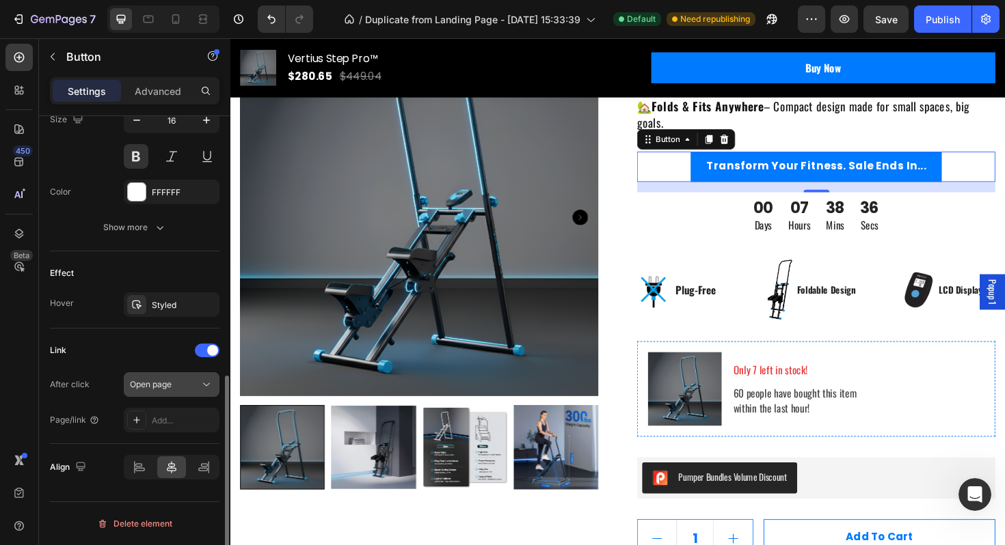
click at [179, 379] on div "Open page" at bounding box center [165, 385] width 70 height 12
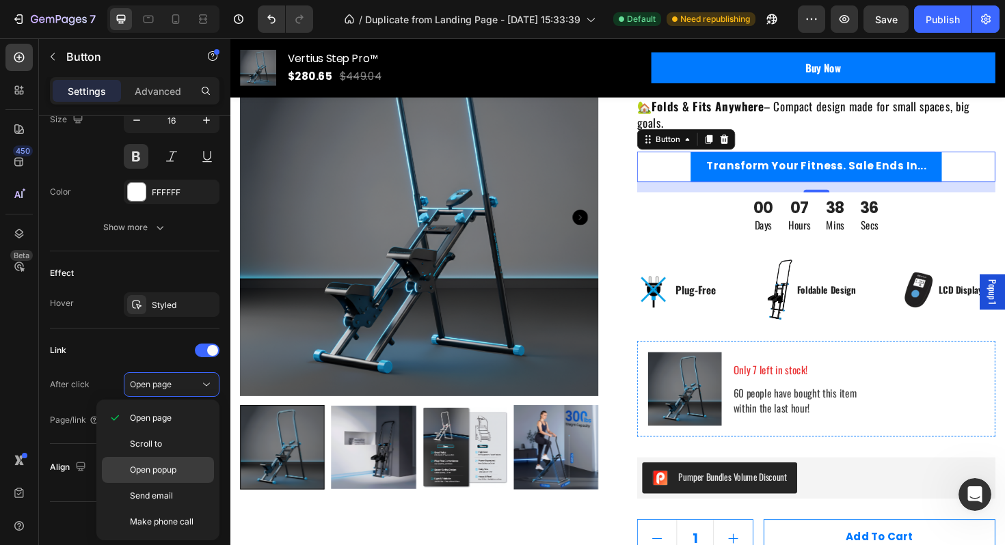
click at [174, 466] on span "Open popup" at bounding box center [153, 470] width 46 height 12
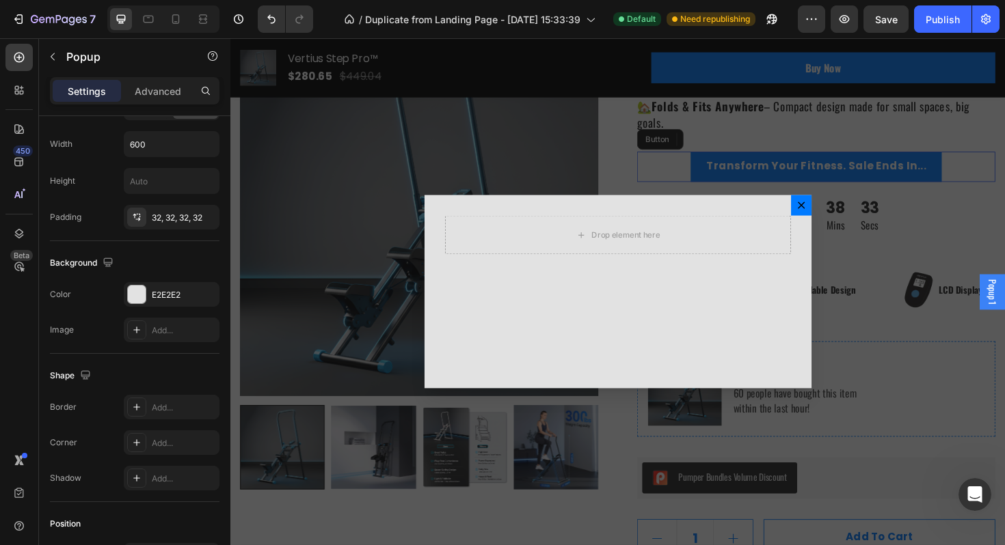
scroll to position [0, 0]
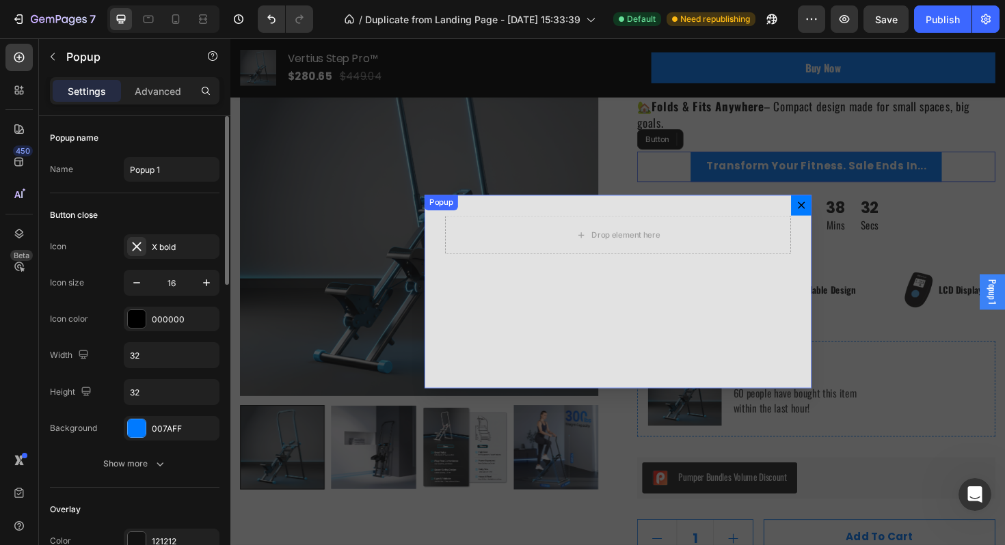
click at [830, 217] on icon "Dialog content" at bounding box center [834, 215] width 11 height 11
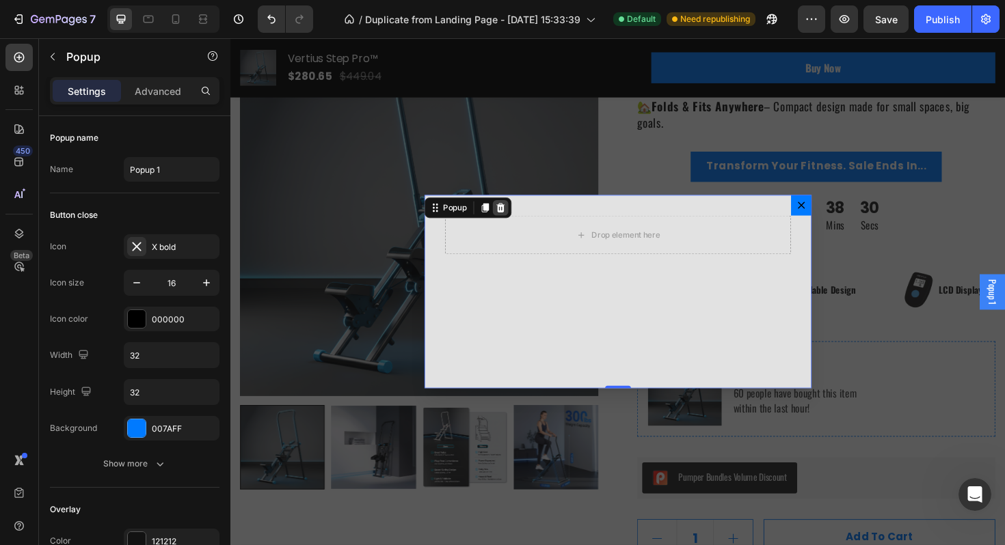
click at [522, 218] on div "Dialog content" at bounding box center [516, 218] width 16 height 16
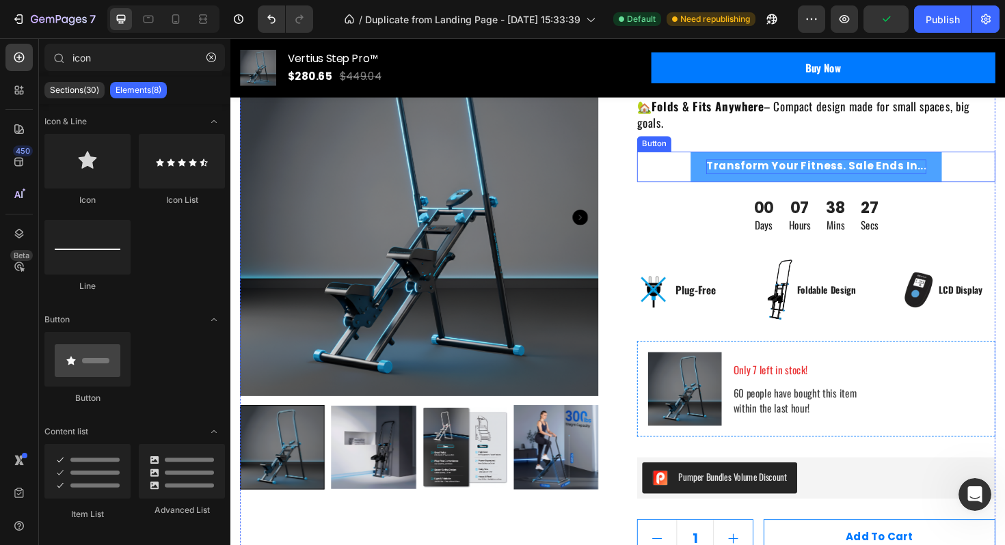
click at [931, 171] on p "Transform Your Fitness. Sale Ends In..." at bounding box center [850, 174] width 233 height 15
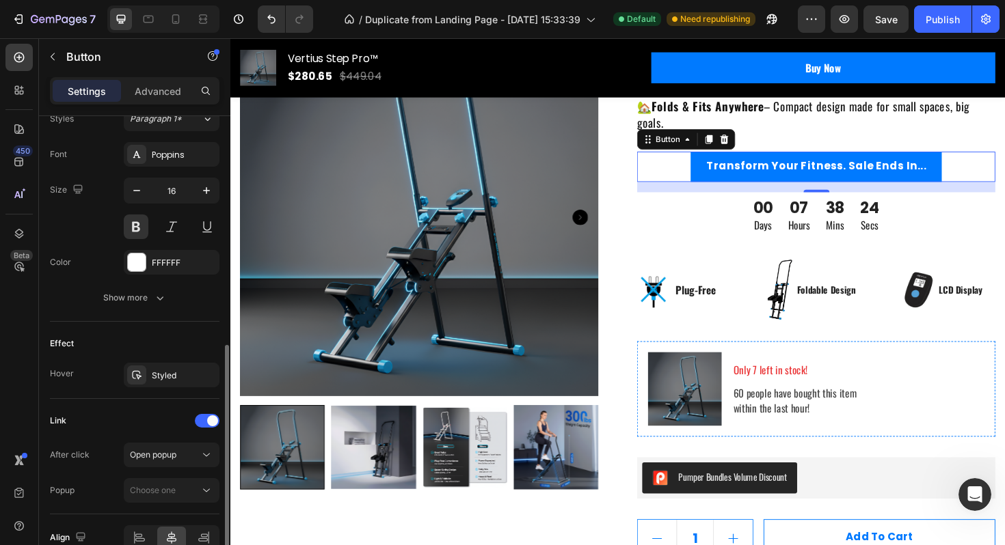
scroll to position [583, 0]
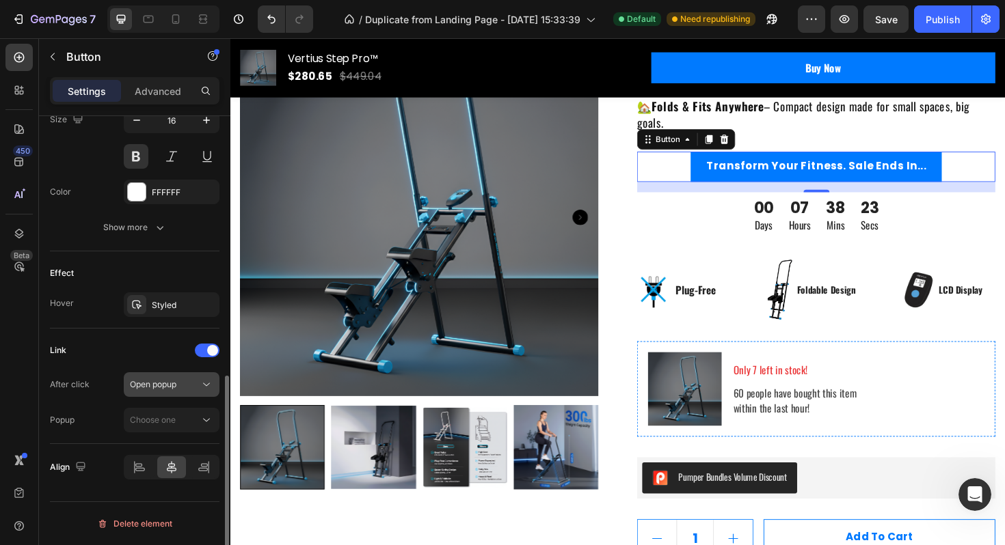
click at [182, 392] on button "Open popup" at bounding box center [172, 384] width 96 height 25
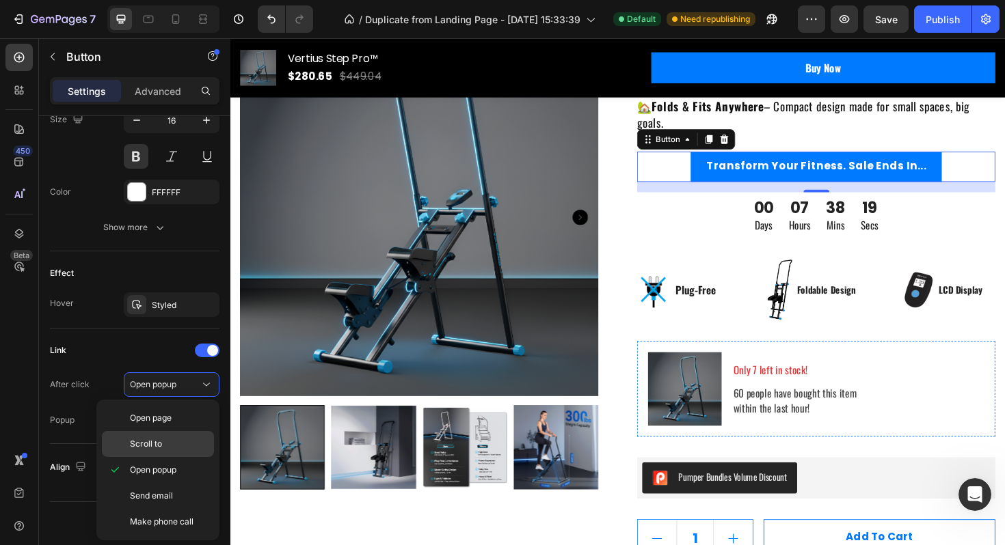
click at [176, 439] on p "Scroll to" at bounding box center [169, 444] width 78 height 12
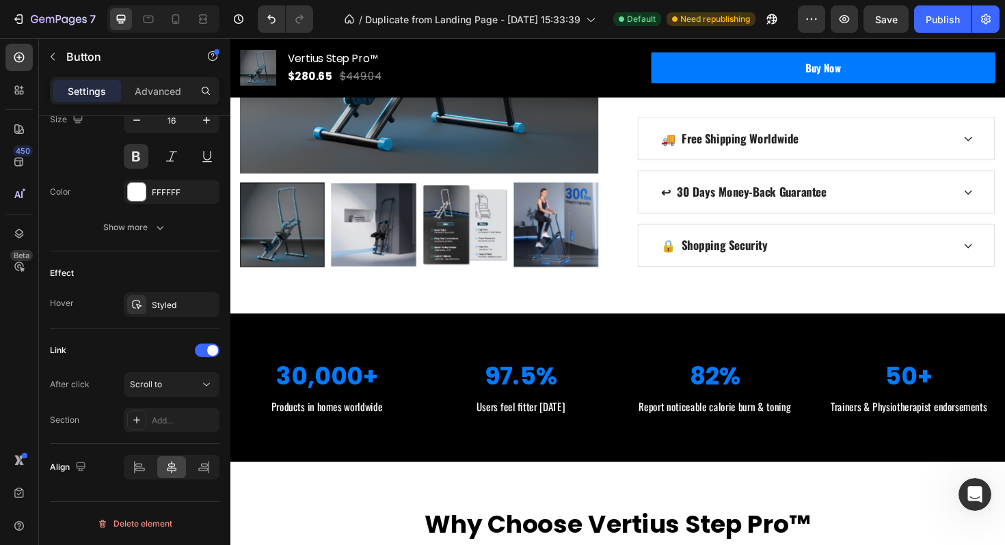
scroll to position [839, 0]
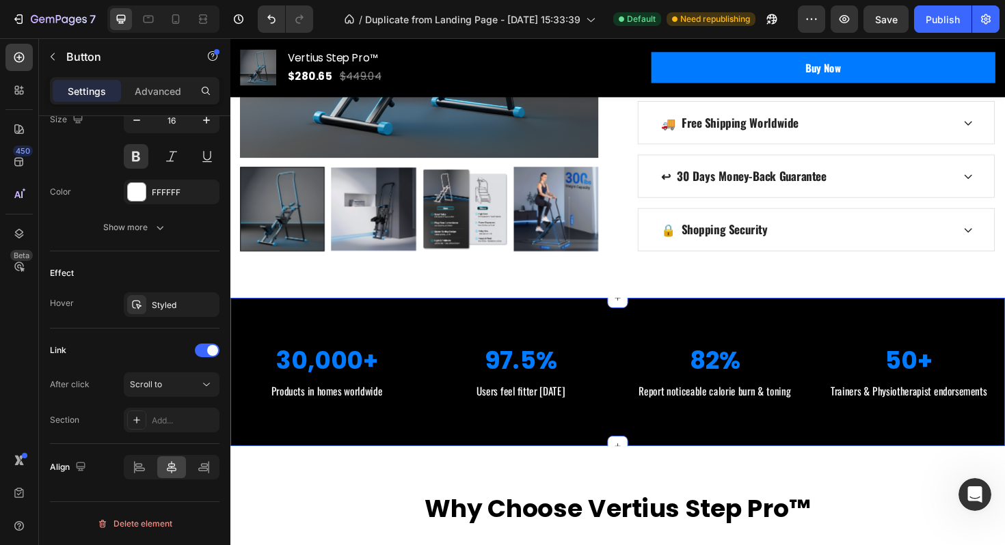
click at [724, 316] on div "30,000+ Heading Products in homes worldwide Text block 97.5% Heading Users feel…" at bounding box center [640, 391] width 820 height 157
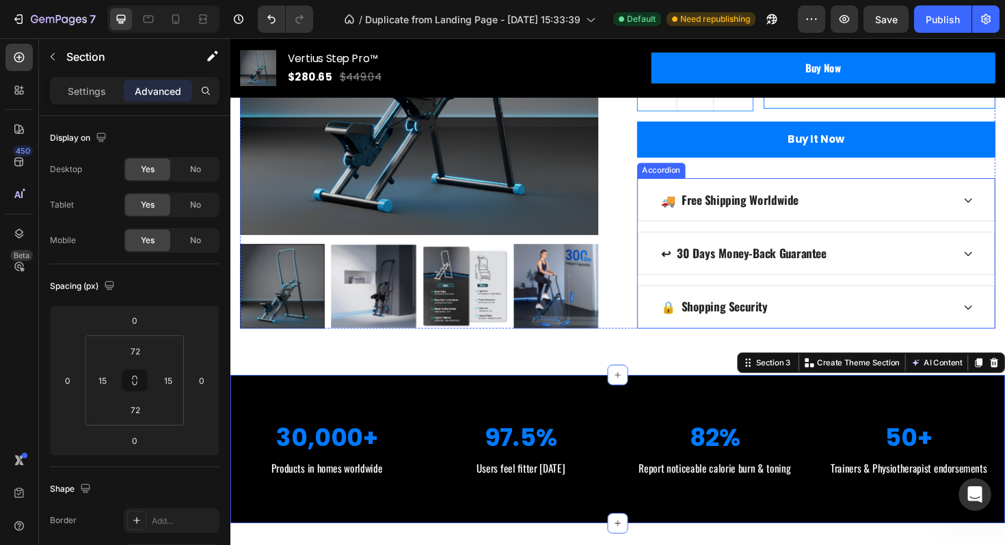
scroll to position [747, 0]
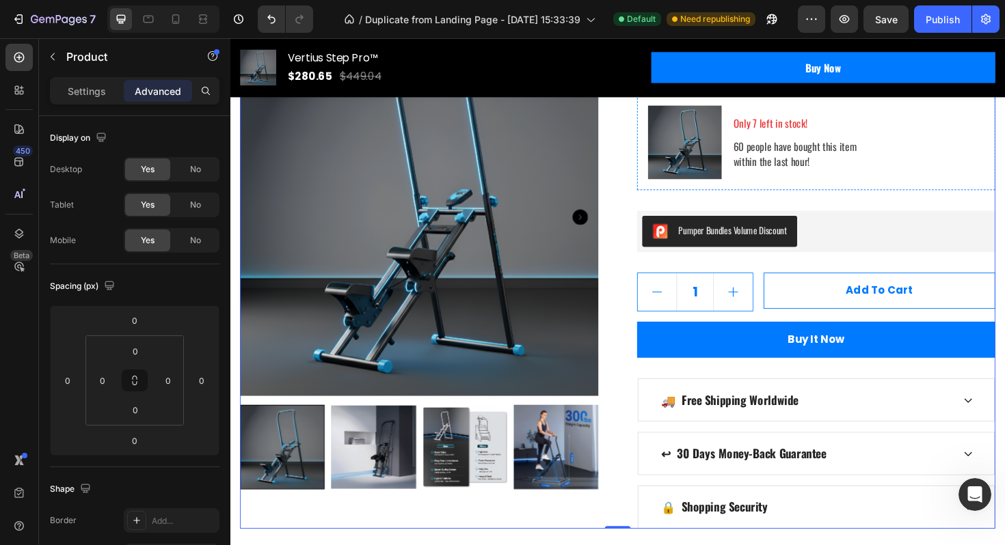
click at [726, 206] on div "Icon Icon Icon Icon Icon Icon List Hoz (224 reviews) Text block Row Vertius Ste…" at bounding box center [850, 81] width 379 height 953
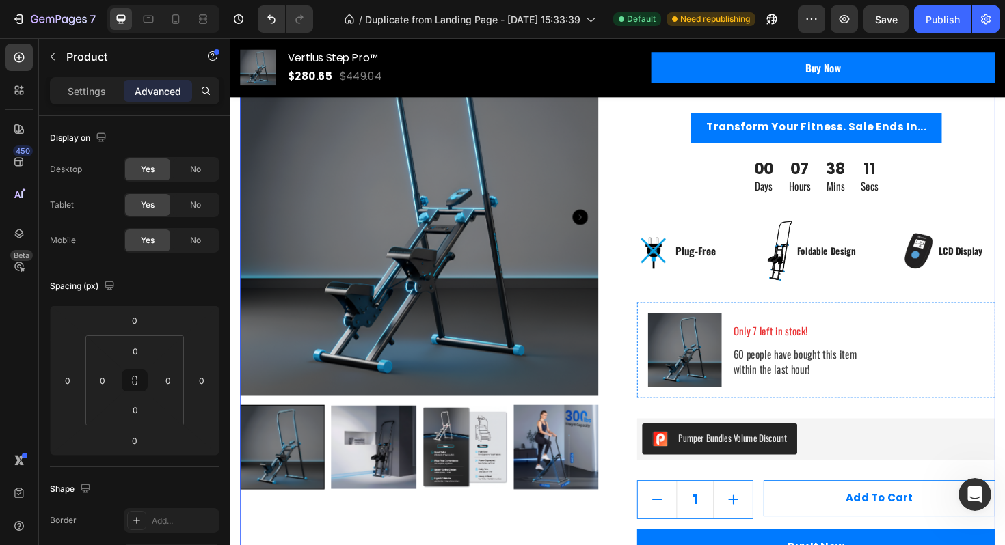
scroll to position [228, 0]
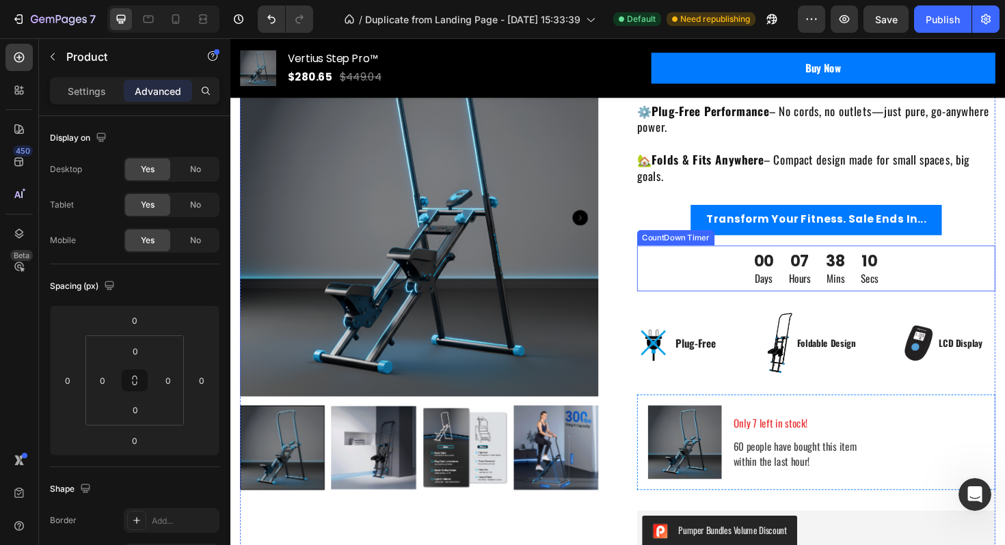
click at [722, 264] on div "00 Days 07 Hours 38 Mins 10 Secs" at bounding box center [850, 282] width 379 height 49
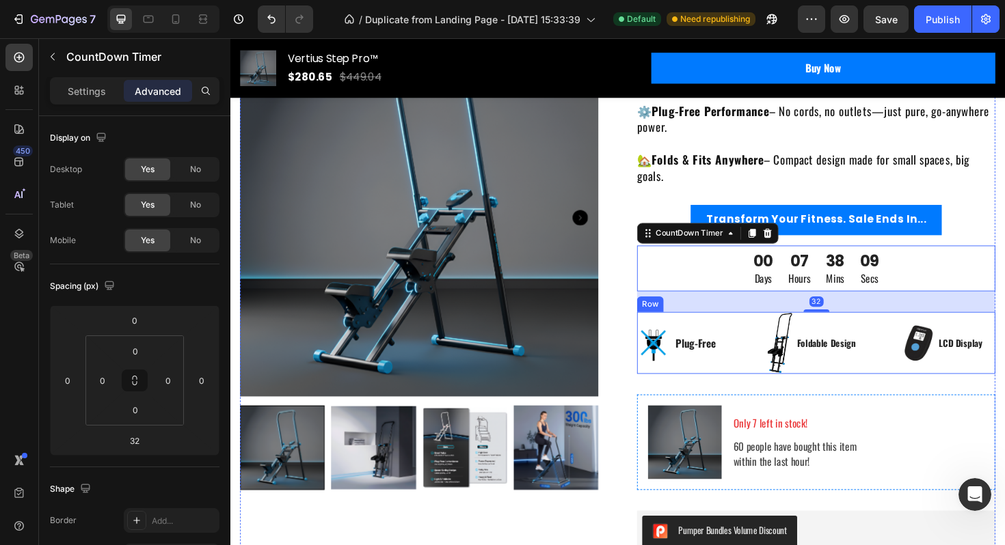
click at [713, 340] on div "Plug-Free Text block" at bounding box center [723, 360] width 46 height 41
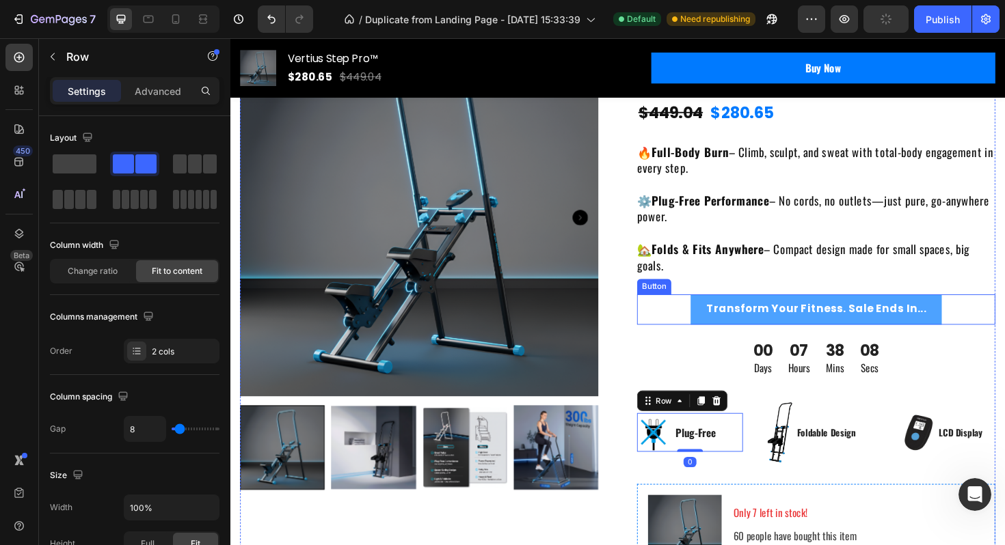
scroll to position [0, 0]
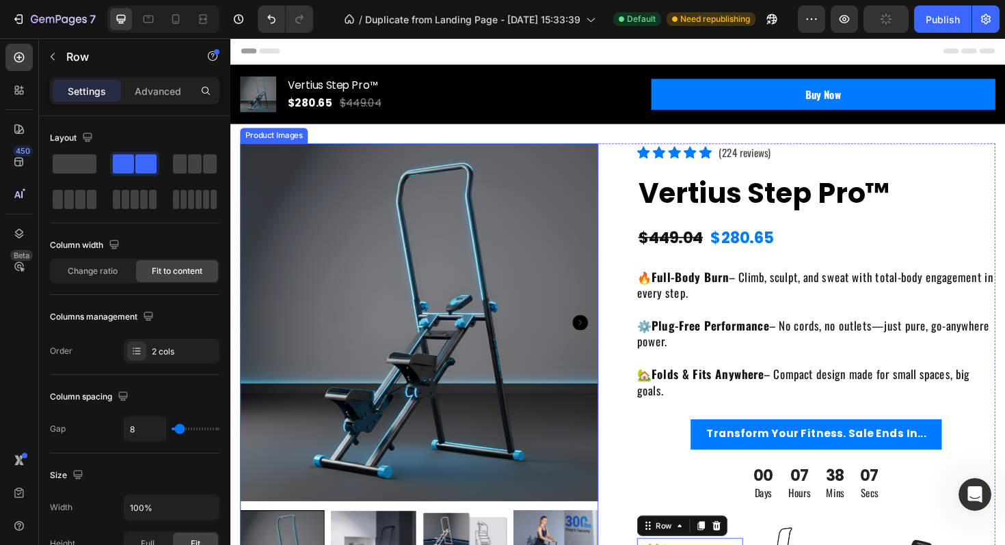
click at [592, 188] on img at bounding box center [430, 339] width 379 height 379
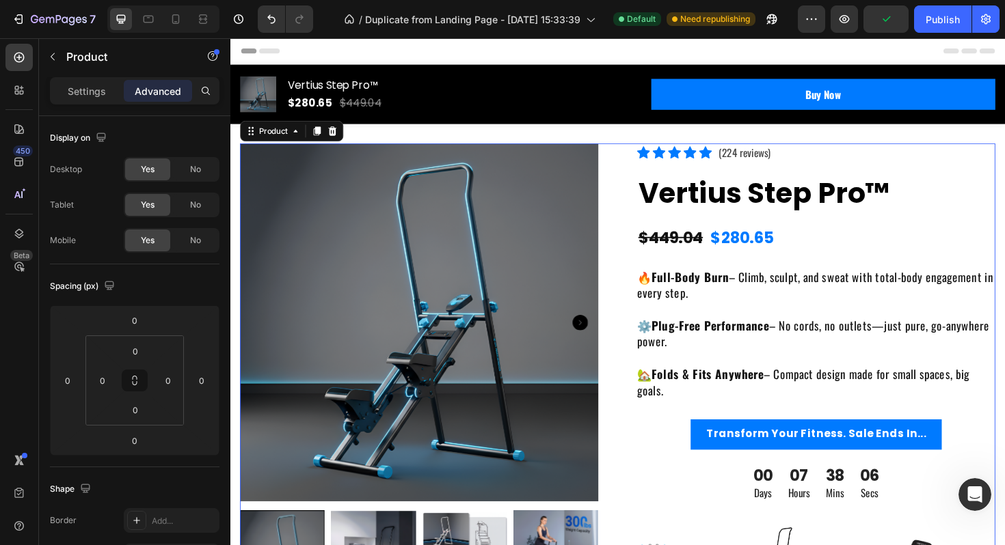
click at [640, 139] on div at bounding box center [640, 129] width 22 height 22
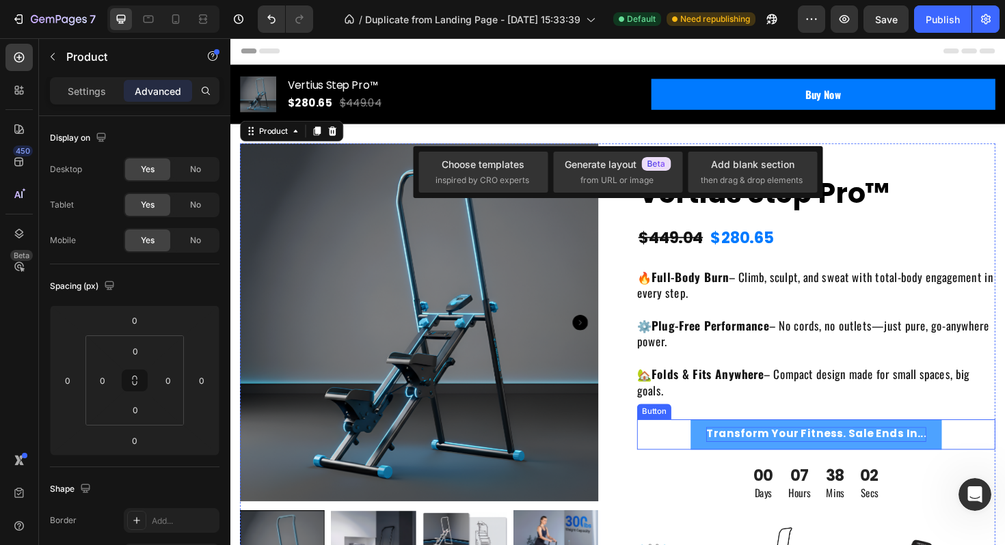
click at [773, 465] on p "Transform Your Fitness. Sale Ends In..." at bounding box center [850, 457] width 233 height 15
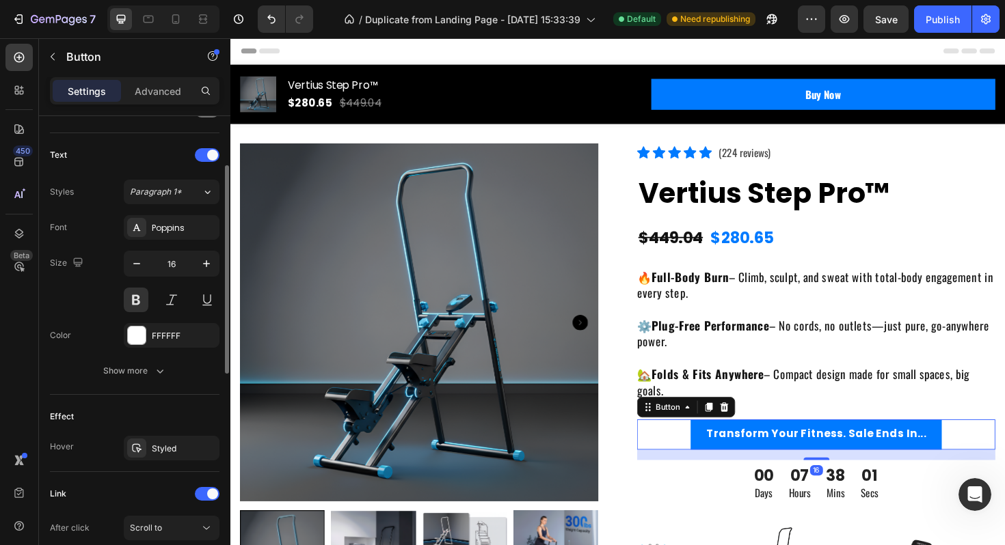
scroll to position [583, 0]
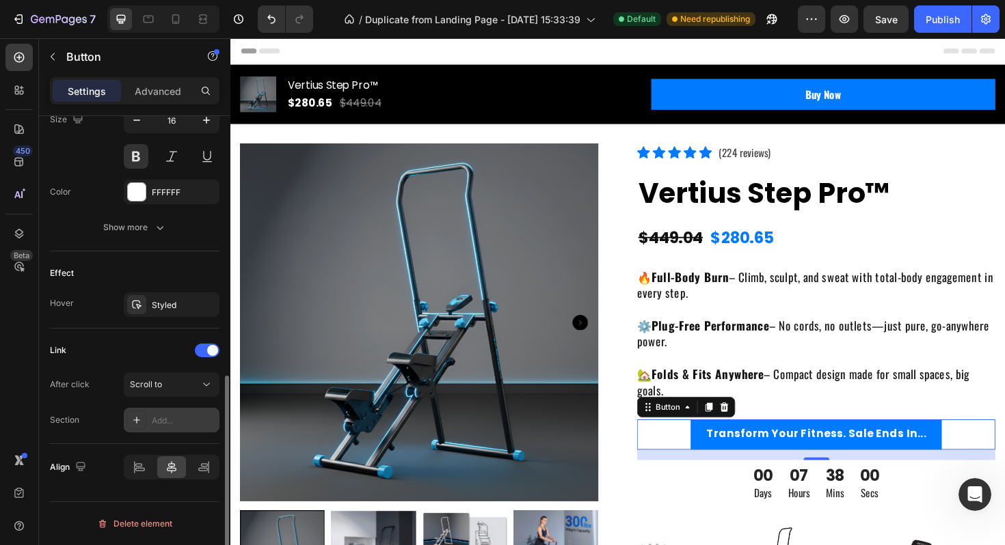
click at [161, 423] on div "Add..." at bounding box center [184, 421] width 64 height 12
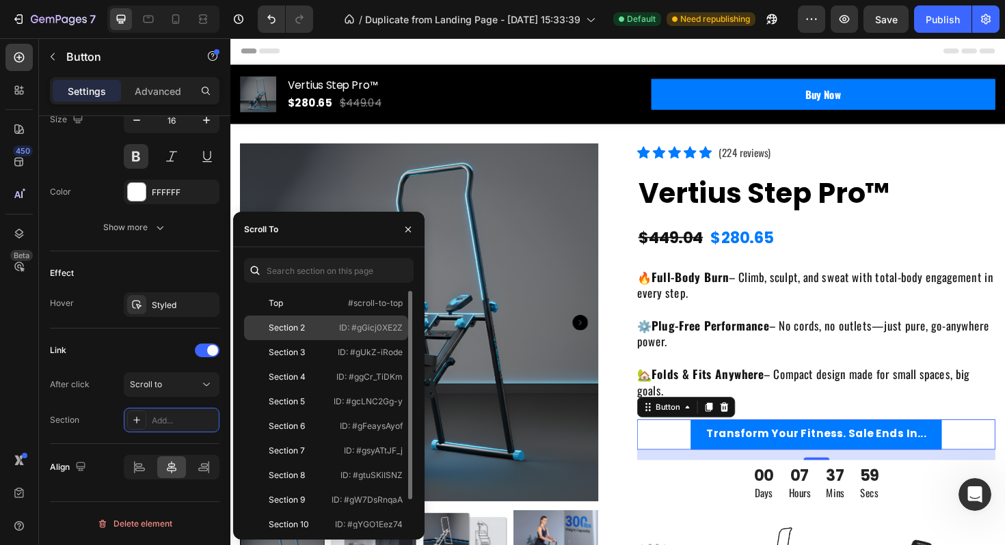
click at [331, 330] on div "Section 2 ID: #gGicj0XE2Z" at bounding box center [326, 328] width 164 height 25
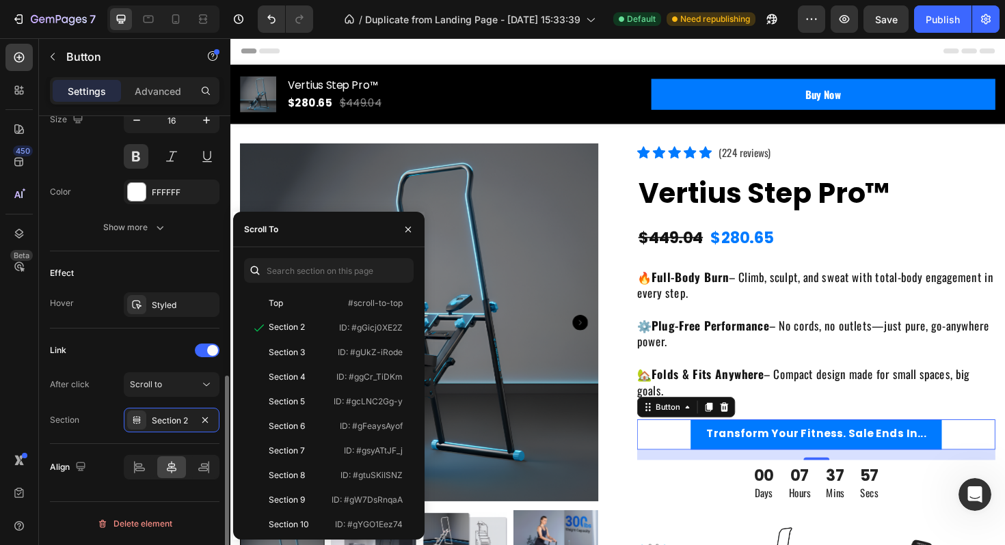
click at [146, 448] on div "Align" at bounding box center [134, 467] width 169 height 46
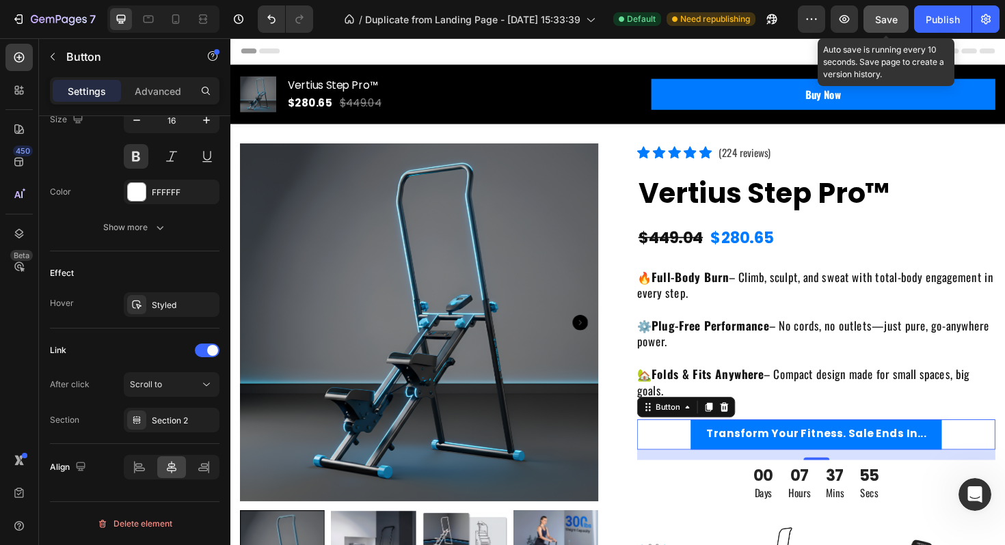
click at [886, 23] on span "Save" at bounding box center [886, 20] width 23 height 12
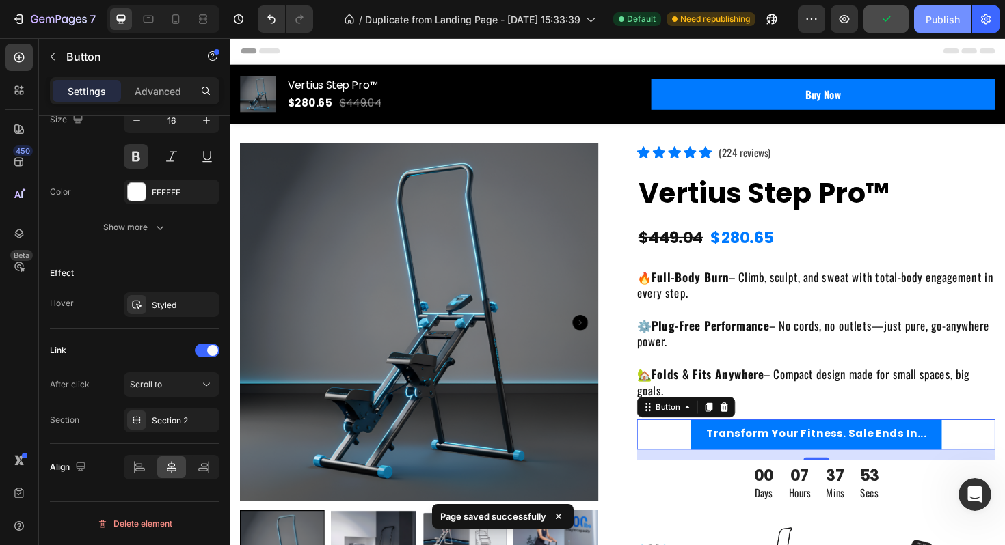
click at [940, 23] on div "Publish" at bounding box center [942, 19] width 34 height 14
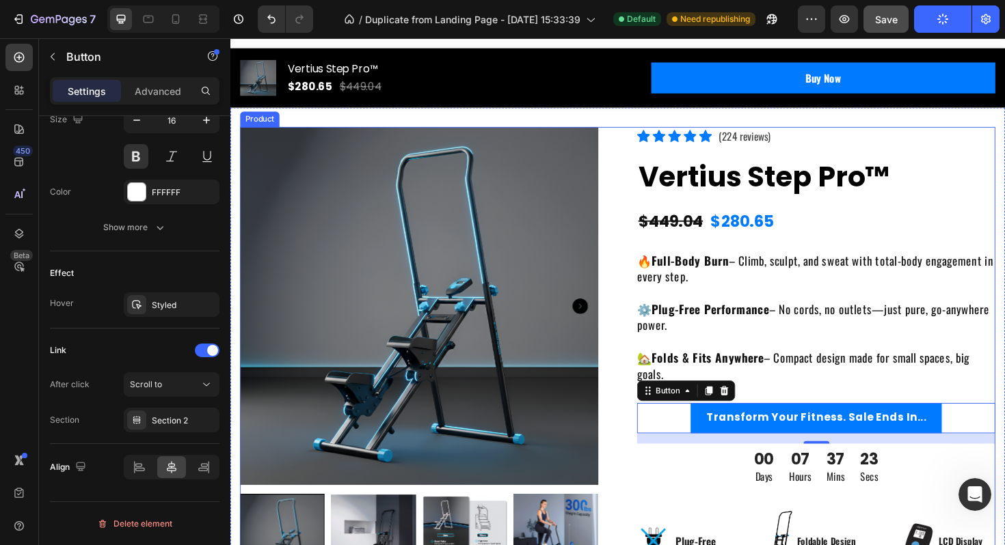
scroll to position [0, 0]
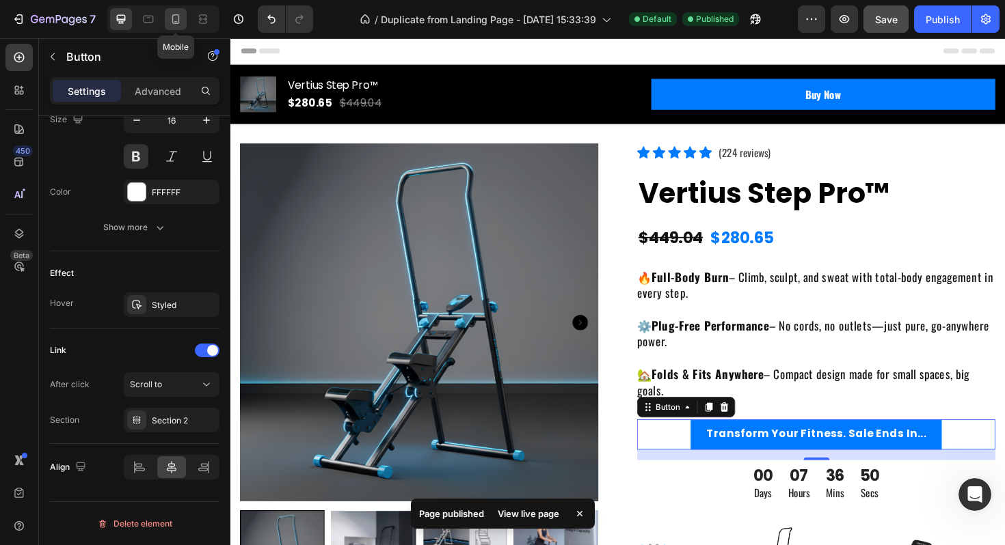
click at [174, 13] on icon at bounding box center [176, 19] width 14 height 14
type input "14"
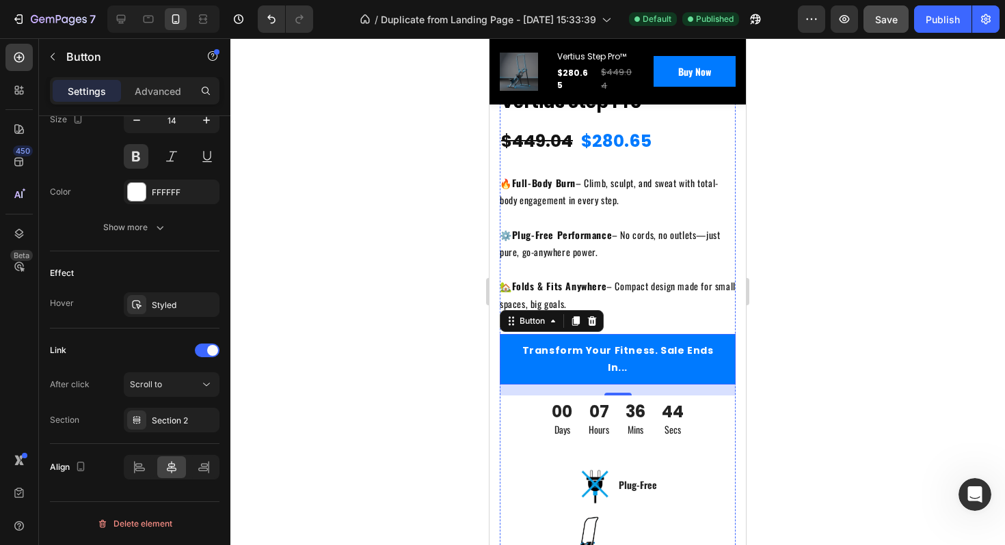
scroll to position [467, 0]
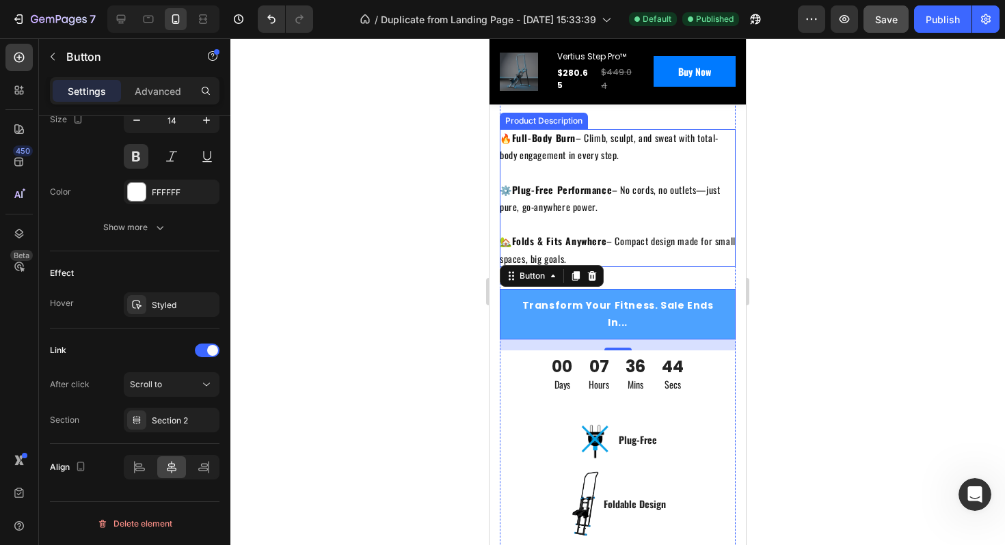
click at [657, 290] on link "Transform Your Fitness. Sale Ends In..." at bounding box center [618, 314] width 236 height 51
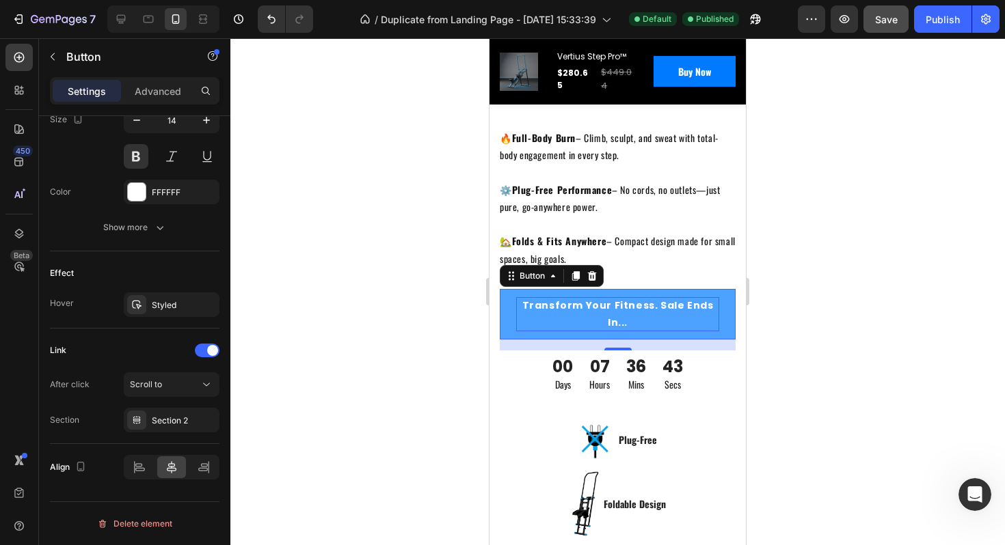
click at [692, 297] on p "Transform Your Fitness. Sale Ends In..." at bounding box center [617, 314] width 203 height 34
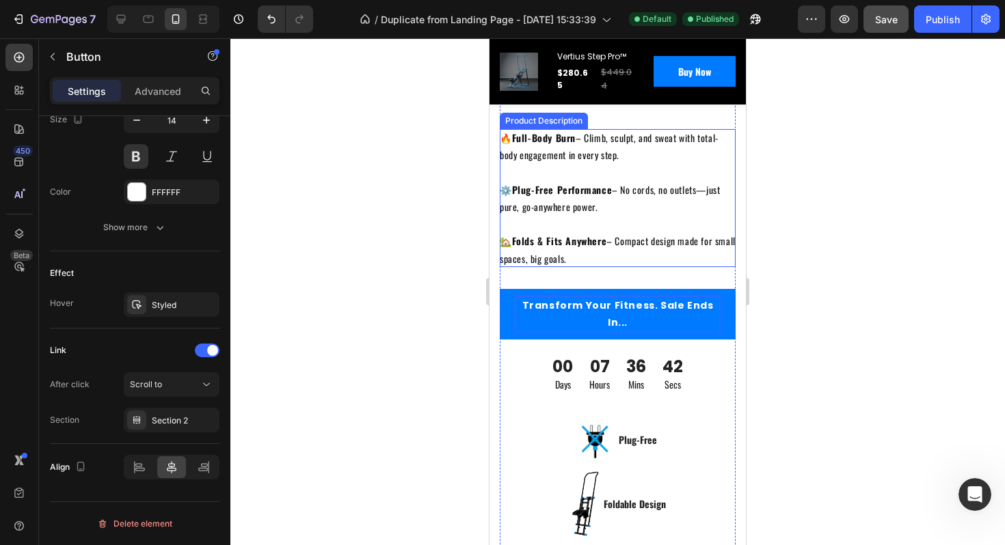
click at [683, 246] on div "🔥 Full-Body Burn – Climb, sculpt, and sweat with total-body engagement in every…" at bounding box center [618, 198] width 236 height 138
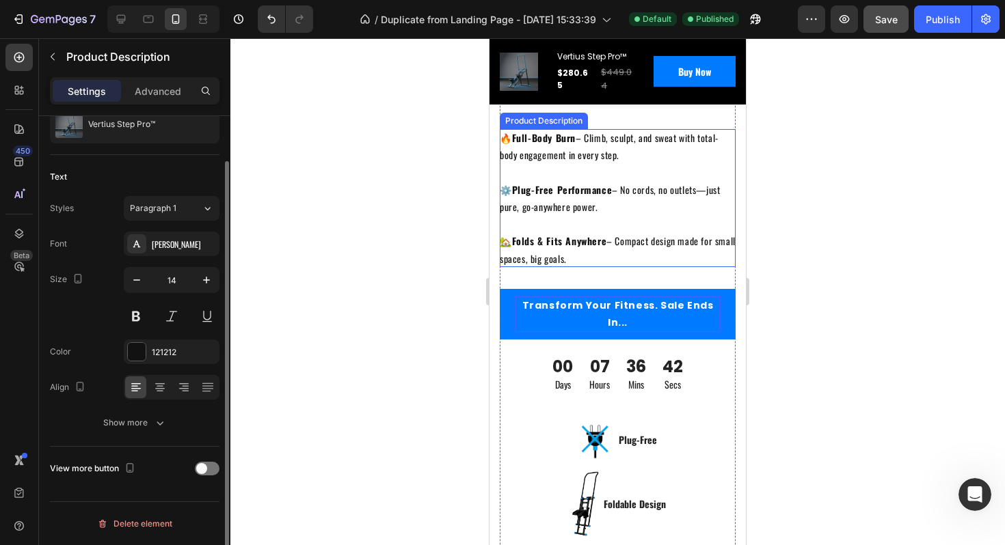
scroll to position [0, 0]
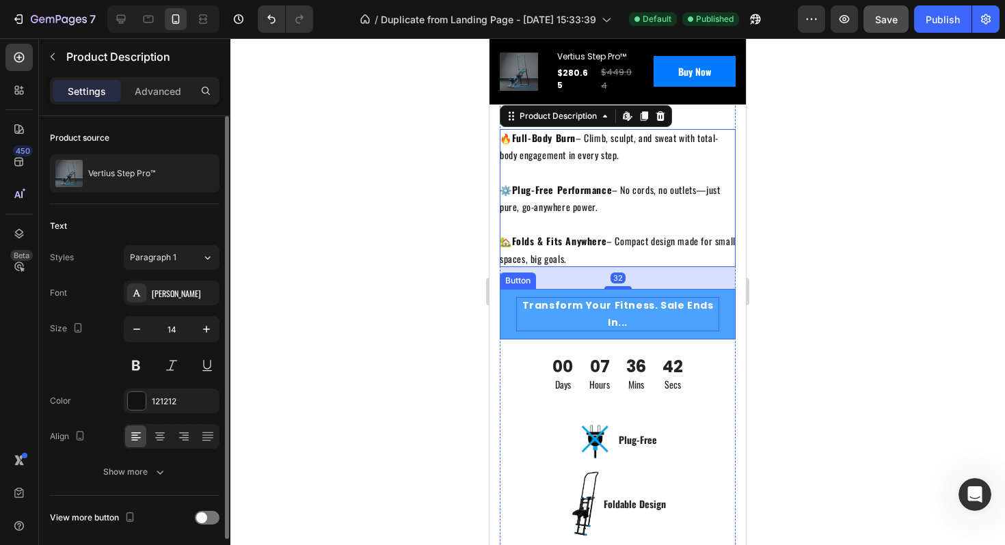
click at [674, 304] on p "Transform Your Fitness. Sale Ends In..." at bounding box center [617, 314] width 203 height 34
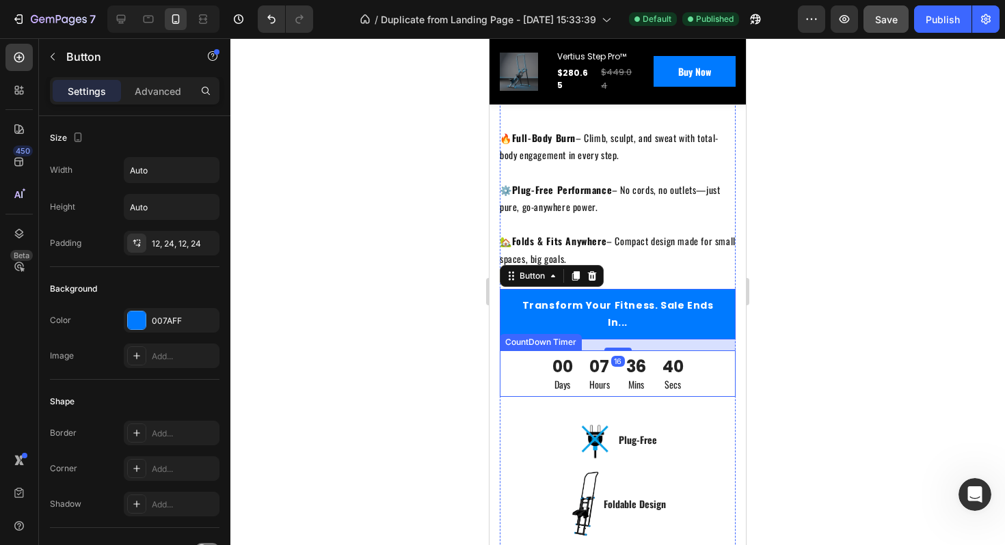
click at [728, 352] on div "00 Days 07 Hours 36 Mins 40 Secs" at bounding box center [618, 374] width 236 height 46
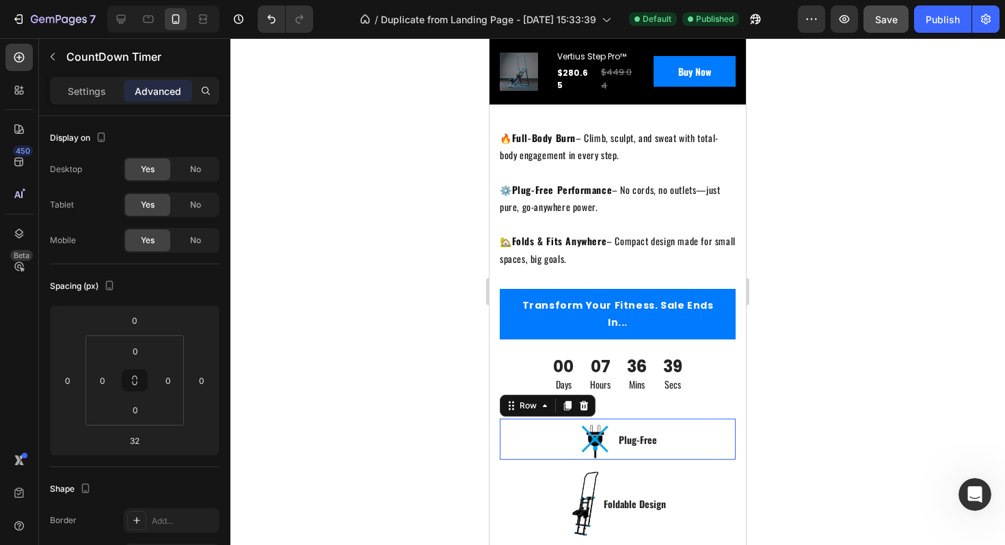
click at [700, 428] on div "Image Plug-Free Text block Row 0" at bounding box center [618, 439] width 236 height 41
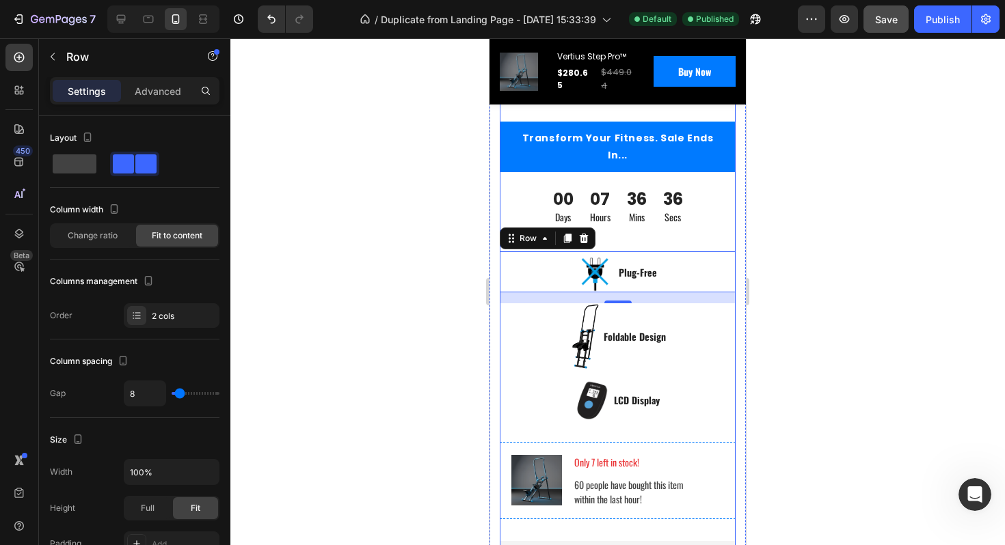
scroll to position [652, 0]
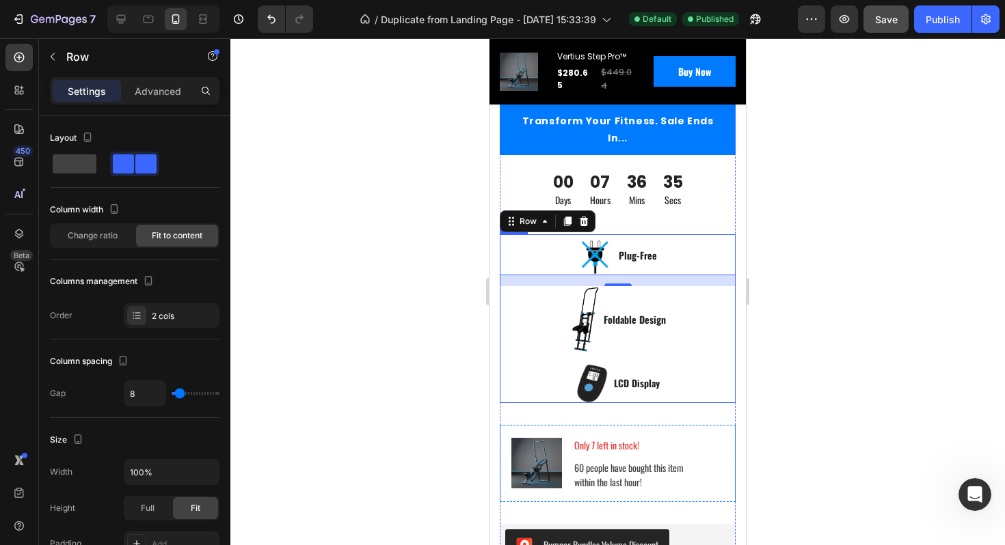
click at [679, 337] on div "Image Foldable Design Text block Row" at bounding box center [618, 324] width 236 height 77
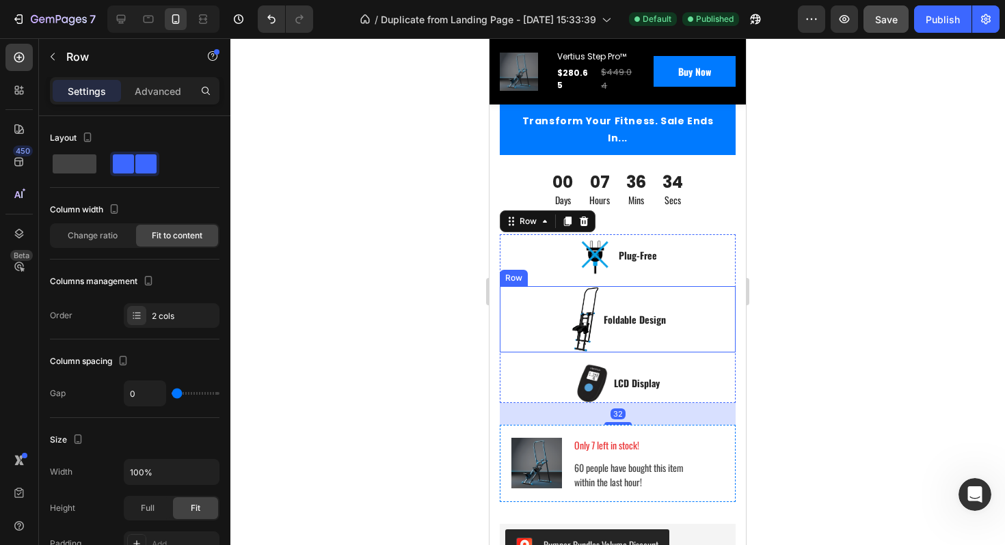
click at [676, 297] on div "Image Foldable Design Text block Row" at bounding box center [618, 319] width 236 height 66
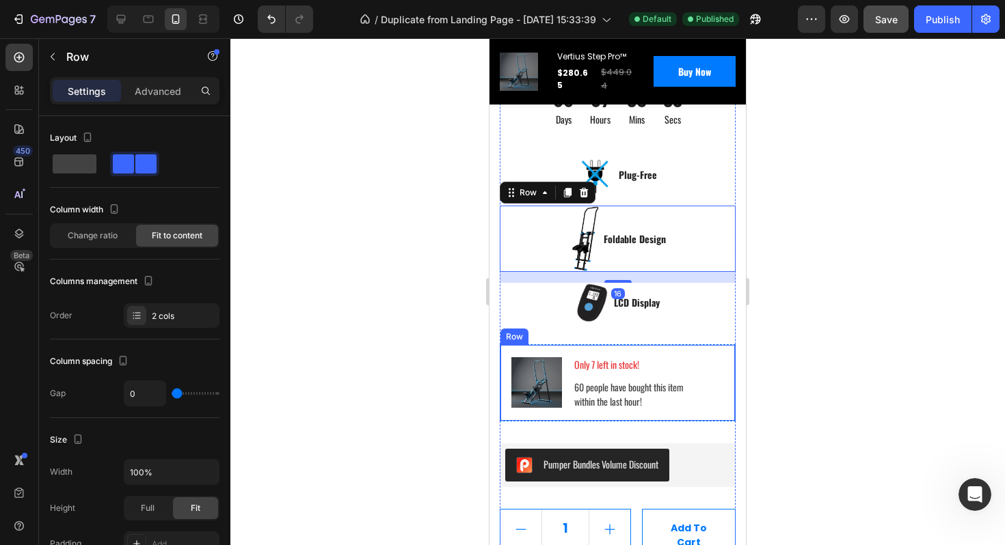
scroll to position [860, 0]
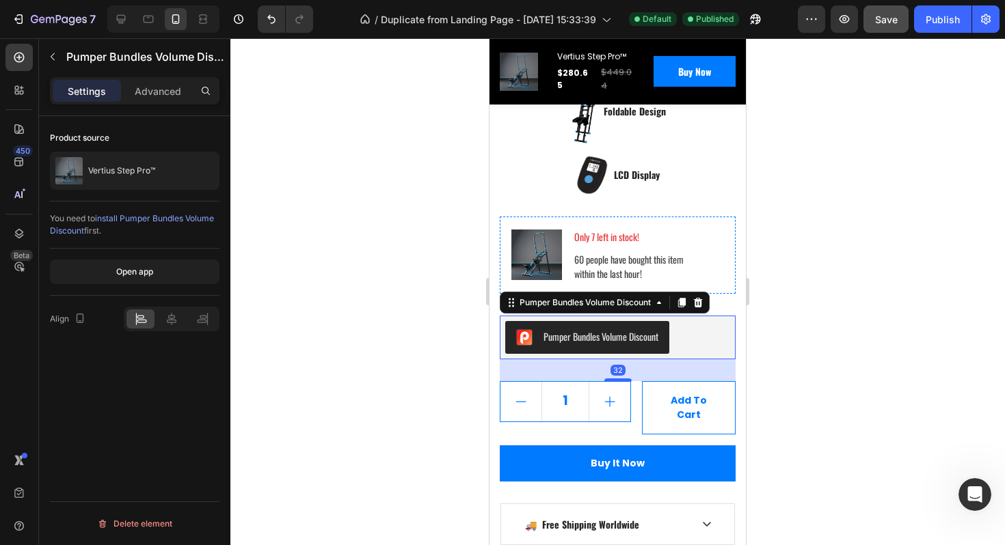
click at [675, 327] on div "Pumper Bundles Volume Discount" at bounding box center [617, 337] width 225 height 33
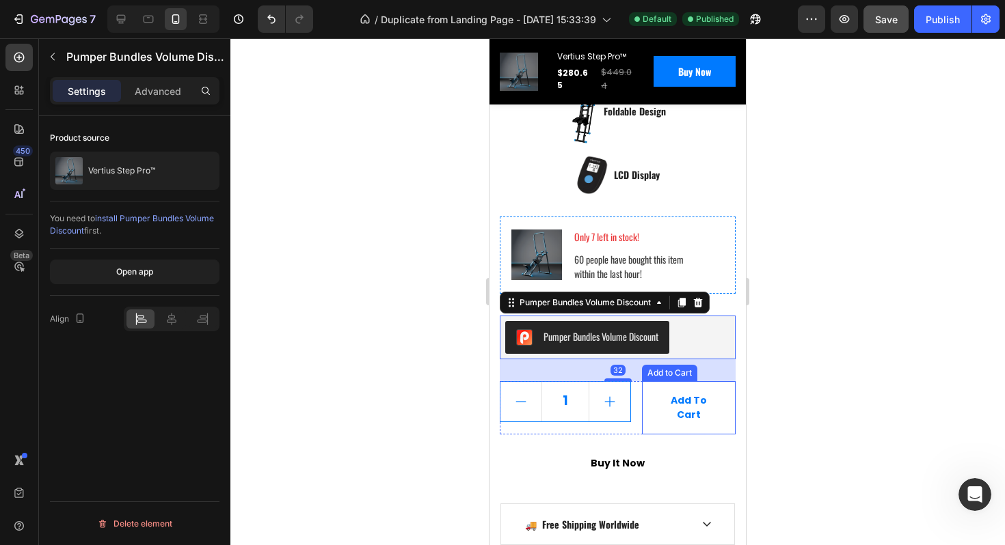
click at [681, 446] on button "Buy it now" at bounding box center [618, 464] width 236 height 36
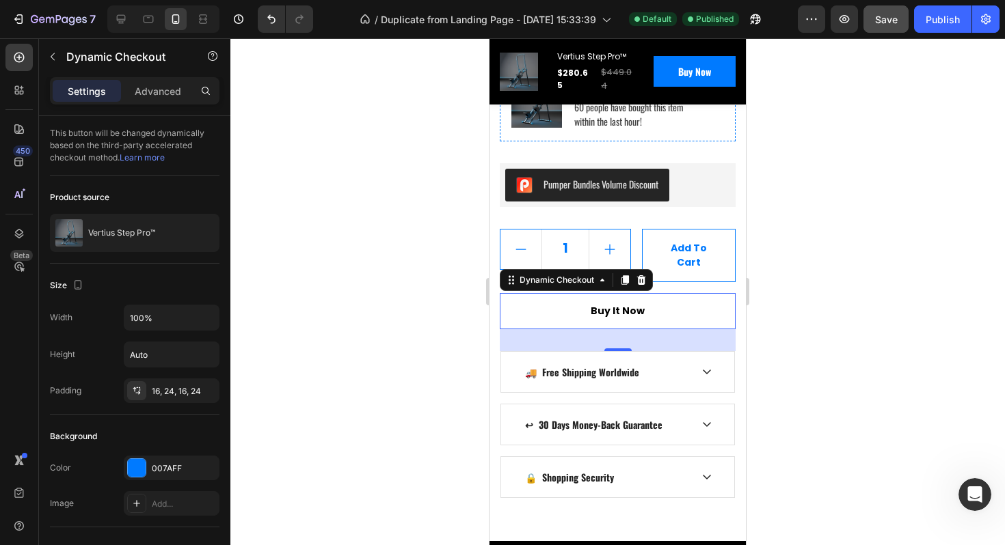
scroll to position [1022, 0]
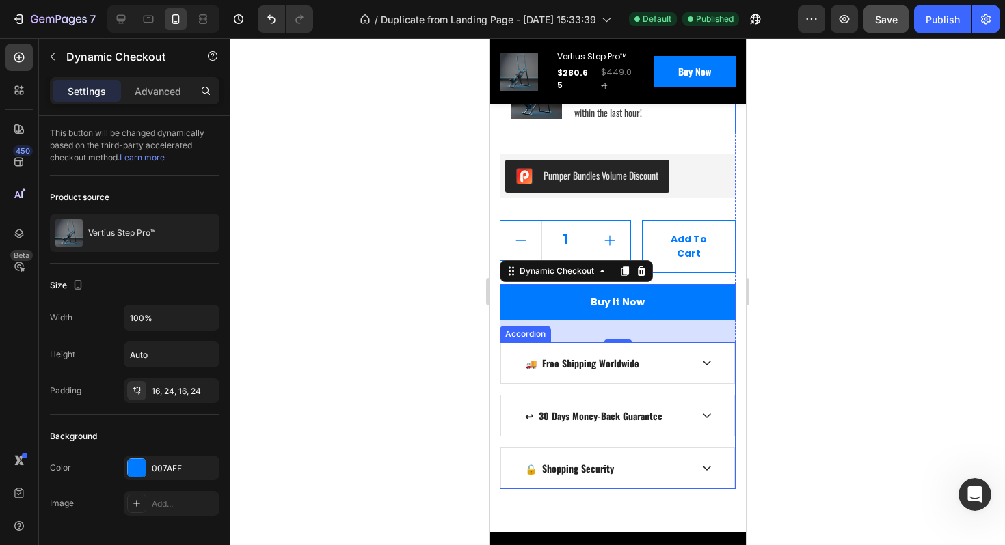
click at [802, 381] on div at bounding box center [617, 291] width 774 height 507
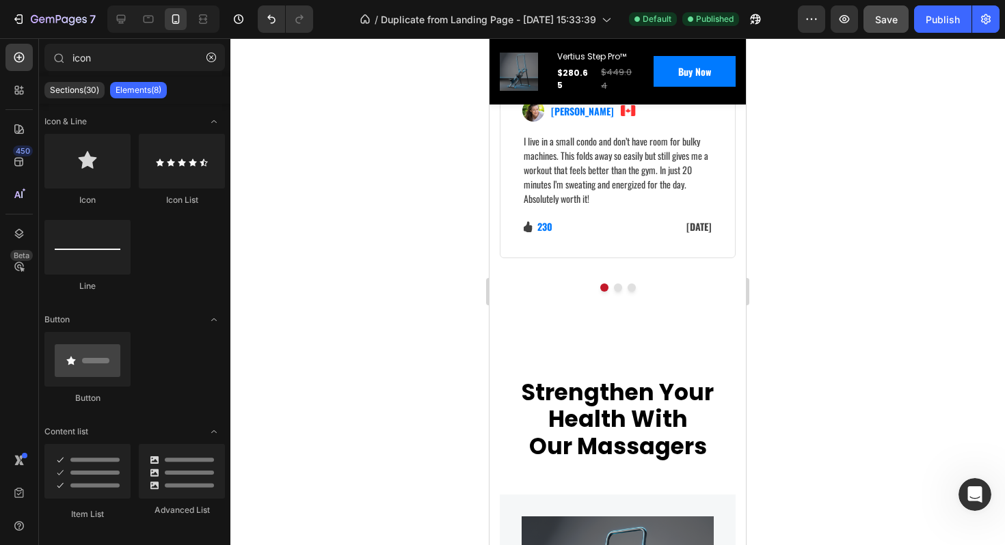
scroll to position [4426, 0]
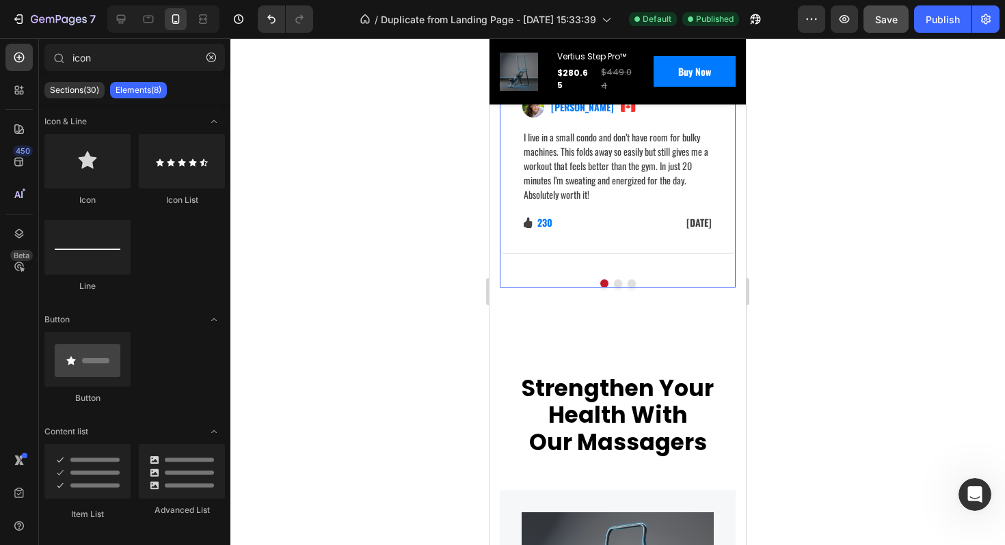
click at [619, 282] on button "Dot" at bounding box center [618, 284] width 8 height 8
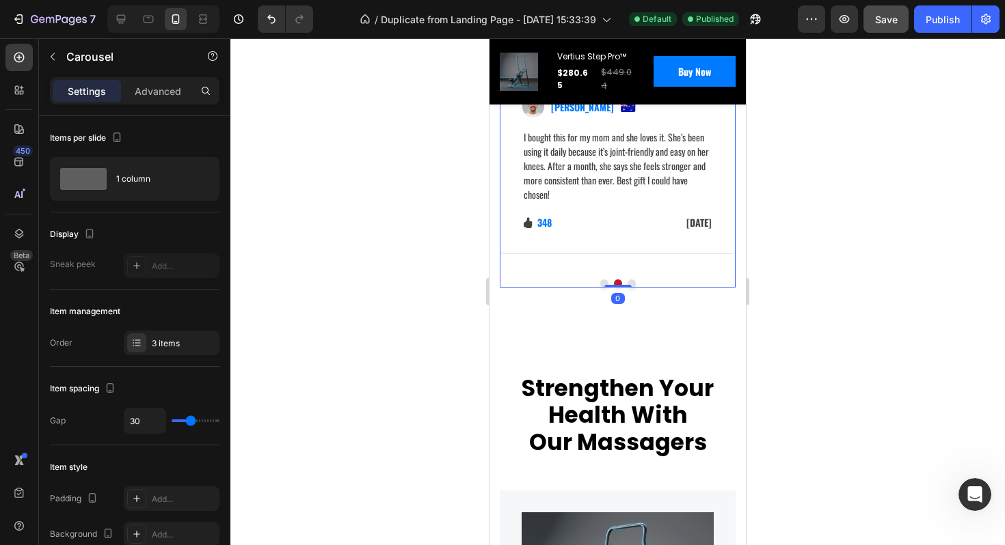
click at [631, 280] on button "Dot" at bounding box center [631, 284] width 8 height 8
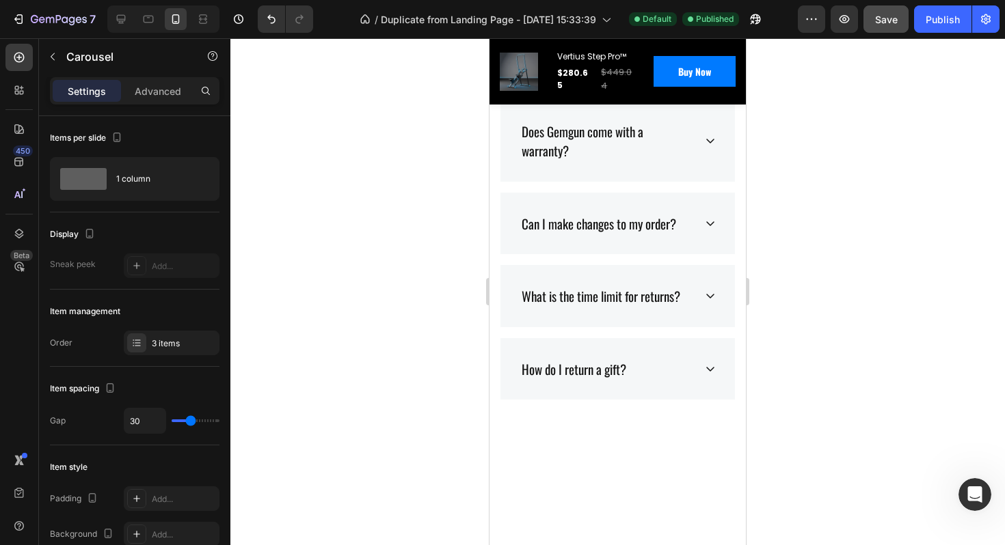
scroll to position [6498, 0]
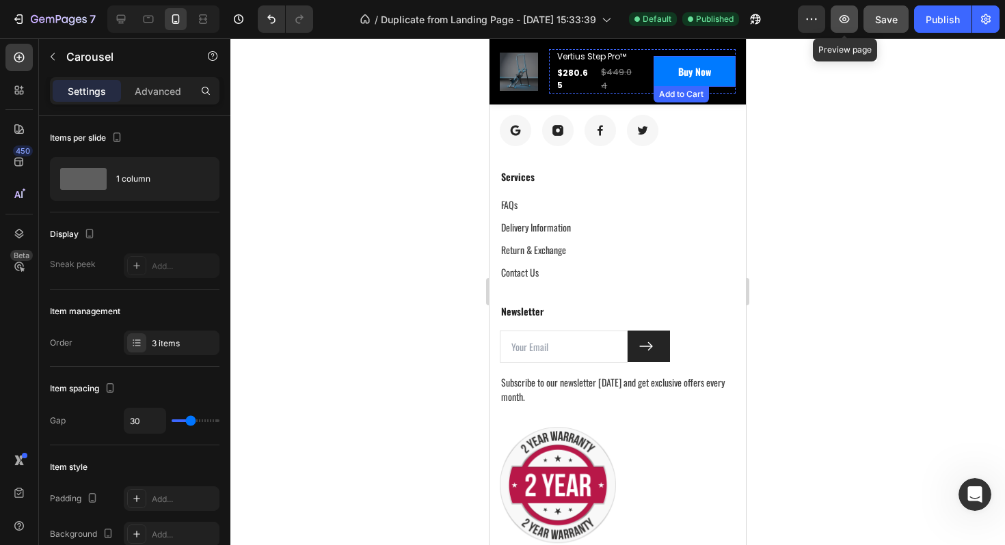
click at [848, 27] on button "button" at bounding box center [843, 18] width 27 height 27
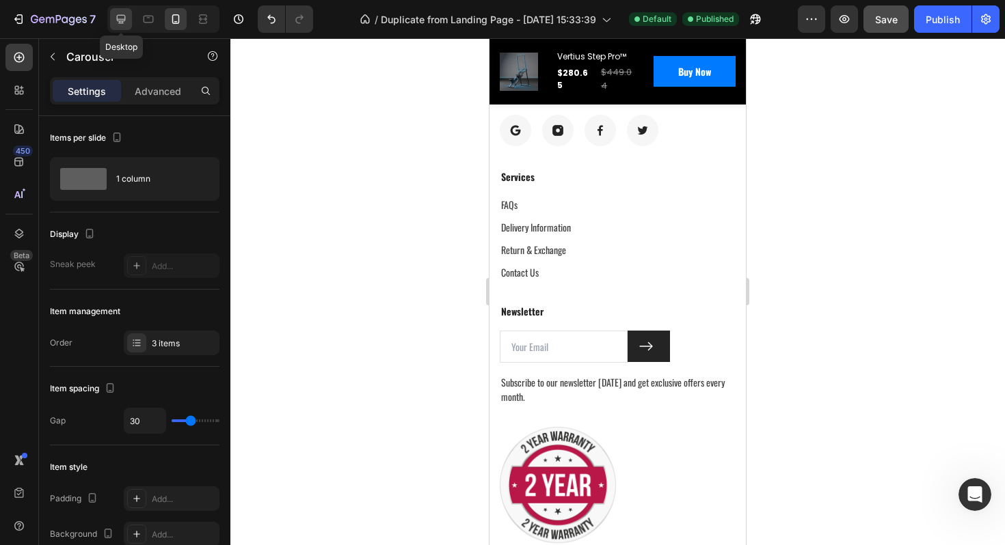
click at [120, 20] on icon at bounding box center [121, 19] width 14 height 14
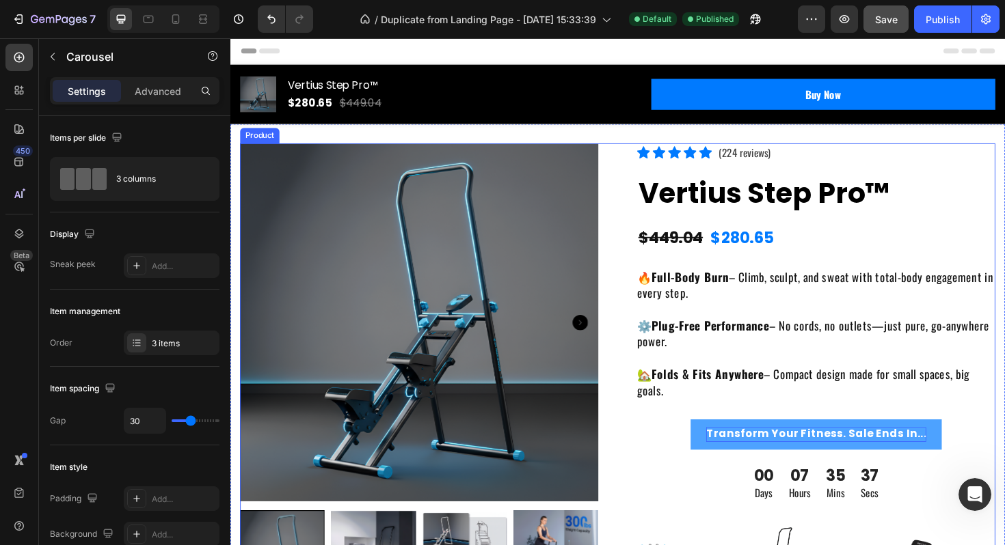
click at [795, 456] on p "Transform Your Fitness. Sale Ends In..." at bounding box center [850, 457] width 233 height 15
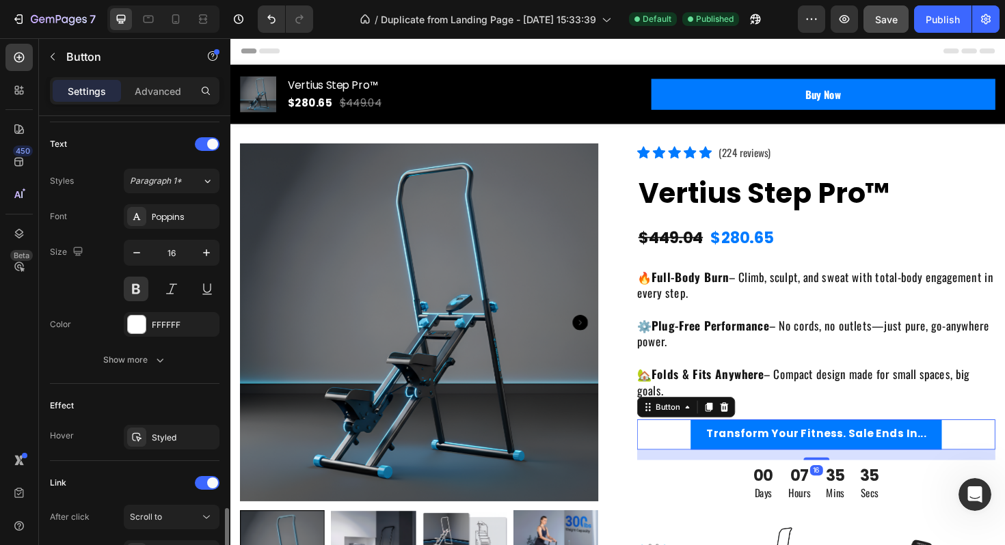
scroll to position [583, 0]
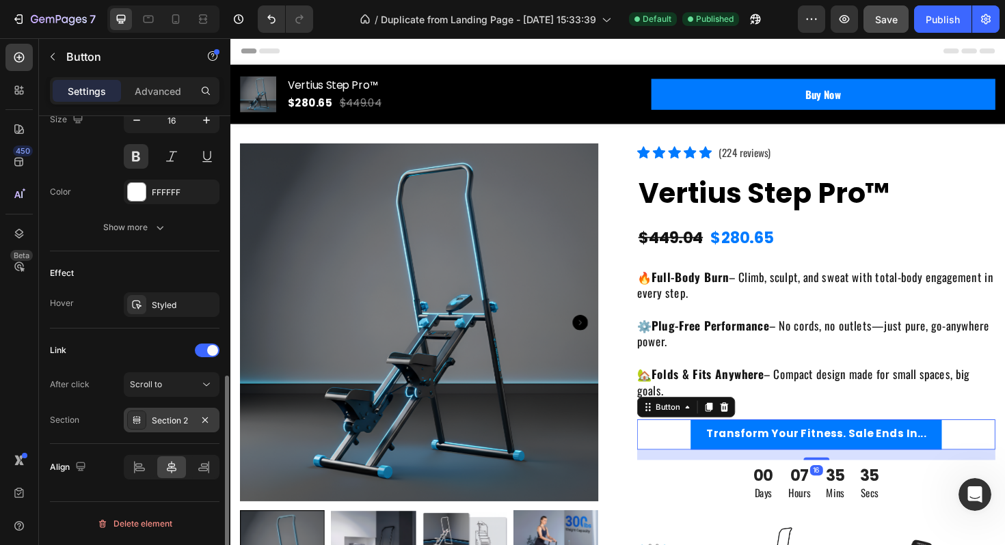
click at [177, 420] on div "Section 2" at bounding box center [172, 421] width 40 height 12
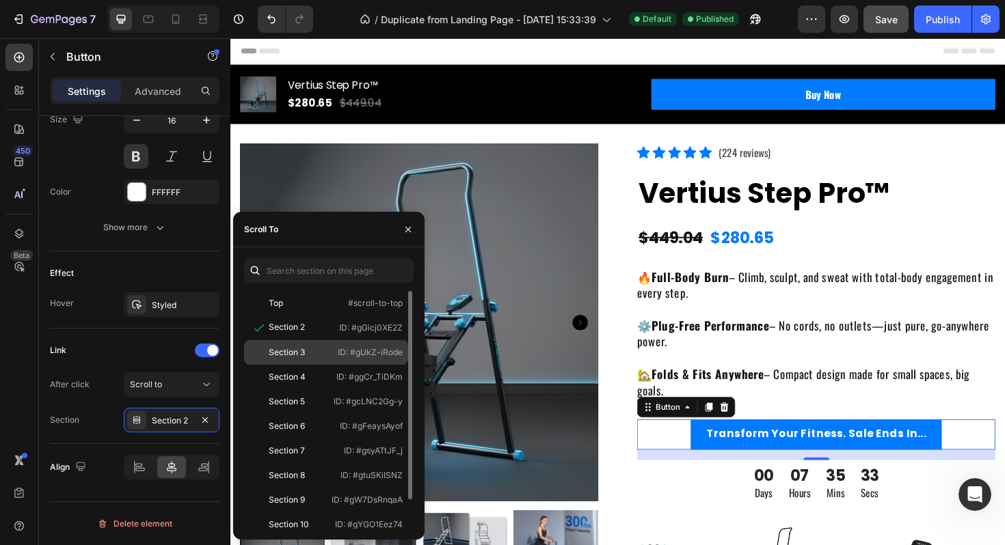
click at [303, 349] on div "Section 3" at bounding box center [287, 352] width 36 height 12
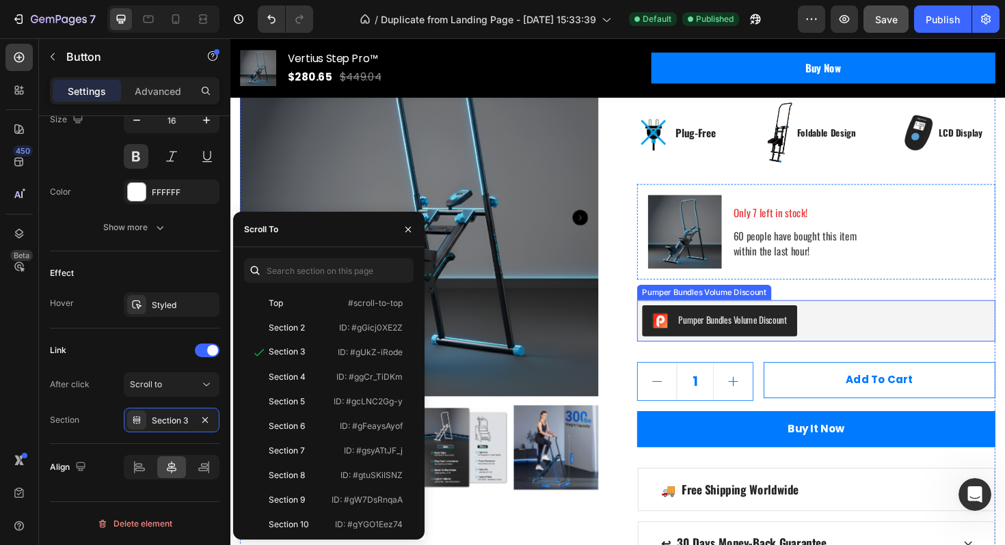
scroll to position [705, 0]
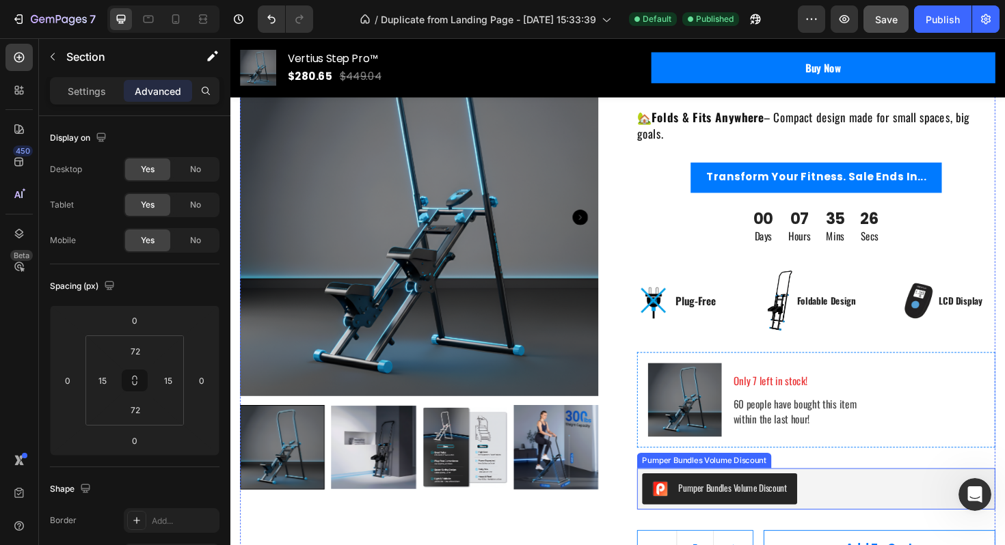
scroll to position [243, 0]
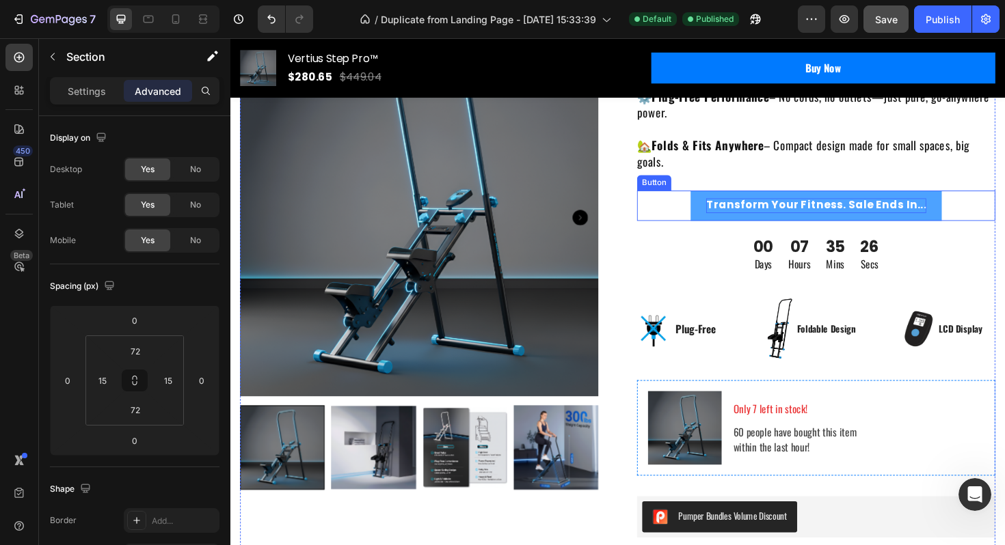
click at [791, 214] on p "Transform Your Fitness. Sale Ends In..." at bounding box center [850, 215] width 233 height 15
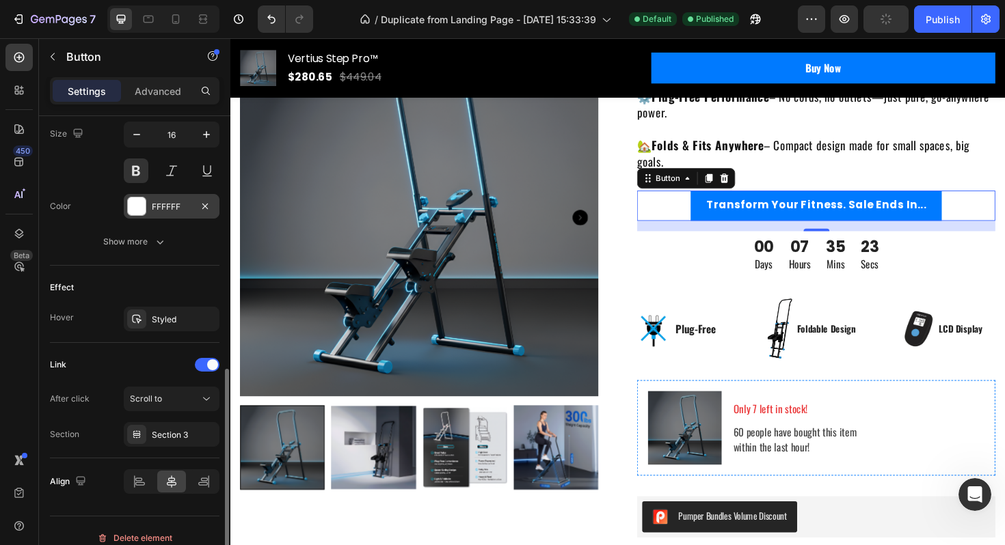
scroll to position [583, 0]
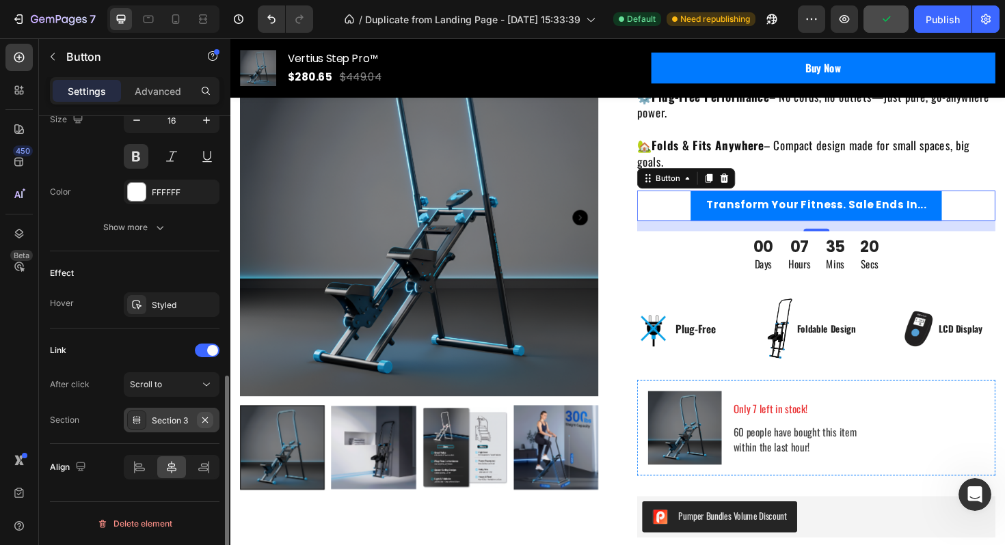
click at [197, 422] on button "button" at bounding box center [205, 420] width 16 height 16
click at [156, 424] on div "Add..." at bounding box center [184, 421] width 64 height 12
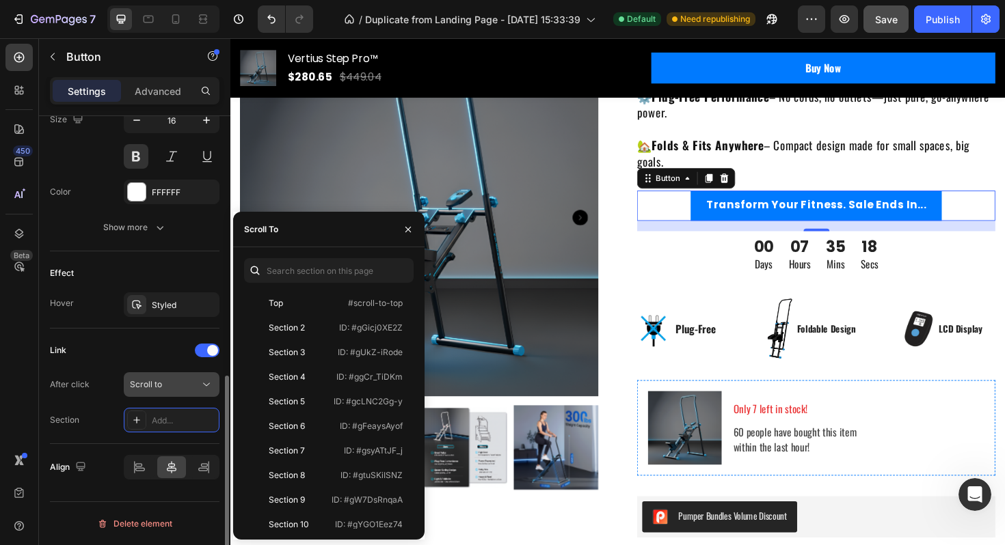
click at [192, 387] on div "Scroll to" at bounding box center [165, 385] width 70 height 12
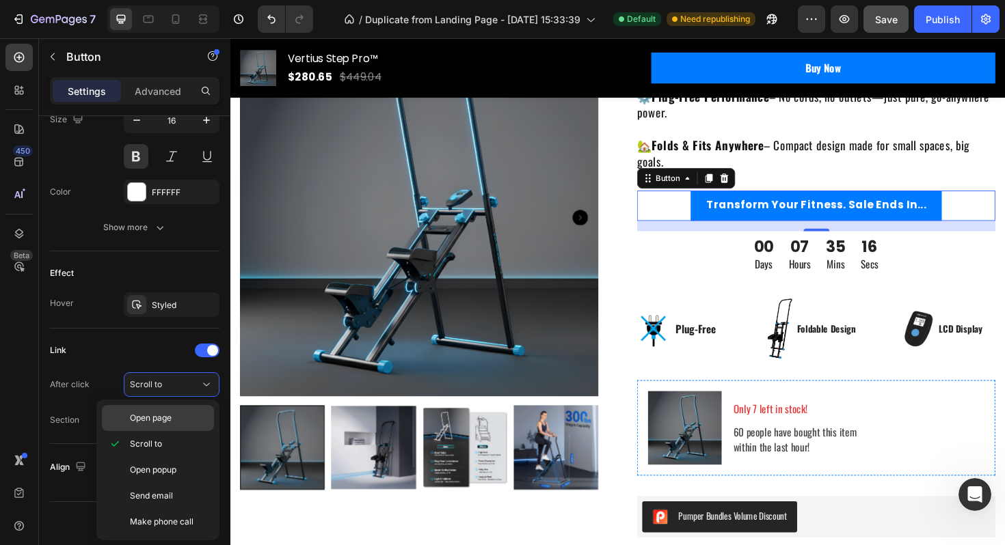
click at [187, 425] on div "Open page" at bounding box center [158, 418] width 112 height 26
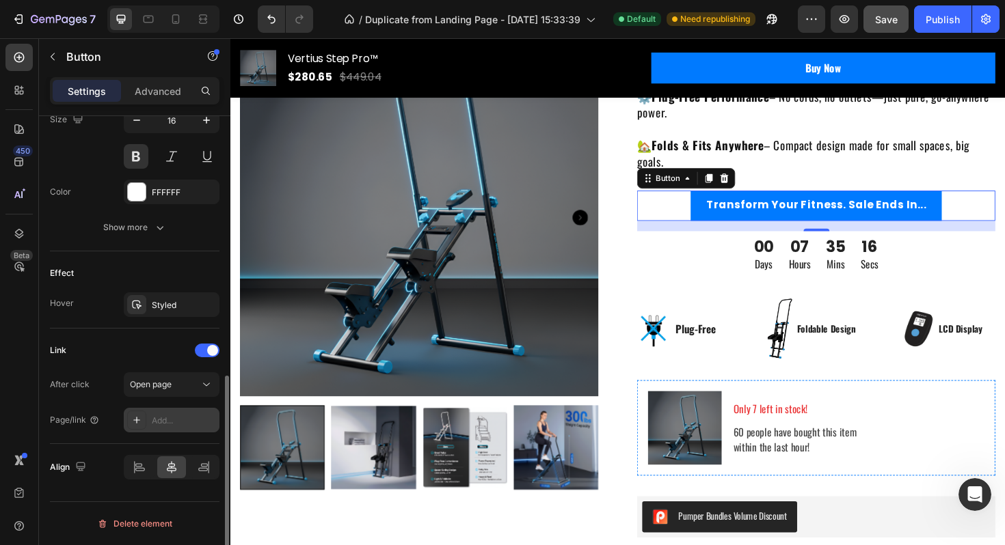
click at [186, 424] on div "Add..." at bounding box center [184, 421] width 64 height 12
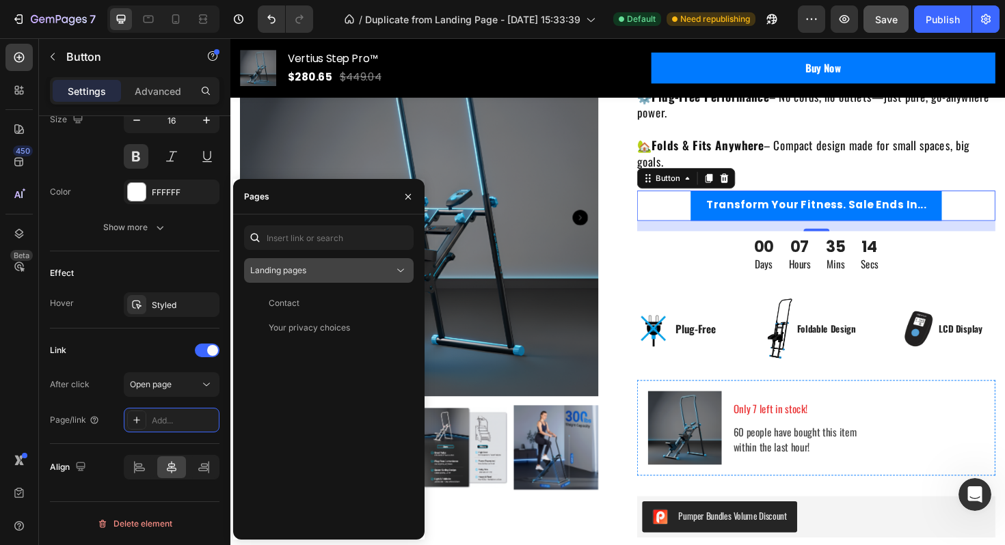
click at [333, 271] on div "Landing pages" at bounding box center [322, 270] width 144 height 12
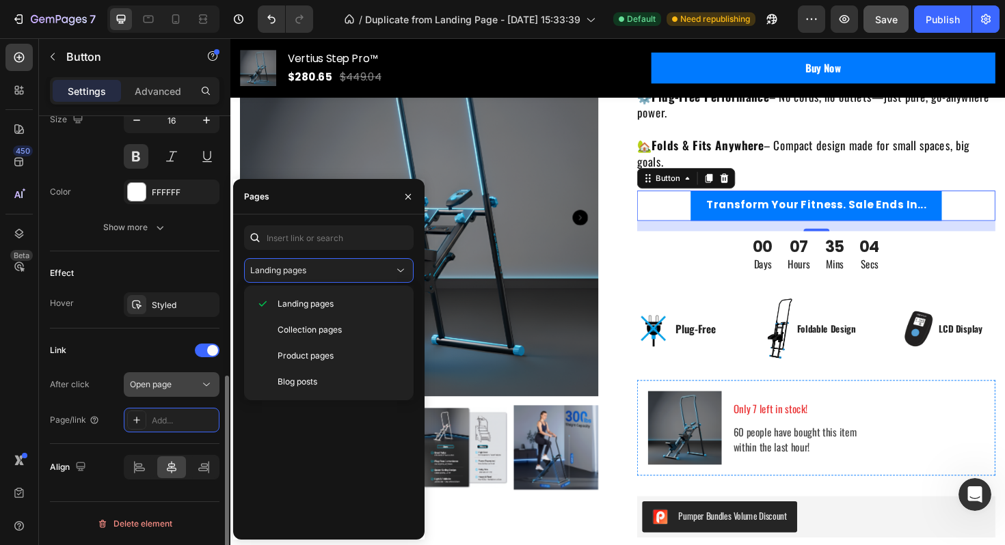
click at [190, 388] on div "Open page" at bounding box center [165, 385] width 70 height 12
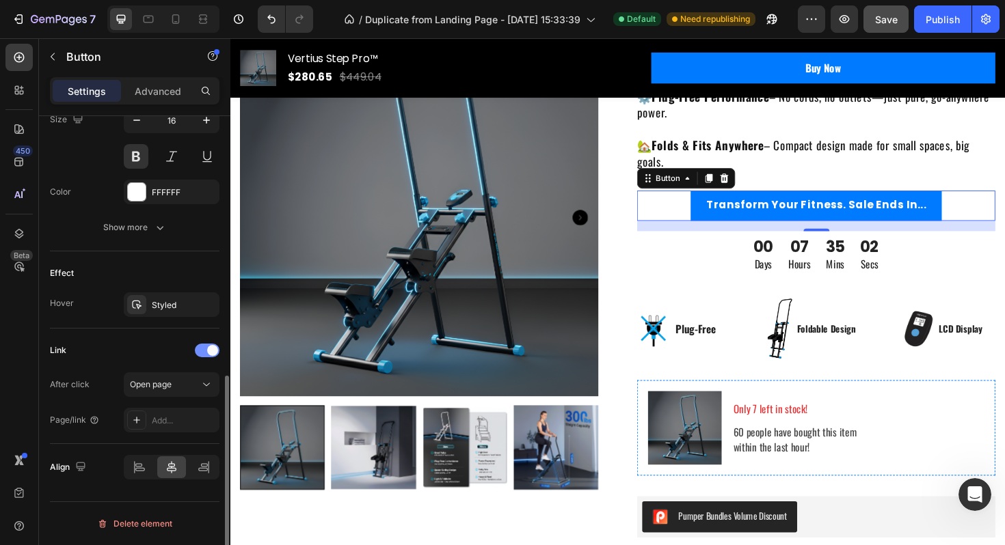
click at [204, 356] on div at bounding box center [207, 351] width 25 height 14
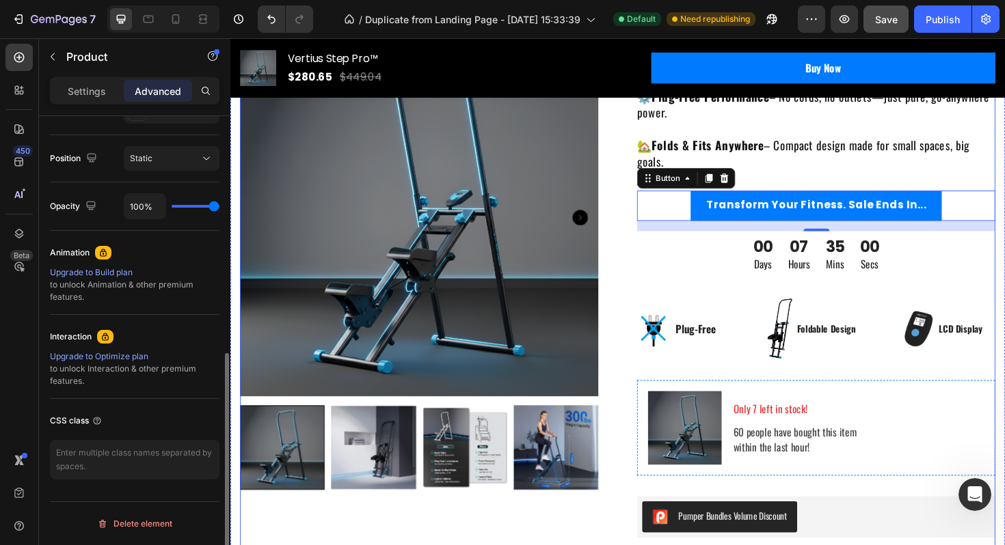
click at [690, 303] on div "Icon Icon Icon Icon Icon Icon List Hoz (224 reviews) Text block Row Vertius Ste…" at bounding box center [850, 383] width 379 height 953
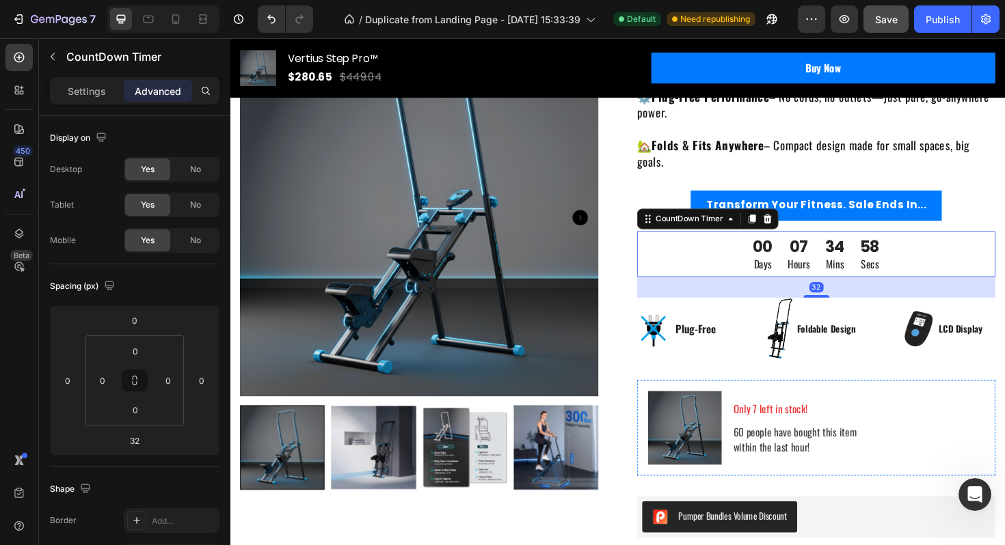
click at [846, 257] on div "07 Hours" at bounding box center [833, 267] width 40 height 49
click at [99, 91] on p "Settings" at bounding box center [87, 91] width 38 height 14
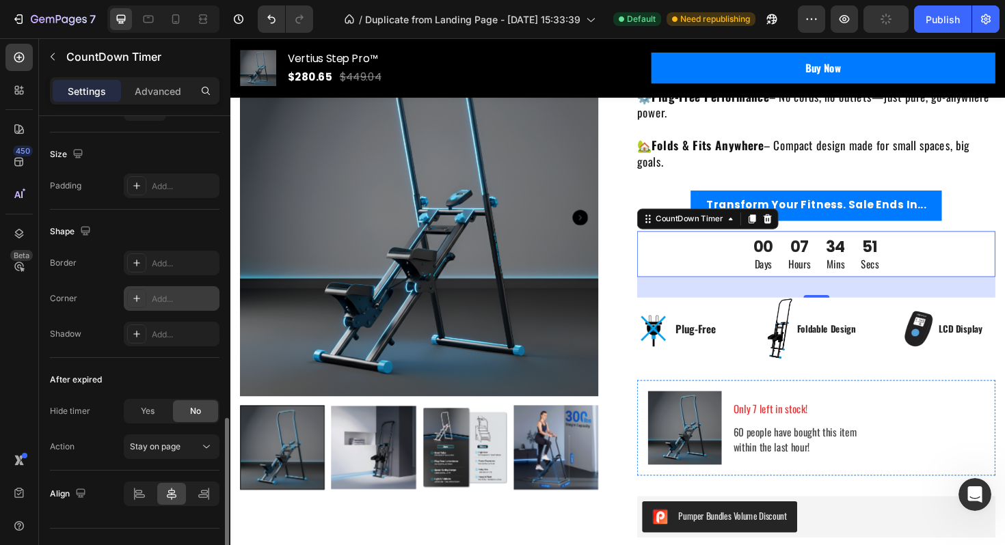
scroll to position [616, 0]
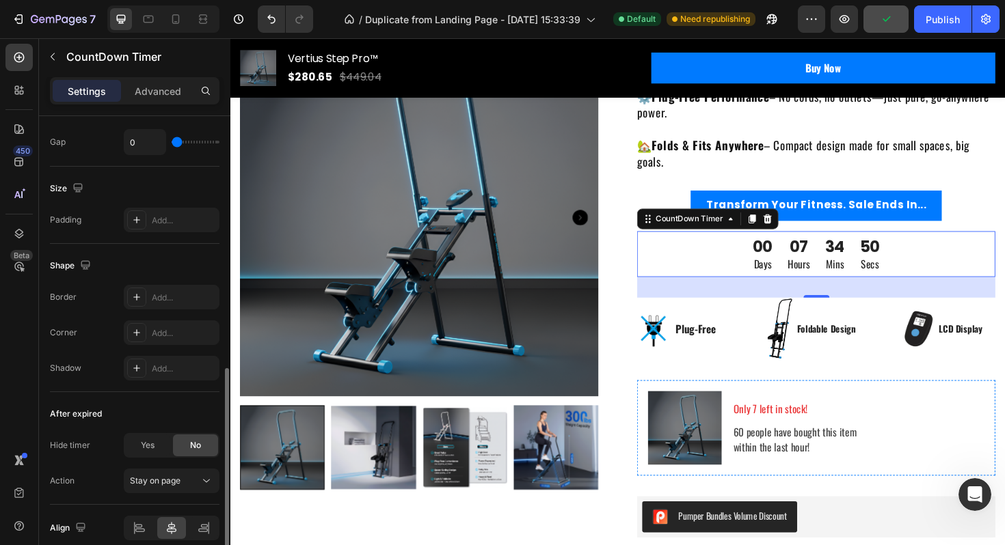
click at [789, 265] on div "00" at bounding box center [794, 258] width 21 height 21
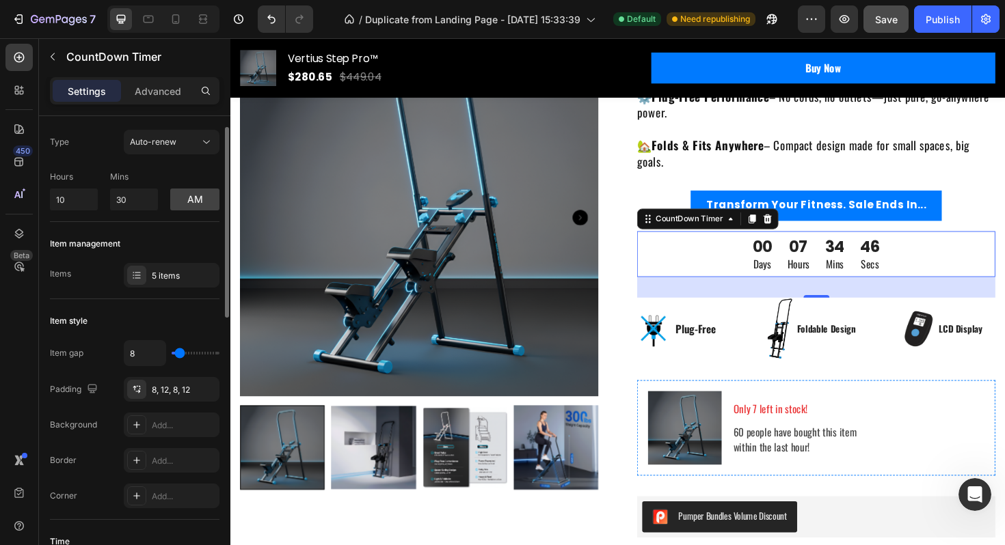
scroll to position [51, 0]
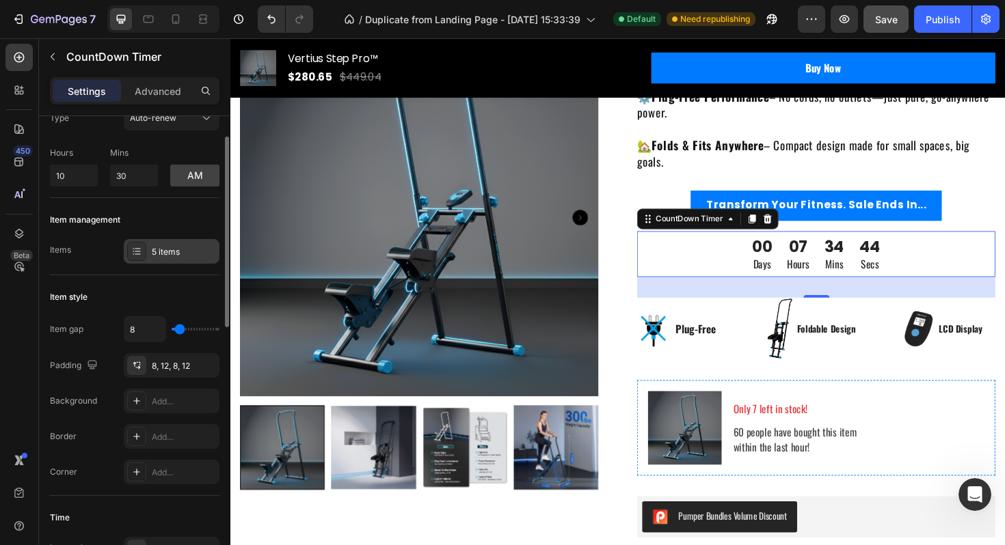
click at [161, 254] on div "5 items" at bounding box center [184, 252] width 64 height 12
click at [157, 290] on div "Item style" at bounding box center [134, 297] width 169 height 22
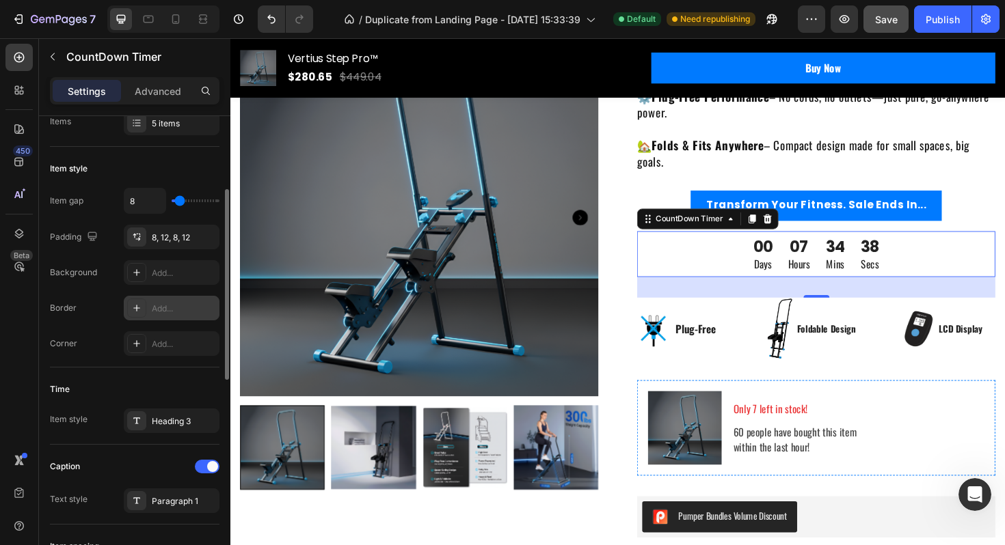
scroll to position [182, 0]
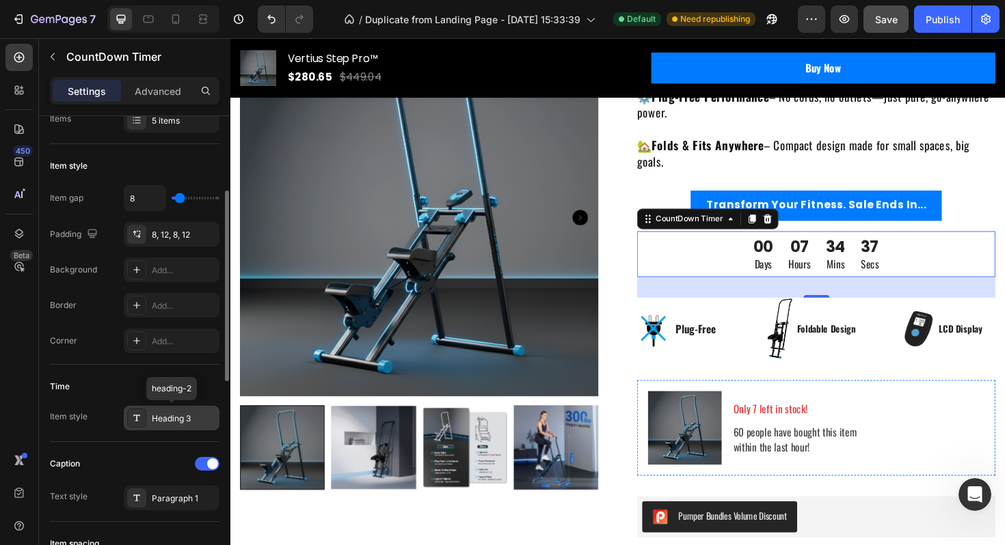
click at [172, 418] on div "Heading 3" at bounding box center [184, 419] width 64 height 12
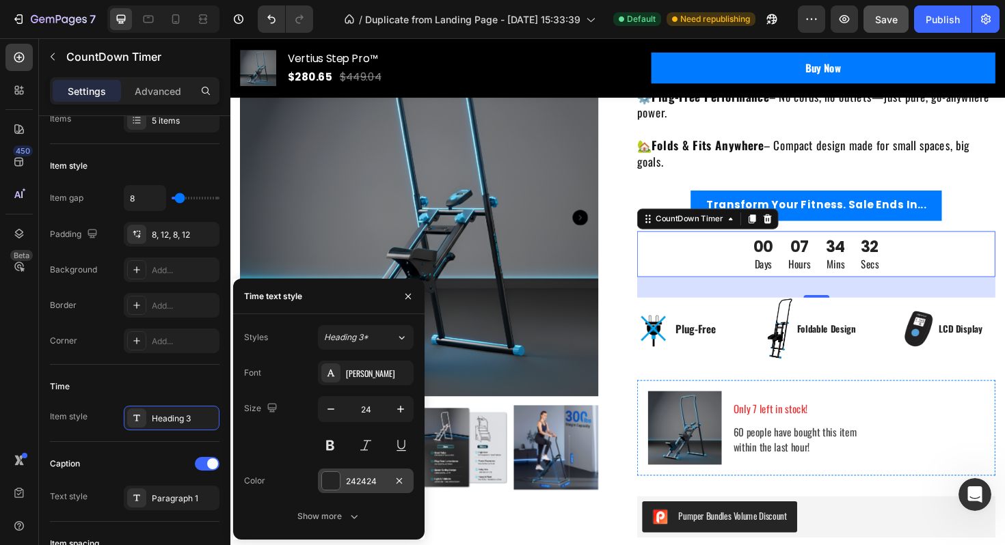
click at [353, 478] on div "242424" at bounding box center [366, 482] width 40 height 12
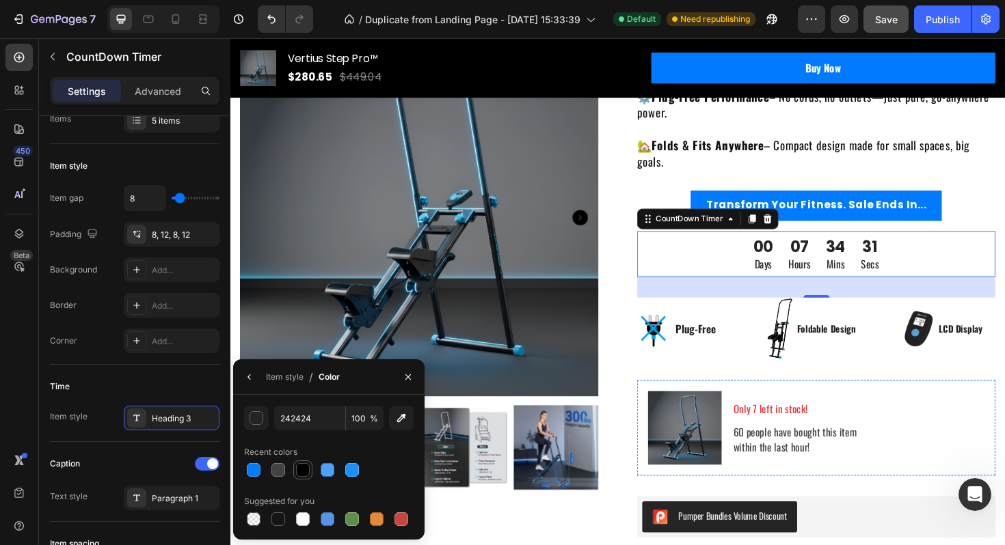
click at [301, 468] on div at bounding box center [303, 470] width 14 height 14
type input "000000"
click at [813, 435] on p "Only 7 left in stock!" at bounding box center [895, 430] width 264 height 16
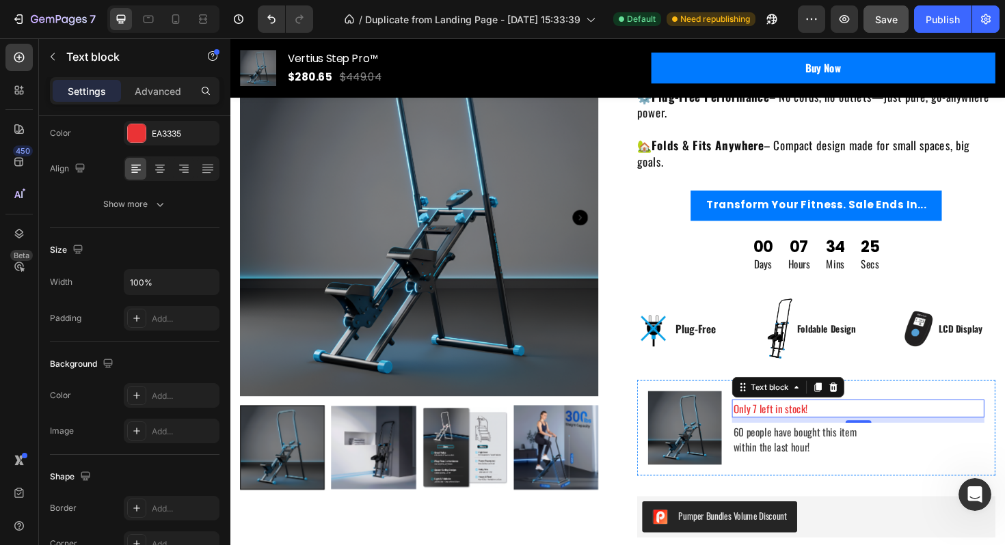
scroll to position [0, 0]
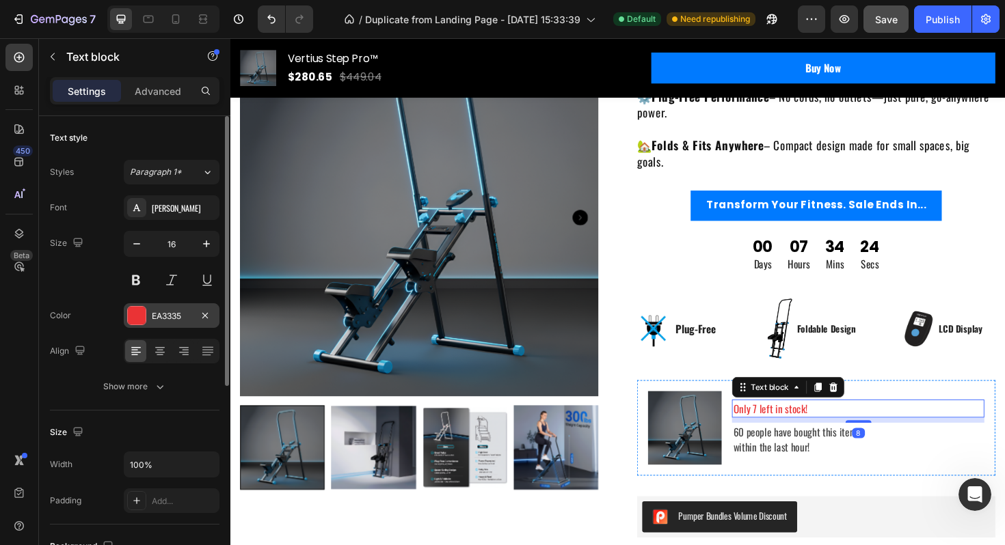
click at [171, 312] on div "EA3335" at bounding box center [172, 316] width 40 height 12
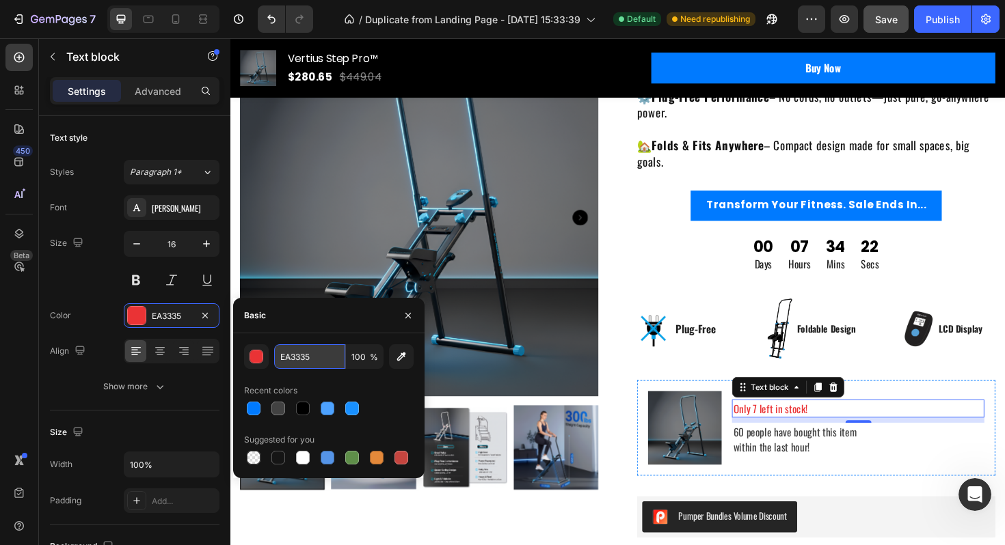
click at [301, 353] on input "EA3335" at bounding box center [309, 356] width 71 height 25
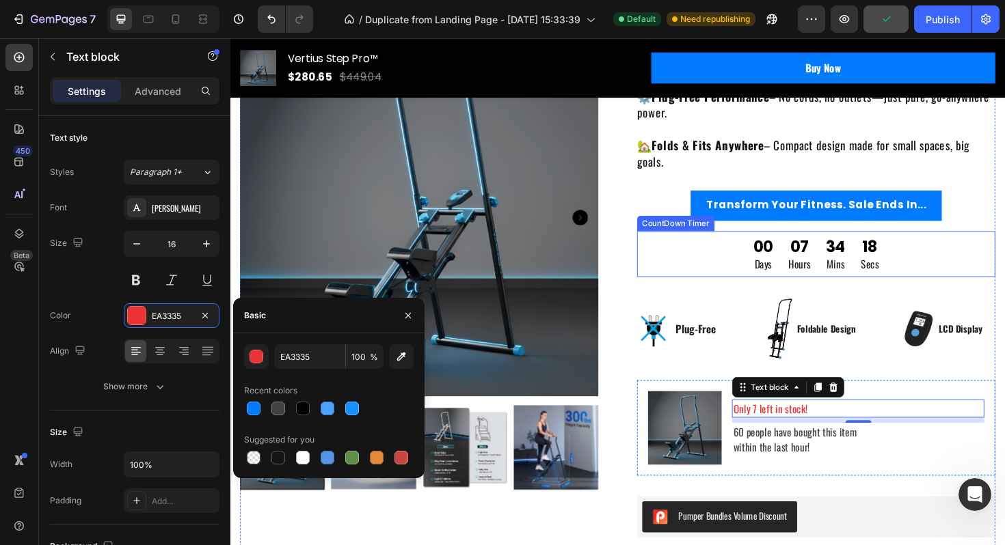
click at [793, 275] on p "Days" at bounding box center [795, 277] width 21 height 16
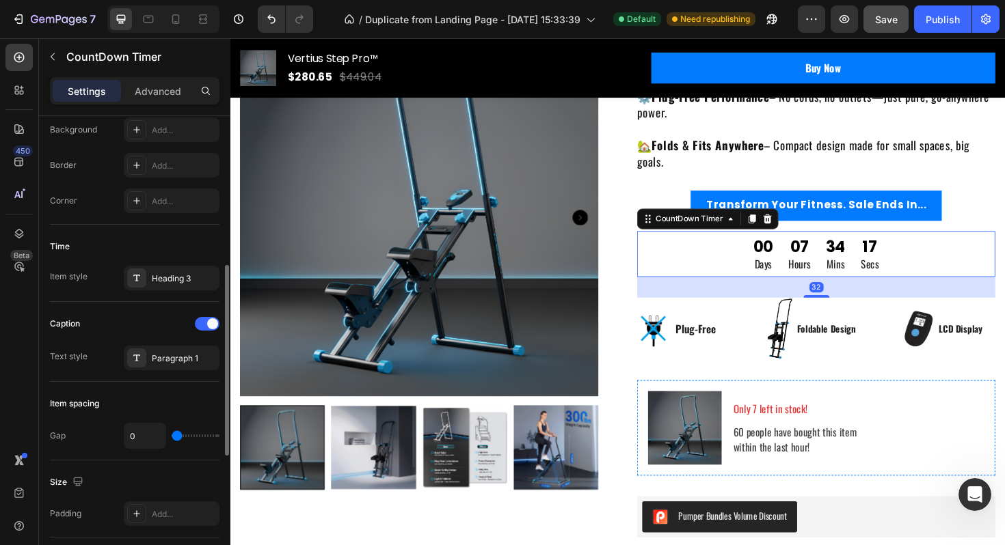
scroll to position [351, 0]
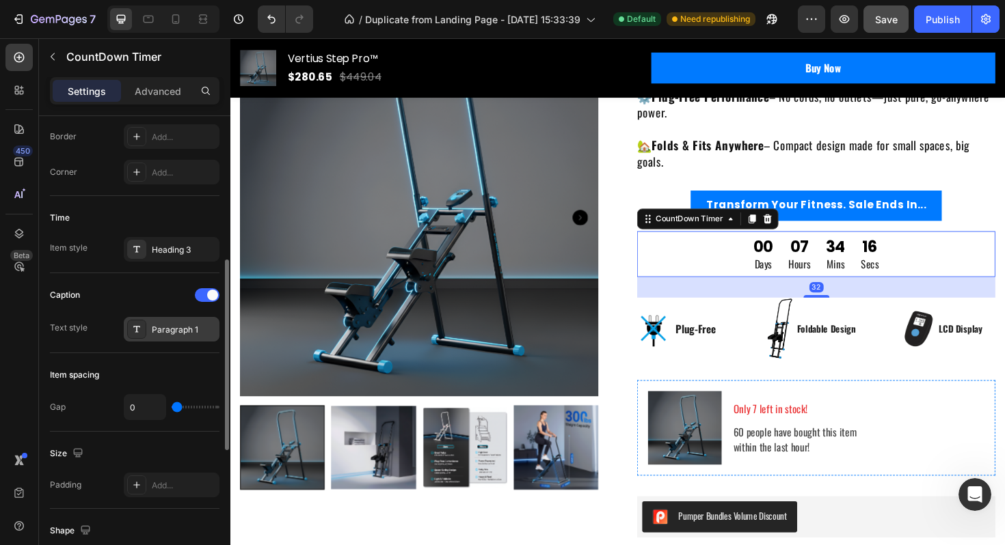
click at [191, 321] on div "Paragraph 1" at bounding box center [172, 329] width 96 height 25
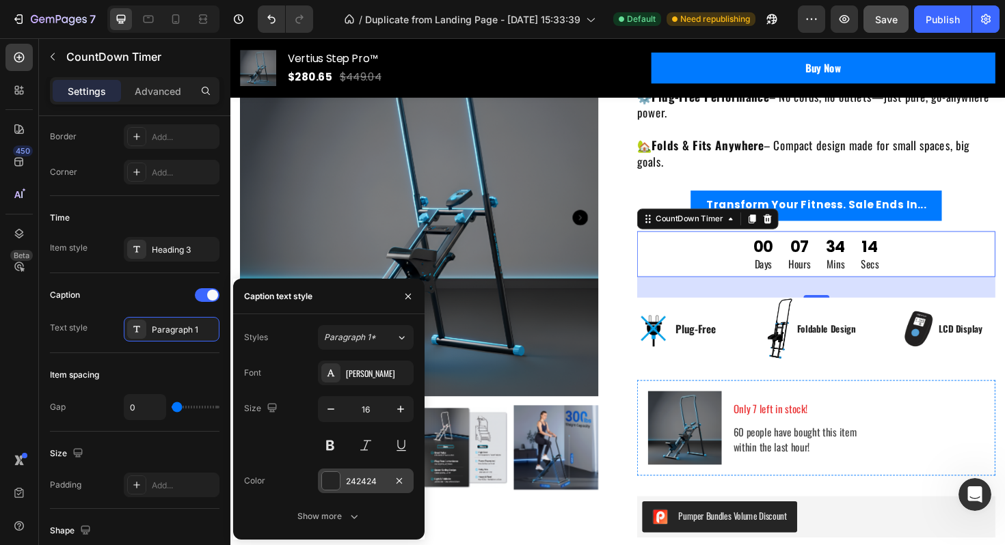
click at [362, 480] on div "242424" at bounding box center [366, 482] width 40 height 12
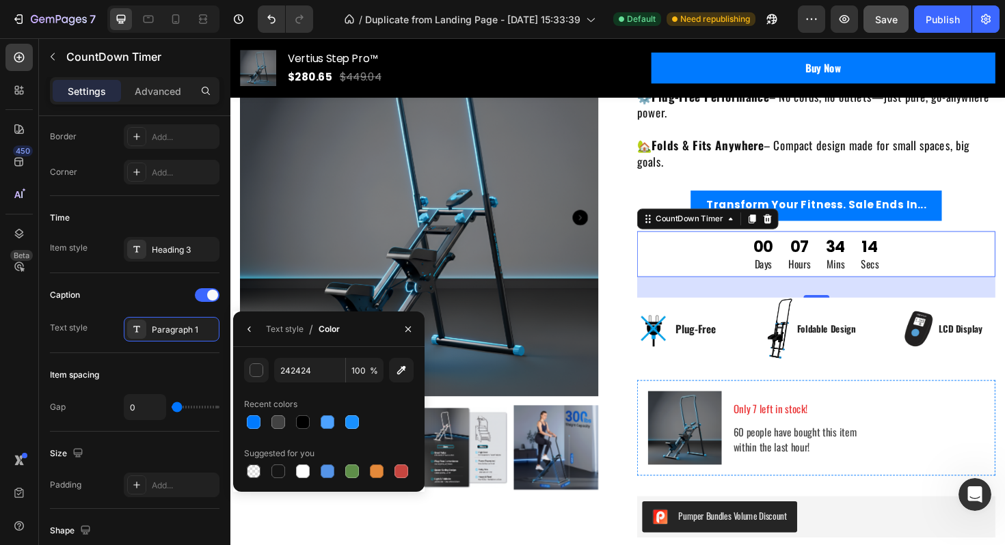
click at [362, 480] on div at bounding box center [328, 471] width 169 height 19
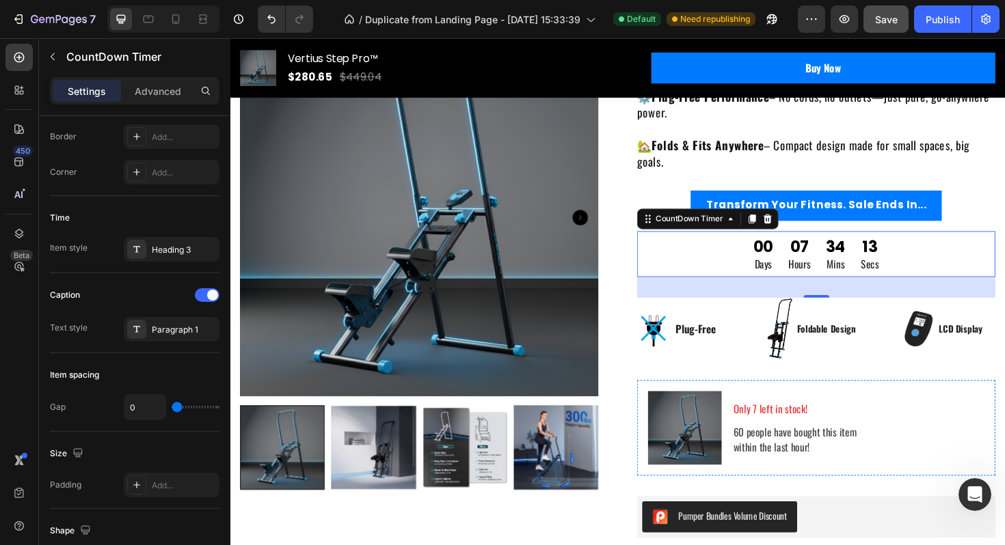
click at [766, 274] on div "00 Days 07 Hours 34 Mins 13 Secs" at bounding box center [850, 267] width 379 height 49
click at [809, 267] on div "00 Days" at bounding box center [794, 267] width 37 height 49
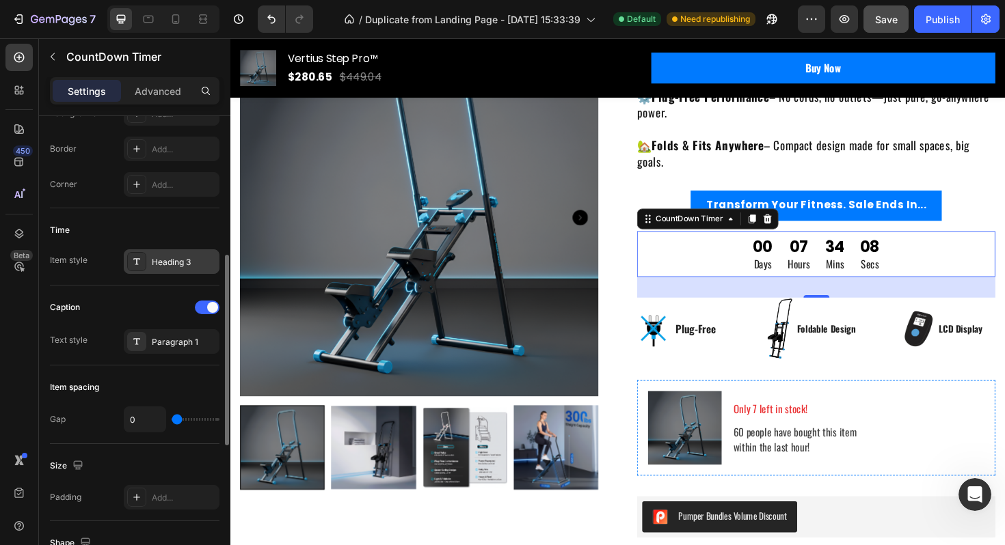
click at [178, 262] on div "Heading 3" at bounding box center [184, 262] width 64 height 12
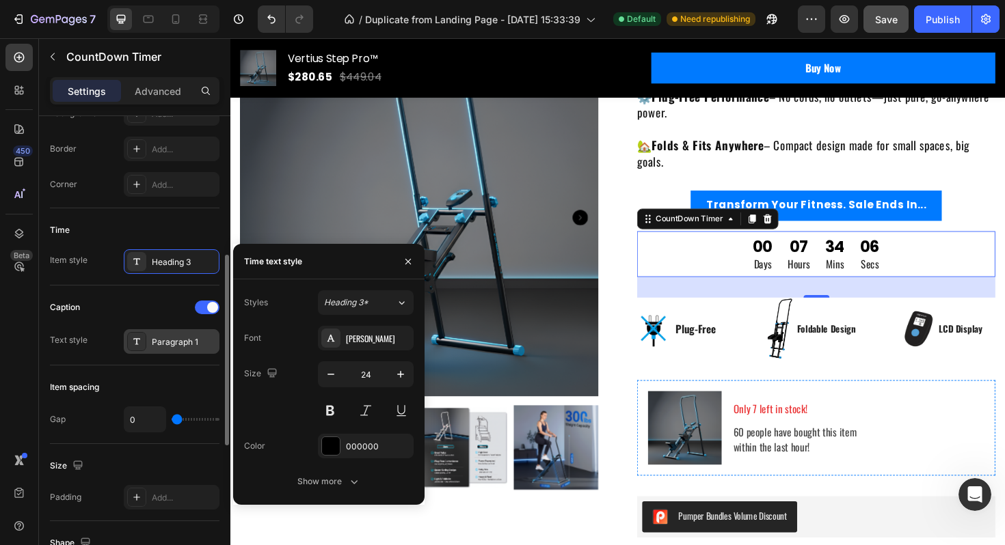
click at [180, 350] on div "Paragraph 1" at bounding box center [172, 341] width 96 height 25
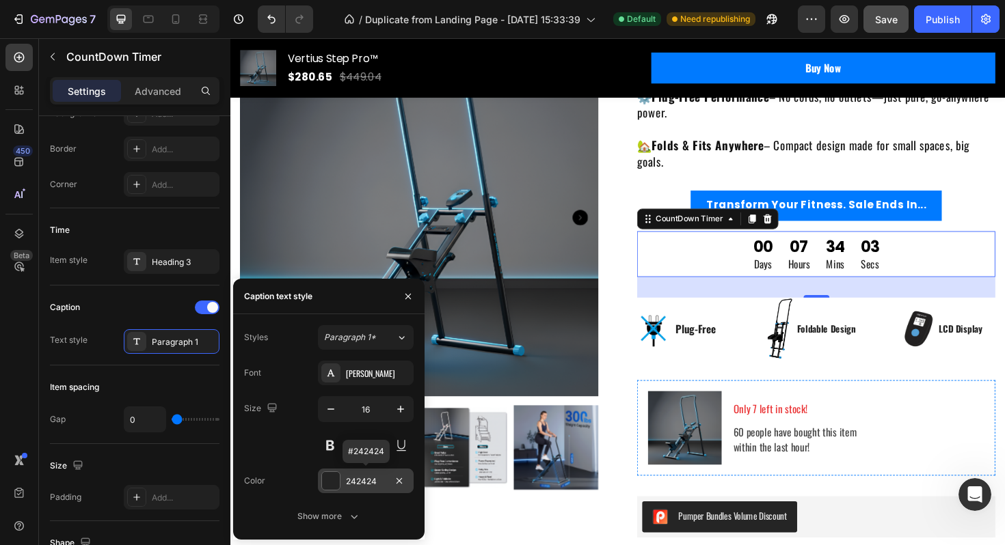
click at [363, 478] on div "242424" at bounding box center [366, 482] width 40 height 12
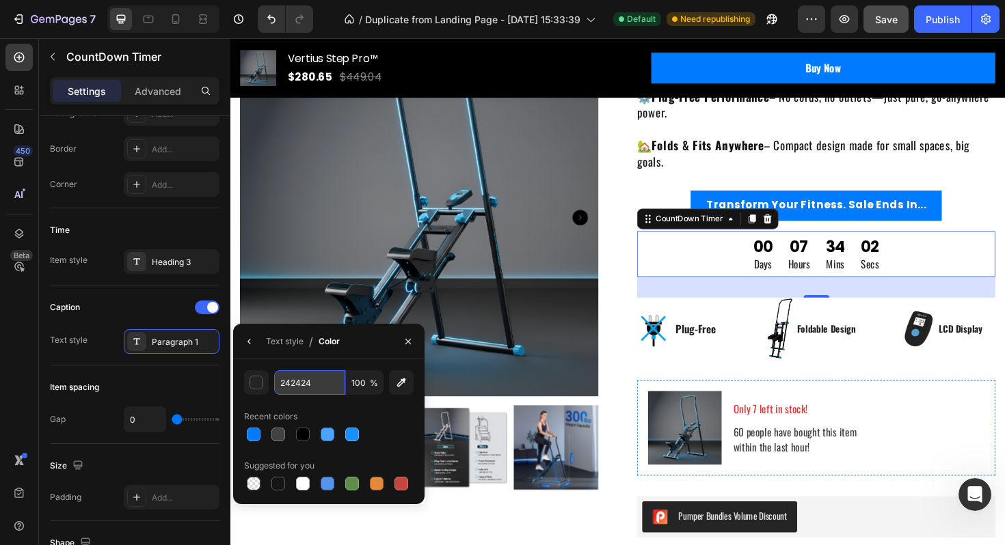
click at [308, 387] on input "242424" at bounding box center [309, 382] width 71 height 25
paste input "EA3335"
click at [303, 431] on div at bounding box center [328, 434] width 169 height 19
click at [334, 435] on div at bounding box center [327, 434] width 16 height 16
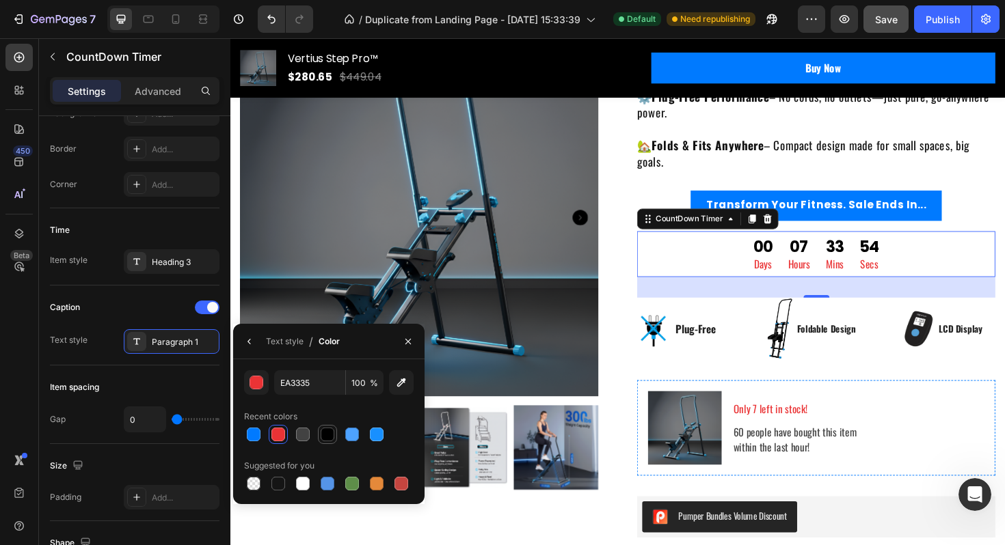
type input "000000"
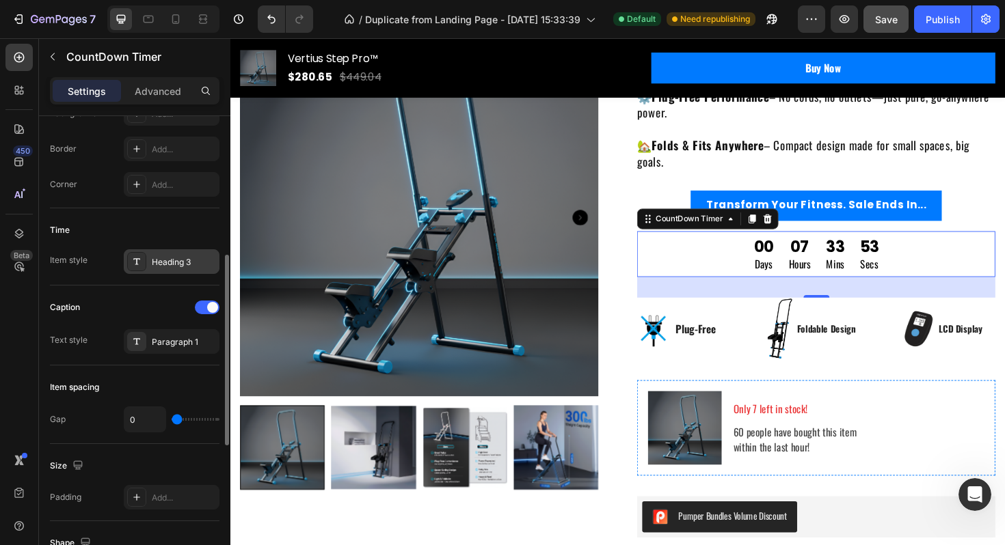
click at [168, 261] on div "Heading 3" at bounding box center [184, 262] width 64 height 12
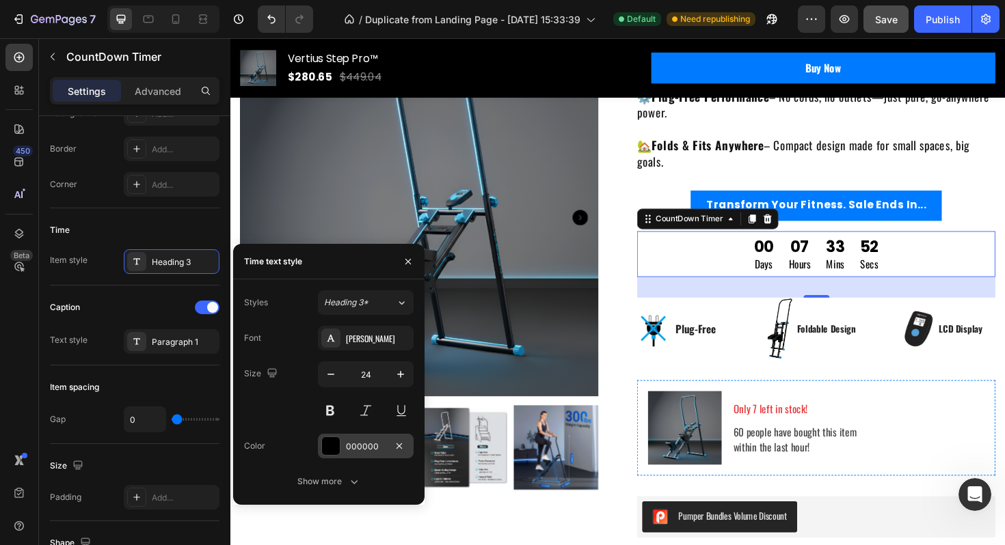
click at [359, 450] on div "000000" at bounding box center [366, 447] width 40 height 12
click at [368, 474] on img at bounding box center [382, 472] width 90 height 90
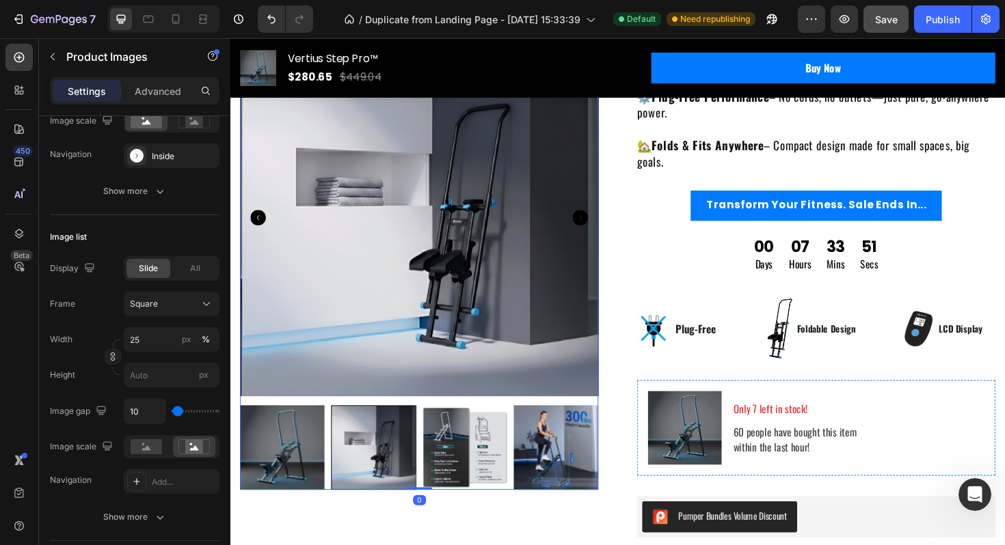
scroll to position [0, 0]
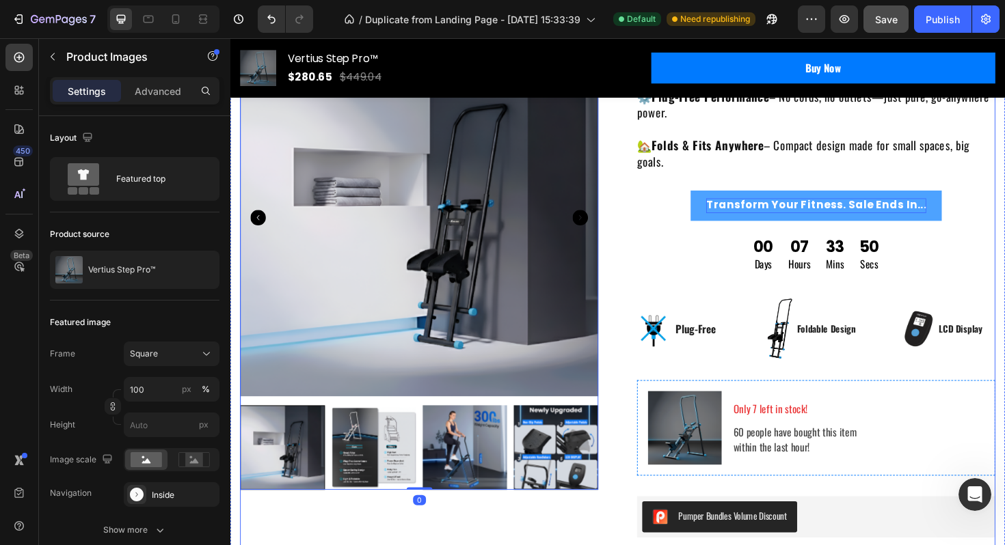
click at [748, 218] on p "Transform Your Fitness. Sale Ends In..." at bounding box center [850, 215] width 233 height 15
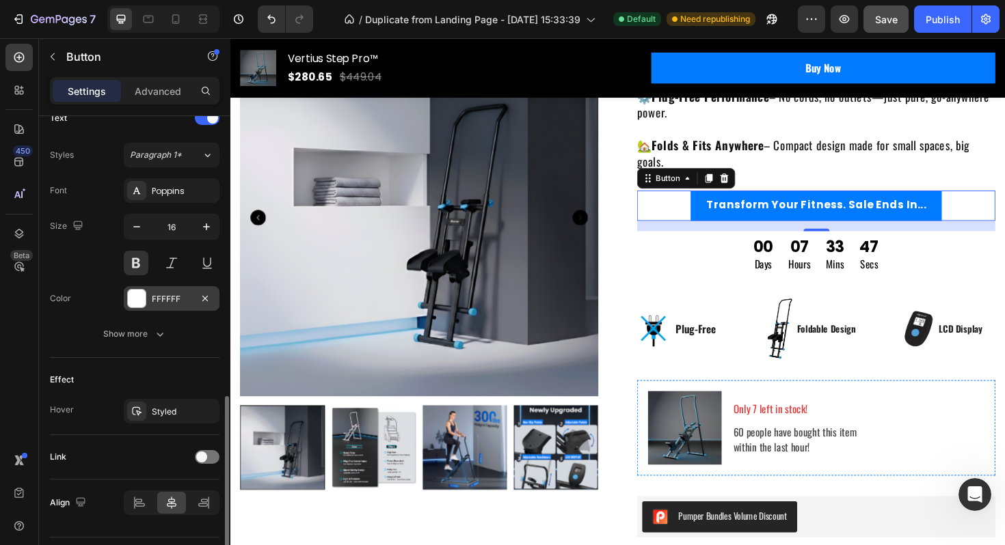
scroll to position [512, 0]
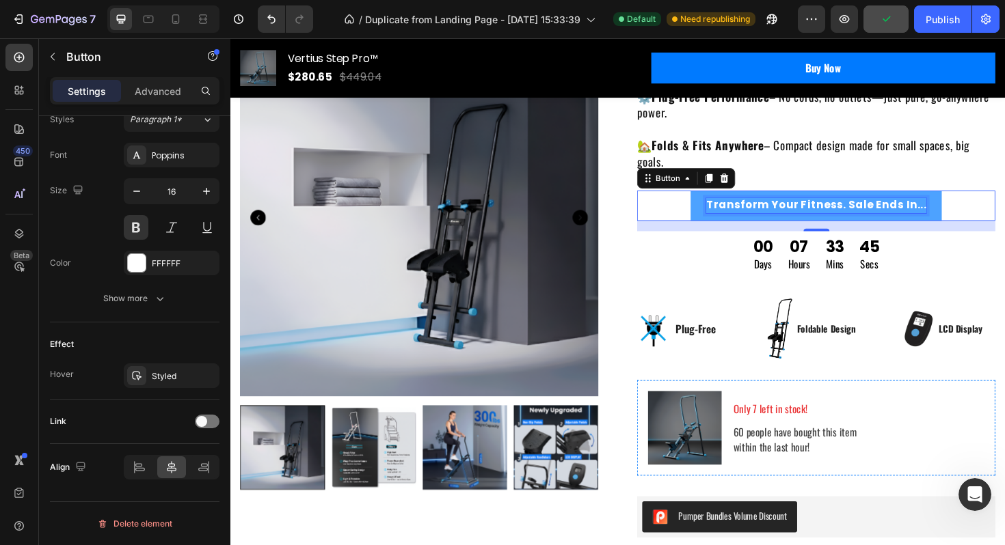
click at [741, 221] on p "Transform Your Fitness. Sale Ends In..." at bounding box center [850, 215] width 233 height 15
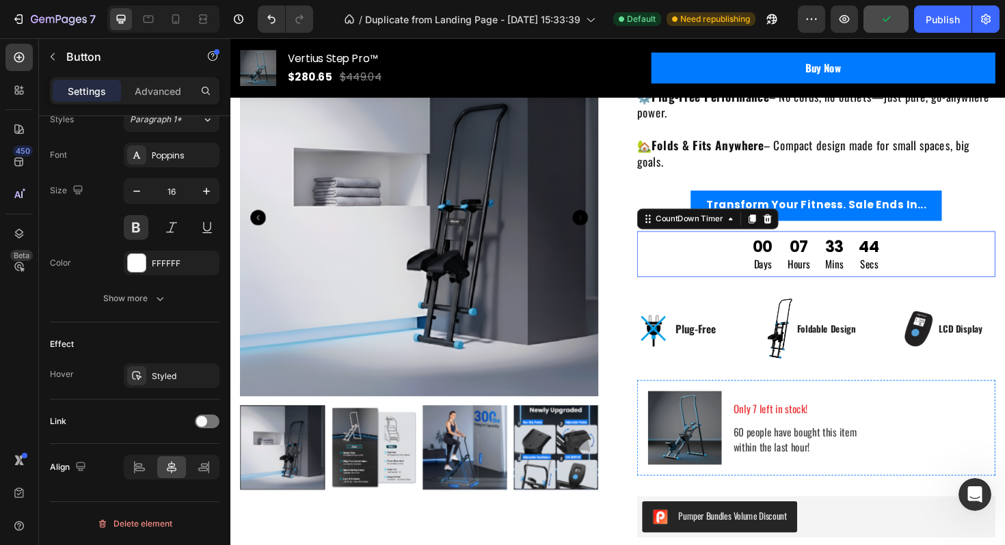
click at [833, 267] on div "07" at bounding box center [832, 258] width 23 height 21
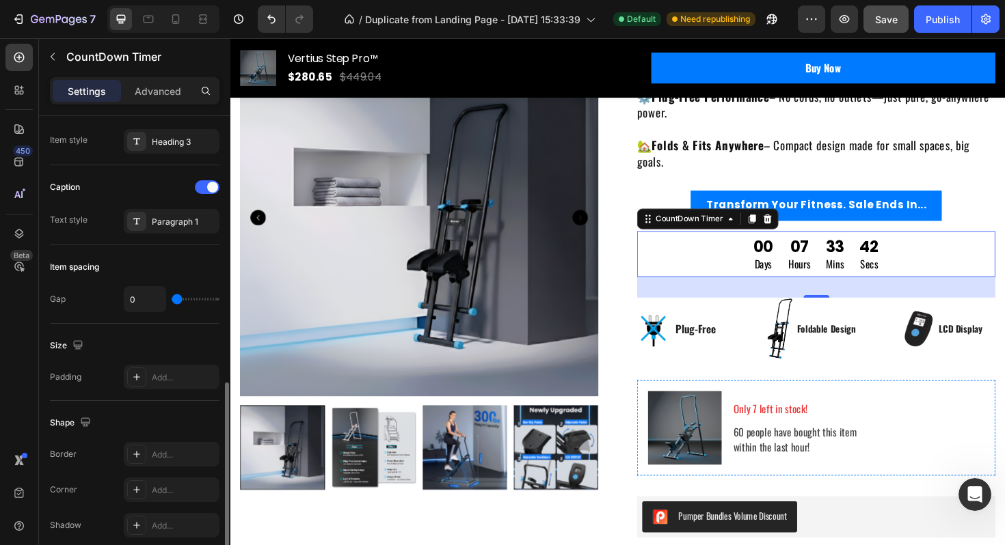
scroll to position [330, 0]
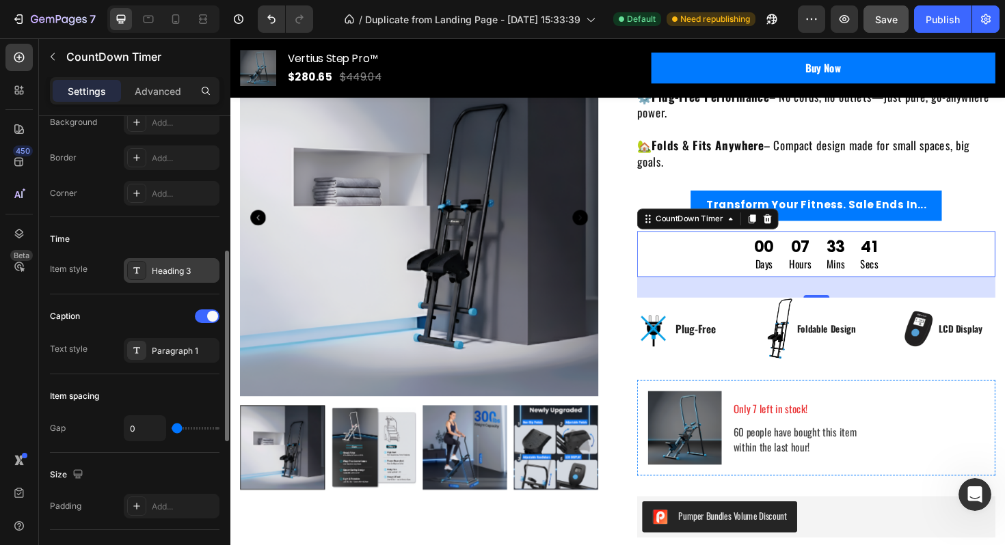
click at [171, 275] on div "Heading 3" at bounding box center [184, 271] width 64 height 12
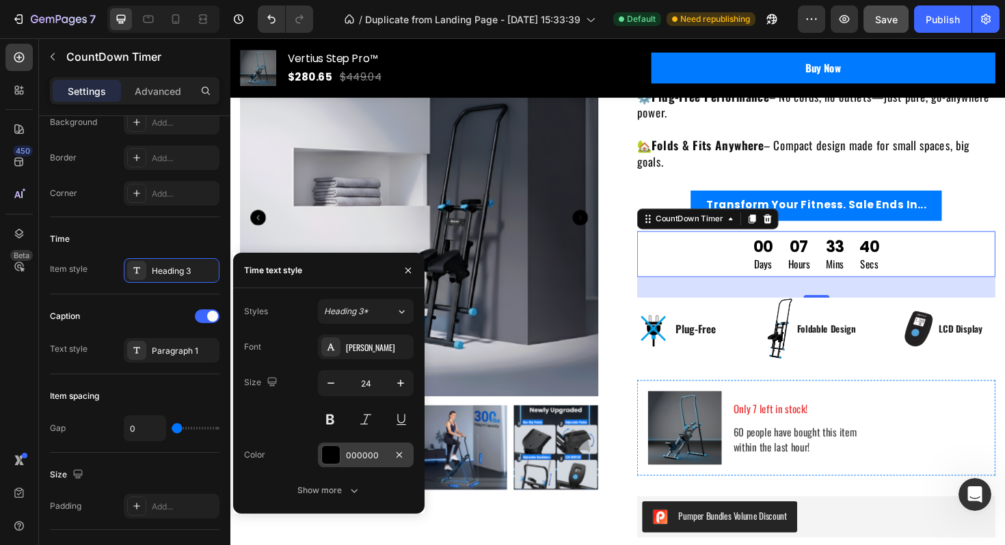
click at [353, 445] on div "000000" at bounding box center [366, 455] width 96 height 25
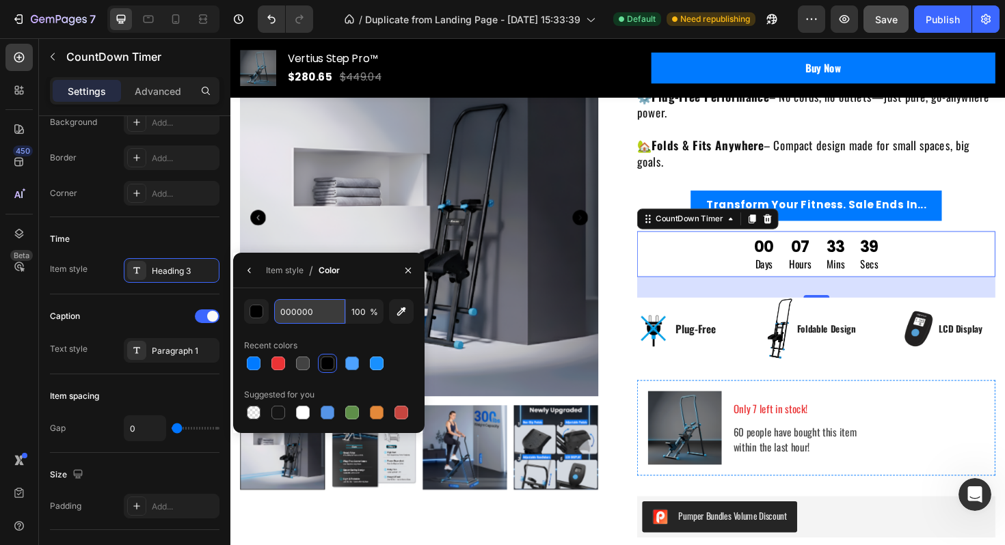
click at [303, 313] on input "000000" at bounding box center [309, 311] width 71 height 25
click at [303, 318] on input "000000" at bounding box center [309, 311] width 71 height 25
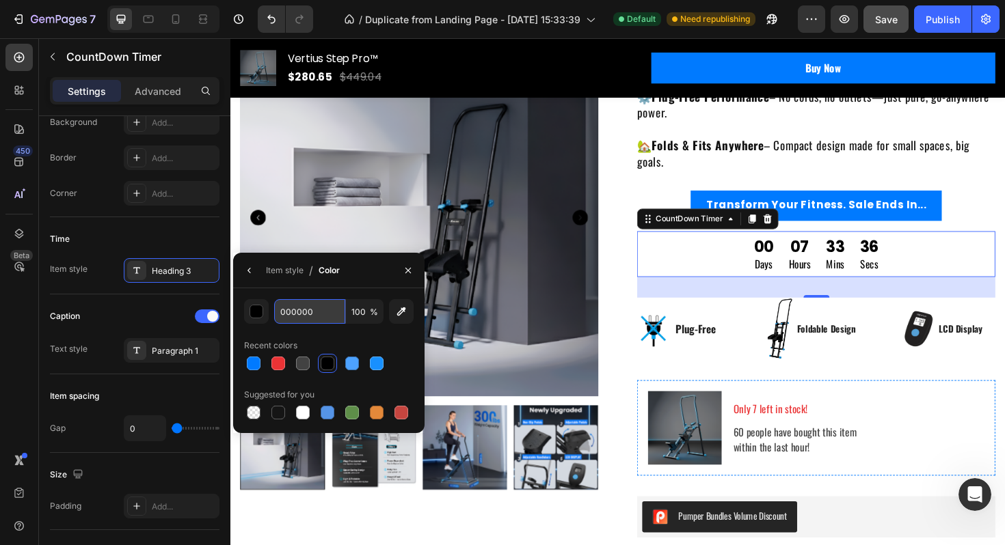
paste input "EA3335"
type input "EA3335"
click at [790, 156] on strong "Folds & Fits Anywhere" at bounding box center [736, 152] width 119 height 18
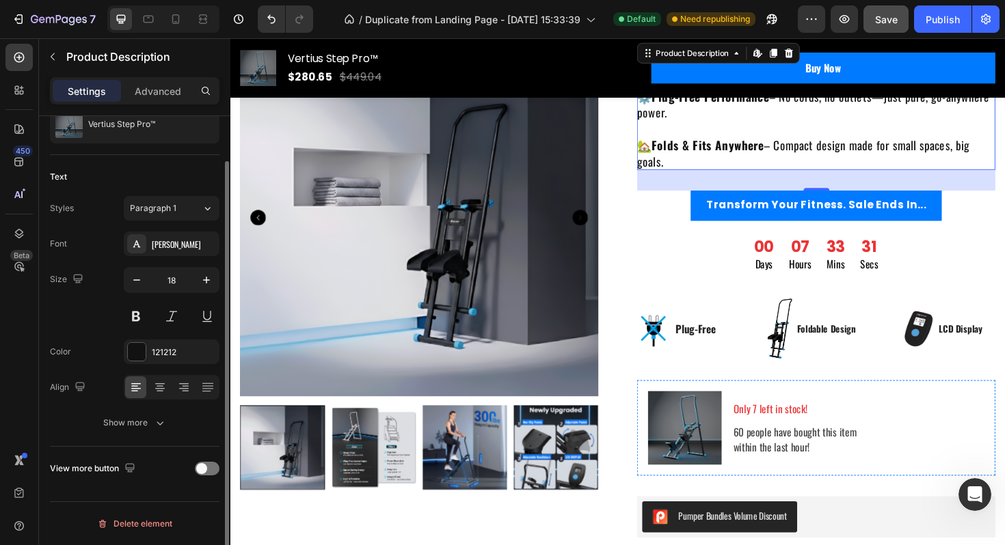
scroll to position [0, 0]
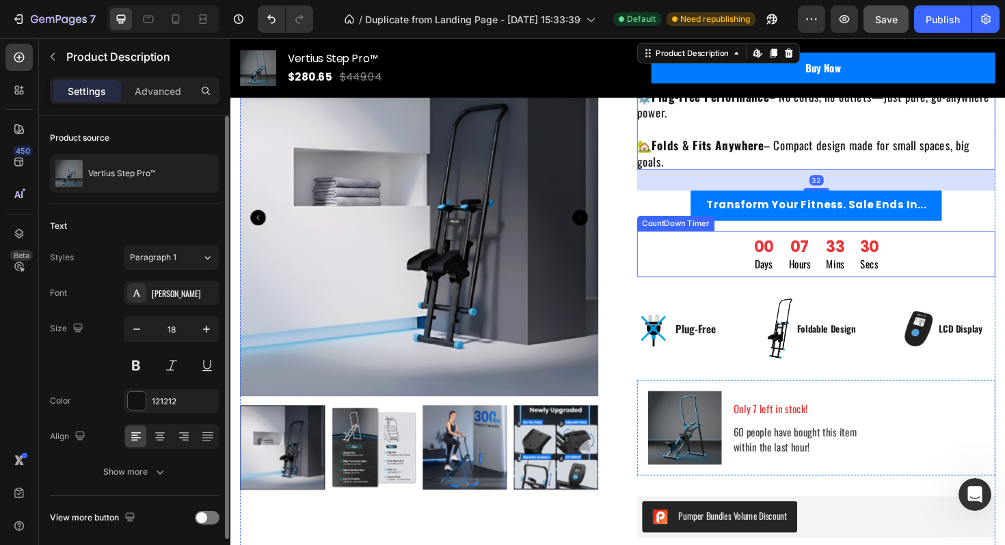
click at [1004, 266] on div "00 Days 07 Hours 33 Mins 30 Secs" at bounding box center [850, 267] width 379 height 49
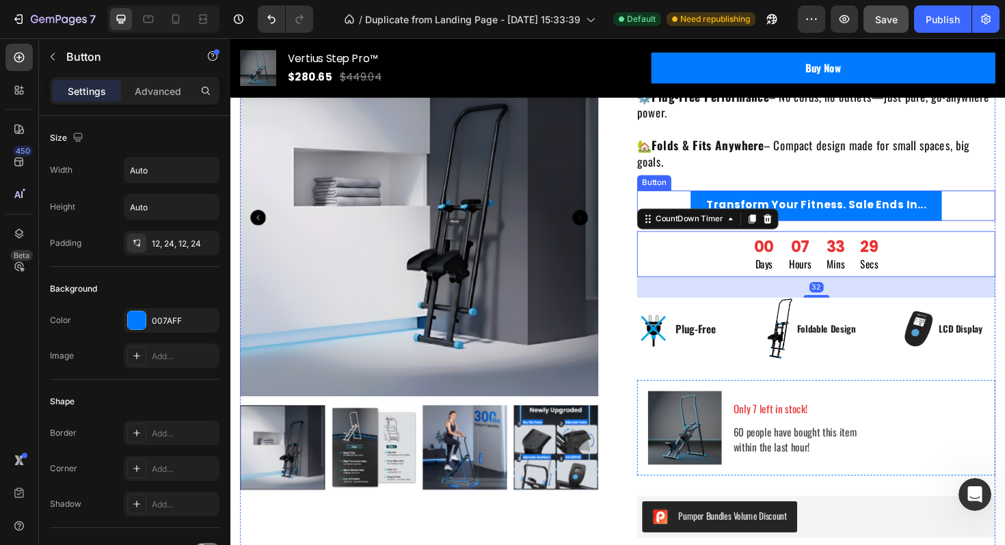
click at [1004, 207] on div "Transform Your Fitness. Sale Ends In... Button" at bounding box center [850, 215] width 379 height 31
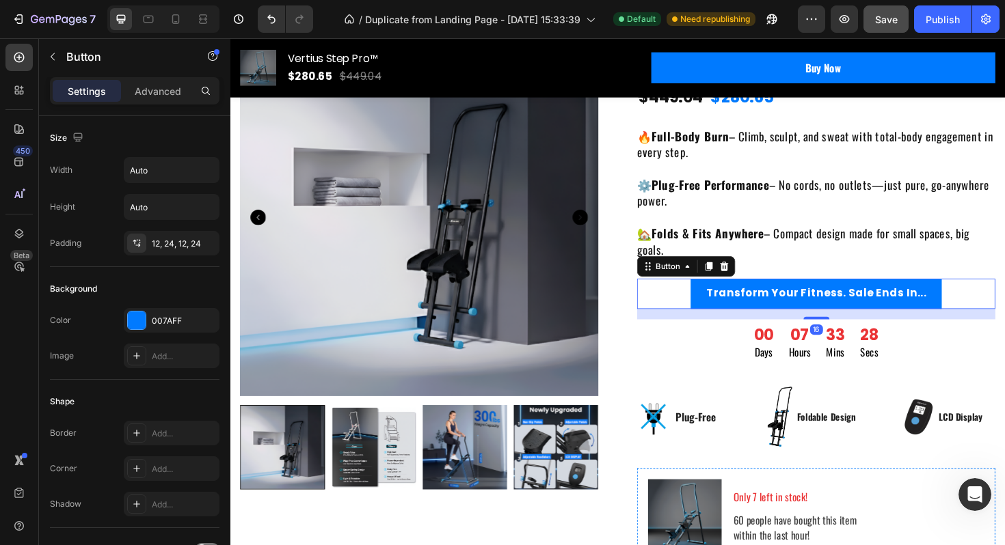
scroll to position [147, 0]
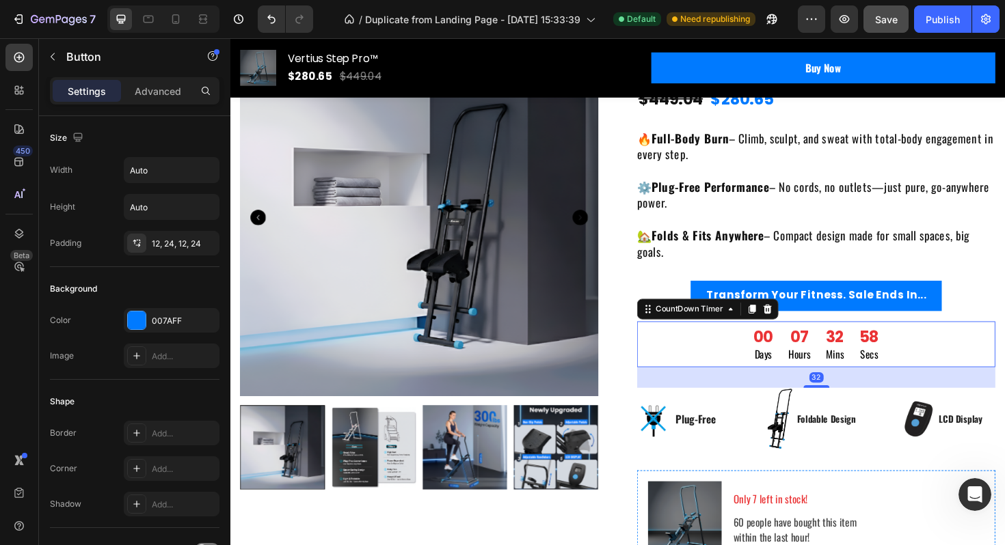
click at [794, 355] on div "00" at bounding box center [795, 354] width 21 height 21
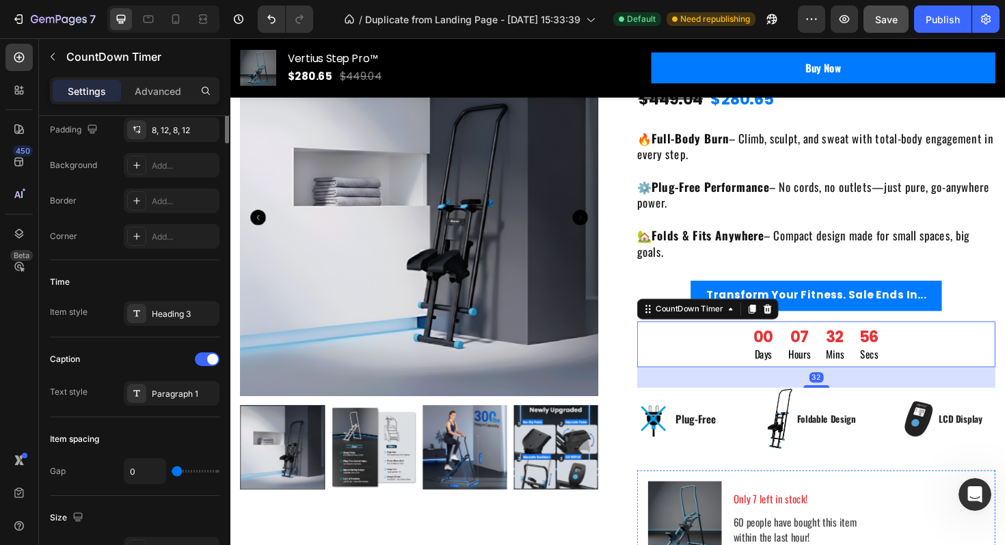
scroll to position [309, 0]
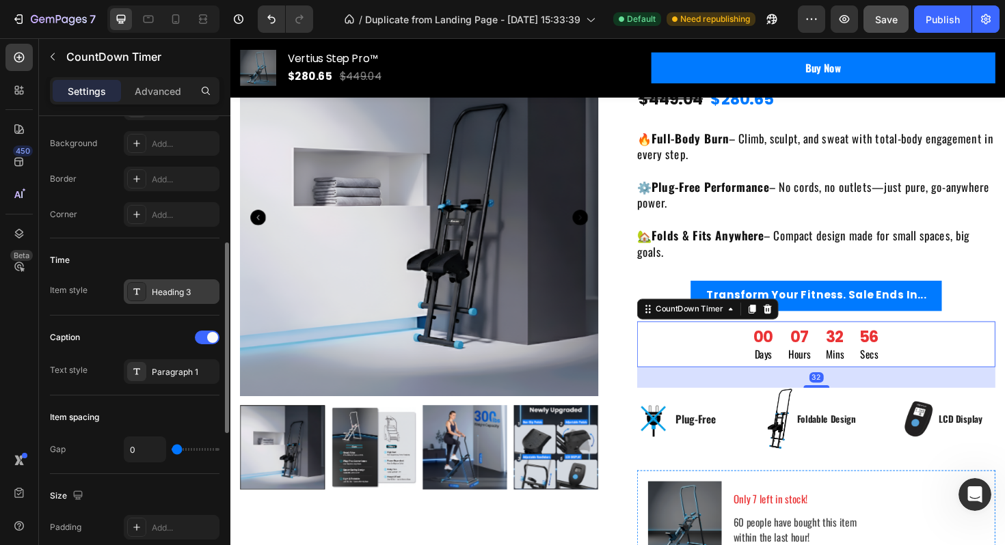
click at [176, 303] on div "Heading 3" at bounding box center [172, 292] width 96 height 25
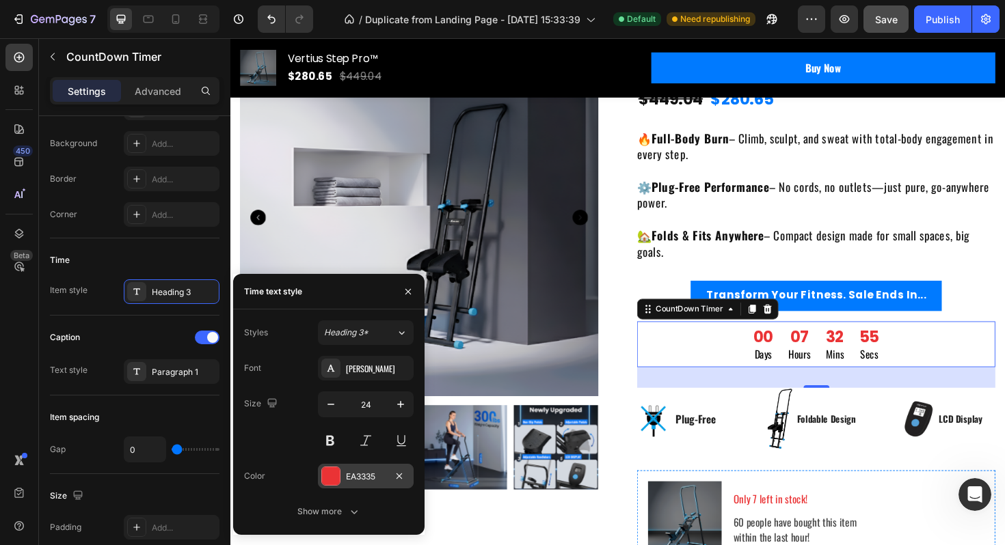
click at [364, 476] on div "EA3335" at bounding box center [366, 477] width 40 height 12
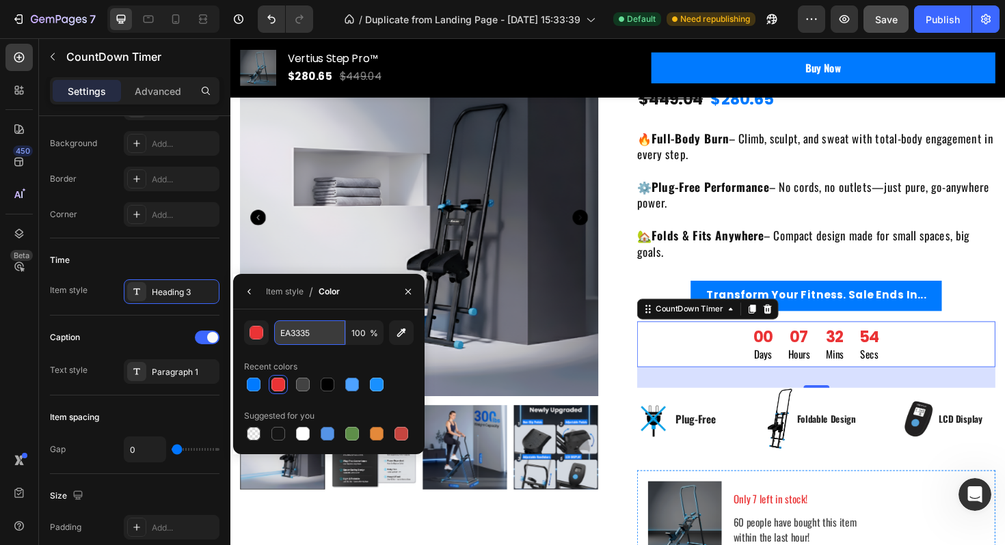
click at [294, 336] on input "EA3335" at bounding box center [309, 333] width 71 height 25
paste input "#ce2029"
click at [280, 386] on div at bounding box center [278, 385] width 14 height 14
paste input "#ce2029"
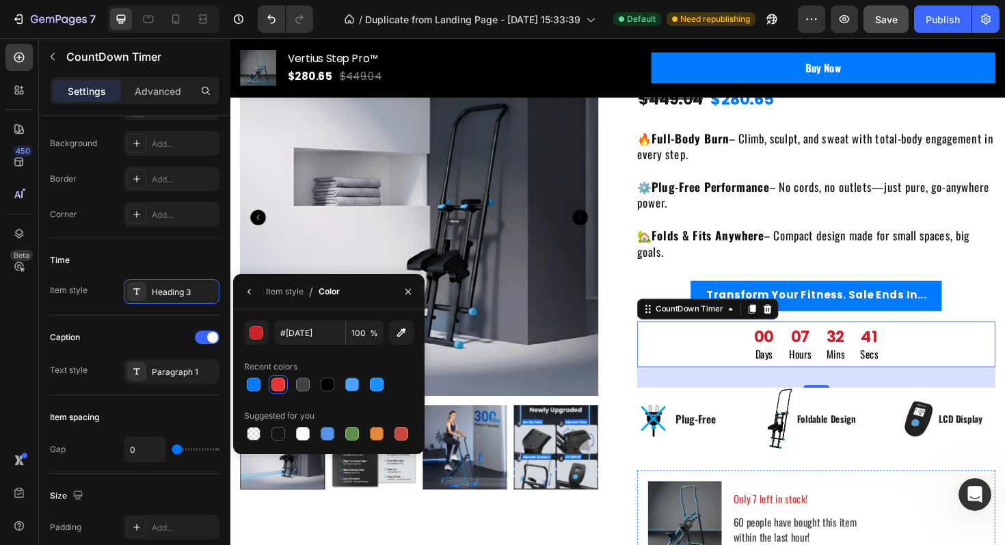
click at [282, 391] on div at bounding box center [328, 384] width 169 height 19
click at [314, 327] on input "CE2029" at bounding box center [309, 333] width 71 height 25
type input "EA3335"
click at [314, 356] on div "Recent colors" at bounding box center [328, 367] width 169 height 22
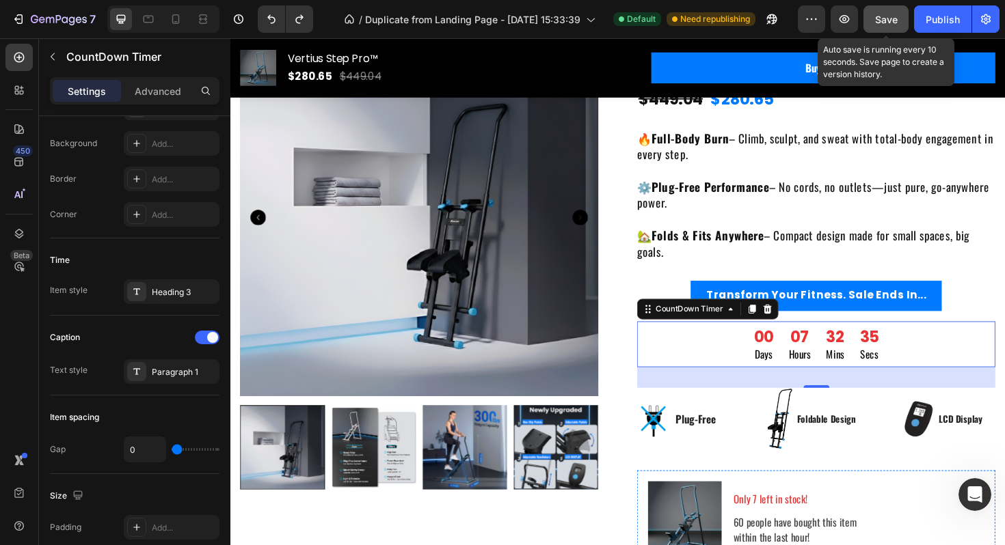
click at [890, 12] on div "Save" at bounding box center [886, 19] width 23 height 14
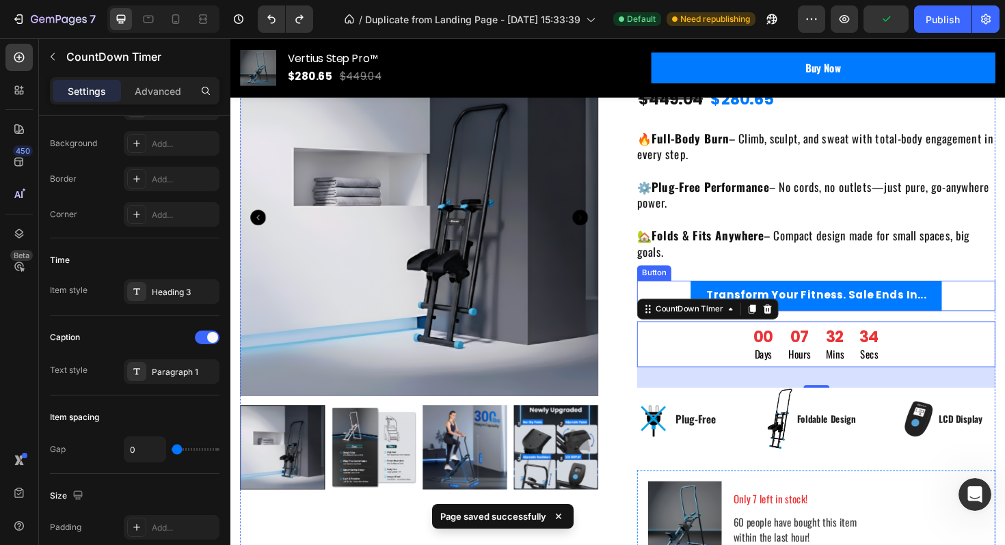
click at [843, 263] on div "🔥 Full-Body Burn – Climb, sculpt, and sweat with total-body engagement in every…" at bounding box center [850, 205] width 379 height 138
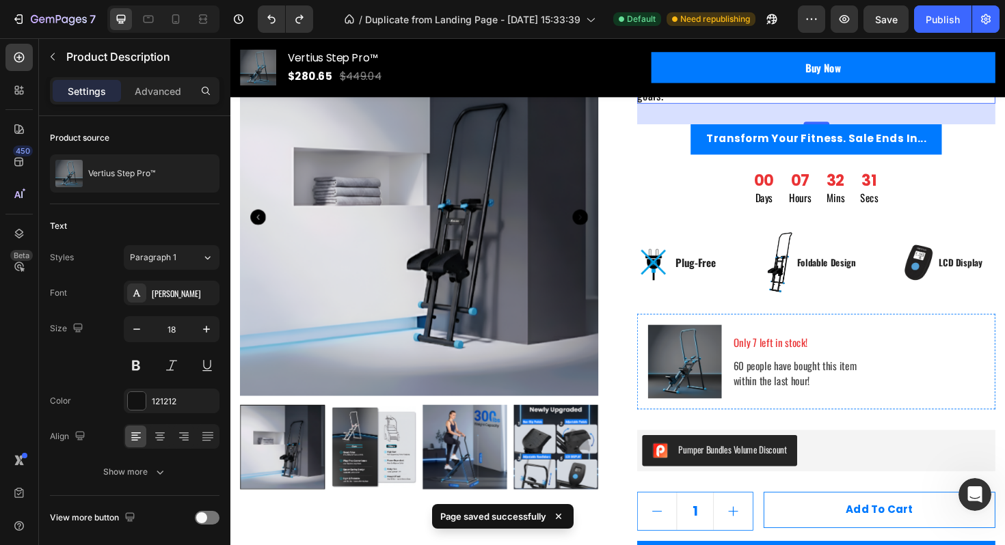
scroll to position [315, 0]
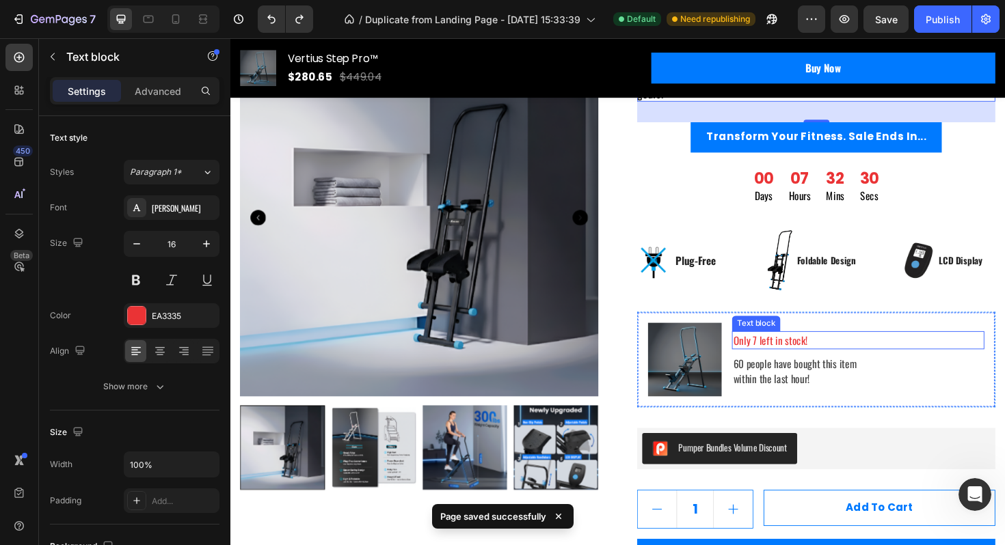
click at [808, 359] on p "Only 7 left in stock!" at bounding box center [895, 358] width 264 height 16
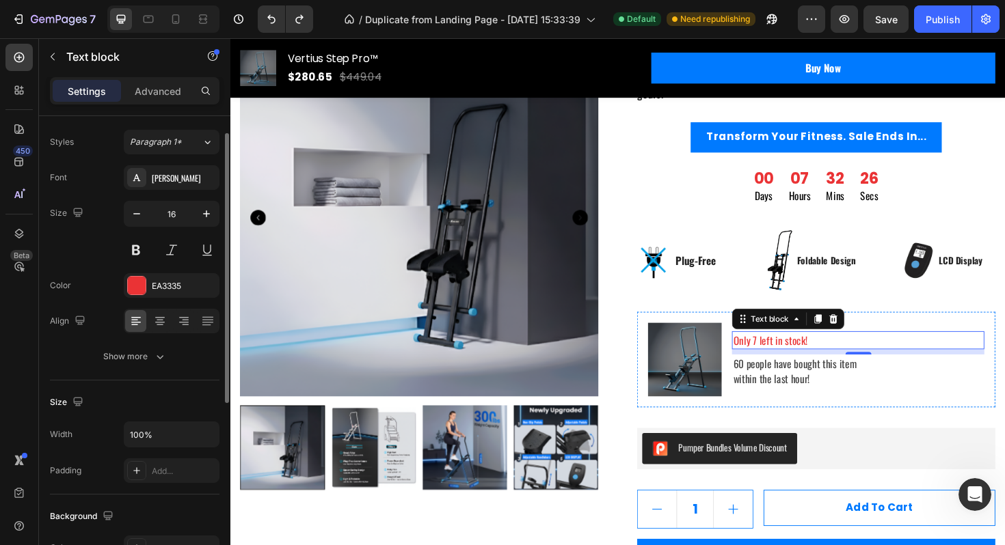
scroll to position [0, 0]
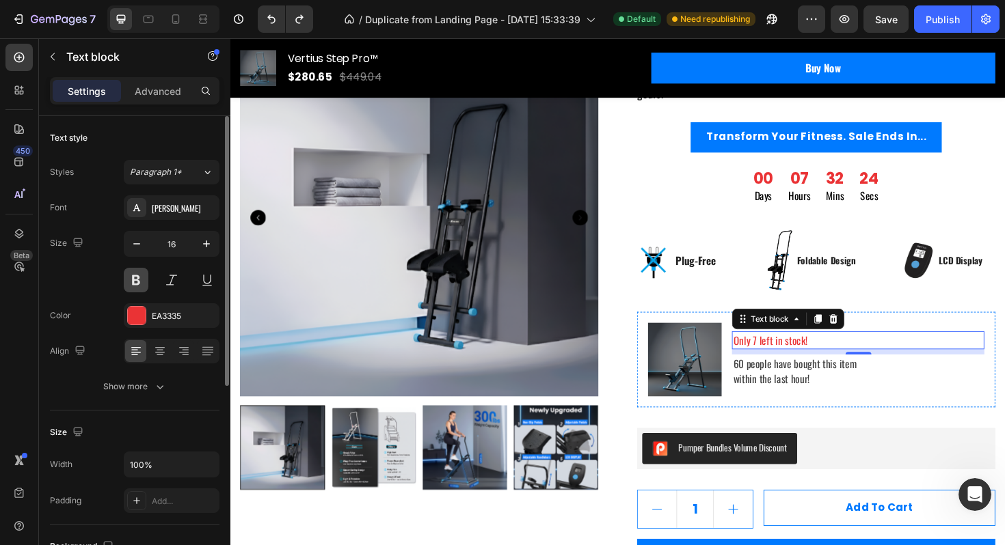
click at [139, 277] on button at bounding box center [136, 280] width 25 height 25
click at [905, 412] on div "Only 7 left in stock! Text block 8 60 people have bought this item within the l…" at bounding box center [894, 379] width 267 height 78
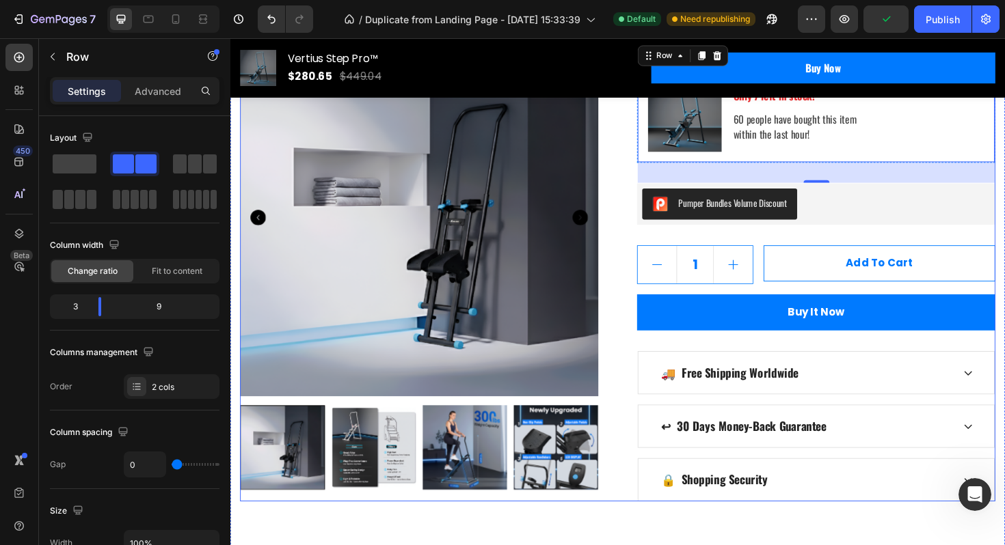
scroll to position [584, 0]
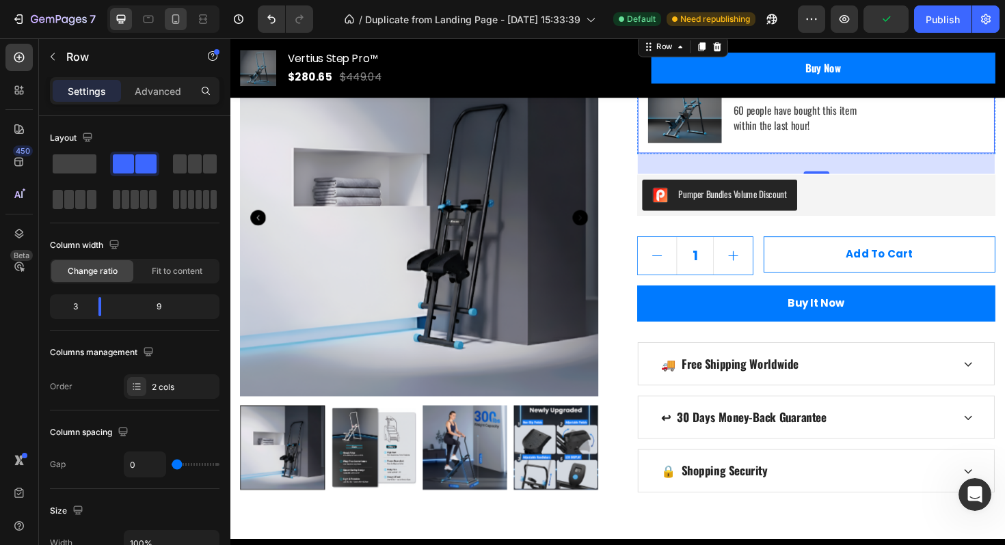
click at [182, 16] on div at bounding box center [176, 19] width 22 height 22
type input "16"
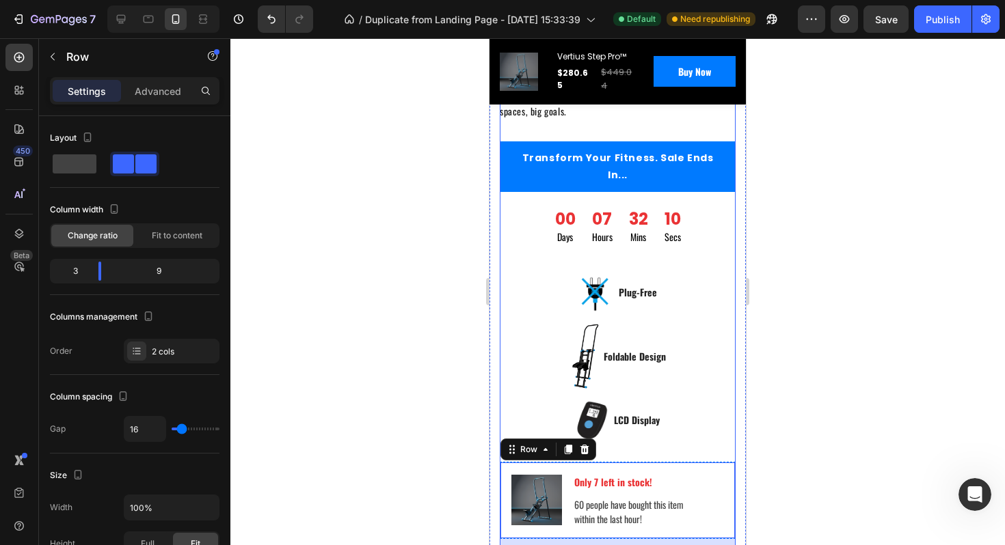
scroll to position [552, 0]
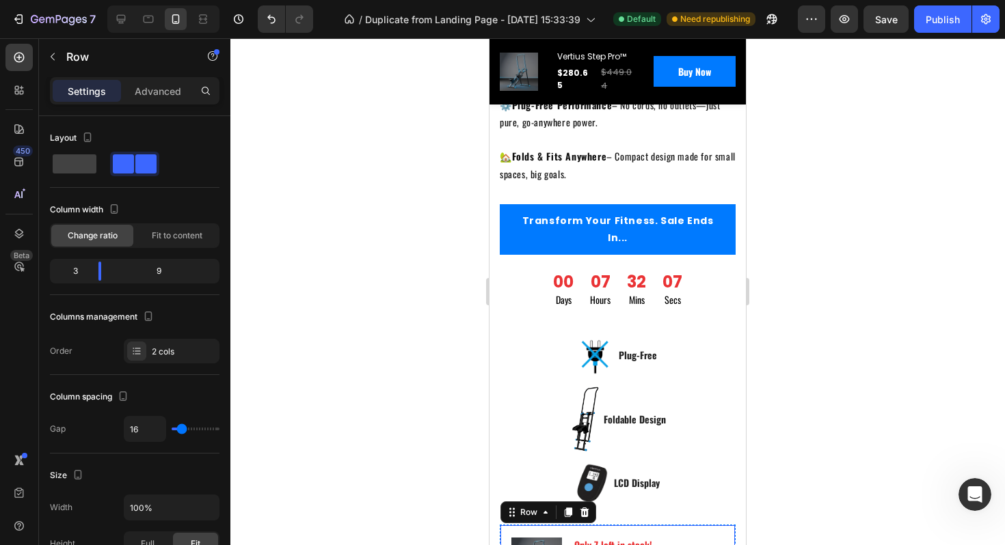
click at [821, 308] on div at bounding box center [617, 291] width 774 height 507
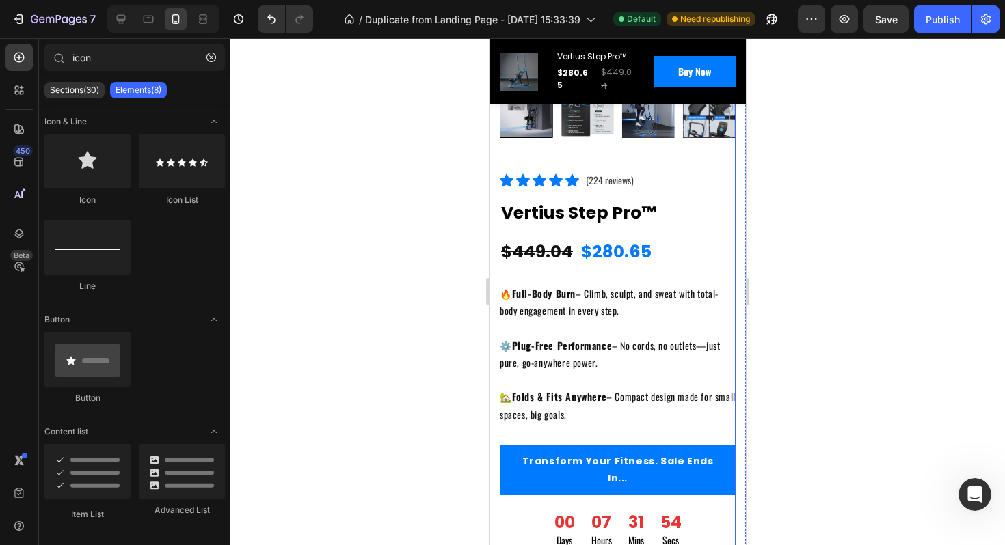
scroll to position [340, 0]
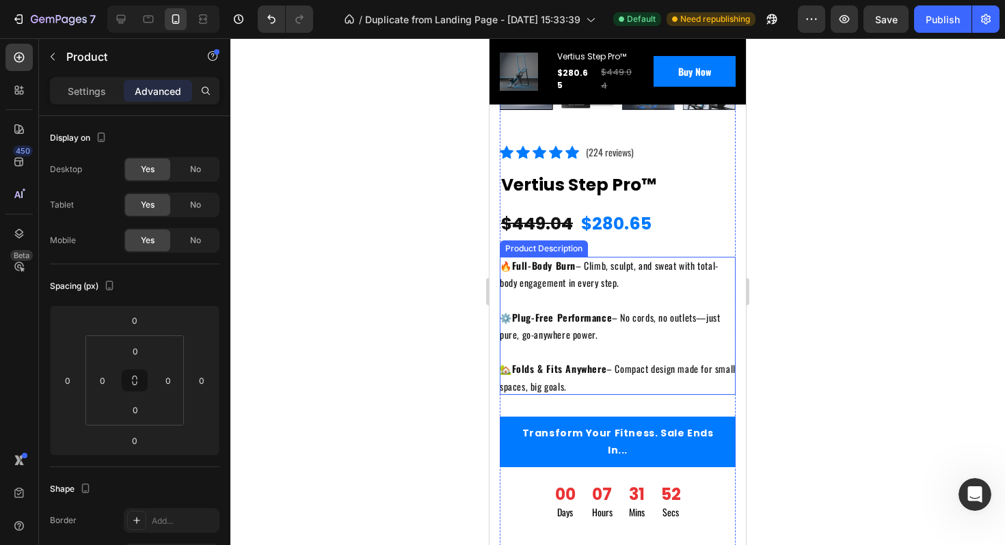
click at [603, 385] on div "🔥 Full-Body Burn – Climb, sculpt, and sweat with total-body engagement in every…" at bounding box center [618, 326] width 236 height 138
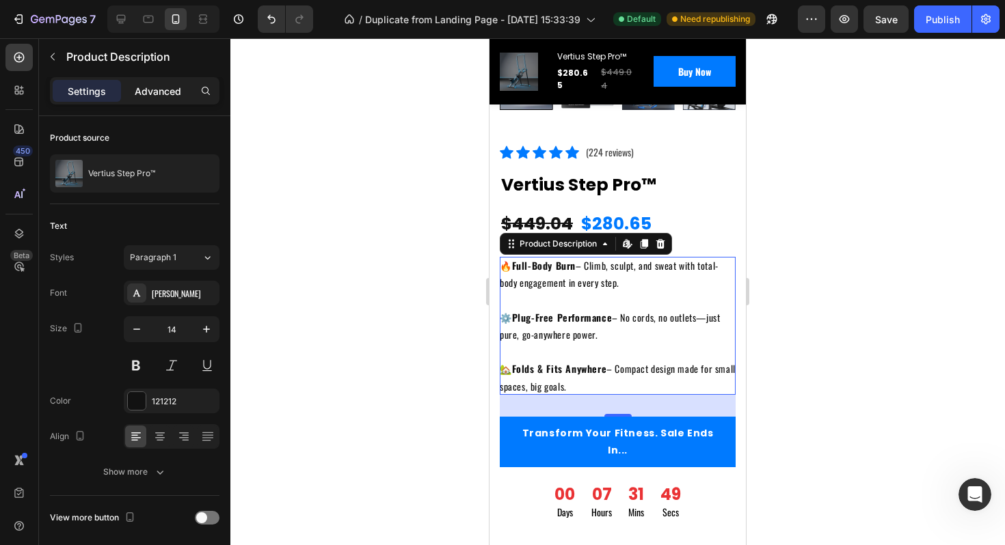
click at [156, 98] on div "Advanced" at bounding box center [158, 91] width 68 height 22
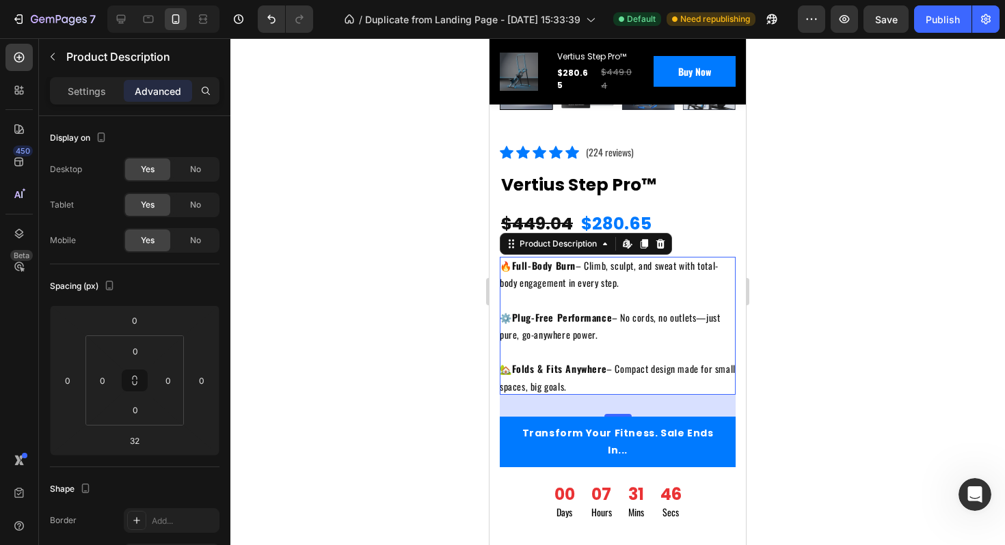
click at [625, 384] on div "🔥 Full-Body Burn – Climb, sculpt, and sweat with total-body engagement in every…" at bounding box center [618, 326] width 236 height 138
click at [622, 377] on div "🔥 Full-Body Burn – Climb, sculpt, and sweat with total-body engagement in every…" at bounding box center [618, 326] width 236 height 138
click at [138, 444] on input "32" at bounding box center [134, 441] width 27 height 21
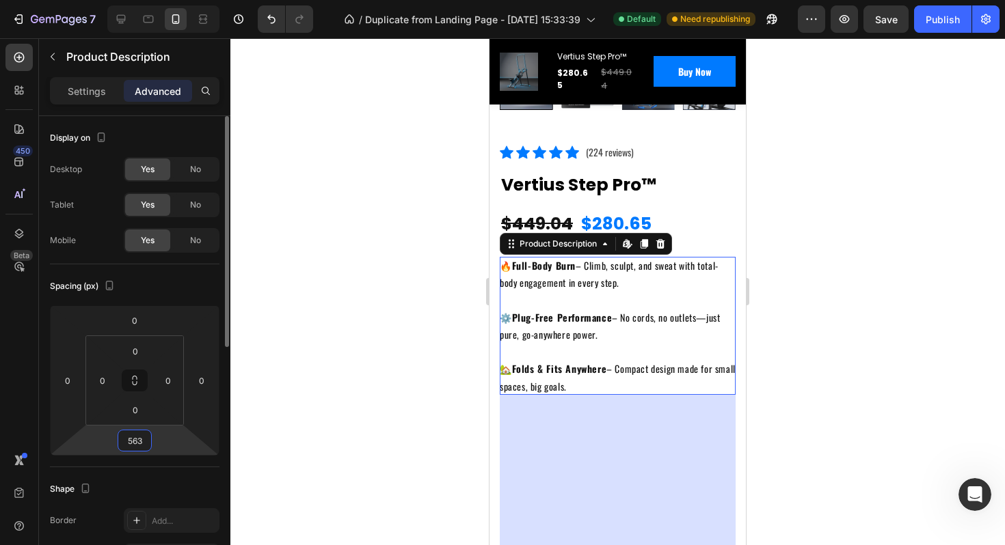
click at [133, 437] on input "563" at bounding box center [134, 441] width 27 height 21
type input "63"
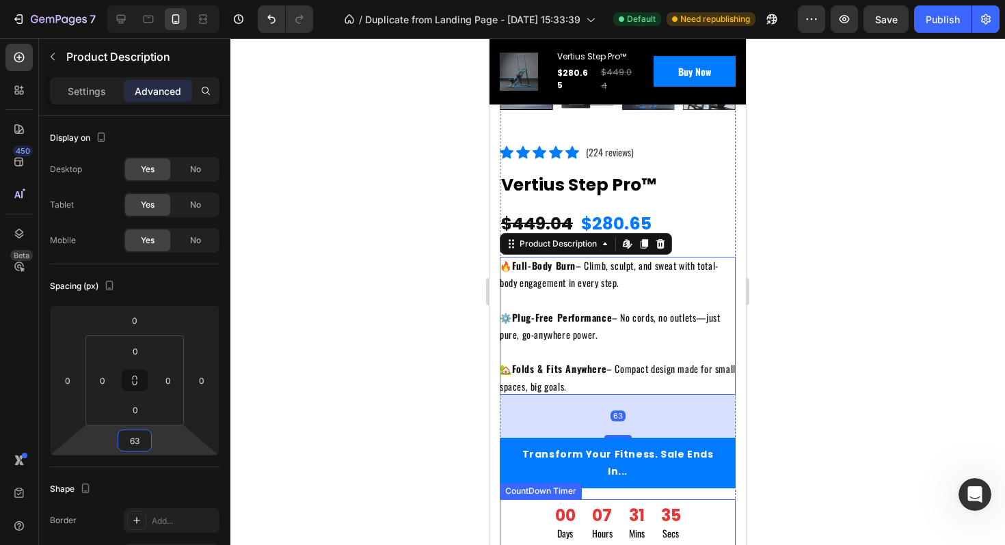
click at [757, 453] on div at bounding box center [617, 291] width 774 height 507
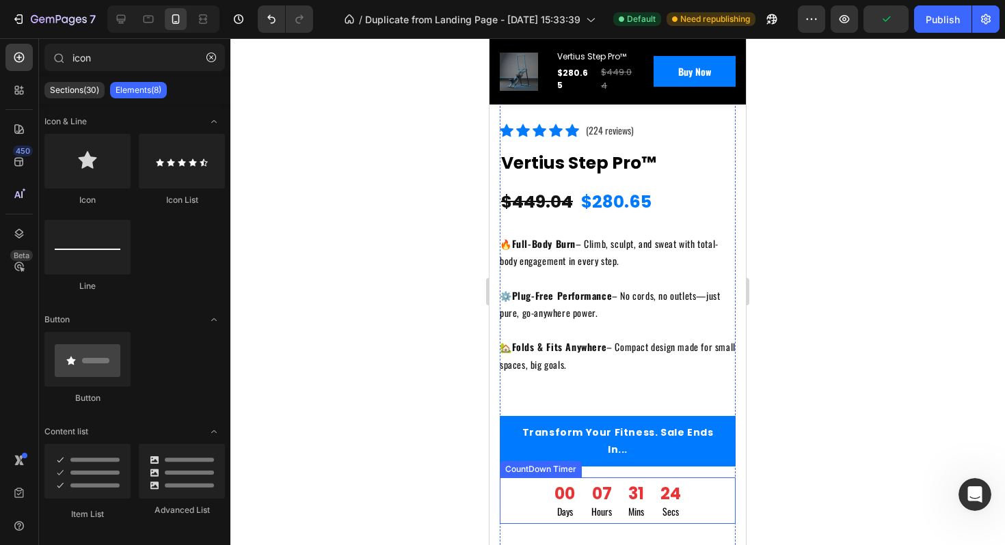
scroll to position [358, 0]
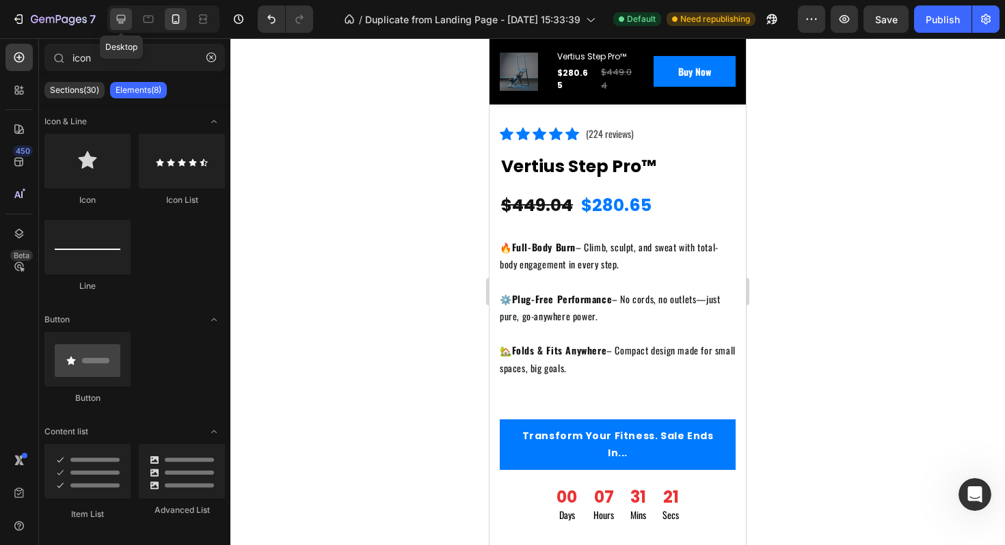
click at [123, 25] on icon at bounding box center [121, 19] width 14 height 14
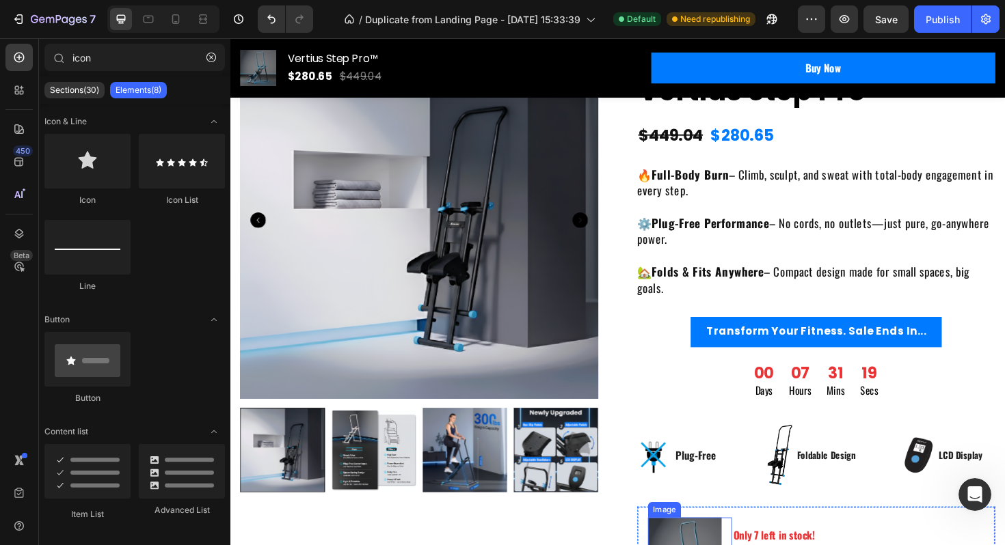
scroll to position [106, 0]
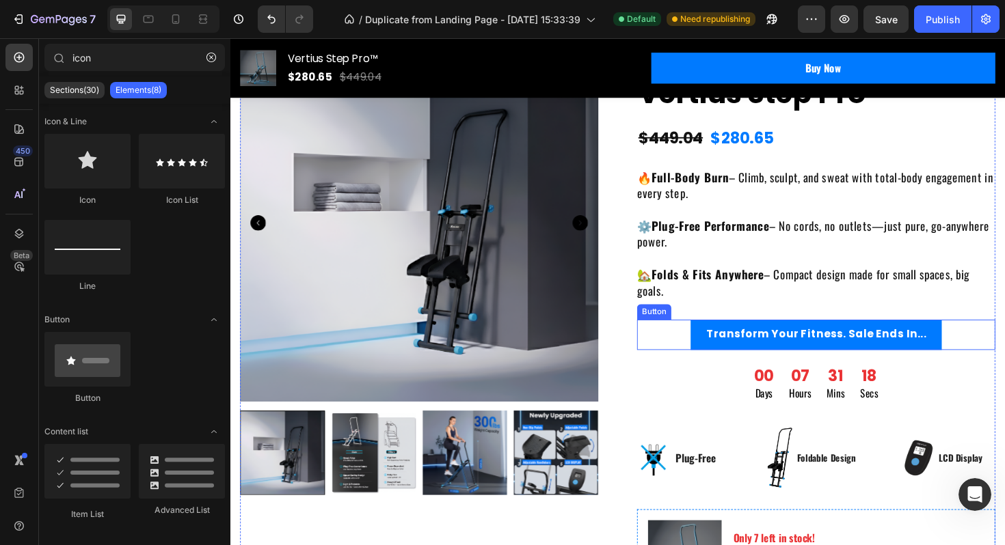
click at [652, 333] on div "Product Images Icon Icon Icon Icon Icon Icon List Hoz (224 reviews) Text block …" at bounding box center [641, 520] width 800 height 953
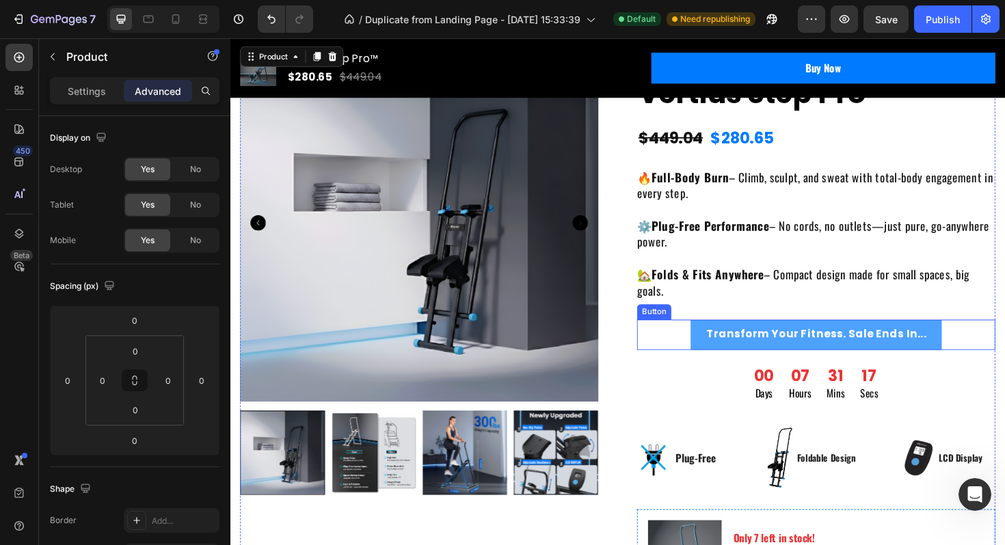
click at [736, 360] on button "Transform Your Fitness. Sale Ends In..." at bounding box center [851, 351] width 266 height 31
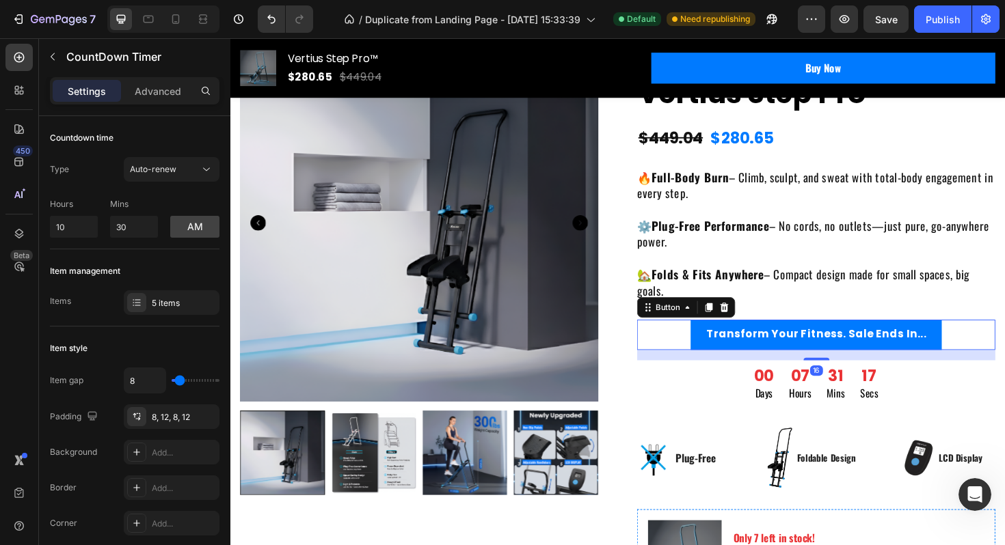
click at [730, 422] on div "00 Days 07 Hours 31 Mins 17 Secs" at bounding box center [850, 403] width 379 height 49
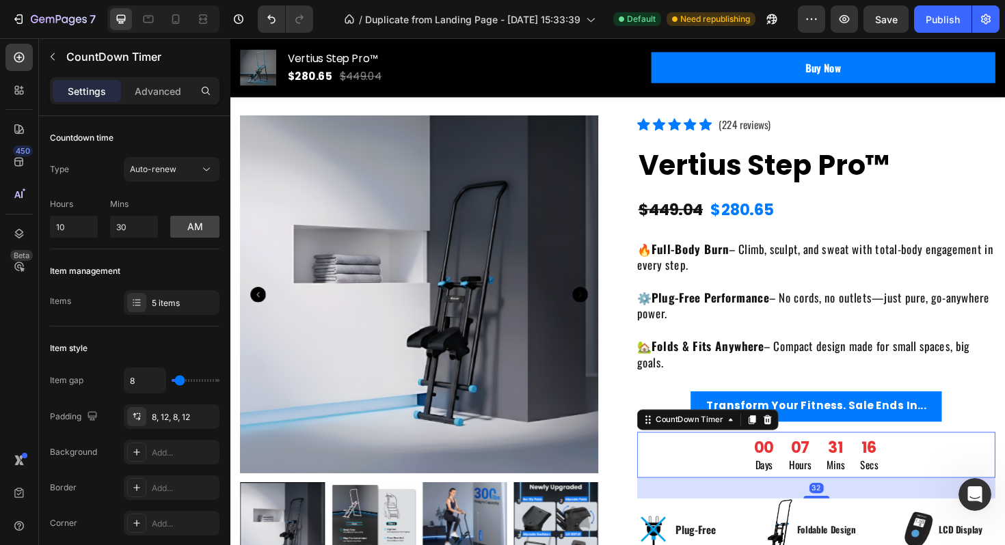
scroll to position [0, 0]
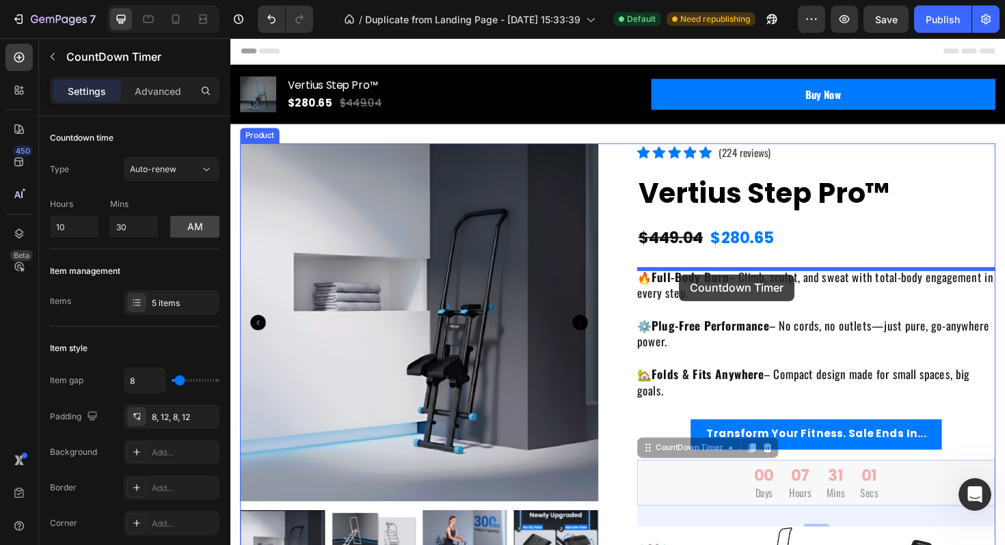
drag, startPoint x: 674, startPoint y: 475, endPoint x: 705, endPoint y: 288, distance: 189.1
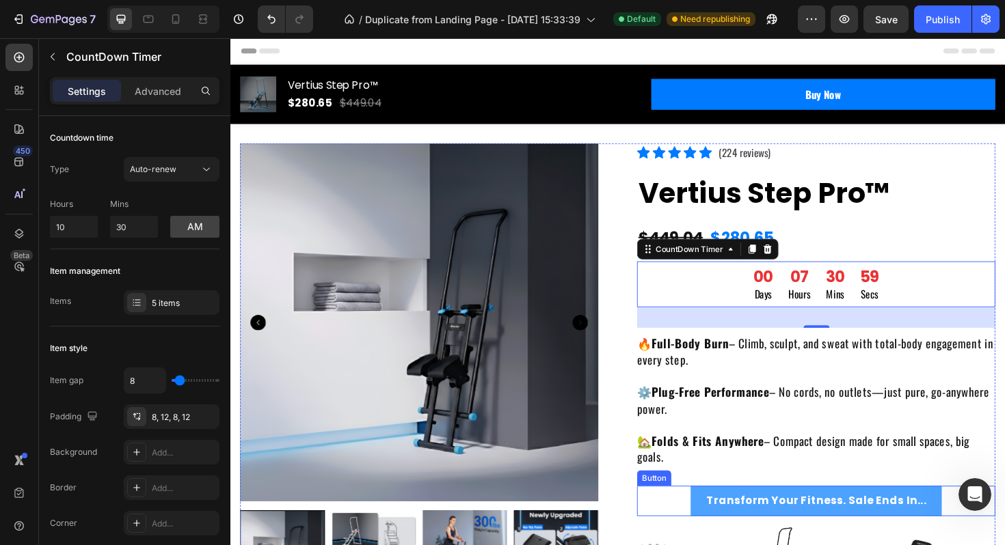
click at [721, 526] on button "Transform Your Fitness. Sale Ends In..." at bounding box center [851, 528] width 266 height 31
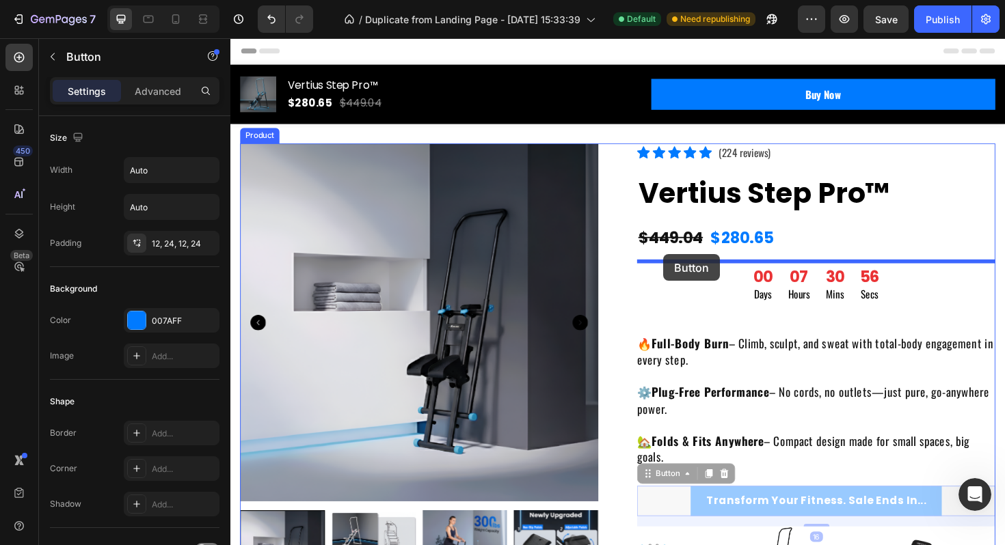
drag, startPoint x: 668, startPoint y: 500, endPoint x: 688, endPoint y: 267, distance: 233.3
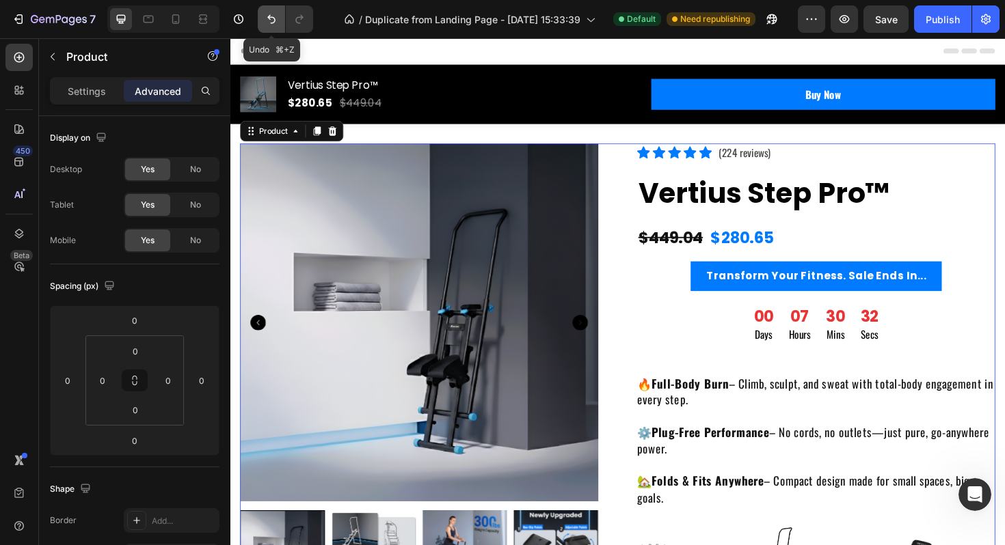
click at [264, 24] on icon "Undo/Redo" at bounding box center [271, 19] width 14 height 14
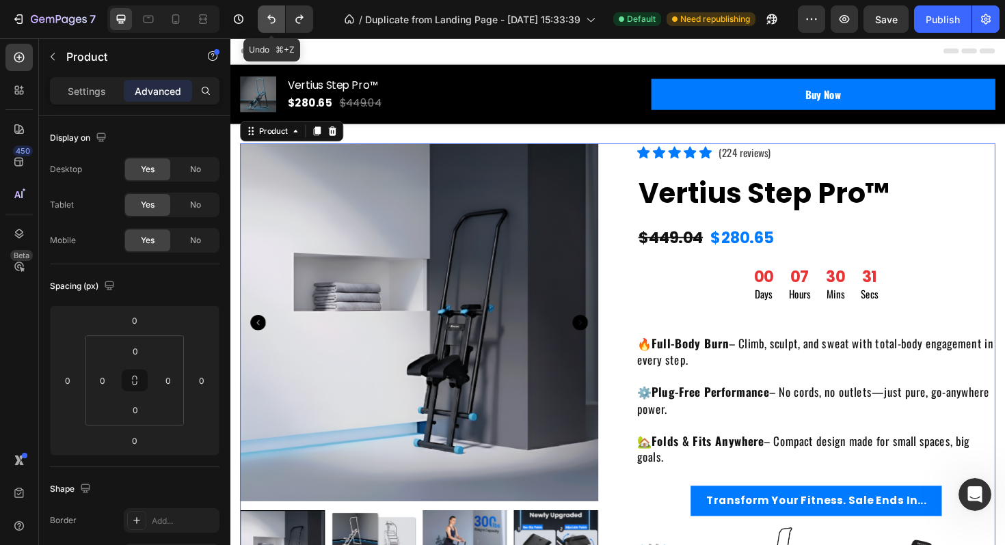
click at [264, 24] on icon "Undo/Redo" at bounding box center [271, 19] width 14 height 14
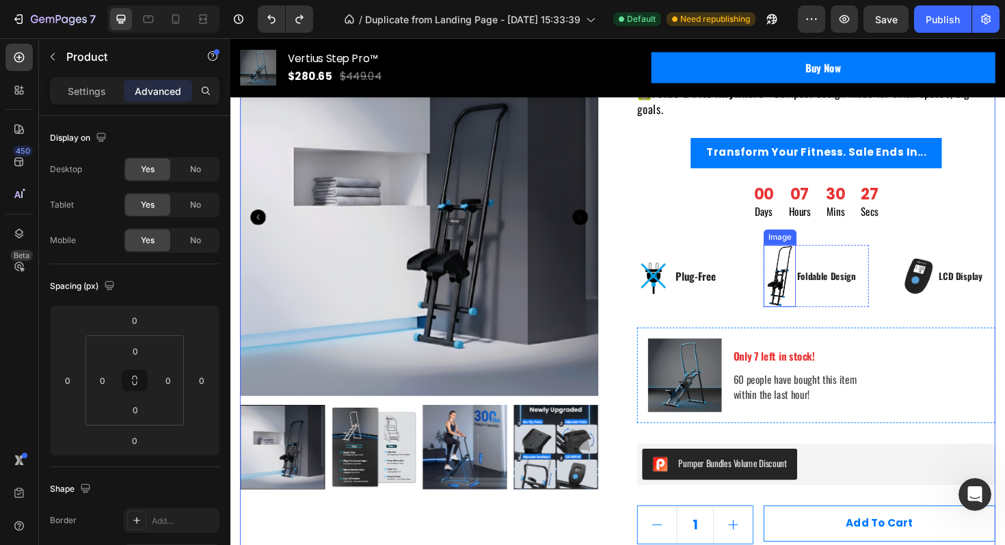
scroll to position [207, 0]
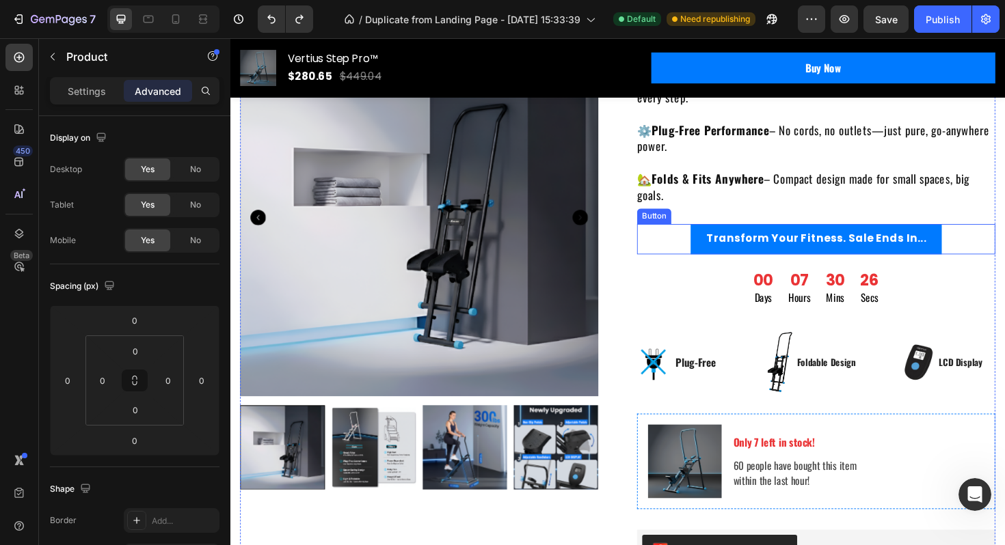
click at [719, 244] on div "Transform Your Fitness. Sale Ends In... Button" at bounding box center [850, 250] width 379 height 31
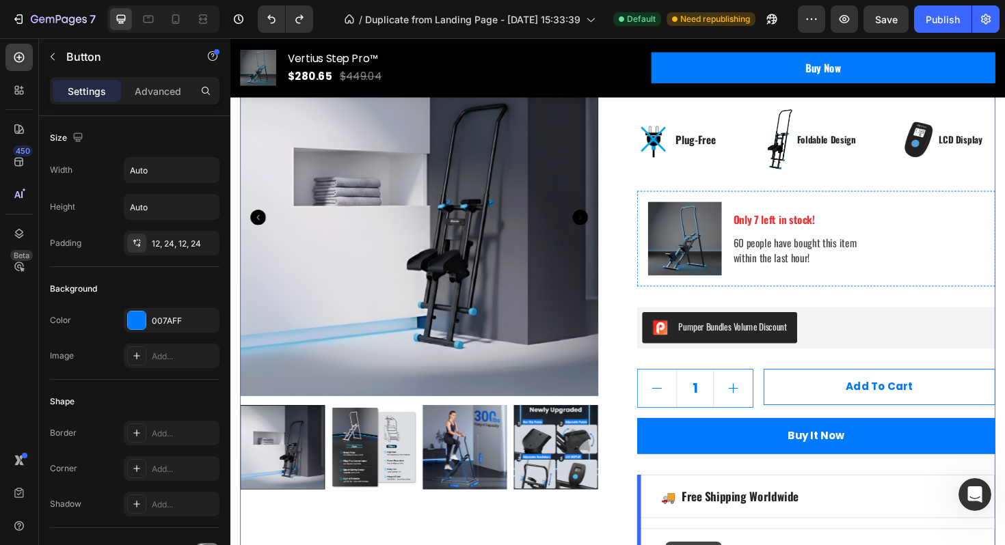
scroll to position [485, 0]
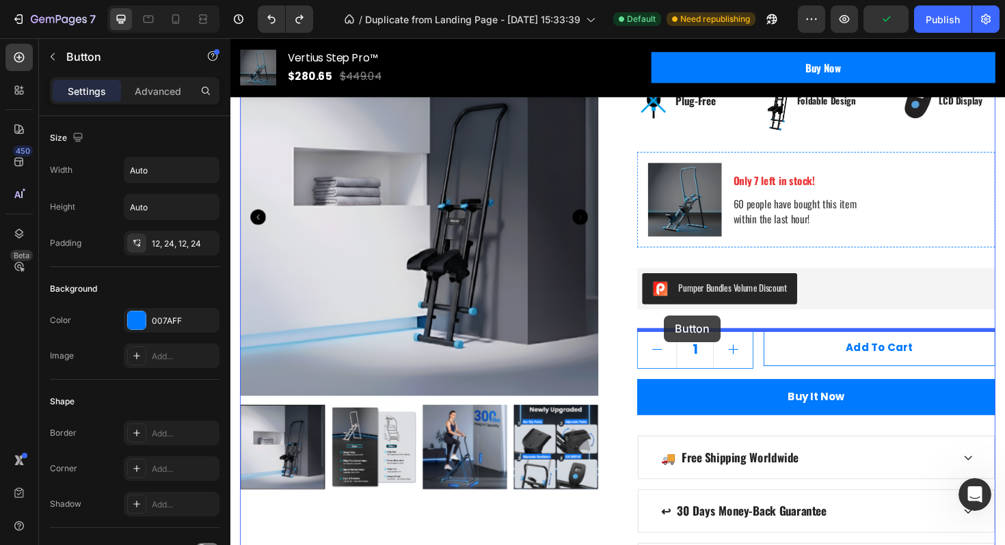
drag, startPoint x: 671, startPoint y: 221, endPoint x: 689, endPoint y: 332, distance: 112.8
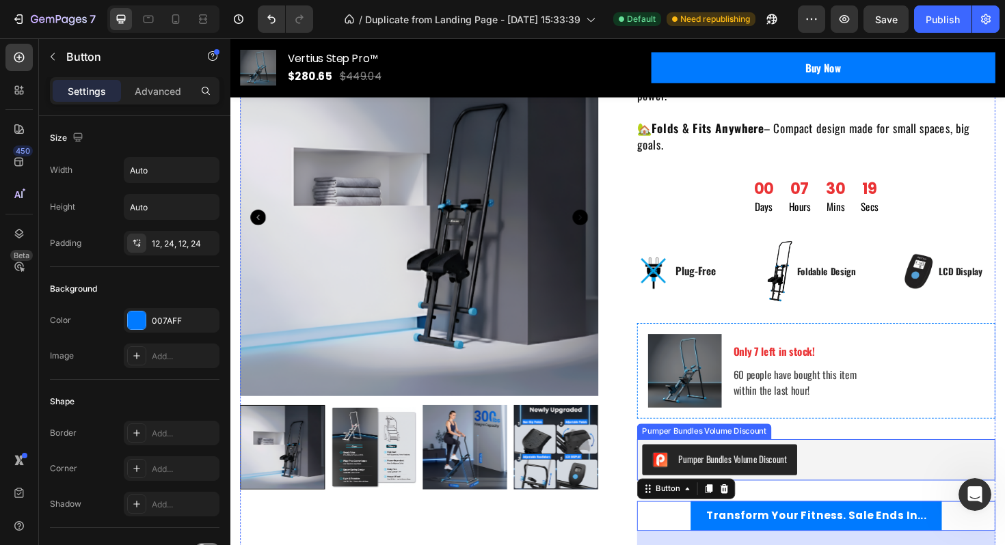
scroll to position [221, 0]
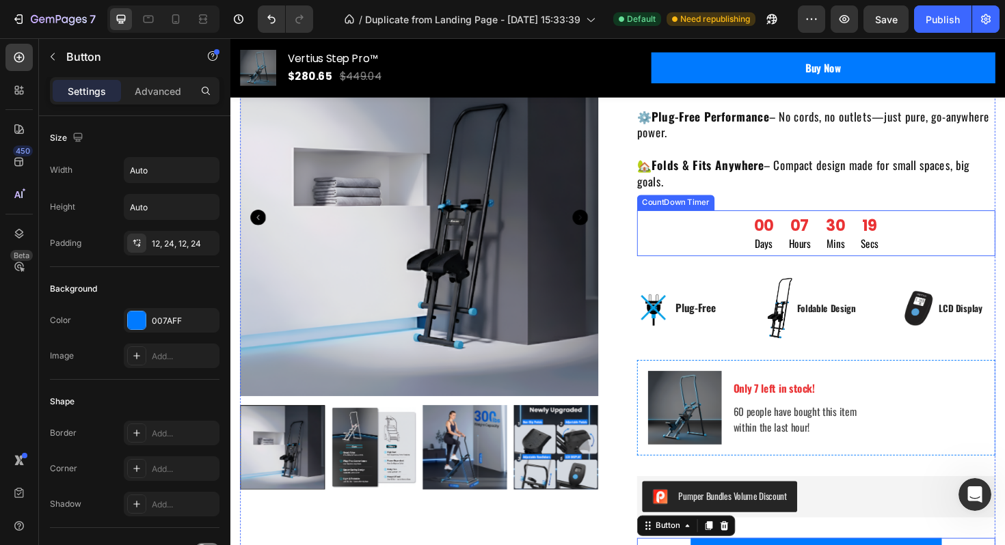
click at [771, 246] on div "00 Days 07 Hours 30 Mins 19 Secs" at bounding box center [850, 245] width 379 height 49
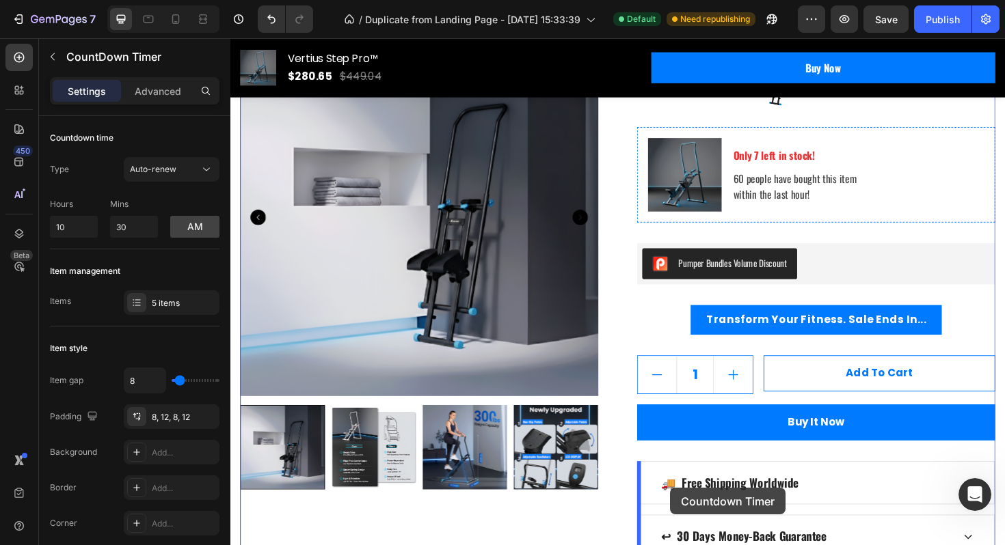
scroll to position [478, 0]
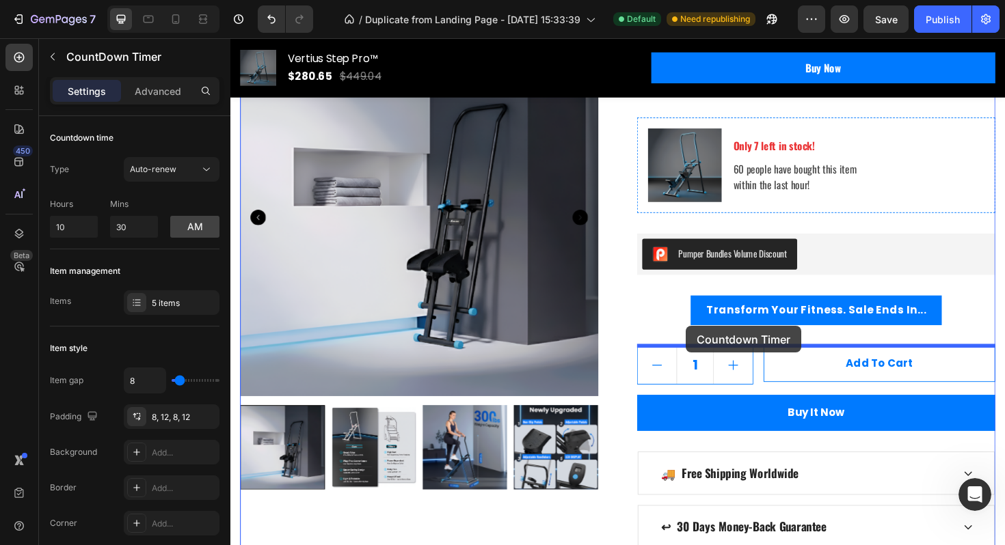
drag, startPoint x: 670, startPoint y: 208, endPoint x: 712, endPoint y: 343, distance: 140.9
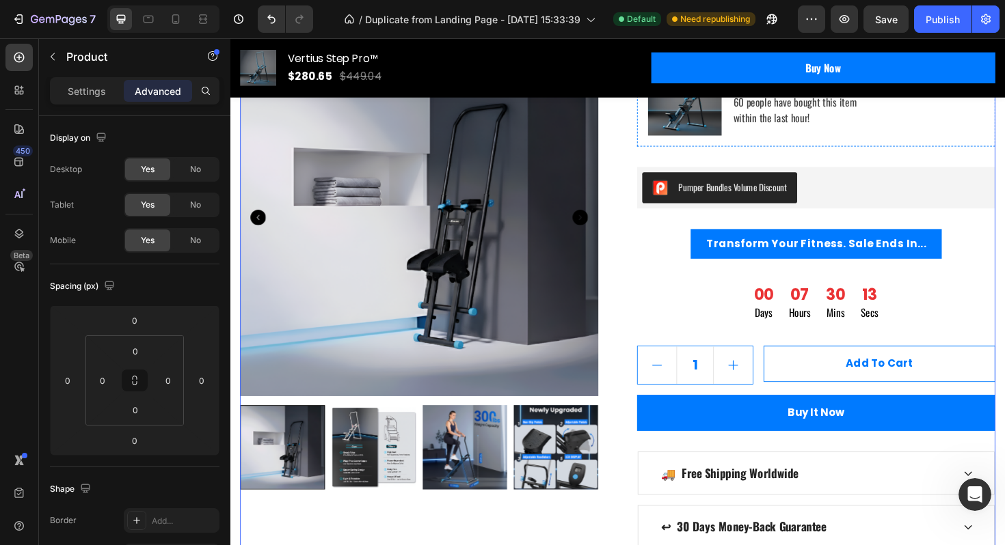
click at [883, 284] on div "Transform Your Fitness. Sale Ends In... Button" at bounding box center [850, 267] width 379 height 53
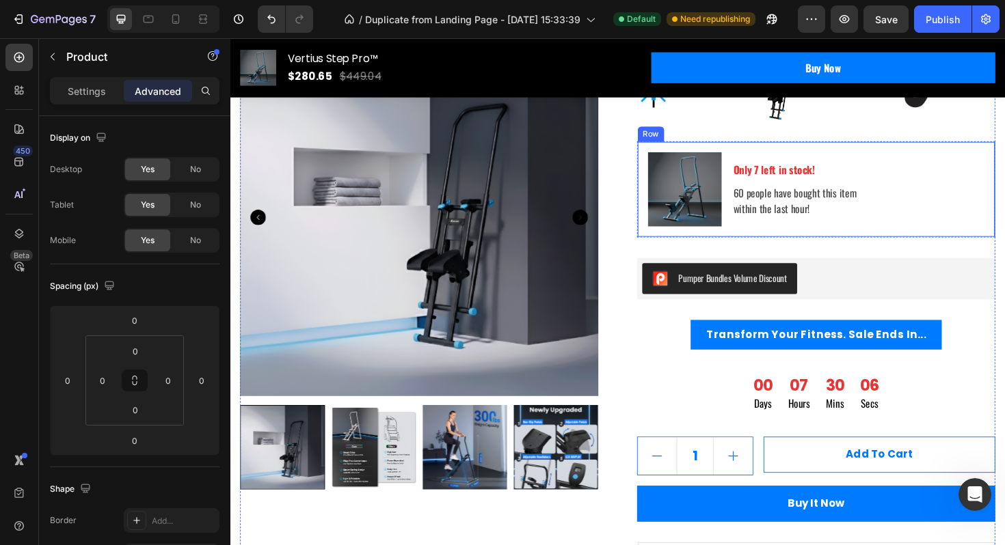
scroll to position [389, 0]
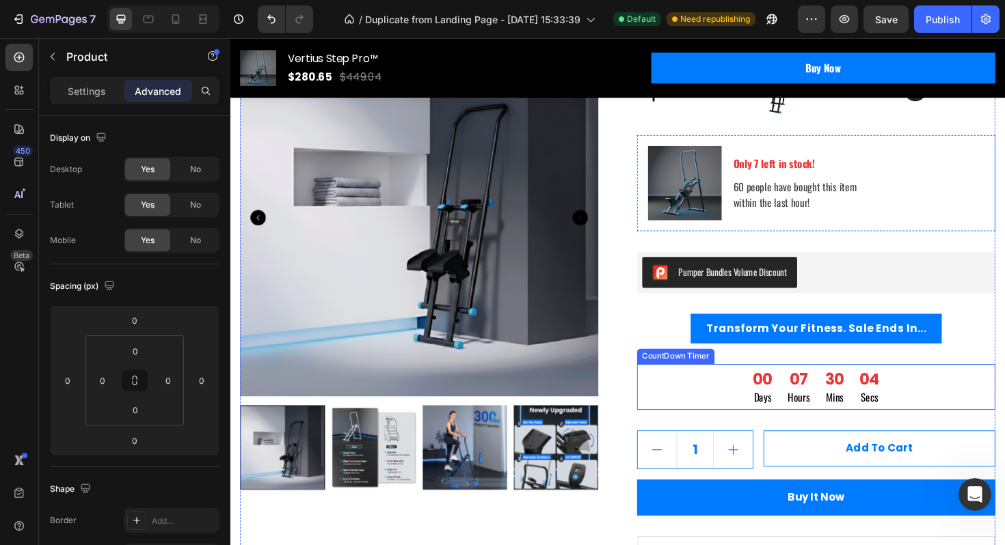
click at [876, 392] on div "30" at bounding box center [870, 399] width 20 height 21
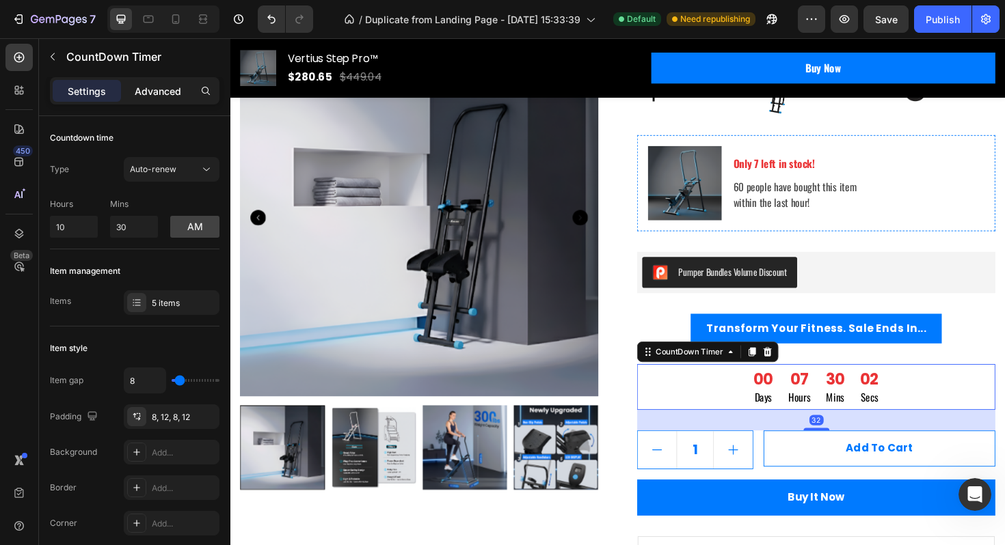
click at [165, 95] on p "Advanced" at bounding box center [158, 91] width 46 height 14
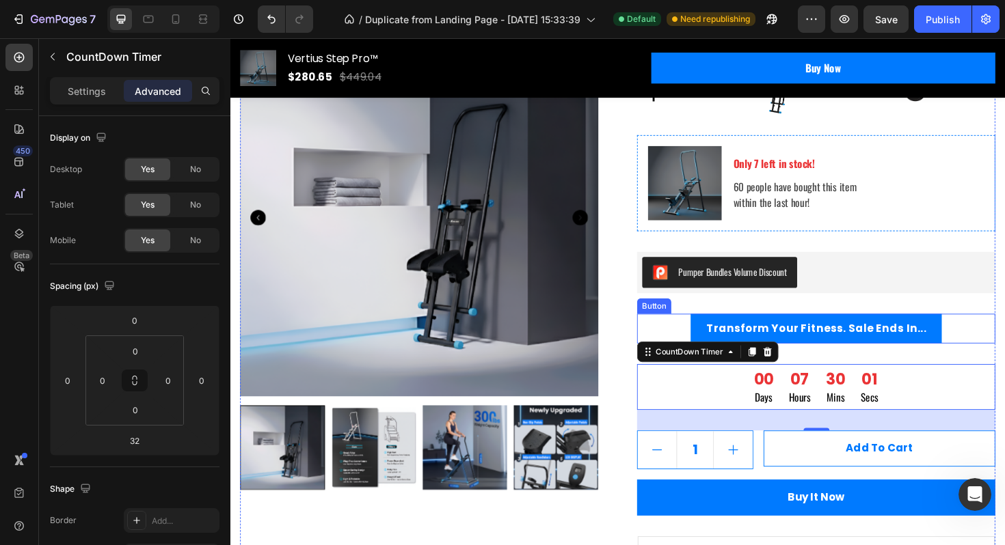
click at [701, 346] on div "Transform Your Fitness. Sale Ends In... Button" at bounding box center [850, 345] width 379 height 31
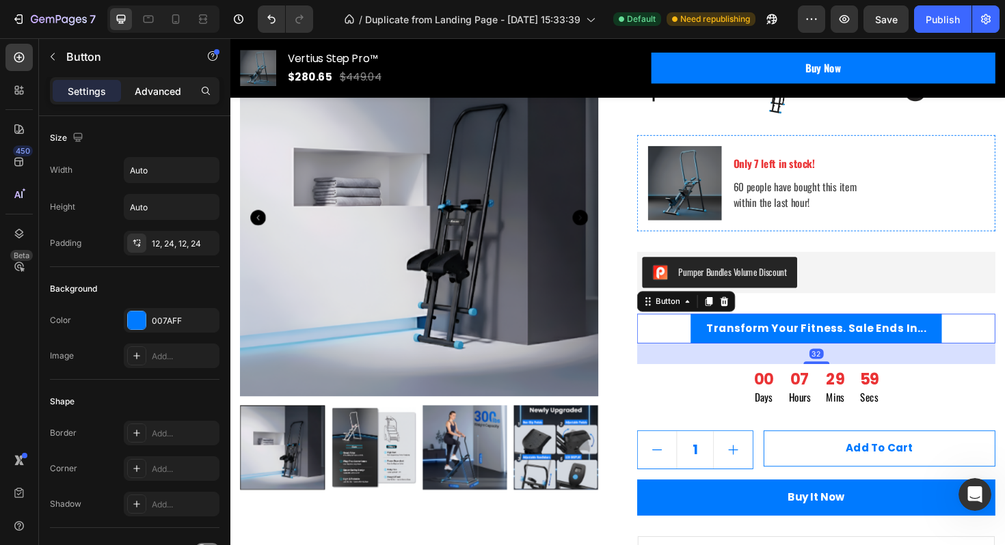
click at [167, 96] on p "Advanced" at bounding box center [158, 91] width 46 height 14
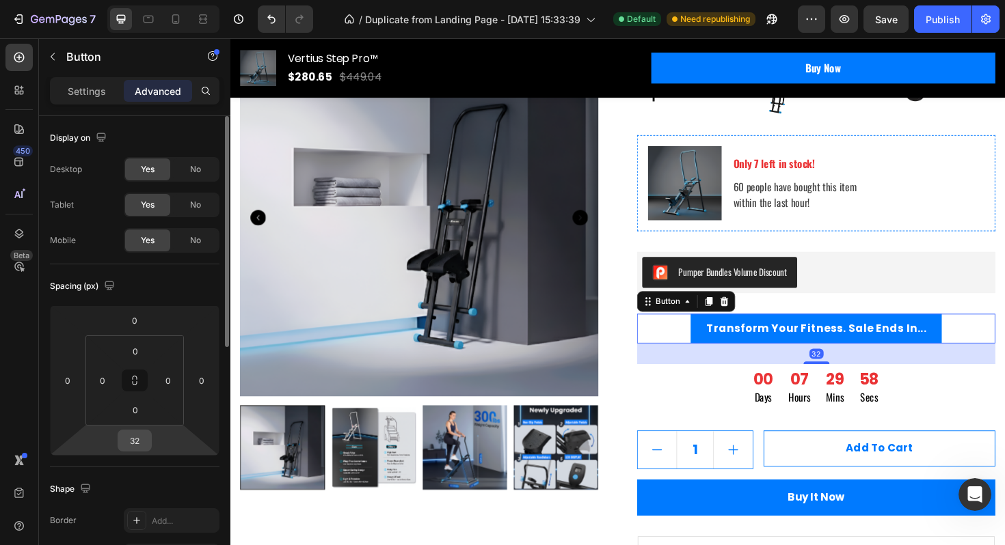
click at [142, 445] on input "32" at bounding box center [134, 441] width 27 height 21
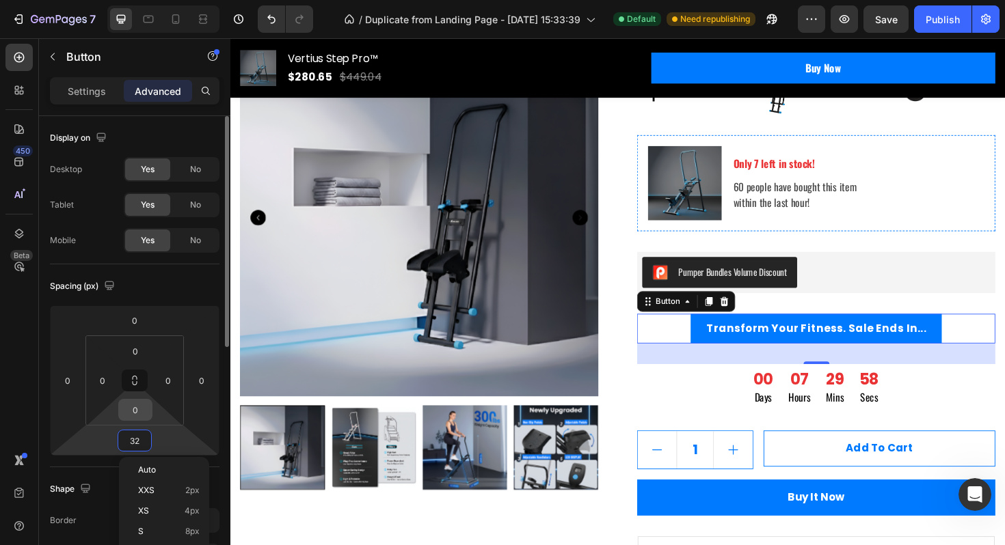
type input "0"
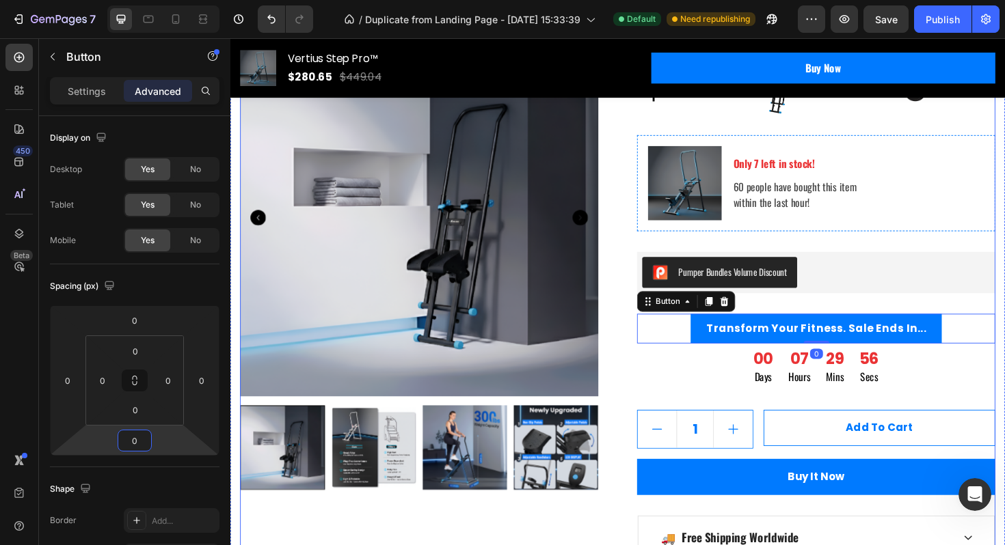
click at [986, 367] on div "00 Days 07 Hours 29 Mins 56 Secs" at bounding box center [850, 386] width 379 height 49
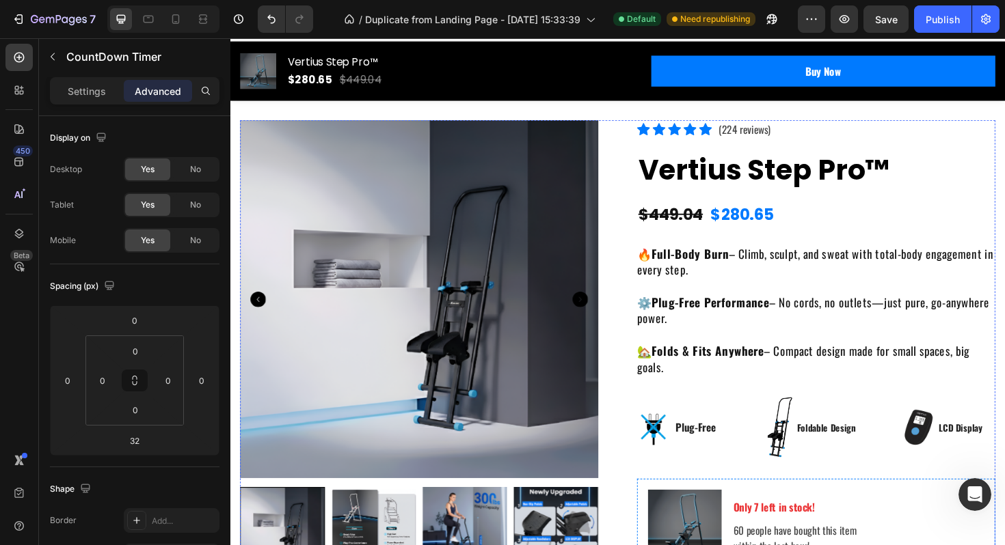
scroll to position [29, 0]
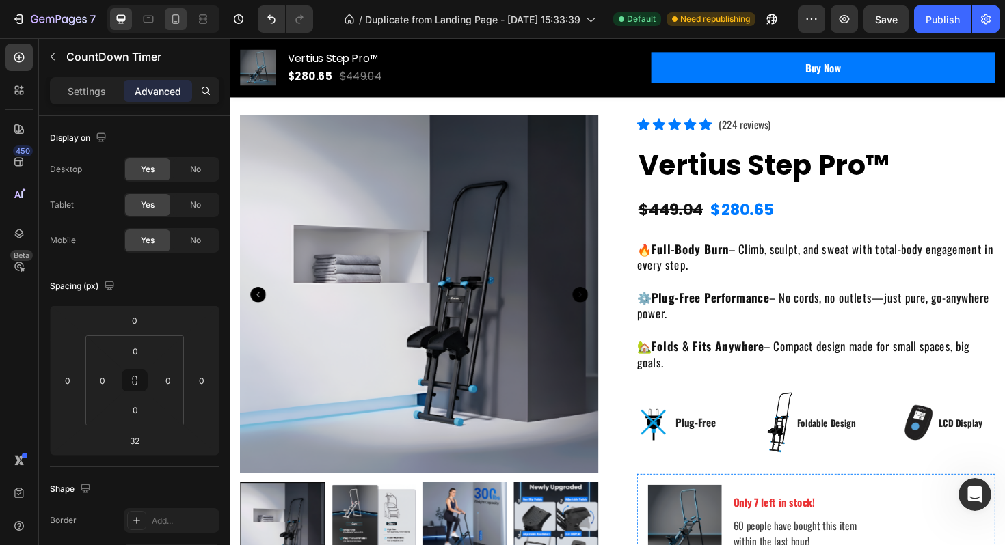
click at [178, 25] on icon at bounding box center [176, 19] width 14 height 14
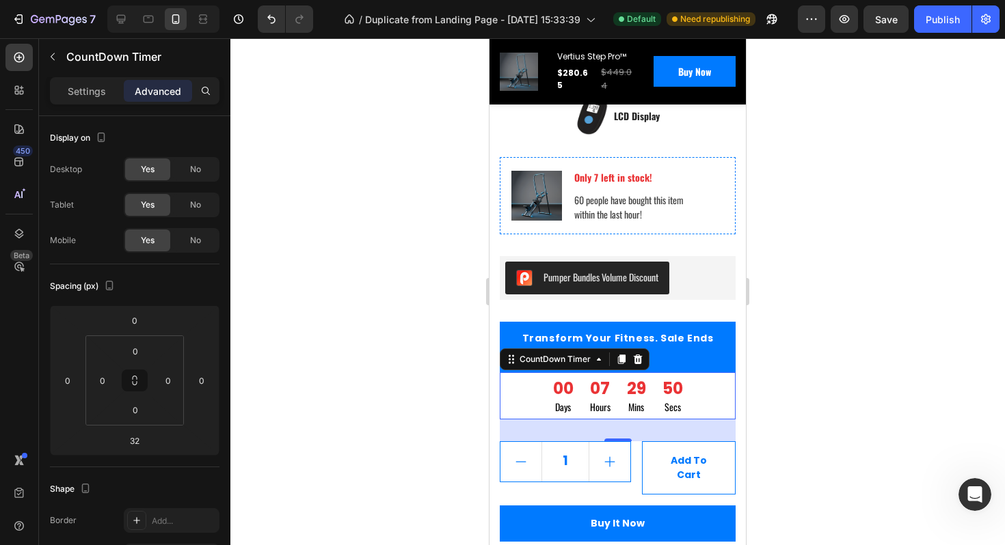
click at [675, 219] on div "60 people have bought this item within the last hour!" at bounding box center [648, 206] width 151 height 31
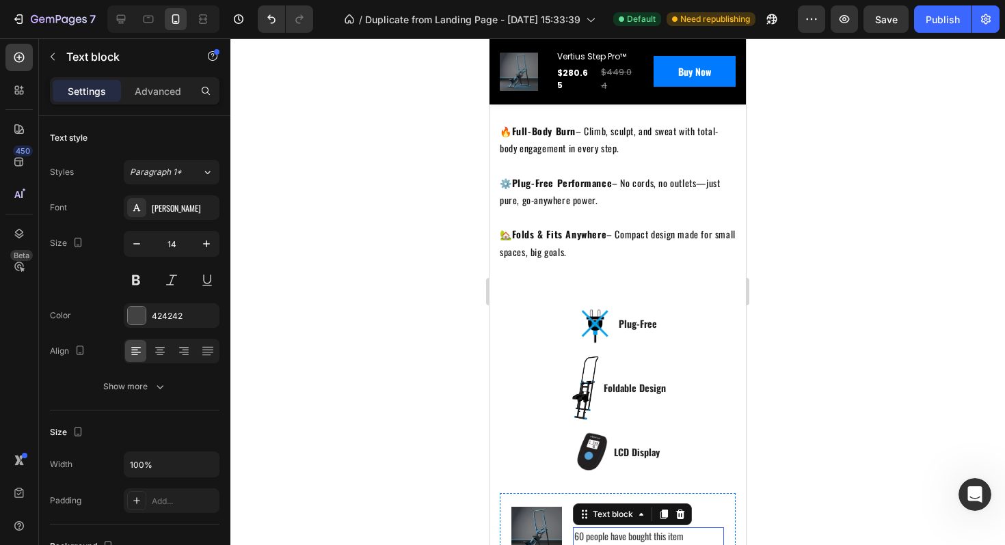
scroll to position [461, 0]
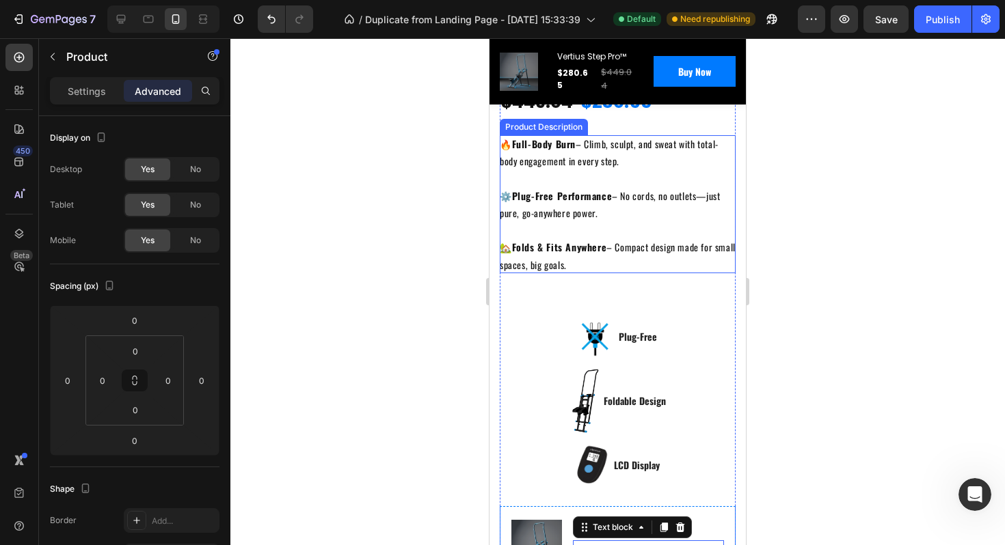
click at [624, 275] on div "Icon Icon Icon Icon Icon Icon List Hoz (224 reviews) Text block Row Vertius Ste…" at bounding box center [618, 540] width 236 height 1037
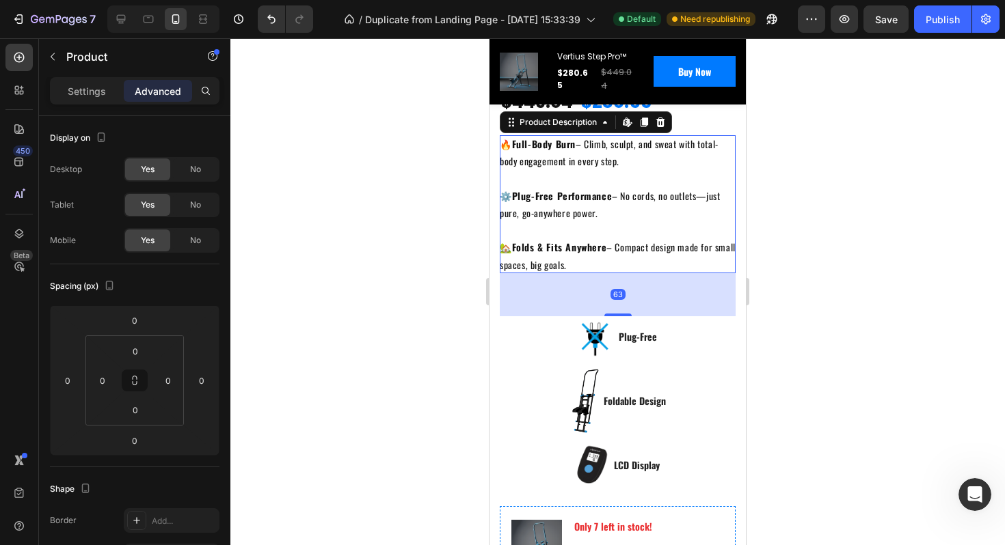
click at [602, 254] on div "🔥 Full-Body Burn – Climb, sculpt, and sweat with total-body engagement in every…" at bounding box center [618, 204] width 236 height 138
click at [144, 441] on input "63" at bounding box center [134, 441] width 27 height 21
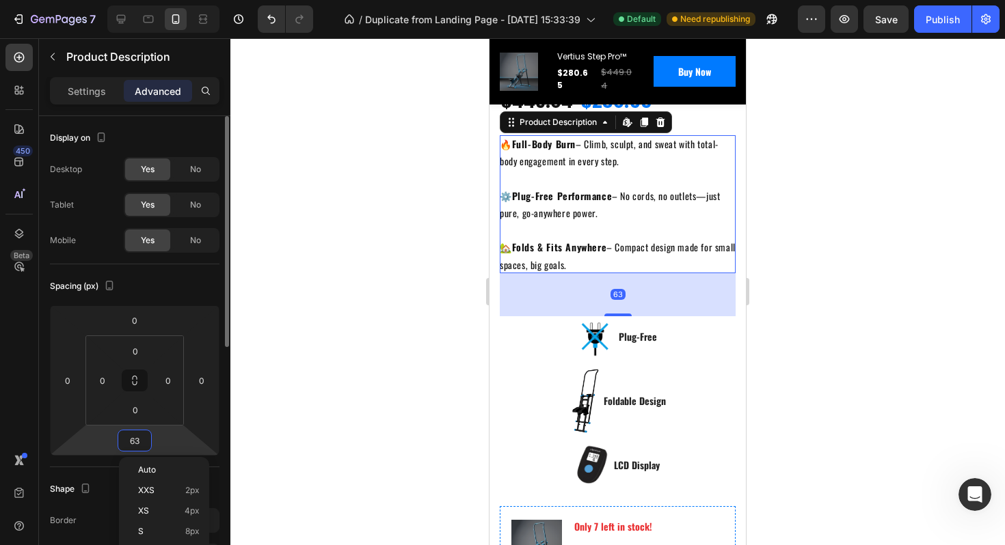
click at [144, 441] on input "63" at bounding box center [134, 441] width 27 height 21
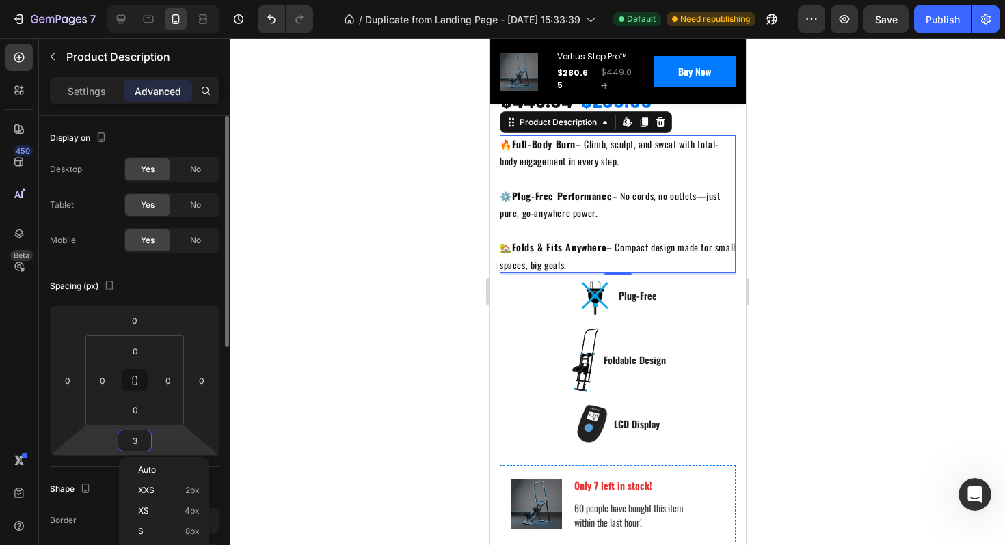
type input "32"
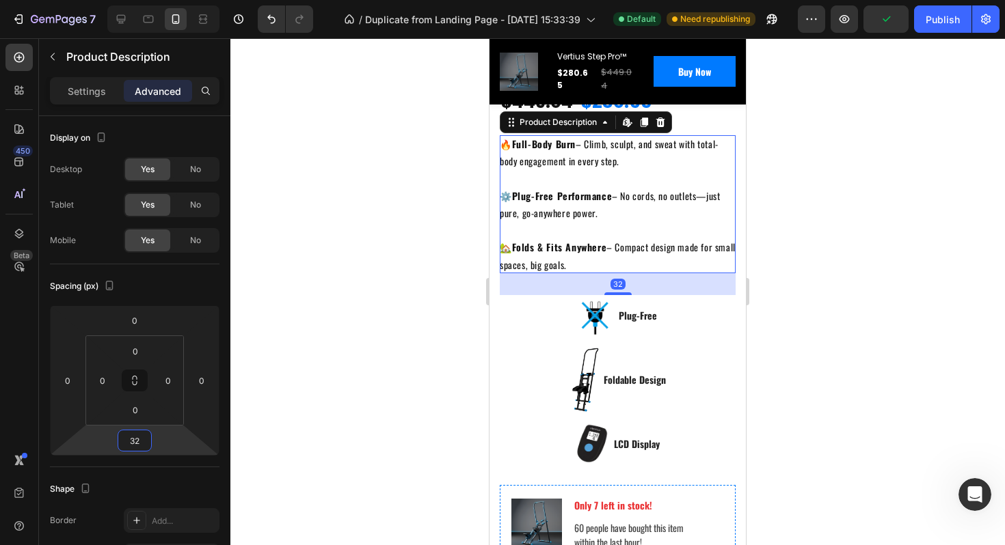
click at [771, 362] on div at bounding box center [617, 291] width 774 height 507
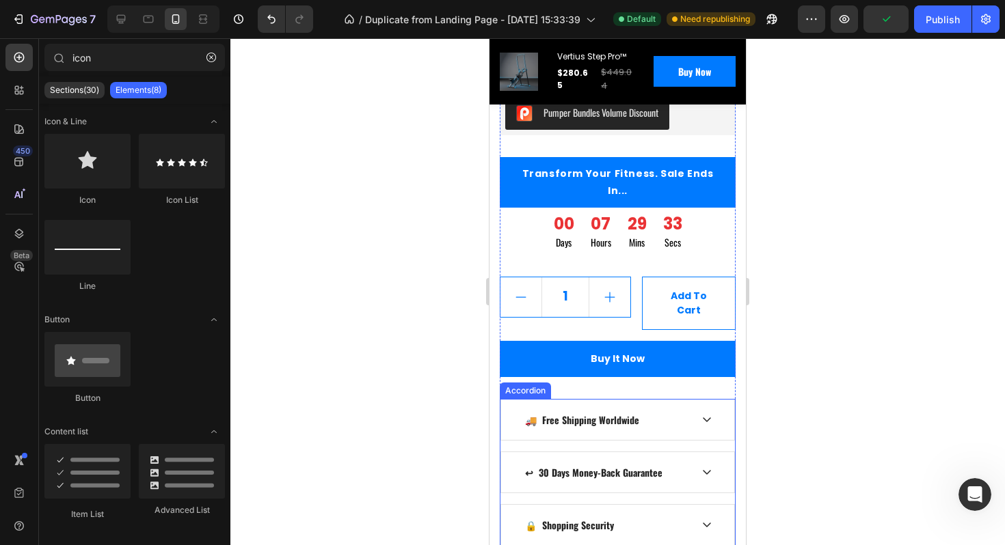
scroll to position [946, 0]
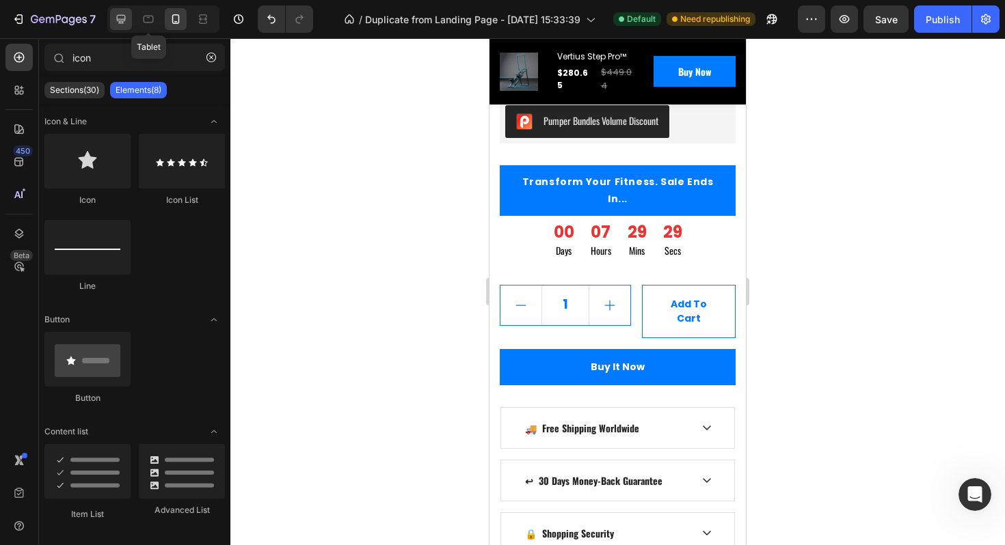
click at [127, 21] on icon at bounding box center [121, 19] width 14 height 14
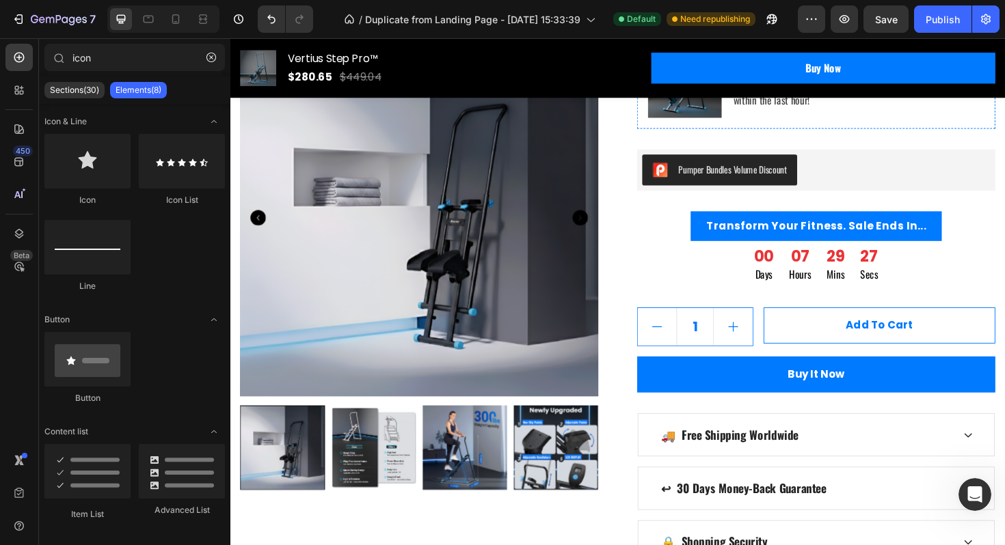
scroll to position [496, 0]
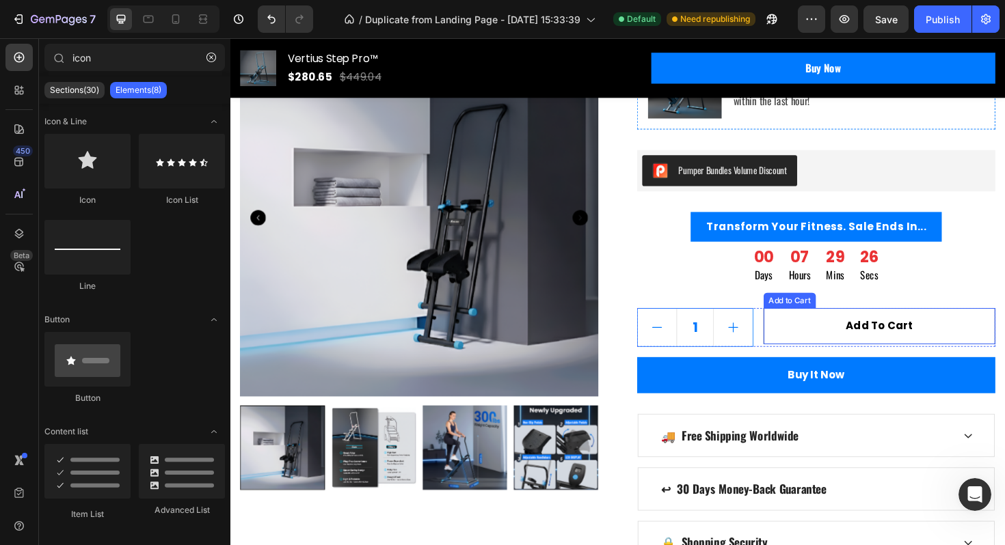
click at [860, 349] on button "Add to cart" at bounding box center [917, 344] width 245 height 38
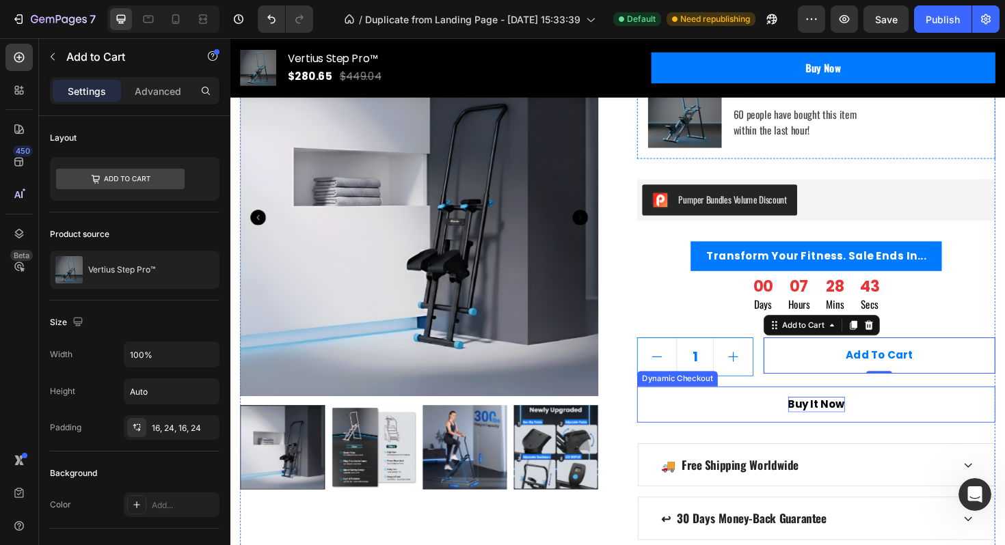
scroll to position [501, 0]
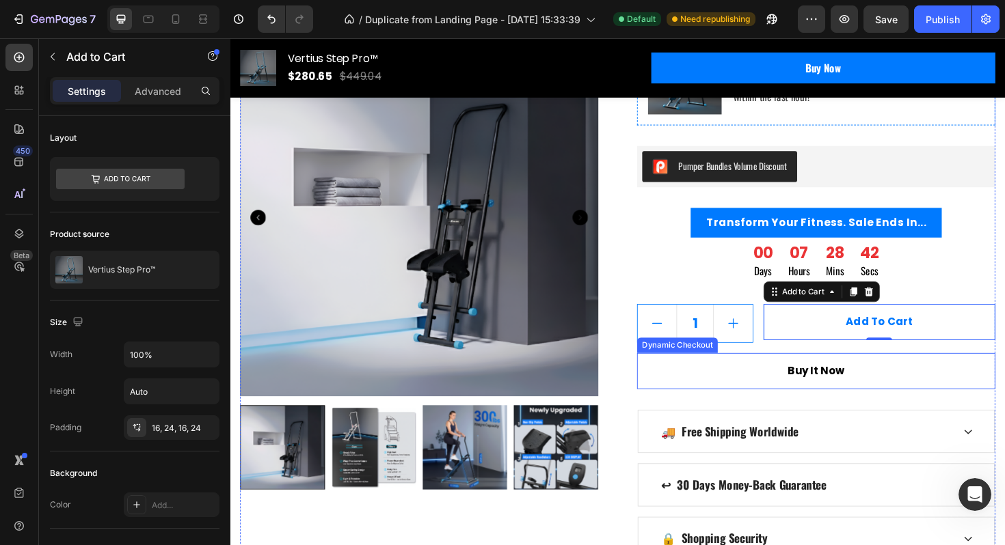
click at [705, 378] on button "Buy it now" at bounding box center [850, 391] width 379 height 38
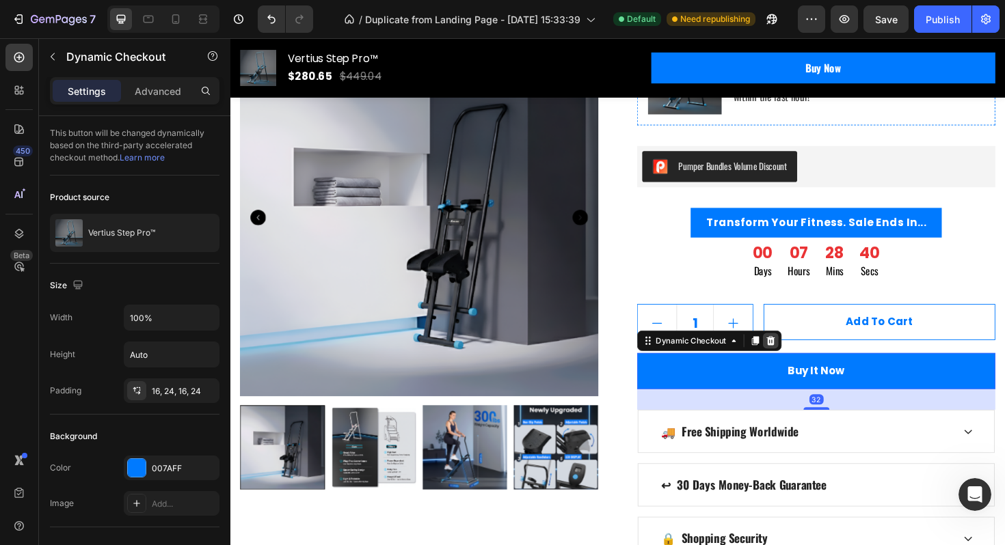
click at [799, 358] on icon at bounding box center [802, 359] width 9 height 10
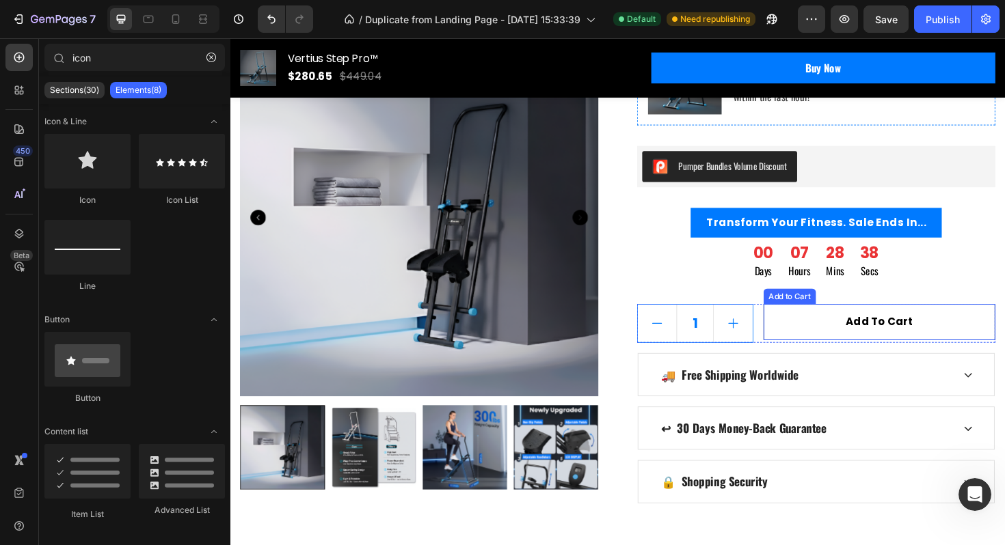
click at [830, 340] on button "Add to cart" at bounding box center [917, 339] width 245 height 38
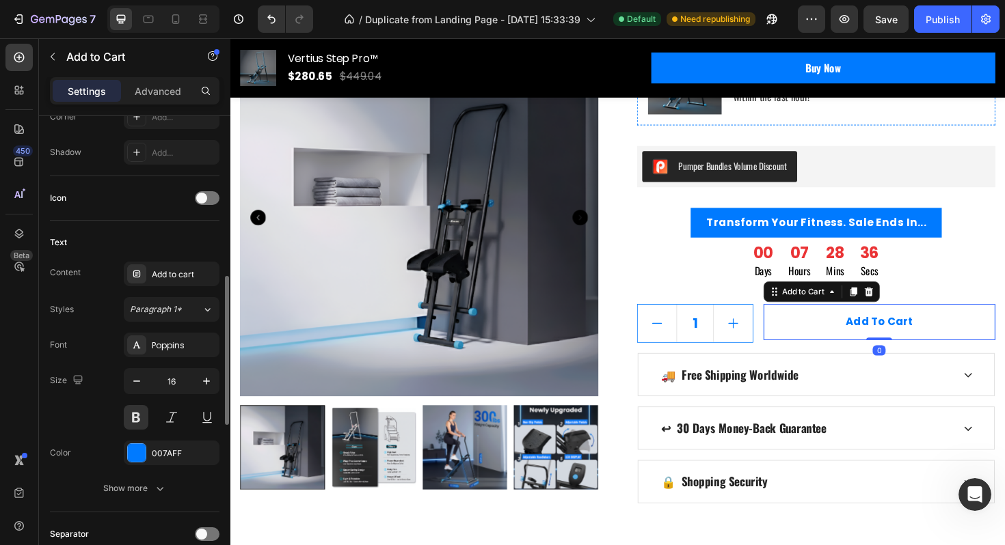
scroll to position [536, 0]
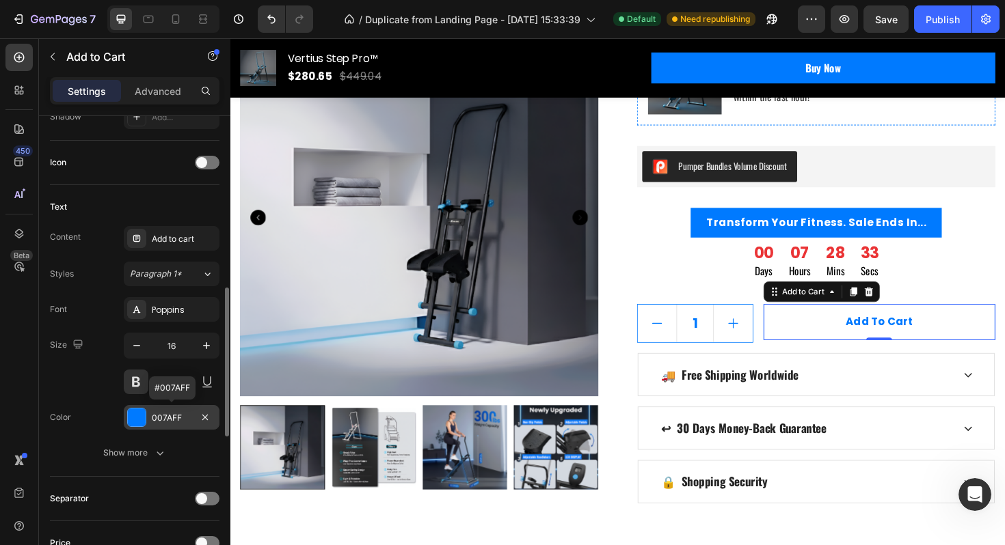
click at [178, 420] on div "007AFF" at bounding box center [172, 418] width 40 height 12
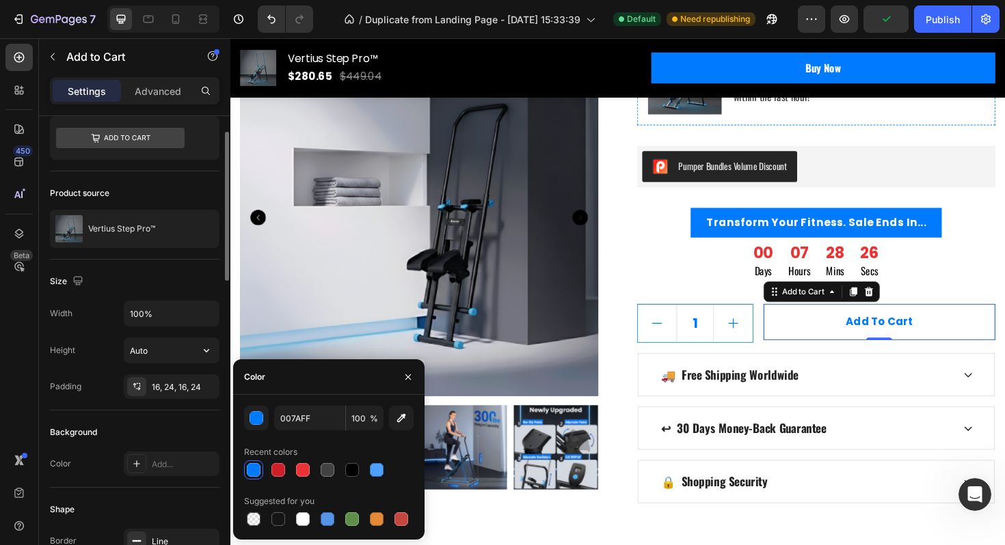
scroll to position [43, 0]
click at [815, 346] on button "Add to cart" at bounding box center [917, 339] width 245 height 38
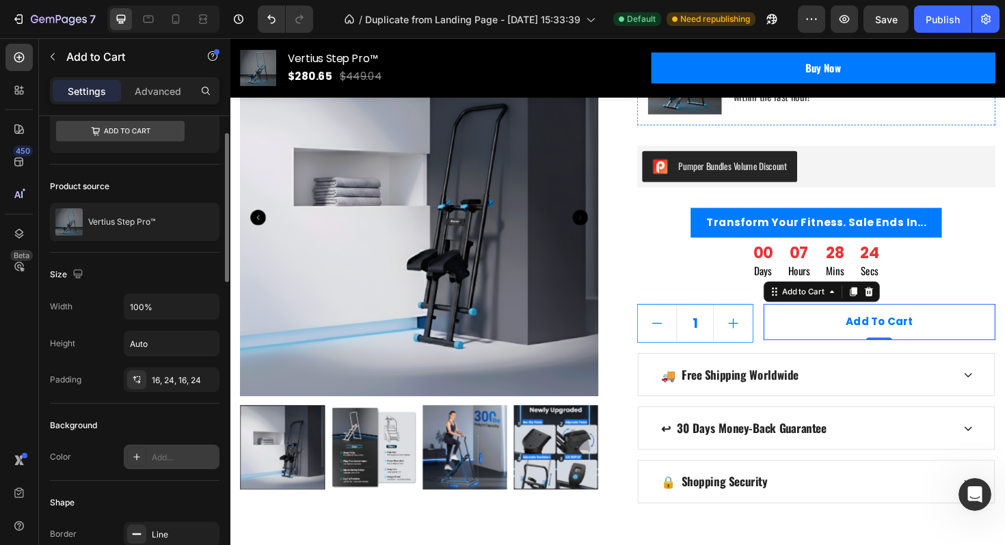
scroll to position [49, 0]
click at [167, 452] on div "Add..." at bounding box center [184, 456] width 64 height 12
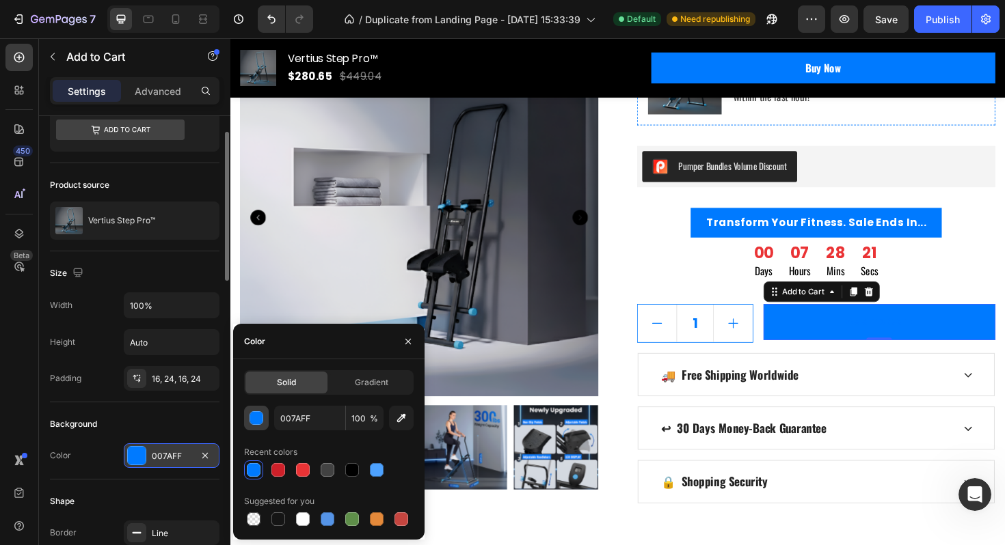
click at [256, 418] on div "button" at bounding box center [257, 419] width 14 height 14
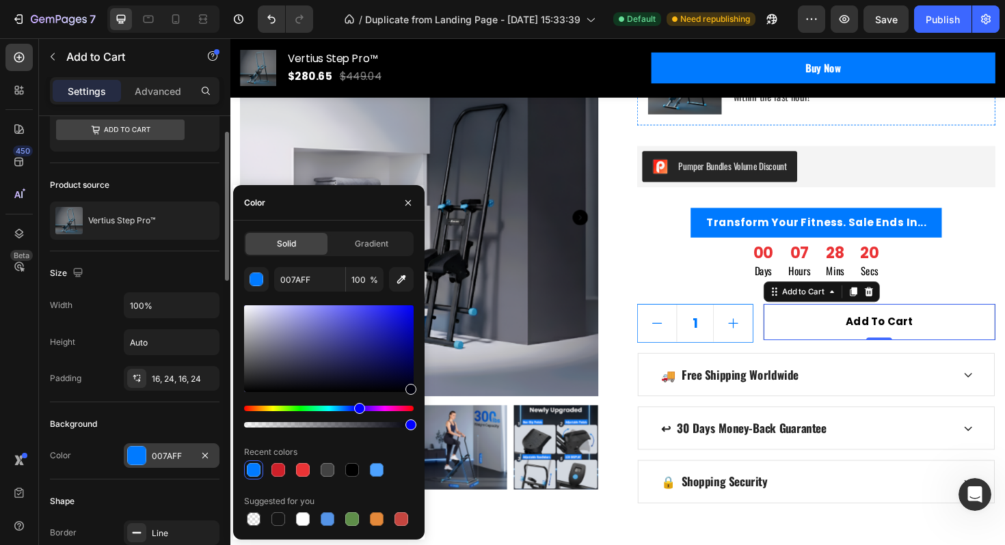
click at [880, 333] on button "Add to cart" at bounding box center [917, 339] width 245 height 38
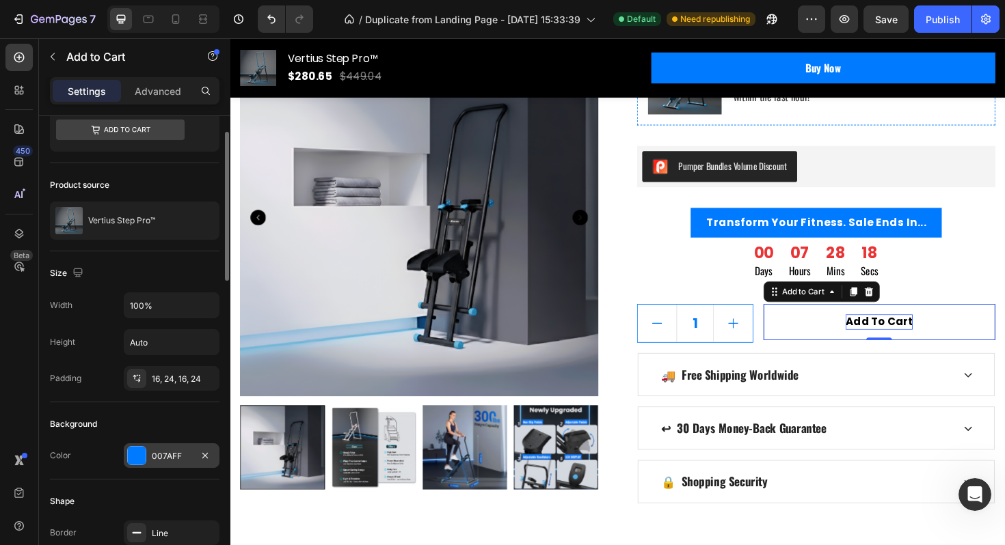
click at [914, 336] on div "Add to cart" at bounding box center [917, 339] width 71 height 16
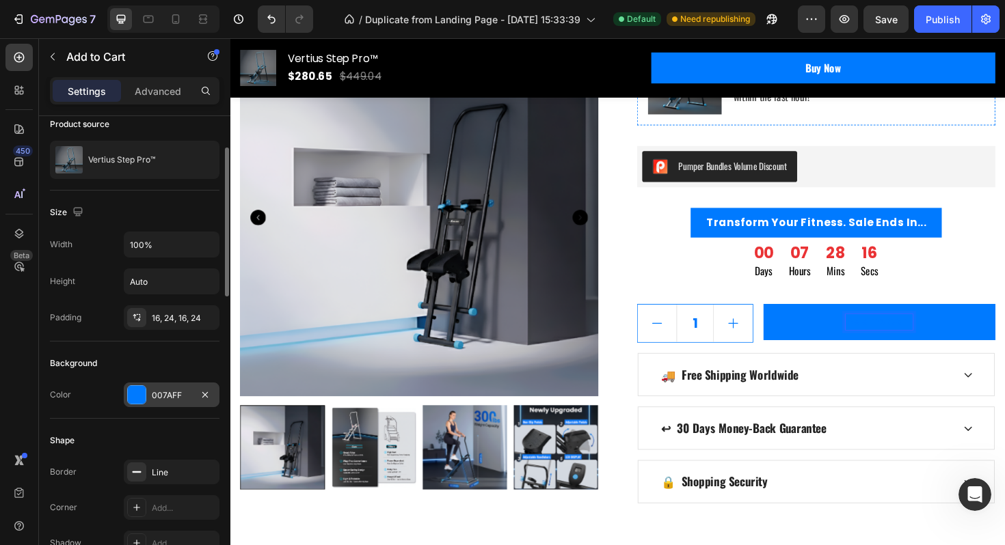
scroll to position [121, 0]
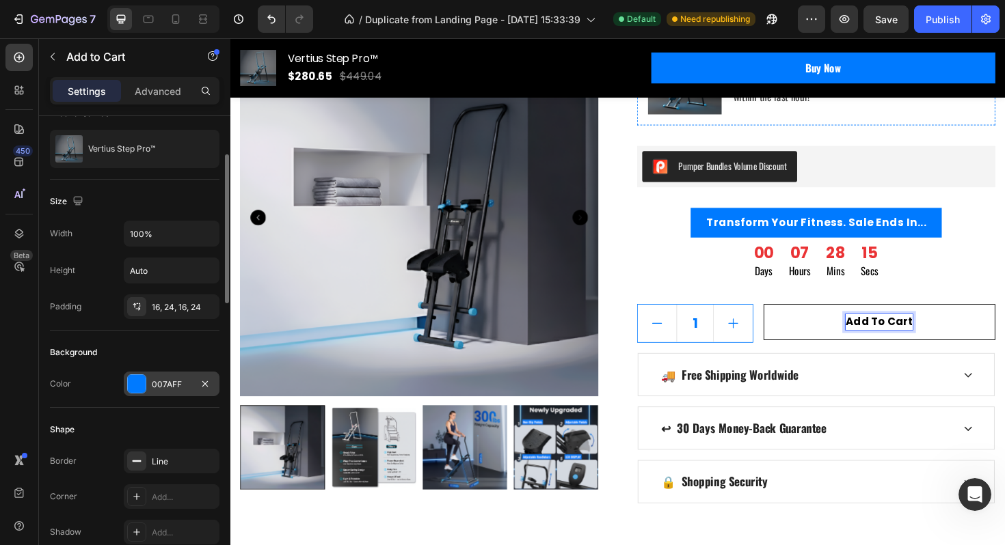
click at [926, 325] on button "Add to cart" at bounding box center [917, 339] width 245 height 38
click at [920, 335] on p "Add to cart" at bounding box center [917, 339] width 71 height 16
click at [897, 336] on p "Add to cart" at bounding box center [917, 339] width 71 height 16
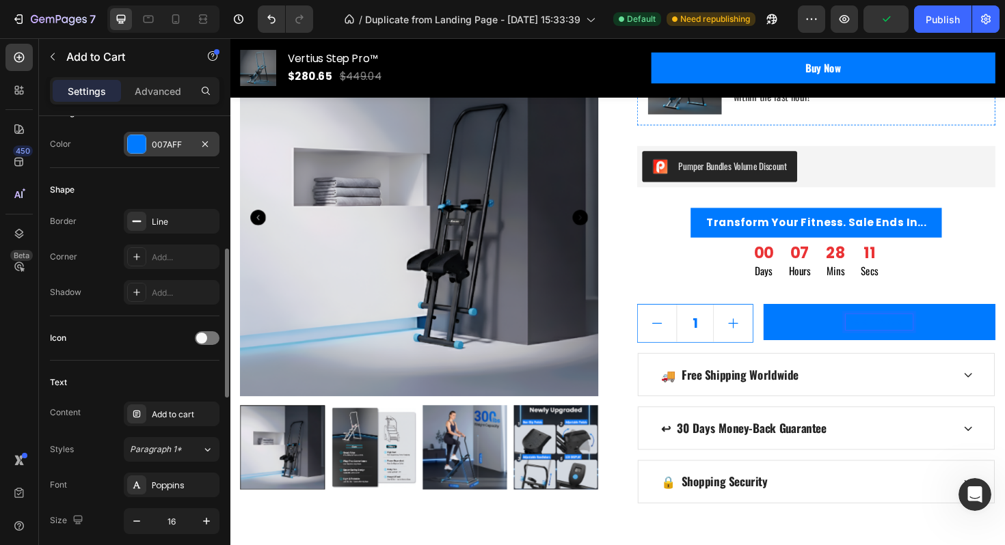
scroll to position [399, 0]
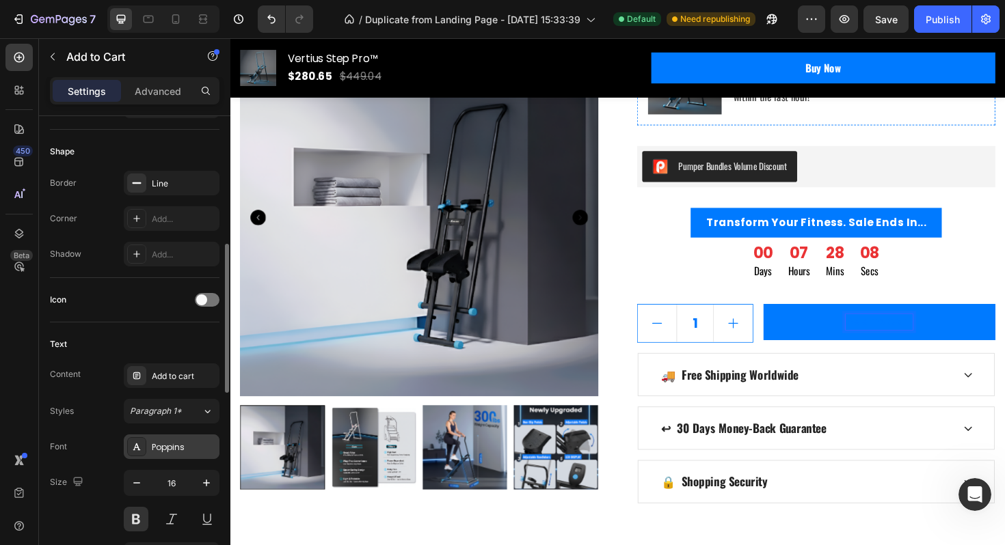
click at [149, 445] on div "Poppins" at bounding box center [172, 447] width 96 height 25
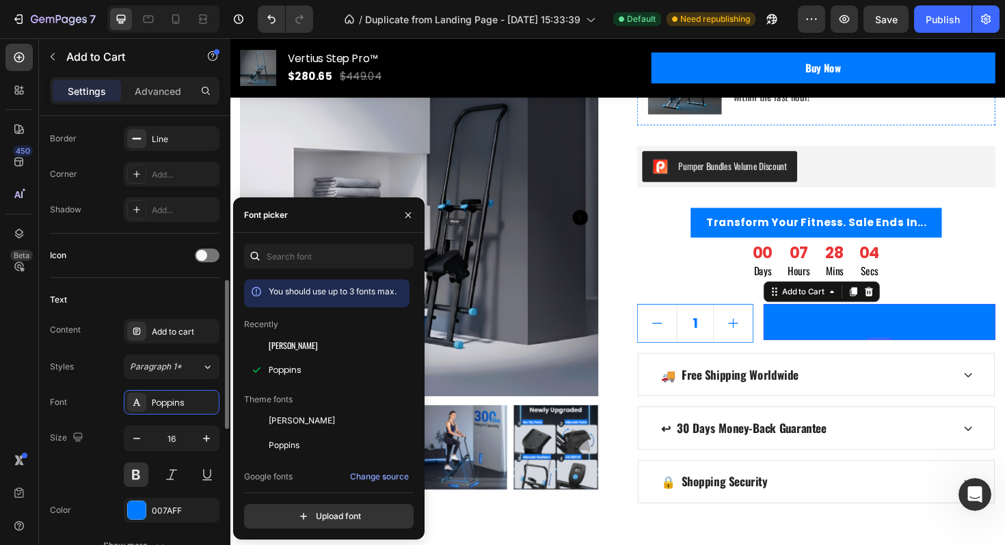
scroll to position [461, 0]
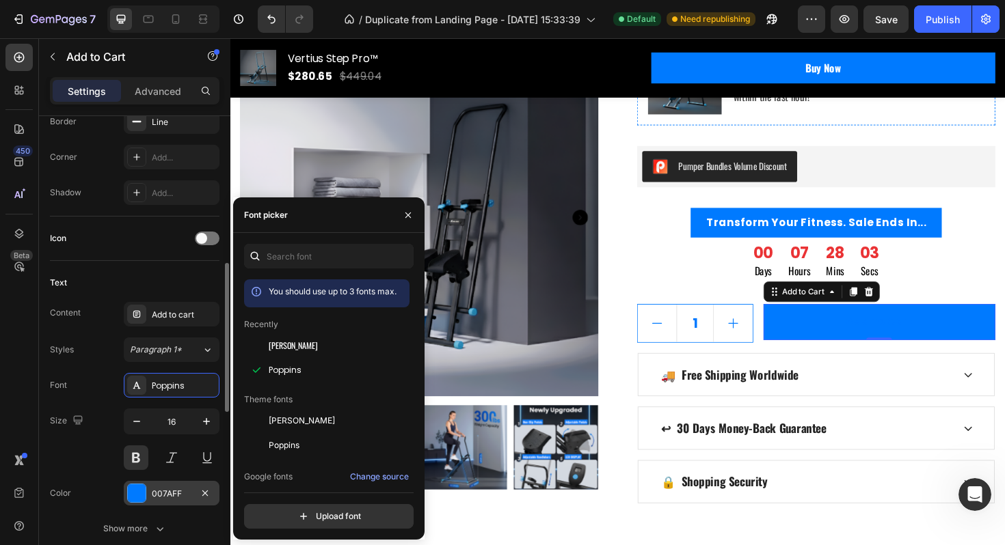
click at [152, 496] on div "007AFF" at bounding box center [172, 494] width 40 height 12
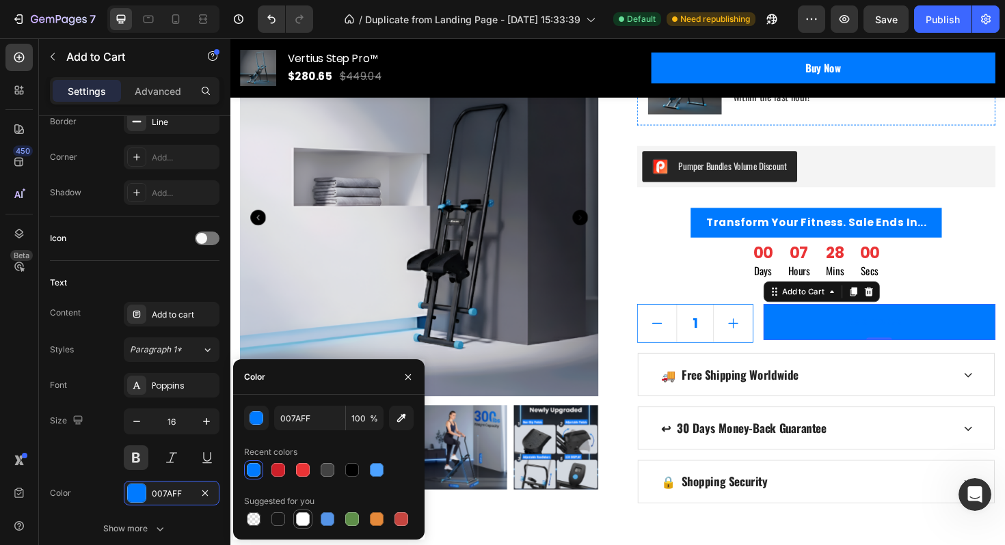
click at [300, 517] on div at bounding box center [303, 520] width 14 height 14
type input "FFFFFF"
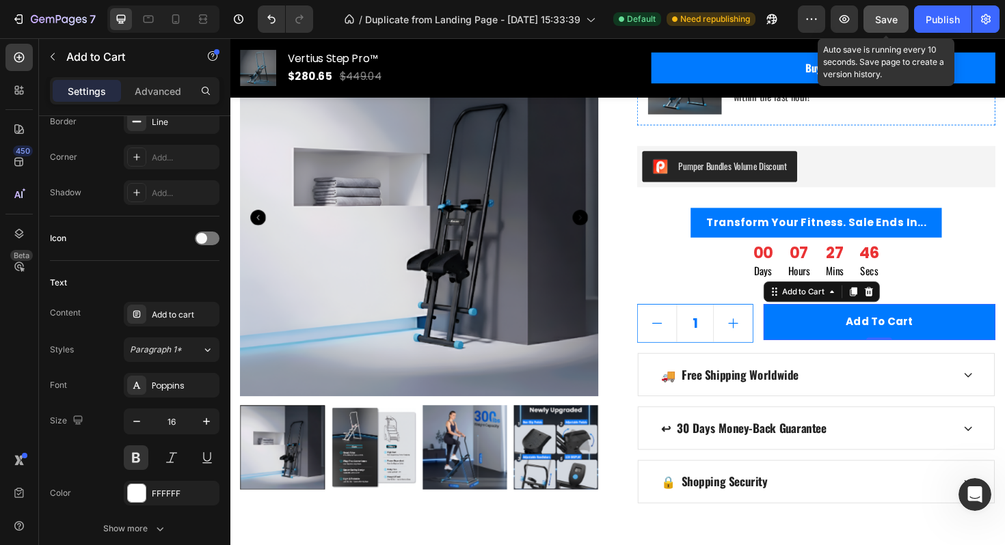
click at [891, 25] on div "Save" at bounding box center [886, 19] width 23 height 14
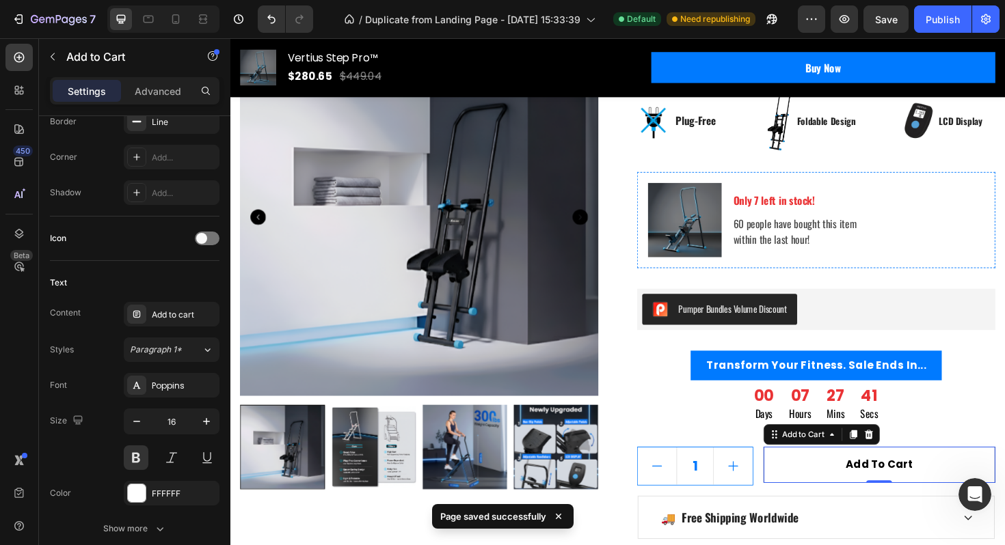
scroll to position [362, 0]
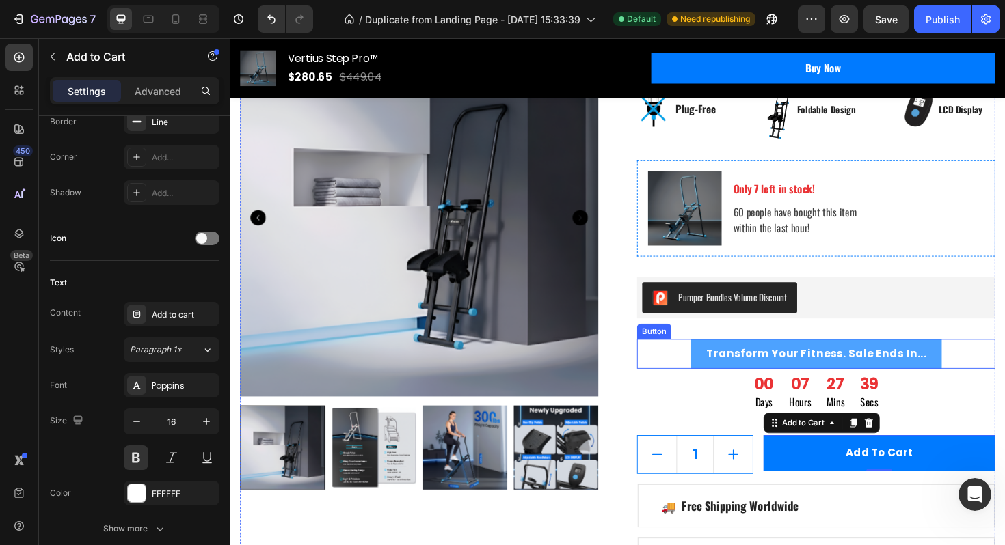
click at [974, 370] on button "Transform Your Fitness. Sale Ends In..." at bounding box center [851, 372] width 266 height 31
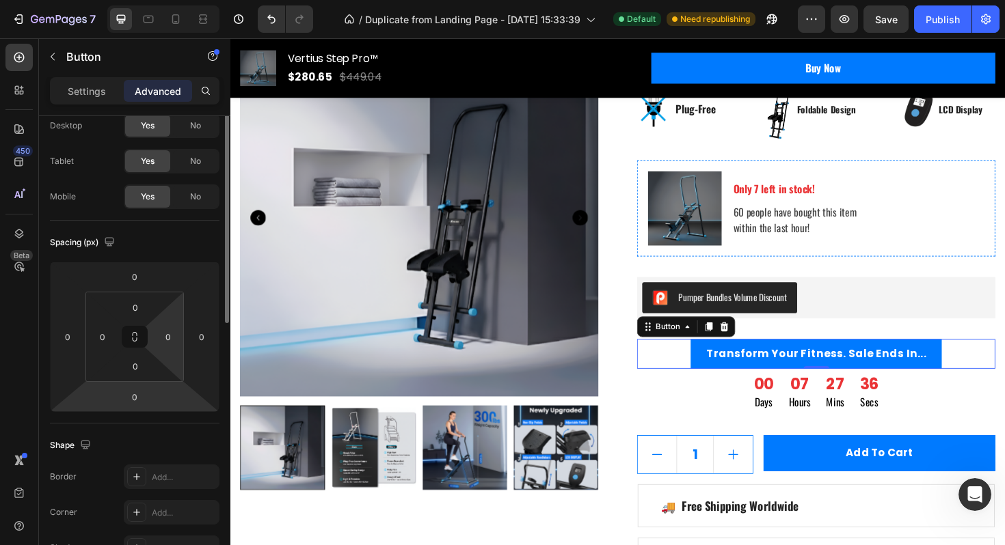
scroll to position [107, 0]
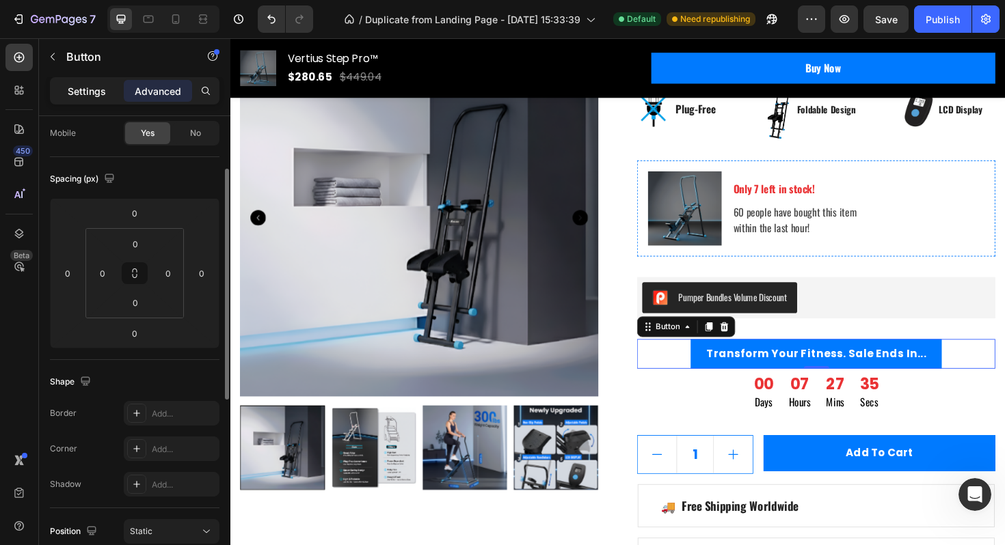
click at [93, 100] on div "Settings" at bounding box center [87, 91] width 68 height 22
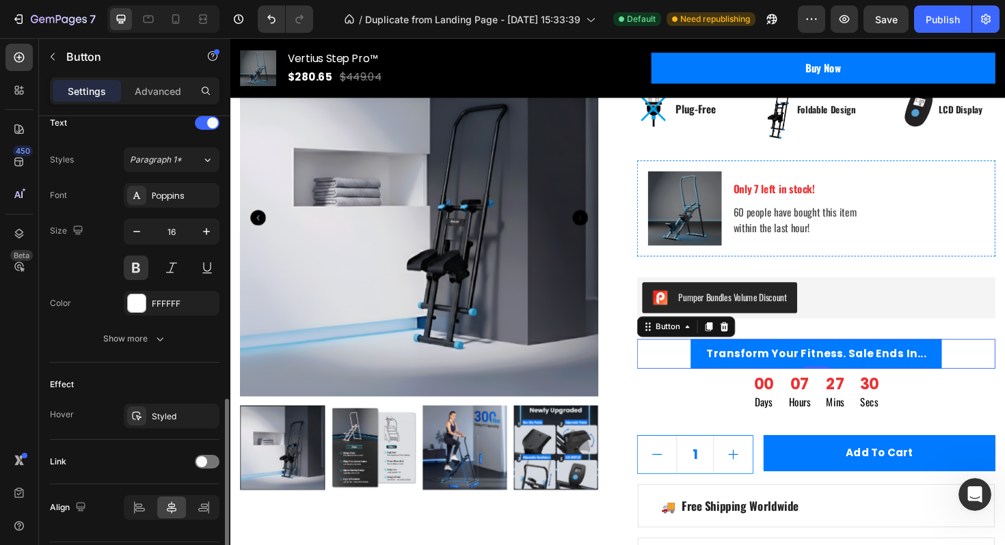
scroll to position [402, 0]
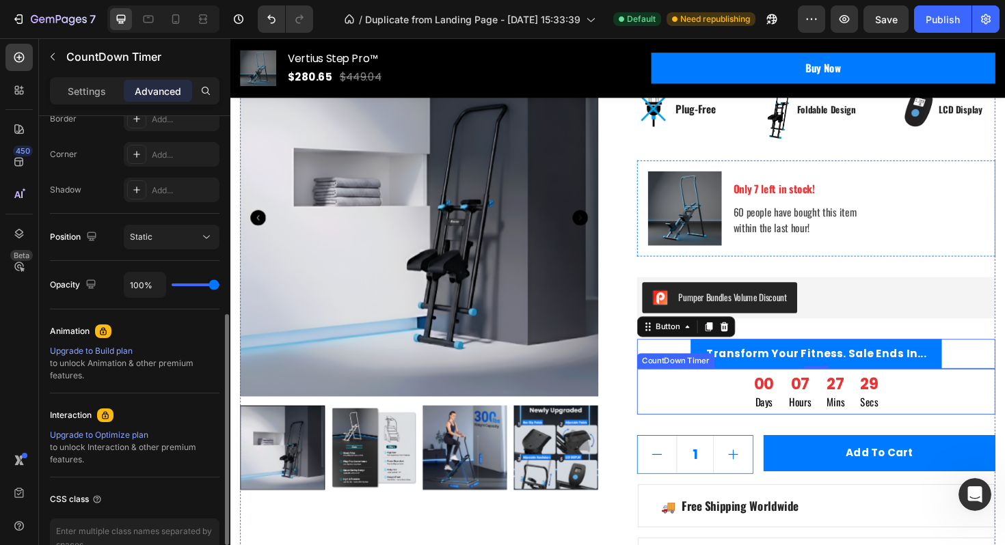
click at [740, 381] on div "CountDown Timer" at bounding box center [702, 380] width 82 height 16
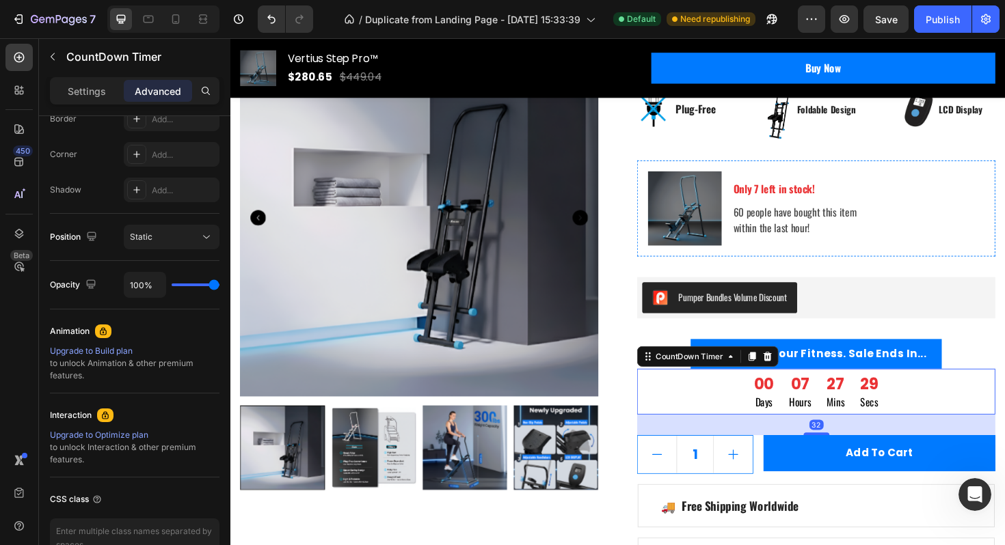
scroll to position [0, 0]
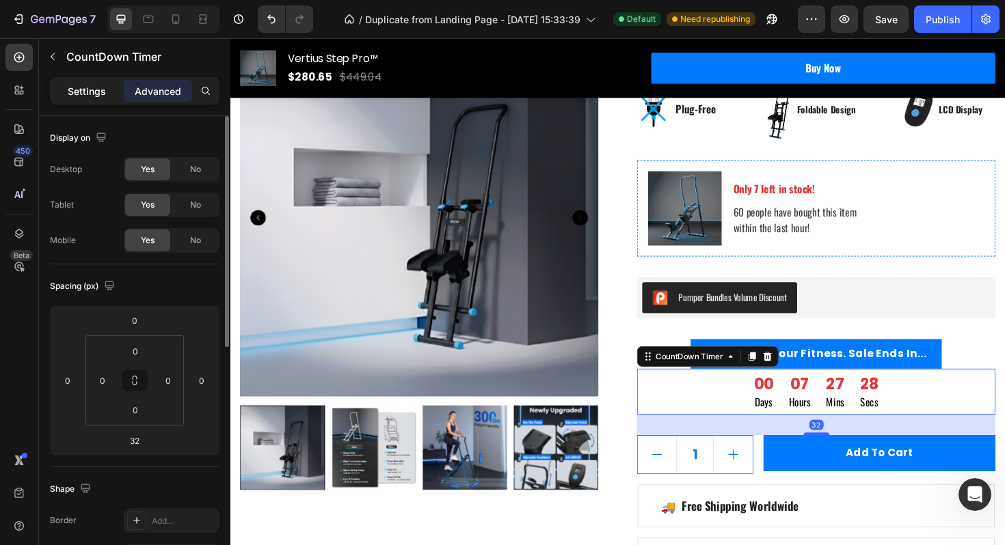
click at [104, 91] on p "Settings" at bounding box center [87, 91] width 38 height 14
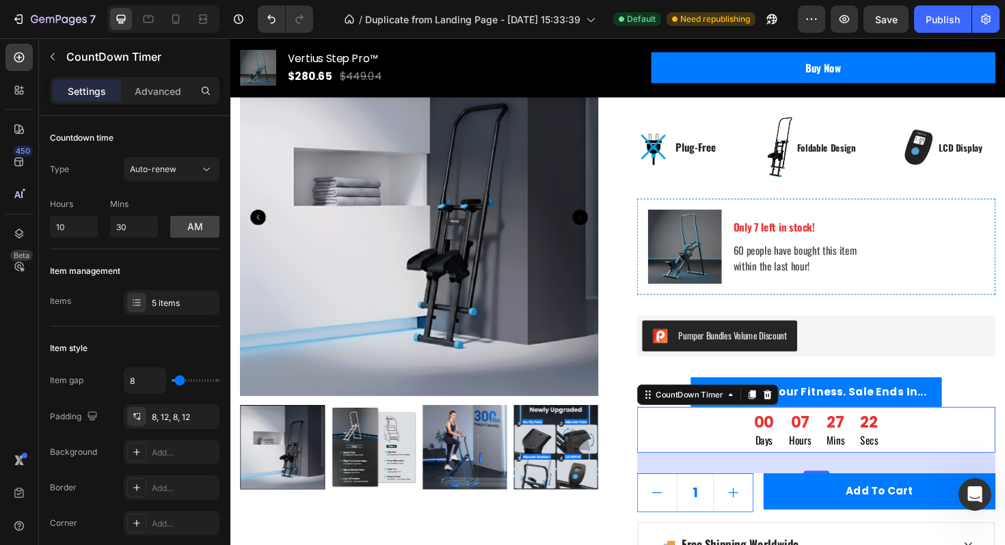
scroll to position [297, 0]
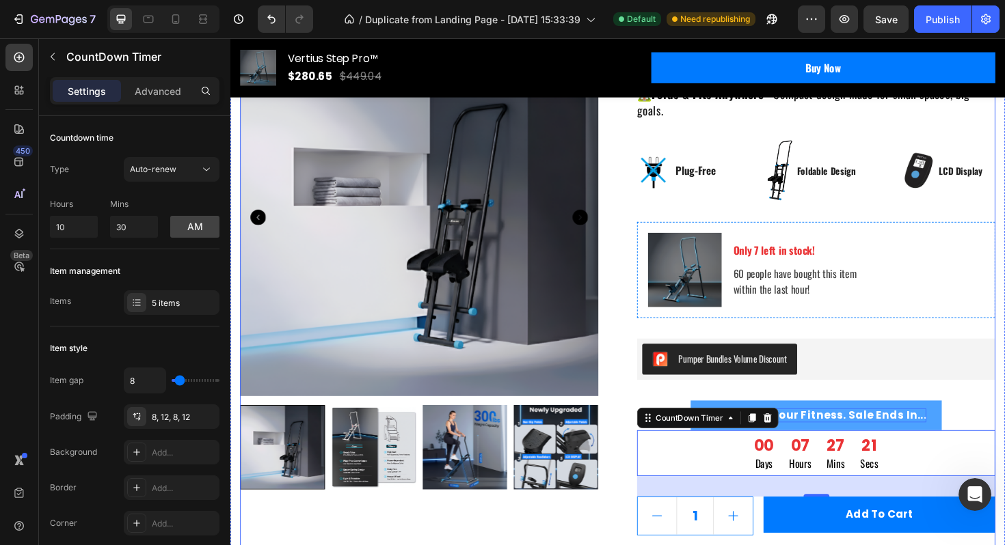
click at [901, 437] on p "Transform Your Fitness. Sale Ends In..." at bounding box center [850, 438] width 233 height 15
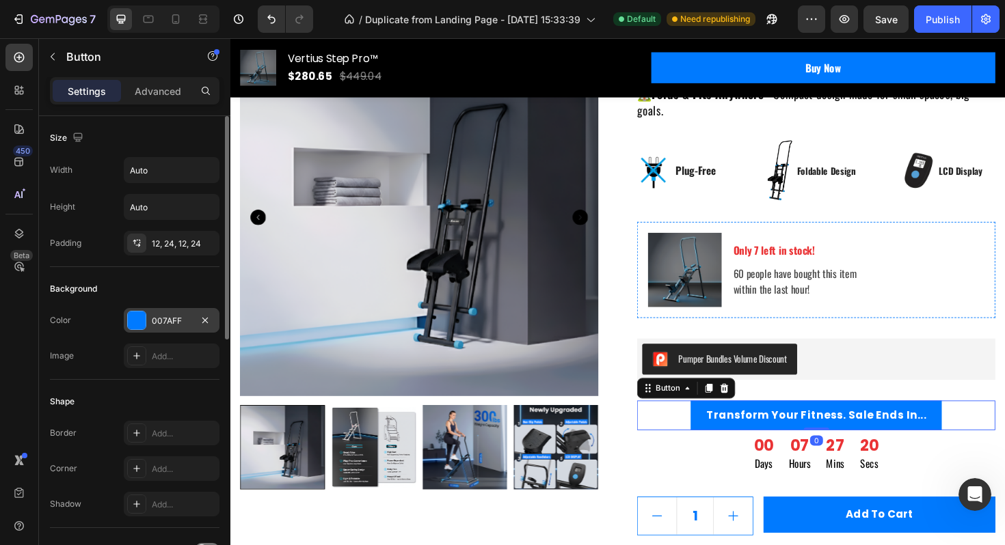
click at [176, 310] on div "007AFF" at bounding box center [172, 320] width 96 height 25
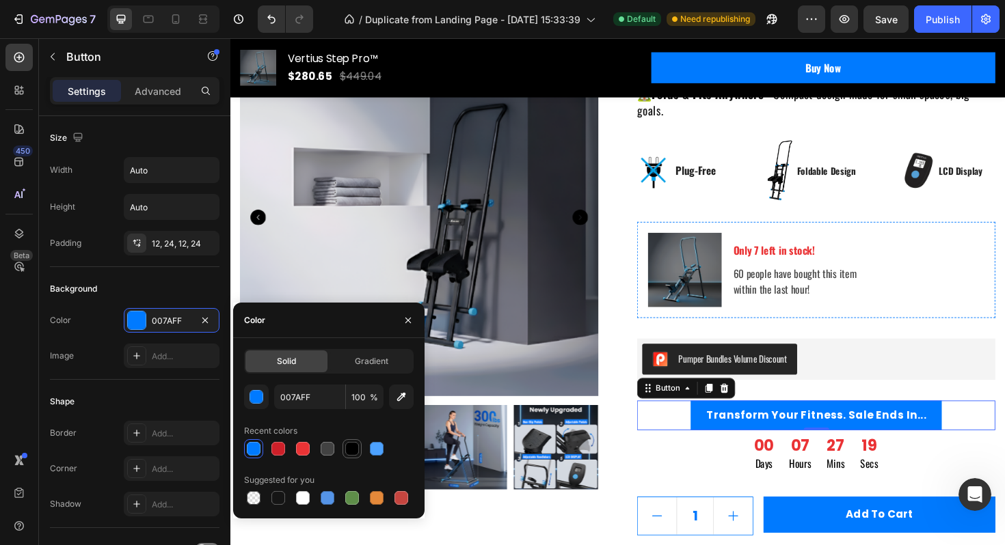
click at [351, 448] on div at bounding box center [352, 449] width 14 height 14
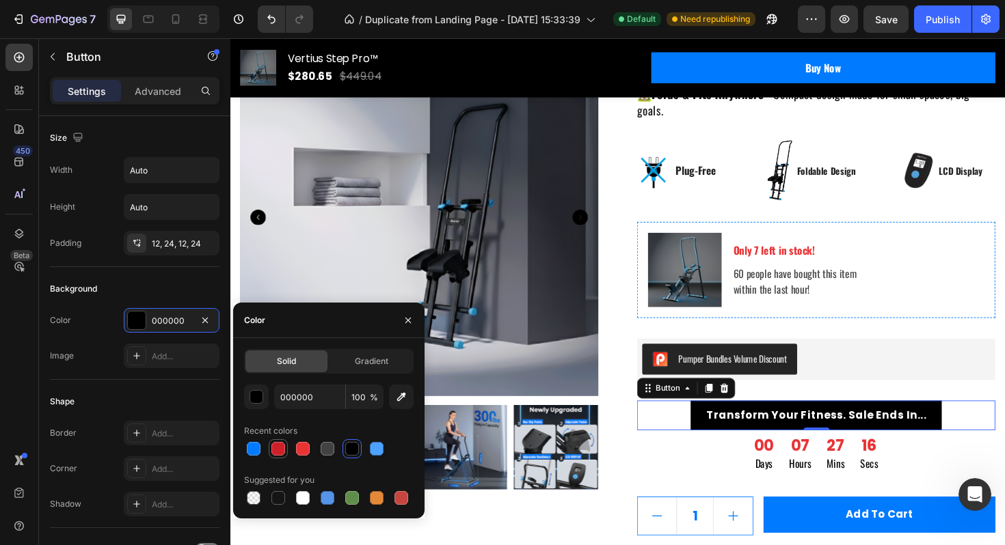
click at [281, 450] on div at bounding box center [278, 449] width 14 height 14
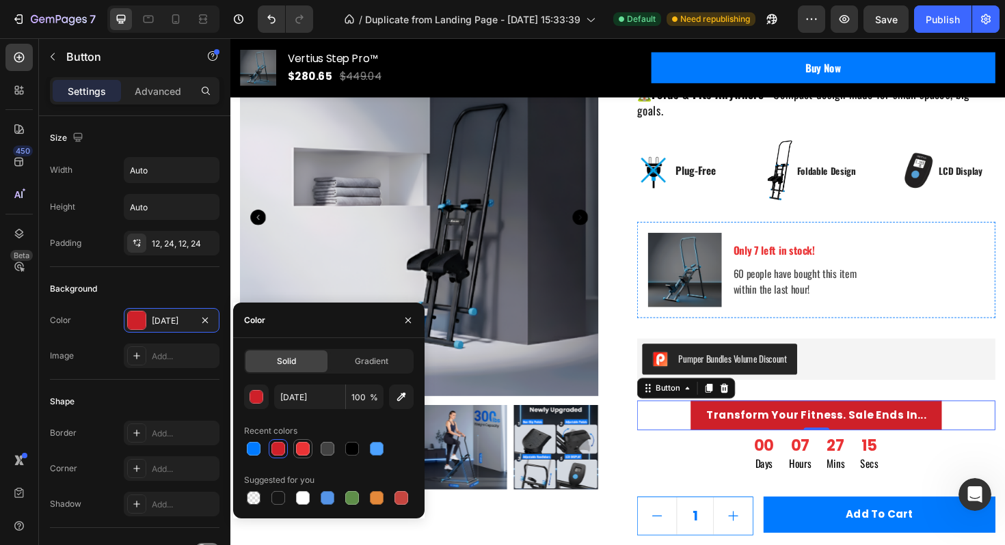
click at [310, 446] on div at bounding box center [303, 449] width 16 height 16
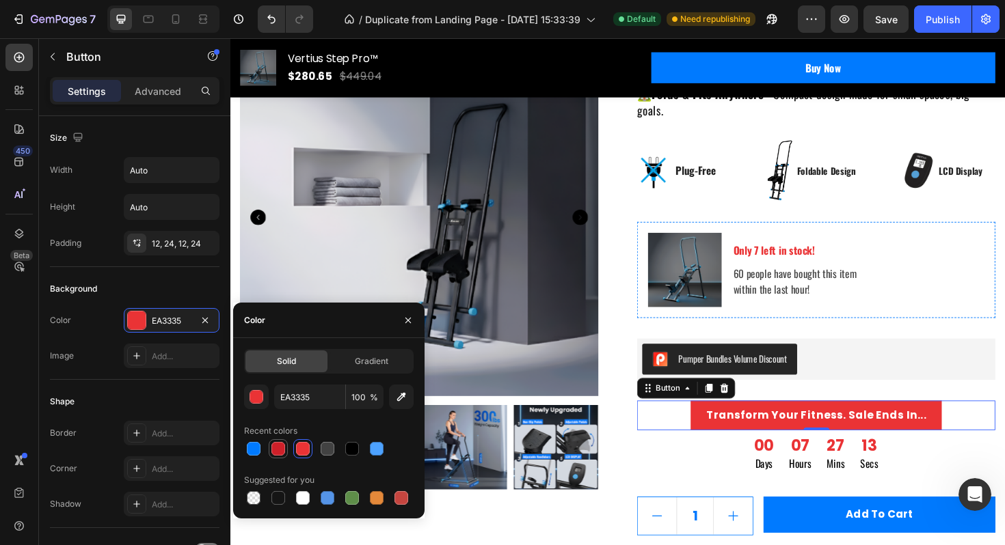
click at [284, 452] on div at bounding box center [278, 449] width 14 height 14
type input "[DATE]"
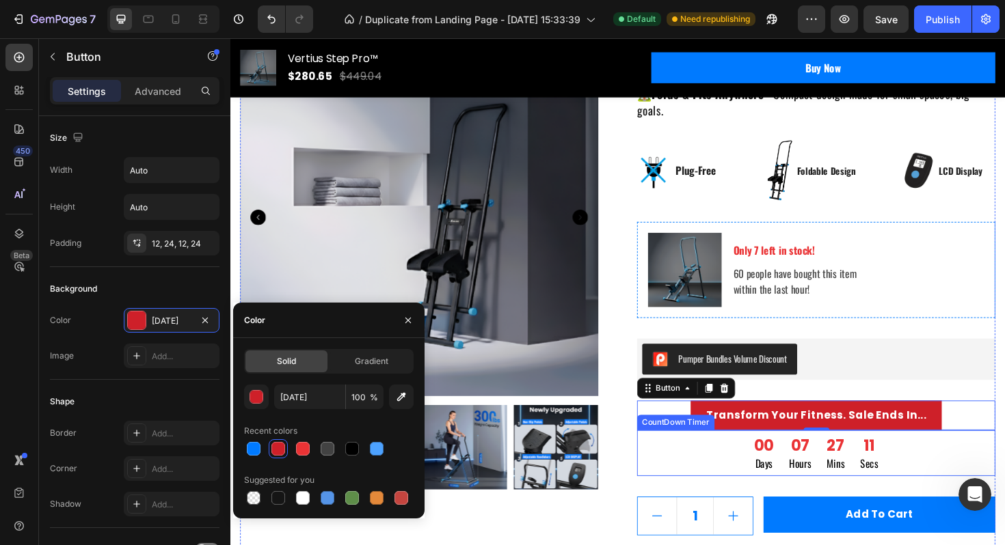
click at [703, 489] on div "00 Days 07 Hours 27 Mins 11 Secs" at bounding box center [850, 478] width 379 height 49
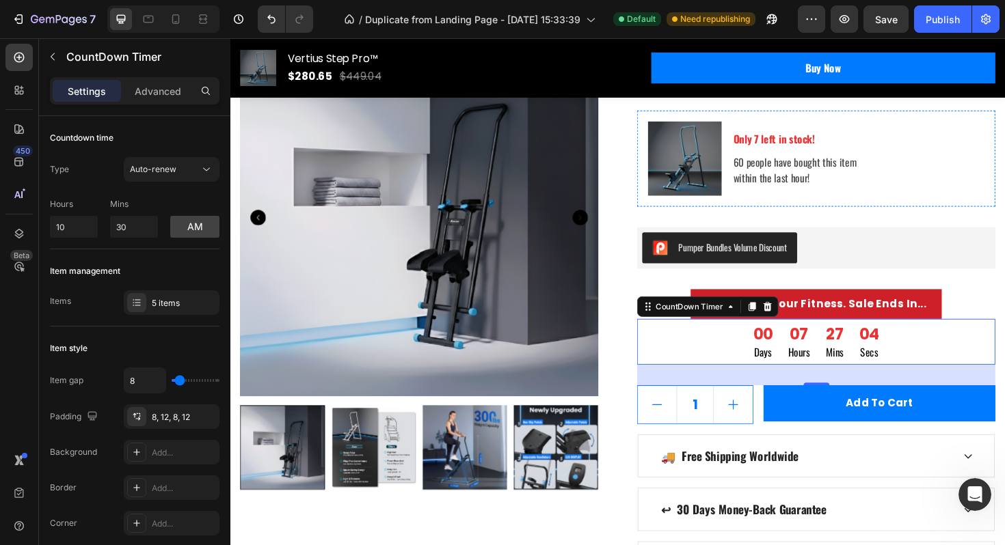
scroll to position [417, 0]
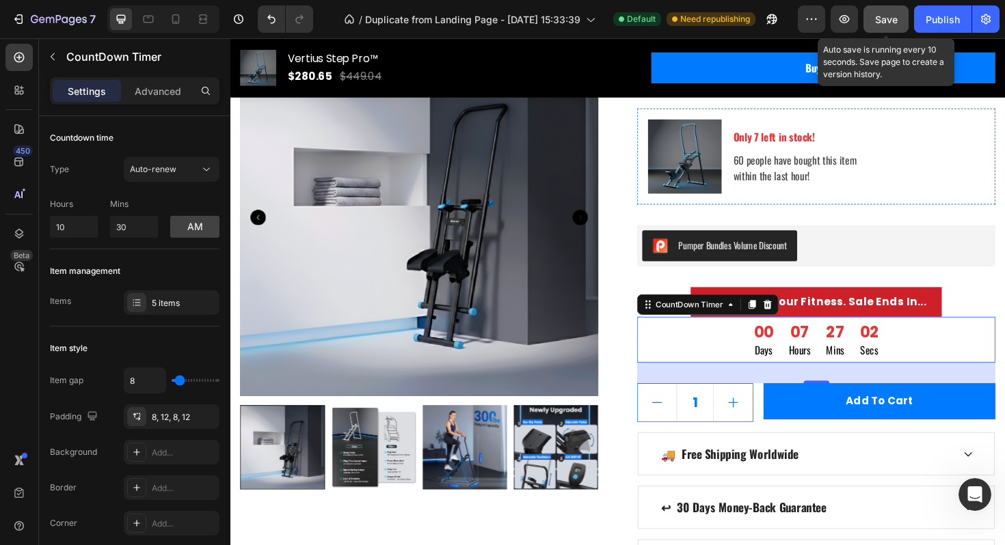
click at [884, 16] on span "Save" at bounding box center [886, 20] width 23 height 12
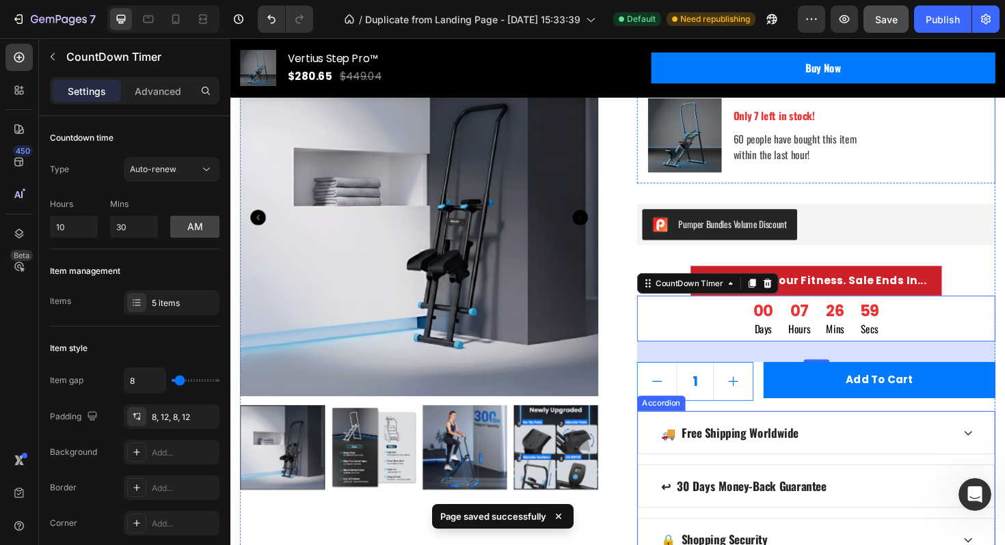
scroll to position [437, 0]
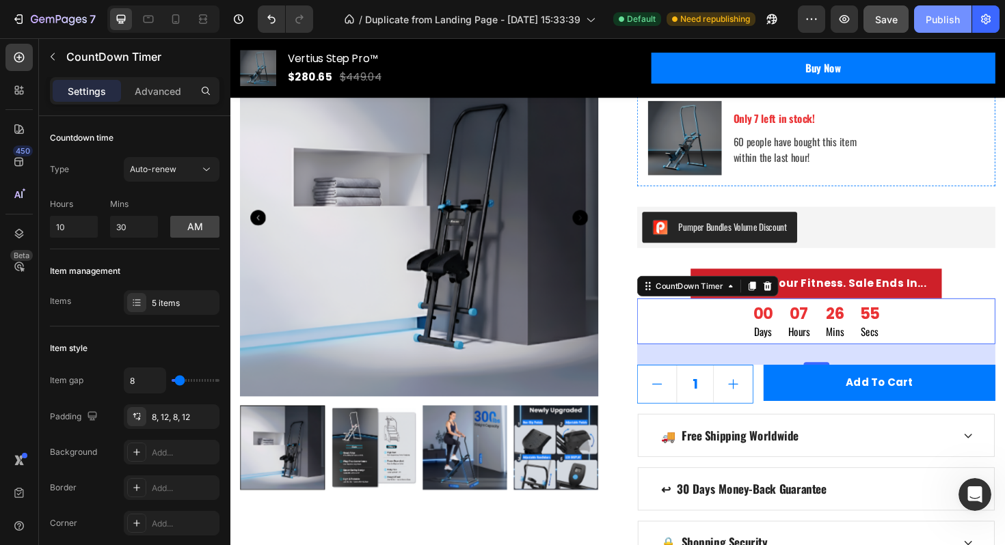
click at [924, 23] on button "Publish" at bounding box center [942, 18] width 57 height 27
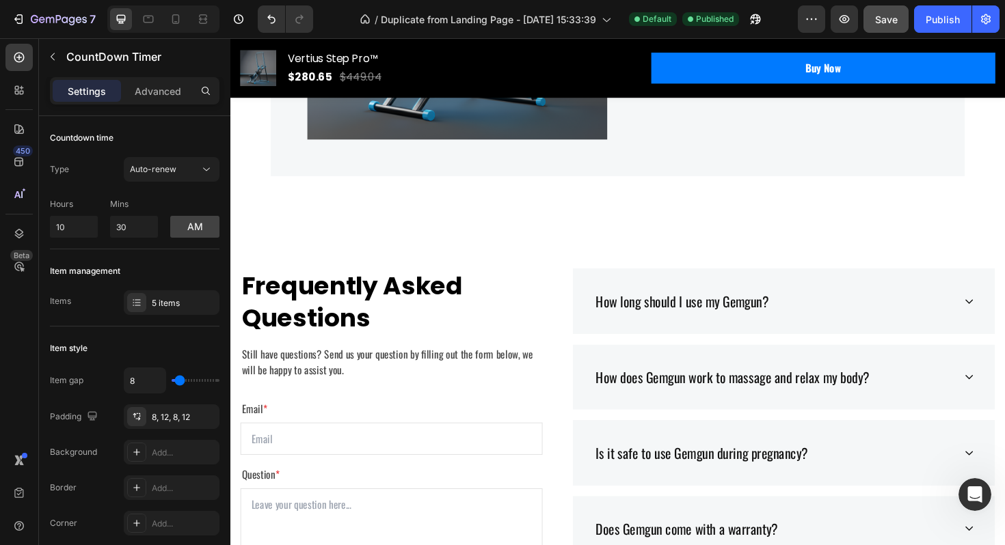
scroll to position [4820, 0]
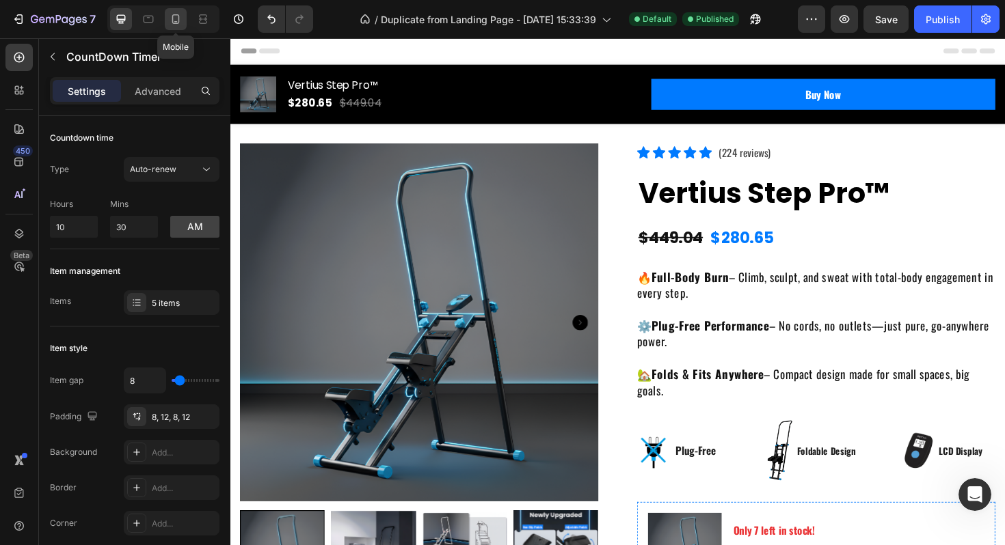
click at [180, 22] on icon at bounding box center [176, 19] width 14 height 14
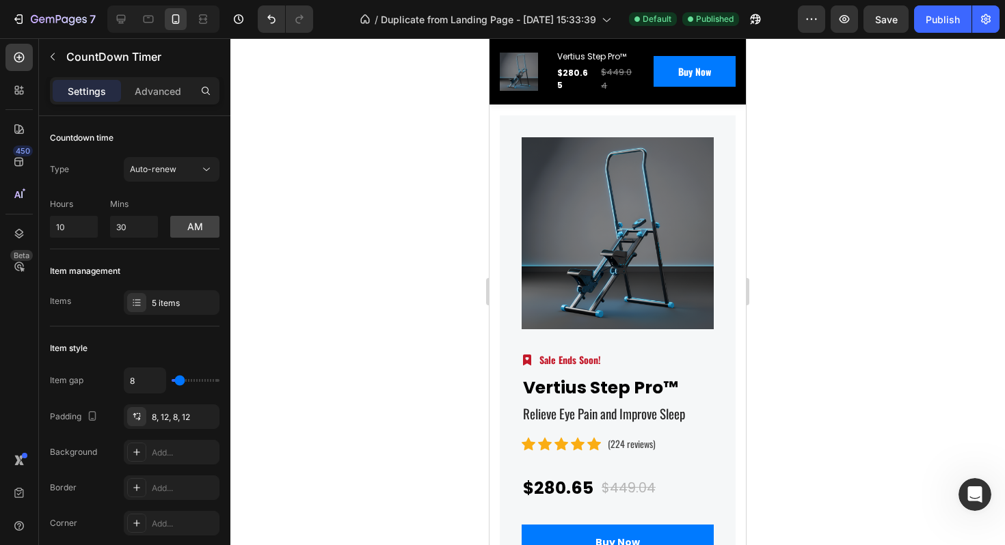
scroll to position [4579, 0]
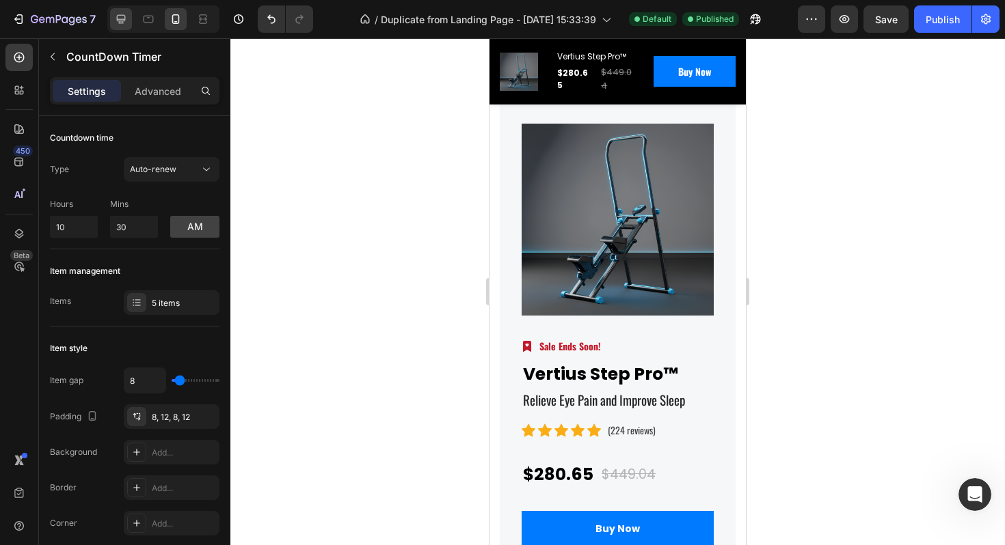
click at [120, 24] on icon at bounding box center [121, 19] width 14 height 14
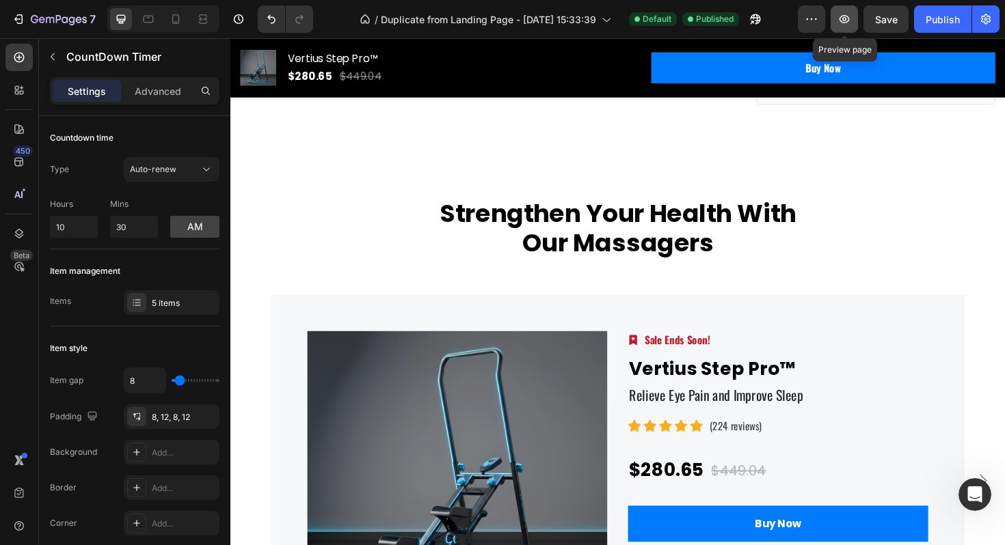
click at [841, 21] on icon "button" at bounding box center [844, 19] width 10 height 8
click at [849, 25] on icon "button" at bounding box center [844, 19] width 14 height 14
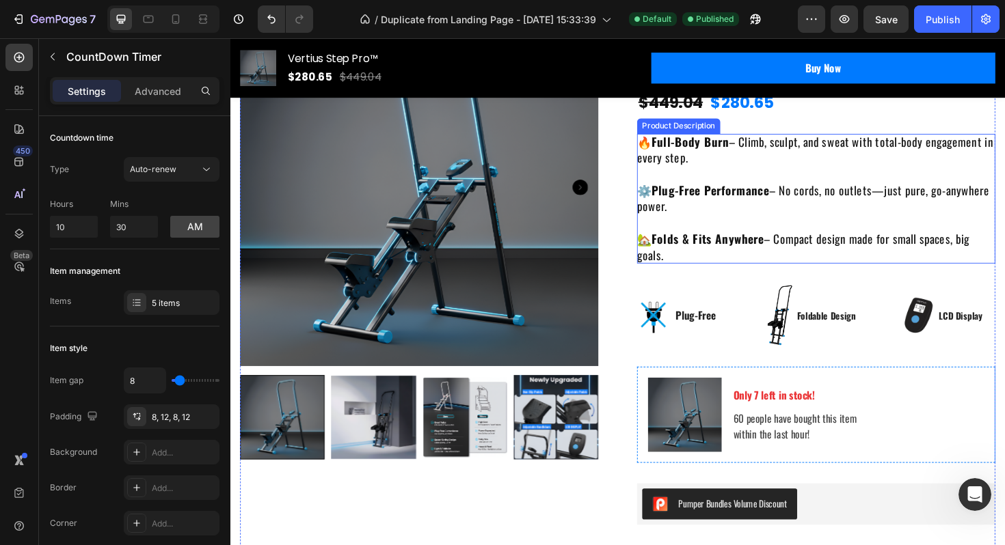
scroll to position [354, 0]
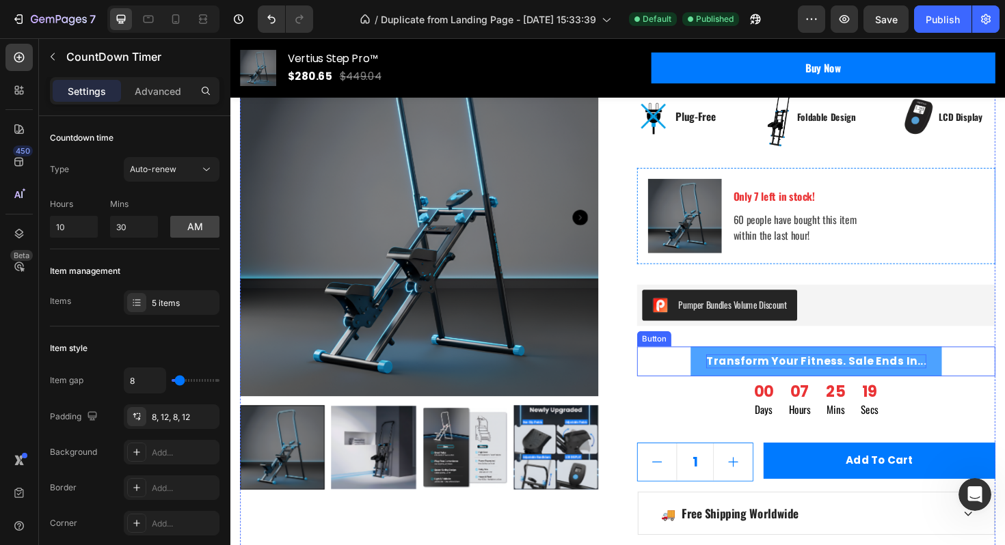
click at [765, 387] on p "Transform Your Fitness. Sale Ends In..." at bounding box center [850, 380] width 233 height 15
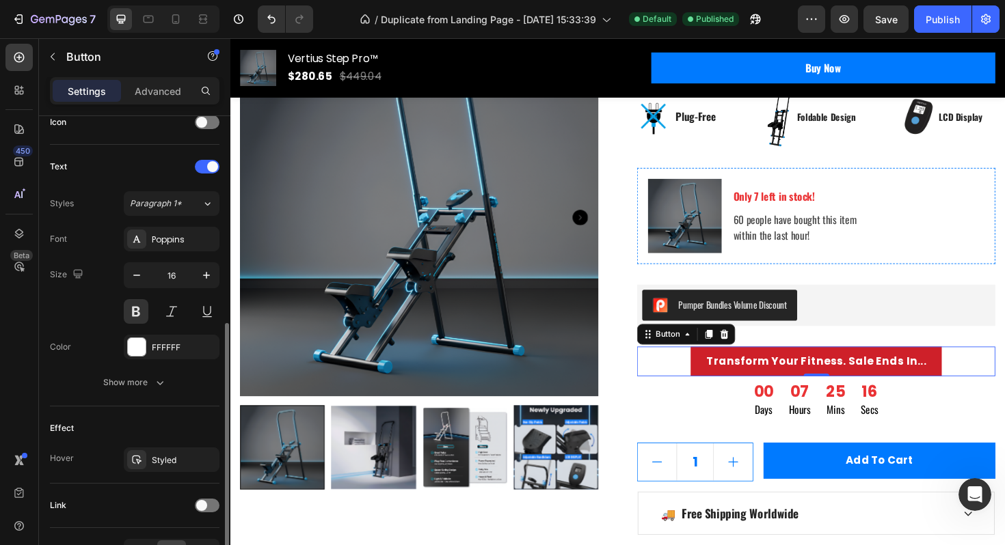
scroll to position [430, 0]
click at [170, 463] on div "Styled" at bounding box center [172, 458] width 40 height 12
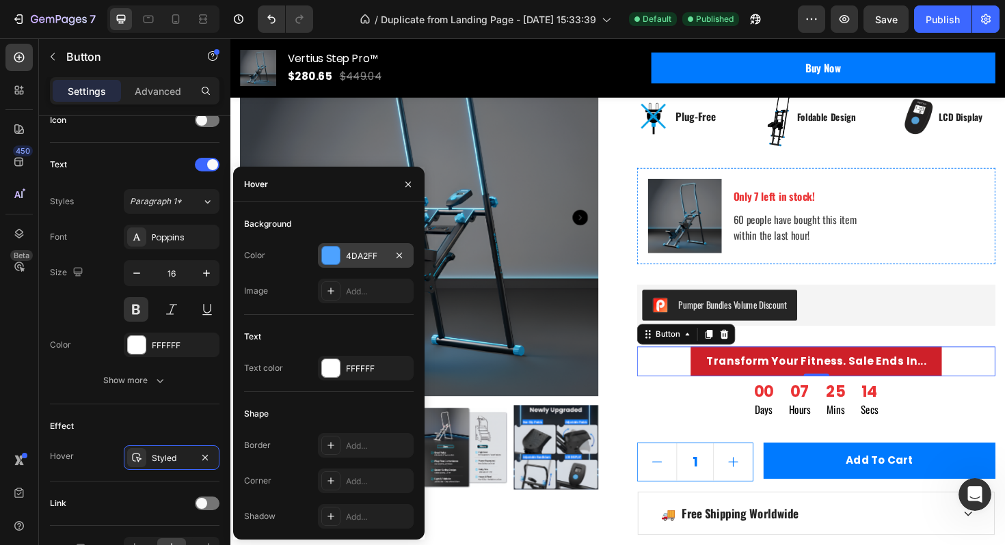
click at [370, 254] on div "4DA2FF" at bounding box center [366, 256] width 40 height 12
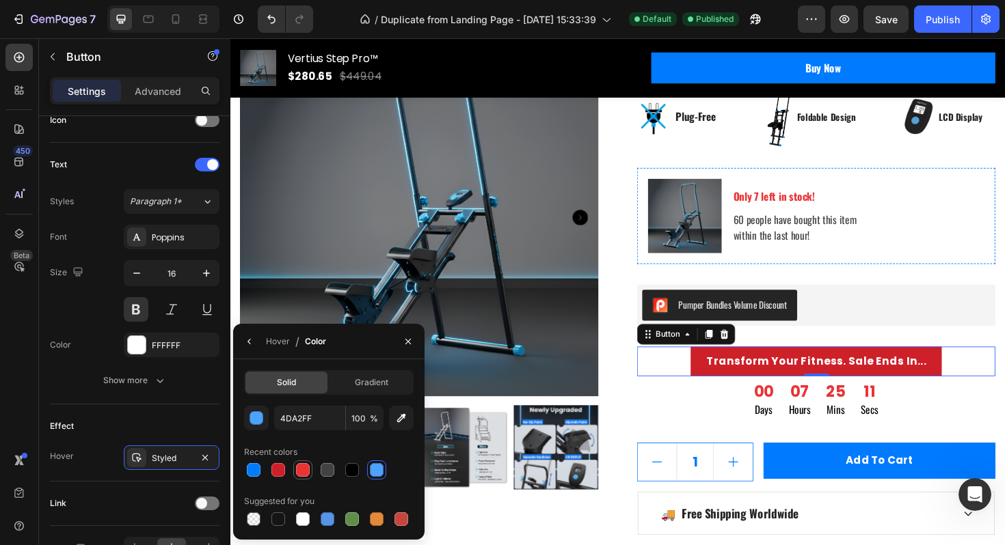
click at [297, 470] on div at bounding box center [303, 470] width 14 height 14
type input "EA3335"
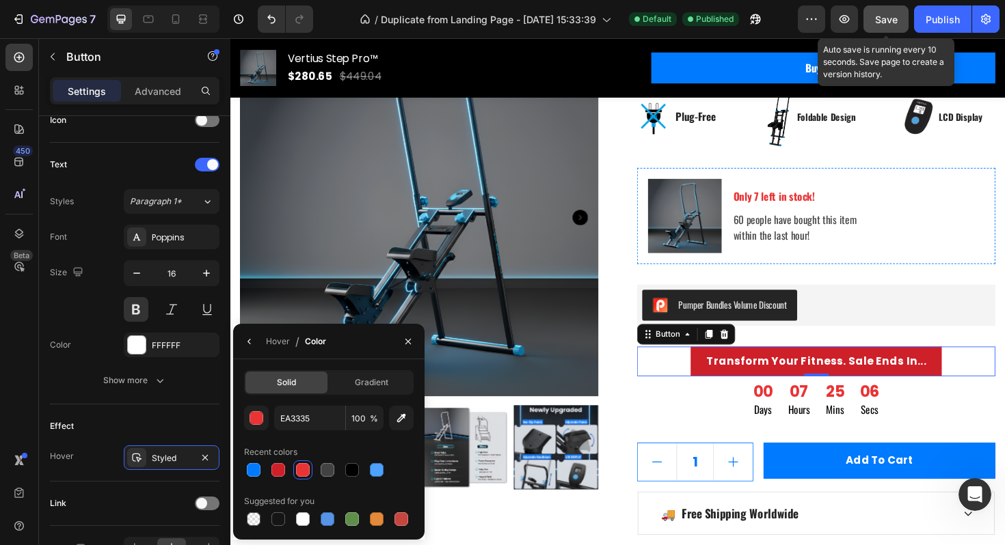
click at [880, 22] on span "Save" at bounding box center [886, 20] width 23 height 12
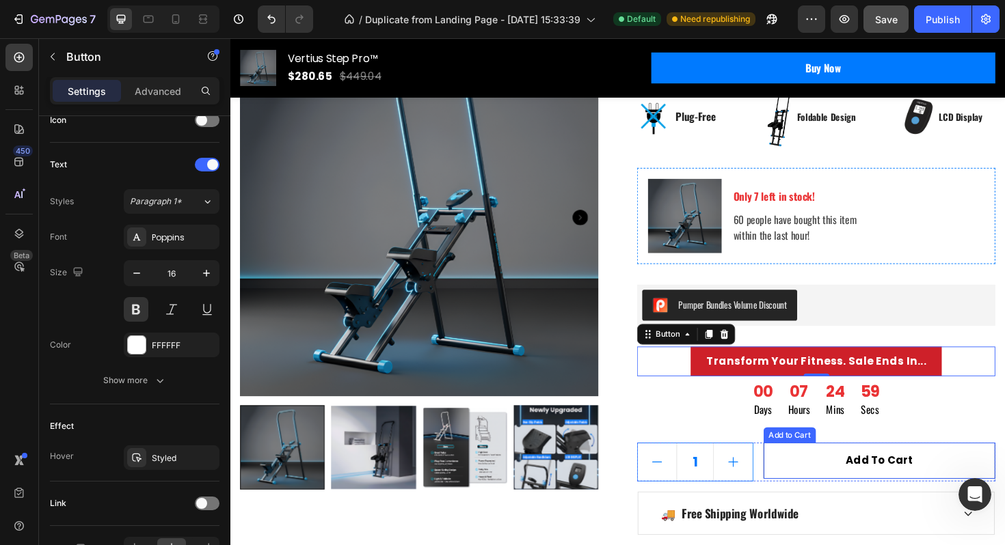
click at [841, 483] on button "Add to cart" at bounding box center [917, 486] width 245 height 38
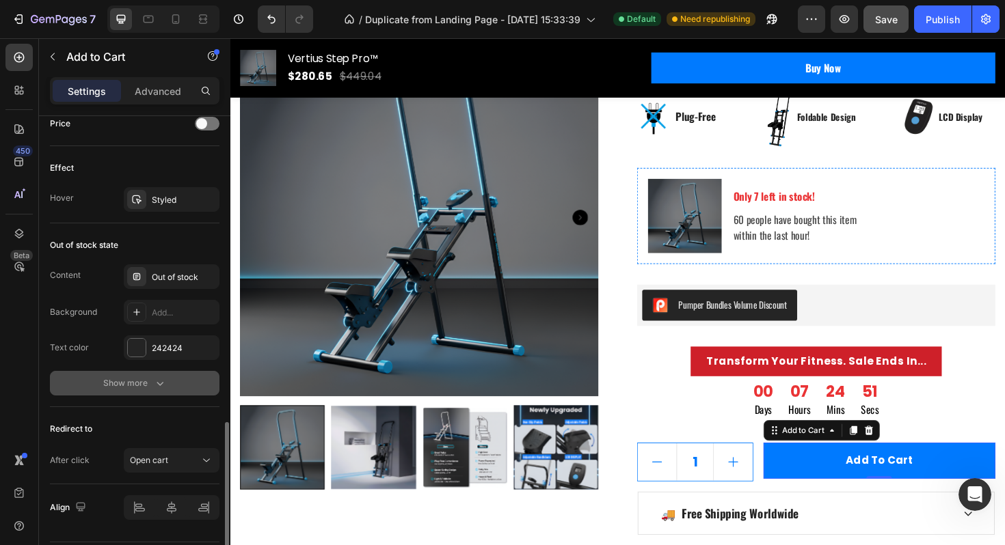
scroll to position [955, 0]
click at [161, 460] on span "Open cart" at bounding box center [149, 461] width 38 height 10
click at [30, 400] on div "450 Beta" at bounding box center [18, 245] width 27 height 403
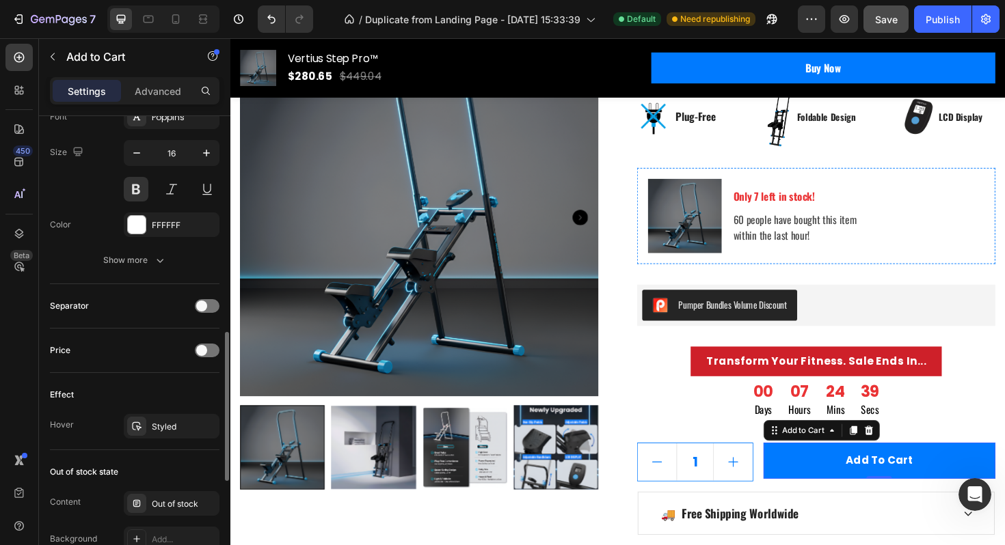
scroll to position [783, 0]
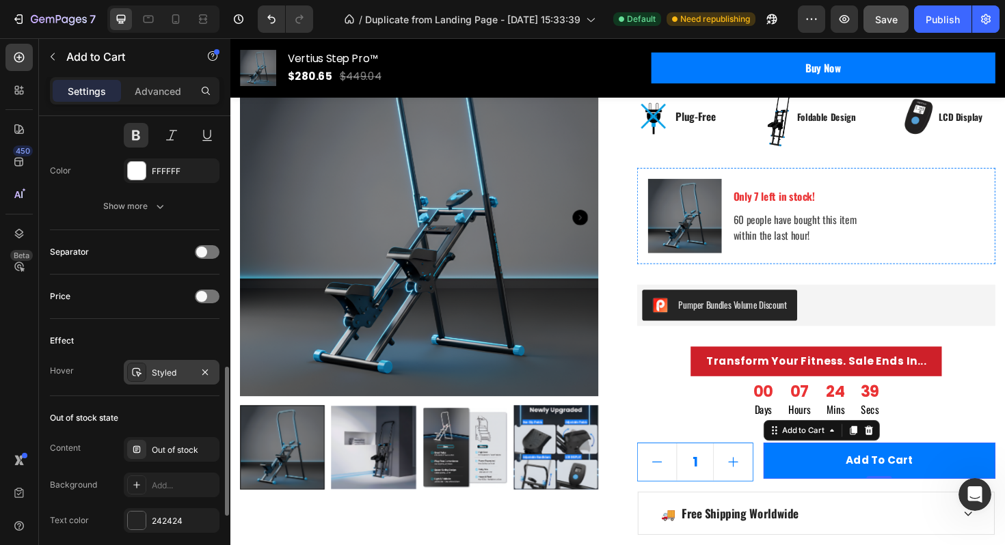
click at [169, 377] on div "Styled" at bounding box center [172, 373] width 40 height 12
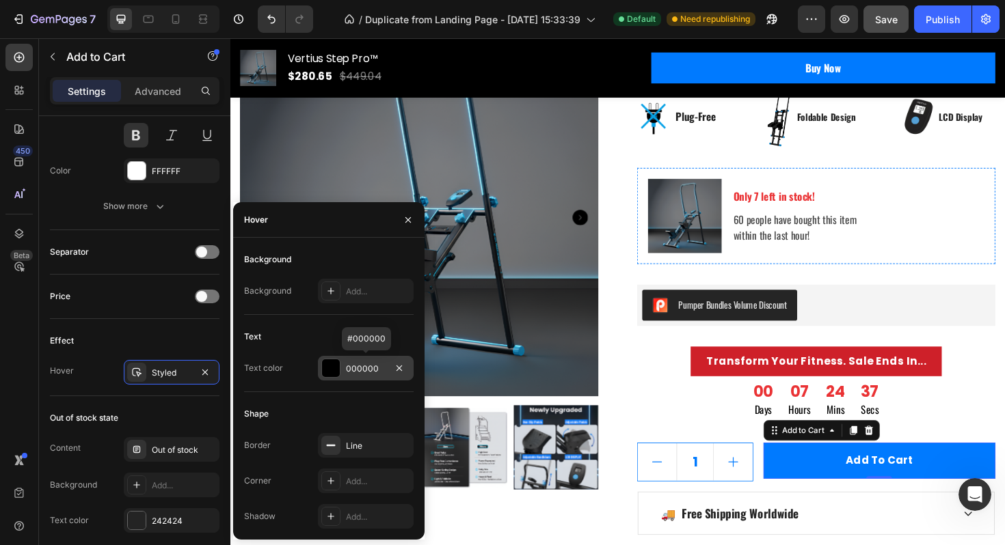
click at [348, 370] on div "000000" at bounding box center [366, 369] width 40 height 12
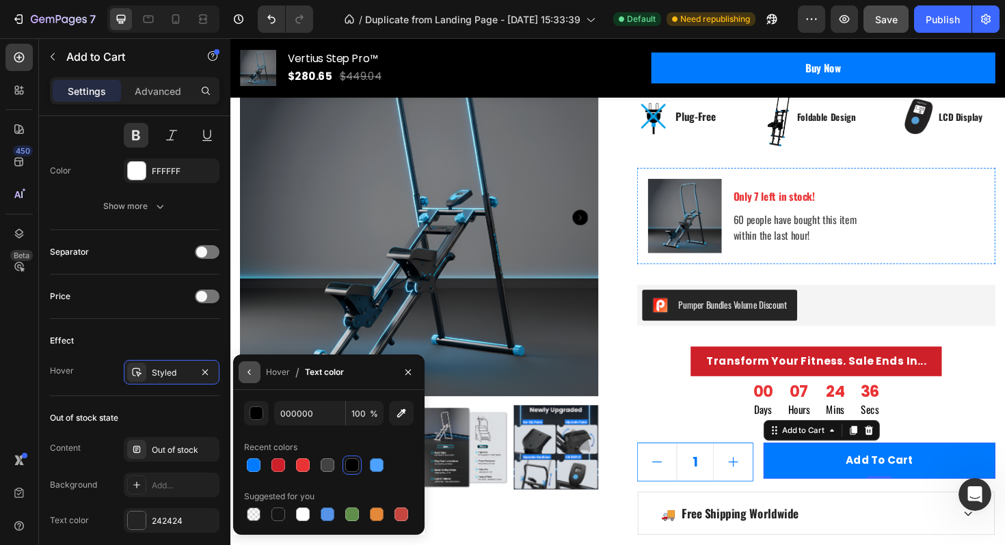
click at [245, 379] on button "button" at bounding box center [249, 373] width 22 height 22
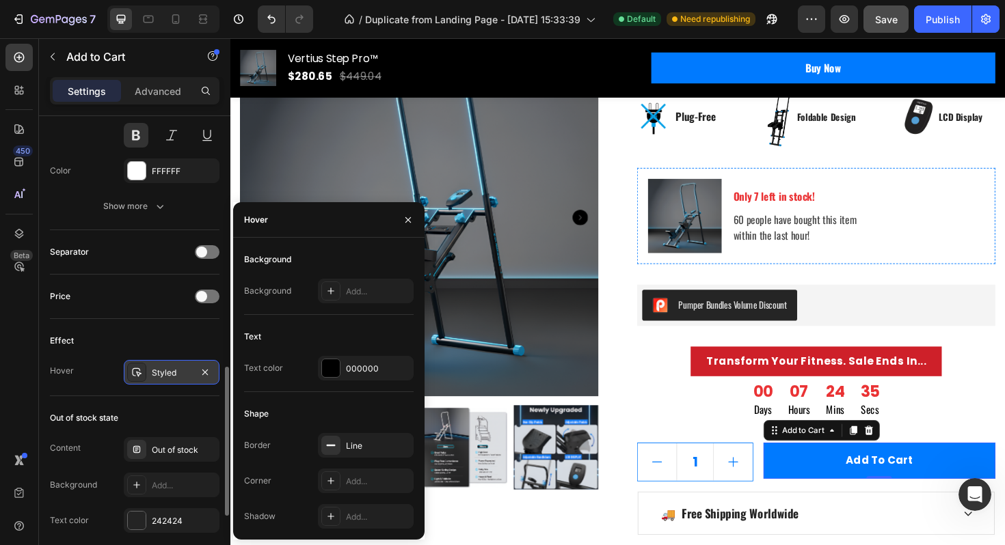
click at [180, 369] on div "Styled" at bounding box center [172, 373] width 40 height 12
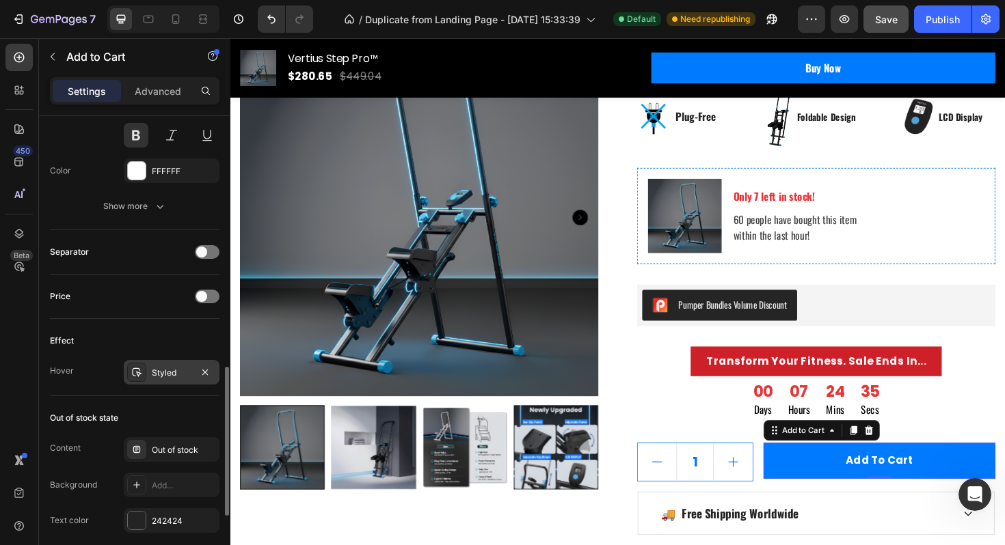
click at [180, 369] on div "Styled" at bounding box center [172, 373] width 40 height 12
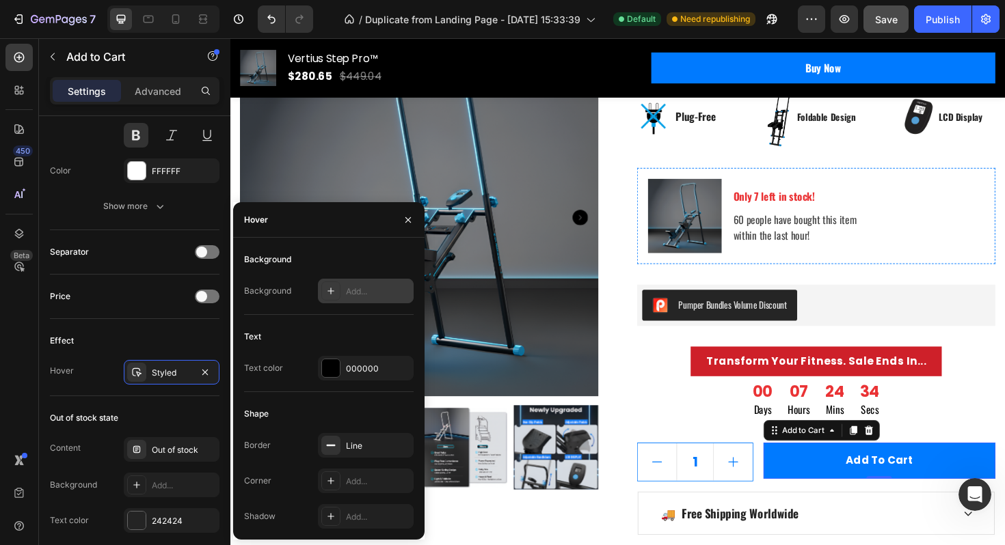
click at [342, 295] on div "Add..." at bounding box center [366, 291] width 96 height 25
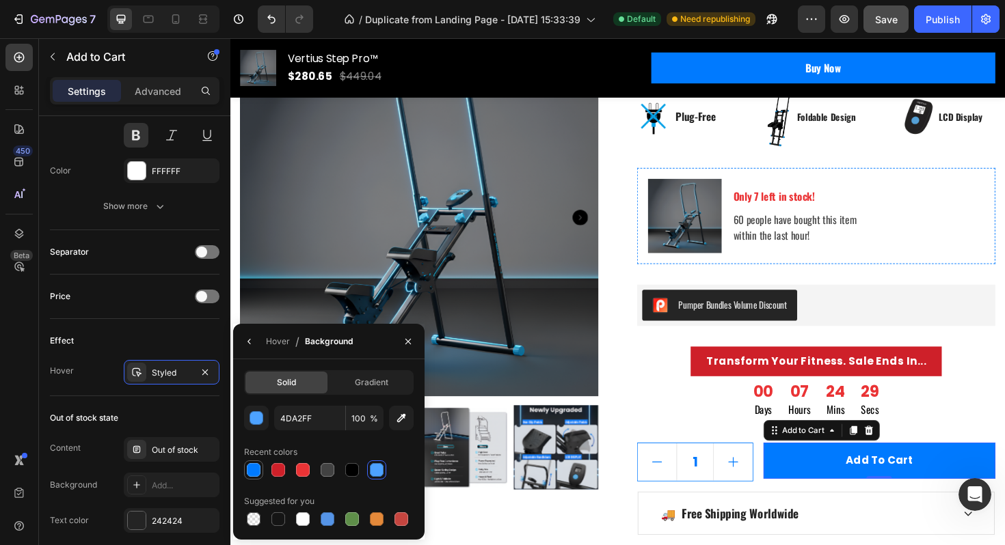
click at [251, 469] on div at bounding box center [254, 470] width 14 height 14
click at [375, 473] on div at bounding box center [377, 470] width 14 height 14
type input "4DA2FF"
click at [880, 18] on span "Save" at bounding box center [886, 20] width 23 height 12
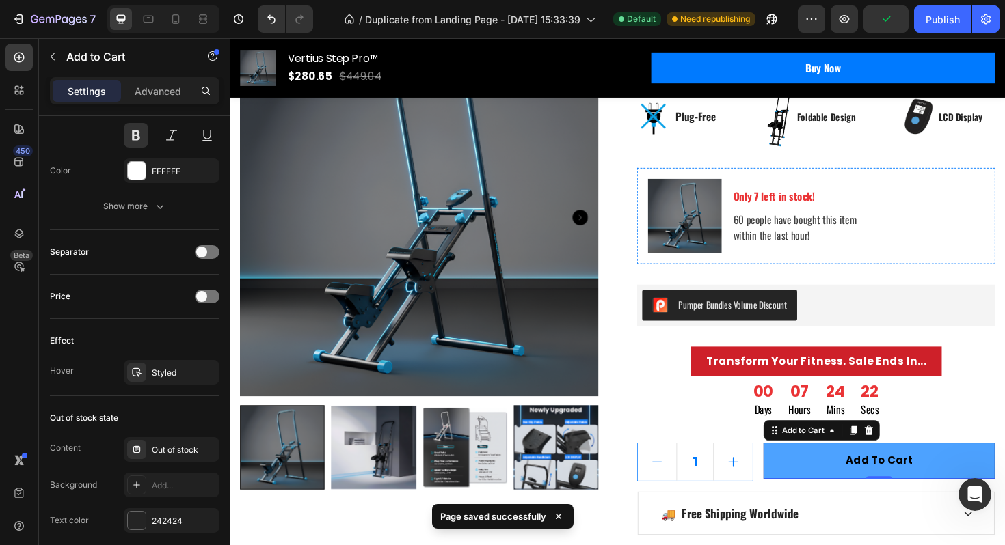
click at [843, 485] on button "Add to cart" at bounding box center [917, 486] width 245 height 38
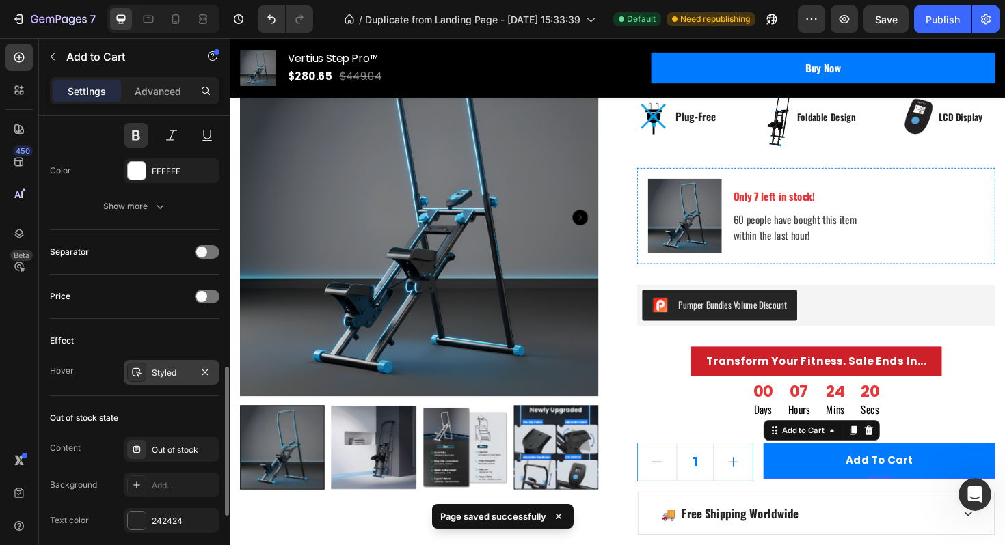
click at [162, 367] on div "Styled" at bounding box center [172, 373] width 40 height 12
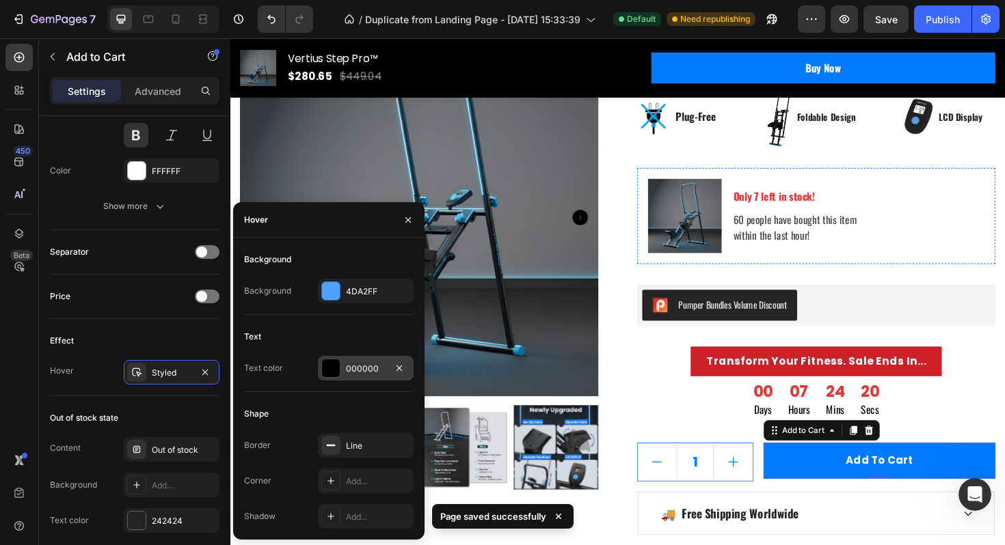
click at [349, 370] on div "000000" at bounding box center [366, 369] width 40 height 12
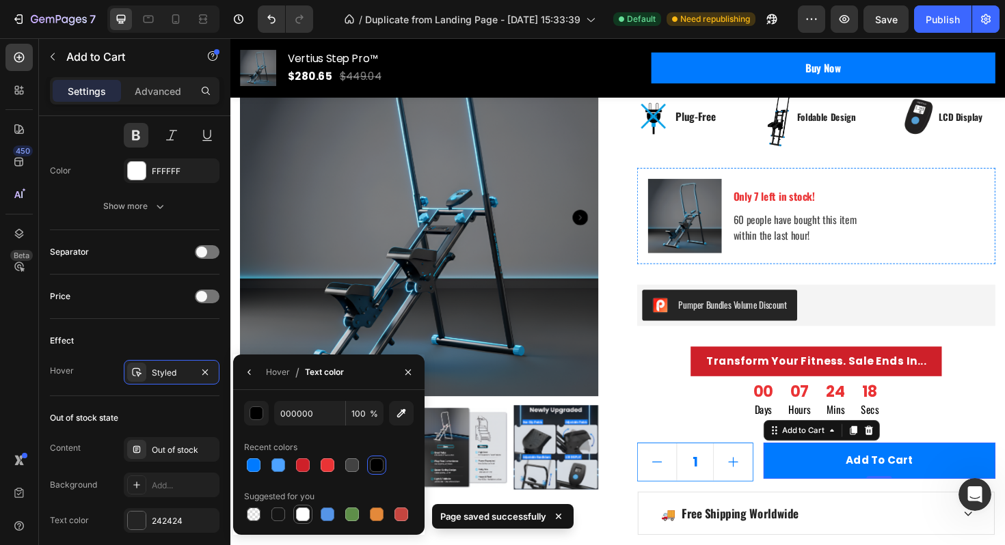
click at [308, 515] on div at bounding box center [303, 515] width 14 height 14
type input "FFFFFF"
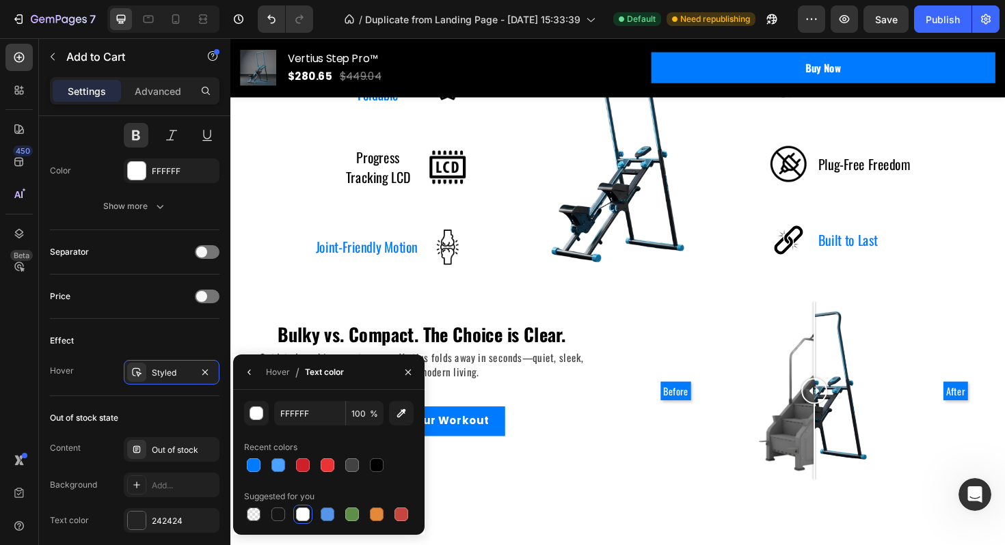
scroll to position [1603, 0]
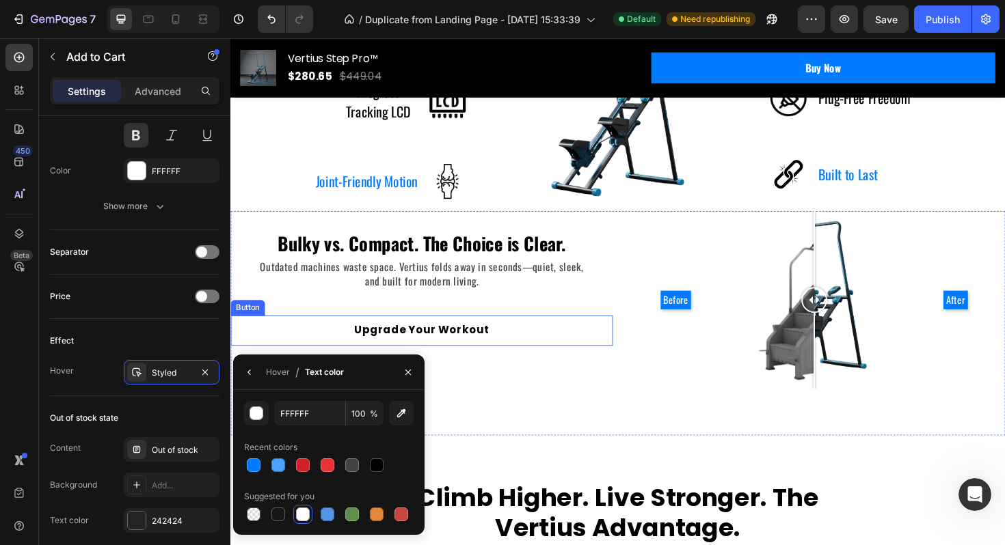
click at [492, 357] on button "Upgrade Your Workout" at bounding box center [433, 347] width 176 height 31
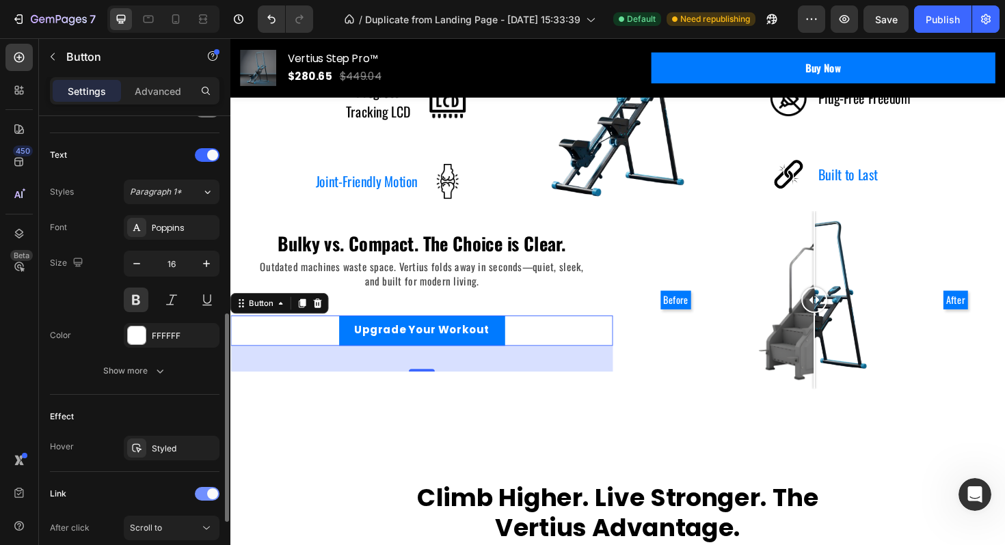
scroll to position [441, 0]
click at [176, 453] on div "Styled" at bounding box center [172, 447] width 96 height 25
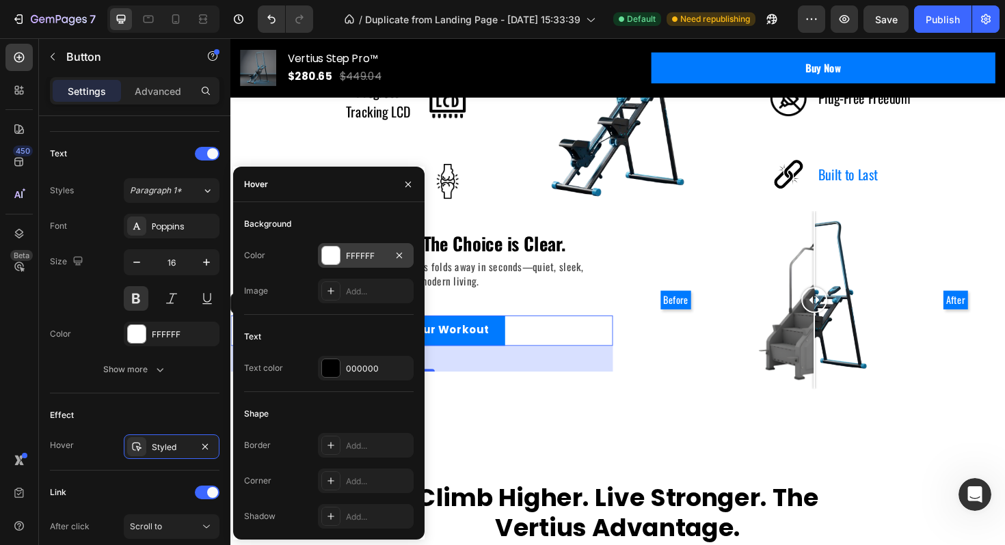
click at [364, 262] on div "FFFFFF" at bounding box center [366, 255] width 96 height 25
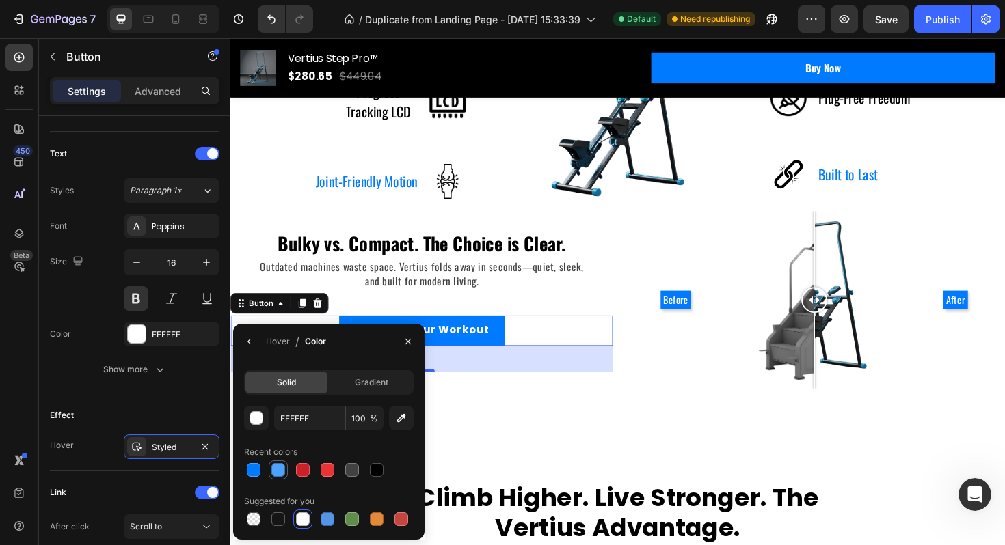
click at [276, 473] on div at bounding box center [278, 470] width 14 height 14
type input "4DA2FF"
click at [175, 448] on div "Styled" at bounding box center [172, 447] width 40 height 12
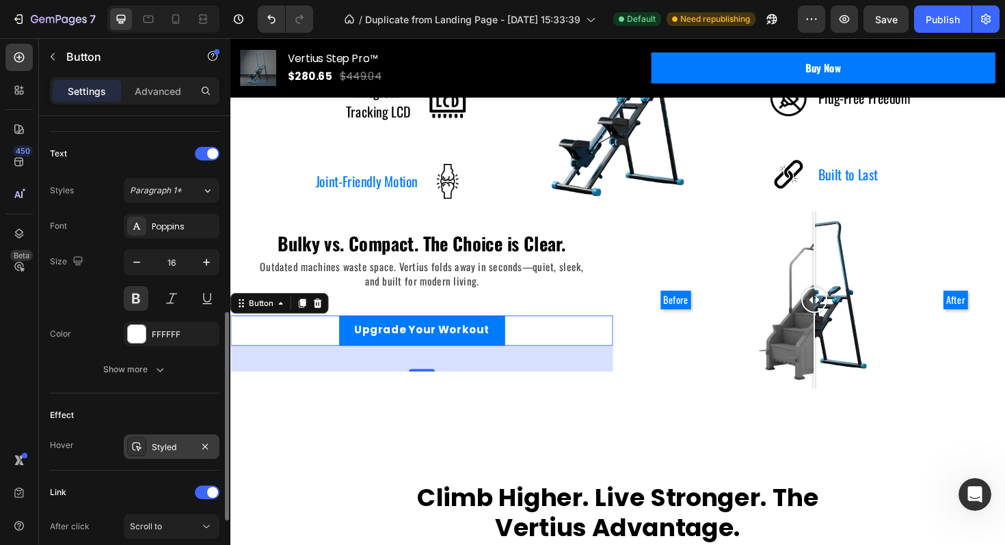
click at [169, 445] on div "Styled" at bounding box center [172, 447] width 40 height 12
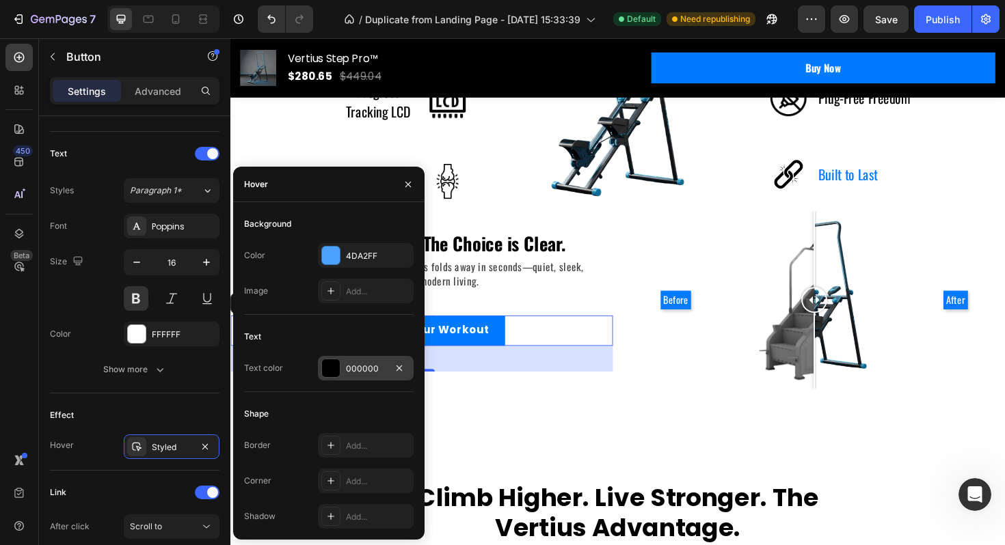
click at [352, 373] on div "000000" at bounding box center [366, 369] width 40 height 12
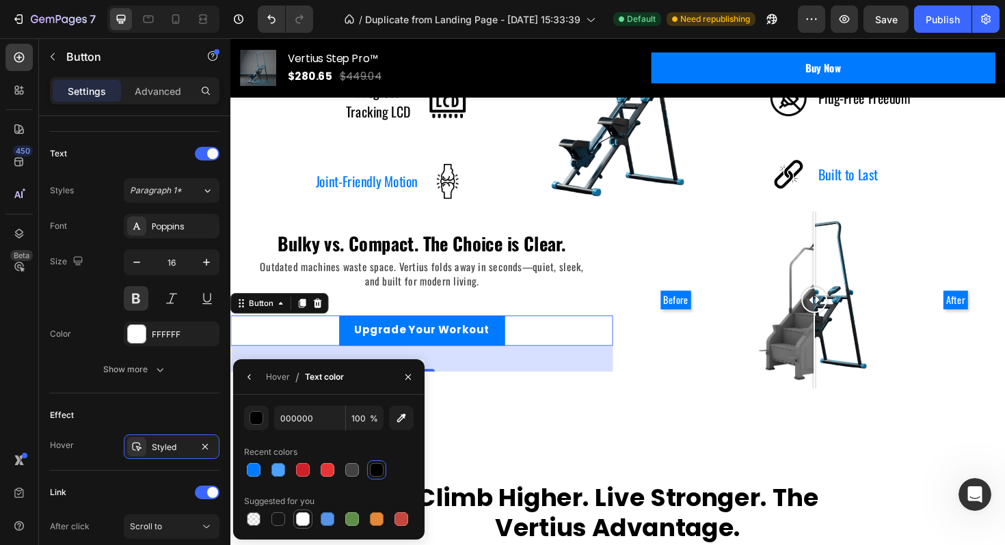
click at [303, 517] on div at bounding box center [303, 520] width 14 height 14
type input "FFFFFF"
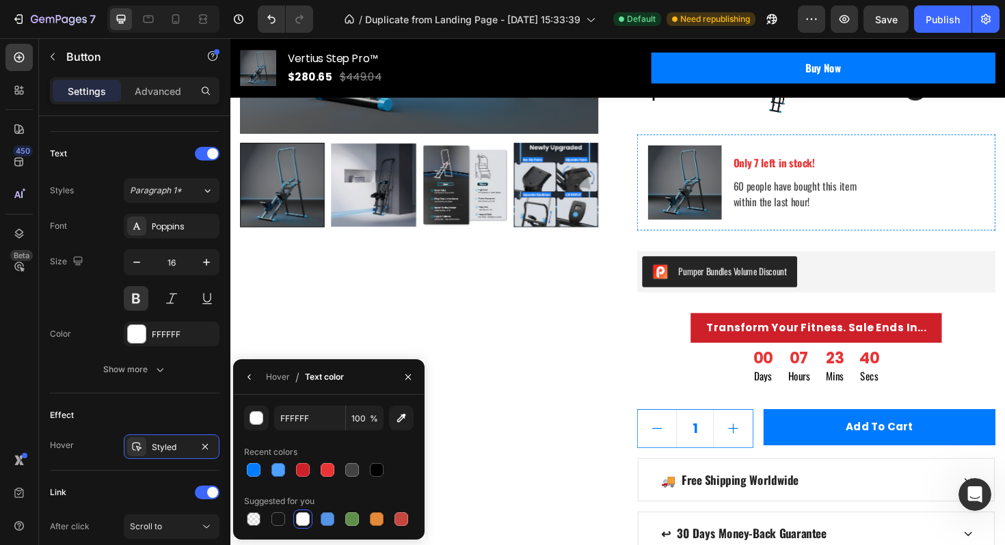
scroll to position [379, 0]
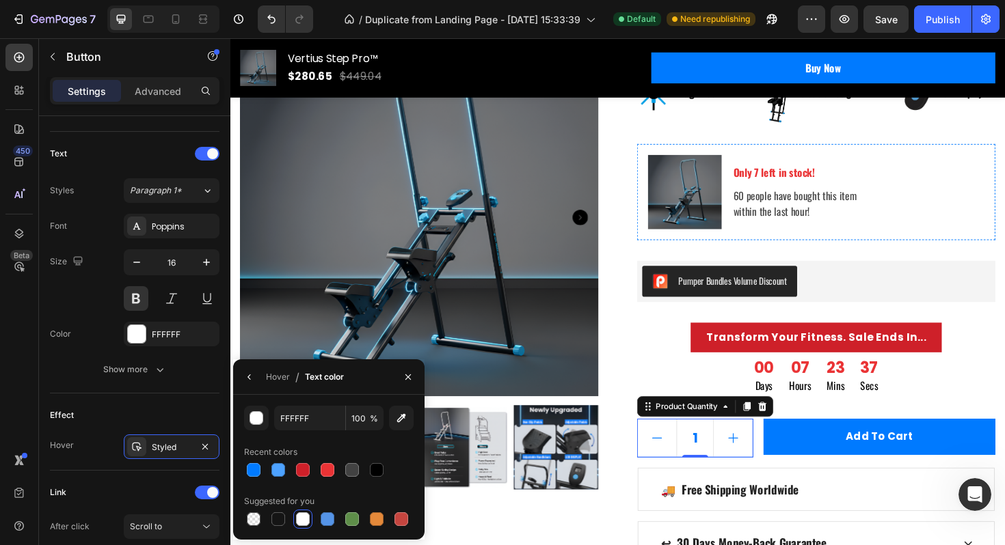
click at [726, 460] on input "1" at bounding box center [723, 462] width 40 height 40
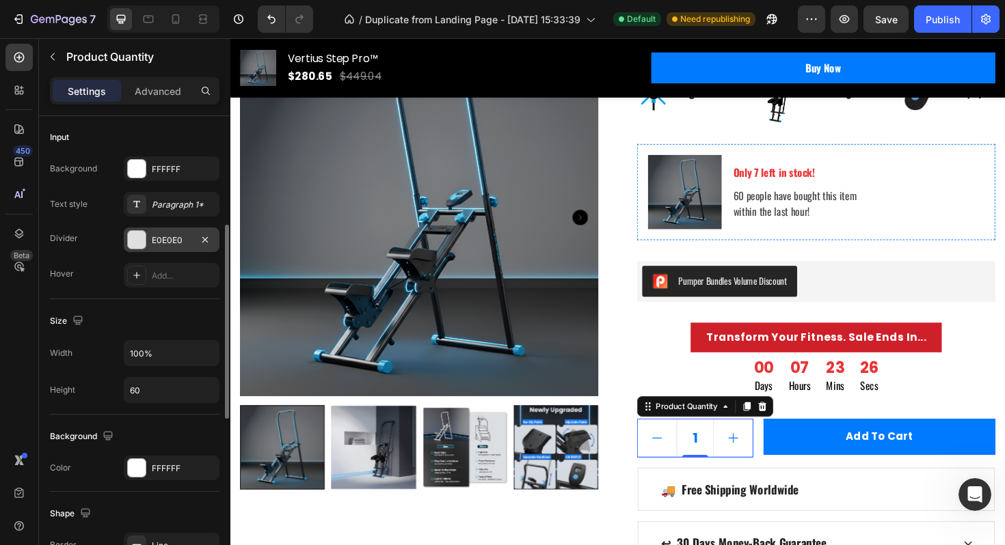
scroll to position [323, 0]
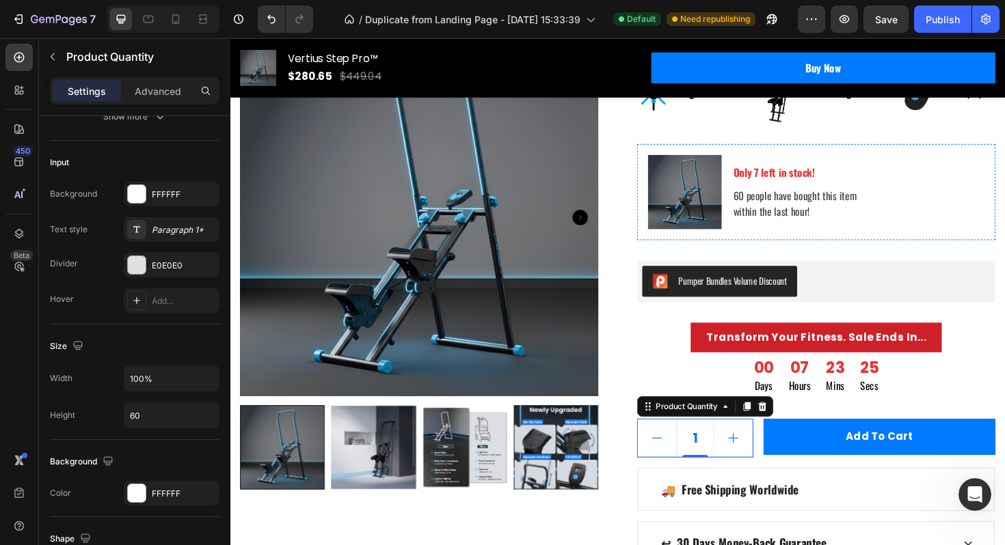
click at [722, 462] on input "1" at bounding box center [723, 462] width 40 height 40
click at [714, 401] on div "00 Days 07 Hours 23 Mins 24 Secs" at bounding box center [850, 395] width 379 height 49
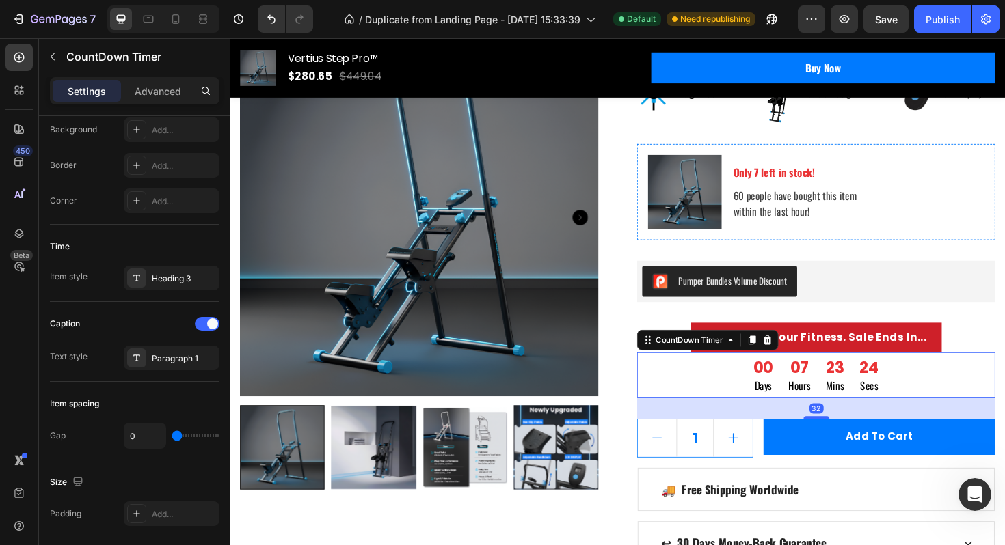
scroll to position [0, 0]
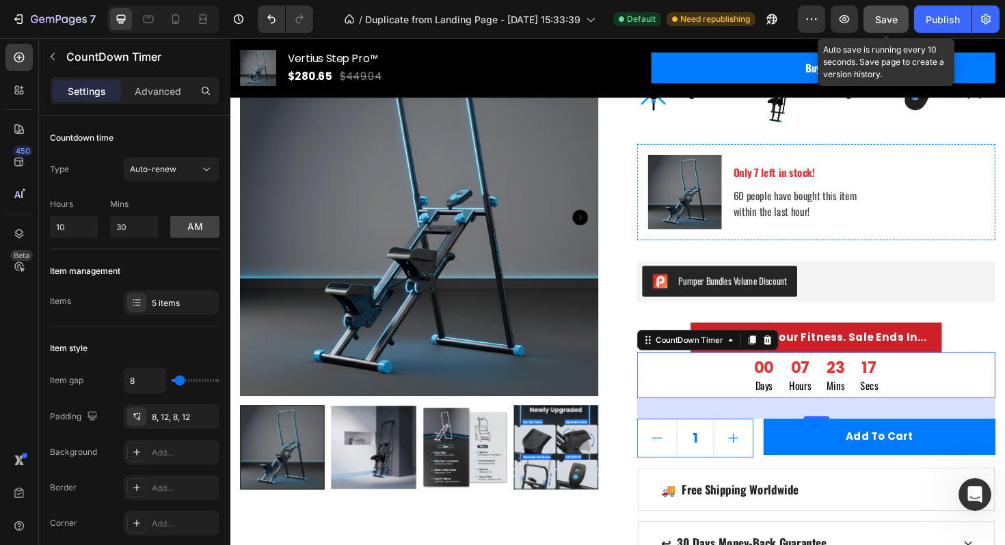
click at [884, 26] on div "Save" at bounding box center [886, 19] width 23 height 14
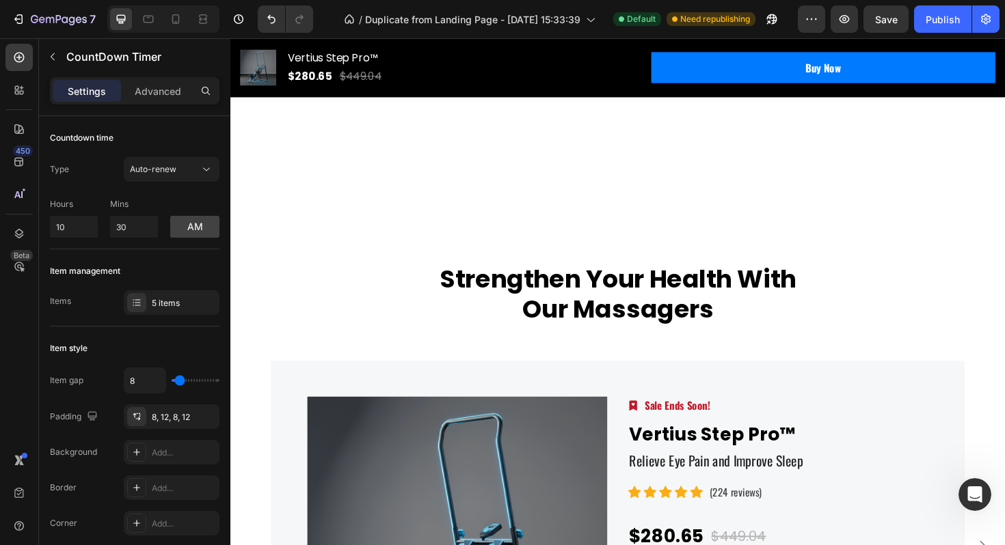
scroll to position [4257, 0]
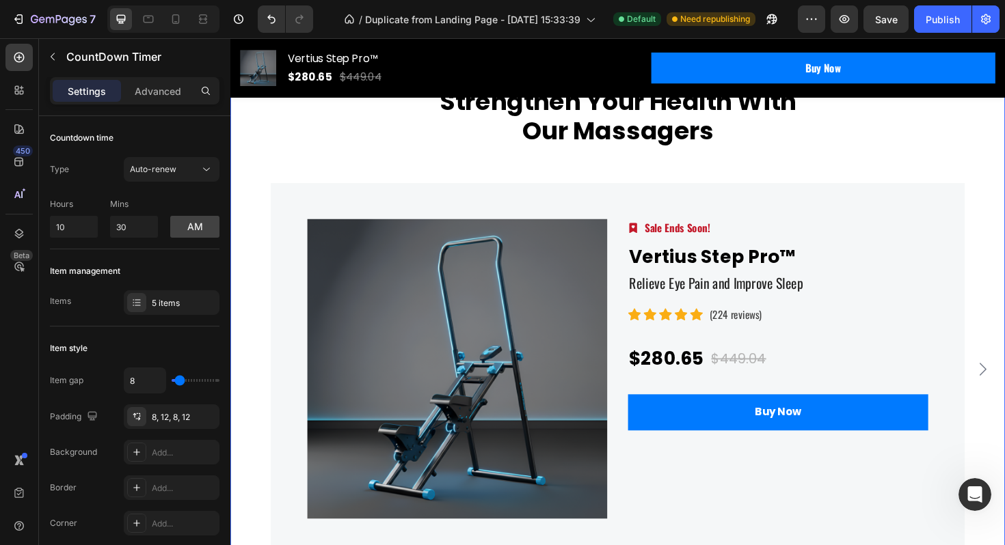
click at [394, 228] on div "Strengthen Your Health With Our Massagers Heading Row Product Images Image Sale…" at bounding box center [640, 337] width 820 height 596
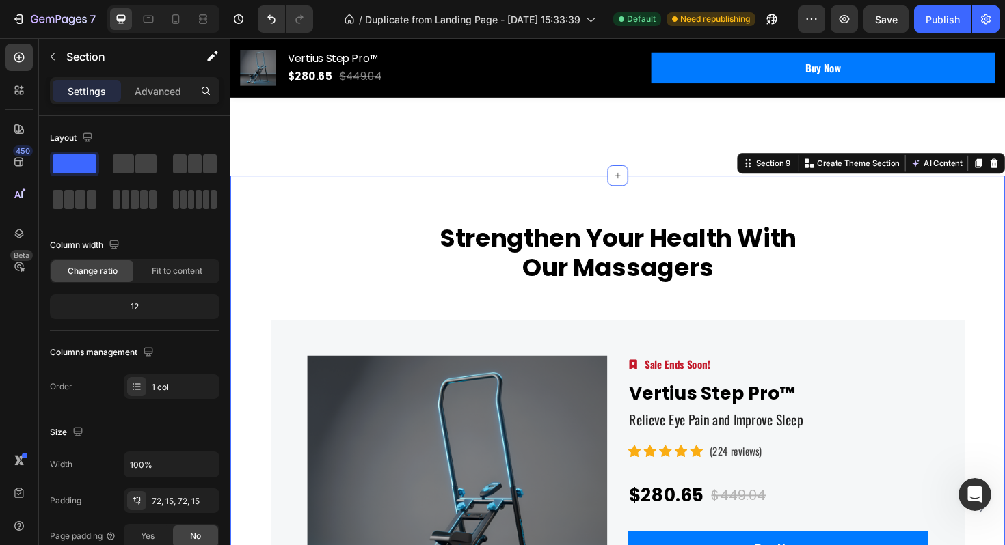
scroll to position [4268, 0]
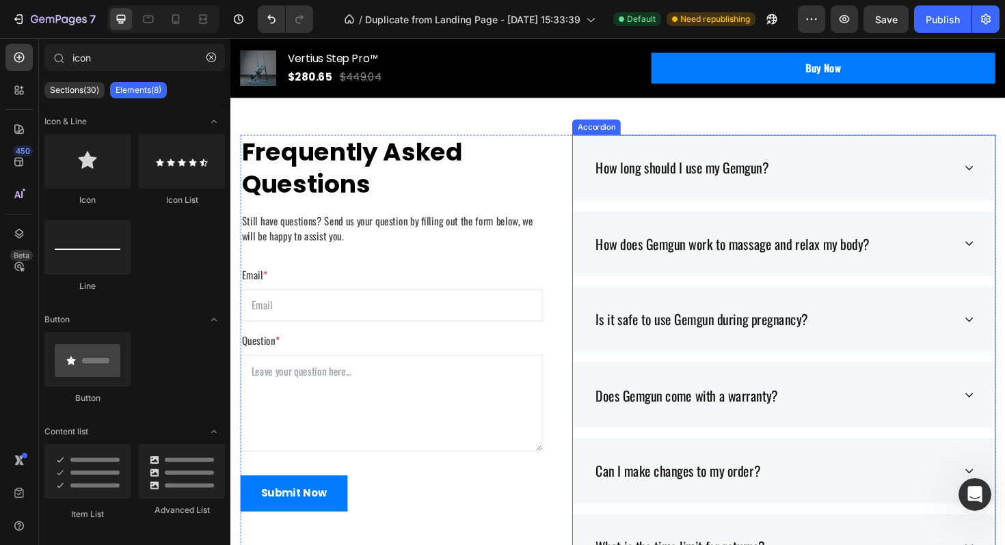
scroll to position [4355, 0]
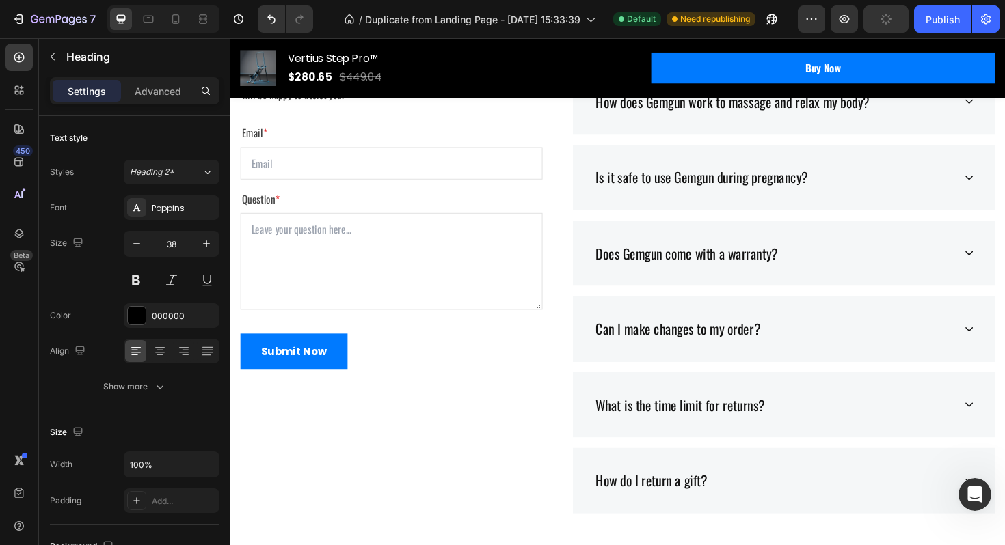
click at [321, 59] on p "Frequently Asked Questions" at bounding box center [400, 26] width 317 height 68
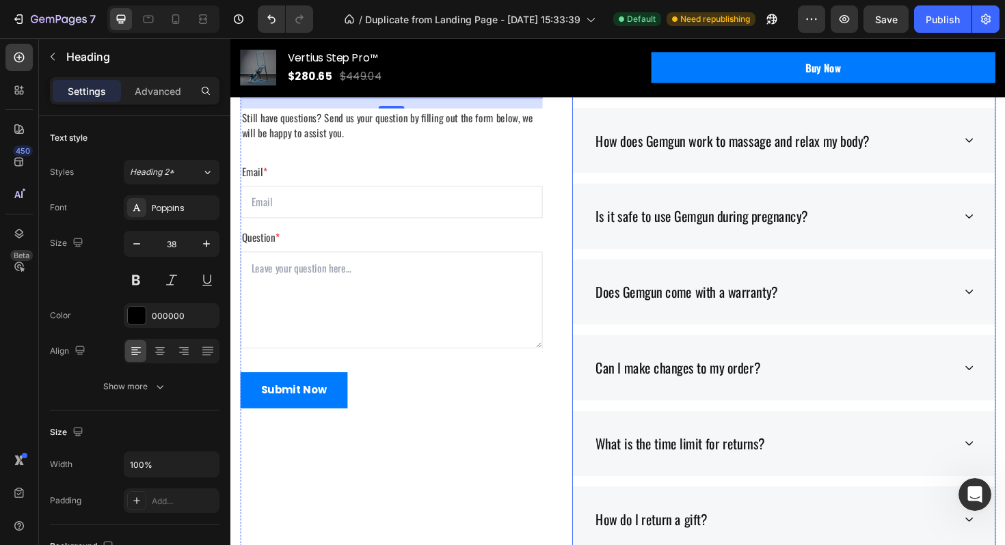
scroll to position [4326, 0]
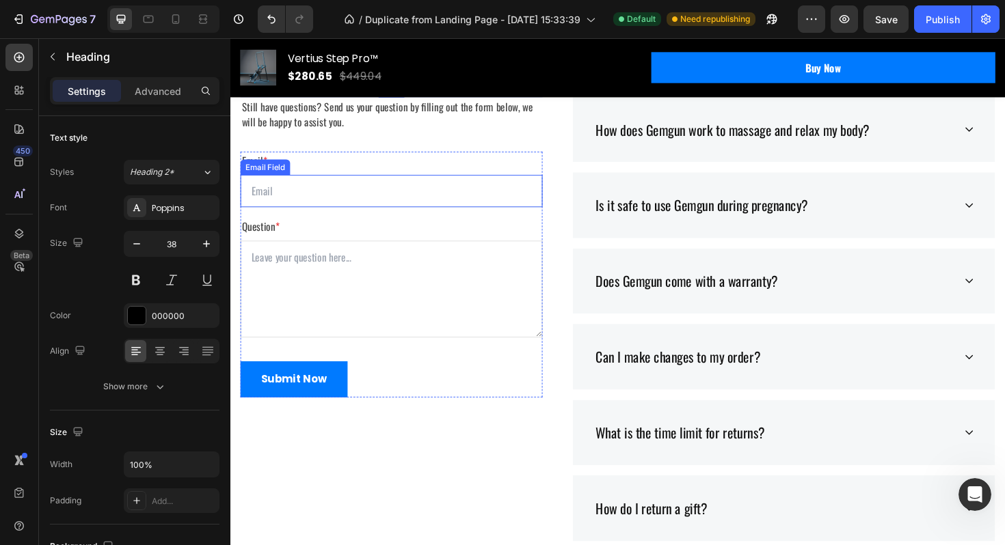
click at [489, 246] on p "Question *" at bounding box center [400, 238] width 317 height 16
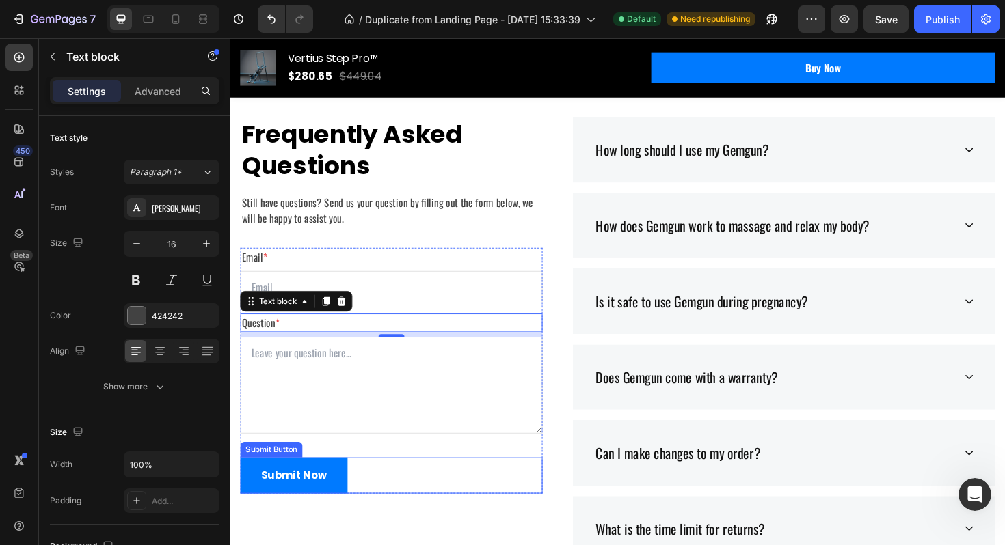
scroll to position [4384, 0]
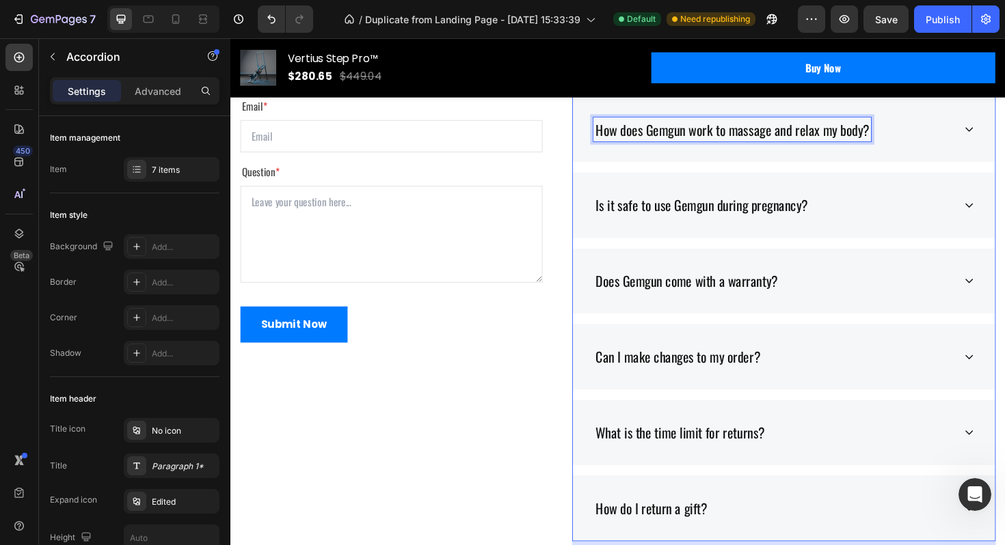
click at [855, 148] on div "How does Gemgun work to massage and relax my body?" at bounding box center [761, 135] width 294 height 26
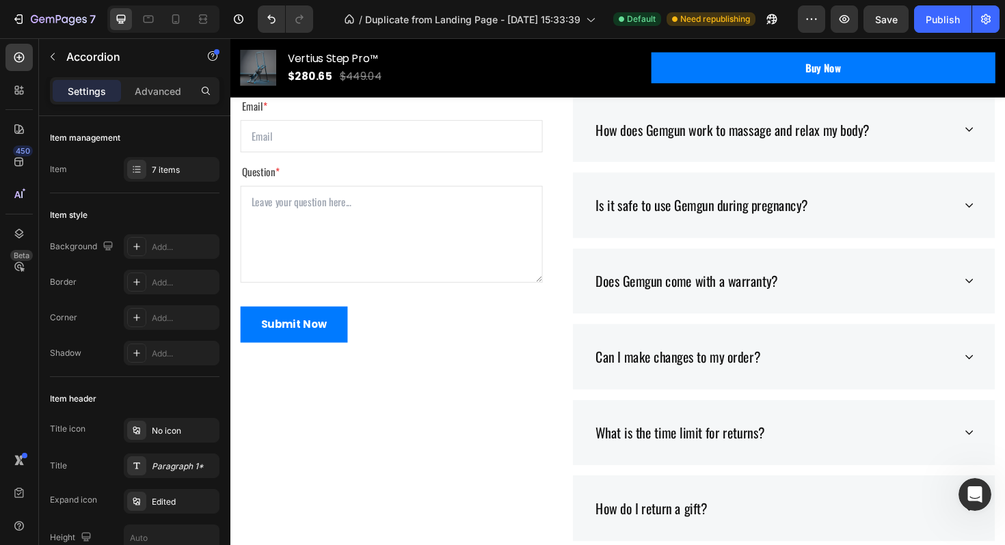
click at [930, 148] on div "How does Gemgun work to massage and relax my body?" at bounding box center [804, 135] width 381 height 26
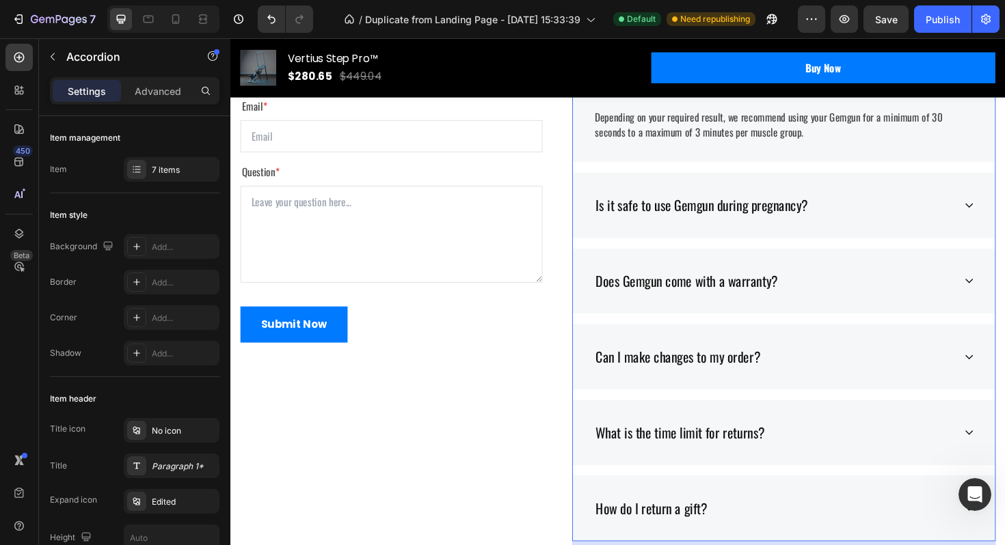
click at [950, 112] on div "How does Gemgun work to massage and relax my body?" at bounding box center [815, 77] width 447 height 70
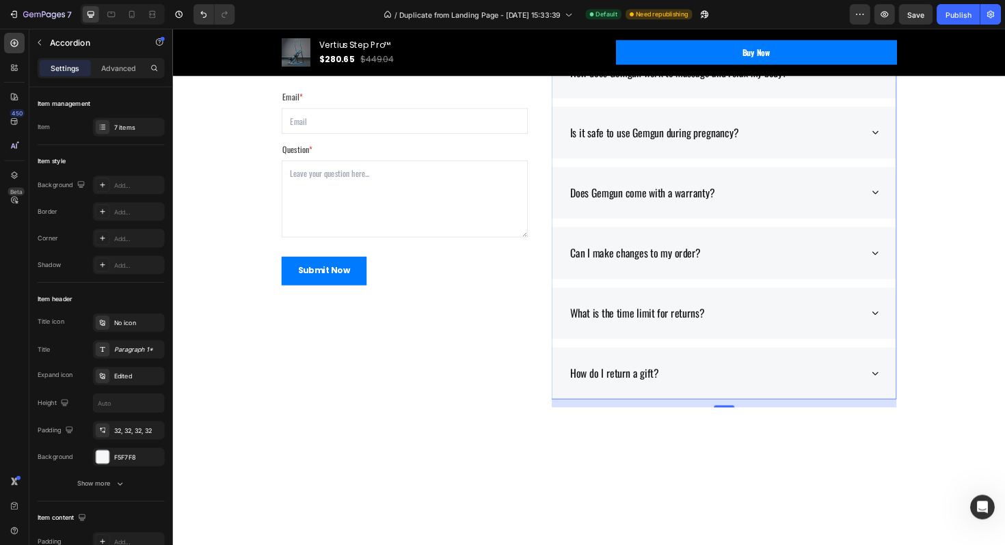
scroll to position [4387, 0]
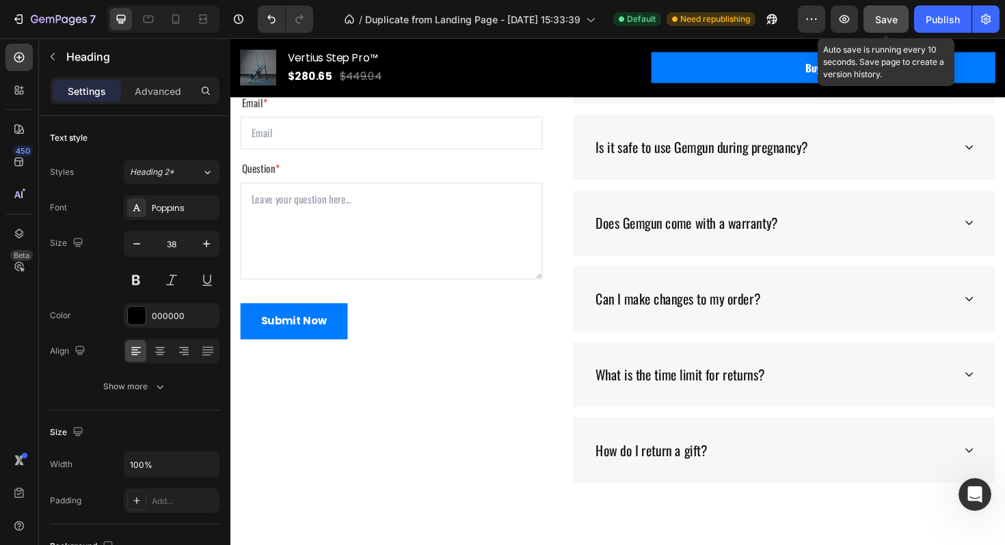
click at [888, 25] on div "Save" at bounding box center [886, 19] width 23 height 14
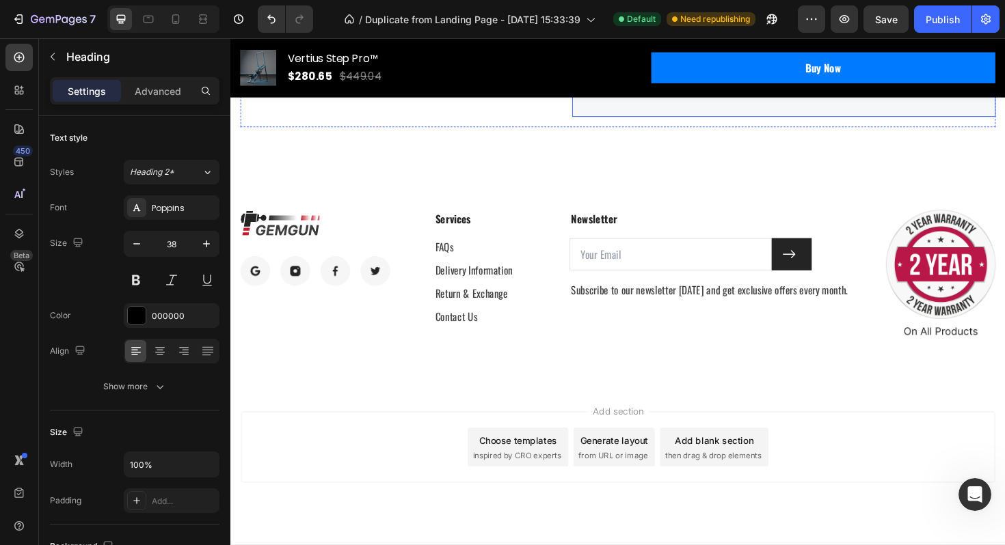
scroll to position [4952, 0]
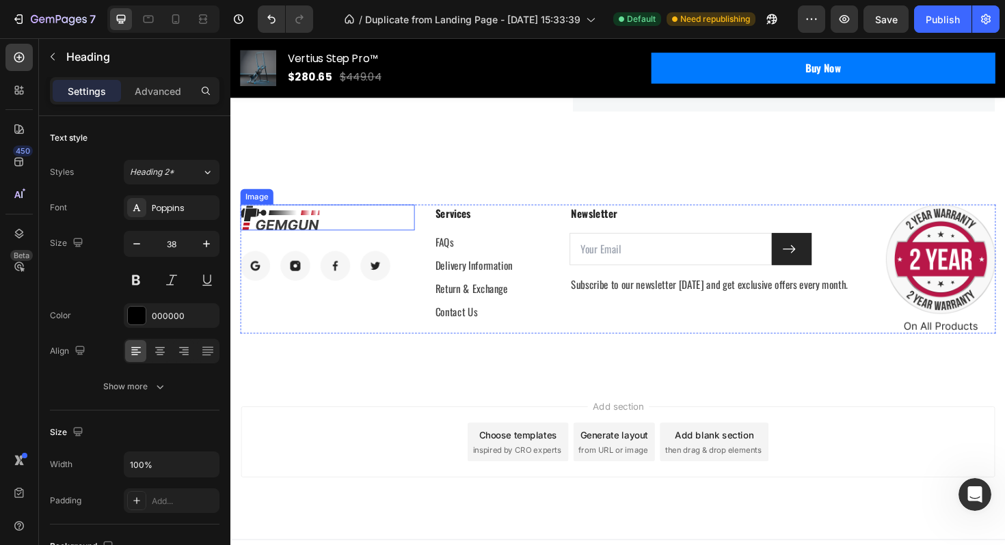
click at [277, 230] on img at bounding box center [283, 228] width 85 height 27
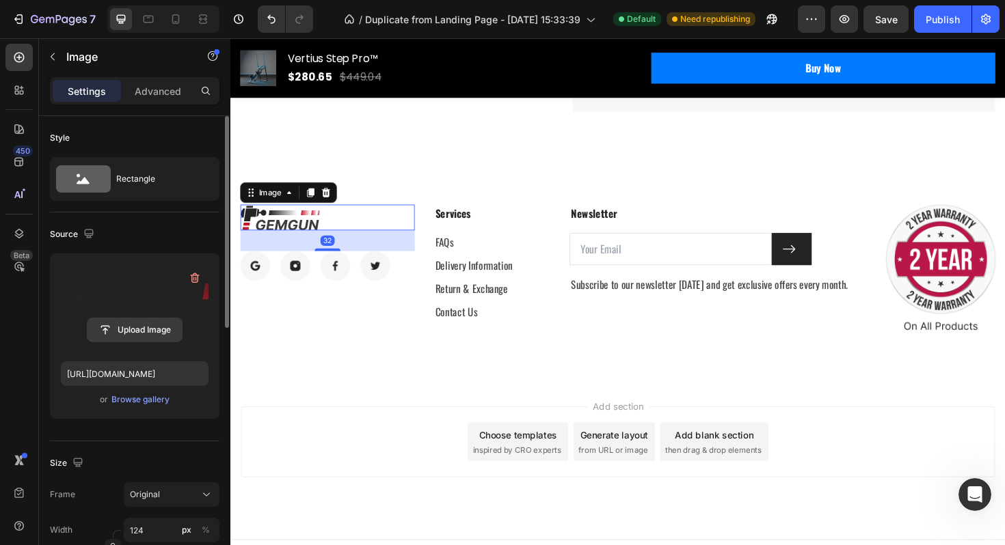
click at [163, 331] on input "file" at bounding box center [134, 329] width 94 height 23
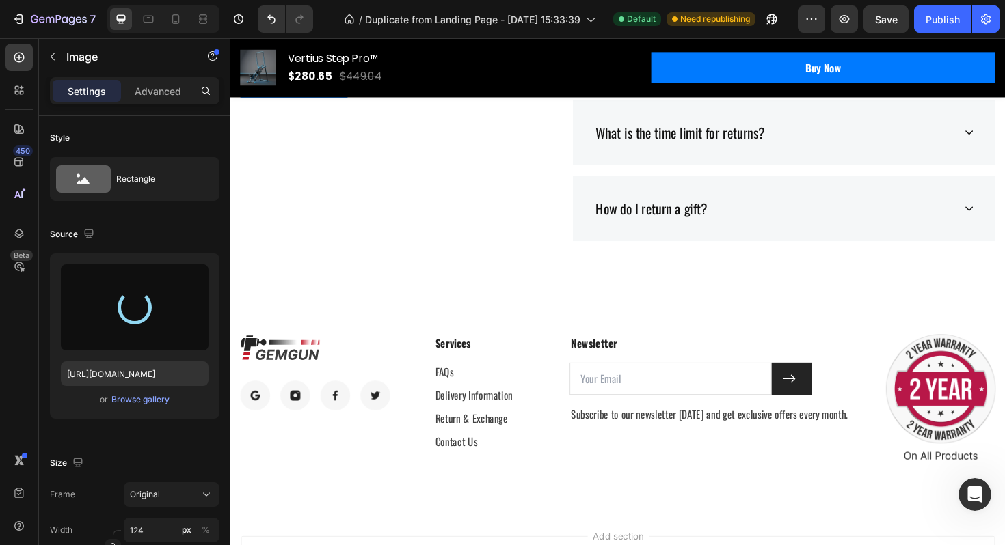
scroll to position [4817, 0]
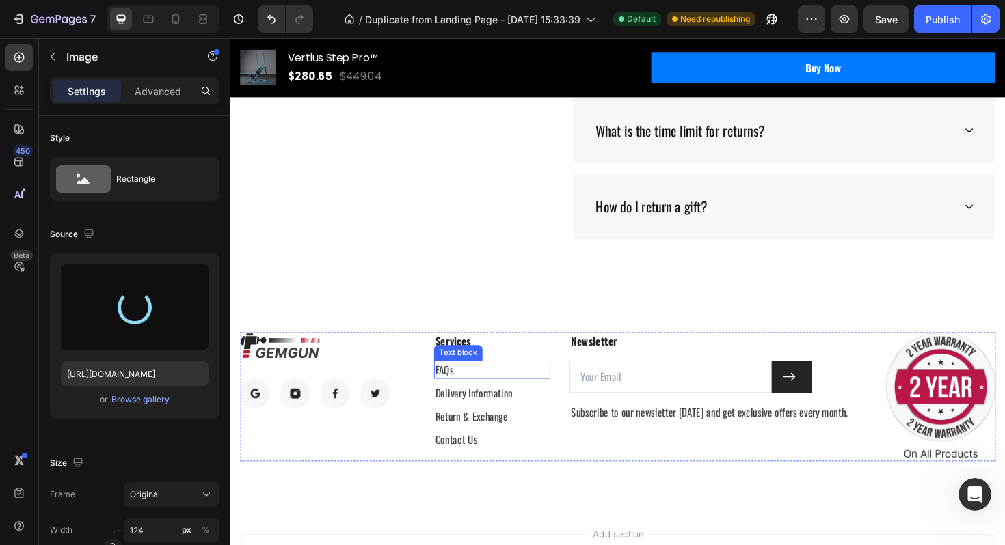
type input "[URL][DOMAIN_NAME]"
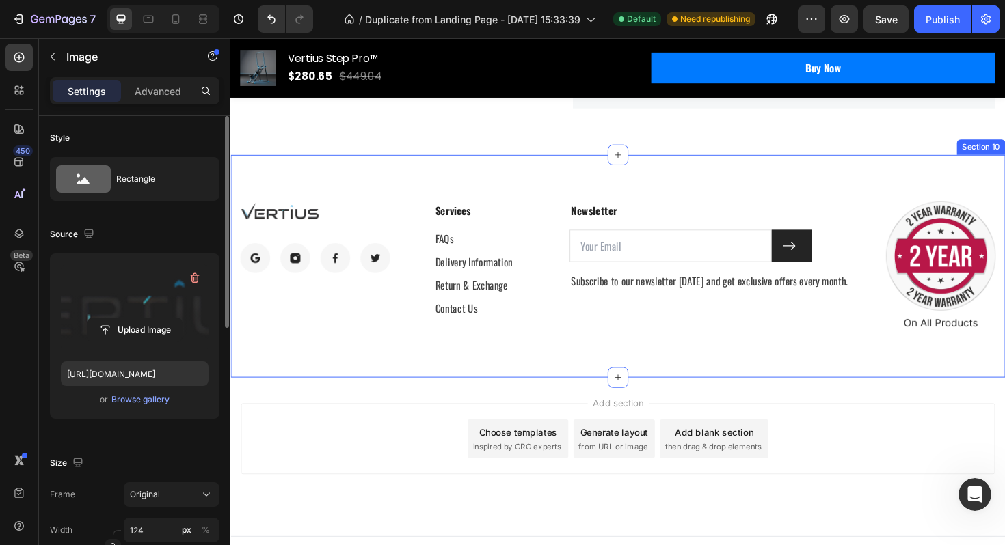
scroll to position [4975, 0]
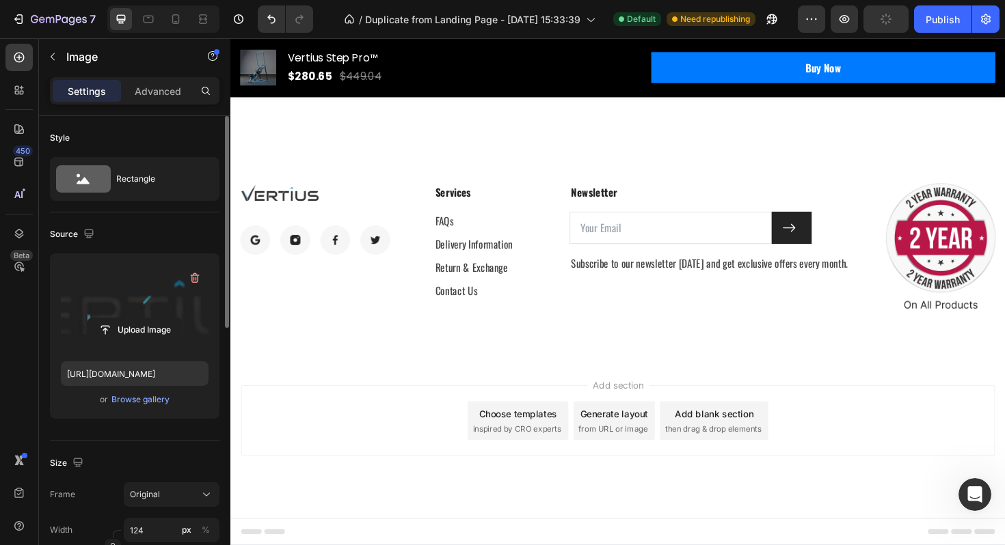
click at [843, 500] on div "Add section Choose templates inspired by CRO experts Generate layout from URL o…" at bounding box center [640, 463] width 820 height 168
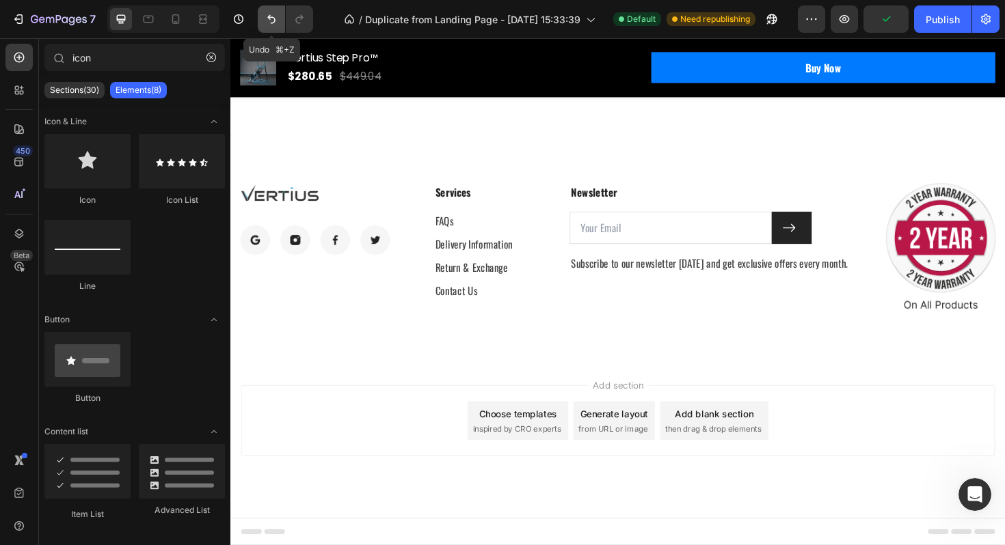
click at [273, 18] on icon "Undo/Redo" at bounding box center [271, 19] width 14 height 14
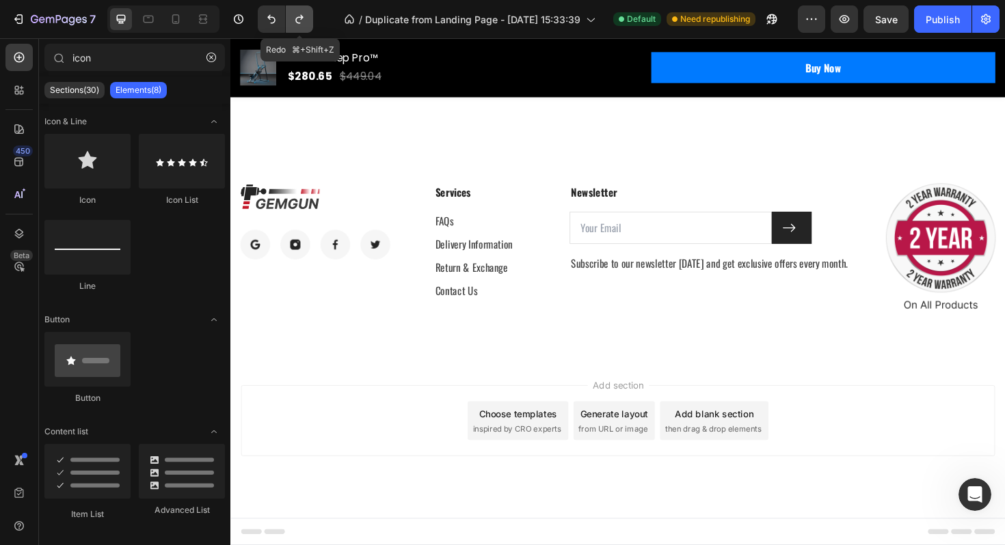
click at [296, 19] on icon "Undo/Redo" at bounding box center [299, 19] width 8 height 9
click at [705, 496] on div "Add section Choose templates inspired by CRO experts Generate layout from URL o…" at bounding box center [640, 463] width 820 height 168
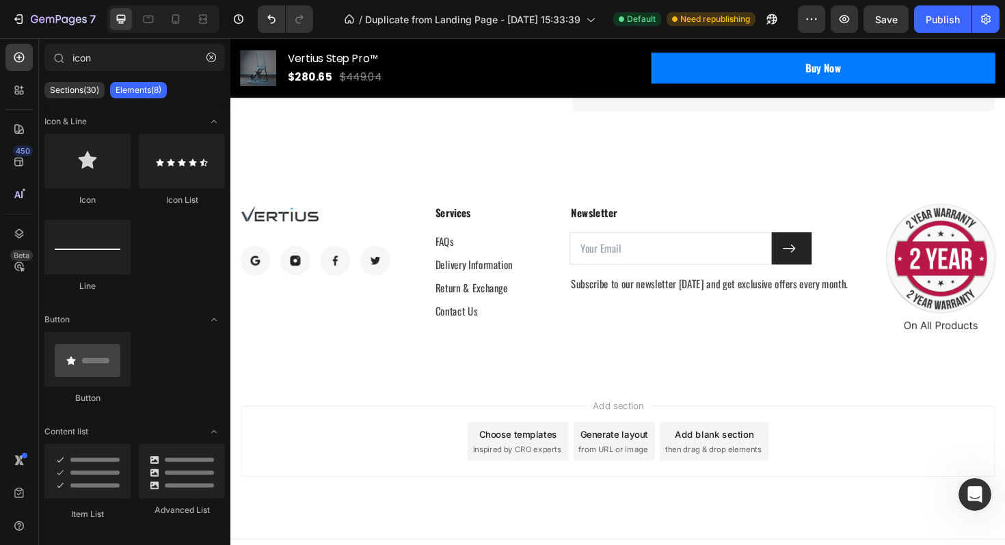
scroll to position [4947, 0]
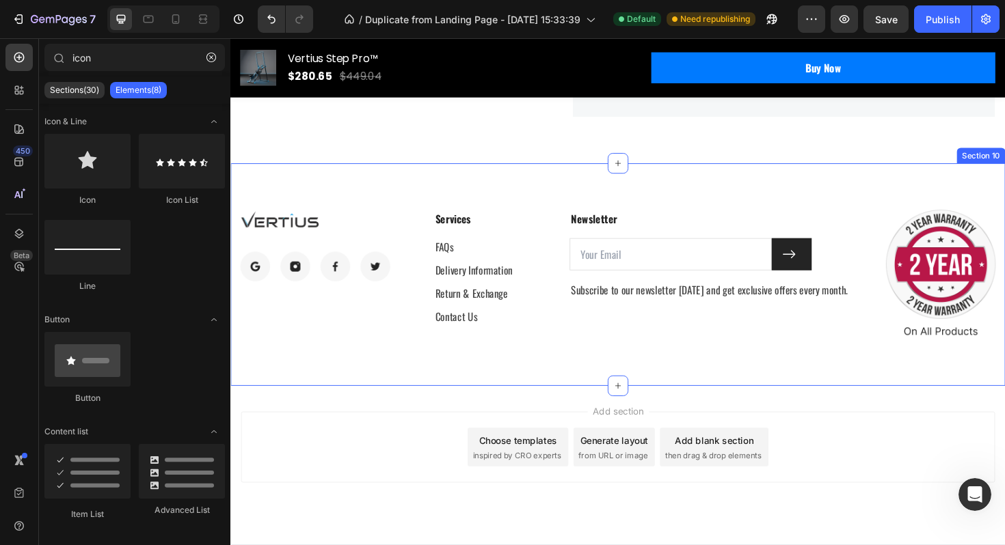
click at [367, 197] on div "Image Image Image Image Image Row Services Text block FAQs Text block Delivery …" at bounding box center [640, 289] width 820 height 236
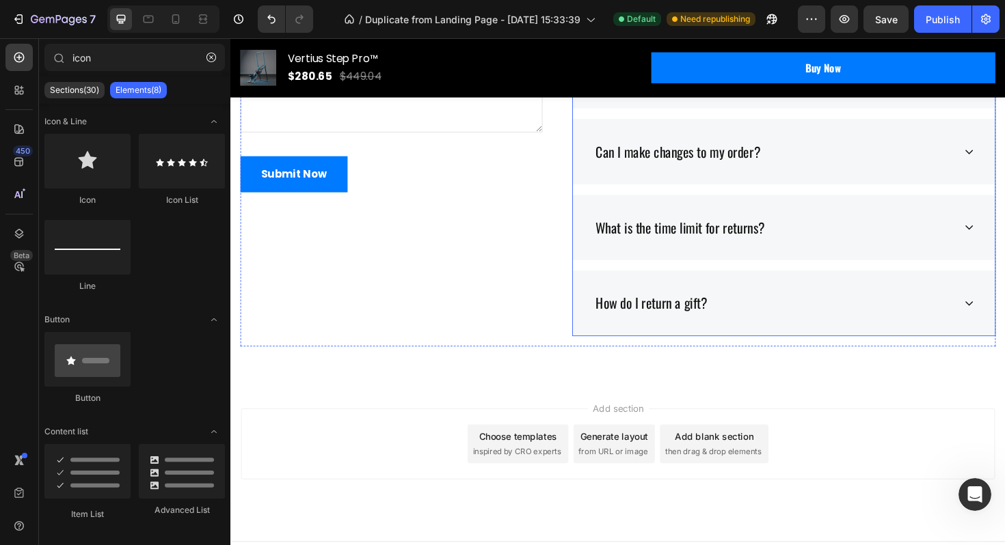
scroll to position [4739, 0]
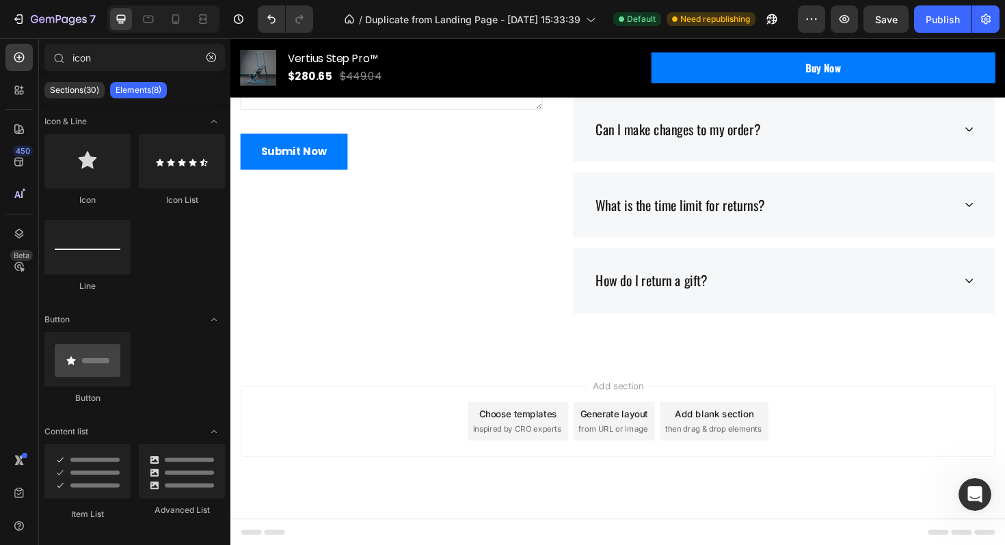
click at [669, 413] on div "Add section Choose templates inspired by CRO experts Generate layout from URL o…" at bounding box center [640, 444] width 798 height 75
click at [644, 405] on span "Add section" at bounding box center [640, 406] width 65 height 14
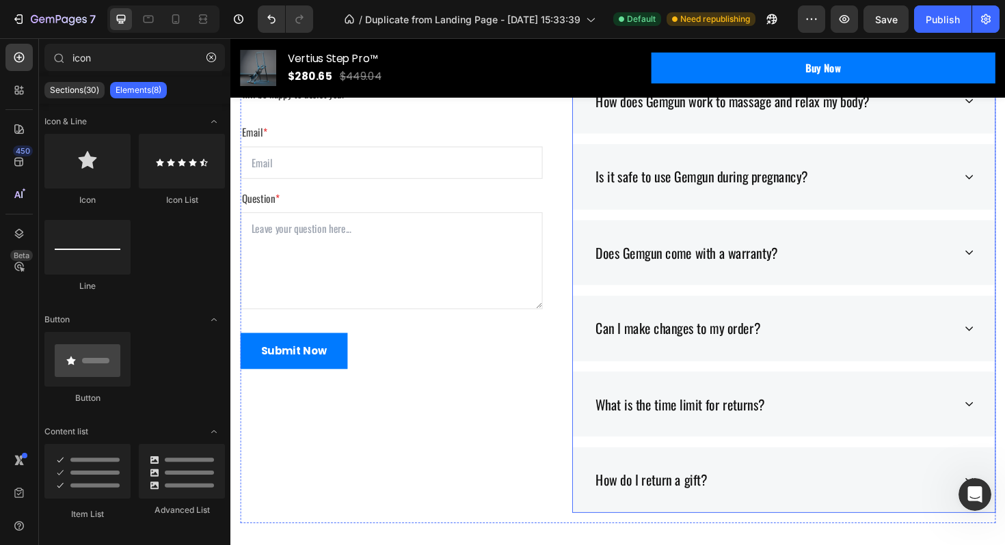
scroll to position [4271, 0]
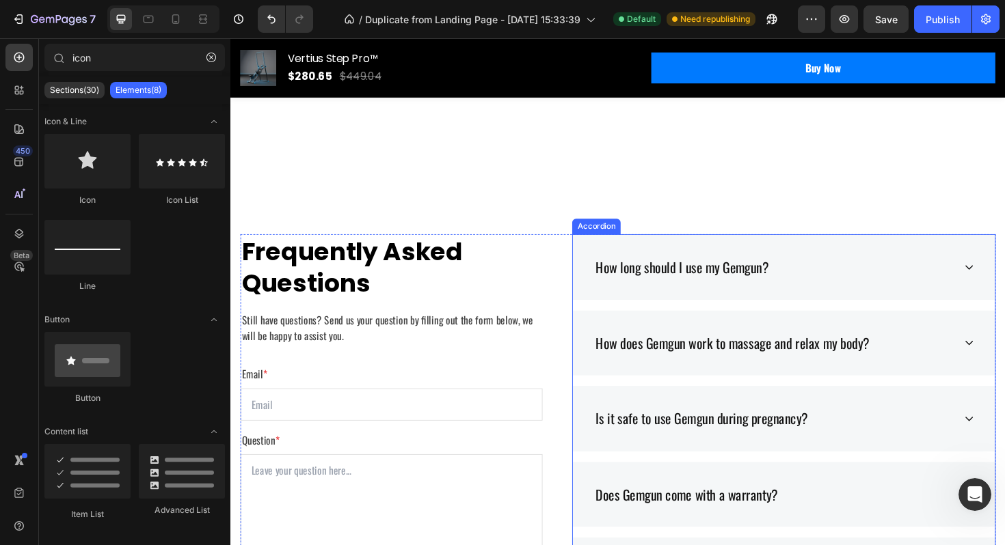
click at [772, 296] on div "How long should I use my Gemgun?" at bounding box center [815, 281] width 447 height 70
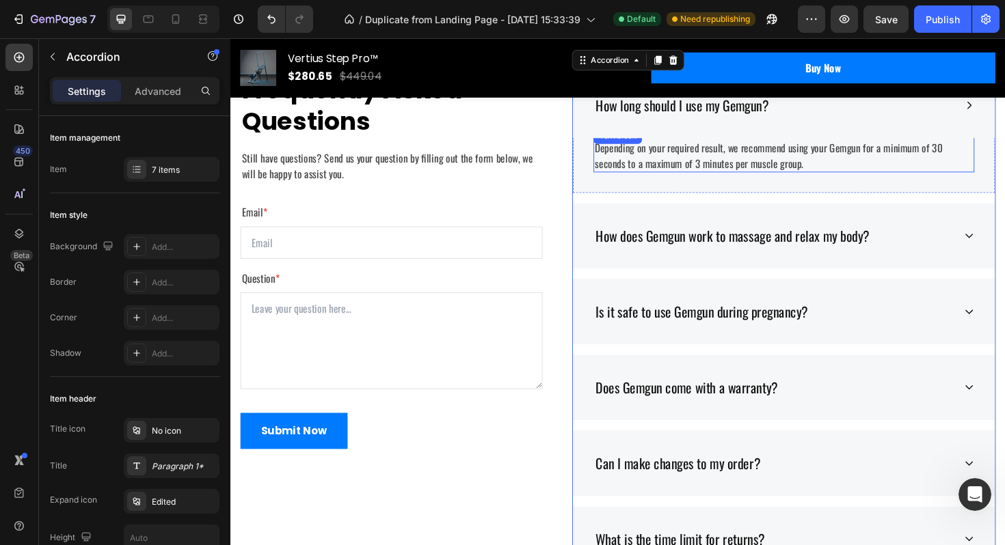
click at [699, 179] on p "Depending on your required result, we recommend using your Gemgun for a minimum…" at bounding box center [816, 162] width 400 height 33
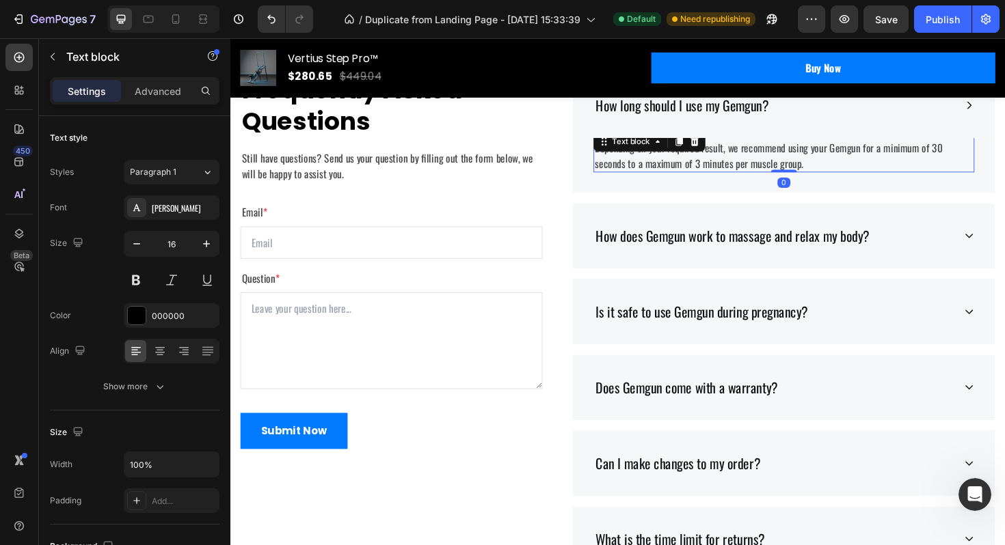
click at [699, 159] on div "Text block" at bounding box center [673, 148] width 119 height 22
click at [777, 179] on p "Depending on your required result, we recommend using your Gemgun for a minimum…" at bounding box center [816, 162] width 400 height 33
click at [772, 179] on p "Depending on your required result, we recommend using your Gemgun for a minimum…" at bounding box center [816, 162] width 400 height 33
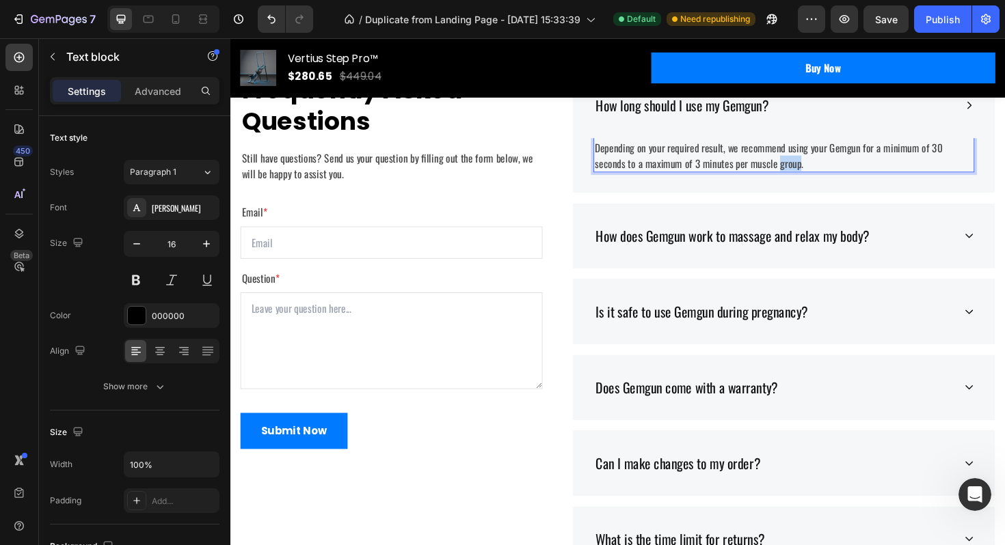
click at [772, 179] on p "Depending on your required result, we recommend using your Gemgun for a minimum…" at bounding box center [816, 162] width 400 height 33
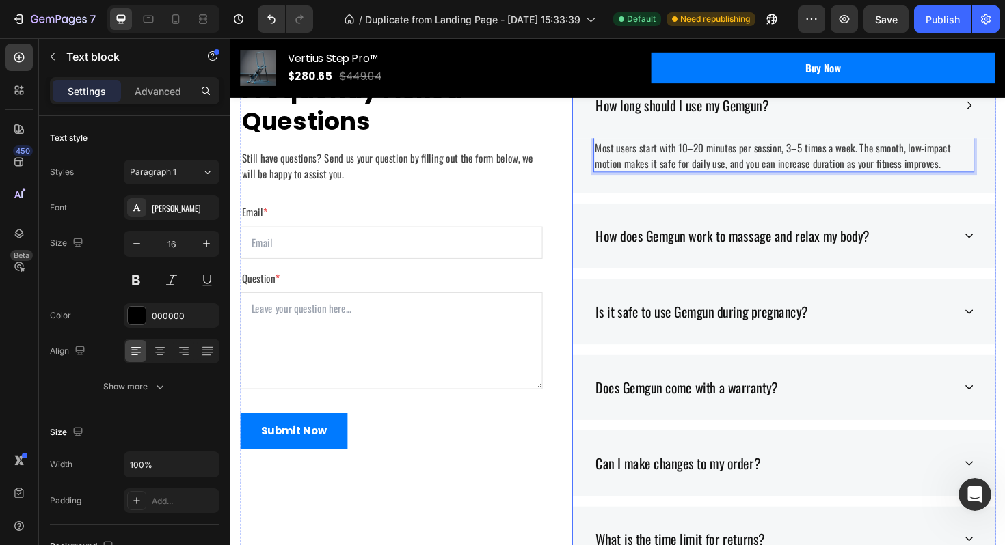
click at [744, 120] on p "How long should I use my Gemgun?" at bounding box center [707, 109] width 183 height 22
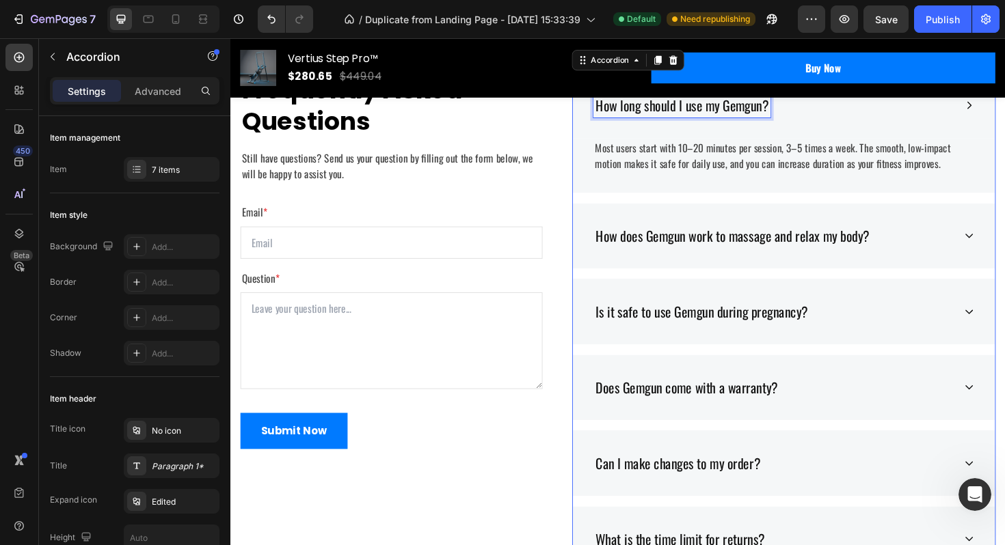
click at [744, 120] on p "How long should I use my Gemgun?" at bounding box center [707, 109] width 183 height 22
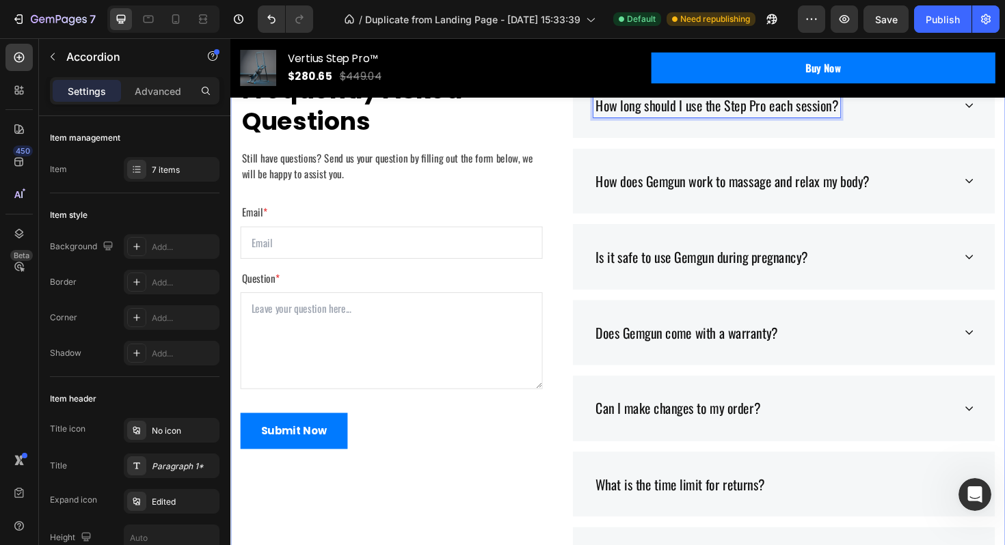
click at [778, 209] on div "Frequently Asked Questions Heading Still have questions? Send us your question …" at bounding box center [640, 350] width 820 height 650
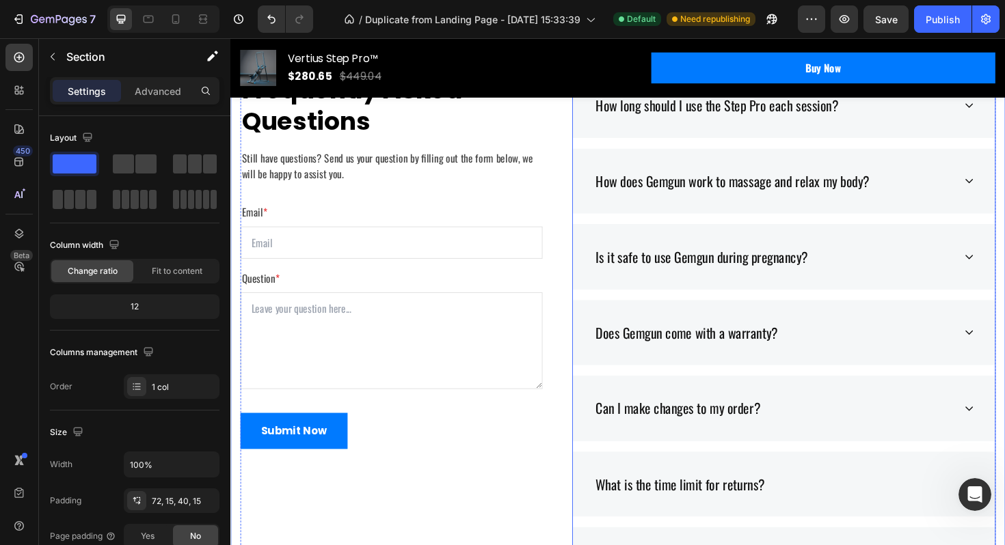
click at [757, 120] on p "How long should I use the Step Pro each session?" at bounding box center [744, 109] width 257 height 22
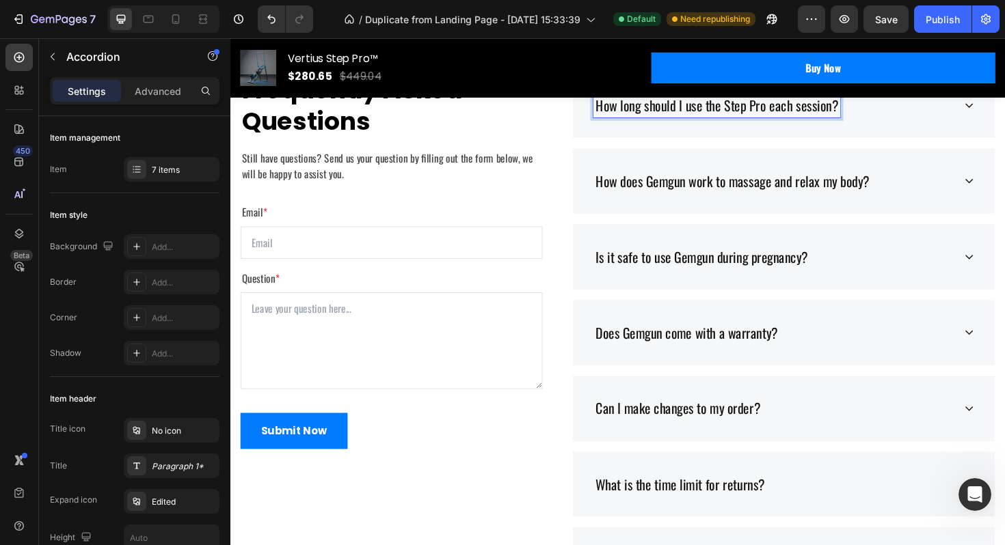
click at [698, 120] on p "How long should I use the Step Pro each session?" at bounding box center [744, 109] width 257 height 22
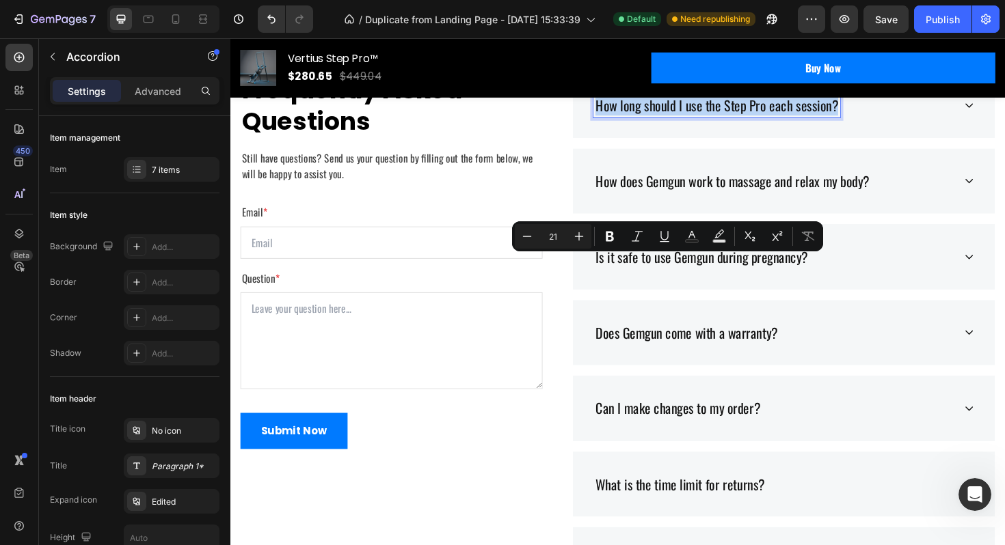
click at [698, 120] on p "How long should I use the Step Pro each session?" at bounding box center [744, 109] width 257 height 22
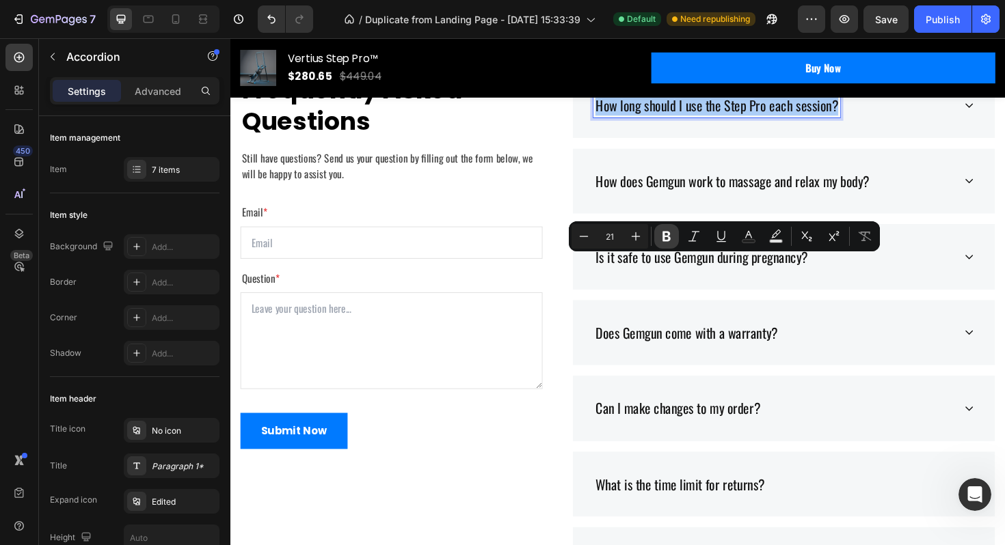
click at [661, 239] on icon "Editor contextual toolbar" at bounding box center [666, 237] width 14 height 14
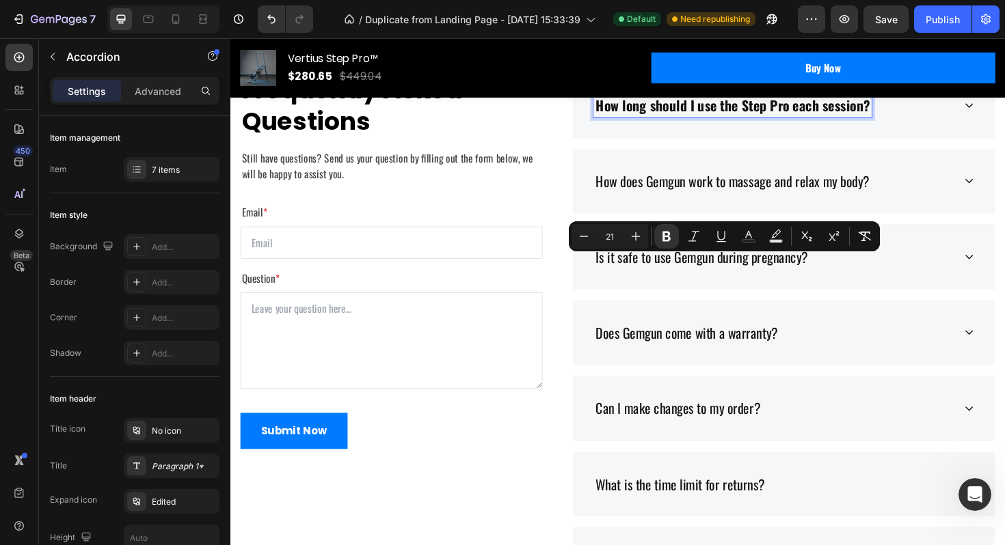
click at [708, 225] on div "How does Gemgun work to massage and relax my body?" at bounding box center [815, 190] width 447 height 70
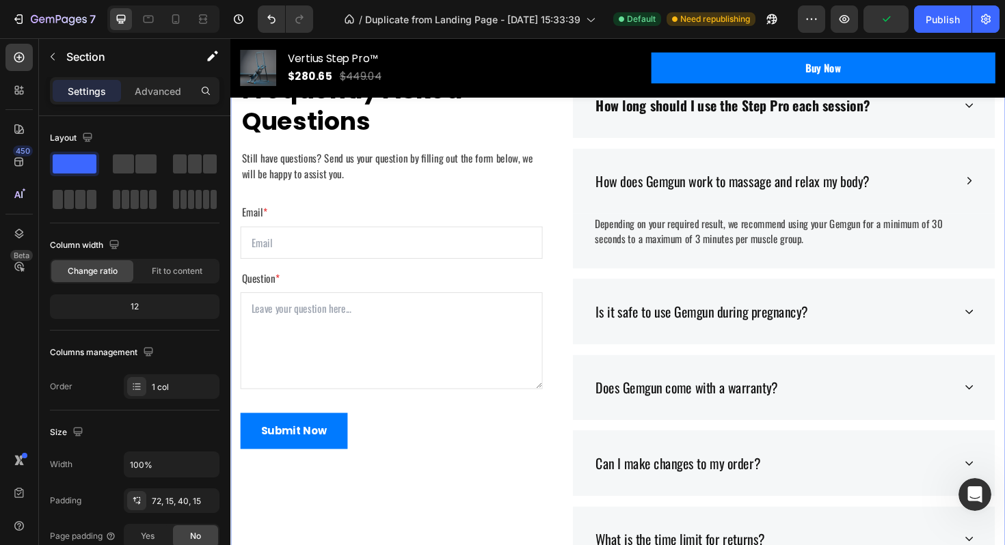
click at [886, 226] on div "Frequently Asked Questions Heading Still have questions? Send us your question …" at bounding box center [640, 379] width 820 height 708
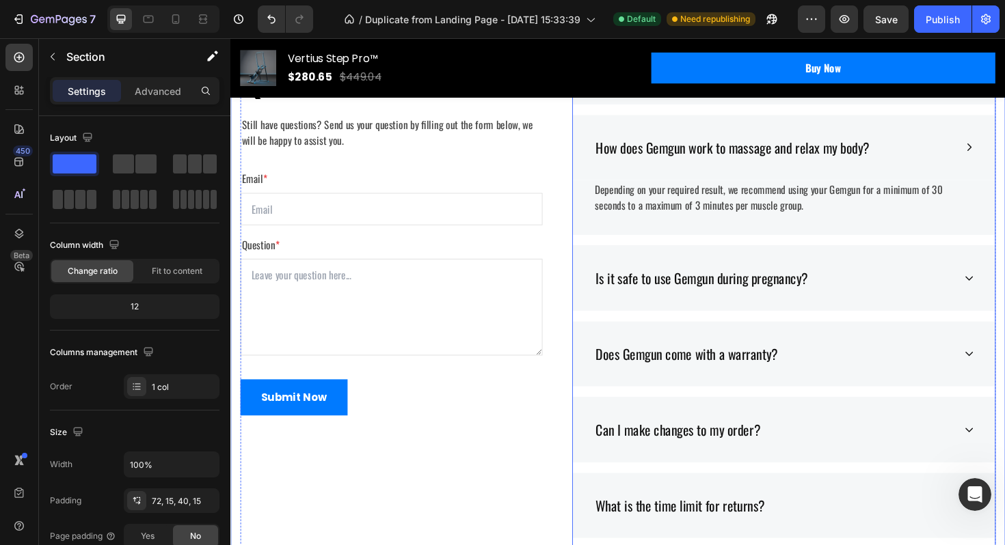
scroll to position [4310, 0]
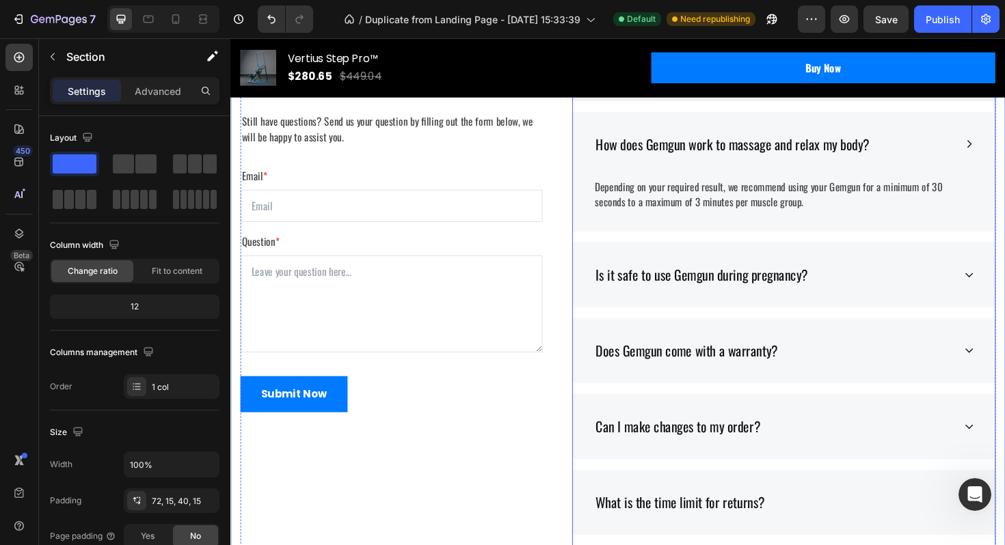
click at [879, 162] on p "How does Gemgun work to massage and relax my body?" at bounding box center [761, 151] width 290 height 22
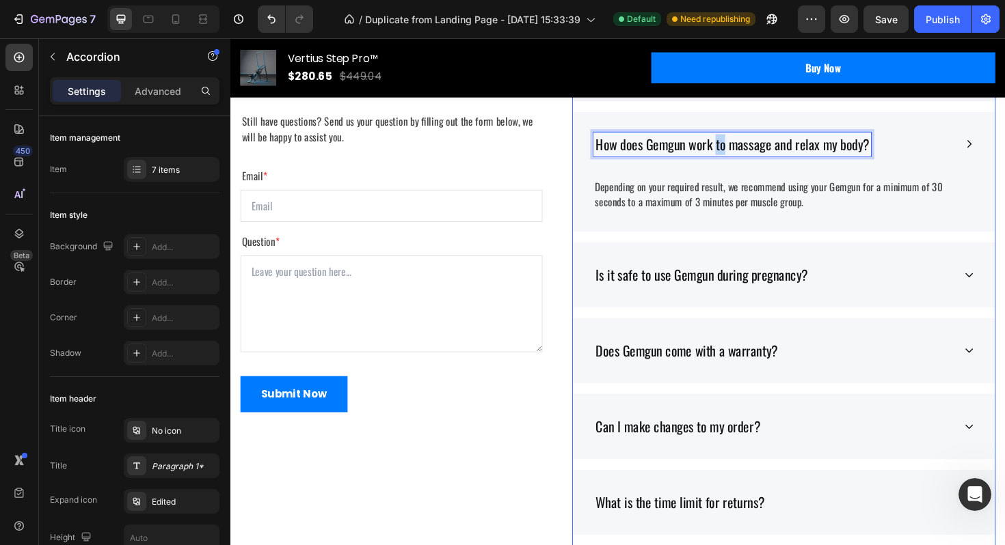
click at [746, 162] on p "How does Gemgun work to massage and relax my body?" at bounding box center [761, 151] width 290 height 22
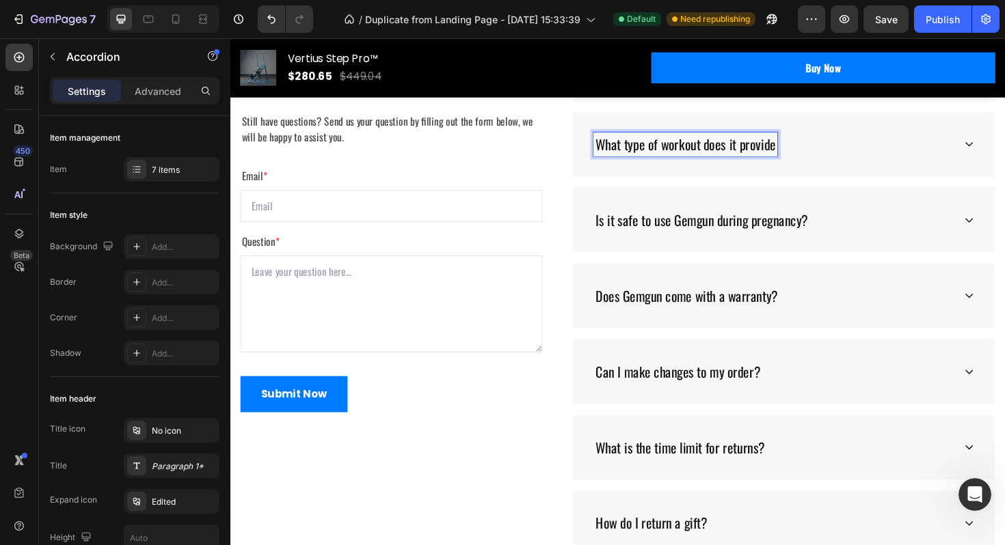
click at [737, 164] on div "What type of workout does it provide" at bounding box center [711, 151] width 195 height 26
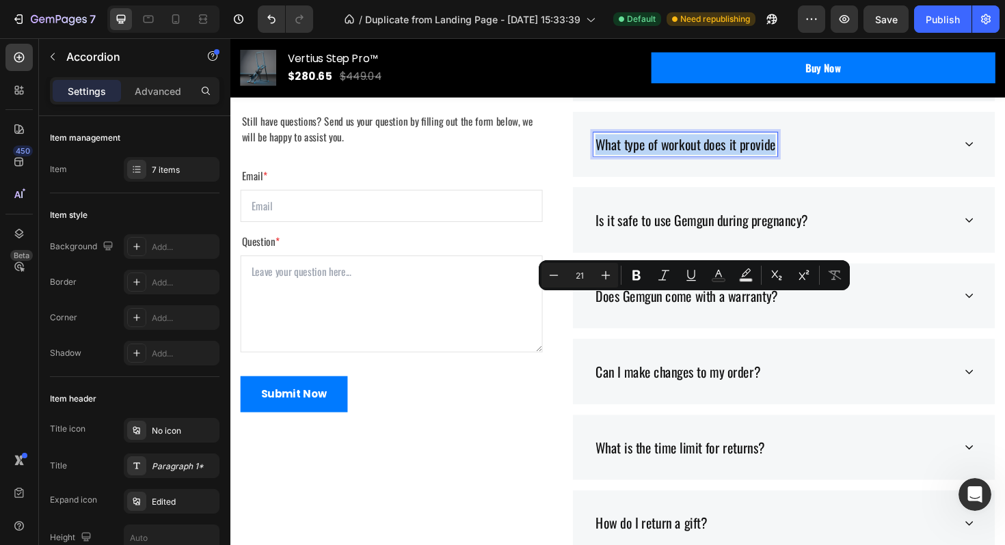
click at [736, 162] on p "What type of workout does it provide" at bounding box center [711, 151] width 191 height 22
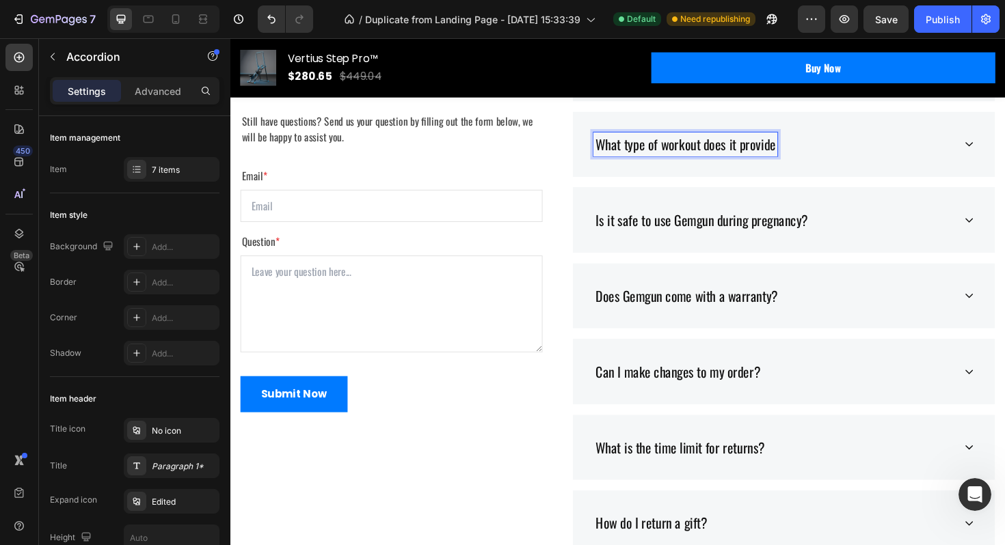
click at [700, 162] on p "What type of workout does it provide" at bounding box center [711, 151] width 191 height 22
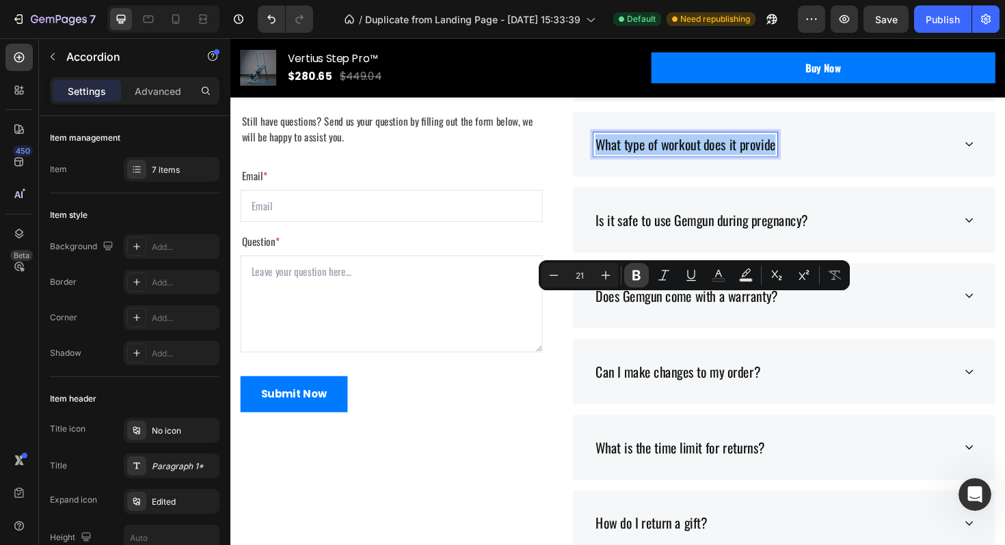
click at [634, 265] on button "Bold" at bounding box center [636, 275] width 25 height 25
click at [825, 161] on strong "What type of workout does it provide" at bounding box center [723, 150] width 215 height 21
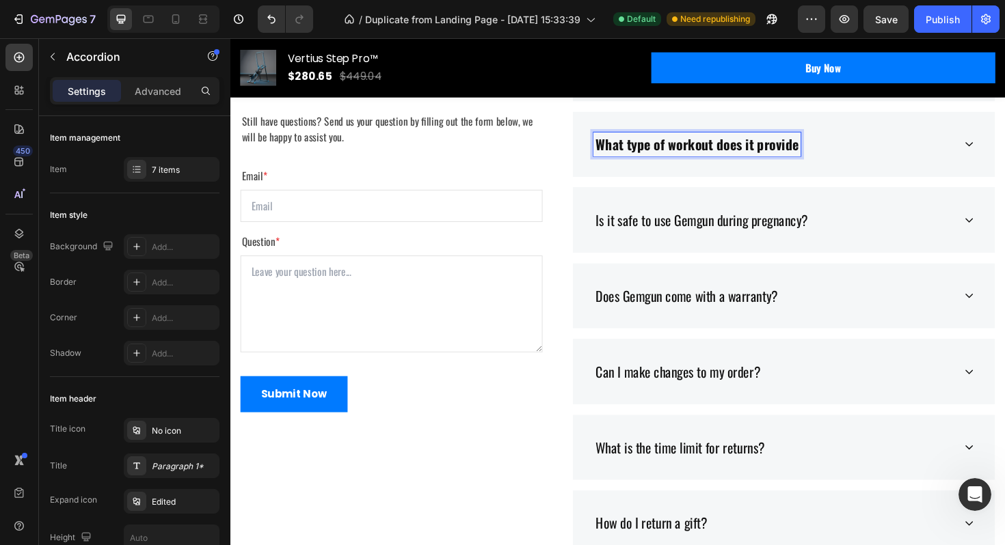
click at [830, 161] on strong "What type of workout does it provide" at bounding box center [723, 150] width 215 height 21
click at [959, 164] on div "What type of workout does it provide?" at bounding box center [804, 151] width 381 height 26
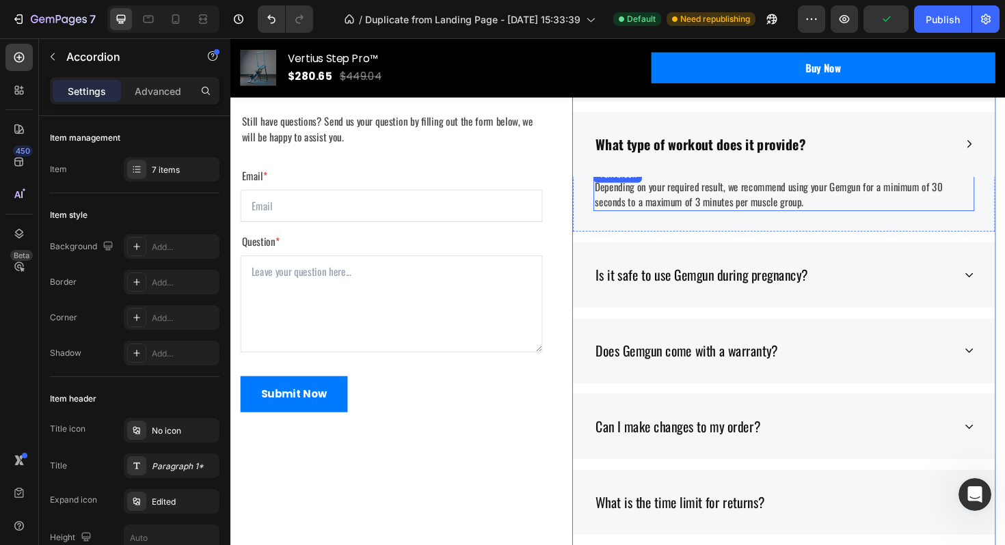
click at [711, 220] on p "Depending on your required result, we recommend using your Gemgun for a minimum…" at bounding box center [816, 203] width 400 height 33
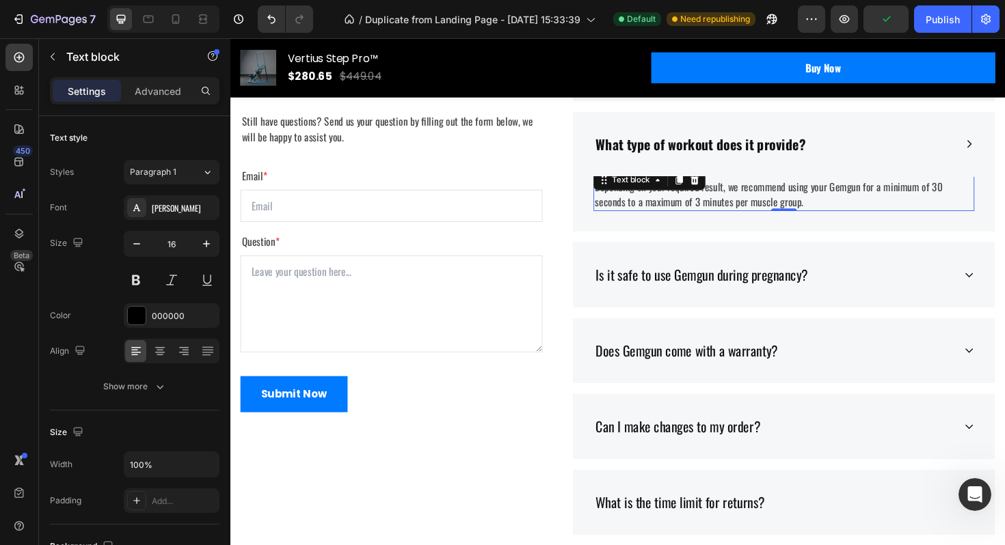
click at [711, 220] on p "Depending on your required result, we recommend using your Gemgun for a minimum…" at bounding box center [816, 203] width 400 height 33
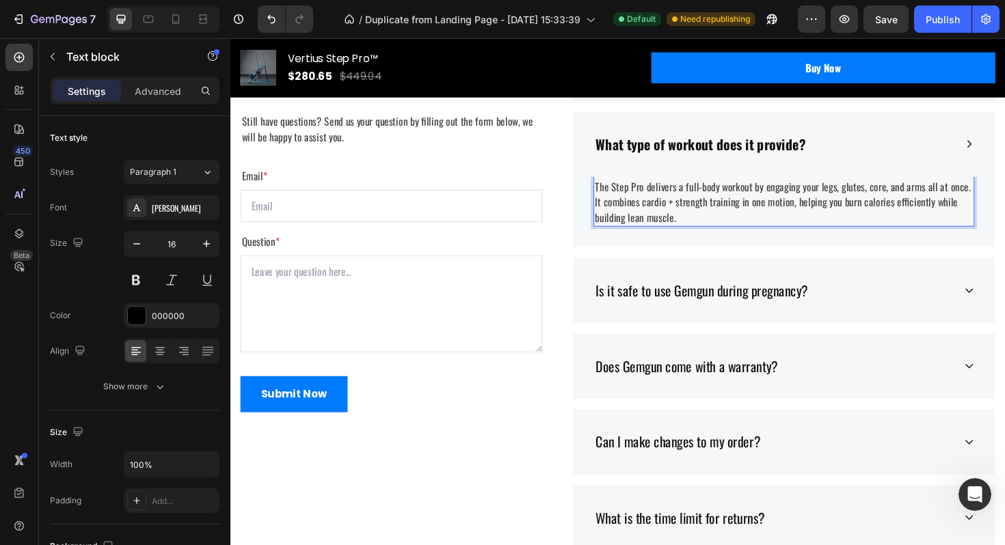
click at [679, 236] on p "The Step Pro delivers a full-body workout by engaging your legs, glutes, core, …" at bounding box center [816, 211] width 400 height 49
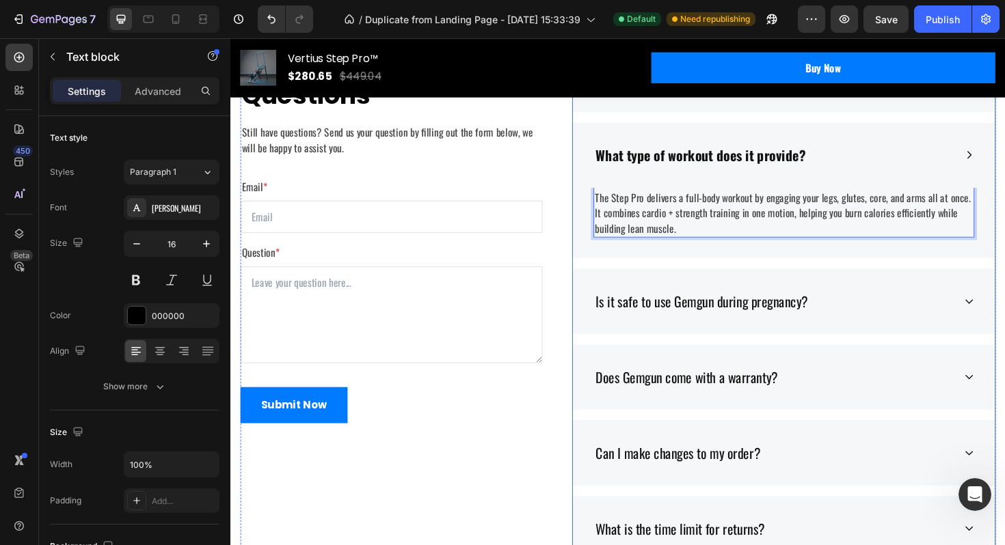
click at [929, 176] on div "What type of workout does it provide?" at bounding box center [804, 163] width 381 height 26
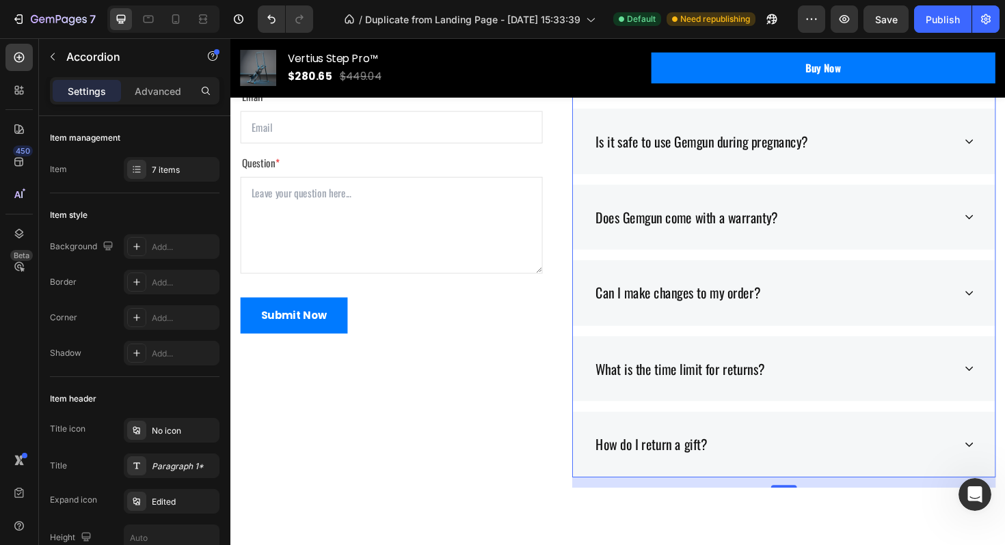
scroll to position [4400, 0]
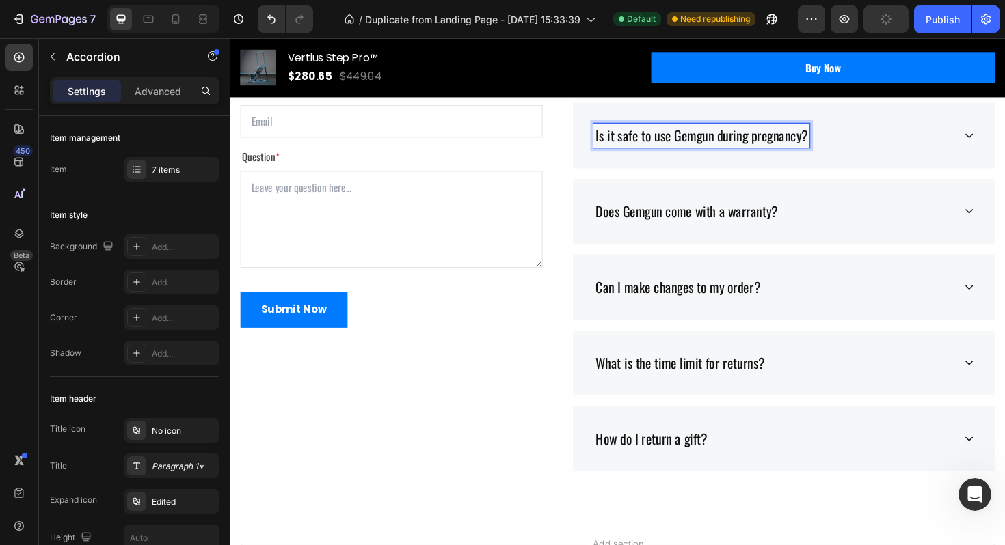
click at [687, 152] on p "Is it safe to use Gemgun during pregnancy?" at bounding box center [728, 142] width 225 height 22
click at [714, 152] on p "Is it beginner-friendly?" at bounding box center [675, 142] width 119 height 22
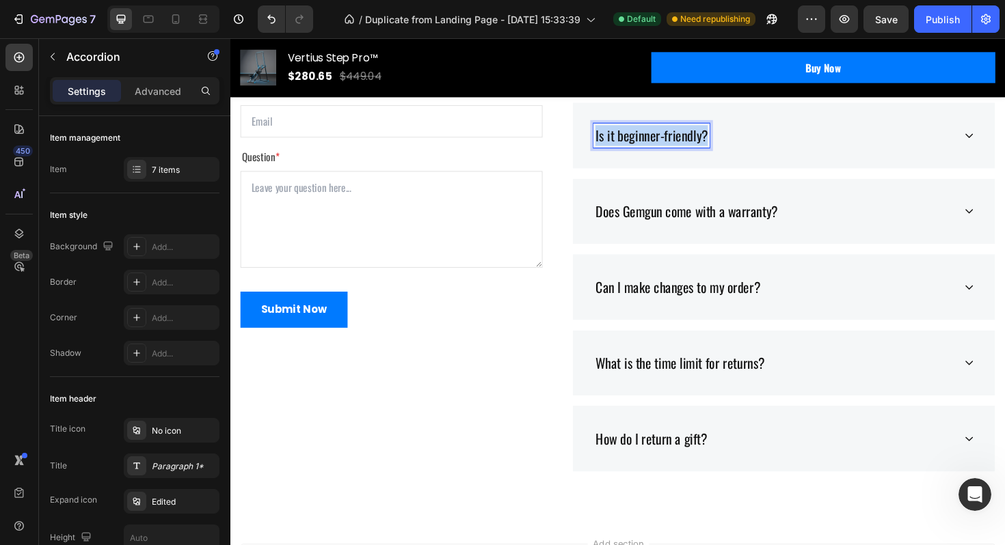
click at [714, 152] on p "Is it beginner-friendly?" at bounding box center [675, 142] width 119 height 22
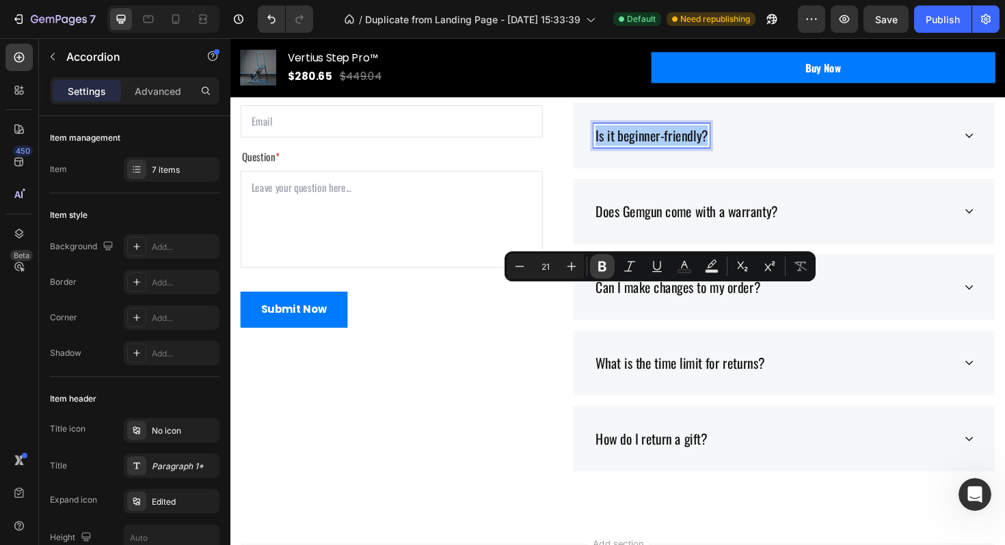
click at [606, 267] on icon "Editor contextual toolbar" at bounding box center [602, 267] width 14 height 14
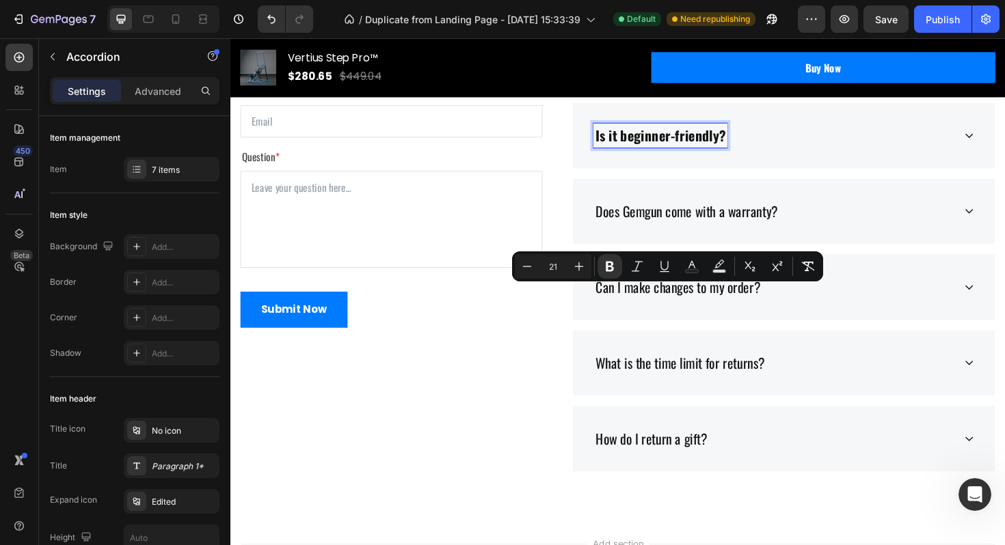
click at [820, 154] on div "Is it beginner-friendly?" at bounding box center [804, 141] width 381 height 26
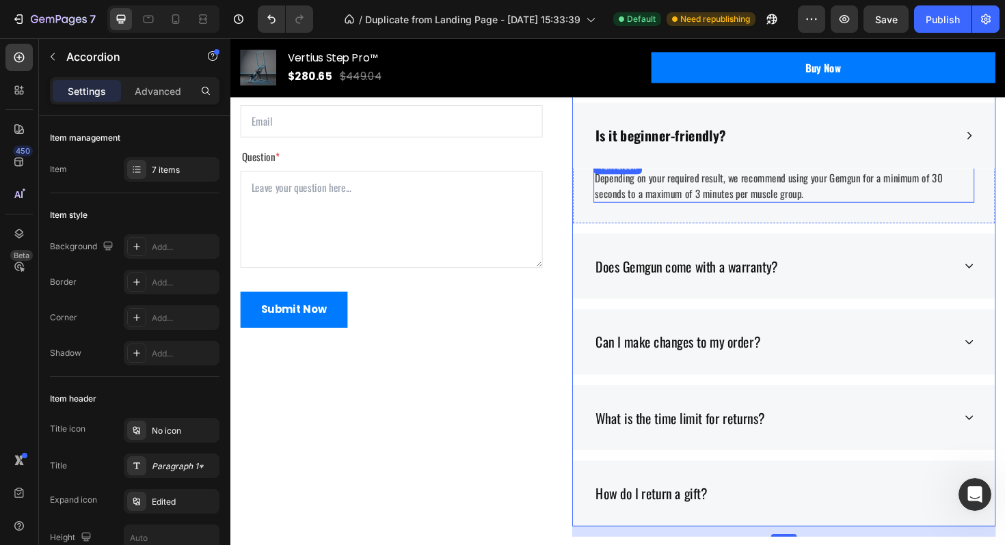
click at [722, 211] on p "Depending on your required result, we recommend using your Gemgun for a minimum…" at bounding box center [816, 194] width 400 height 33
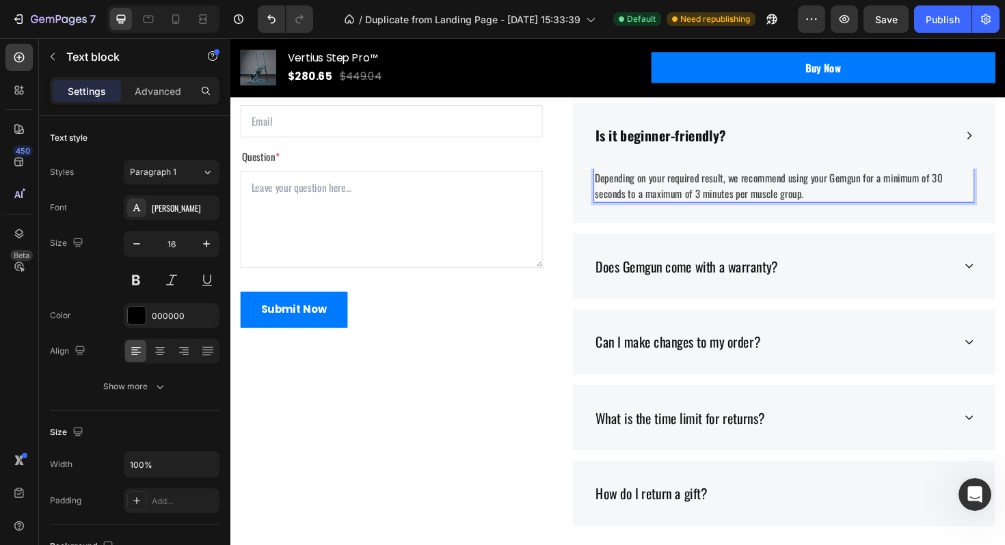
click at [722, 211] on p "Depending on your required result, we recommend using your Gemgun for a minimum…" at bounding box center [816, 194] width 400 height 33
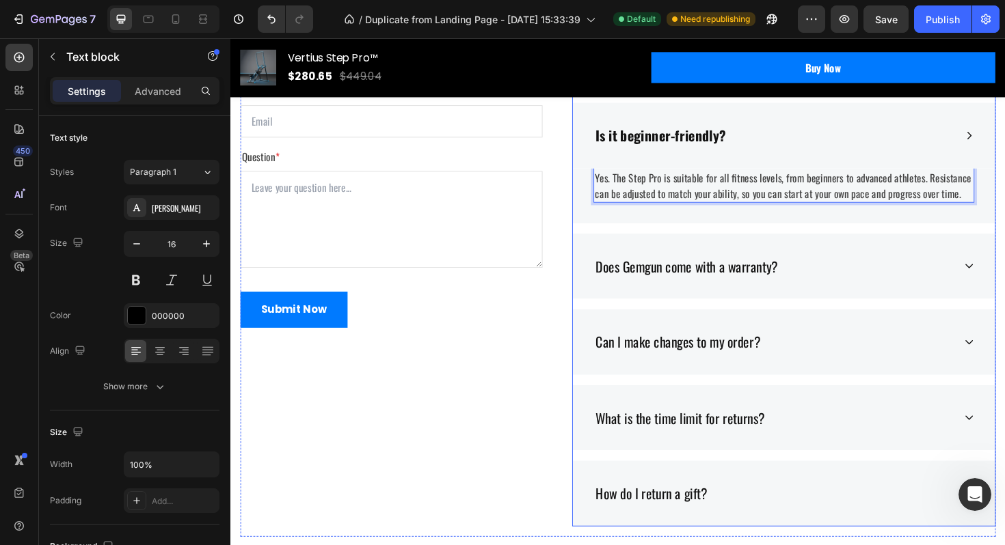
click at [735, 315] on div "Does Gemgun come with a warranty?" at bounding box center [815, 280] width 447 height 70
click at [801, 154] on div "Is it beginner-friendly?" at bounding box center [804, 141] width 381 height 26
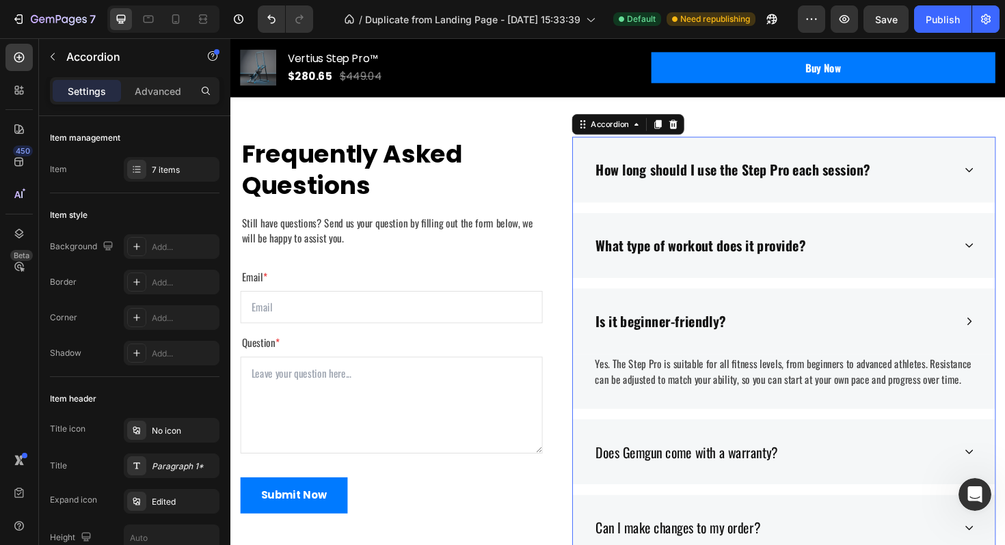
scroll to position [4365, 0]
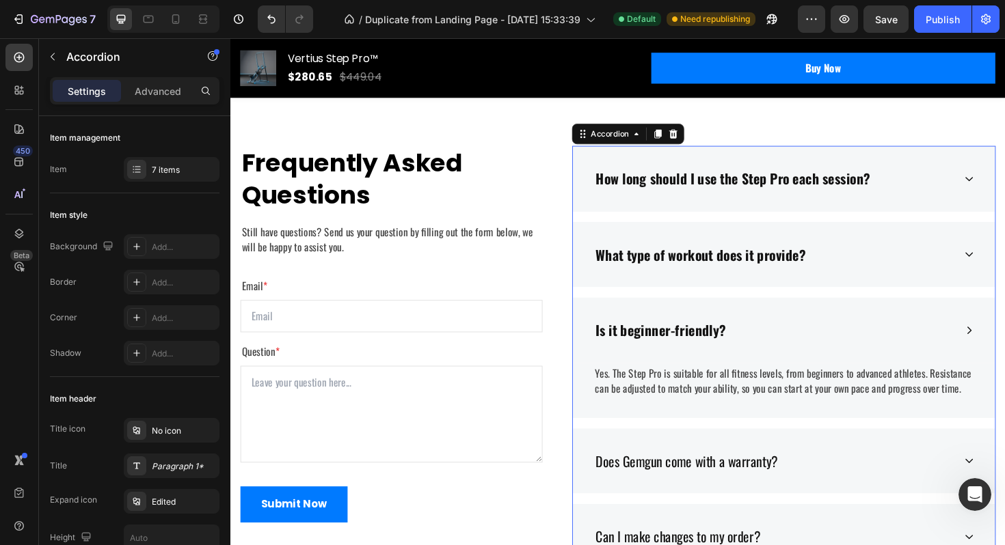
click at [801, 331] on div "Is it beginner-friendly?" at bounding box center [815, 348] width 447 height 70
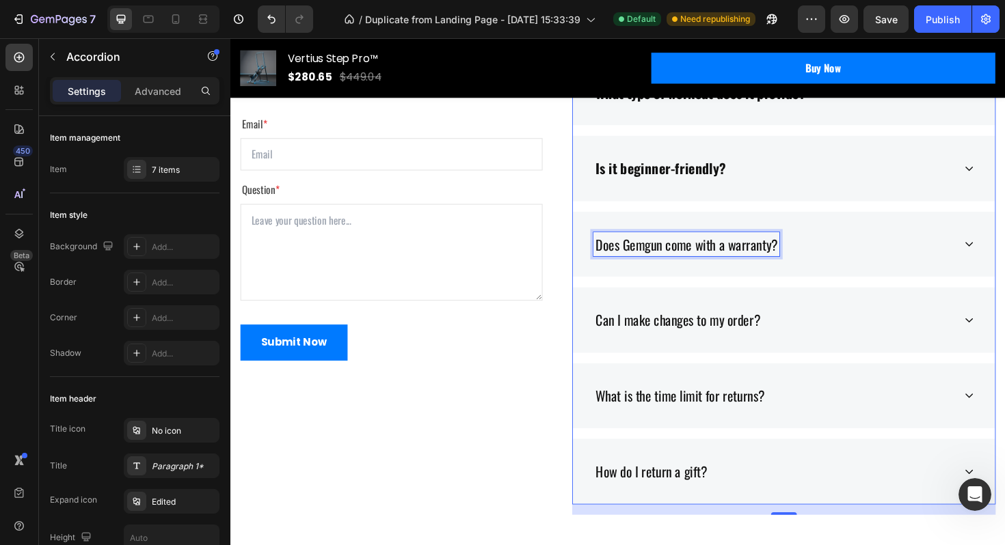
click at [739, 268] on p "Does Gemgun come with a warranty?" at bounding box center [712, 257] width 193 height 22
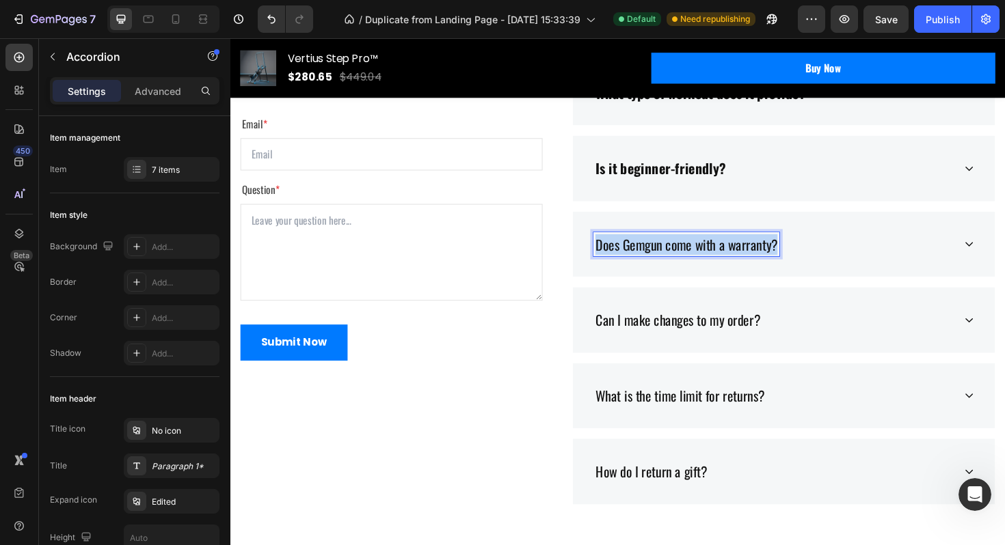
click at [739, 268] on p "Does Gemgun come with a warranty?" at bounding box center [712, 257] width 193 height 22
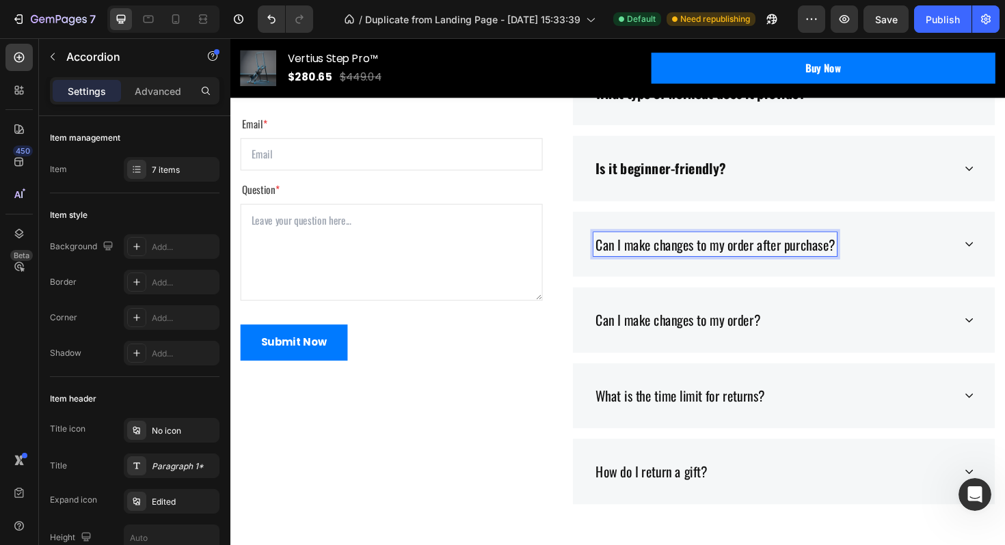
click at [672, 268] on p "Can I make changes to my order after purchase?" at bounding box center [743, 257] width 254 height 22
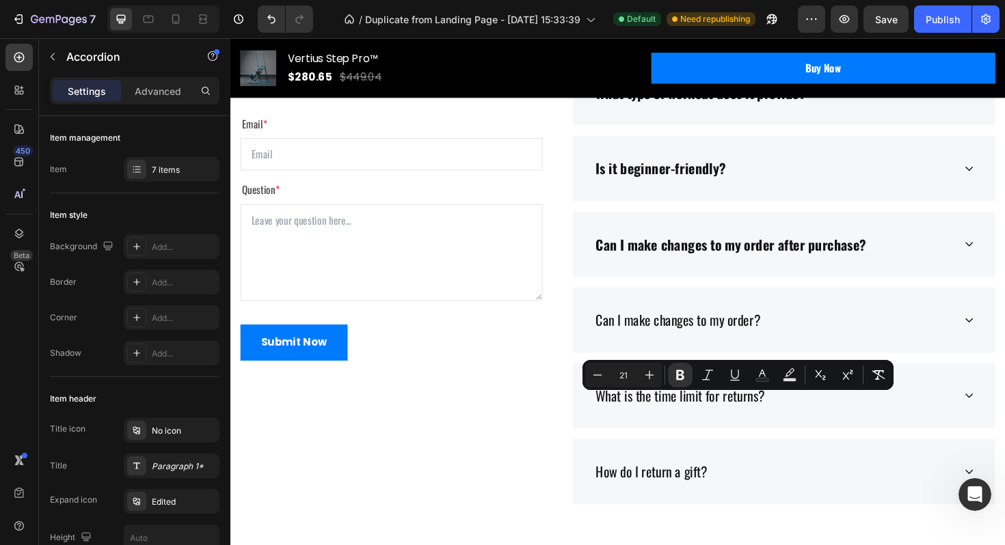
click at [837, 292] on div "Can I make changes to my order after purchase?" at bounding box center [815, 257] width 447 height 70
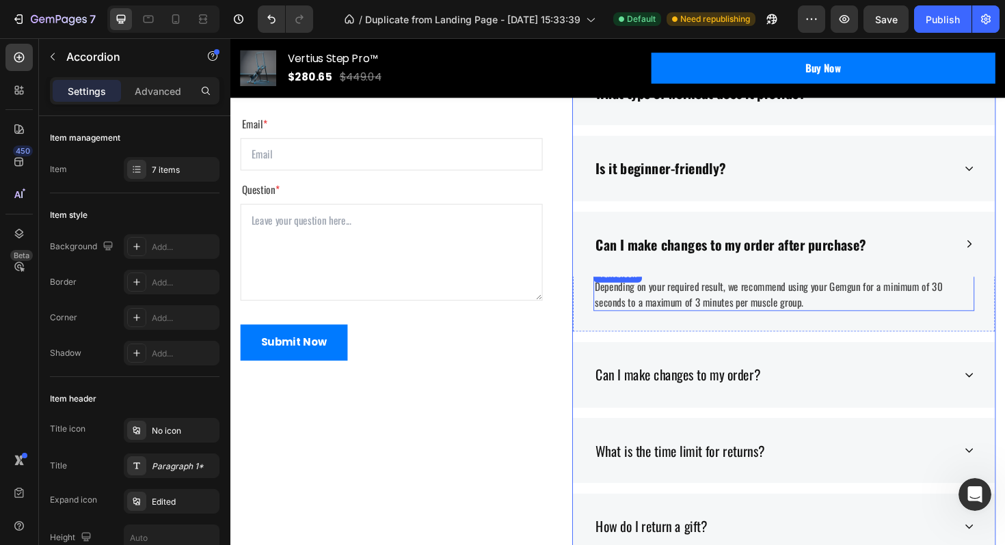
click at [697, 326] on p "Depending on your required result, we recommend using your Gemgun for a minimum…" at bounding box center [816, 309] width 400 height 33
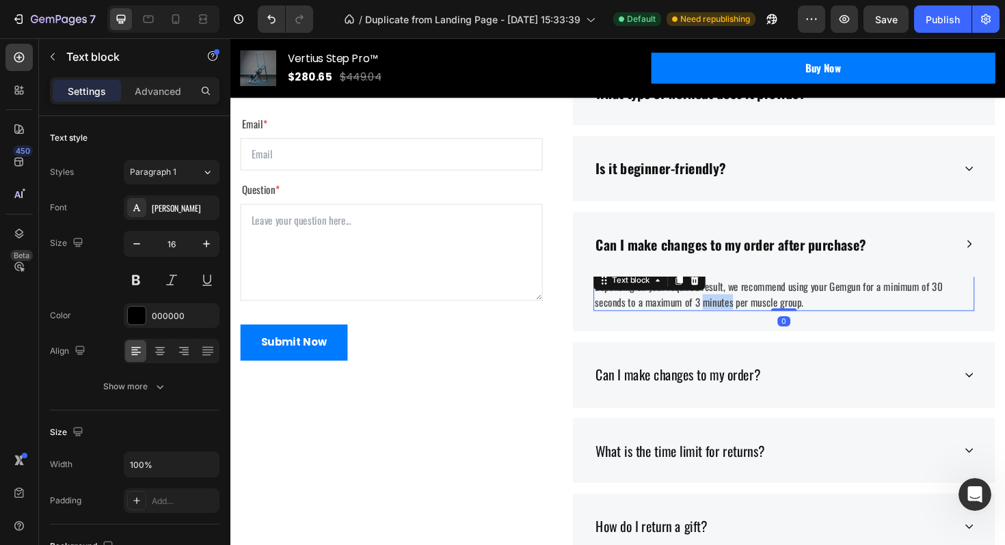
click at [697, 326] on p "Depending on your required result, we recommend using your Gemgun for a minimum…" at bounding box center [816, 309] width 400 height 33
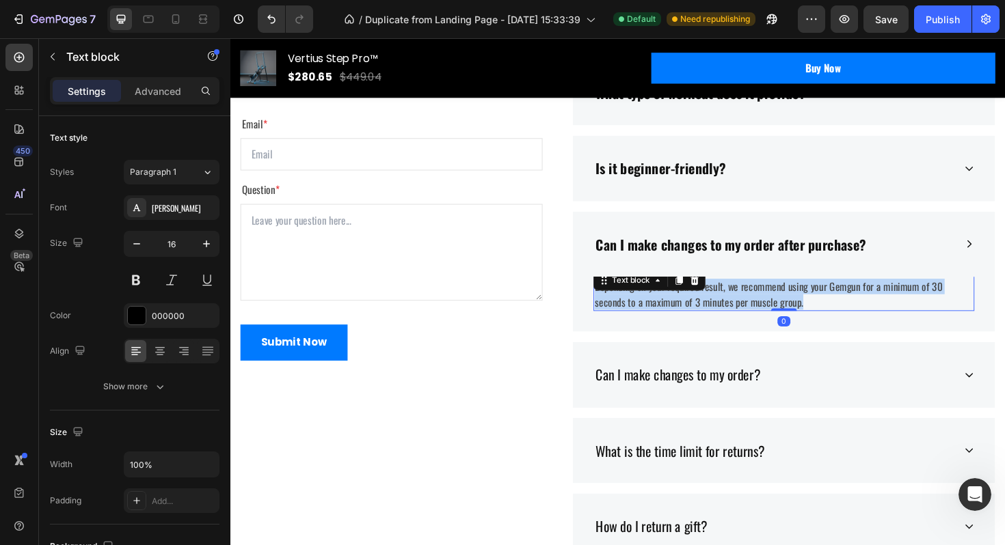
click at [697, 326] on p "Depending on your required result, we recommend using your Gemgun for a minimum…" at bounding box center [816, 309] width 400 height 33
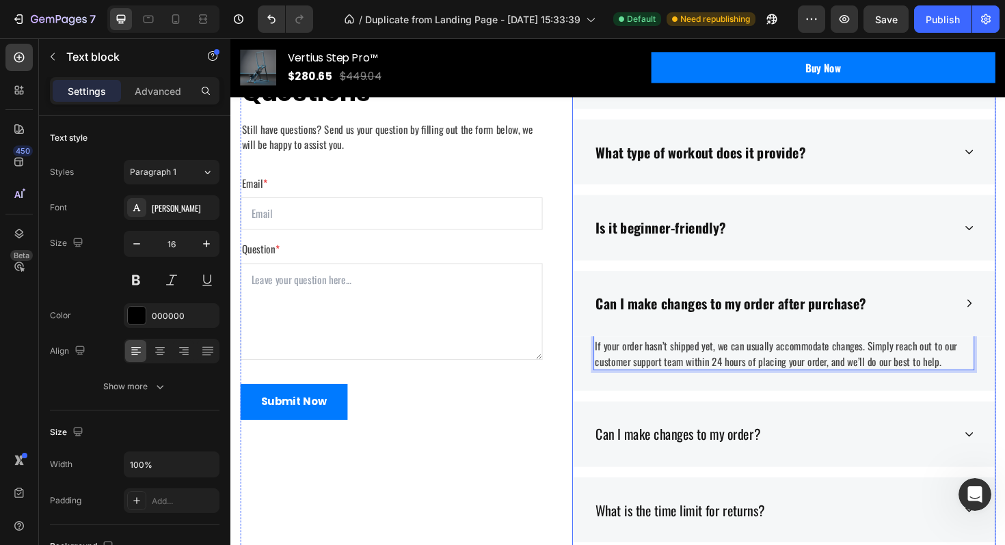
scroll to position [4519, 0]
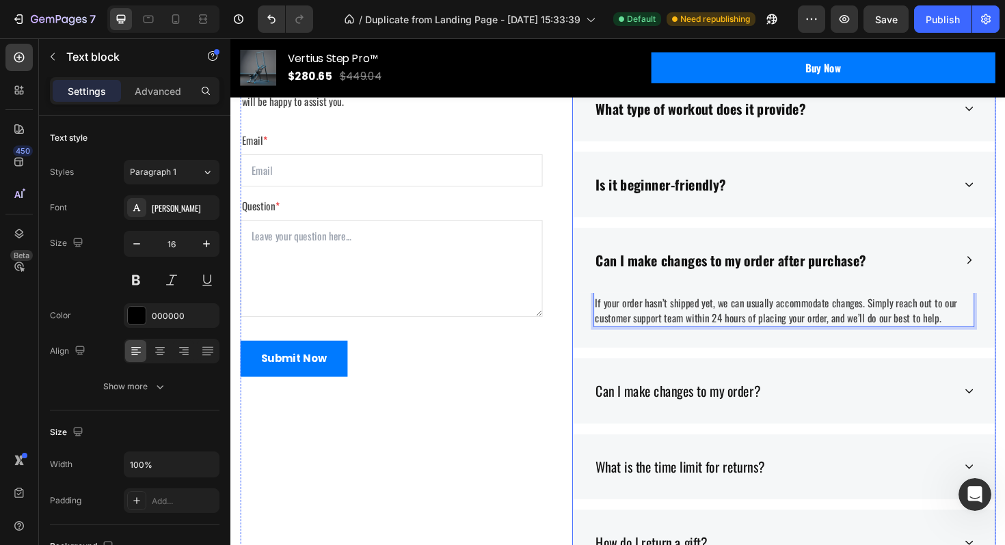
click at [775, 418] on p "Can I make changes to my order?" at bounding box center [703, 412] width 174 height 22
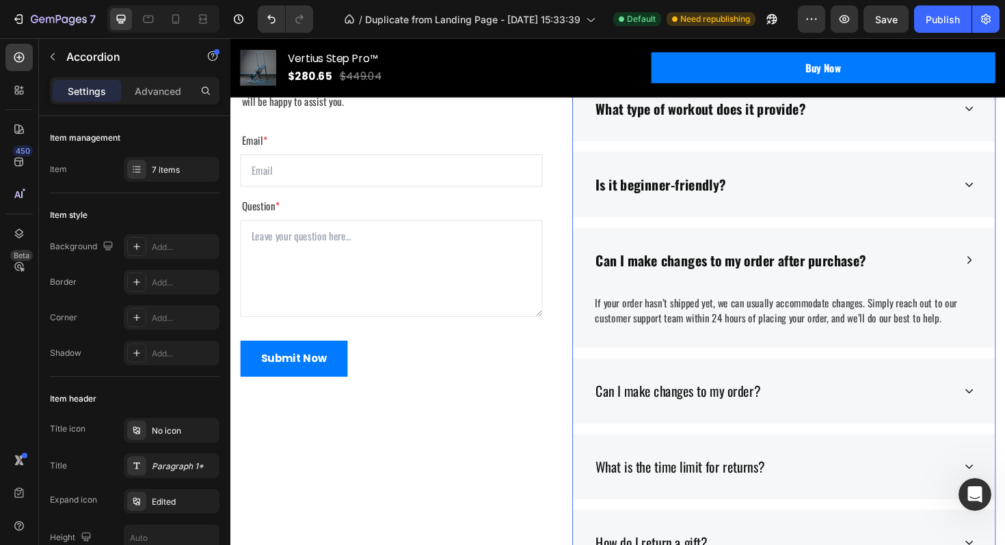
click at [764, 413] on p "Can I make changes to my order?" at bounding box center [703, 412] width 174 height 22
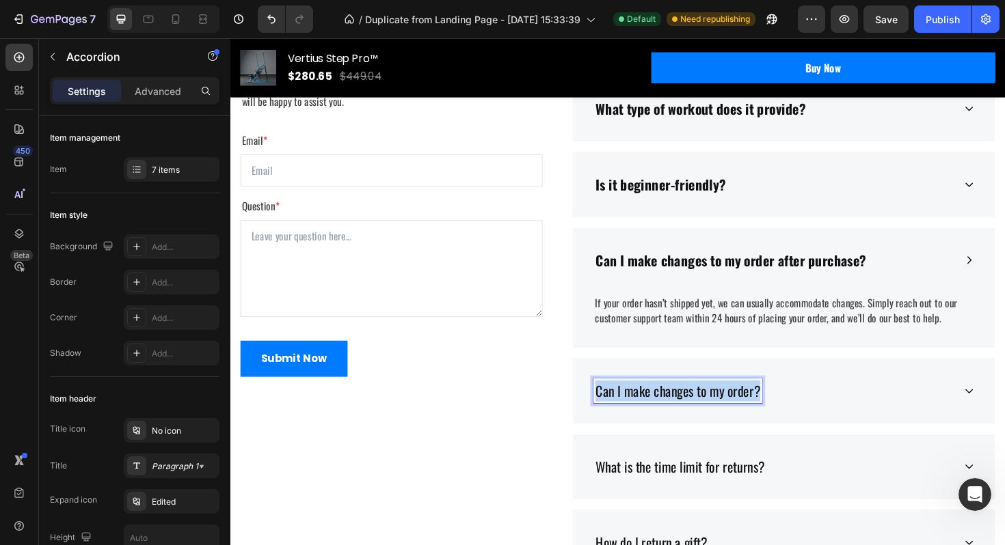
click at [764, 413] on p "Can I make changes to my order?" at bounding box center [703, 412] width 174 height 22
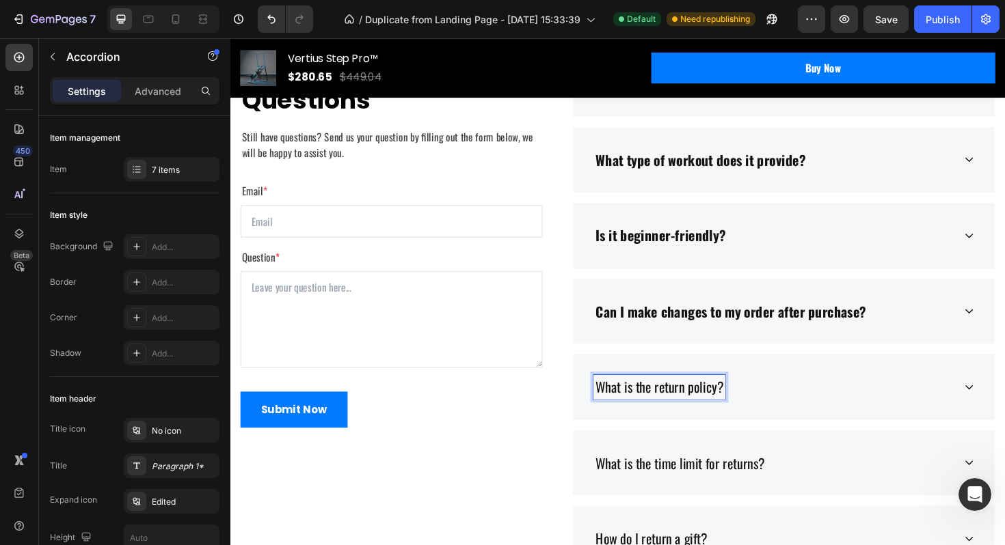
scroll to position [4461, 0]
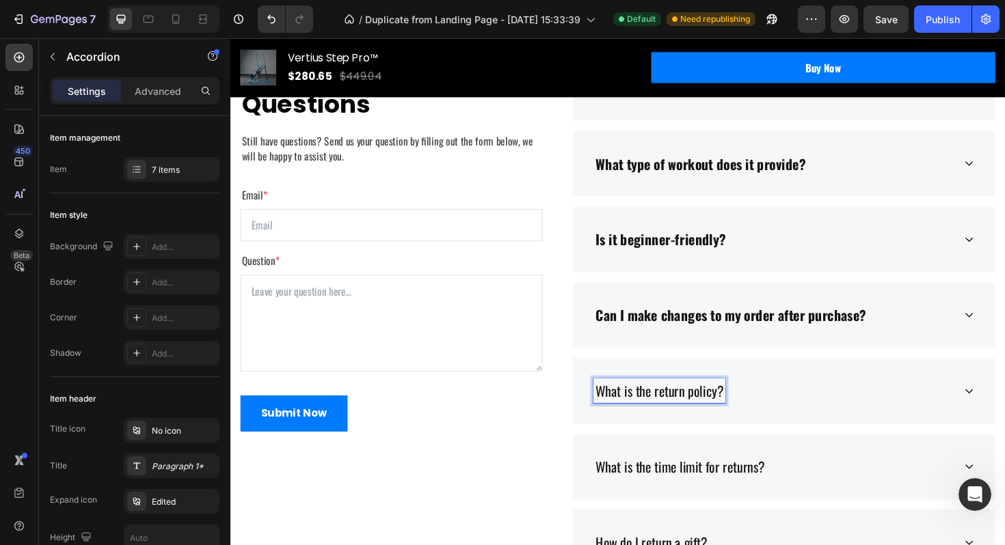
click at [722, 403] on p "What is the return policy?" at bounding box center [683, 412] width 135 height 22
click at [722, 410] on p "What is the return policy?" at bounding box center [683, 412] width 135 height 22
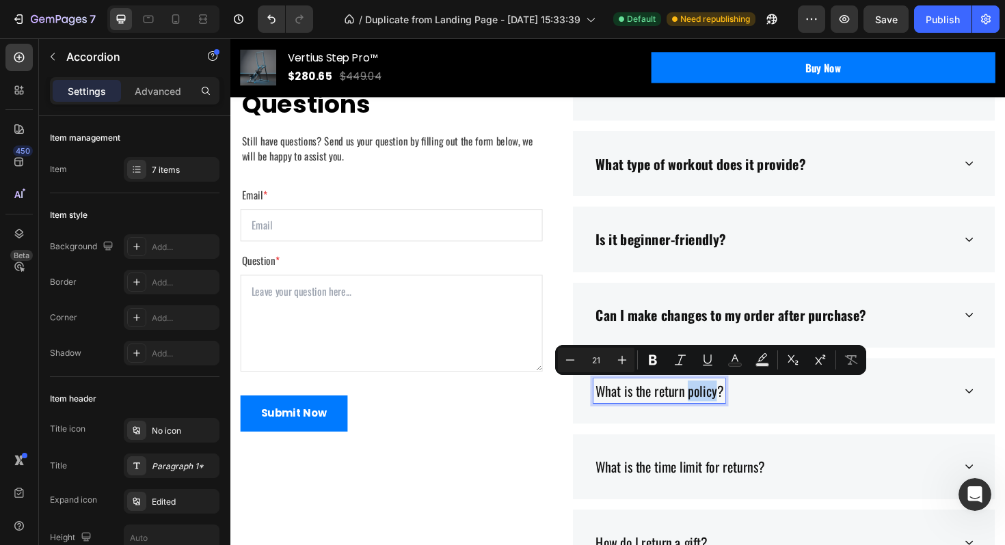
click at [722, 410] on p "What is the return policy?" at bounding box center [683, 412] width 135 height 22
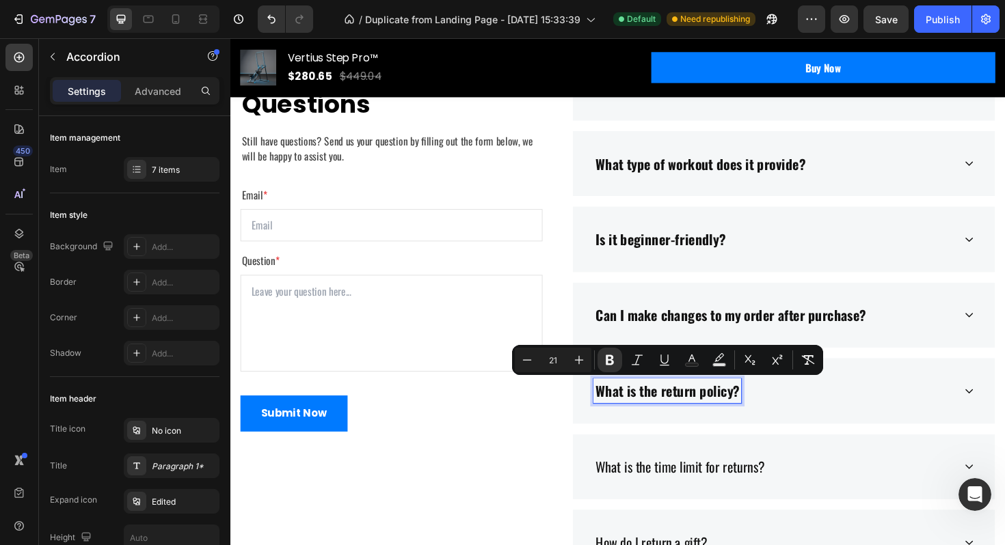
click at [836, 412] on div "What is the return policy?" at bounding box center [804, 412] width 381 height 26
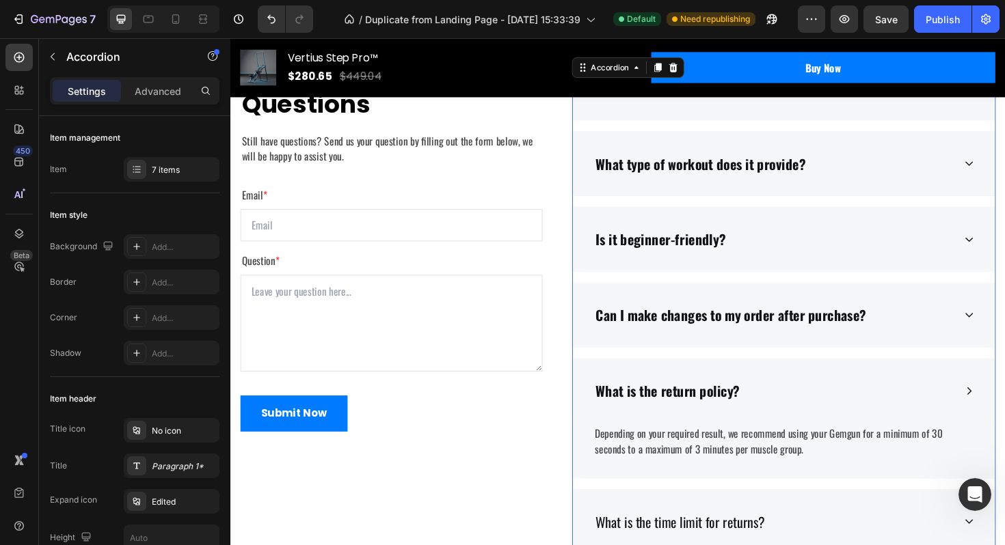
click at [745, 466] on p "Depending on your required result, we recommend using your Gemgun for a minimum…" at bounding box center [816, 465] width 400 height 33
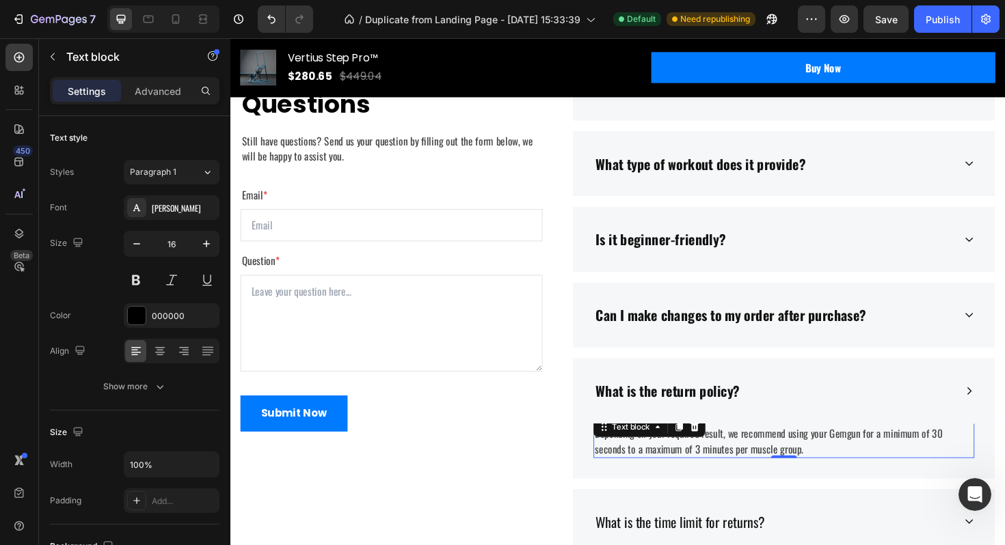
click at [745, 466] on p "Depending on your required result, we recommend using your Gemgun for a minimum…" at bounding box center [816, 465] width 400 height 33
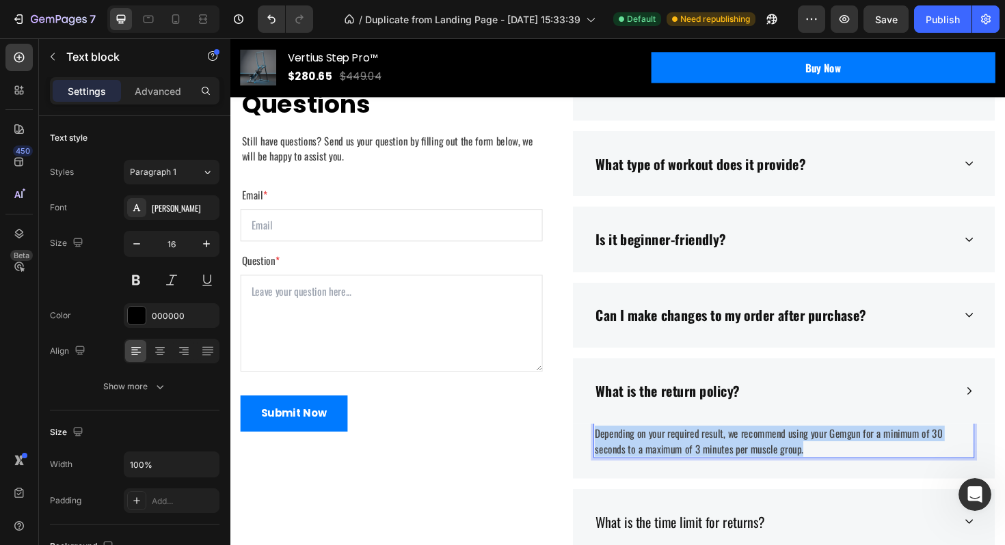
click at [745, 466] on p "Depending on your required result, we recommend using your Gemgun for a minimum…" at bounding box center [816, 465] width 400 height 33
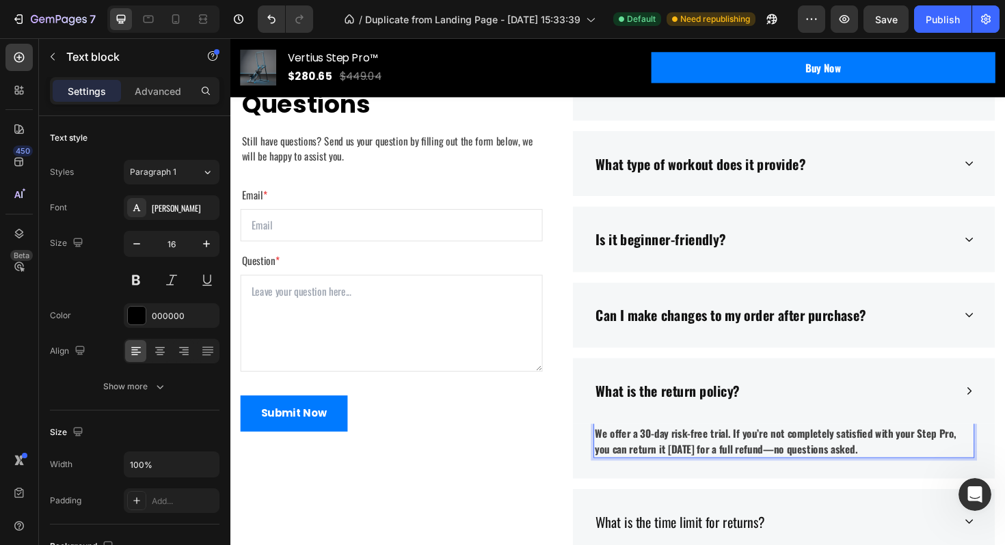
click at [735, 464] on strong "We offer a 30-day risk-free trial. If you’re not completely satisfied with your…" at bounding box center [807, 465] width 383 height 33
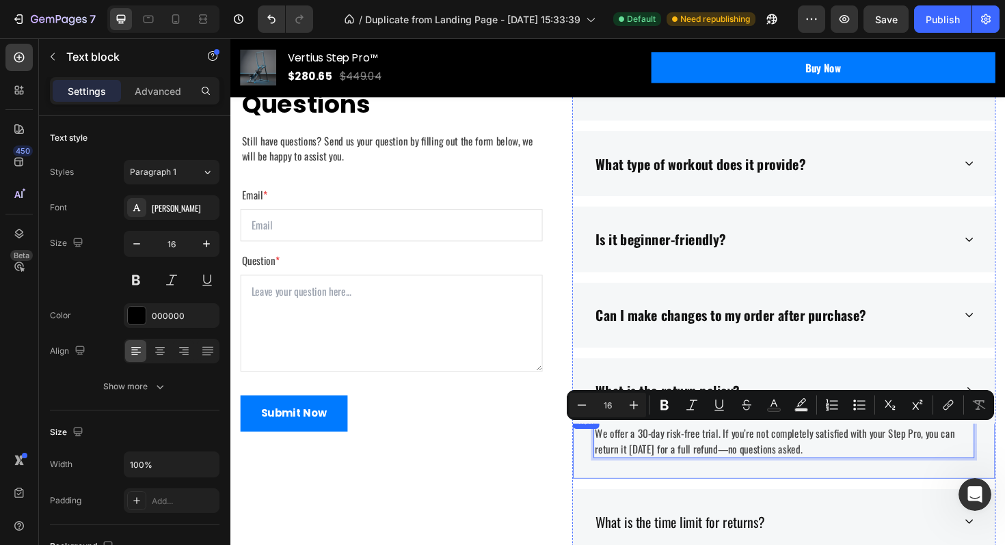
click at [780, 490] on div "We offer a 30-day risk-free trial. If you’re not completely satisfied with your…" at bounding box center [815, 470] width 447 height 69
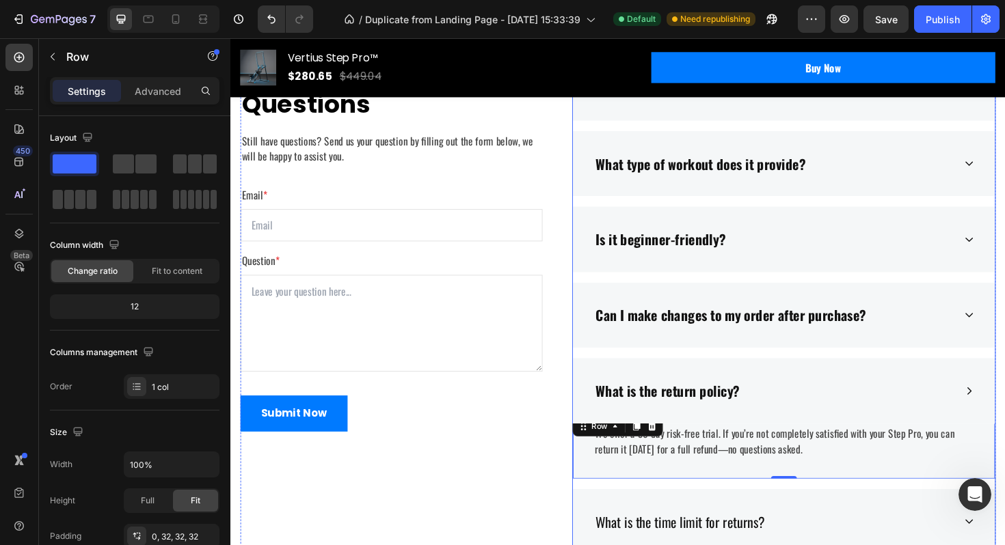
click at [821, 411] on div "What is the return policy?" at bounding box center [804, 412] width 381 height 26
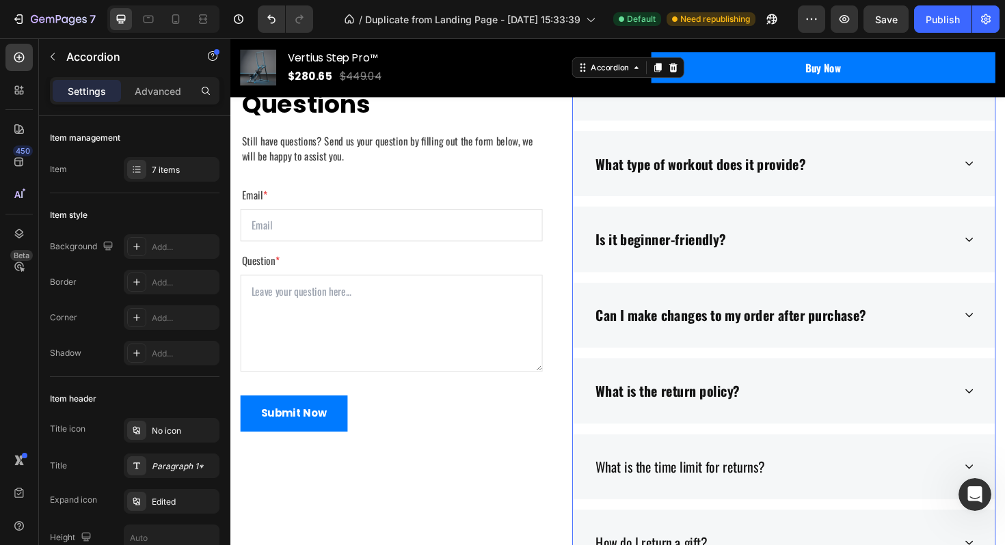
click at [821, 411] on div "What is the return policy?" at bounding box center [804, 412] width 381 height 26
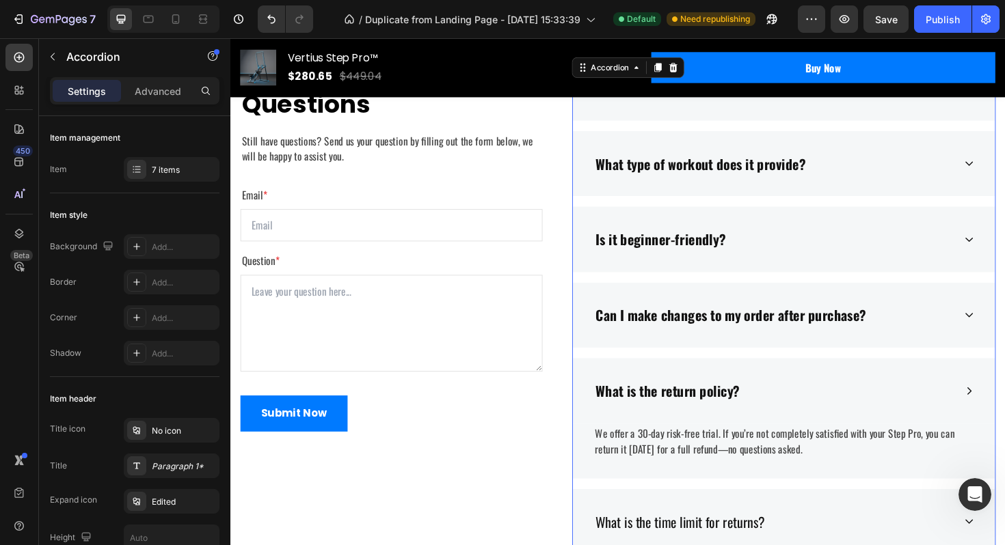
click at [870, 355] on div "Can I make changes to my order after purchase?" at bounding box center [815, 332] width 447 height 70
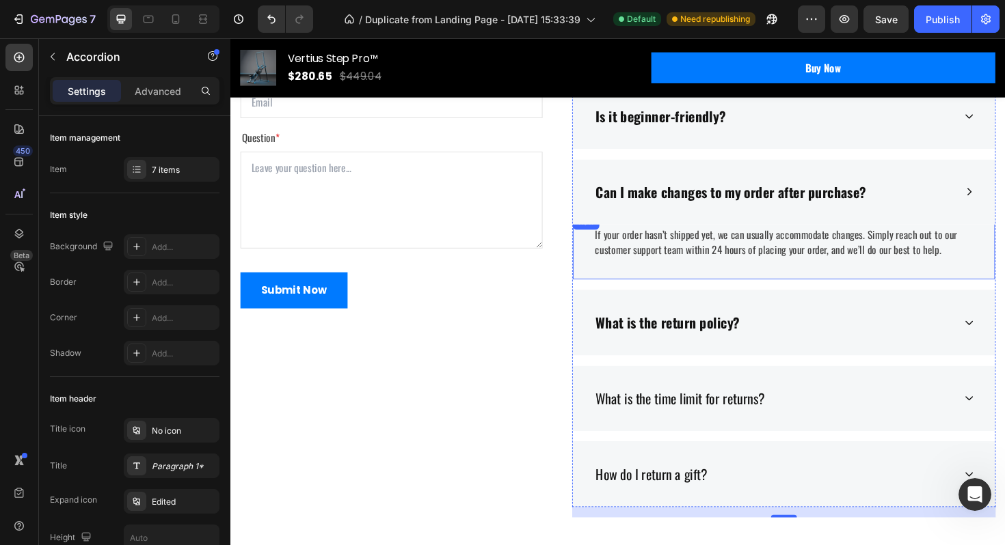
scroll to position [4596, 0]
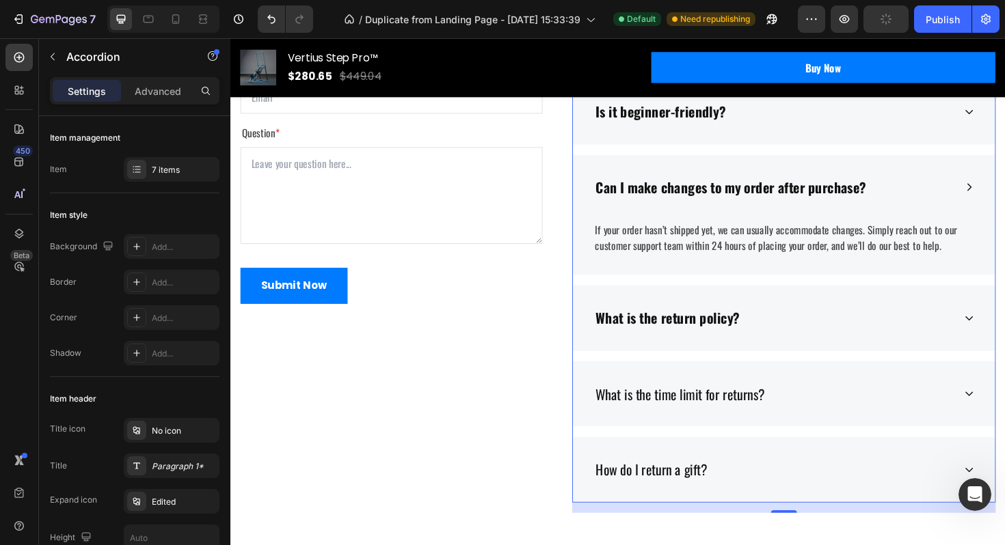
click at [860, 329] on div "What is the return policy?" at bounding box center [804, 335] width 381 height 26
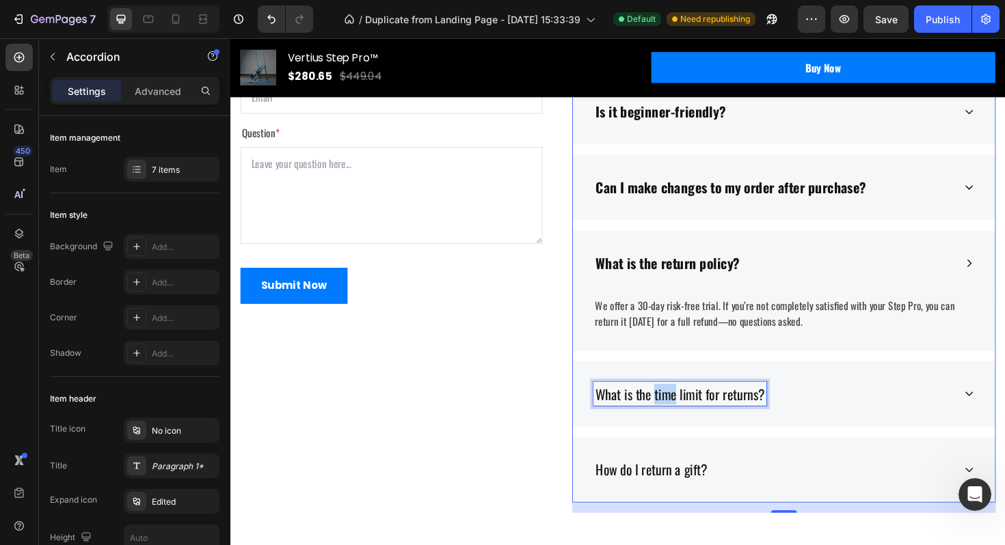
click at [679, 415] on p "What is the time limit for returns?" at bounding box center [705, 416] width 179 height 22
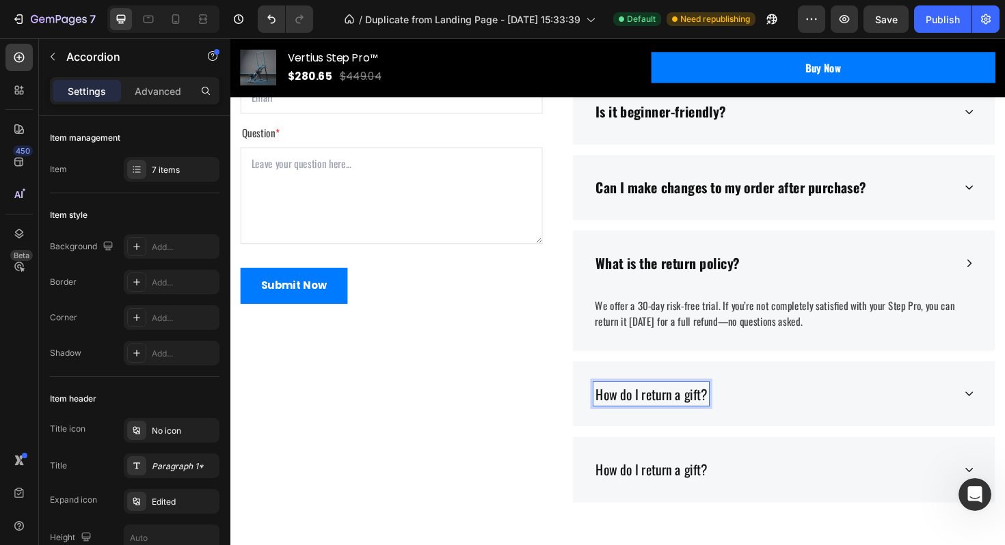
click at [679, 415] on p "How do I return a gift?" at bounding box center [675, 416] width 118 height 22
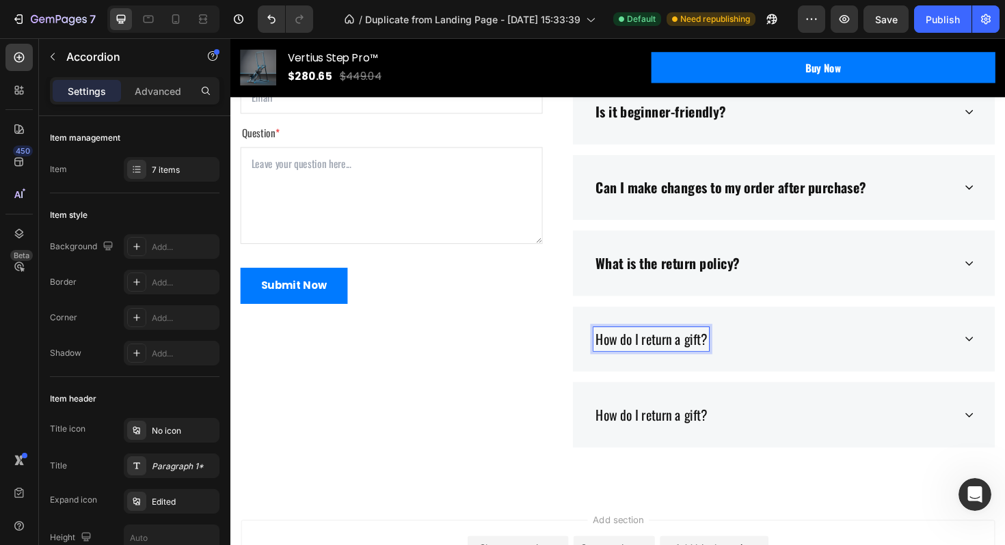
click at [679, 368] on p "How do I return a gift?" at bounding box center [675, 357] width 118 height 22
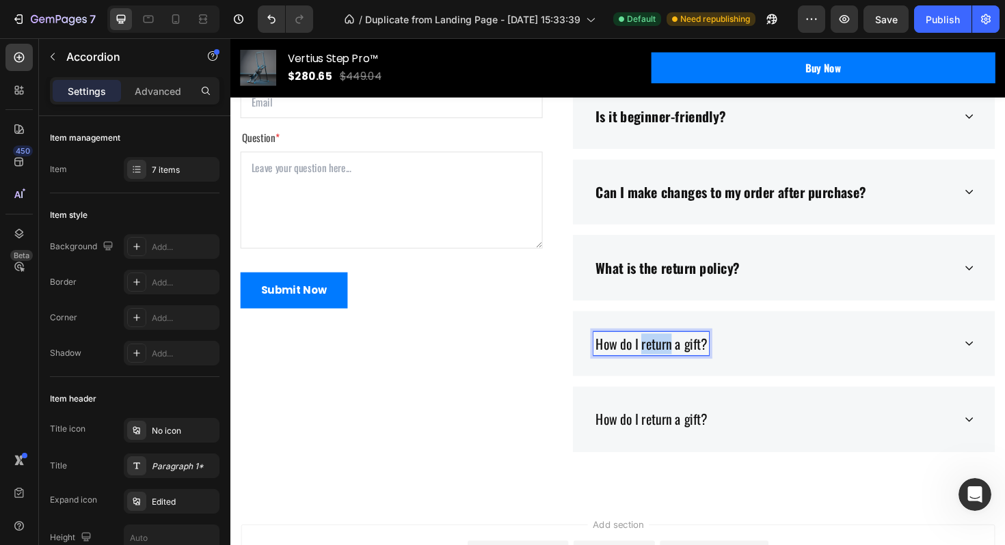
click at [679, 373] on p "How do I return a gift?" at bounding box center [675, 362] width 118 height 22
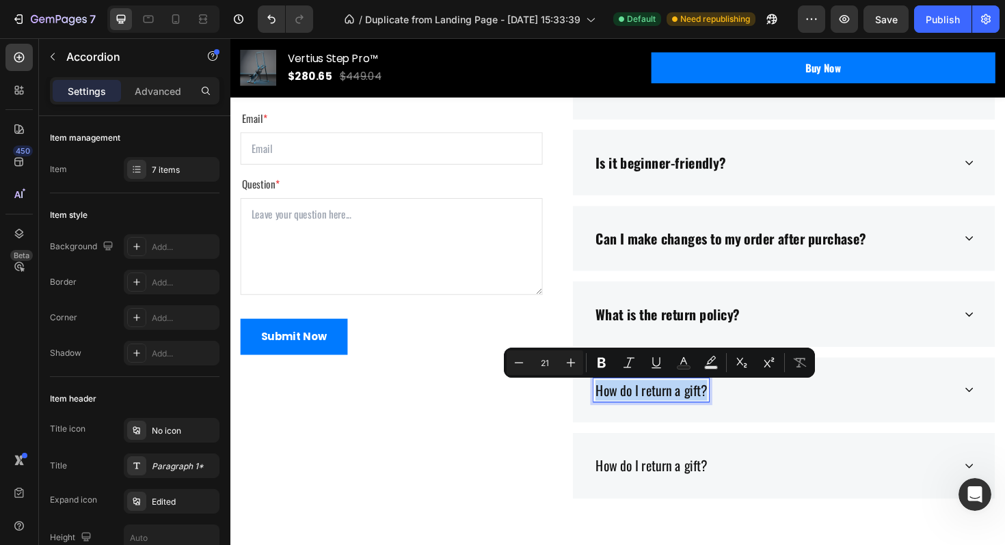
scroll to position [4538, 0]
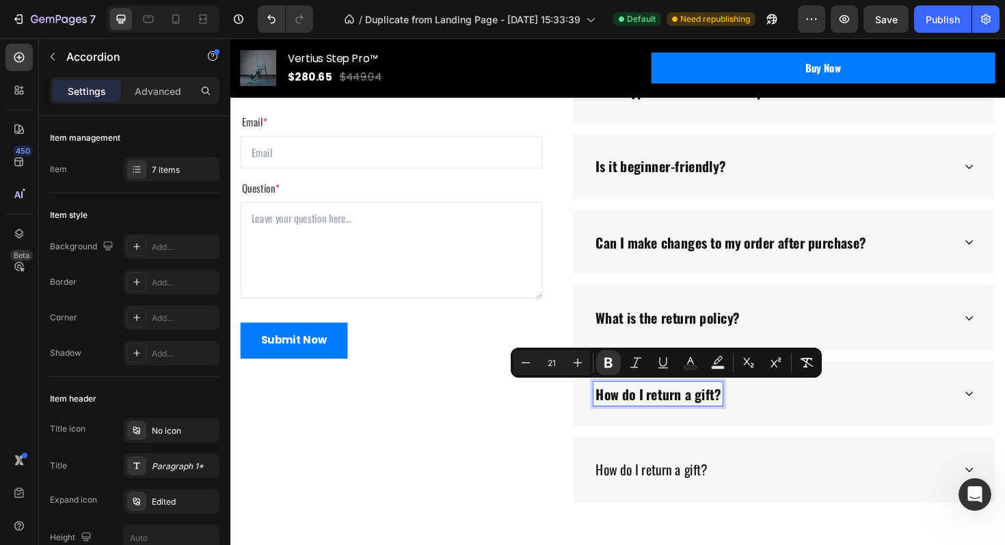
click at [714, 431] on div "How do I return a gift?" at bounding box center [815, 416] width 447 height 70
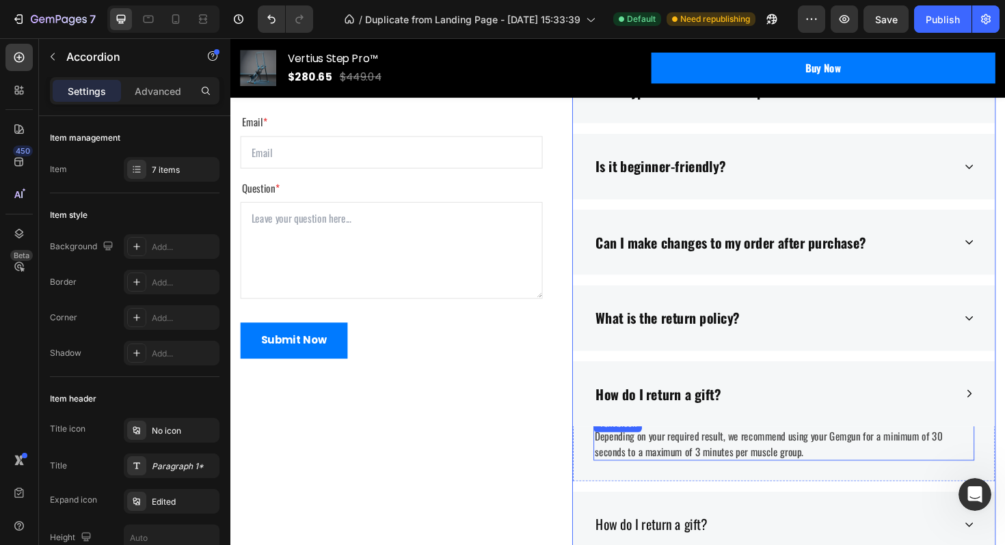
click at [685, 480] on p "Depending on your required result, we recommend using your Gemgun for a minimum…" at bounding box center [816, 468] width 400 height 33
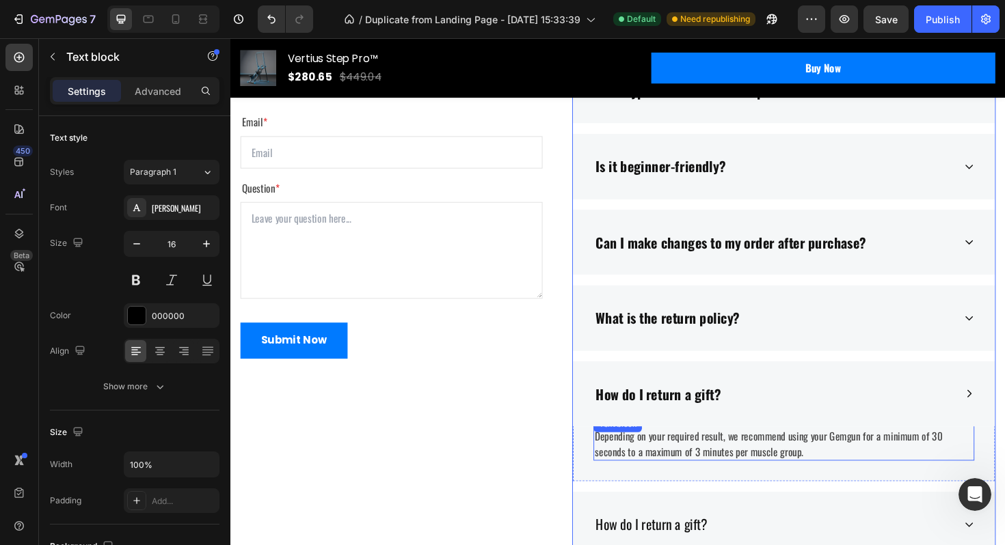
click at [685, 480] on p "Depending on your required result, we recommend using your Gemgun for a minimum…" at bounding box center [816, 468] width 400 height 33
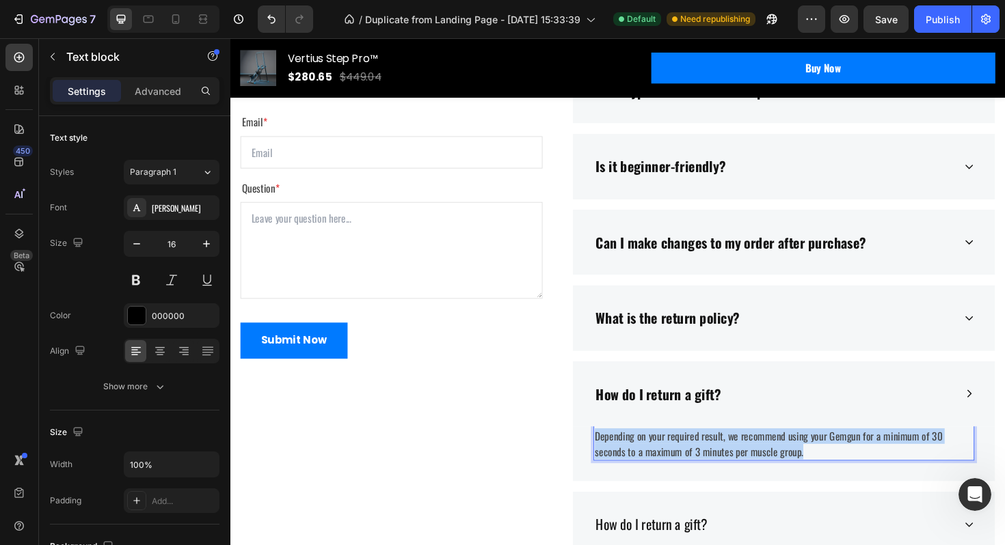
click at [685, 480] on p "Depending on your required result, we recommend using your Gemgun for a minimum…" at bounding box center [816, 468] width 400 height 33
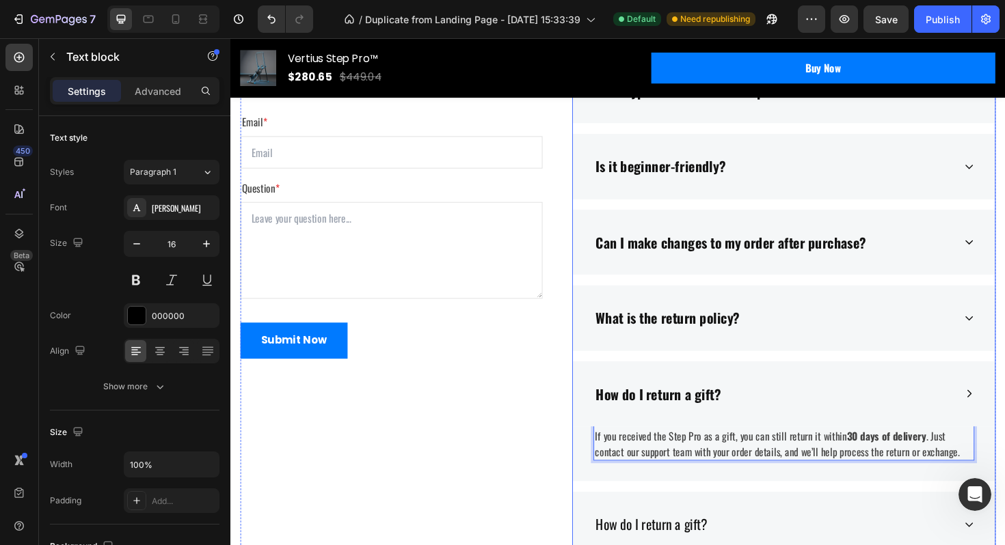
click at [869, 343] on div "What is the return policy?" at bounding box center [804, 335] width 381 height 26
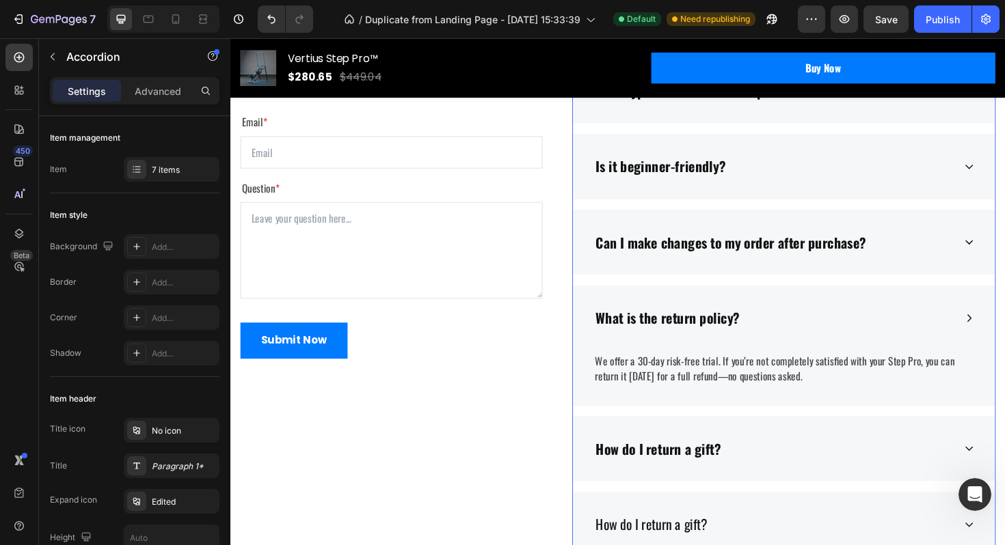
click at [899, 481] on div "How do I return a gift?" at bounding box center [804, 474] width 381 height 26
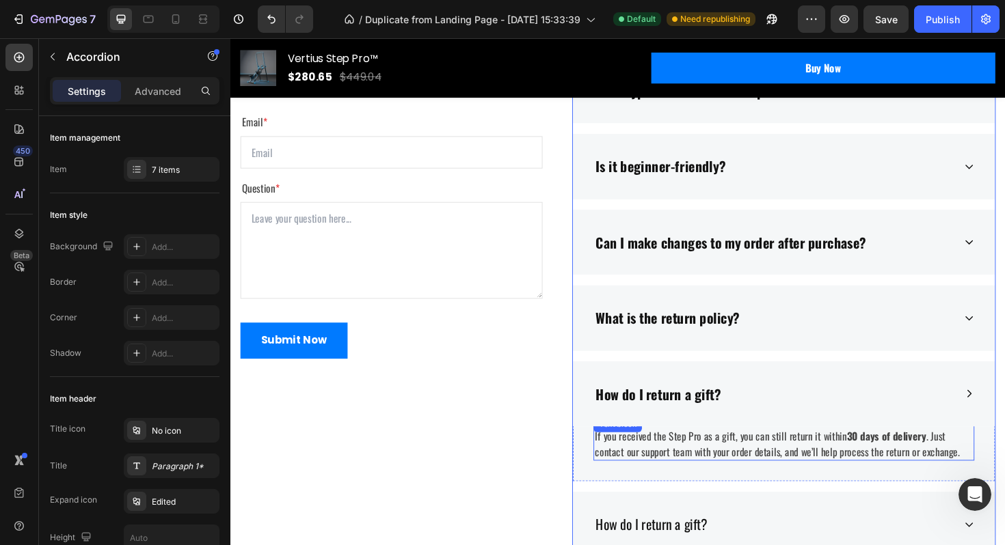
click at [896, 458] on strong "30 days of delivery" at bounding box center [924, 460] width 84 height 16
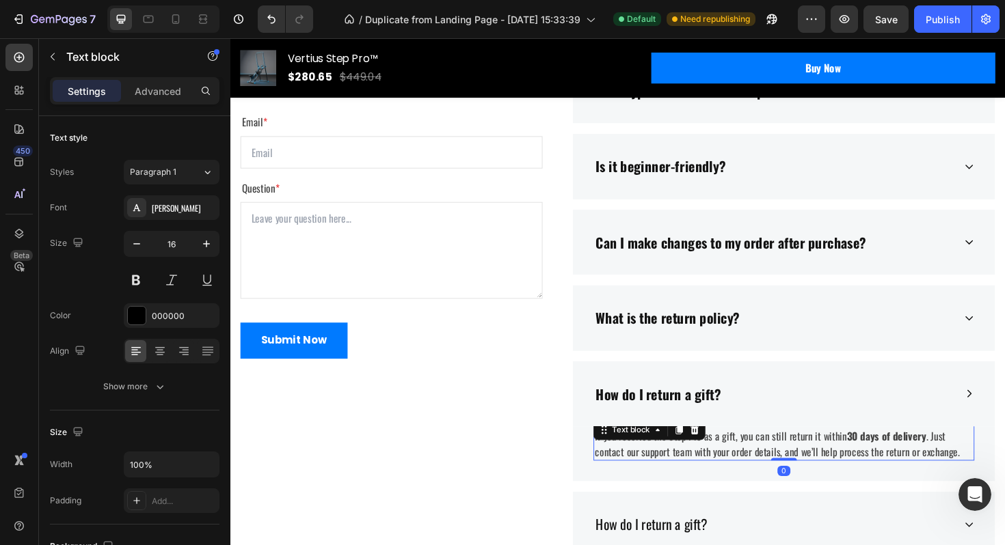
click at [896, 458] on strong "30 days of delivery" at bounding box center [924, 460] width 84 height 16
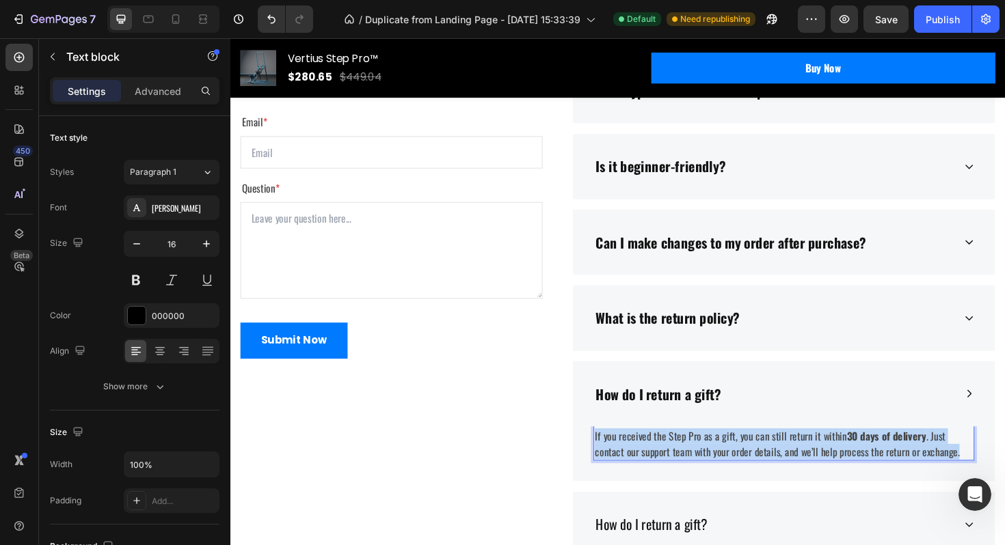
click at [896, 458] on strong "30 days of delivery" at bounding box center [924, 460] width 84 height 16
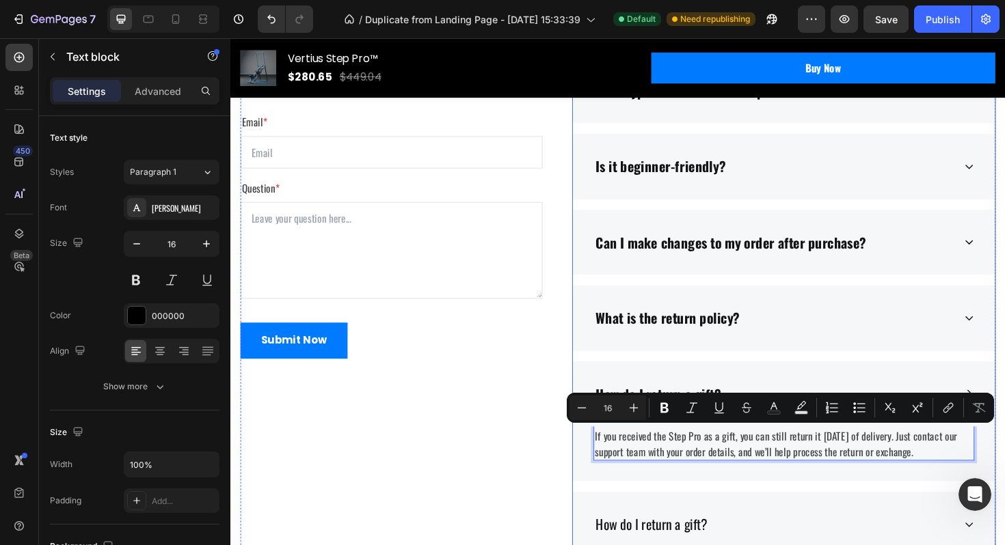
click at [913, 400] on div "How do I return a gift?" at bounding box center [815, 416] width 447 height 70
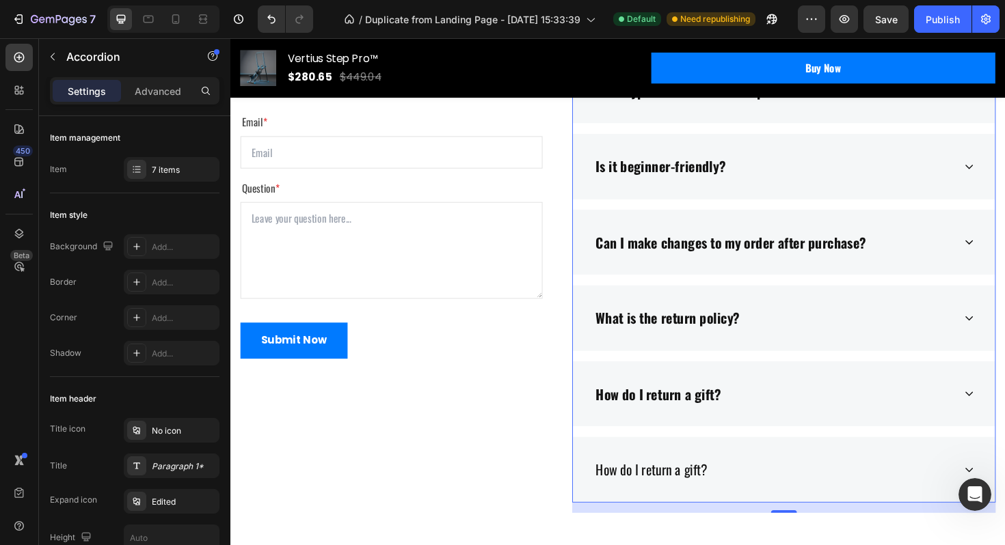
scroll to position [4534, 0]
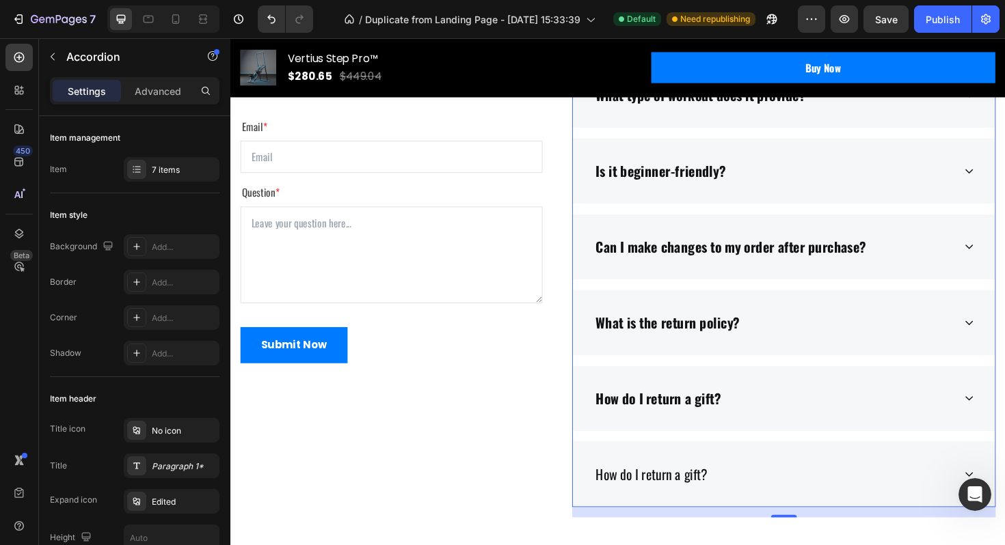
click at [703, 468] on div "How do I return a gift?" at bounding box center [815, 500] width 447 height 70
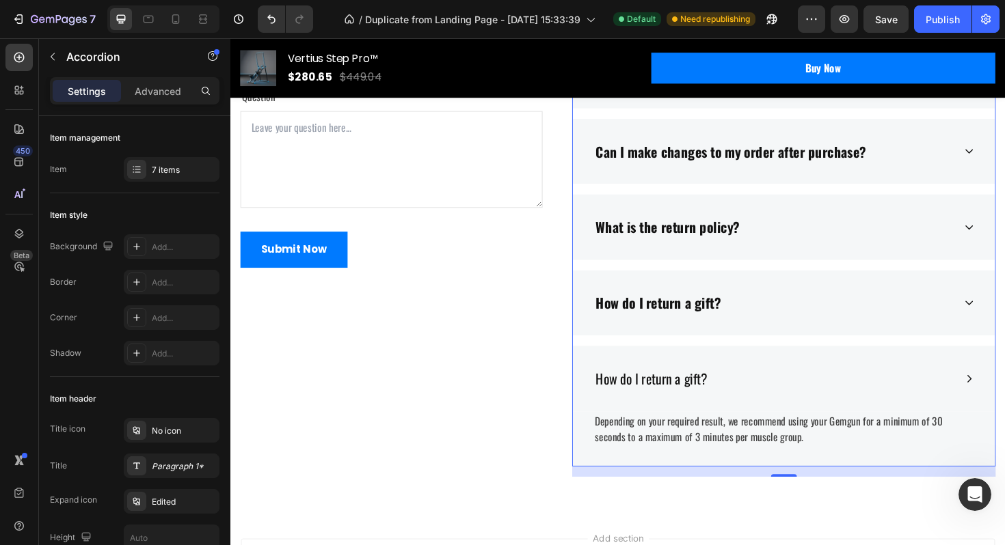
scroll to position [4708, 0]
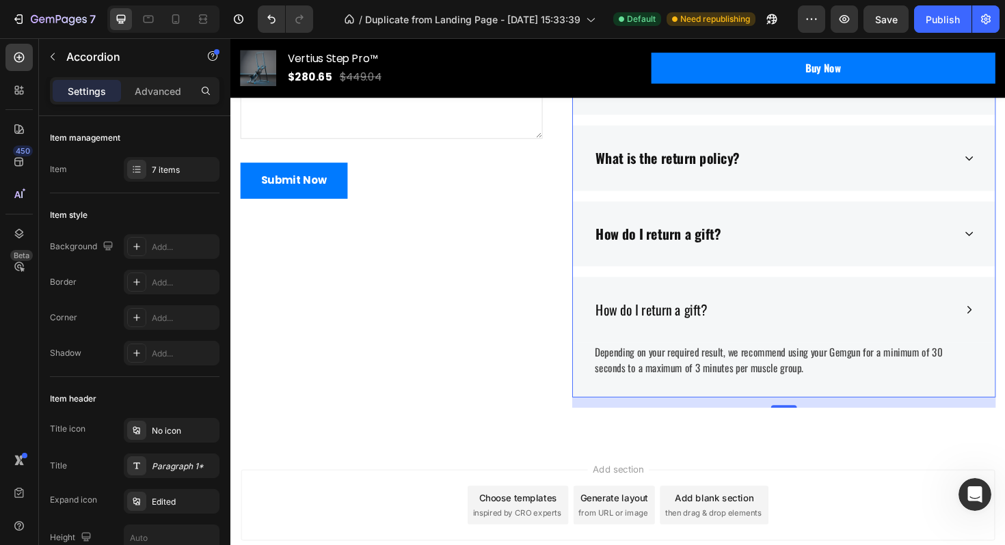
click at [638, 296] on div "How do I return a gift?" at bounding box center [815, 326] width 447 height 70
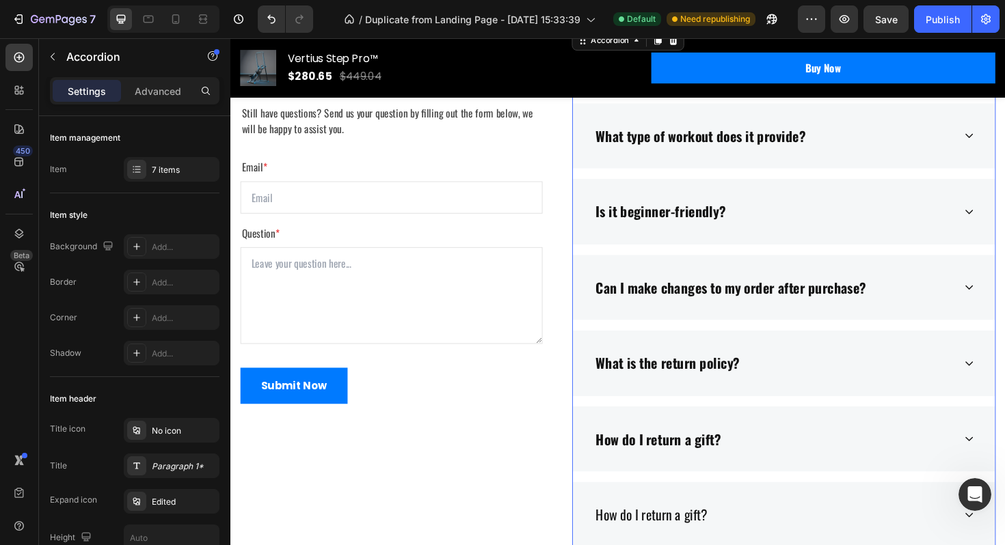
scroll to position [4628, 0]
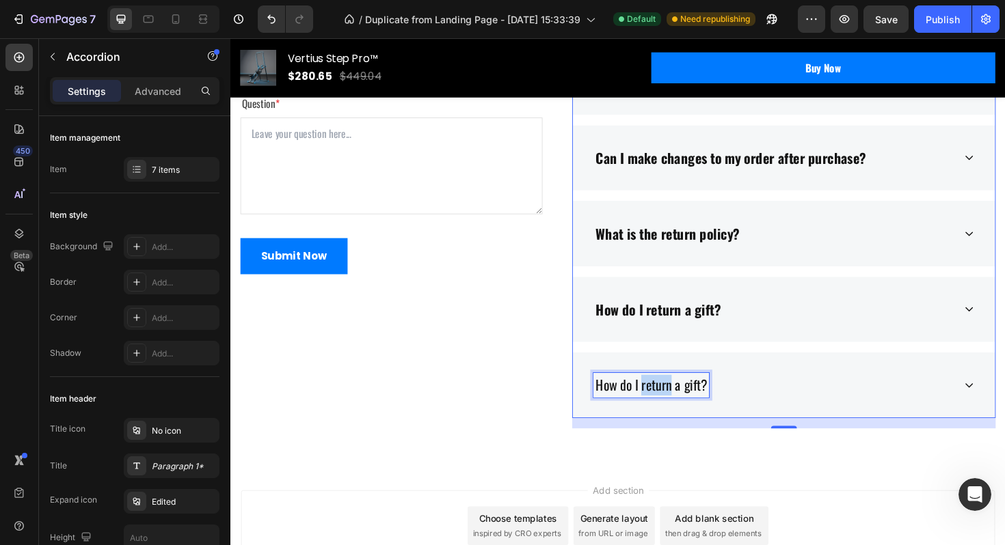
click at [667, 406] on p "How do I return a gift?" at bounding box center [675, 406] width 118 height 22
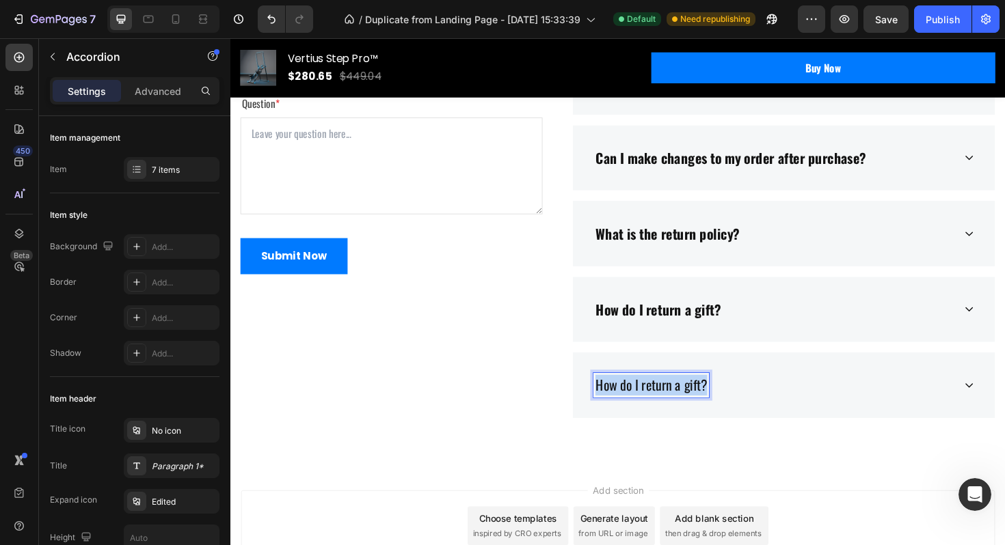
click at [667, 406] on p "How do I return a gift?" at bounding box center [675, 406] width 118 height 22
click at [690, 401] on p "Is it noisy to use?" at bounding box center [662, 406] width 92 height 22
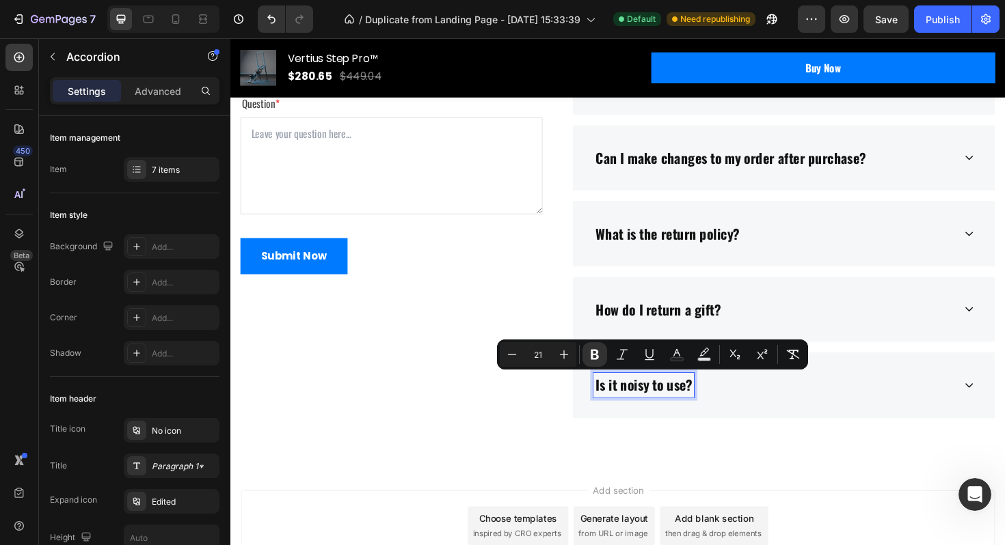
click at [752, 411] on div "Is it noisy to use?" at bounding box center [804, 406] width 381 height 26
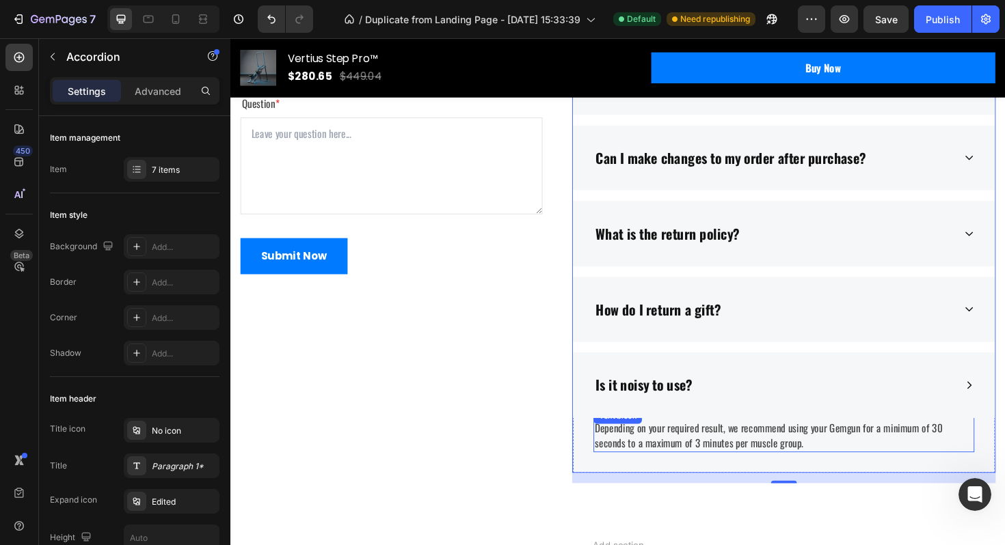
click at [701, 463] on p "Depending on your required result, we recommend using your Gemgun for a minimum…" at bounding box center [816, 459] width 400 height 33
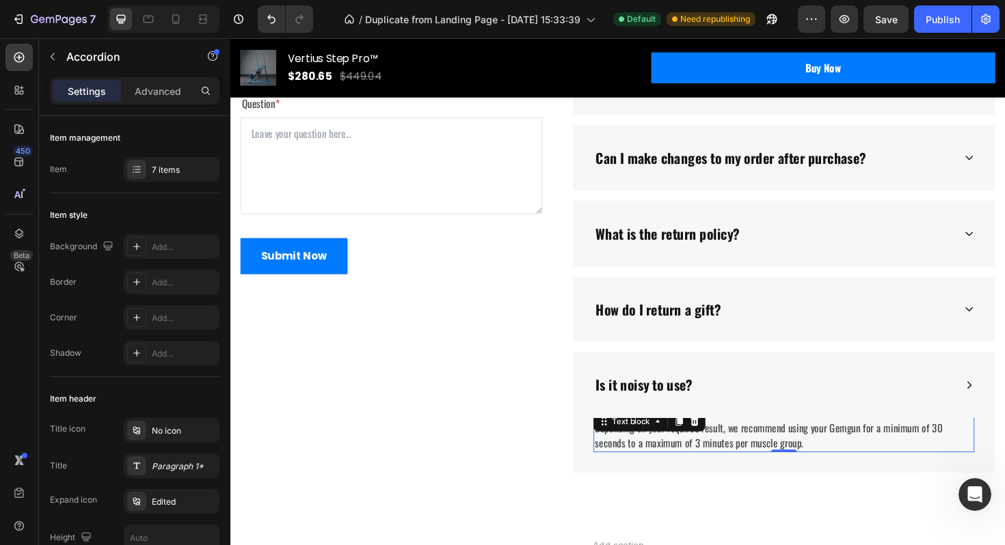
click at [701, 463] on p "Depending on your required result, we recommend using your Gemgun for a minimum…" at bounding box center [816, 459] width 400 height 33
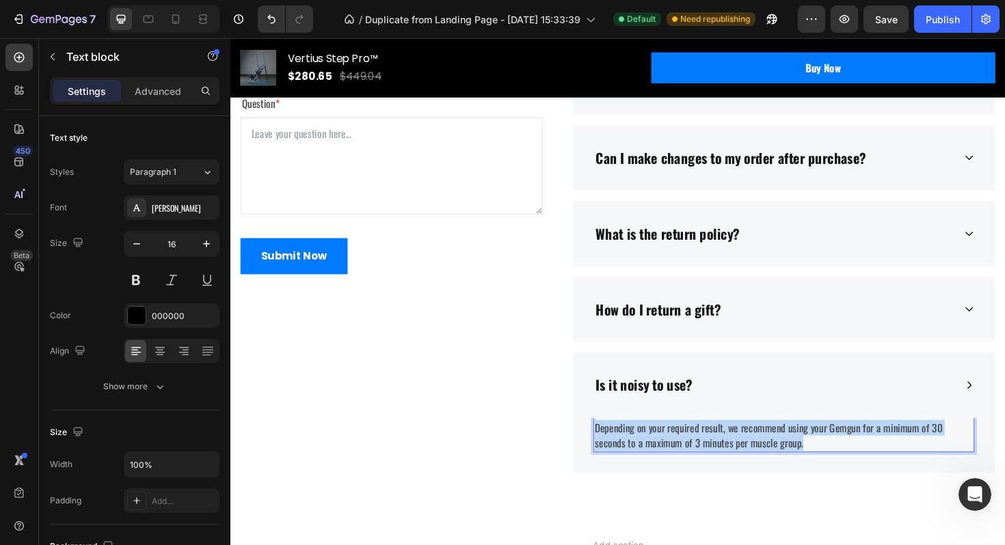
click at [701, 463] on p "Depending on your required result, we recommend using your Gemgun for a minimum…" at bounding box center [816, 459] width 400 height 33
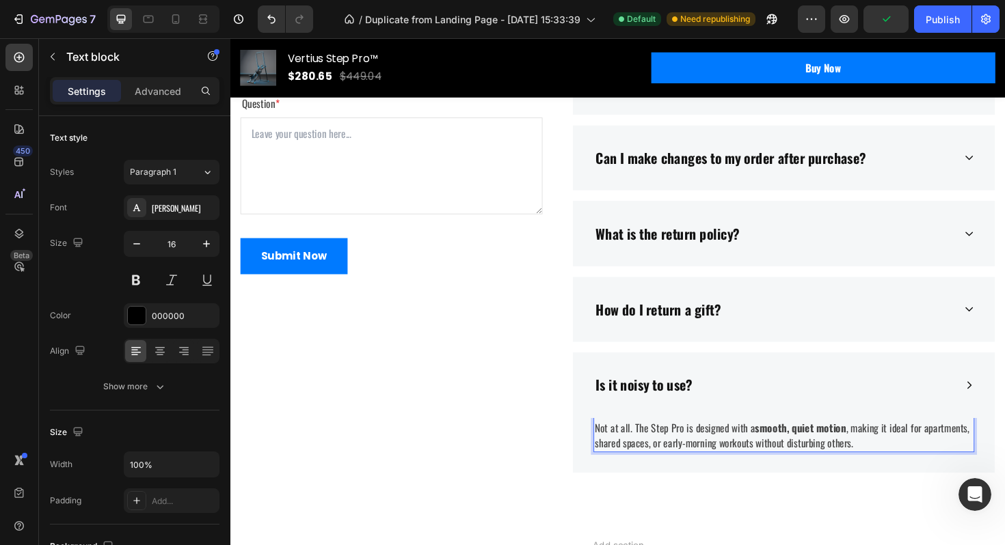
click at [800, 450] on strong "smooth, quiet motion" at bounding box center [833, 451] width 96 height 16
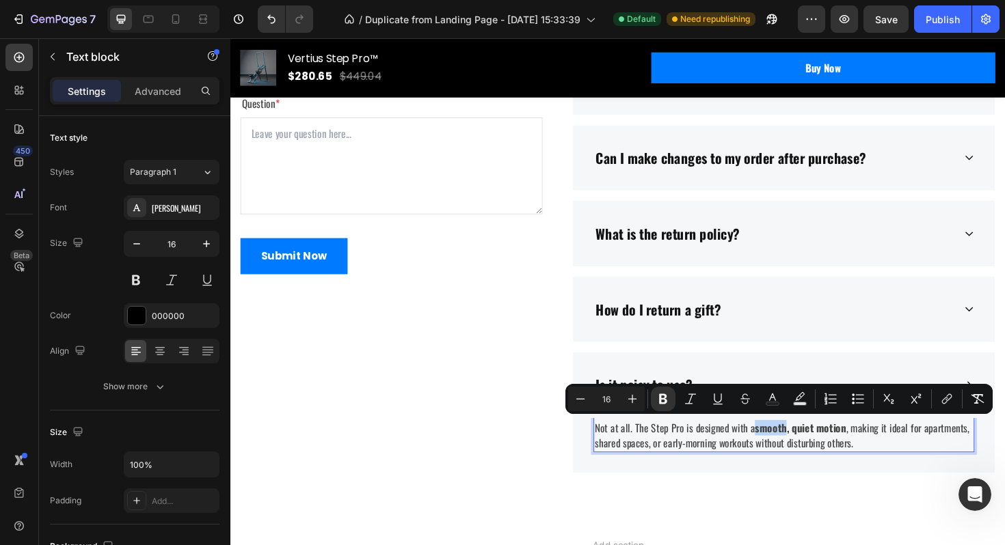
click at [800, 450] on strong "smooth, quiet motion" at bounding box center [833, 451] width 96 height 16
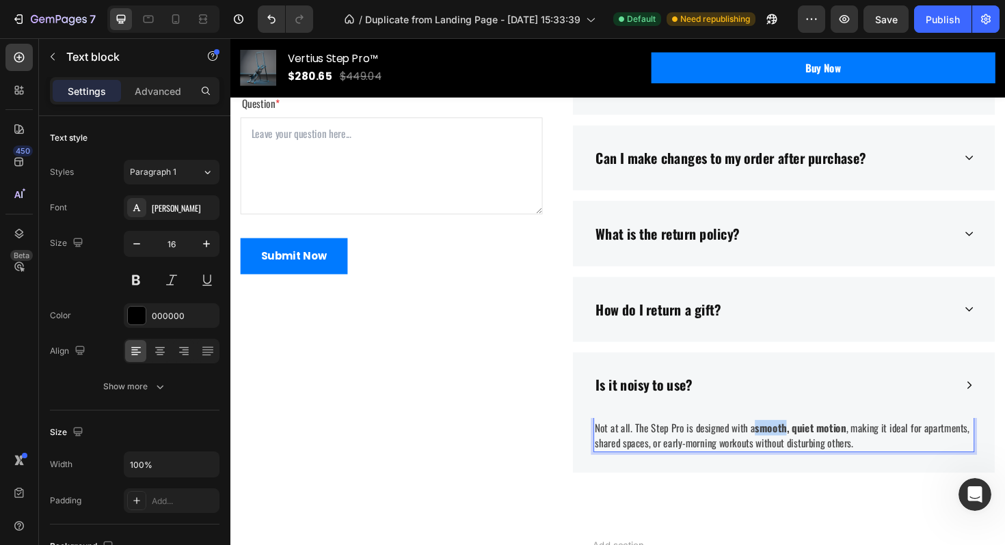
click at [800, 450] on strong "smooth, quiet motion" at bounding box center [833, 451] width 96 height 16
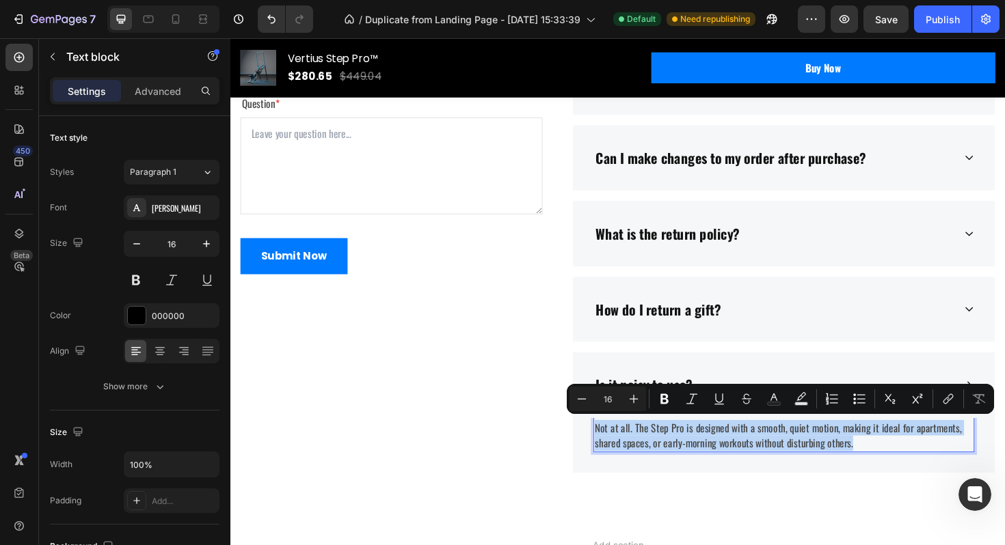
click at [820, 487] on div "Not at all. The Step Pro is designed with a smooth, quiet motion, making it ide…" at bounding box center [815, 464] width 447 height 69
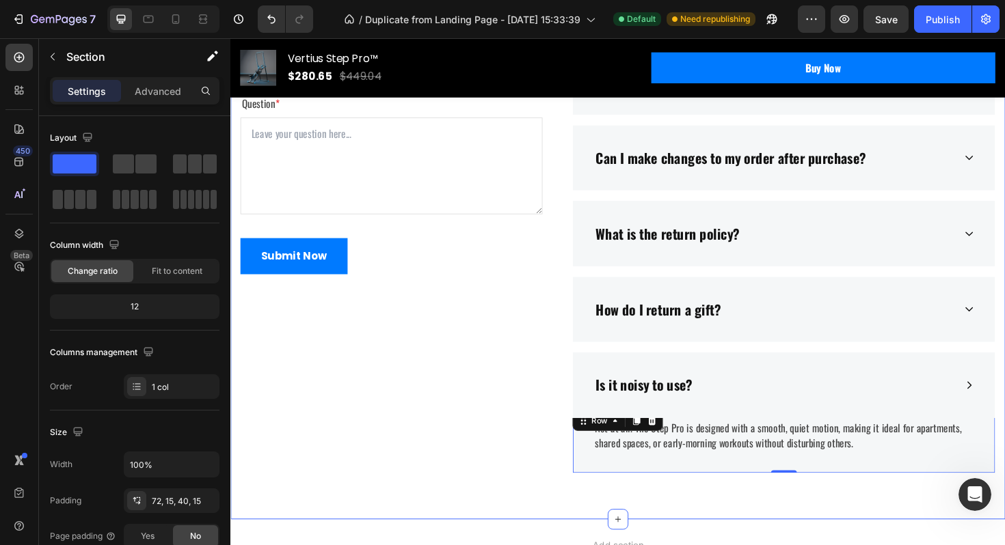
click at [830, 530] on div "Frequently Asked Questions Heading Still have questions? Send us your question …" at bounding box center [640, 194] width 820 height 708
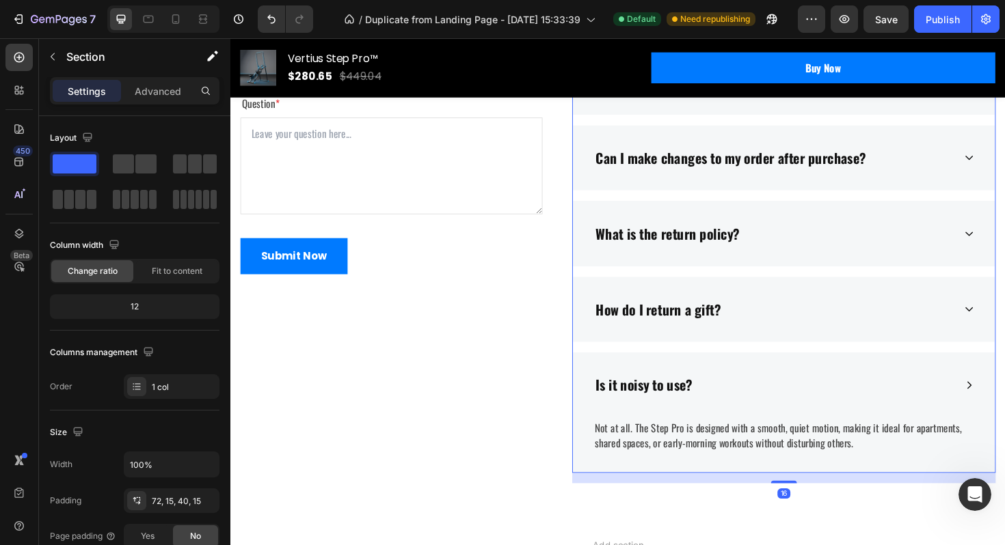
click at [835, 411] on div "Is it noisy to use?" at bounding box center [804, 406] width 381 height 26
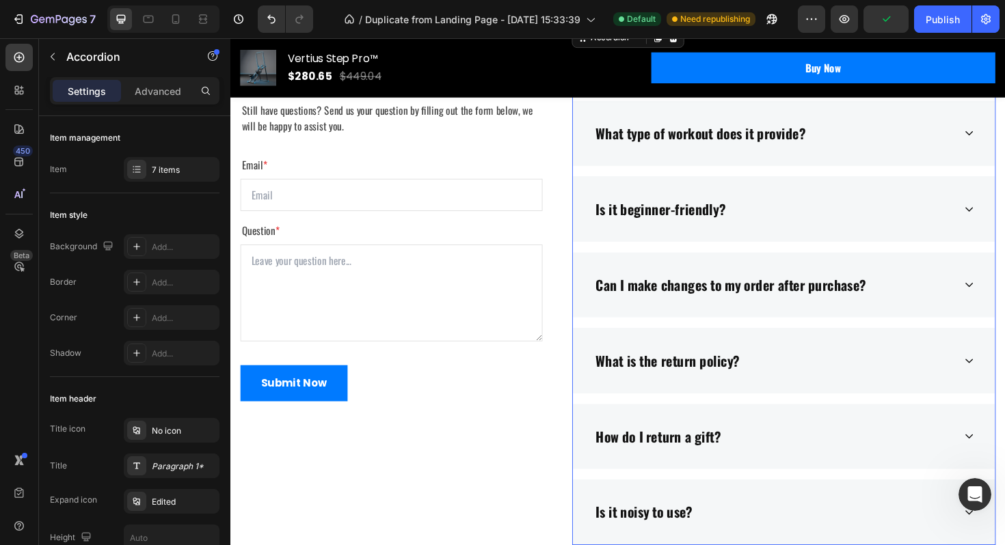
scroll to position [4332, 0]
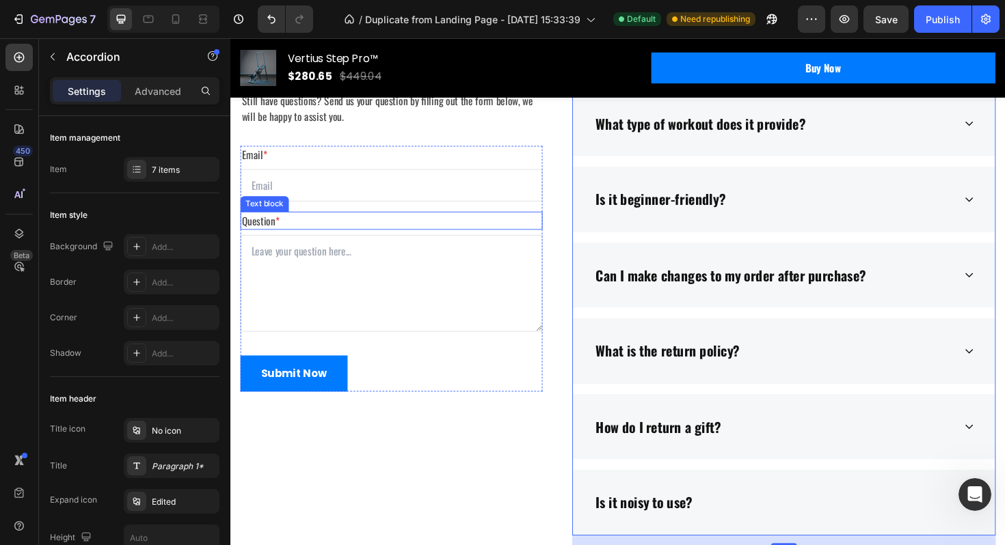
click at [317, 240] on p "Question *" at bounding box center [400, 231] width 317 height 16
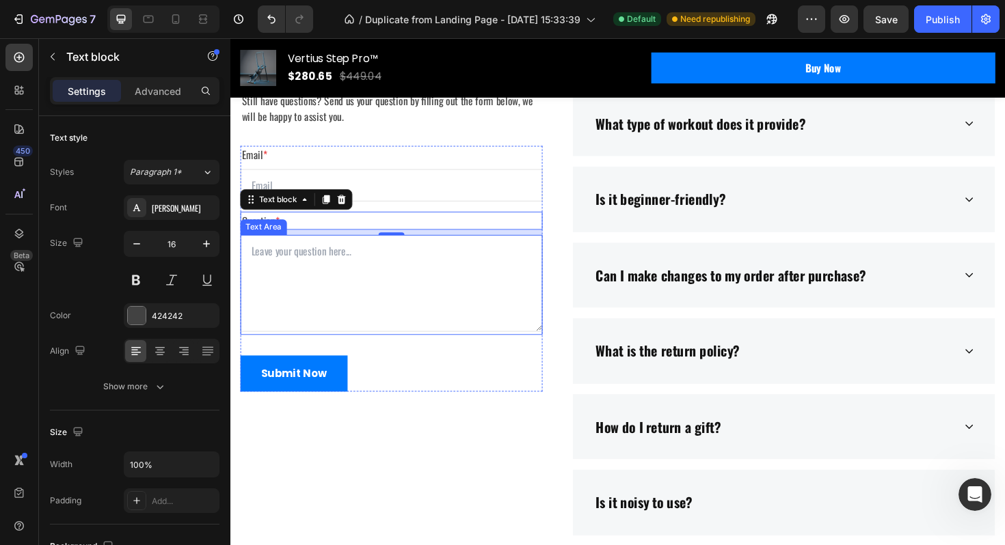
click at [362, 349] on textarea at bounding box center [401, 298] width 320 height 103
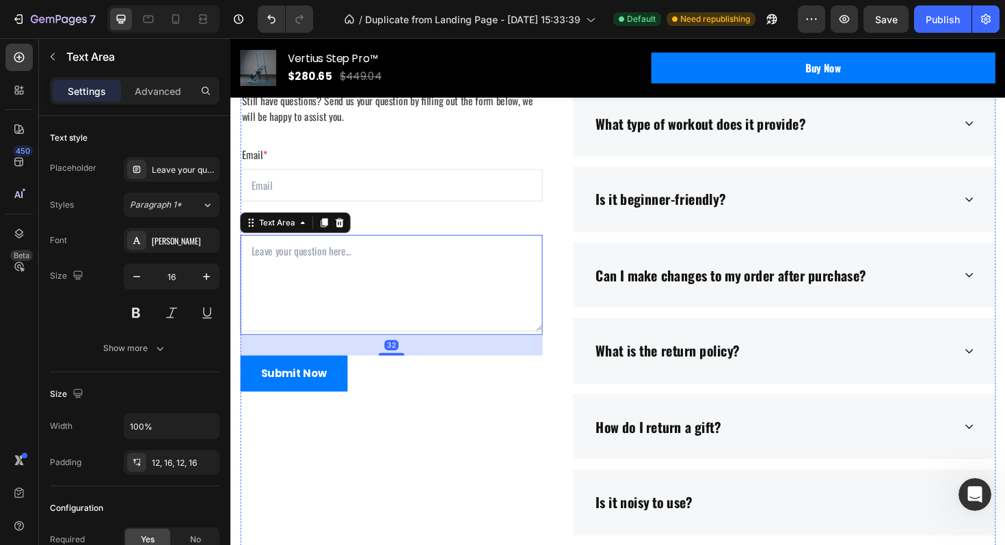
click at [347, 83] on p "Frequently Asked Questions" at bounding box center [400, 49] width 317 height 68
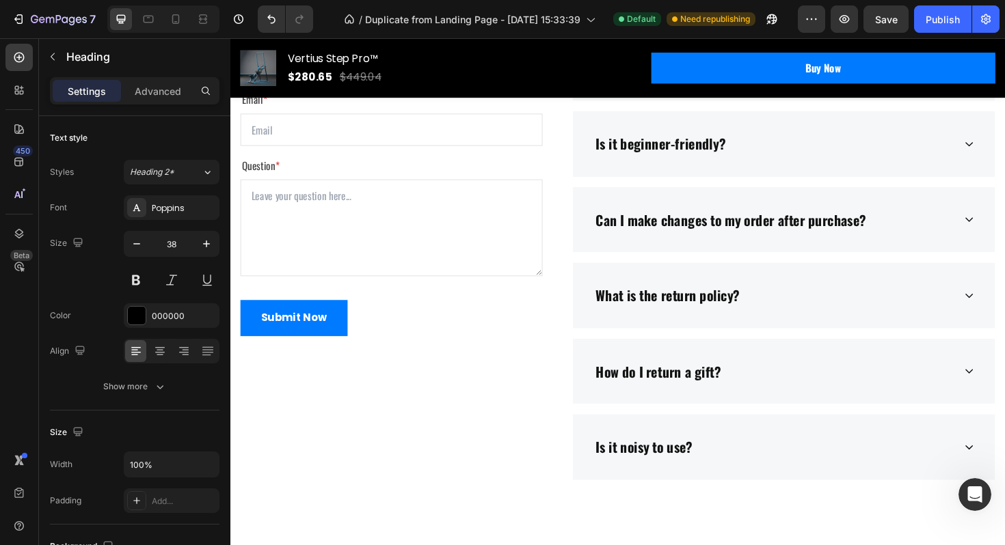
scroll to position [4516, 0]
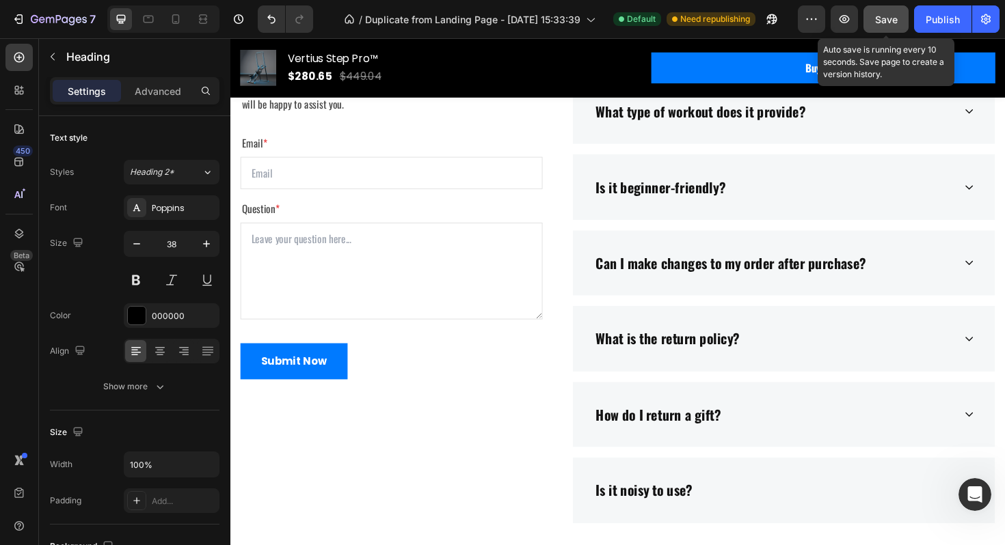
click at [888, 30] on button "Save" at bounding box center [885, 18] width 45 height 27
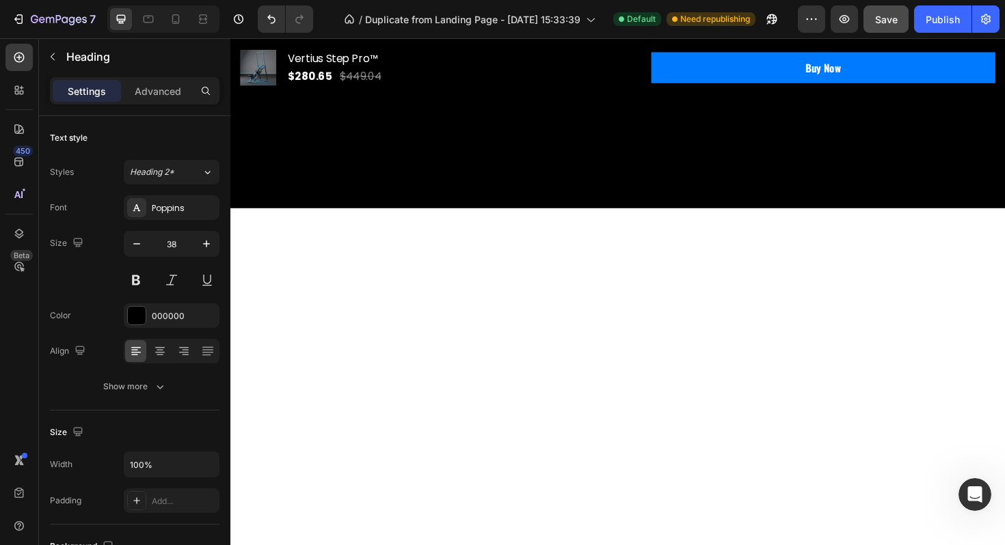
scroll to position [0, 0]
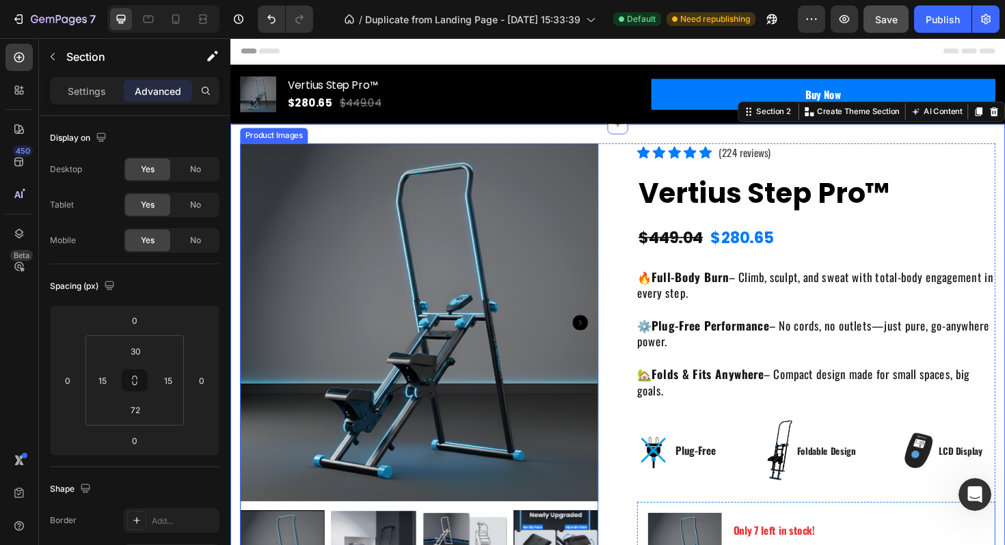
click at [330, 172] on img at bounding box center [430, 339] width 379 height 379
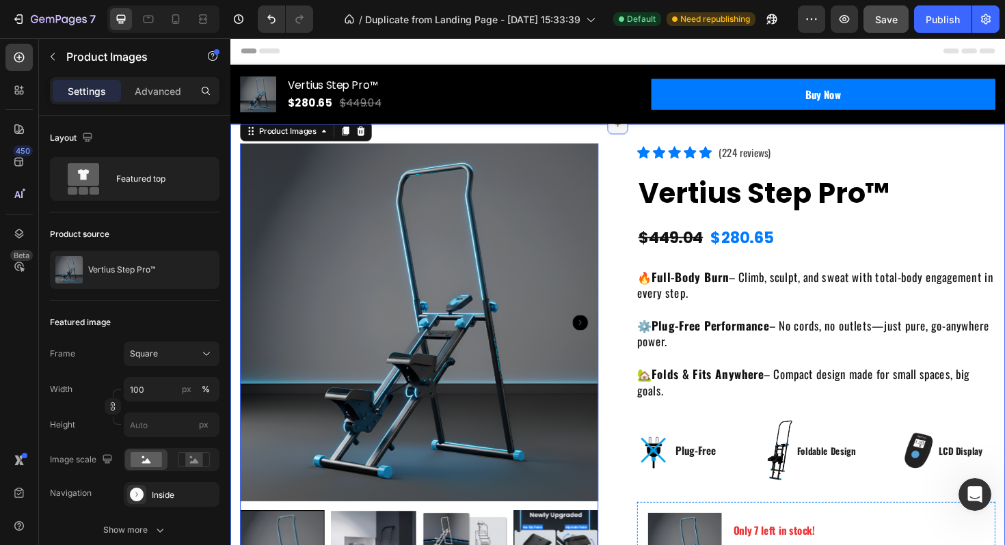
click at [645, 133] on icon at bounding box center [640, 129] width 11 height 11
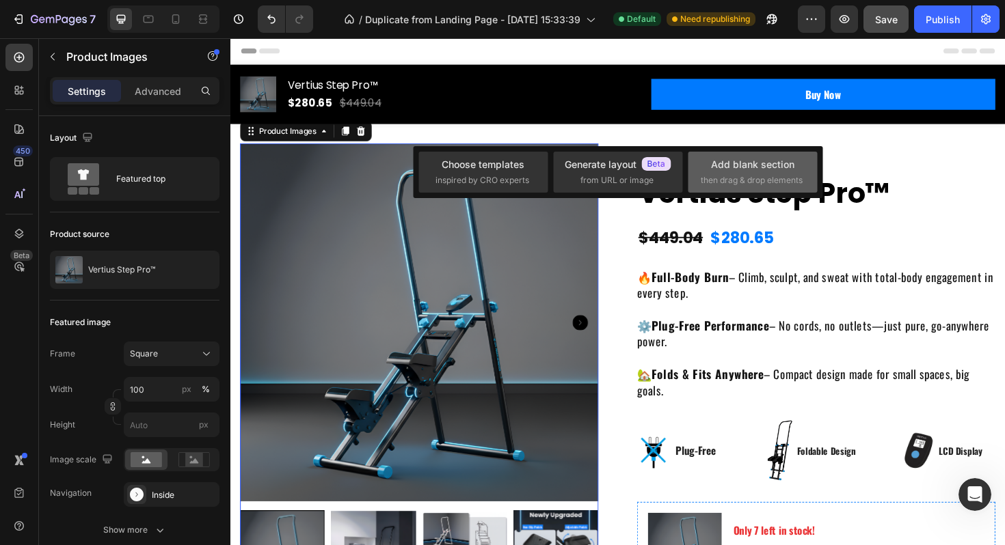
click at [715, 174] on span "then drag & drop elements" at bounding box center [751, 180] width 102 height 12
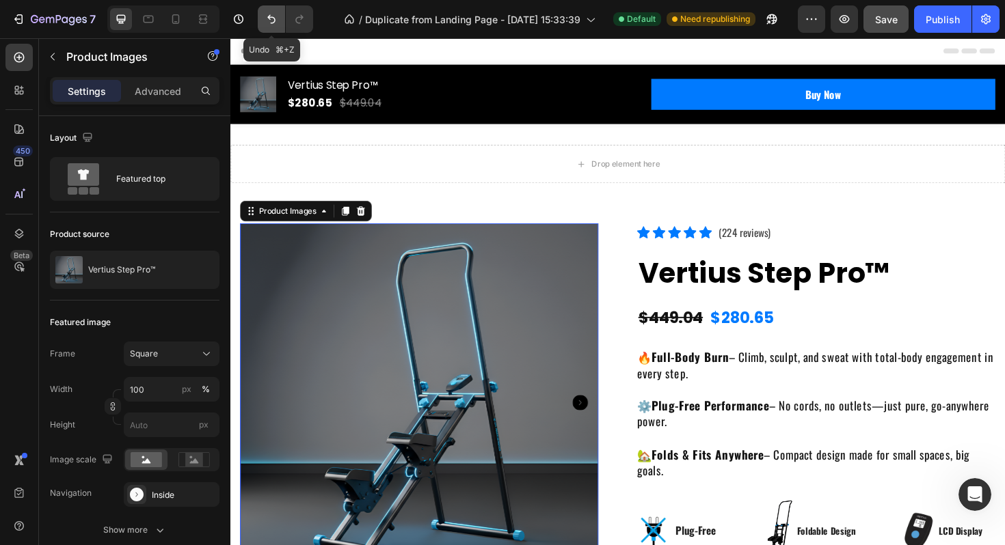
click at [271, 18] on icon "Undo/Redo" at bounding box center [271, 19] width 14 height 14
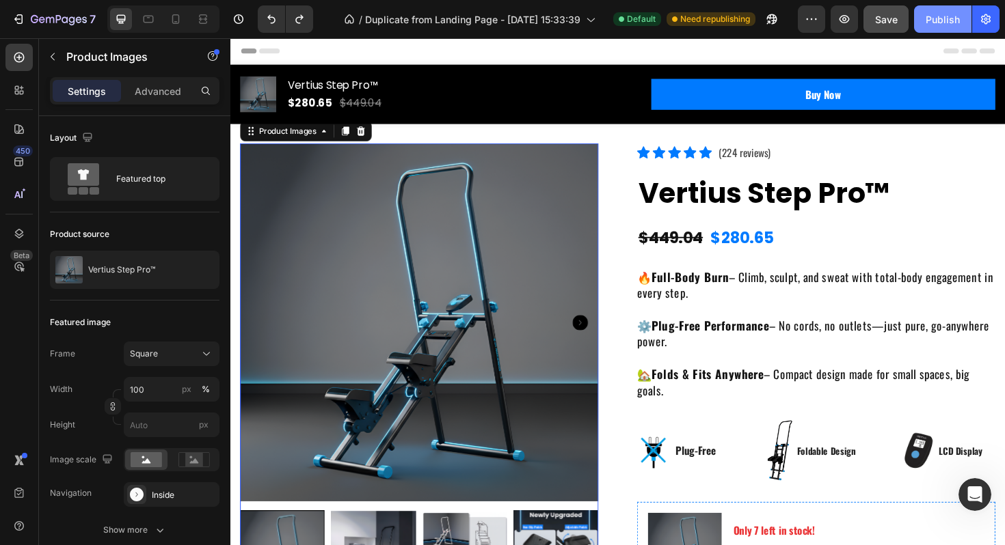
click at [931, 28] on button "Publish" at bounding box center [942, 18] width 57 height 27
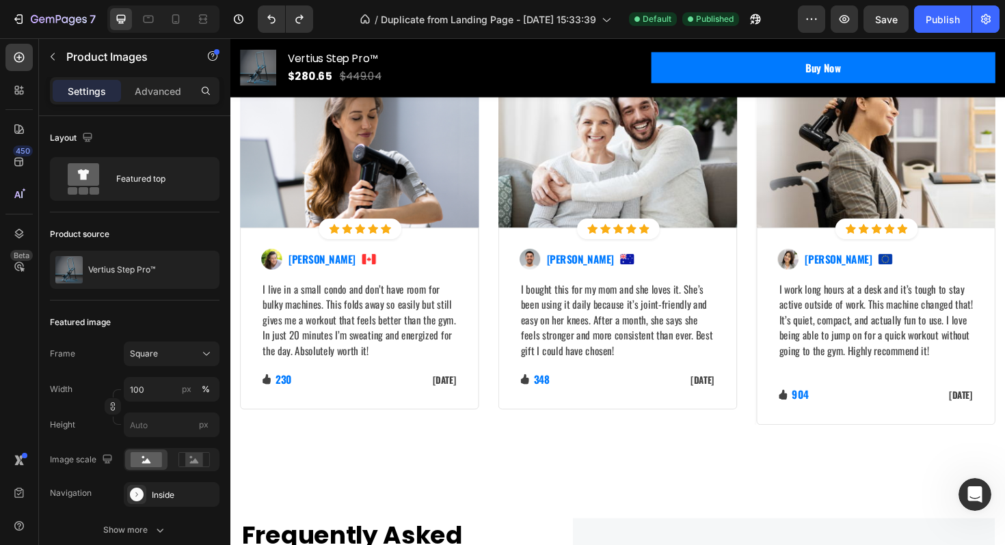
scroll to position [3966, 0]
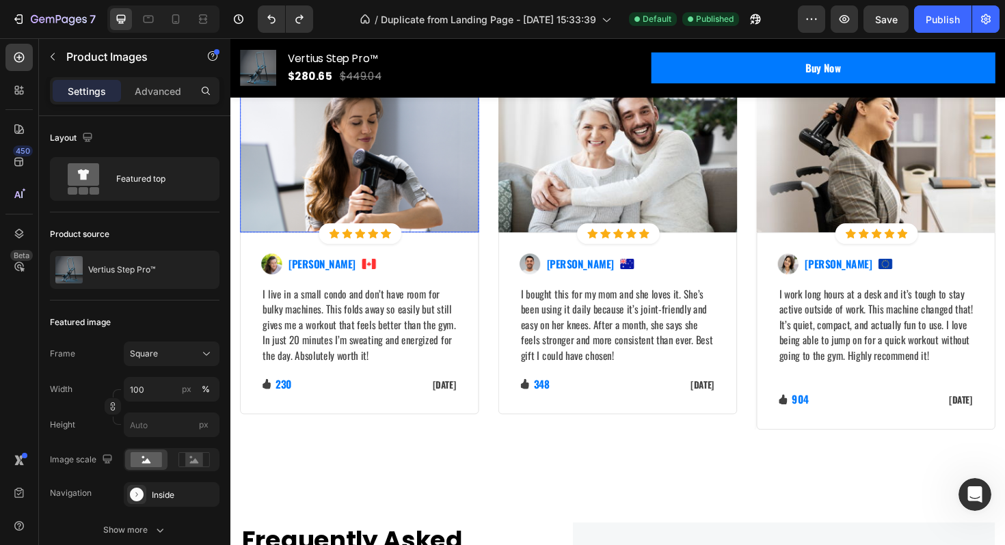
click at [390, 164] on img at bounding box center [367, 159] width 253 height 169
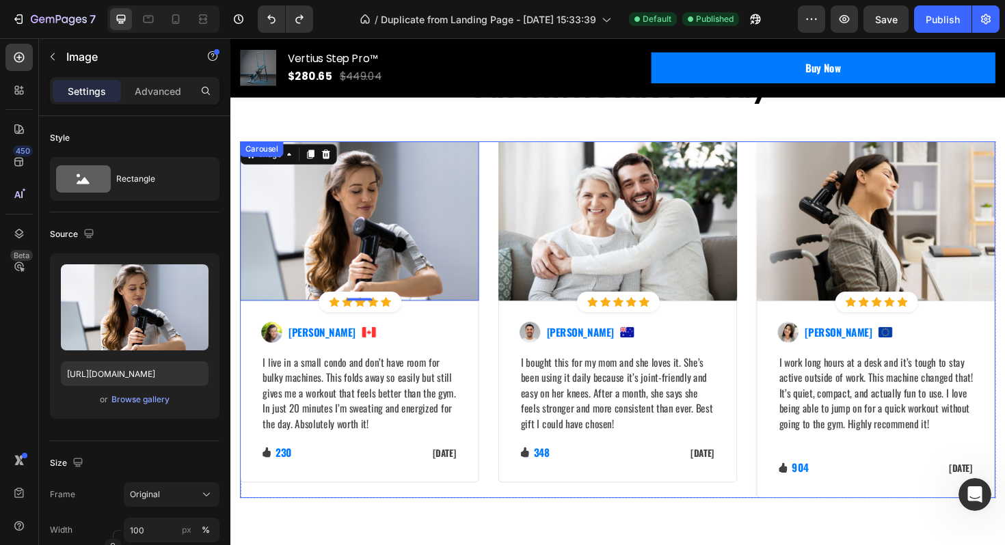
scroll to position [3877, 0]
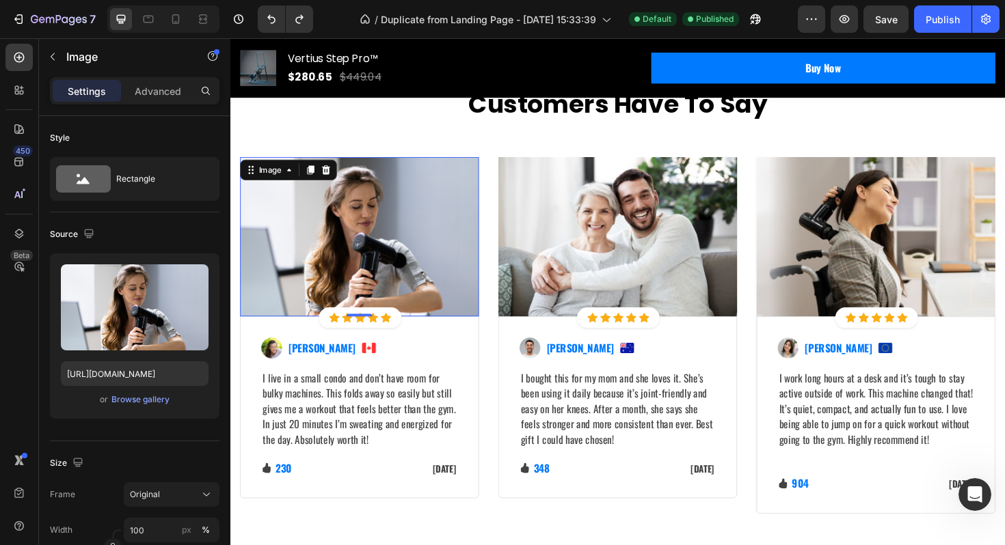
click at [379, 256] on img at bounding box center [367, 248] width 253 height 169
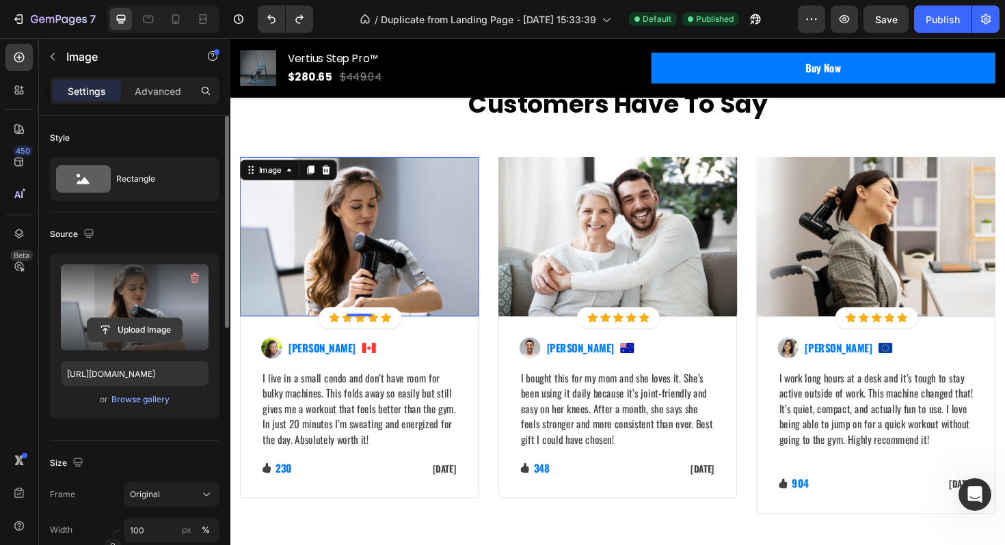
click at [135, 330] on input "file" at bounding box center [134, 329] width 94 height 23
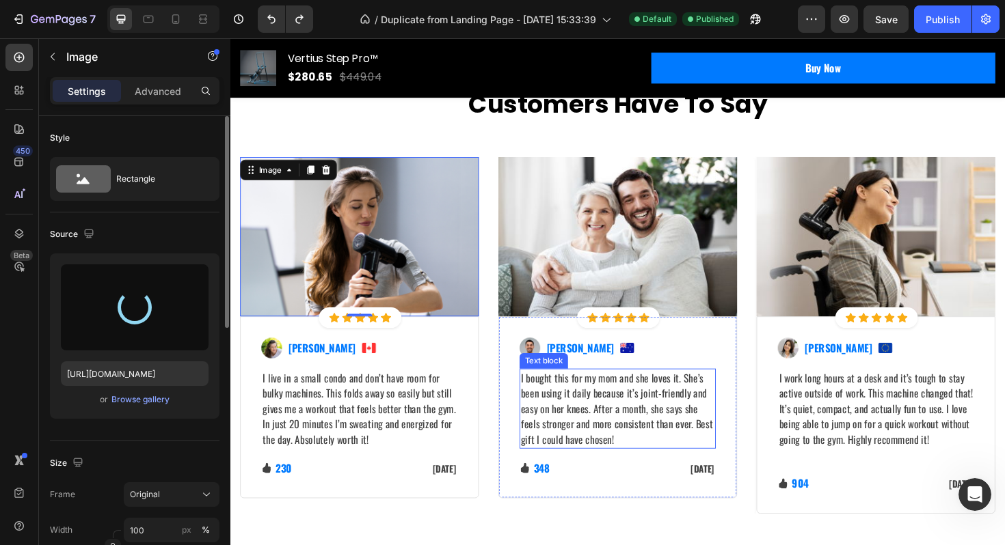
type input "https://cdn.shopify.com/s/files/1/0780/5072/2049/files/gempages_586354401250116…"
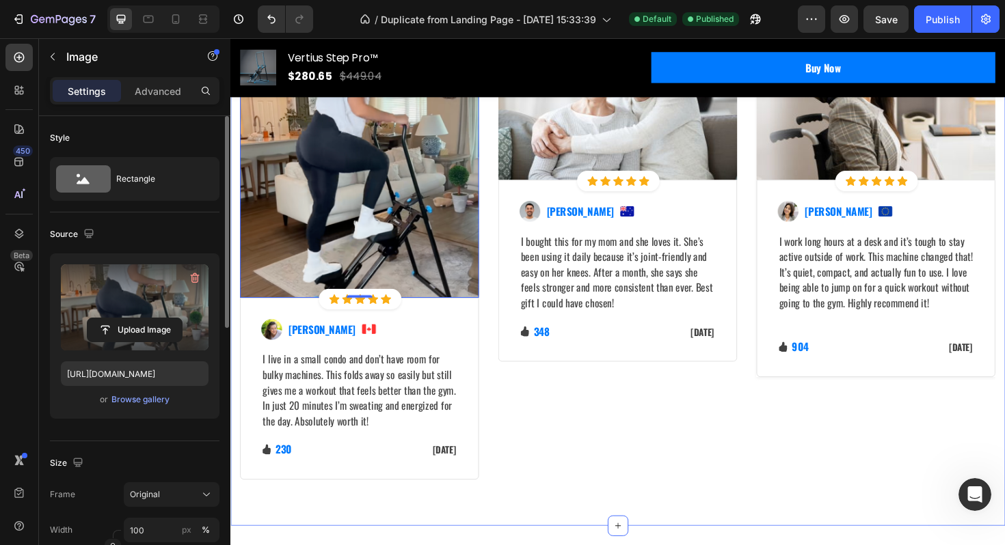
click at [660, 495] on div "Image Icon Icon Icon Icon Icon Icon List Hoz Row Row Image Ned Jacobs Text bloc…" at bounding box center [640, 262] width 253 height 487
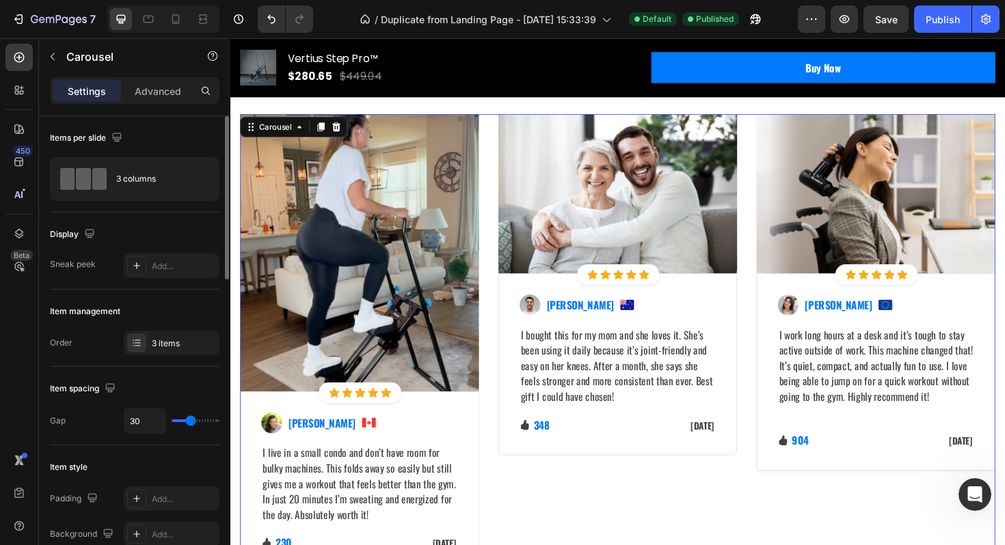
scroll to position [3918, 0]
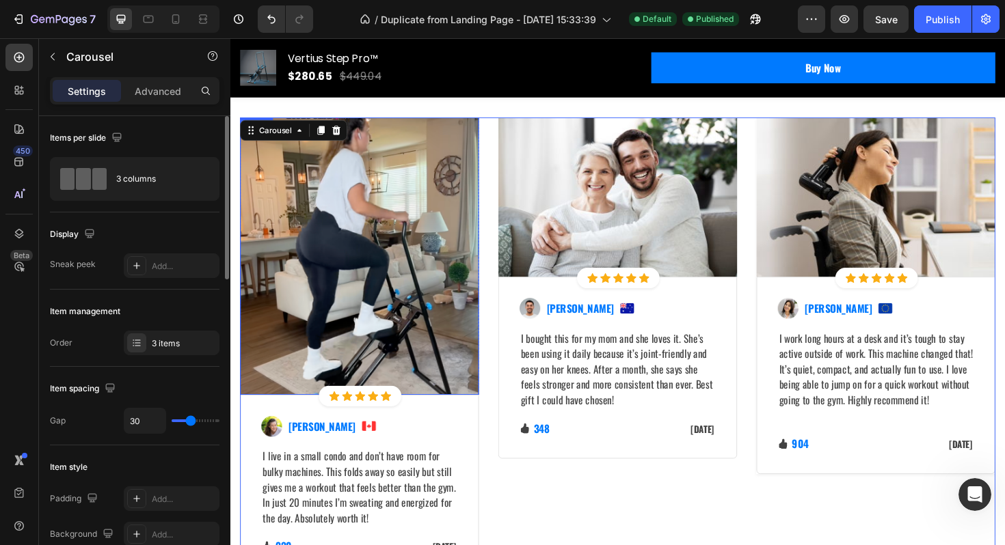
click at [351, 352] on img at bounding box center [367, 269] width 253 height 294
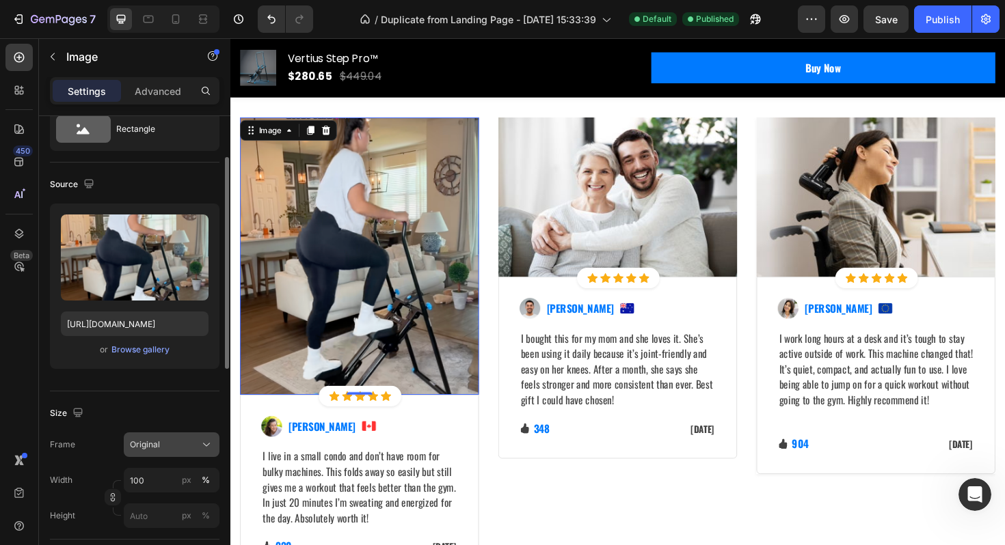
scroll to position [63, 0]
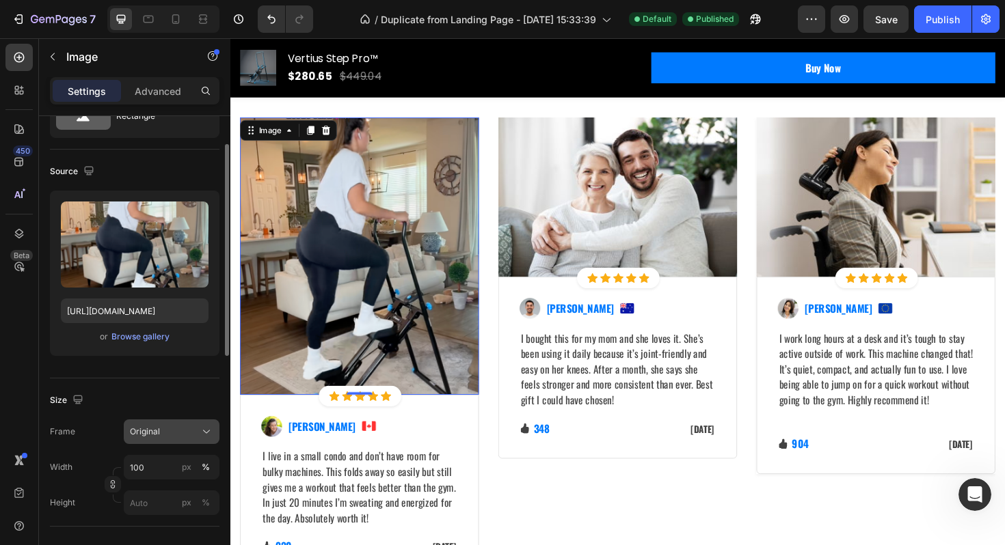
click at [182, 436] on div "Original" at bounding box center [163, 432] width 67 height 12
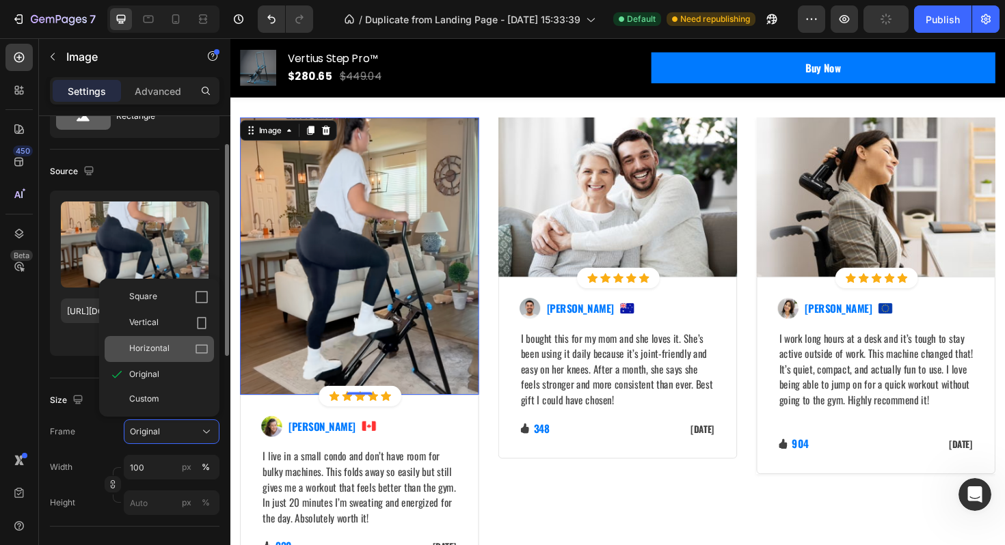
click at [193, 351] on div "Horizontal" at bounding box center [168, 349] width 79 height 14
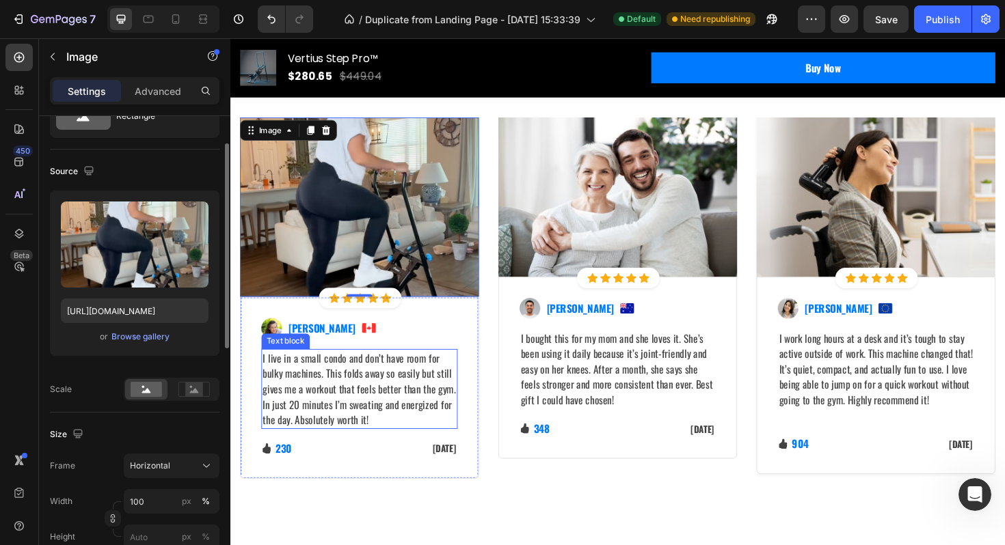
scroll to position [3910, 0]
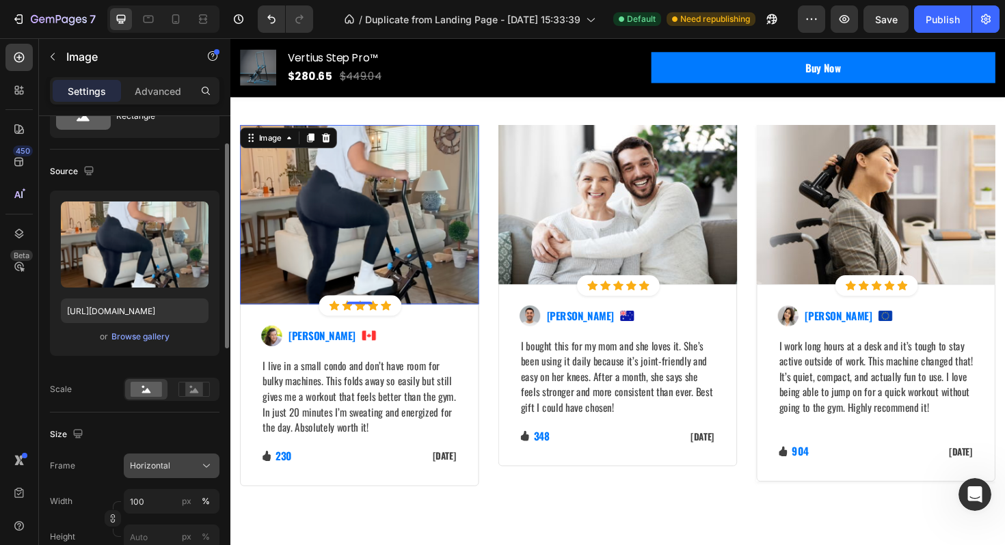
click at [193, 468] on div "Horizontal" at bounding box center [163, 466] width 67 height 12
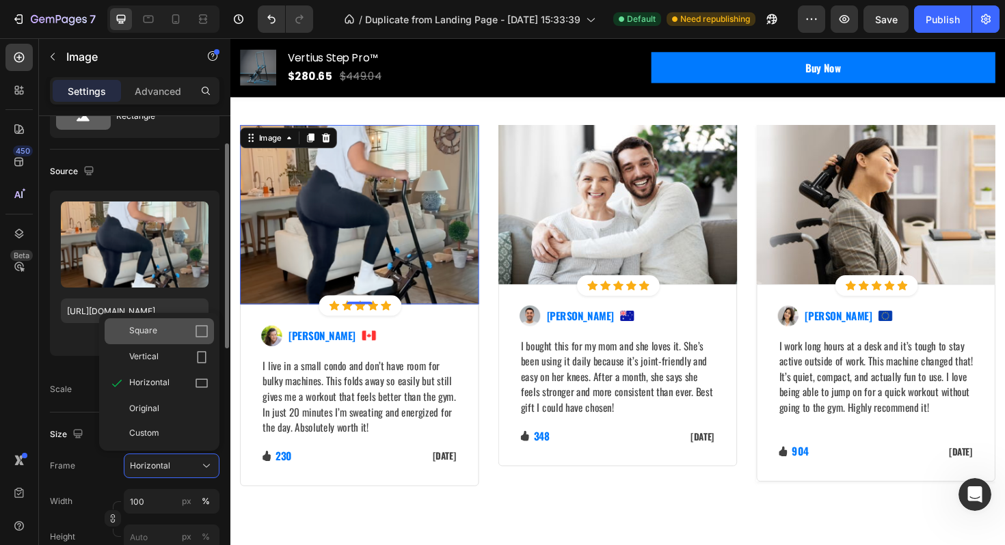
click at [179, 336] on div "Square" at bounding box center [168, 332] width 79 height 14
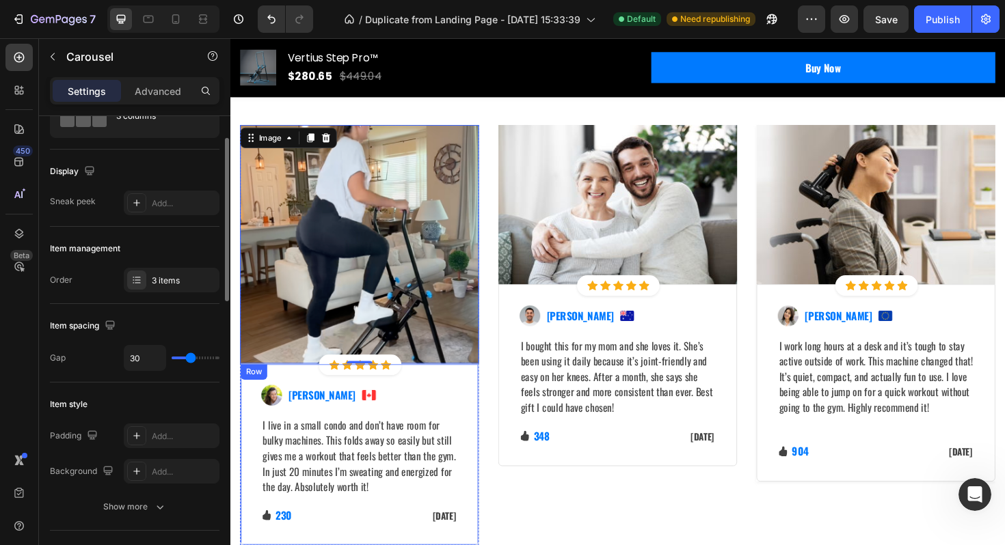
click at [551, 500] on div "Image Icon Icon Icon Icon Icon Icon List Hoz Row Row Image Ned Jacobs Text bloc…" at bounding box center [640, 354] width 253 height 446
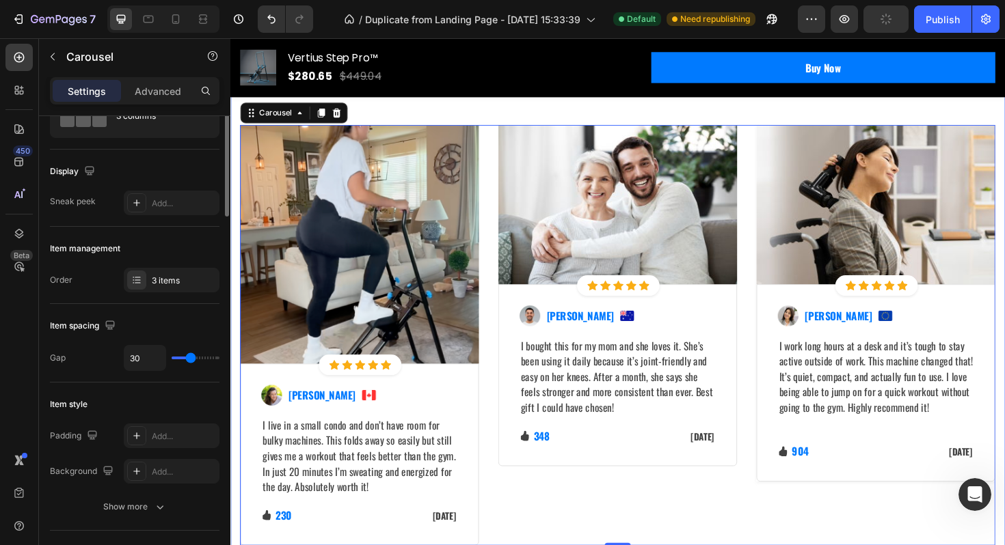
scroll to position [0, 0]
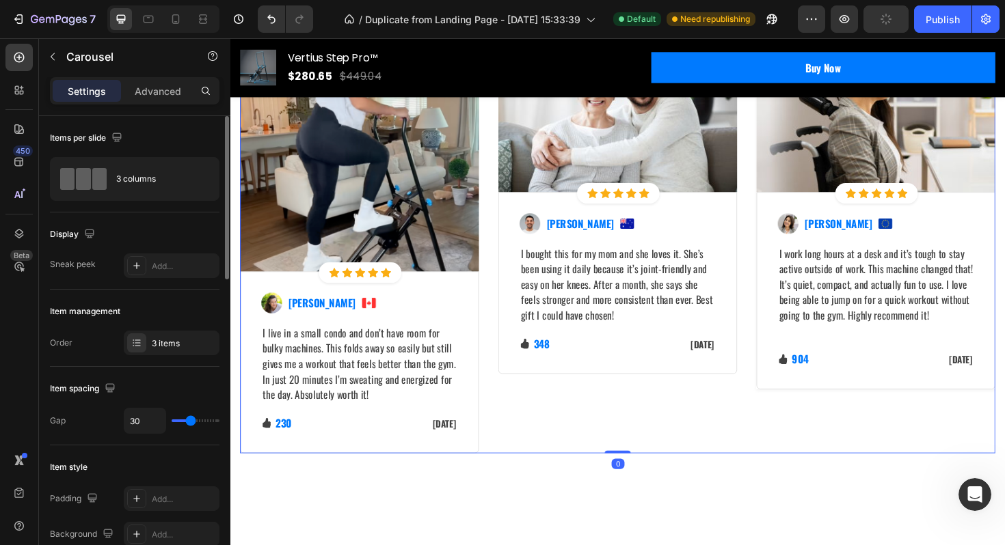
click at [715, 449] on div "Image Icon Icon Icon Icon Icon Icon List Hoz Row Row Image Ned Jacobs Text bloc…" at bounding box center [640, 256] width 253 height 446
click at [745, 506] on div "Let's Hear What Our Customers Have To Say Heading Row Image Icon Icon Icon Icon…" at bounding box center [640, 203] width 820 height 647
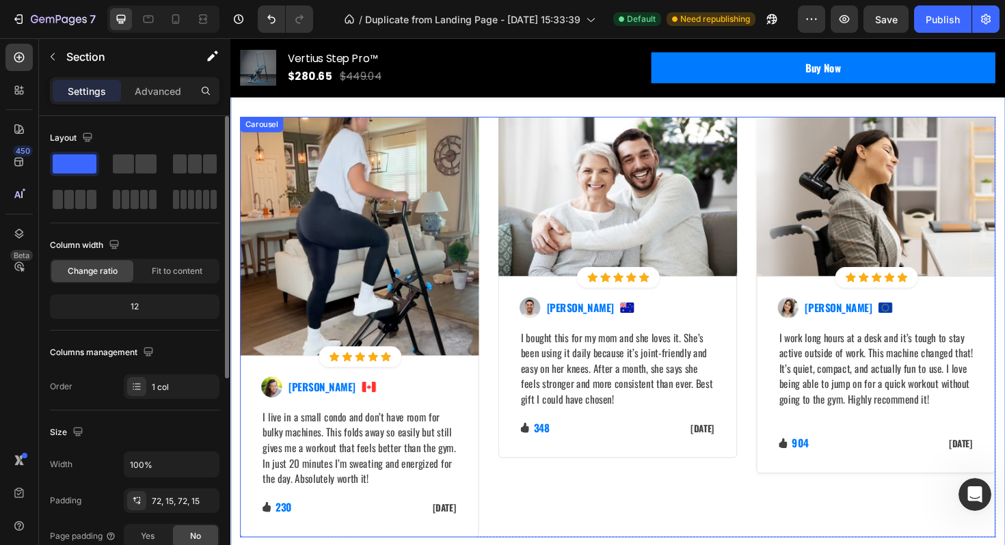
scroll to position [3923, 0]
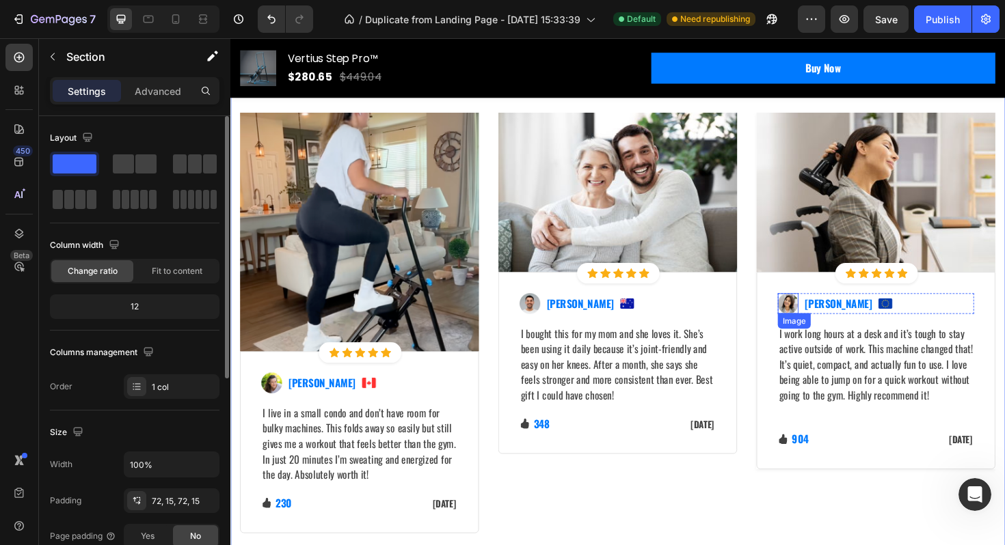
click at [822, 322] on img at bounding box center [821, 320] width 22 height 22
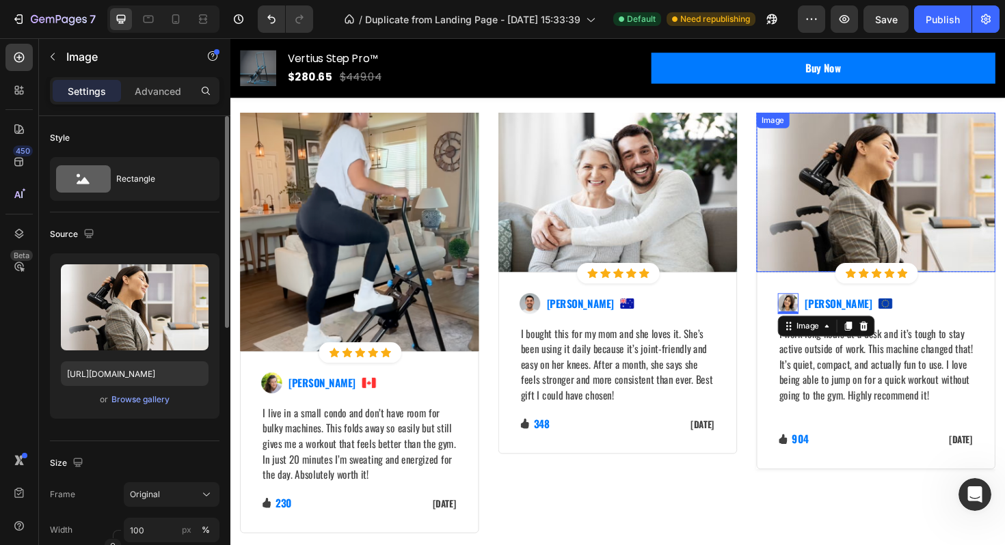
click at [892, 233] on img at bounding box center [913, 202] width 253 height 169
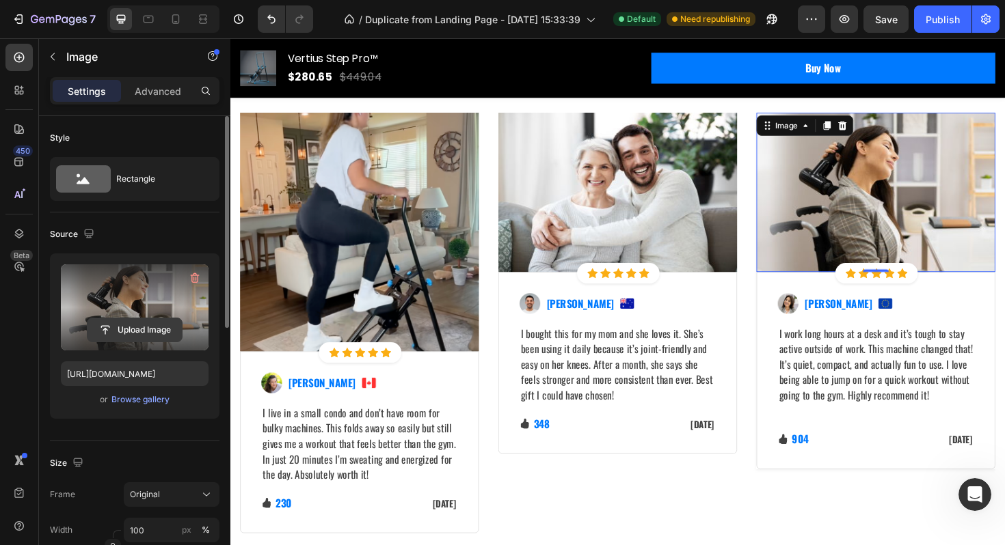
click at [146, 329] on input "file" at bounding box center [134, 329] width 94 height 23
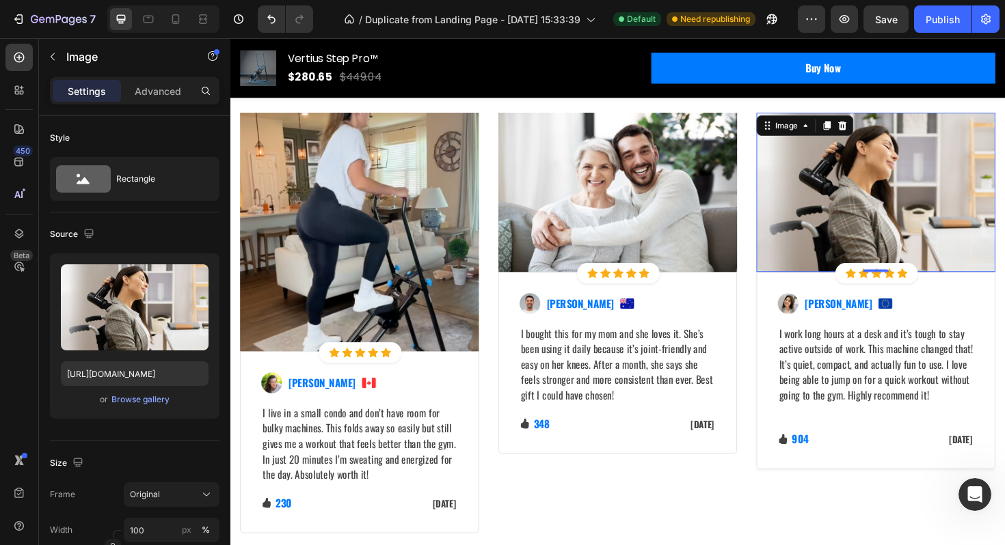
click at [792, 215] on img at bounding box center [913, 202] width 253 height 169
click at [851, 228] on img at bounding box center [913, 202] width 253 height 169
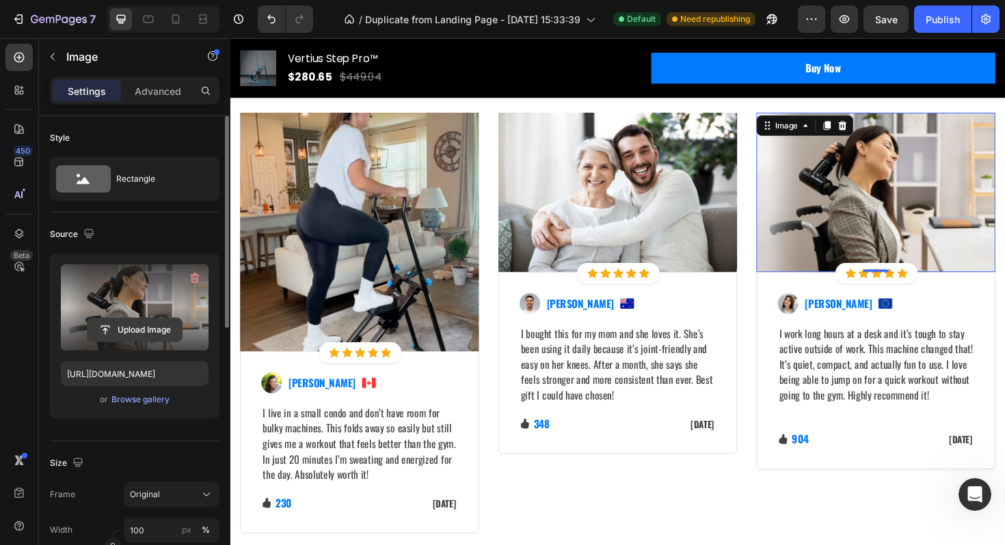
click at [156, 330] on input "file" at bounding box center [134, 329] width 94 height 23
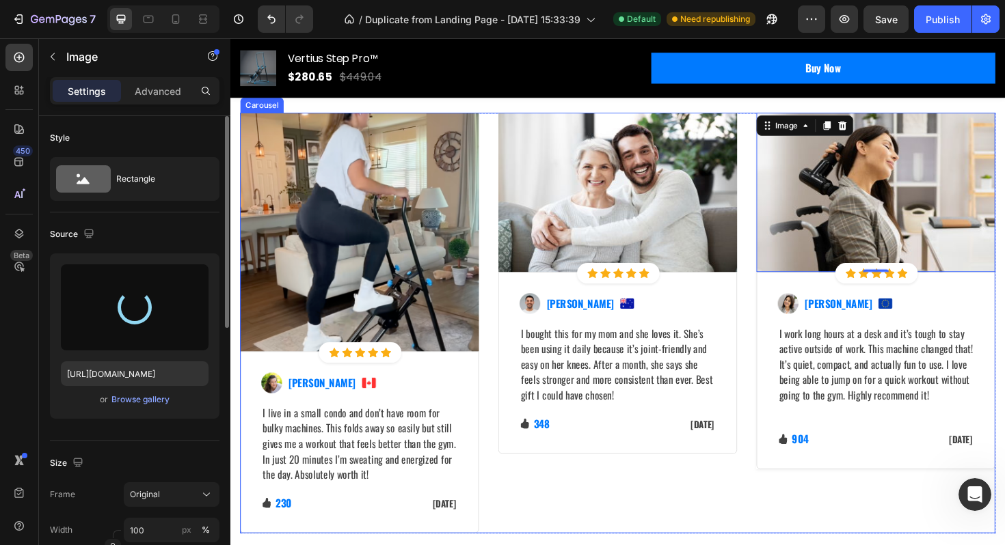
type input "https://cdn.shopify.com/s/files/1/0780/5072/2049/files/gempages_586354401250116…"
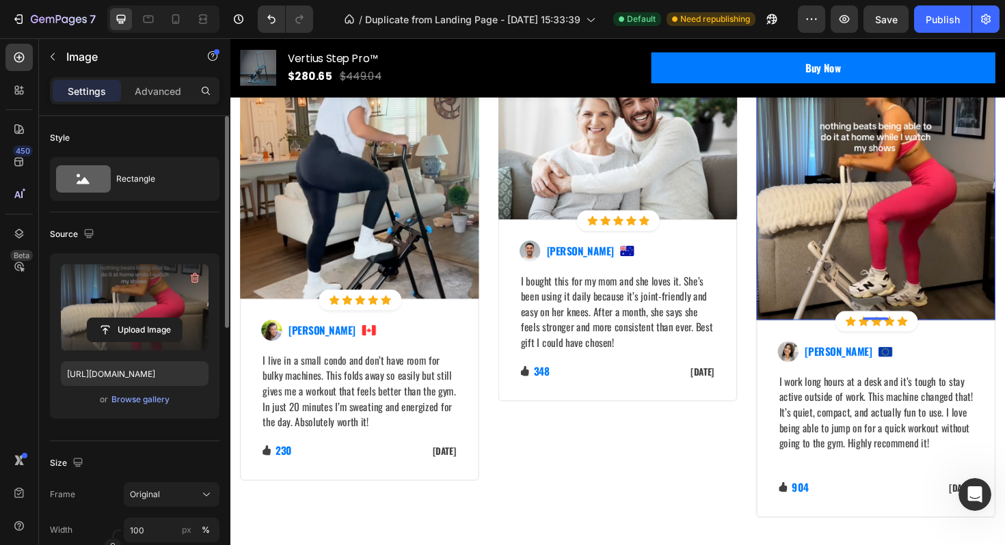
scroll to position [3940, 0]
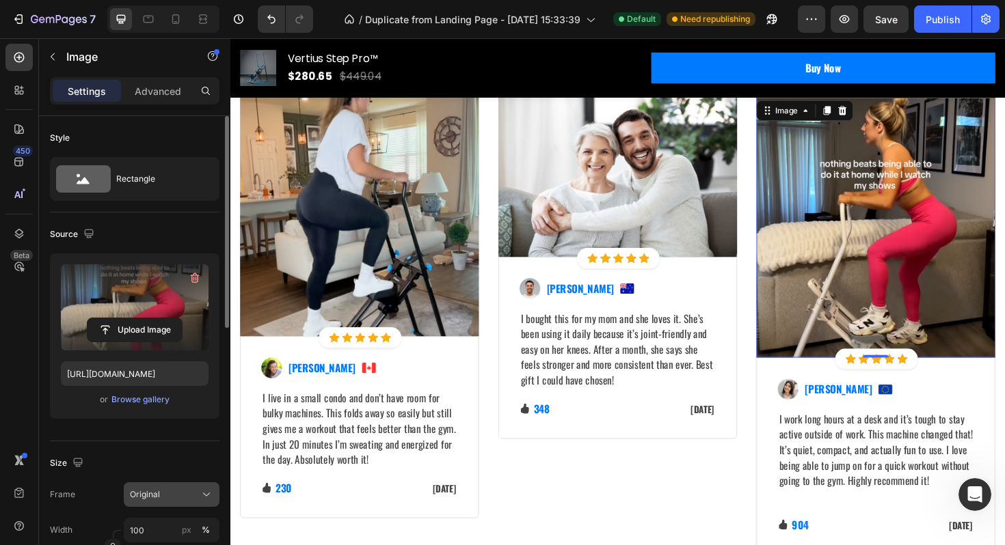
click at [133, 497] on span "Original" at bounding box center [145, 495] width 30 height 12
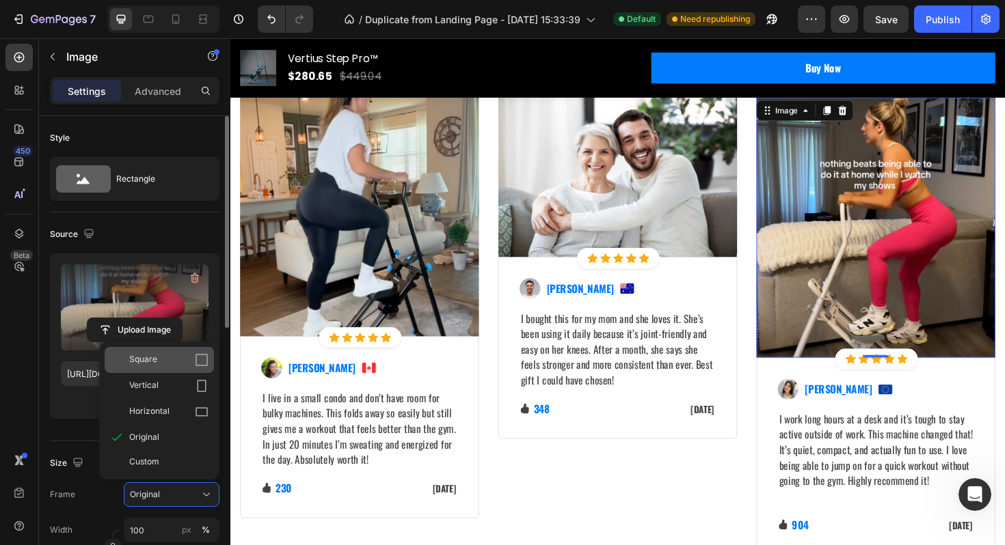
click at [193, 364] on div "Square" at bounding box center [168, 360] width 79 height 14
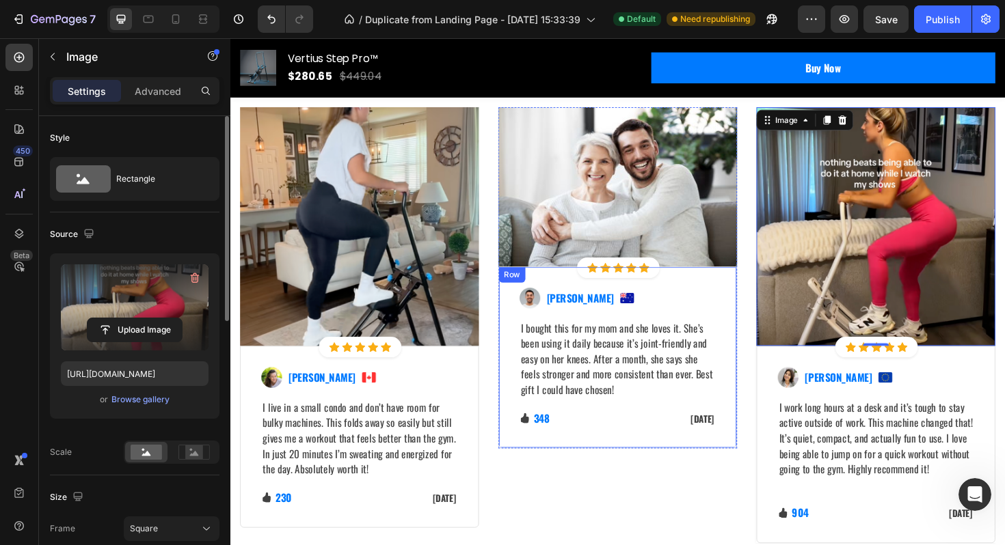
scroll to position [3865, 0]
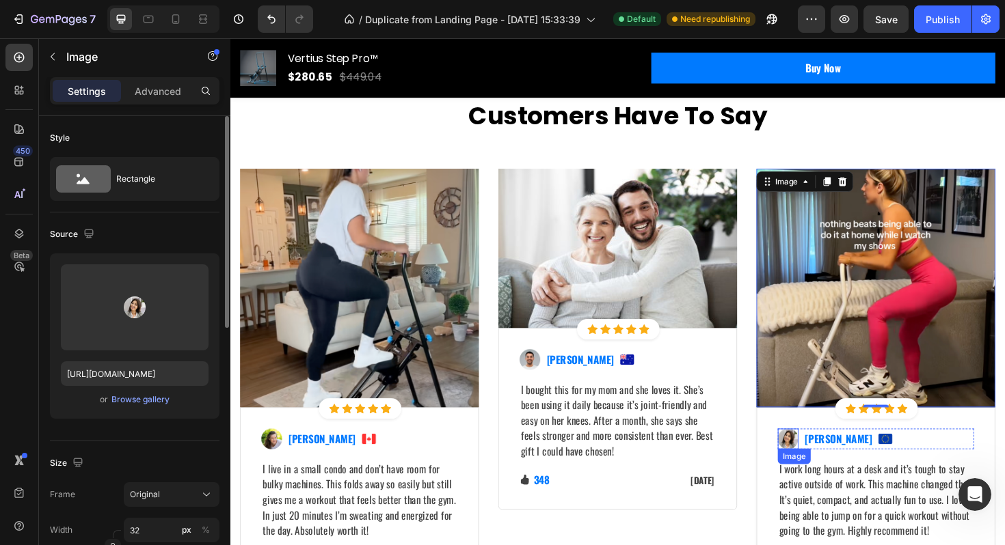
click at [817, 463] on img at bounding box center [821, 463] width 22 height 22
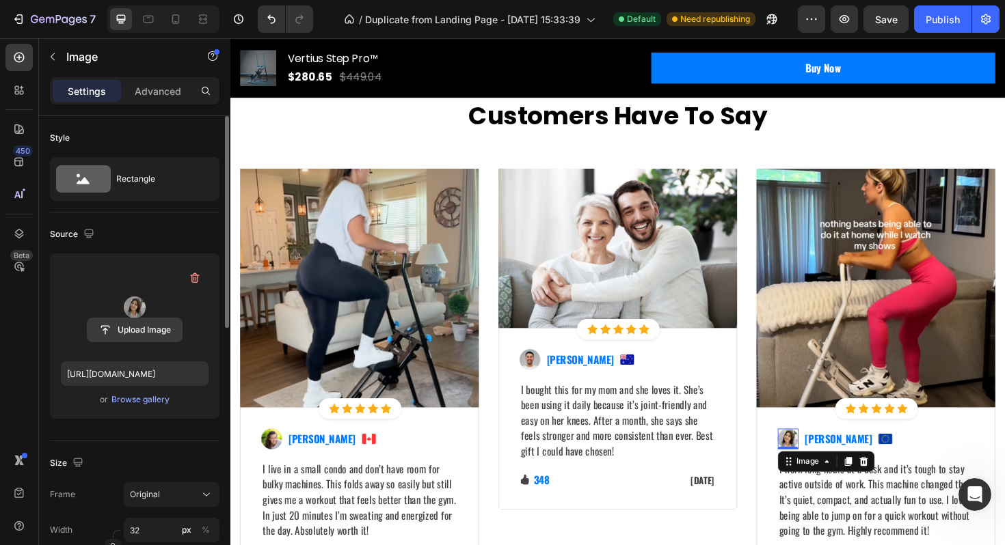
click at [145, 324] on input "file" at bounding box center [134, 329] width 94 height 23
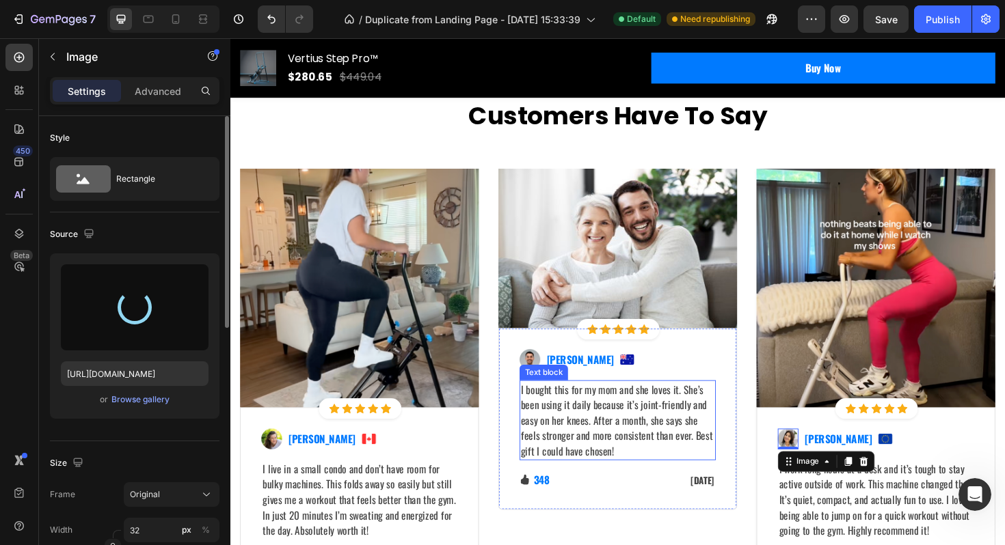
type input "https://cdn.shopify.com/s/files/1/0780/5072/2049/files/gempages_586354401250116…"
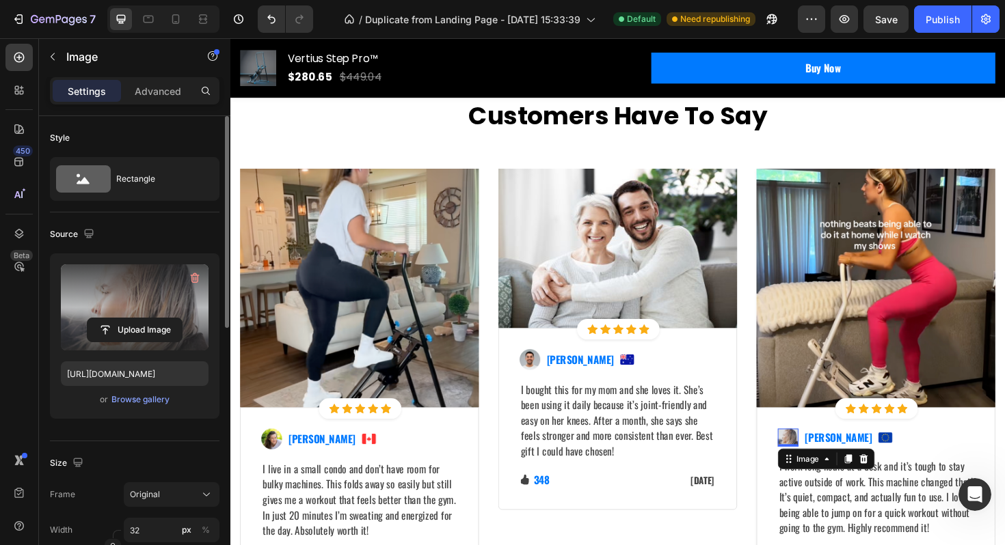
click at [896, 513] on p "I work long hours at a desk and it’s tough to stay active outside of work. This…" at bounding box center [913, 532] width 205 height 98
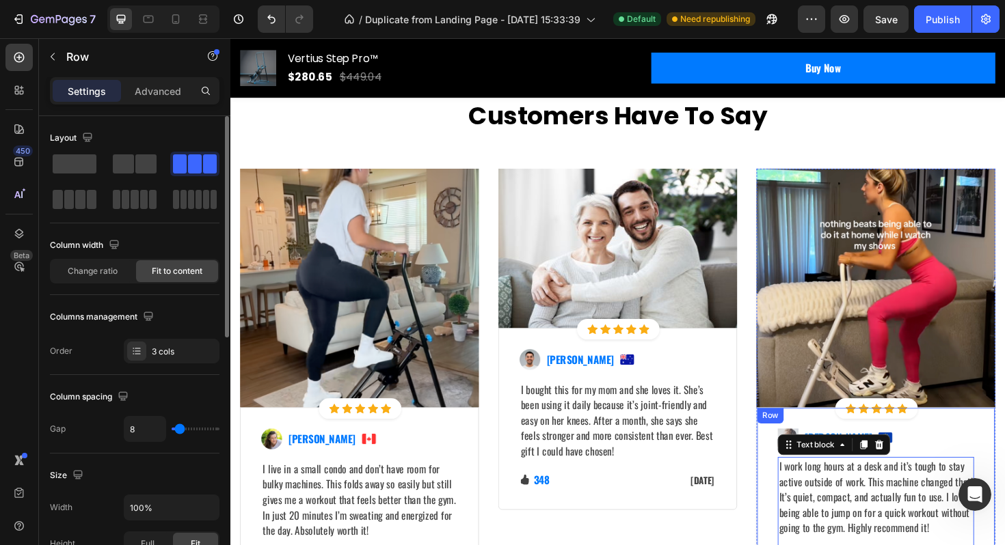
click at [952, 465] on div "Image Sabrina Miller Text block Image Row" at bounding box center [914, 461] width 208 height 19
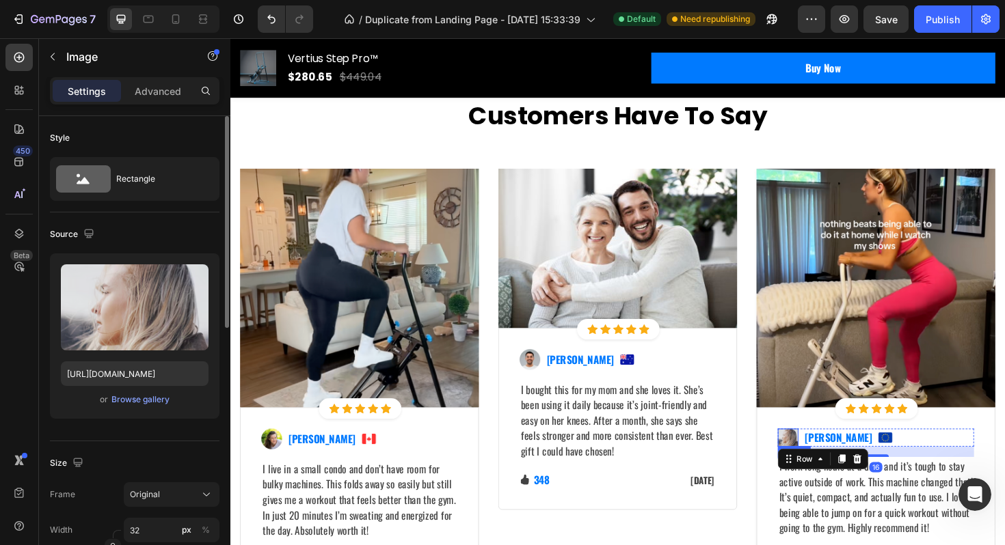
click at [822, 456] on img at bounding box center [821, 461] width 22 height 19
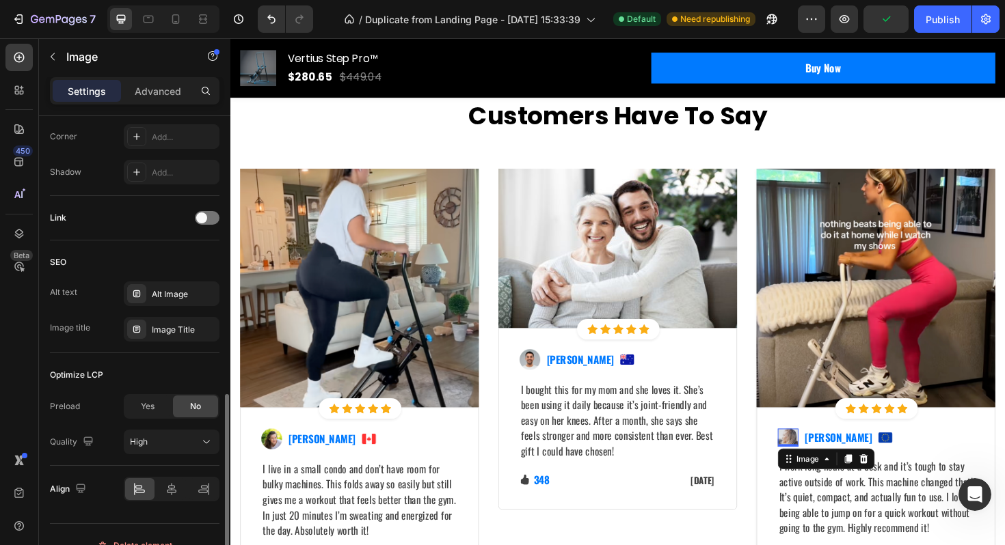
scroll to position [564, 0]
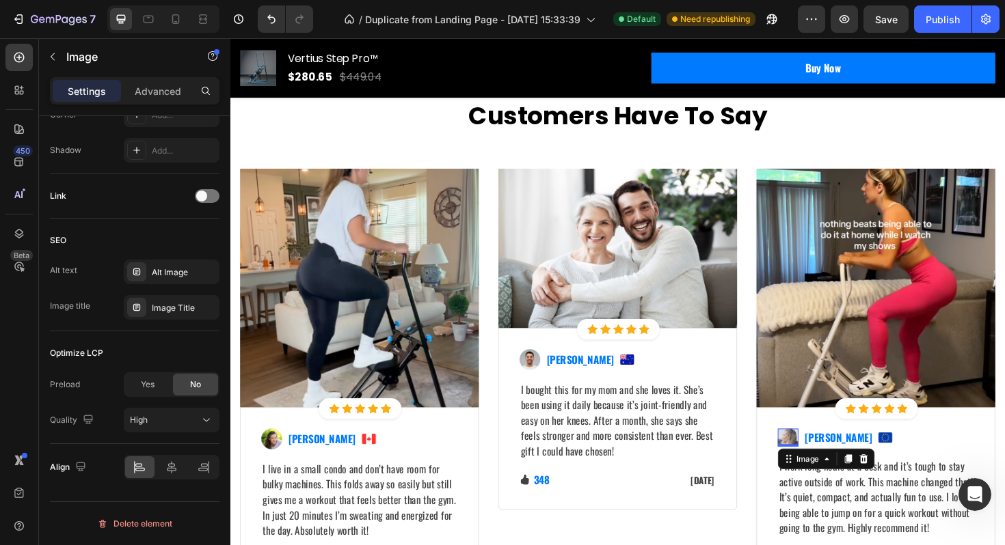
click at [815, 456] on img at bounding box center [821, 461] width 22 height 19
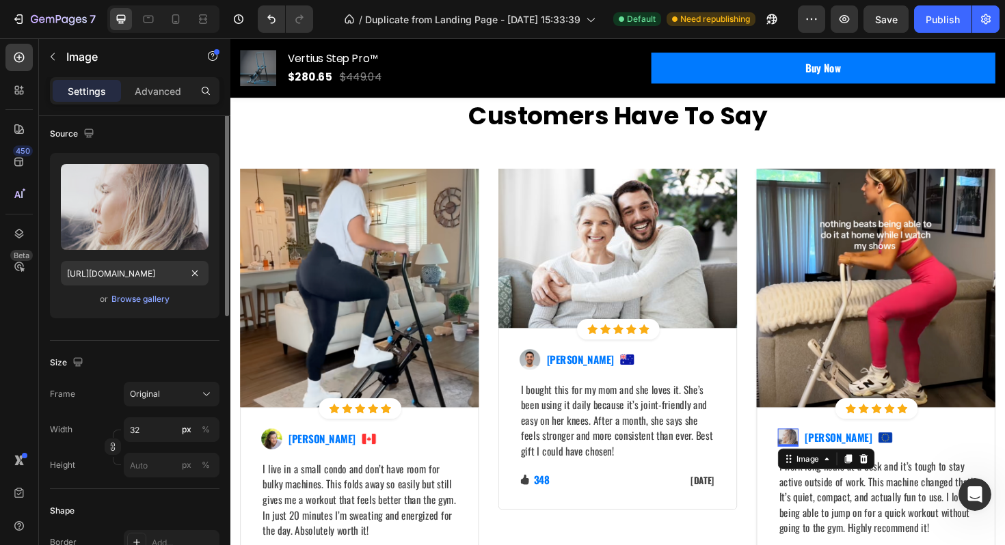
scroll to position [62, 0]
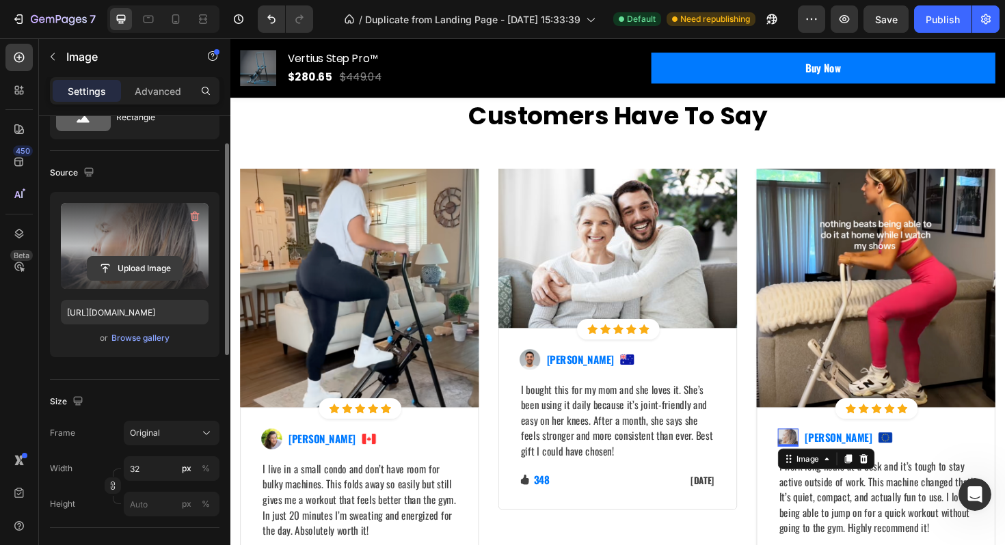
click at [128, 258] on input "file" at bounding box center [134, 268] width 94 height 23
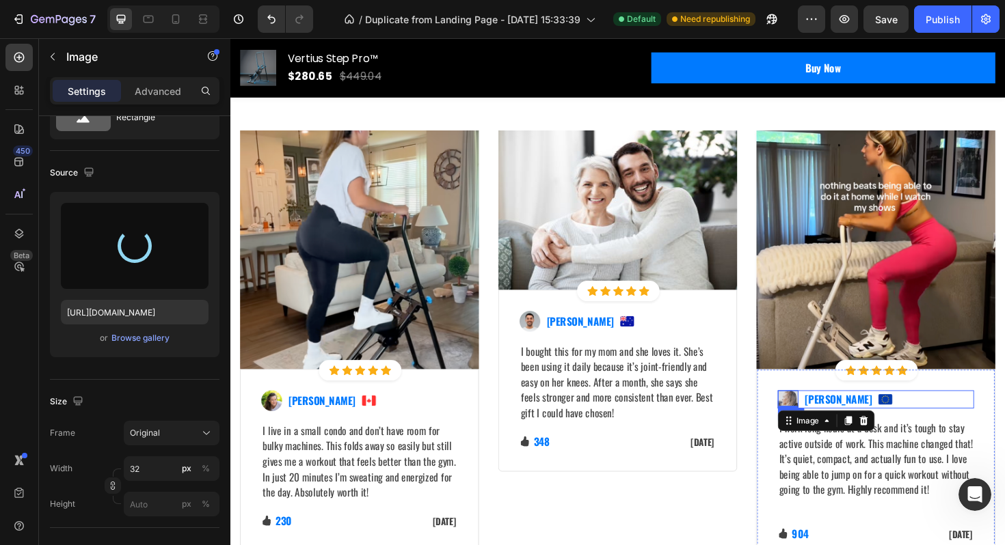
scroll to position [3910, 0]
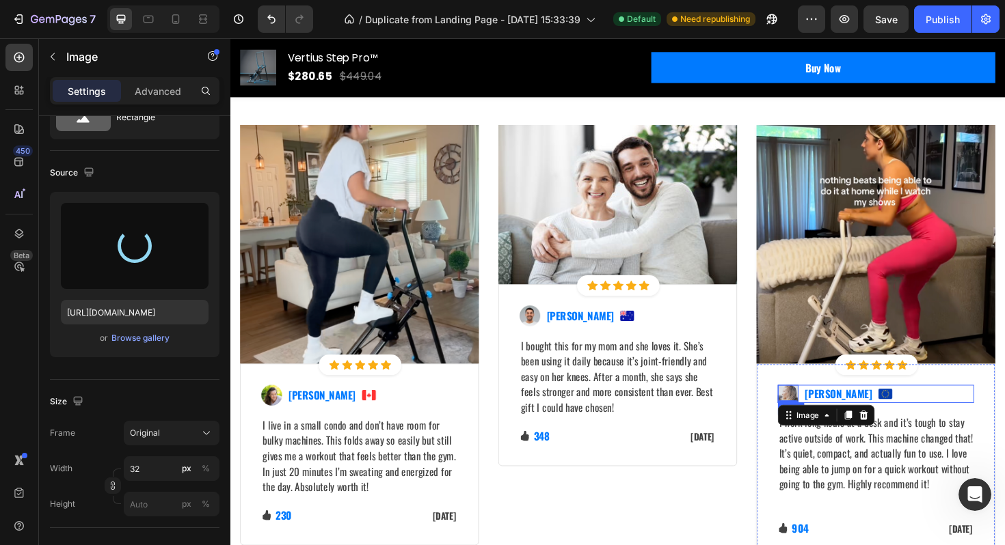
type input "https://cdn.shopify.com/s/files/1/0780/5072/2049/files/gempages_586354401250116…"
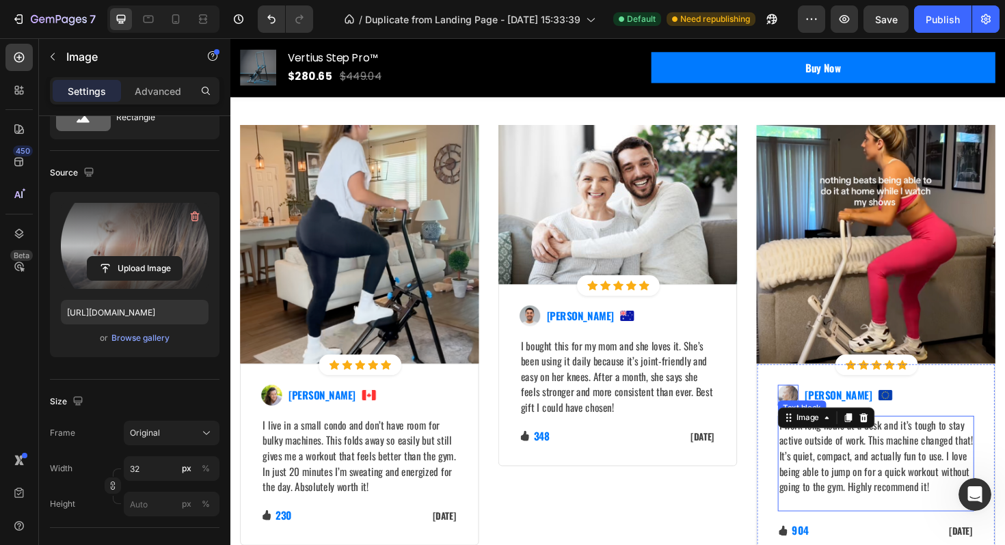
click at [900, 545] on div "Image 0 Sabrina Miller Text block Image Row I work long hours at a desk and it’…" at bounding box center [914, 488] width 208 height 164
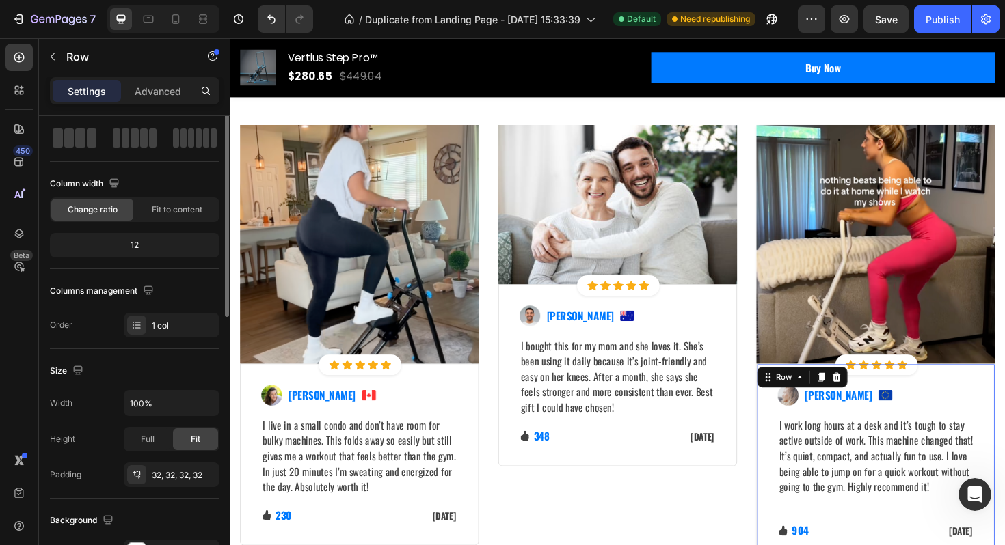
scroll to position [0, 0]
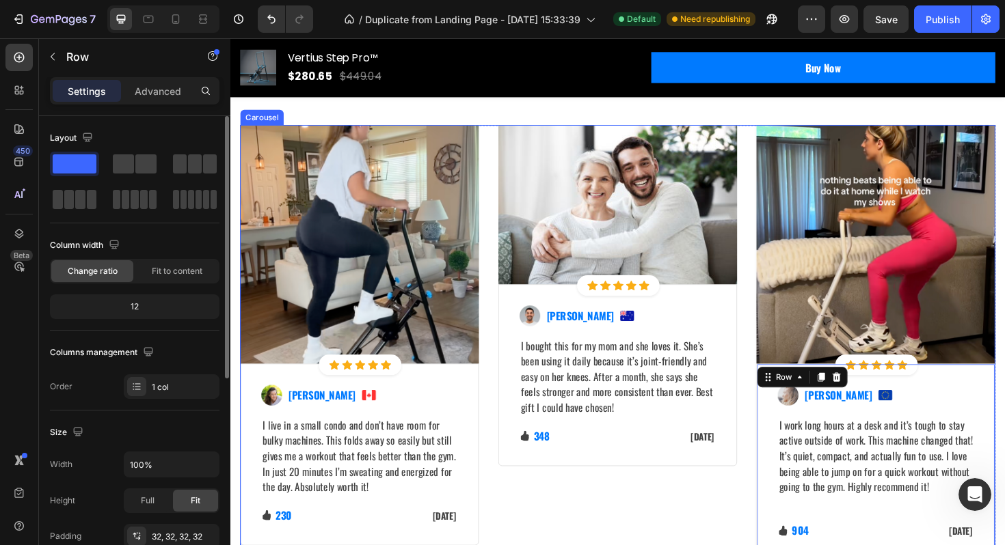
click at [713, 530] on div "Image Icon Icon Icon Icon Icon Icon List Hoz Row Row Image Ned Jacobs Text bloc…" at bounding box center [640, 362] width 253 height 462
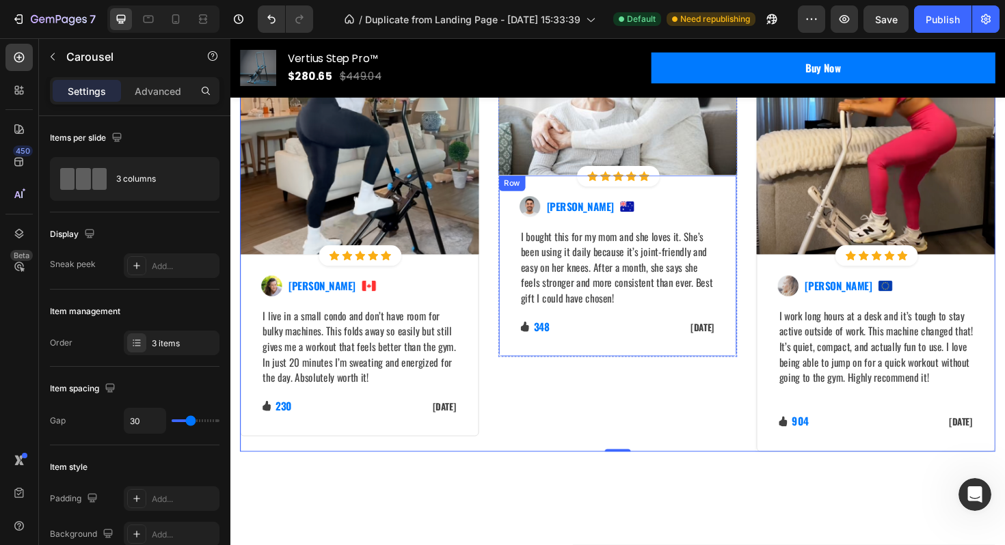
scroll to position [4097, 0]
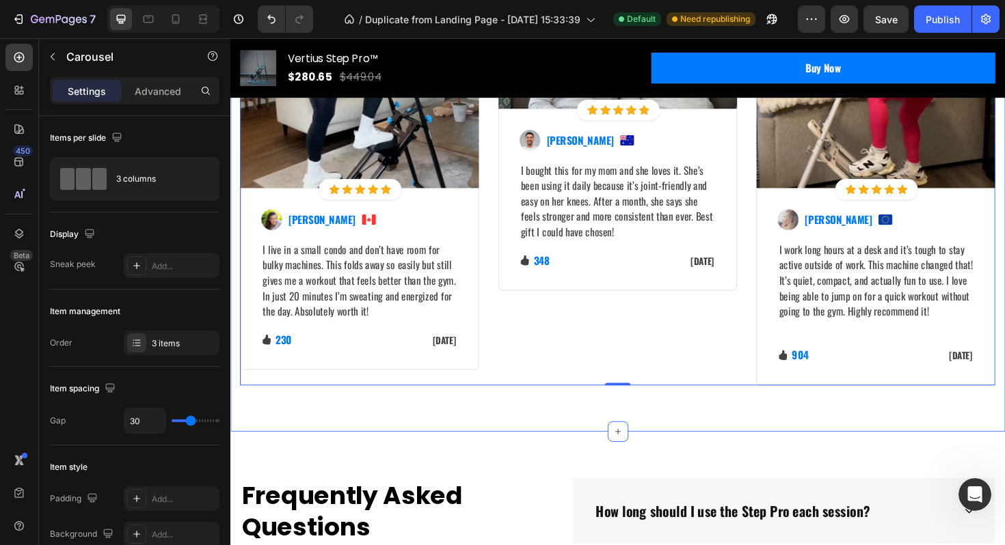
click at [739, 432] on div "Let's Hear What Our Customers Have To Say Heading Row Image Icon Icon Icon Icon…" at bounding box center [640, 124] width 820 height 664
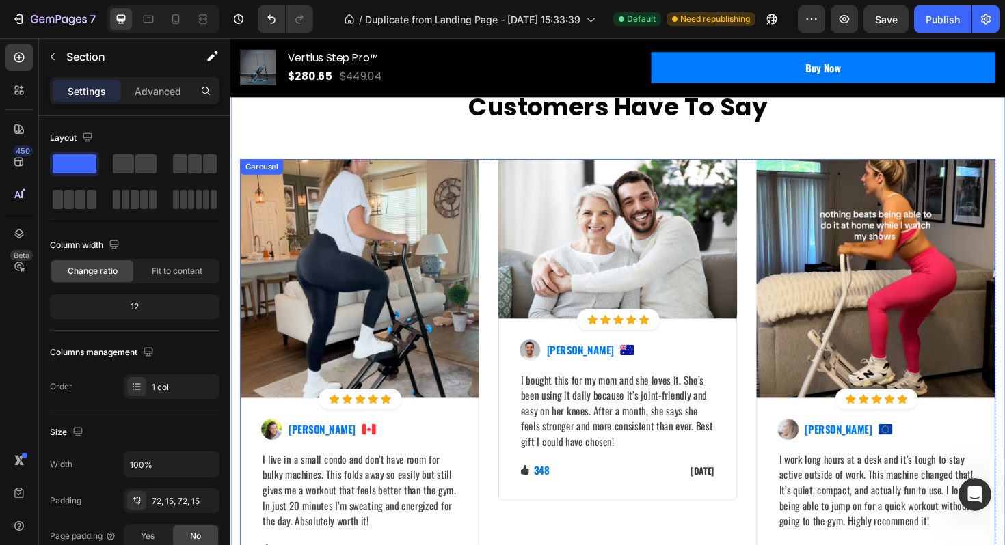
scroll to position [3690, 0]
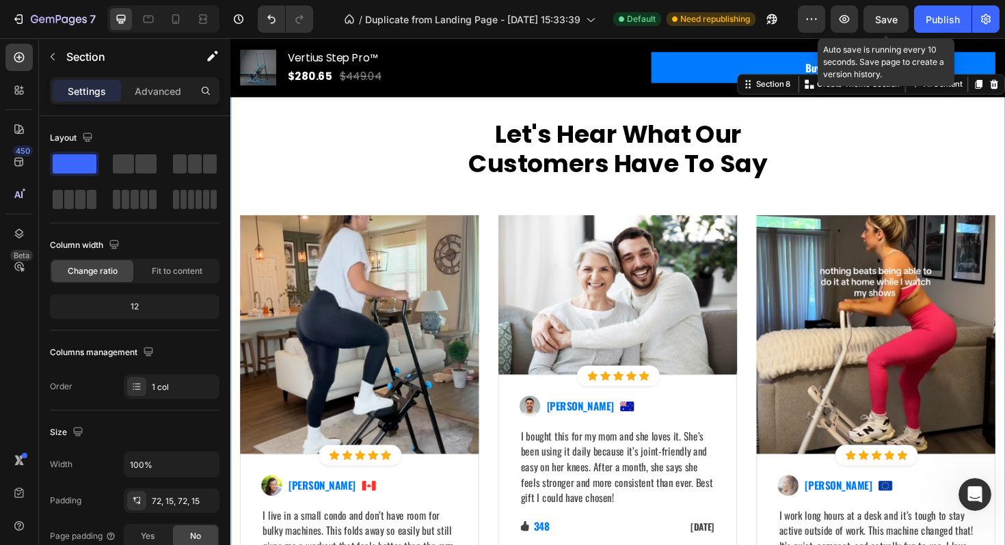
click at [886, 19] on span "Save" at bounding box center [886, 20] width 23 height 12
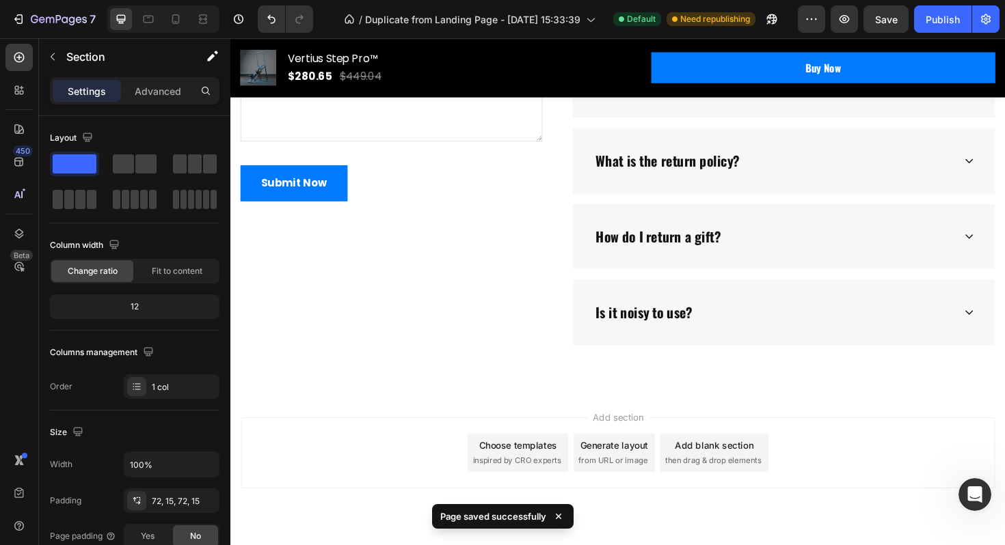
scroll to position [4823, 0]
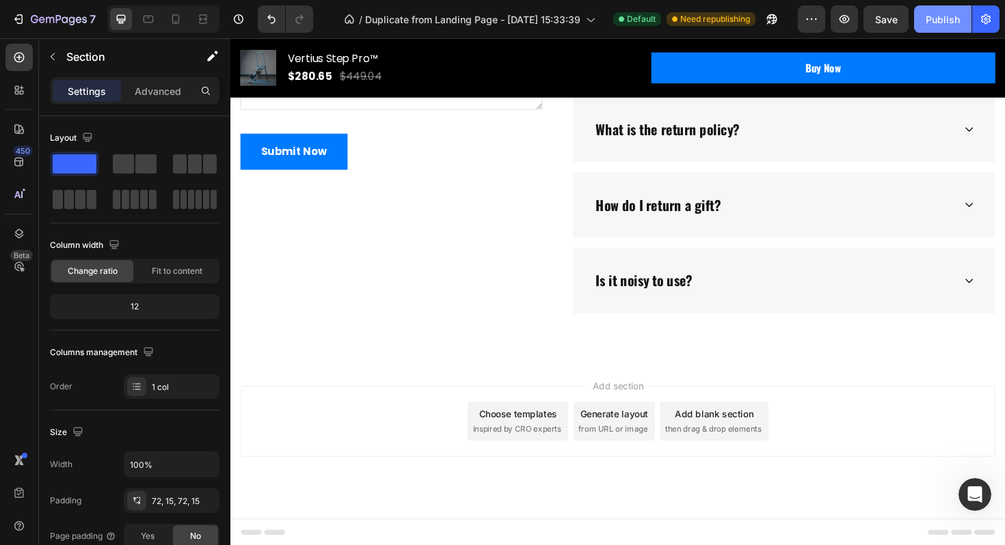
click at [937, 14] on div "Publish" at bounding box center [942, 19] width 34 height 14
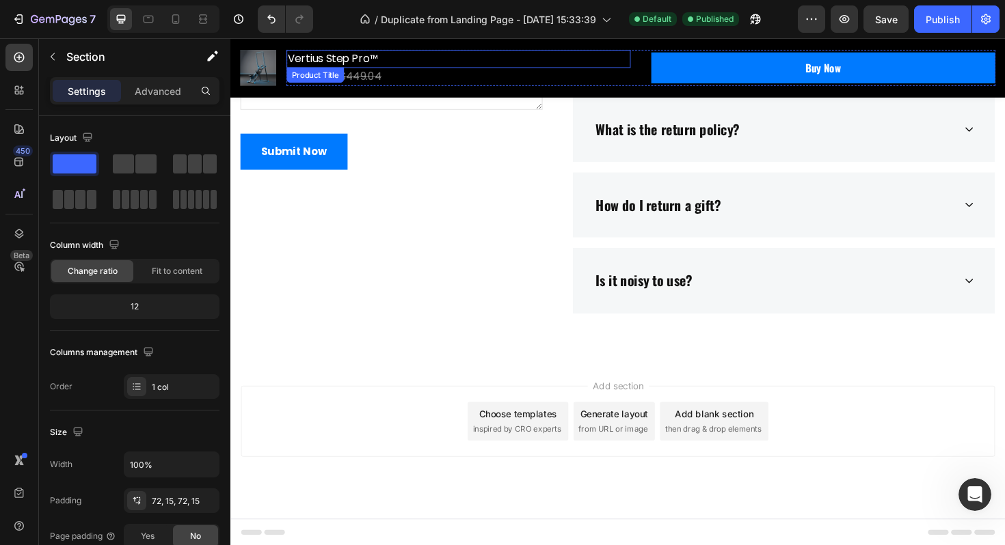
click at [433, 70] on div "$280.65 Product Price Product Price $449.04 Compare Price Compare Price Row" at bounding box center [472, 79] width 364 height 19
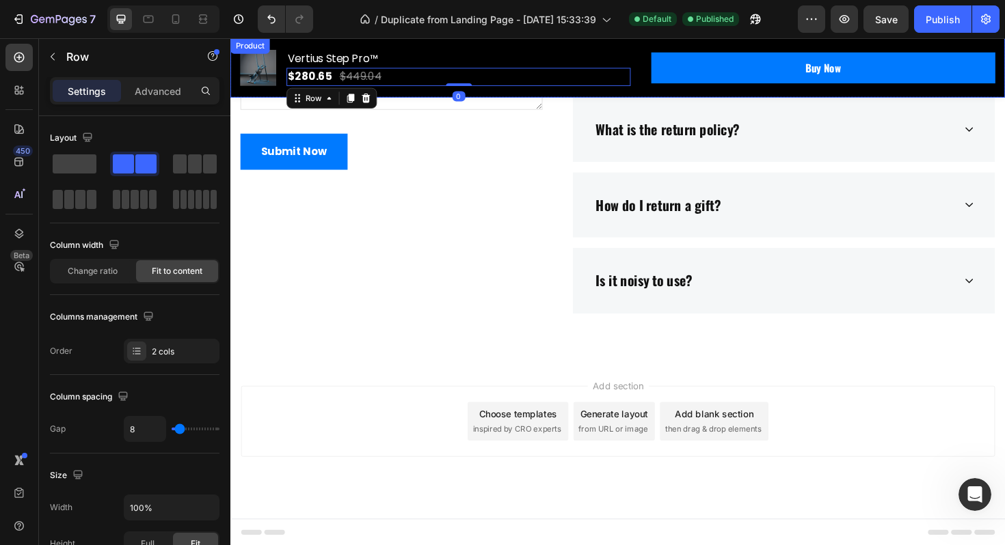
click at [366, 43] on div "Product Images Vertius Step Pro™ Product Title $280.65 Product Price Product Pr…" at bounding box center [640, 69] width 820 height 63
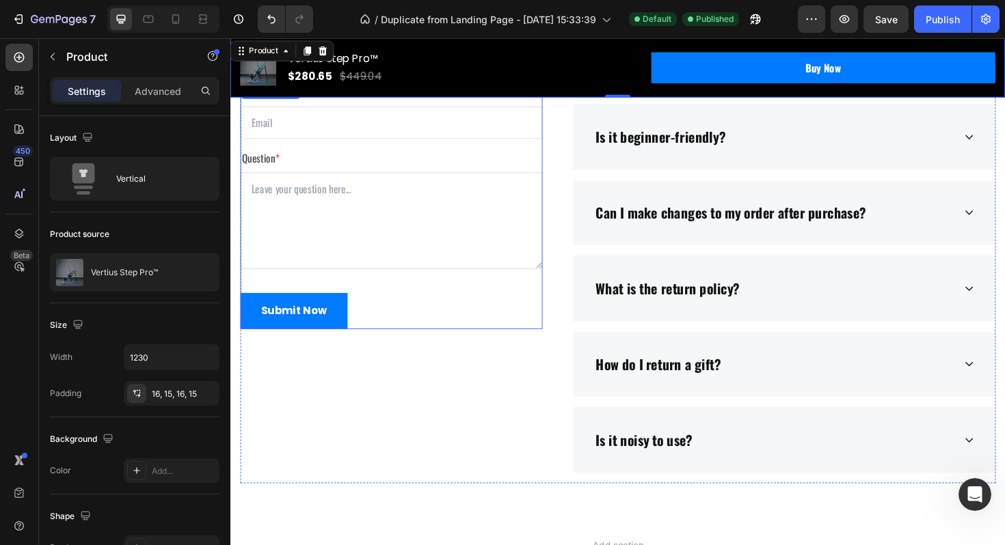
scroll to position [4642, 0]
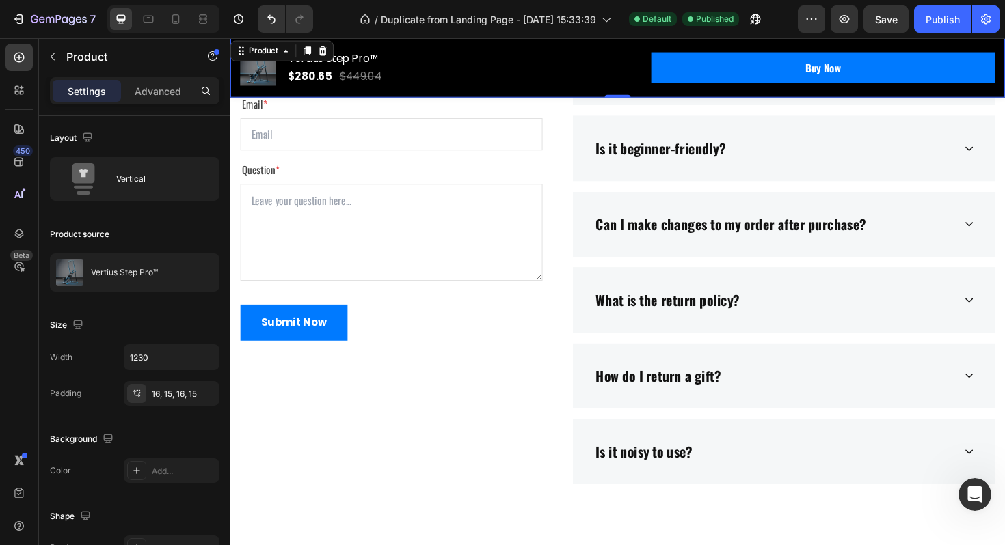
click at [404, 46] on div "Product Images Vertius Step Pro™ Product Title $280.65 Product Price Product Pr…" at bounding box center [640, 69] width 820 height 63
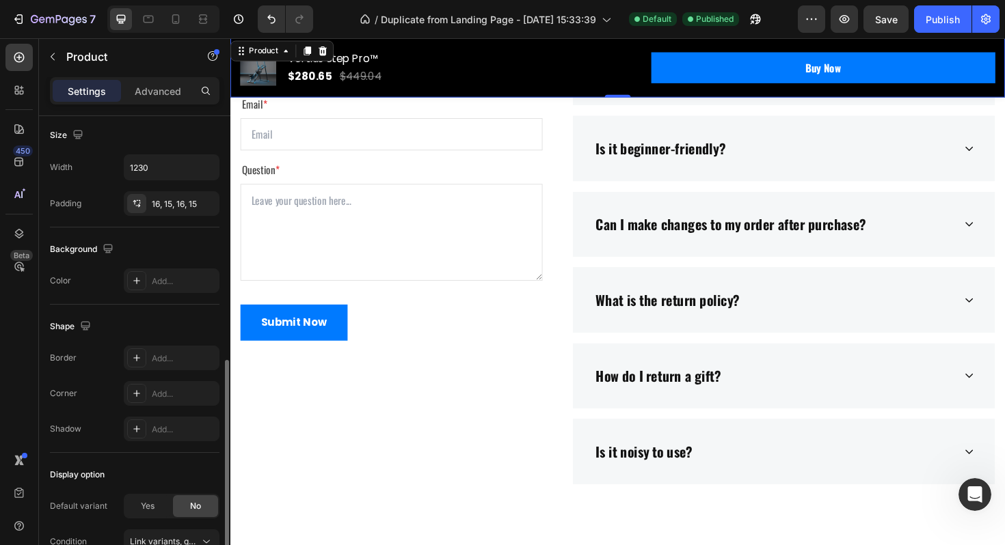
scroll to position [264, 0]
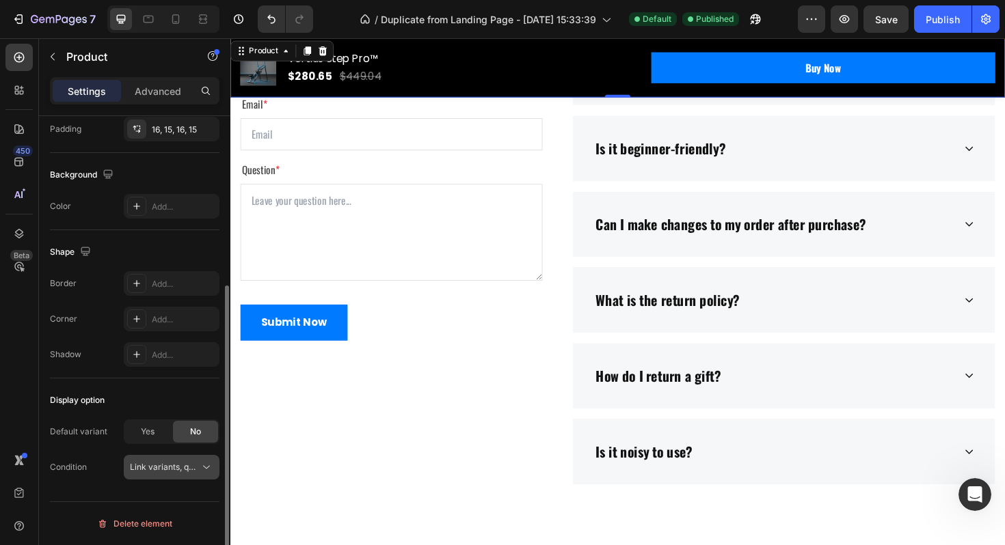
click at [202, 468] on icon at bounding box center [207, 468] width 14 height 14
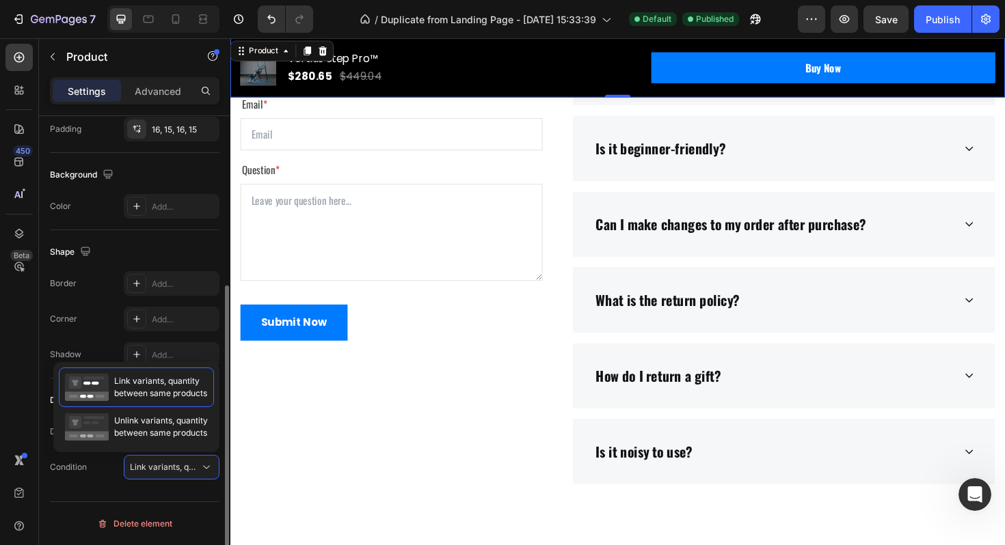
click at [113, 476] on div "Condition Link variants, quantity <br> between same products" at bounding box center [134, 467] width 169 height 25
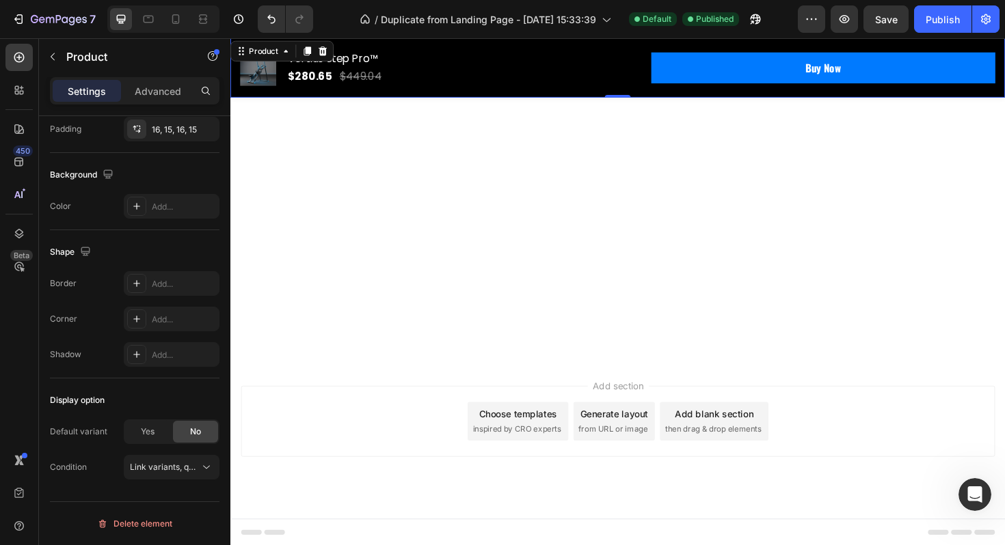
scroll to position [0, 0]
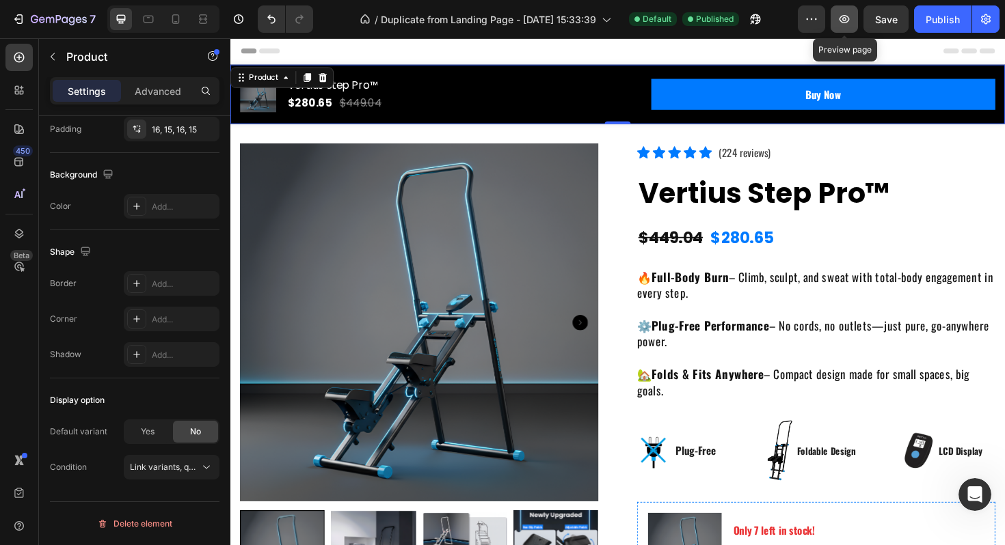
click at [840, 16] on icon "button" at bounding box center [844, 19] width 14 height 14
click at [932, 19] on div "Publish" at bounding box center [942, 19] width 34 height 14
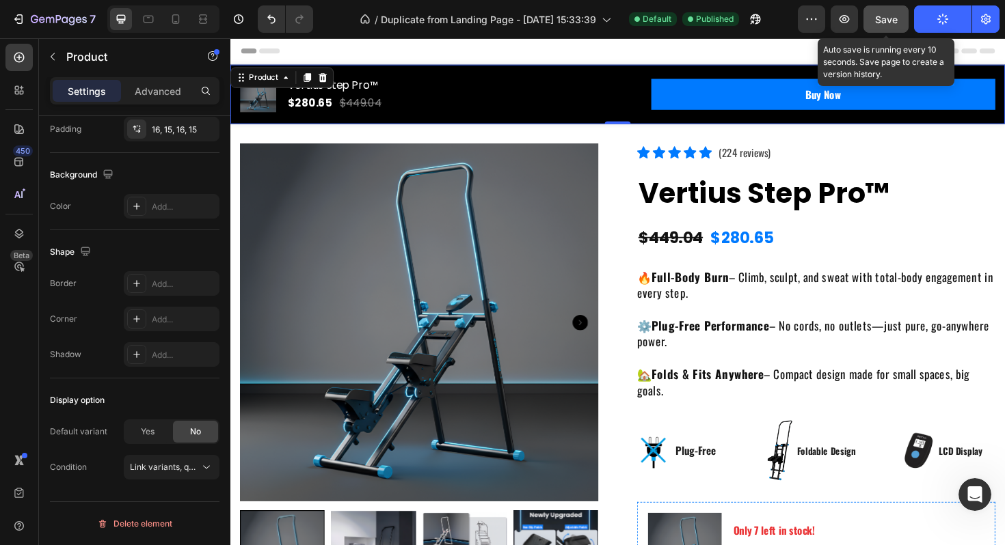
click at [888, 10] on button "Save" at bounding box center [885, 18] width 45 height 27
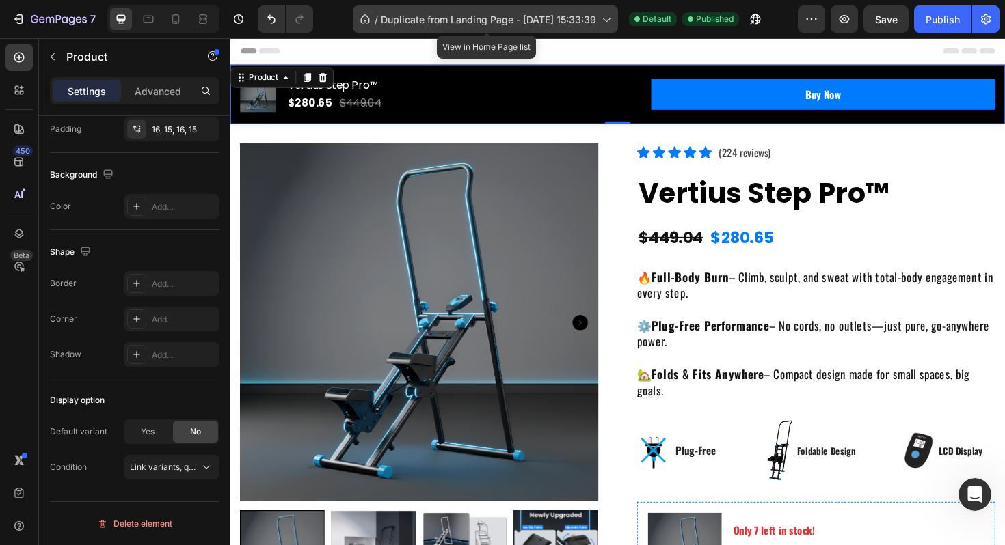
click at [603, 19] on icon at bounding box center [606, 19] width 14 height 14
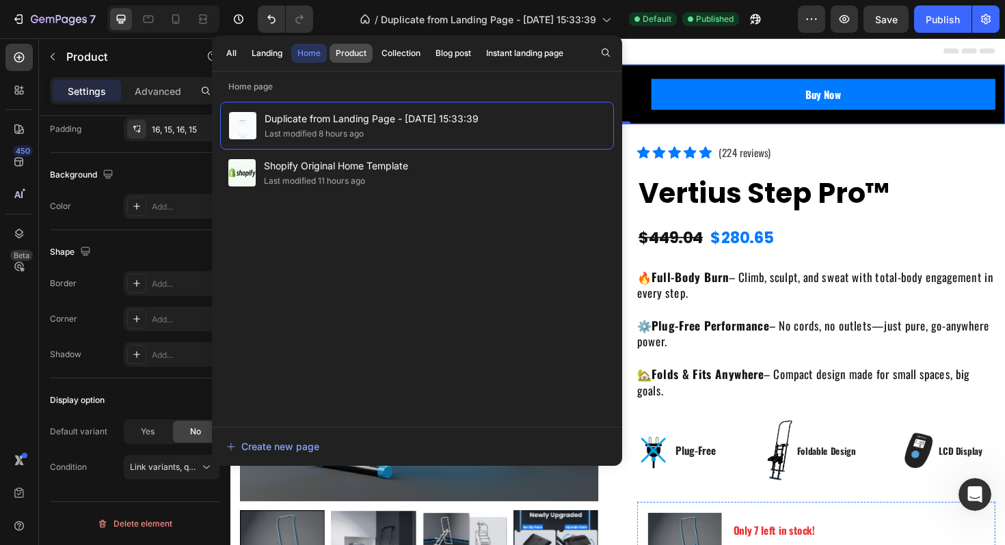
click at [349, 55] on div "Product" at bounding box center [351, 53] width 31 height 12
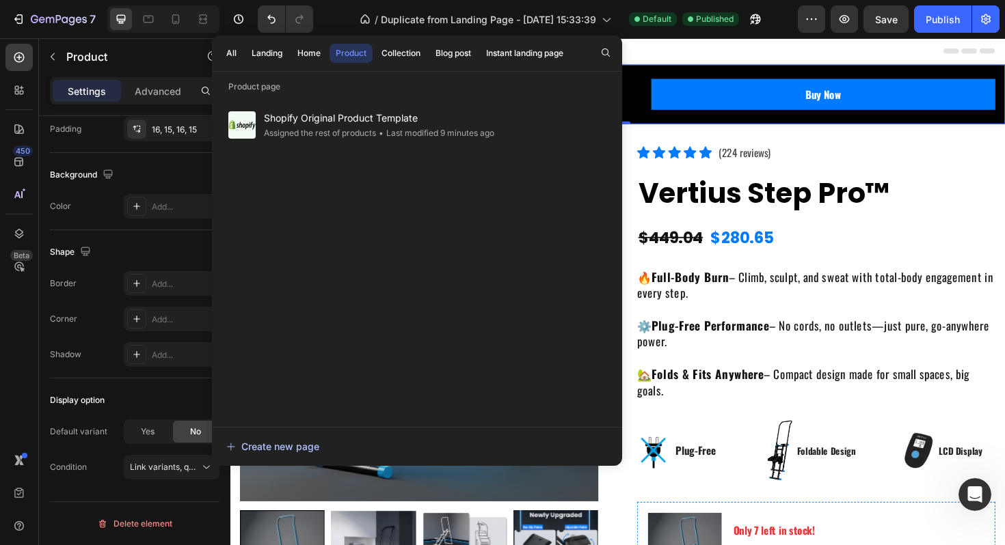
click at [293, 438] on button "Create new page" at bounding box center [417, 446] width 383 height 27
click at [273, 55] on div "Landing" at bounding box center [266, 53] width 31 height 12
click at [303, 55] on div "Home" at bounding box center [308, 53] width 23 height 12
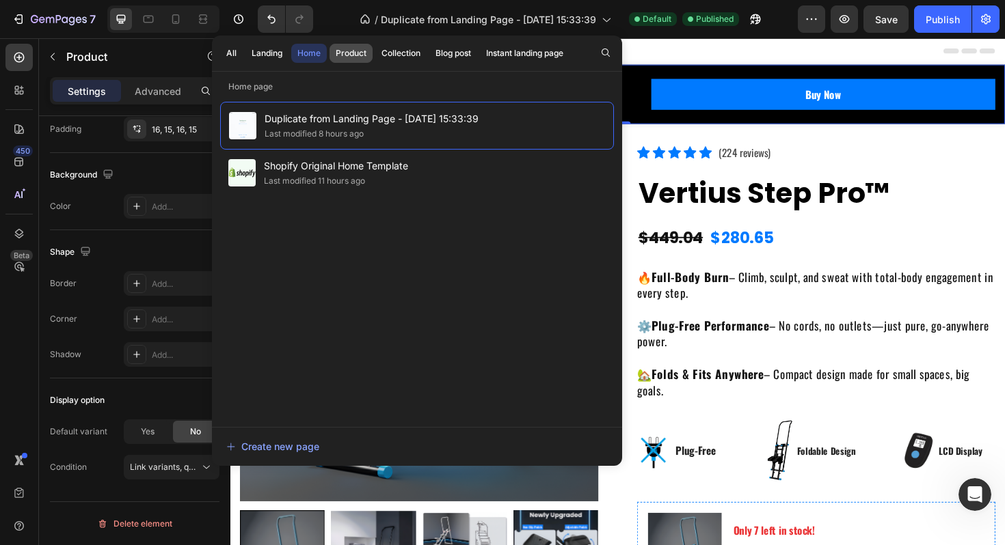
click at [358, 57] on div "Product" at bounding box center [351, 53] width 31 height 12
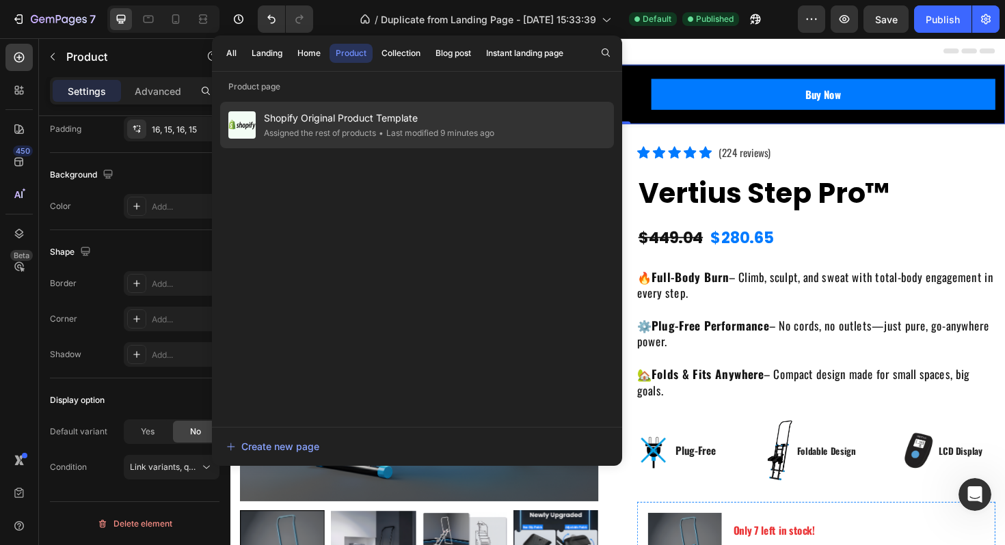
click at [431, 120] on span "Shopify Original Product Template" at bounding box center [379, 118] width 230 height 16
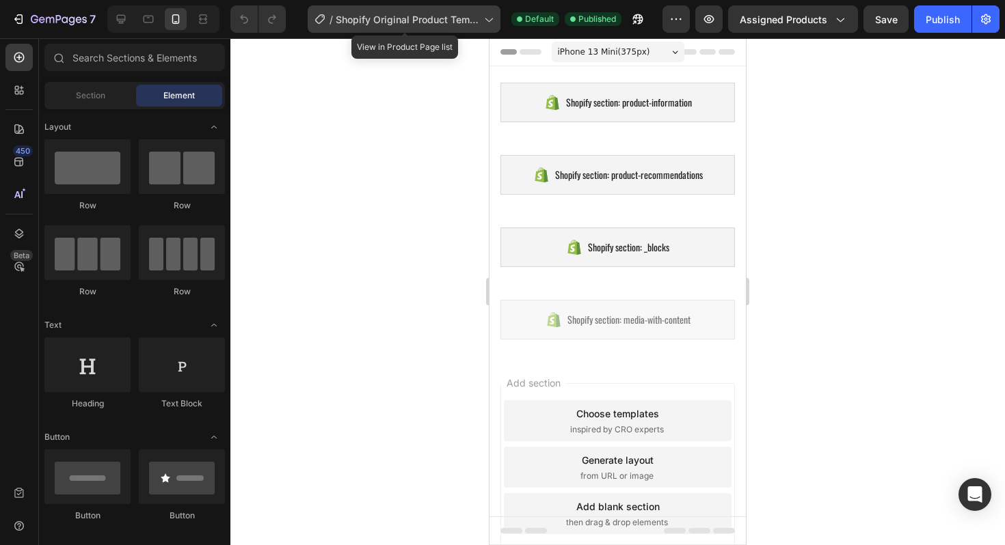
click at [480, 20] on div "/ Shopify Original Product Template" at bounding box center [404, 18] width 193 height 27
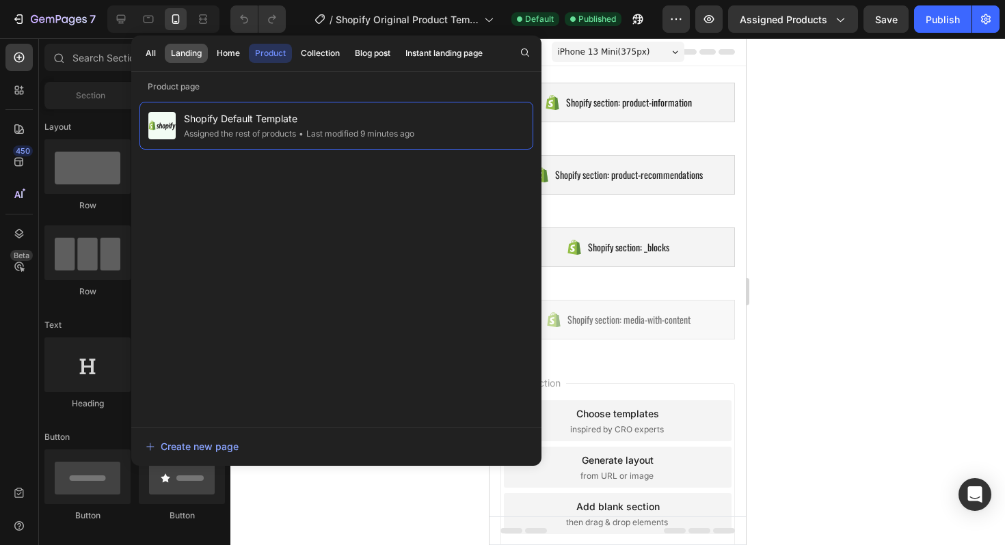
click at [174, 55] on div "Landing" at bounding box center [186, 53] width 31 height 12
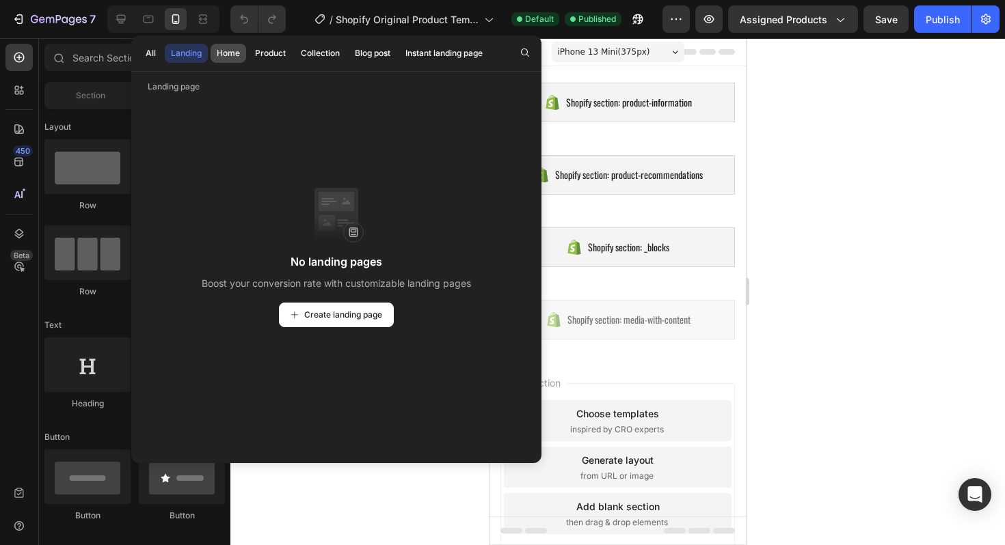
click at [217, 51] on div "Home" at bounding box center [228, 53] width 23 height 12
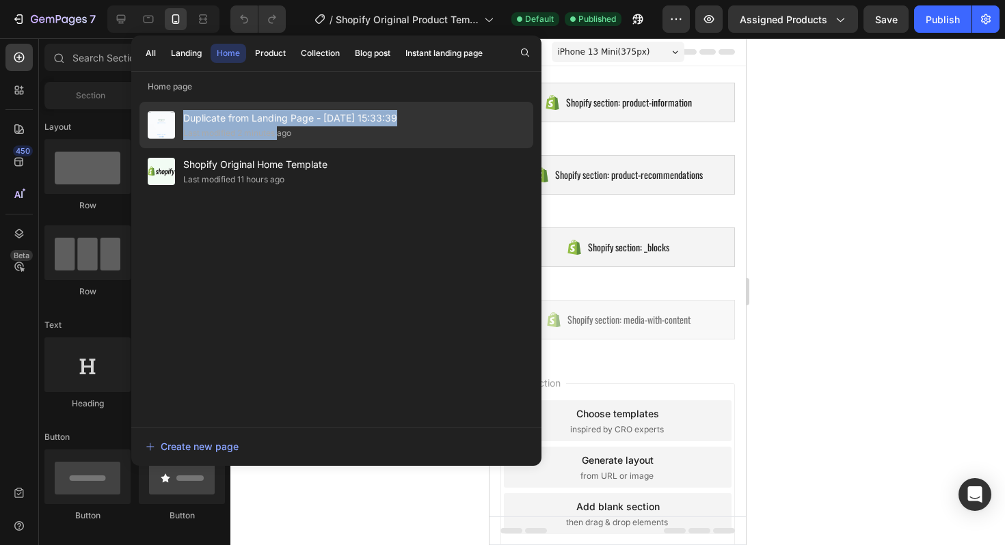
drag, startPoint x: 275, startPoint y: 133, endPoint x: 277, endPoint y: 109, distance: 24.1
click at [277, 109] on div "Duplicate from Landing Page - [DATE] 15:33:39 Last modified 2 minutes ago" at bounding box center [336, 125] width 394 height 46
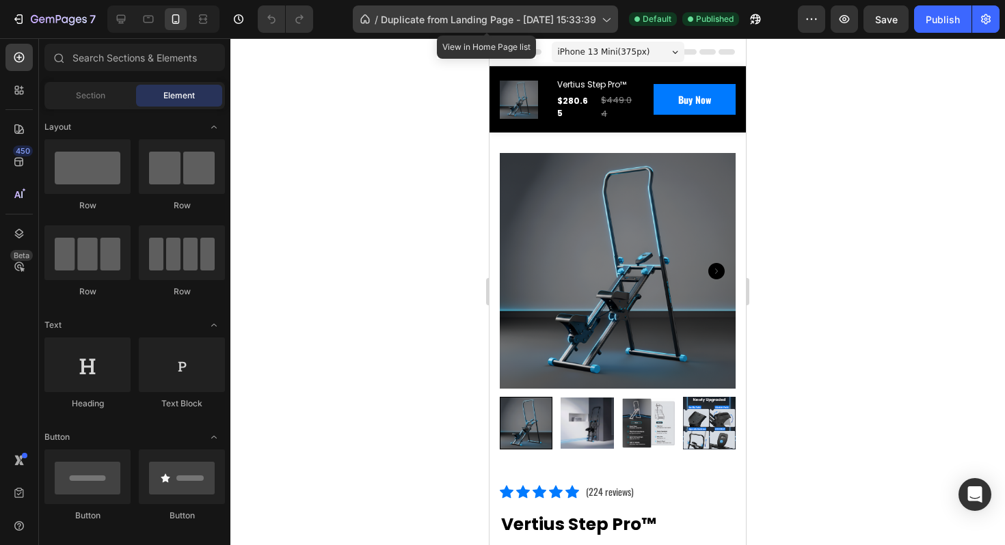
click at [425, 25] on span "Duplicate from Landing Page - [DATE] 15:33:39" at bounding box center [488, 19] width 215 height 14
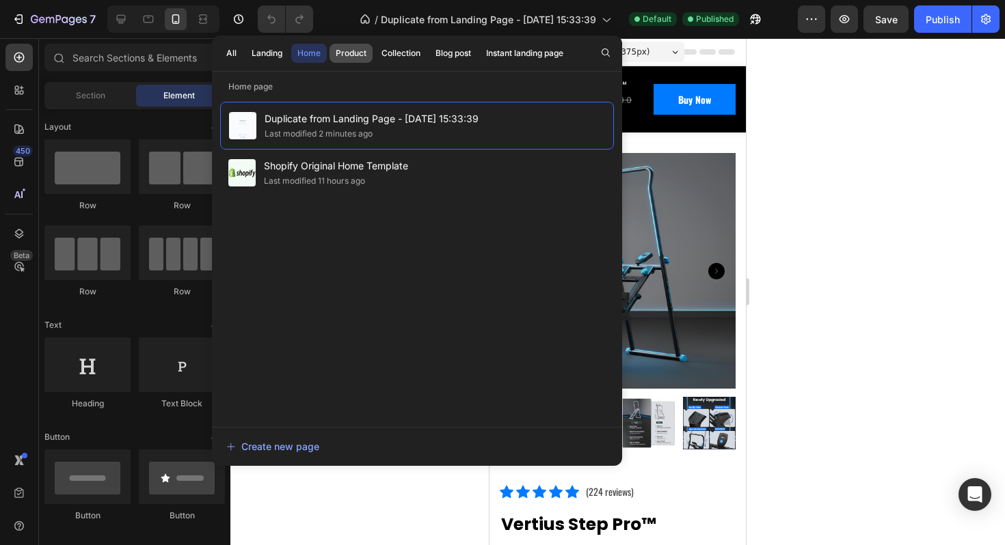
click at [342, 54] on div "Product" at bounding box center [351, 53] width 31 height 12
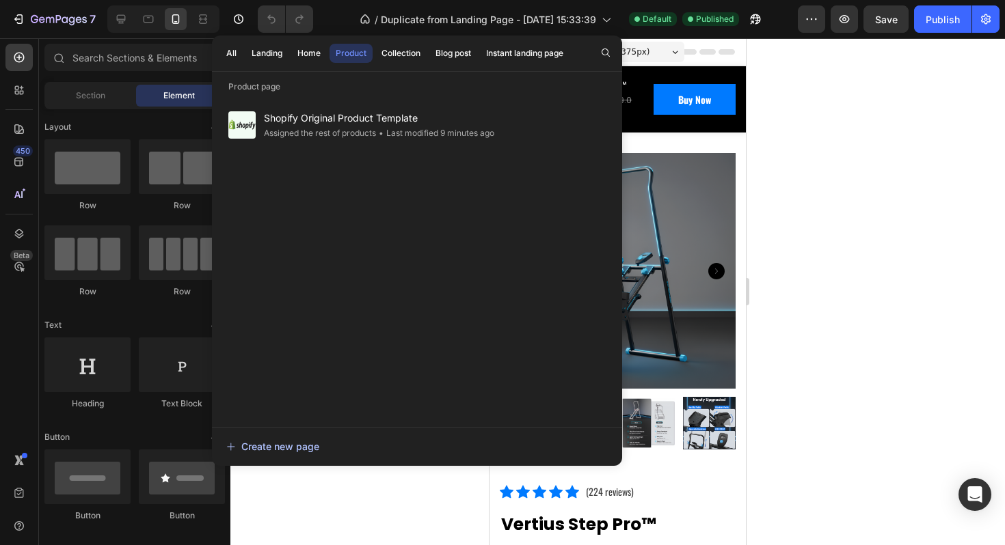
click at [327, 439] on button "Create new page" at bounding box center [417, 446] width 383 height 27
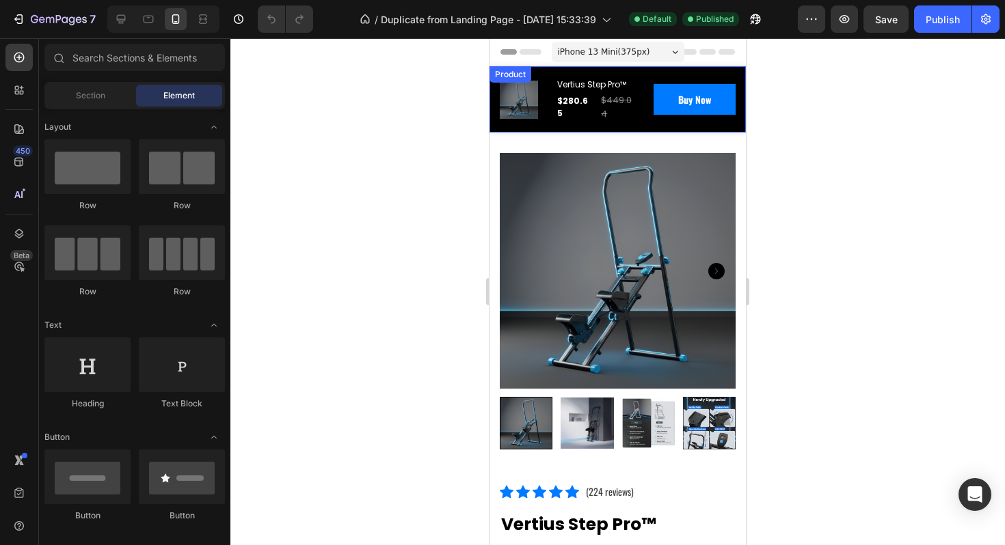
click at [793, 87] on div at bounding box center [617, 291] width 774 height 507
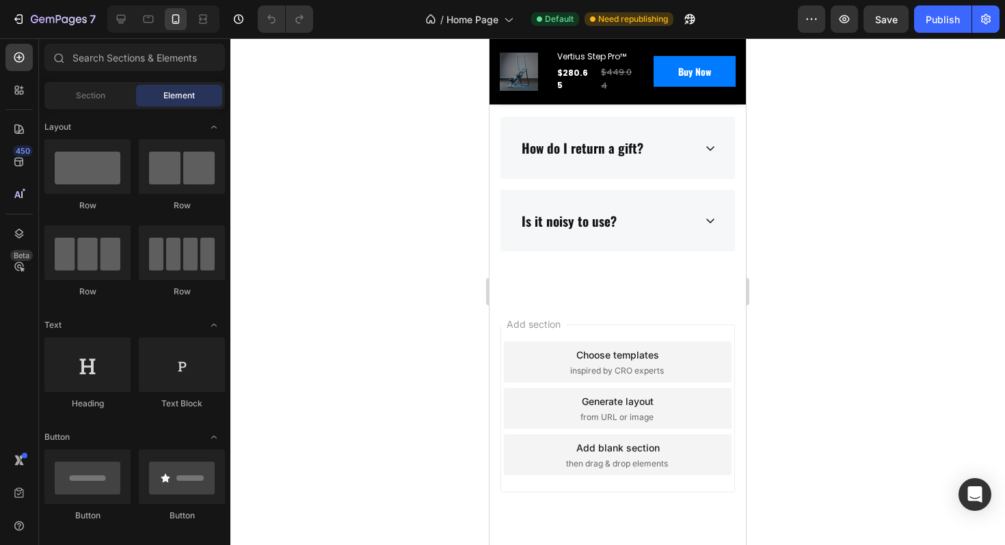
scroll to position [5576, 0]
